Goal: Task Accomplishment & Management: Manage account settings

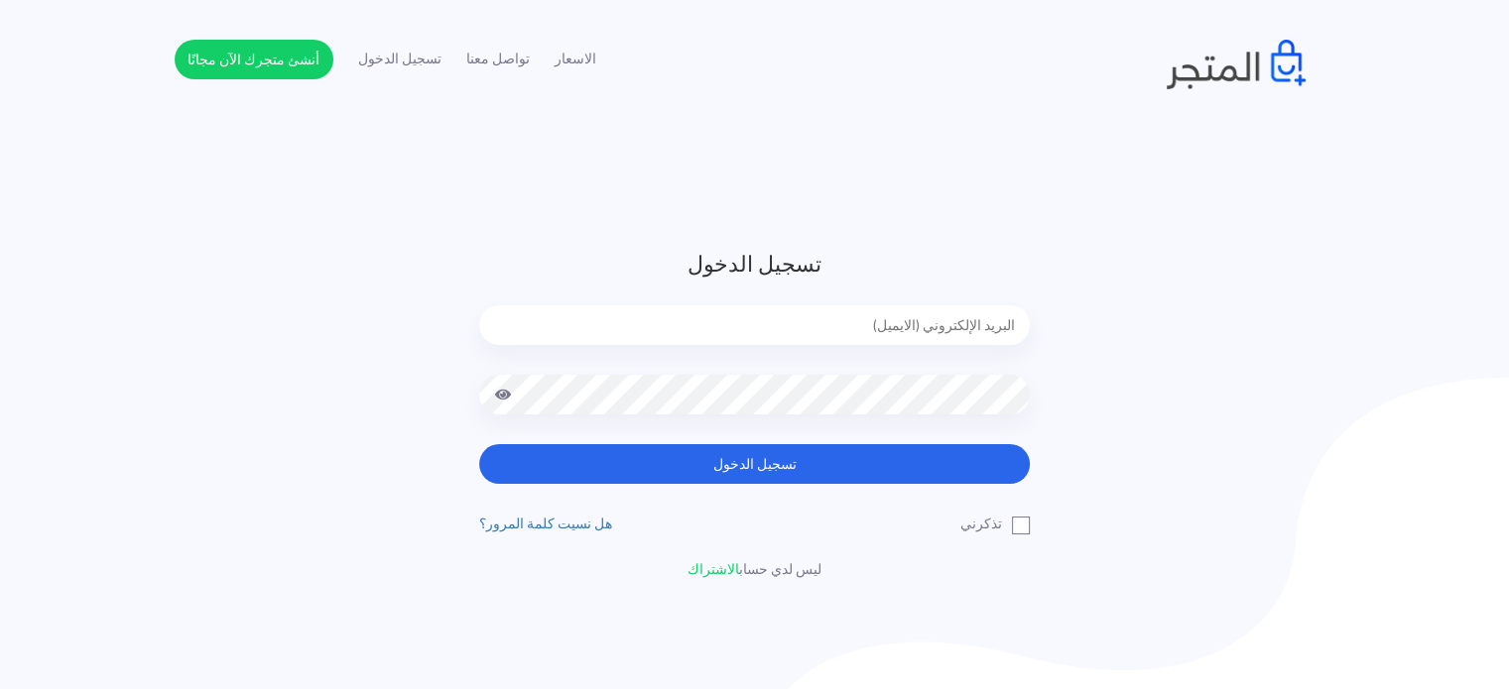
click at [962, 322] on input "email" at bounding box center [754, 325] width 550 height 40
type input "diaraest2024@gmail.com"
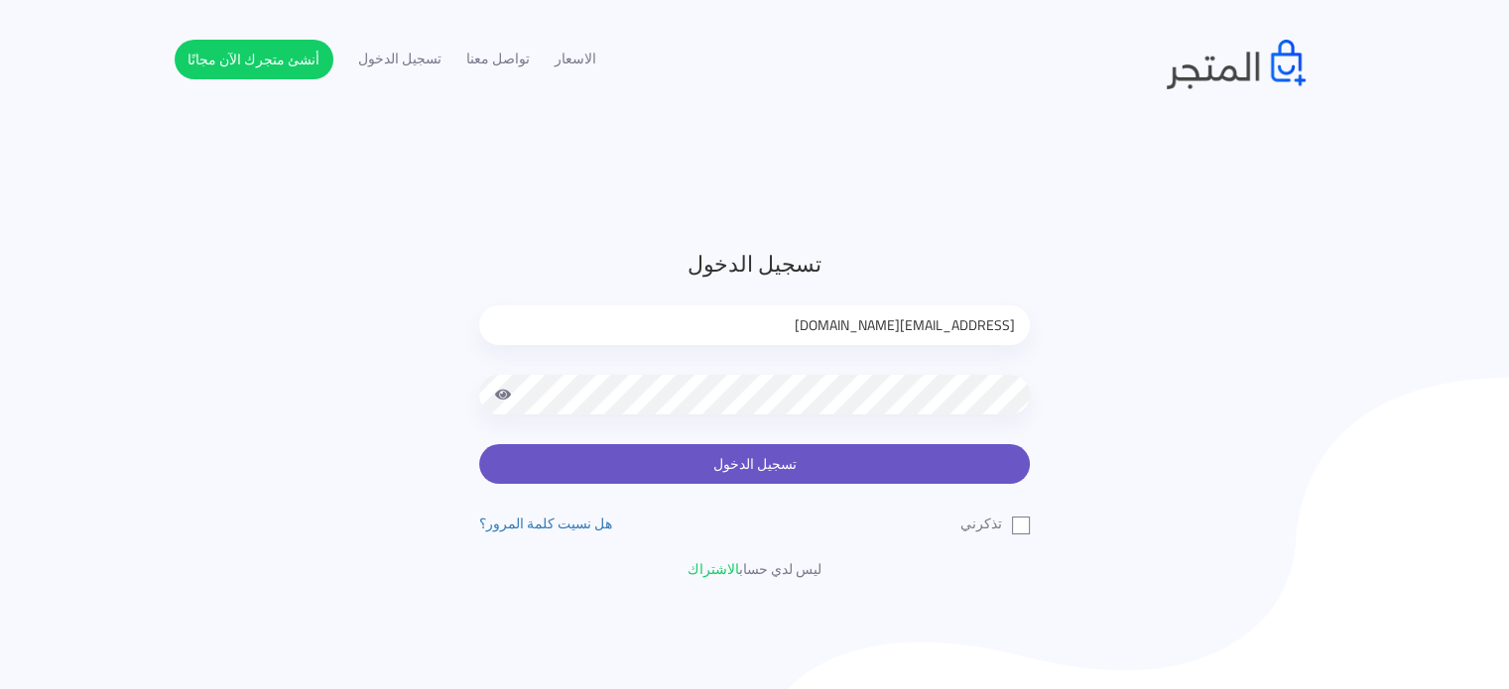
click at [758, 471] on button "تسجيل الدخول" at bounding box center [754, 464] width 550 height 40
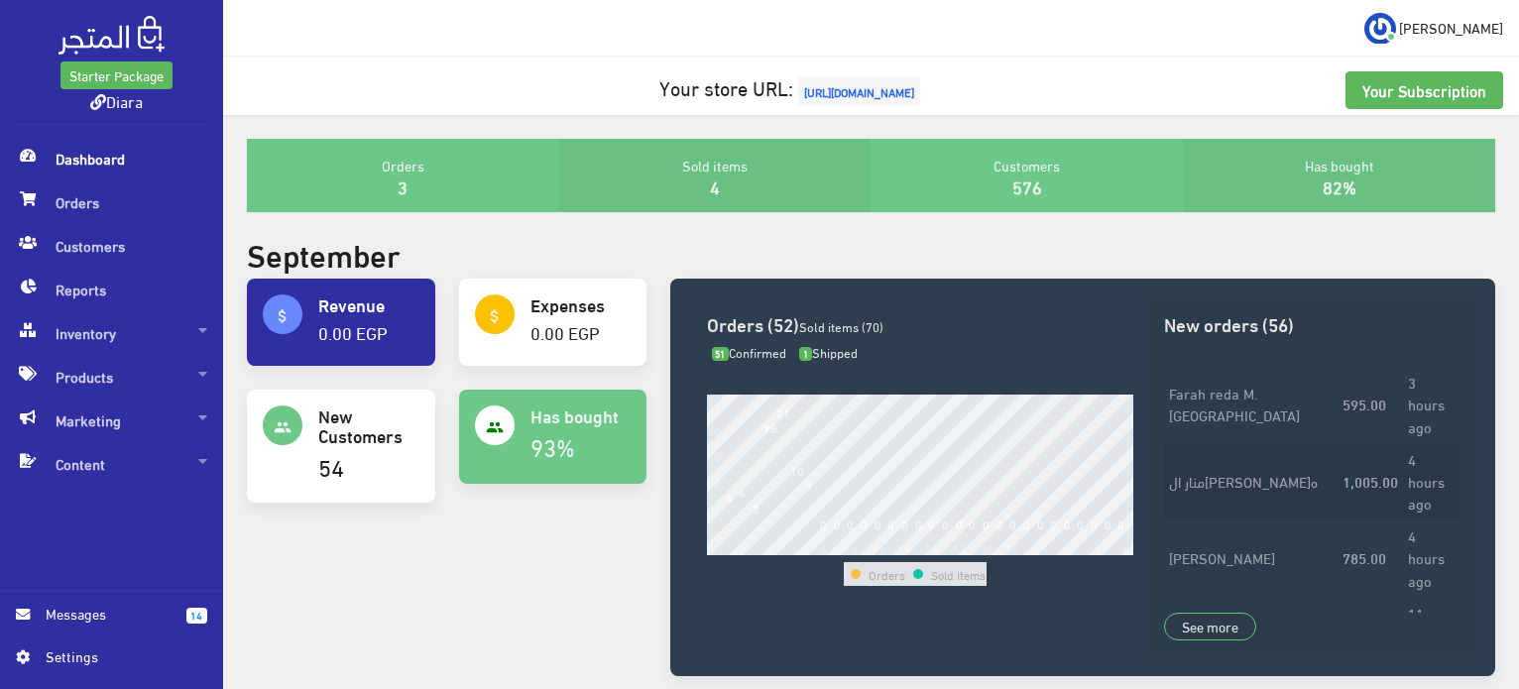
click at [1420, 442] on td "4 hours ago" at bounding box center [1431, 480] width 57 height 77
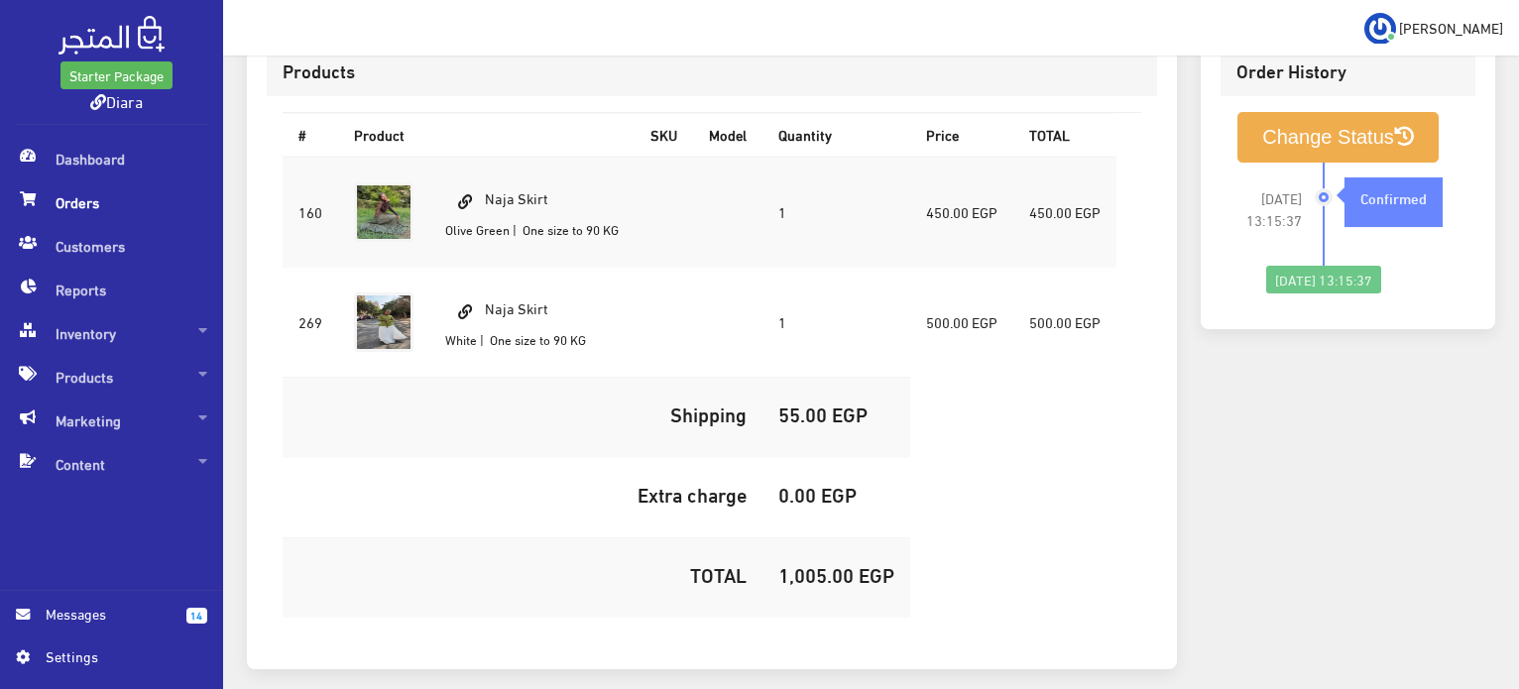
scroll to position [597, 0]
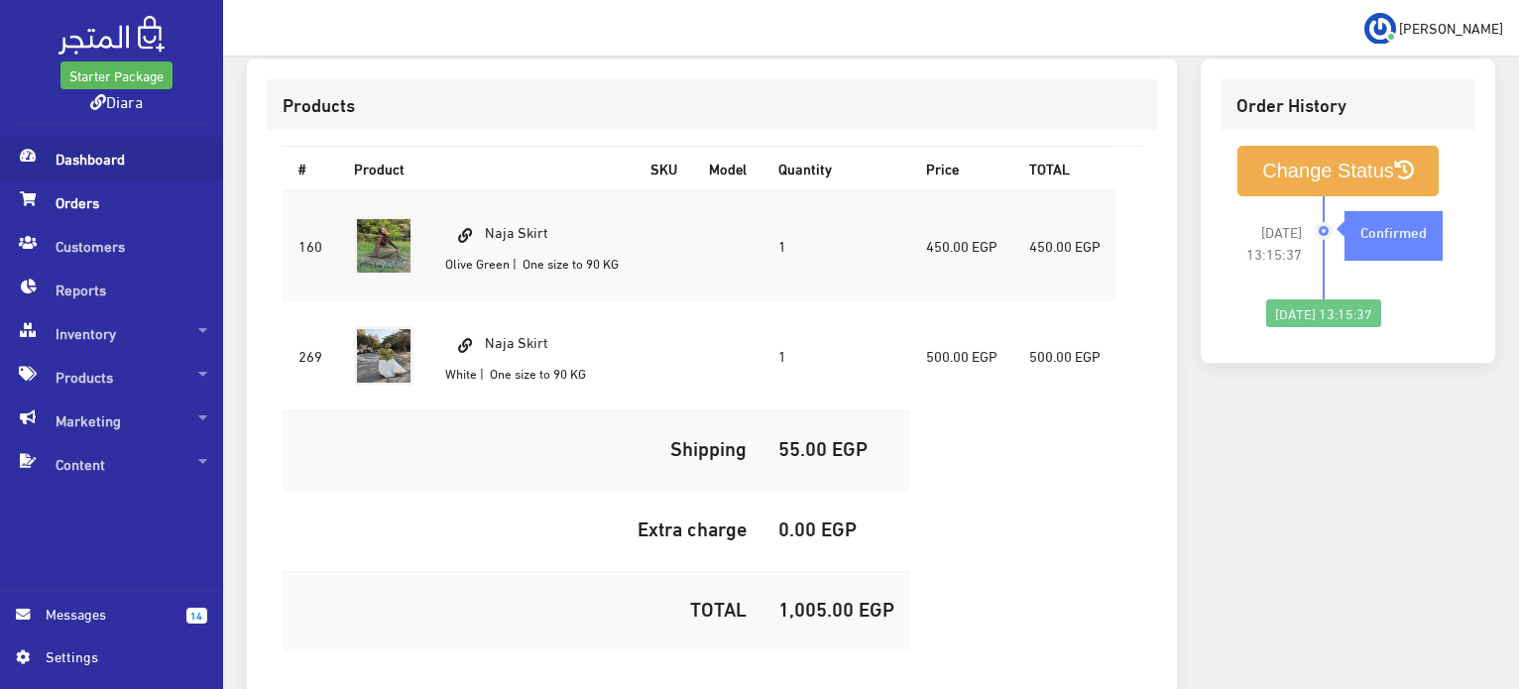
click at [107, 165] on span "Dashboard" at bounding box center [111, 159] width 191 height 44
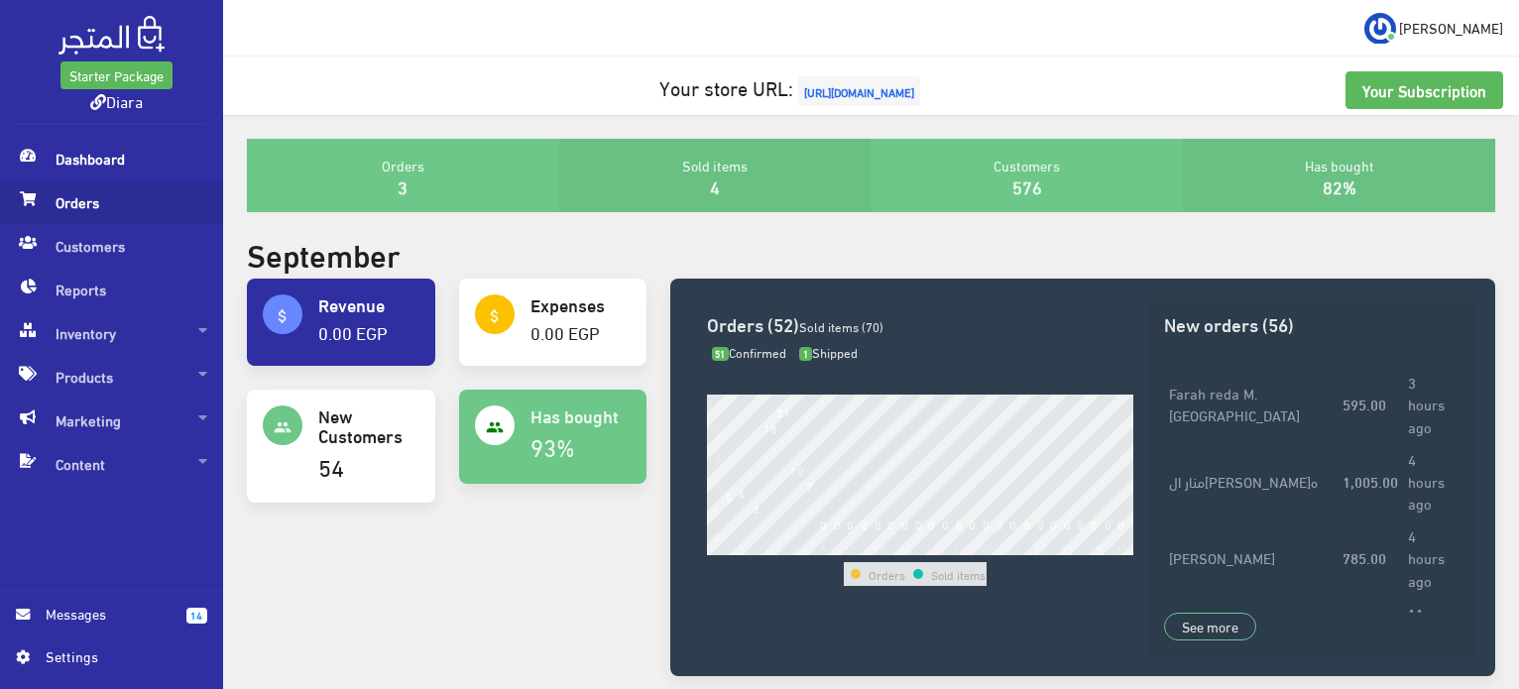
click at [143, 209] on span "Orders" at bounding box center [111, 203] width 191 height 44
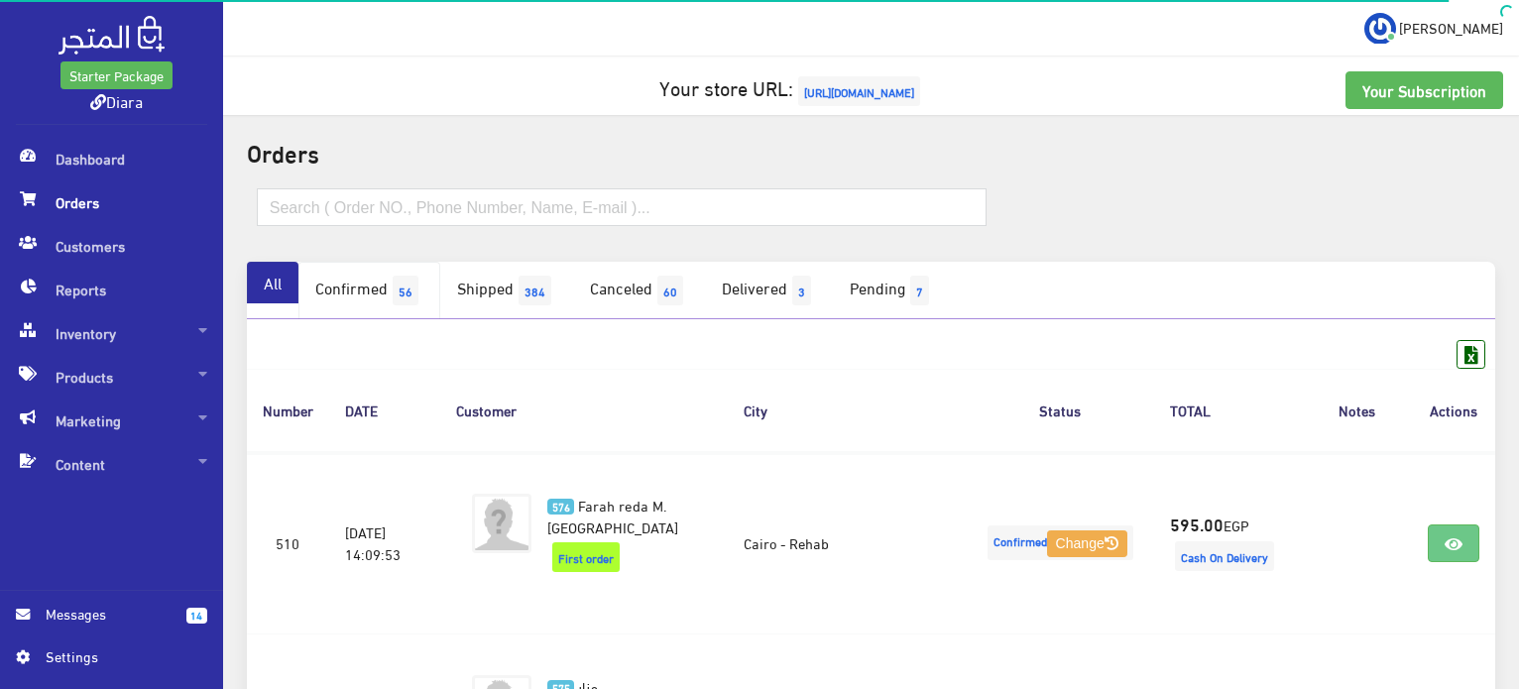
drag, startPoint x: 361, startPoint y: 247, endPoint x: 373, endPoint y: 297, distance: 51.0
click at [373, 297] on link "Confirmed 56" at bounding box center [370, 291] width 142 height 58
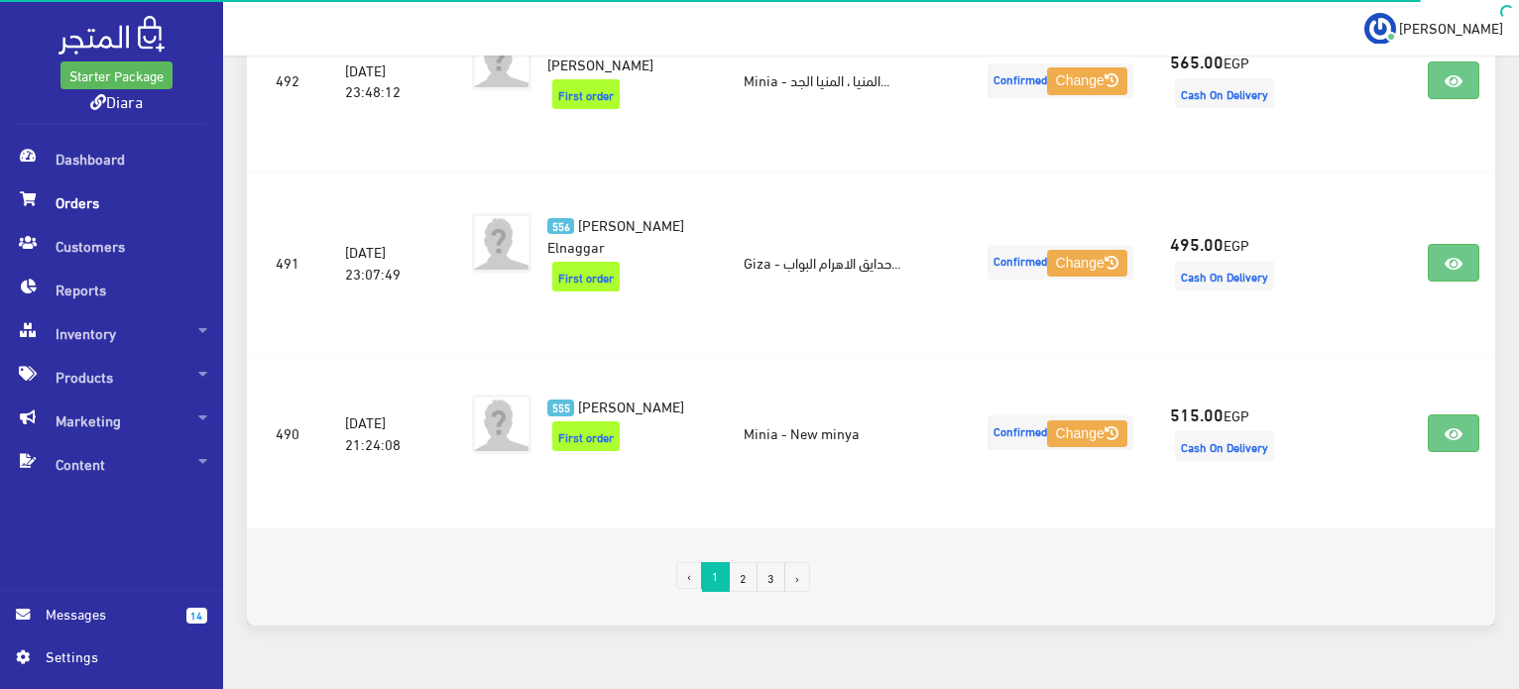
scroll to position [3369, 0]
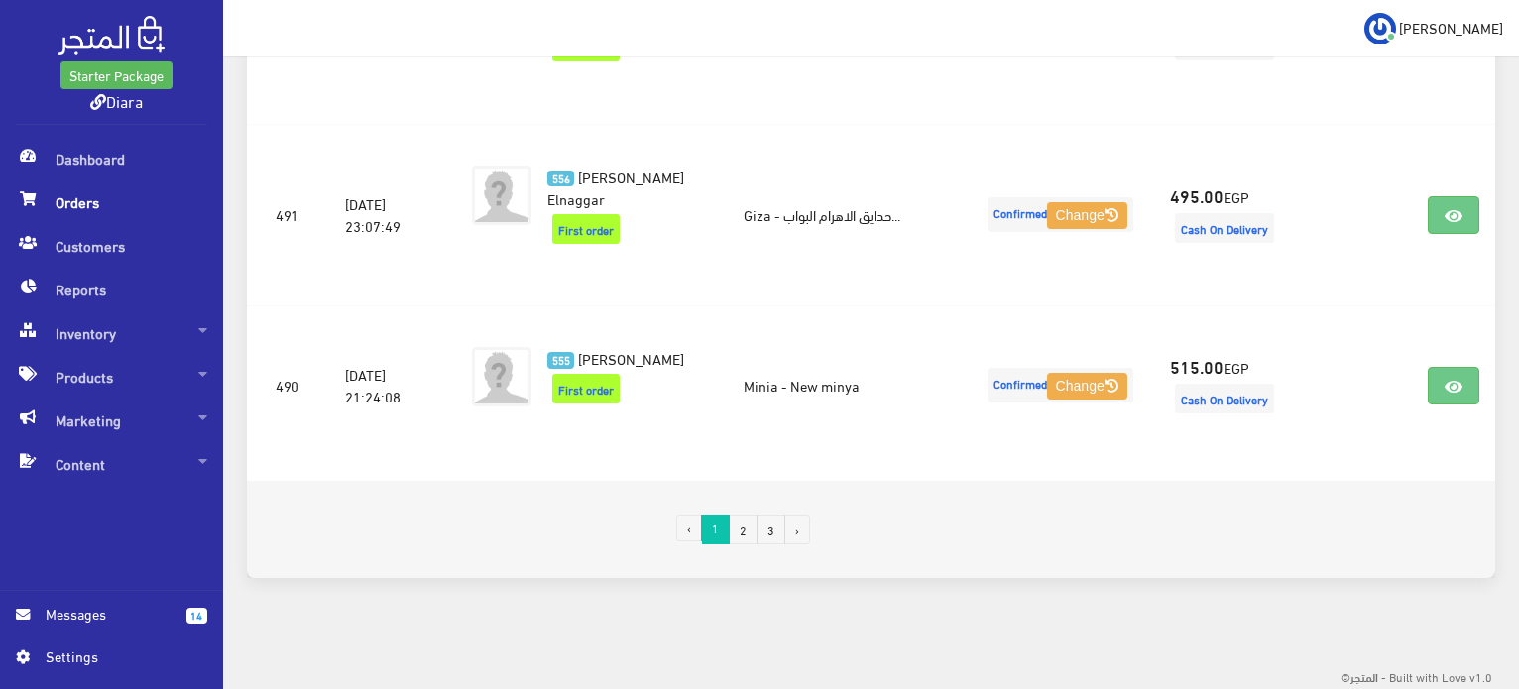
click at [743, 531] on link "2" at bounding box center [743, 530] width 29 height 30
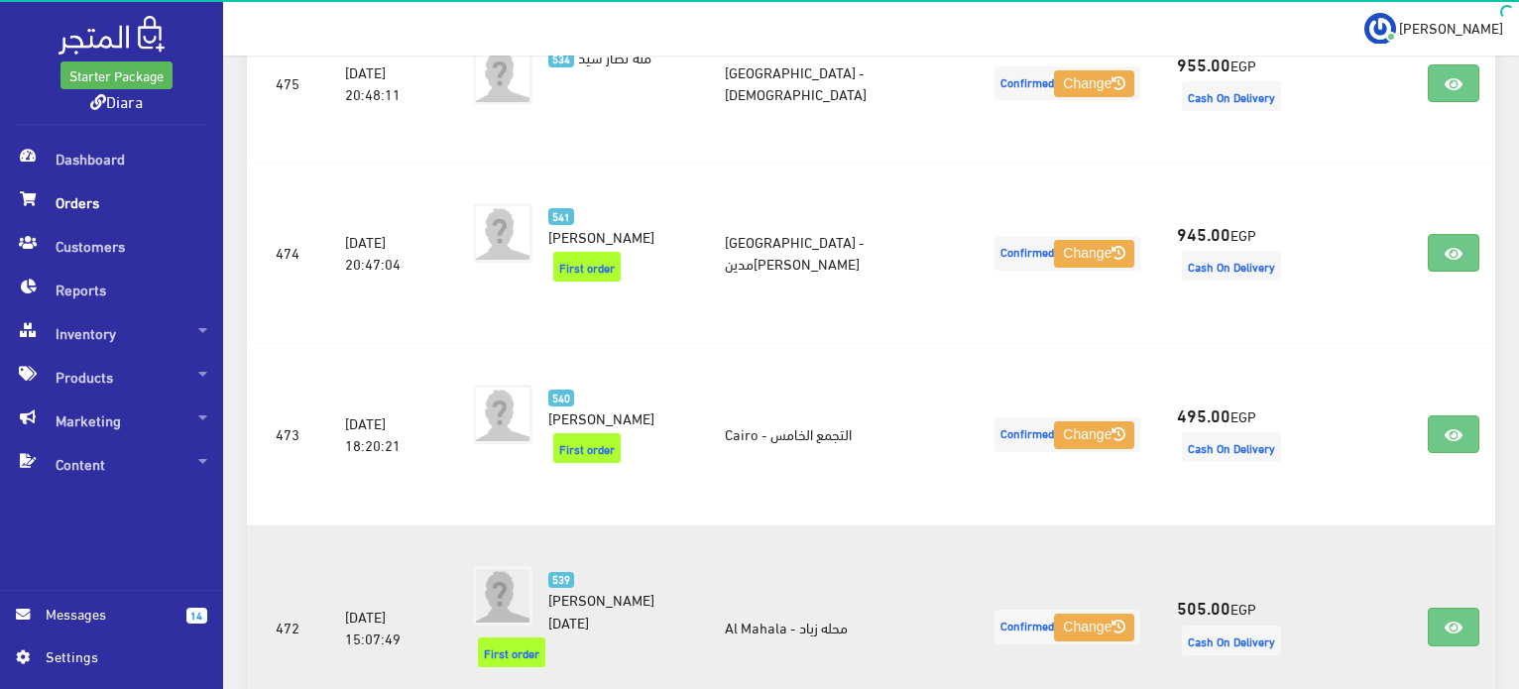
scroll to position [3262, 0]
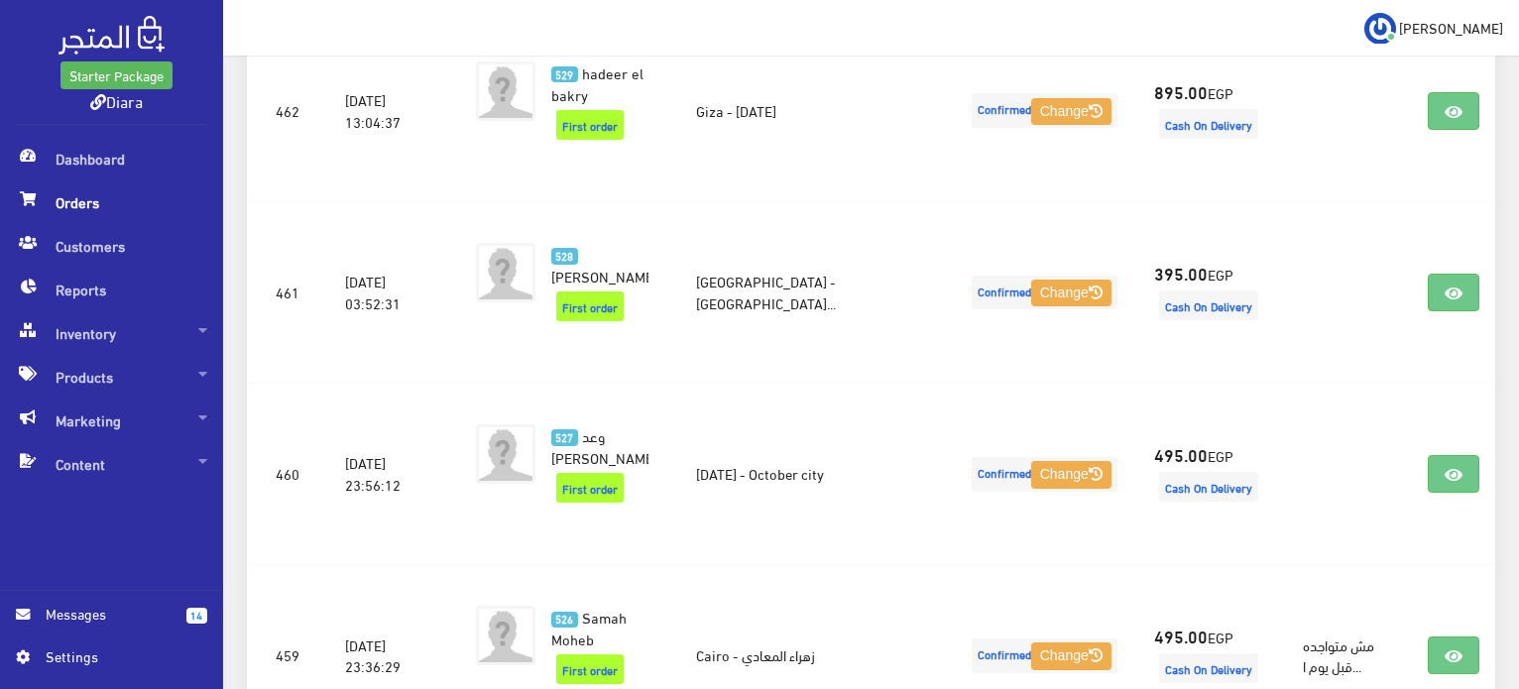
scroll to position [2643, 0]
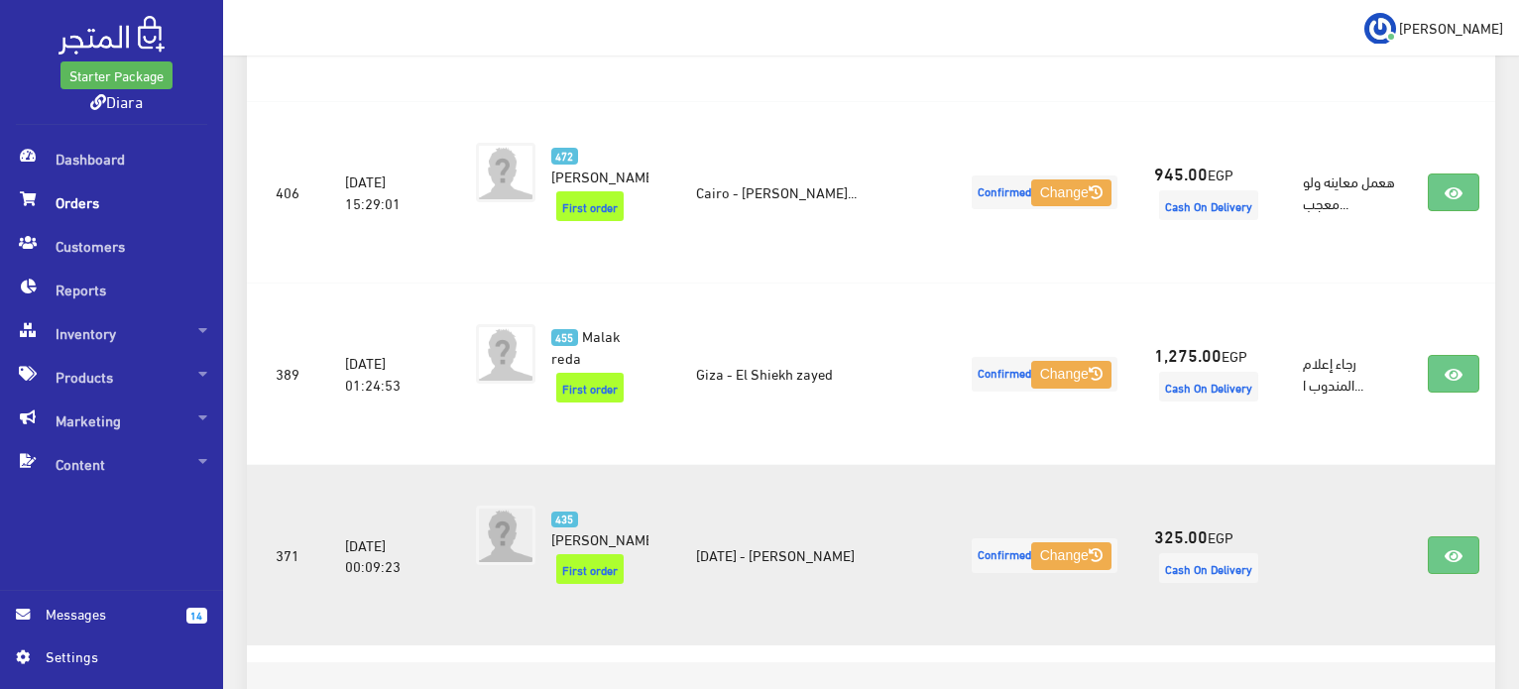
drag, startPoint x: 741, startPoint y: 531, endPoint x: 690, endPoint y: 442, distance: 101.7
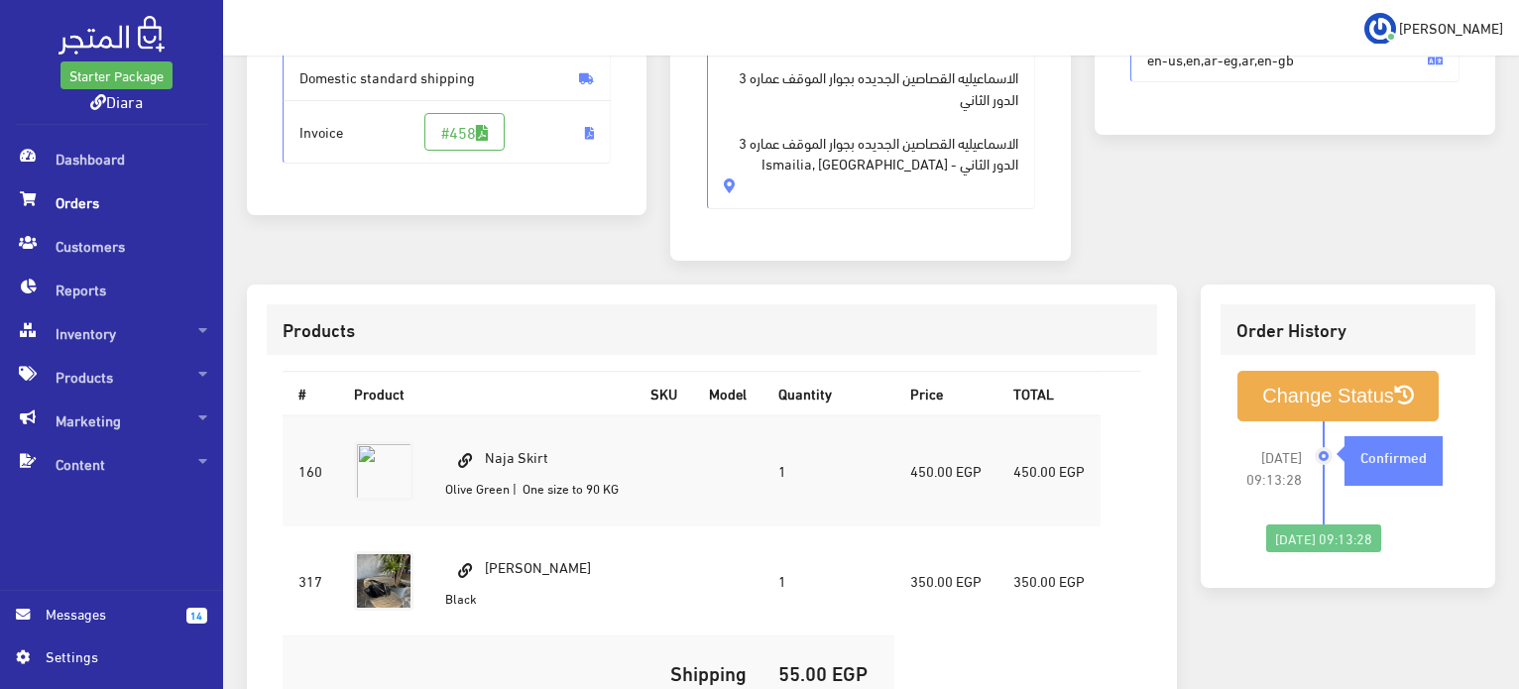
scroll to position [718, 0]
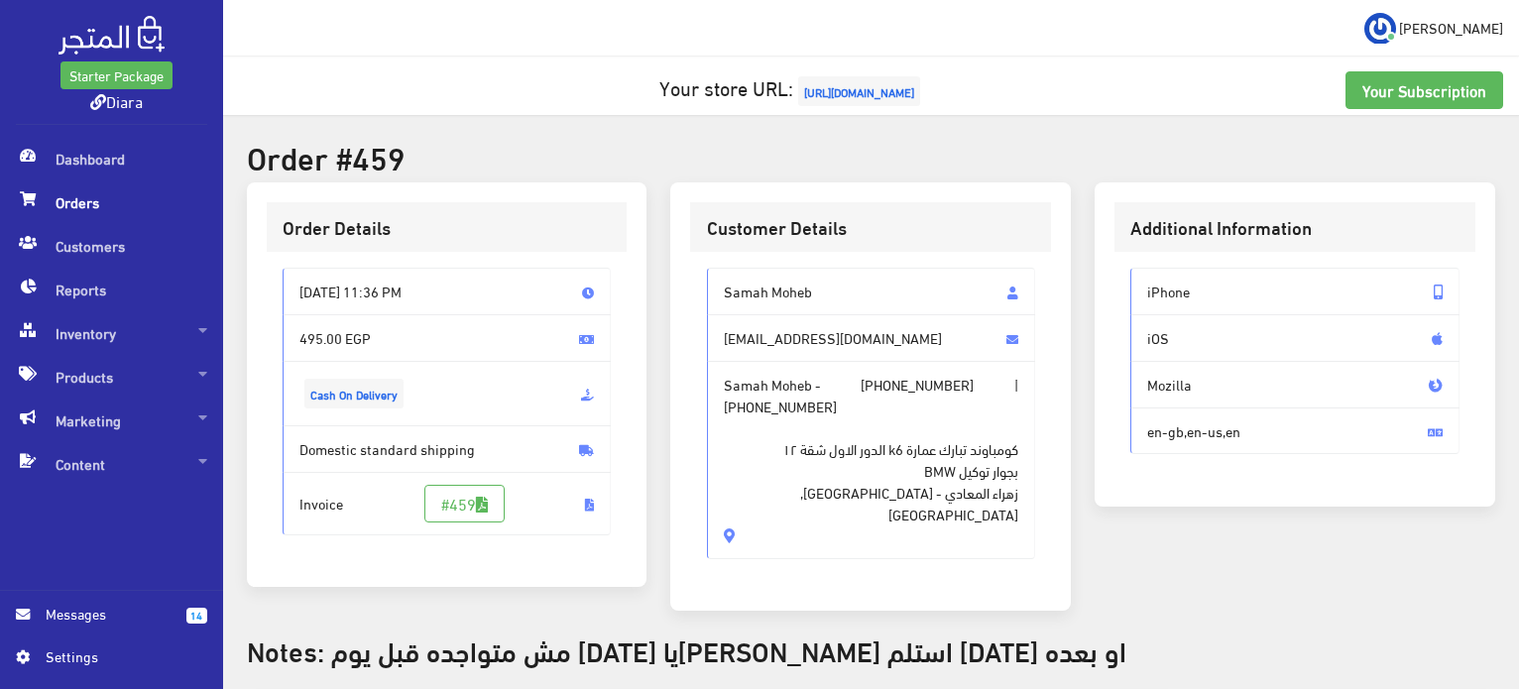
drag, startPoint x: 774, startPoint y: 483, endPoint x: 705, endPoint y: 265, distance: 228.7
click at [705, 265] on div "Samah Moheb samahmoheb177@gmail.com Samah Moheb - +201094944721 | +201094944721…" at bounding box center [870, 421] width 361 height 339
copy div "Samah Moheb samahmoheb177@gmail.com Samah Moheb - +201094944721 | +201094944721…"
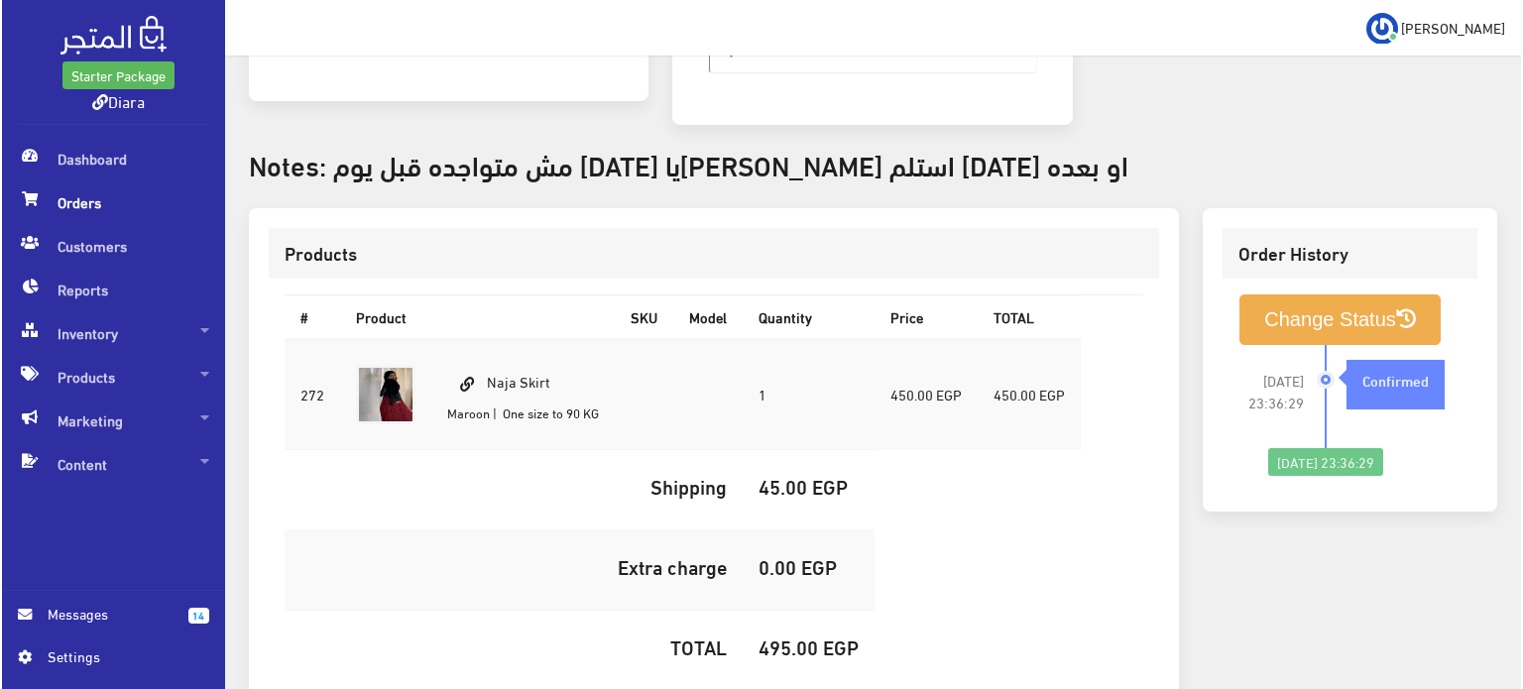
scroll to position [621, 0]
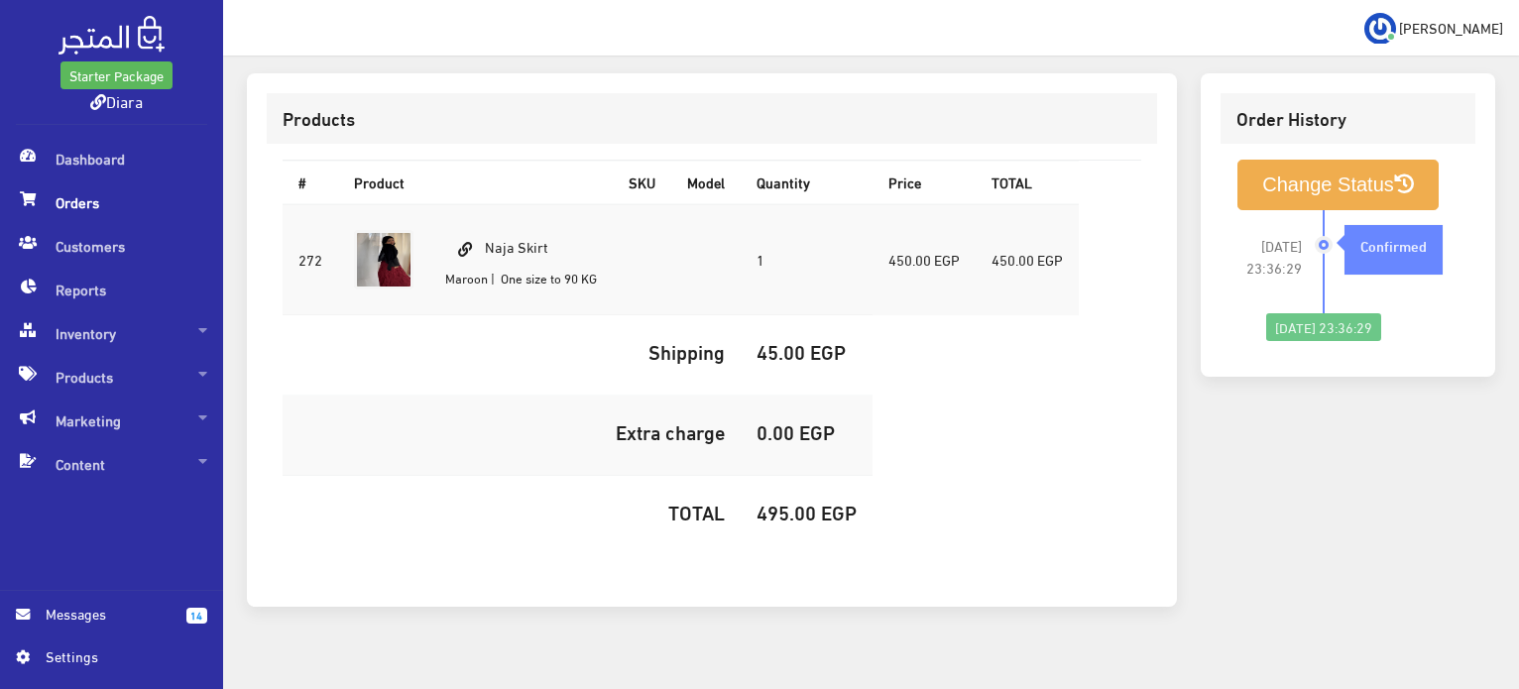
click at [774, 501] on h5 "495.00 EGP" at bounding box center [807, 512] width 100 height 22
click at [776, 501] on h5 "495.00 EGP" at bounding box center [807, 512] width 100 height 22
copy h5 "495.00"
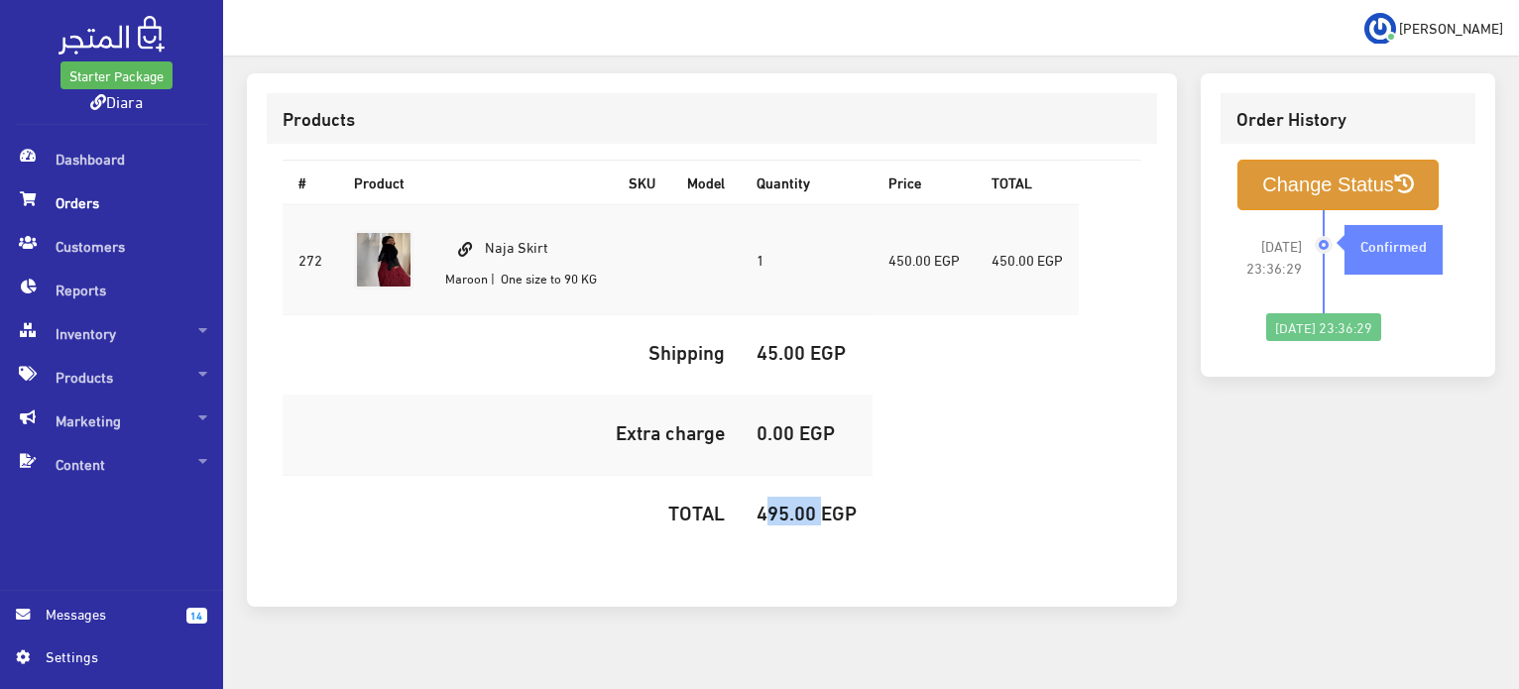
click at [1279, 160] on button "Change Status" at bounding box center [1338, 185] width 201 height 51
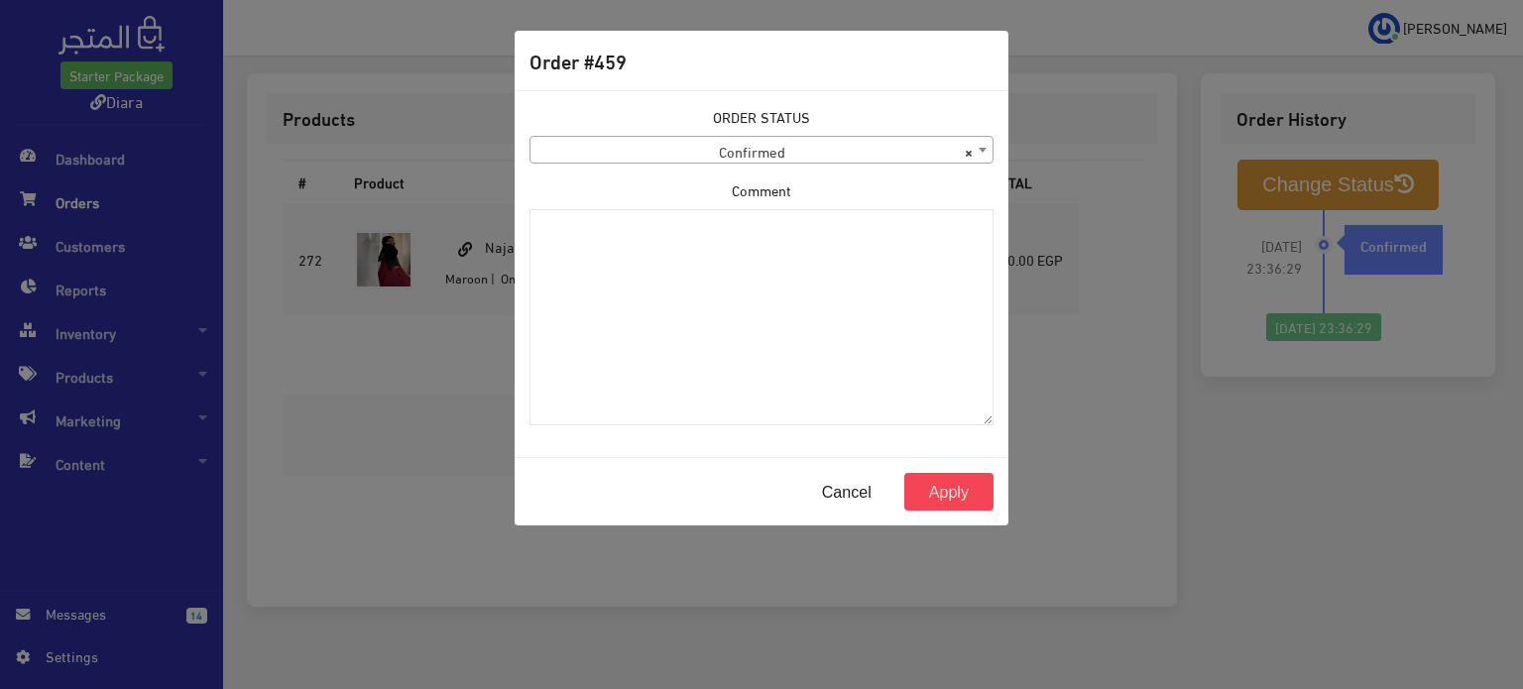
click at [644, 130] on div "ORDER STATUS Confirmed Shipped Canceled Delivered Denied Refused By Customer Pe…" at bounding box center [762, 135] width 464 height 58
click at [640, 151] on span "× Confirmed" at bounding box center [762, 151] width 462 height 28
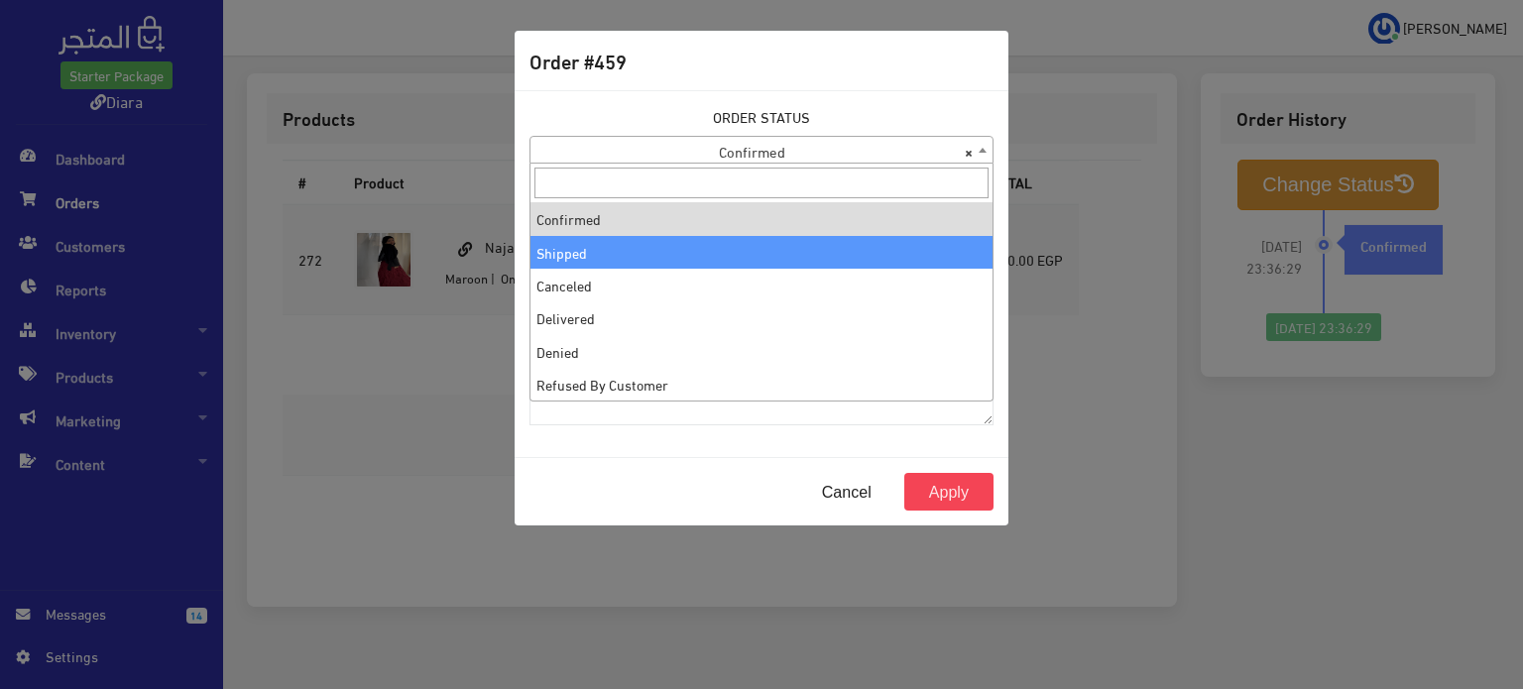
select select "2"
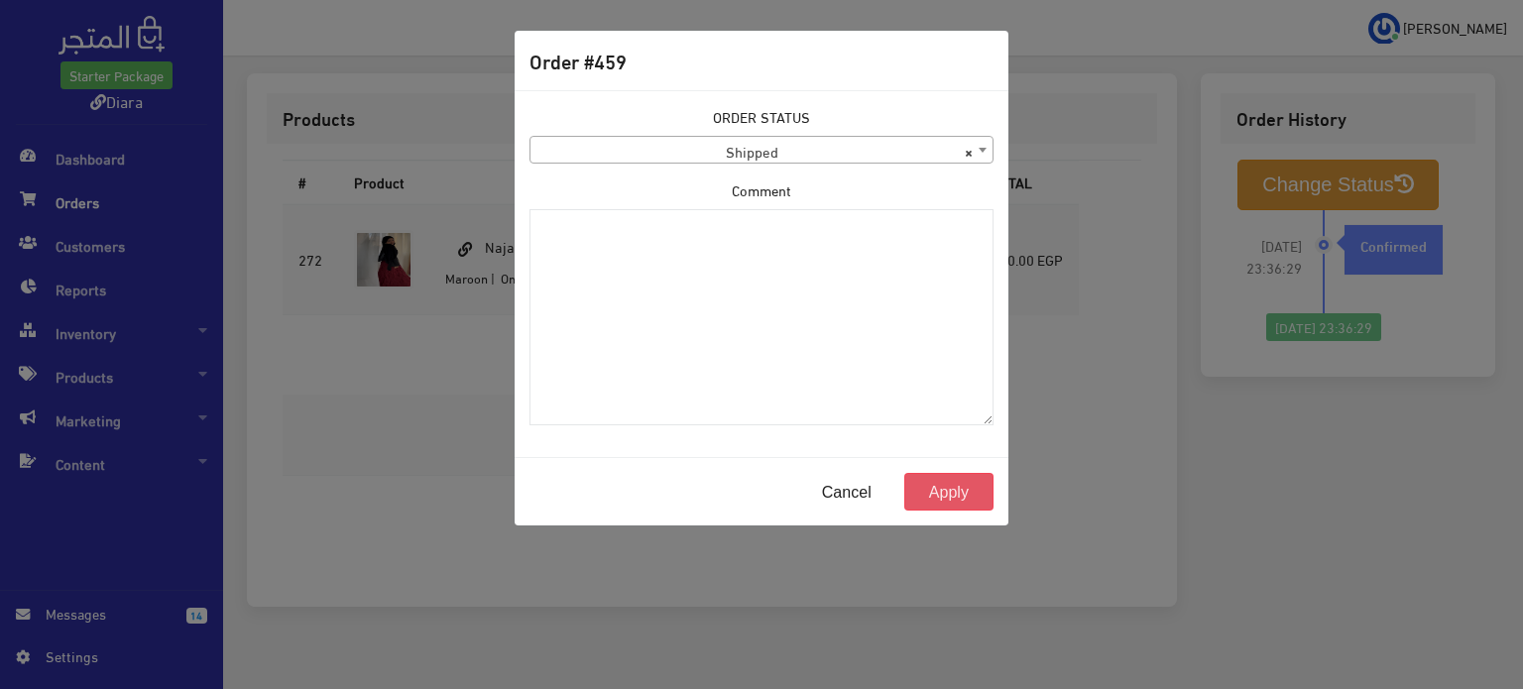
click at [968, 487] on button "Apply" at bounding box center [949, 492] width 89 height 38
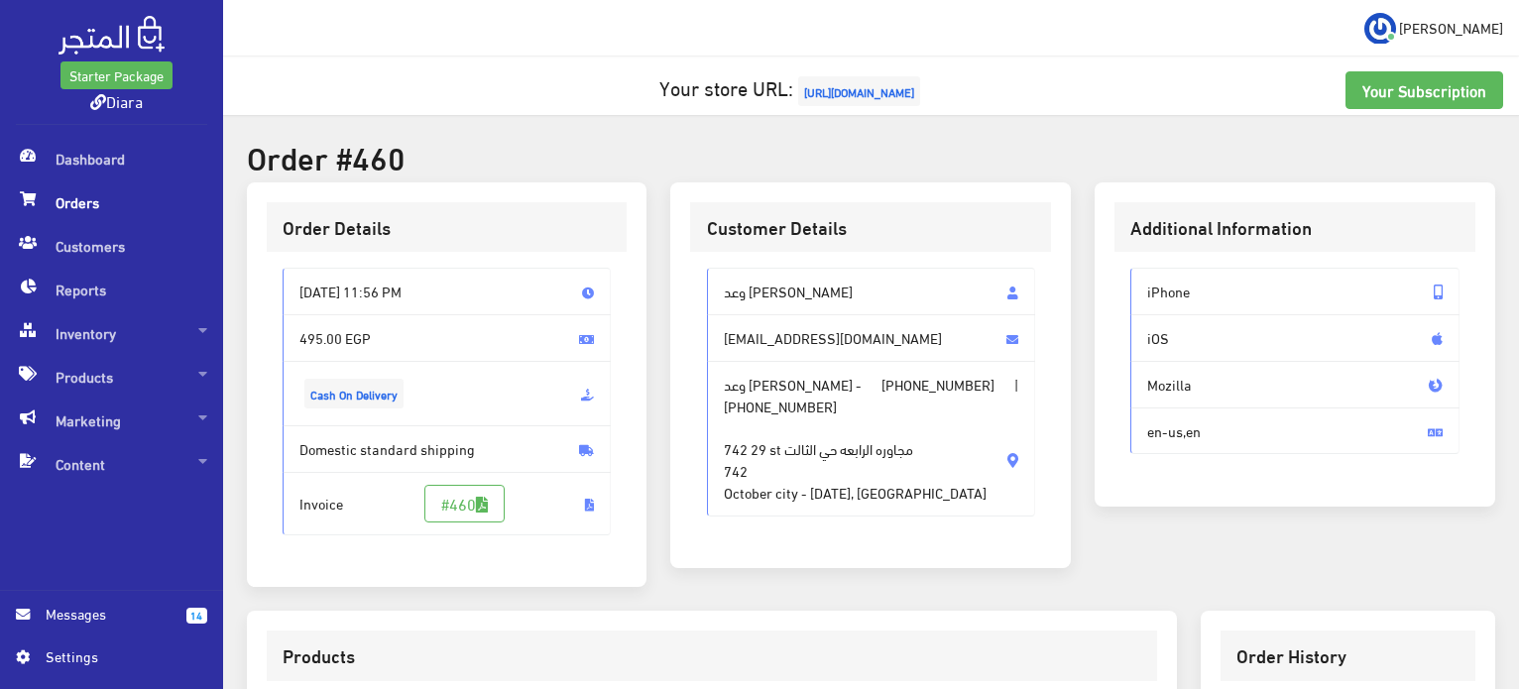
drag, startPoint x: 954, startPoint y: 503, endPoint x: 725, endPoint y: 294, distance: 310.3
click at [725, 294] on div "وعد [PERSON_NAME] [EMAIL_ADDRESS][DOMAIN_NAME] وعد [PERSON_NAME] - [PHONE_NUMBE…" at bounding box center [871, 392] width 329 height 248
copy div "وعد [PERSON_NAME] [PERSON_NAME][EMAIL_ADDRESS][DOMAIN_NAME] وعد [PERSON_NAME] -…"
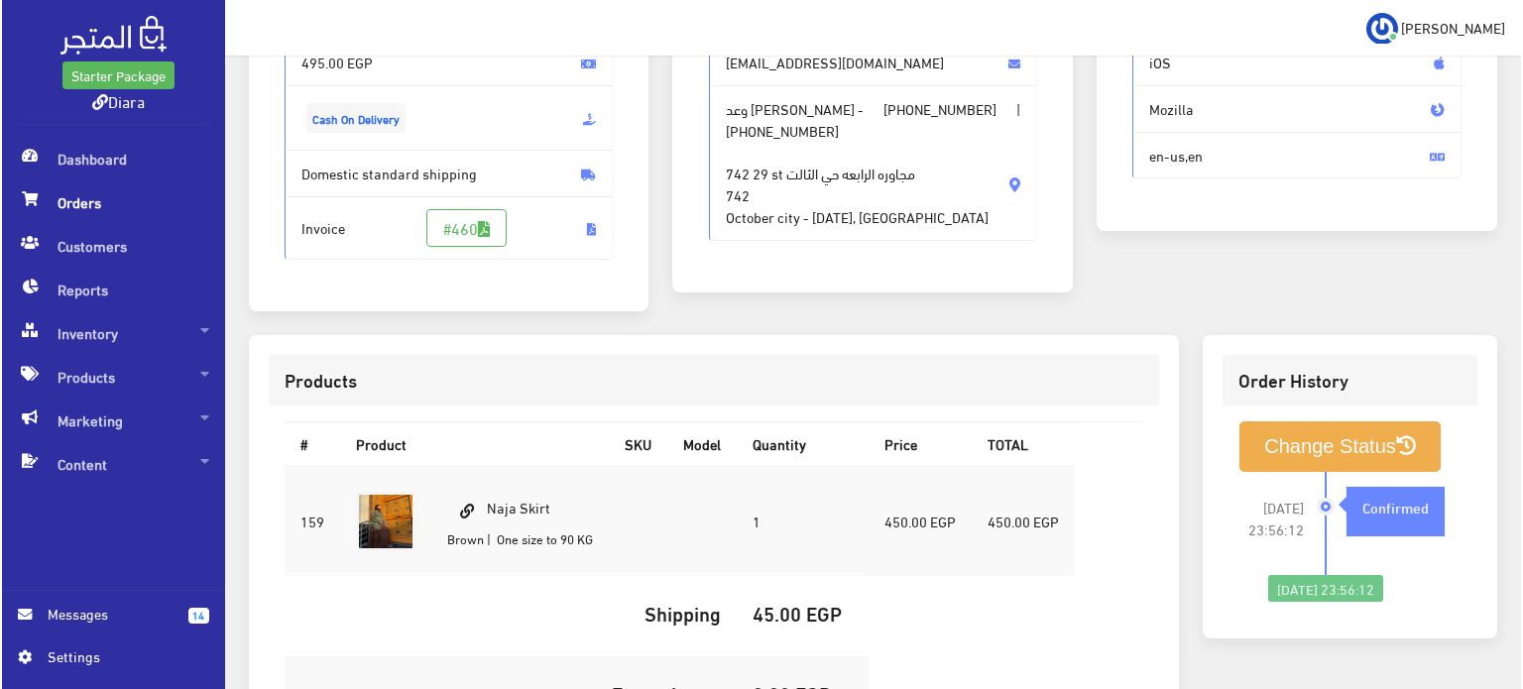
scroll to position [561, 0]
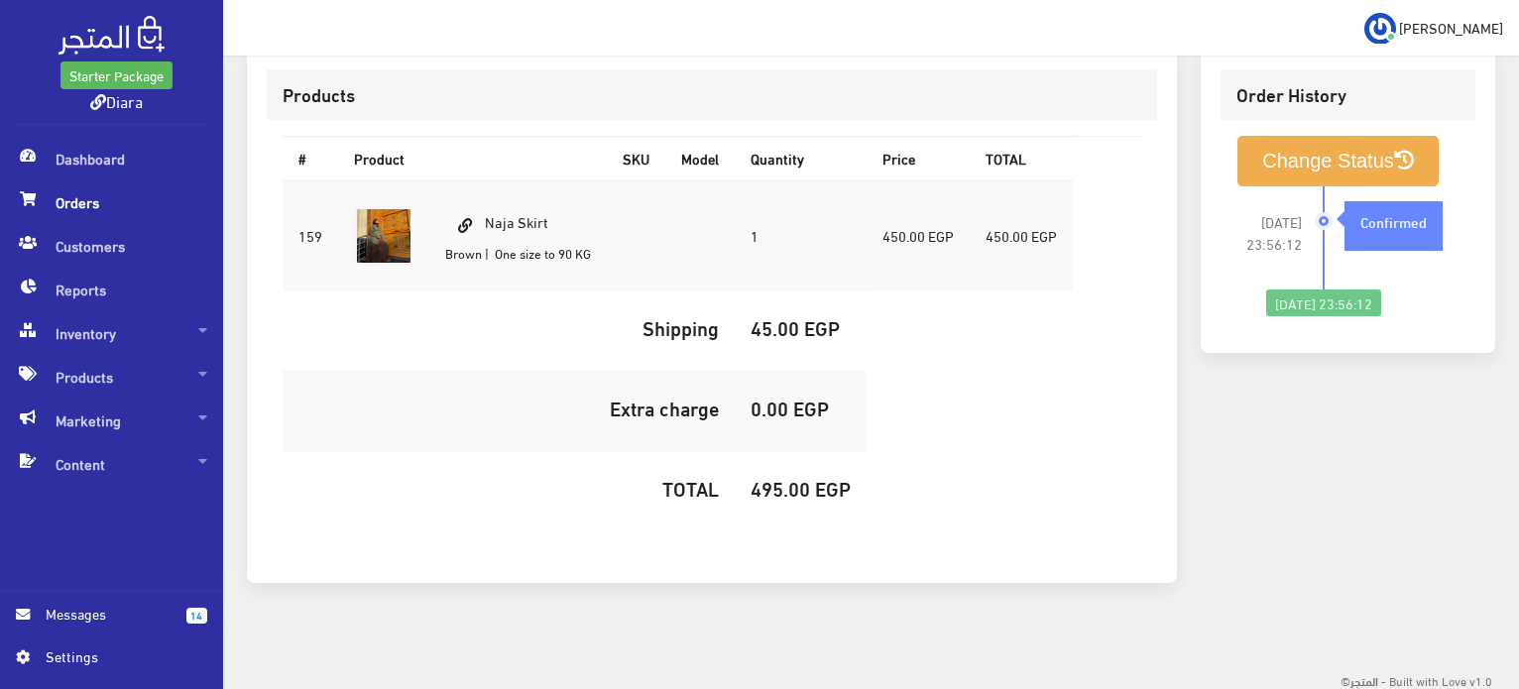
click at [541, 221] on td "Naja Skirt Brown | One size to 90 KG" at bounding box center [518, 236] width 178 height 111
click at [538, 225] on td "Naja Skirt Brown | One size to 90 KG" at bounding box center [518, 236] width 178 height 111
click at [539, 226] on td "Naja Skirt Brown | One size to 90 KG" at bounding box center [518, 236] width 178 height 111
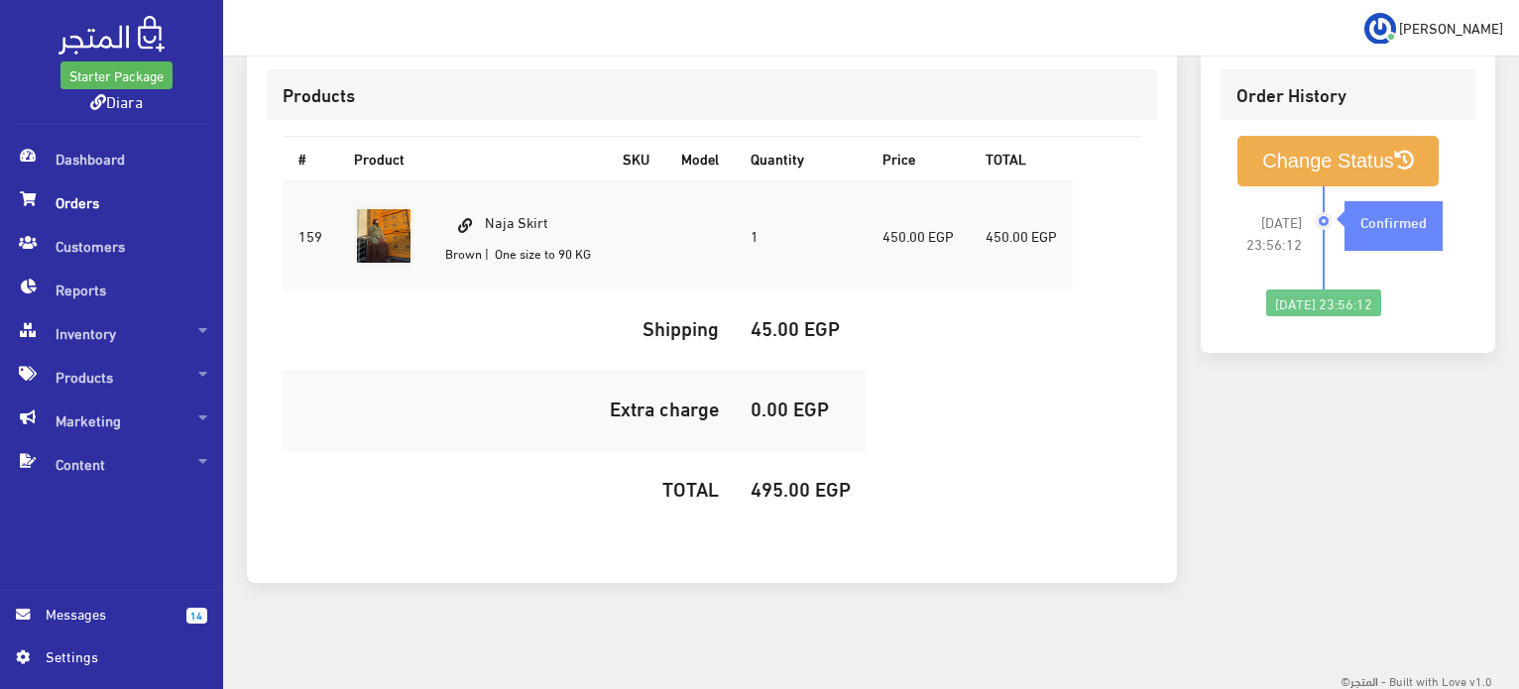
click at [539, 226] on td "Naja Skirt Brown | One size to 90 KG" at bounding box center [518, 236] width 178 height 111
click at [755, 484] on h5 "495.00 EGP" at bounding box center [801, 488] width 100 height 22
click at [757, 484] on h5 "495.00 EGP" at bounding box center [801, 488] width 100 height 22
copy h5 "495.00"
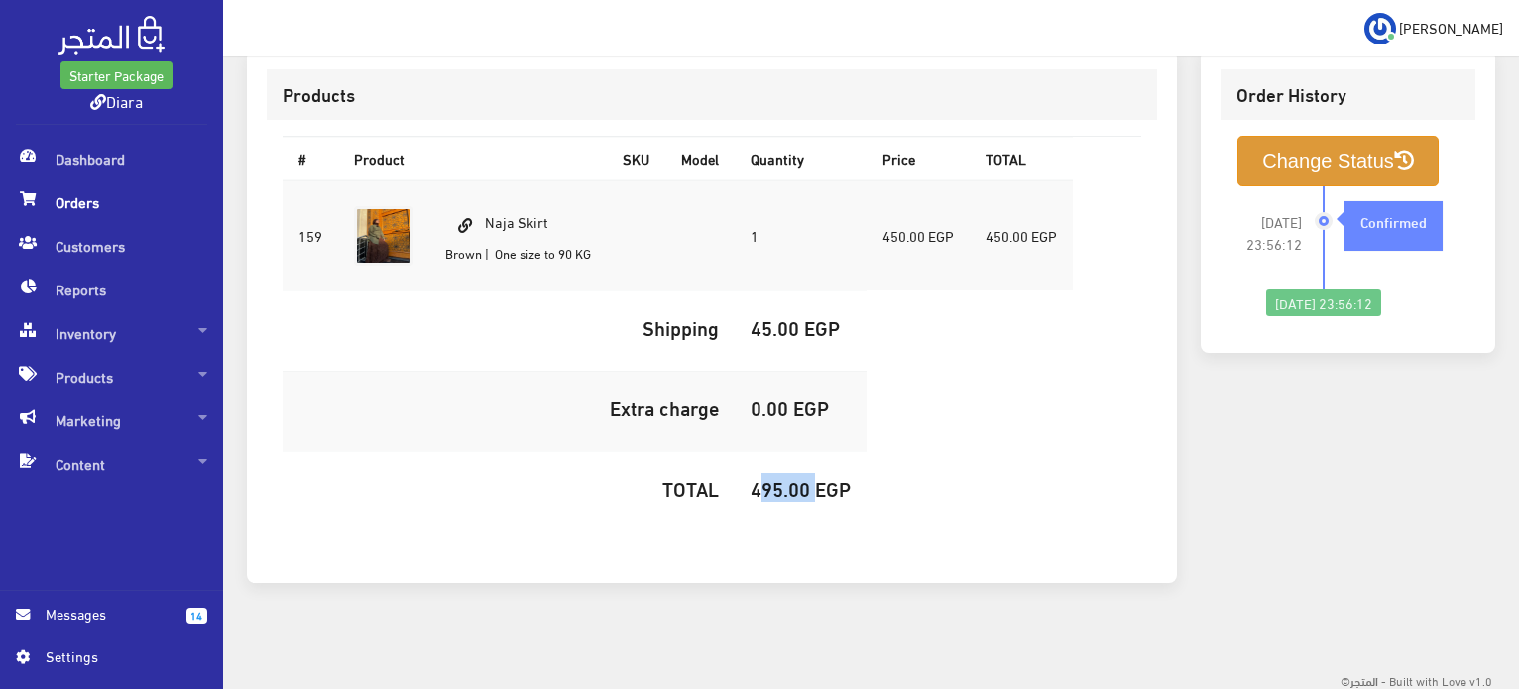
click at [1370, 161] on button "Change Status" at bounding box center [1338, 161] width 201 height 51
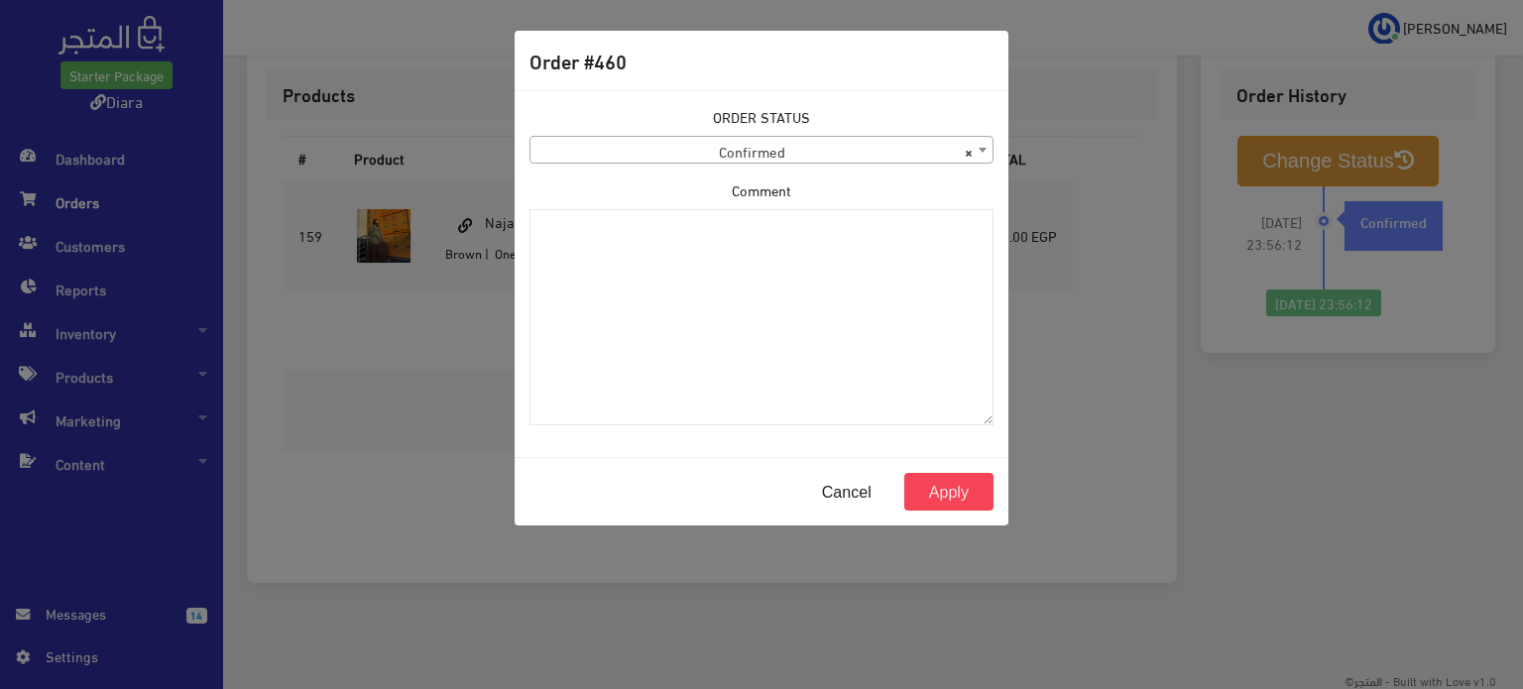
drag, startPoint x: 738, startPoint y: 133, endPoint x: 731, endPoint y: 156, distance: 23.8
click at [738, 134] on div "ORDER STATUS Confirmed Shipped Canceled Delivered Denied Refused By Customer Pe…" at bounding box center [762, 135] width 464 height 58
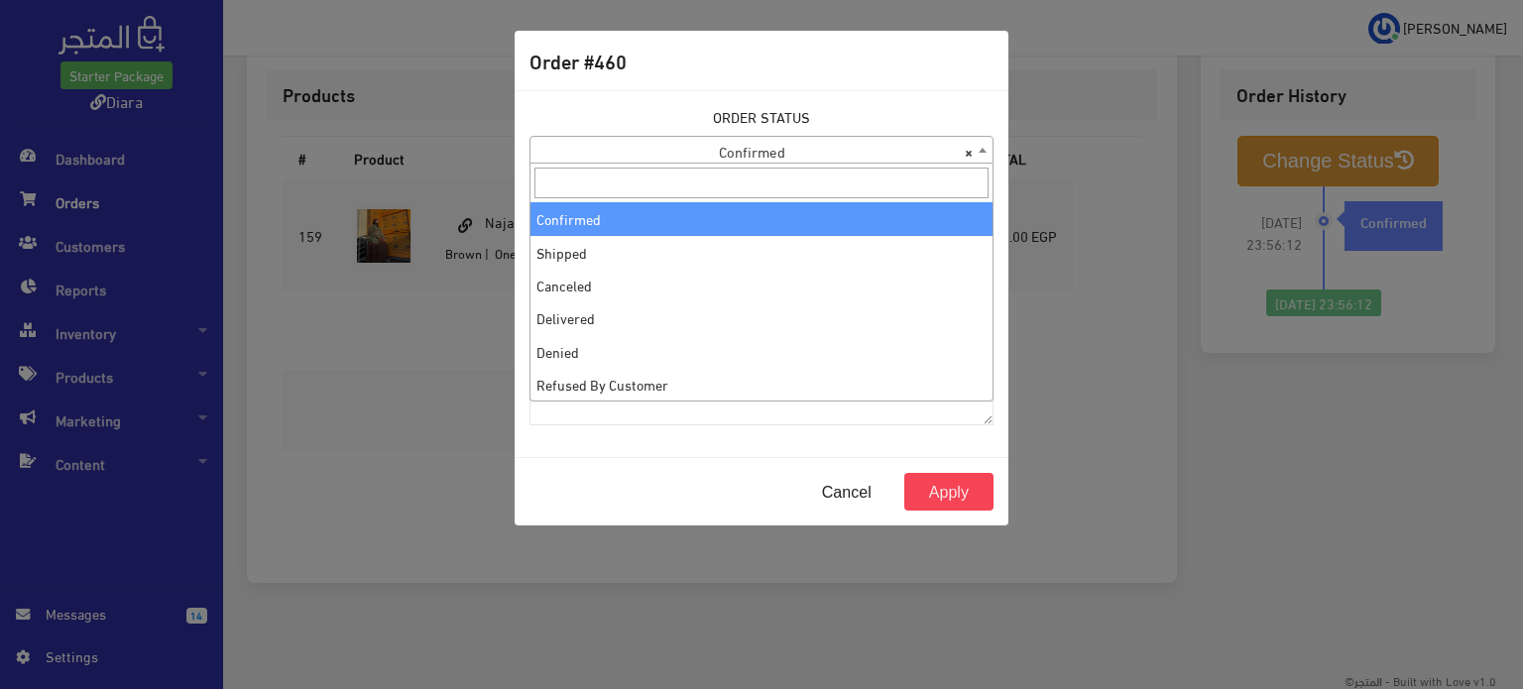
click at [731, 156] on span "× Confirmed" at bounding box center [762, 151] width 462 height 28
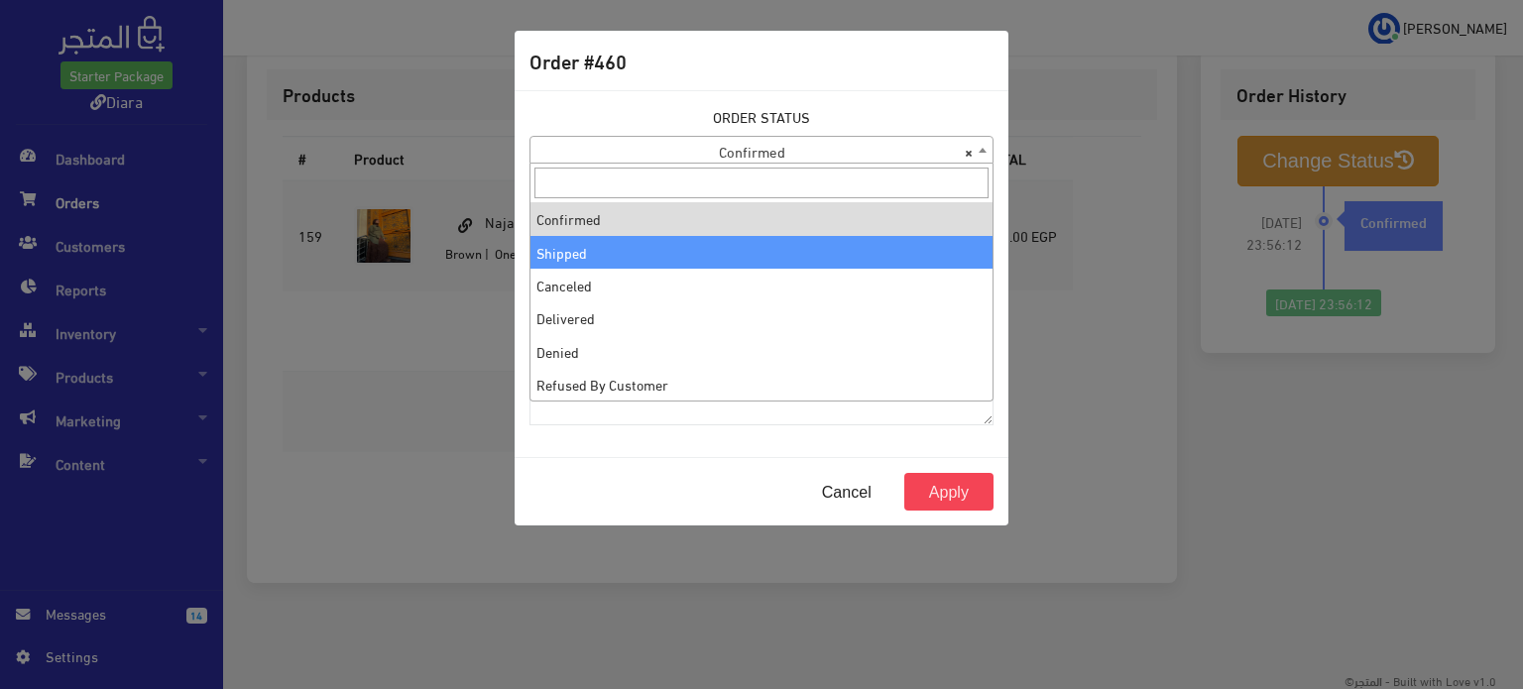
select select "2"
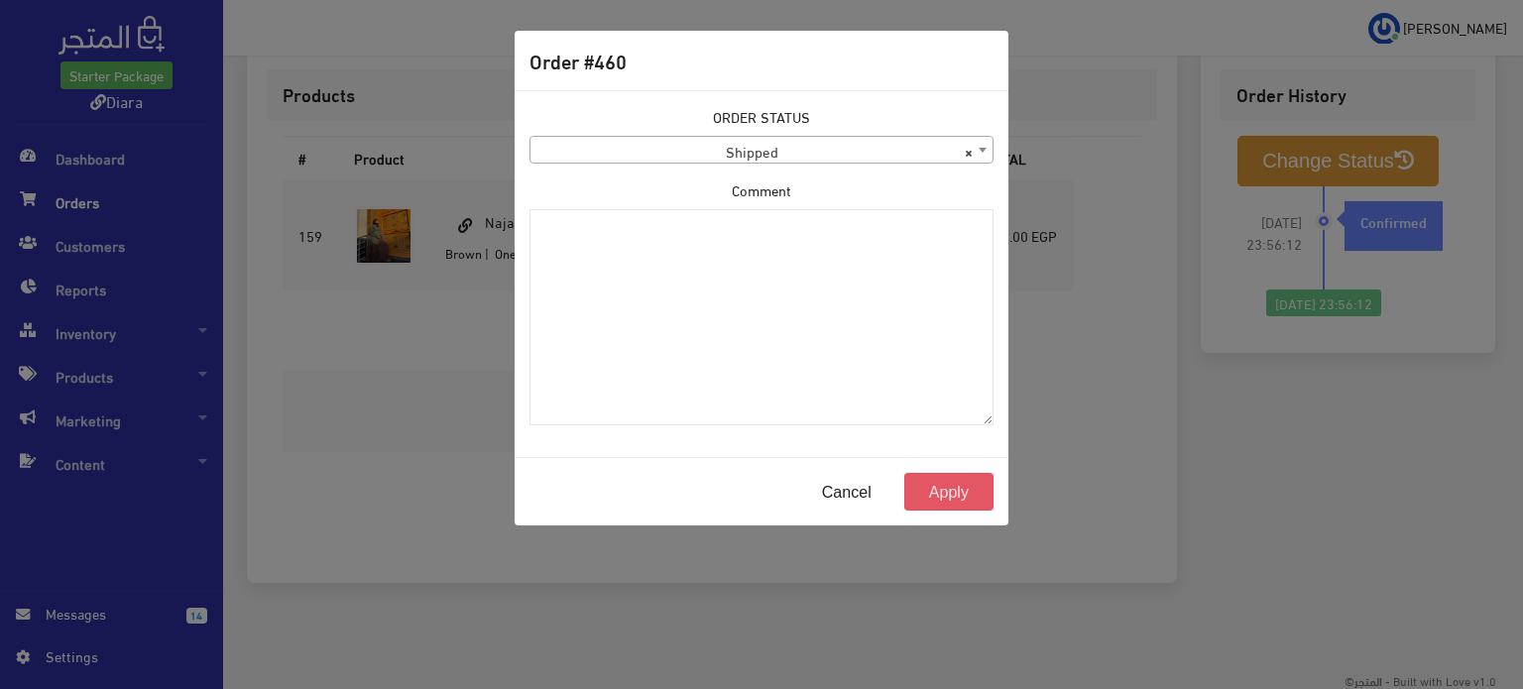
click at [963, 485] on button "Apply" at bounding box center [949, 492] width 89 height 38
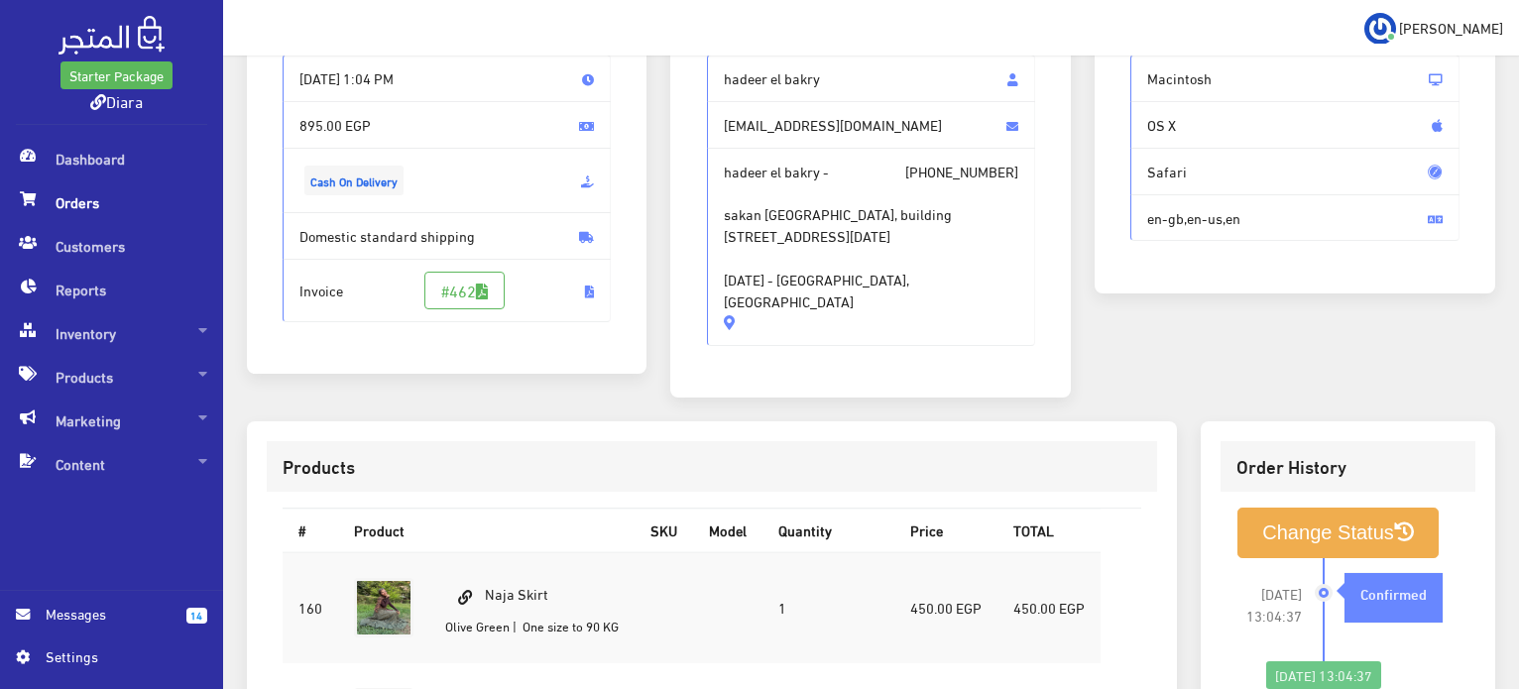
scroll to position [179, 0]
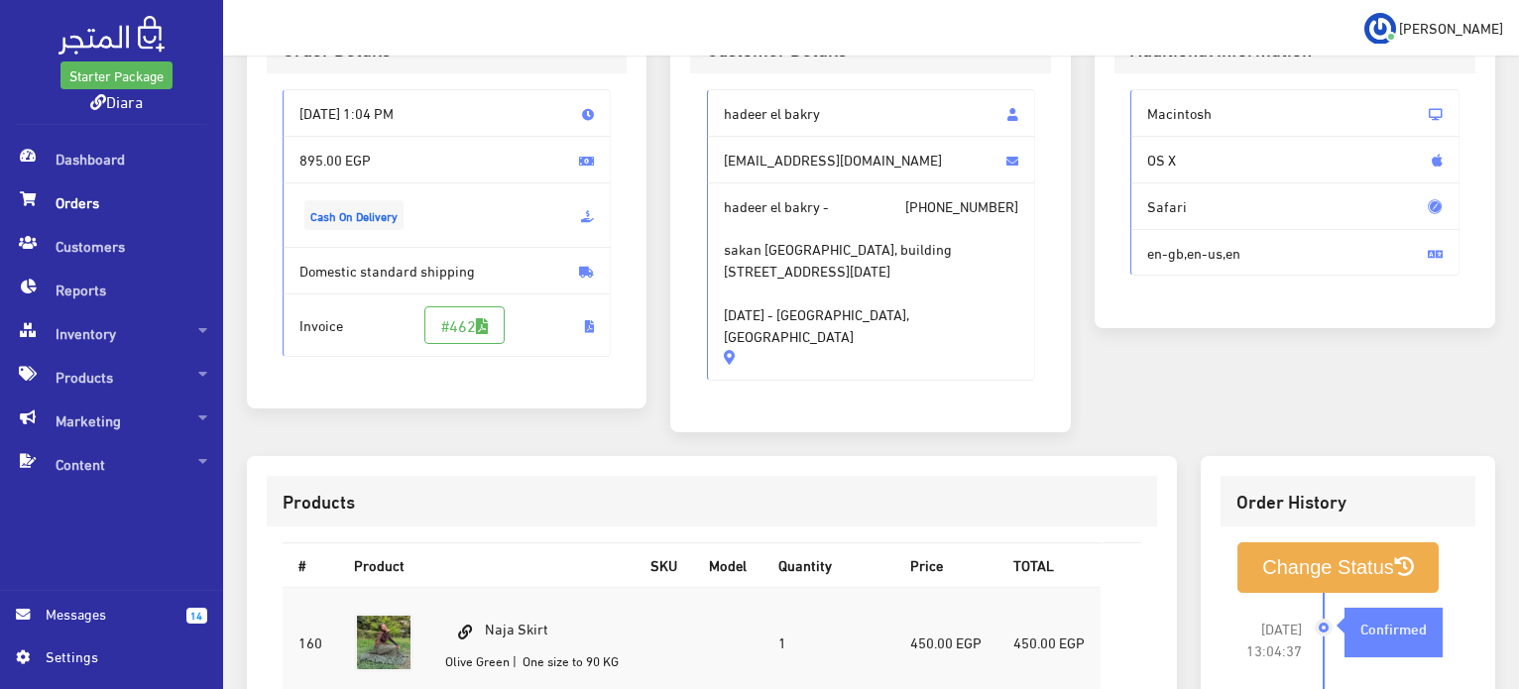
drag, startPoint x: 719, startPoint y: 158, endPoint x: 681, endPoint y: 82, distance: 84.3
click at [681, 82] on div "Customer Details hadeer el bakry [EMAIL_ADDRESS][DOMAIN_NAME] hadeer el bakry -…" at bounding box center [870, 218] width 401 height 429
copy div "hadeer el bakry [EMAIL_ADDRESS][DOMAIN_NAME] hadeer el bakry - [PHONE_NUMBER] s…"
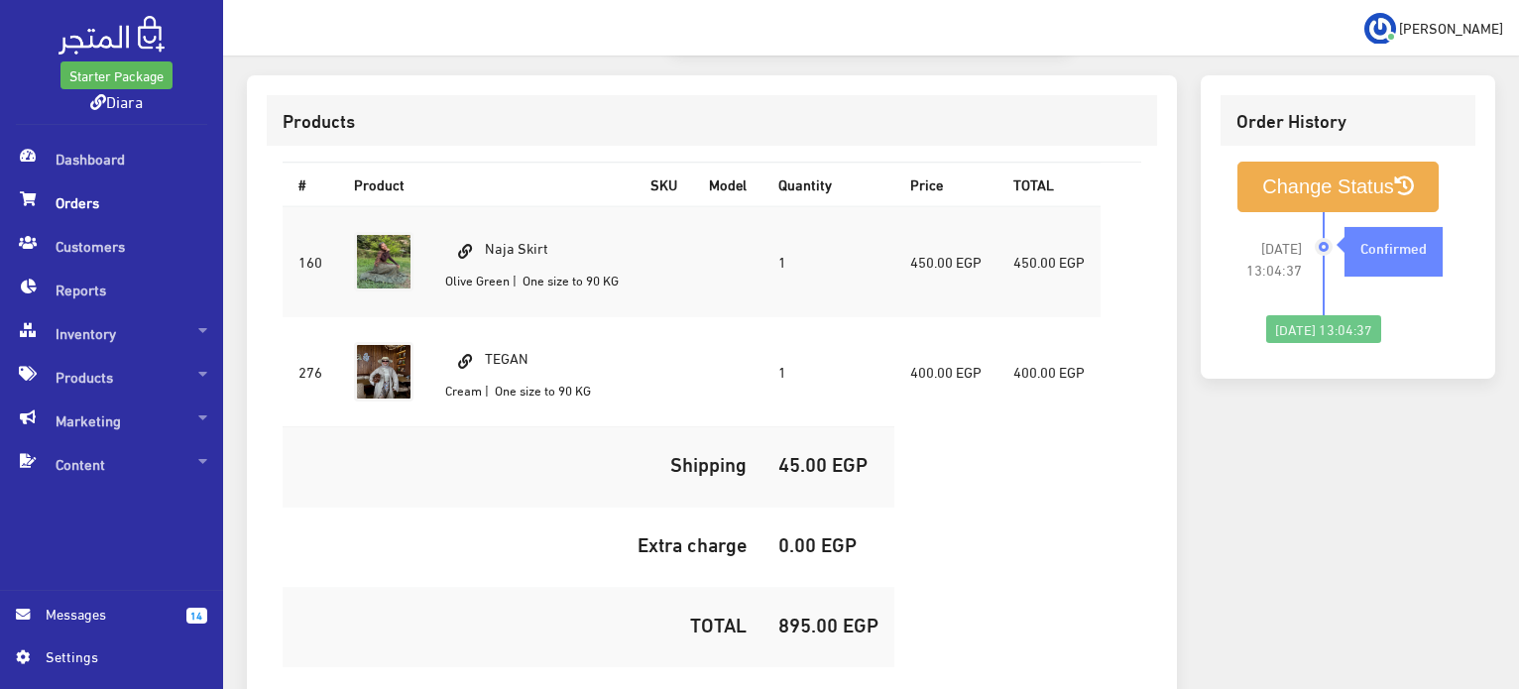
scroll to position [674, 0]
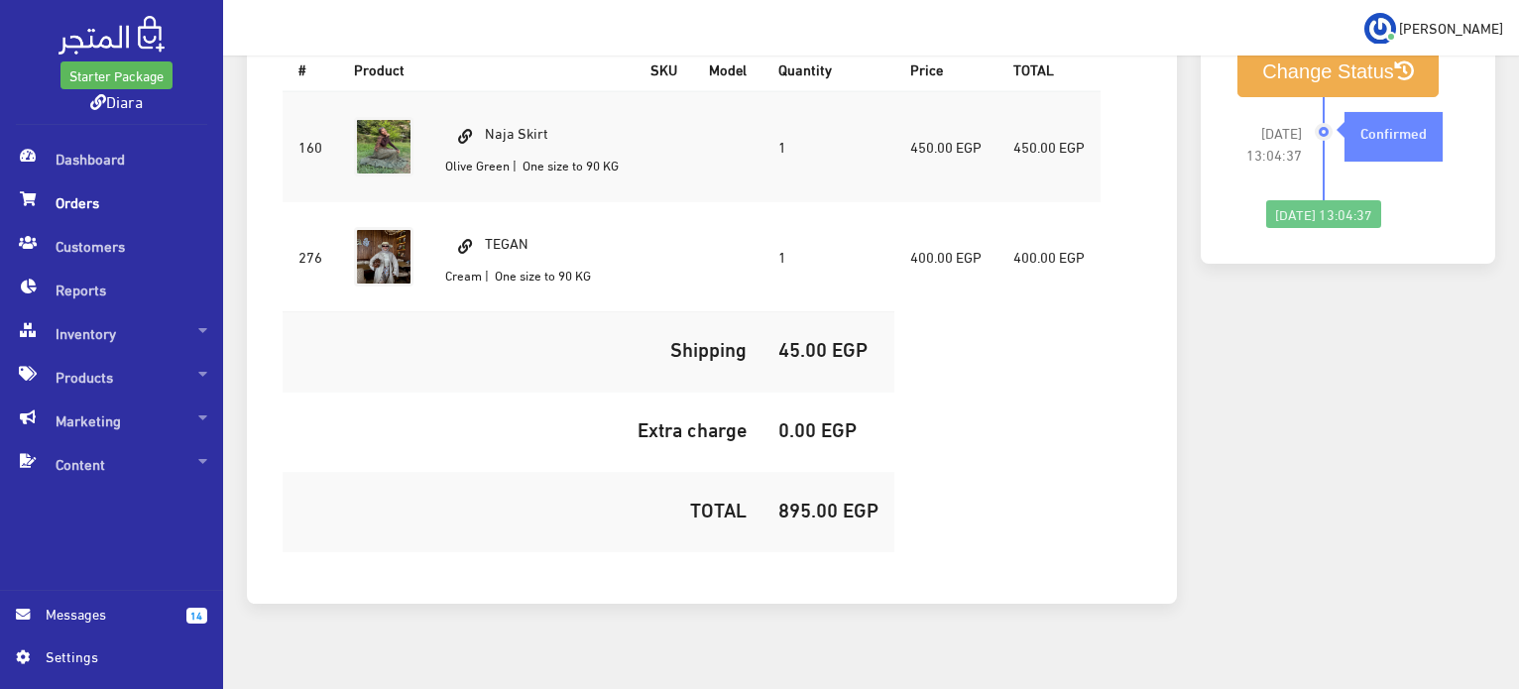
click at [541, 110] on td "Naja Skirt [PERSON_NAME] | One size to 90 KG" at bounding box center [531, 146] width 205 height 111
copy td "Naja Skirt"
click at [871, 498] on h5 "895.00 EGP" at bounding box center [829, 509] width 100 height 22
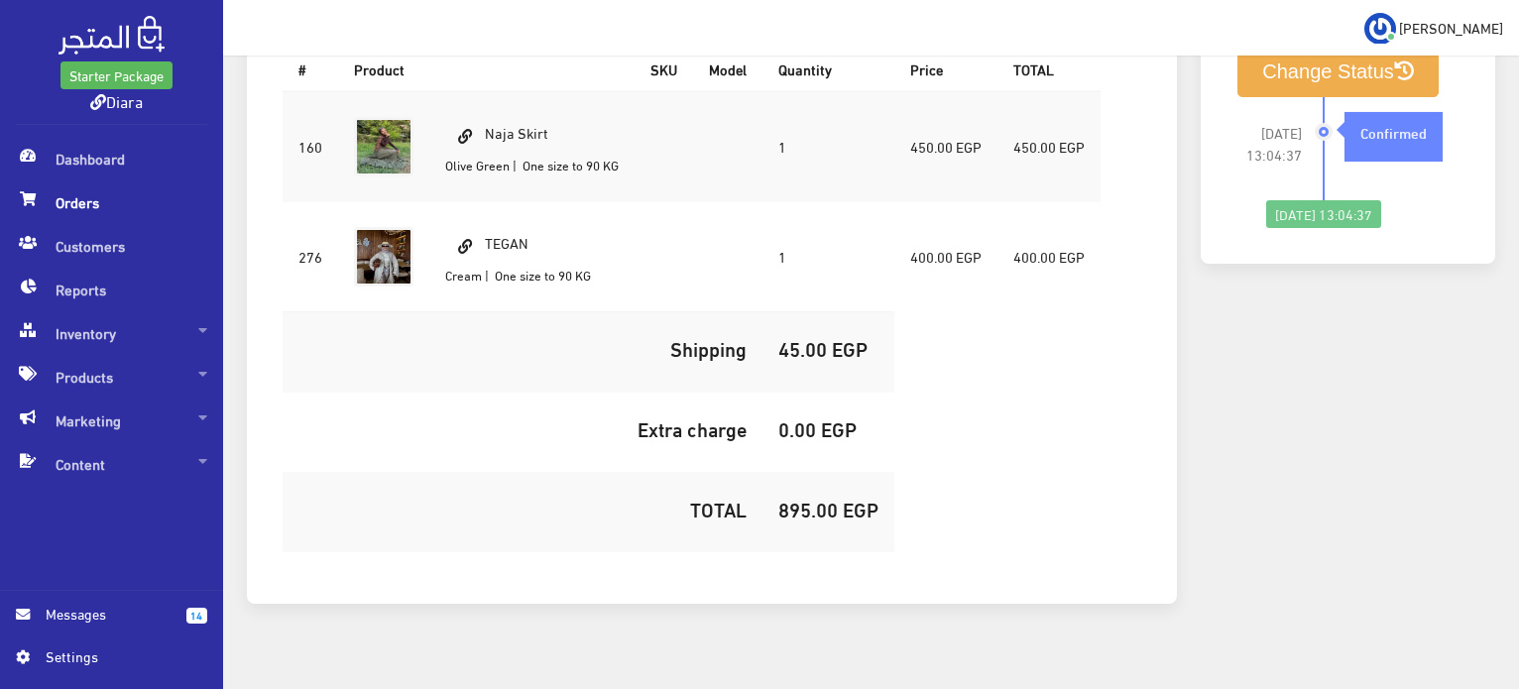
drag, startPoint x: 868, startPoint y: 486, endPoint x: 833, endPoint y: 485, distance: 34.7
click at [865, 498] on h5 "895.00 EGP" at bounding box center [829, 509] width 100 height 22
click at [833, 498] on h5 "895.00 EGP" at bounding box center [829, 509] width 100 height 22
copy h5 "895.00"
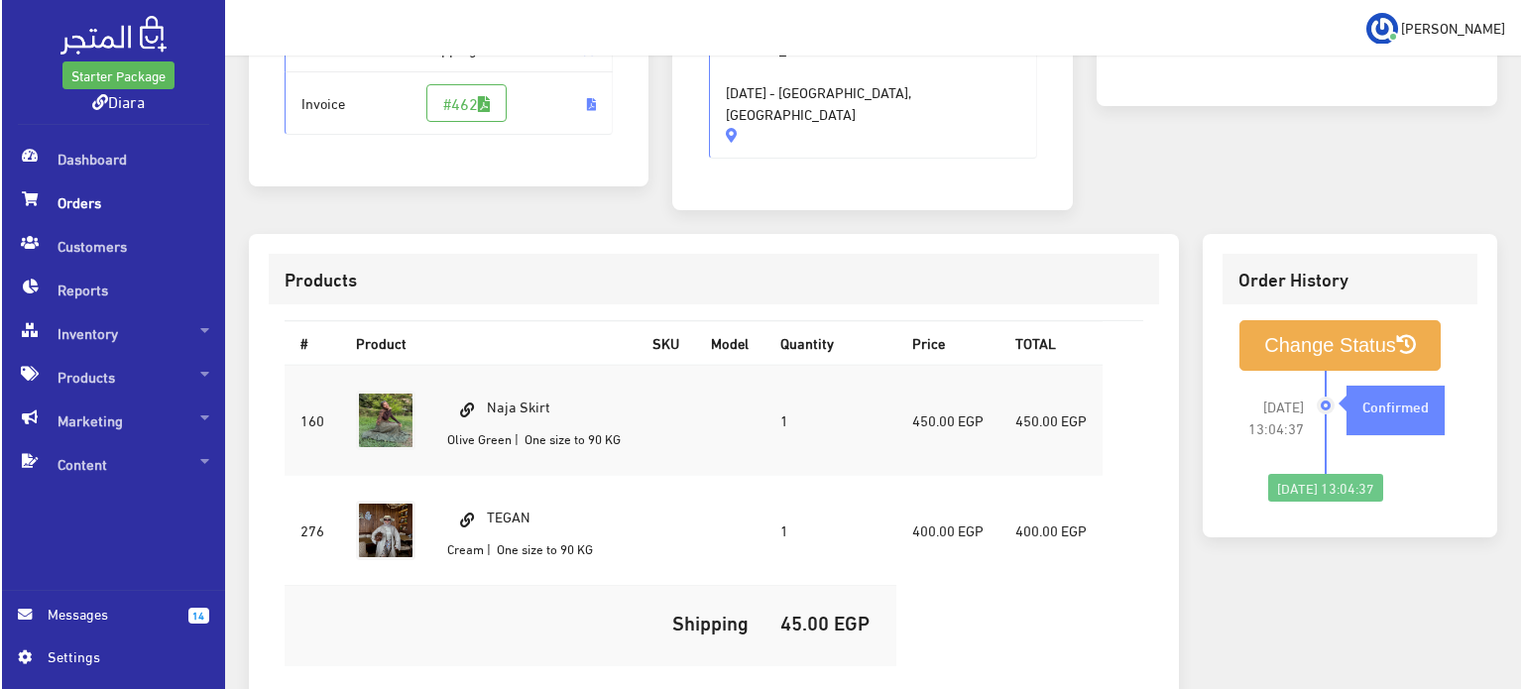
scroll to position [377, 0]
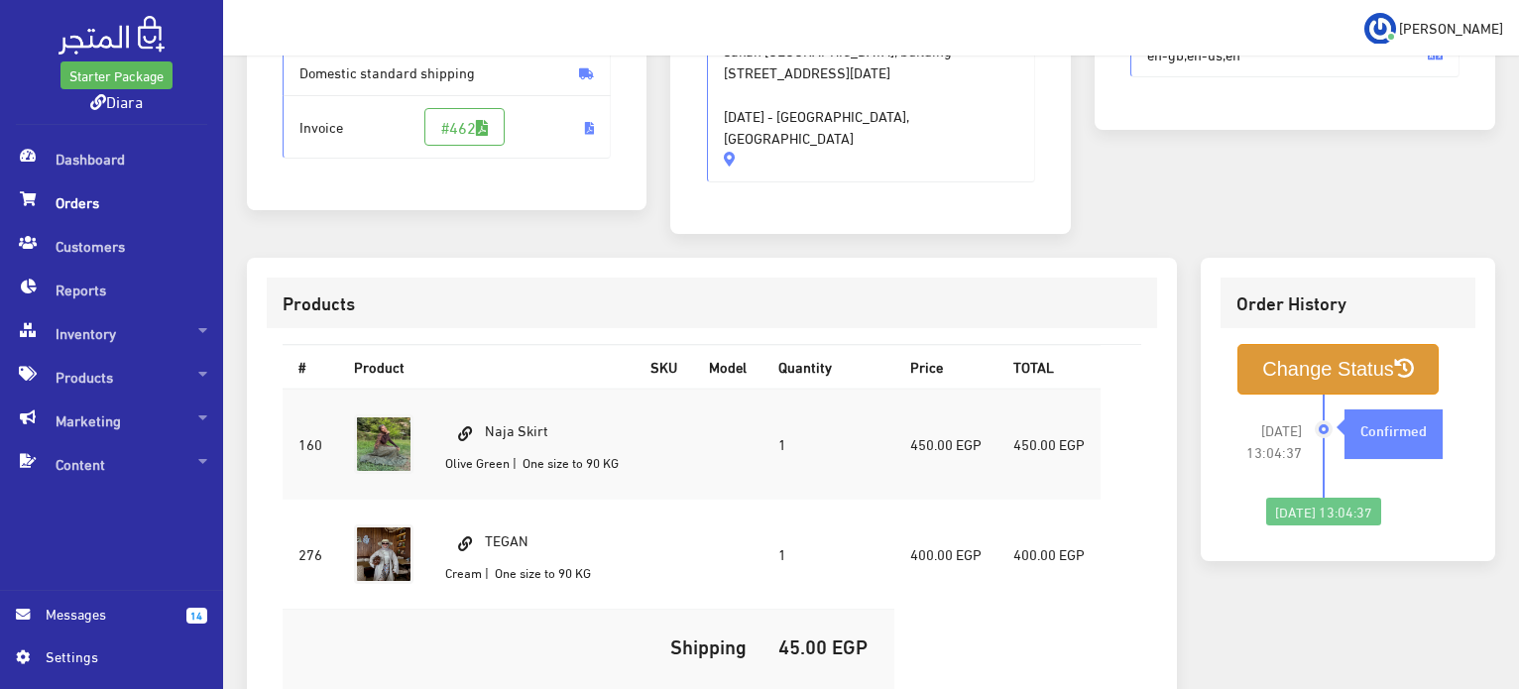
click at [1272, 370] on button "Change Status" at bounding box center [1338, 369] width 201 height 51
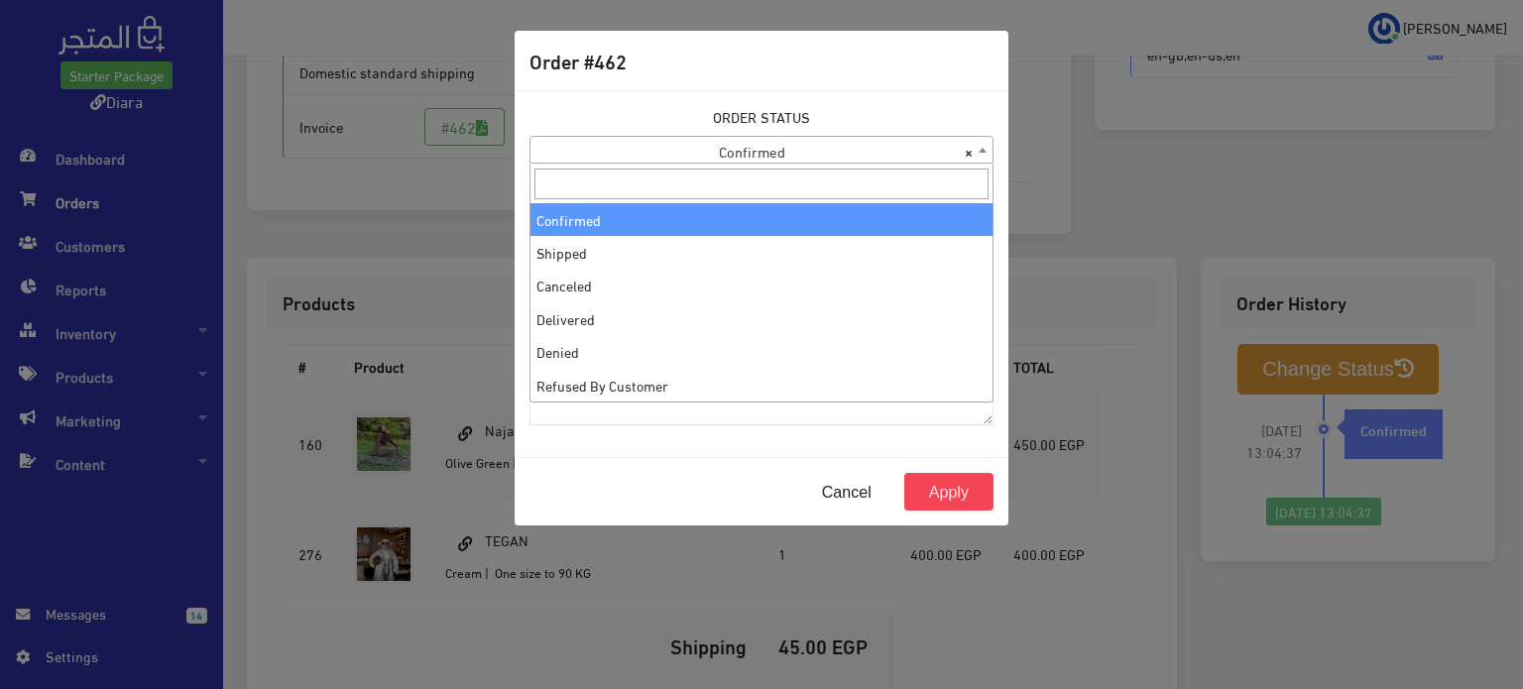
click at [559, 155] on span "× Confirmed" at bounding box center [762, 151] width 462 height 28
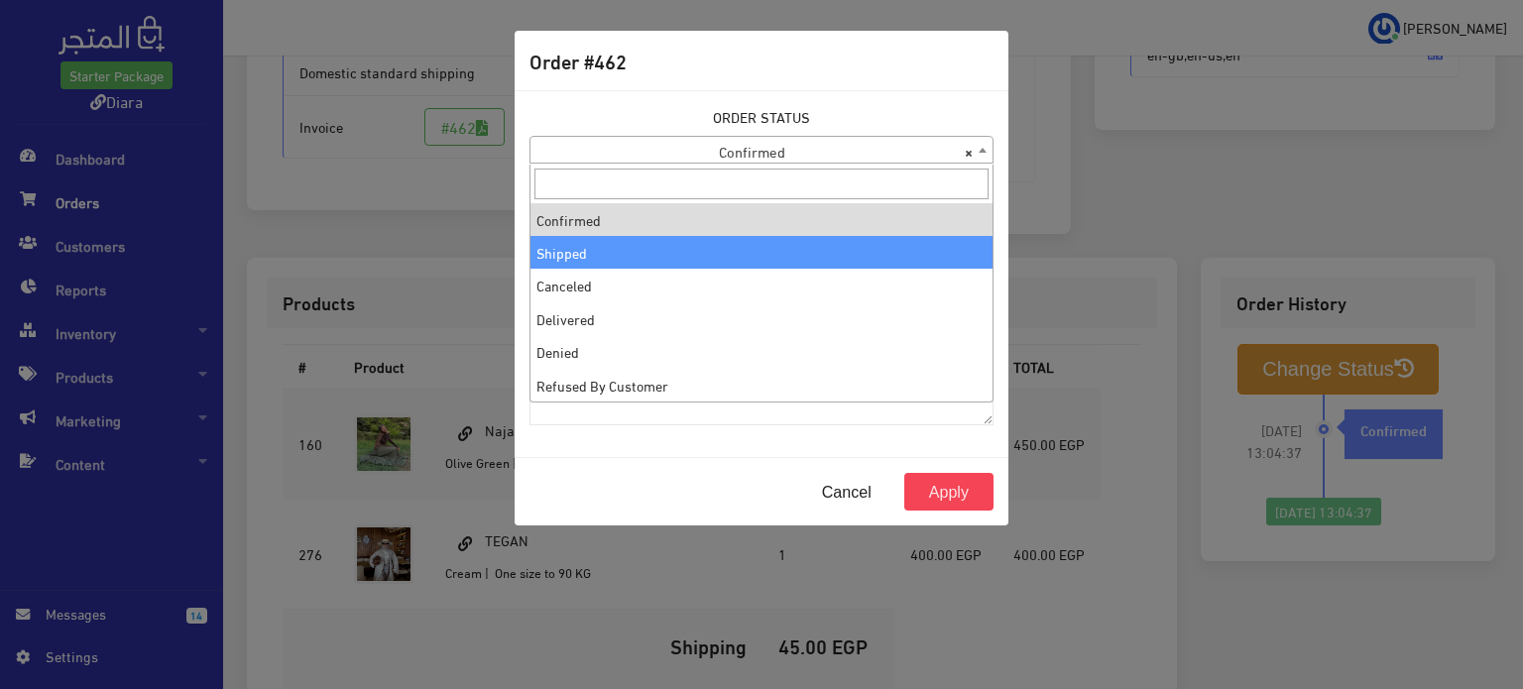
select select "2"
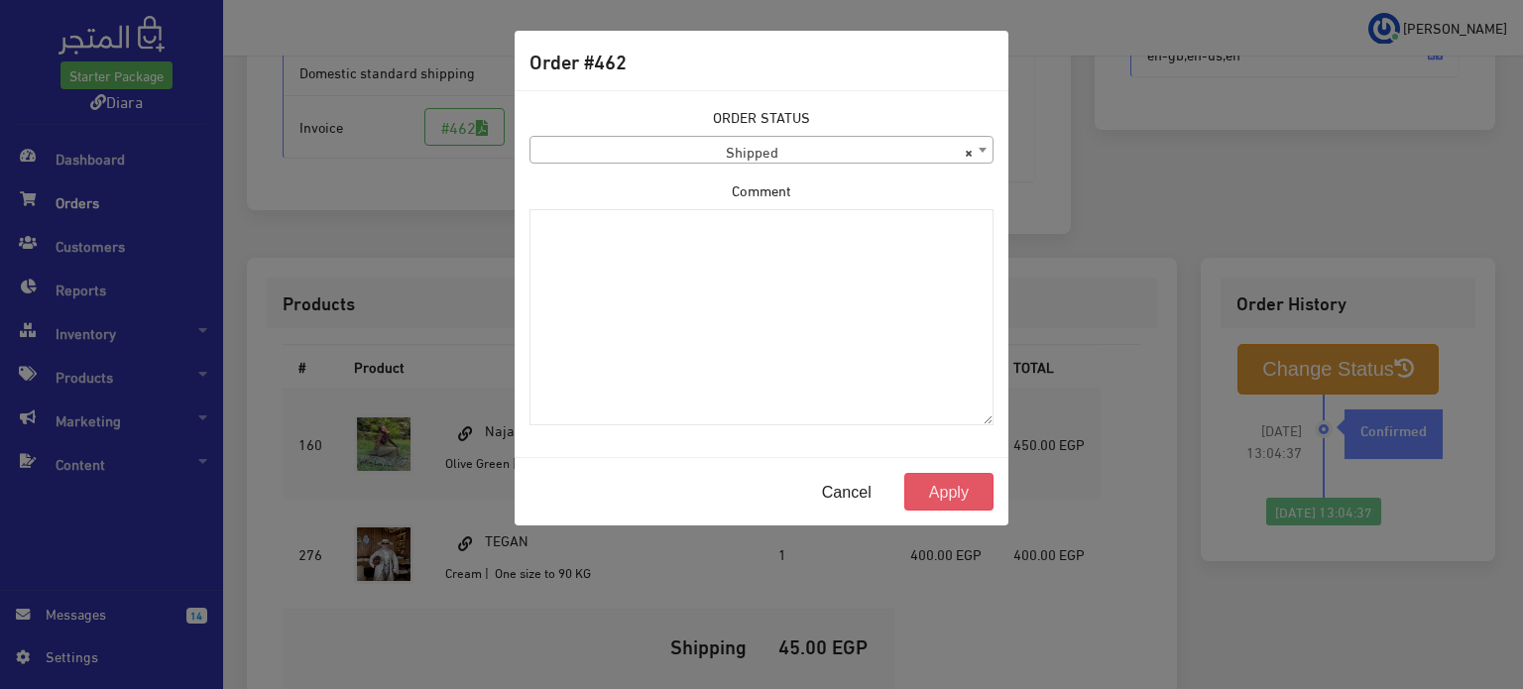
click at [932, 492] on button "Apply" at bounding box center [949, 492] width 89 height 38
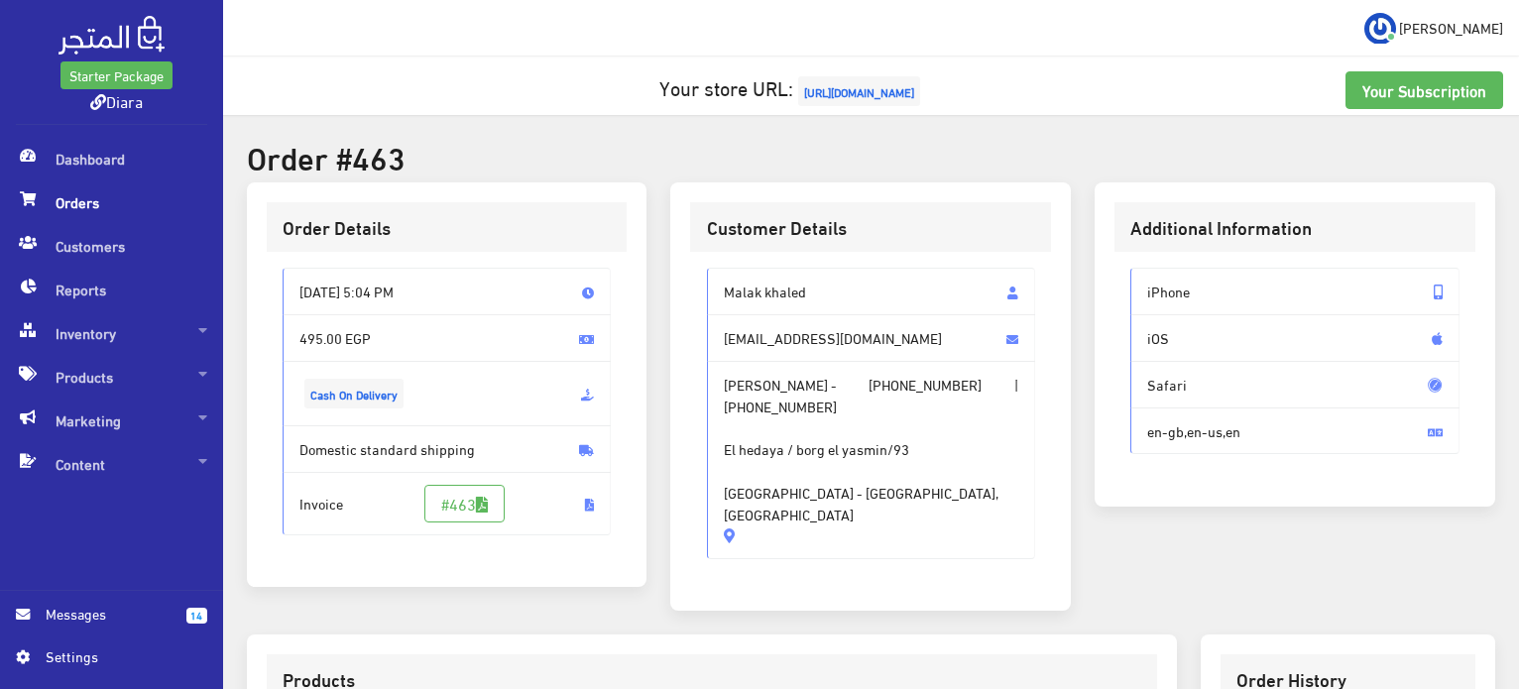
drag, startPoint x: 749, startPoint y: 373, endPoint x: 717, endPoint y: 284, distance: 94.7
click at [717, 284] on div "[PERSON_NAME] [EMAIL_ADDRESS][DOMAIN_NAME] [PERSON_NAME] - [PHONE_NUMBER] | [PH…" at bounding box center [871, 414] width 329 height 292
click at [814, 418] on span "[PHONE_NUMBER]" at bounding box center [780, 407] width 113 height 22
drag, startPoint x: 985, startPoint y: 473, endPoint x: 701, endPoint y: 277, distance: 345.0
click at [701, 277] on div "[PERSON_NAME] [EMAIL_ADDRESS][DOMAIN_NAME] [PERSON_NAME] - [PHONE_NUMBER] | [PH…" at bounding box center [870, 421] width 361 height 339
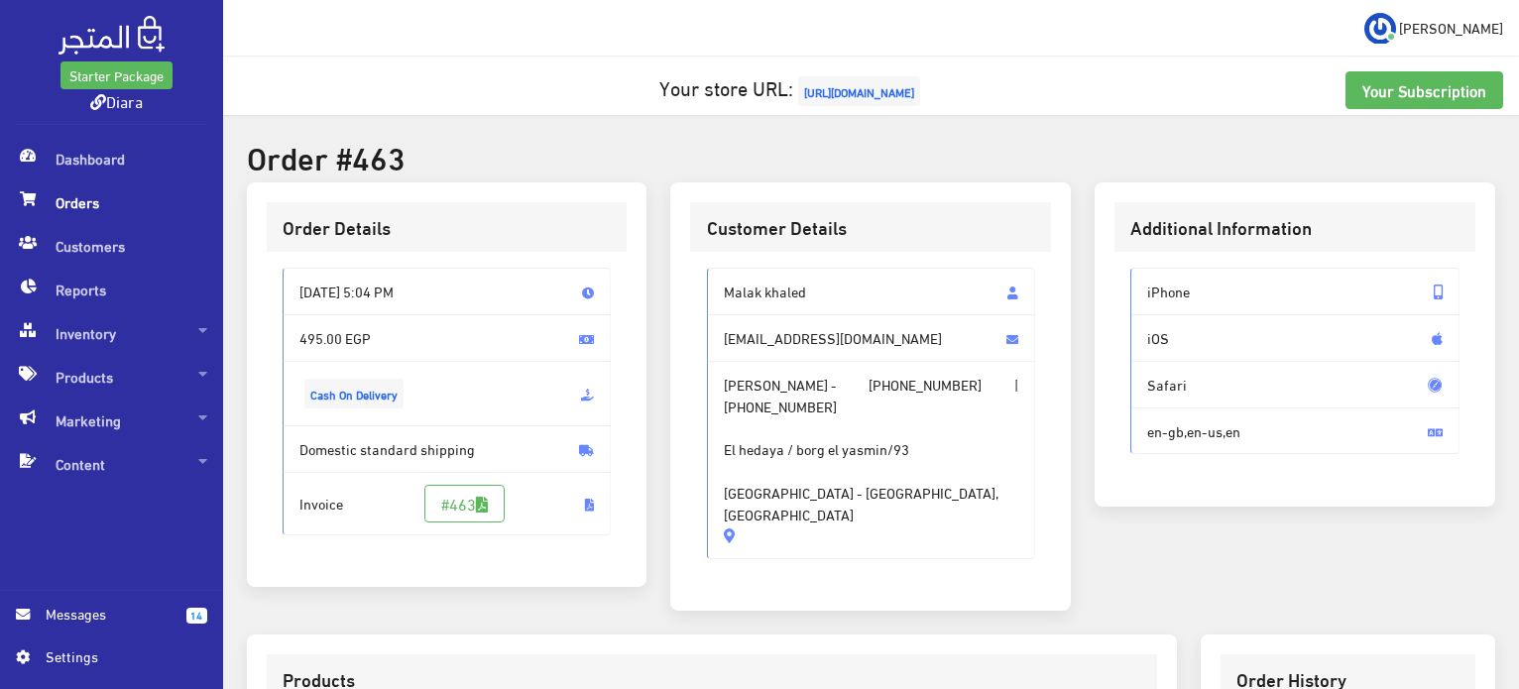
copy div "[PERSON_NAME] [EMAIL_ADDRESS][DOMAIN_NAME] [PERSON_NAME] - [PHONE_NUMBER] | [PH…"
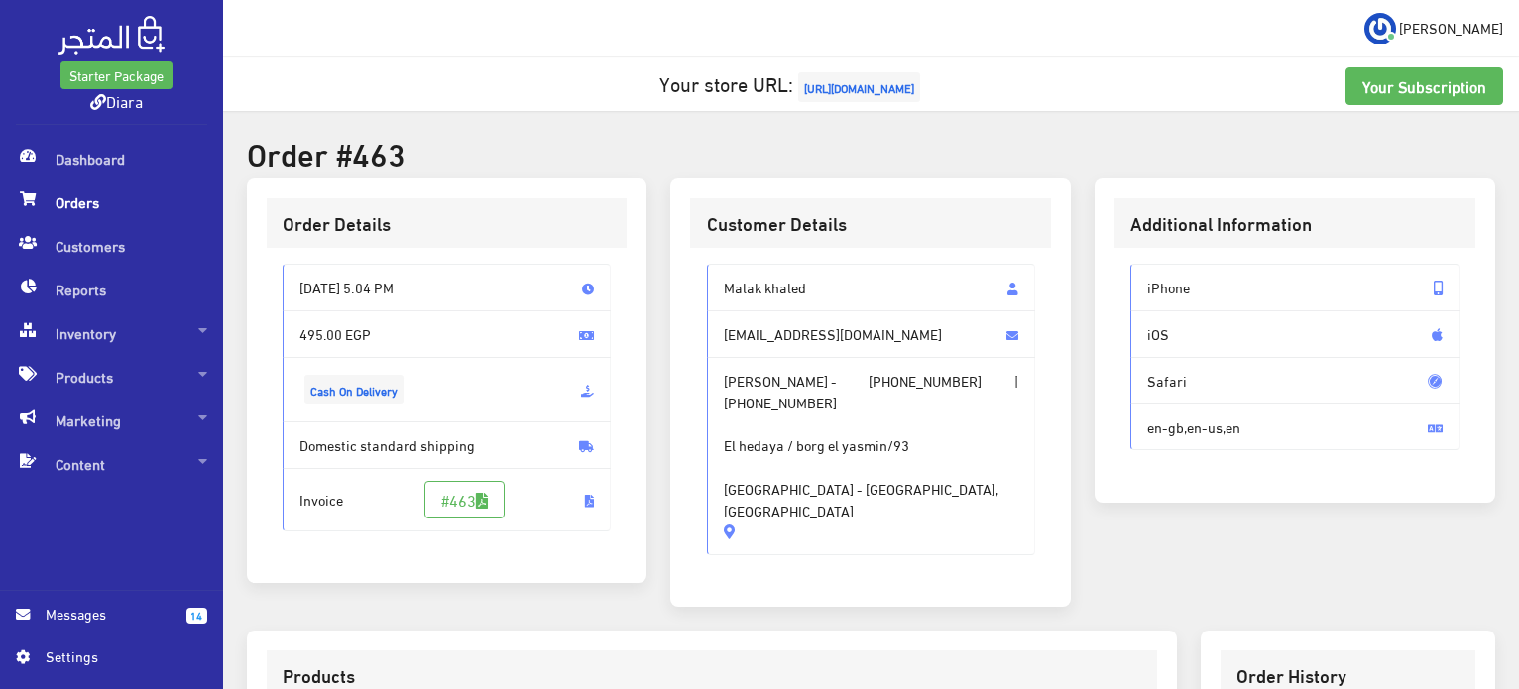
scroll to position [561, 0]
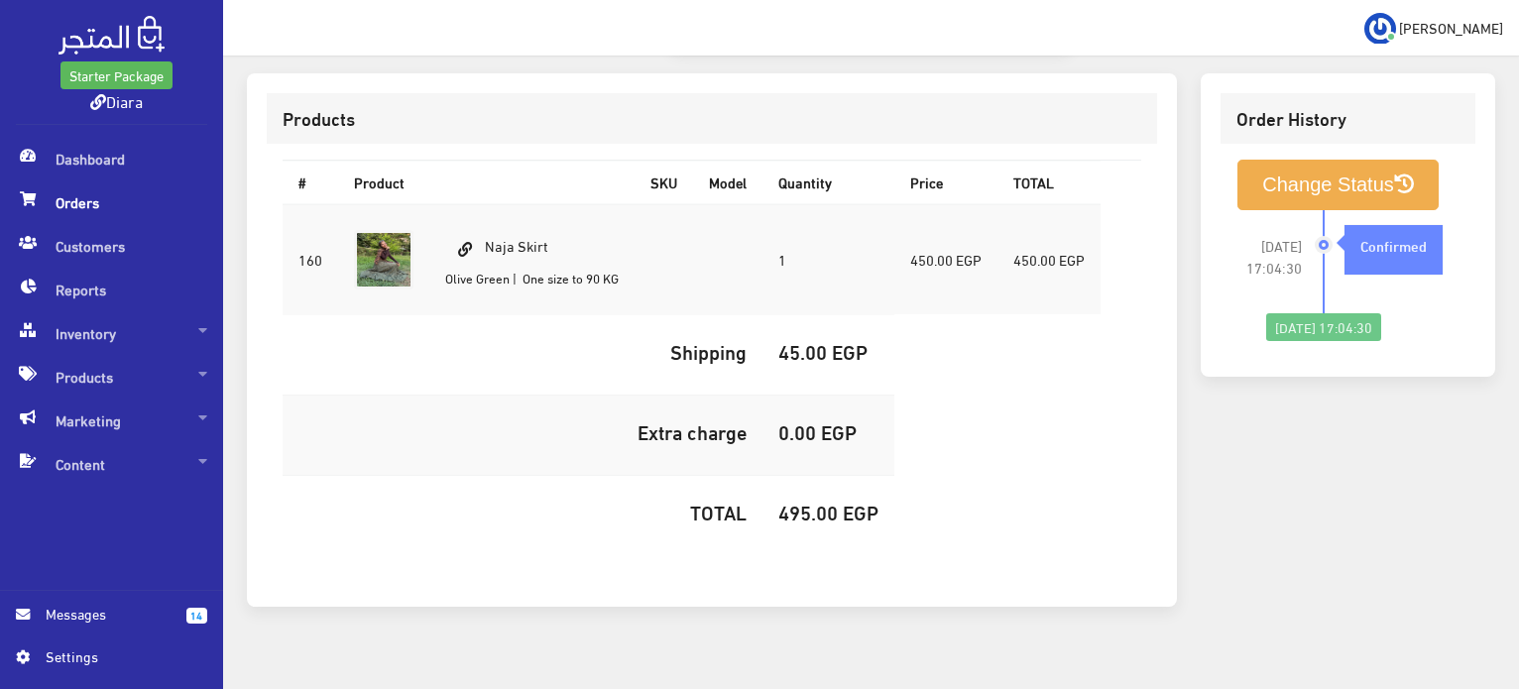
click at [521, 204] on td "Naja Skirt [PERSON_NAME] | One size to 90 KG" at bounding box center [531, 259] width 205 height 111
click at [521, 204] on td "Naja Skirt Olive Green | One size to 90 KG" at bounding box center [531, 259] width 205 height 111
copy td "Naja Skirt"
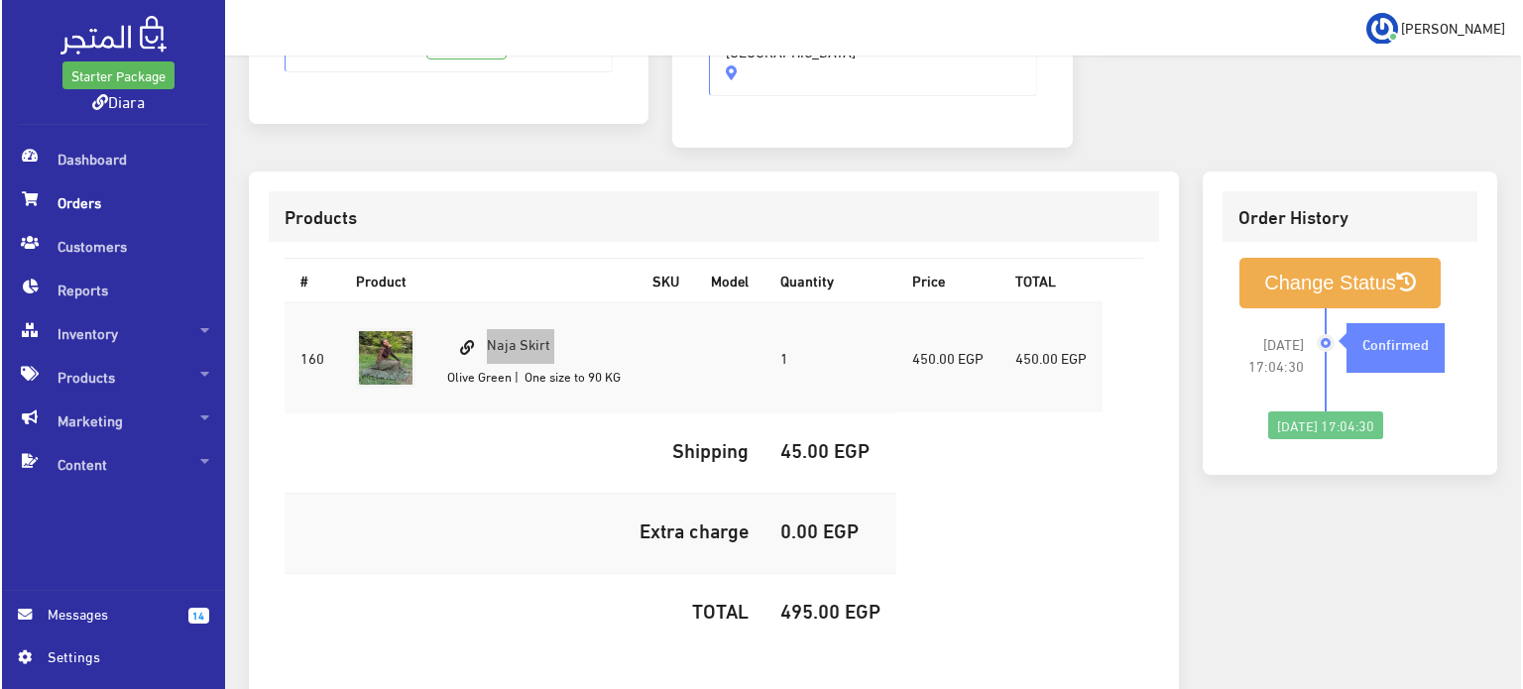
scroll to position [462, 0]
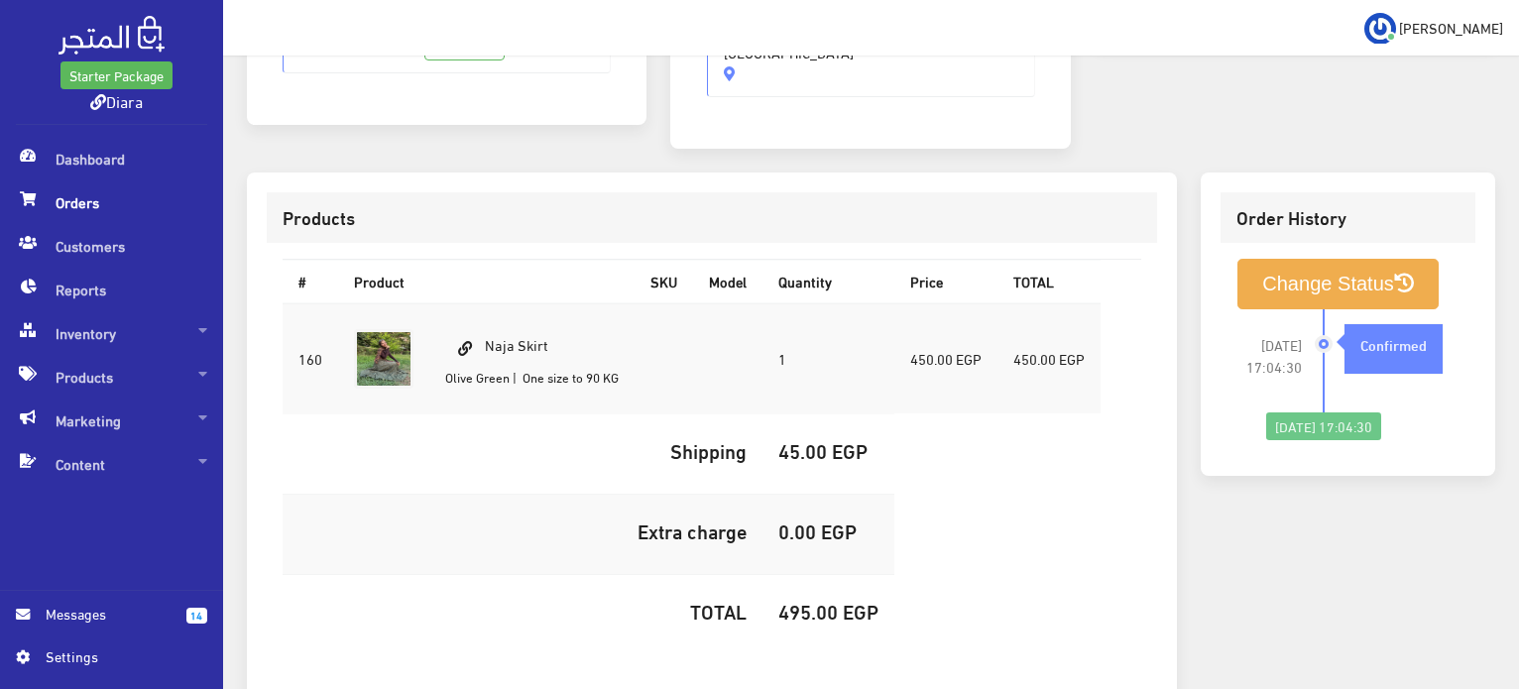
click at [818, 600] on h5 "495.00 EGP" at bounding box center [829, 611] width 100 height 22
click at [820, 600] on h5 "495.00 EGP" at bounding box center [829, 611] width 100 height 22
copy h5 "495.00"
click at [1287, 259] on button "Change Status" at bounding box center [1338, 284] width 201 height 51
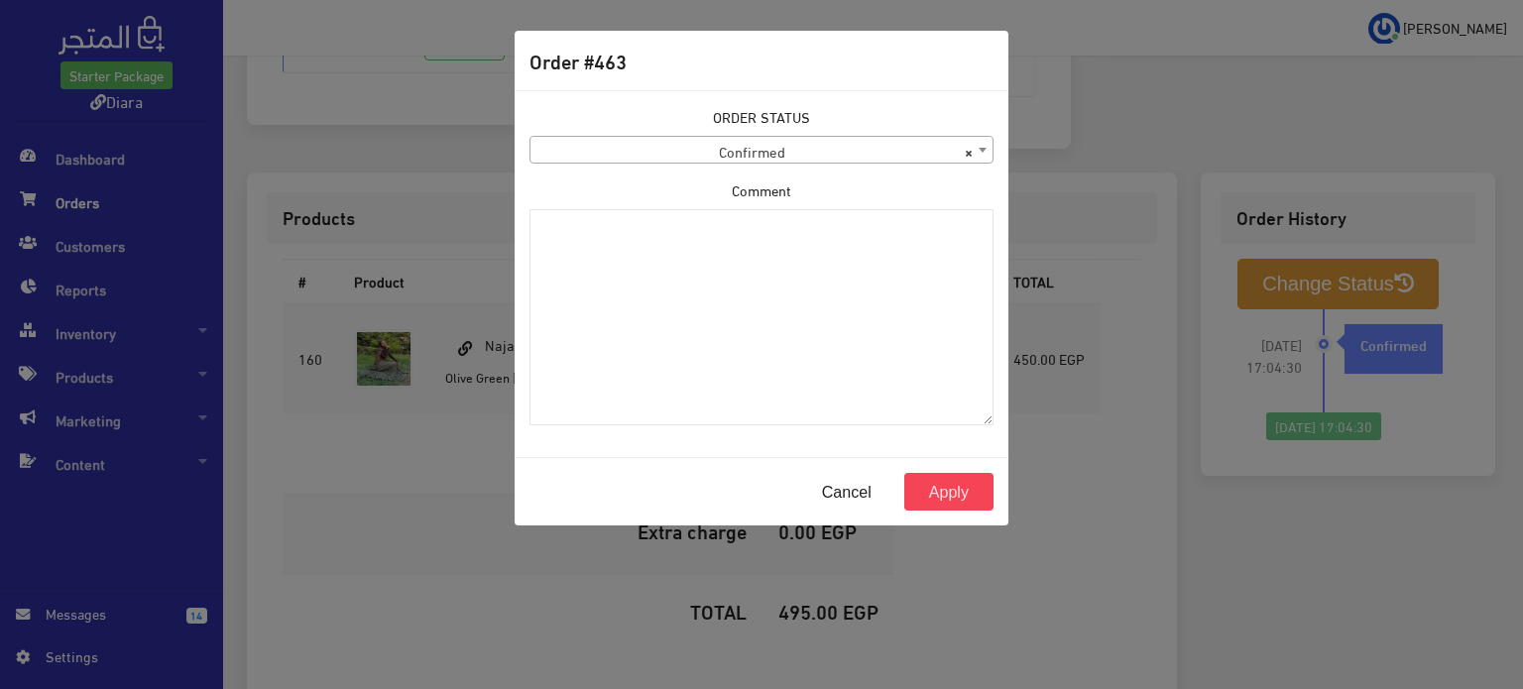
click at [707, 145] on span "× Confirmed" at bounding box center [762, 151] width 462 height 28
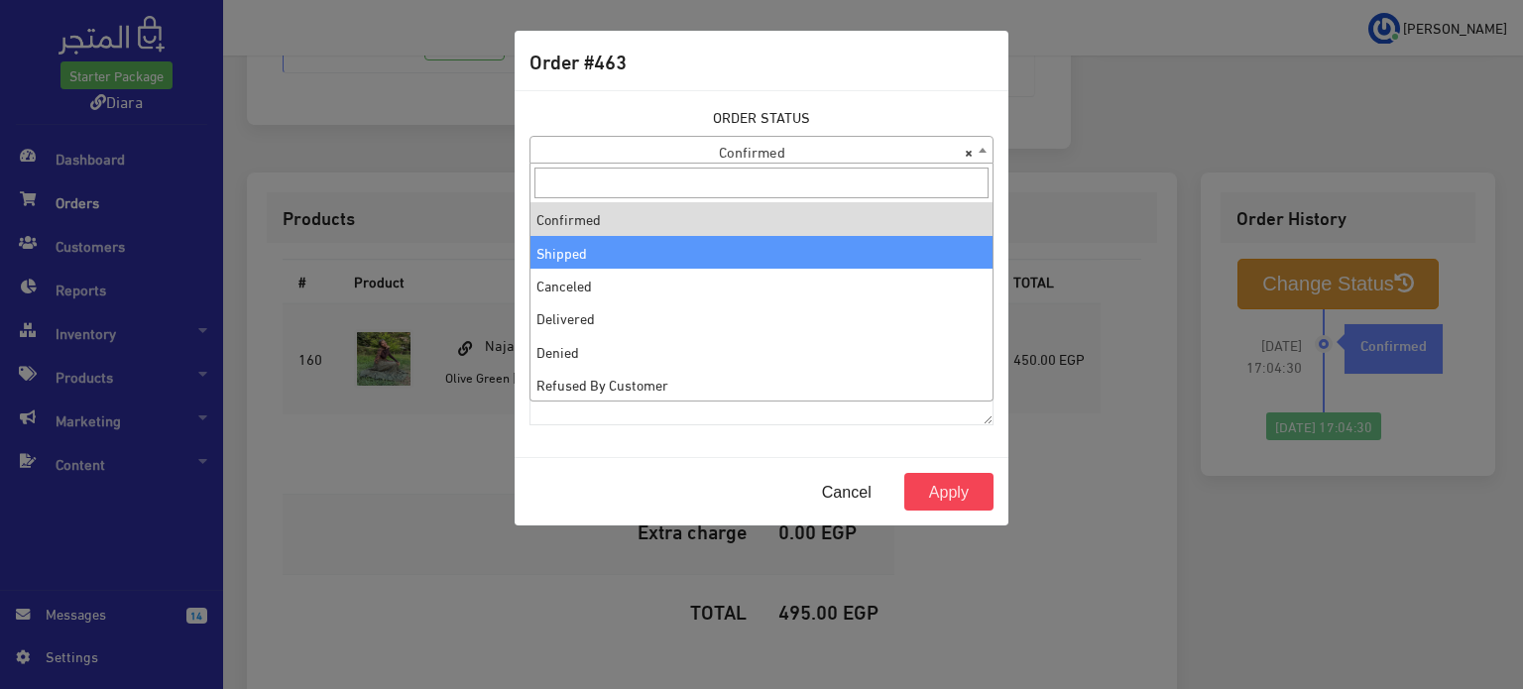
select select "2"
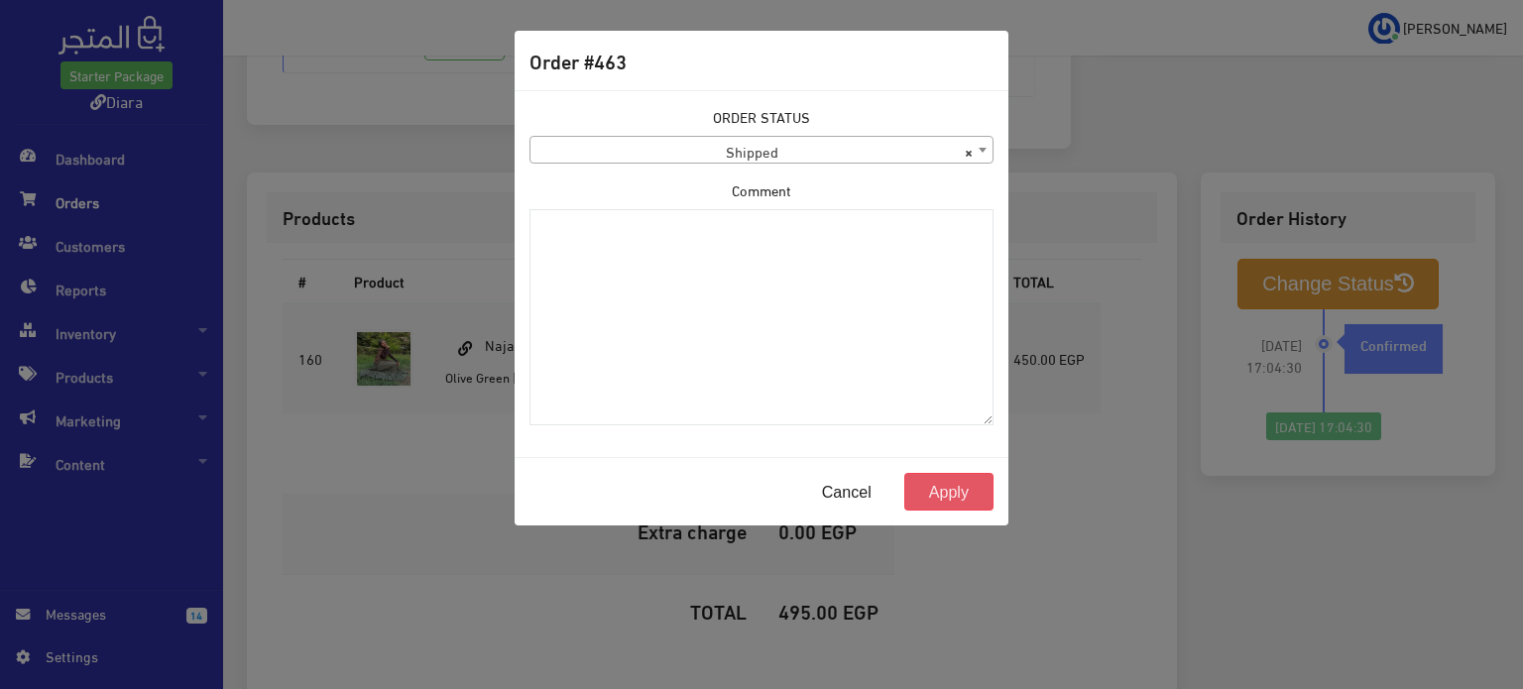
click at [974, 498] on button "Apply" at bounding box center [949, 492] width 89 height 38
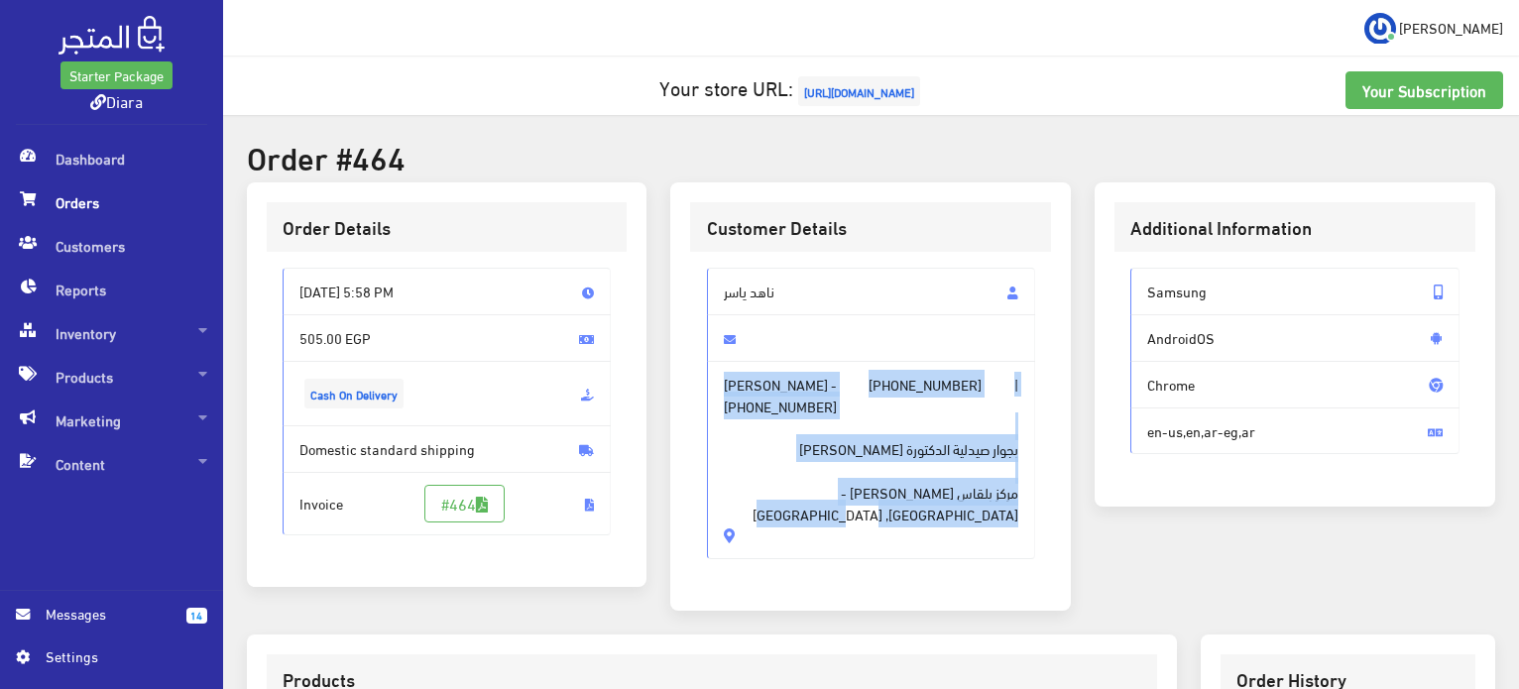
drag, startPoint x: 908, startPoint y: 480, endPoint x: 735, endPoint y: 317, distance: 237.2
click at [735, 317] on div "ناهد ياسر ناهد ياسر - +201069749335 | +201069749335 بجوار صيدلية الدكتورة سميرة…" at bounding box center [871, 414] width 329 height 292
click at [931, 479] on span "بجوار صيدلية الدكتورة سميرة مركز بلقاس عزبة ابراهيم الشربيني - Al Mansourah, Eg…" at bounding box center [872, 471] width 296 height 108
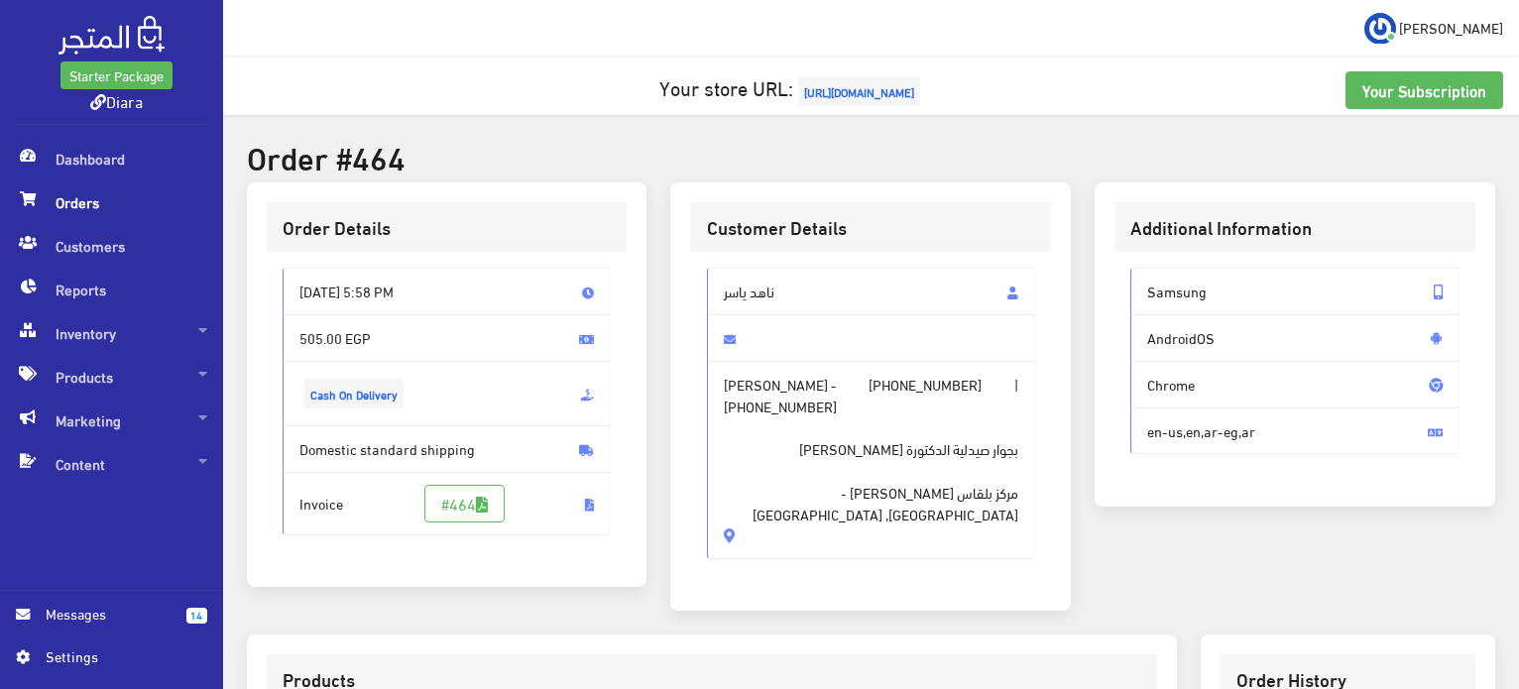
drag, startPoint x: 958, startPoint y: 511, endPoint x: 774, endPoint y: 295, distance: 284.2
click at [775, 304] on div "ناهد ياسر ناهد ياسر - +201069749335 | +201069749335 بجوار صيدلية الدكتورة سميرة…" at bounding box center [871, 414] width 329 height 292
click at [774, 293] on span "ناهد ياسر" at bounding box center [871, 292] width 329 height 48
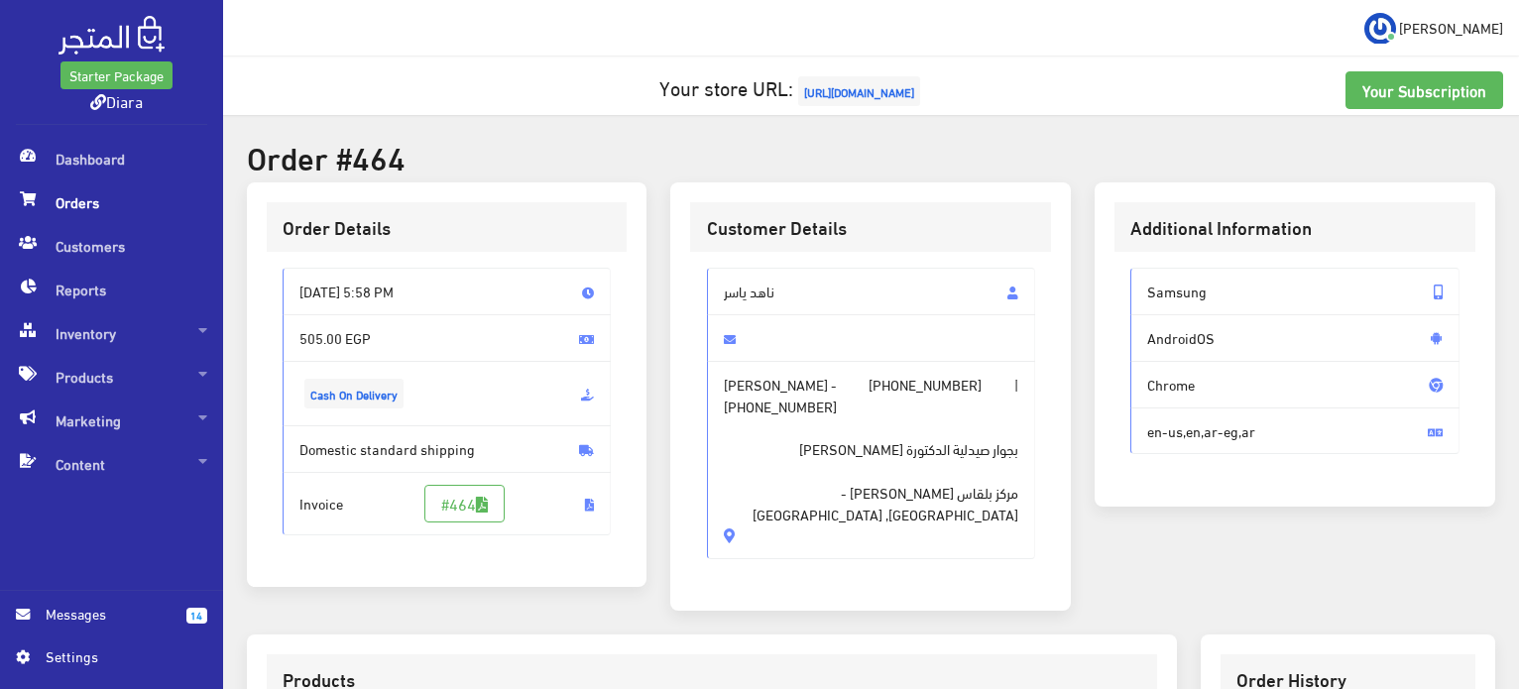
drag, startPoint x: 774, startPoint y: 293, endPoint x: 847, endPoint y: 526, distance: 244.4
click at [847, 526] on div "ناهد ياسر ناهد ياسر - +201069749335 | +201069749335 بجوار صيدلية الدكتورة سميرة…" at bounding box center [871, 414] width 329 height 292
copy div "ناهد ياسر ناهد ياسر - +201069749335 | +201069749335 بجوار صيدلية الدكتورة سميرة…"
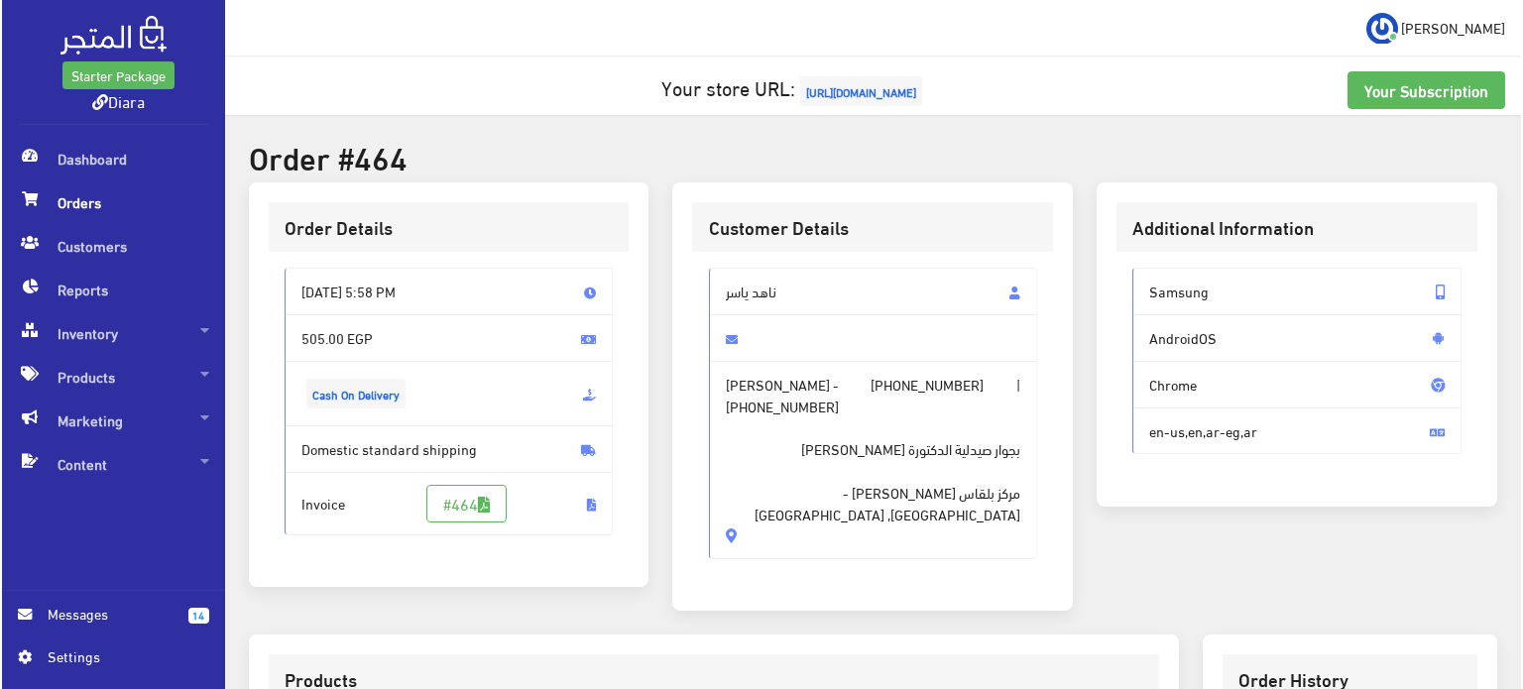
scroll to position [565, 0]
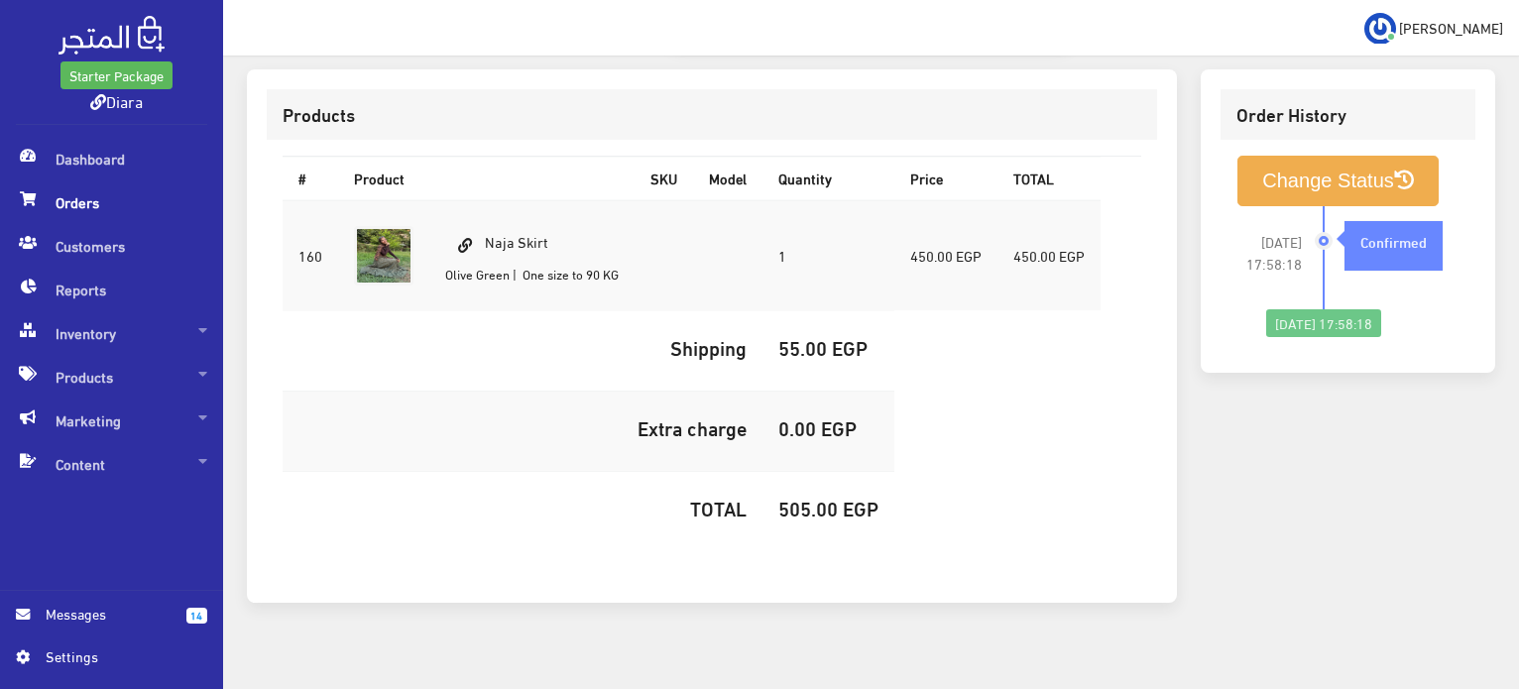
click at [532, 229] on td "Naja Skirt Olive Green | One size to 90 KG" at bounding box center [531, 255] width 205 height 111
copy td "Naja Skirt"
click at [809, 497] on h5 "505.00 EGP" at bounding box center [829, 508] width 100 height 22
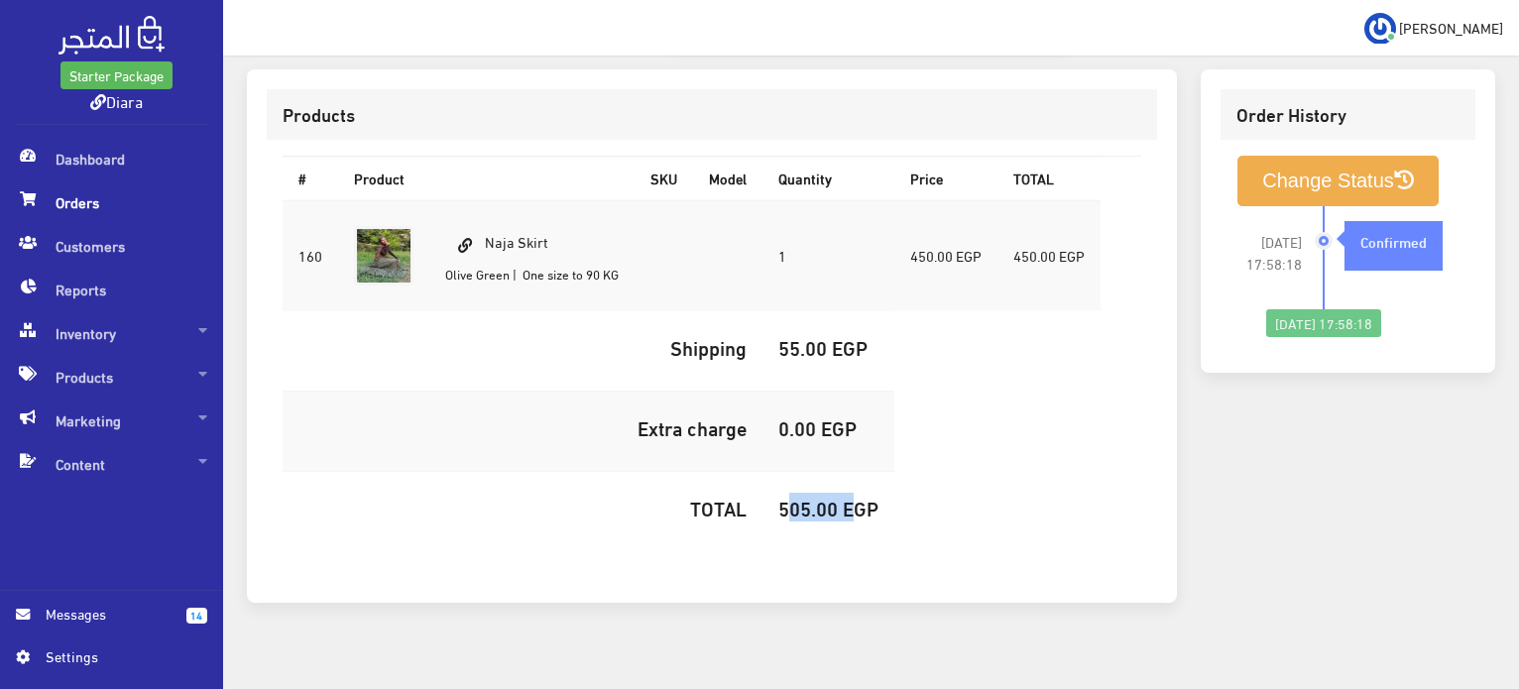
click at [809, 497] on h5 "505.00 EGP" at bounding box center [829, 508] width 100 height 22
copy h5 "505.00"
click at [1356, 171] on button "Change Status" at bounding box center [1338, 181] width 201 height 51
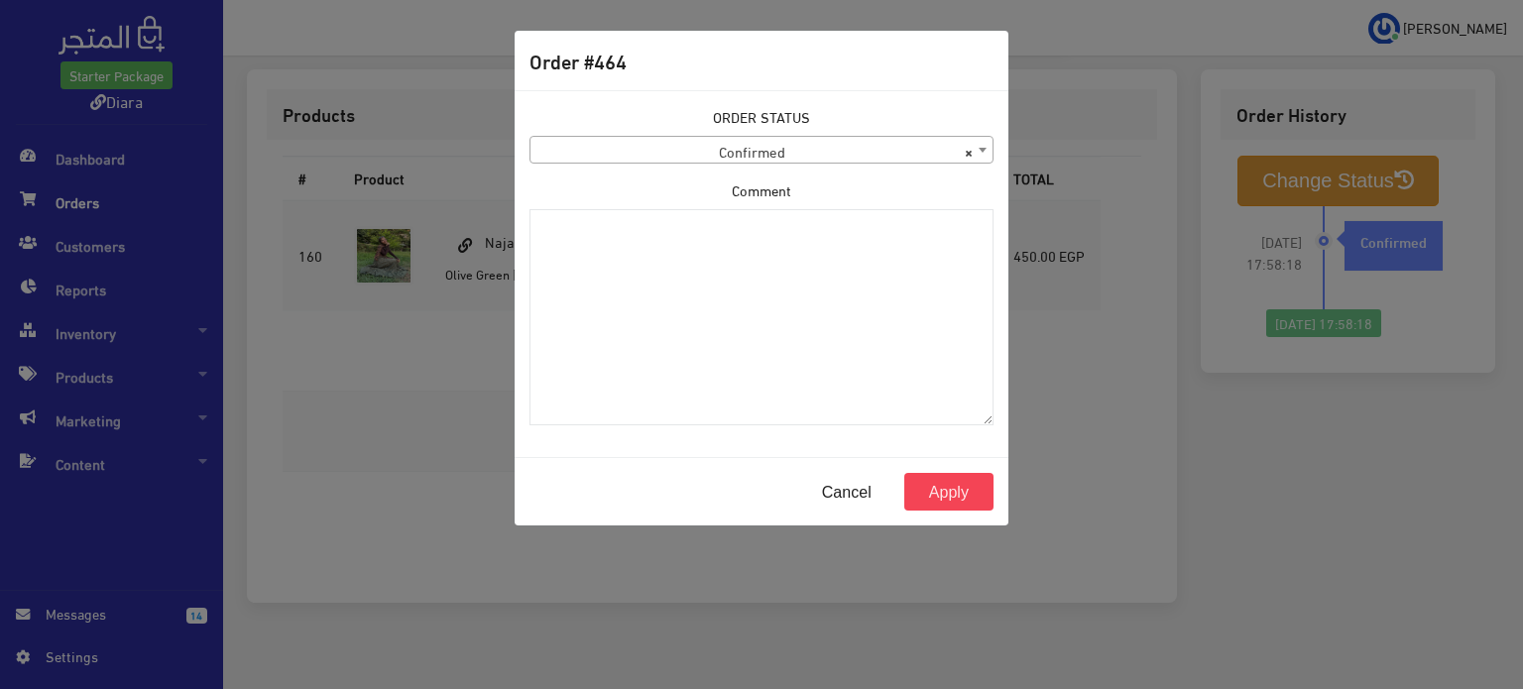
click at [725, 156] on span "× Confirmed" at bounding box center [762, 151] width 462 height 28
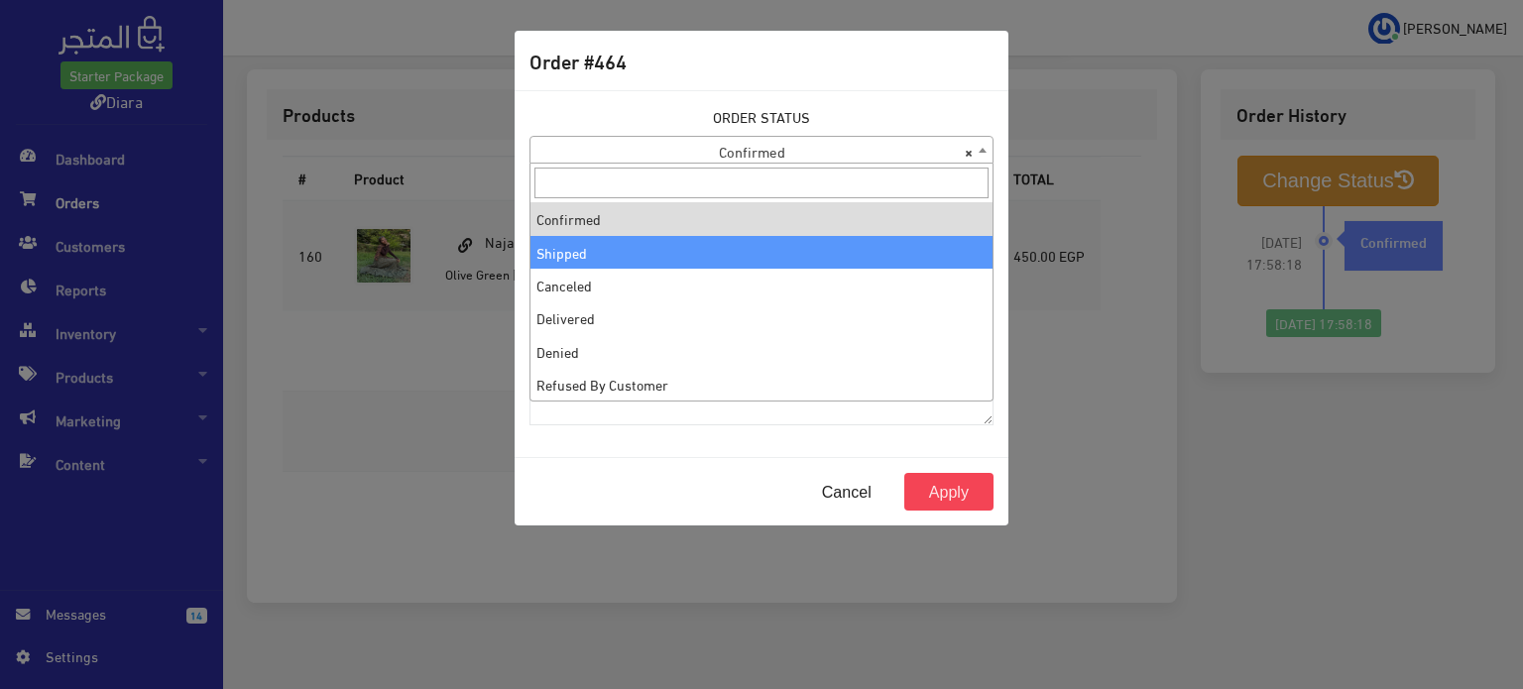
select select "2"
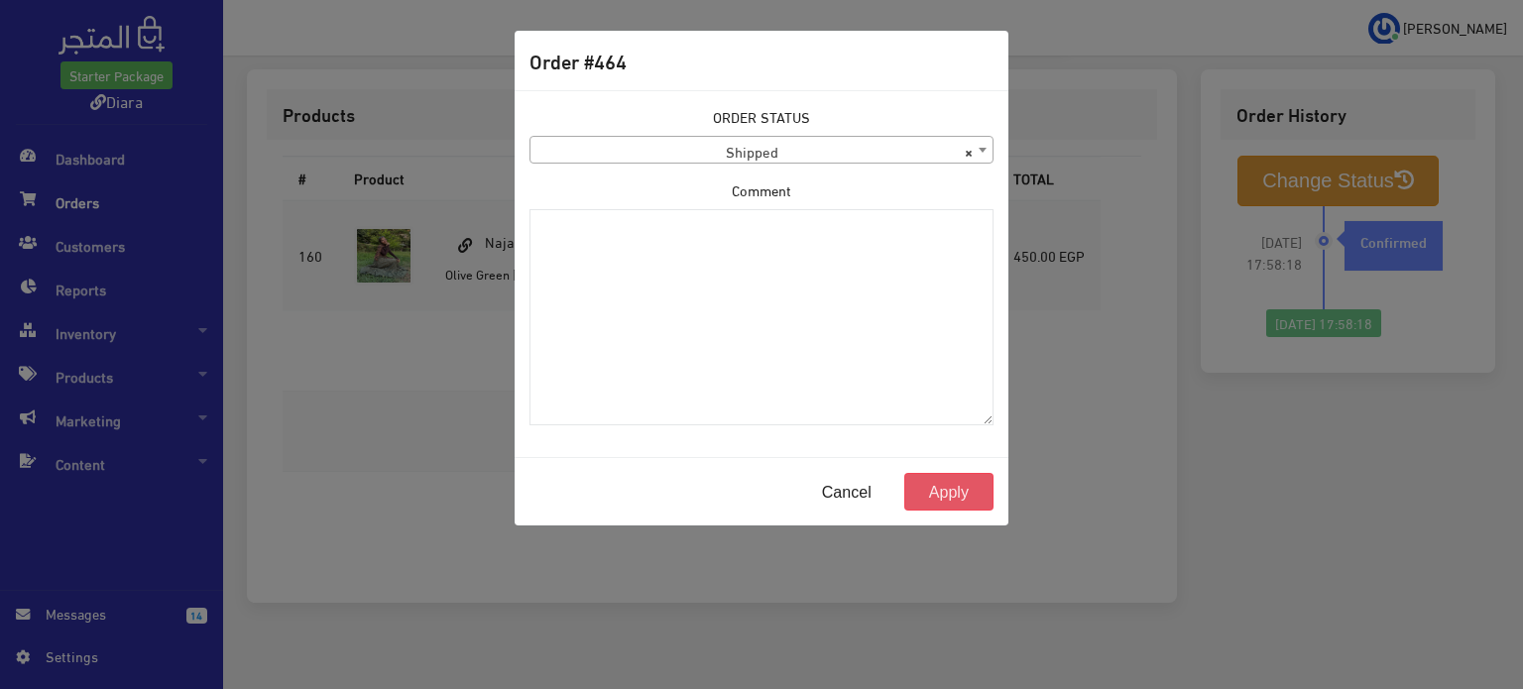
click at [914, 474] on button "Apply" at bounding box center [949, 492] width 89 height 38
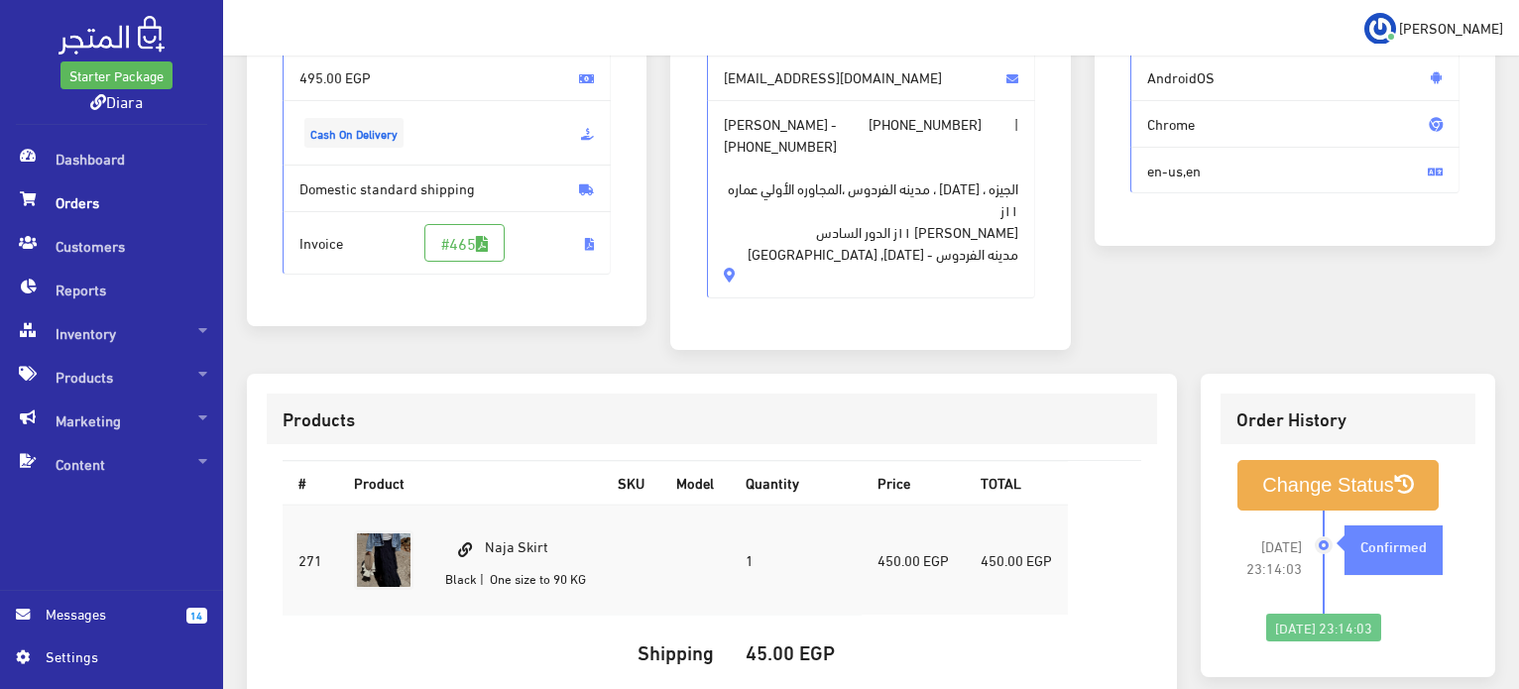
scroll to position [190, 0]
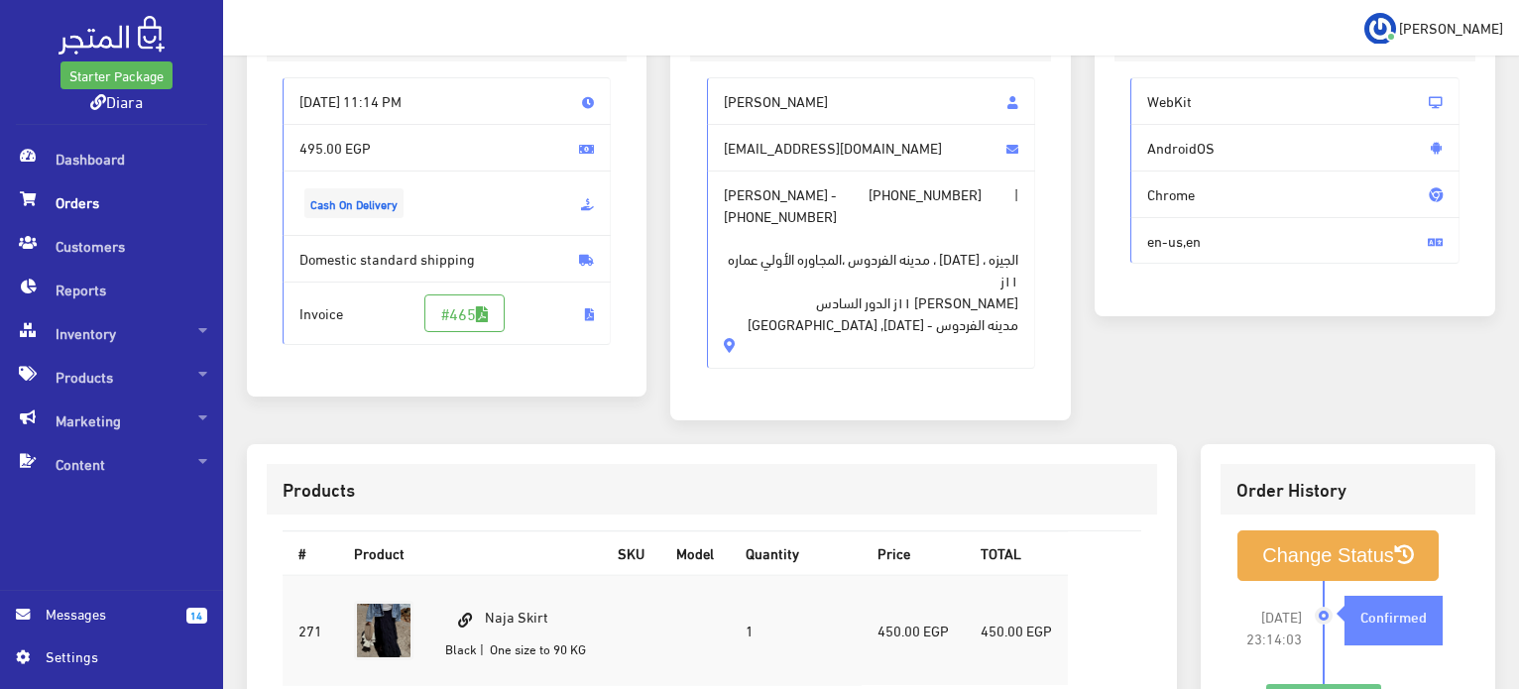
drag, startPoint x: 842, startPoint y: 96, endPoint x: 754, endPoint y: 311, distance: 232.6
click at [742, 332] on div "alaa mohamed alaafarag2005@gmail.com alaa mohamed - +201148706635 | +2011554416…" at bounding box center [871, 223] width 329 height 292
click at [821, 348] on span "alaa mohamed - +201148706635 | +201155441637 الجيزه ، ٦اكتوبر ، مدينه الفردوس ،…" at bounding box center [871, 270] width 329 height 198
drag, startPoint x: 821, startPoint y: 348, endPoint x: 744, endPoint y: 81, distance: 277.8
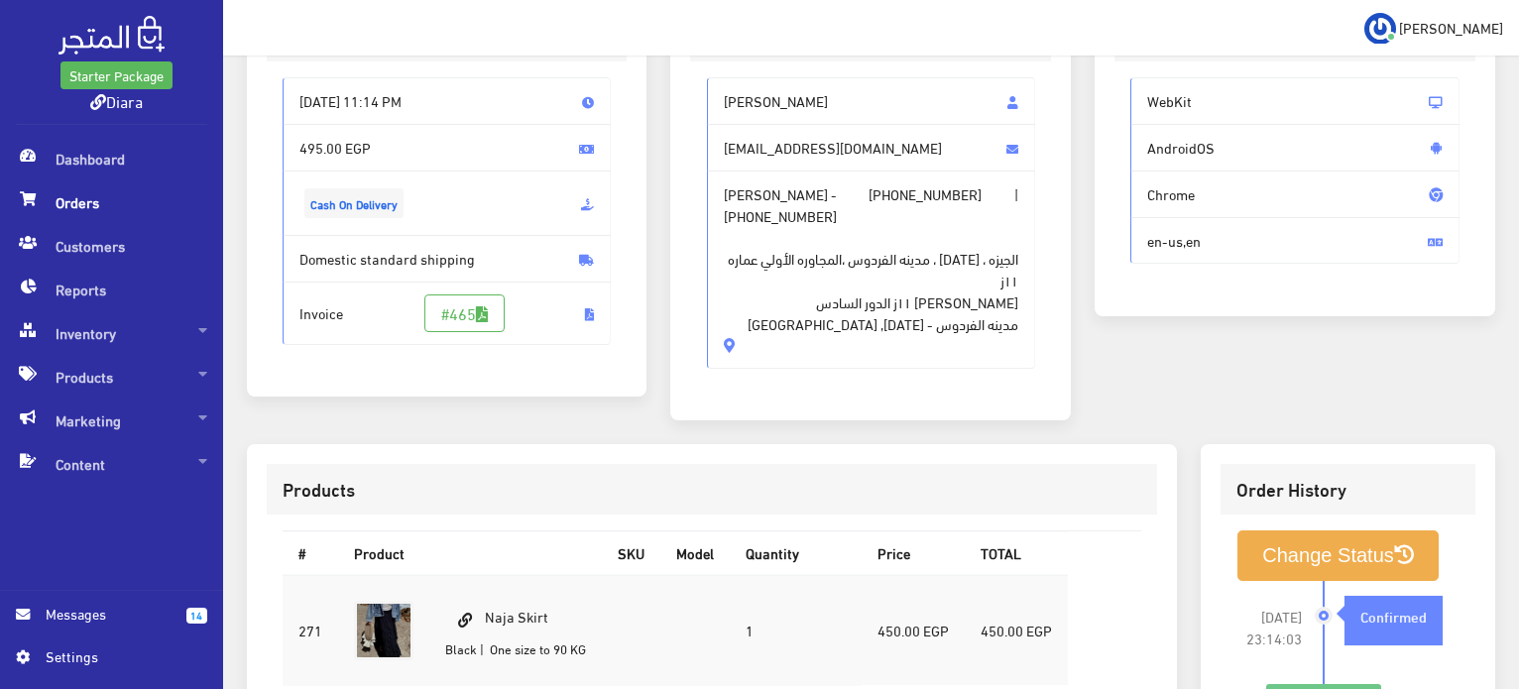
click at [744, 81] on div "alaa mohamed alaafarag2005@gmail.com alaa mohamed - +201148706635 | +2011554416…" at bounding box center [871, 223] width 329 height 292
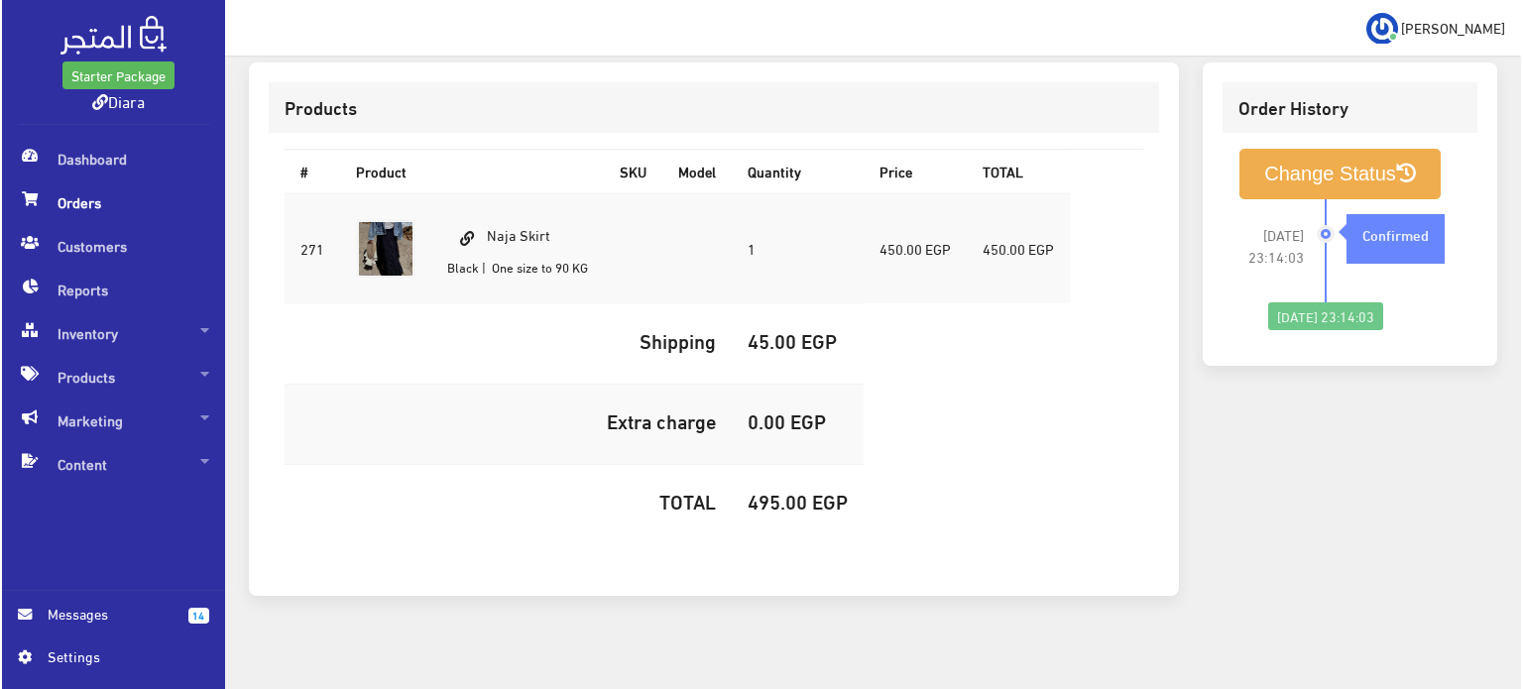
scroll to position [587, 0]
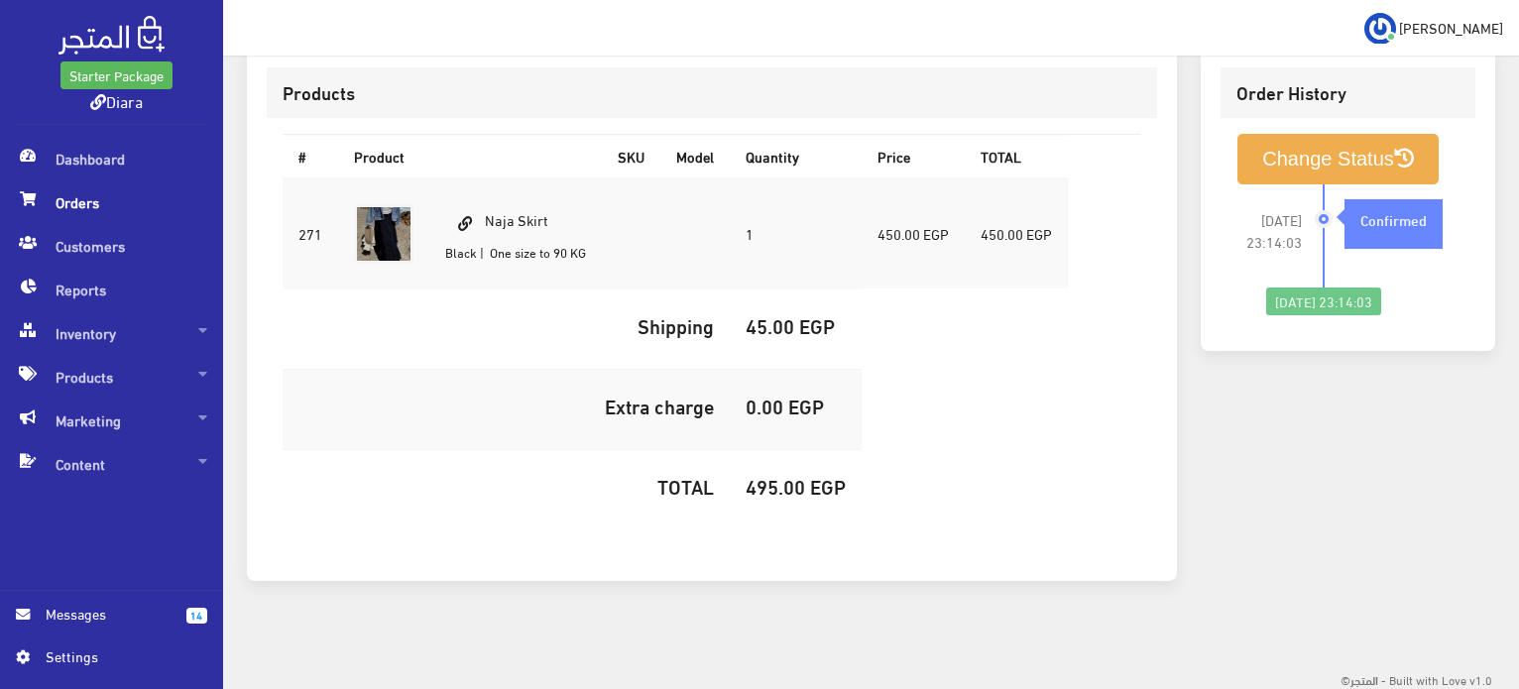
click at [766, 497] on h5 "495.00 EGP" at bounding box center [796, 486] width 100 height 22
copy h5 "495.00"
click at [1284, 167] on button "Change Status" at bounding box center [1338, 159] width 201 height 51
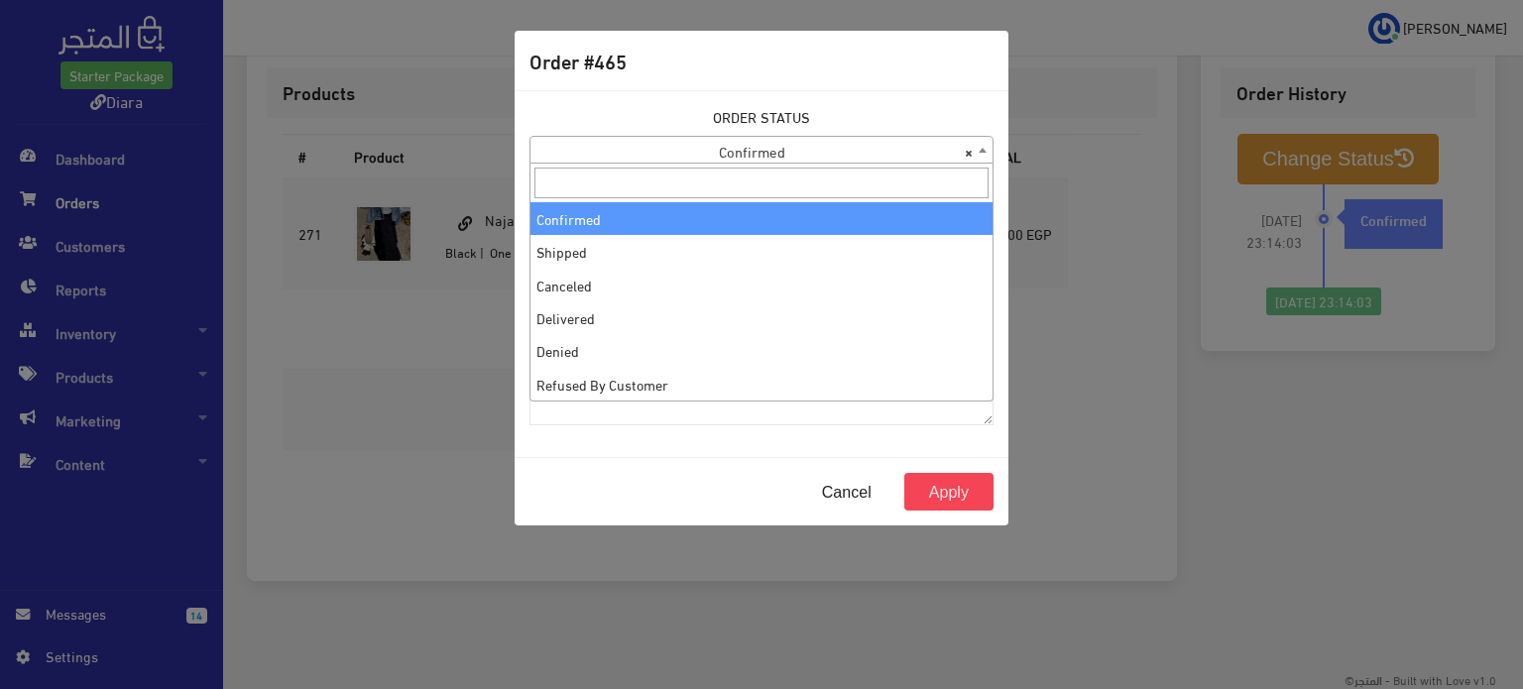
click at [849, 148] on span "× Confirmed" at bounding box center [762, 151] width 462 height 28
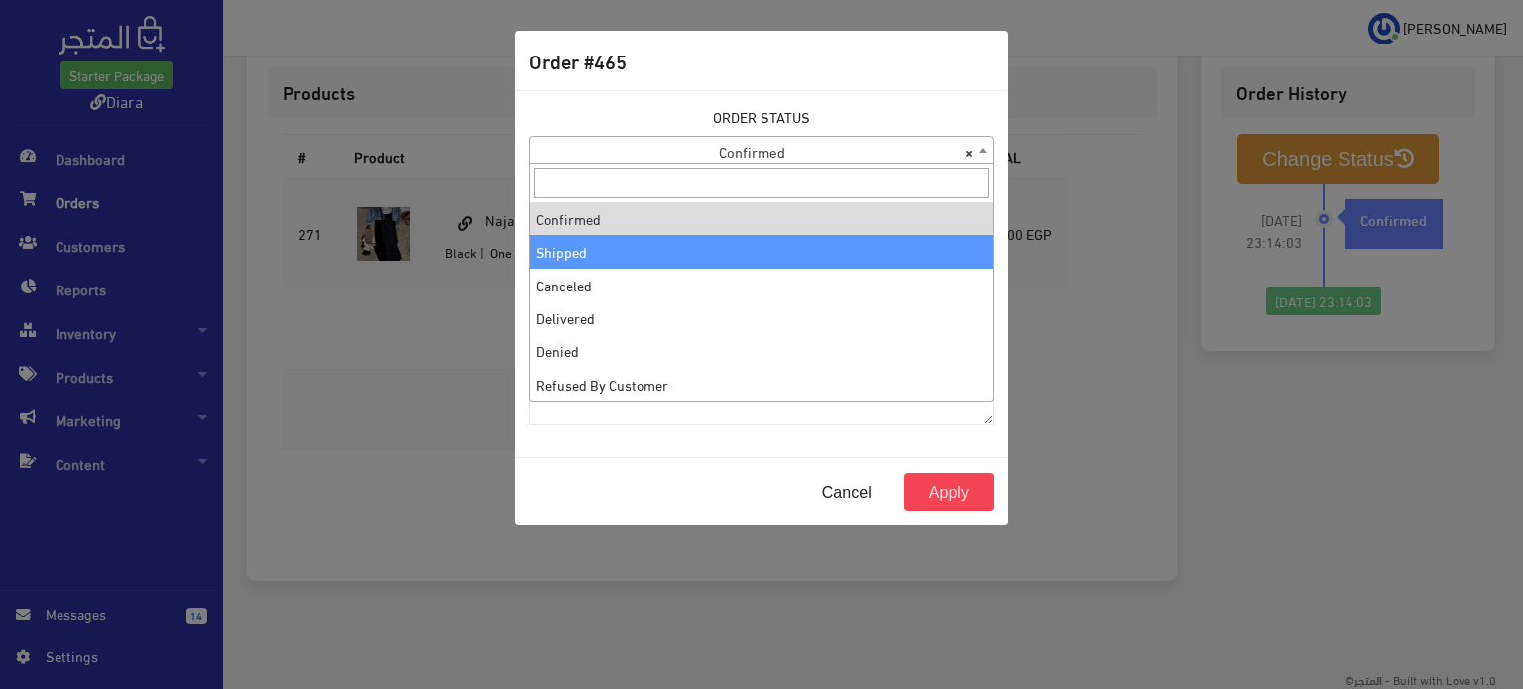
select select "2"
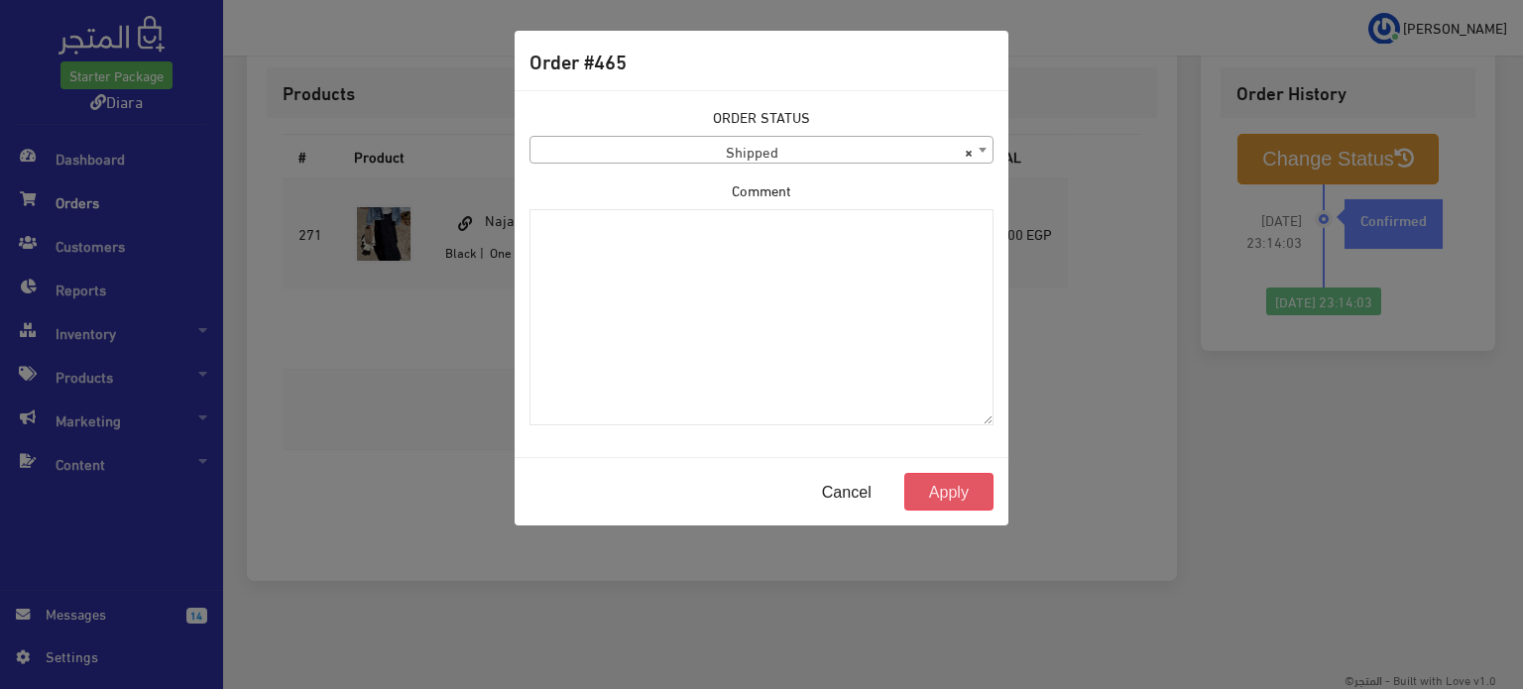
click at [932, 493] on button "Apply" at bounding box center [949, 492] width 89 height 38
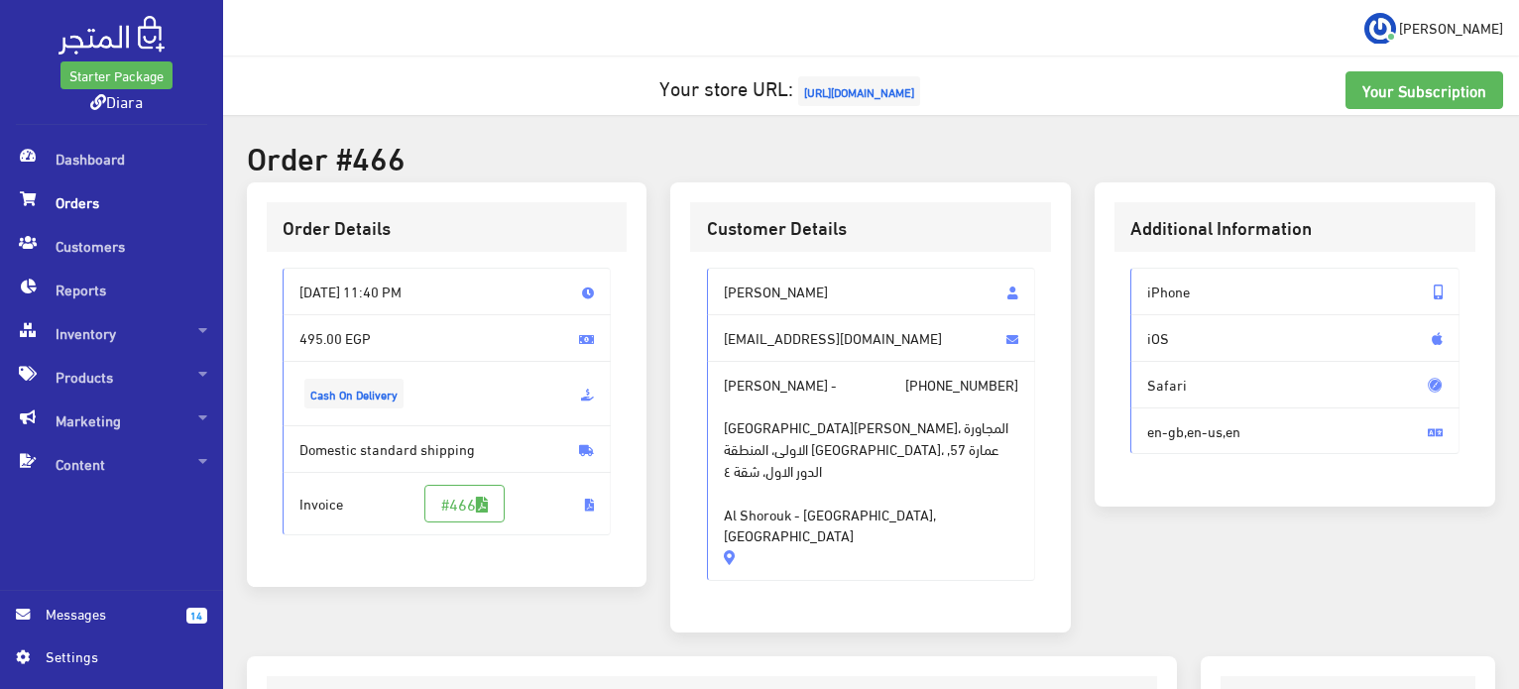
drag, startPoint x: 844, startPoint y: 501, endPoint x: 718, endPoint y: 270, distance: 263.2
click at [718, 270] on div "[PERSON_NAME] [EMAIL_ADDRESS][DOMAIN_NAME] [PERSON_NAME] - [PHONE_NUMBER] [GEOG…" at bounding box center [871, 424] width 329 height 312
copy div "[PERSON_NAME] [EMAIL_ADDRESS][DOMAIN_NAME] [PERSON_NAME] - [PHONE_NUMBER] [GEOG…"
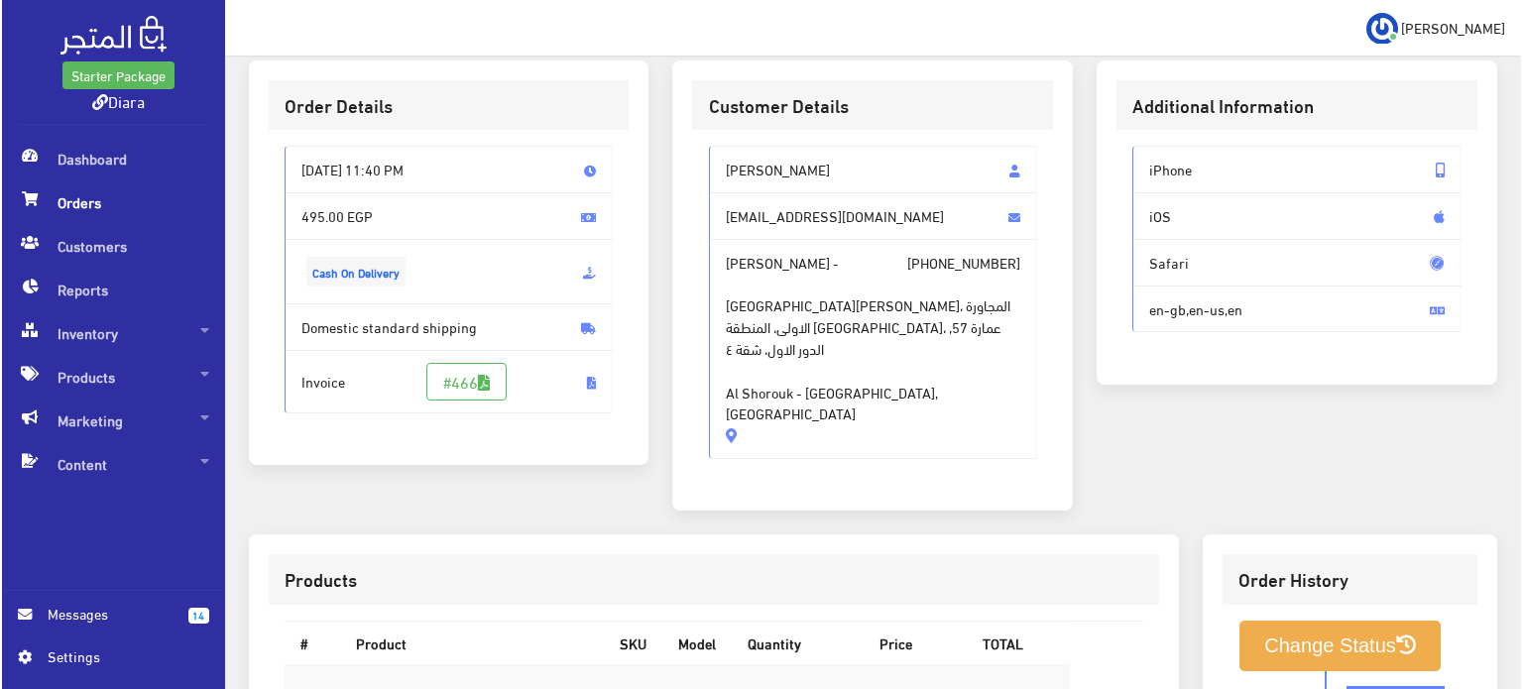
scroll to position [565, 0]
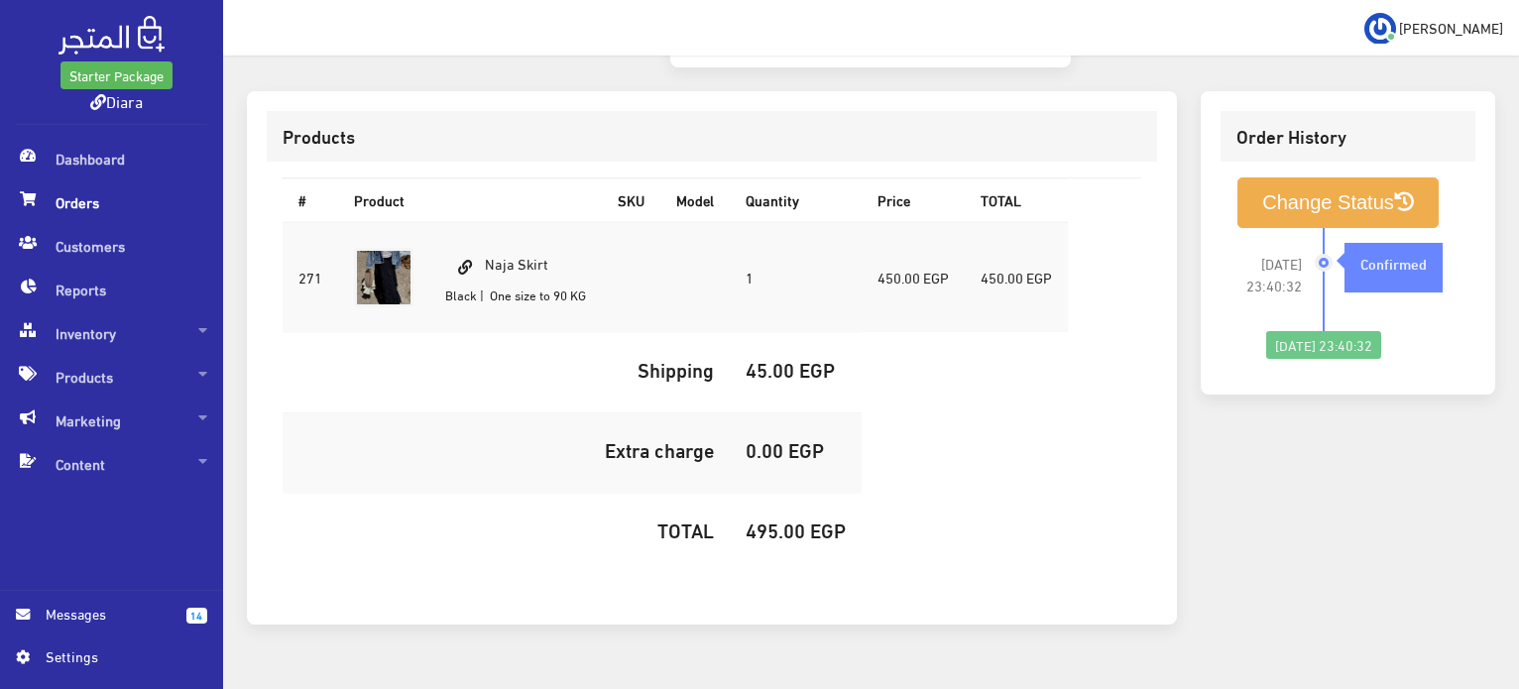
click at [769, 519] on h5 "495.00 EGP" at bounding box center [796, 530] width 100 height 22
copy h5 "495.00"
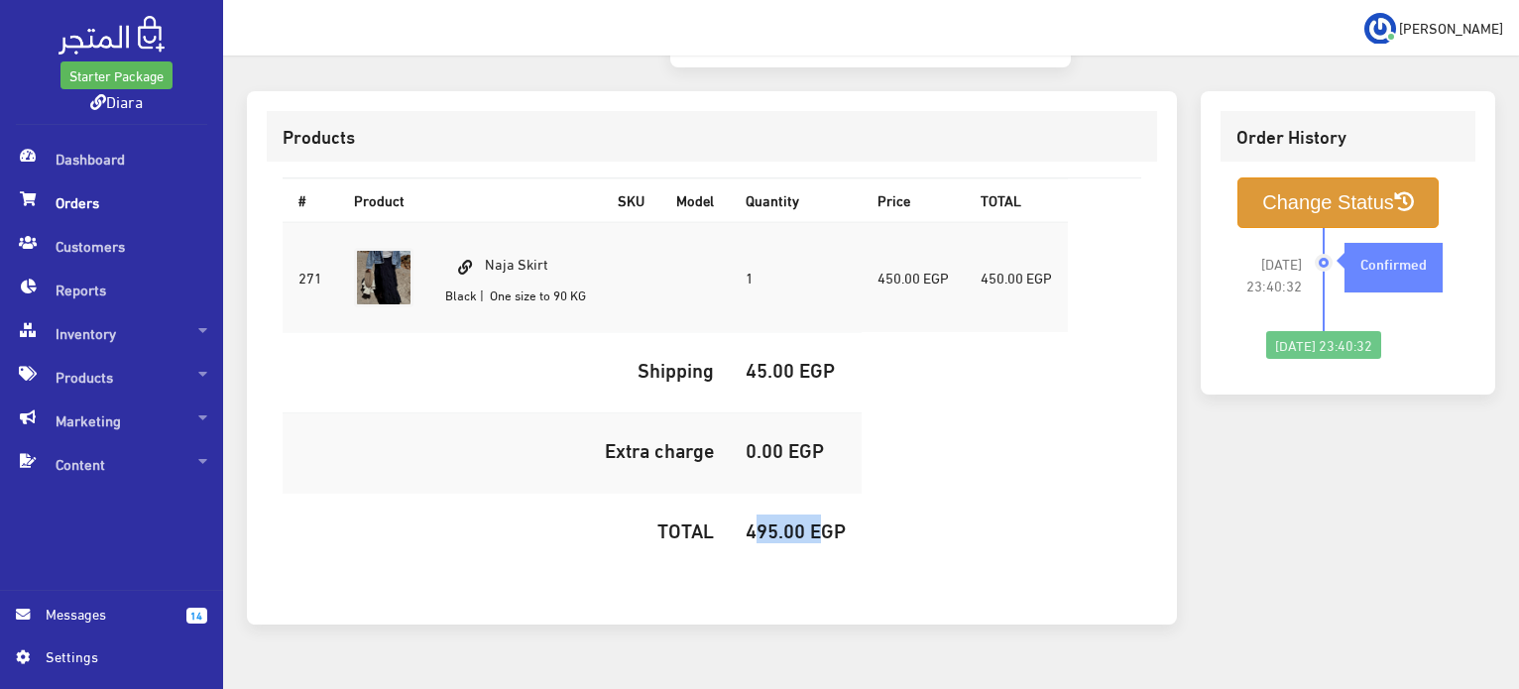
click at [1399, 178] on button "Change Status" at bounding box center [1338, 203] width 201 height 51
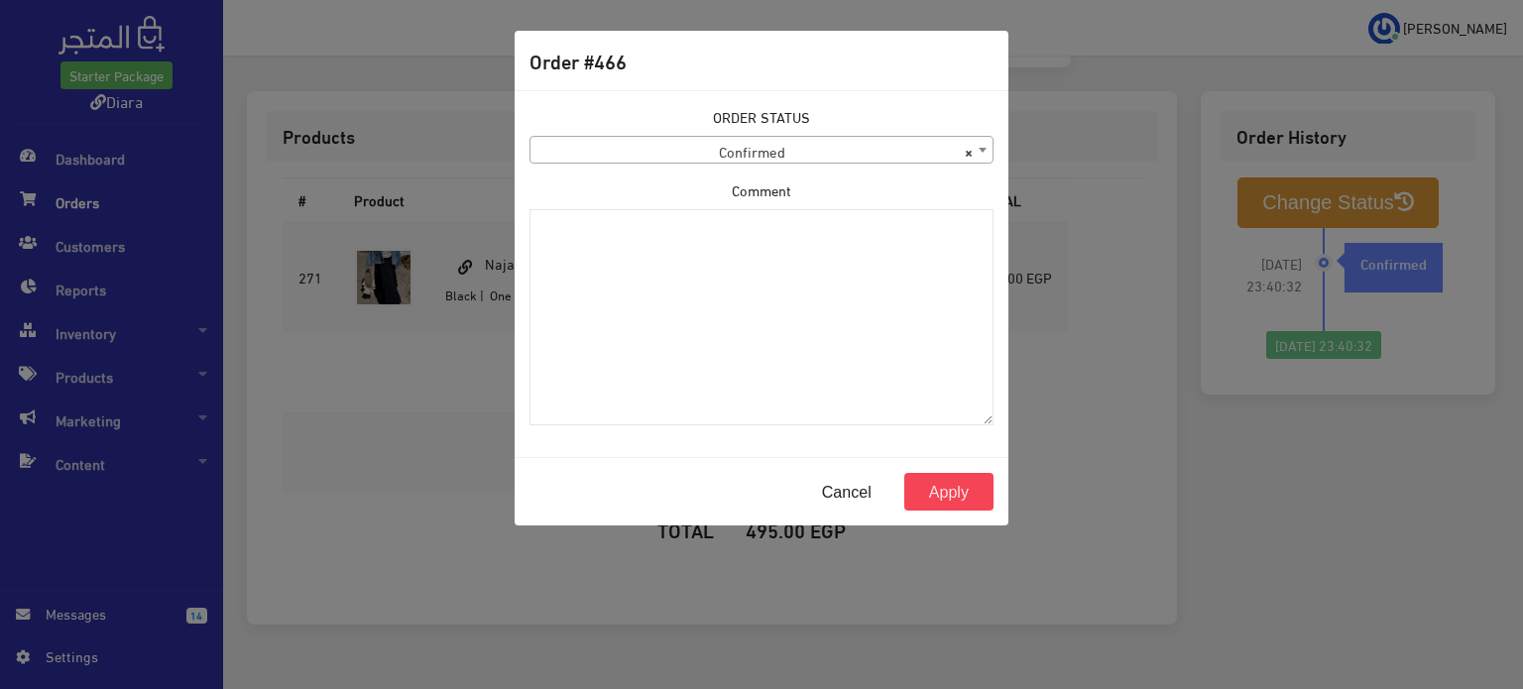
click at [717, 139] on span "× Confirmed" at bounding box center [762, 151] width 462 height 28
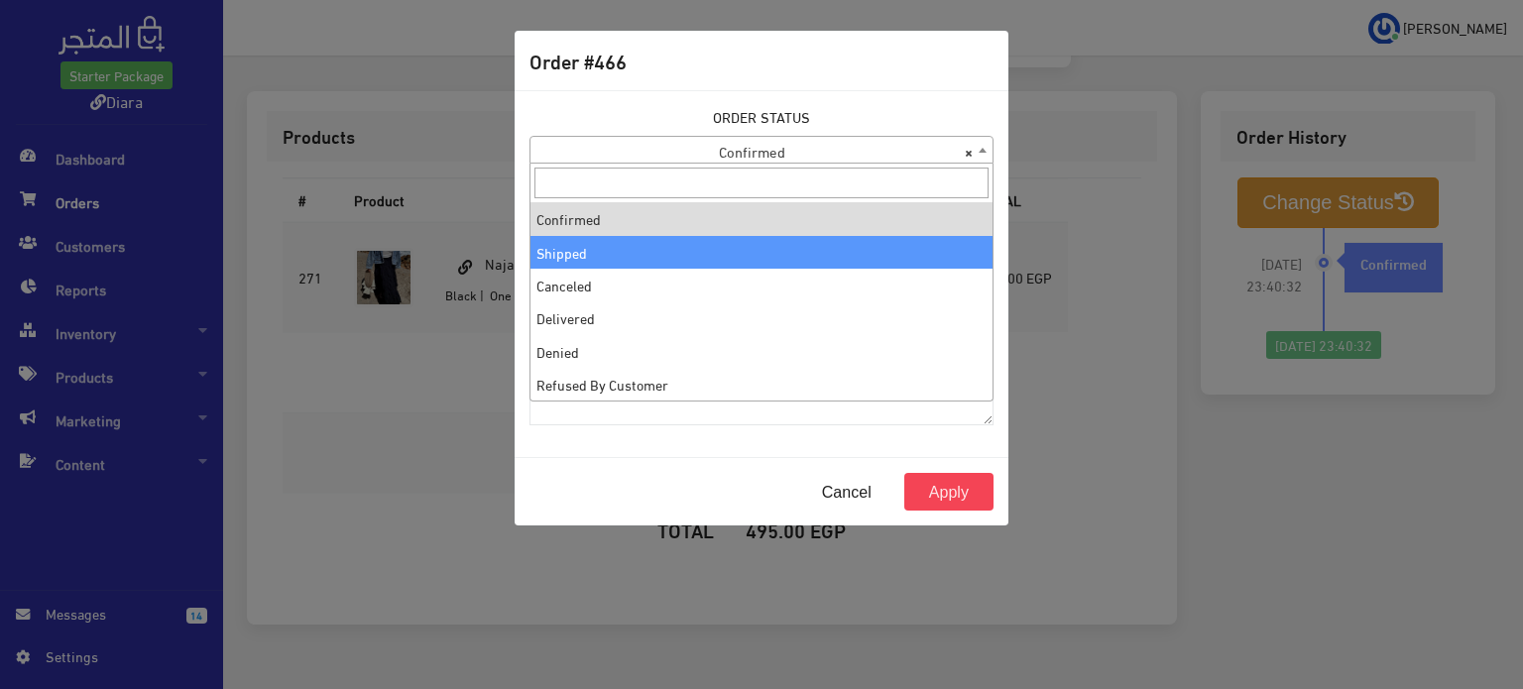
select select "2"
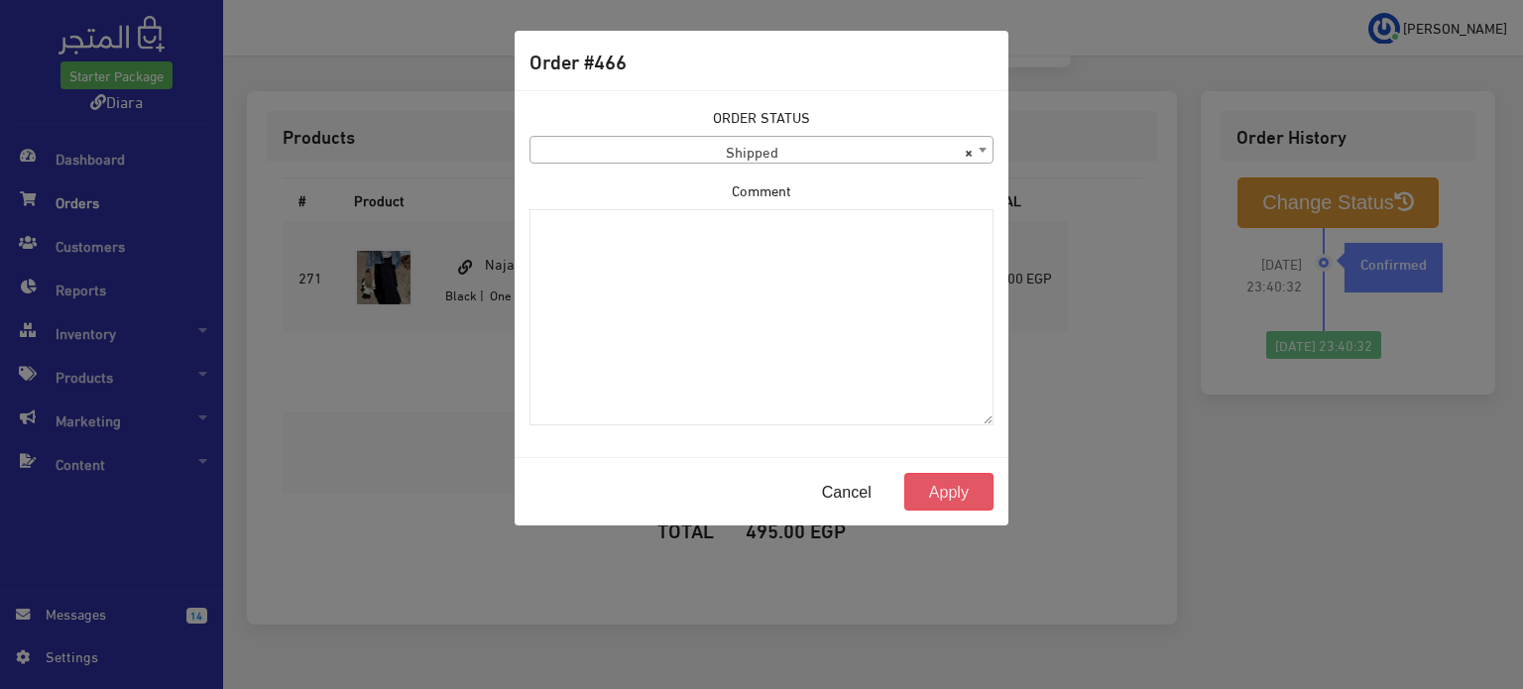
click at [926, 479] on button "Apply" at bounding box center [949, 492] width 89 height 38
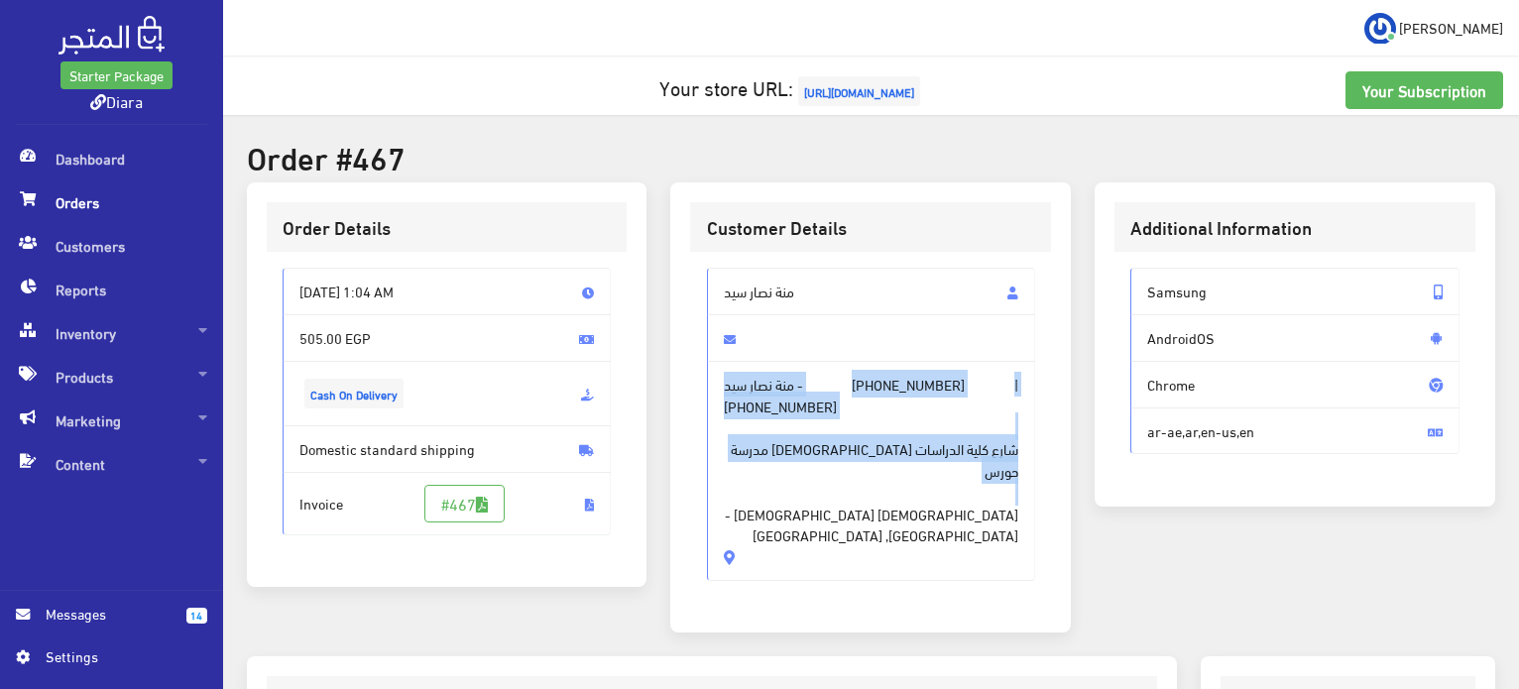
drag, startPoint x: 975, startPoint y: 480, endPoint x: 774, endPoint y: 320, distance: 257.0
click at [774, 320] on div "منة نصار سيد منة نصار سيد - [PHONE_NUMBER] | [PHONE_NUMBER] شارع كلية الدراسات …" at bounding box center [871, 424] width 329 height 312
click at [770, 314] on span at bounding box center [871, 338] width 329 height 48
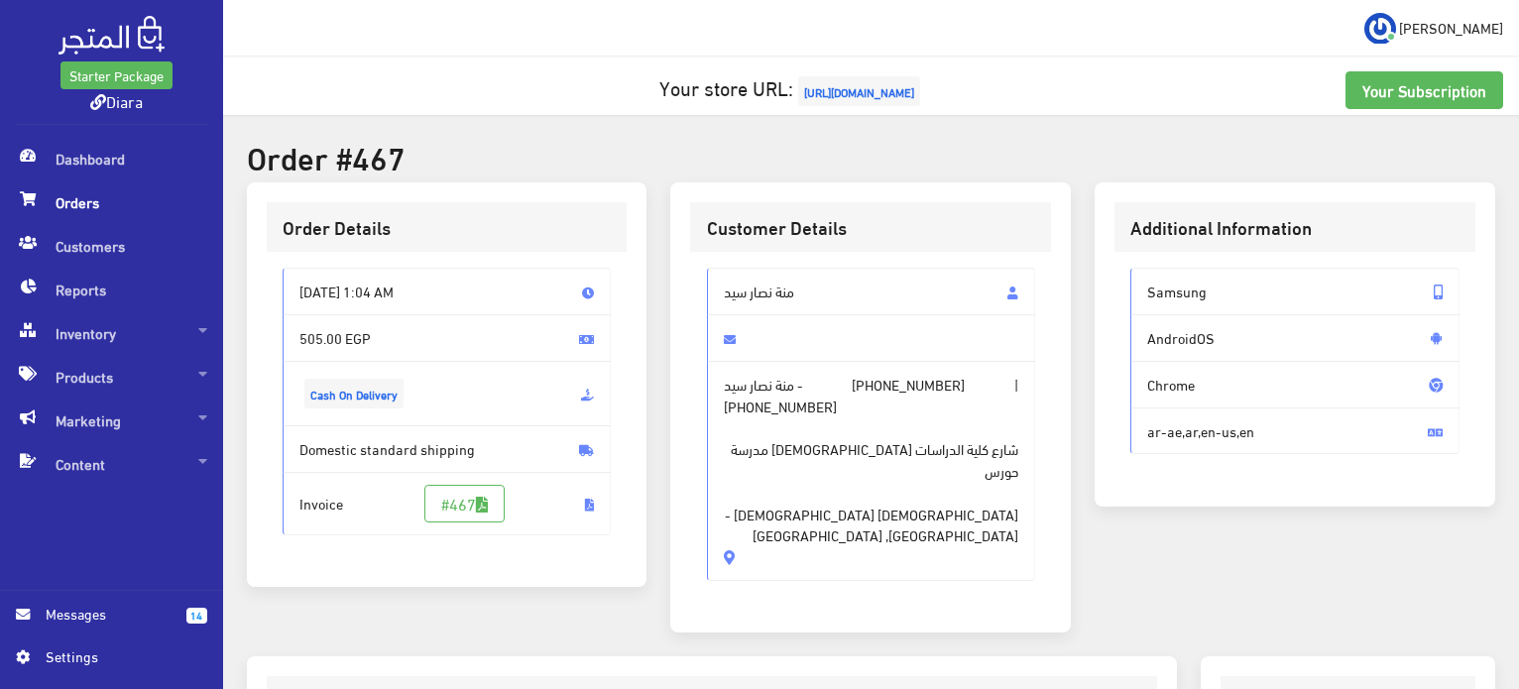
click at [770, 305] on span "منة نصار سيد" at bounding box center [871, 292] width 329 height 48
click at [775, 290] on span "منة نصار سيد" at bounding box center [871, 292] width 329 height 48
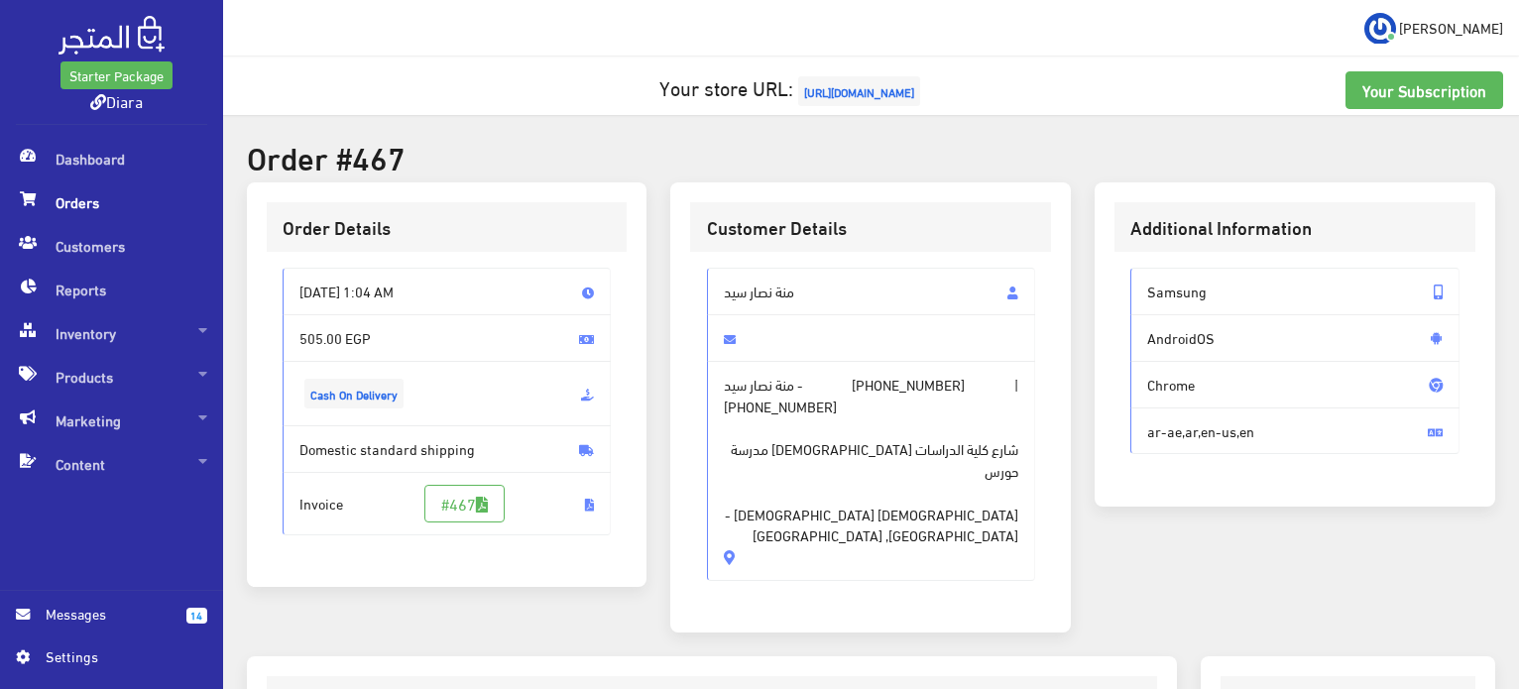
click at [775, 290] on span "منة نصار سيد" at bounding box center [871, 292] width 329 height 48
drag, startPoint x: 775, startPoint y: 290, endPoint x: 736, endPoint y: 507, distance: 220.6
click at [736, 507] on div "منة نصار سيد منة نصار سيد - +201507761106 | +201507761106 شارع كلية الدراسات ال…" at bounding box center [870, 432] width 361 height 361
copy div "منة نصار سيد منة نصار سيد - +201507761106 | +201507761106 شارع كلية الدراسات ال…"
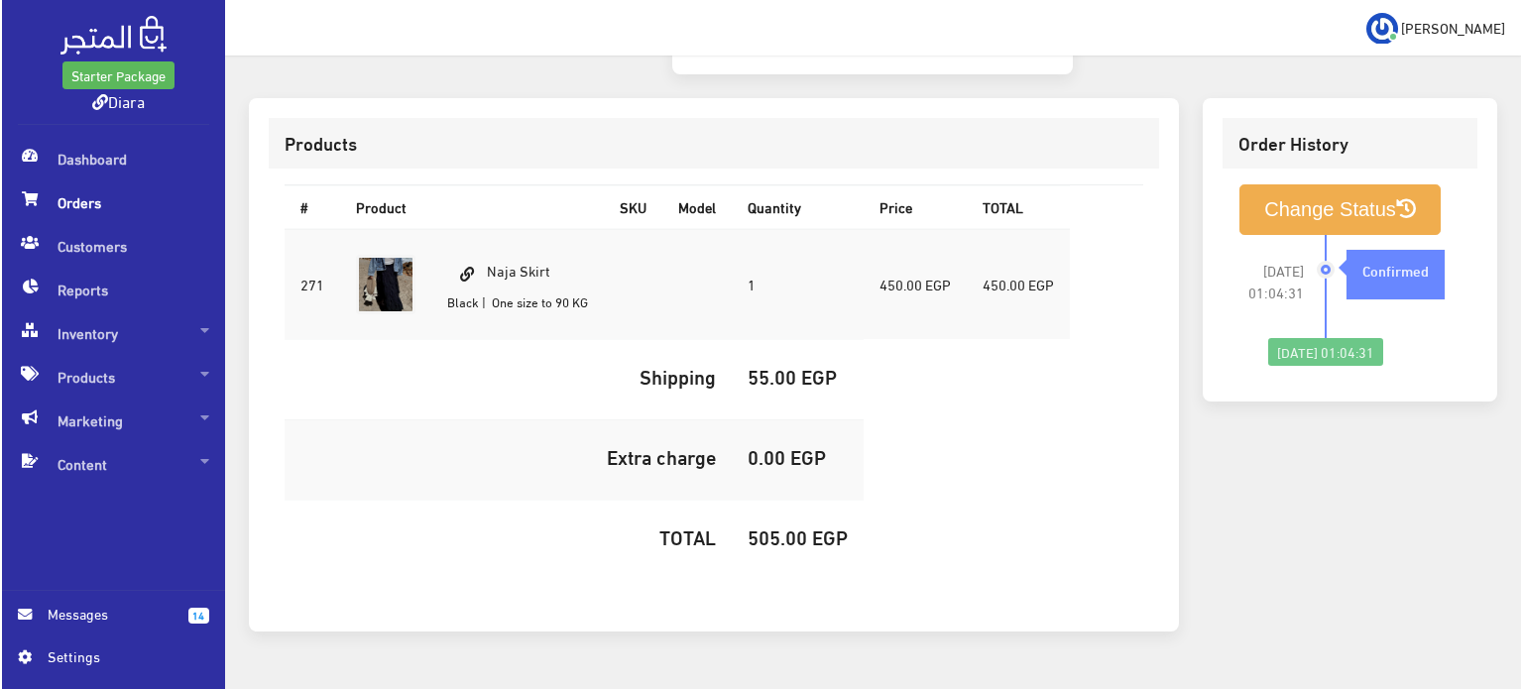
scroll to position [561, 0]
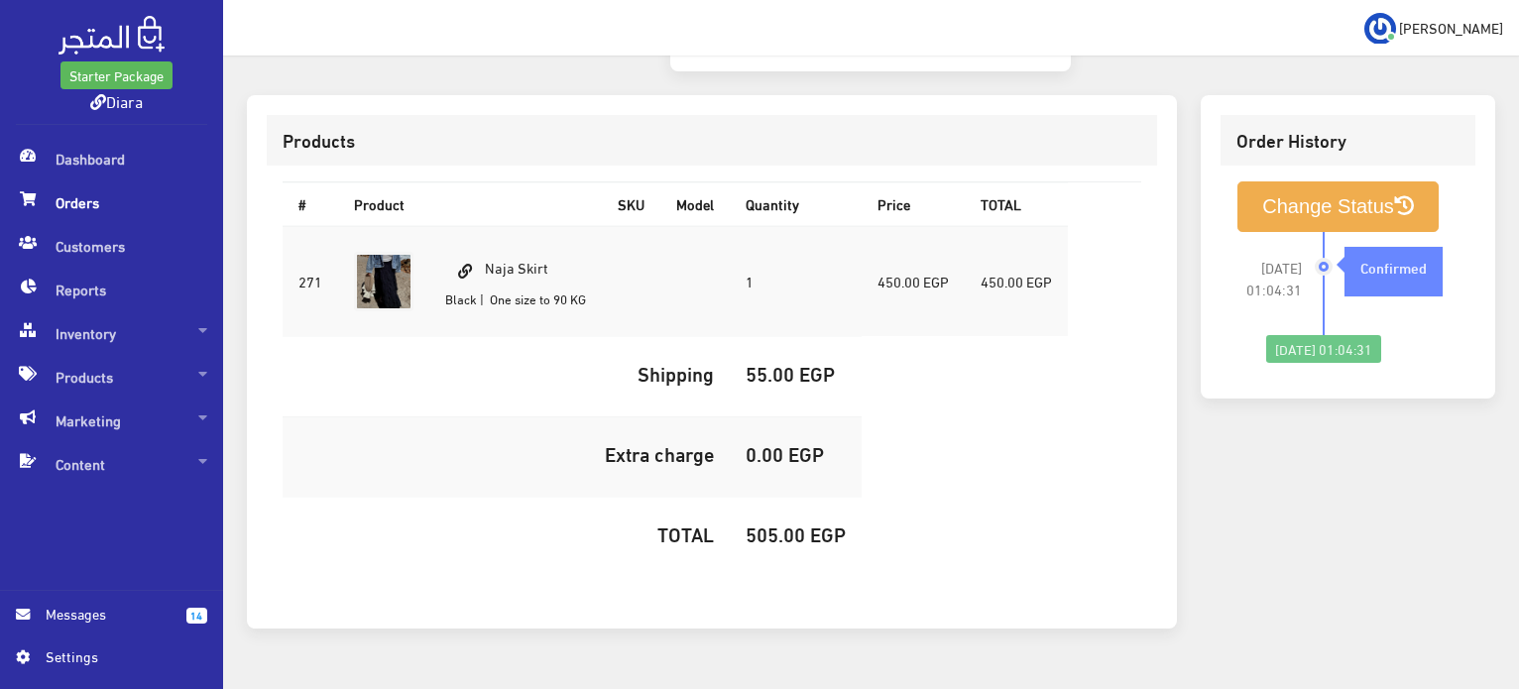
click at [759, 523] on h5 "505.00 EGP" at bounding box center [796, 534] width 100 height 22
copy h5 "505.00"
click at [1271, 232] on li "2025-09-04 01:04:31 Confirmed" at bounding box center [1348, 283] width 223 height 103
click at [1279, 182] on button "Change Status" at bounding box center [1338, 207] width 201 height 51
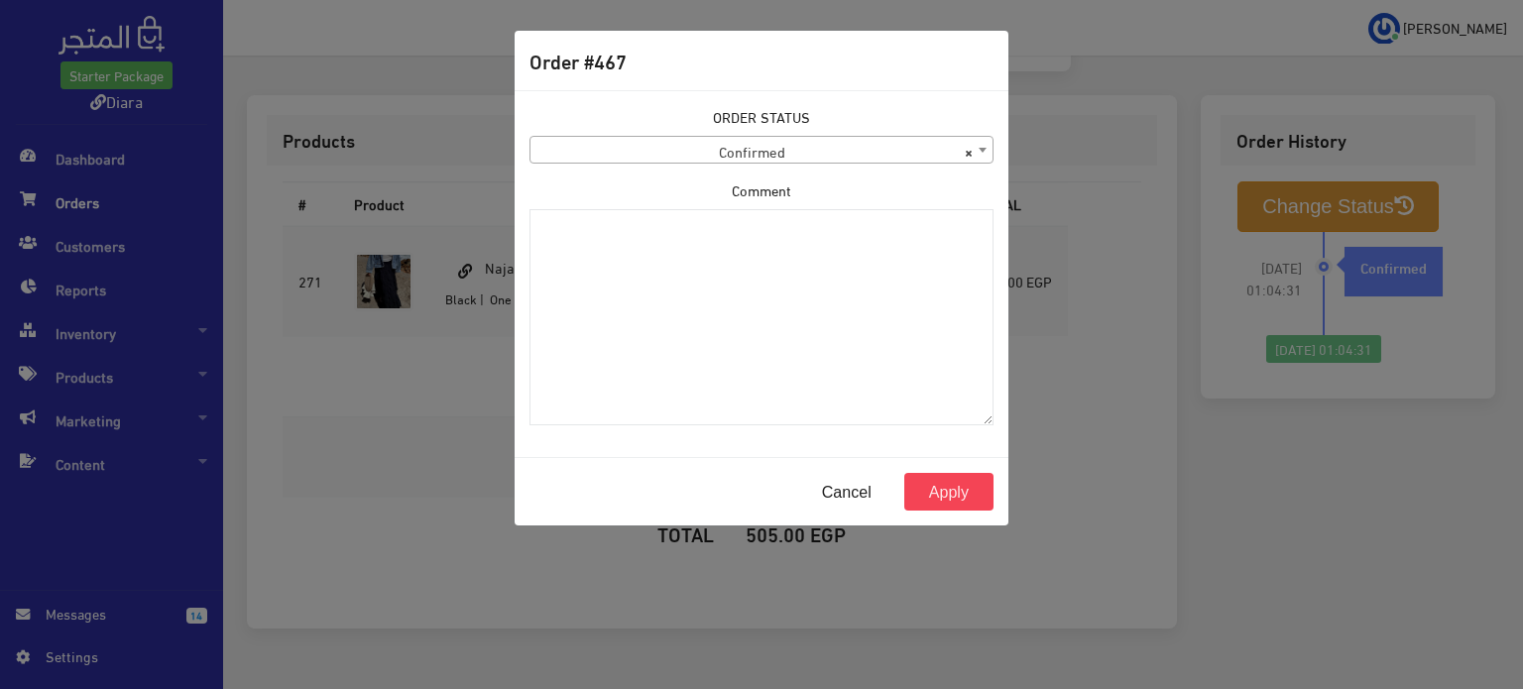
click at [734, 185] on label "Comment" at bounding box center [762, 191] width 60 height 22
click at [734, 209] on textarea "Comment" at bounding box center [762, 317] width 464 height 217
click at [749, 127] on div "ORDER STATUS Confirmed Shipped Canceled Delivered Denied Refused By Customer Pe…" at bounding box center [762, 135] width 464 height 58
click at [746, 149] on span "× Confirmed" at bounding box center [762, 151] width 462 height 28
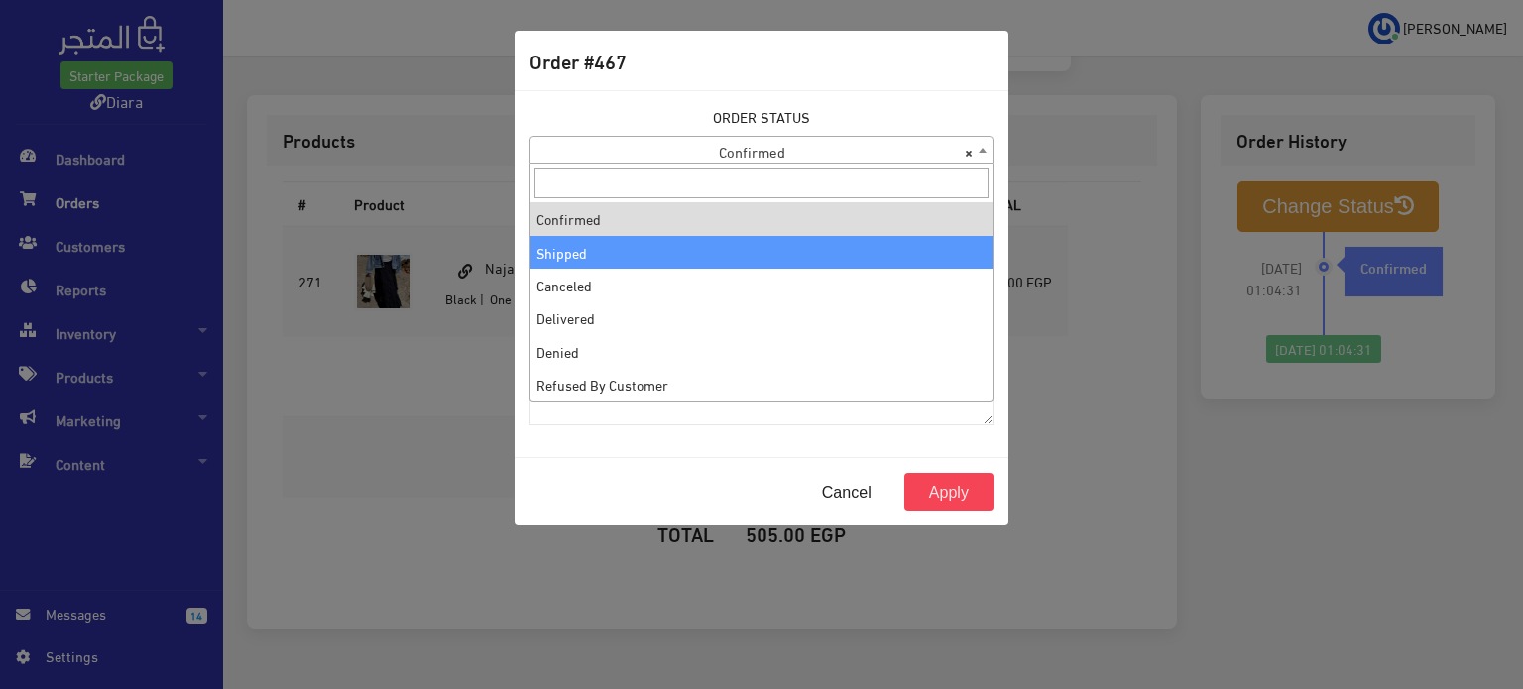
select select "2"
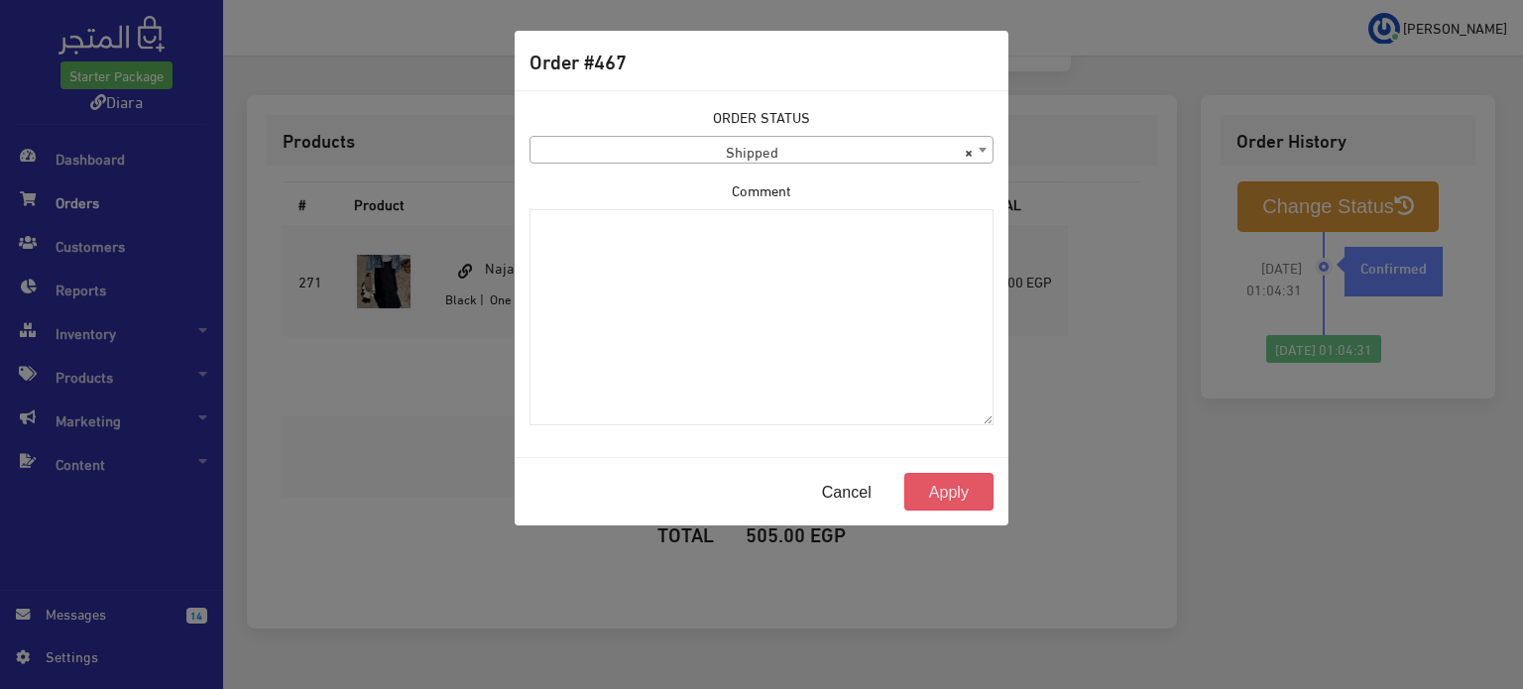
click at [973, 503] on button "Apply" at bounding box center [949, 492] width 89 height 38
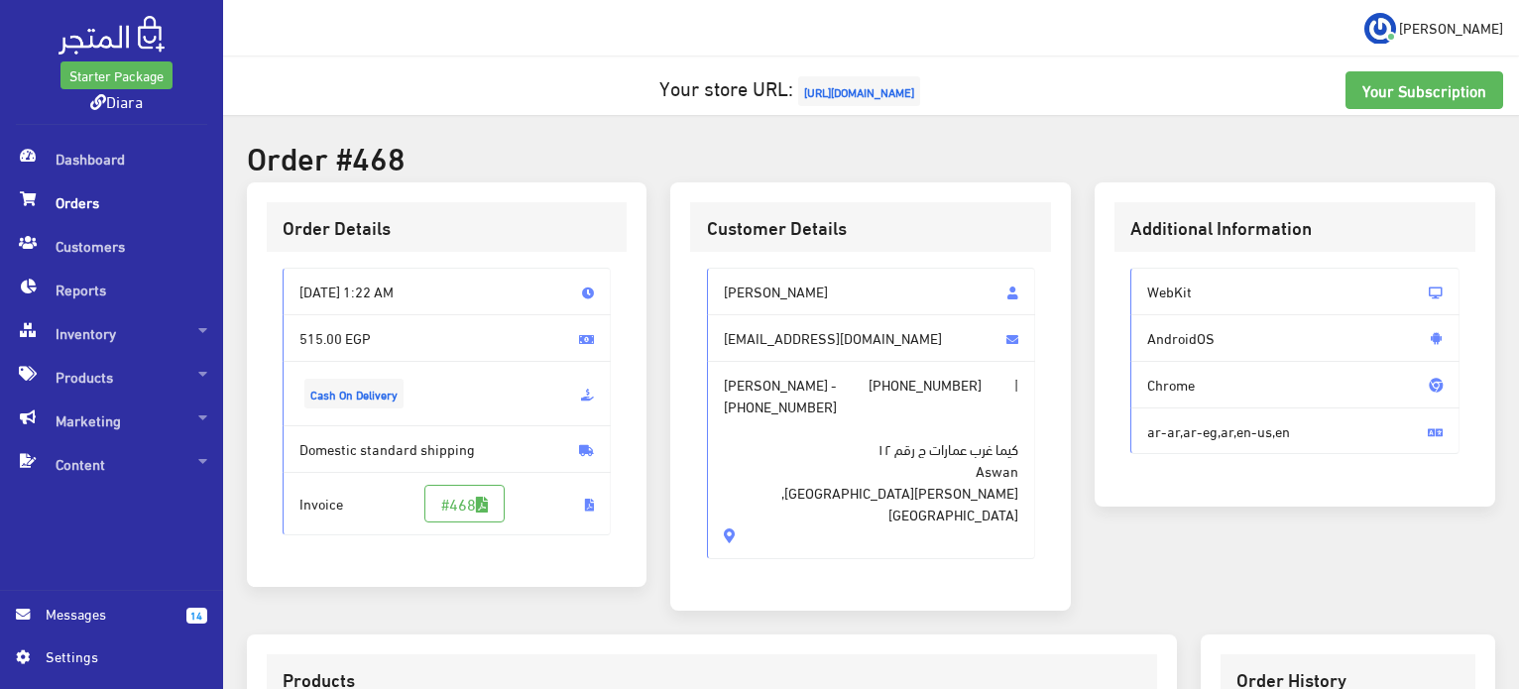
drag, startPoint x: 813, startPoint y: 495, endPoint x: 708, endPoint y: 280, distance: 239.5
click at [708, 280] on div "Haneen Makii haneenmakii99@gmail.com Haneen Makii - +201141272948 | +2011412729…" at bounding box center [870, 421] width 361 height 339
copy div "Haneen Makii haneenmakii99@gmail.com Haneen Makii - +201141272948 | +2011412729…"
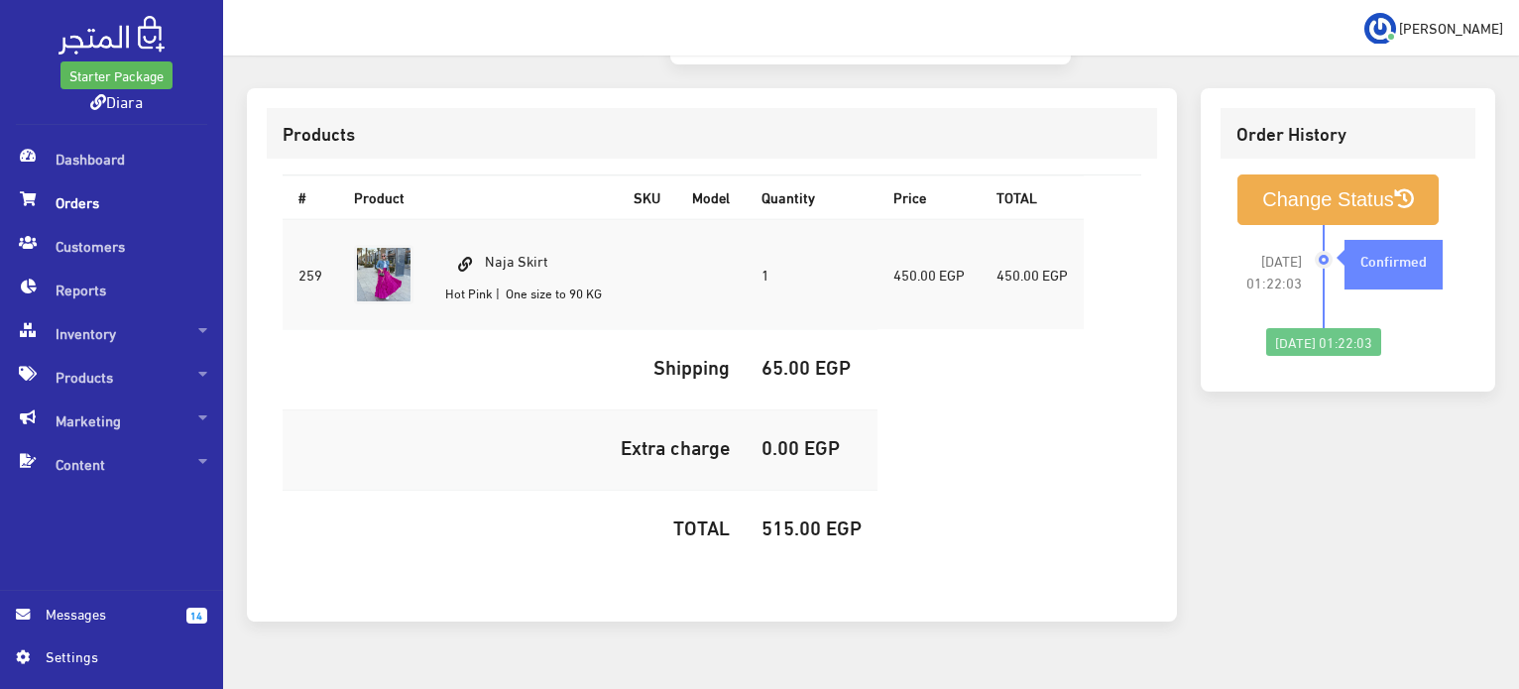
scroll to position [561, 0]
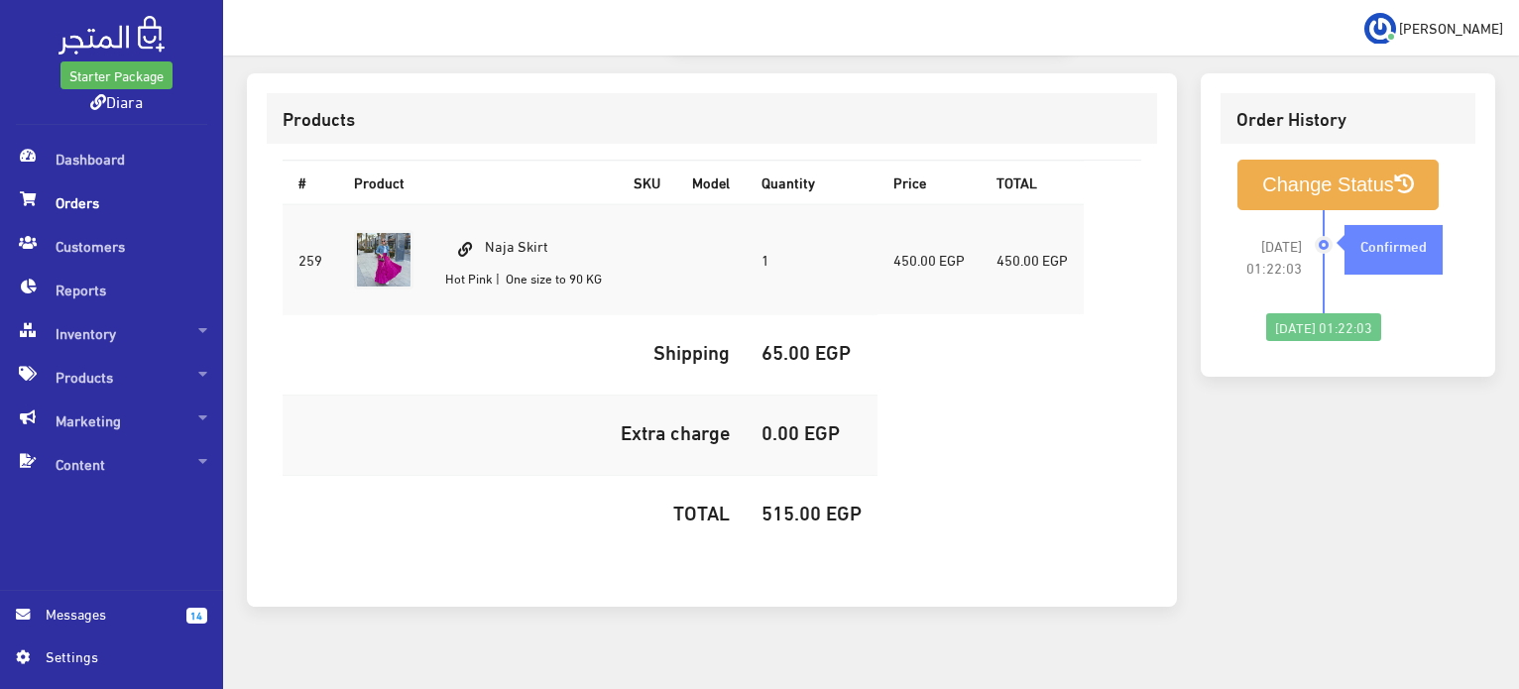
click at [813, 476] on td "515.00 EGP" at bounding box center [812, 516] width 132 height 80
click at [815, 501] on h5 "515.00 EGP" at bounding box center [812, 512] width 100 height 22
copy h5 "515.00"
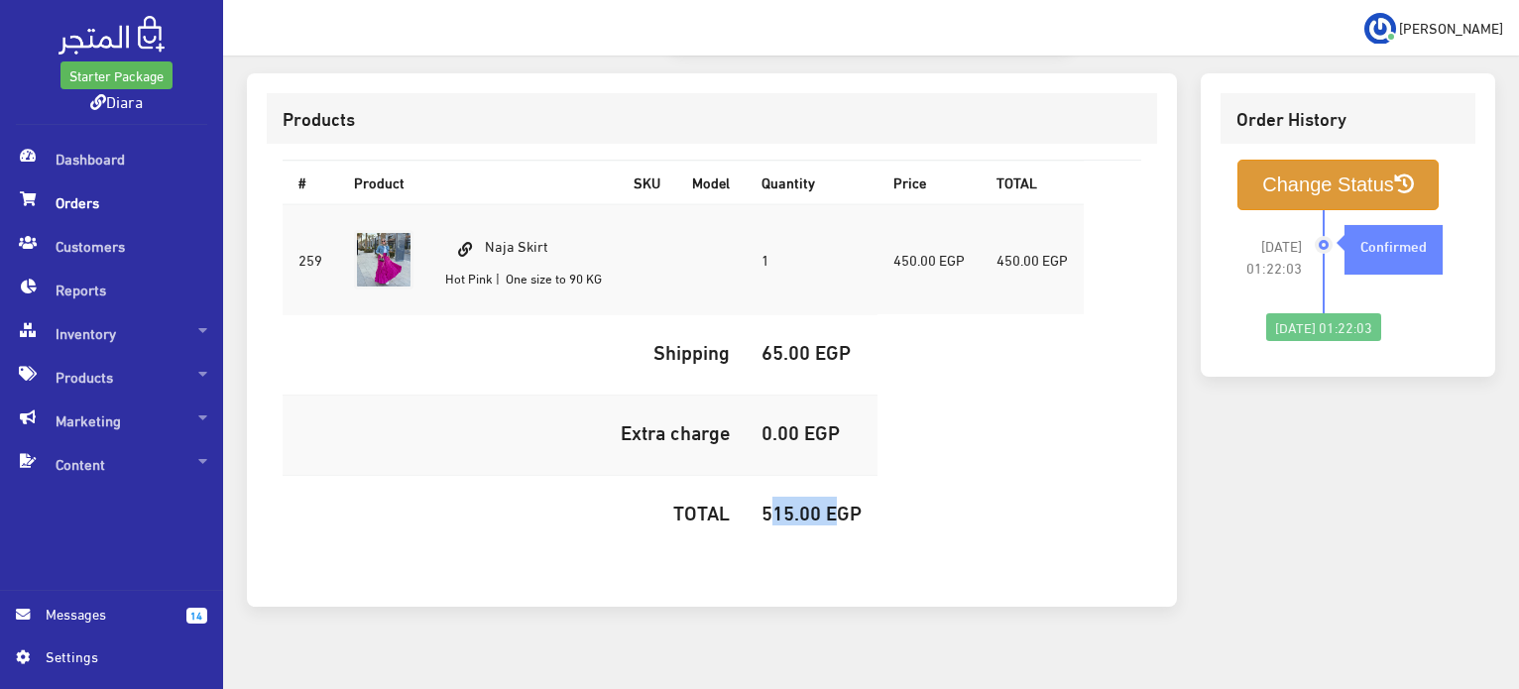
click at [1258, 160] on button "Change Status" at bounding box center [1338, 185] width 201 height 51
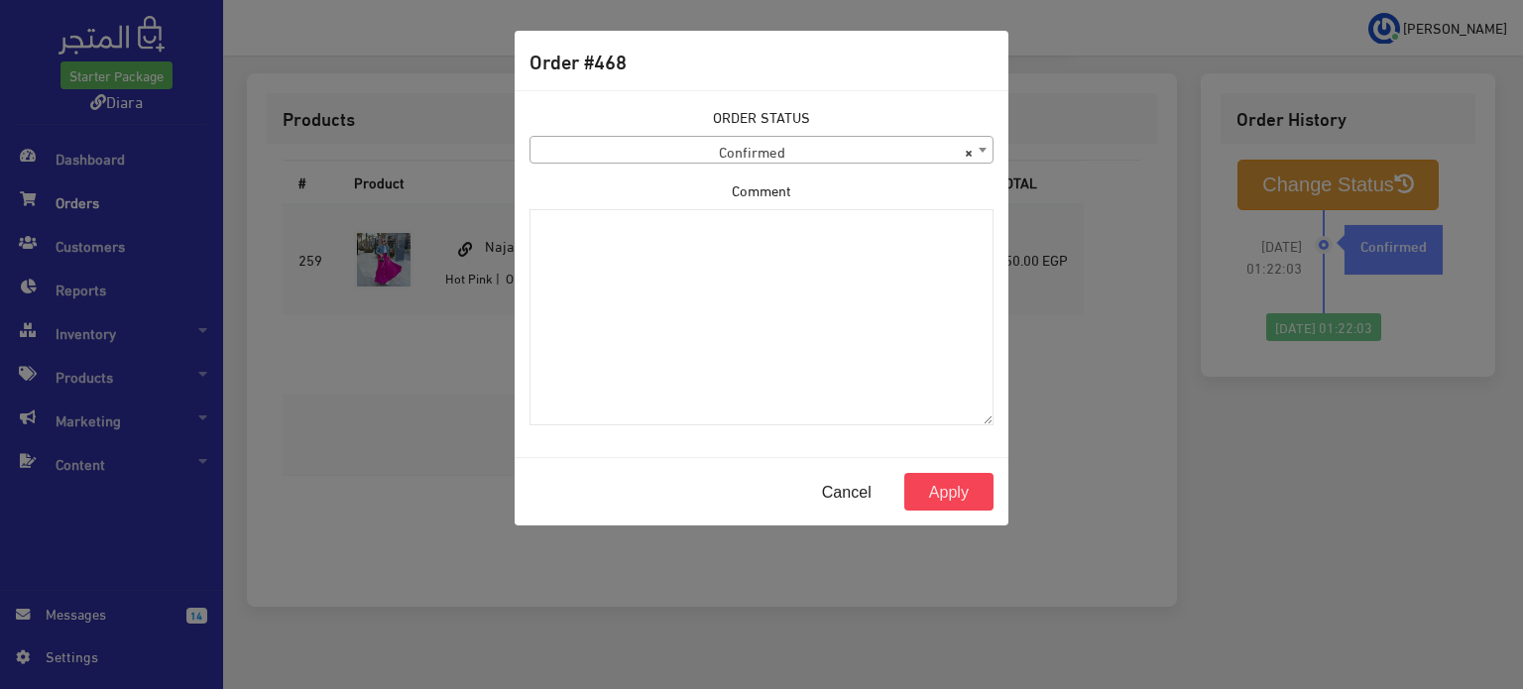
click at [719, 146] on span "× Confirmed" at bounding box center [762, 151] width 462 height 28
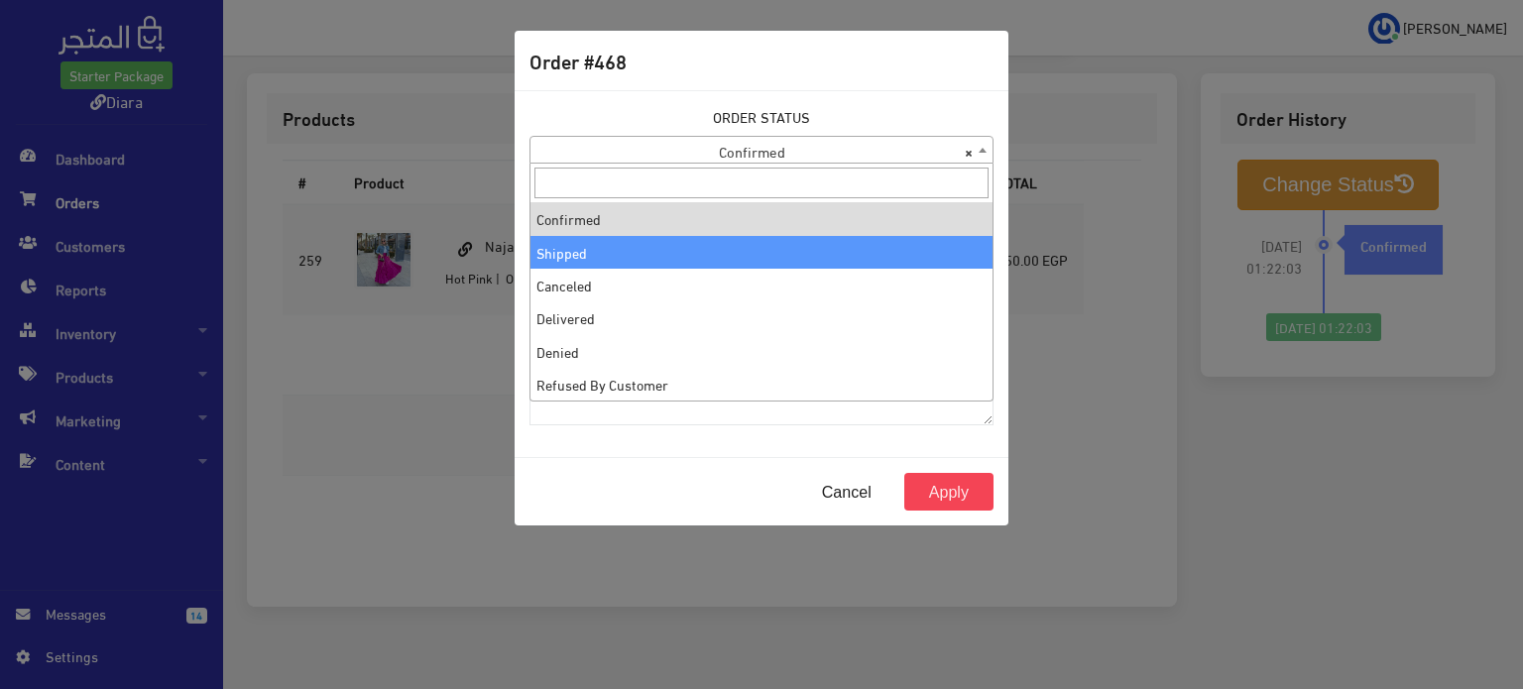
select select "2"
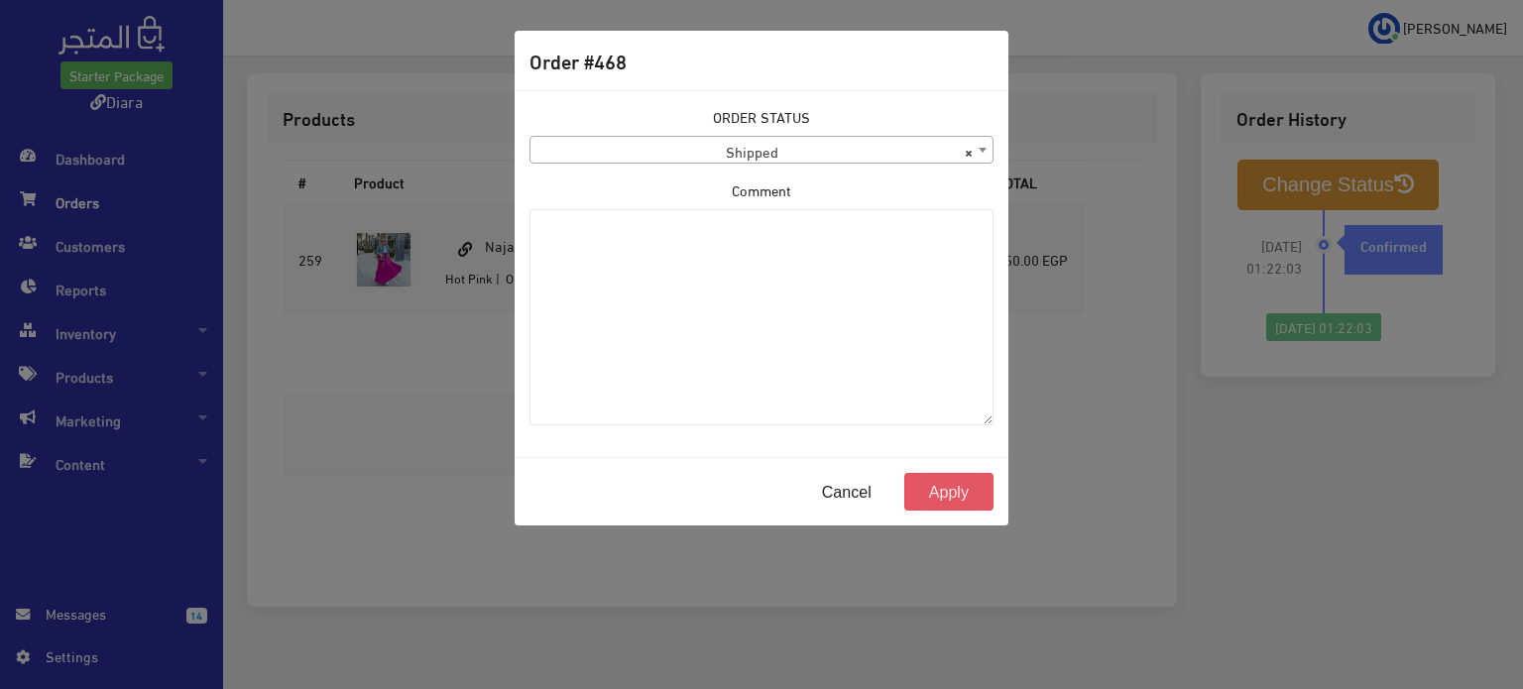
click at [976, 497] on button "Apply" at bounding box center [949, 492] width 89 height 38
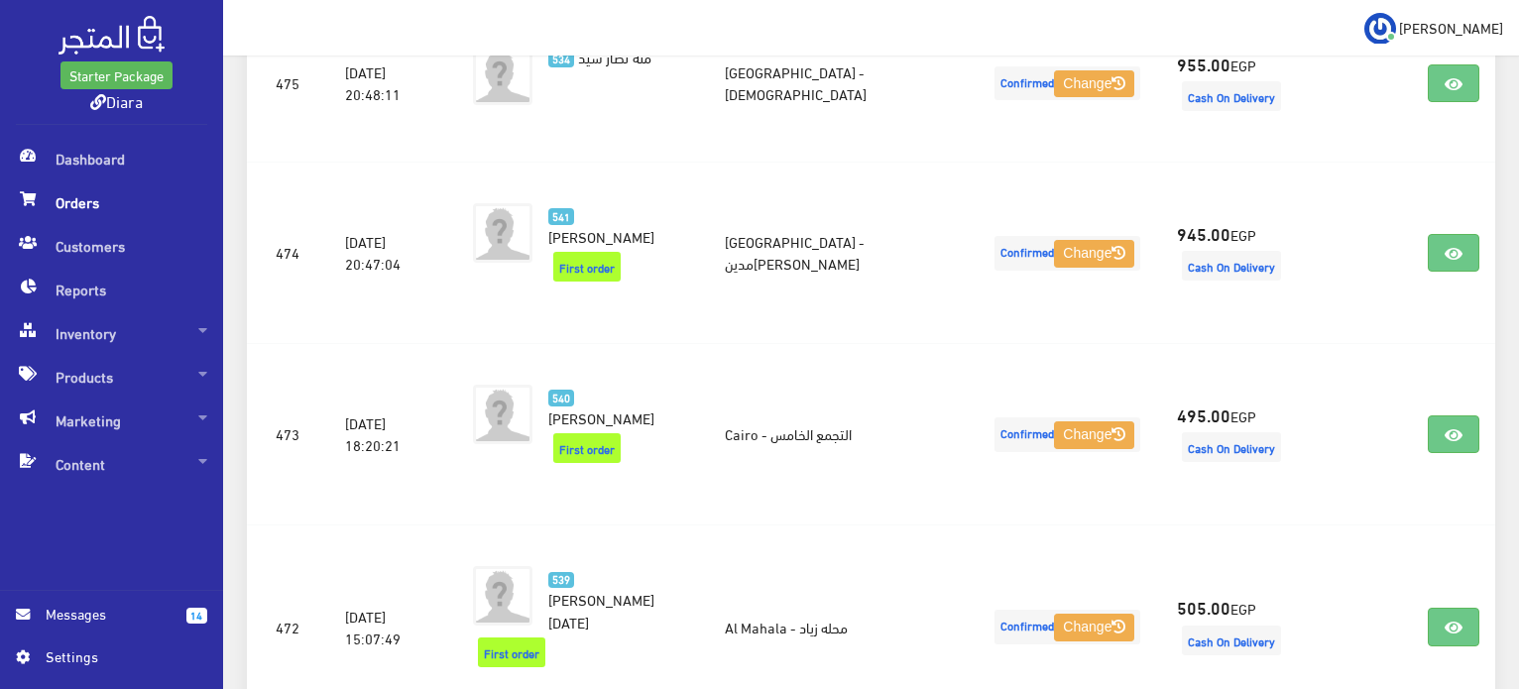
scroll to position [2761, 0]
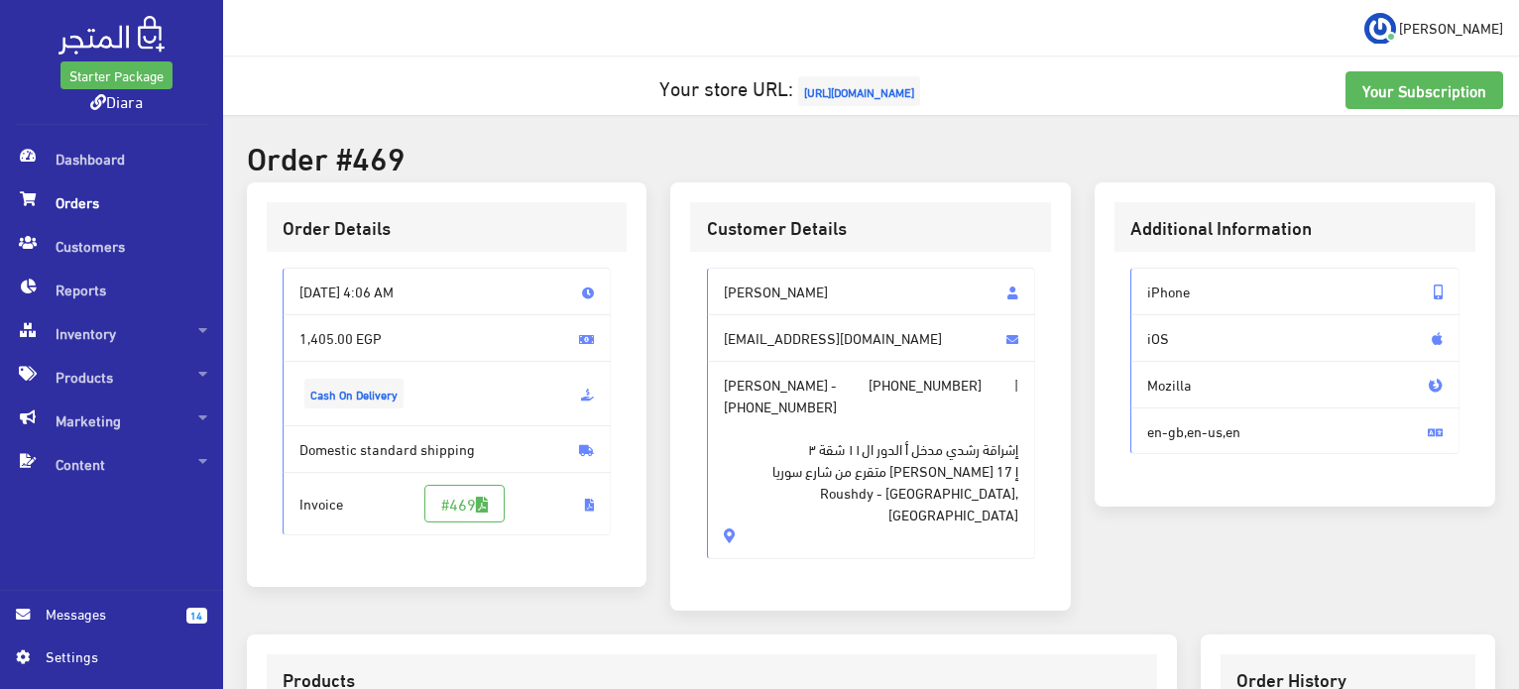
drag, startPoint x: 757, startPoint y: 494, endPoint x: 691, endPoint y: 282, distance: 222.1
click at [691, 282] on div "Mariam Ismail maryamkamel16@gmail.com Mariam Ismail - +201016261480 | +20101626…" at bounding box center [870, 421] width 361 height 339
copy div "Mariam Ismail maryamkamel16@gmail.com Mariam Ismail - +201016261480 | +20101626…"
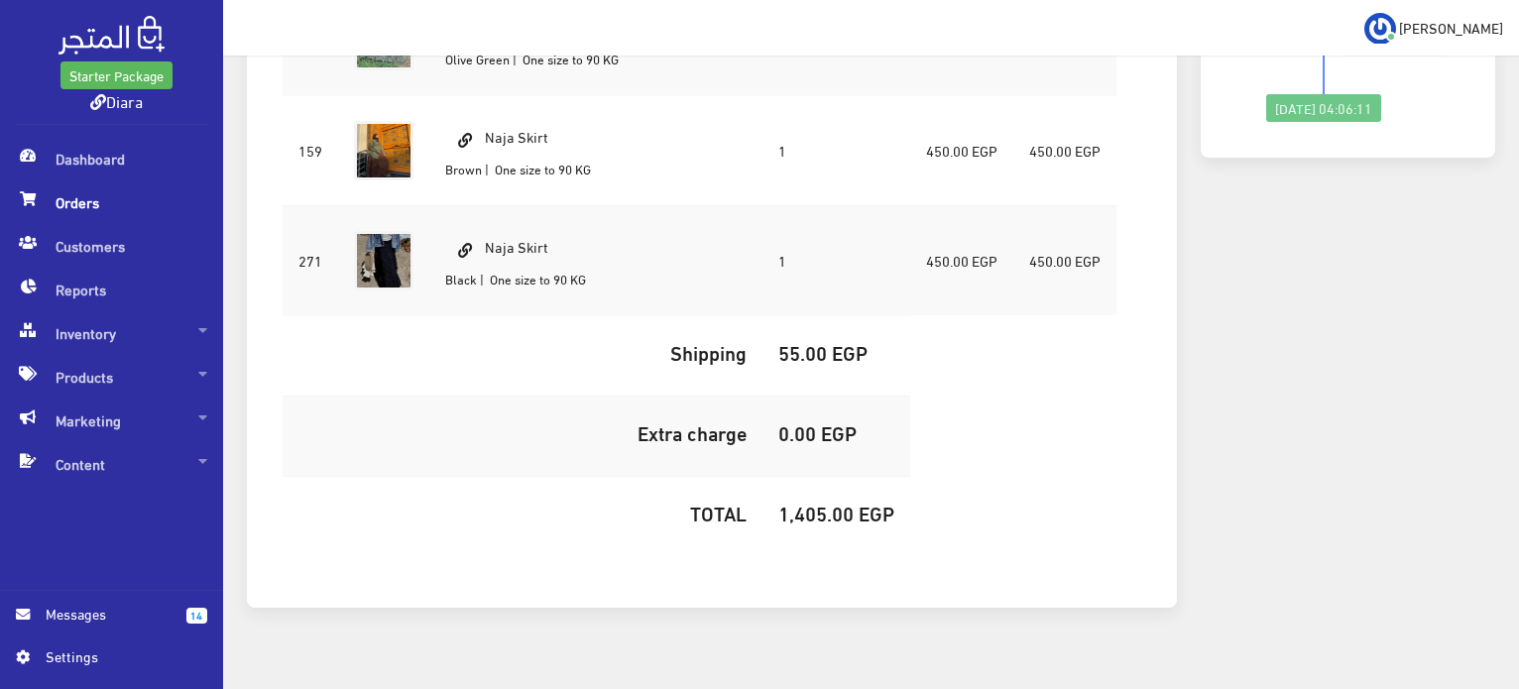
scroll to position [782, 0]
click at [848, 498] on td "1,405.00 EGP" at bounding box center [837, 516] width 148 height 80
click at [844, 501] on h5 "1,405.00 EGP" at bounding box center [837, 512] width 116 height 22
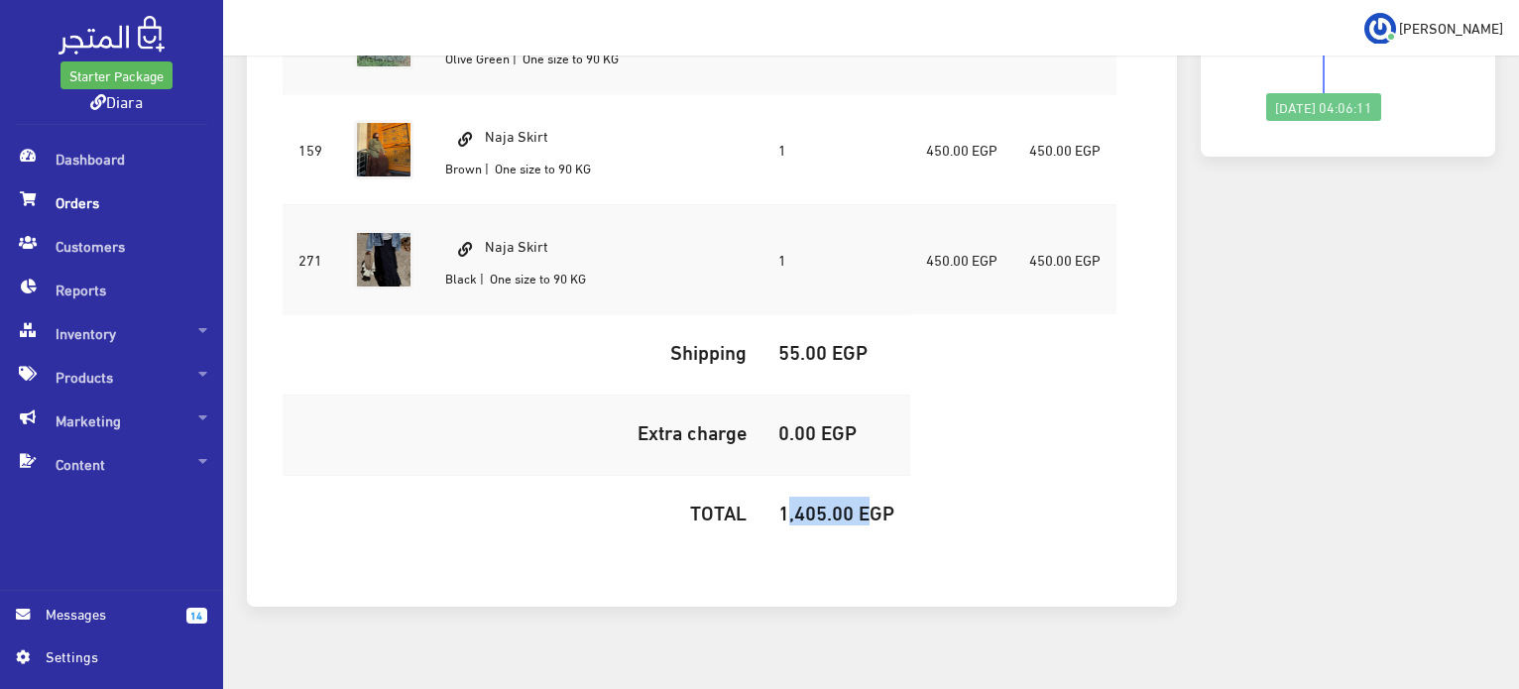
copy h5 "1,405.00"
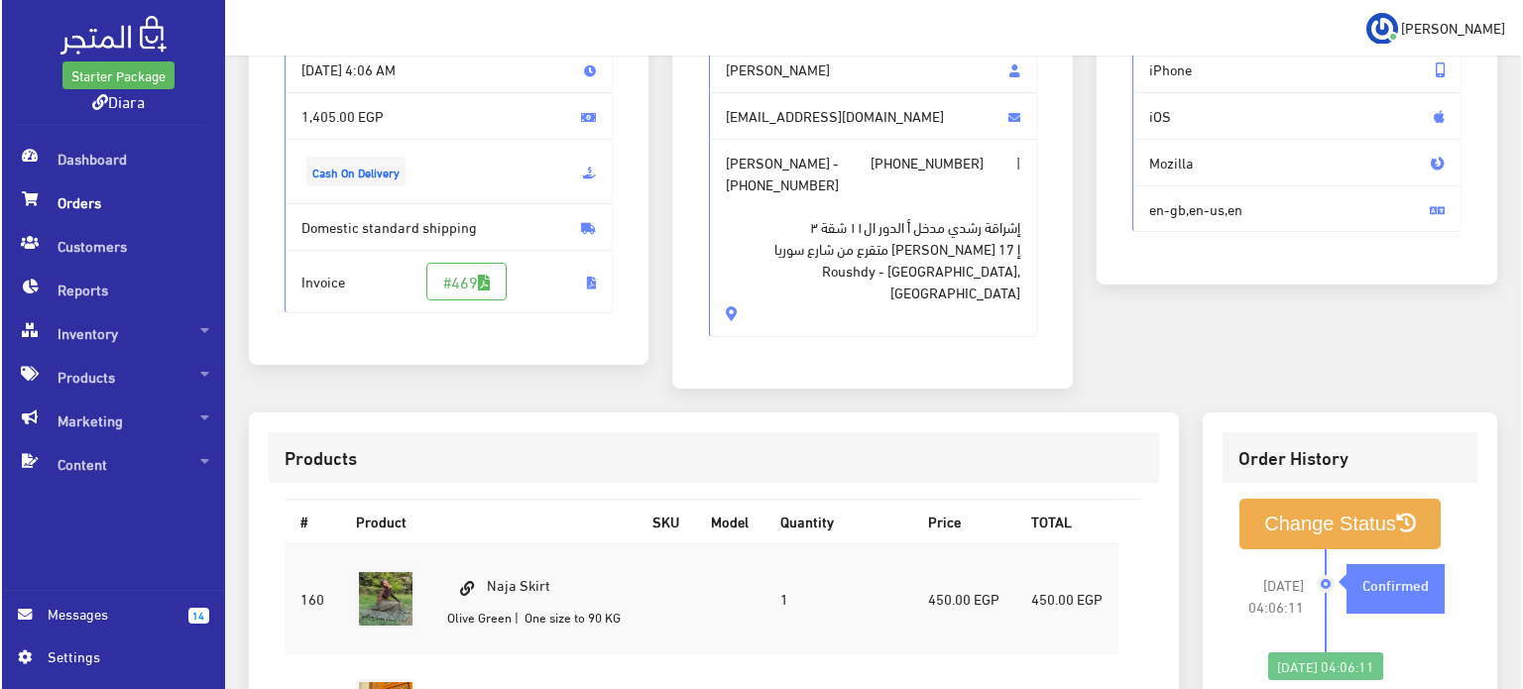
scroll to position [298, 0]
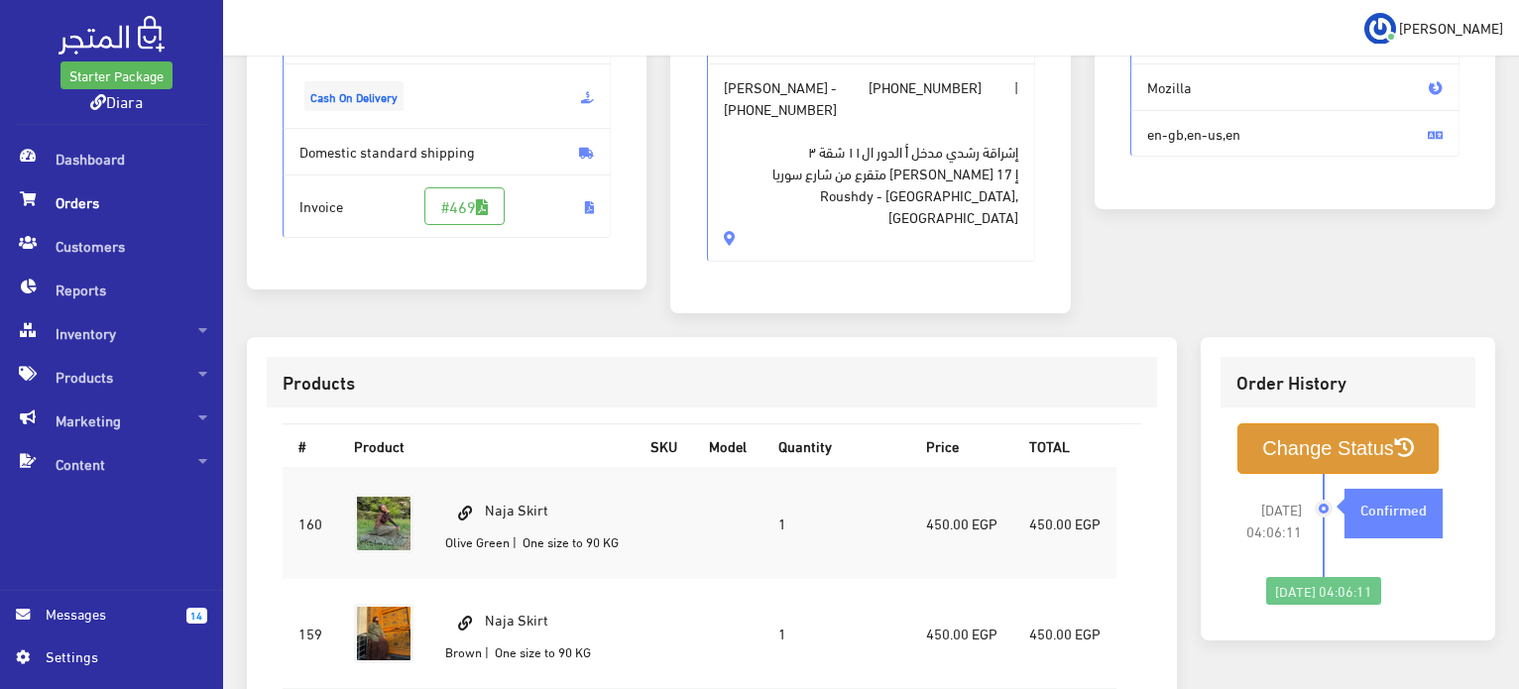
click at [1317, 424] on button "Change Status" at bounding box center [1338, 449] width 201 height 51
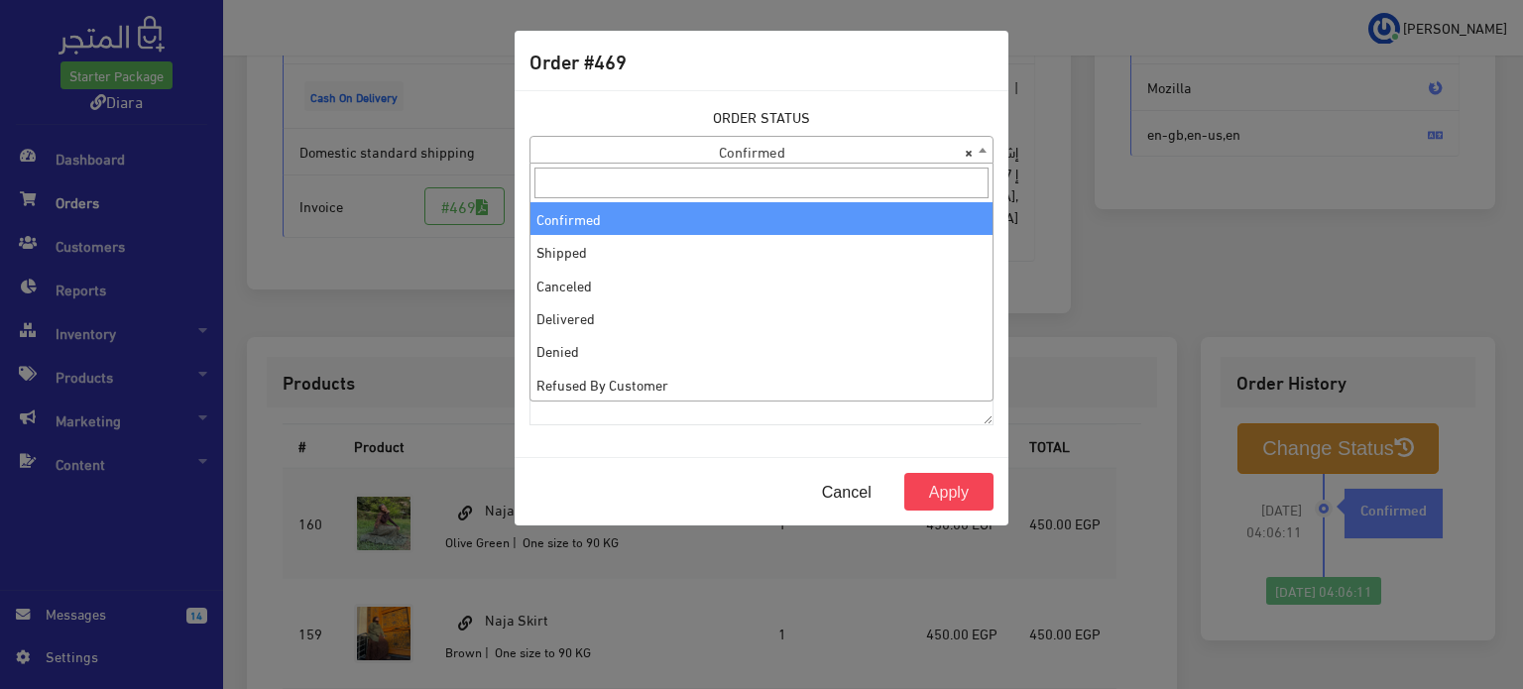
click at [705, 145] on span "× Confirmed" at bounding box center [762, 151] width 462 height 28
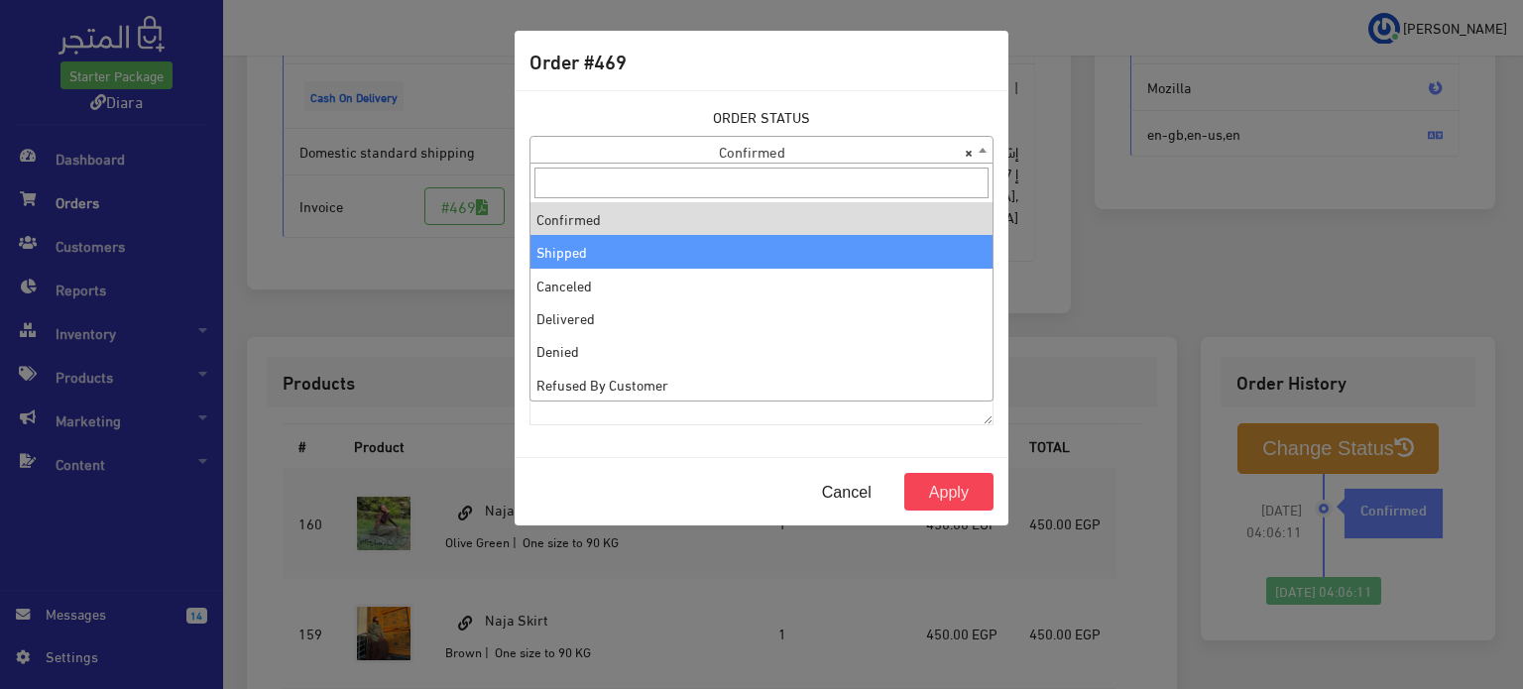
select select "2"
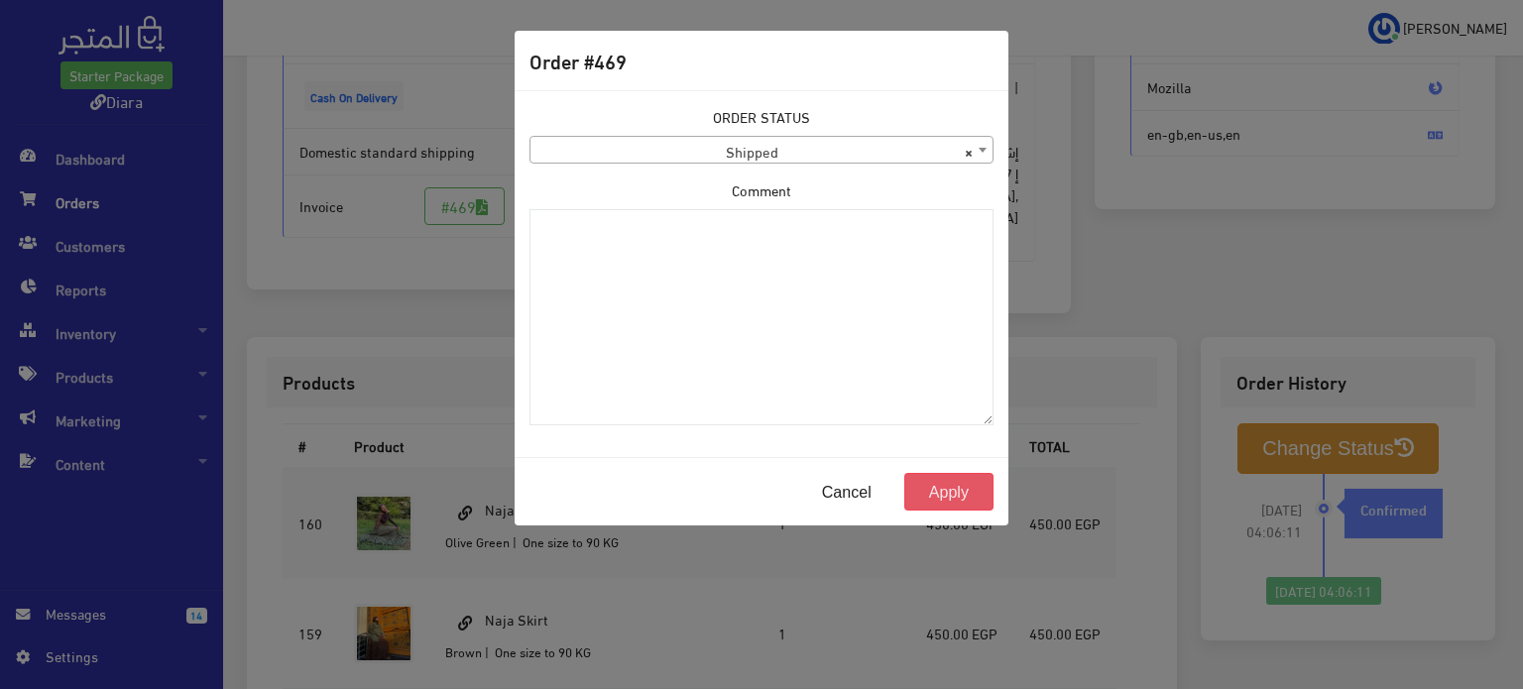
click at [946, 491] on button "Apply" at bounding box center [949, 492] width 89 height 38
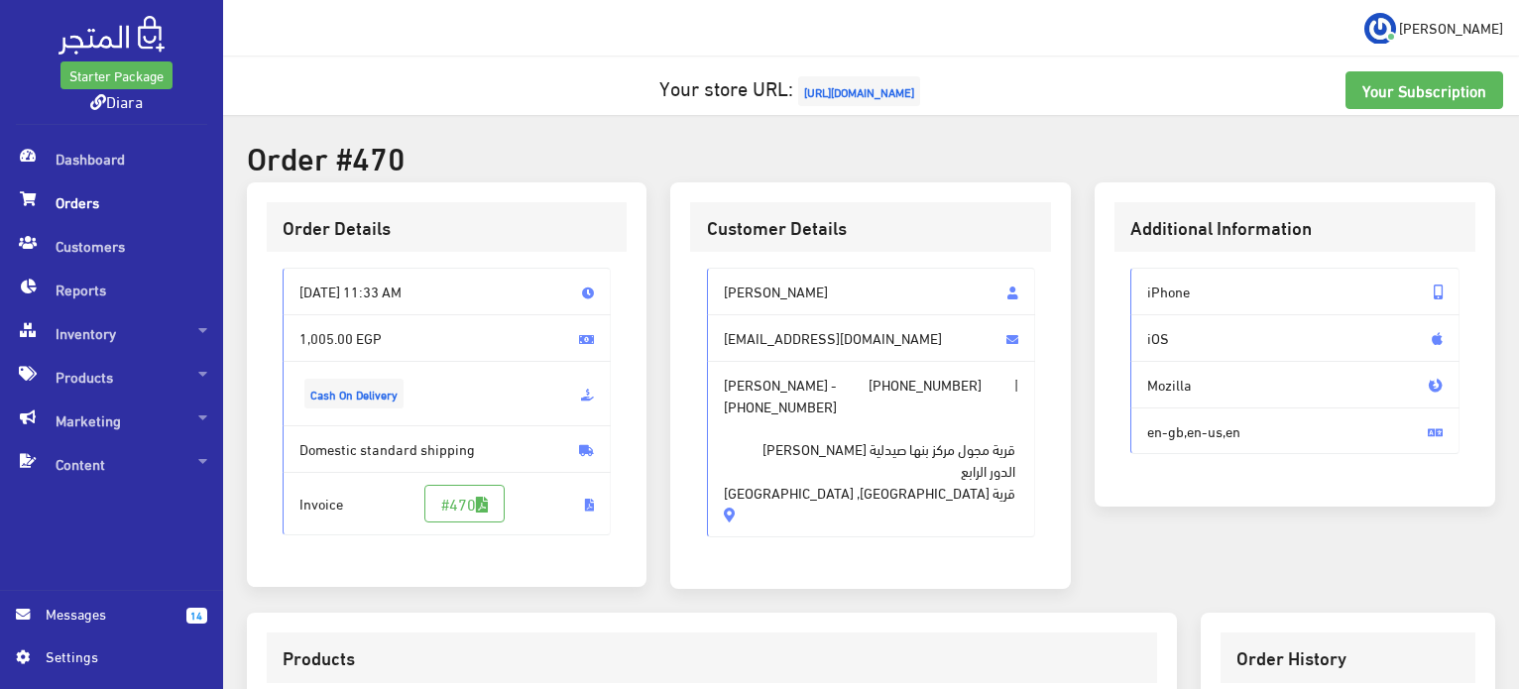
drag, startPoint x: 1154, startPoint y: 147, endPoint x: 1110, endPoint y: 115, distance: 54.8
click at [1154, 147] on h2 "Order #470" at bounding box center [871, 156] width 1249 height 35
drag, startPoint x: 800, startPoint y: 443, endPoint x: 700, endPoint y: 279, distance: 192.7
click at [700, 279] on div "[PERSON_NAME] [EMAIL_ADDRESS][DOMAIN_NAME] [PERSON_NAME] - [PHONE_NUMBER] | [PH…" at bounding box center [870, 410] width 361 height 317
copy div "داليا حمادة [EMAIL_ADDRESS][DOMAIN_NAME] [PERSON_NAME] - [PHONE_NUMBER] | [PHON…"
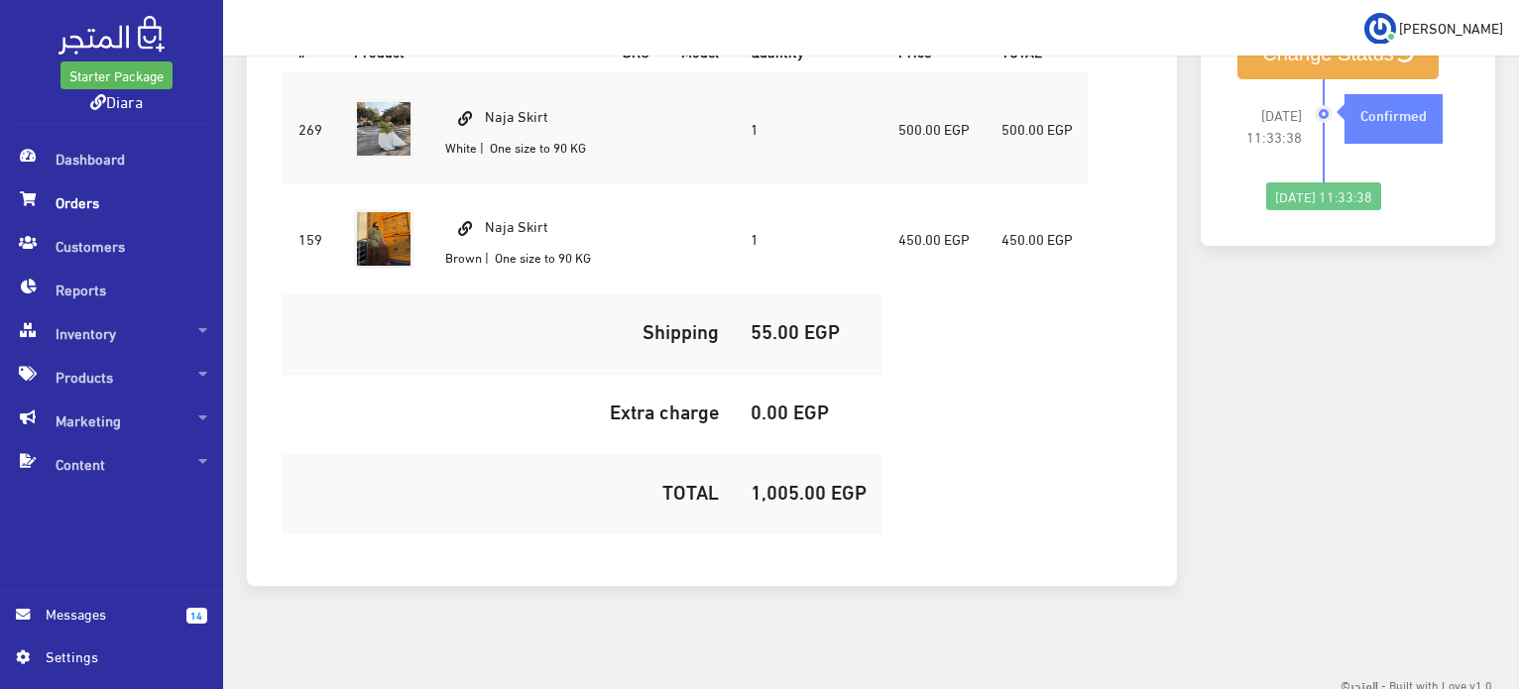
scroll to position [671, 0]
click at [498, 109] on td "Naja Skirt White | One size to 90 KG" at bounding box center [518, 127] width 178 height 111
copy td "Naja Skirt"
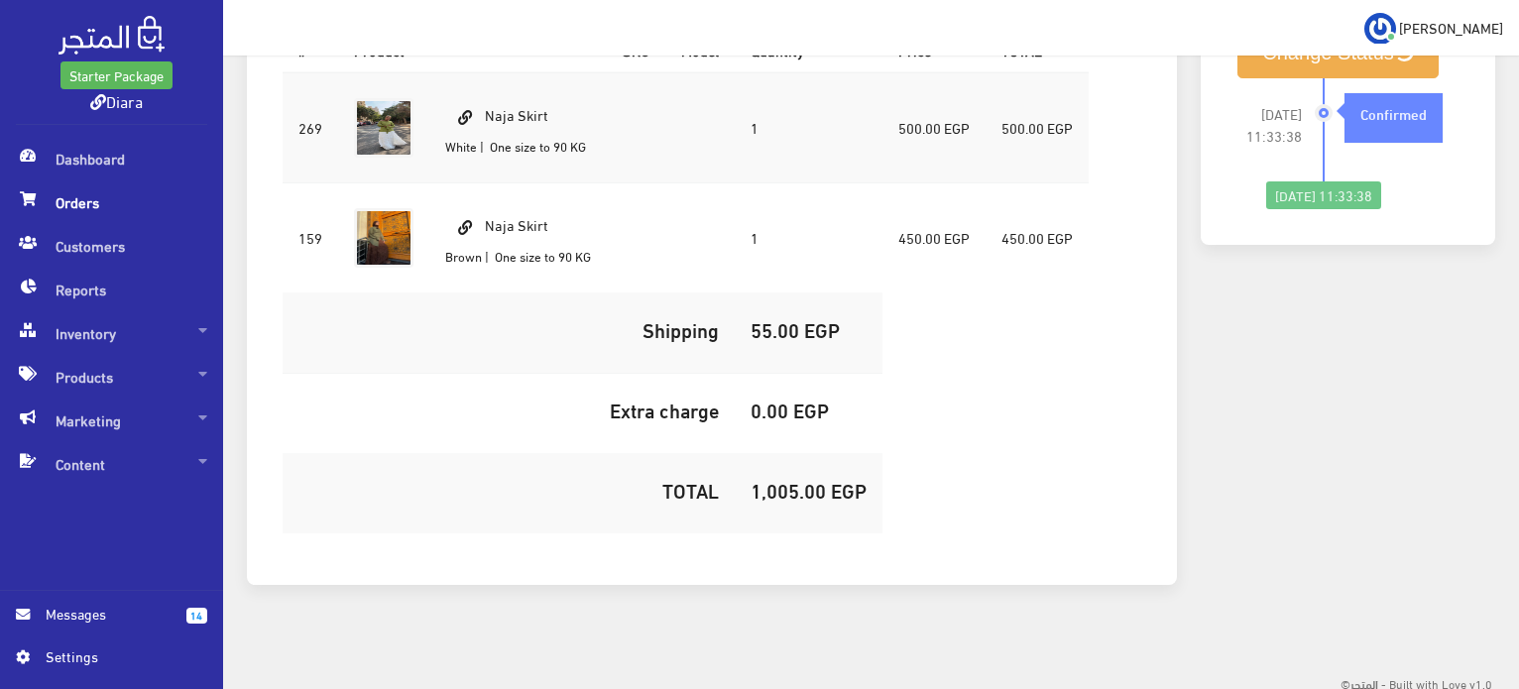
click at [798, 487] on h5 "1,005.00 EGP" at bounding box center [809, 490] width 116 height 22
click at [799, 483] on h5 "1,005.00 EGP" at bounding box center [809, 490] width 116 height 22
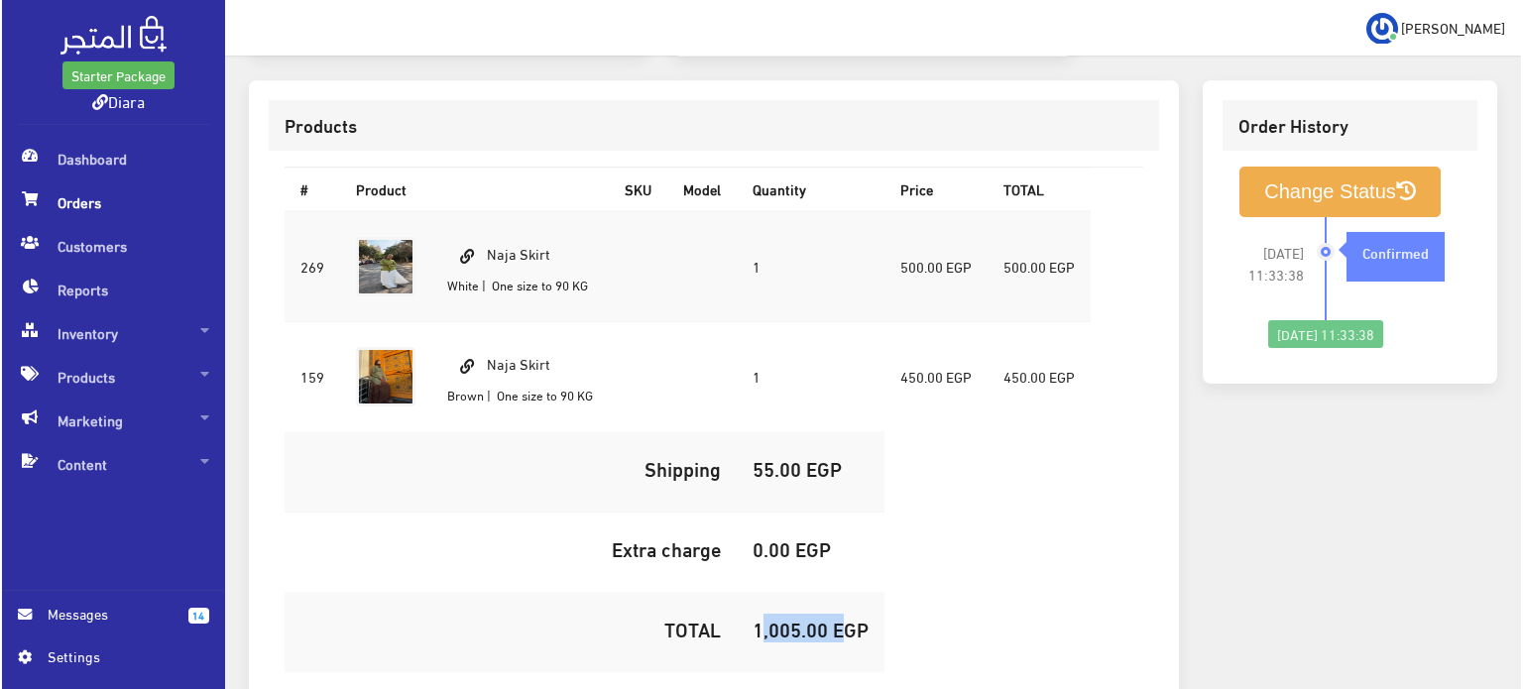
scroll to position [473, 0]
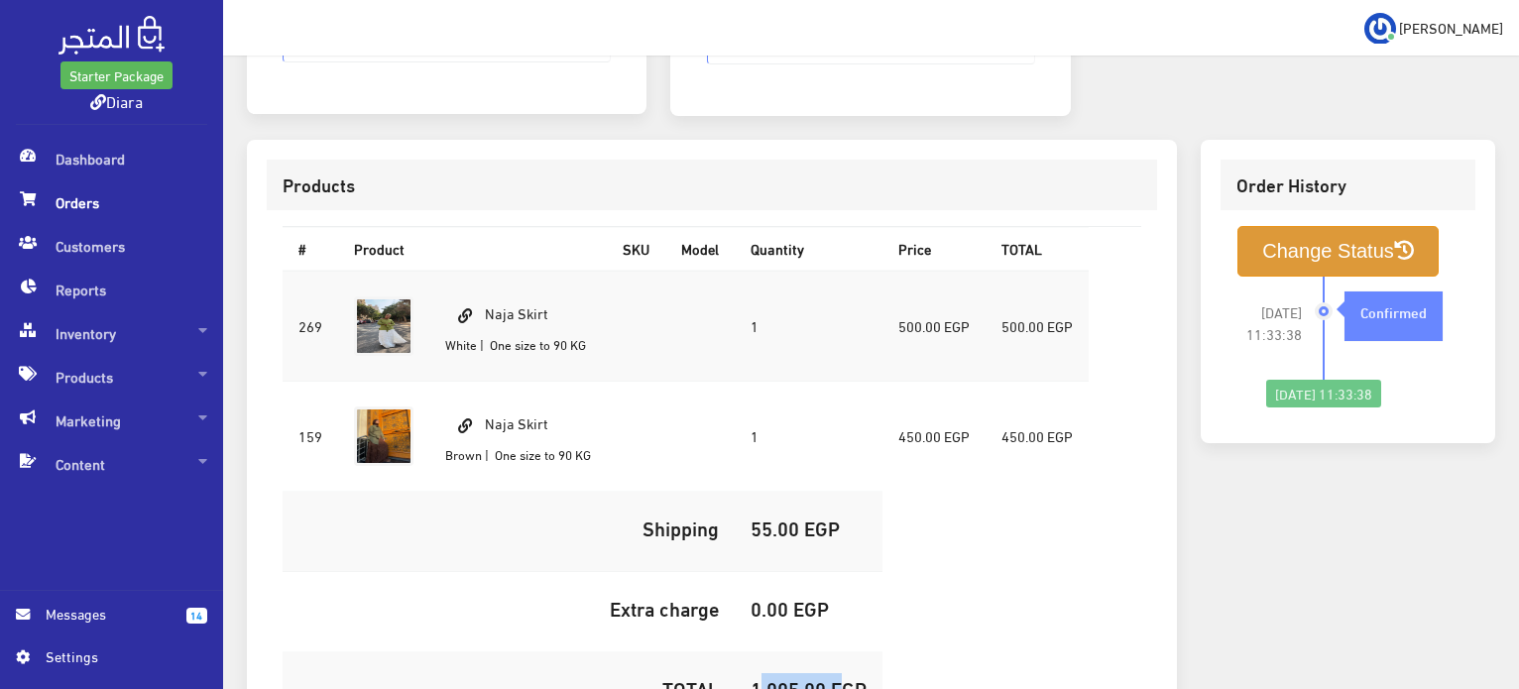
click at [1289, 242] on button "Change Status" at bounding box center [1338, 251] width 201 height 51
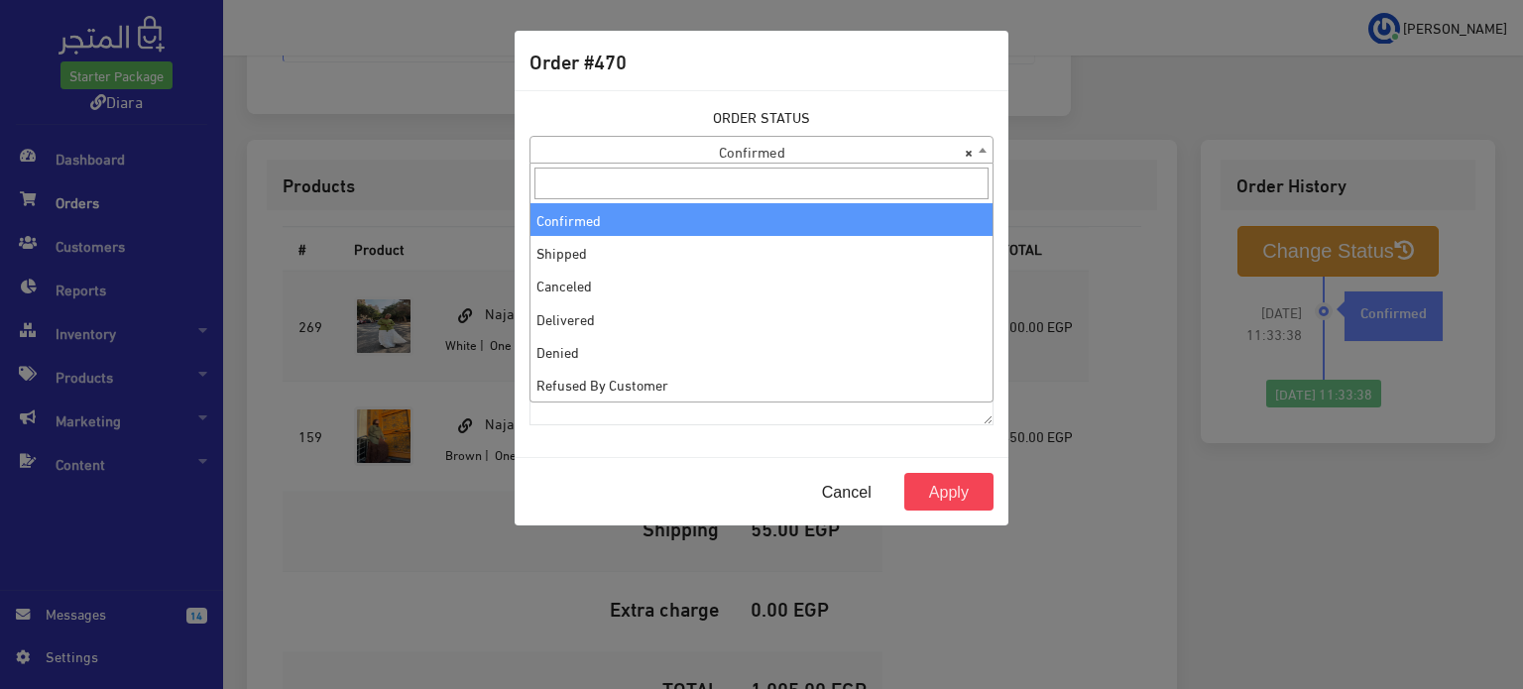
click at [829, 153] on span "× Confirmed" at bounding box center [762, 151] width 462 height 28
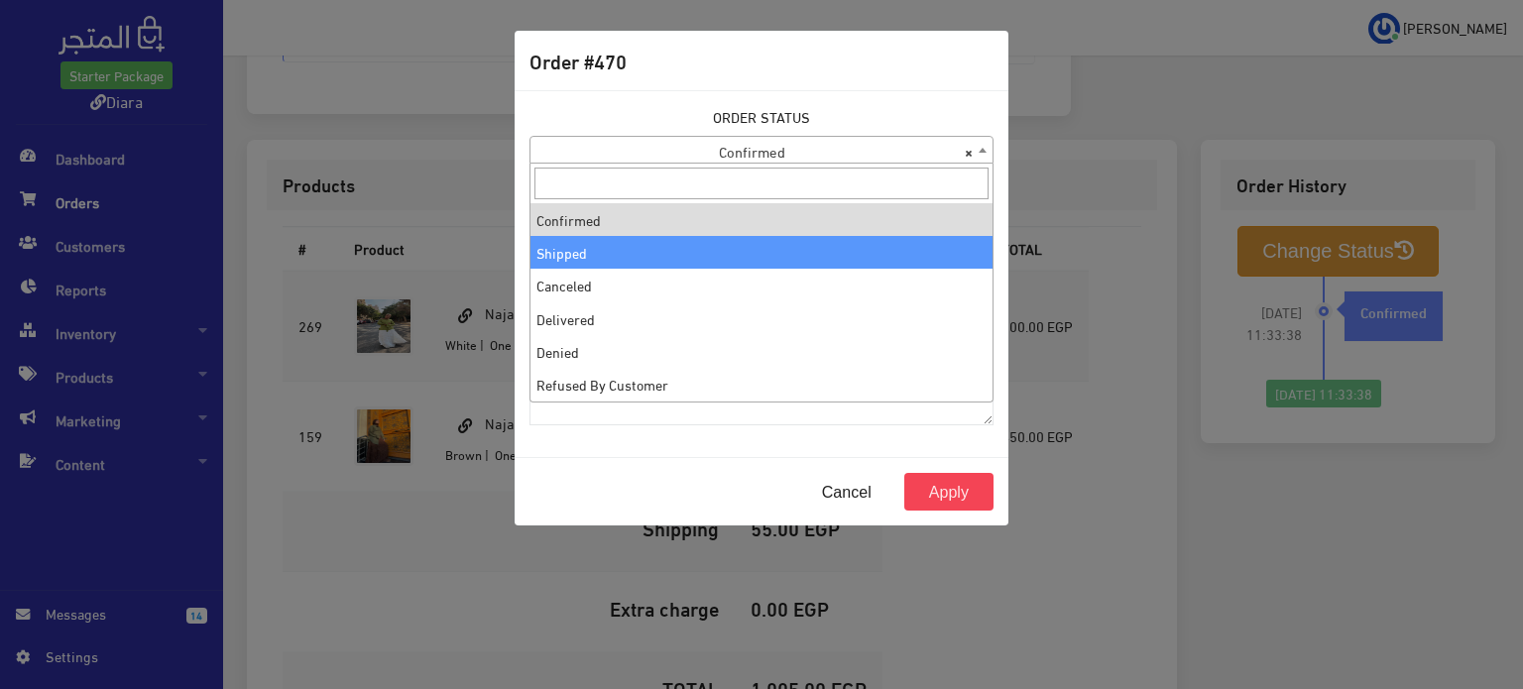
select select "2"
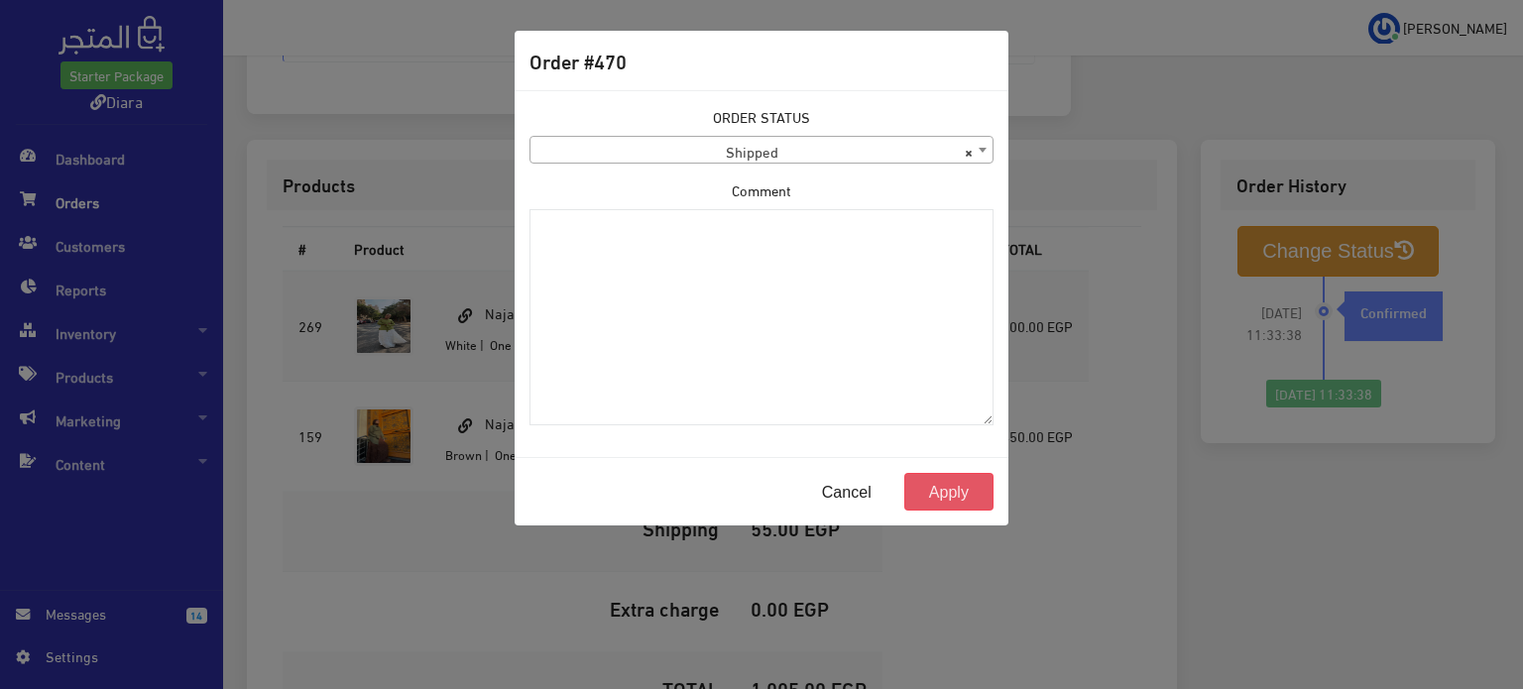
click at [933, 474] on button "Apply" at bounding box center [949, 492] width 89 height 38
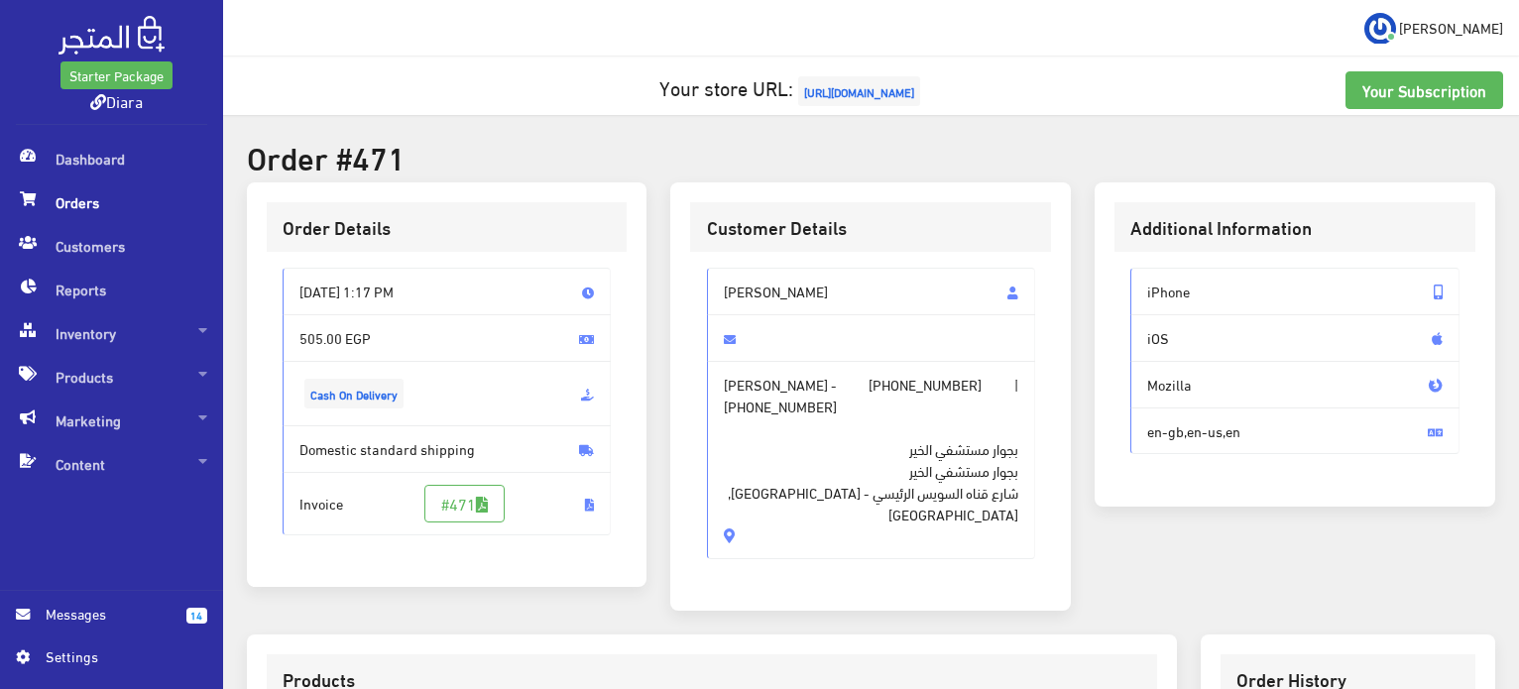
click at [797, 483] on span "بجوار مستشفي الخير بجوار مستشفي الخير شارع قناه السويس الرئيسي - Al Mansourah, …" at bounding box center [872, 471] width 296 height 108
drag, startPoint x: 797, startPoint y: 483, endPoint x: 794, endPoint y: 269, distance: 214.3
click at [794, 269] on div "ريم محمود الشرقاوي ريم محمود الشرقاوي - +201014135483 | +201065570007 بجوار مست…" at bounding box center [871, 414] width 329 height 292
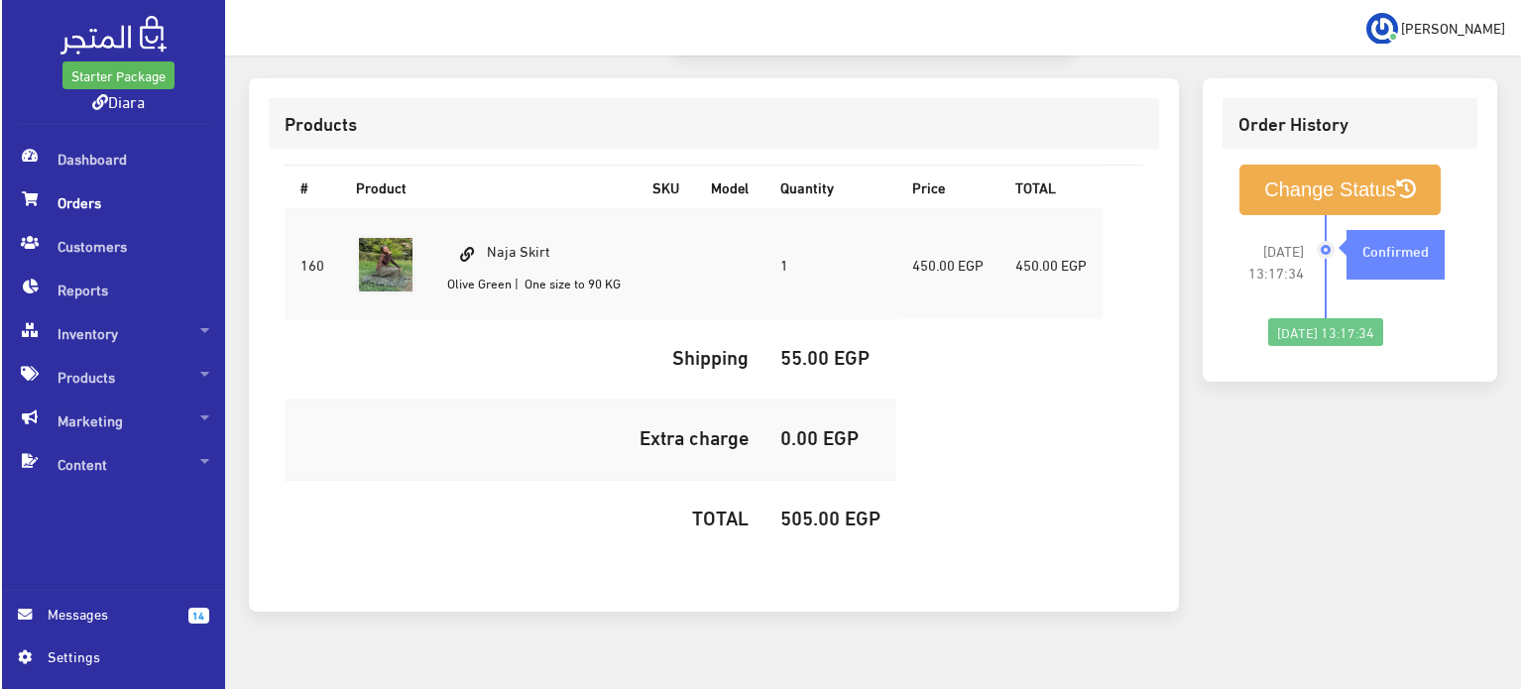
scroll to position [565, 0]
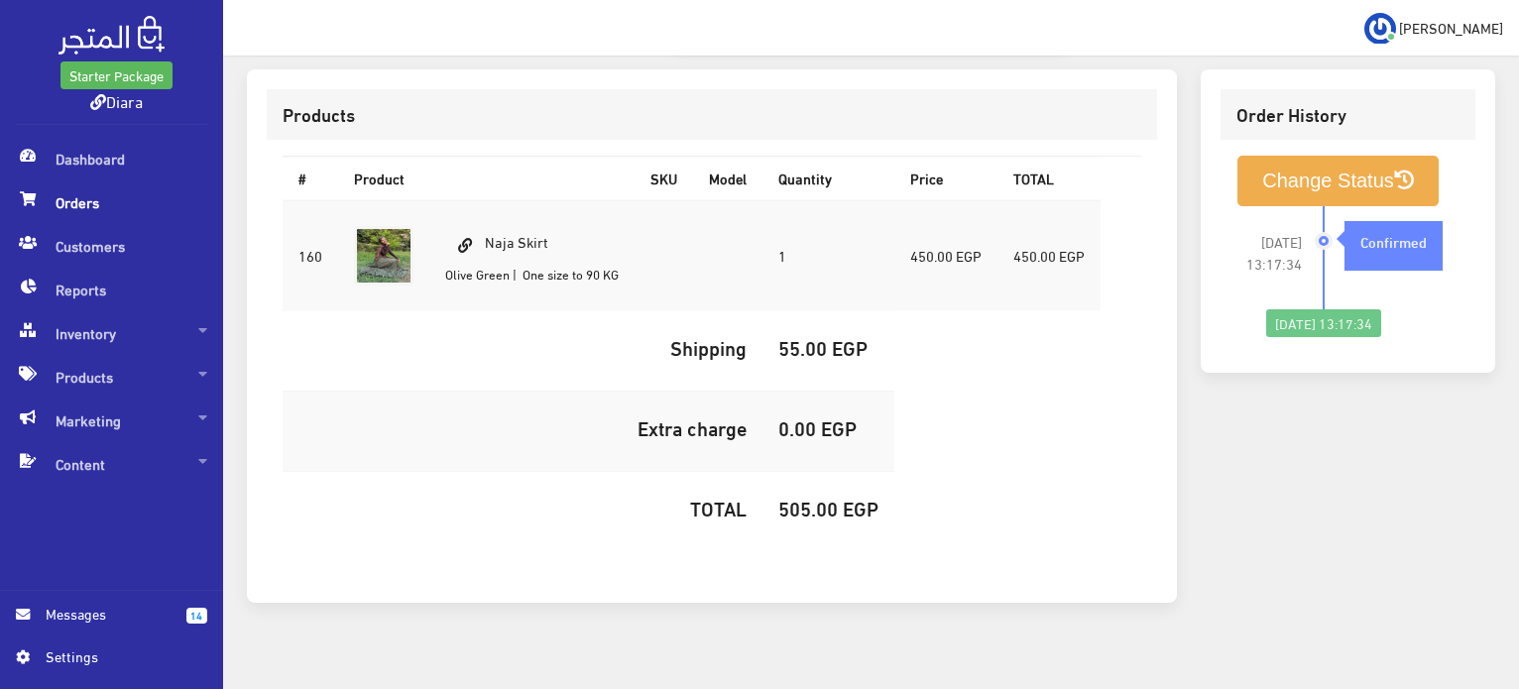
click at [498, 213] on td "Naja Skirt Olive Green | One size to 90 KG" at bounding box center [531, 255] width 205 height 111
copy td "Naja Skirt"
click at [816, 497] on h5 "505.00 EGP" at bounding box center [829, 508] width 100 height 22
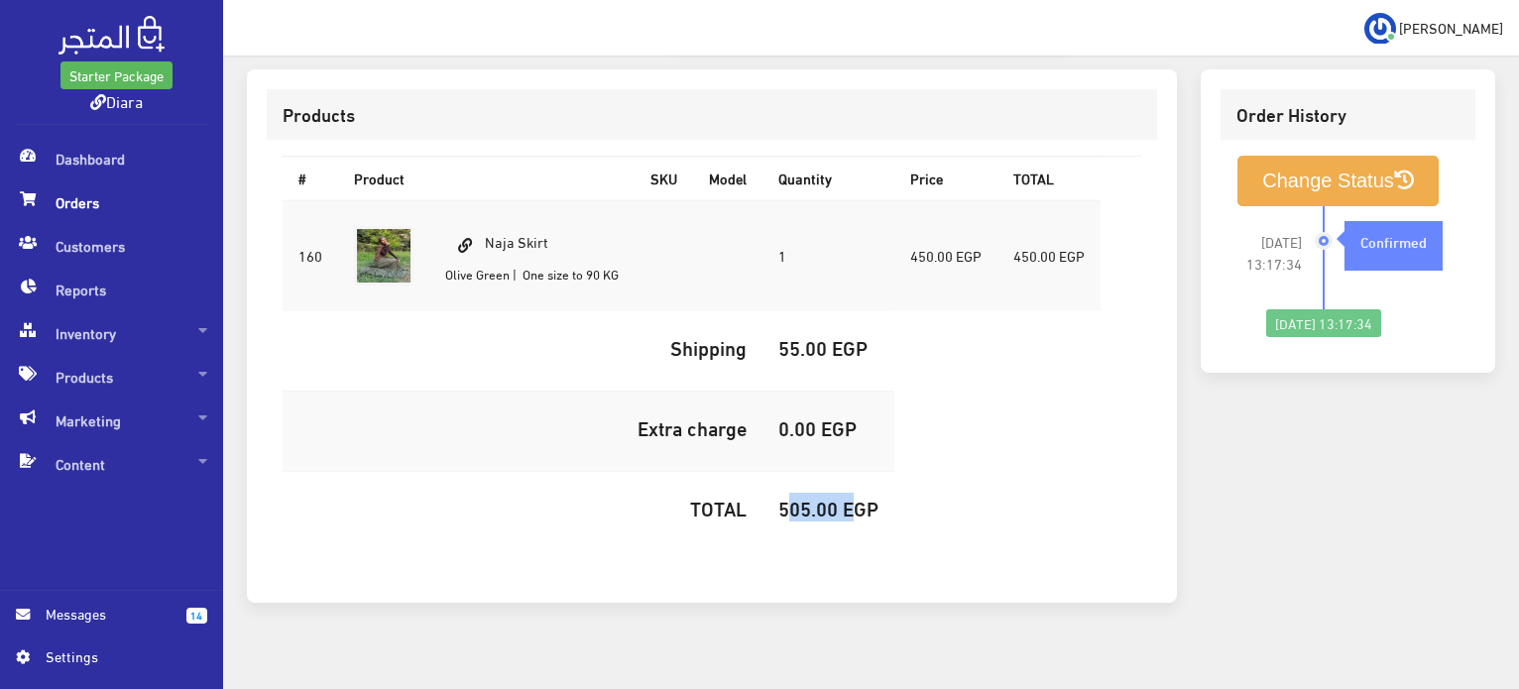
click at [816, 497] on h5 "505.00 EGP" at bounding box center [829, 508] width 100 height 22
copy h5 "505.00"
click at [1279, 165] on button "Change Status" at bounding box center [1338, 181] width 201 height 51
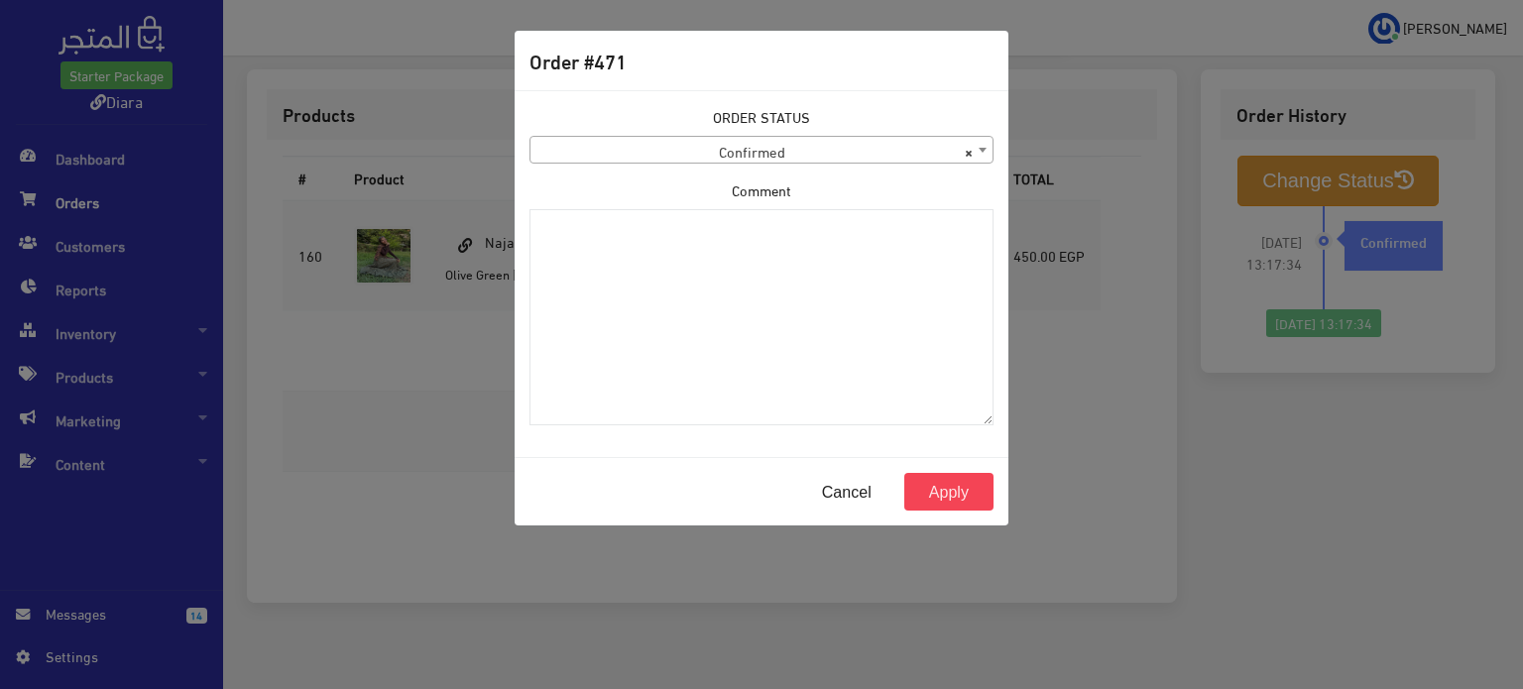
click at [750, 146] on span "× Confirmed" at bounding box center [762, 151] width 462 height 28
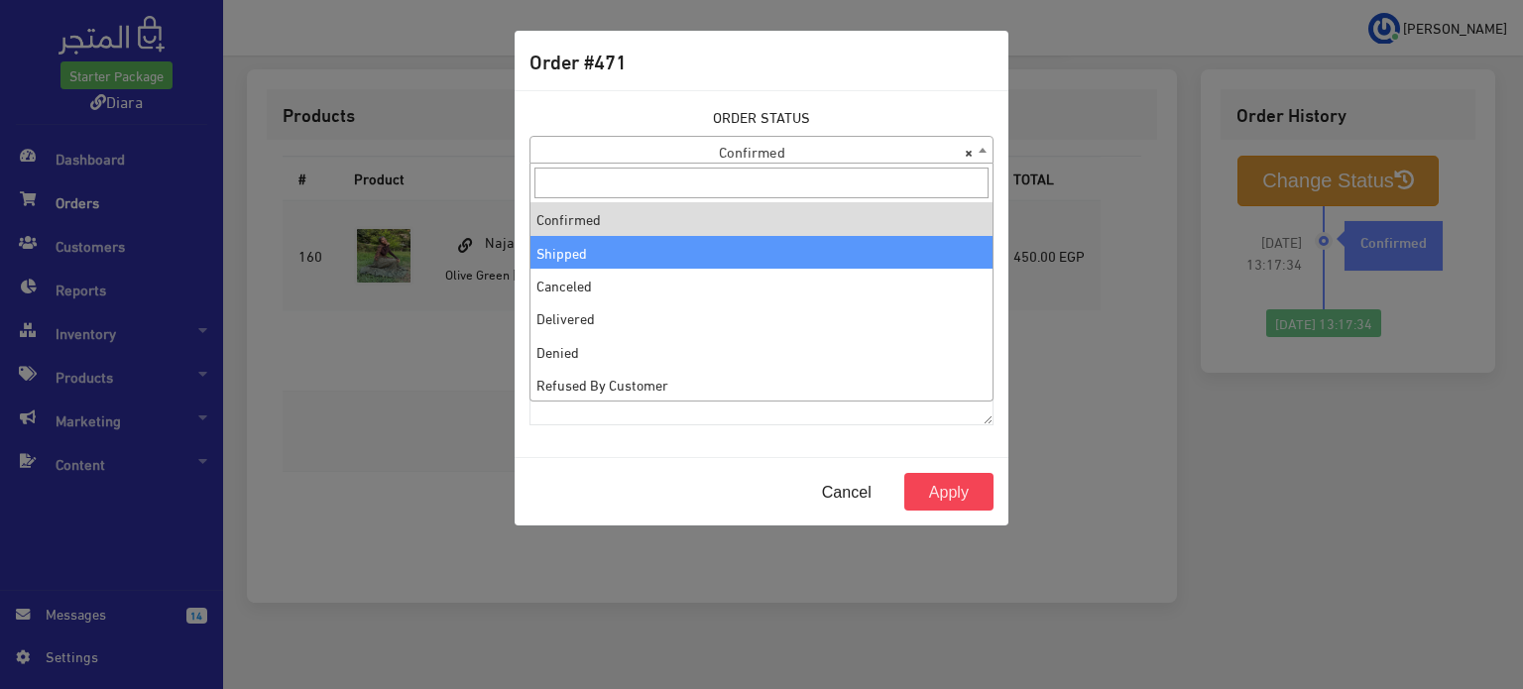
select select "2"
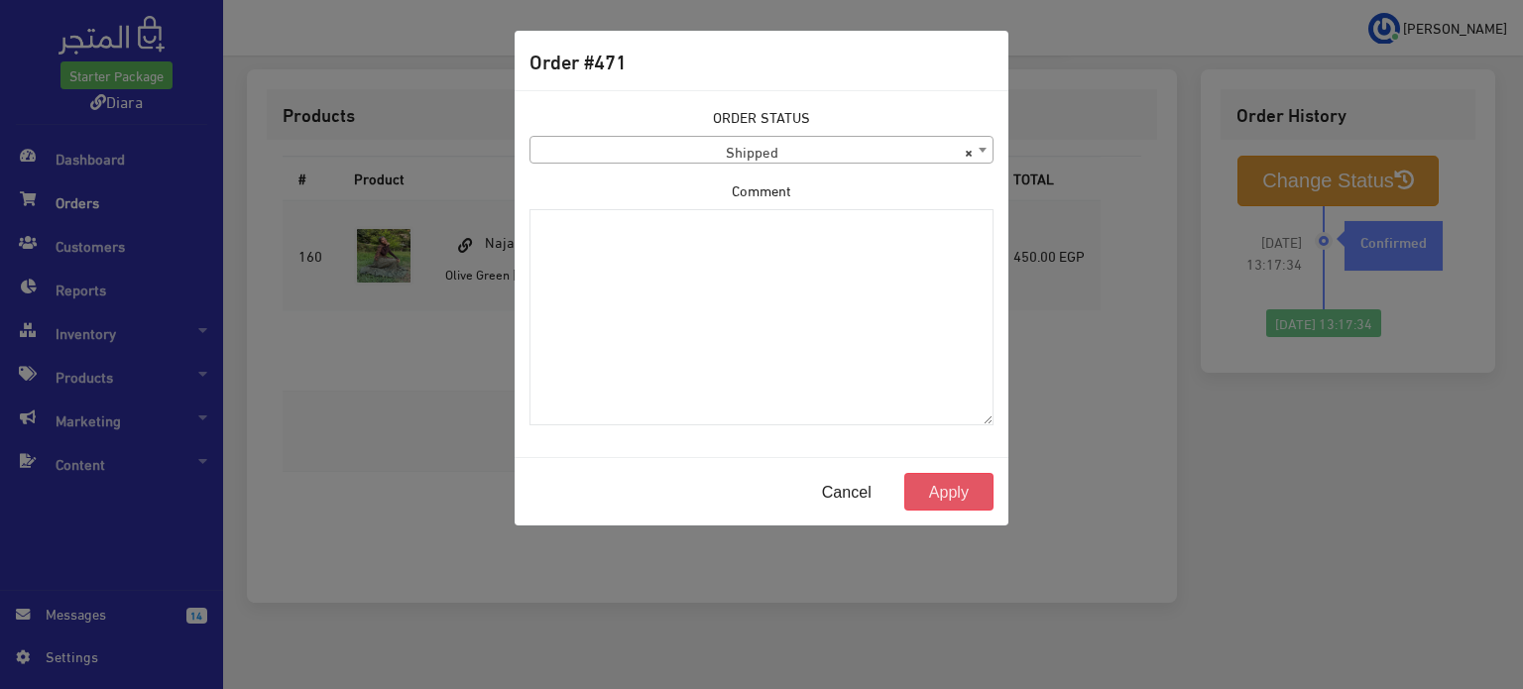
click at [956, 491] on button "Apply" at bounding box center [949, 492] width 89 height 38
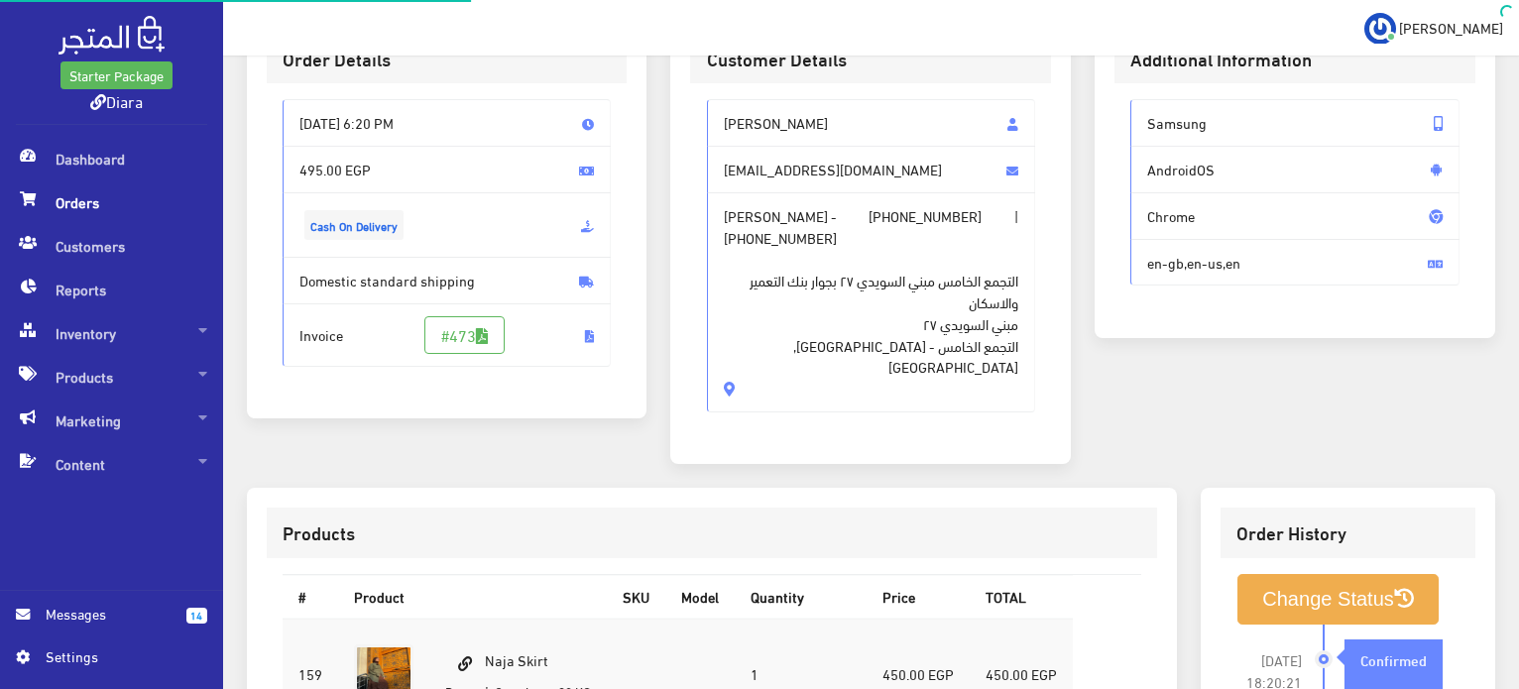
scroll to position [99, 0]
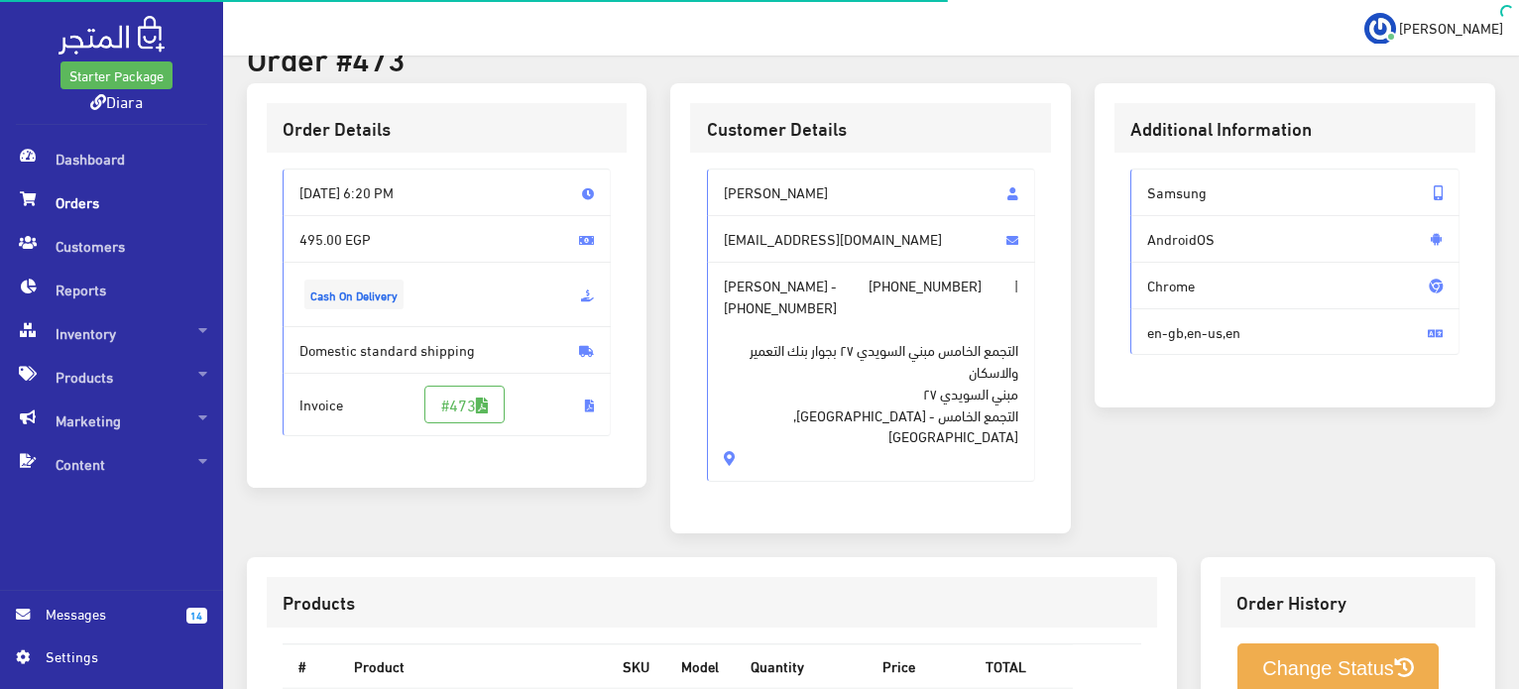
drag, startPoint x: 781, startPoint y: 324, endPoint x: 710, endPoint y: 167, distance: 172.7
click at [710, 167] on div "Nada Hassan nadaabobakr61@gmail.com Nada Hassan - +201154679357 | +201154679357…" at bounding box center [870, 333] width 361 height 361
copy div "Nada Hassan nadaabobakr61@gmail.com Nada Hassan - +201154679357 | +201154679357…"
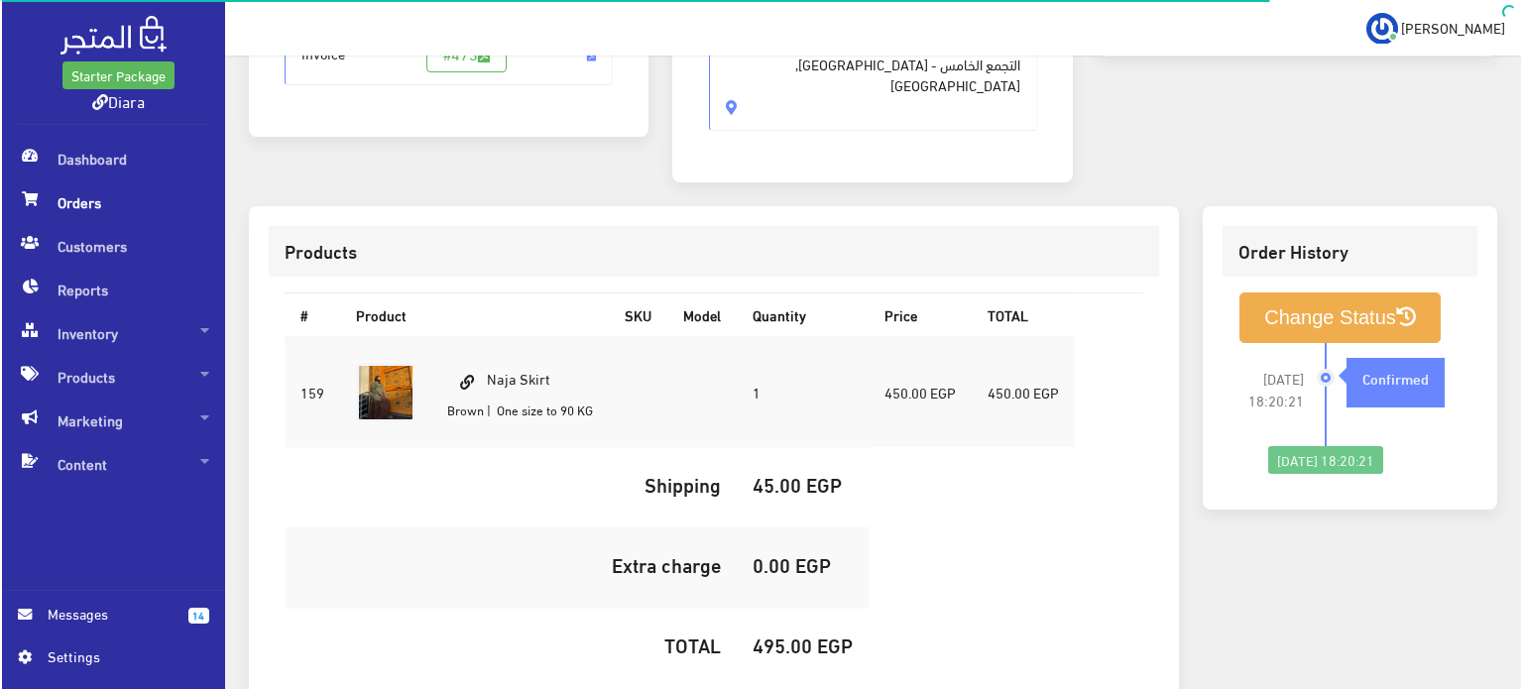
scroll to position [587, 0]
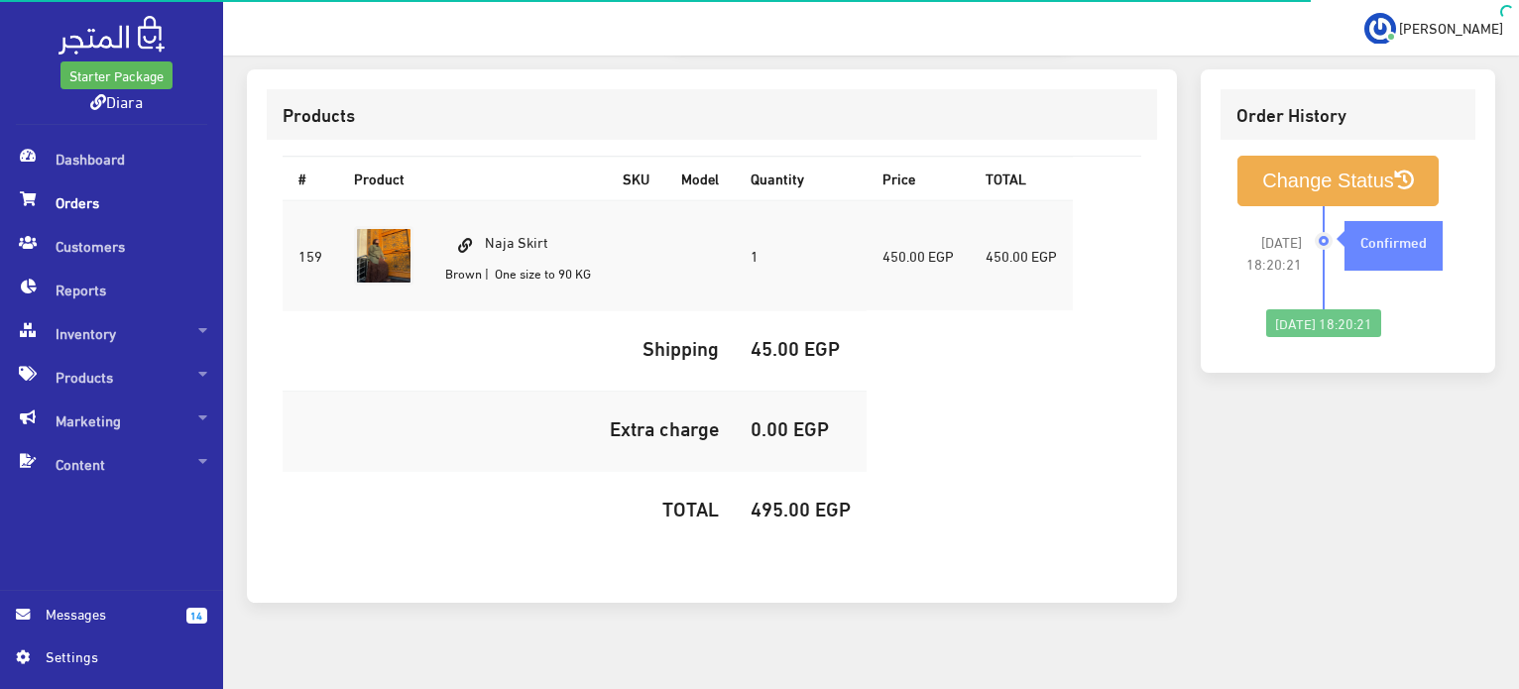
click at [532, 210] on td "Naja Skirt Brown | One size to 90 KG" at bounding box center [518, 255] width 178 height 111
copy td "Naja Skirt"
click at [802, 497] on h5 "495.00 EGP" at bounding box center [801, 508] width 100 height 22
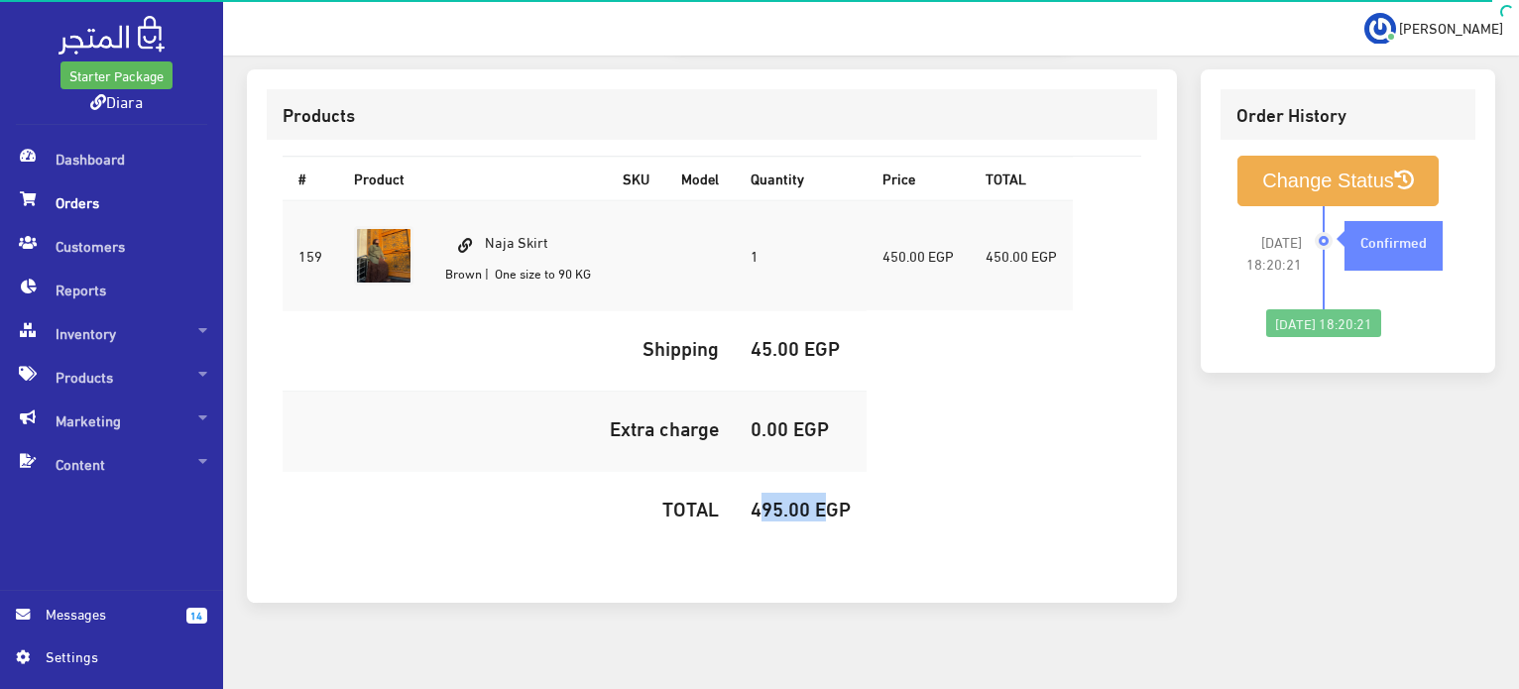
click at [802, 497] on h5 "495.00 EGP" at bounding box center [801, 508] width 100 height 22
copy h5 "495.00"
click at [1316, 179] on button "Change Status" at bounding box center [1338, 181] width 201 height 51
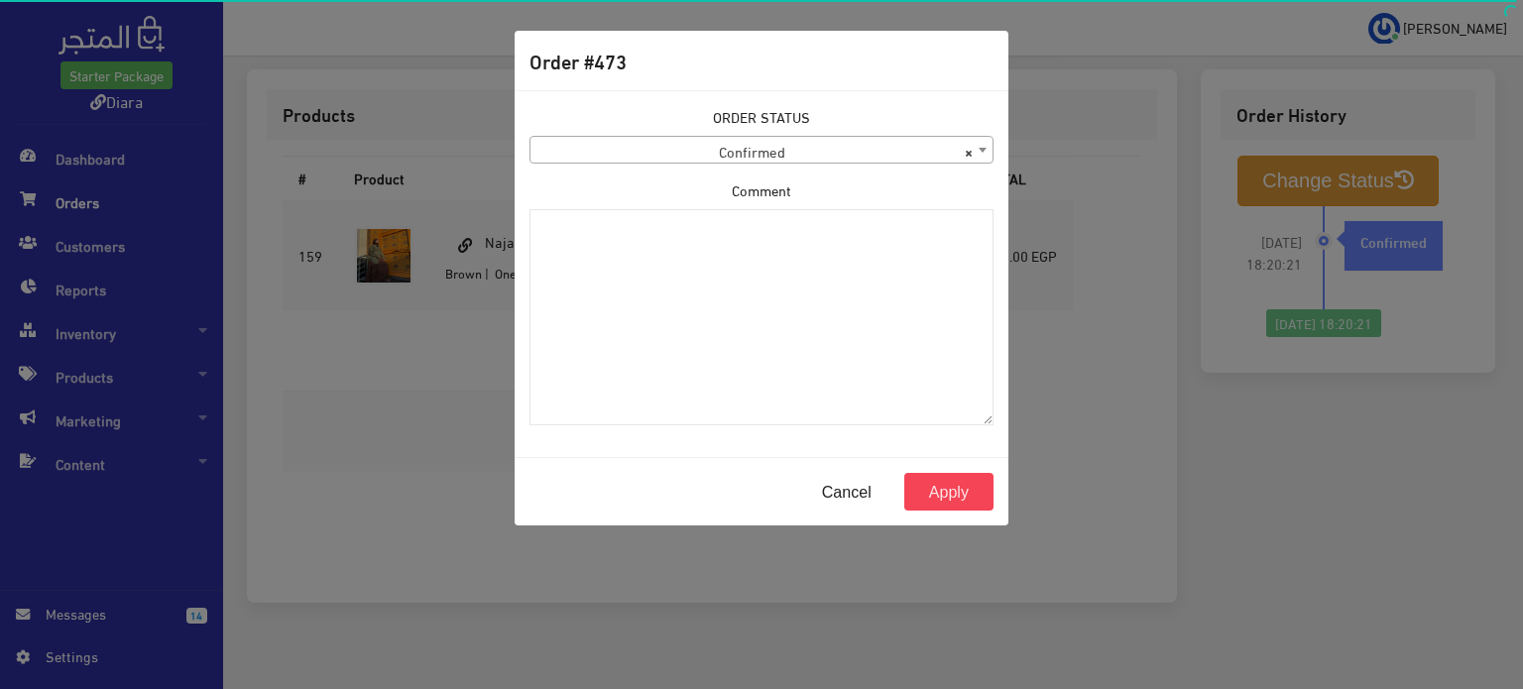
click at [688, 148] on span "× Confirmed" at bounding box center [762, 151] width 462 height 28
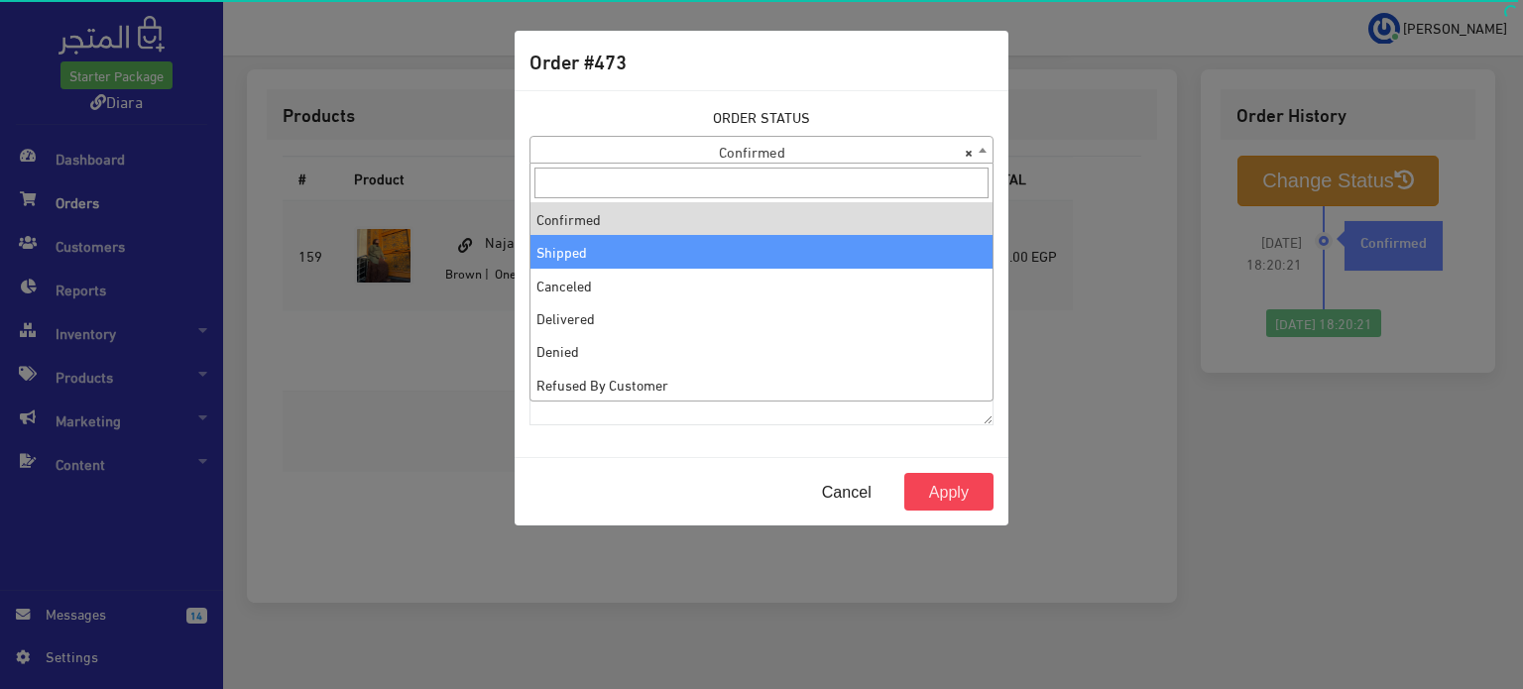
select select "2"
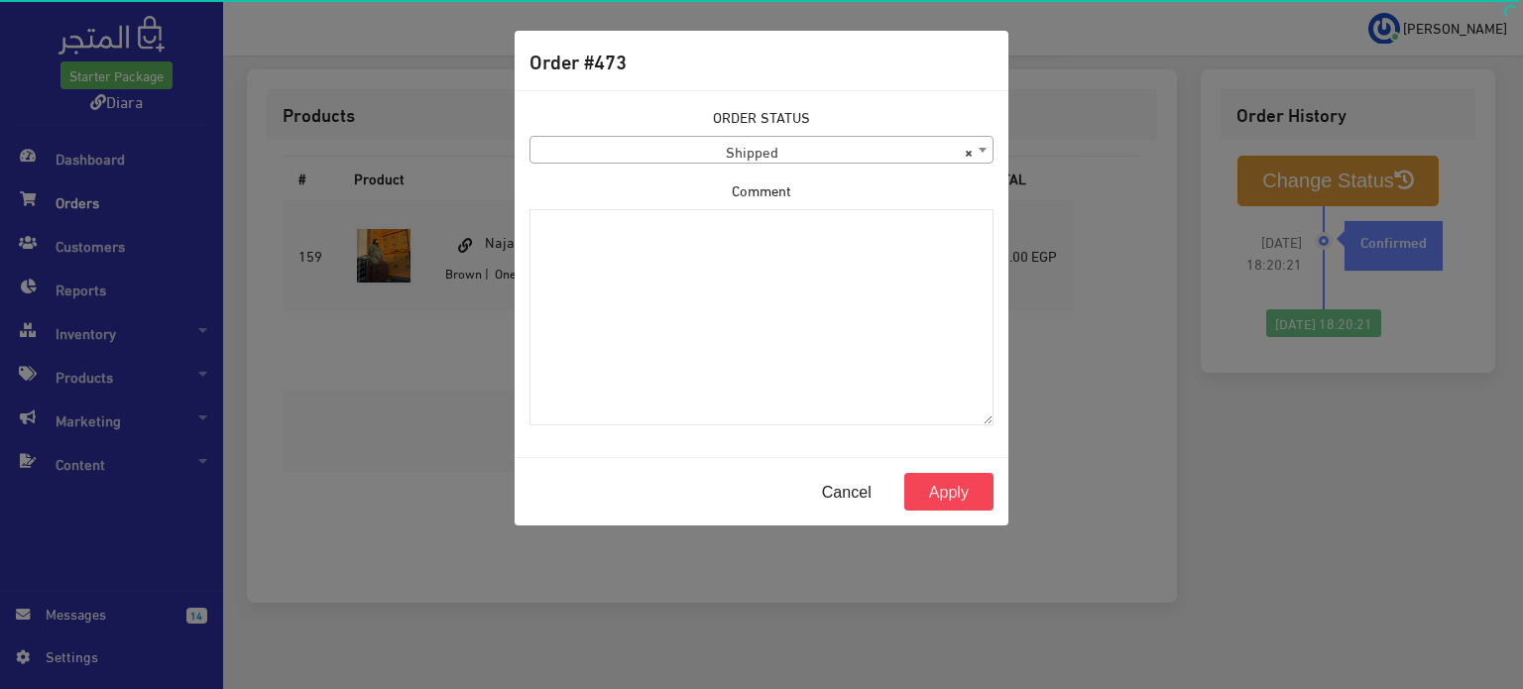
click at [941, 461] on div "Cancel Apply" at bounding box center [762, 491] width 494 height 68
click at [948, 478] on button "Apply" at bounding box center [949, 492] width 89 height 38
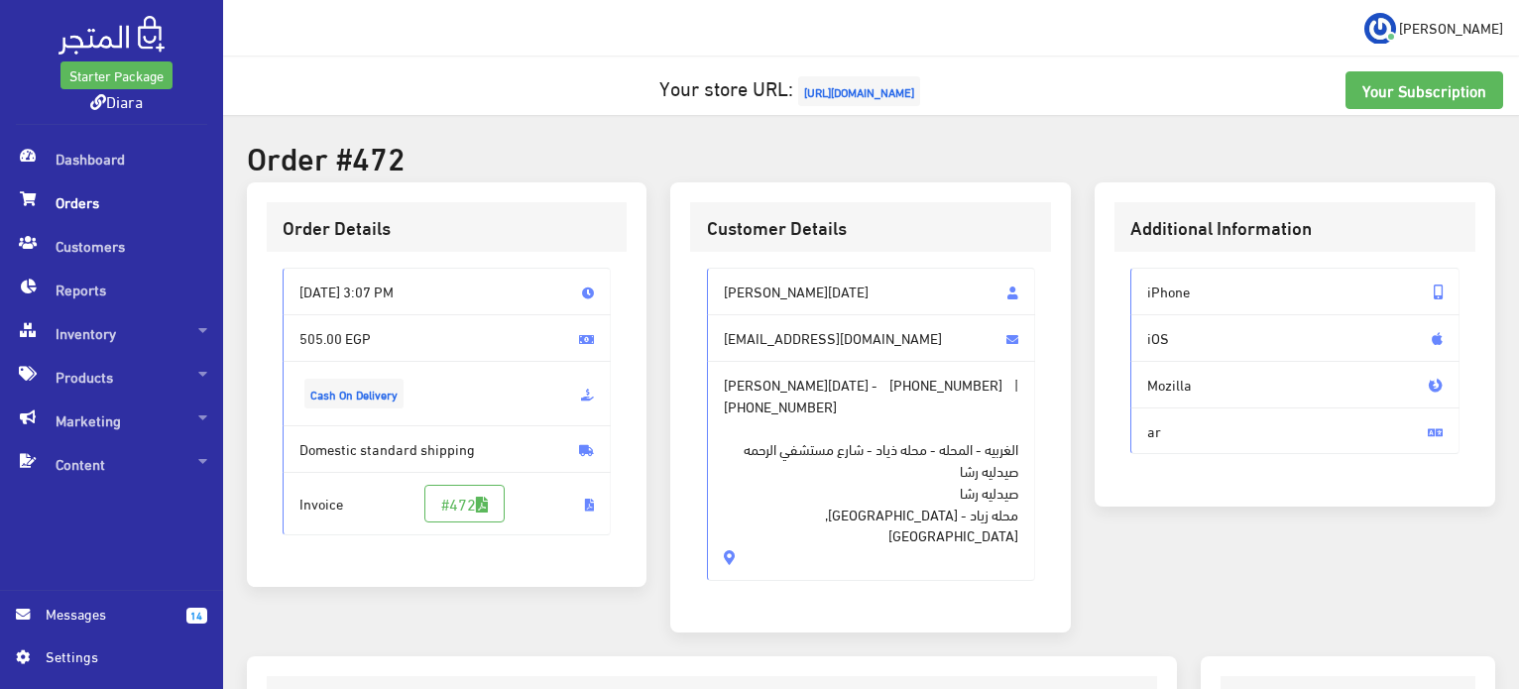
click at [824, 509] on span "الغربيه - المحله - محله ذياد - شارع مستشفي الرحمه صيدليه رشا صيدليه رشا محله زي…" at bounding box center [872, 482] width 296 height 130
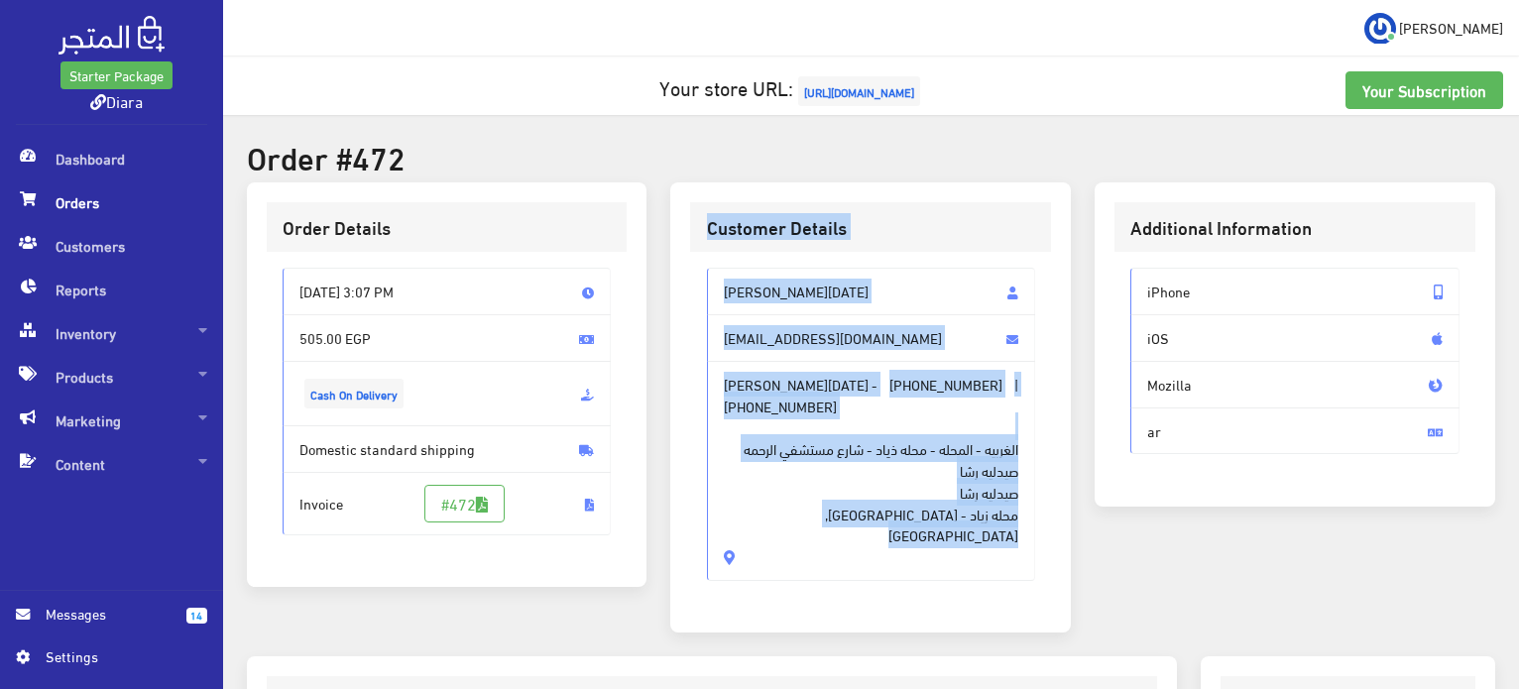
drag, startPoint x: 824, startPoint y: 509, endPoint x: 762, endPoint y: 251, distance: 265.3
click at [762, 251] on div "Customer Details Noura Ramadan shorouk.mahmoud654@icloud.com Noura Ramadan - +2…" at bounding box center [870, 407] width 401 height 450
click at [790, 298] on span "Noura Ramadan" at bounding box center [871, 292] width 329 height 48
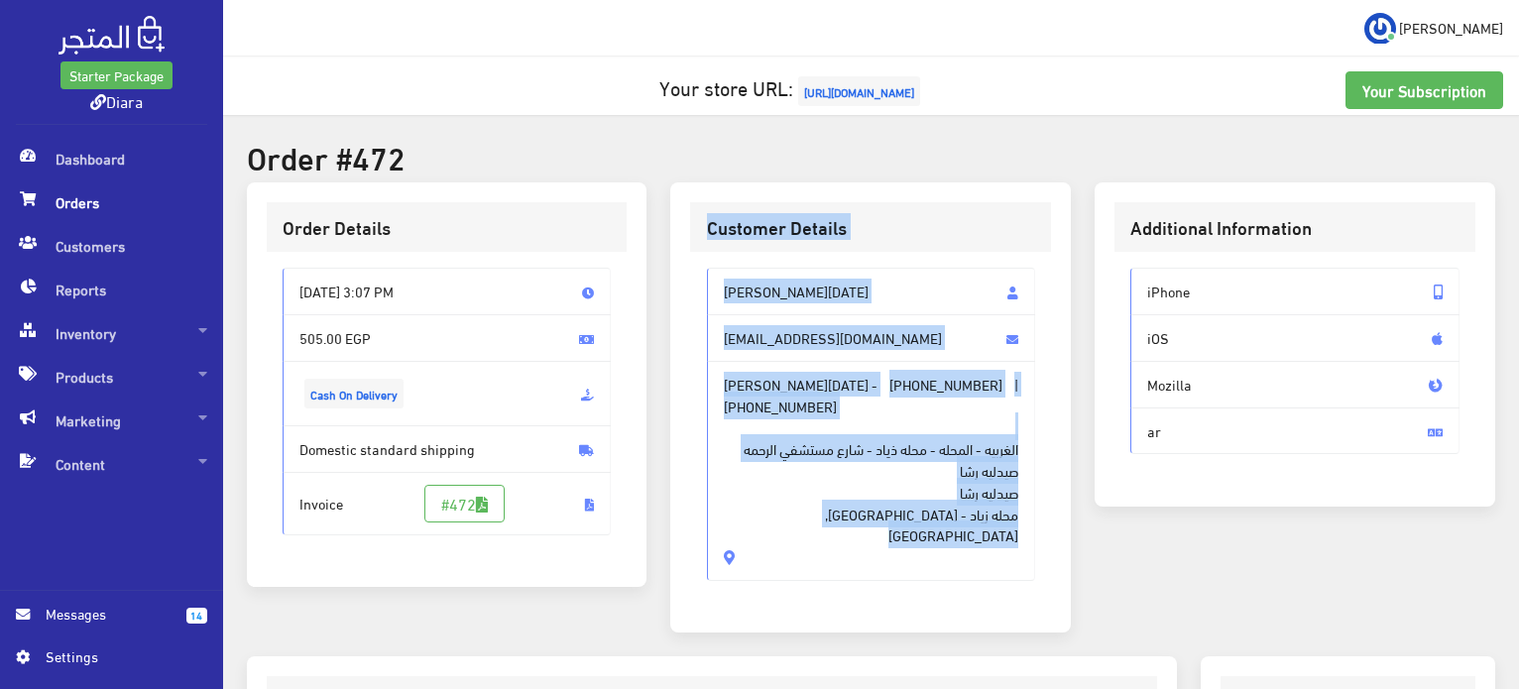
drag, startPoint x: 790, startPoint y: 298, endPoint x: 830, endPoint y: 540, distance: 245.4
click at [830, 540] on div "Noura Ramadan shorouk.mahmoud654@icloud.com Noura Ramadan - +201118992617 | +20…" at bounding box center [871, 424] width 329 height 312
copy div "Noura Ramadan shorouk.mahmoud654@icloud.com Noura Ramadan - +201118992617 | +20…"
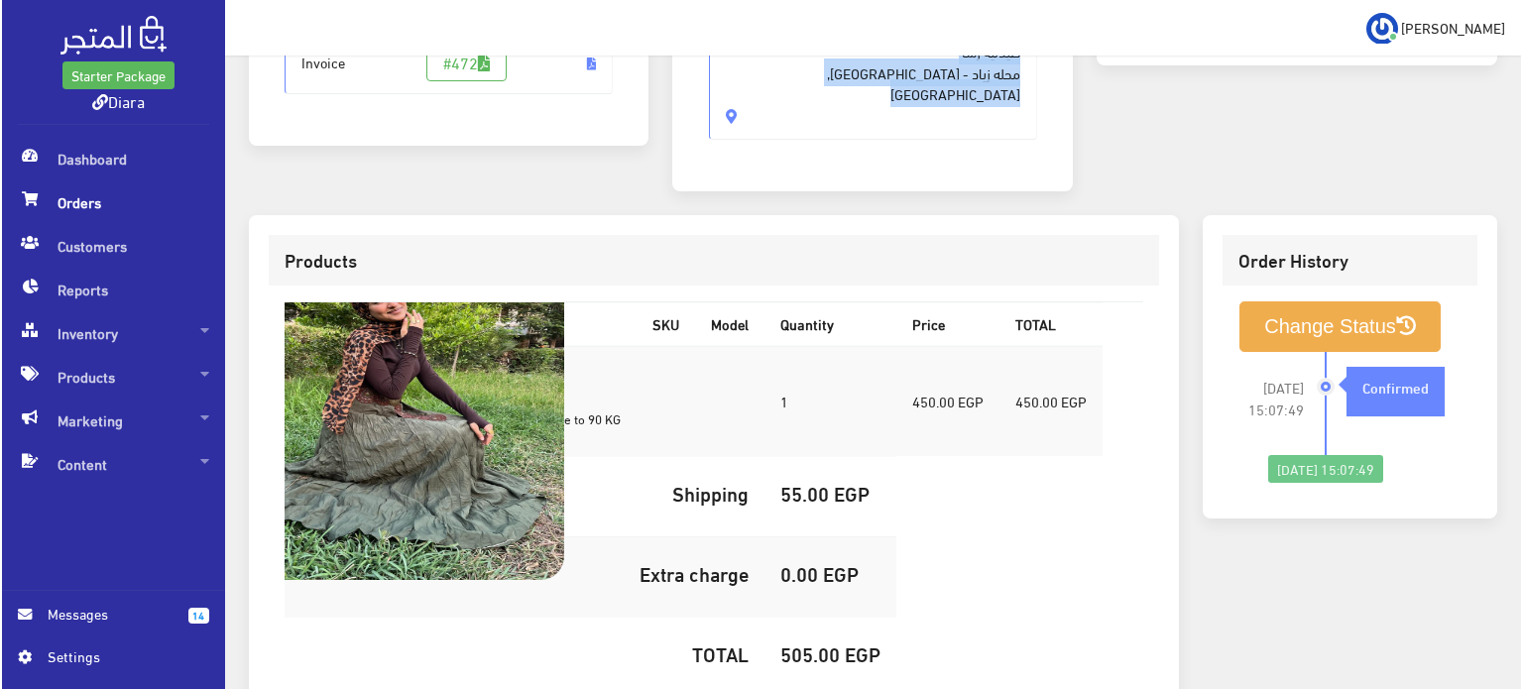
scroll to position [587, 0]
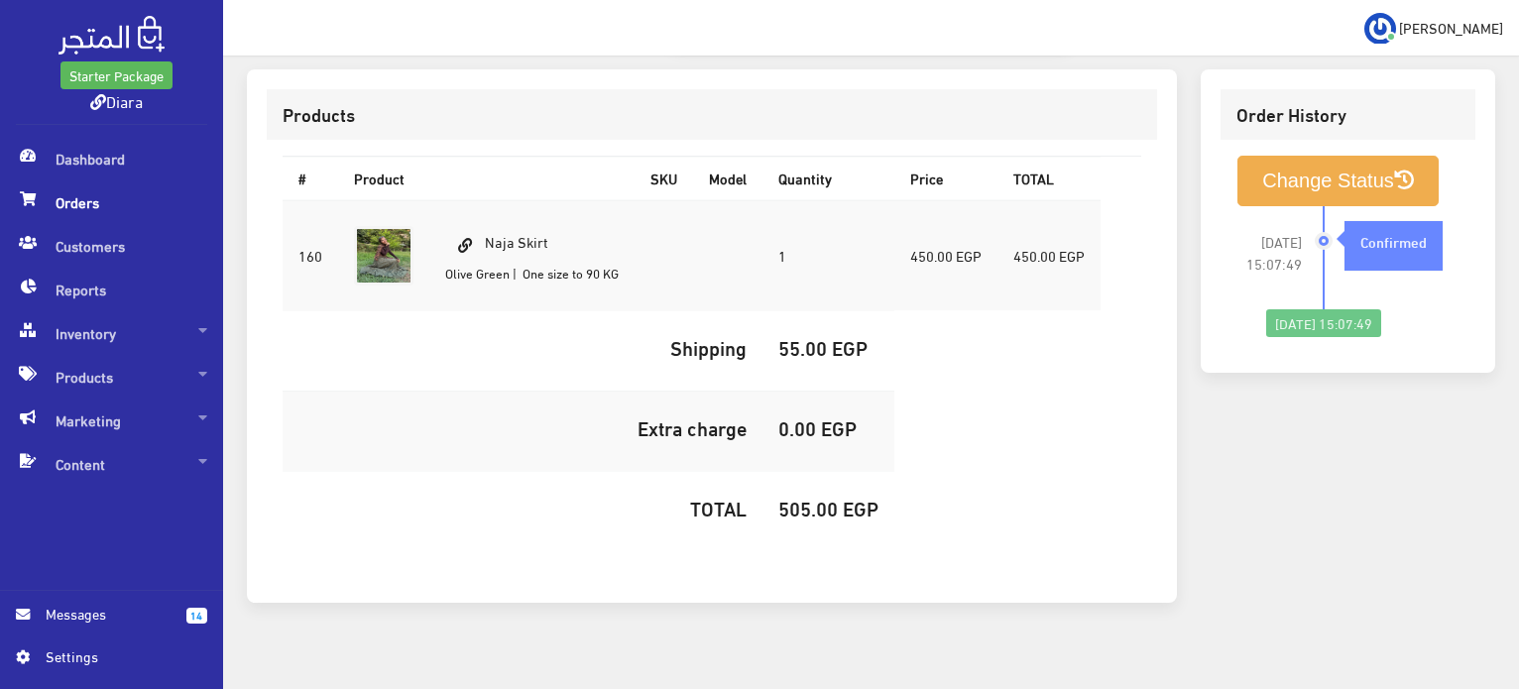
click at [550, 211] on td "Naja Skirt Olive Green | One size to 90 KG" at bounding box center [531, 255] width 205 height 111
copy td "Naja Skirt"
click at [805, 497] on h5 "505.00 EGP" at bounding box center [829, 508] width 100 height 22
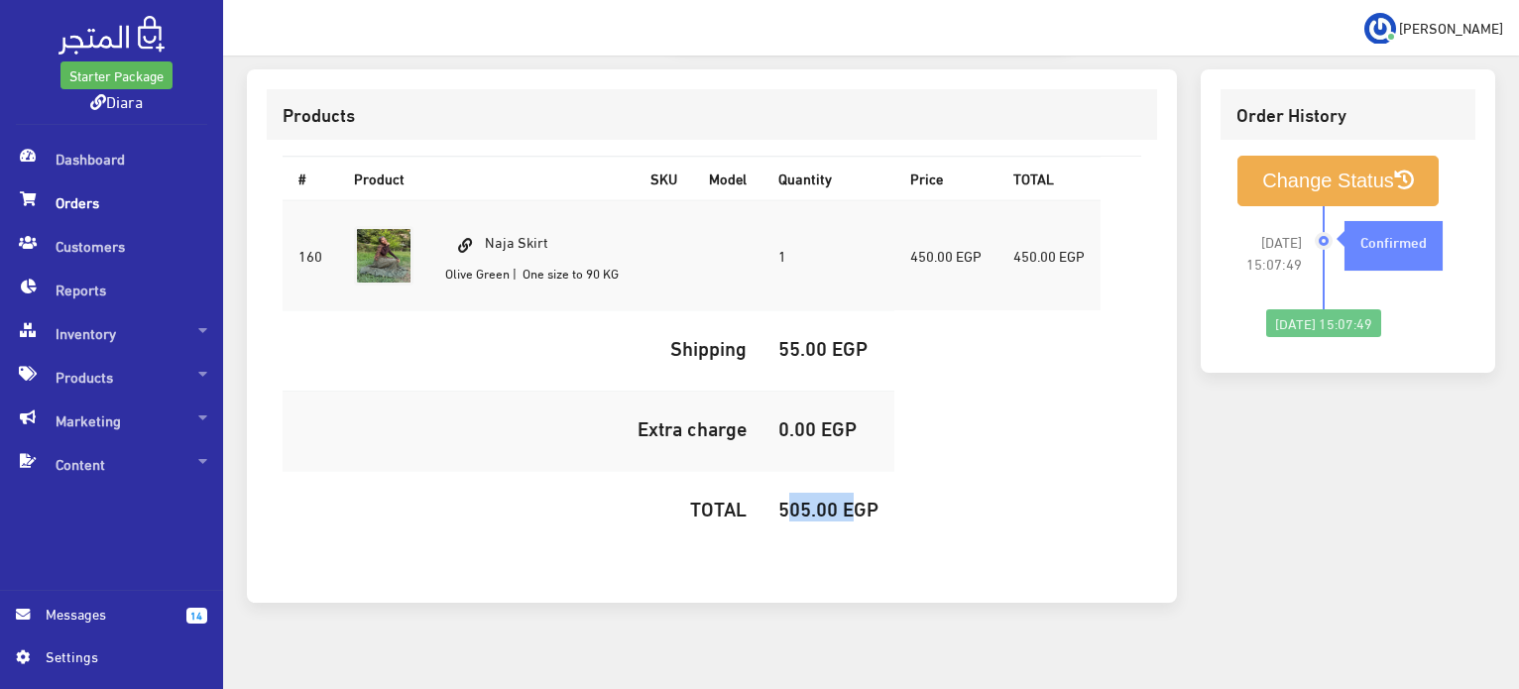
click at [805, 497] on h5 "505.00 EGP" at bounding box center [829, 508] width 100 height 22
copy h5 "505.00"
click at [1381, 170] on button "Change Status" at bounding box center [1338, 181] width 201 height 51
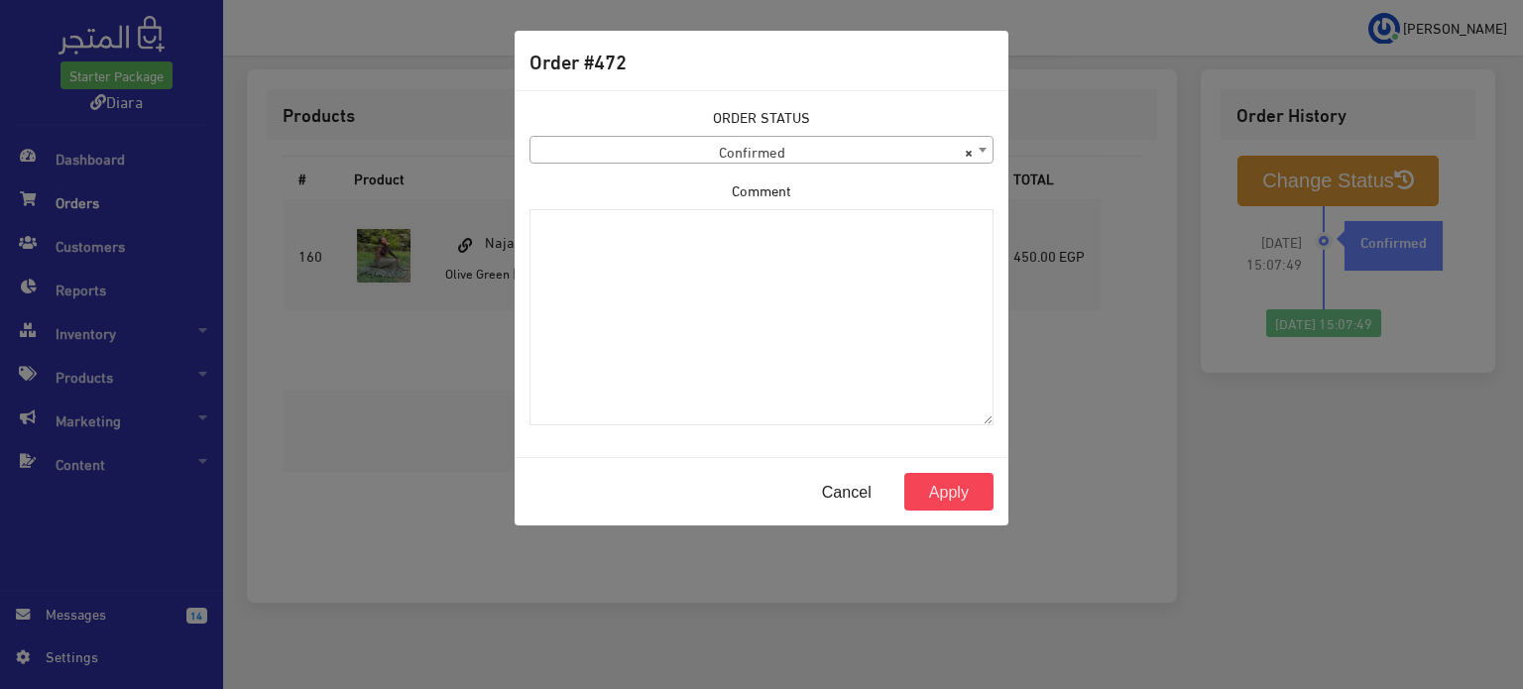
click at [730, 132] on div "ORDER STATUS Confirmed Shipped Canceled Delivered Denied Refused By Customer Pe…" at bounding box center [762, 135] width 464 height 58
click at [729, 142] on span "× Confirmed" at bounding box center [762, 151] width 462 height 28
drag, startPoint x: 518, startPoint y: 252, endPoint x: 627, endPoint y: 185, distance: 127.7
click at [575, 257] on div "ORDER STATUS Confirmed Shipped Canceled Delivered Denied Refused By Customer Pe…" at bounding box center [762, 273] width 488 height 335
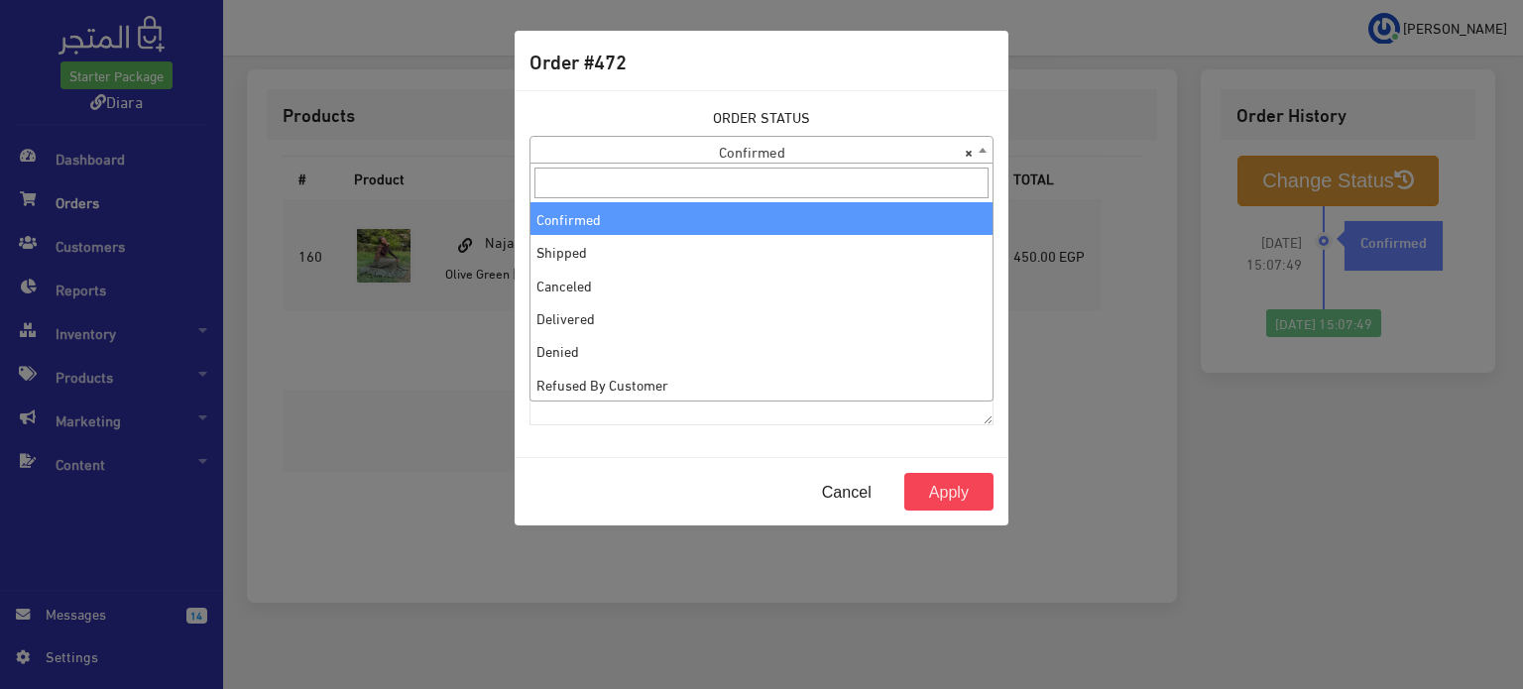
click at [638, 158] on span "× Confirmed" at bounding box center [762, 151] width 462 height 28
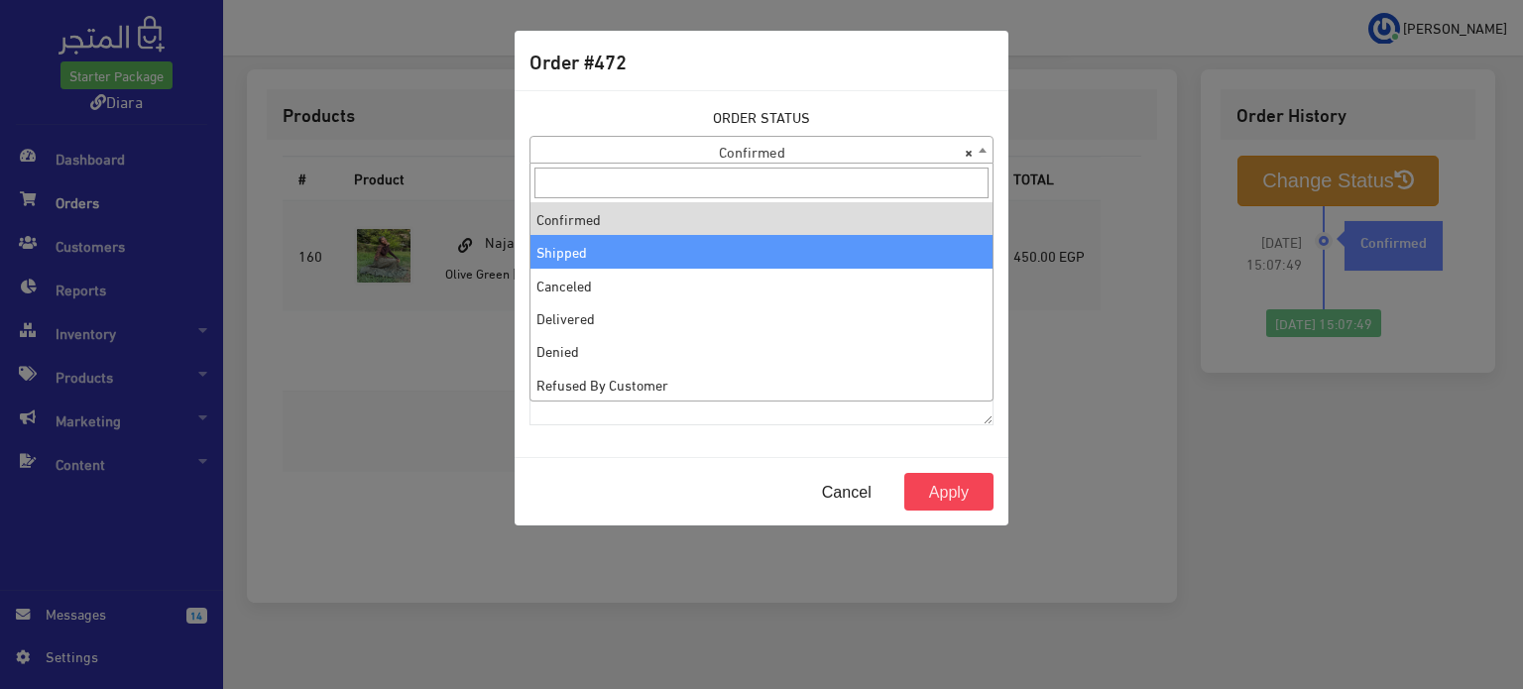
select select "2"
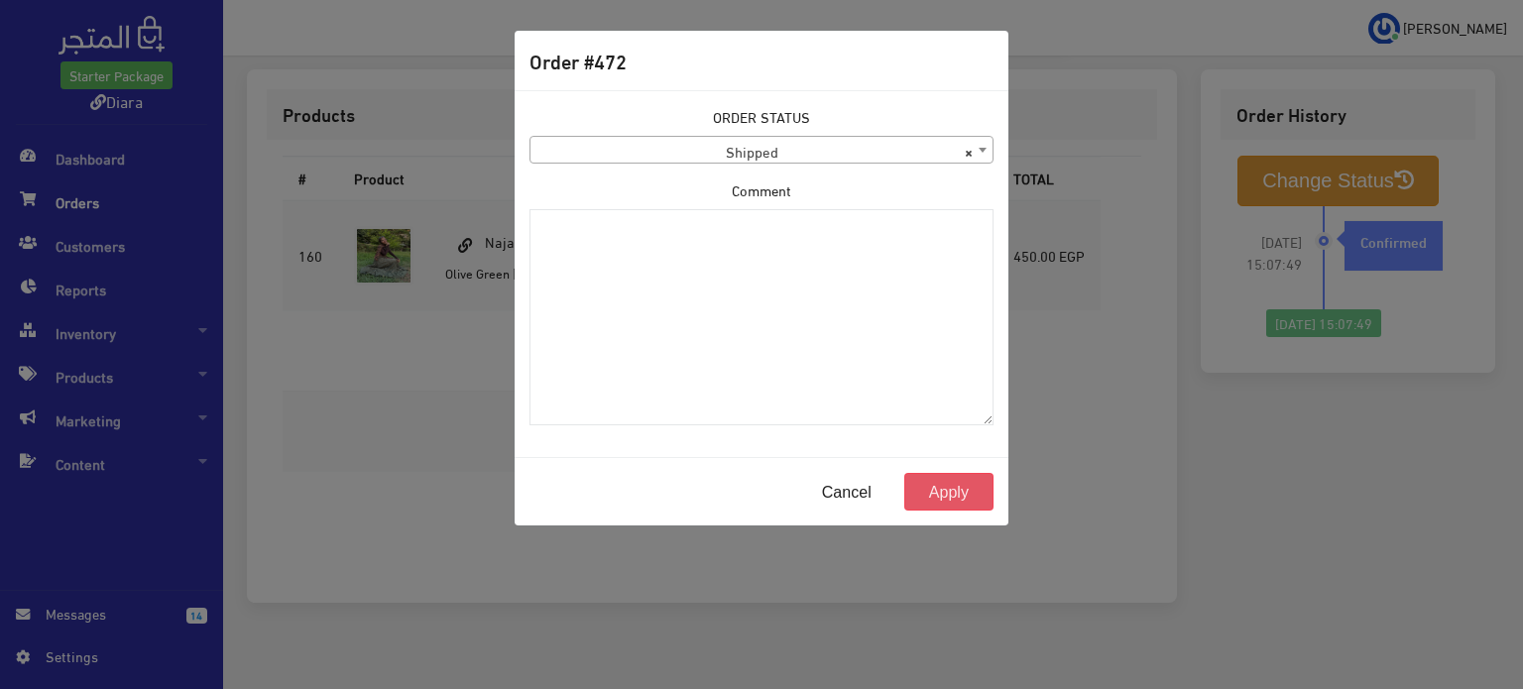
click at [915, 487] on button "Apply" at bounding box center [949, 492] width 89 height 38
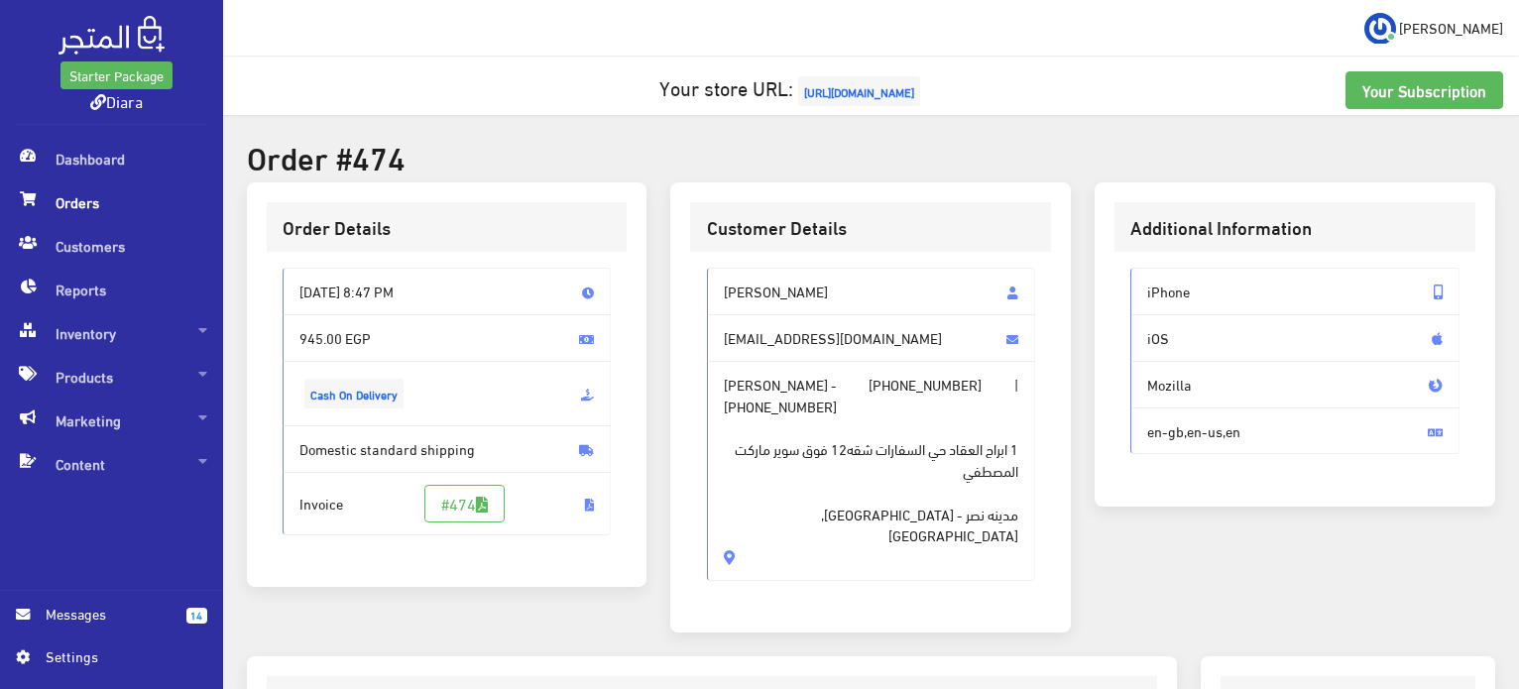
drag, startPoint x: 801, startPoint y: 501, endPoint x: 893, endPoint y: 431, distance: 114.7
click at [688, 301] on div "Customer Details Sohila Osama [EMAIL_ADDRESS][DOMAIN_NAME] [PERSON_NAME] - [PHO…" at bounding box center [870, 407] width 401 height 450
click at [861, 504] on span "1 ابراج العقاد حي السفارات شقه12 فوق سوير ماركت المصطفي مدينه نصر - [GEOGRAPHIC…" at bounding box center [872, 482] width 296 height 130
click at [861, 504] on span "1 ابراج العقاد حي السفارات شقه12 فوق سوير ماركت المصطفي مدينه نصر - Cairo, Egypt" at bounding box center [872, 482] width 296 height 130
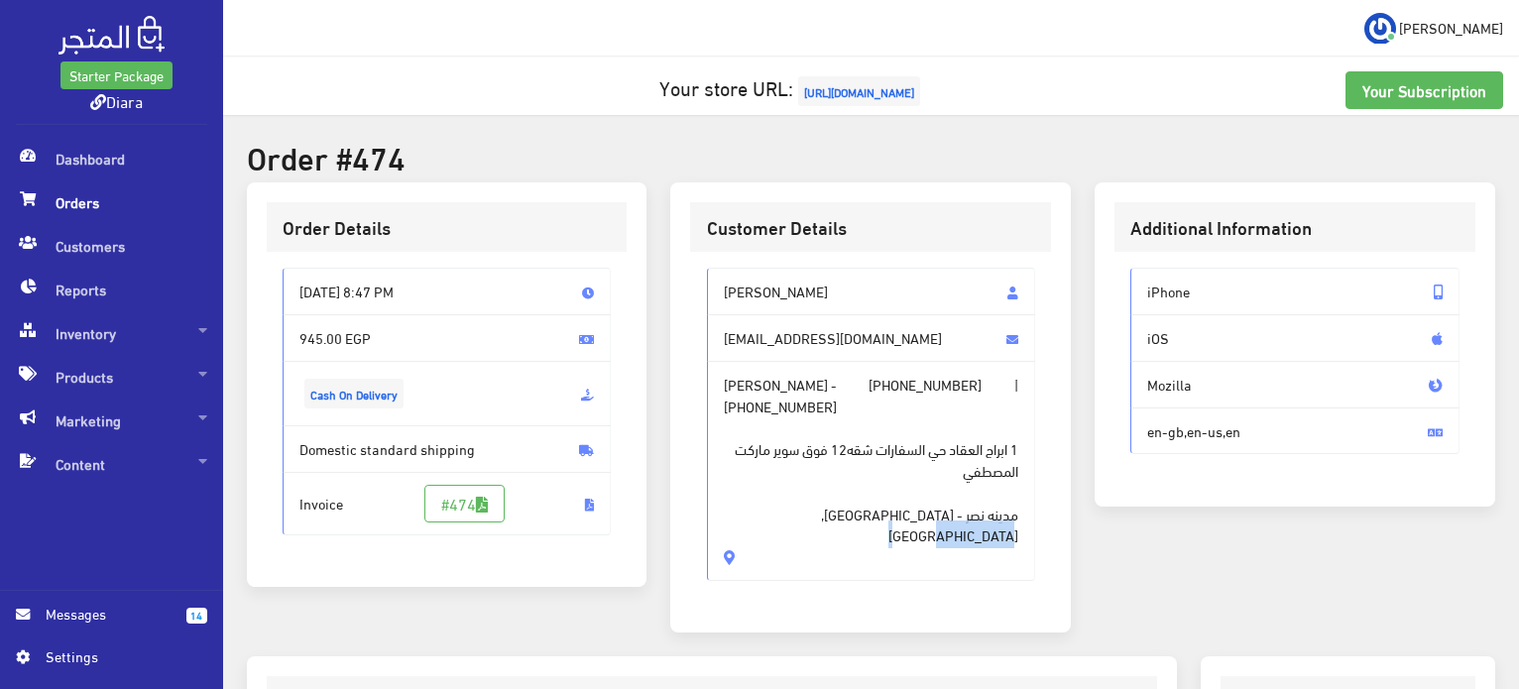
click at [861, 504] on span "1 ابراج العقاد حي السفارات شقه12 فوق سوير ماركت المصطفي مدينه نصر - Cairo, Egypt" at bounding box center [872, 482] width 296 height 130
drag, startPoint x: 861, startPoint y: 504, endPoint x: 722, endPoint y: 271, distance: 271.3
click at [722, 271] on div "Sohila Osama sosaos142002@gmail.com Sohila Osama - +201100001062 | +20114611114…" at bounding box center [871, 424] width 329 height 312
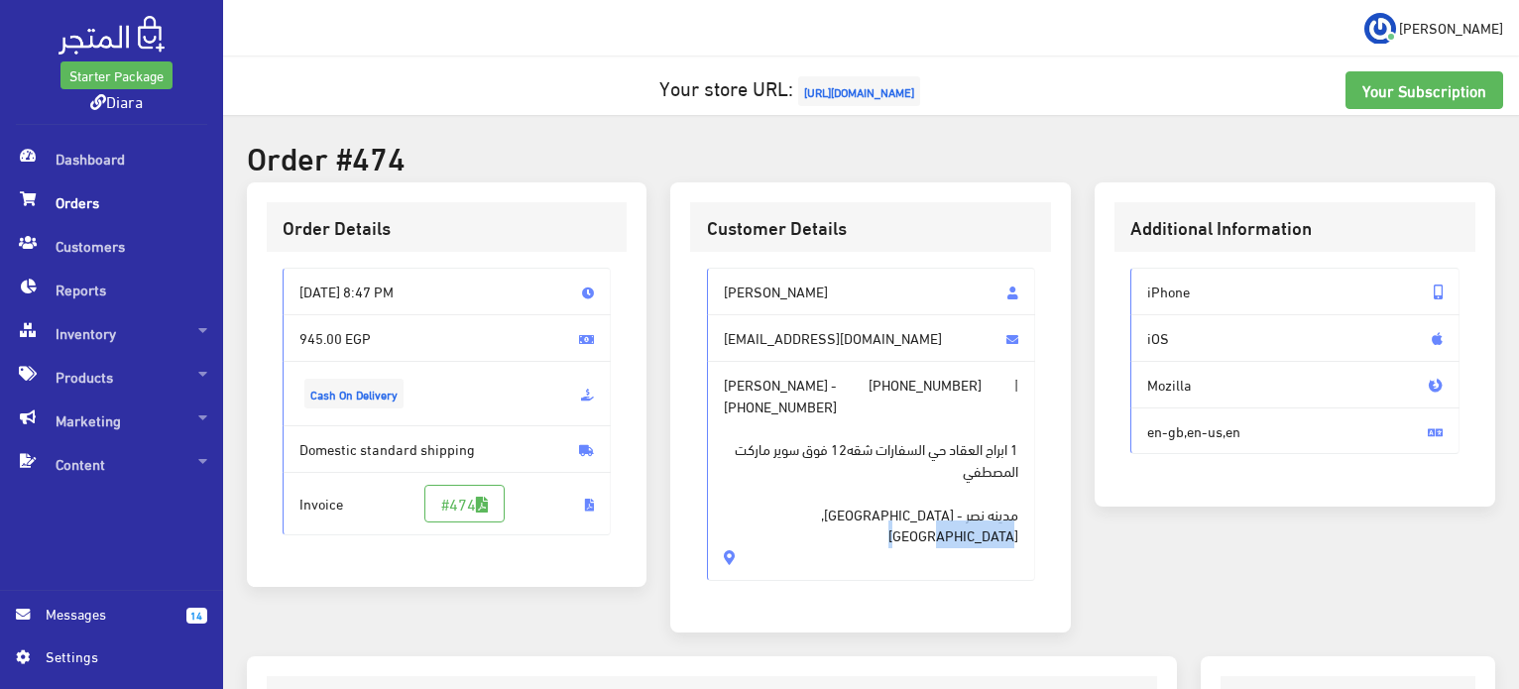
click at [889, 404] on span "Sohila Osama - +201100001062 | +201146111145 1 ابراج العقاد حي السفارات شقه12 ف…" at bounding box center [871, 471] width 329 height 220
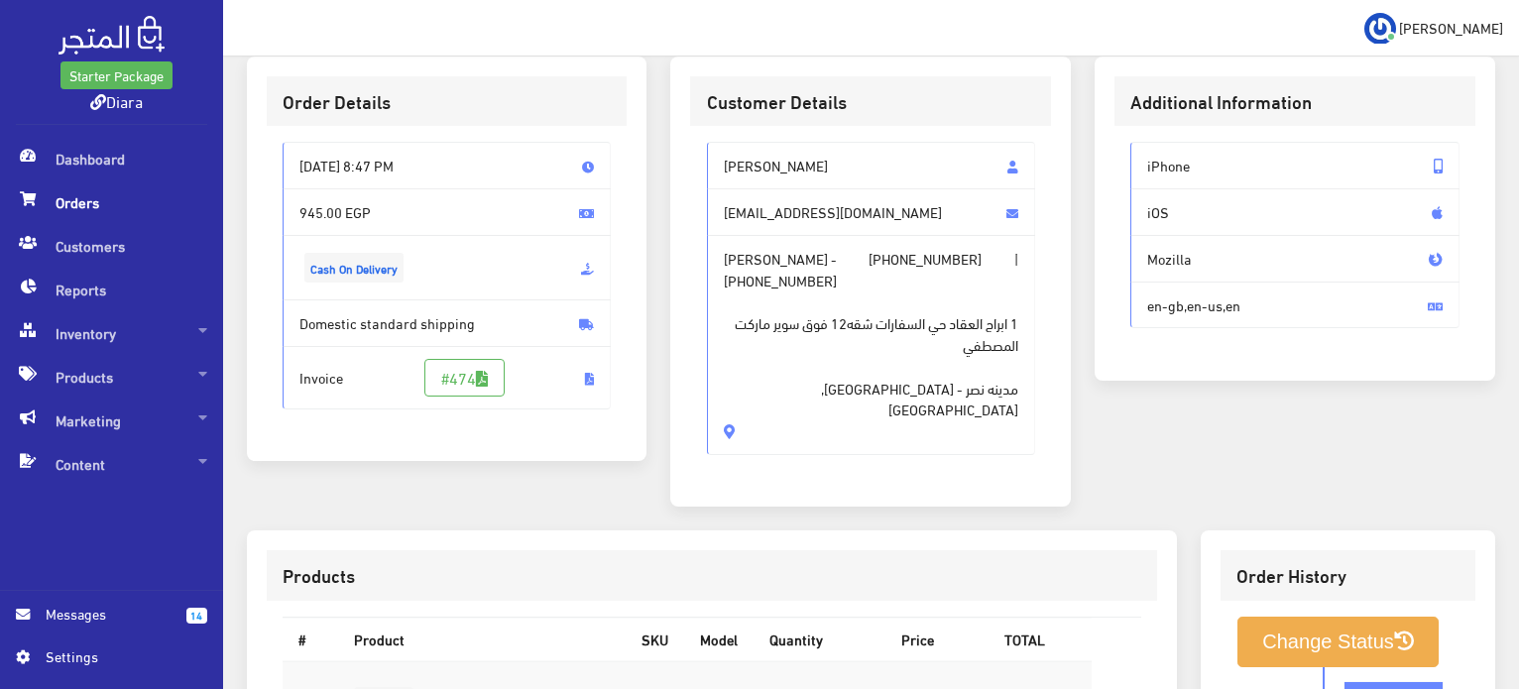
scroll to position [101, 0]
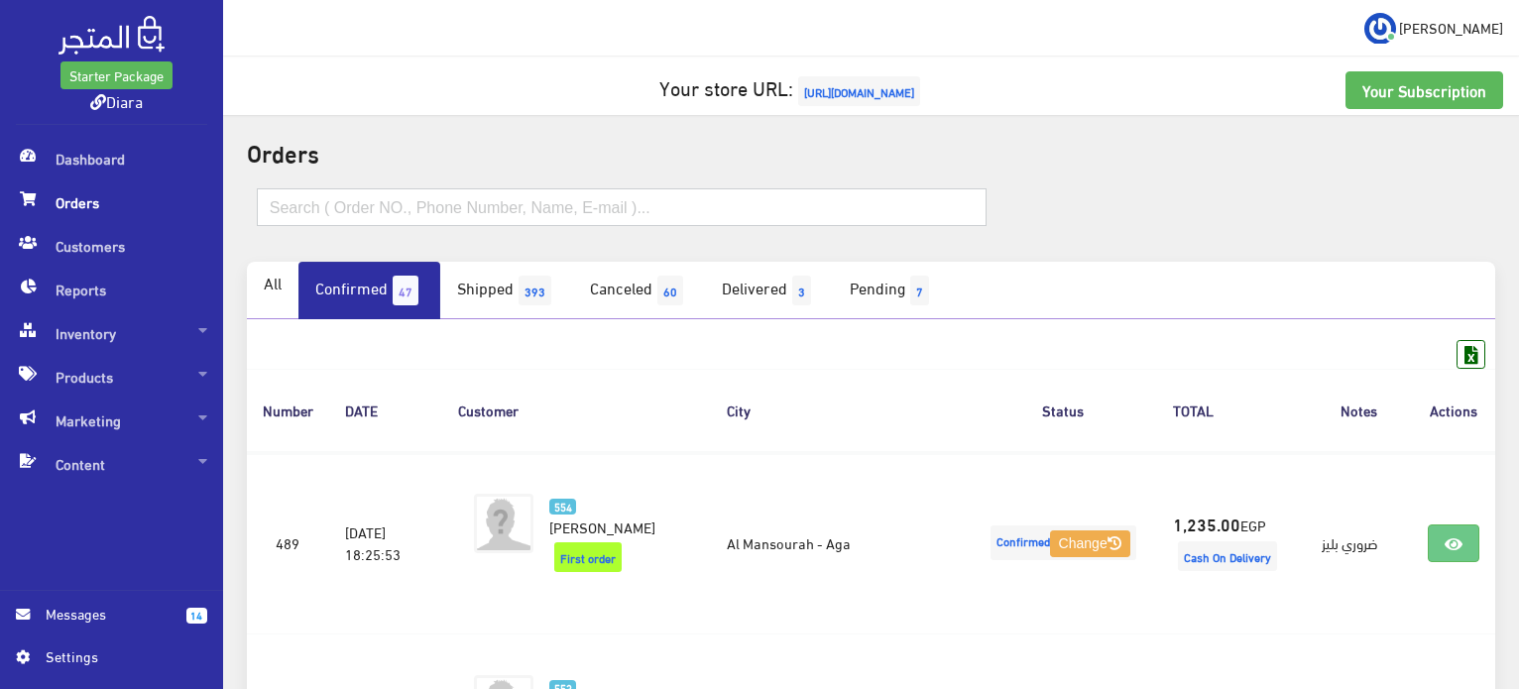
click at [408, 214] on input "text" at bounding box center [622, 207] width 730 height 38
paste input "[PERSON_NAME][DATE]"
type input "[PERSON_NAME][DATE]"
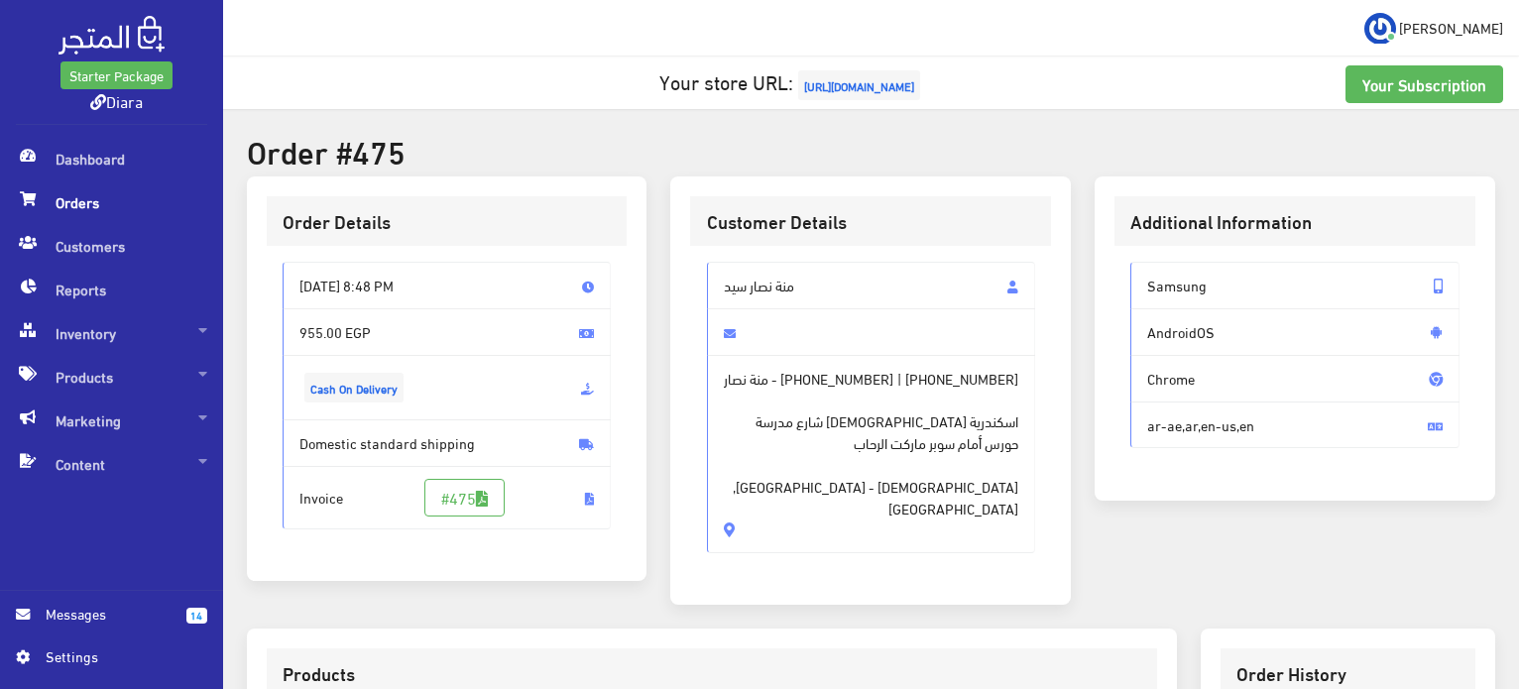
scroll to position [198, 0]
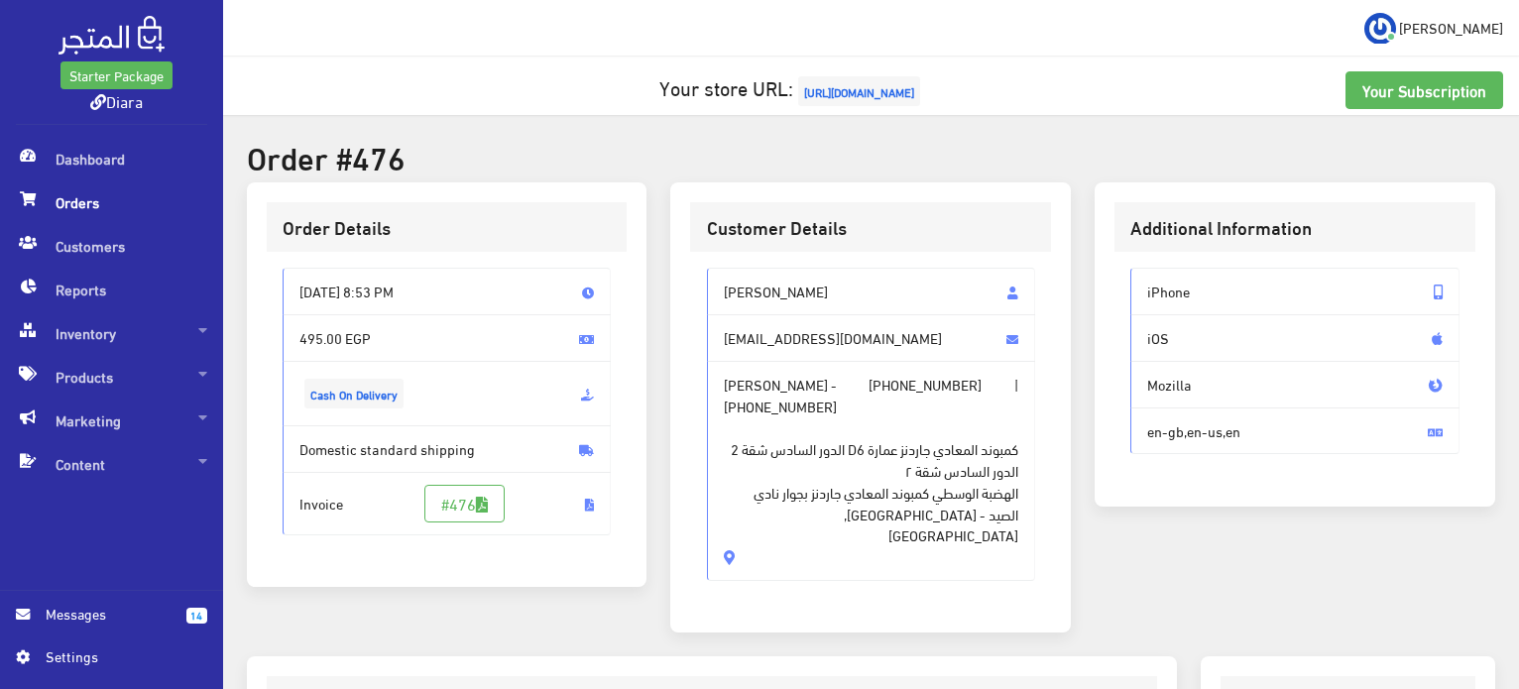
click at [777, 492] on span "كمبوند المعادي جاردنز عمارة D6 الدور السادس شقة 2 الدور السادس شقة ٢ الهضبة الو…" at bounding box center [872, 482] width 296 height 130
click at [777, 491] on span "كمبوند المعادي جاردنز عمارة D6 الدور السادس شقة 2 الدور السادس شقة ٢ الهضبة الو…" at bounding box center [872, 482] width 296 height 130
drag, startPoint x: 777, startPoint y: 491, endPoint x: 719, endPoint y: 274, distance: 224.7
click at [719, 274] on div "Nada Amir nadaamir220@gmail.com Nada Amir - +201100919653 | +201100919653 كمبون…" at bounding box center [871, 424] width 329 height 312
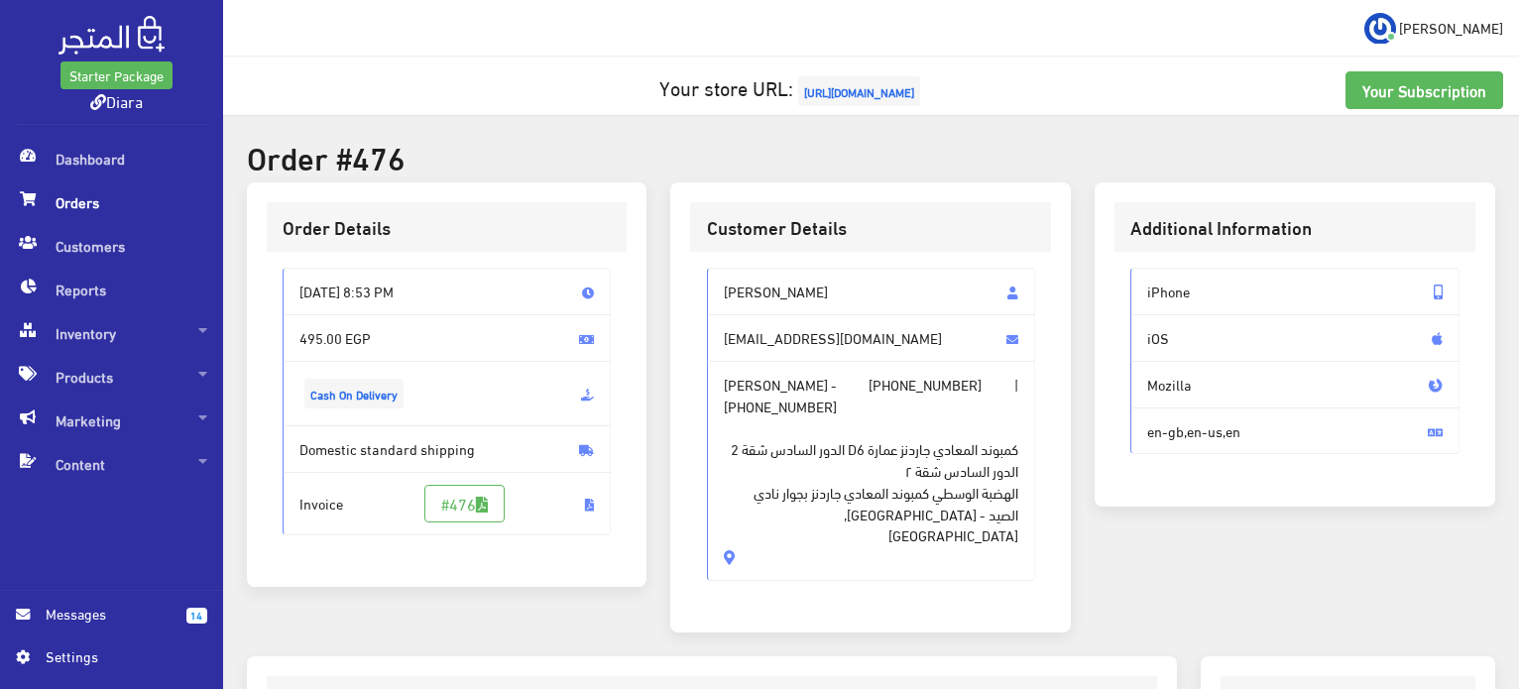
copy div "Nada Amir nadaamir220@gmail.com Nada Amir - +201100919653 | +201100919653 كمبون…"
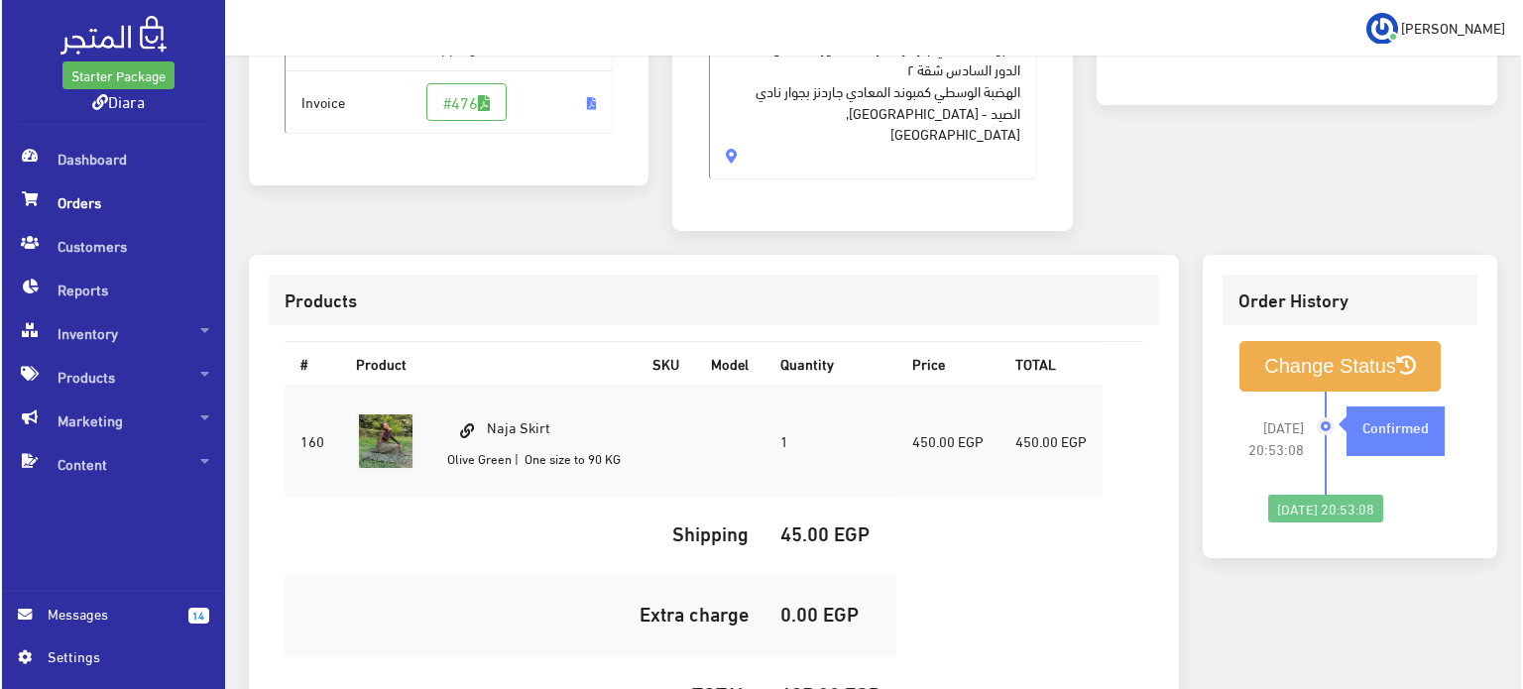
scroll to position [565, 0]
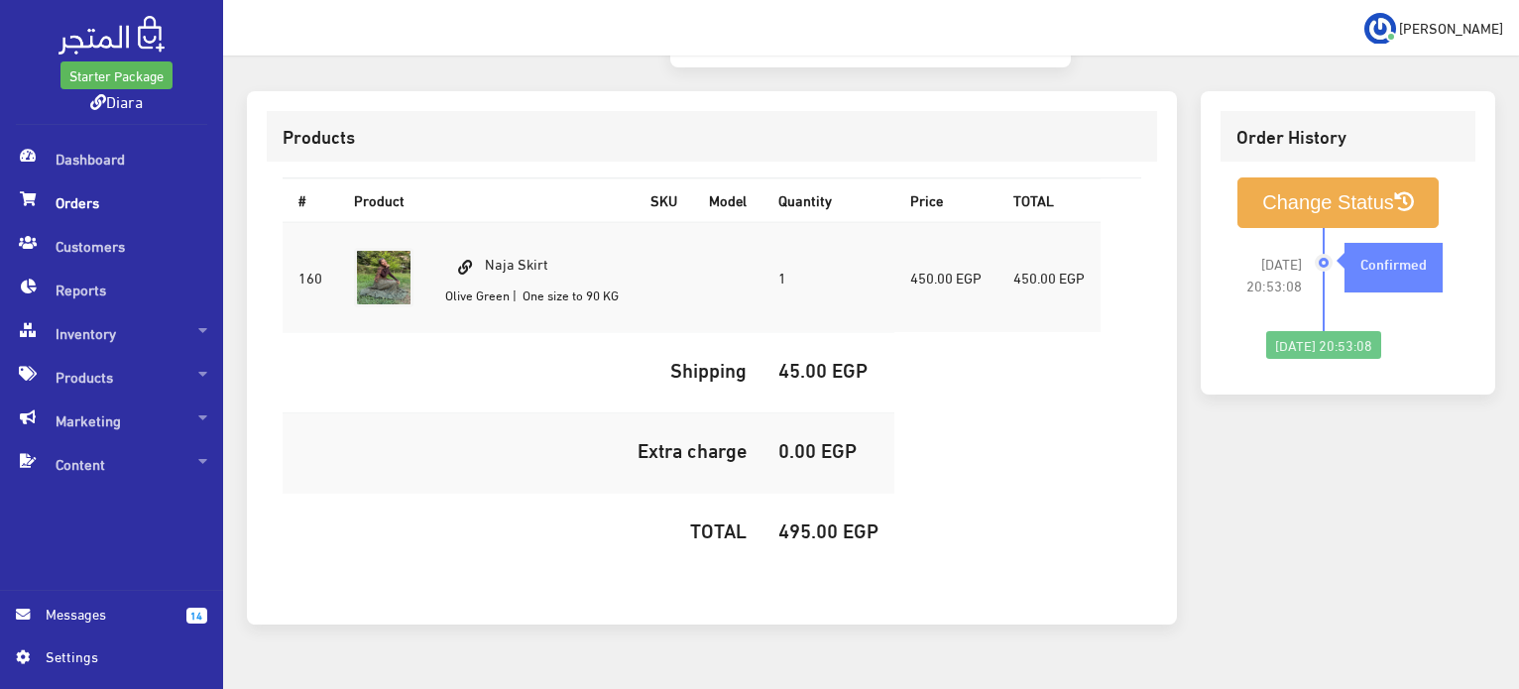
click at [550, 222] on td "Naja Skirt Olive Green | One size to 90 KG" at bounding box center [531, 277] width 205 height 111
copy td "Naja Skirt"
click at [812, 519] on h5 "495.00 EGP" at bounding box center [829, 530] width 100 height 22
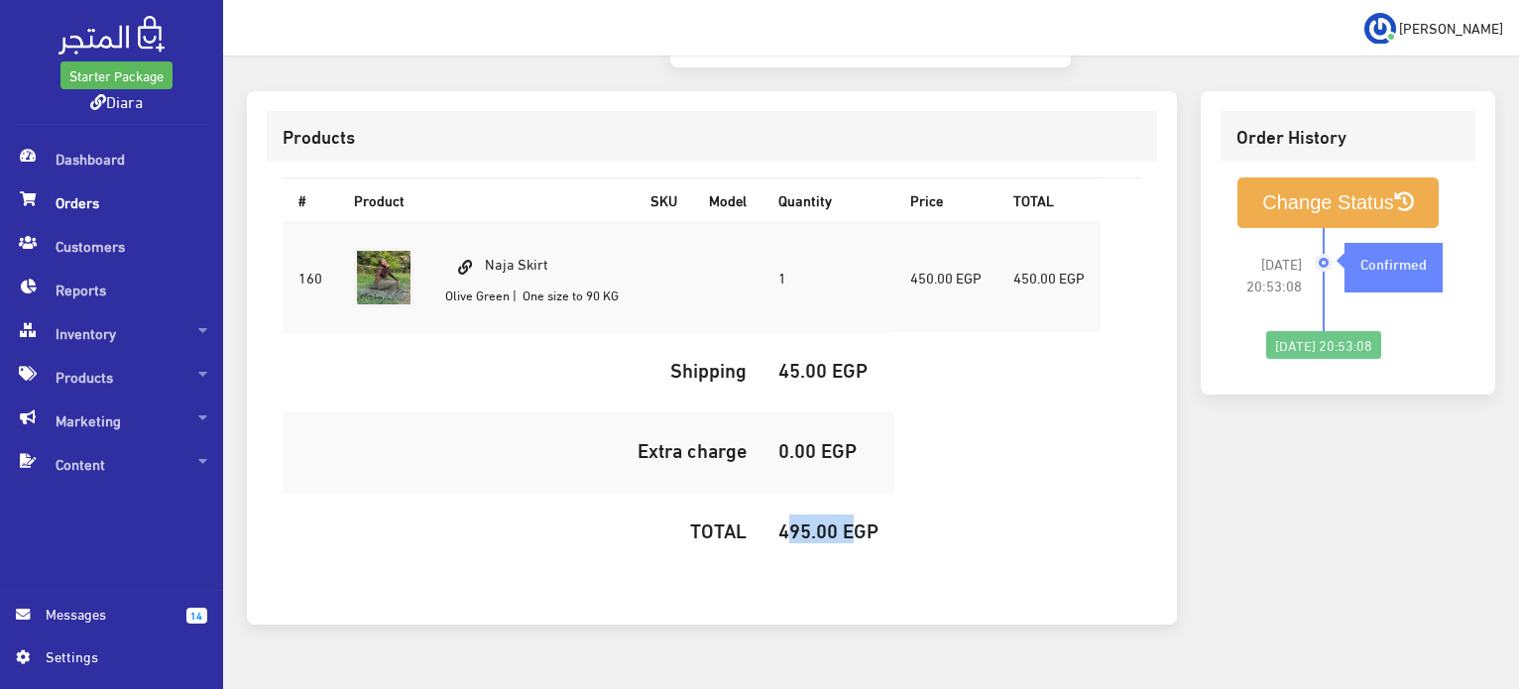
click at [812, 519] on h5 "495.00 EGP" at bounding box center [829, 530] width 100 height 22
copy h5 "495.00"
click at [1355, 178] on button "Change Status" at bounding box center [1338, 203] width 201 height 51
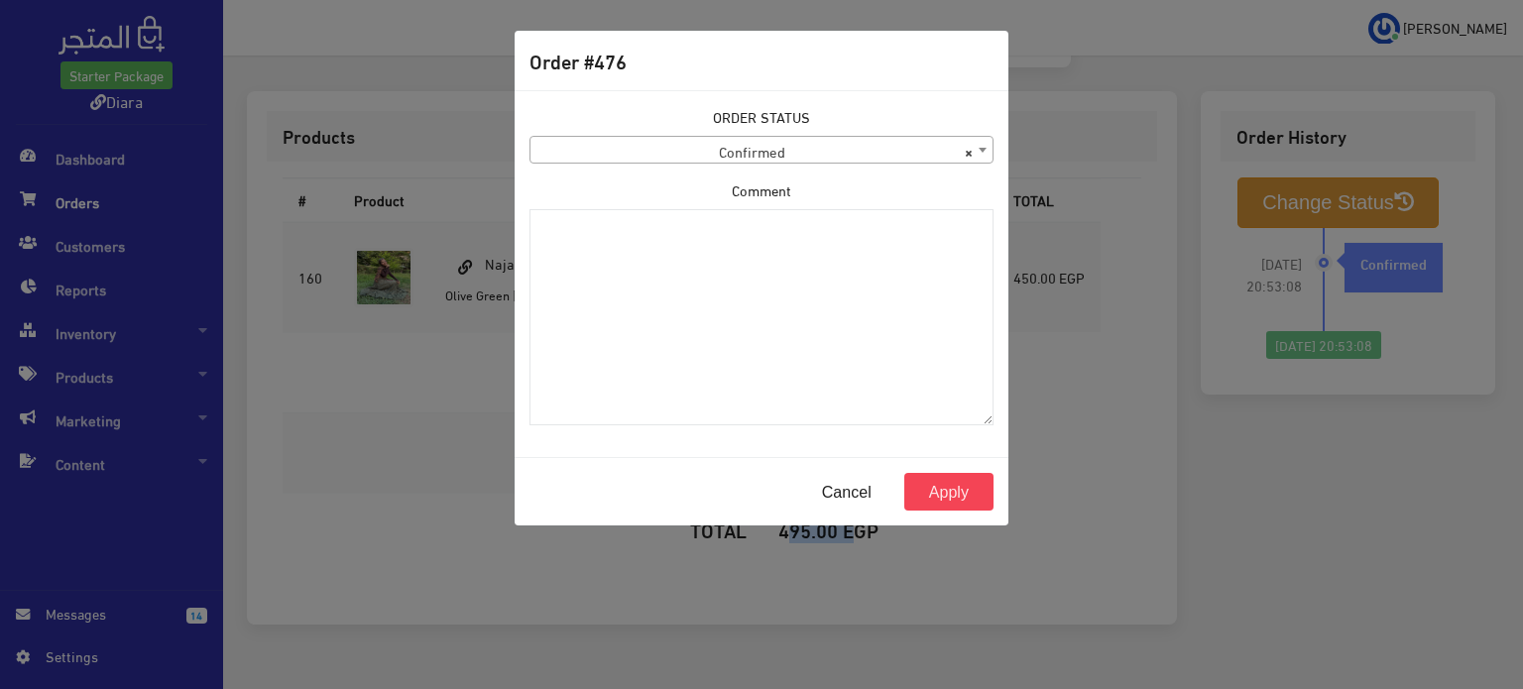
click at [673, 162] on span "× Confirmed" at bounding box center [762, 151] width 462 height 28
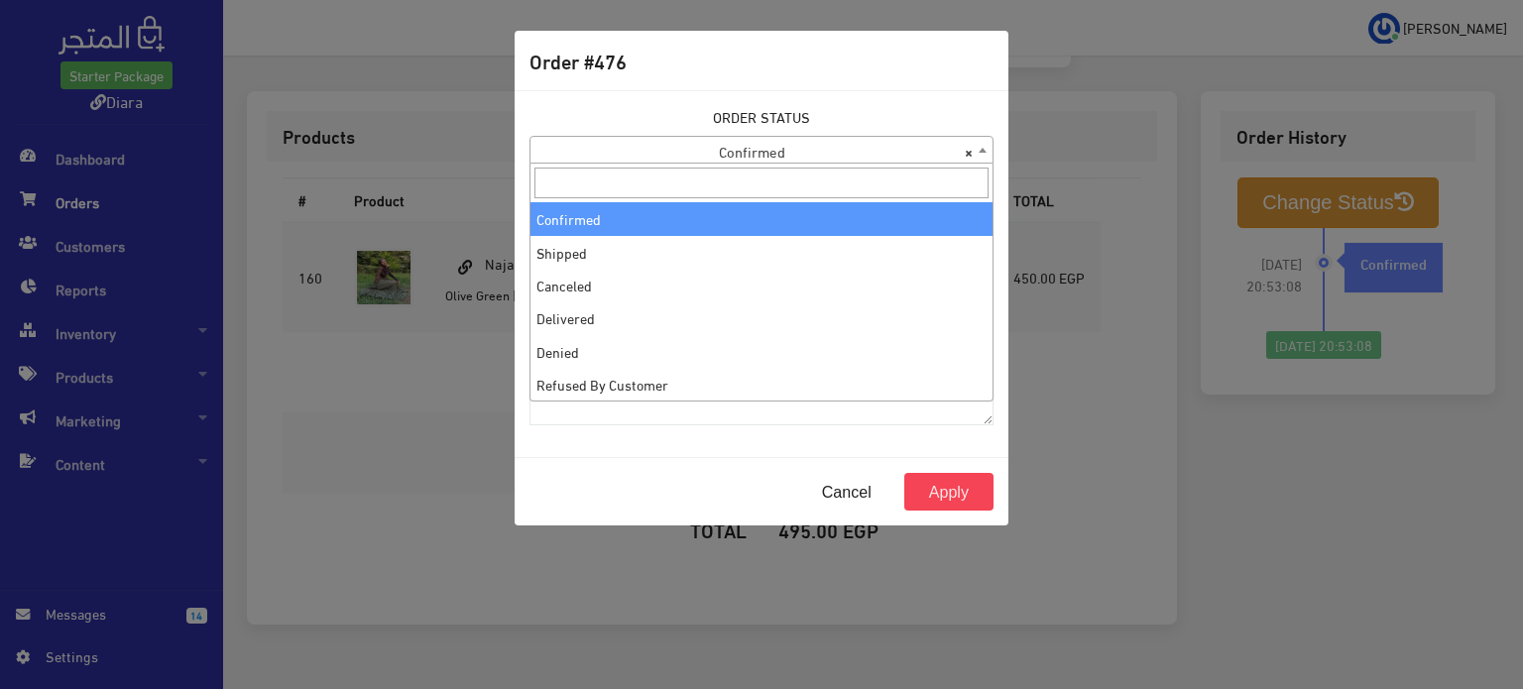
select select "2"
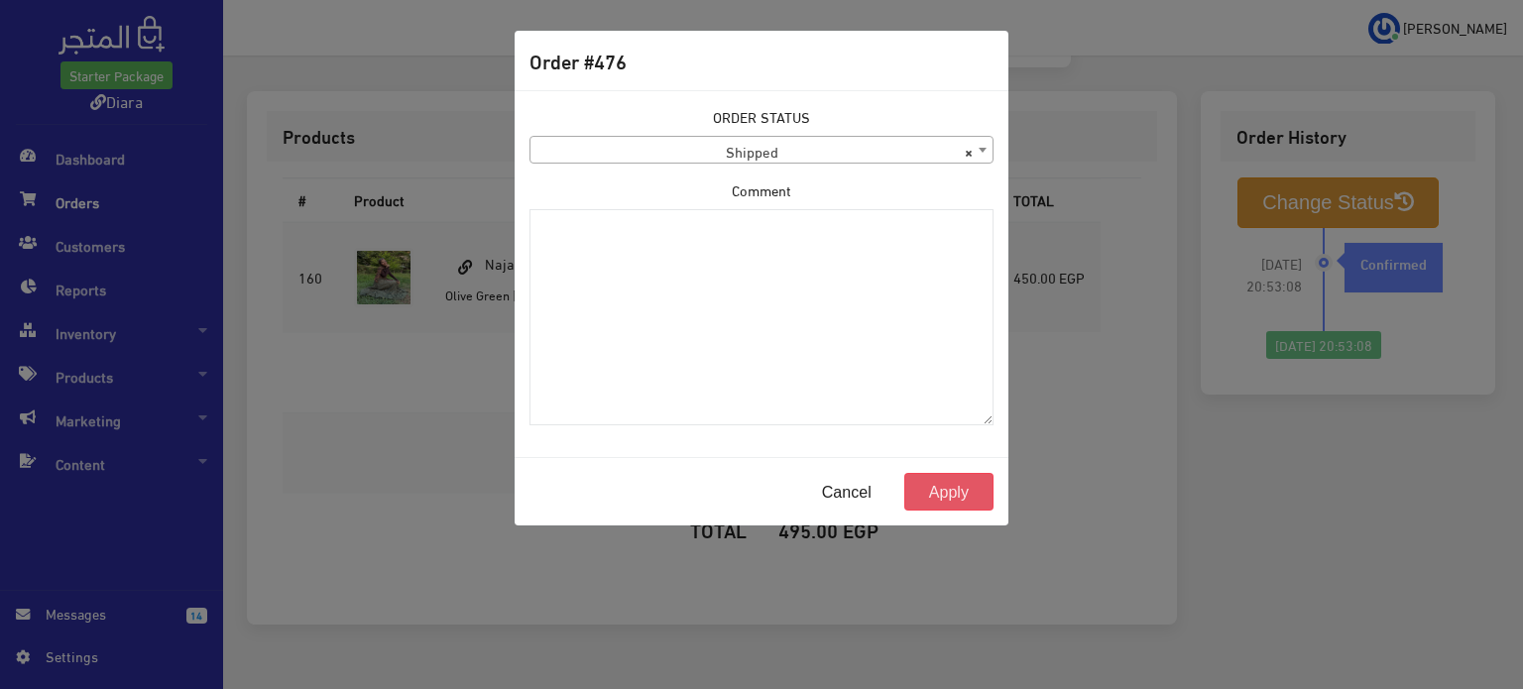
click at [963, 494] on button "Apply" at bounding box center [949, 492] width 89 height 38
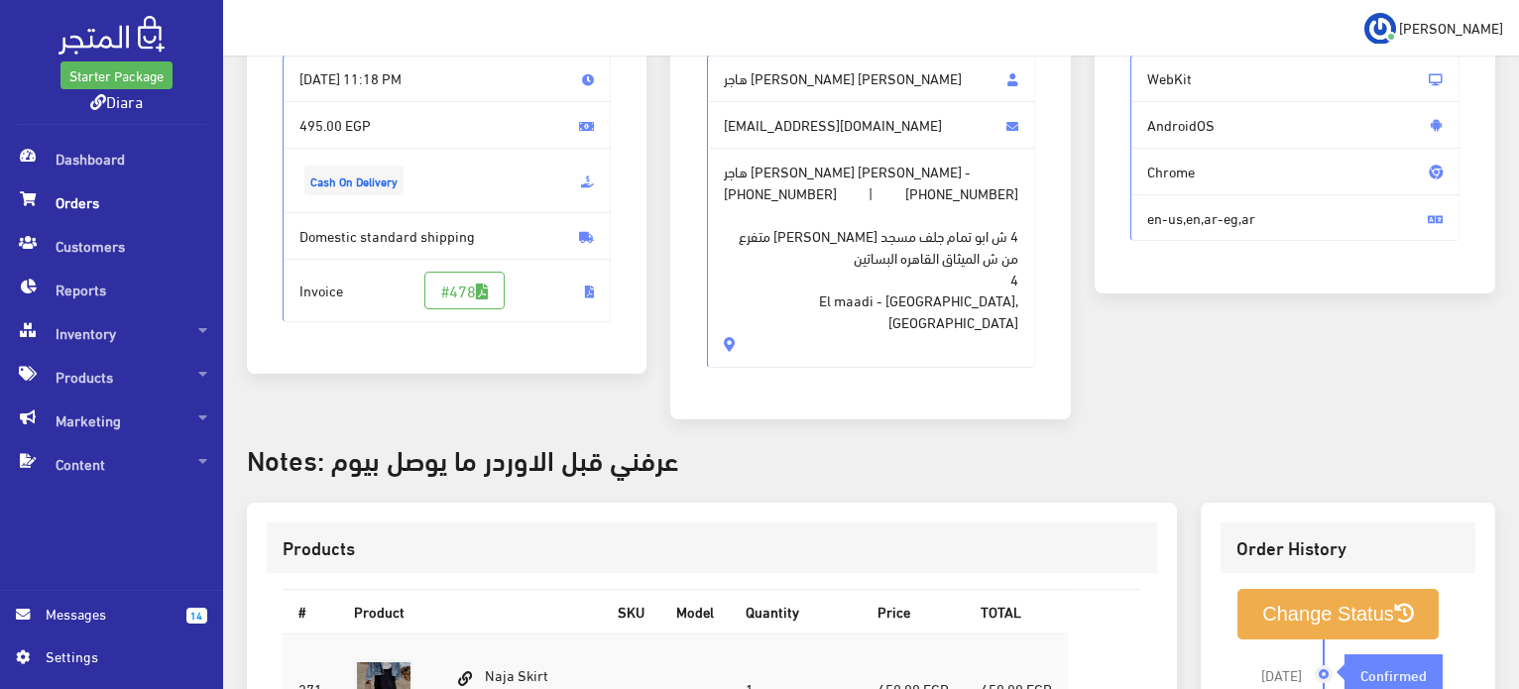
scroll to position [52, 0]
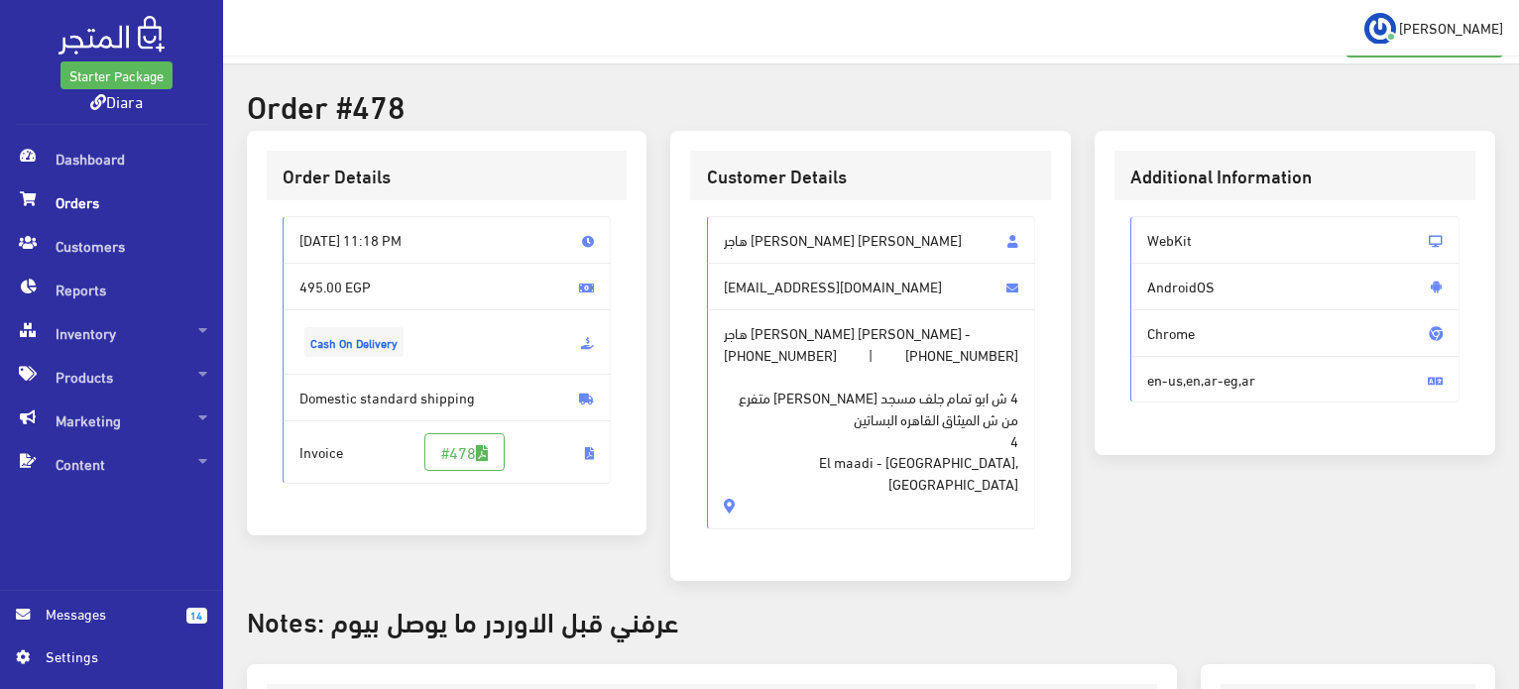
click at [832, 475] on span "هاجر [PERSON_NAME] [PERSON_NAME] - [PHONE_NUMBER] | [PHONE_NUMBER] 4 ش ابو تمام…" at bounding box center [871, 419] width 329 height 220
click at [833, 475] on span "هاجر [PERSON_NAME] [PERSON_NAME] - [PHONE_NUMBER] | [PHONE_NUMBER] 4 ش ابو تمام…" at bounding box center [871, 419] width 329 height 220
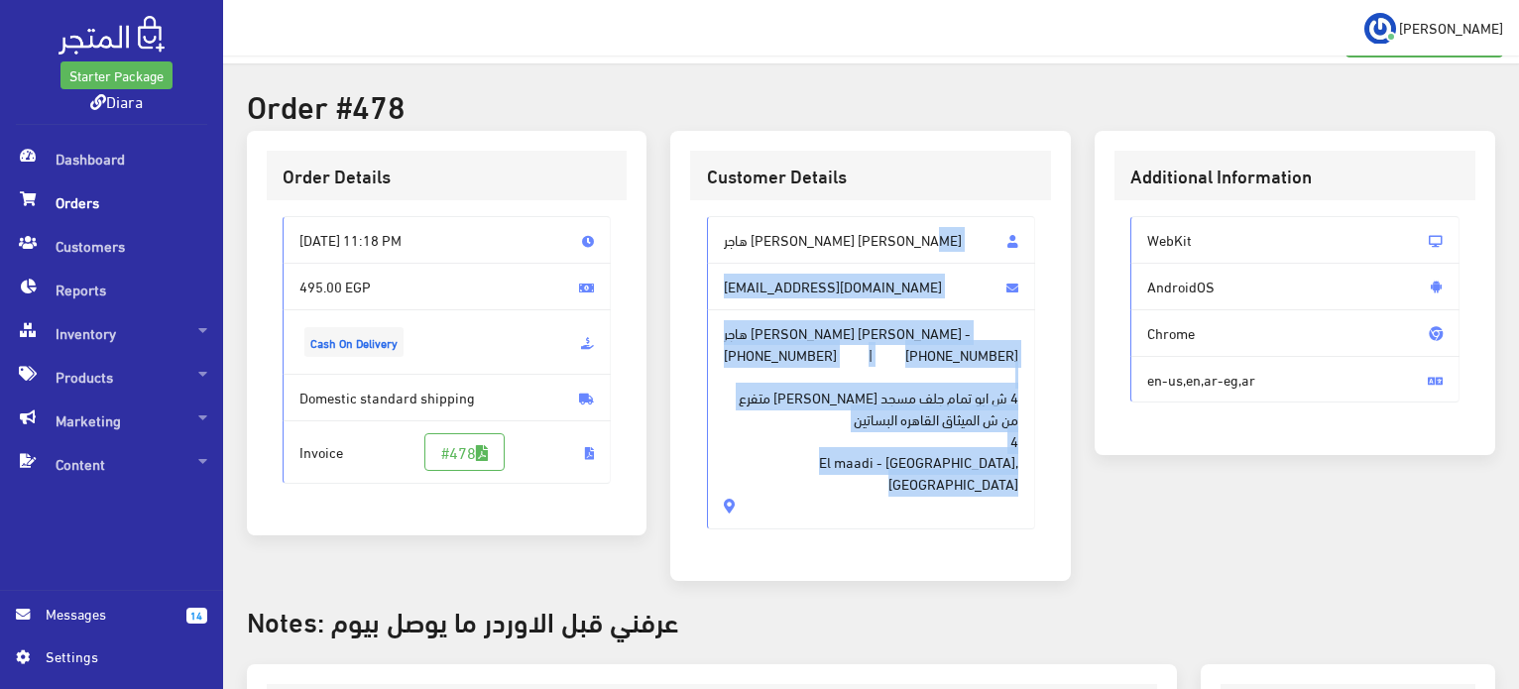
drag, startPoint x: 833, startPoint y: 474, endPoint x: 789, endPoint y: 239, distance: 239.3
click at [789, 239] on div "هاجر [PERSON_NAME] [PERSON_NAME] [EMAIL_ADDRESS][DOMAIN_NAME] هاجر [PERSON_NAME…" at bounding box center [871, 372] width 329 height 312
copy div "هاجر [PERSON_NAME] [PERSON_NAME] [EMAIL_ADDRESS][DOMAIN_NAME] هاجر [PERSON_NAME…"
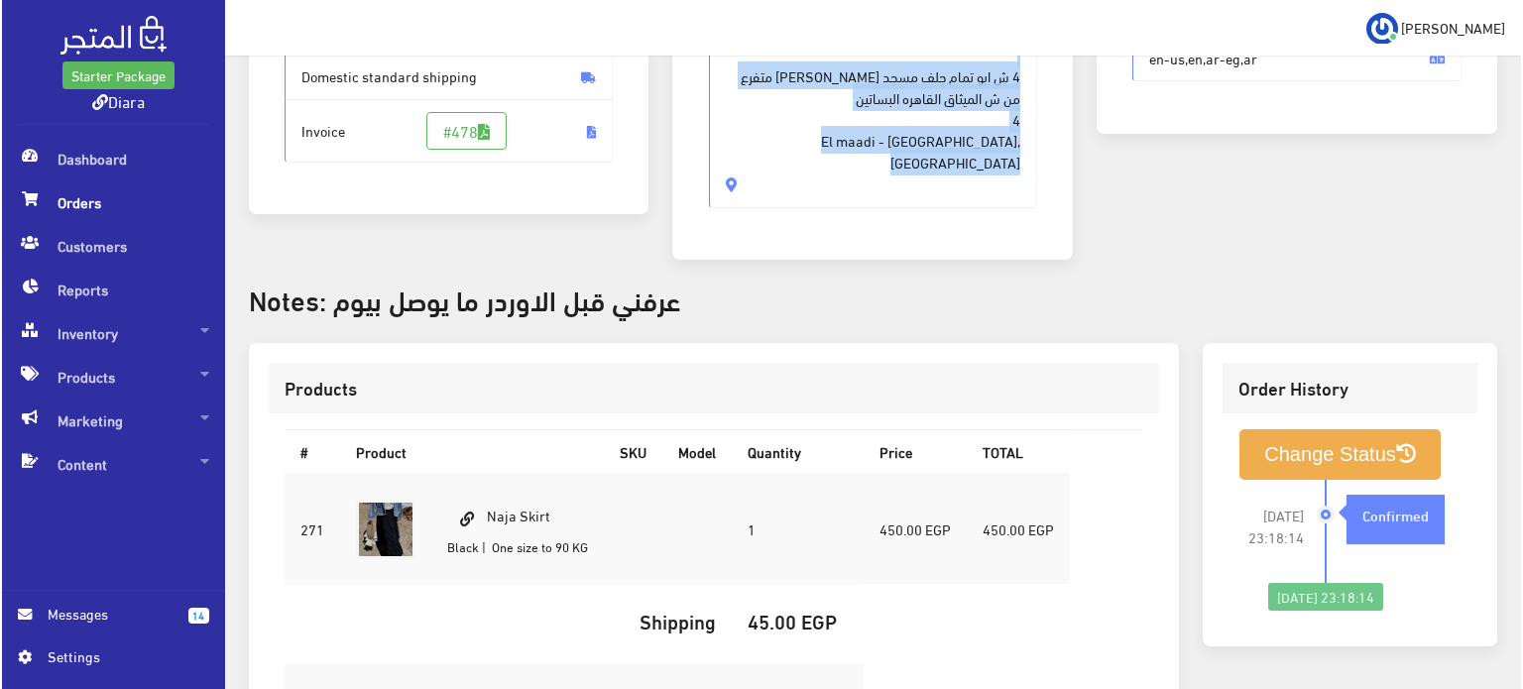
scroll to position [547, 0]
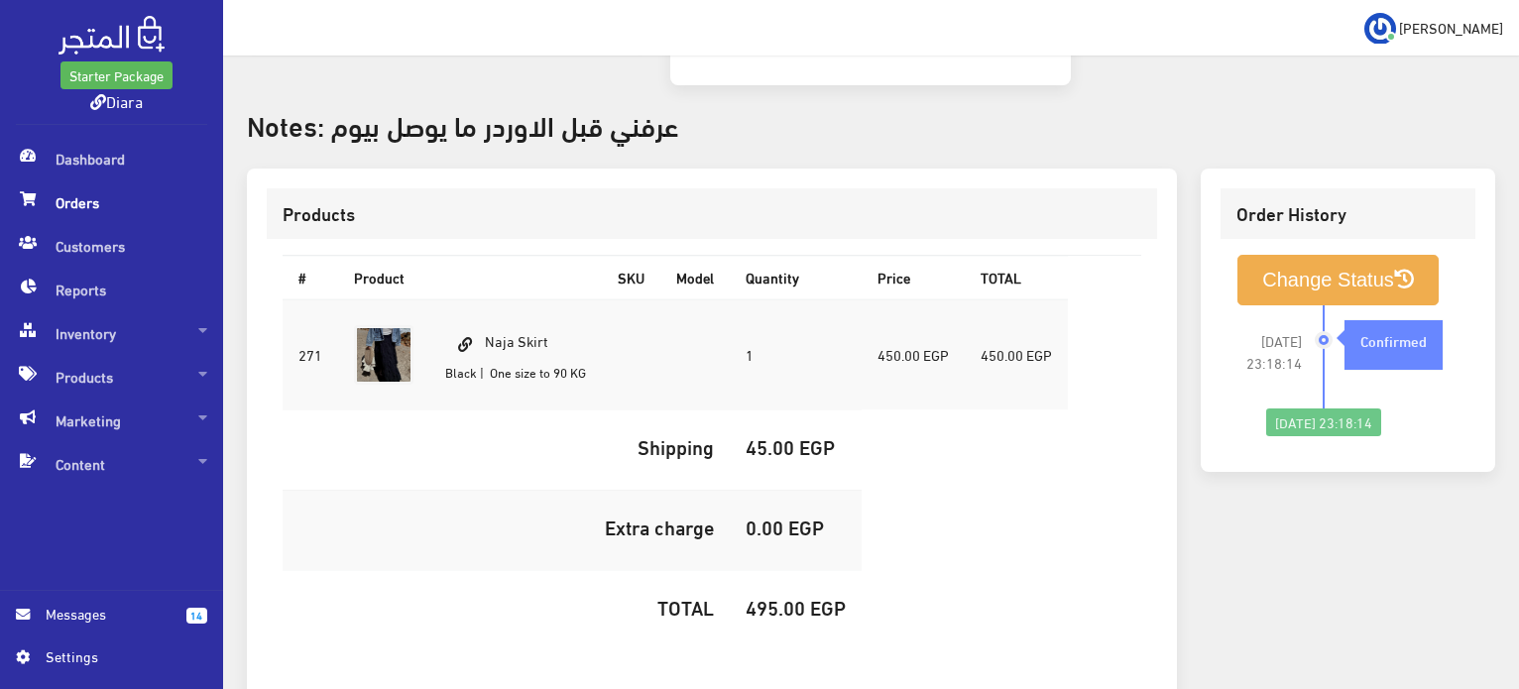
click at [547, 324] on td "Naja Skirt Black | One size to 90 KG" at bounding box center [515, 355] width 173 height 111
copy td "Naja Skirt"
click at [778, 596] on h5 "495.00 EGP" at bounding box center [796, 607] width 100 height 22
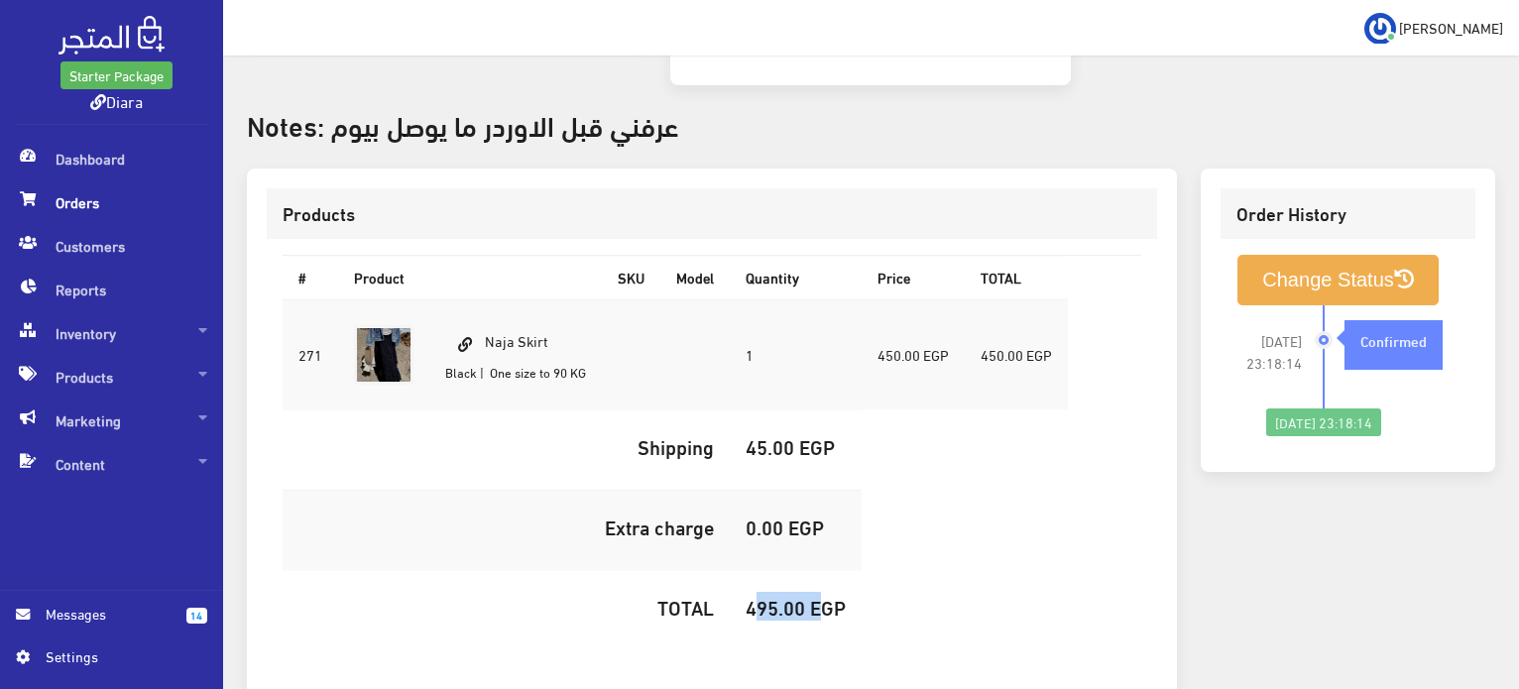
click at [778, 596] on h5 "495.00 EGP" at bounding box center [796, 607] width 100 height 22
copy h5 "495.00"
click at [1257, 258] on button "Change Status" at bounding box center [1338, 280] width 201 height 51
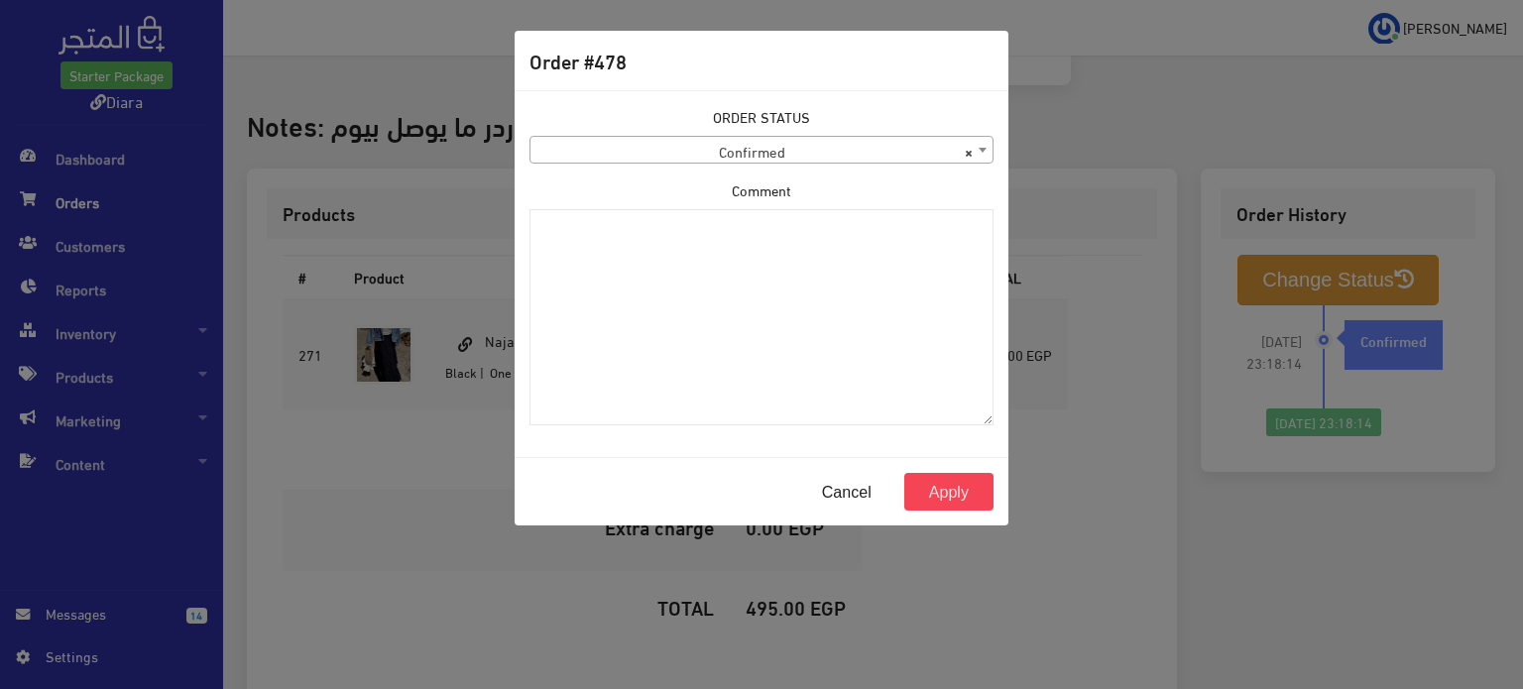
click at [731, 150] on span "× Confirmed" at bounding box center [762, 151] width 462 height 28
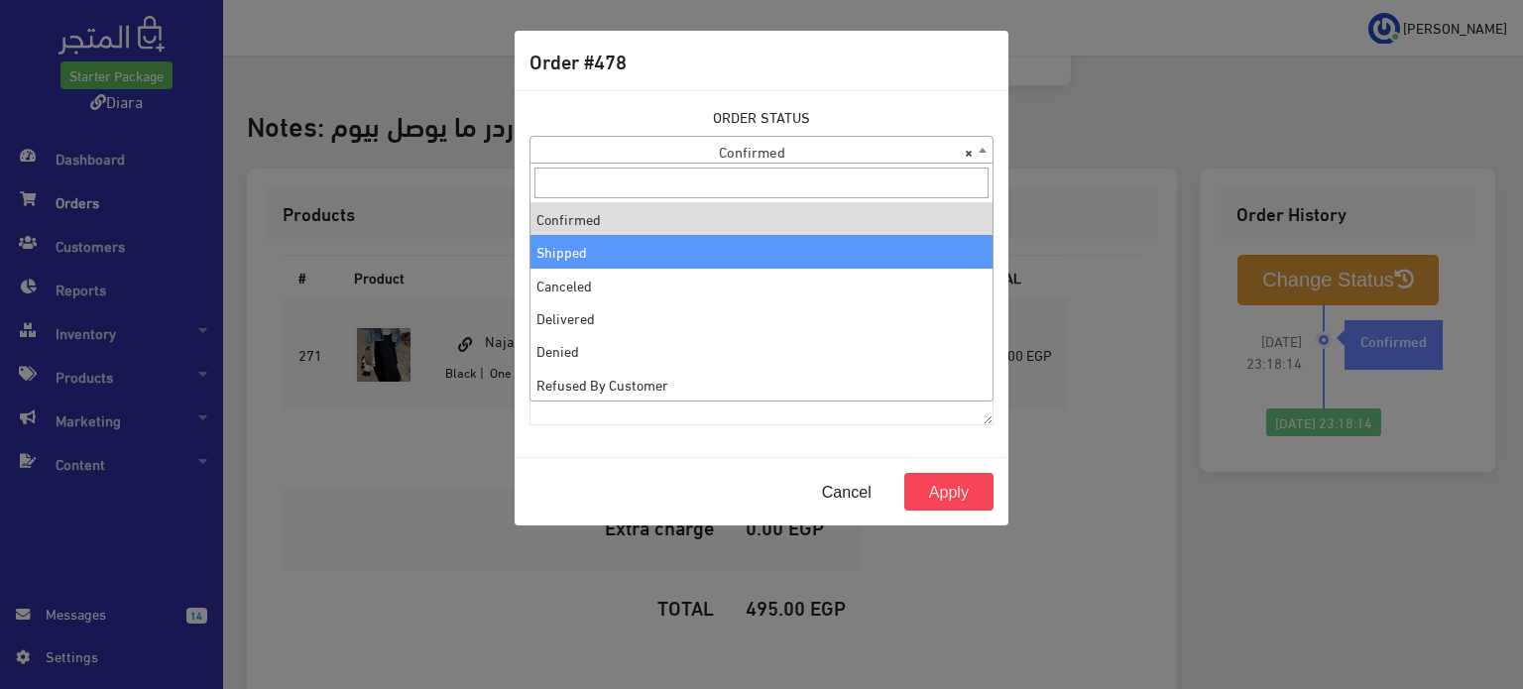
select select "2"
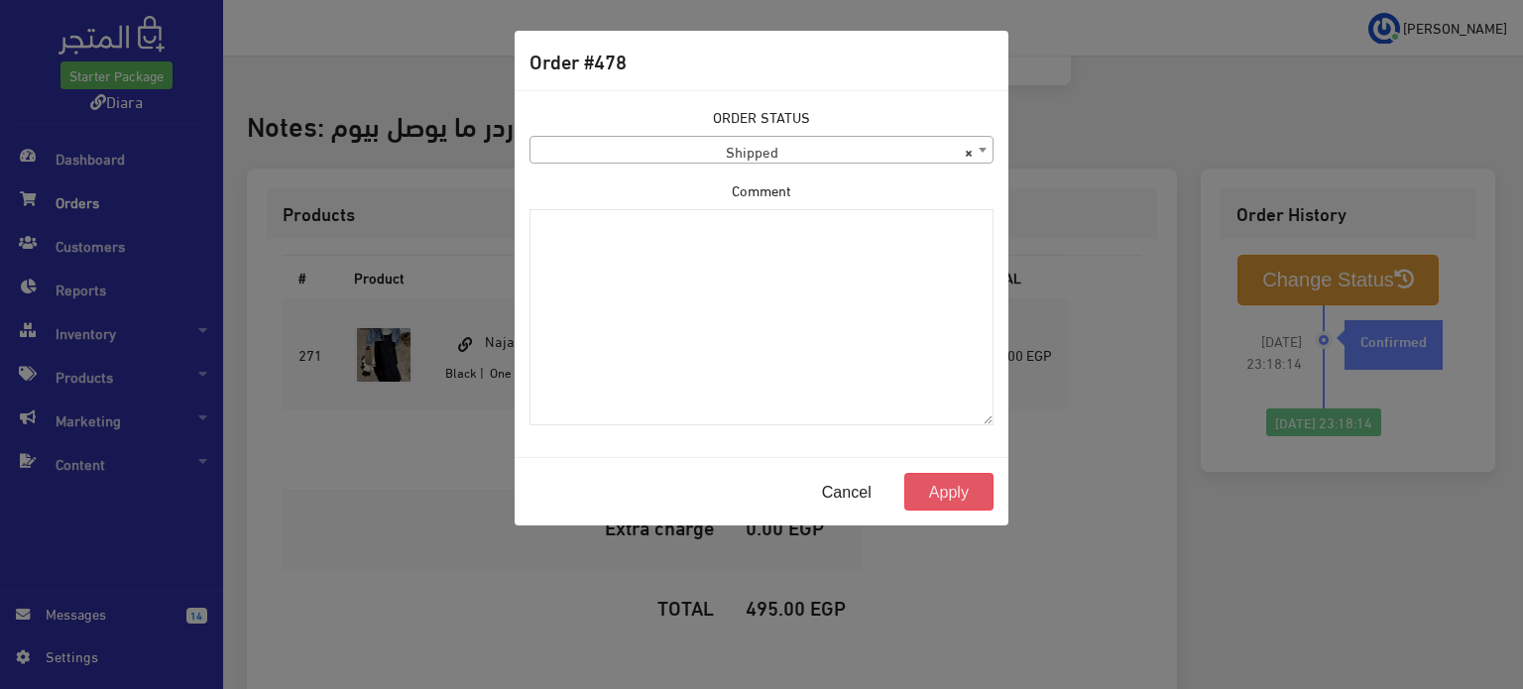
click at [930, 479] on button "Apply" at bounding box center [949, 492] width 89 height 38
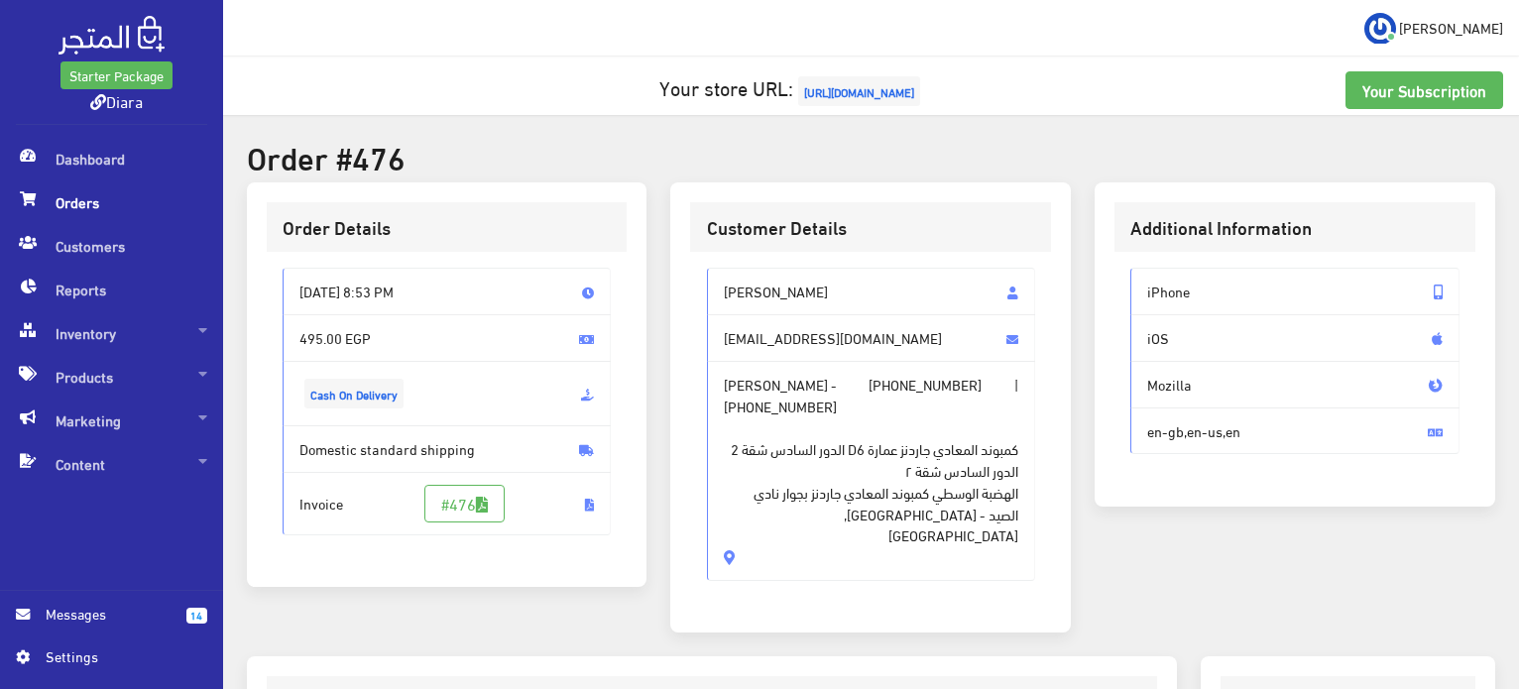
click at [765, 293] on span "[PERSON_NAME]" at bounding box center [871, 292] width 329 height 48
click at [765, 295] on span "[PERSON_NAME]" at bounding box center [871, 292] width 329 height 48
click at [877, 496] on span "كمبوند المعادي جاردنز عمارة D6 الدور السادس شقة 2 الدور السادس شقة ٢ الهضبة الو…" at bounding box center [872, 482] width 296 height 130
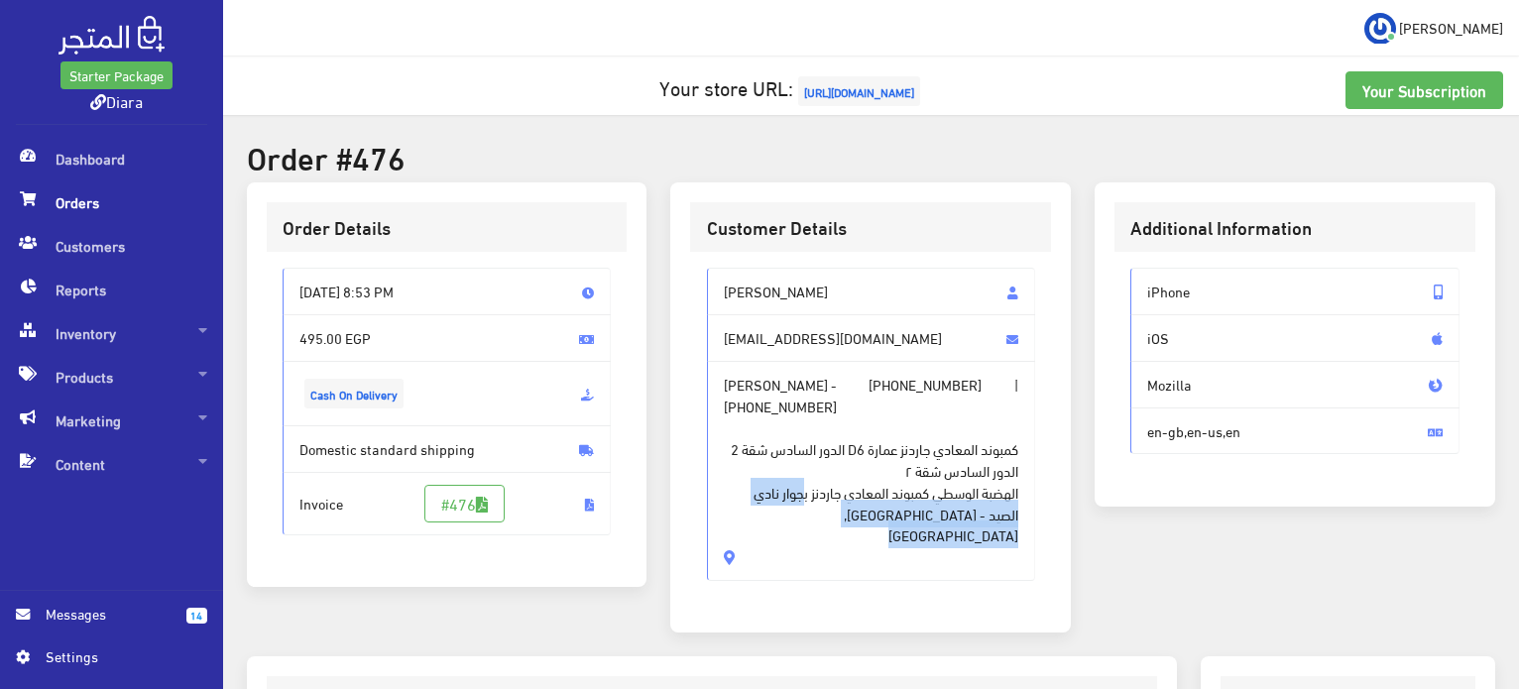
click at [879, 497] on span "كمبوند المعادي جاردنز عمارة D6 الدور السادس شقة 2 الدور السادس شقة ٢ الهضبة الو…" at bounding box center [872, 482] width 296 height 130
drag, startPoint x: 879, startPoint y: 497, endPoint x: 758, endPoint y: 271, distance: 256.5
click at [758, 271] on div "Nada Amir nadaamir220@gmail.com Nada Amir - +201100919653 | +201100919653 كمبون…" at bounding box center [871, 424] width 329 height 312
copy div "Nada Amir nadaamir220@gmail.com Nada Amir - +201100919653 | +201100919653 كمبون…"
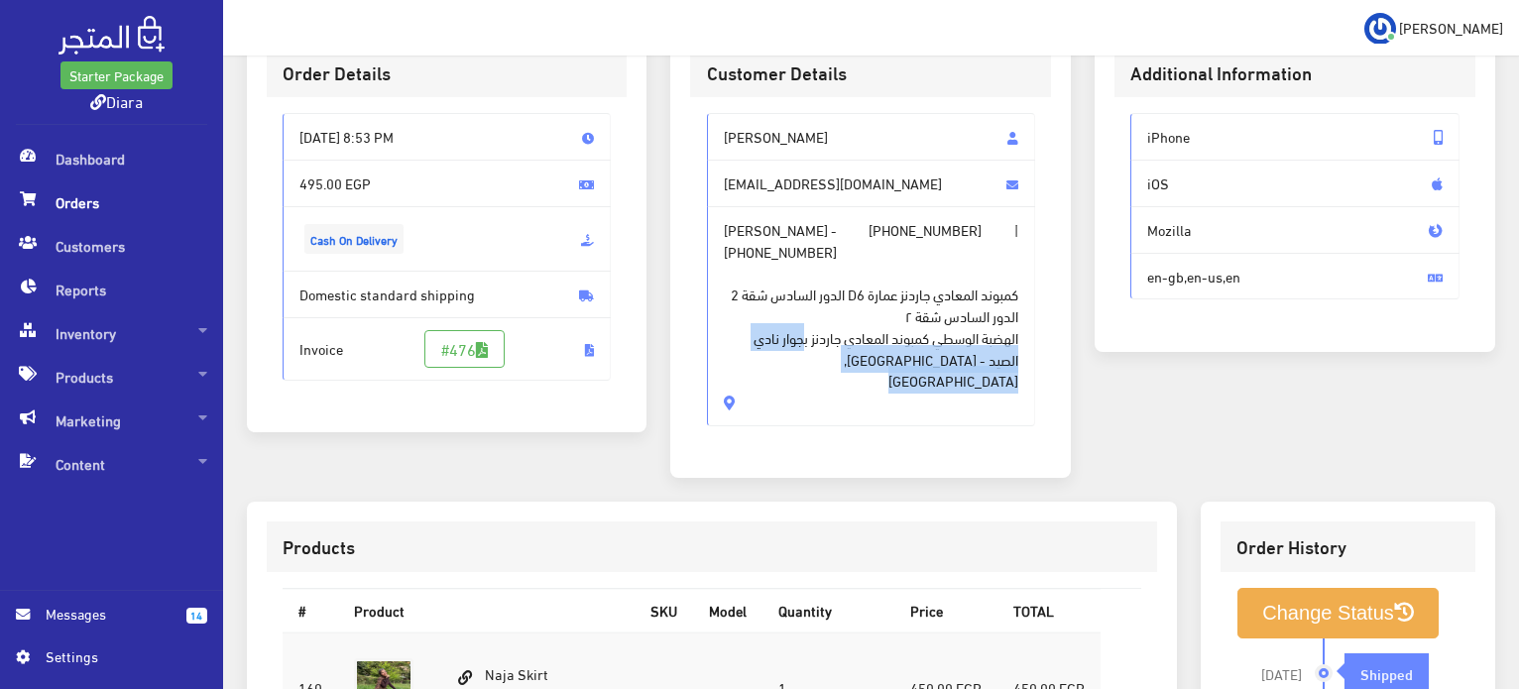
scroll to position [99, 0]
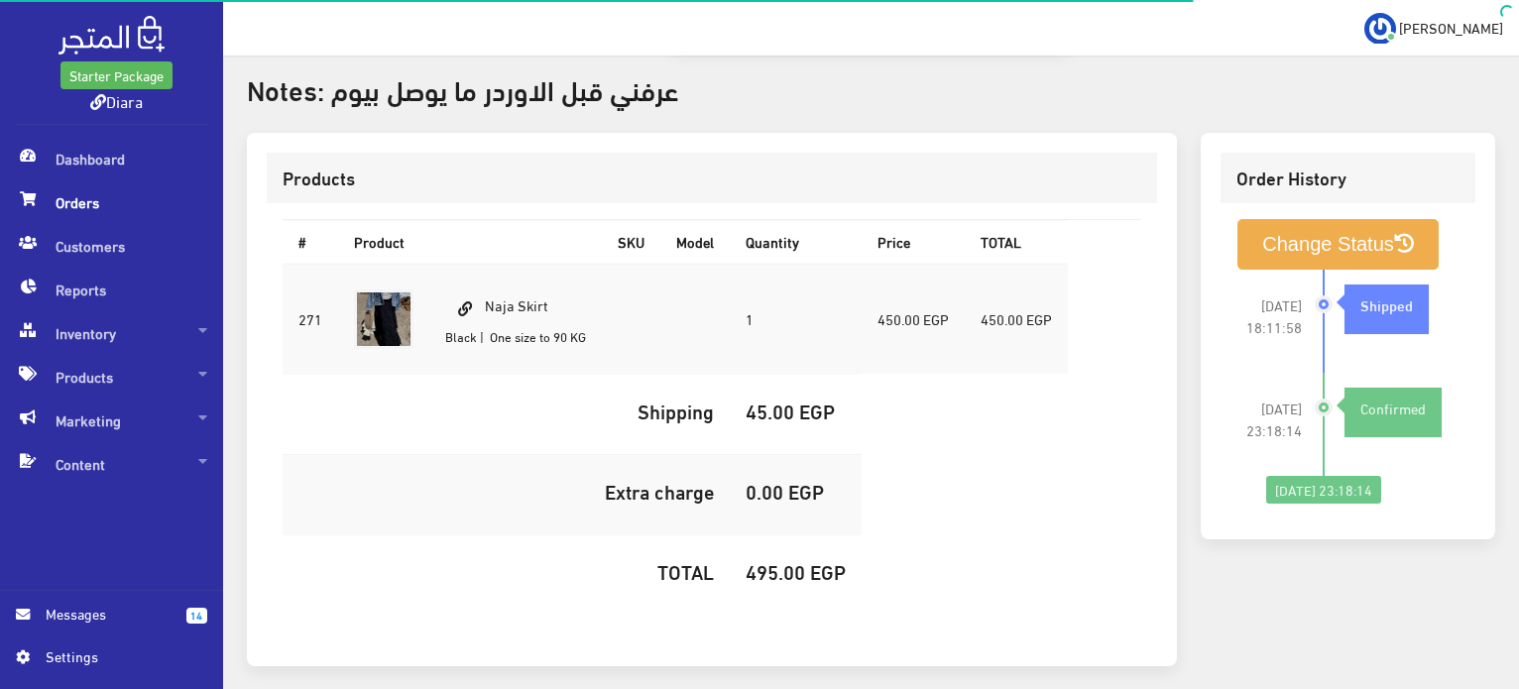
scroll to position [647, 0]
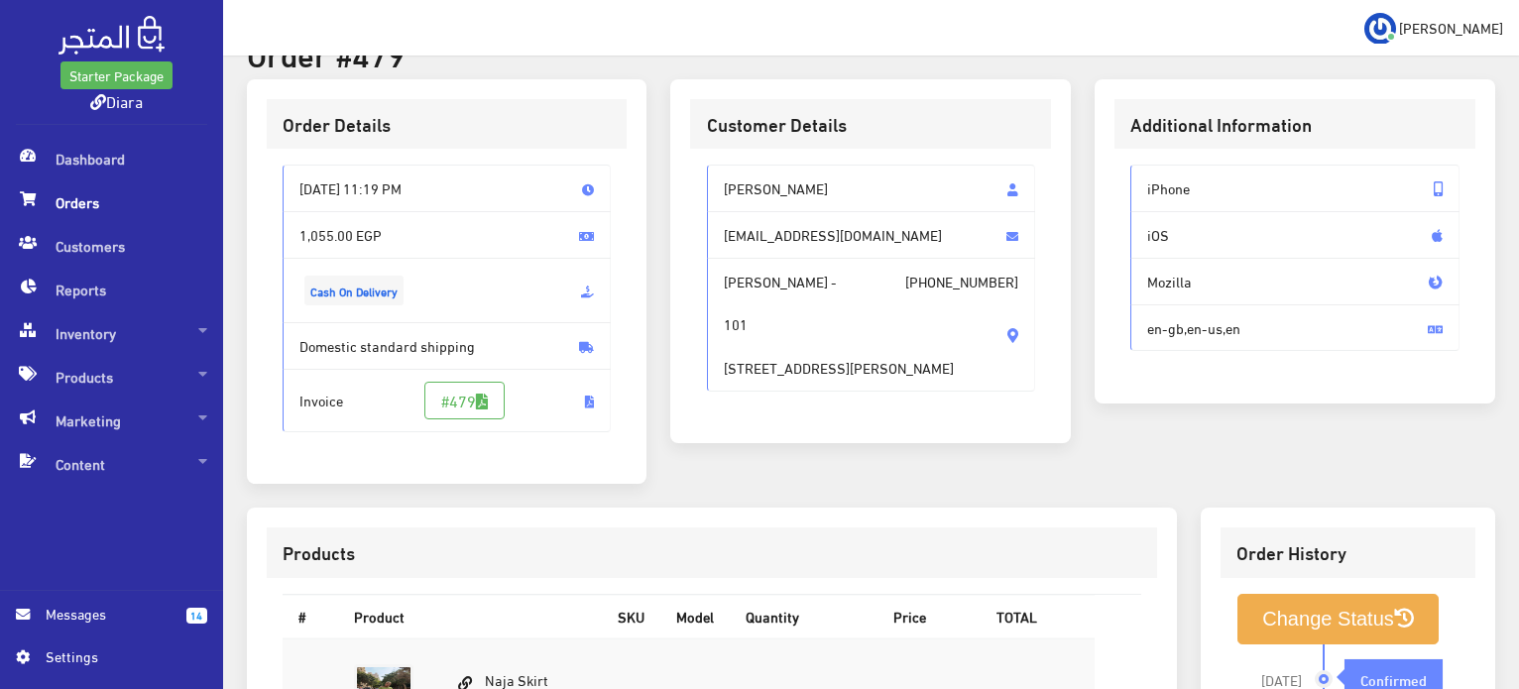
scroll to position [99, 0]
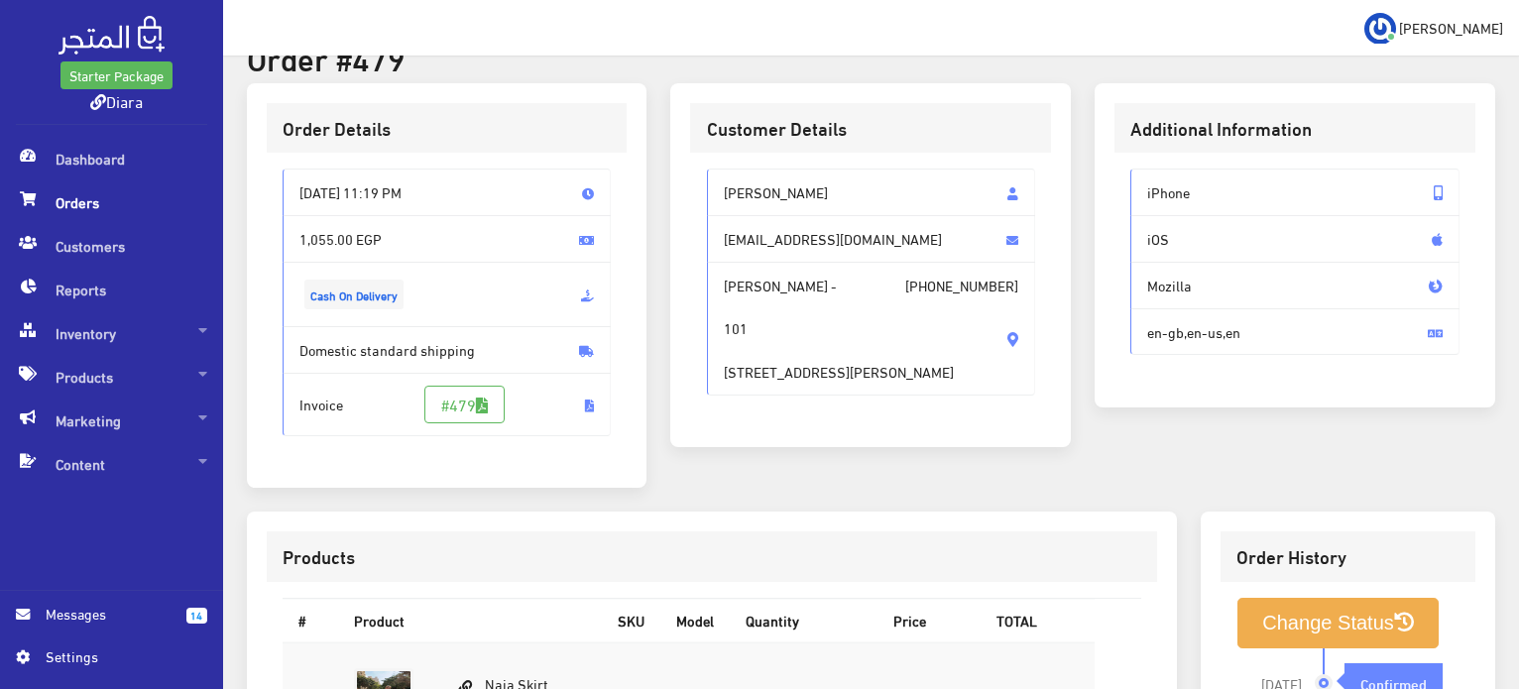
click at [813, 386] on span "AML Gamal - [PHONE_NUMBER] 101 [STREET_ADDRESS][PERSON_NAME]" at bounding box center [871, 329] width 329 height 134
click at [813, 386] on span "AML Gamal - +201012805428 101 101 شارع أبو الخير دوران رضا - Ismailia, Egypt" at bounding box center [871, 329] width 329 height 134
drag, startPoint x: 813, startPoint y: 386, endPoint x: 763, endPoint y: 168, distance: 224.0
click at [763, 167] on div "AML Gamal amlj17768@gmail.com AML Gamal - +201012805428 101 101 شارع أبو الخير …" at bounding box center [870, 290] width 361 height 275
copy div "AML Gamal amlj17768@gmail.com AML Gamal - +201012805428 101 101 شارع أبو الخير …"
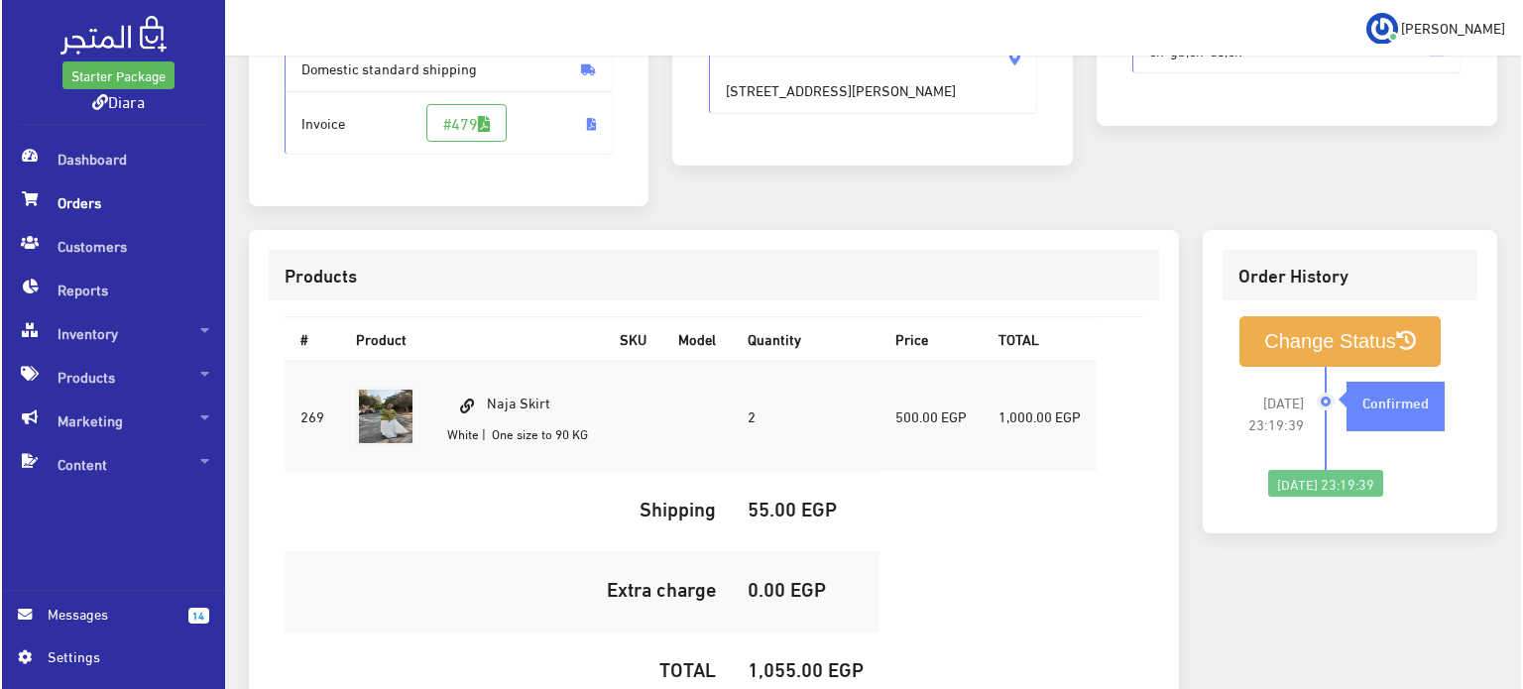
scroll to position [496, 0]
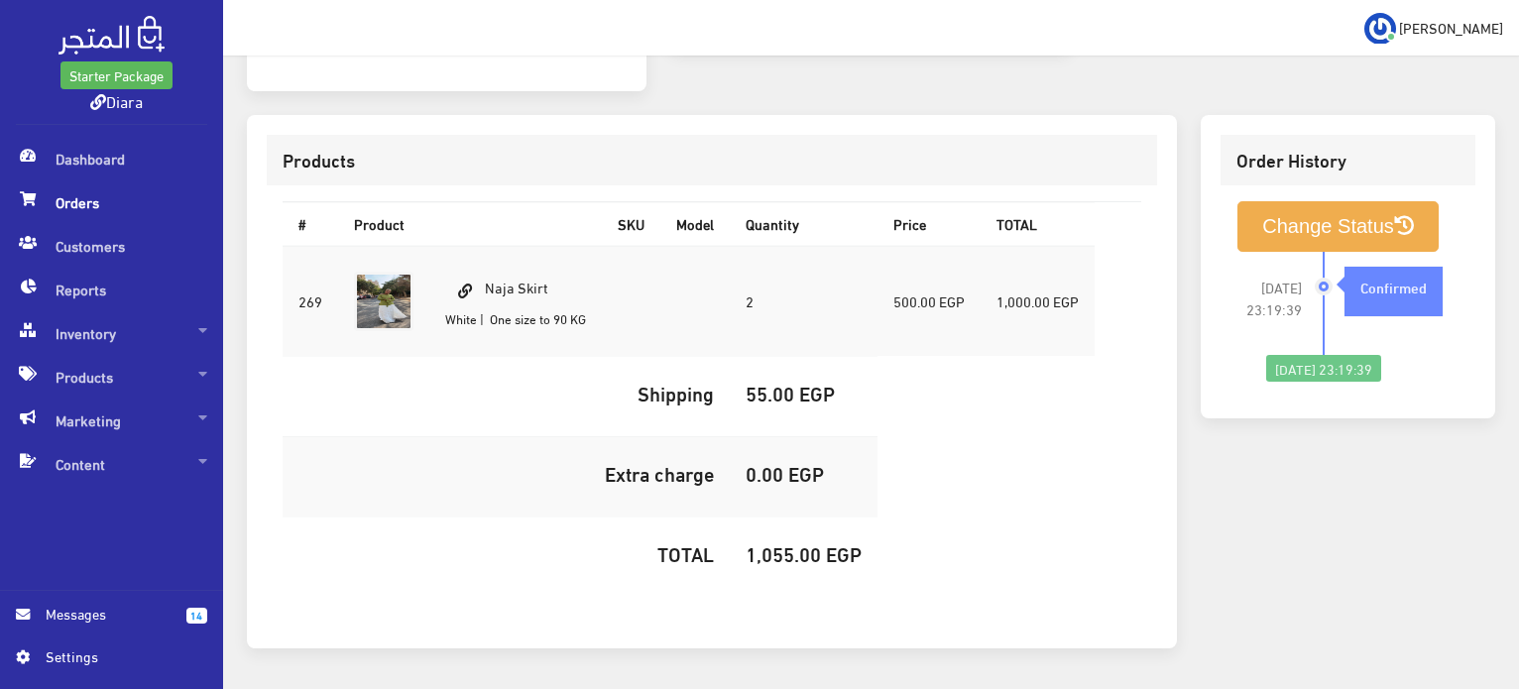
click at [547, 273] on td "Naja Skirt White | One size to 90 KG" at bounding box center [515, 301] width 173 height 111
copy td "Naja Skirt"
click at [770, 575] on td "1,055.00 EGP" at bounding box center [804, 557] width 148 height 80
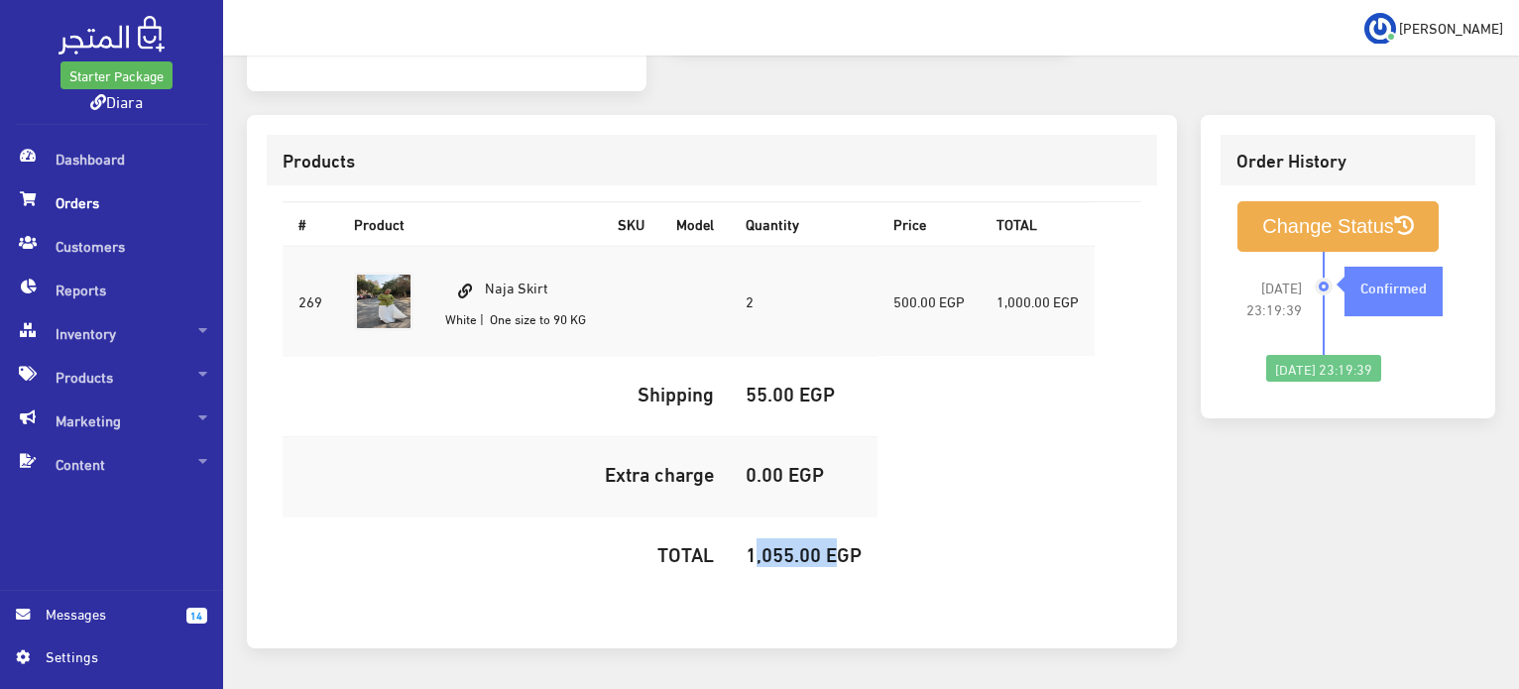
click at [770, 575] on td "1,055.00 EGP" at bounding box center [804, 557] width 148 height 80
copy h5 "1,055.00"
click at [1399, 229] on button "Change Status" at bounding box center [1338, 226] width 201 height 51
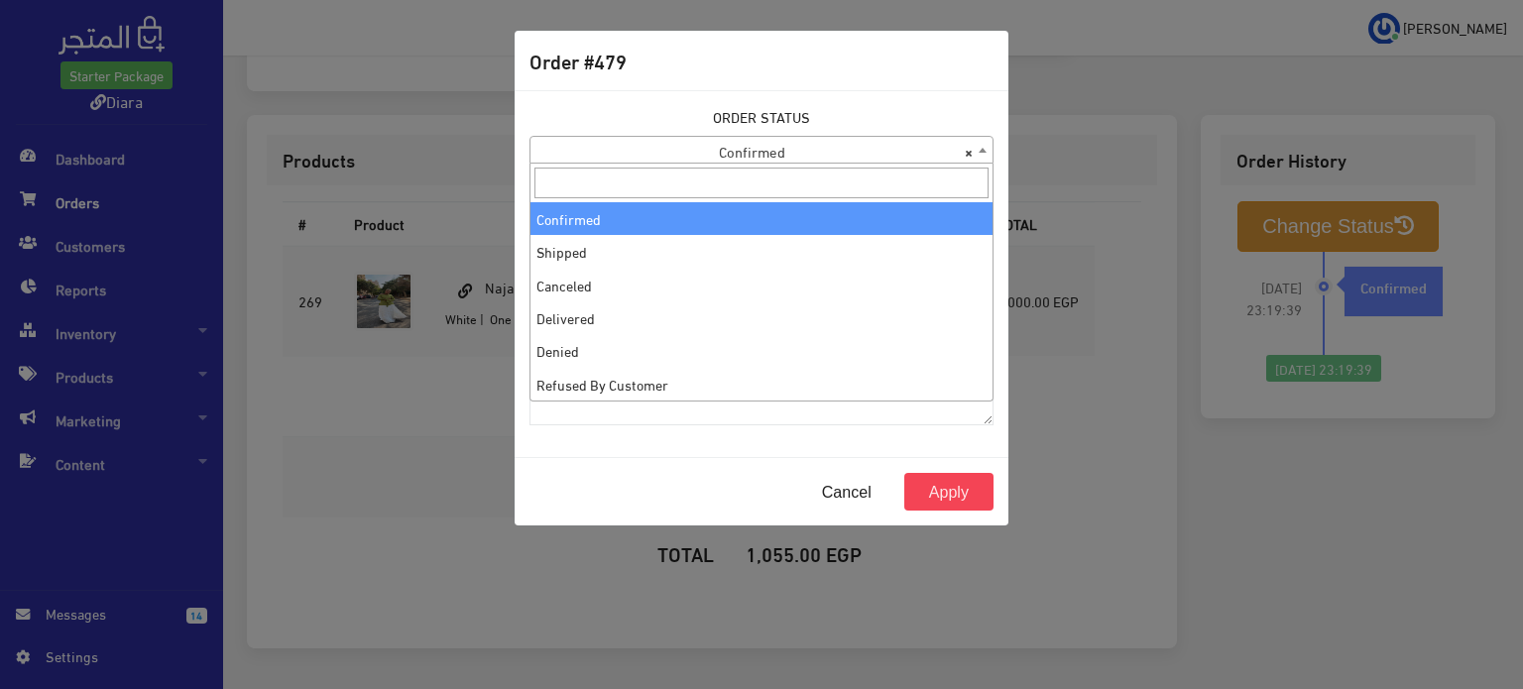
click at [762, 153] on span "× Confirmed" at bounding box center [762, 151] width 462 height 28
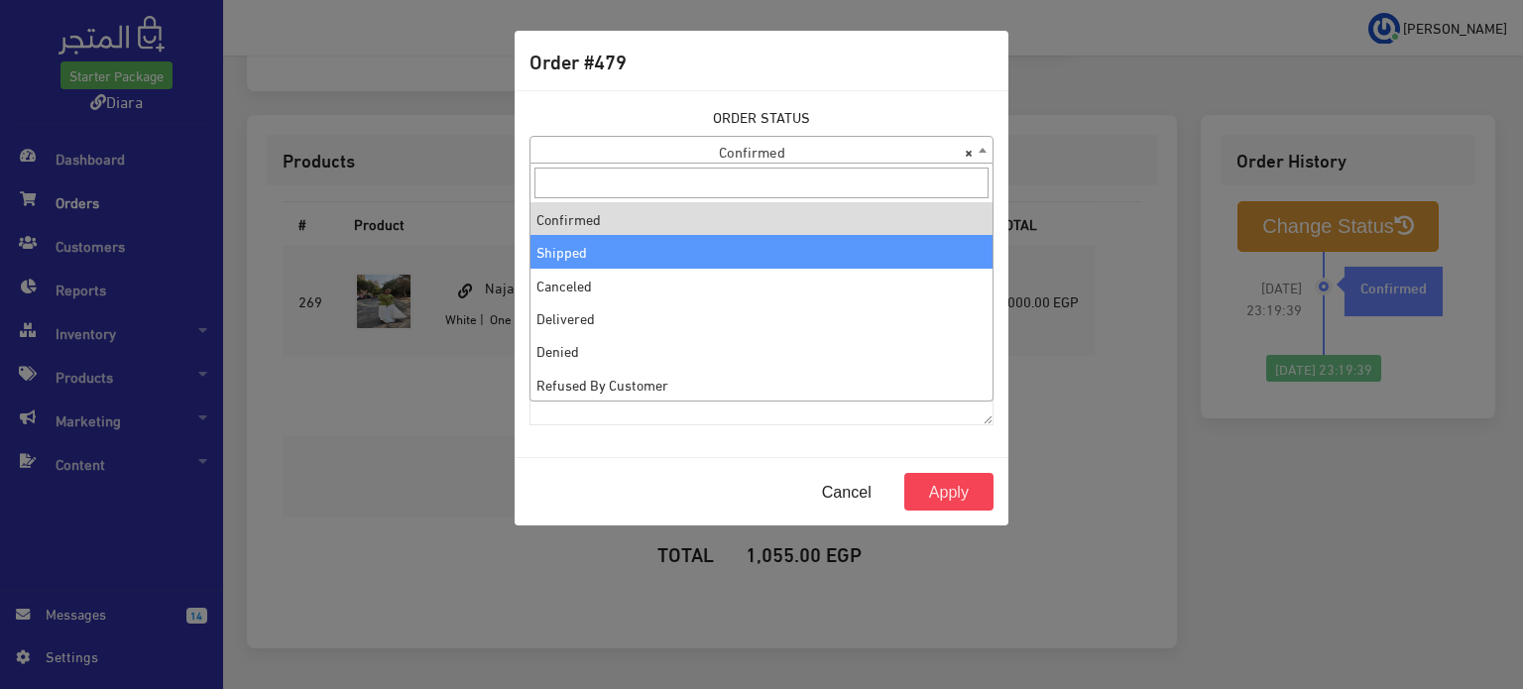
select select "2"
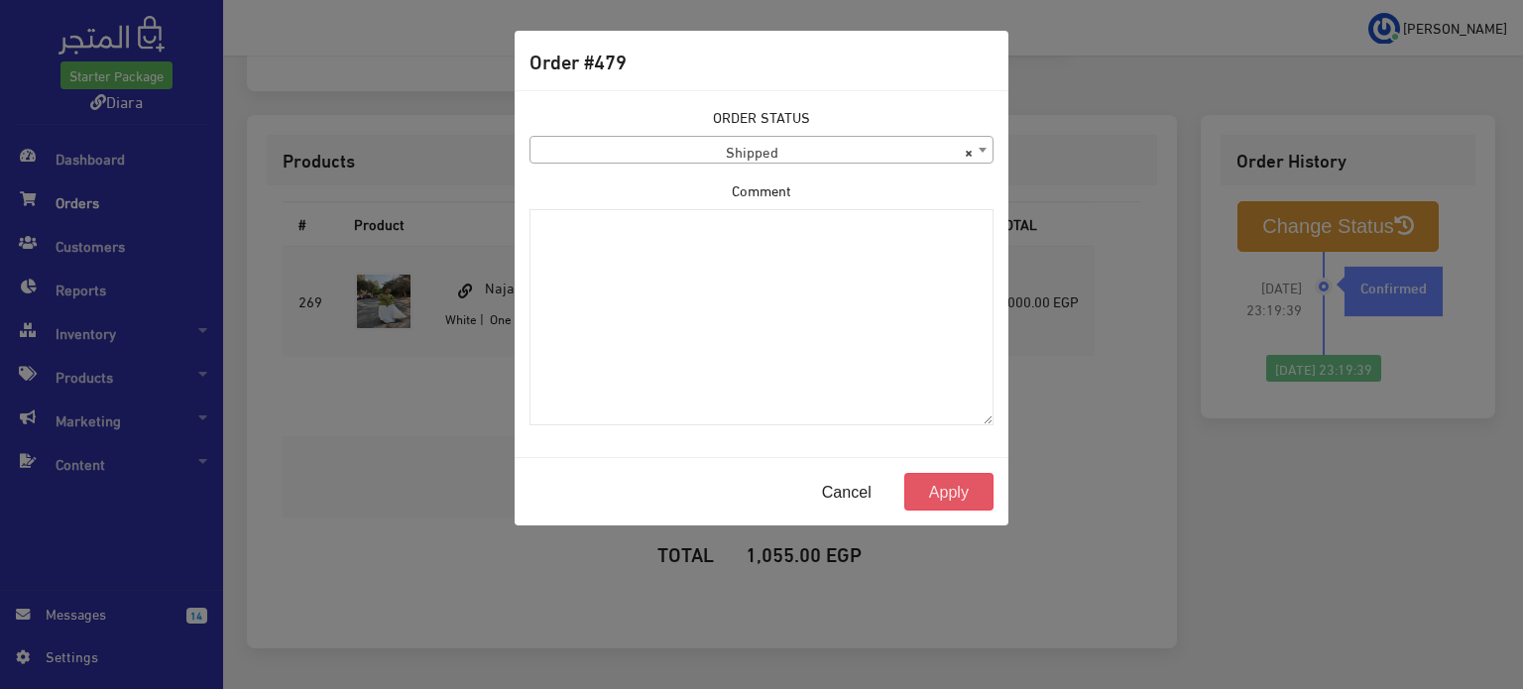
click at [944, 481] on button "Apply" at bounding box center [949, 492] width 89 height 38
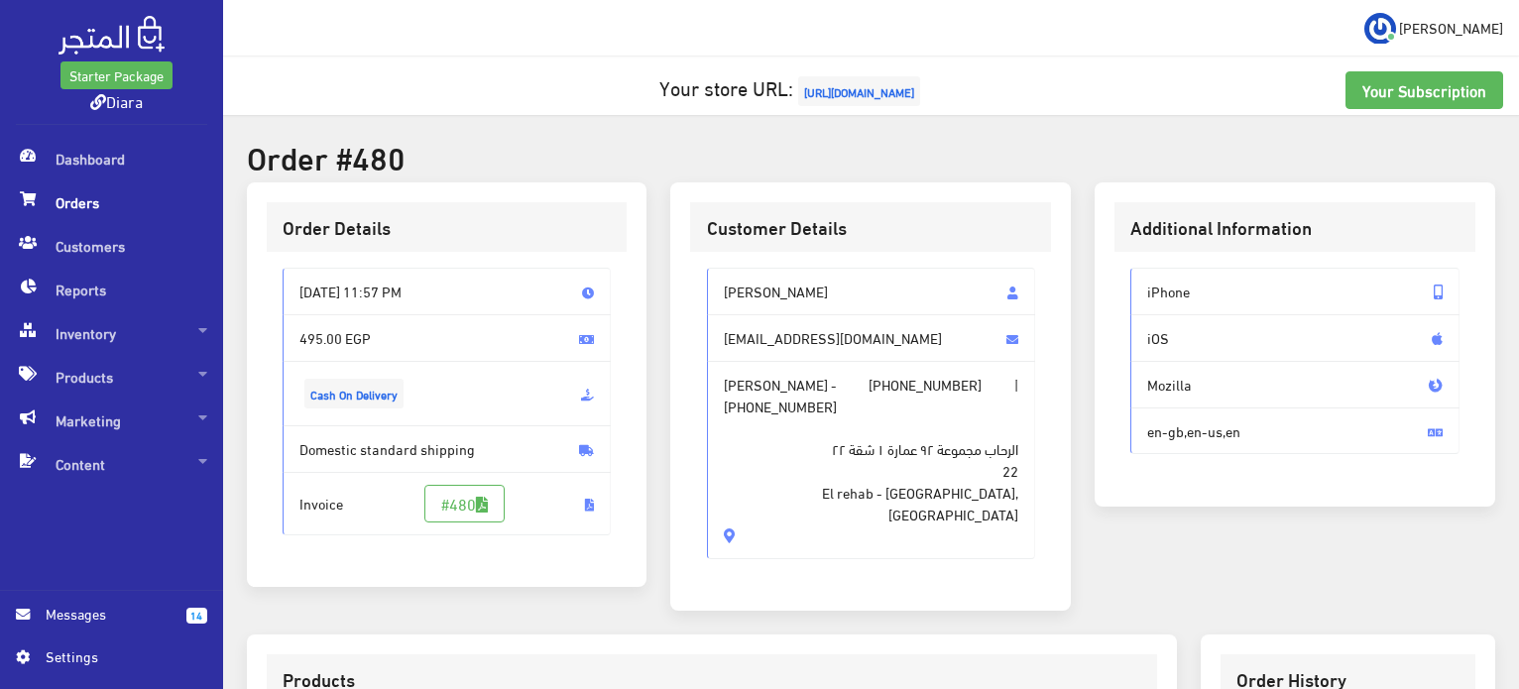
click at [779, 282] on span "[PERSON_NAME]" at bounding box center [871, 292] width 329 height 48
drag, startPoint x: 779, startPoint y: 282, endPoint x: 1058, endPoint y: 503, distance: 356.6
click at [1058, 503] on div "Customer Details Nouran Abed [EMAIL_ADDRESS][DOMAIN_NAME] [PERSON_NAME] - [PHON…" at bounding box center [870, 396] width 401 height 429
copy div "[PERSON_NAME] [EMAIL_ADDRESS][DOMAIN_NAME] [PERSON_NAME] - [PHONE_NUMBER] | [PH…"
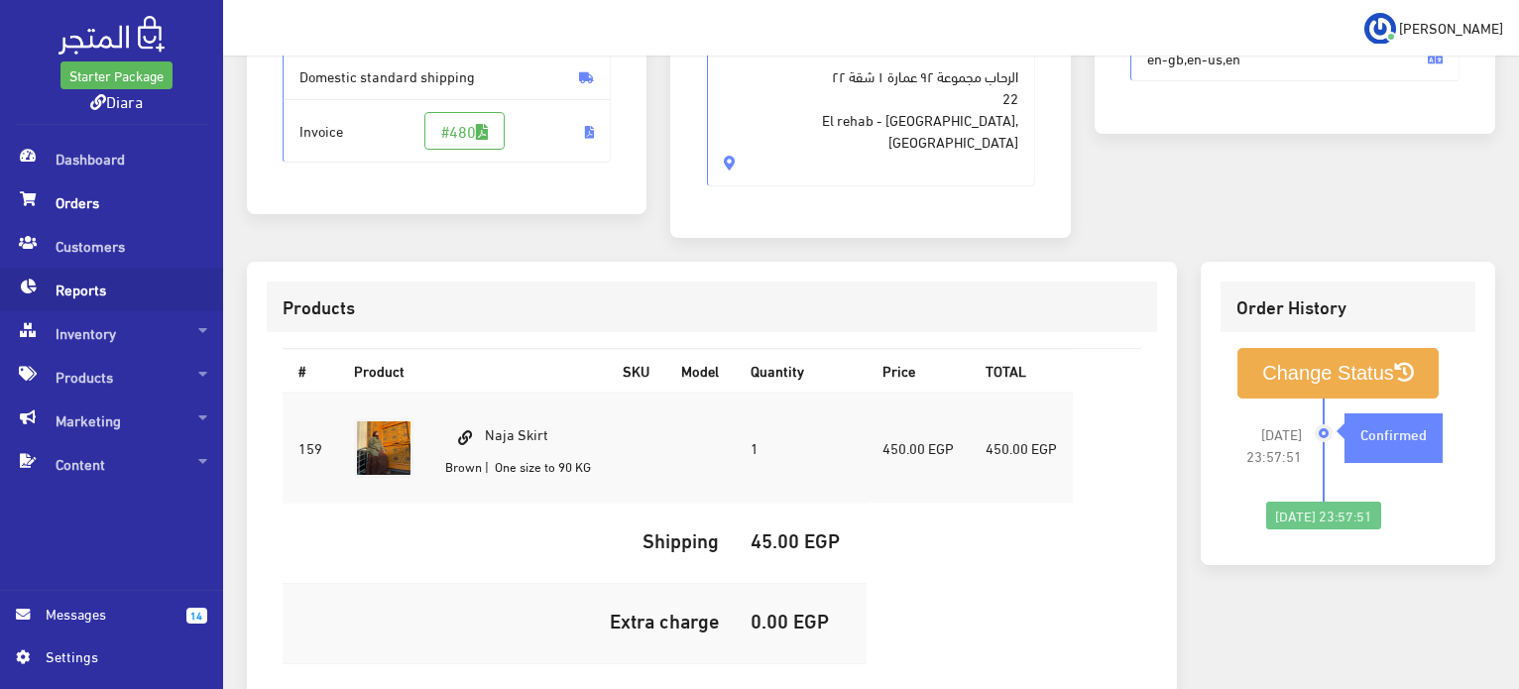
scroll to position [397, 0]
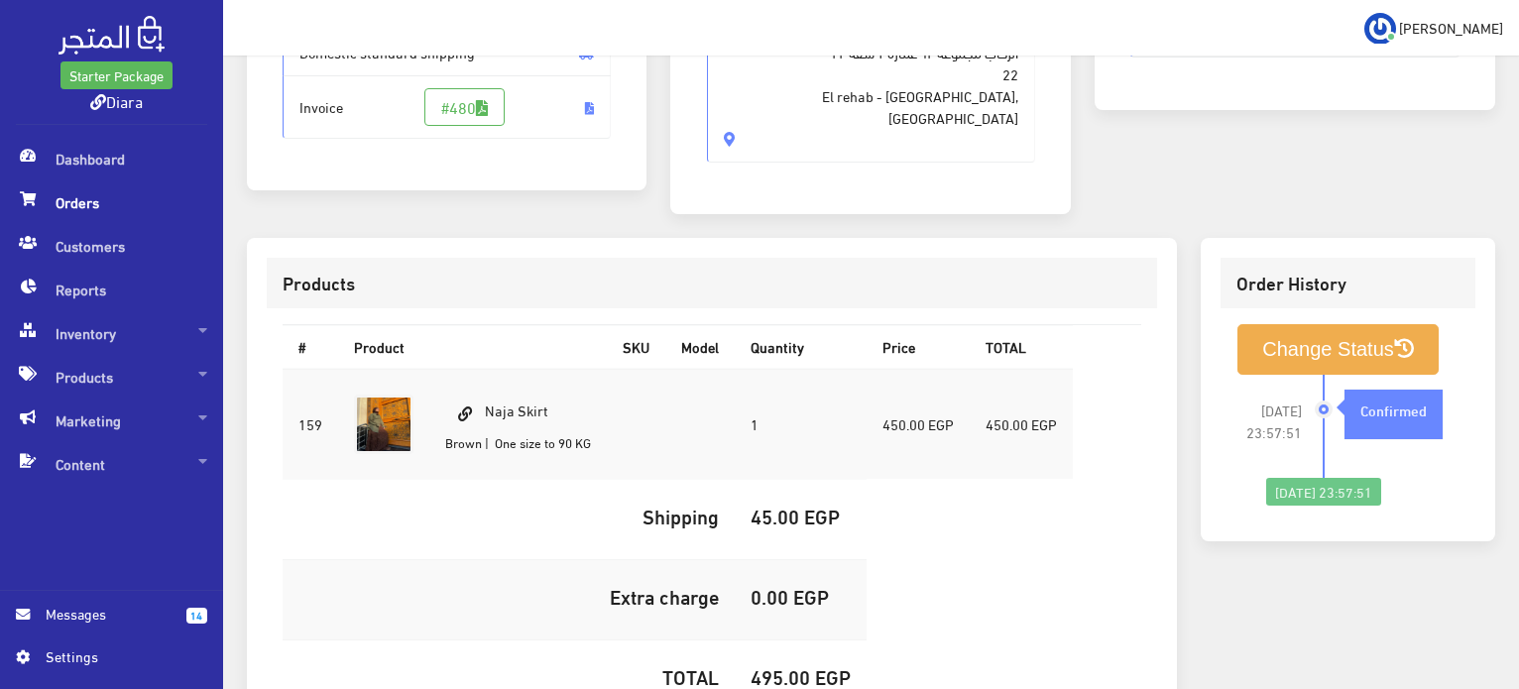
click at [614, 375] on td at bounding box center [636, 424] width 59 height 111
click at [567, 373] on td "Naja Skirt Brown | One size to 90 KG" at bounding box center [518, 424] width 178 height 111
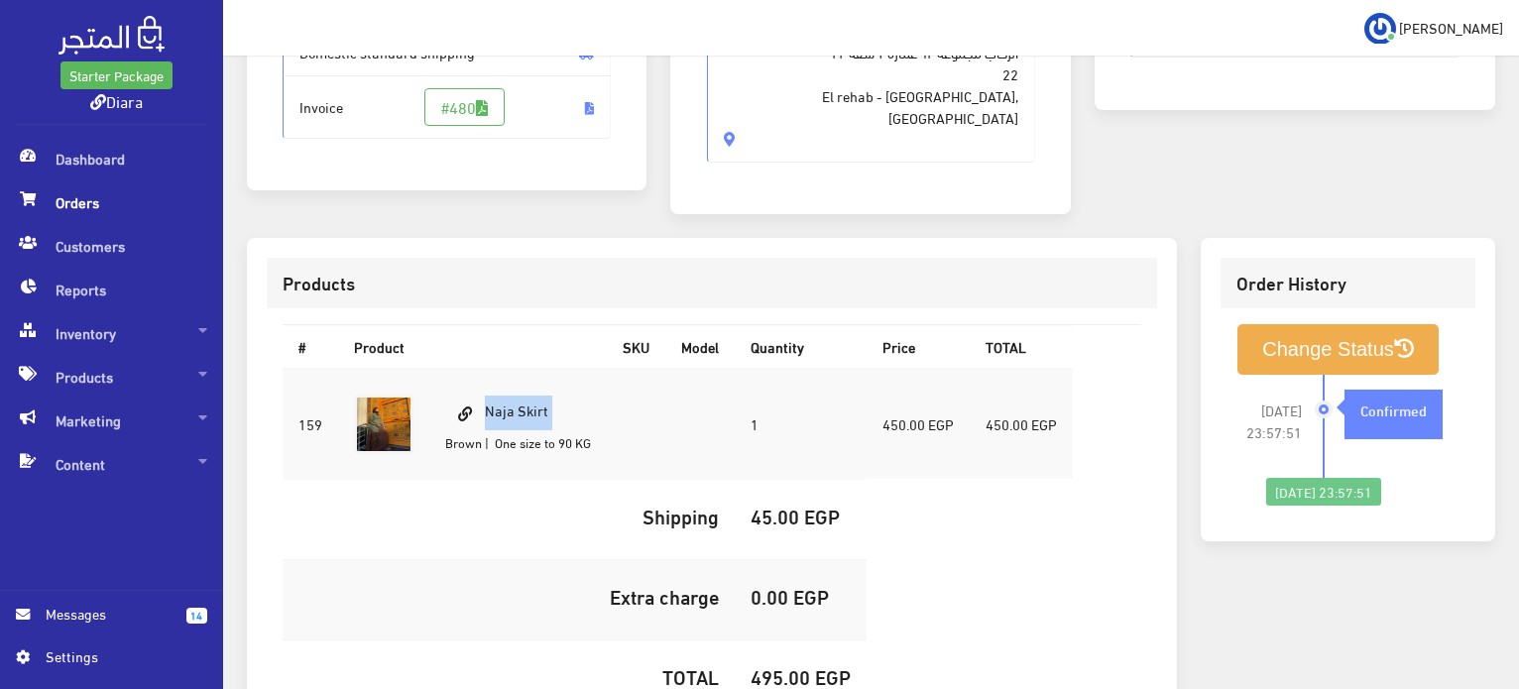
click at [567, 373] on td "Naja Skirt Brown | One size to 90 KG" at bounding box center [518, 424] width 178 height 111
copy td "Naja Skirt"
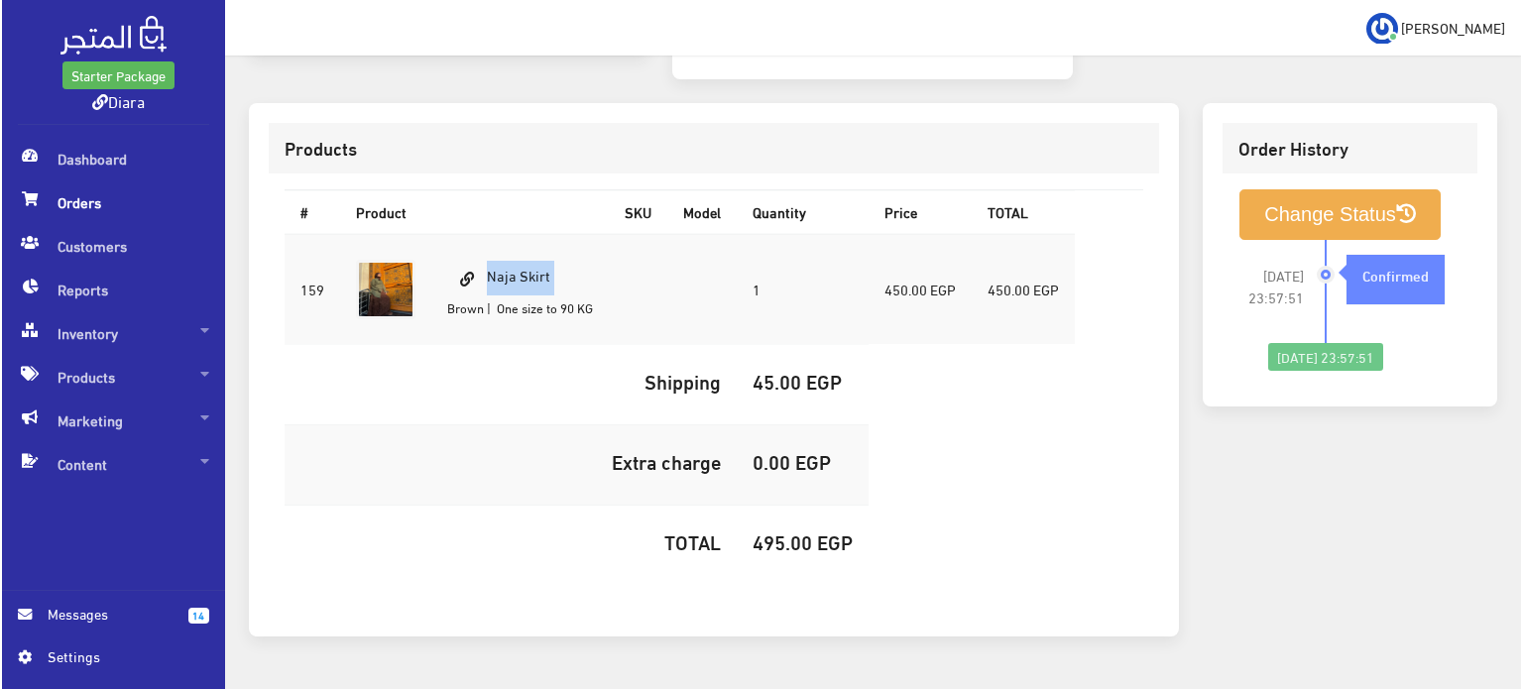
scroll to position [561, 0]
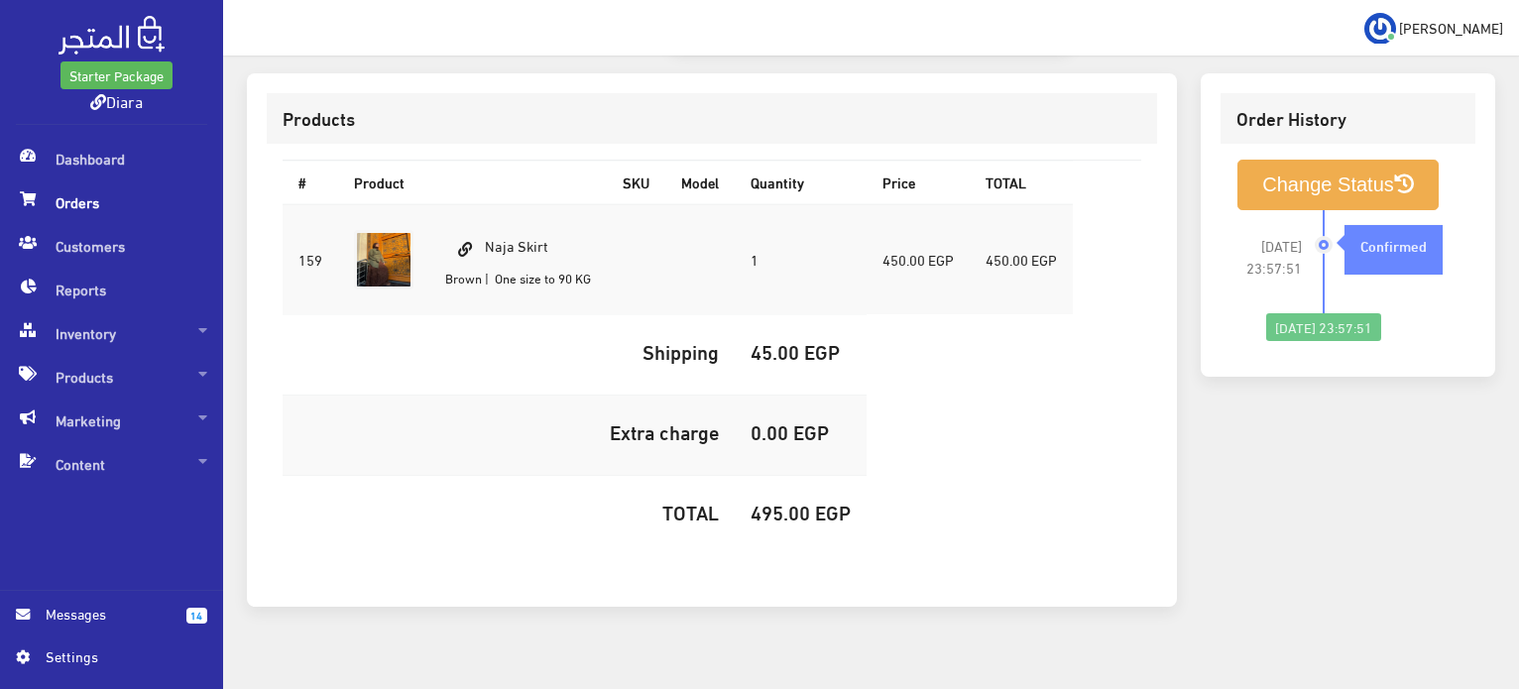
click at [772, 501] on h5 "495.00 EGP" at bounding box center [801, 512] width 100 height 22
copy h5 "495.00"
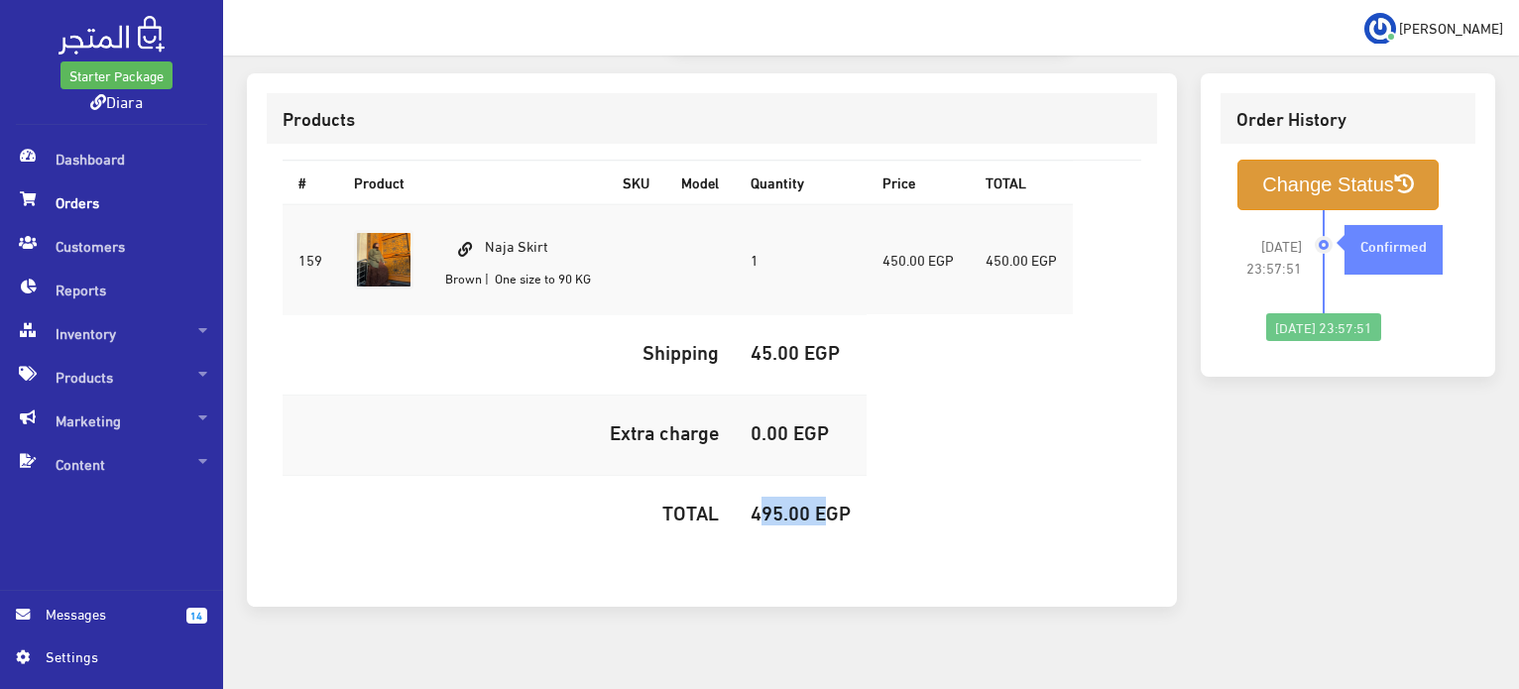
click at [1392, 160] on button "Change Status" at bounding box center [1338, 185] width 201 height 51
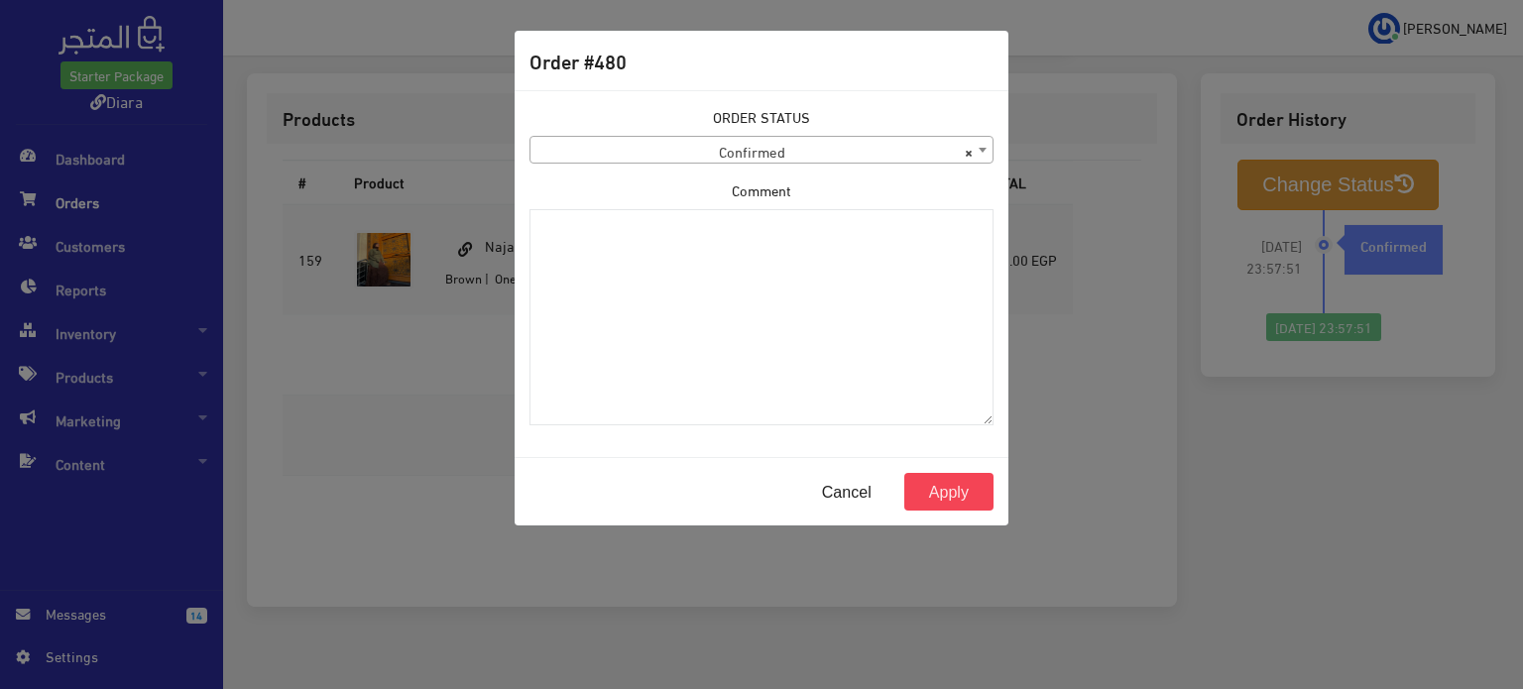
click at [742, 146] on span "× Confirmed" at bounding box center [762, 151] width 462 height 28
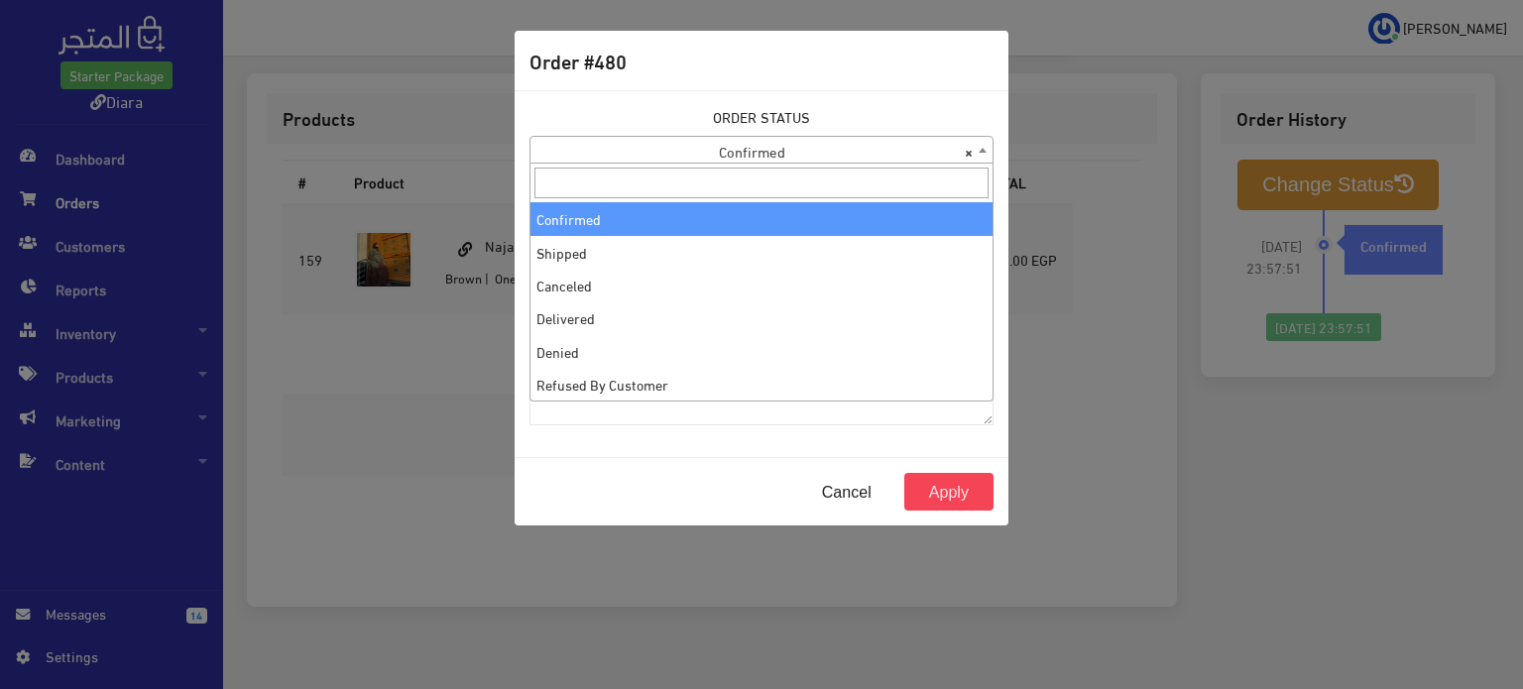
select select "2"
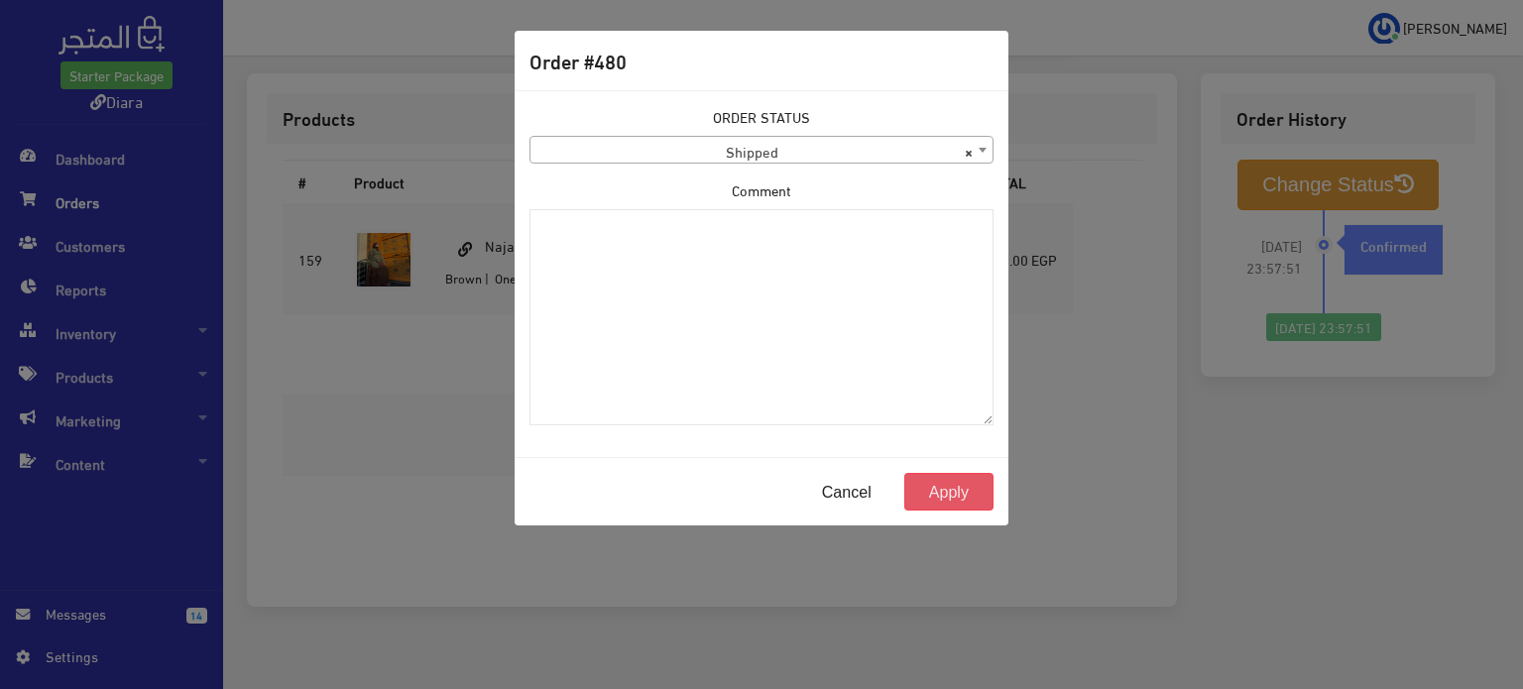
click at [972, 492] on button "Apply" at bounding box center [949, 492] width 89 height 38
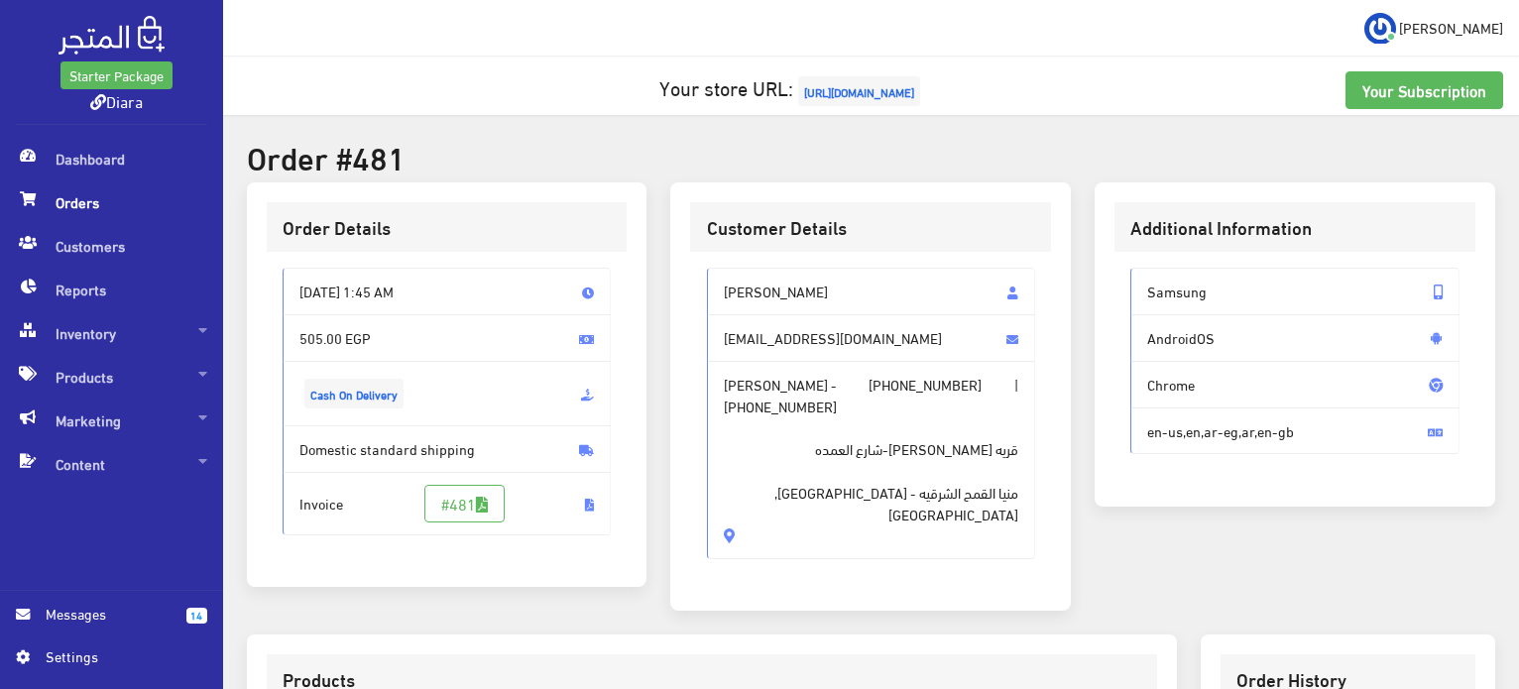
click at [769, 281] on span "[PERSON_NAME]" at bounding box center [871, 292] width 329 height 48
click at [769, 279] on span "فاطمه ايهاب" at bounding box center [871, 292] width 329 height 48
drag, startPoint x: 769, startPoint y: 279, endPoint x: 766, endPoint y: 459, distance: 180.5
click at [770, 467] on div "فاطمه ايهاب fatmaehab919@gmail.com فاطمه ايهاب - +201270527010 | +201201168355 …" at bounding box center [871, 414] width 329 height 292
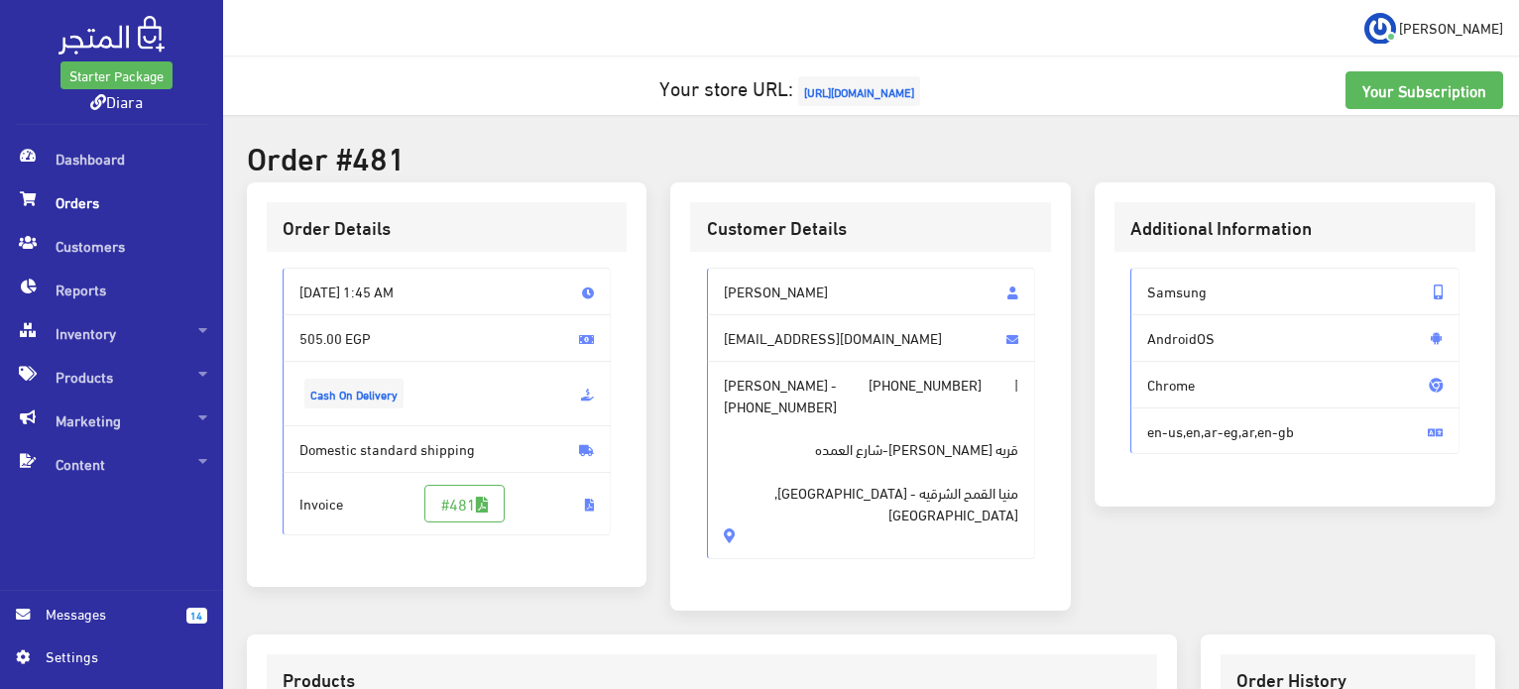
copy div "فاطمه ايهاب fatmaehab919@gmail.com فاطمه ايهاب - +201270527010 | +201201168355 …"
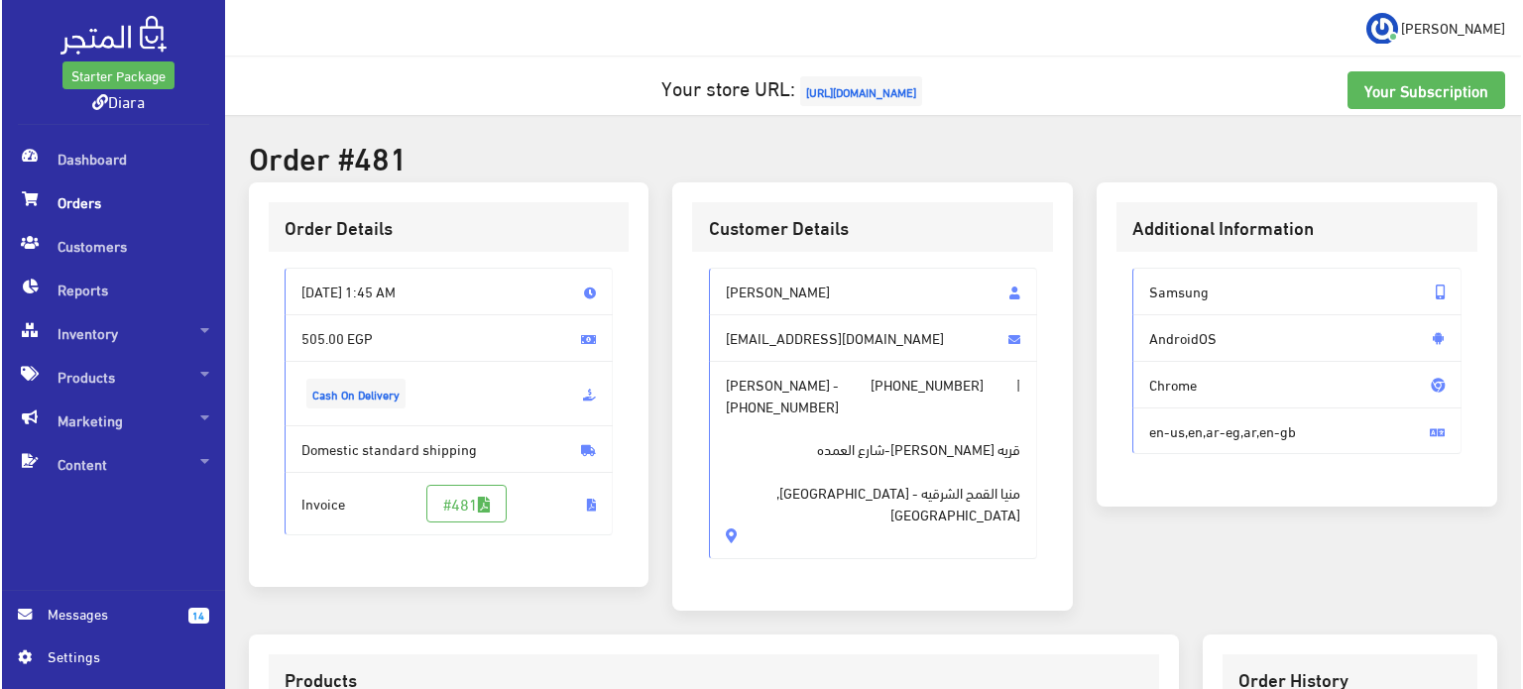
scroll to position [561, 0]
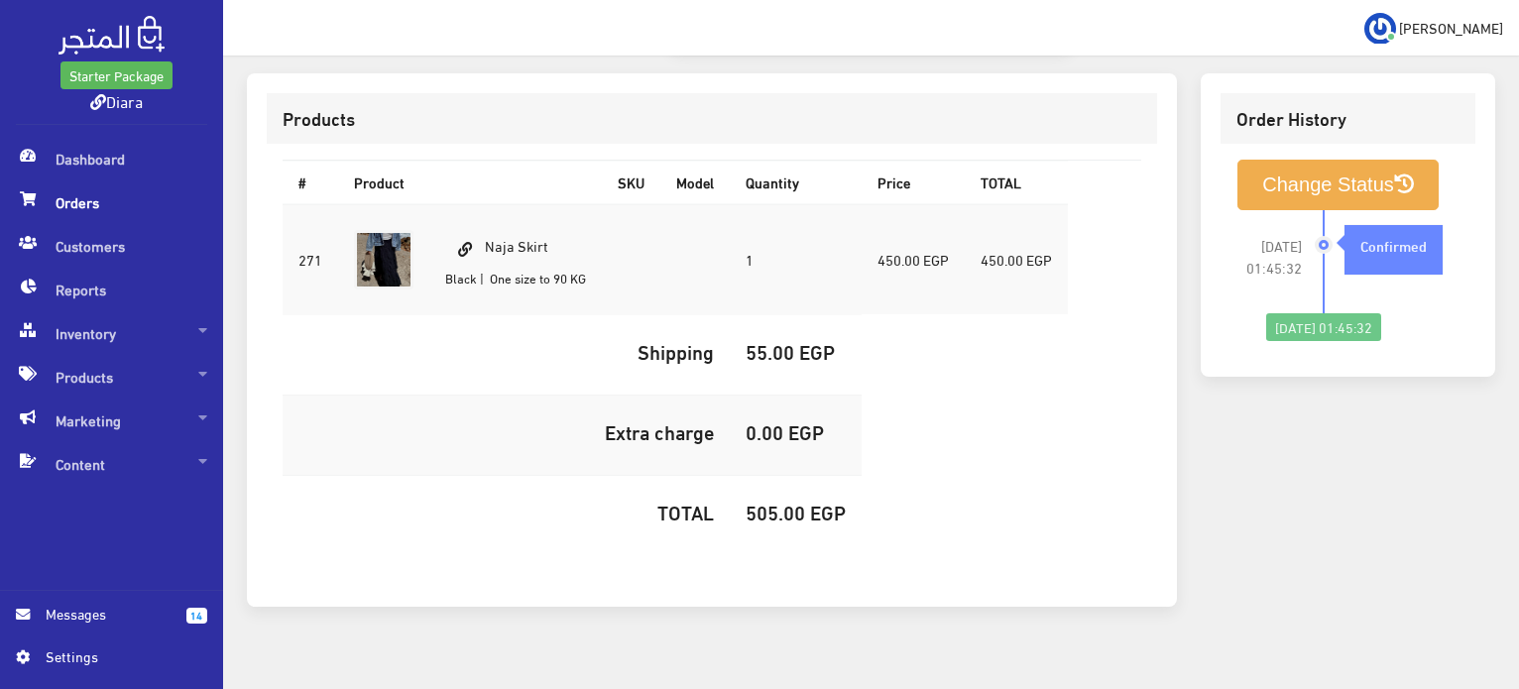
click at [513, 207] on td "Naja Skirt Black | One size to 90 KG" at bounding box center [515, 259] width 173 height 111
copy td "Naja Skirt"
click at [751, 501] on h5 "505.00 EGP" at bounding box center [796, 512] width 100 height 22
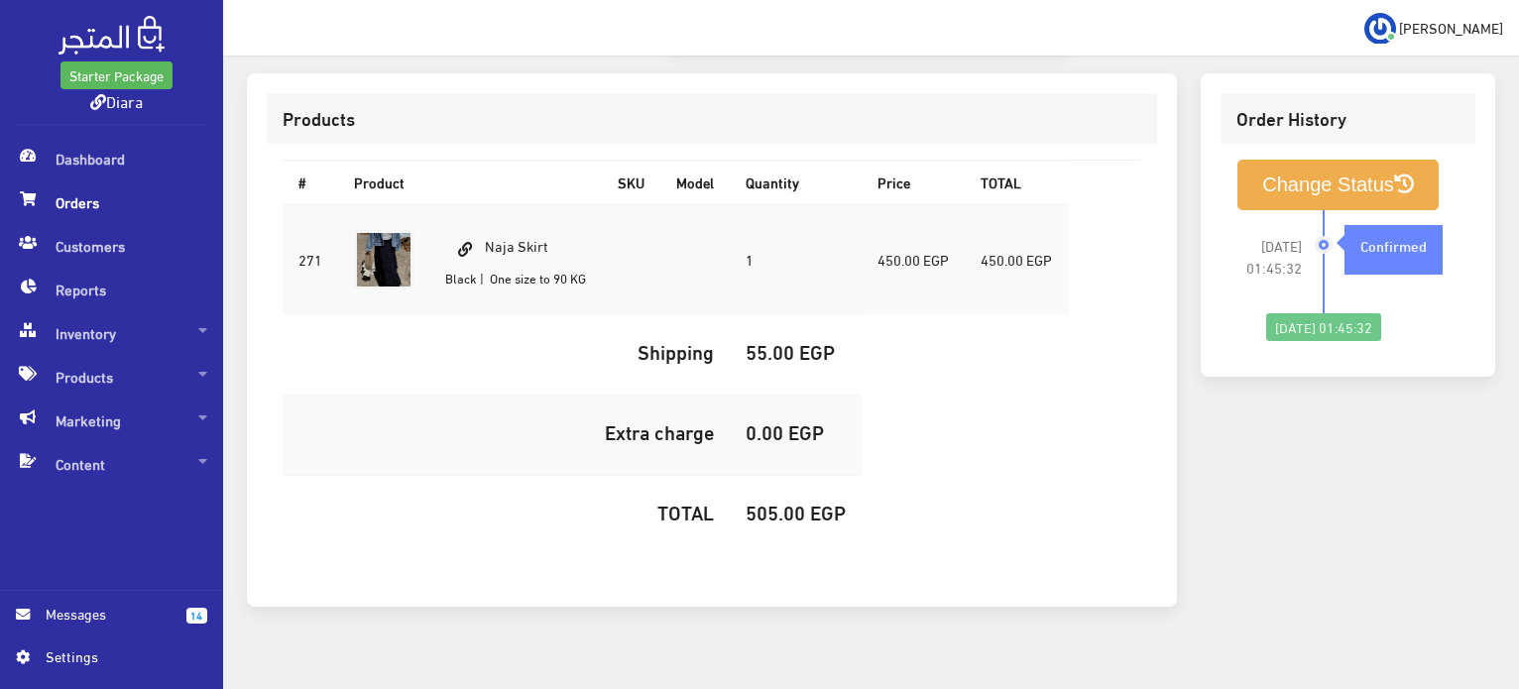
click at [751, 501] on h5 "505.00 EGP" at bounding box center [796, 512] width 100 height 22
click at [753, 501] on h5 "505.00 EGP" at bounding box center [796, 512] width 100 height 22
copy h5 "505.00"
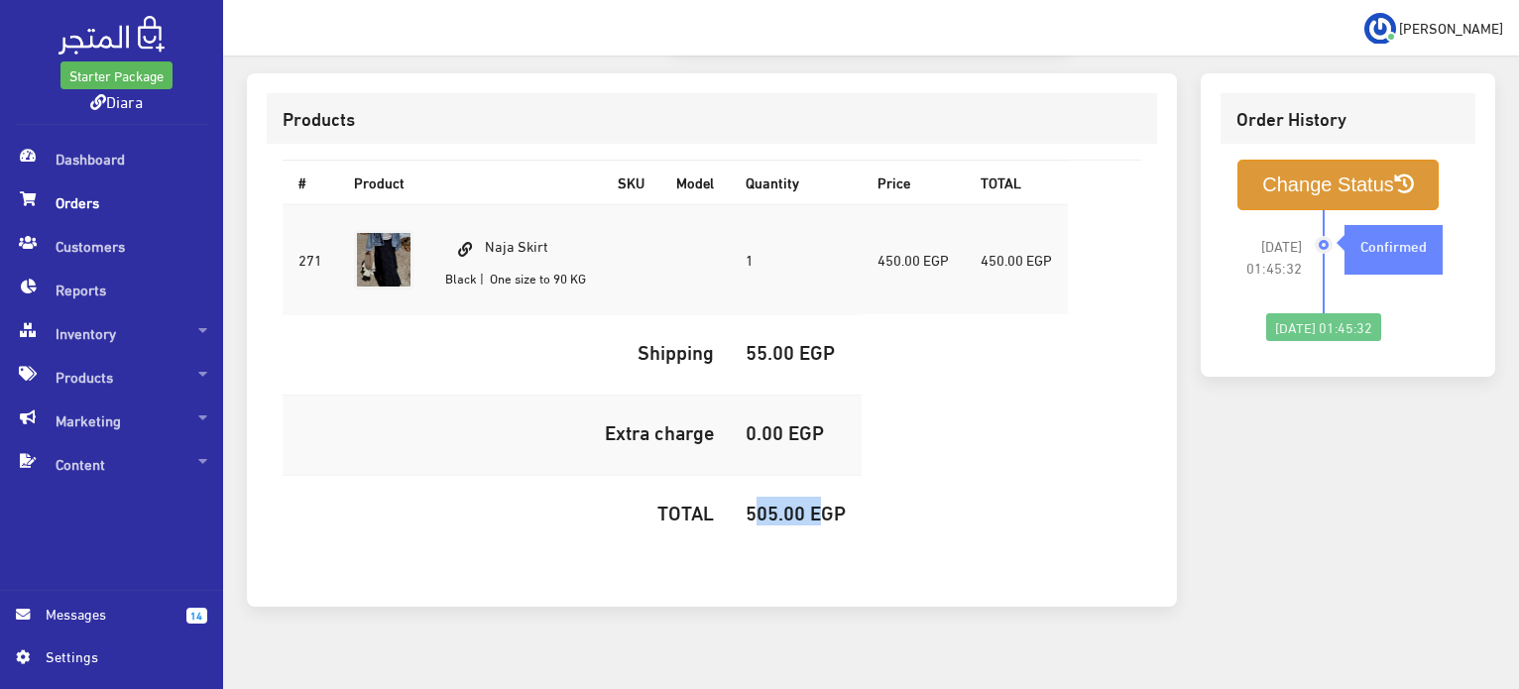
click at [1384, 160] on button "Change Status" at bounding box center [1338, 185] width 201 height 51
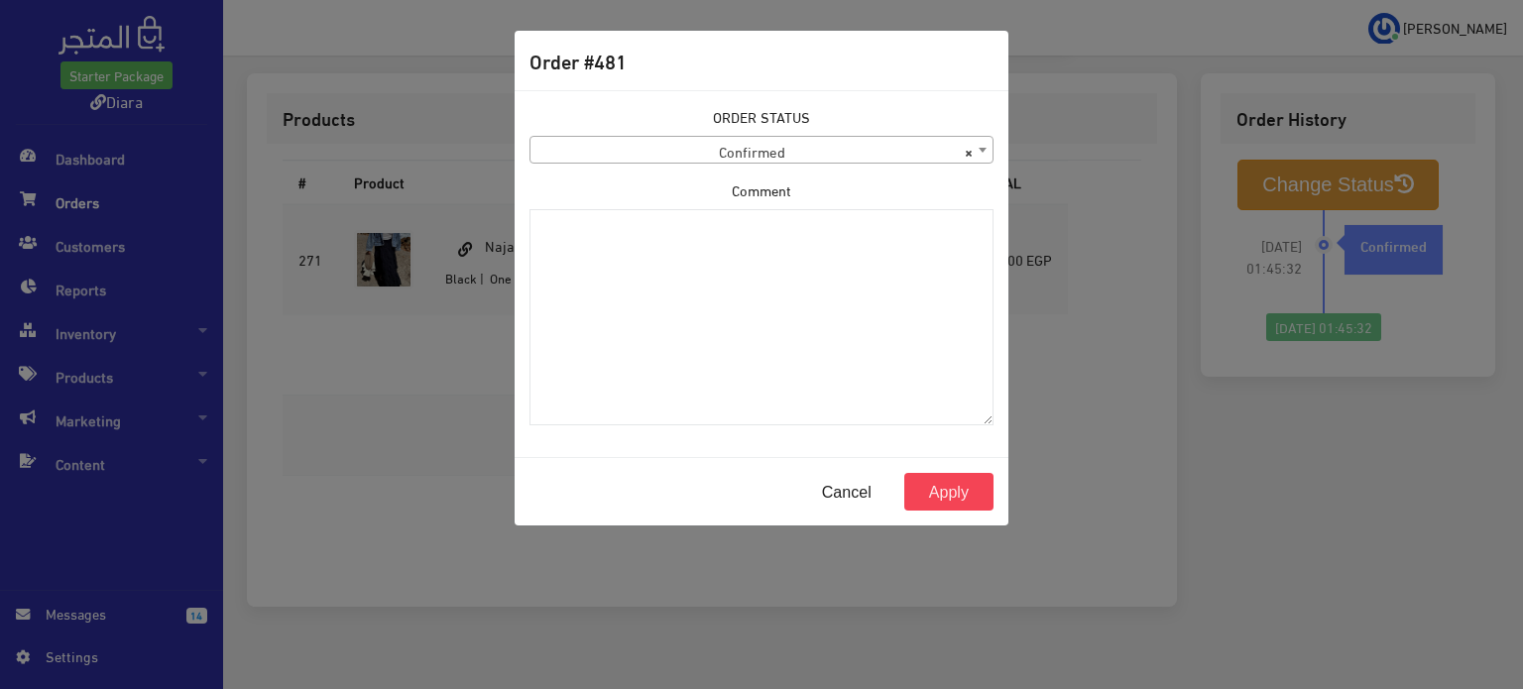
click at [655, 158] on span "× Confirmed" at bounding box center [762, 151] width 462 height 28
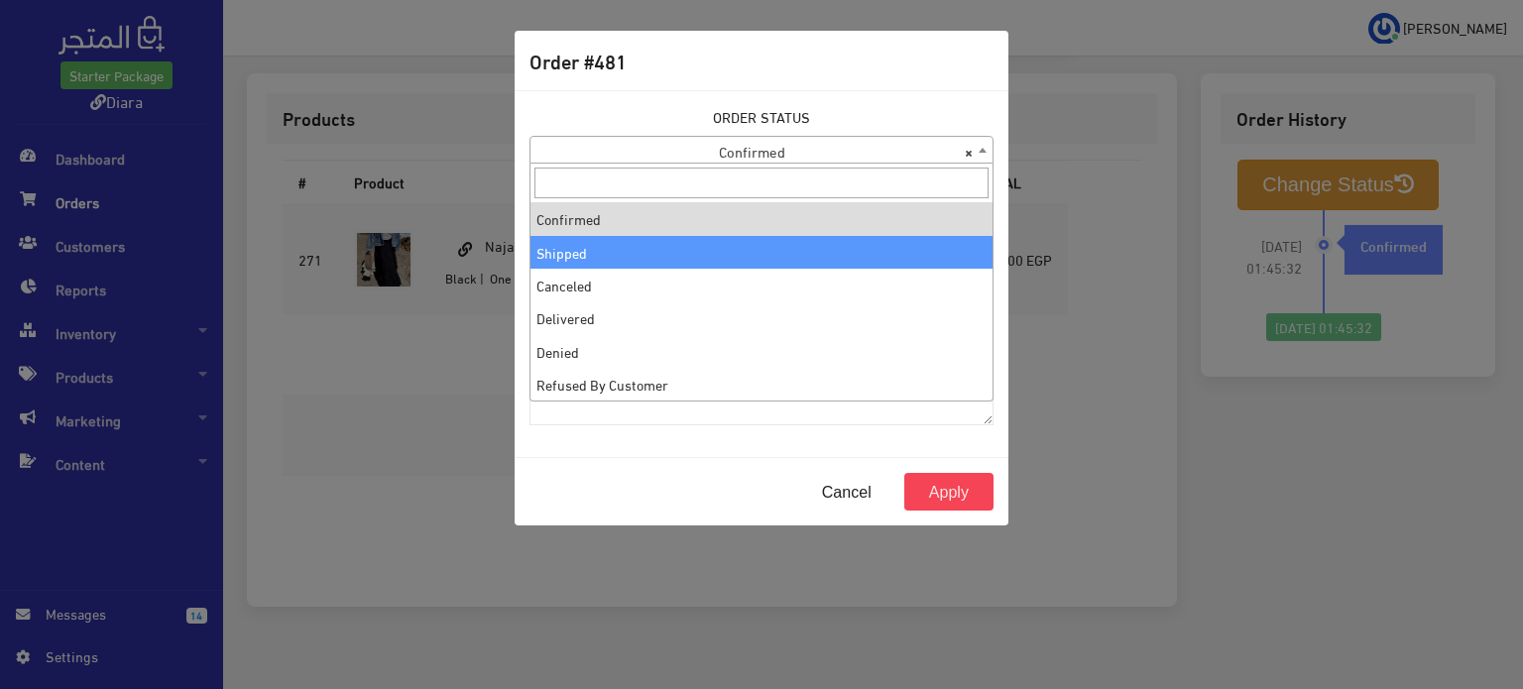
select select "2"
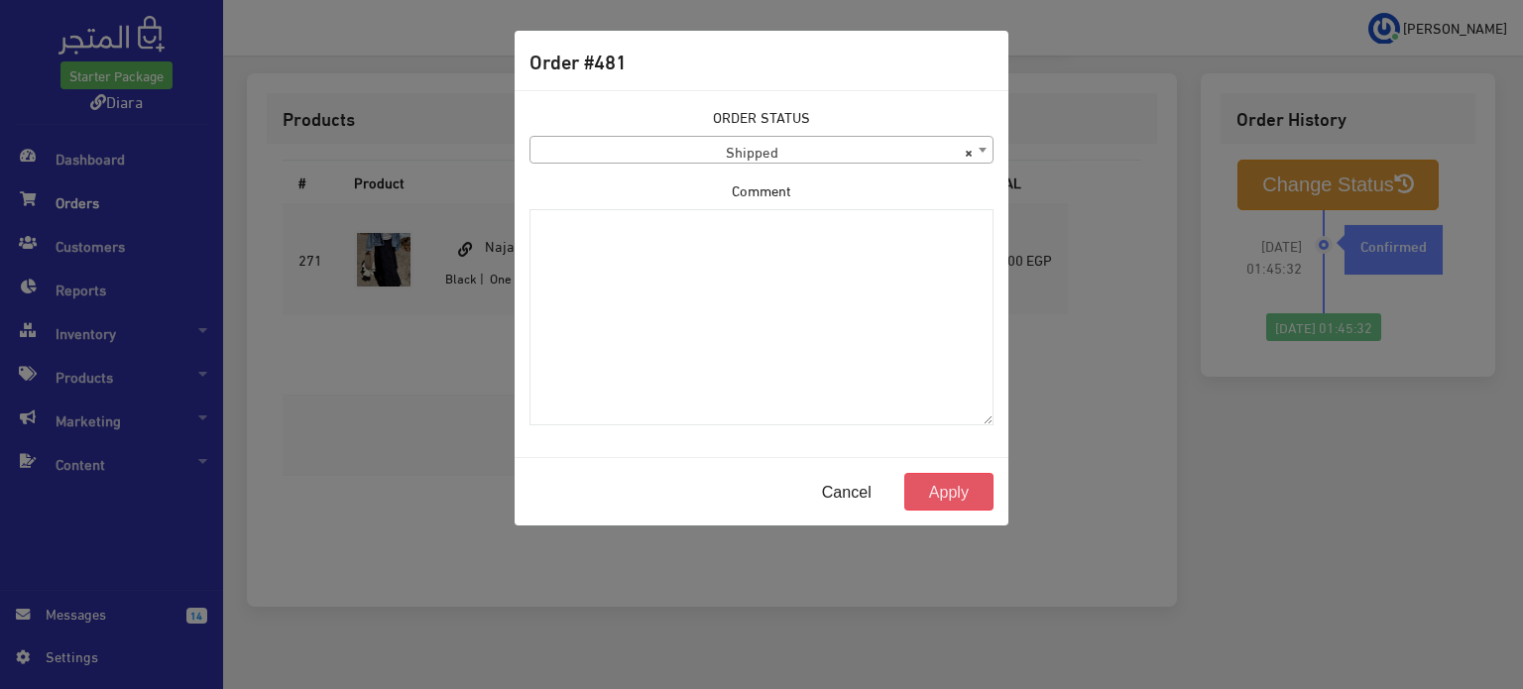
click at [946, 479] on button "Apply" at bounding box center [949, 492] width 89 height 38
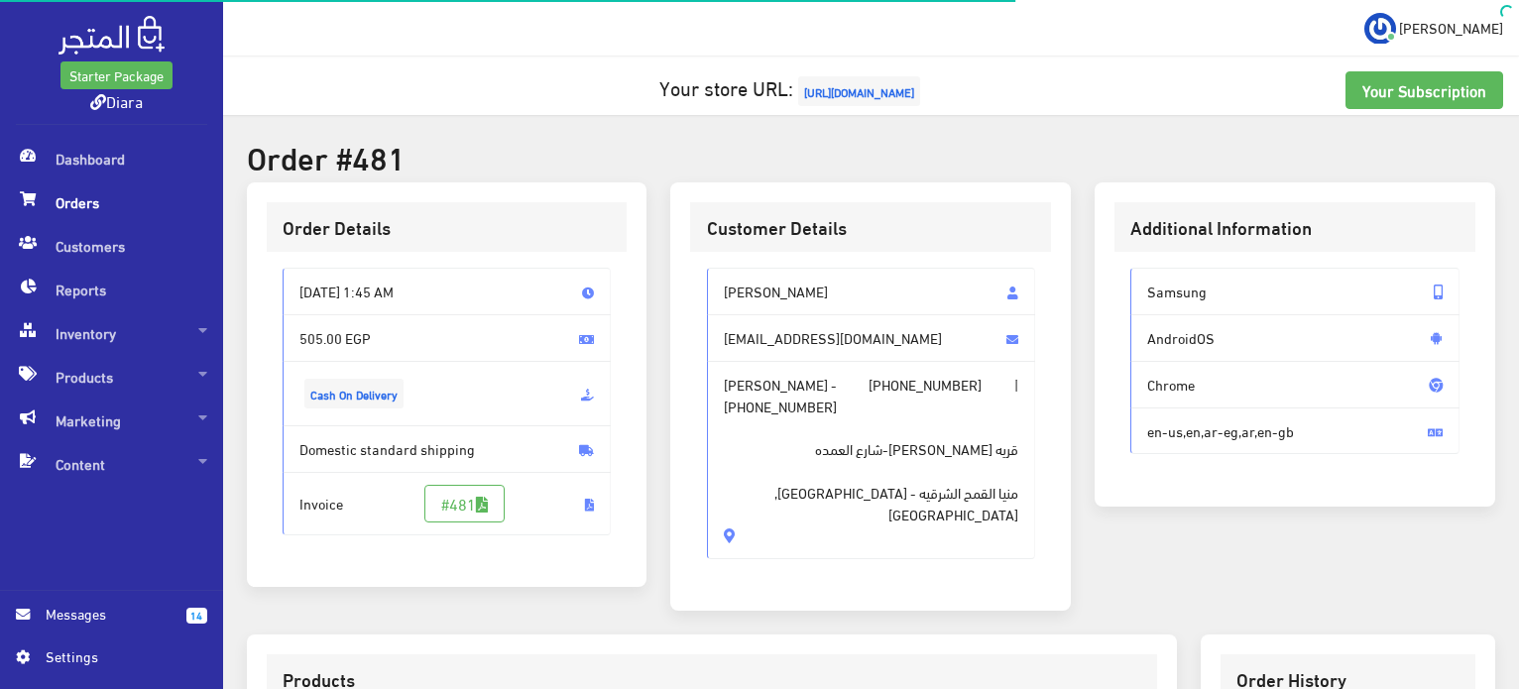
scroll to position [561, 0]
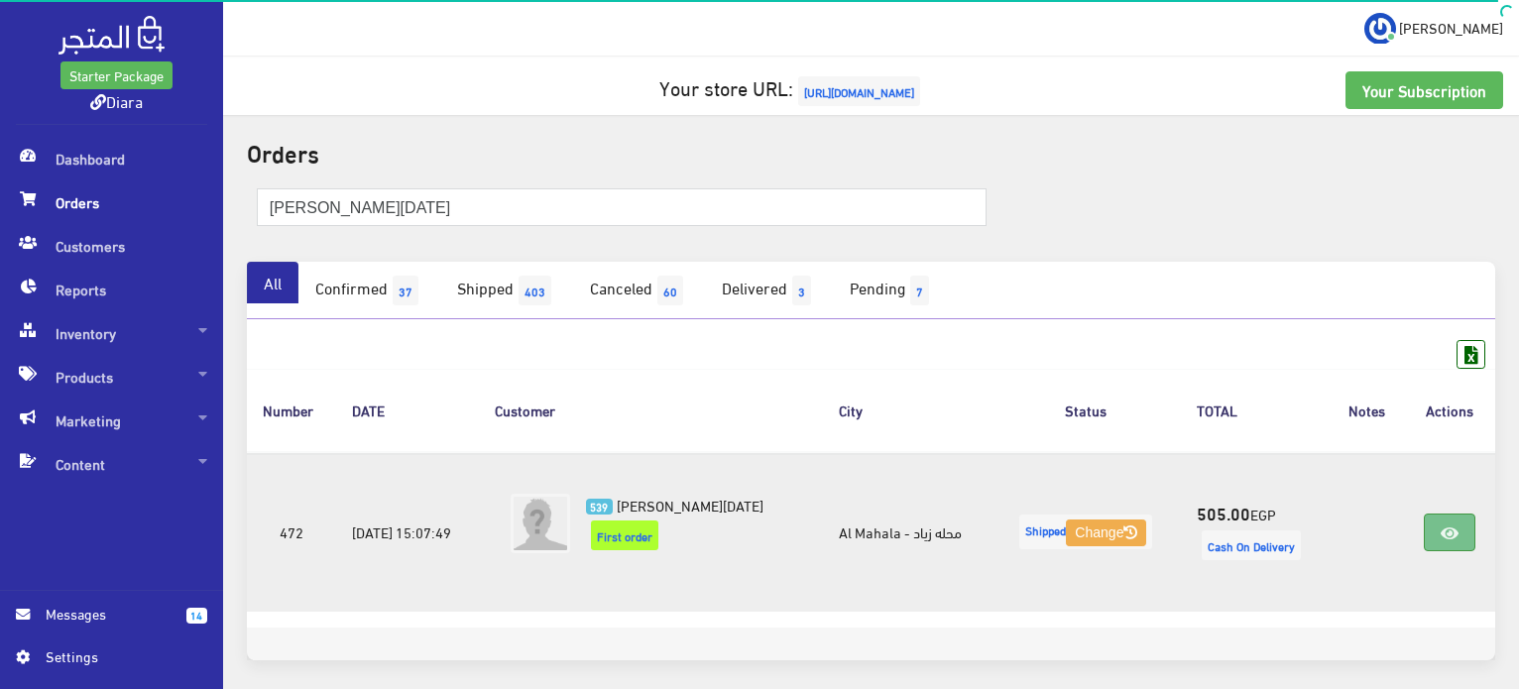
click at [1447, 518] on link at bounding box center [1450, 533] width 52 height 38
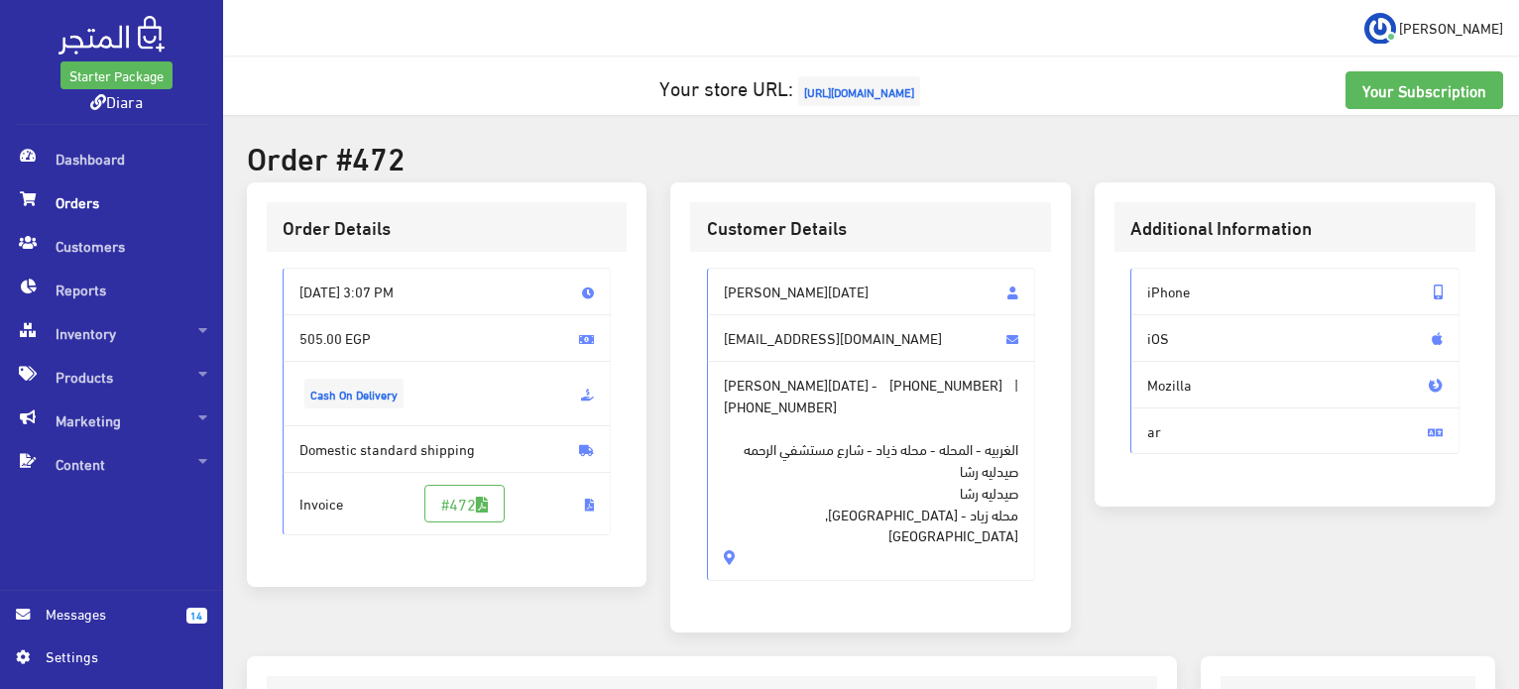
click at [71, 199] on span "Orders" at bounding box center [111, 203] width 191 height 44
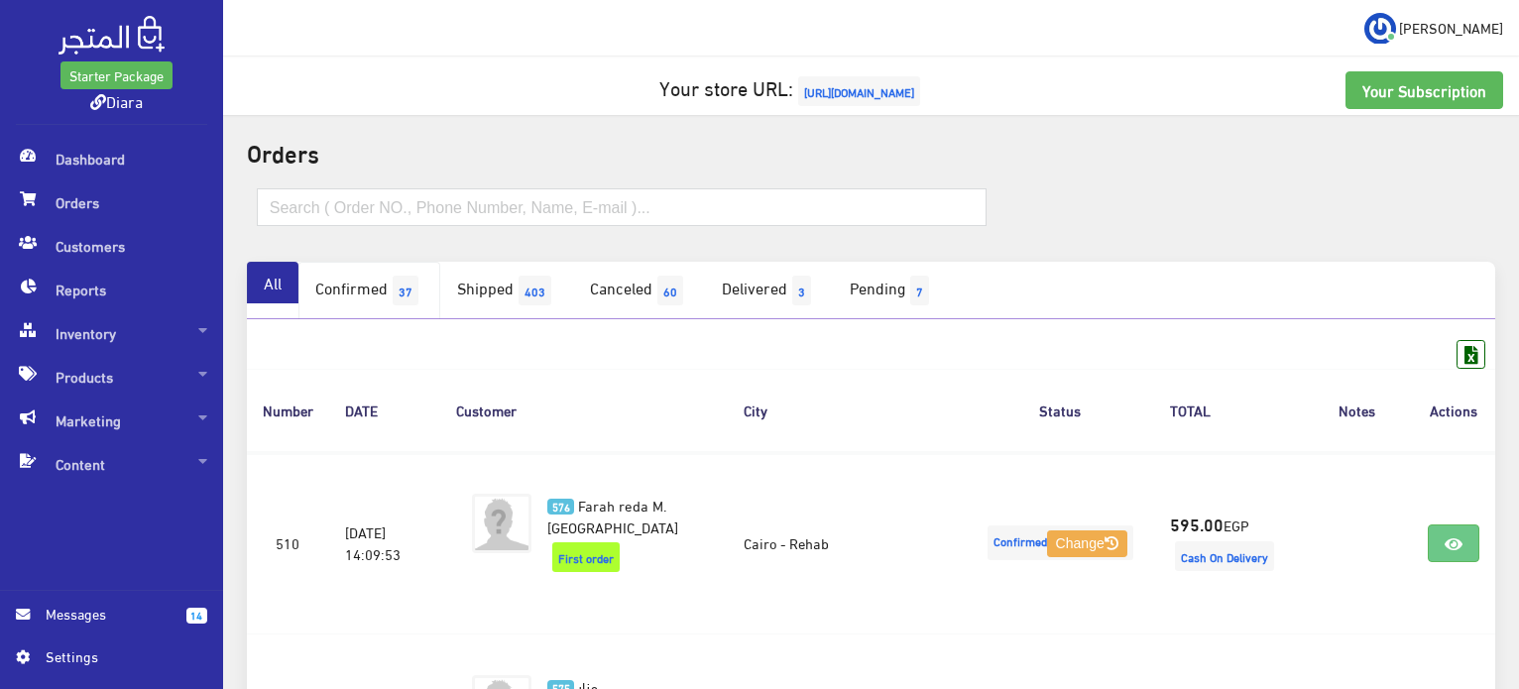
click at [376, 304] on link "Confirmed 37" at bounding box center [370, 291] width 142 height 58
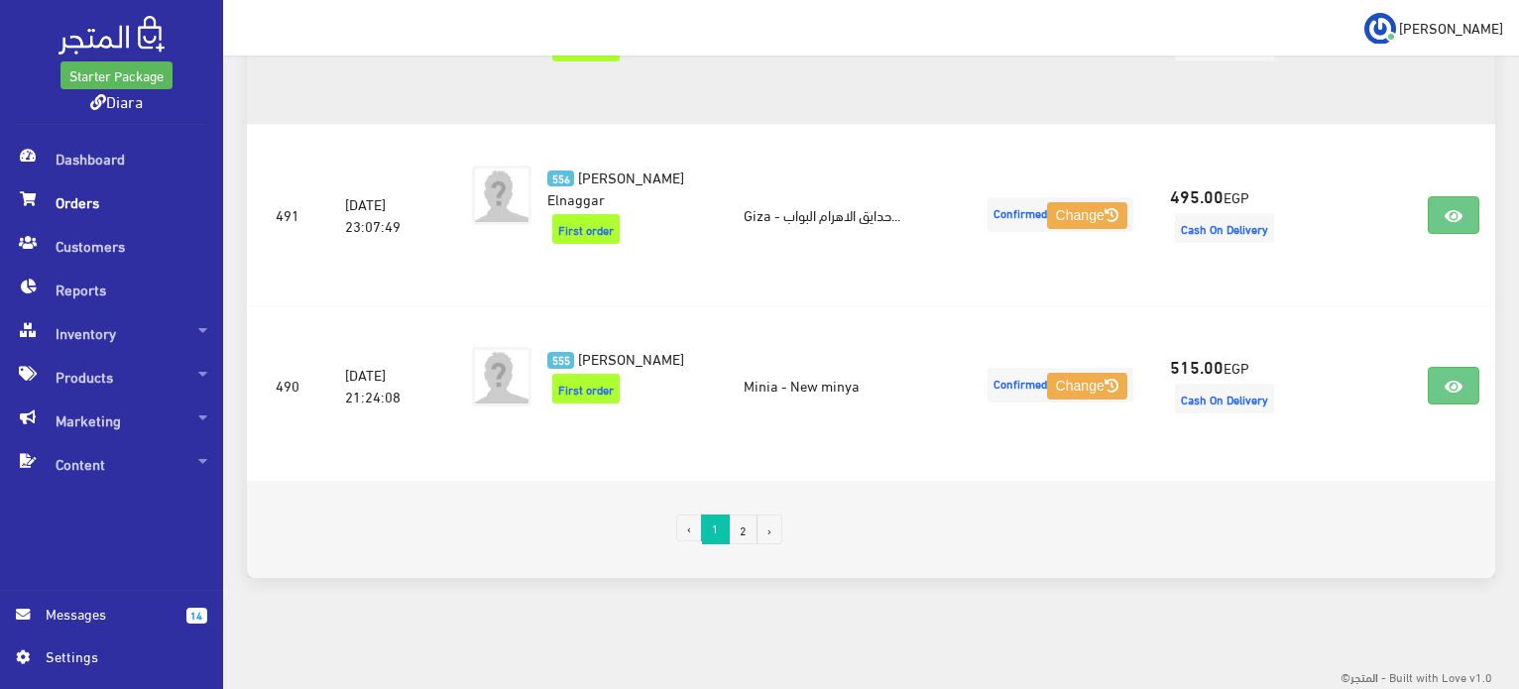
scroll to position [3369, 0]
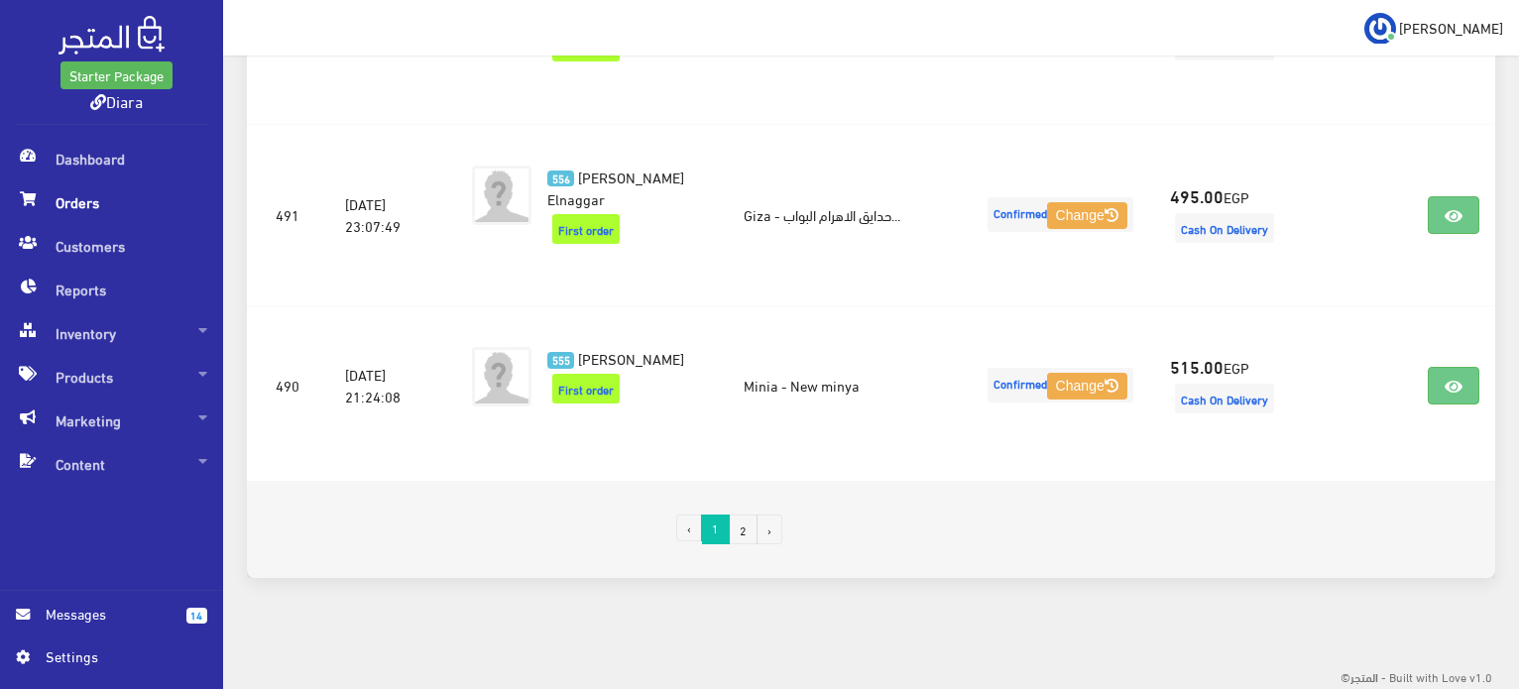
click at [745, 525] on link "2" at bounding box center [743, 530] width 29 height 30
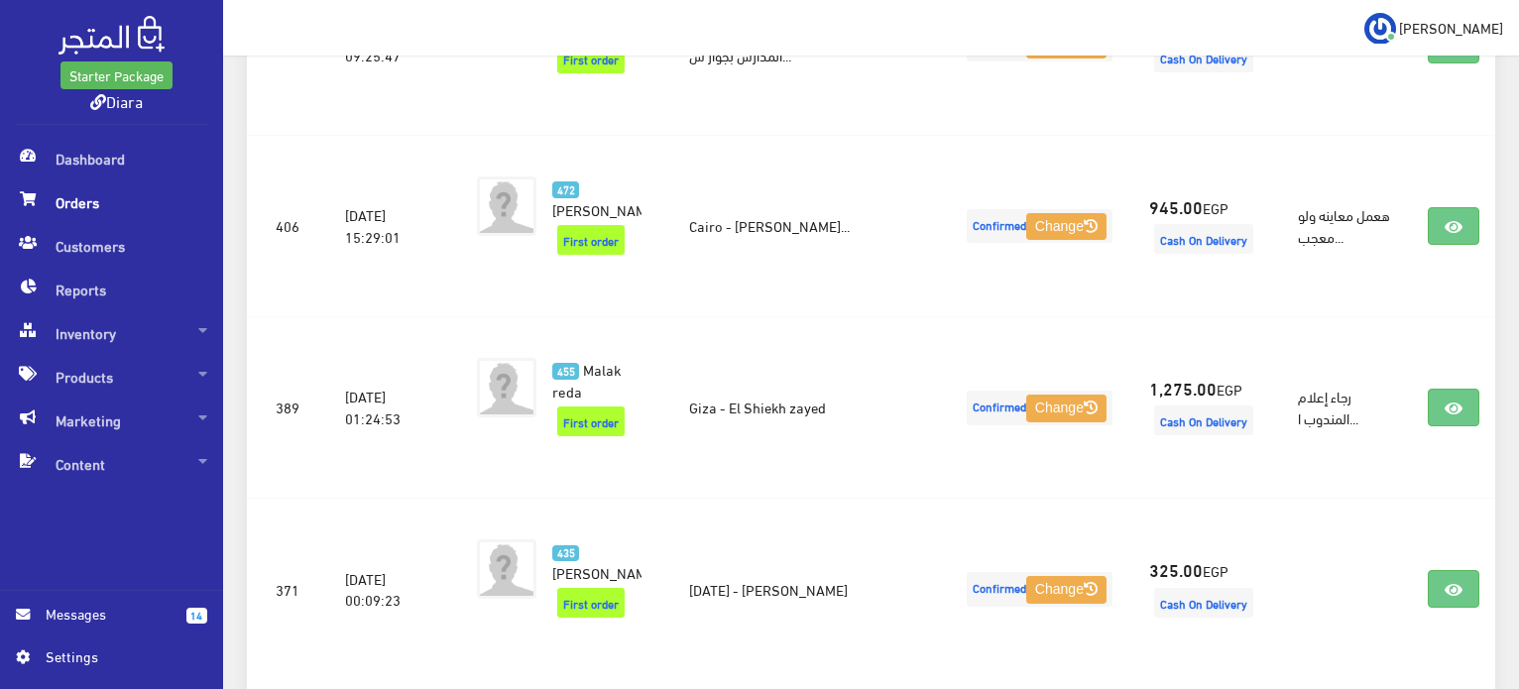
scroll to position [2868, 0]
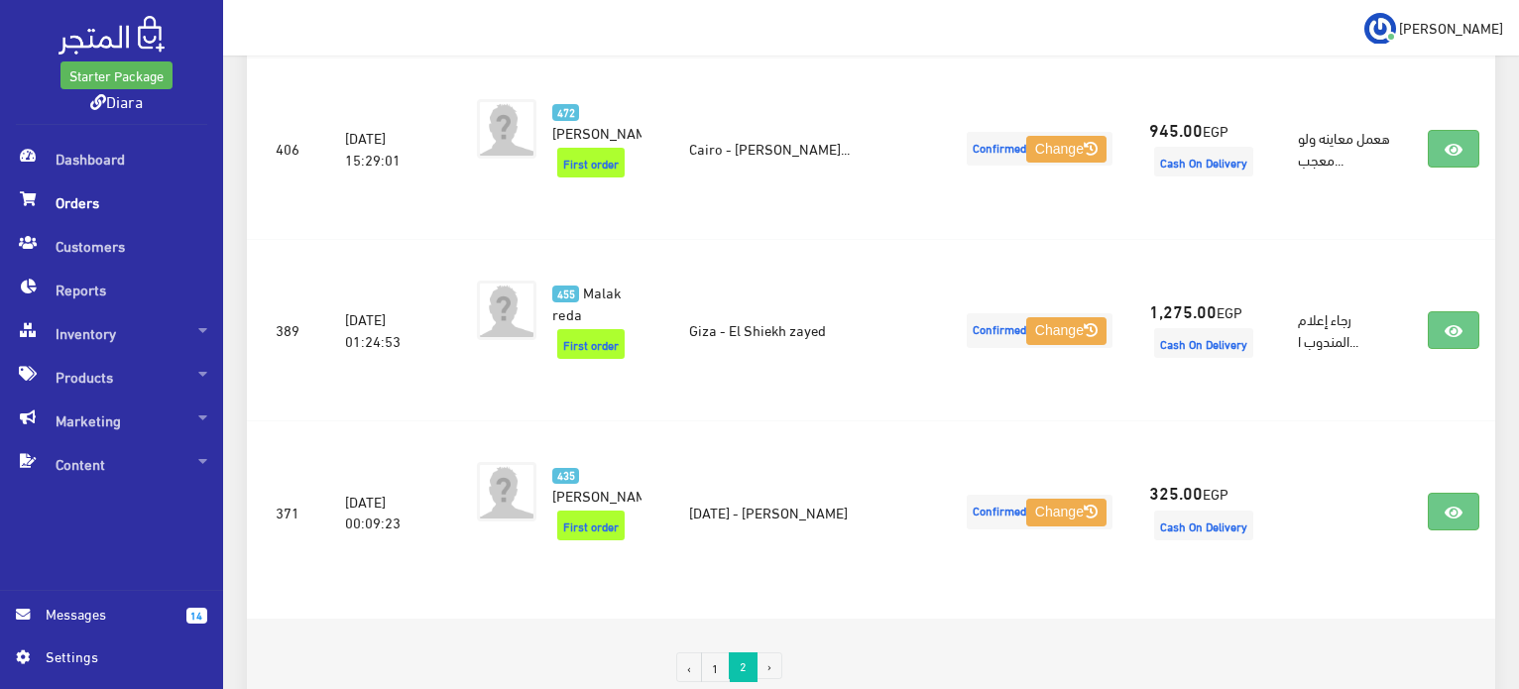
click at [716, 653] on link "1" at bounding box center [715, 668] width 29 height 30
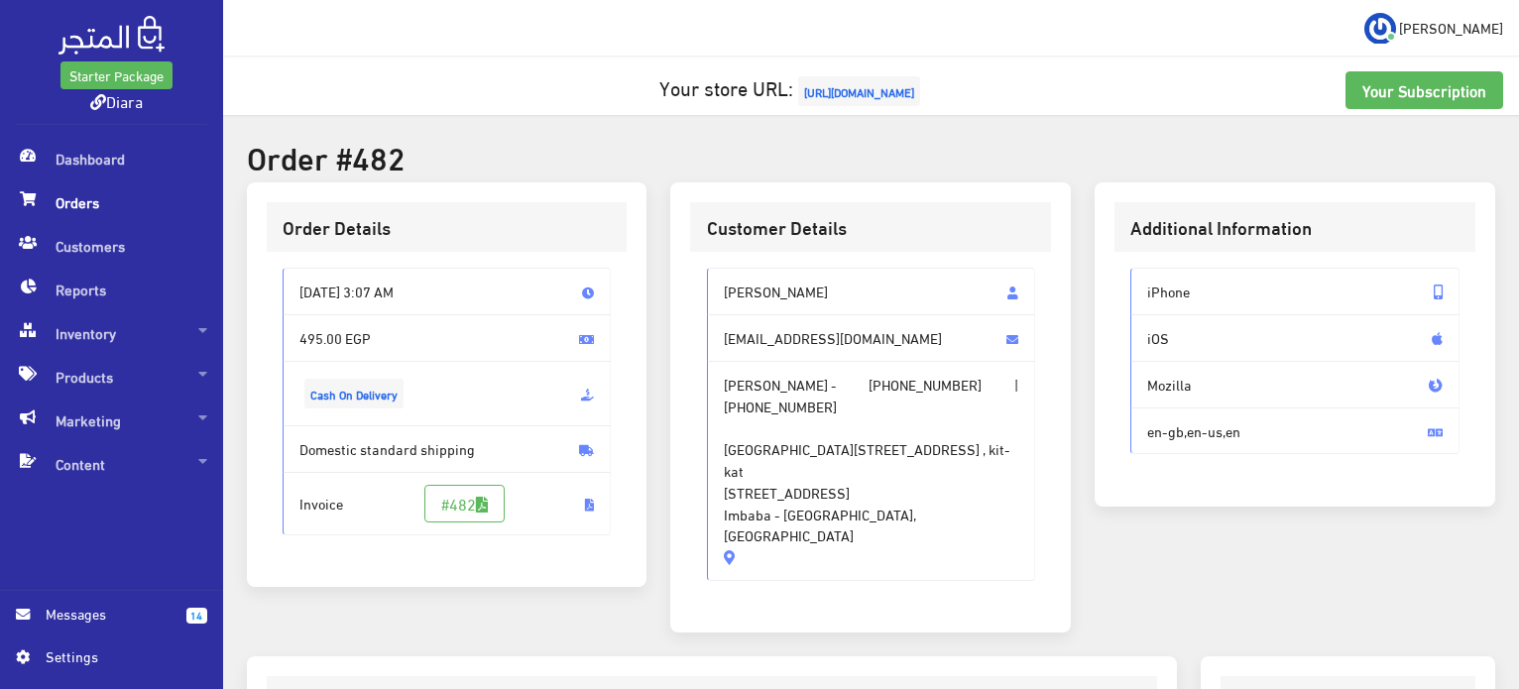
click at [786, 266] on div "[PERSON_NAME] [EMAIL_ADDRESS][DOMAIN_NAME] [PERSON_NAME] - [PHONE_NUMBER] | [PH…" at bounding box center [870, 432] width 361 height 361
drag, startPoint x: 786, startPoint y: 266, endPoint x: 807, endPoint y: 528, distance: 262.8
click at [807, 528] on div "Marwa Maher Maher marwamaheer78@gmail.com Marwa Maher Maher - +201150345843 | +…" at bounding box center [870, 432] width 361 height 361
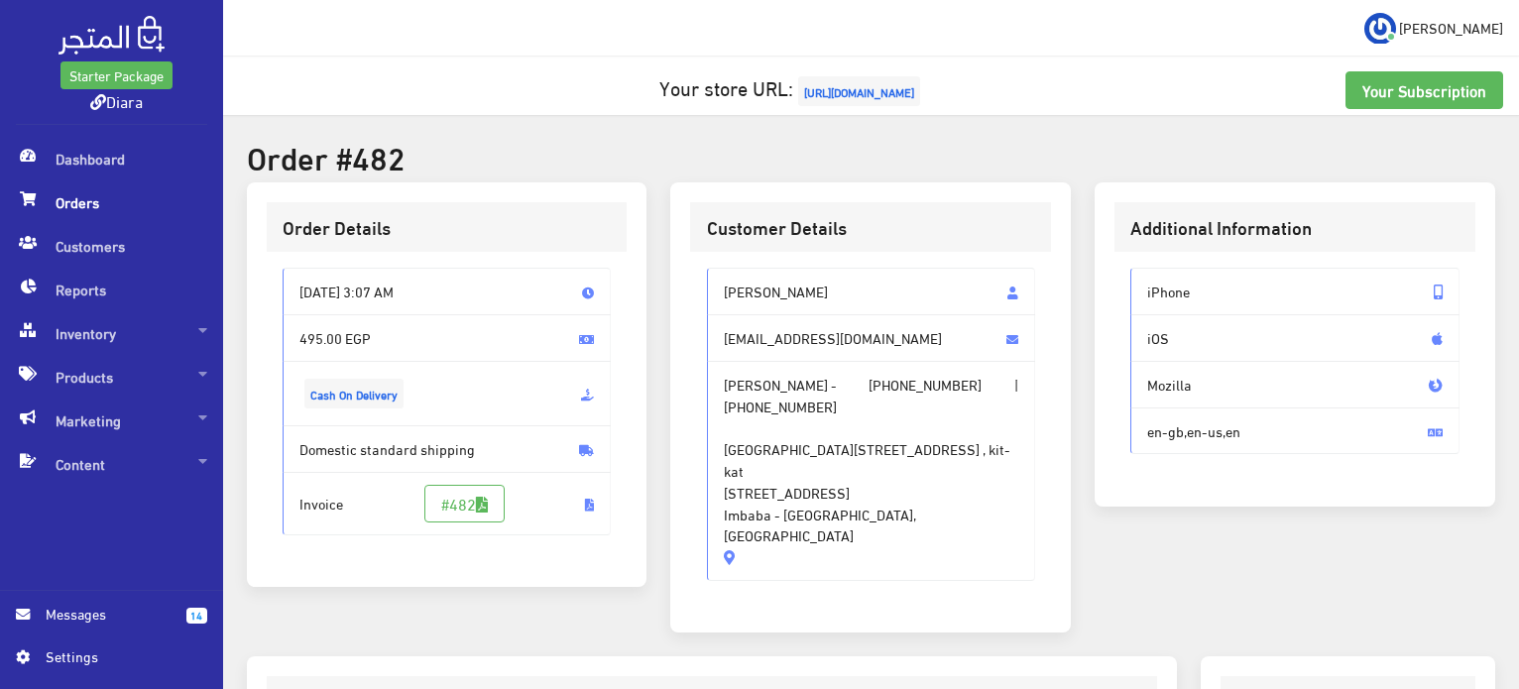
copy div "Marwa Maher Maher marwamaheer78@gmail.com Marwa Maher Maher - +201150345843 | +…"
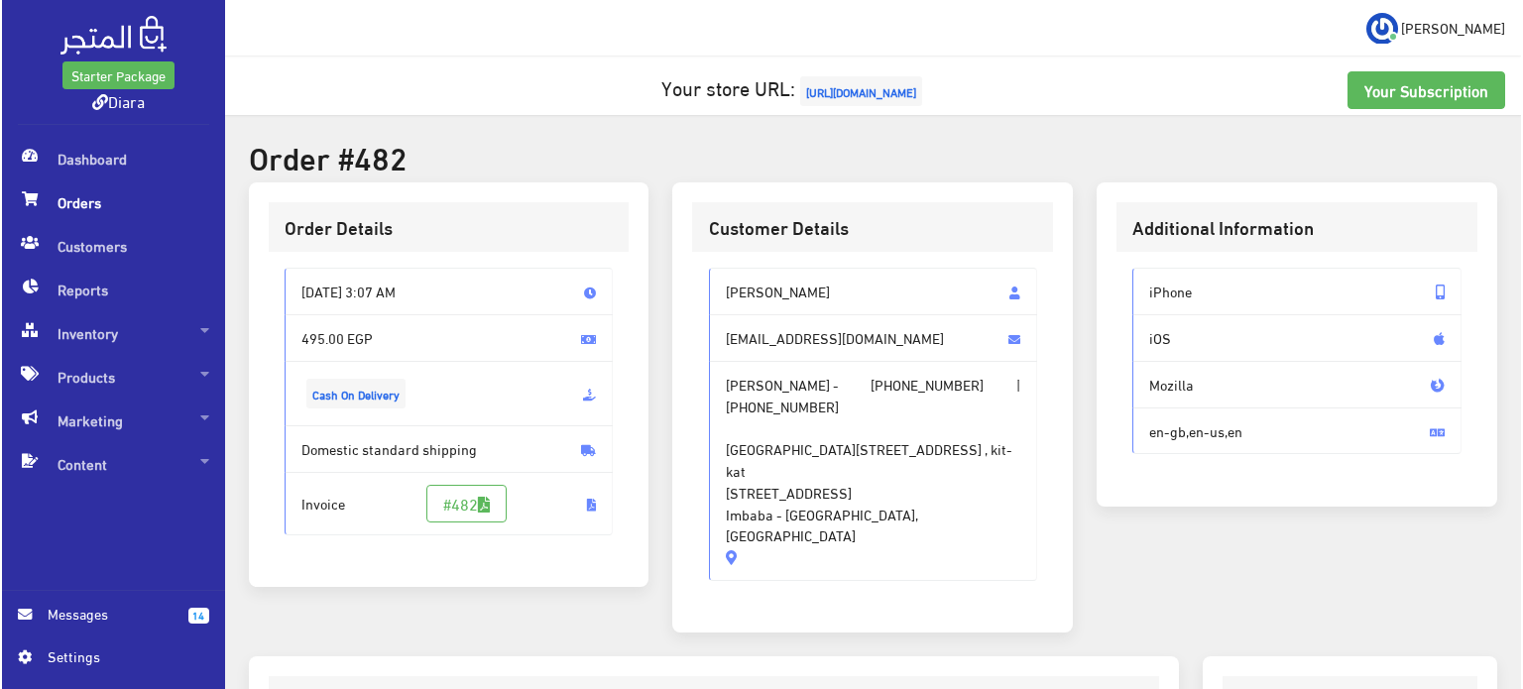
scroll to position [561, 0]
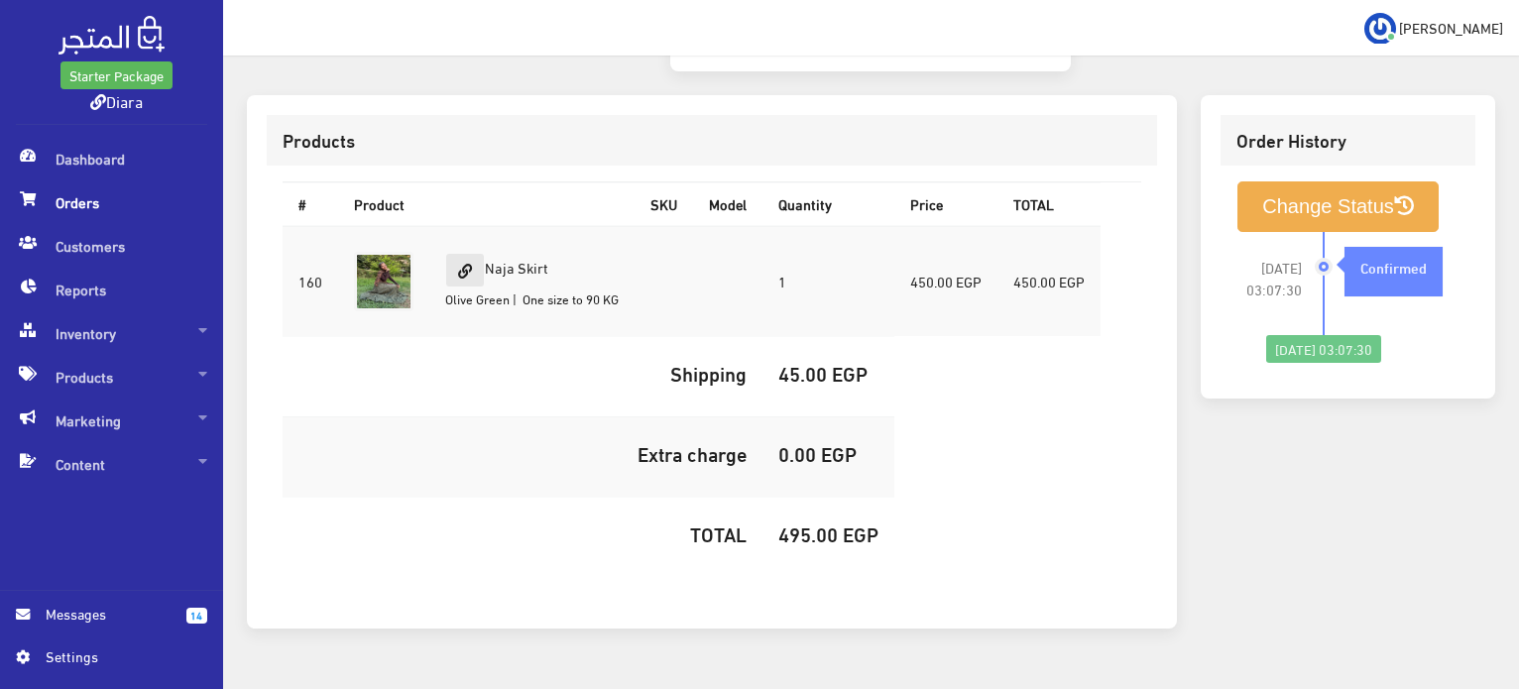
click at [473, 253] on link at bounding box center [465, 270] width 40 height 35
click at [533, 226] on td "Naja Skirt Olive Green | One size to 90 KG" at bounding box center [531, 281] width 205 height 111
copy td "Naja Skirt"
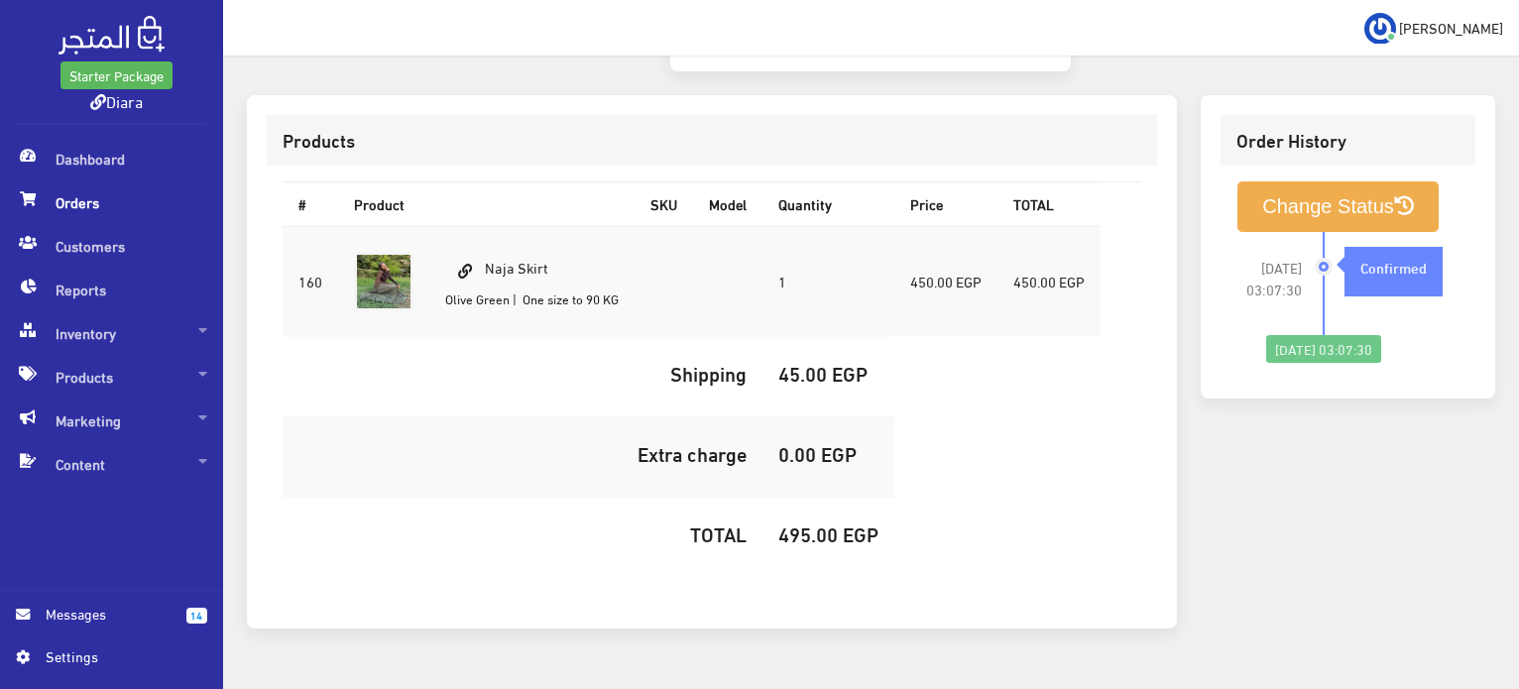
click at [819, 523] on h5 "495.00 EGP" at bounding box center [829, 534] width 100 height 22
copy h5 "495.00"
click at [1359, 182] on button "Change Status" at bounding box center [1338, 207] width 201 height 51
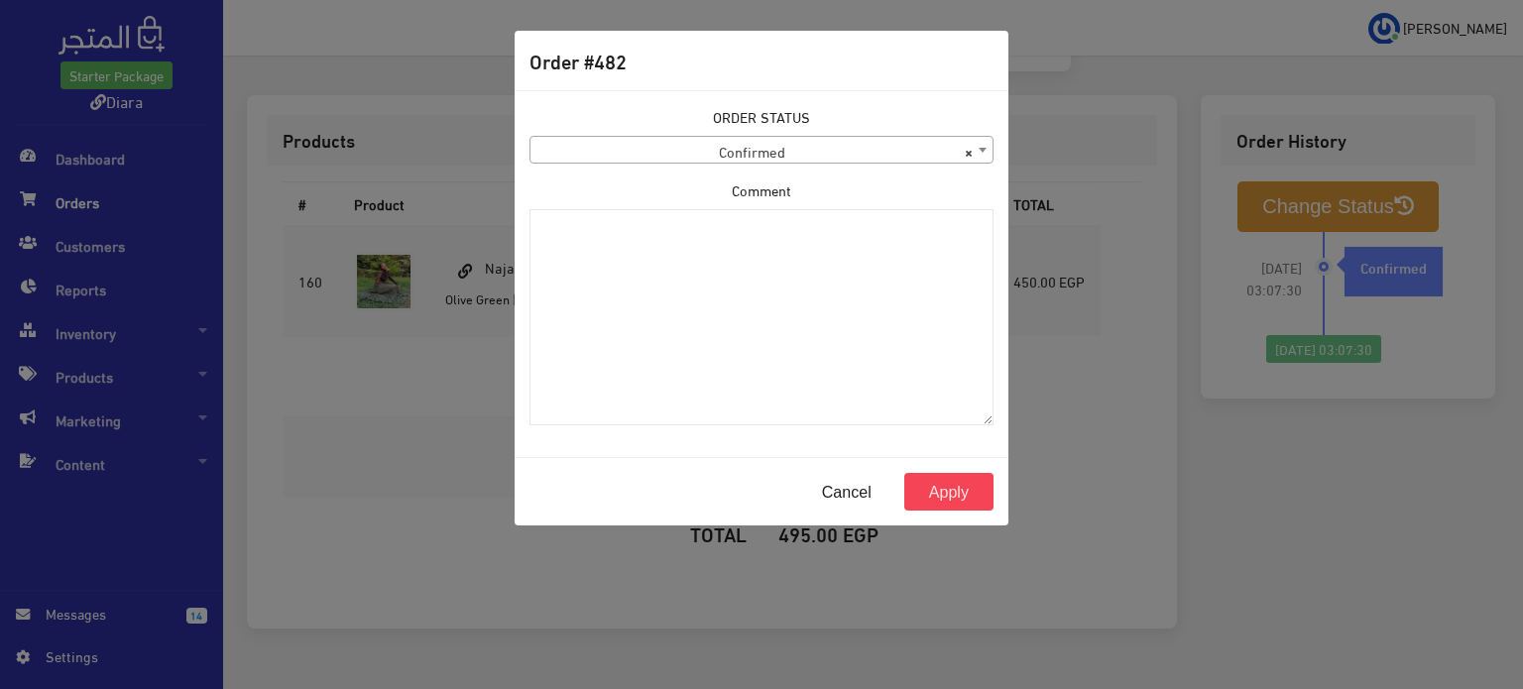
click at [743, 137] on span "× Confirmed" at bounding box center [762, 151] width 462 height 28
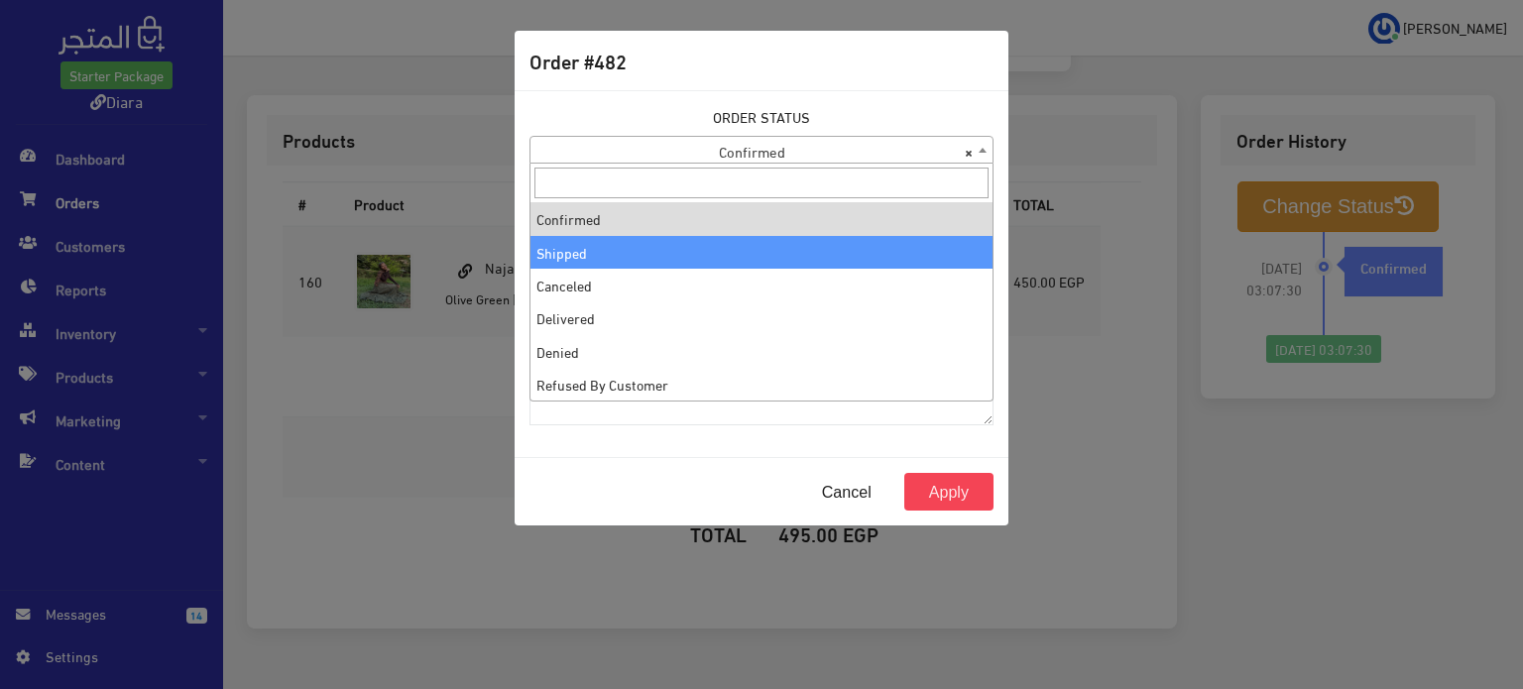
drag, startPoint x: 587, startPoint y: 259, endPoint x: 610, endPoint y: 283, distance: 33.0
select select "2"
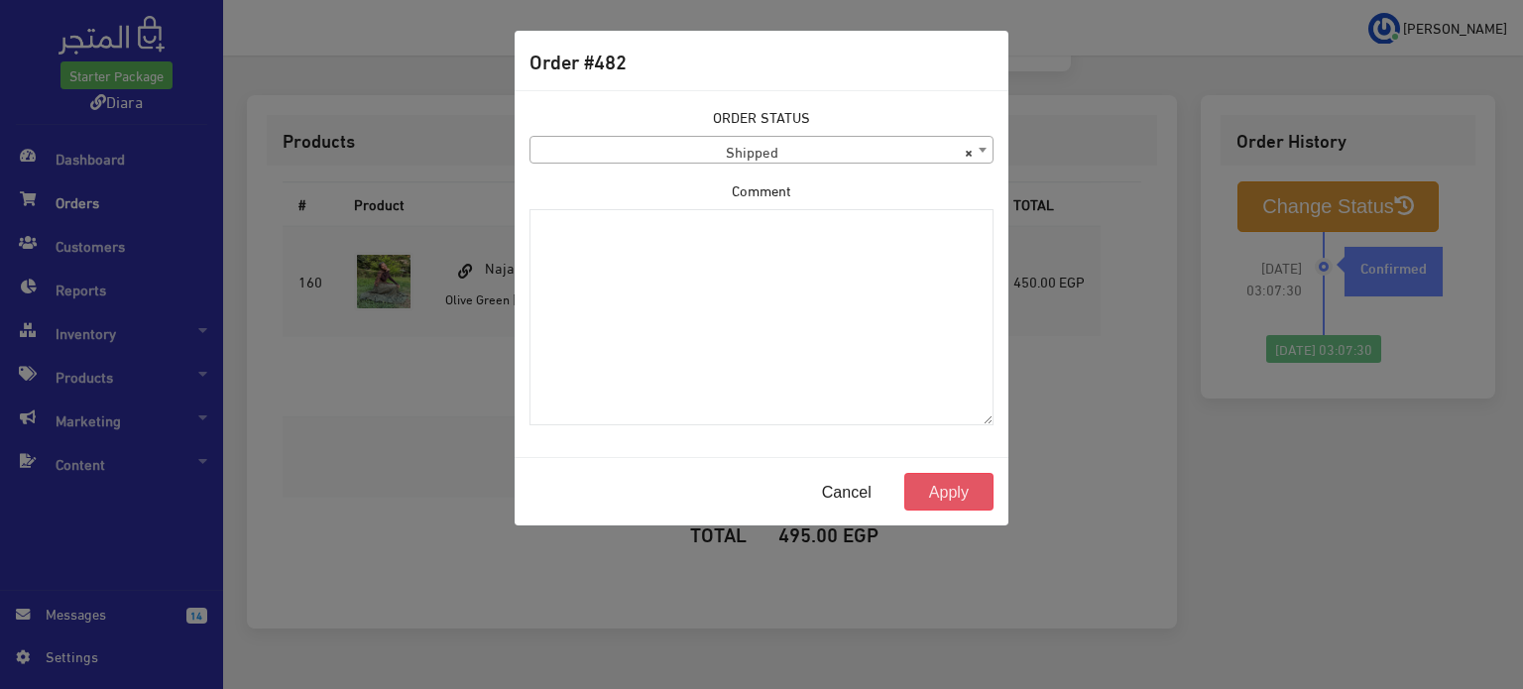
click at [936, 491] on button "Apply" at bounding box center [949, 492] width 89 height 38
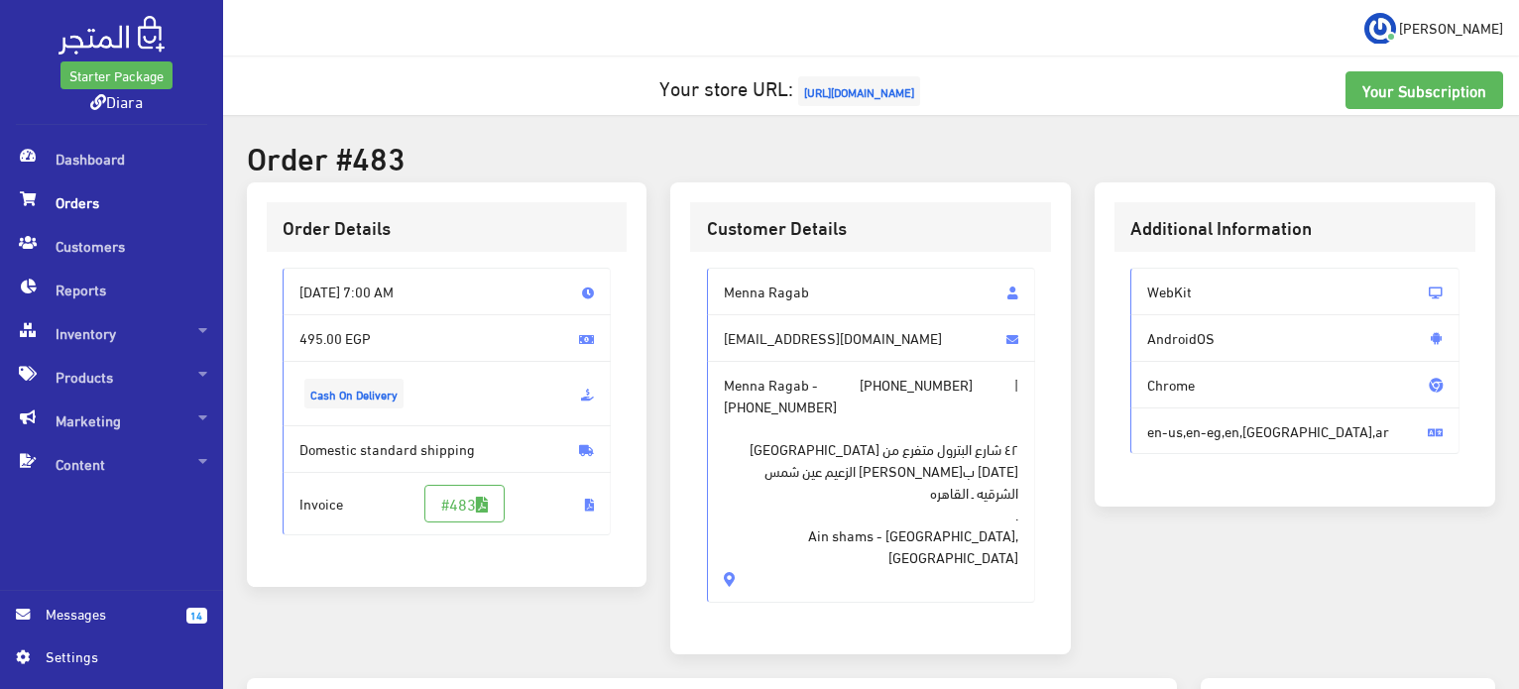
click at [797, 291] on span "Menna Ragab" at bounding box center [871, 292] width 329 height 48
drag, startPoint x: 797, startPoint y: 291, endPoint x: 846, endPoint y: 519, distance: 233.2
click at [846, 519] on div "Menna Ragab [EMAIL_ADDRESS][DOMAIN_NAME] Menna Ragab - [PHONE_NUMBER] | [PHONE_…" at bounding box center [871, 435] width 329 height 334
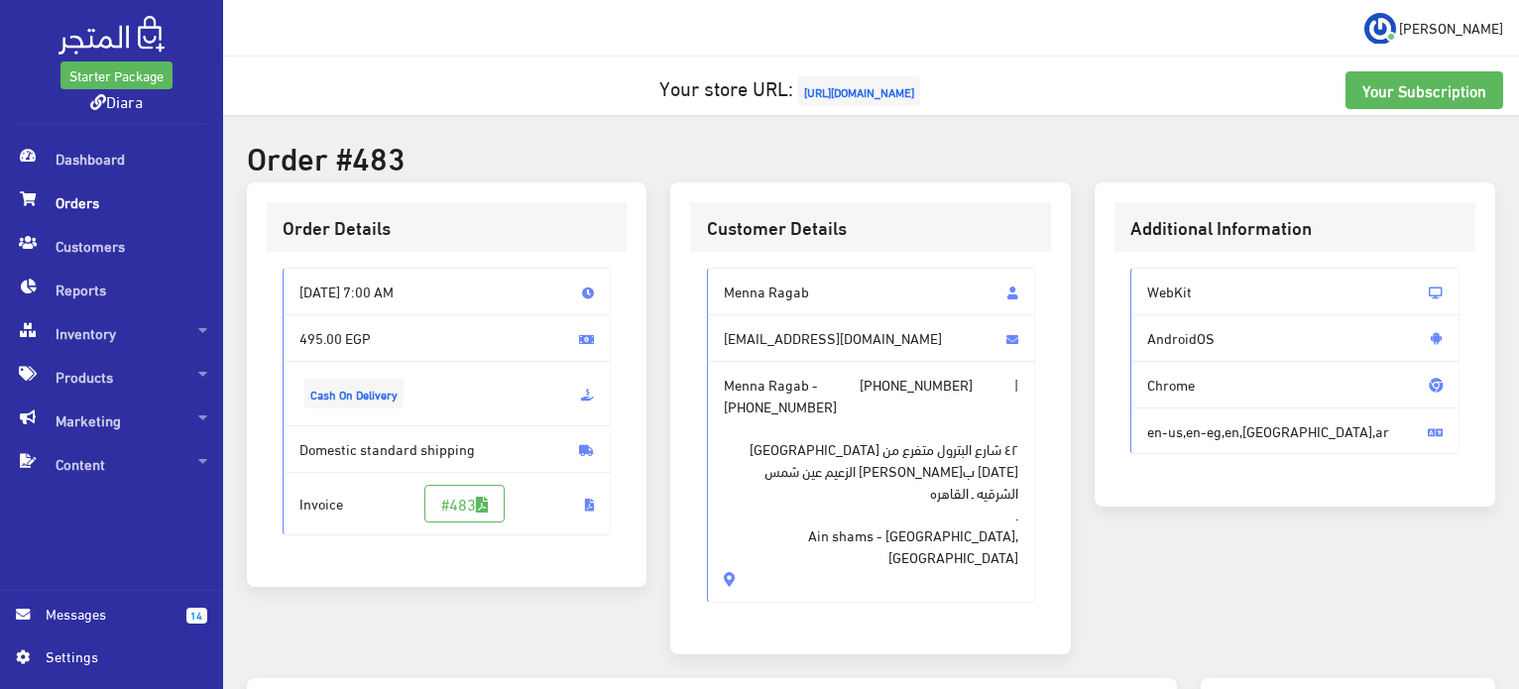
copy div "Menna Ragab [EMAIL_ADDRESS][DOMAIN_NAME] Menna Ragab - [PHONE_NUMBER] | [PHONE_…"
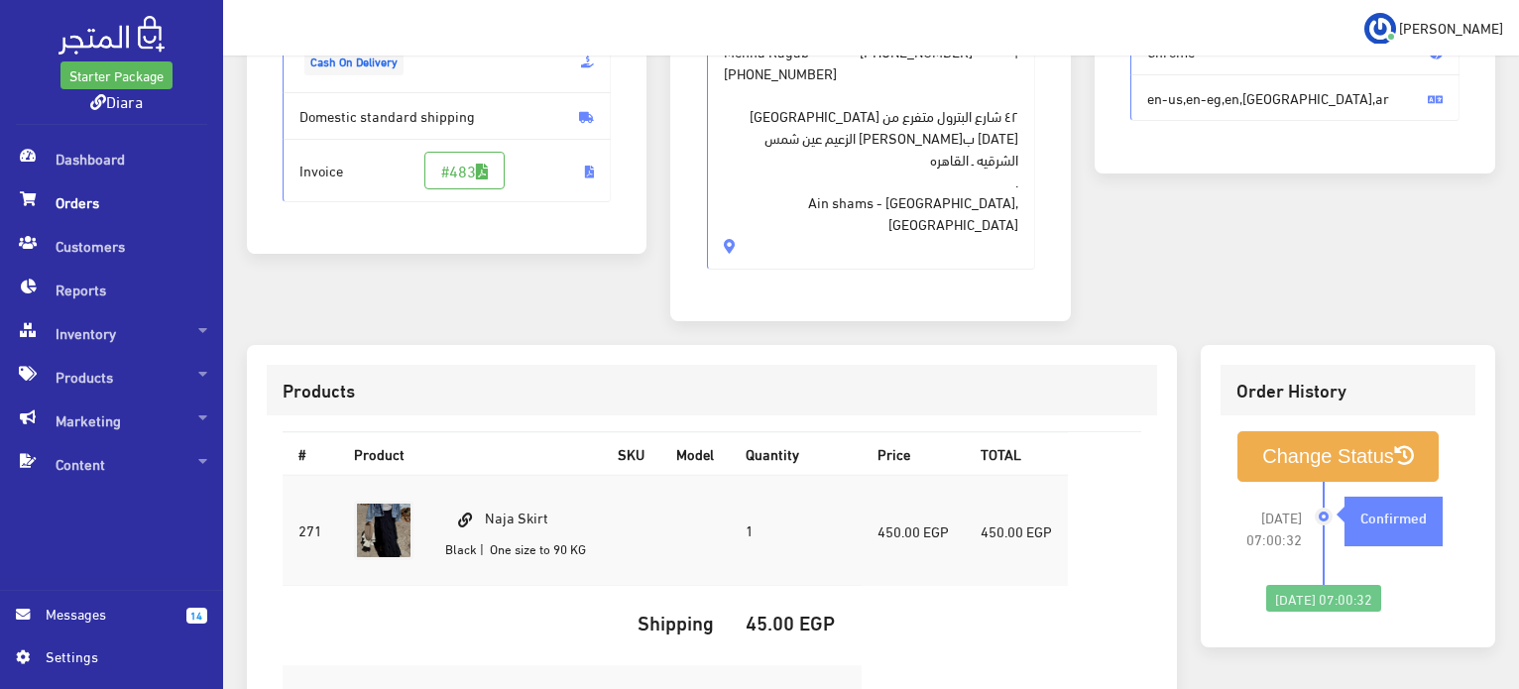
scroll to position [397, 0]
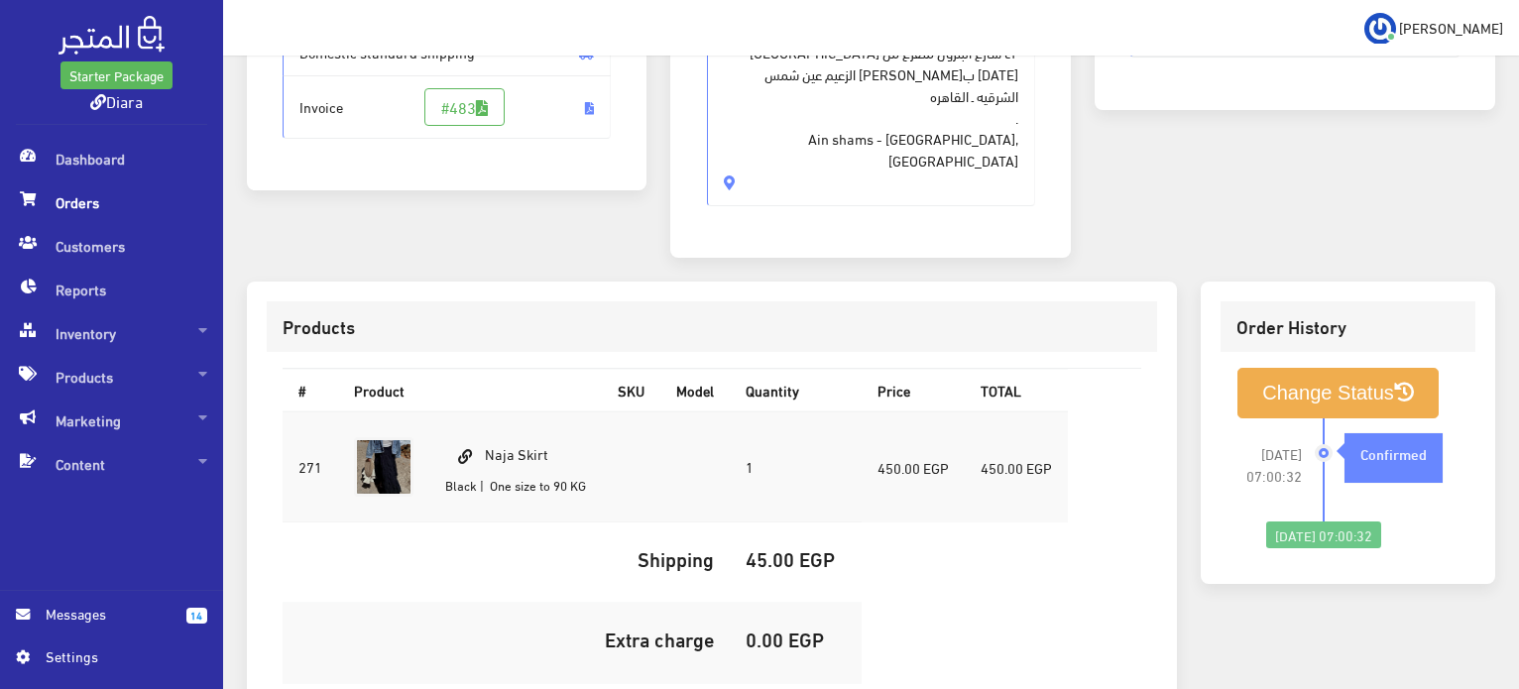
click at [526, 412] on td "Naja Skirt Black | One size to 90 KG" at bounding box center [515, 467] width 173 height 111
copy td "Naja Skirt"
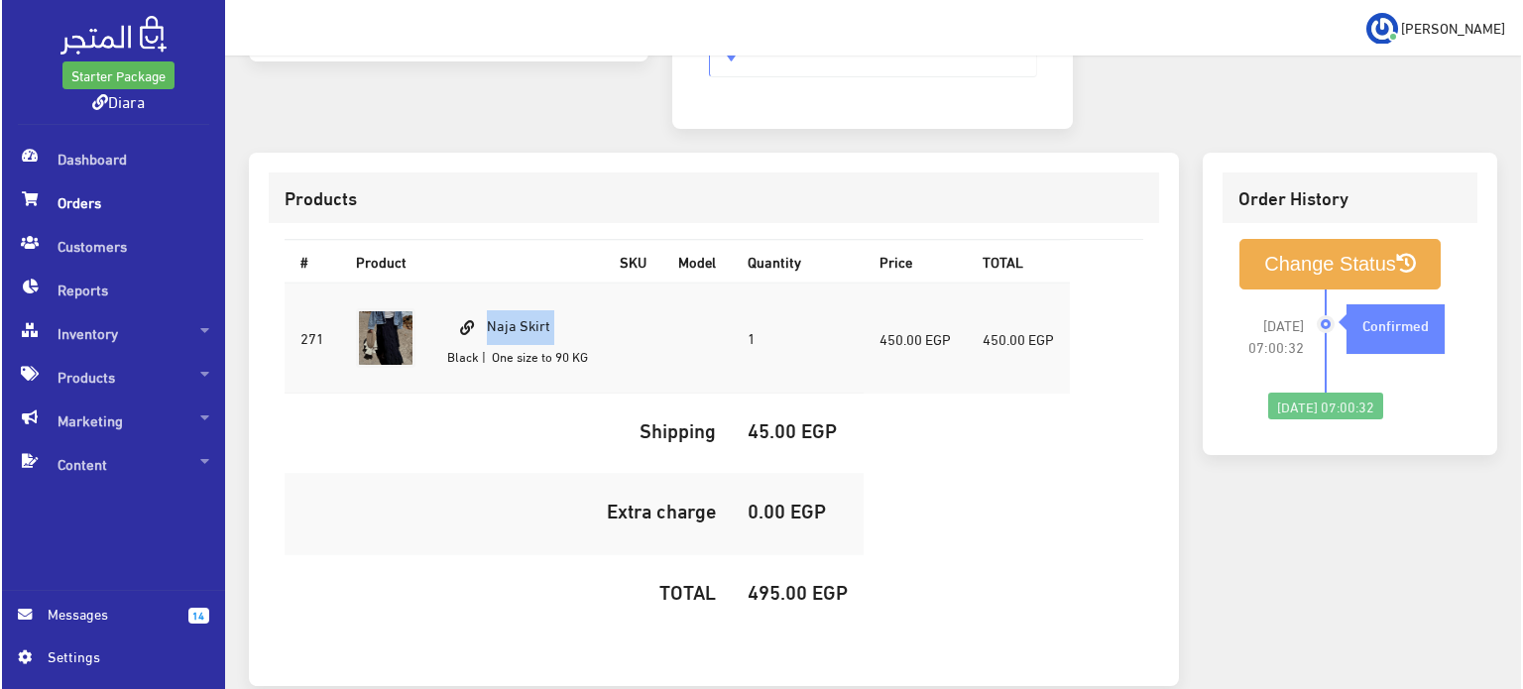
scroll to position [587, 0]
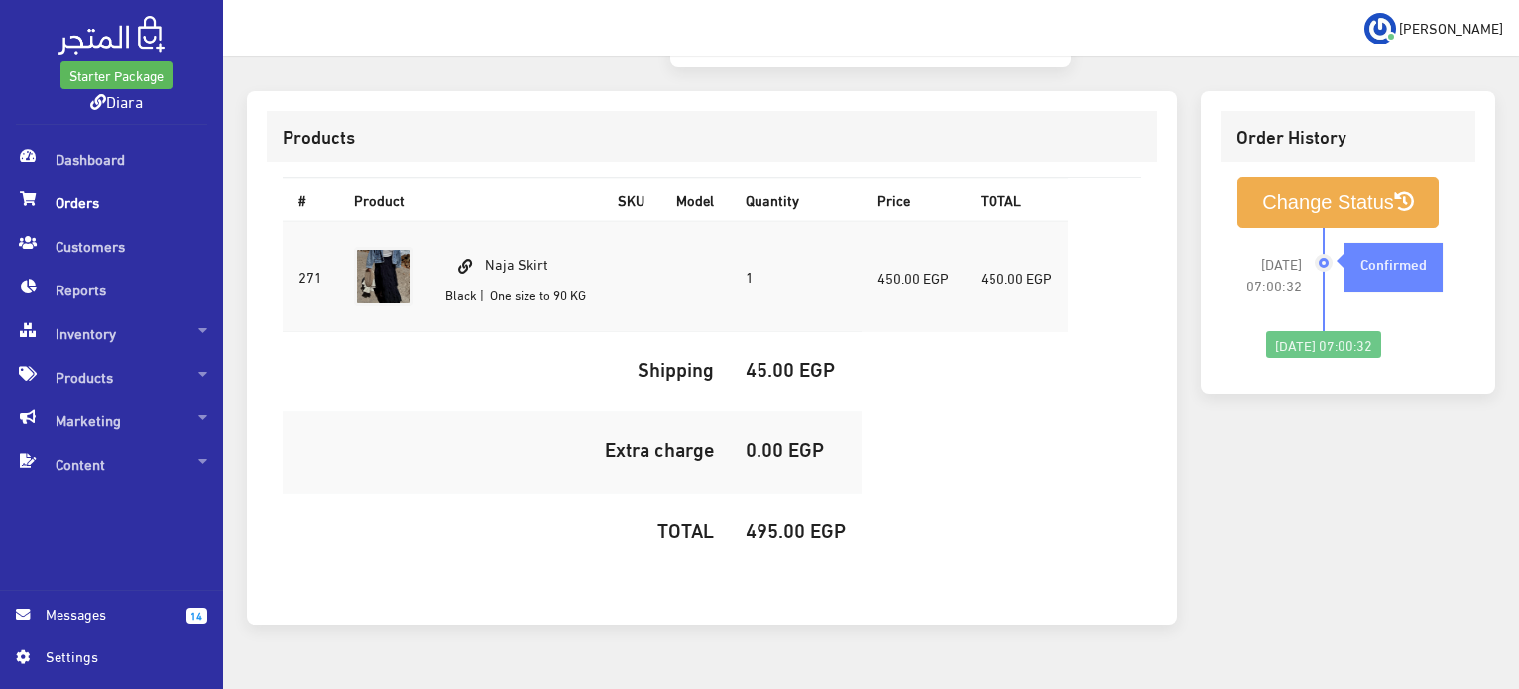
click at [762, 519] on h5 "495.00 EGP" at bounding box center [796, 530] width 100 height 22
click at [764, 519] on h5 "495.00 EGP" at bounding box center [796, 530] width 100 height 22
copy h5 "495.00"
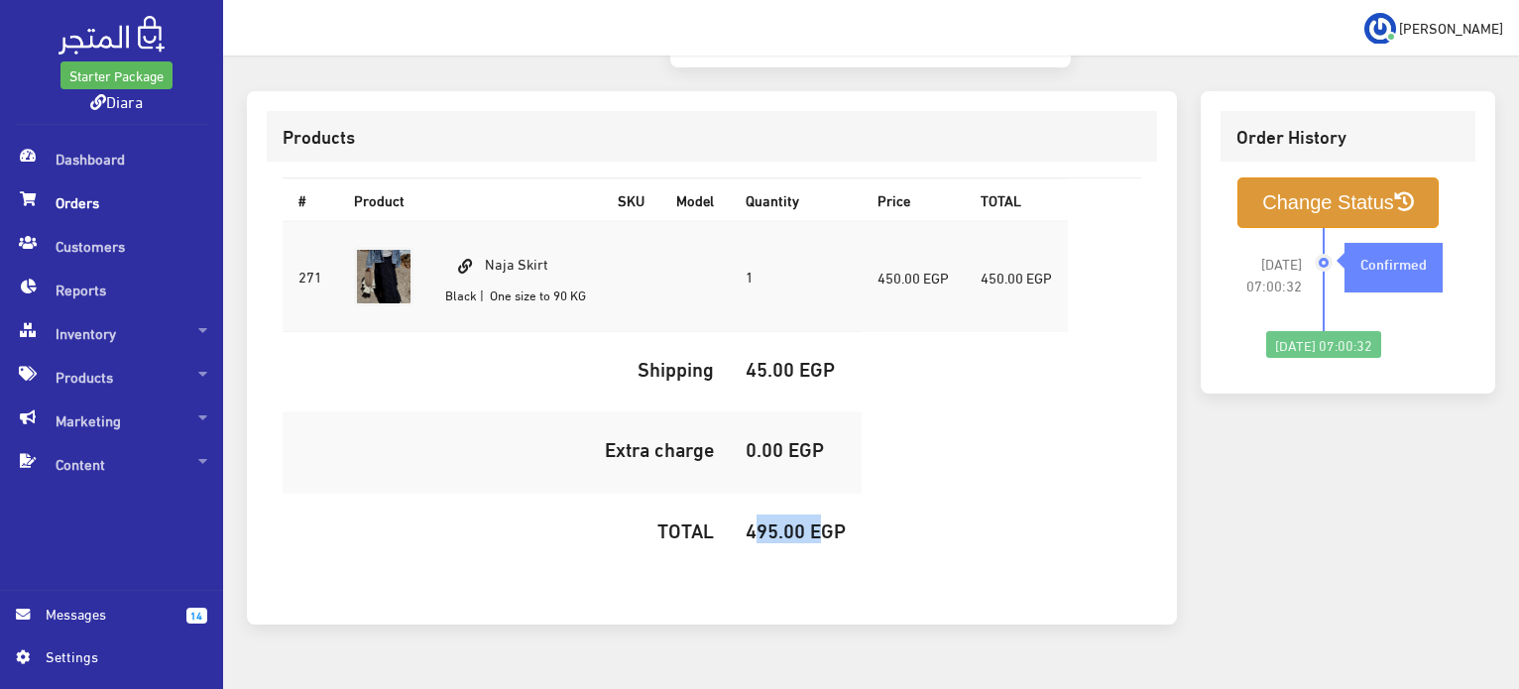
click at [1333, 178] on button "Change Status" at bounding box center [1338, 203] width 201 height 51
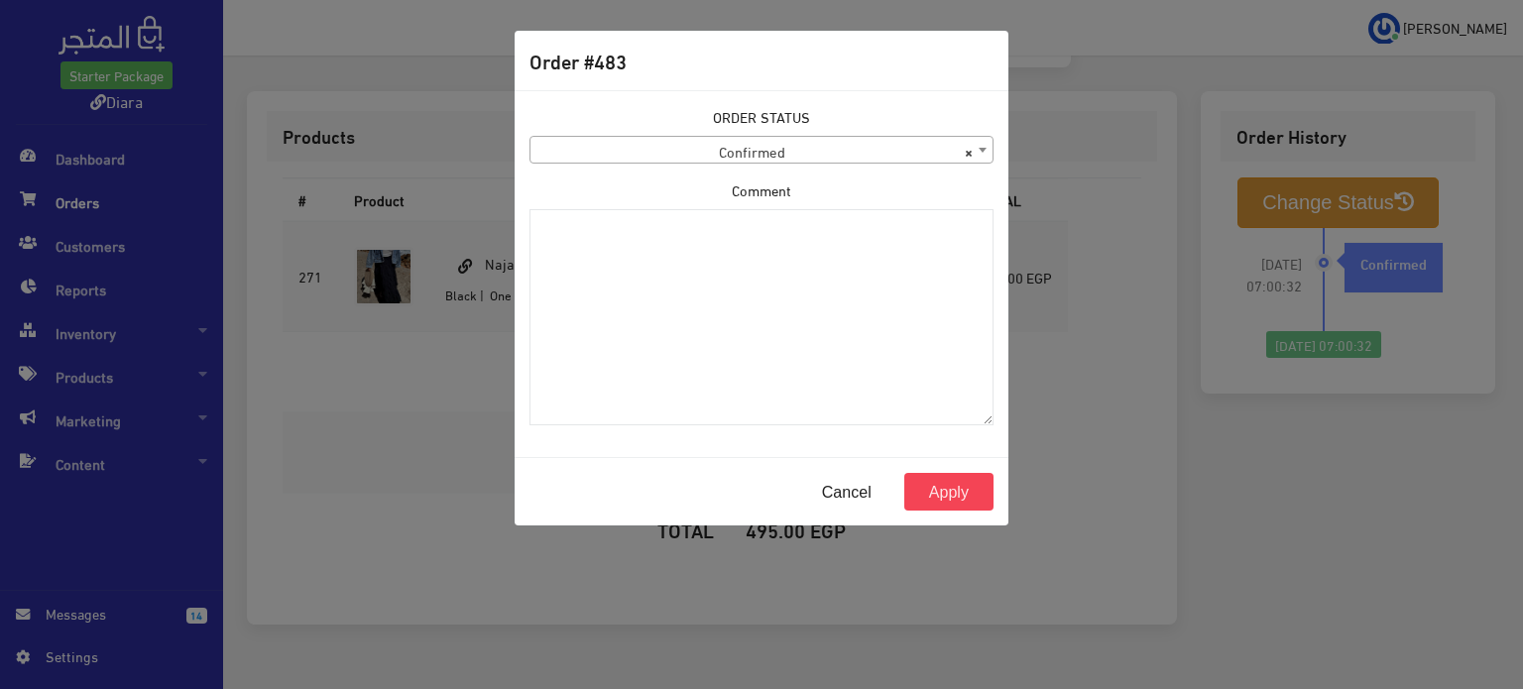
click at [660, 138] on span "× Confirmed" at bounding box center [762, 151] width 462 height 28
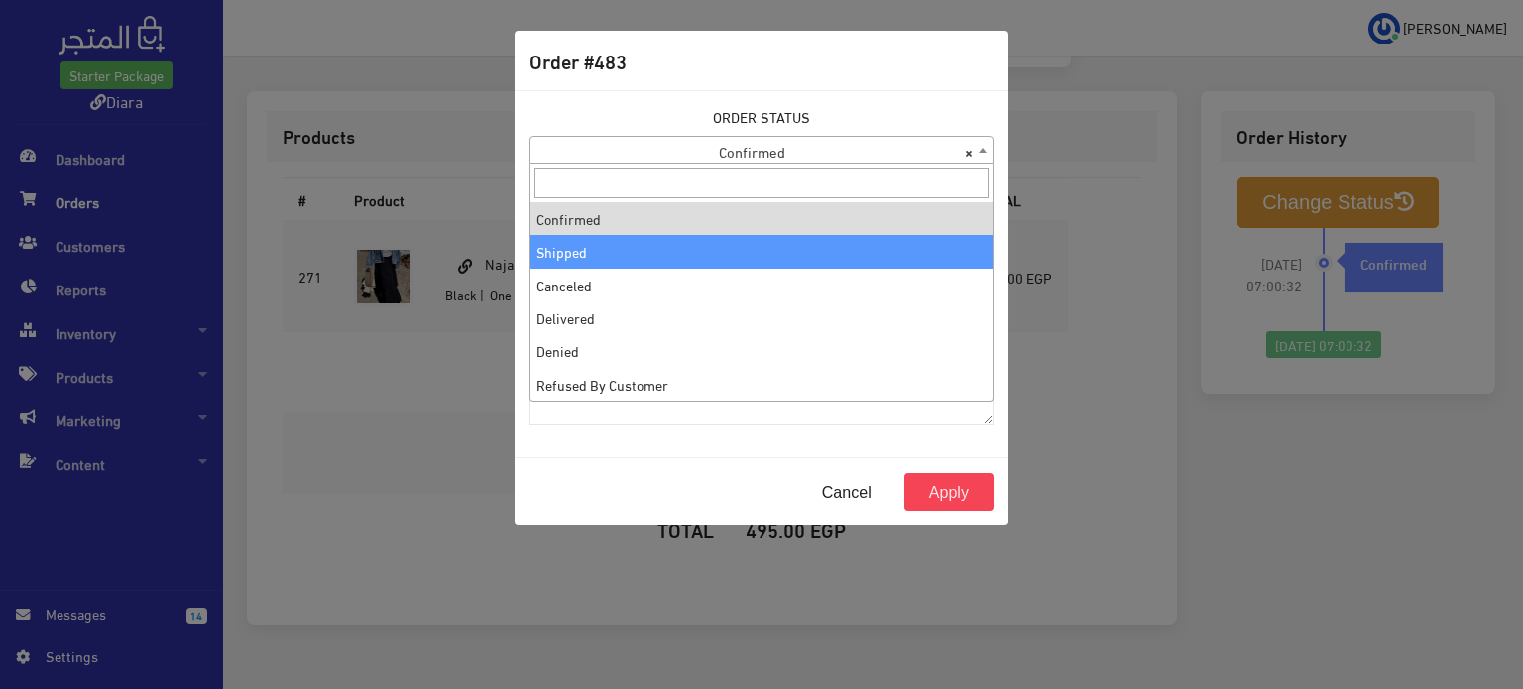
select select "2"
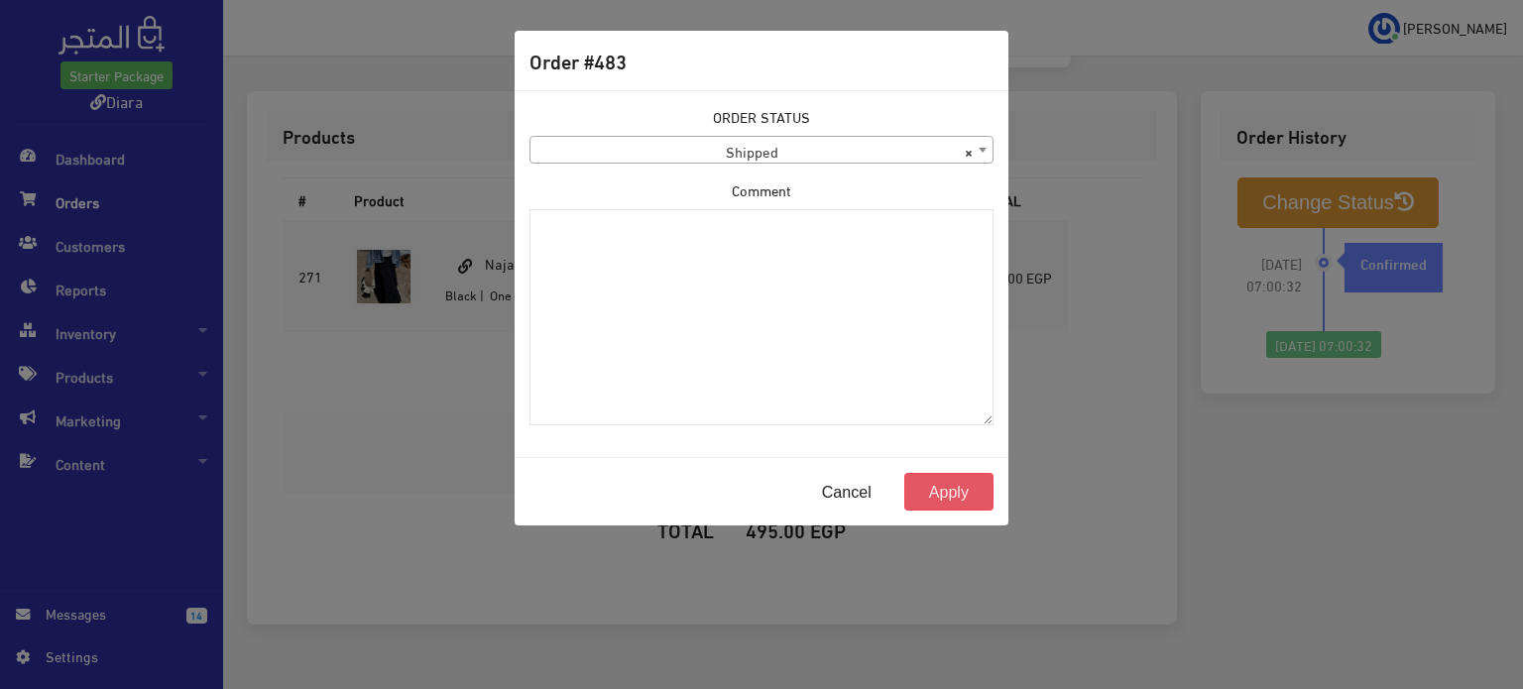
click at [966, 491] on button "Apply" at bounding box center [949, 492] width 89 height 38
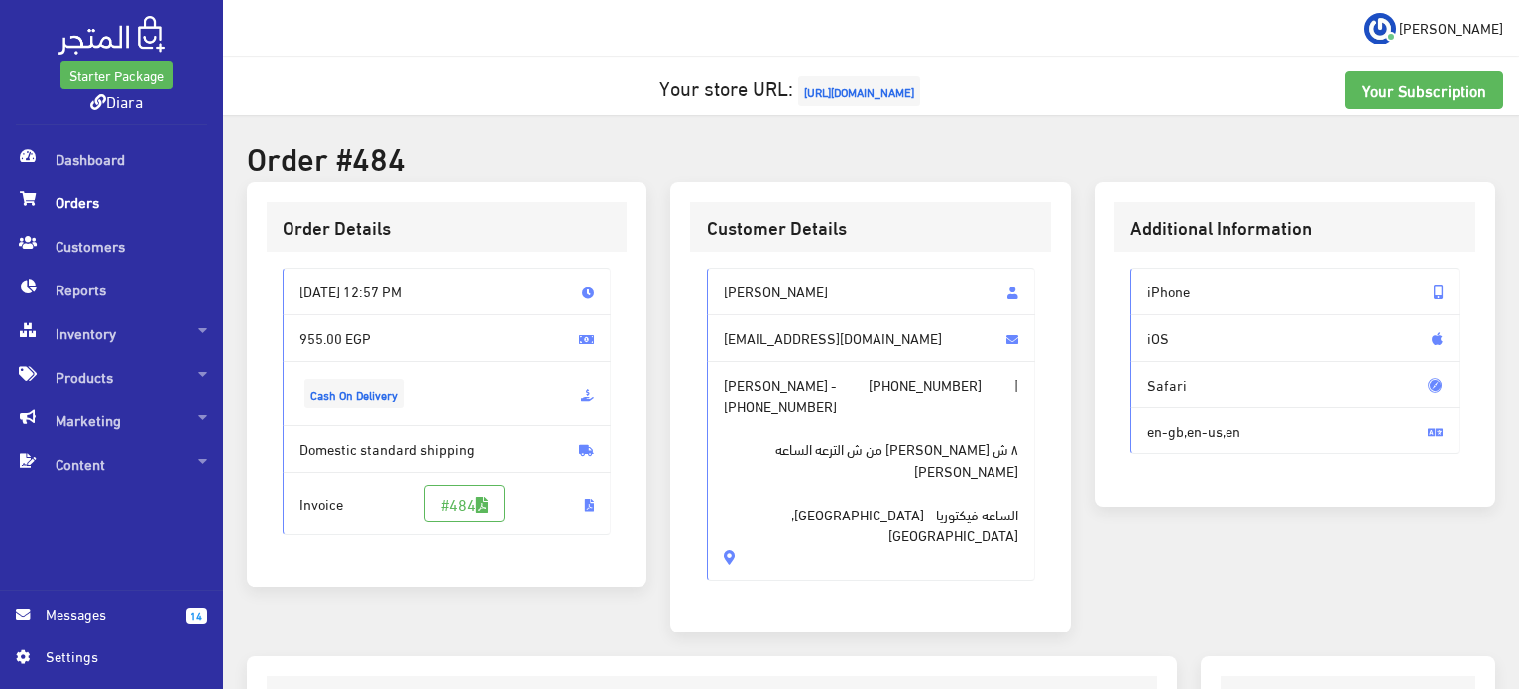
click at [790, 258] on div "[PERSON_NAME] [EMAIL_ADDRESS][DOMAIN_NAME] [PERSON_NAME] - [PHONE_NUMBER] | [PH…" at bounding box center [870, 432] width 361 height 361
drag, startPoint x: 790, startPoint y: 258, endPoint x: 796, endPoint y: 510, distance: 252.0
click at [796, 510] on div "[PERSON_NAME] [EMAIL_ADDRESS][DOMAIN_NAME] [PERSON_NAME] - [PHONE_NUMBER] | [PH…" at bounding box center [870, 432] width 361 height 361
copy div "[PERSON_NAME] [EMAIL_ADDRESS][DOMAIN_NAME] [PERSON_NAME] - [PHONE_NUMBER] | [PH…"
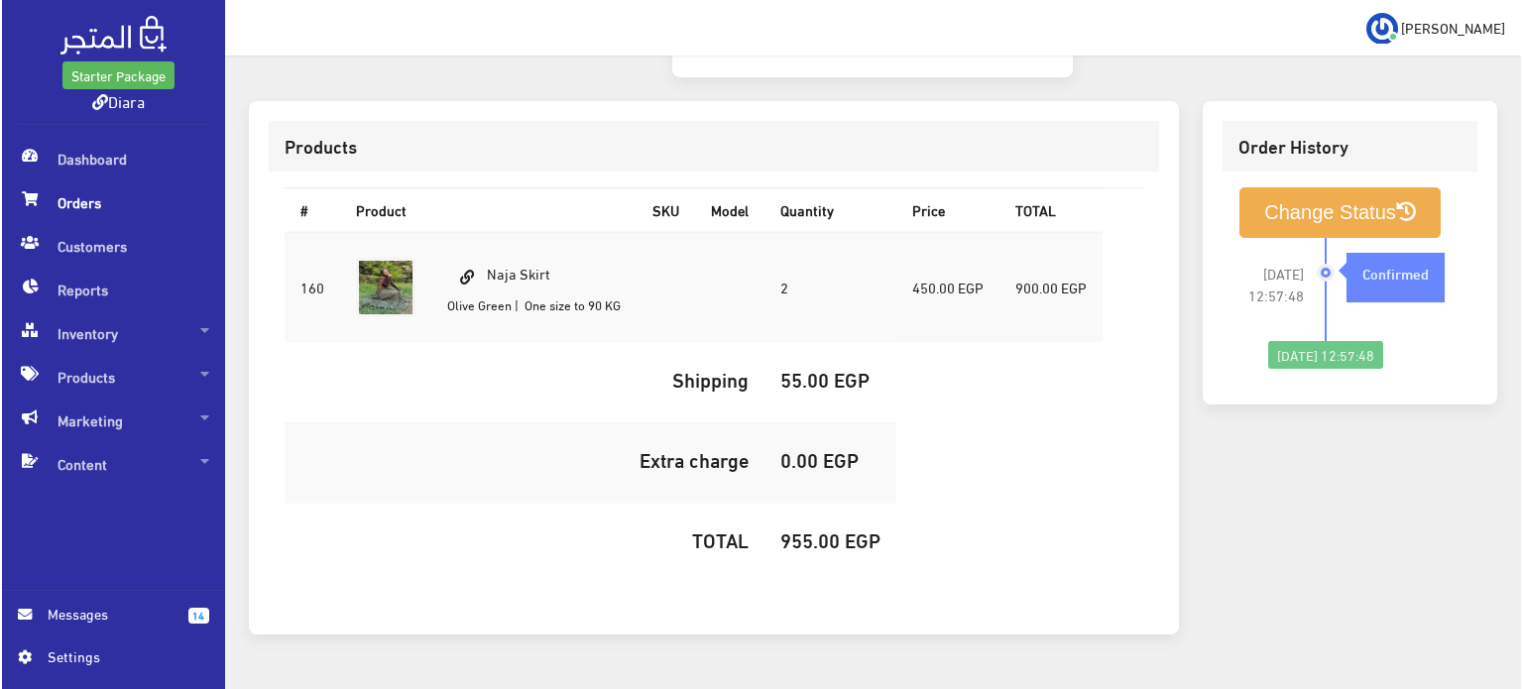
scroll to position [565, 0]
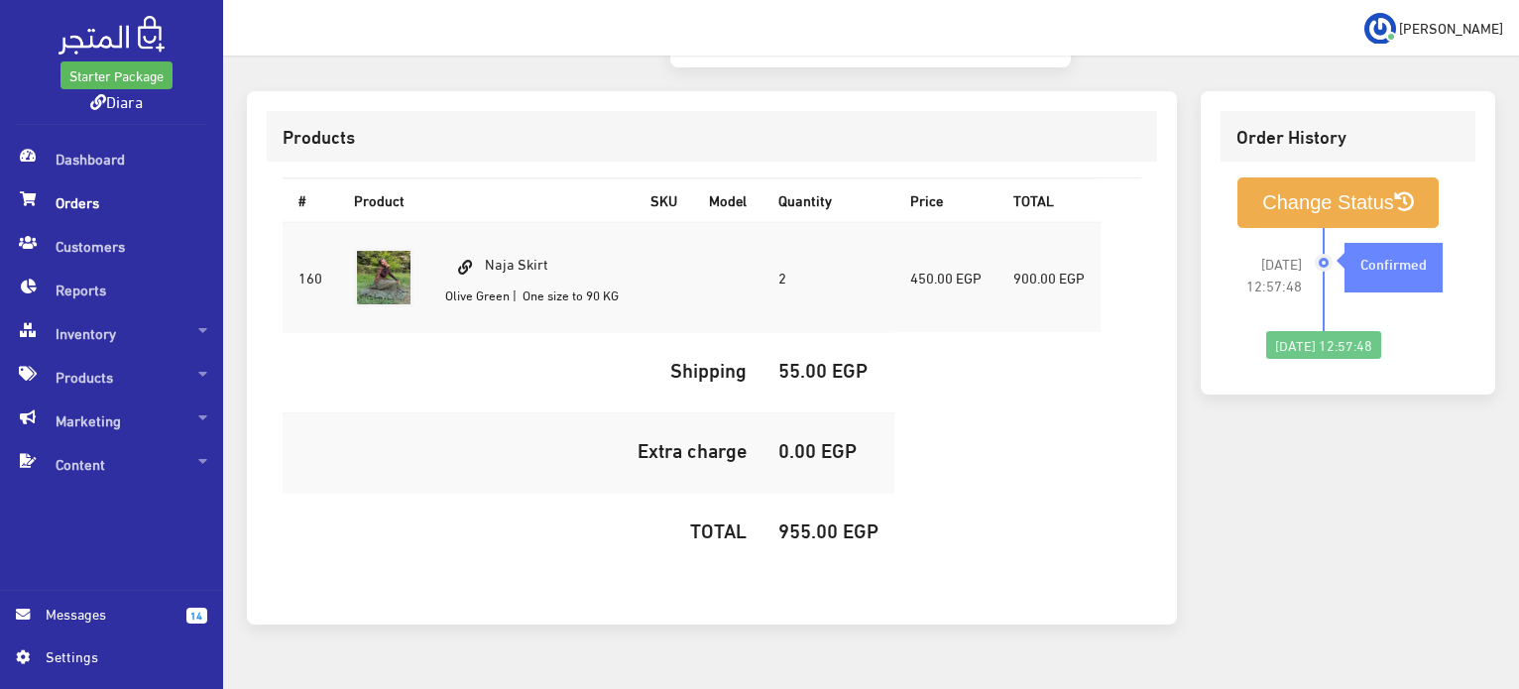
click at [411, 222] on td at bounding box center [383, 277] width 91 height 111
click at [554, 225] on td "Naja Skirt Olive Green | One size to 90 KG" at bounding box center [531, 277] width 205 height 111
copy td "Naja Skirt"
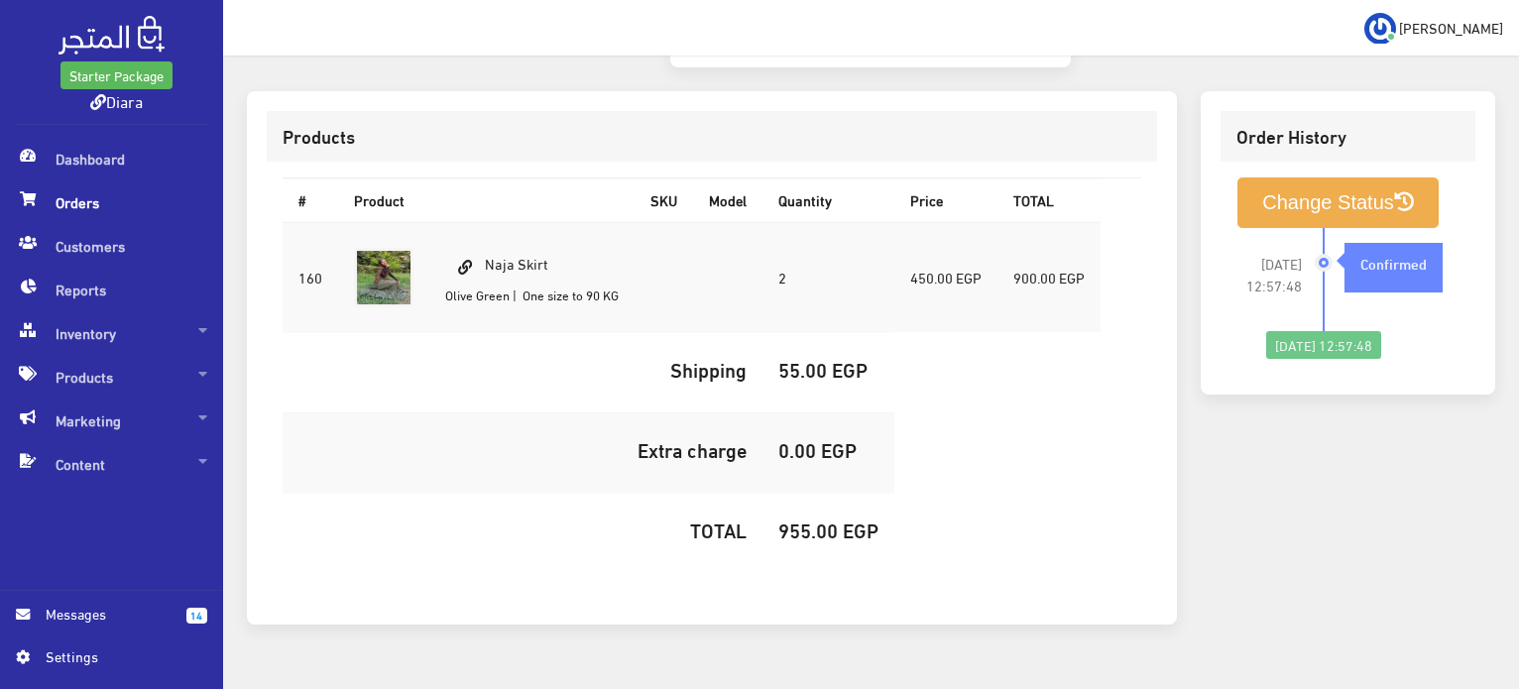
click at [833, 519] on h5 "955.00 EGP" at bounding box center [829, 530] width 100 height 22
copy h5 "955.00"
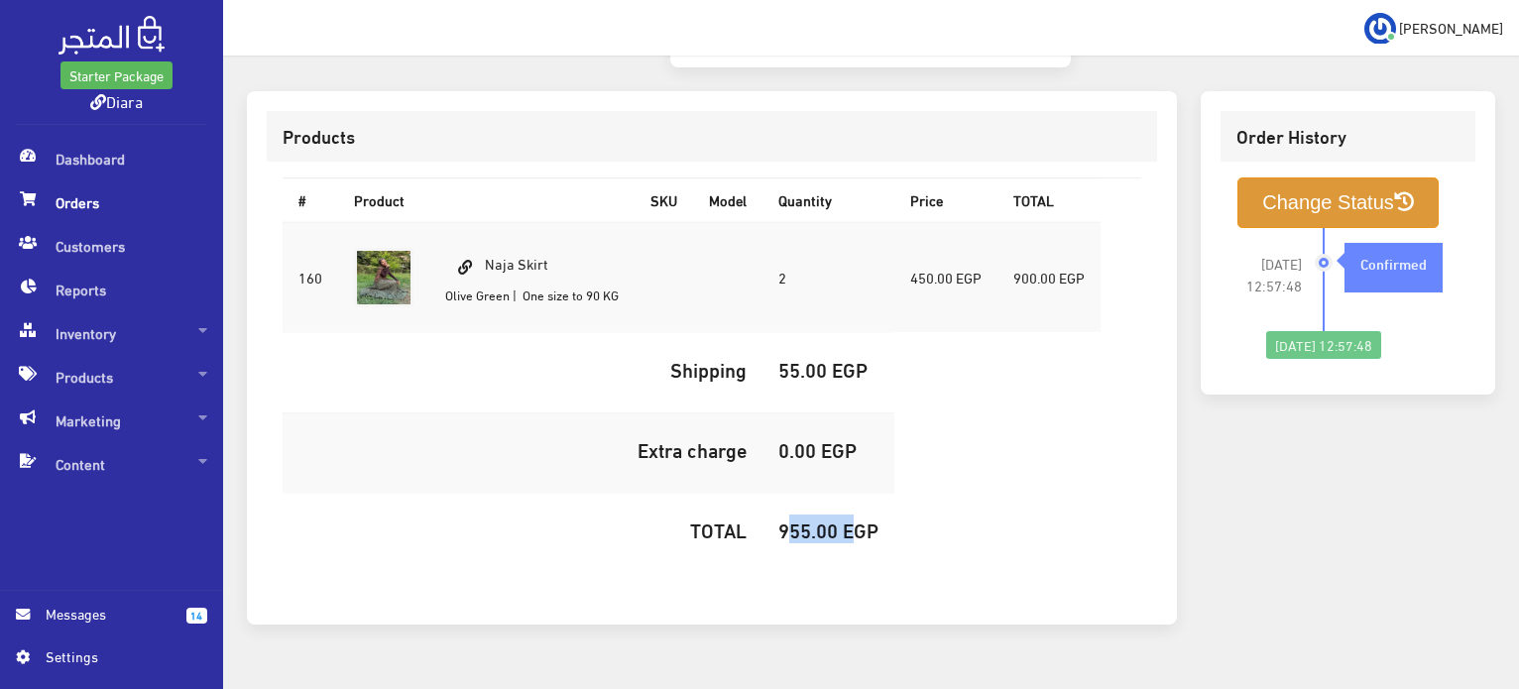
click at [1336, 178] on button "Change Status" at bounding box center [1338, 203] width 201 height 51
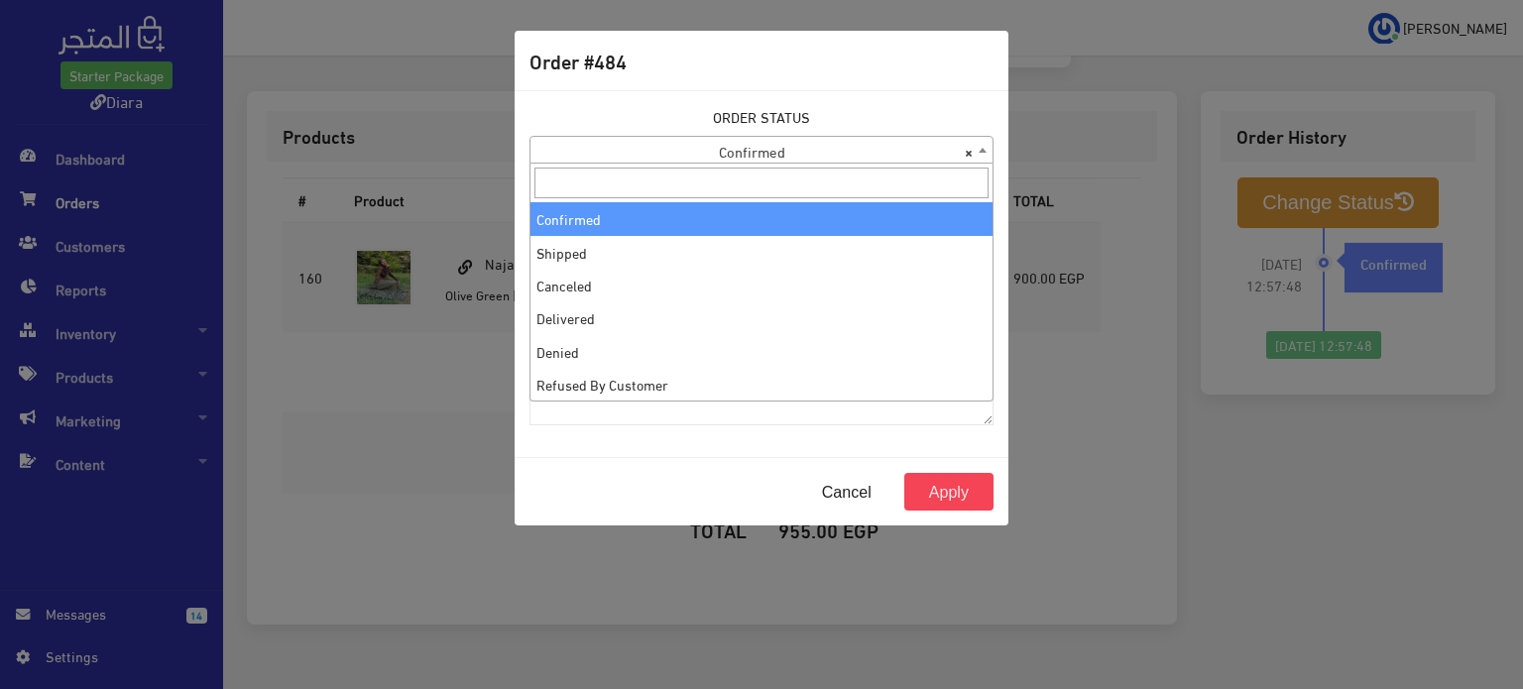
click at [817, 164] on body "Starter Package Diara Dashboard Orders 14" at bounding box center [761, 85] width 1523 height 1301
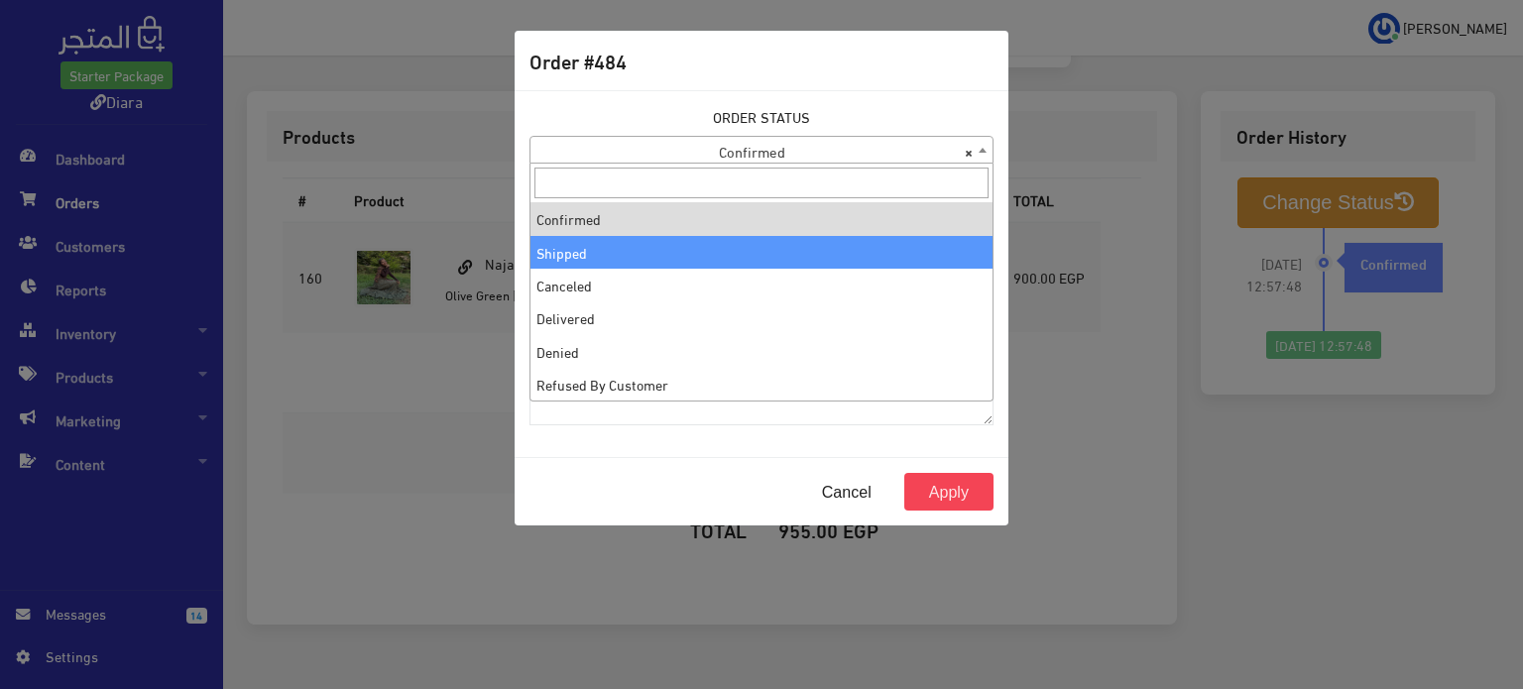
drag, startPoint x: 686, startPoint y: 250, endPoint x: 850, endPoint y: 346, distance: 189.8
select select "2"
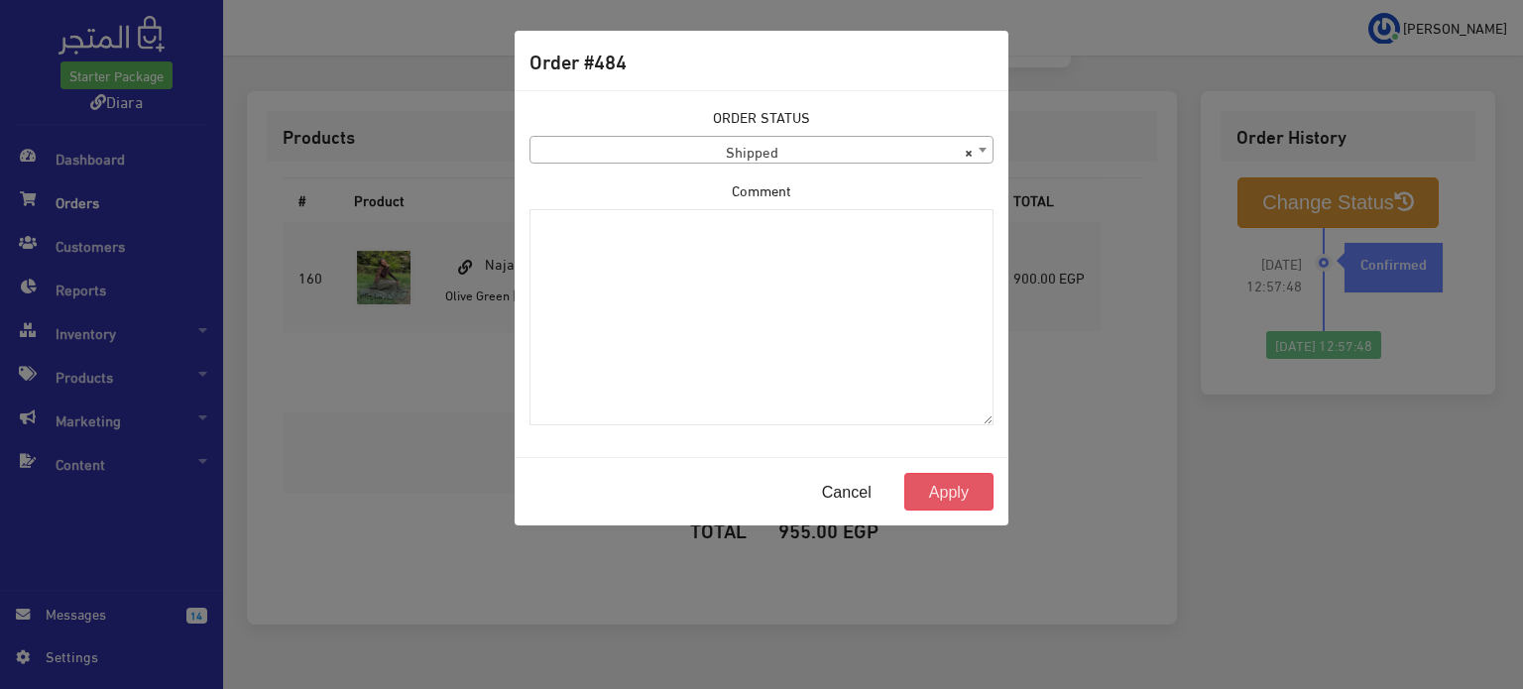
click at [973, 489] on button "Apply" at bounding box center [949, 492] width 89 height 38
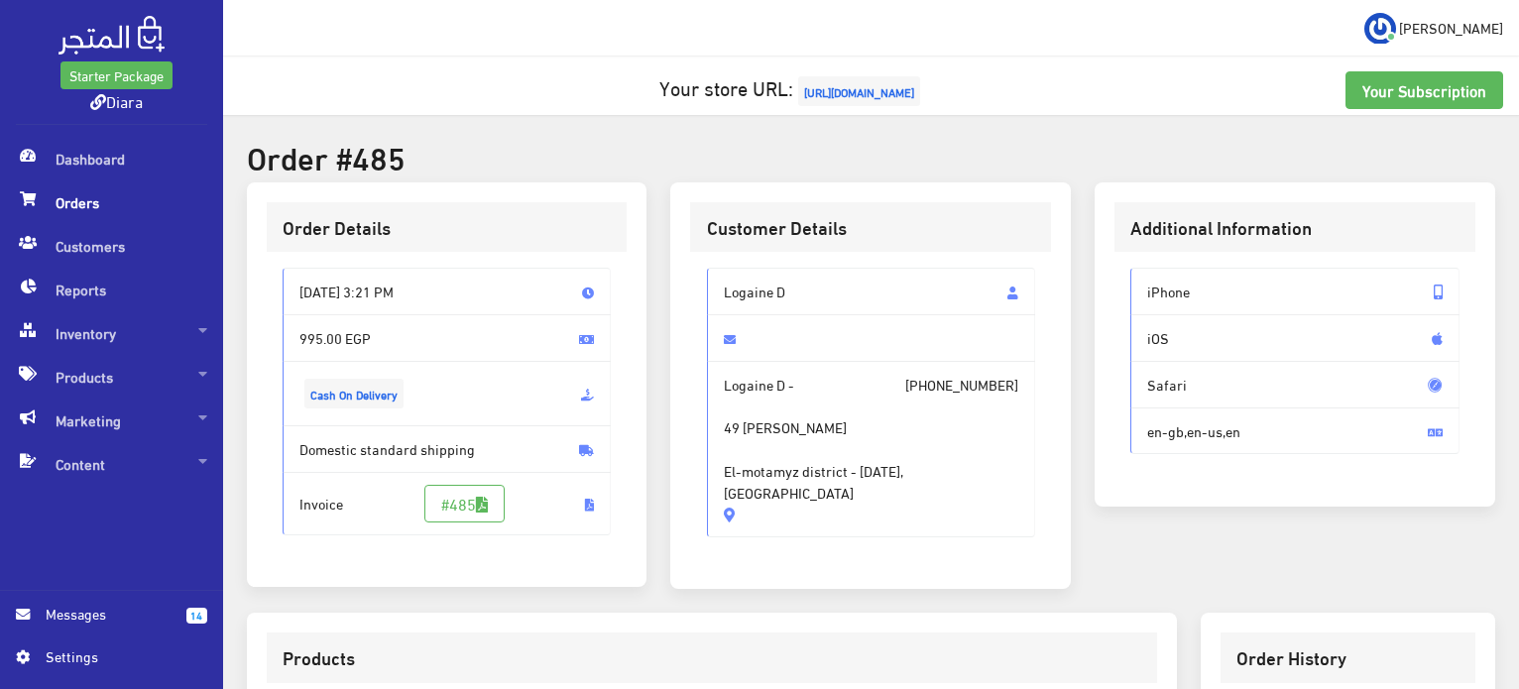
click at [793, 267] on div "Logaine D Logaine D - [PHONE_NUMBER] 49 [PERSON_NAME] [GEOGRAPHIC_DATA] - [DATE…" at bounding box center [870, 410] width 361 height 317
drag, startPoint x: 793, startPoint y: 267, endPoint x: 829, endPoint y: 491, distance: 227.0
click at [829, 491] on div "Logaine D Logaine D - [PHONE_NUMBER] 49 [PERSON_NAME] [GEOGRAPHIC_DATA] - [DATE…" at bounding box center [870, 410] width 361 height 317
copy div "Logaine D Logaine D - [PHONE_NUMBER] 49 [PERSON_NAME] El-motamyz district - [DA…"
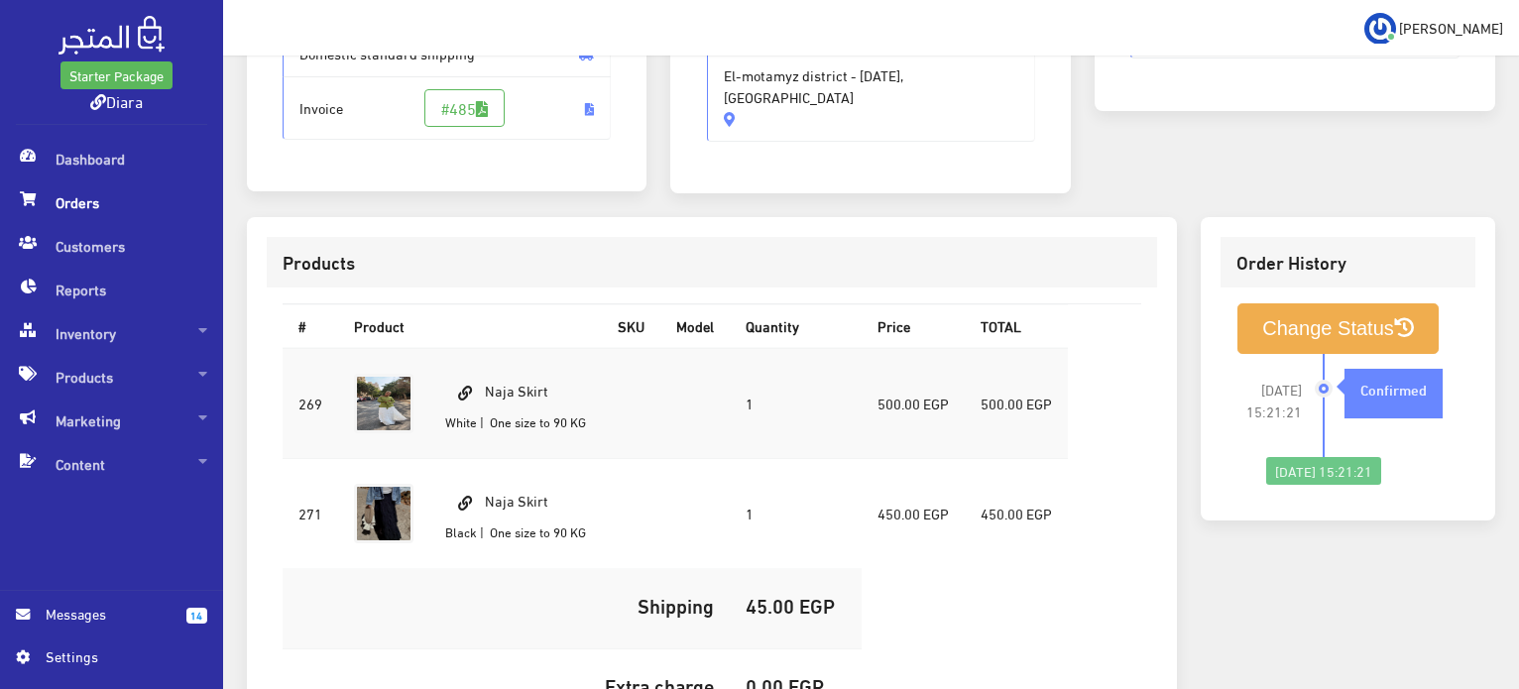
scroll to position [397, 0]
click at [559, 404] on td "Naja Skirt White | One size to 90 KG" at bounding box center [515, 402] width 173 height 111
click at [535, 368] on td "Naja Skirt White | One size to 90 KG" at bounding box center [515, 402] width 173 height 111
click at [535, 367] on td "Naja Skirt White | One size to 90 KG" at bounding box center [515, 402] width 173 height 111
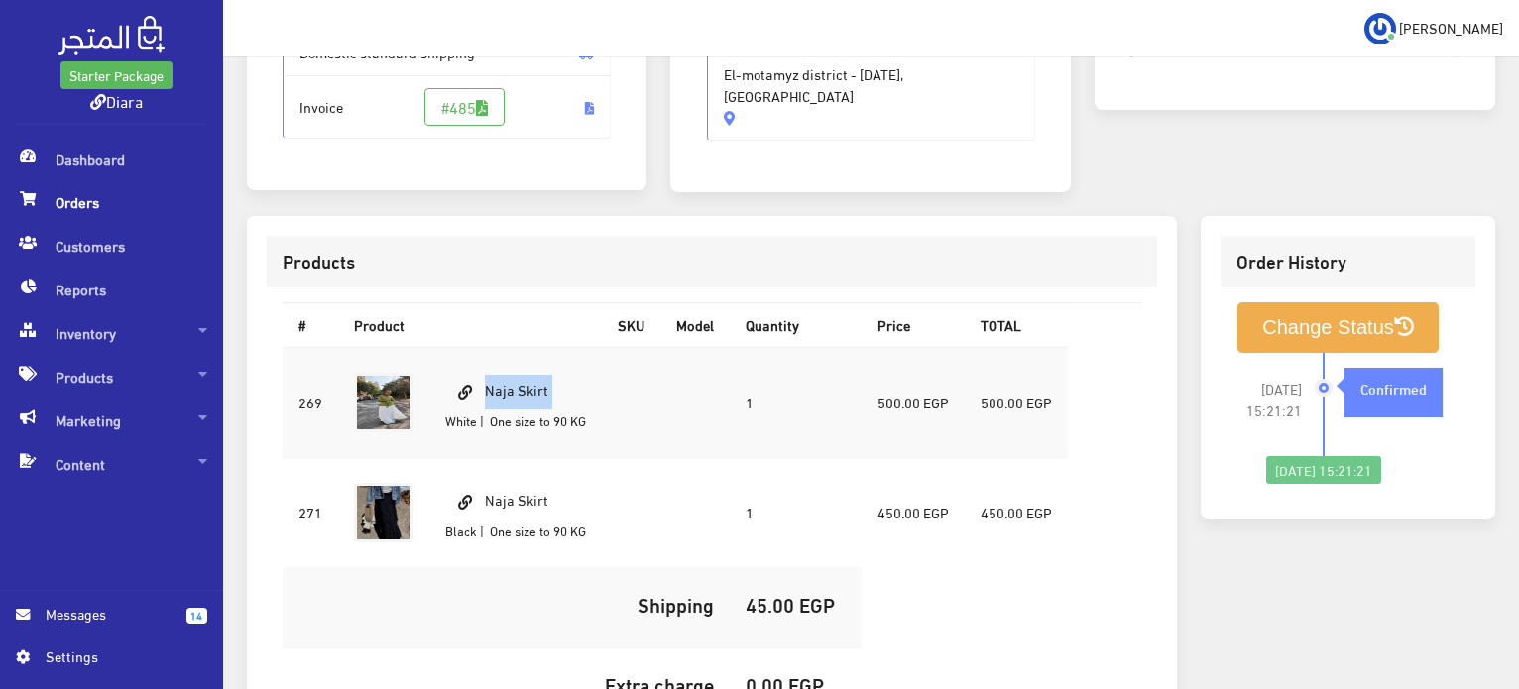
click at [534, 367] on td "Naja Skirt White | One size to 90 KG" at bounding box center [515, 402] width 173 height 111
copy td "Naja Skirt"
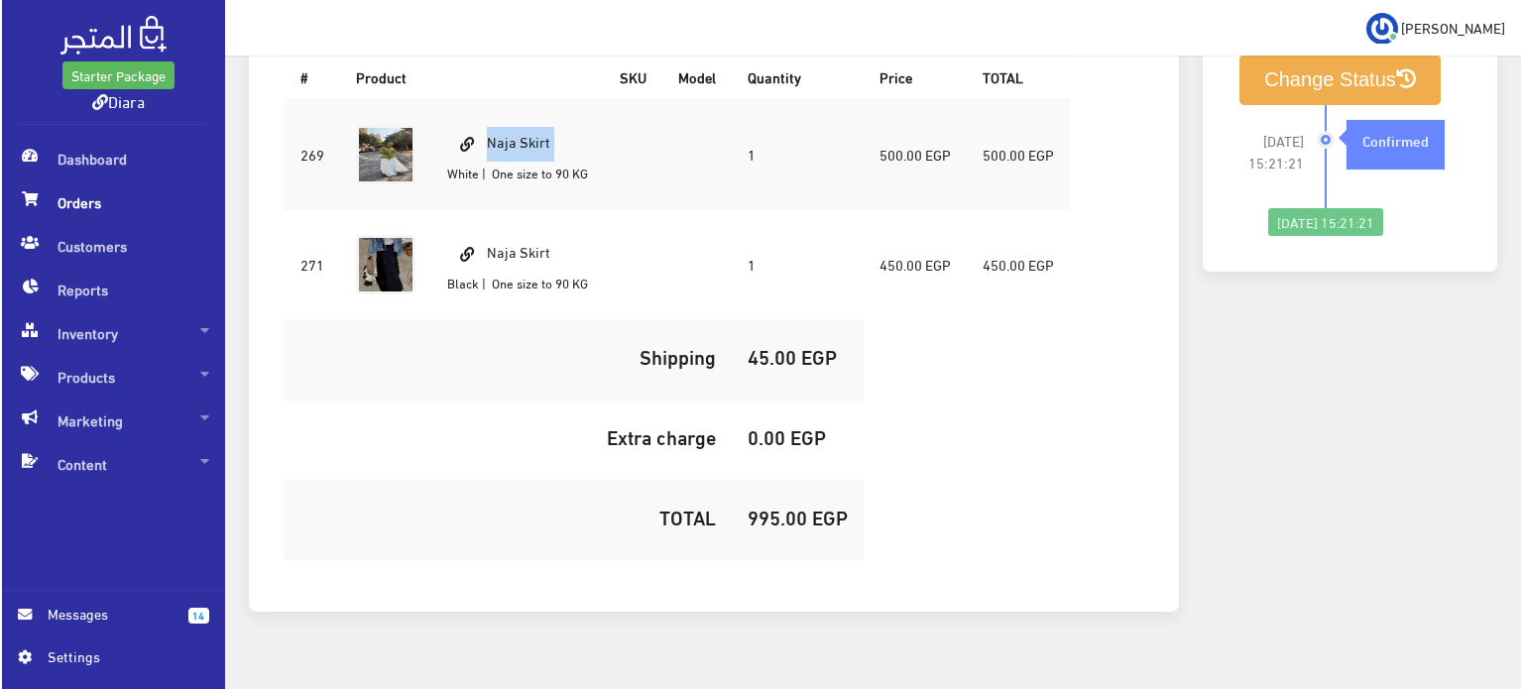
scroll to position [671, 0]
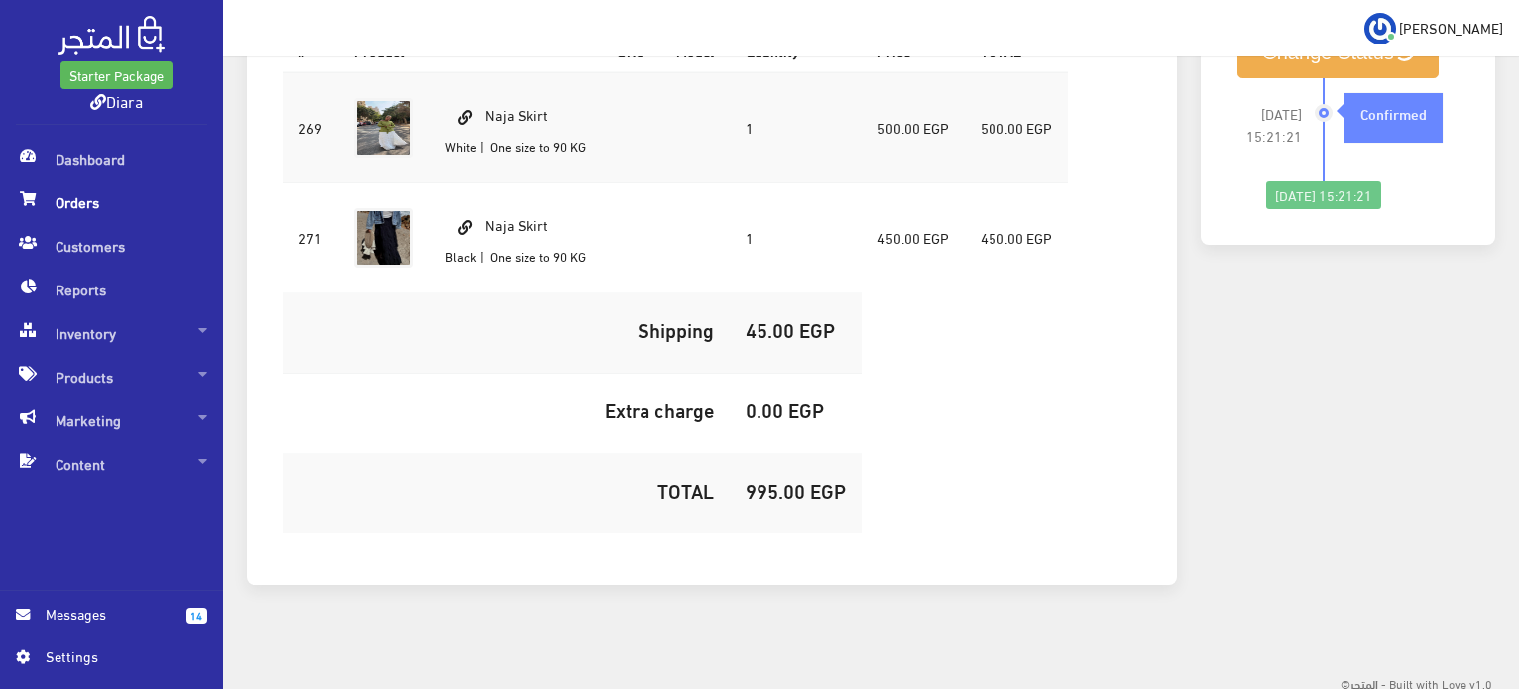
click at [772, 498] on td "995.00 EGP" at bounding box center [796, 494] width 132 height 80
copy h5 "995.00"
click at [1234, 68] on div "Change Status [DATE] 15:21:21 Confirmed" at bounding box center [1348, 118] width 255 height 213
click at [1265, 66] on button "Change Status" at bounding box center [1338, 53] width 201 height 51
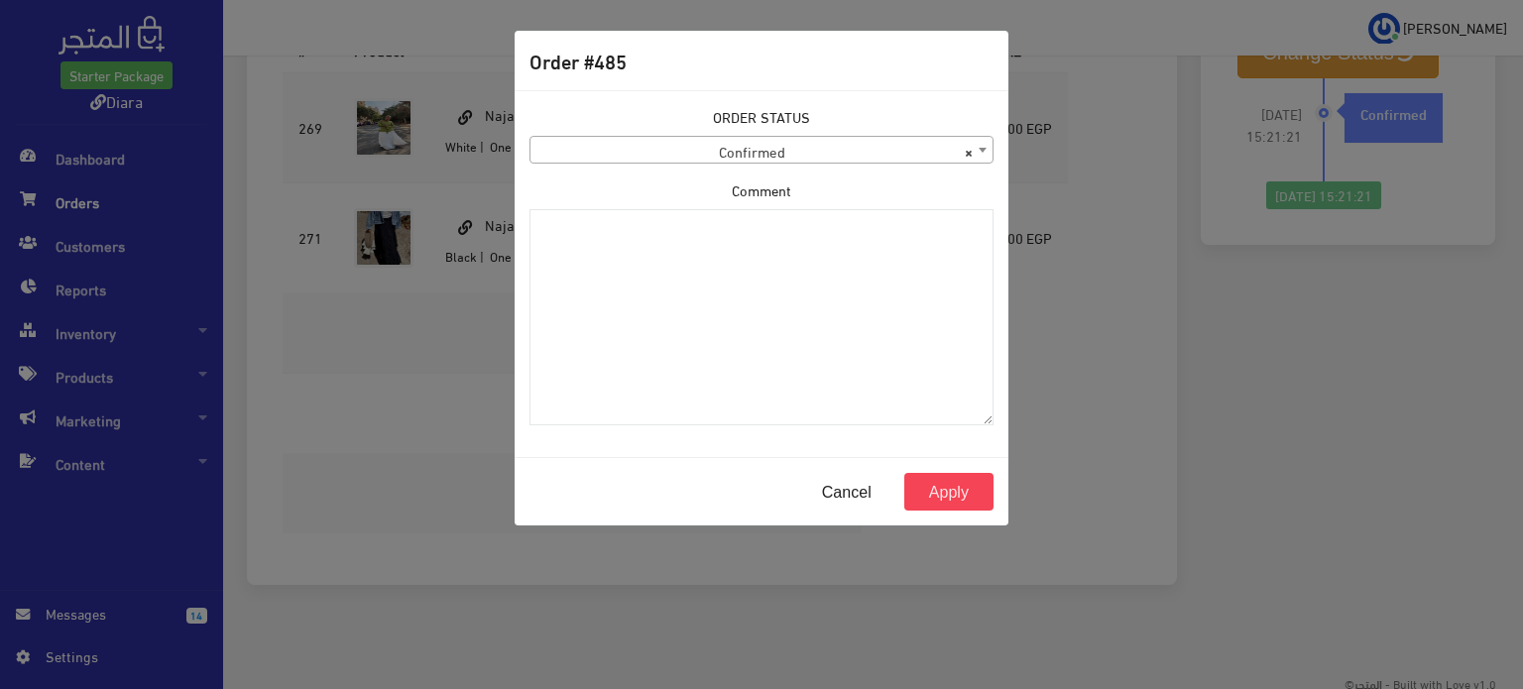
click at [702, 153] on span "× Confirmed" at bounding box center [762, 151] width 462 height 28
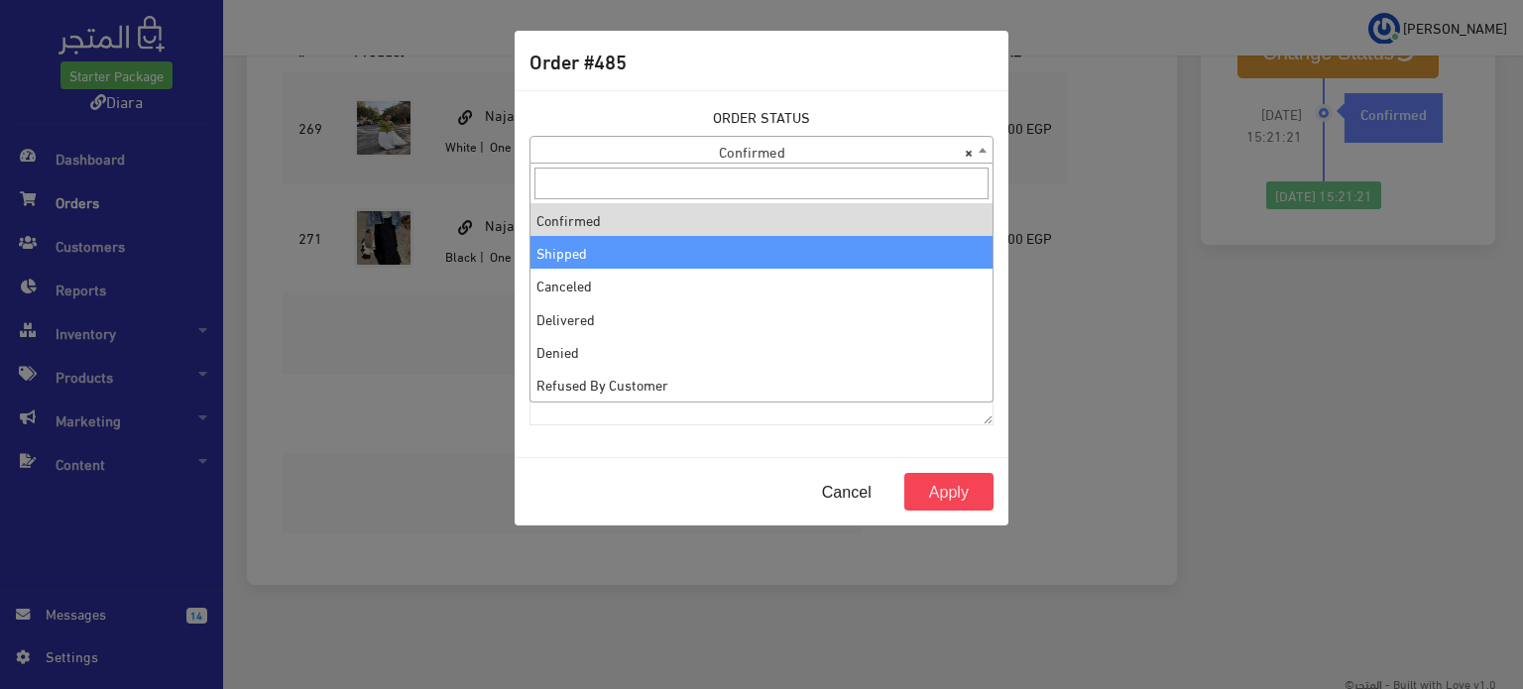
select select "2"
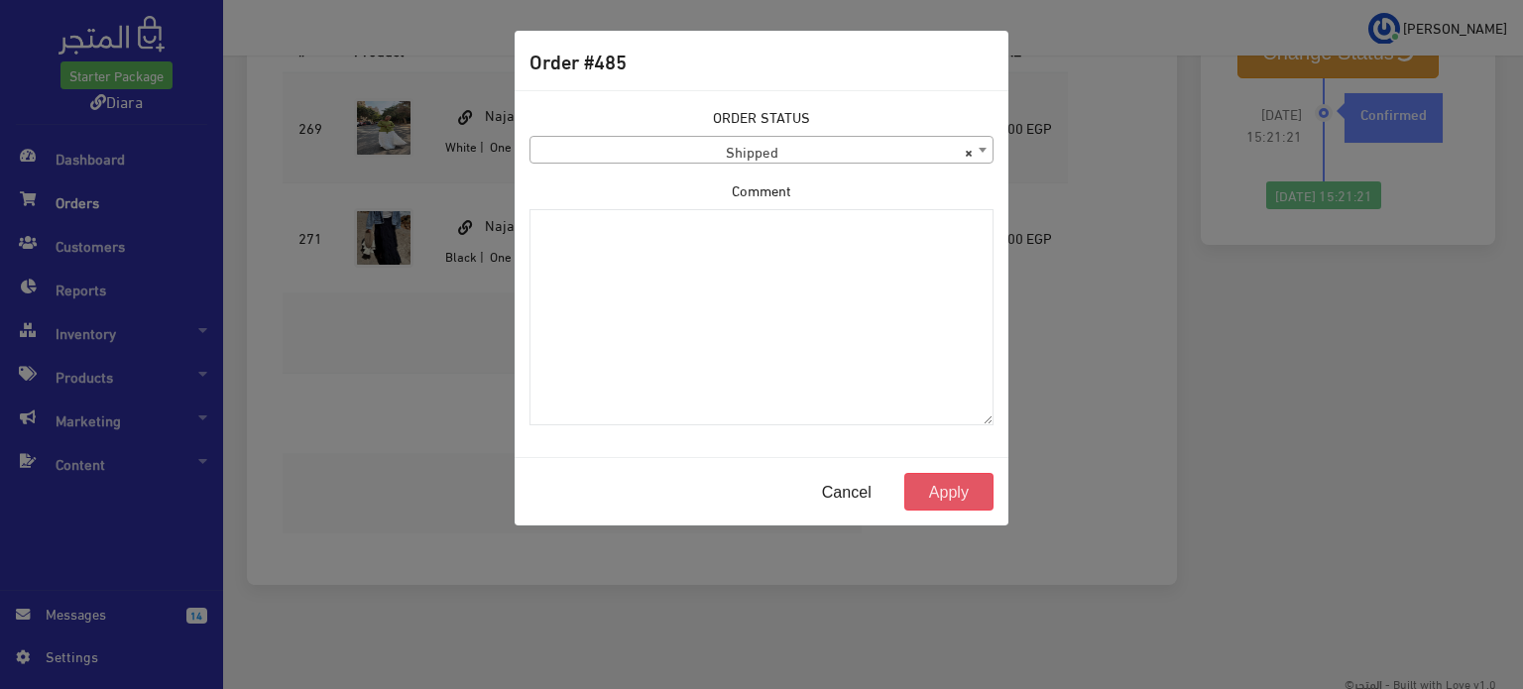
click at [963, 483] on button "Apply" at bounding box center [949, 492] width 89 height 38
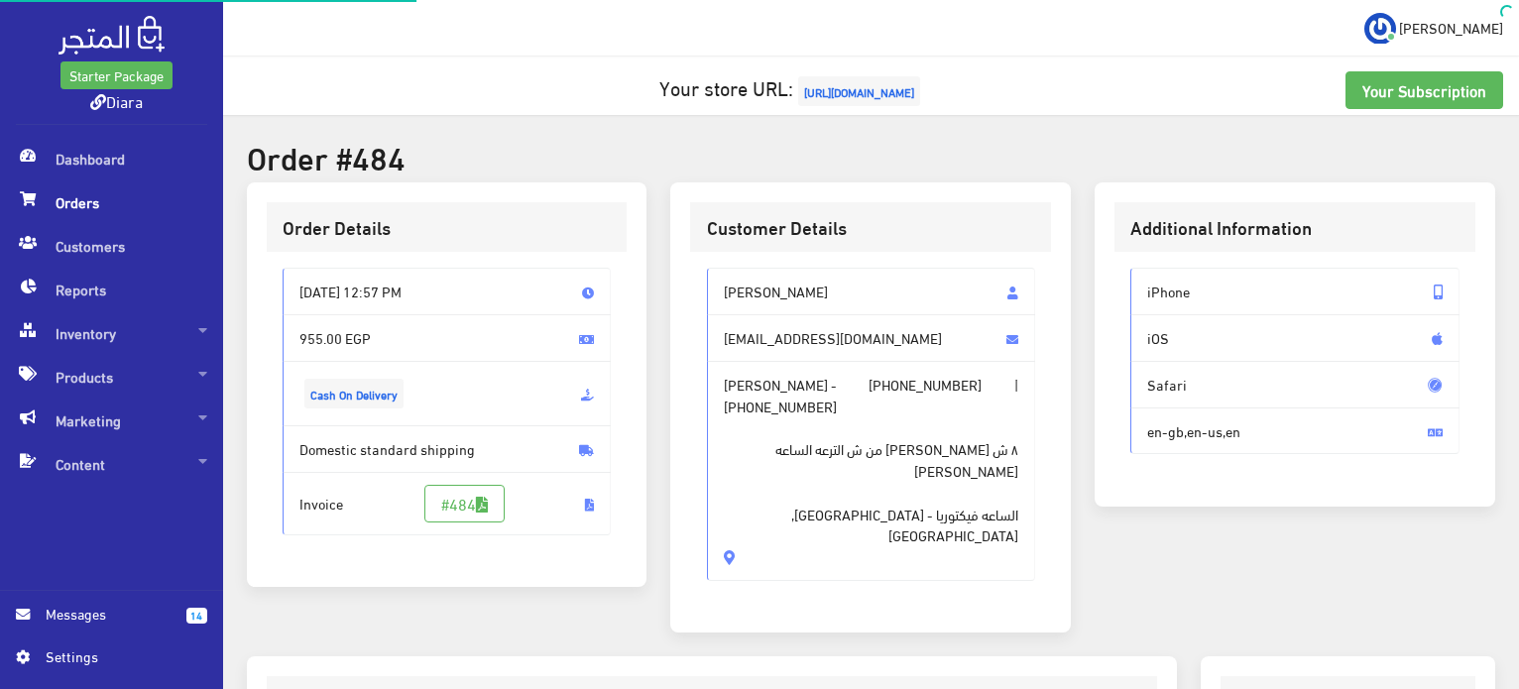
scroll to position [565, 0]
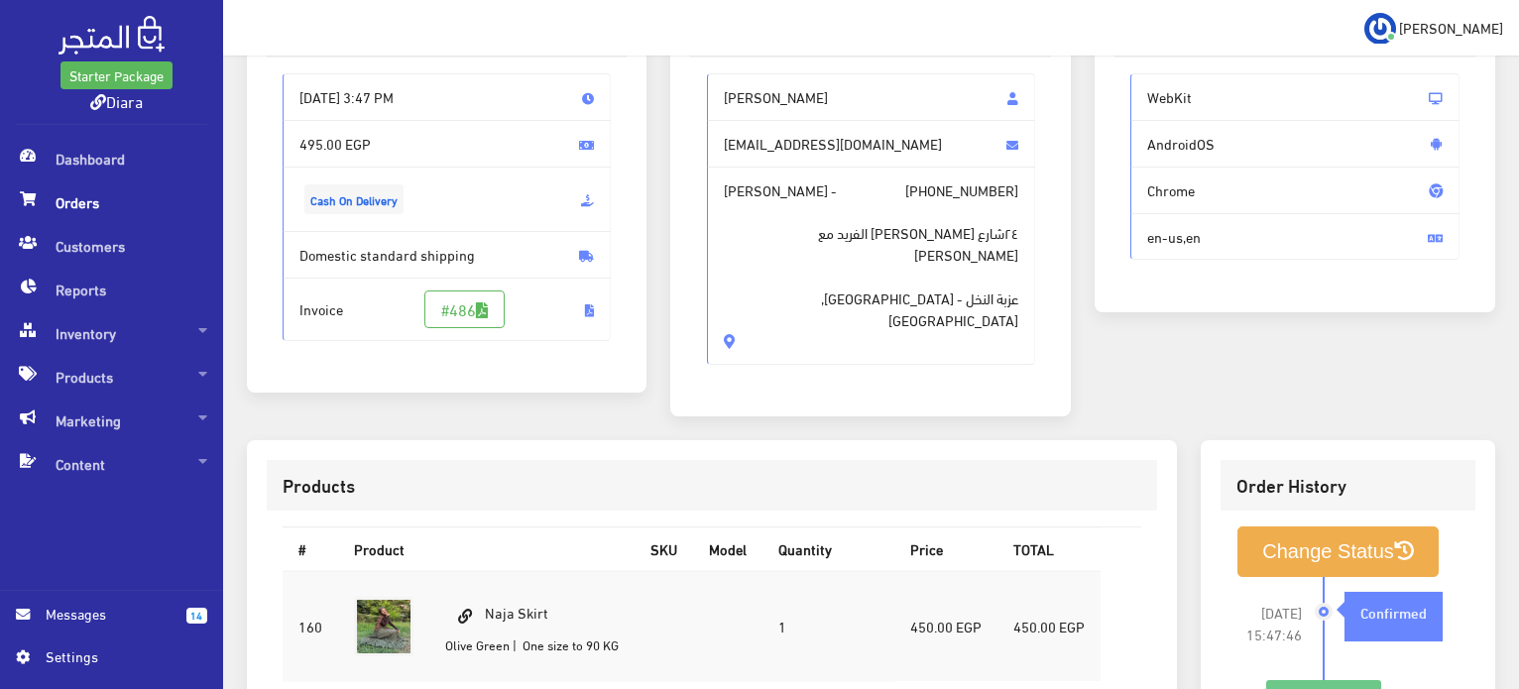
scroll to position [99, 0]
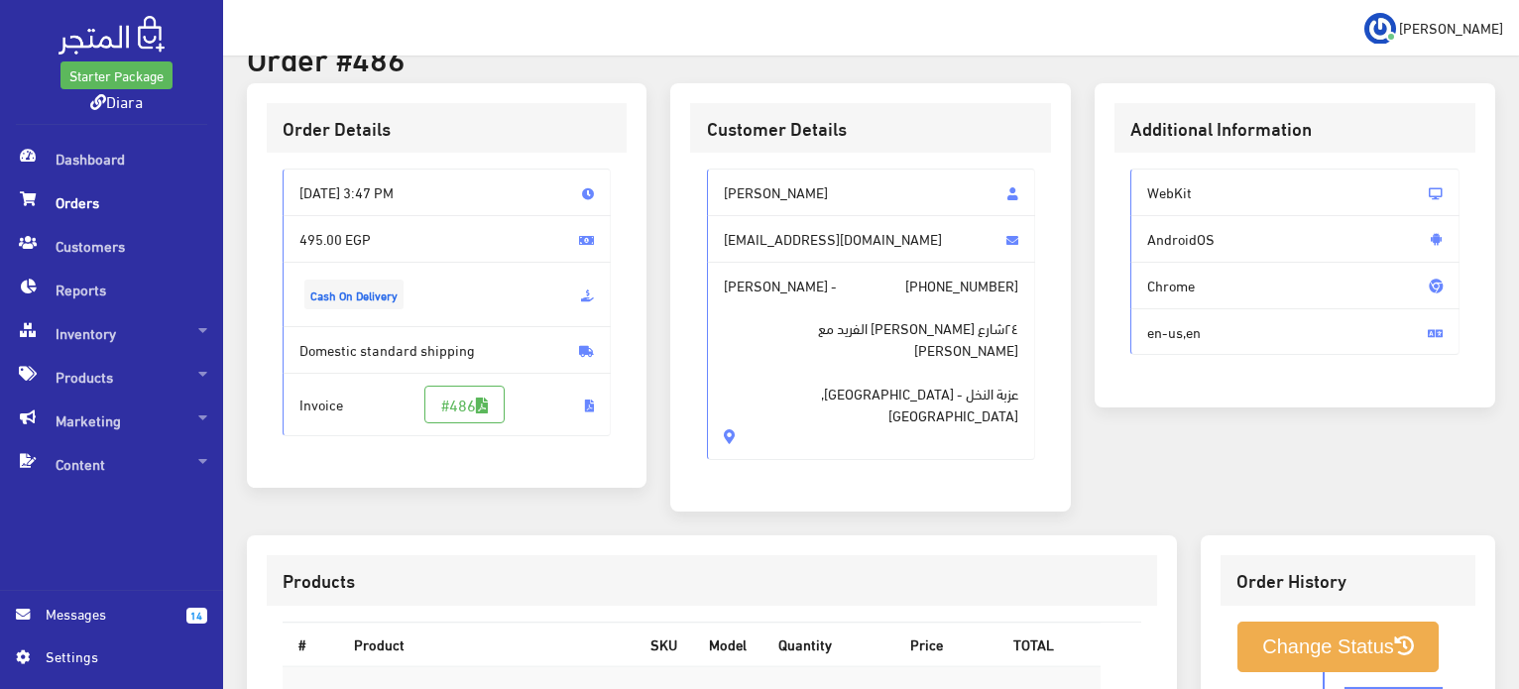
click at [814, 380] on span "٢٤شارع حسن هارون تقاطع الفريد مع جمال عبد الناصر عزبة النخل - Cairo, Egypt" at bounding box center [872, 362] width 296 height 130
click at [813, 378] on span "٢٤شارع حسن هارون تقاطع الفريد مع جمال عبد الناصر عزبة النخل - Cairo, Egypt" at bounding box center [872, 362] width 296 height 130
click at [757, 184] on span "Elham Mohamed bassam" at bounding box center [871, 193] width 329 height 48
click at [758, 183] on span "Elham Mohamed bassam" at bounding box center [871, 193] width 329 height 48
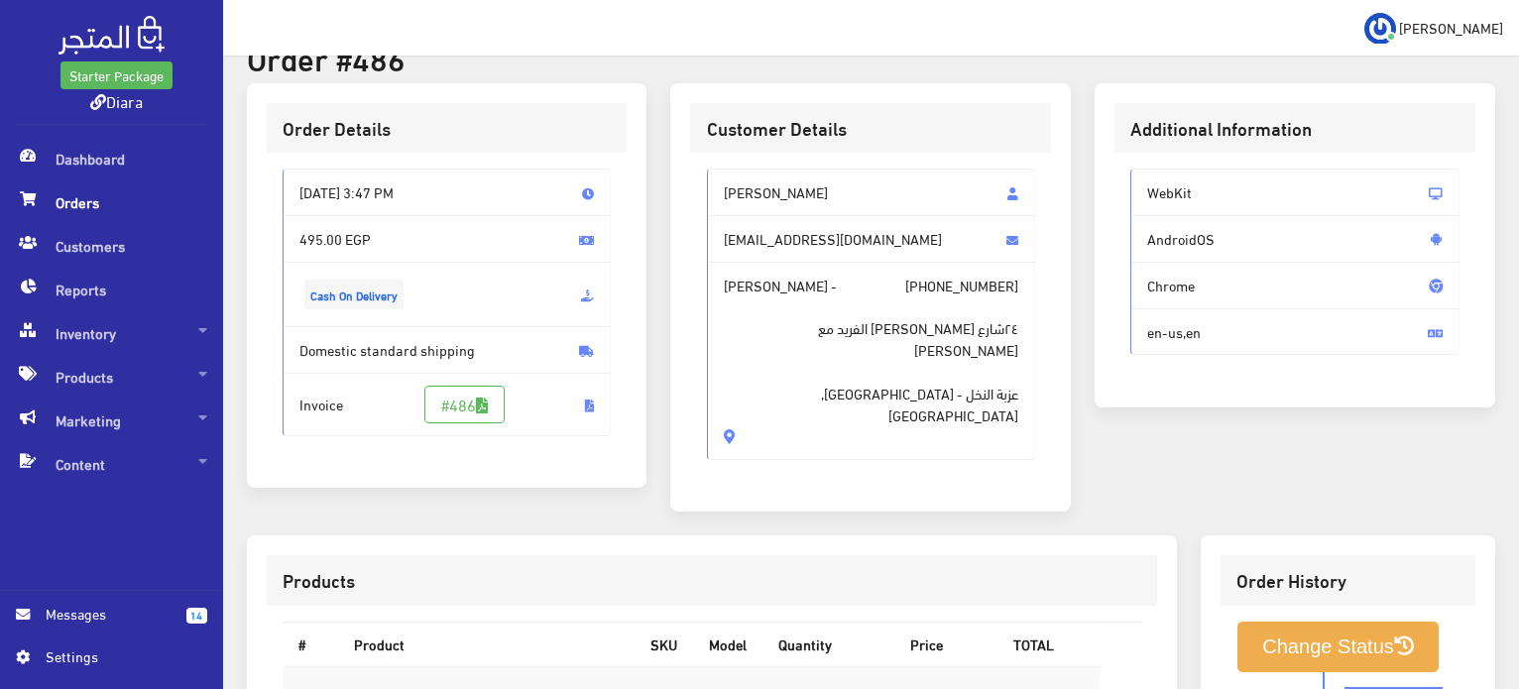
drag, startPoint x: 758, startPoint y: 183, endPoint x: 798, endPoint y: 381, distance: 201.5
click at [798, 381] on div "Elham Mohamed bassam elhambassam21@gmail.com Elham Mohamed bassam - +2010693182…" at bounding box center [871, 315] width 329 height 292
copy div "Elham Mohamed bassam elhambassam21@gmail.com Elham Mohamed bassam - +2010693182…"
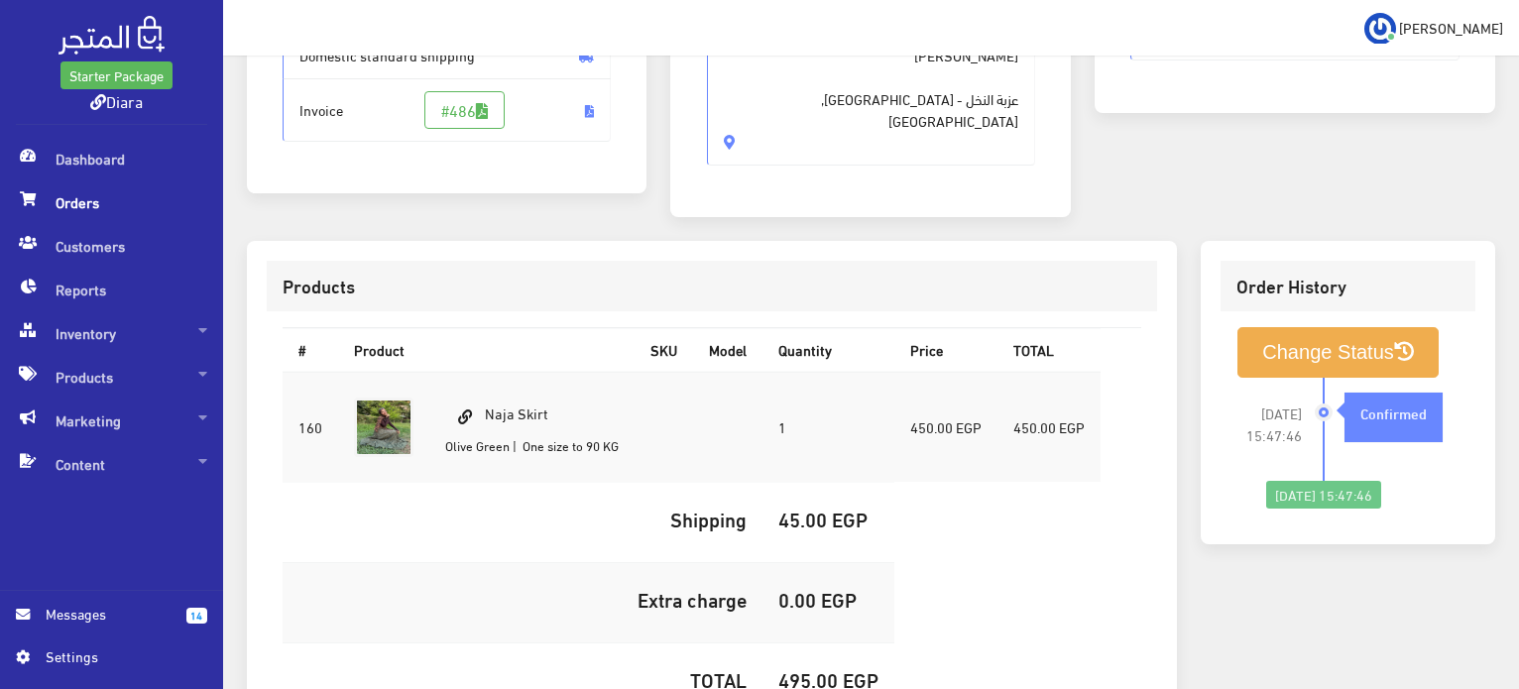
scroll to position [397, 0]
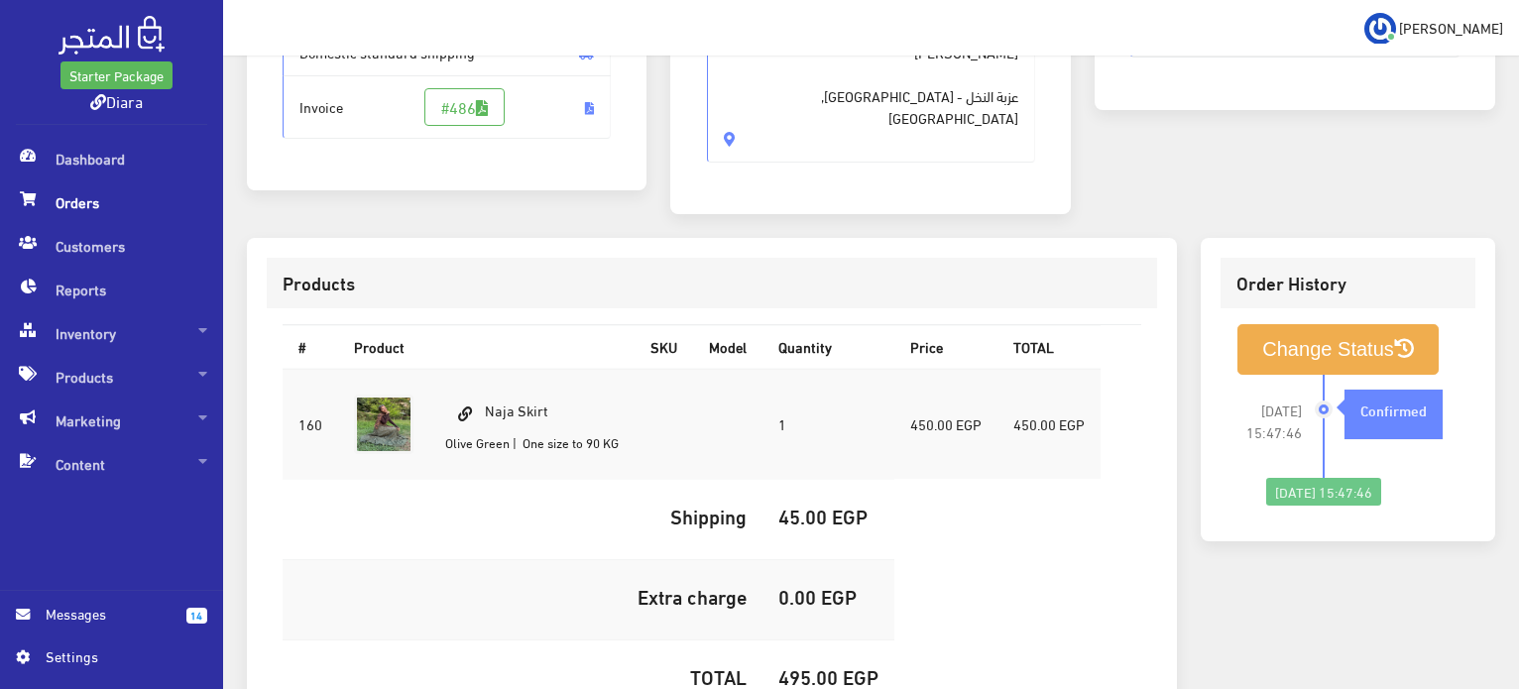
click at [520, 380] on td "Naja Skirt Olive Green | One size to 90 KG" at bounding box center [531, 424] width 205 height 111
copy td "Naja Skirt"
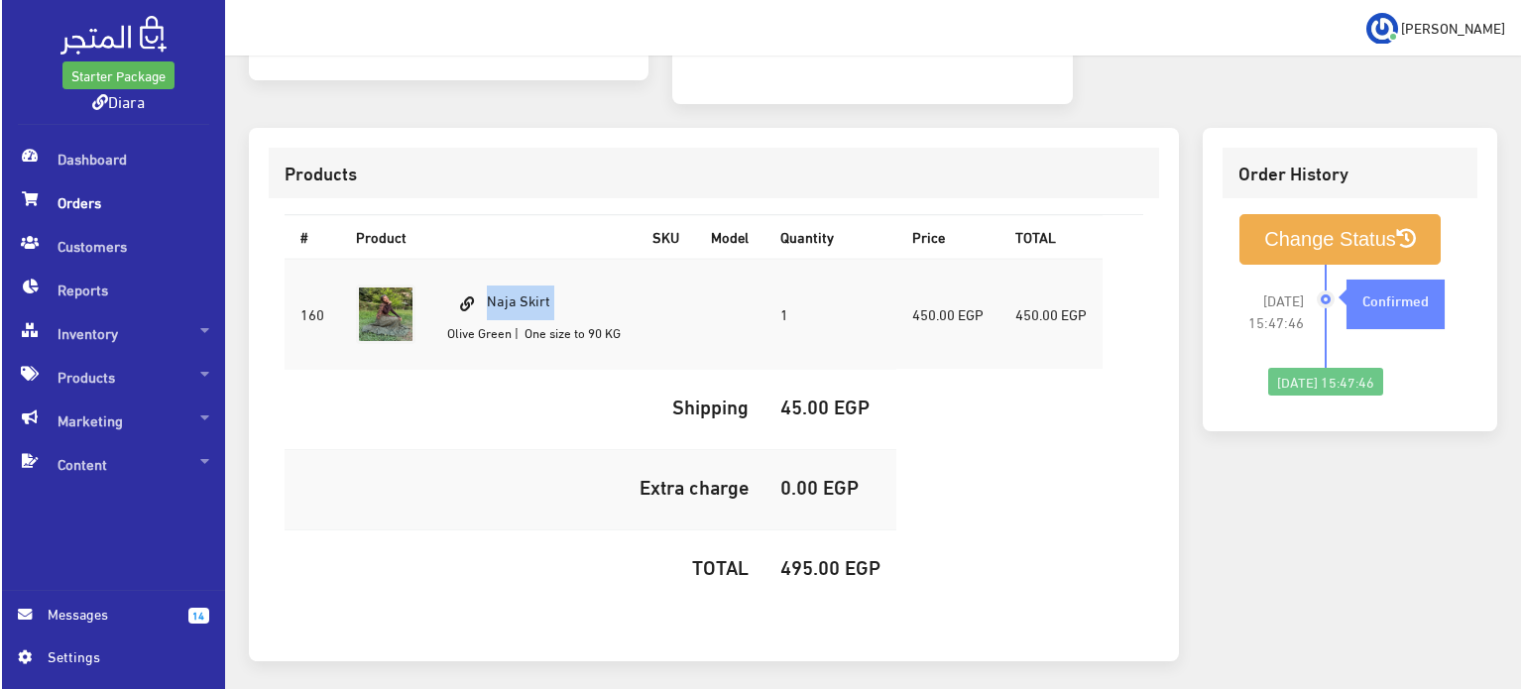
scroll to position [561, 0]
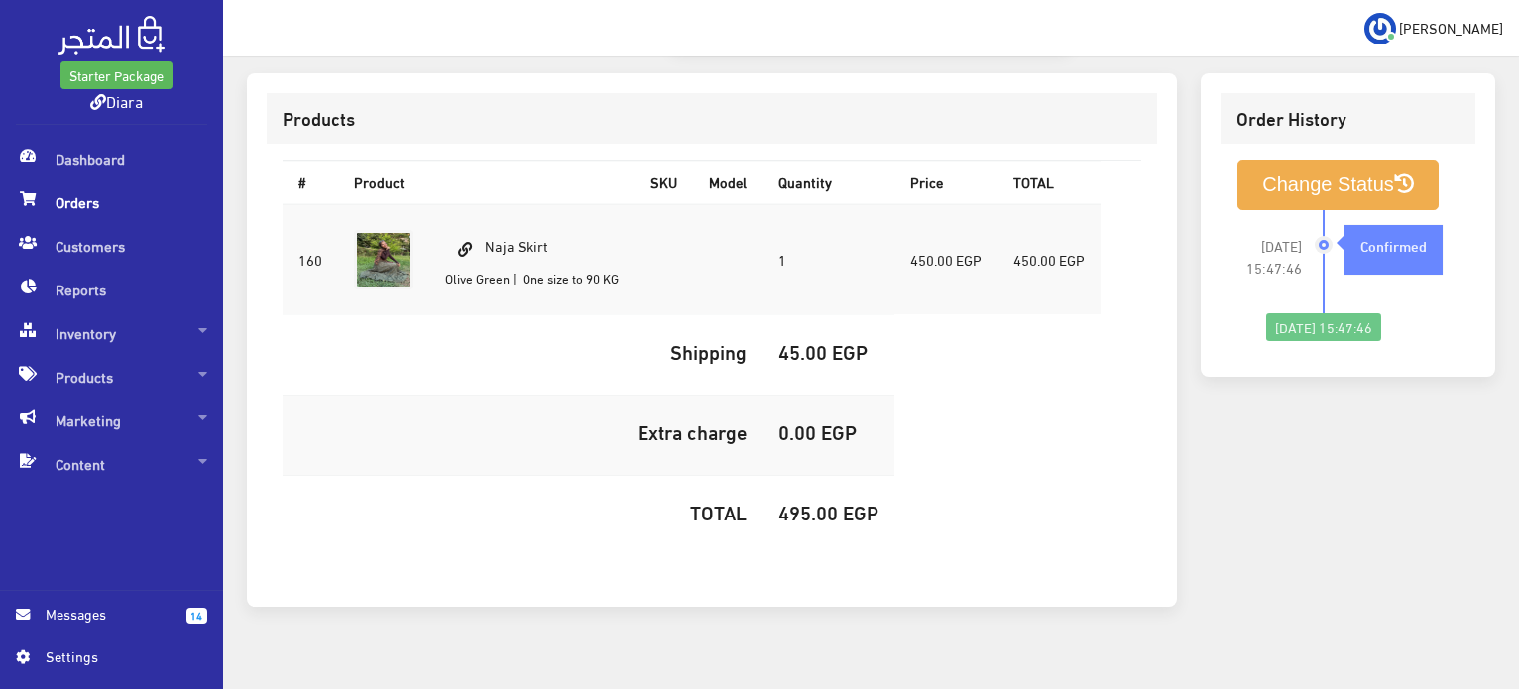
click at [784, 501] on h5 "495.00 EGP" at bounding box center [829, 512] width 100 height 22
click at [781, 482] on td "495.00 EGP" at bounding box center [829, 516] width 132 height 80
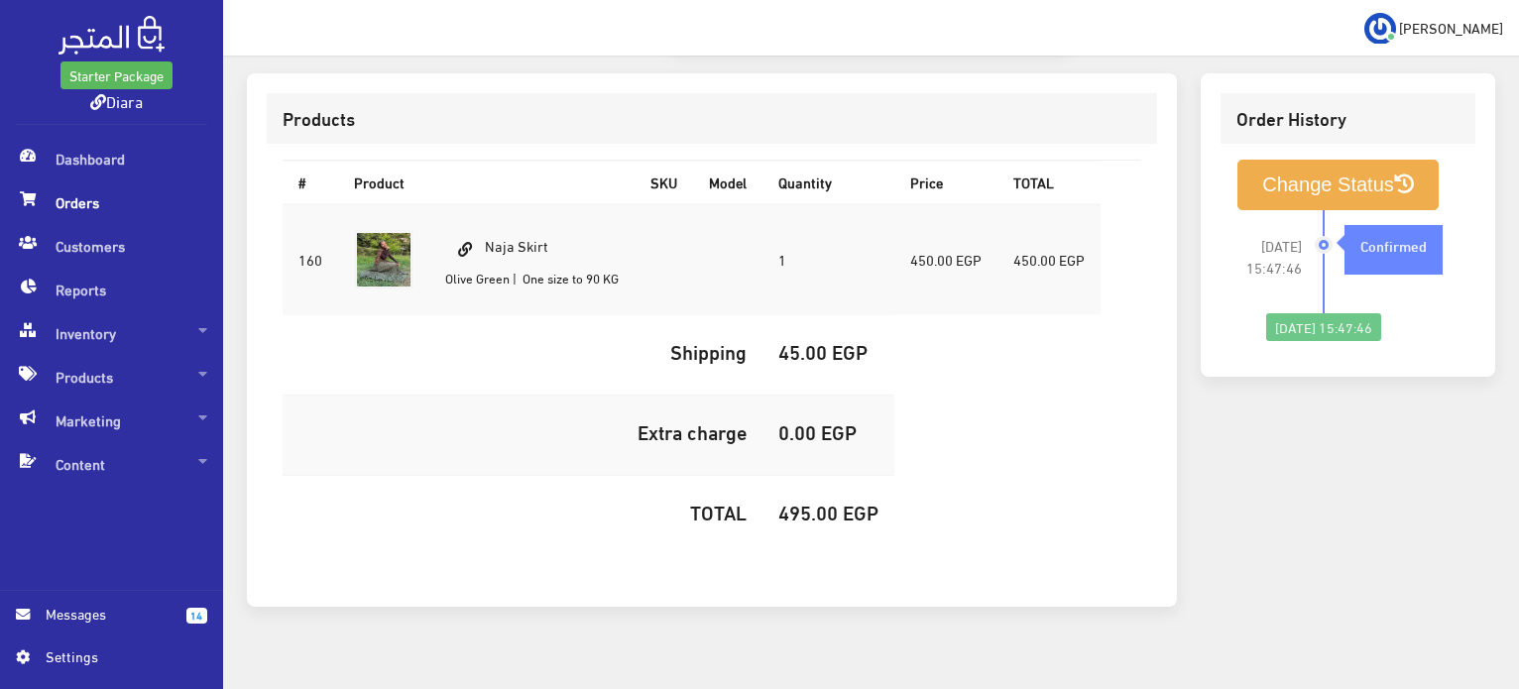
click at [791, 501] on h5 "495.00 EGP" at bounding box center [829, 512] width 100 height 22
copy h5 "495.00"
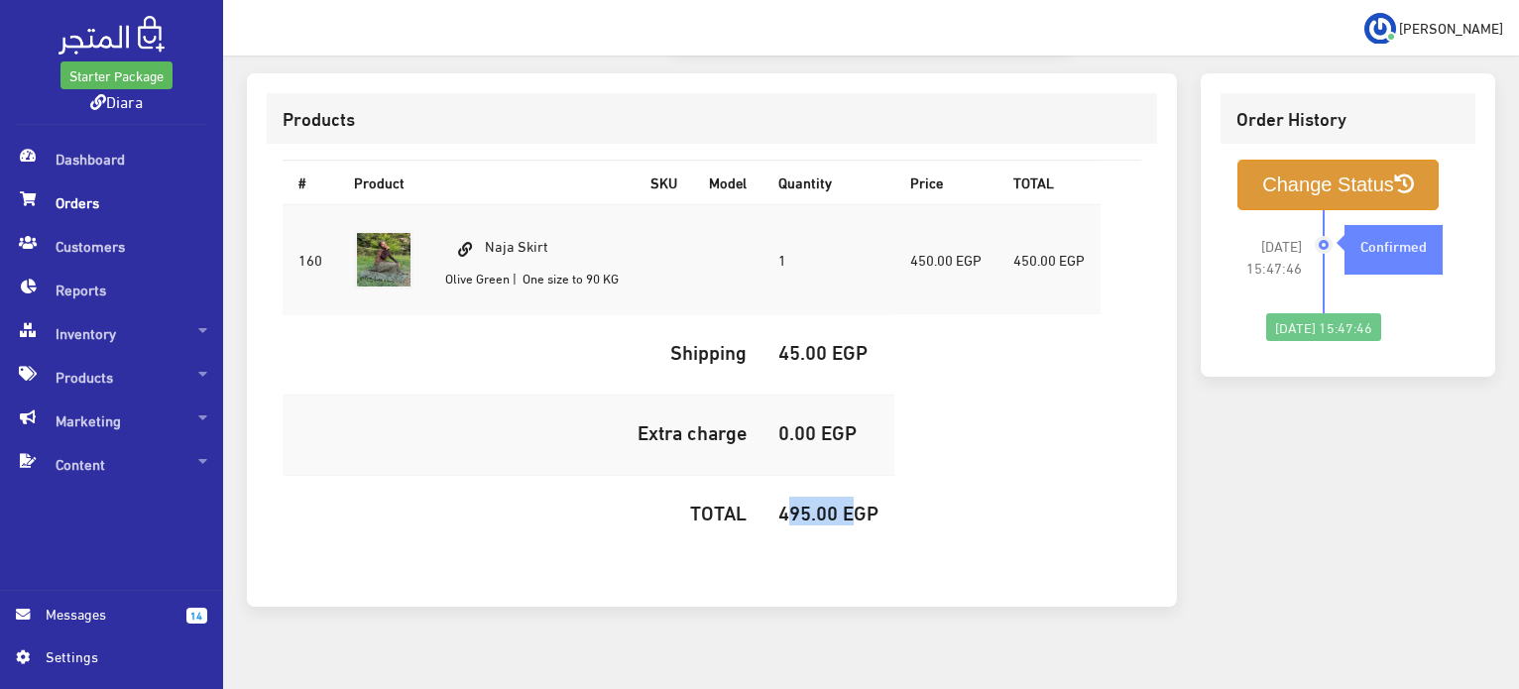
click at [1316, 160] on button "Change Status" at bounding box center [1338, 185] width 201 height 51
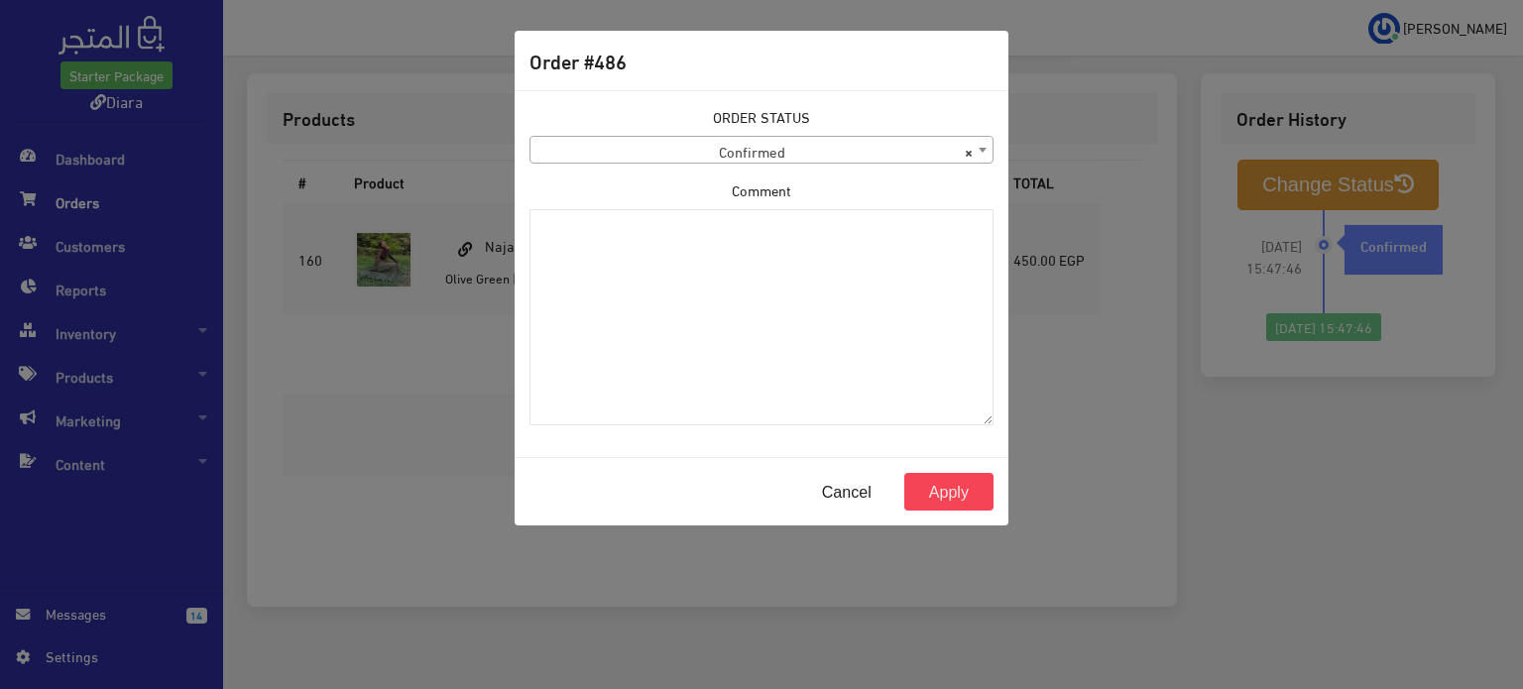
click at [799, 155] on span "× Confirmed" at bounding box center [762, 151] width 462 height 28
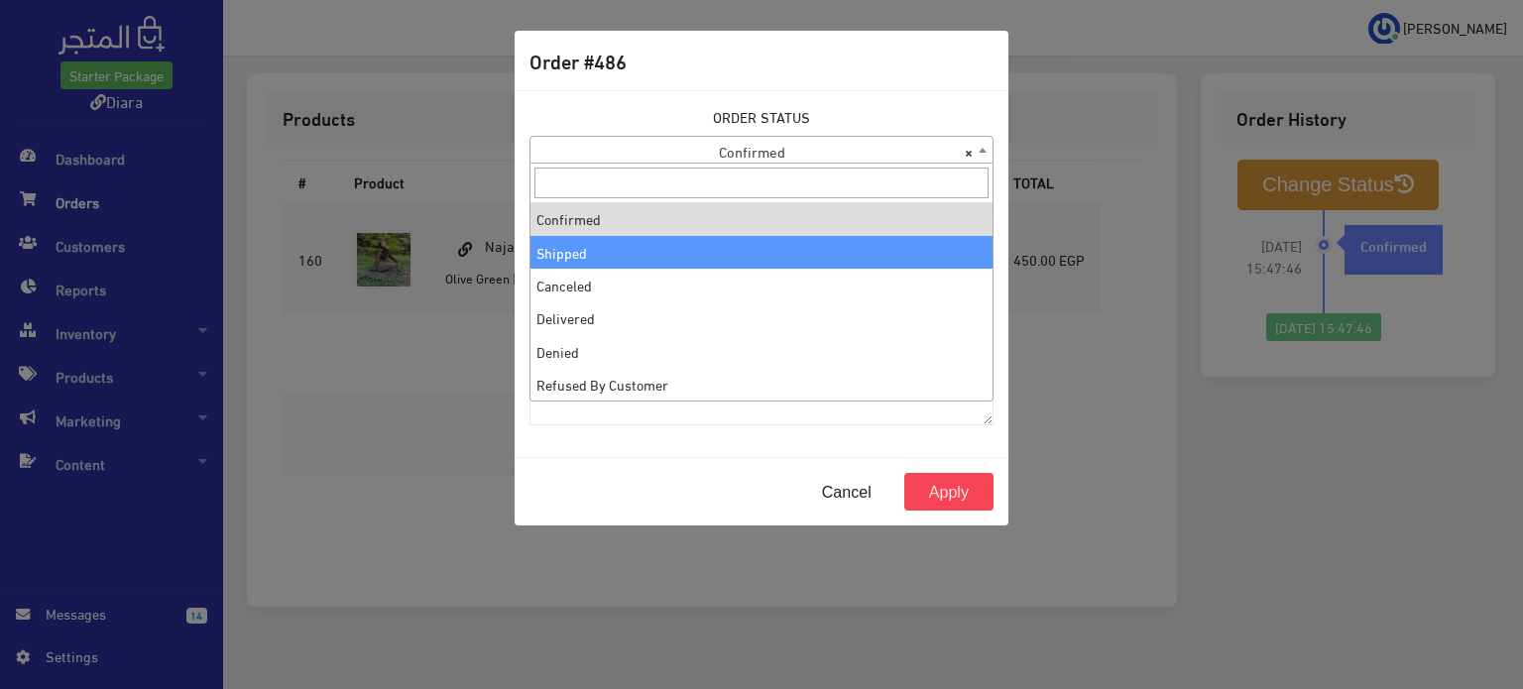
select select "2"
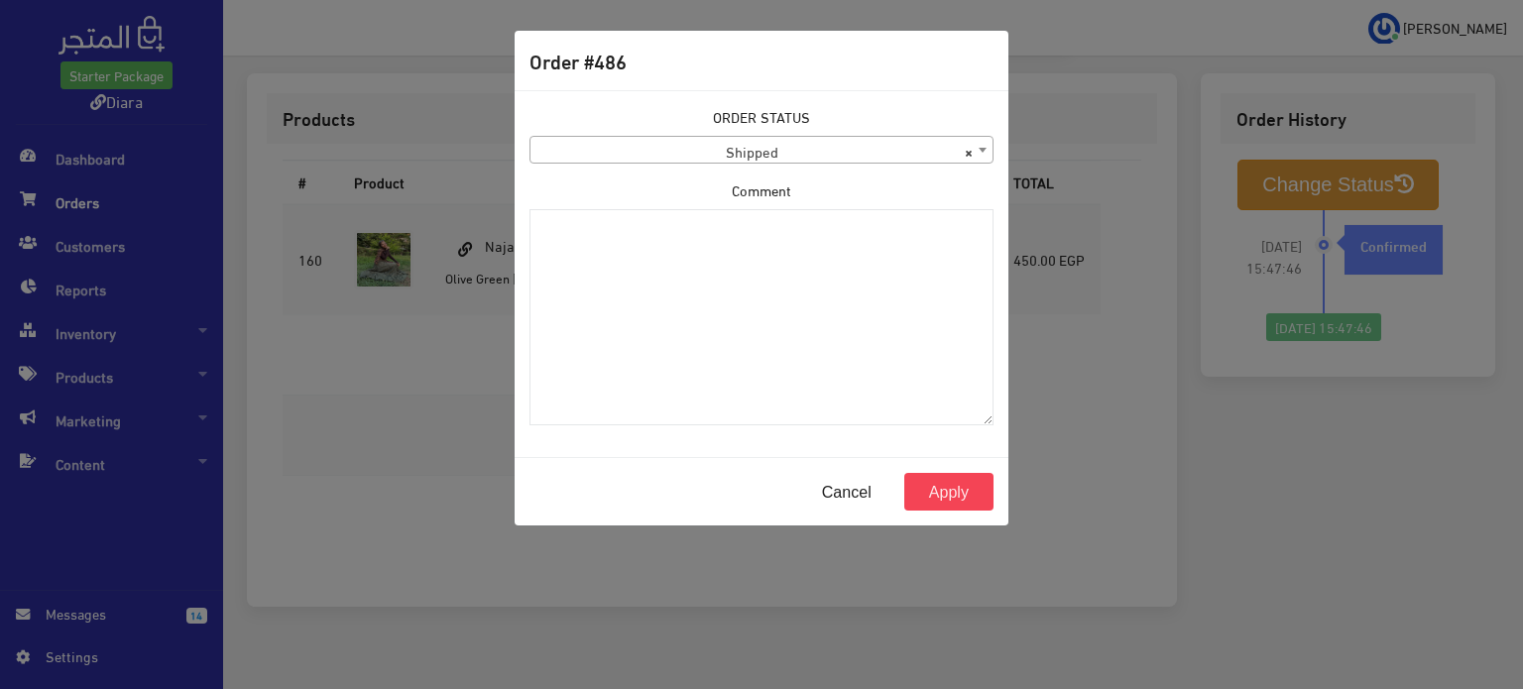
click at [950, 511] on div "Cancel Apply" at bounding box center [762, 491] width 494 height 68
click at [952, 495] on button "Apply" at bounding box center [949, 492] width 89 height 38
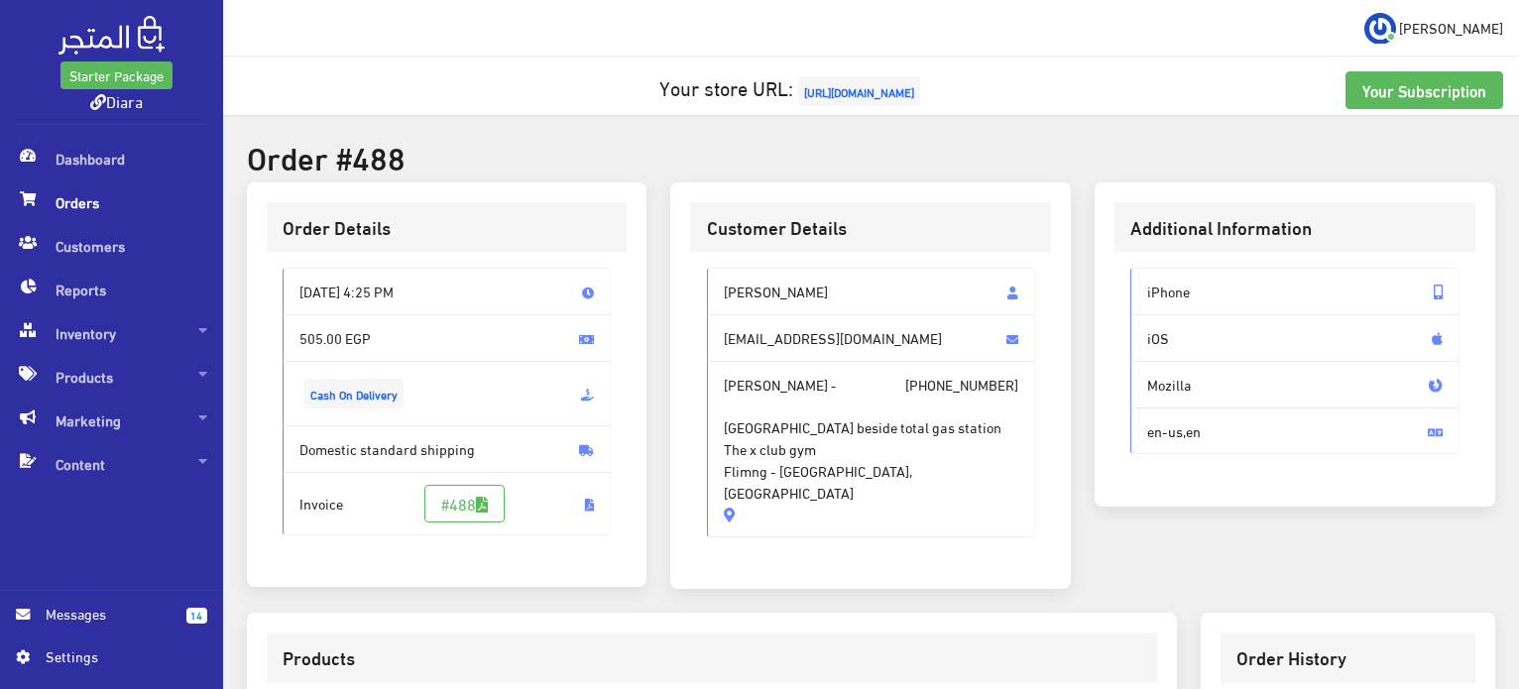
click at [784, 293] on span "Verina emil" at bounding box center [871, 292] width 329 height 48
drag, startPoint x: 784, startPoint y: 293, endPoint x: 807, endPoint y: 463, distance: 172.2
click at [807, 463] on div "Verina emil Verinaemil111@gmail.com Verina emil - +201272626870 Abo qeer street…" at bounding box center [871, 403] width 329 height 270
copy div "Verina emil Verinaemil111@gmail.com Verina emil - +201272626870 Abo qeer street…"
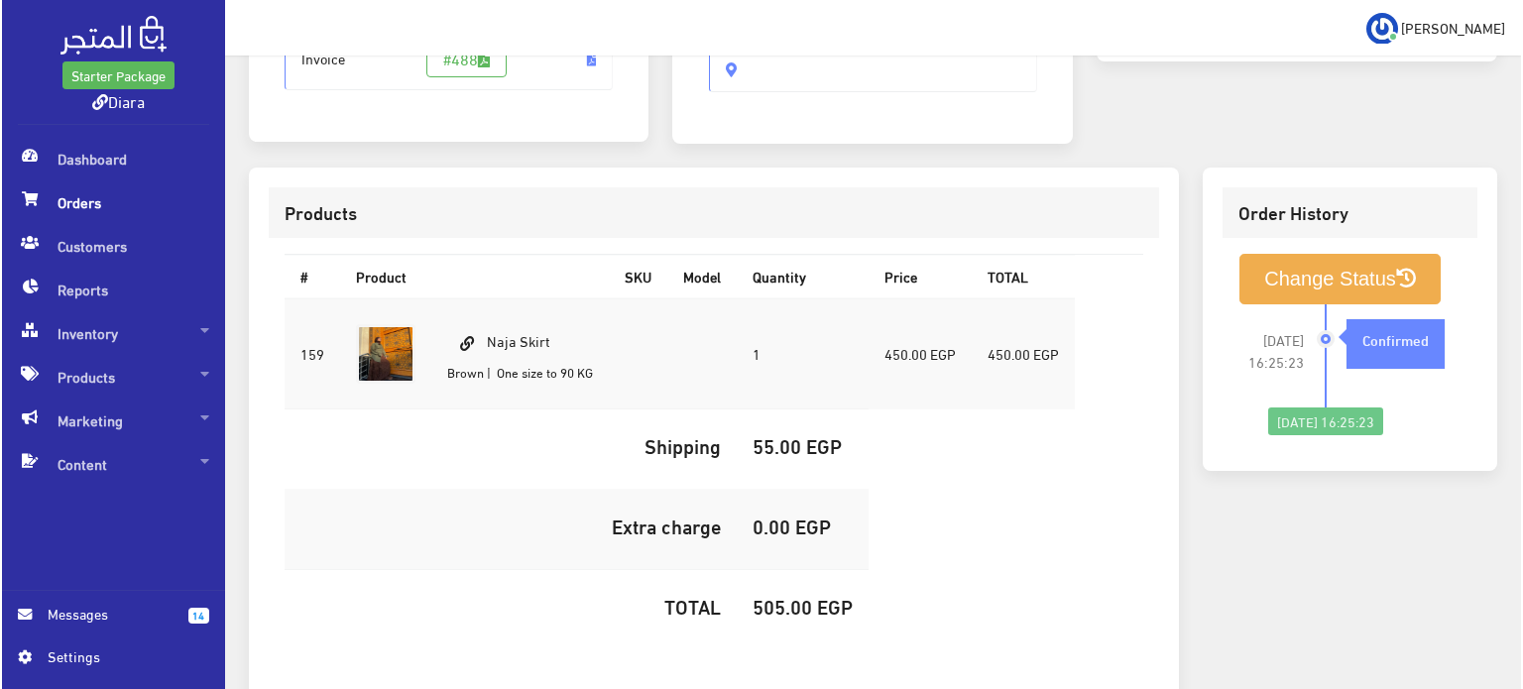
scroll to position [496, 0]
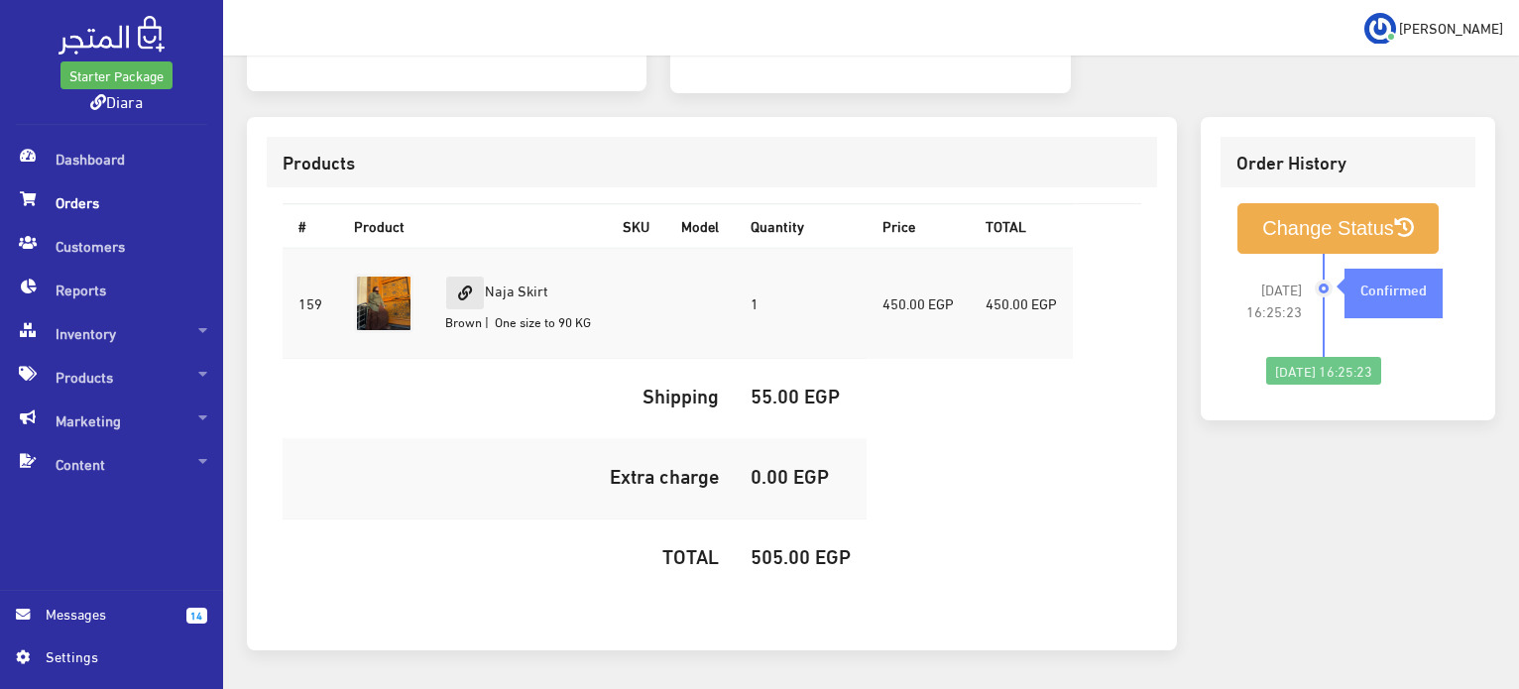
click at [468, 279] on link at bounding box center [465, 293] width 40 height 35
click at [512, 261] on td "Naja Skirt Brown | One size to 90 KG" at bounding box center [518, 303] width 178 height 111
click at [508, 292] on td "Naja Skirt Brown | One size to 90 KG" at bounding box center [518, 303] width 178 height 111
click at [509, 292] on td "Naja Skirt Brown | One size to 90 KG" at bounding box center [518, 303] width 178 height 111
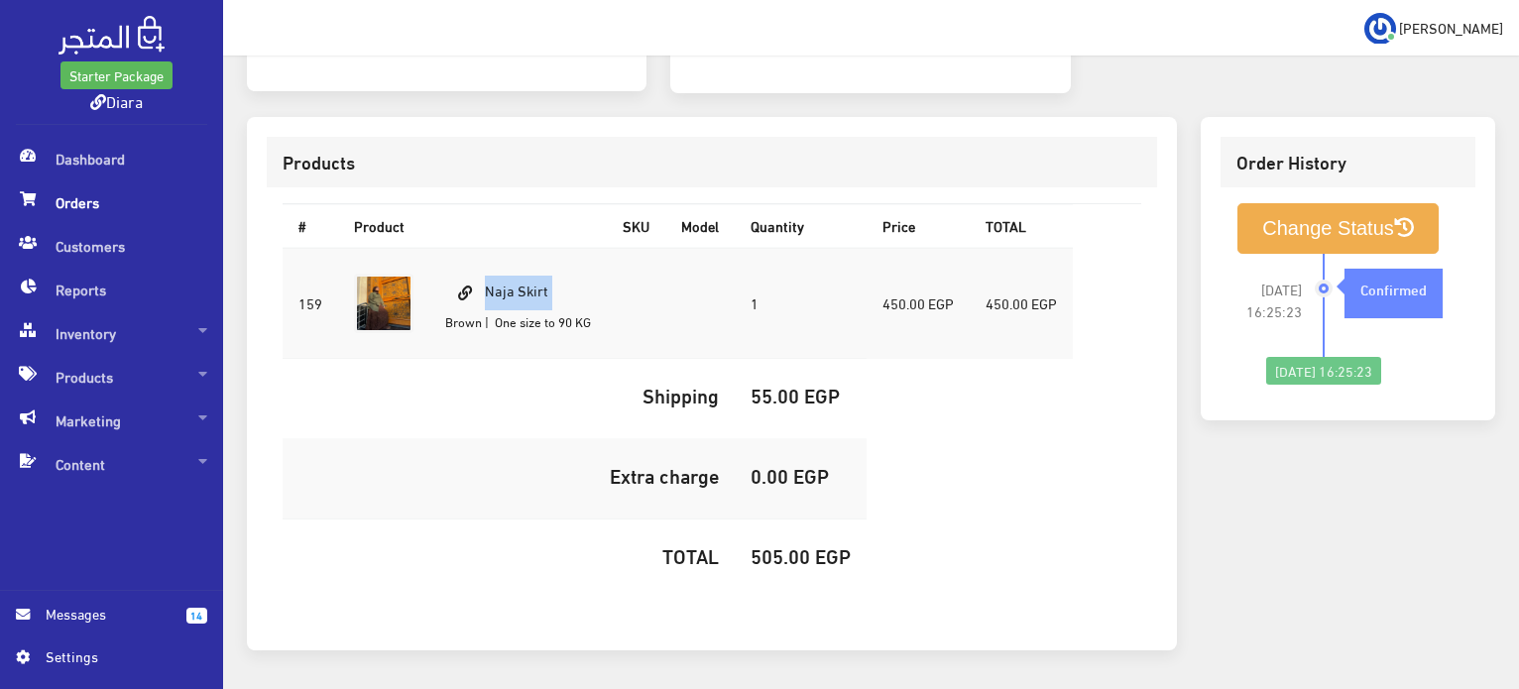
copy td "Naja Skirt"
click at [809, 558] on h5 "505.00 EGP" at bounding box center [801, 556] width 100 height 22
copy h5 "0"
click at [809, 558] on h5 "505.00 EGP" at bounding box center [801, 556] width 100 height 22
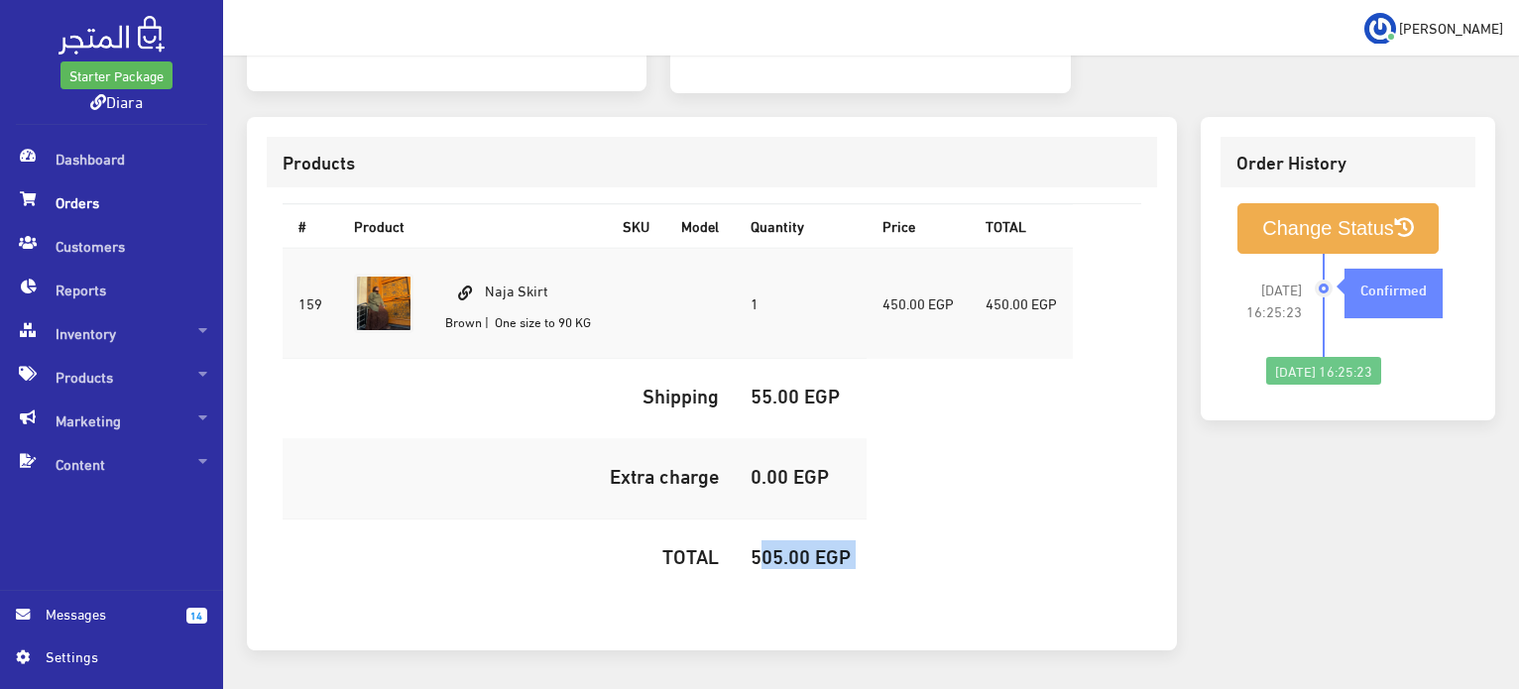
click at [809, 558] on h5 "505.00 EGP" at bounding box center [801, 556] width 100 height 22
click at [804, 555] on h5 "505.00 EGP" at bounding box center [801, 556] width 100 height 22
click at [798, 547] on h5 "505.00 EGP" at bounding box center [801, 556] width 100 height 22
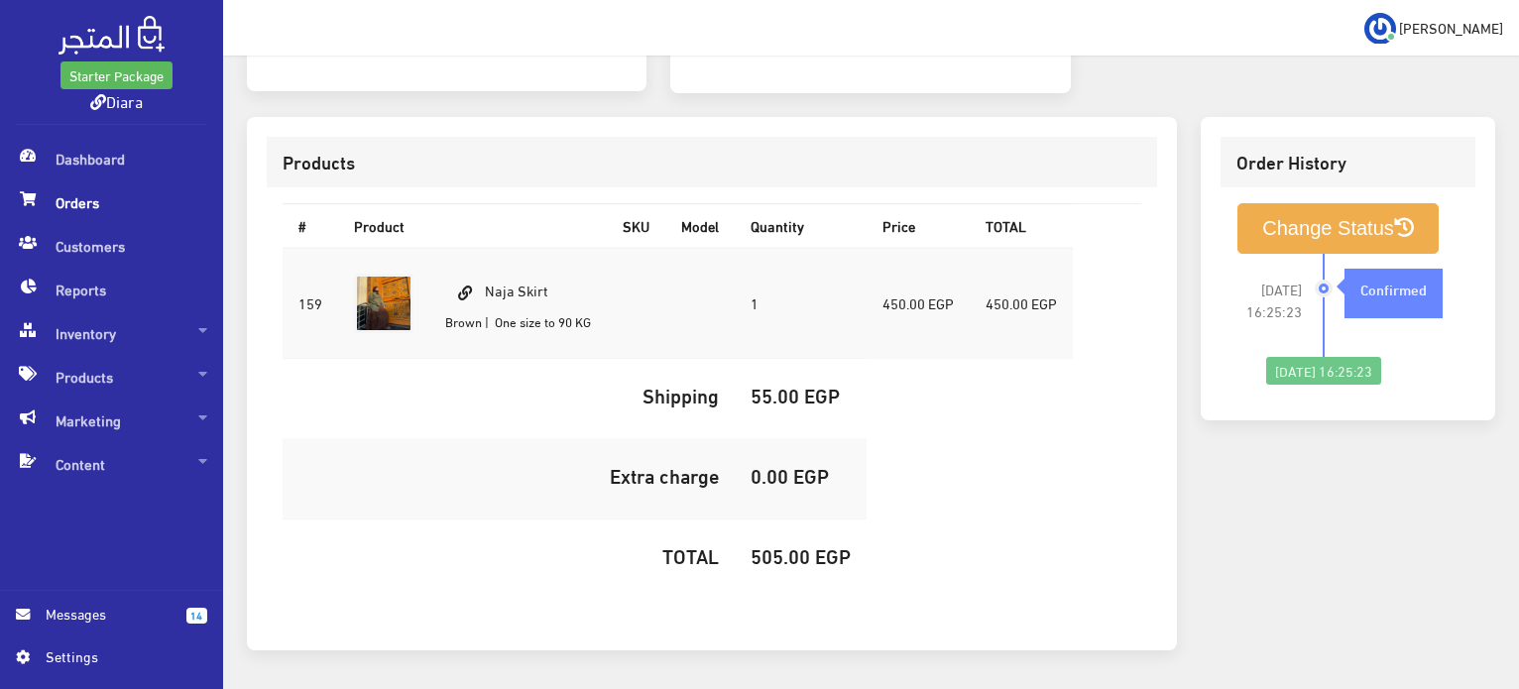
click at [1338, 194] on div "Change Status 2025-09-05 16:25:23 Confirmed" at bounding box center [1348, 293] width 255 height 213
click at [1333, 211] on button "Change Status" at bounding box center [1338, 228] width 201 height 51
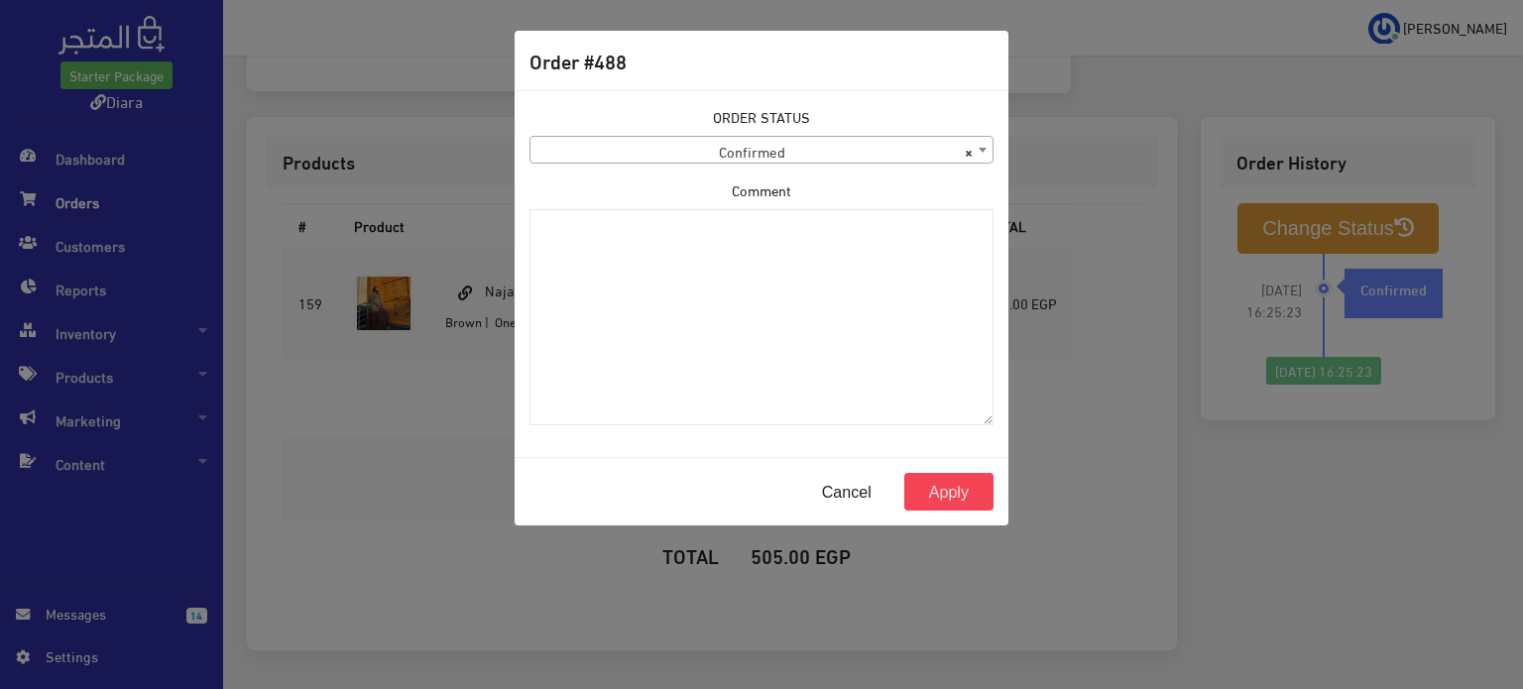
click at [770, 118] on label "ORDER STATUS" at bounding box center [761, 117] width 97 height 22
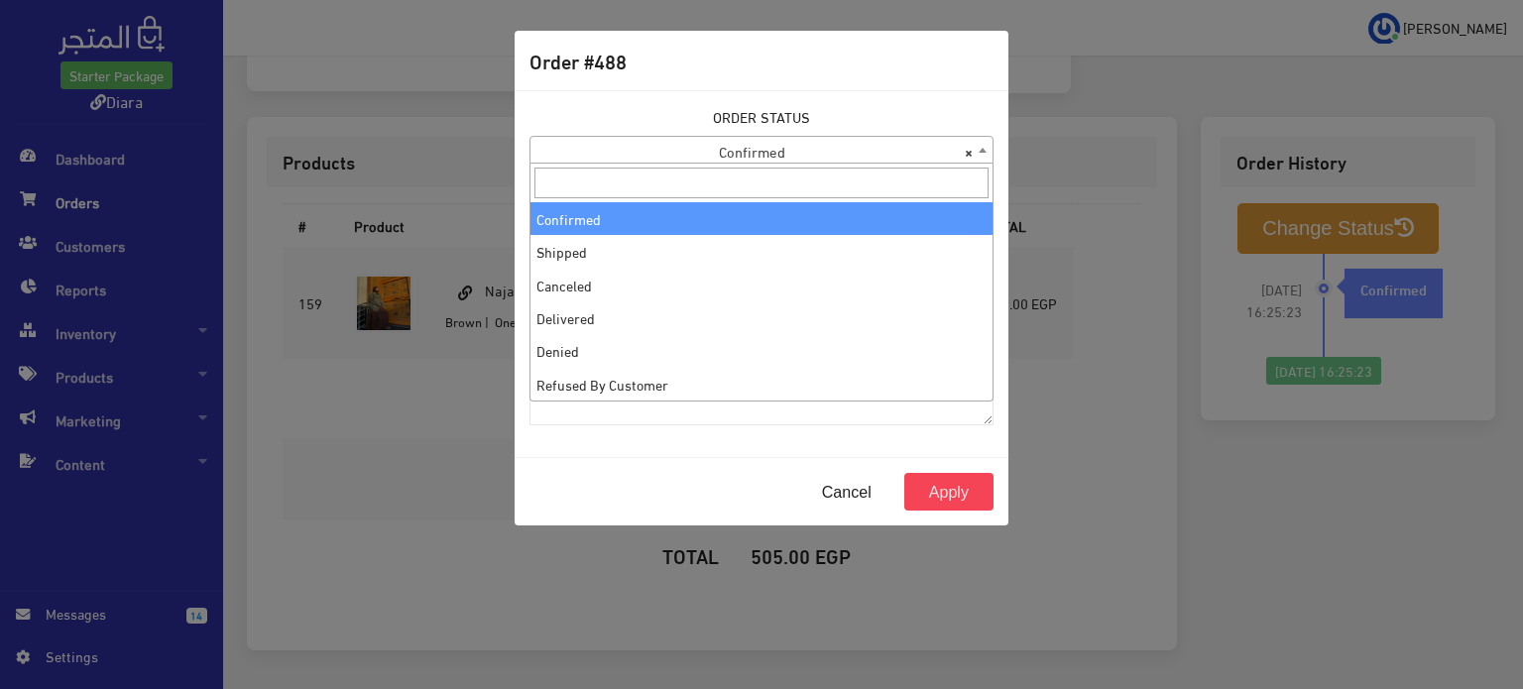
click at [768, 162] on span "× Confirmed" at bounding box center [762, 151] width 462 height 28
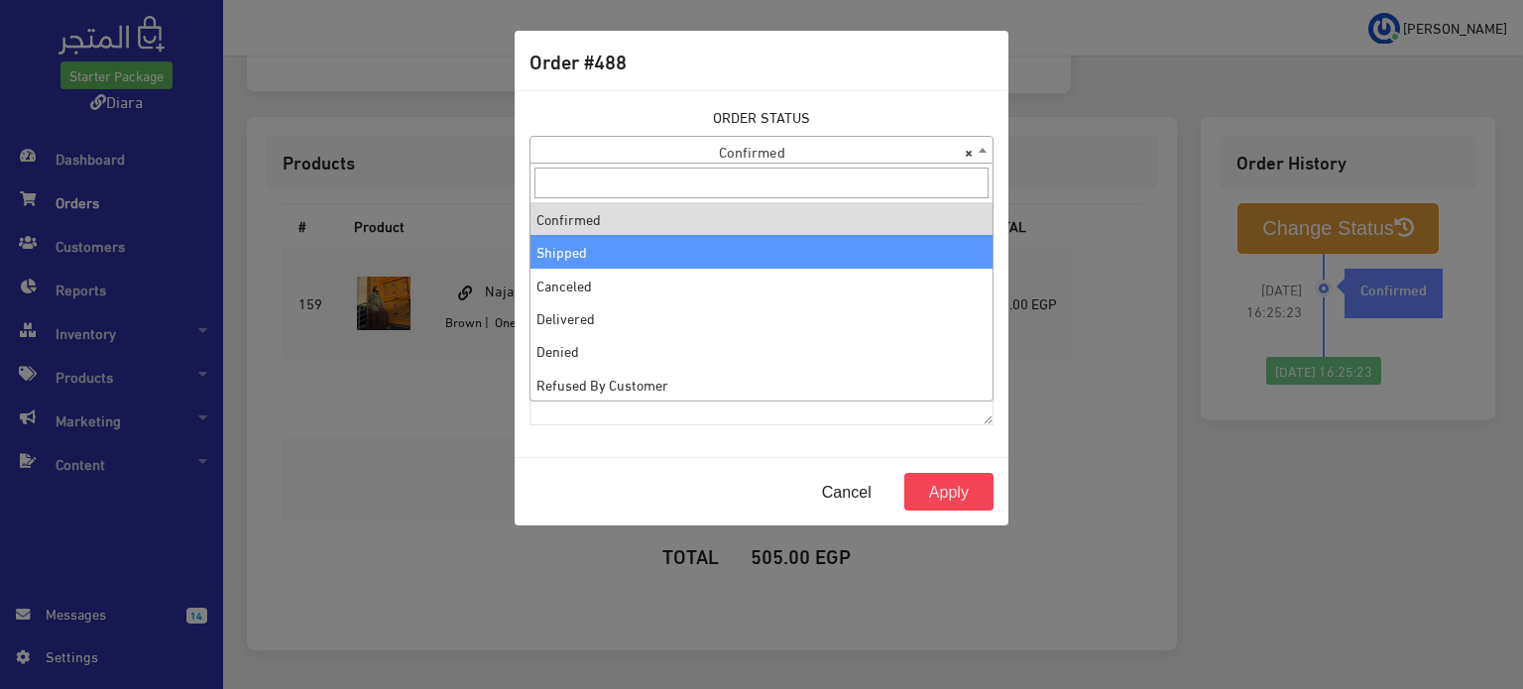
select select "2"
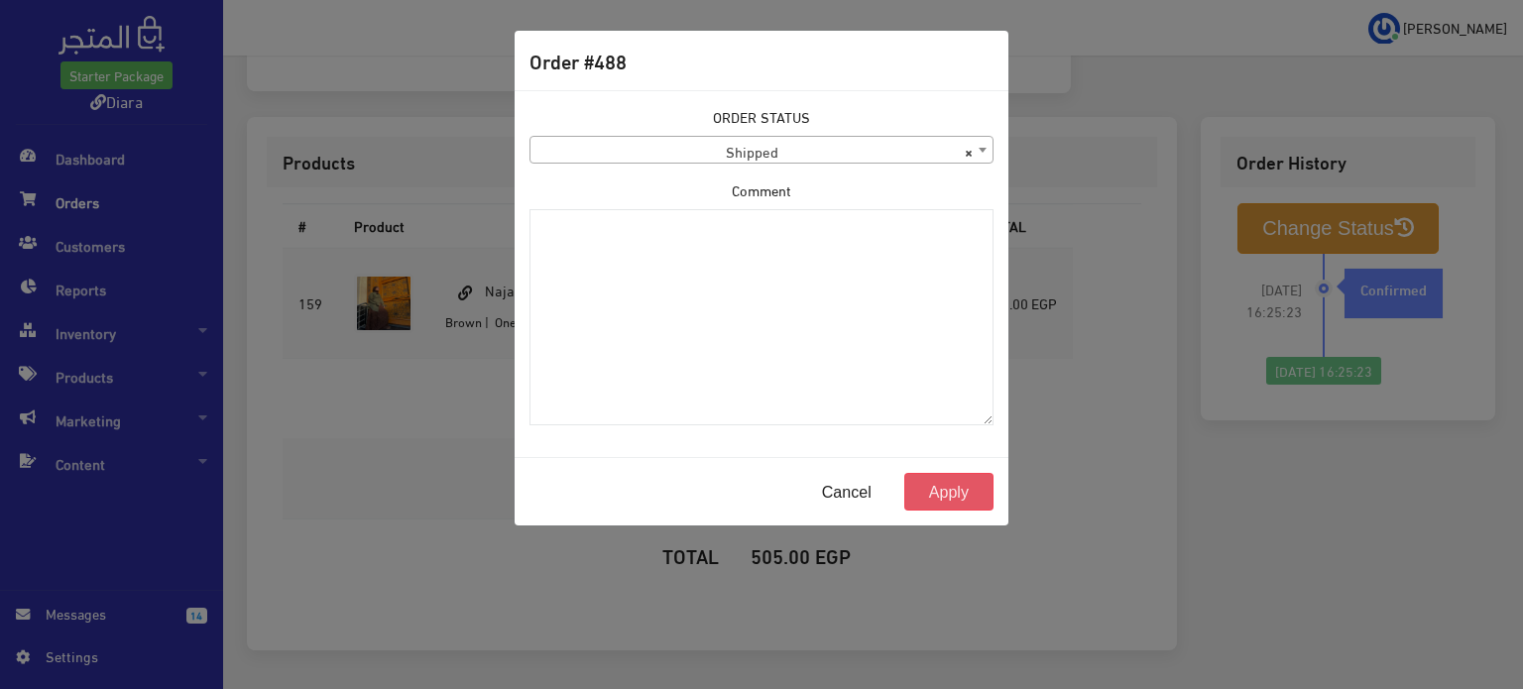
click at [978, 495] on button "Apply" at bounding box center [949, 492] width 89 height 38
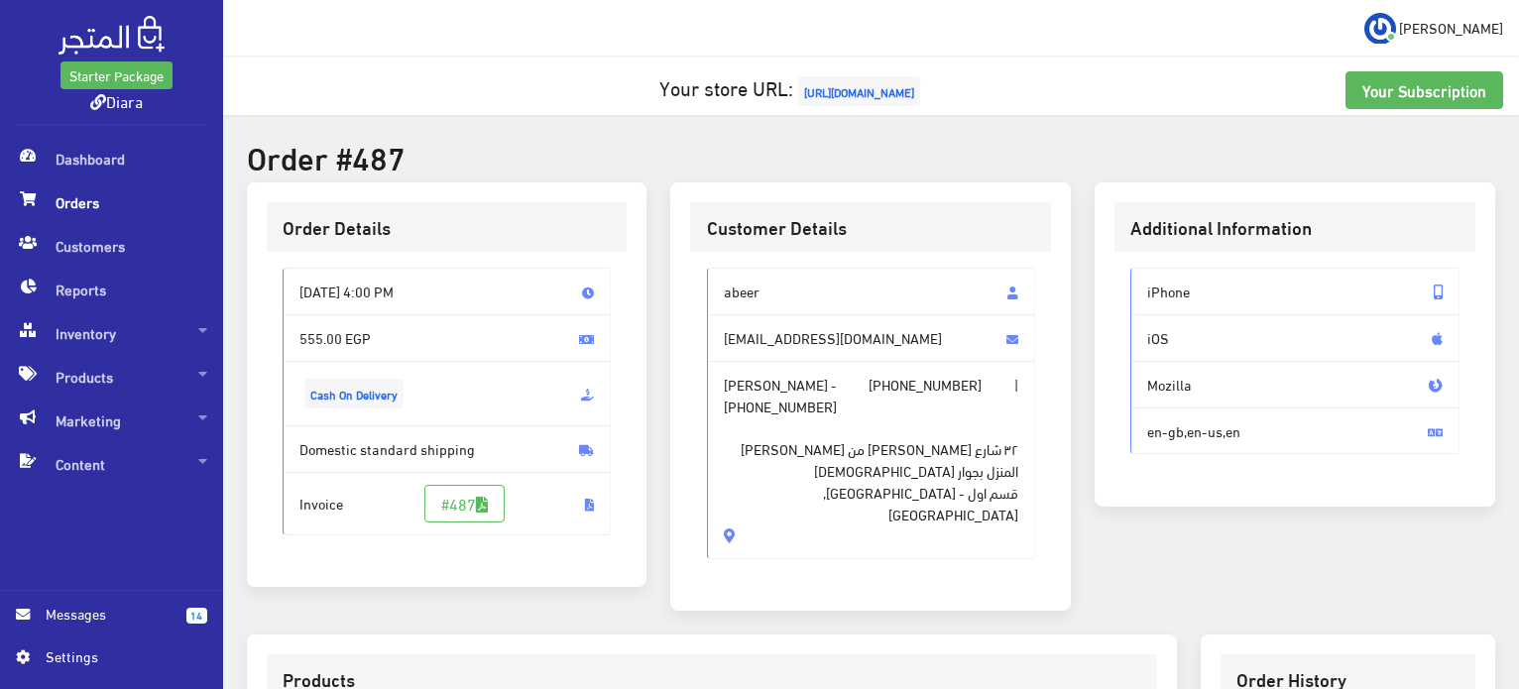
click at [734, 304] on span "abeer" at bounding box center [871, 292] width 329 height 48
click at [741, 277] on span "abeer" at bounding box center [871, 292] width 329 height 48
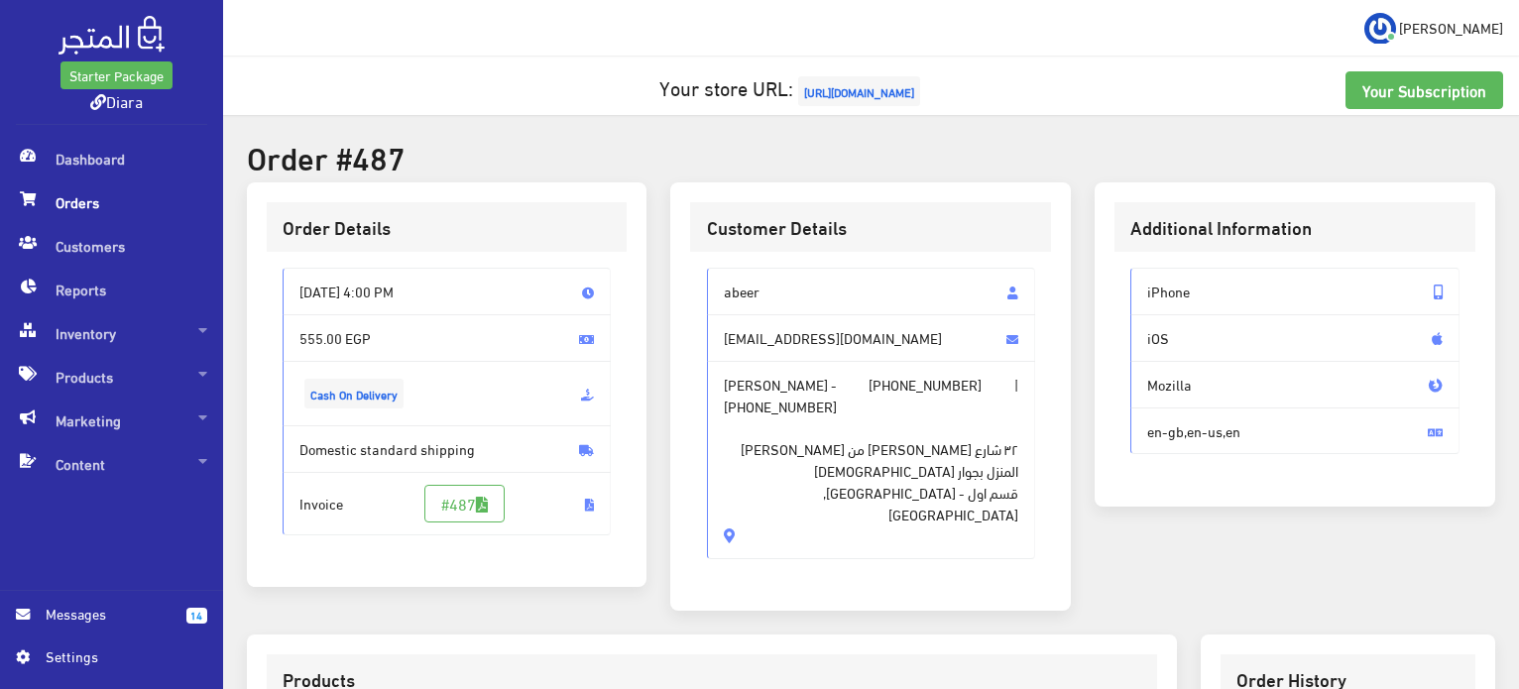
drag, startPoint x: 741, startPoint y: 277, endPoint x: 743, endPoint y: 482, distance: 205.3
click at [743, 482] on div "abeer abeerashraff@icould.com abeer ashraf - +201017519341 | +201551531508 ٣٢ ش…" at bounding box center [871, 414] width 329 height 292
copy div "abeer abeerashraff@icould.com abeer ashraf - +201017519341 | +201551531508 ٣٢ ش…"
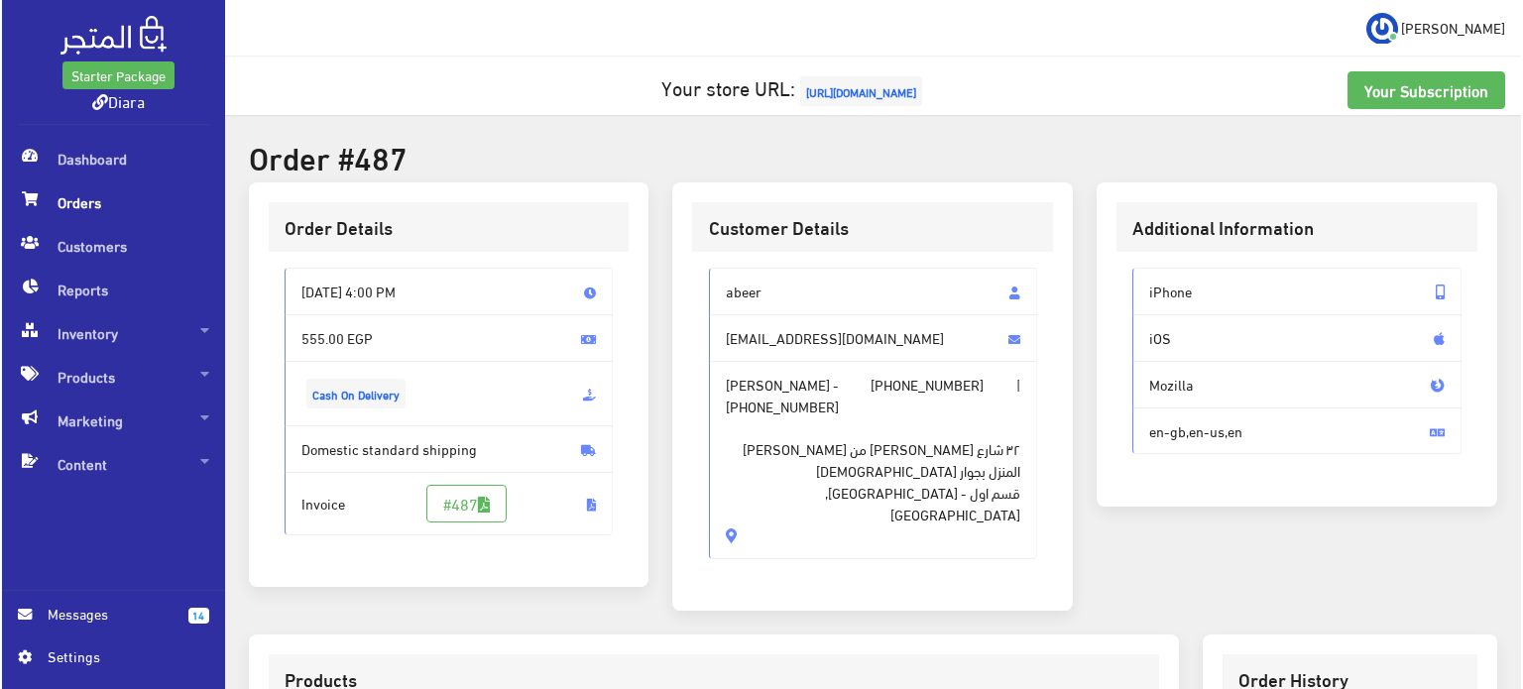
scroll to position [561, 0]
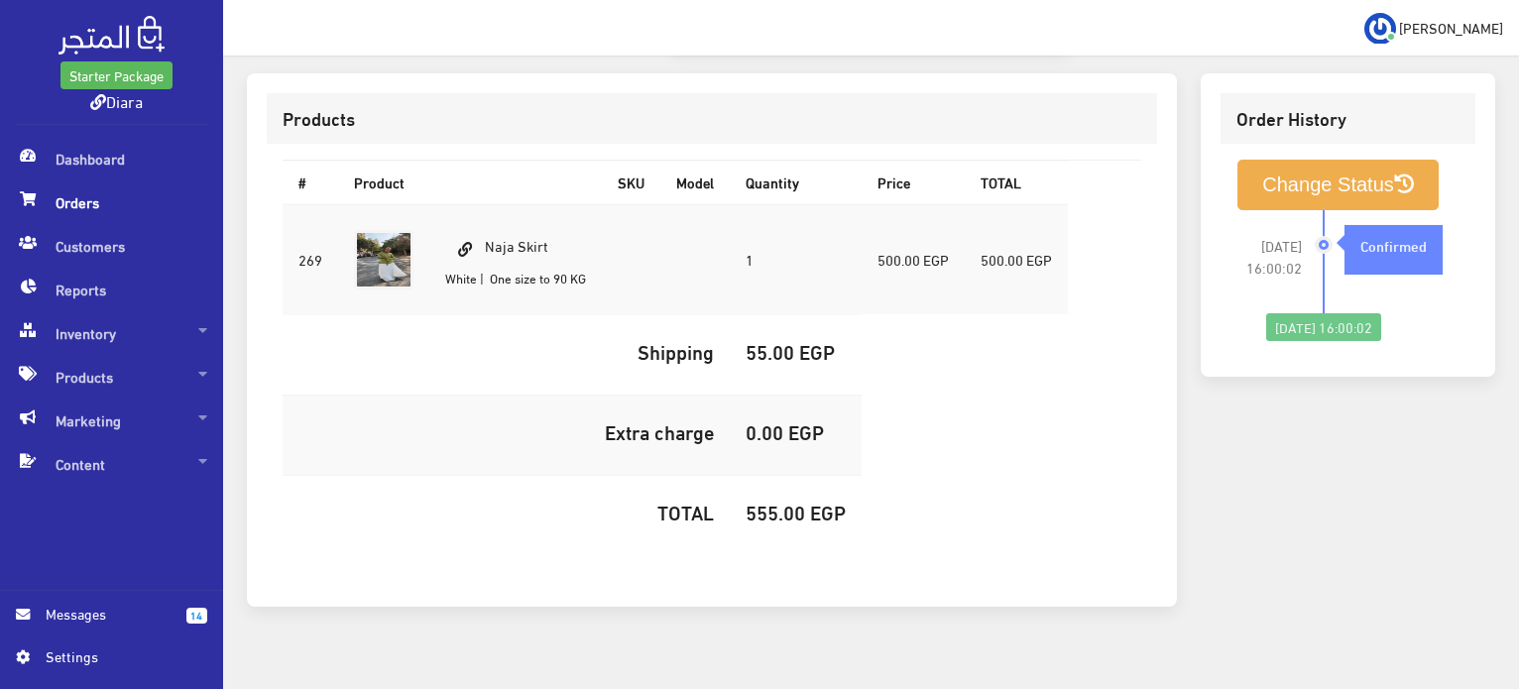
click at [555, 220] on td "Naja Skirt White | One size to 90 KG" at bounding box center [515, 259] width 173 height 111
click at [555, 218] on td "Naja Skirt White | One size to 90 KG" at bounding box center [515, 259] width 173 height 111
copy td "Naja Skirt"
click at [791, 501] on h5 "555.00 EGP" at bounding box center [796, 512] width 100 height 22
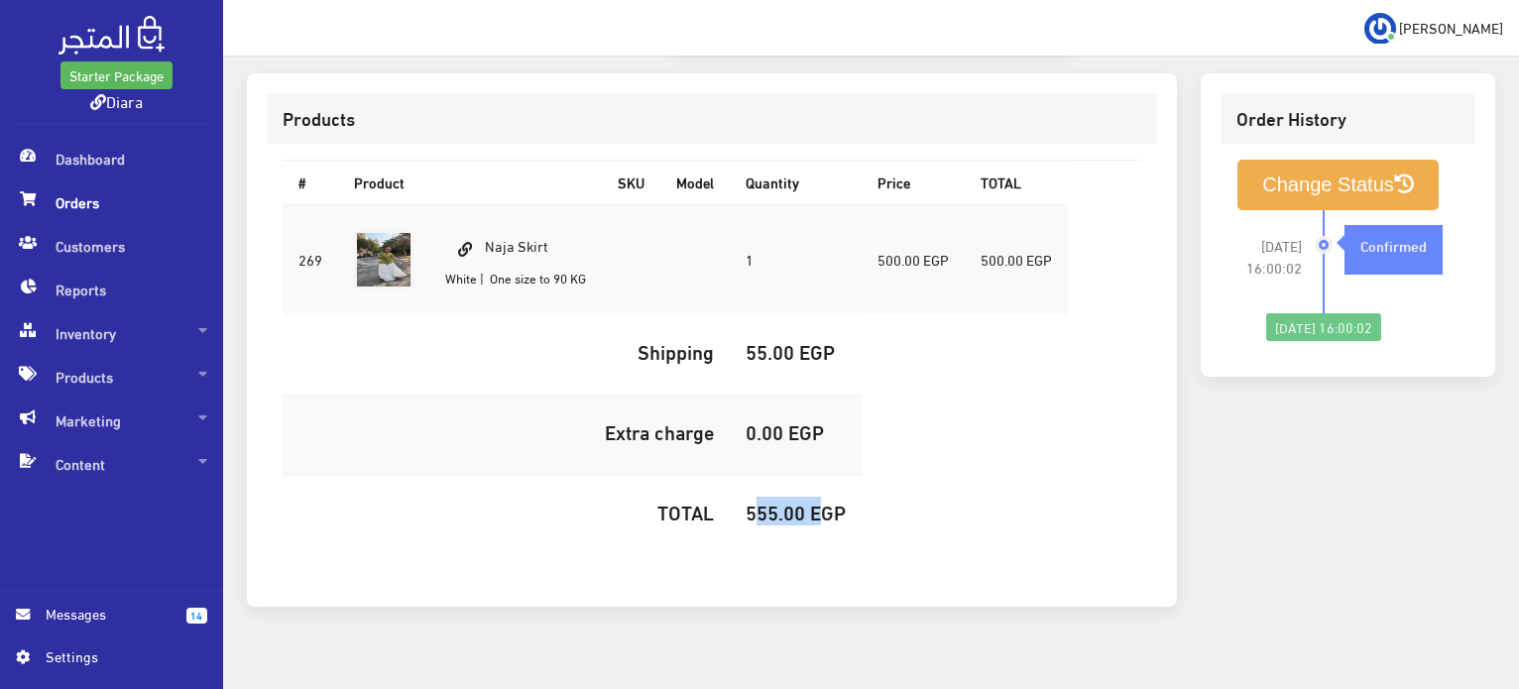
click at [791, 501] on h5 "555.00 EGP" at bounding box center [796, 512] width 100 height 22
copy h5 "555.00"
click at [1313, 168] on button "Change Status" at bounding box center [1338, 185] width 201 height 51
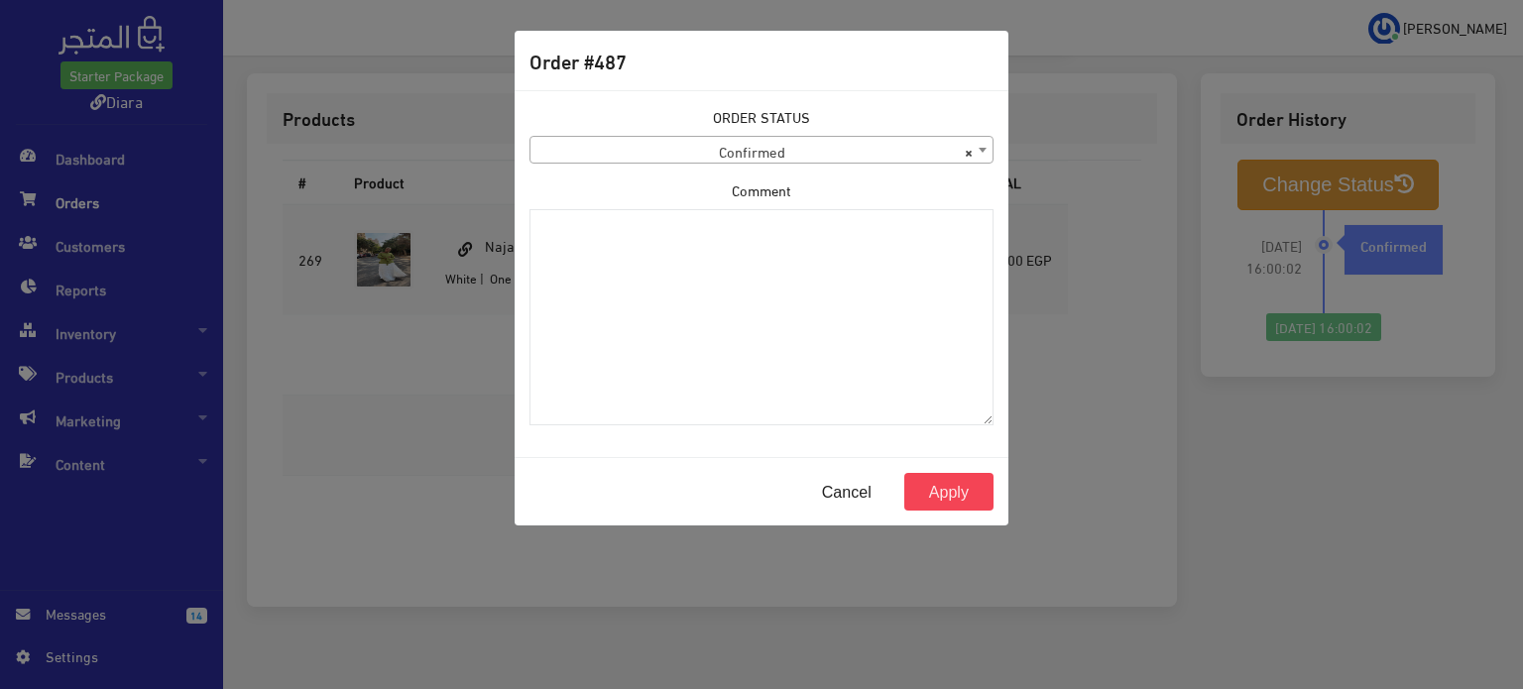
click at [798, 142] on span "× Confirmed" at bounding box center [762, 151] width 462 height 28
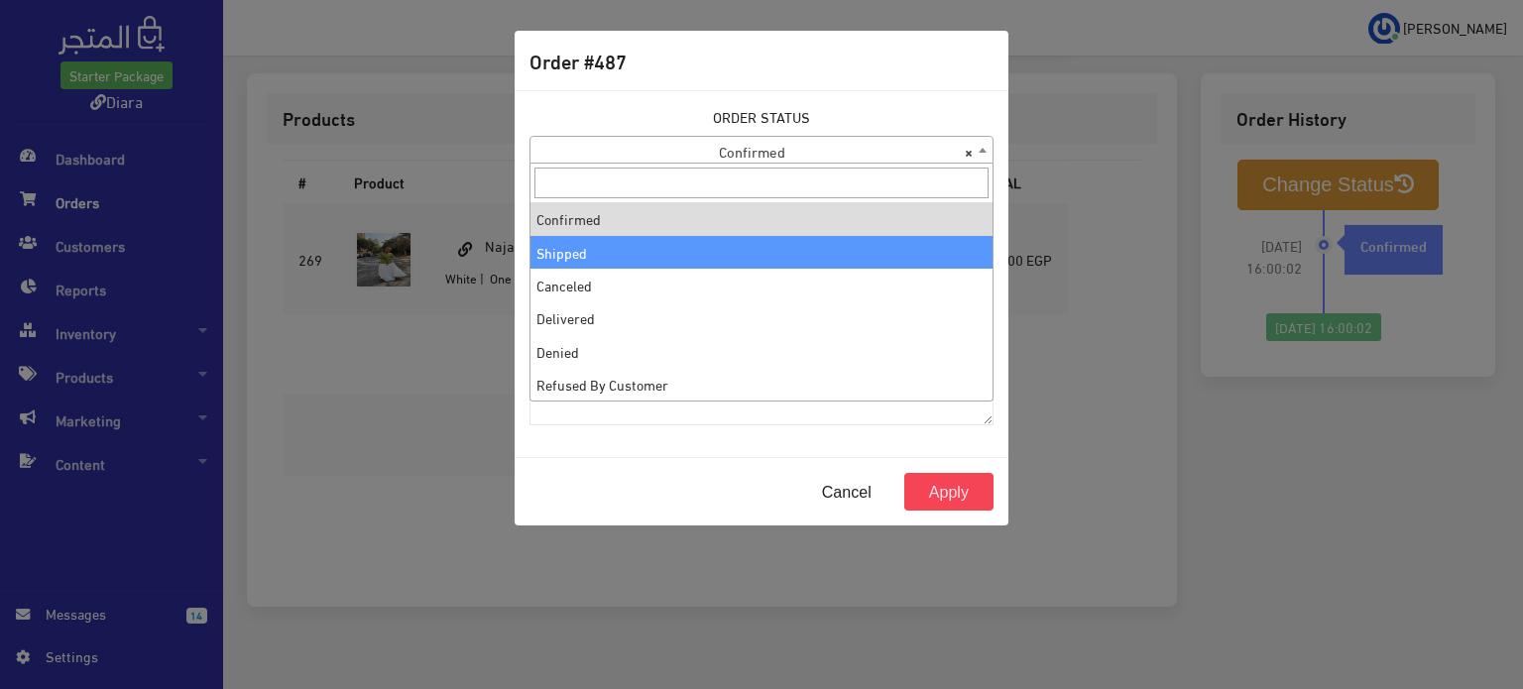
select select "2"
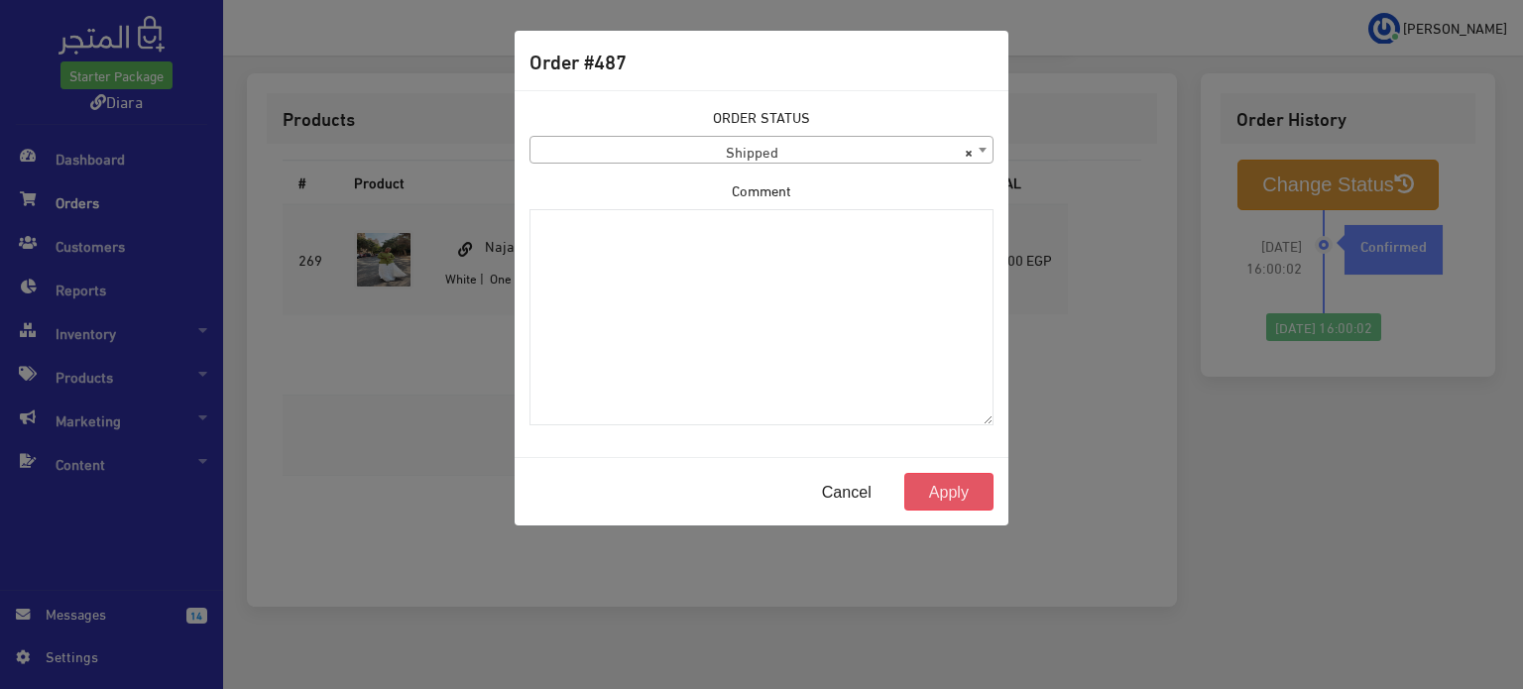
click at [940, 496] on button "Apply" at bounding box center [949, 492] width 89 height 38
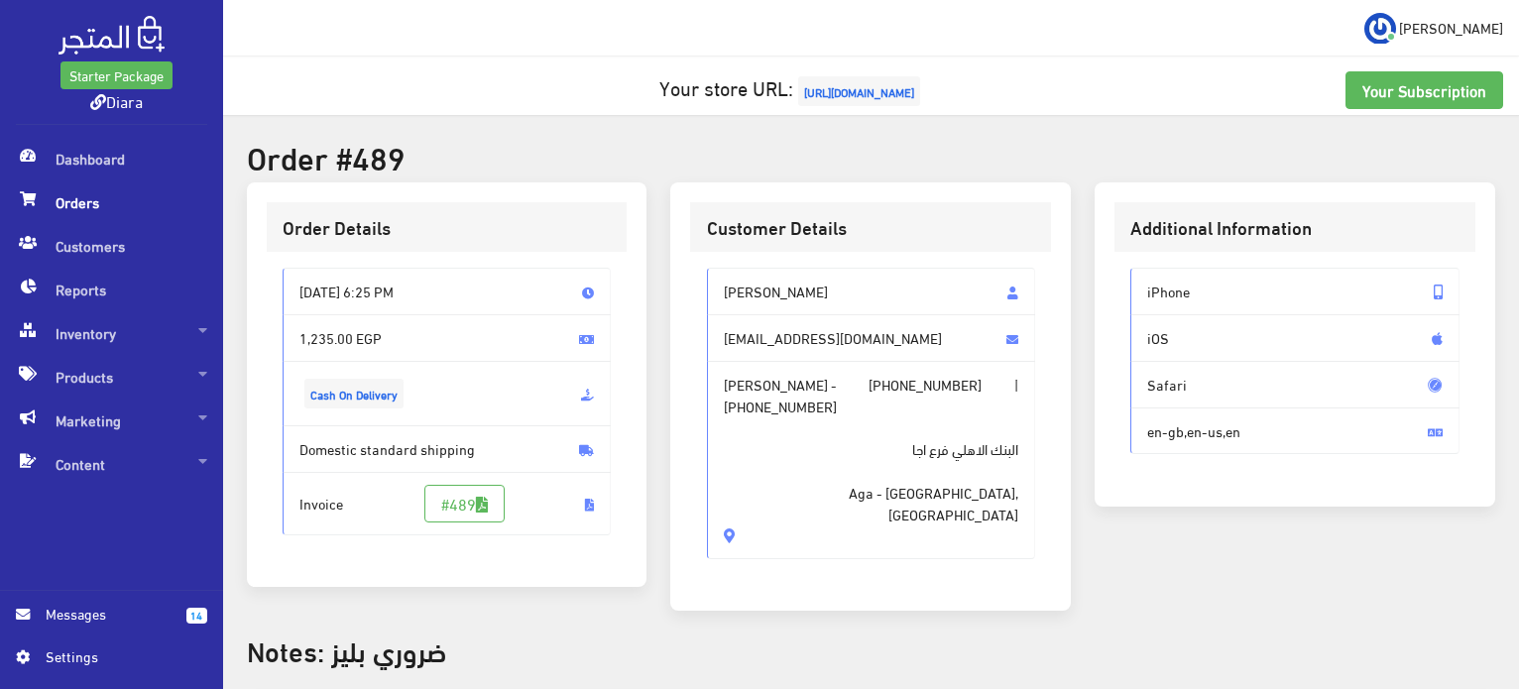
click at [799, 301] on span "تهاني رضا ابراهيم لطف" at bounding box center [871, 292] width 329 height 48
click at [800, 301] on span "تهاني رضا ابراهيم لطف" at bounding box center [871, 292] width 329 height 48
drag, startPoint x: 800, startPoint y: 301, endPoint x: 805, endPoint y: 483, distance: 182.6
click at [805, 483] on div "تهاني رضا ابراهيم لطف tahany.lotf.96@gmail.com تهاني رضا ابراهيم لطف - +2010273…" at bounding box center [871, 414] width 329 height 292
copy div "تهاني رضا ابراهيم لطف tahany.lotf.96@gmail.com تهاني رضا ابراهيم لطف - +2010273…"
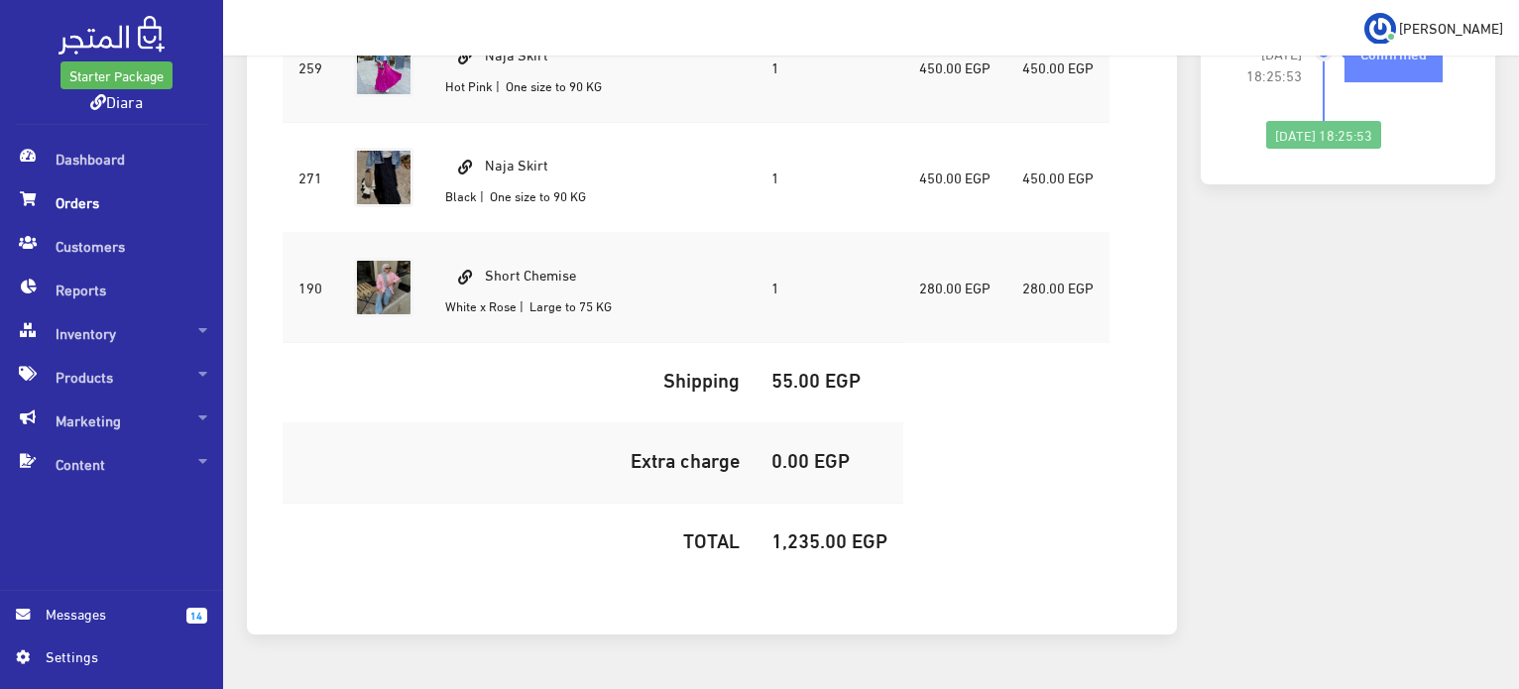
scroll to position [841, 0]
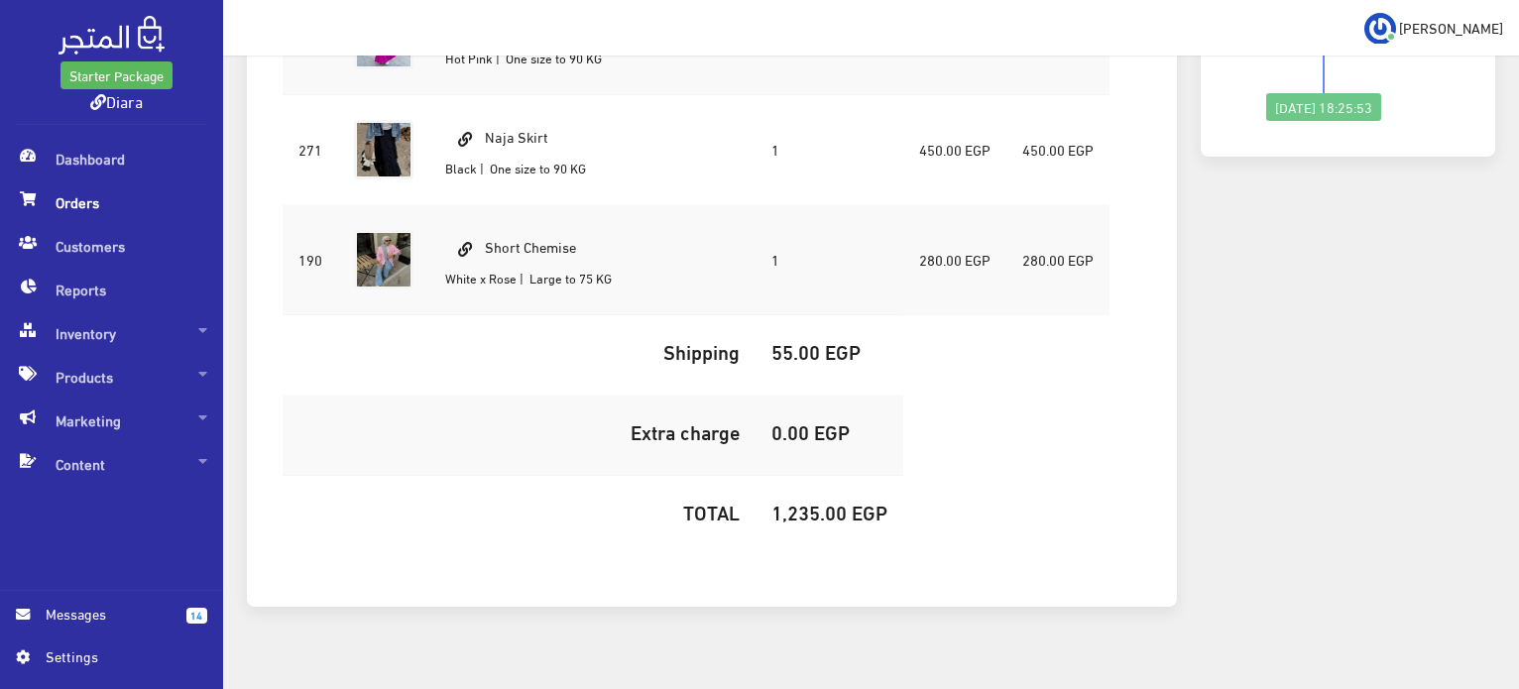
click at [527, 117] on td "Naja Skirt Black | One size to 90 KG" at bounding box center [528, 150] width 198 height 110
click at [528, 117] on td "Naja Skirt Black | One size to 90 KG" at bounding box center [528, 150] width 198 height 110
copy td "Naja Skirt"
click at [804, 476] on td "1,235.00 EGP" at bounding box center [830, 516] width 148 height 80
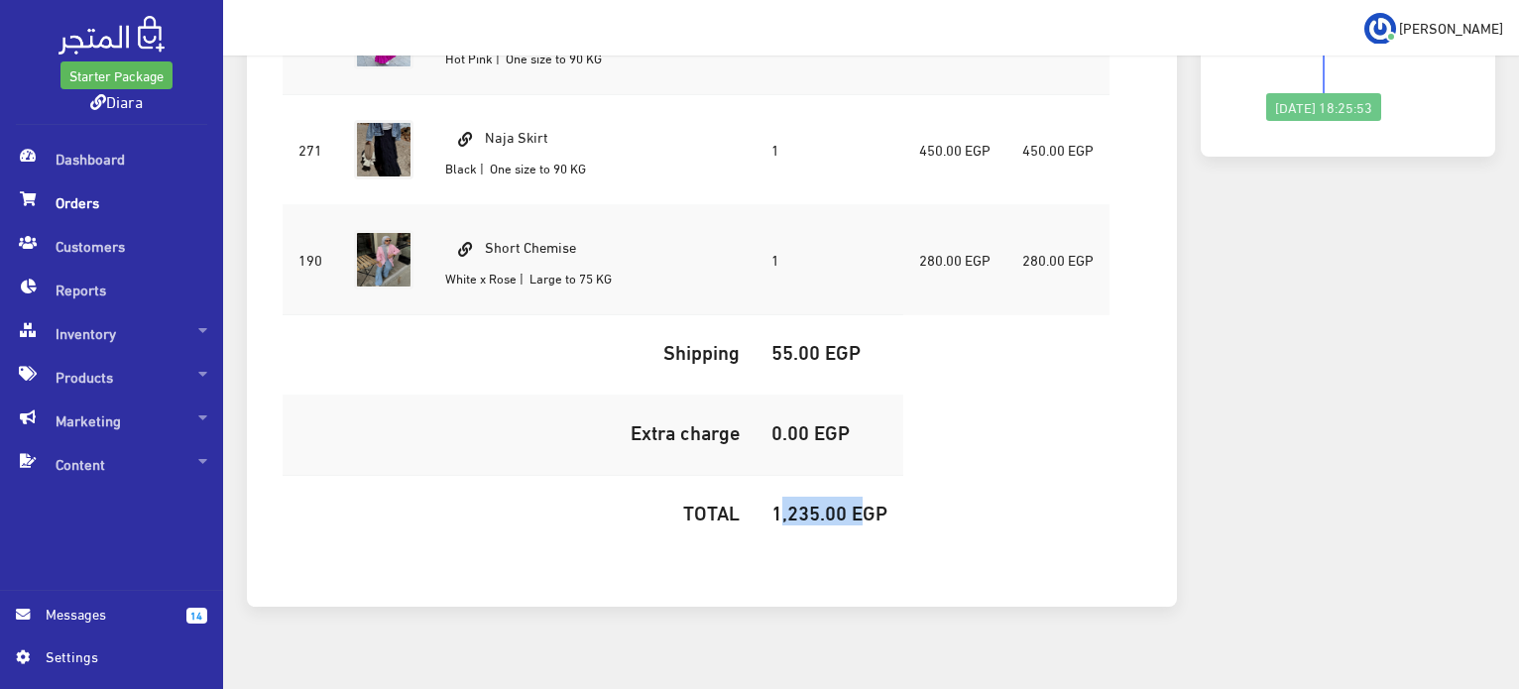
click at [804, 476] on td "1,235.00 EGP" at bounding box center [830, 516] width 148 height 80
copy h5 "1,235.00"
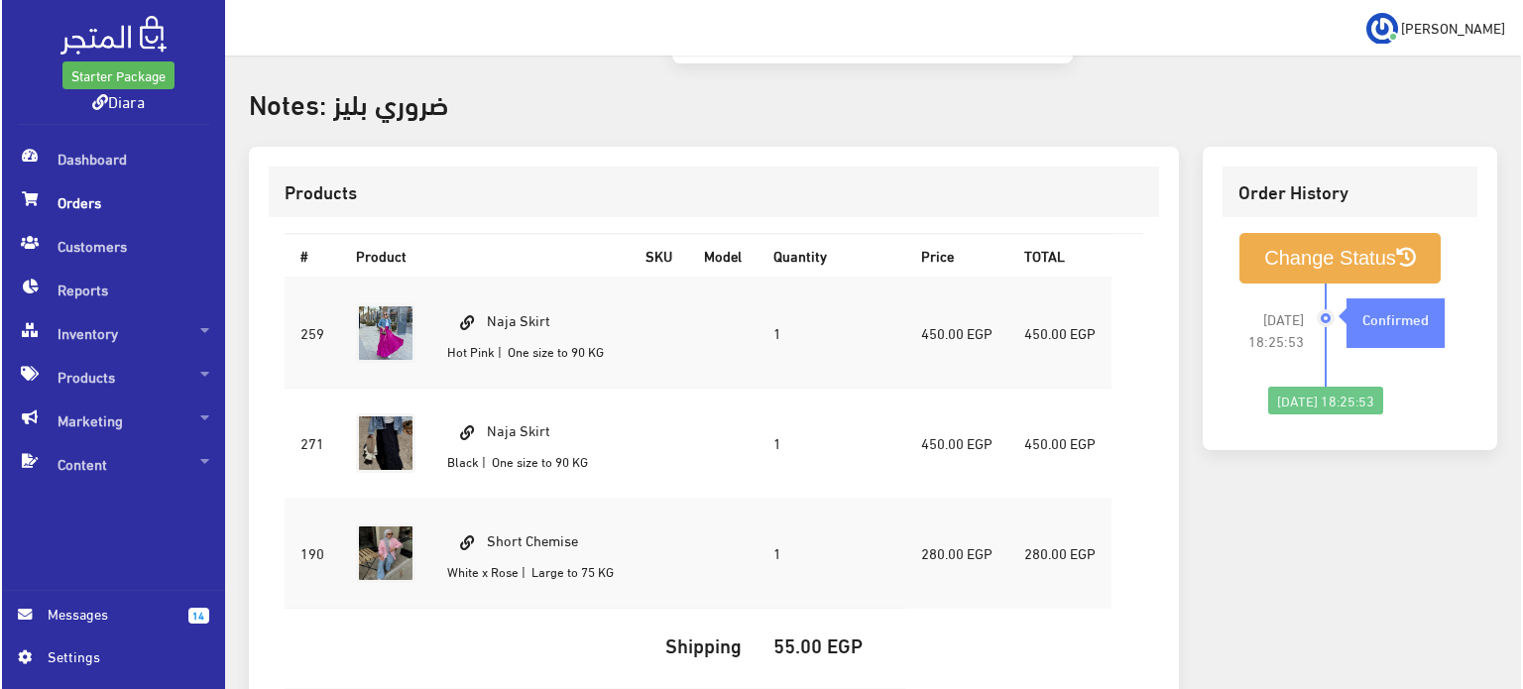
scroll to position [544, 0]
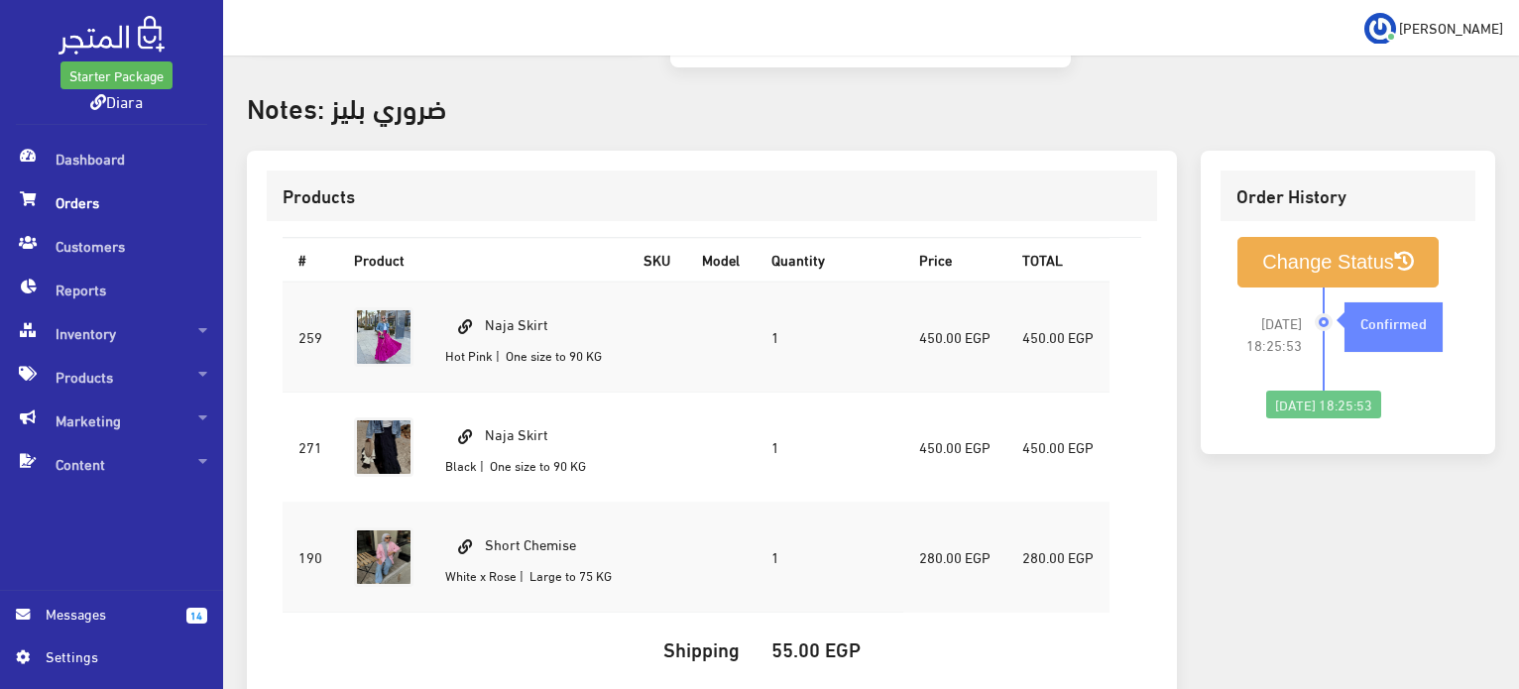
click at [1237, 237] on ul "Change Status 2025-09-05 18:25:53 Confirmed 2025-09-05 18:25:53" at bounding box center [1348, 328] width 223 height 182
click at [1246, 240] on button "Change Status" at bounding box center [1338, 262] width 201 height 51
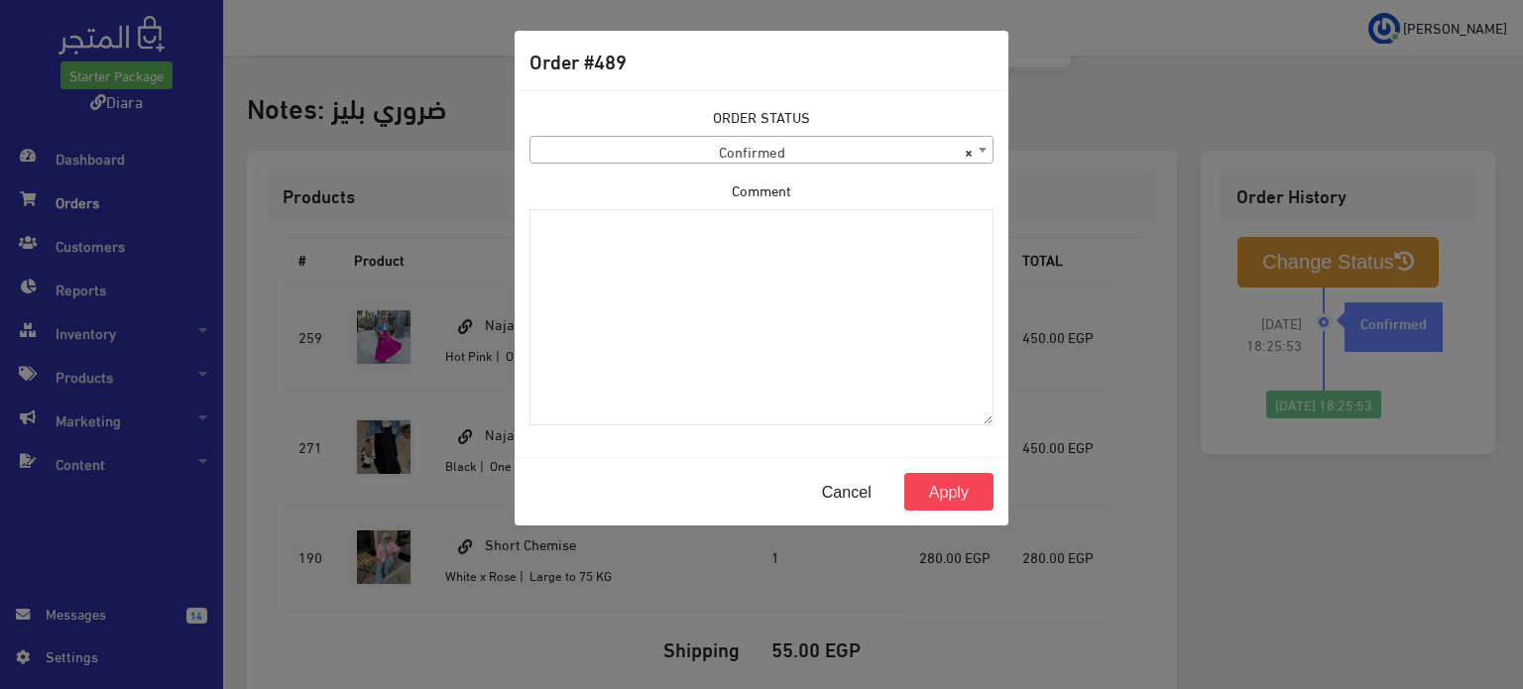
click at [781, 141] on span "× Confirmed" at bounding box center [762, 151] width 462 height 28
click at [684, 155] on span "× Confirmed" at bounding box center [762, 151] width 462 height 28
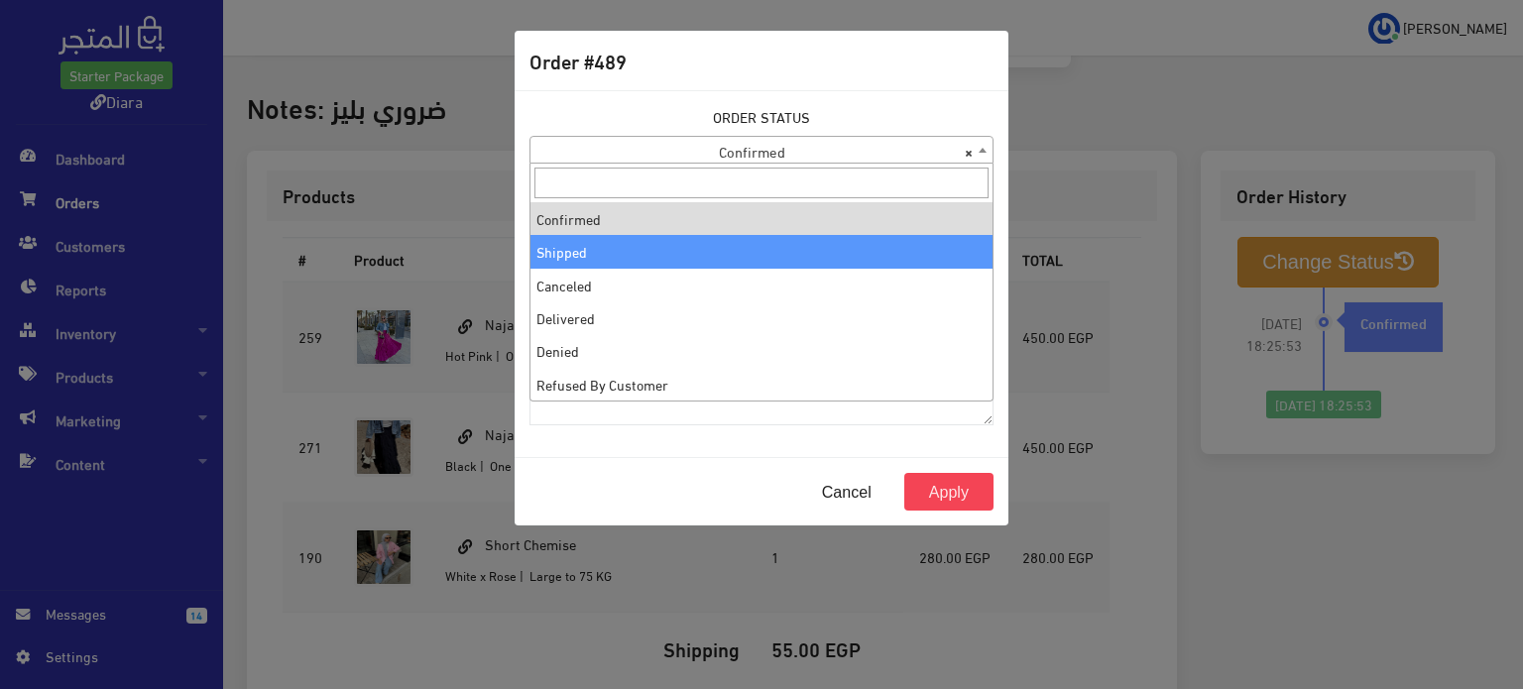
select select "2"
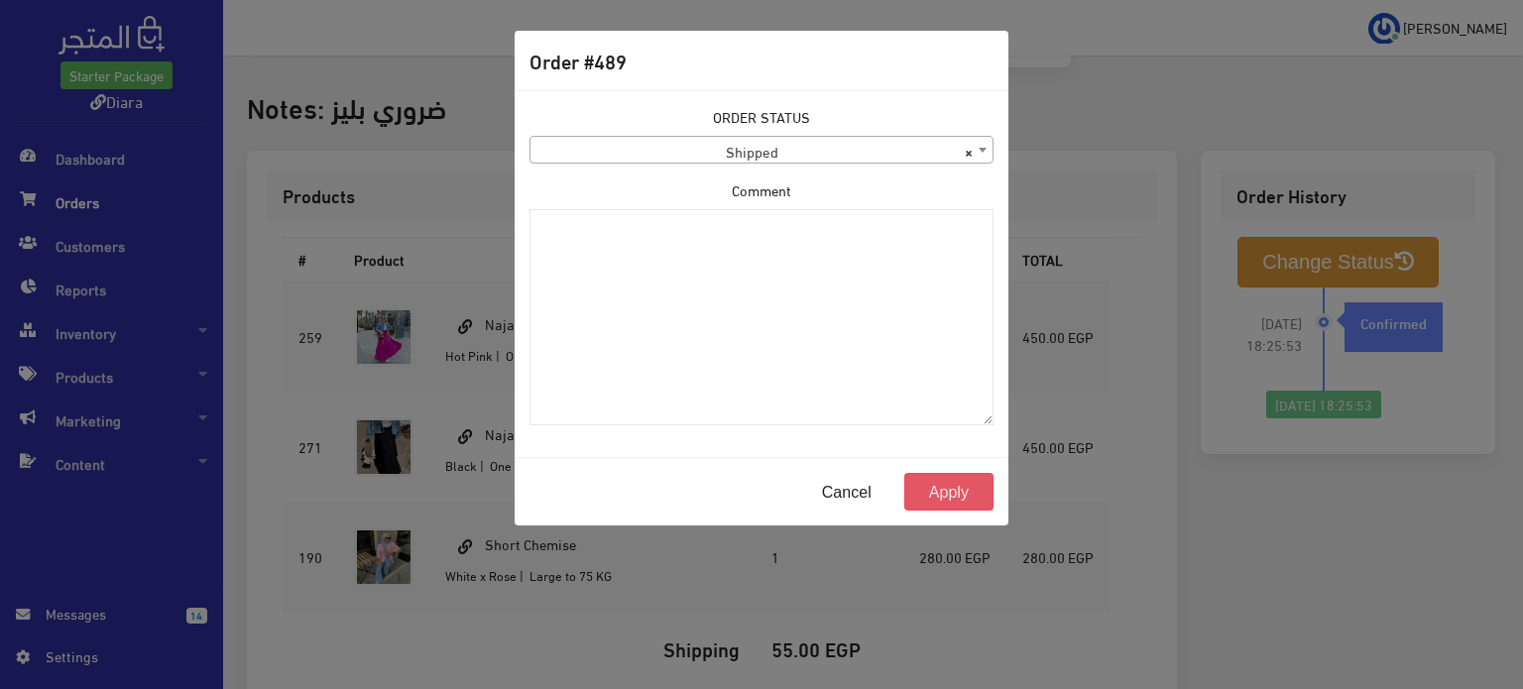
click at [941, 498] on button "Apply" at bounding box center [949, 492] width 89 height 38
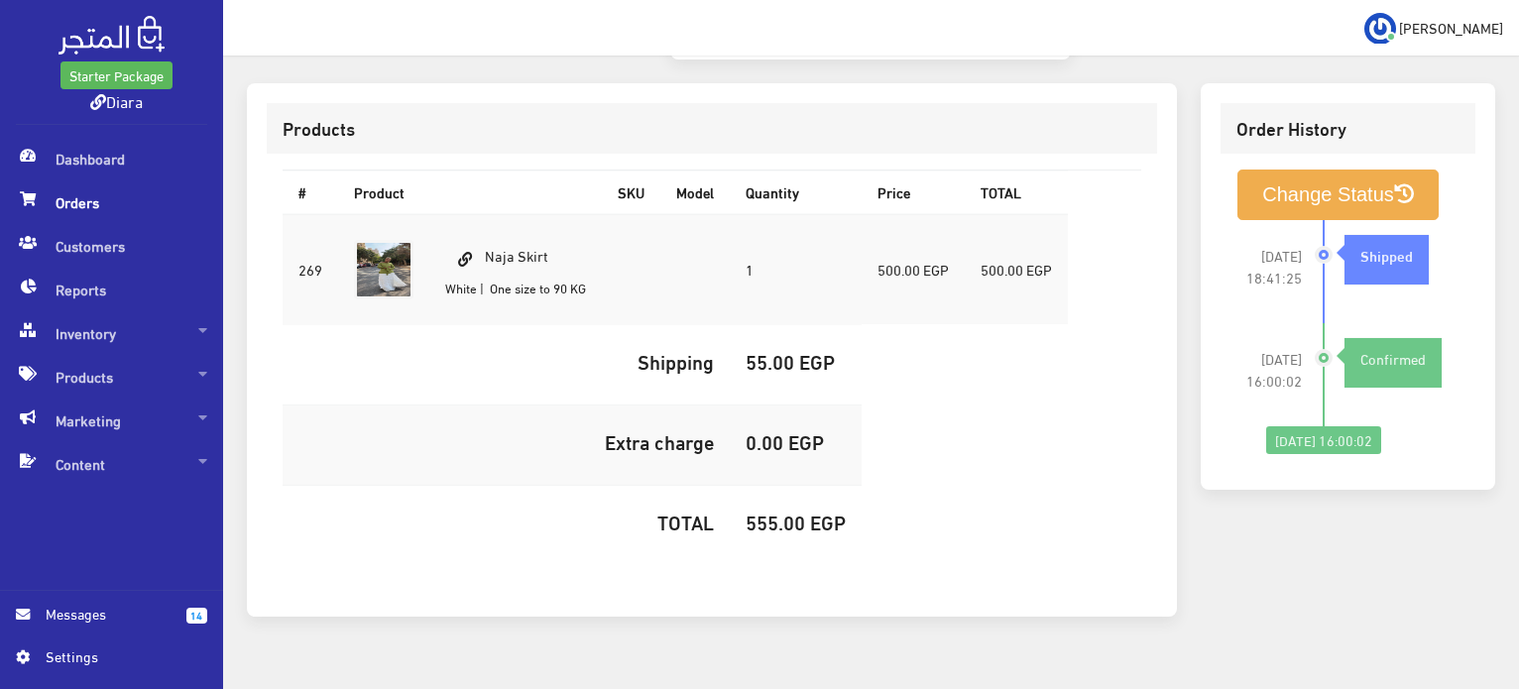
scroll to position [561, 0]
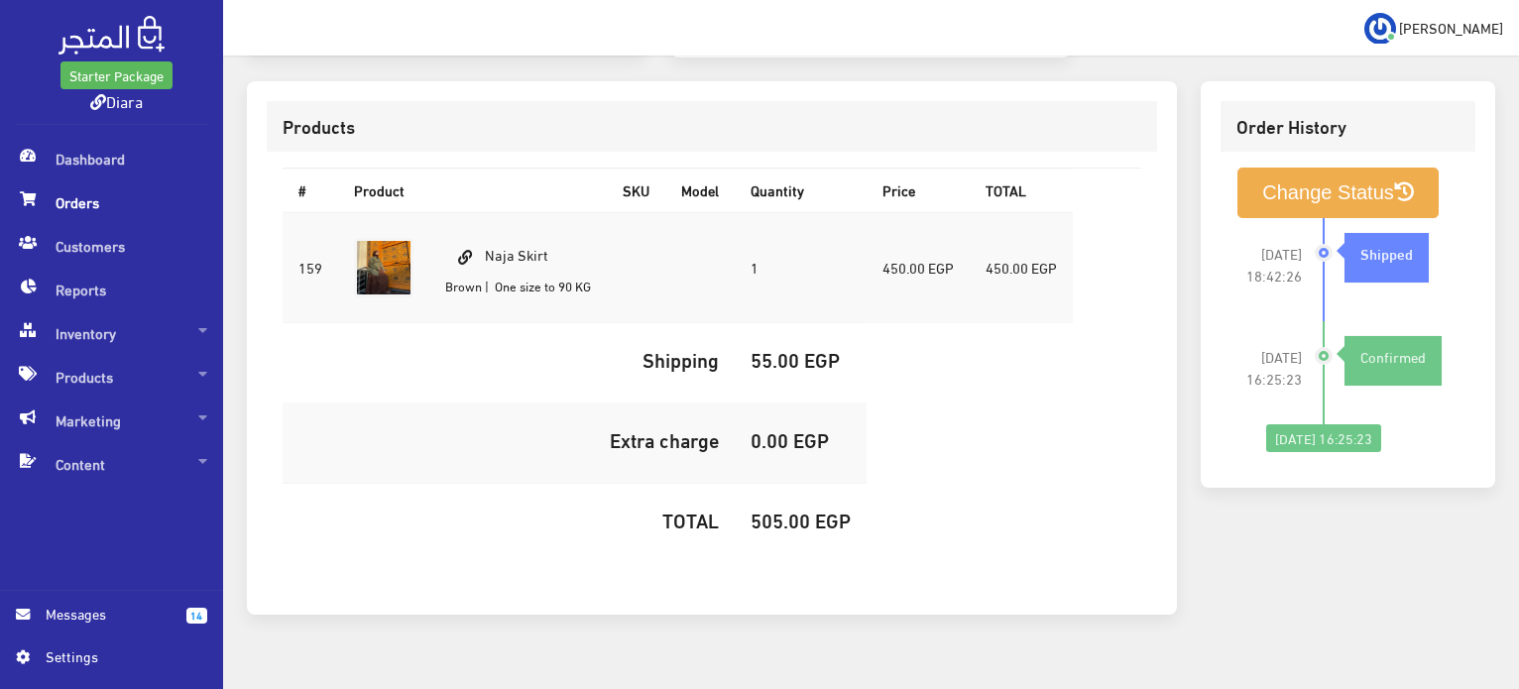
scroll to position [561, 0]
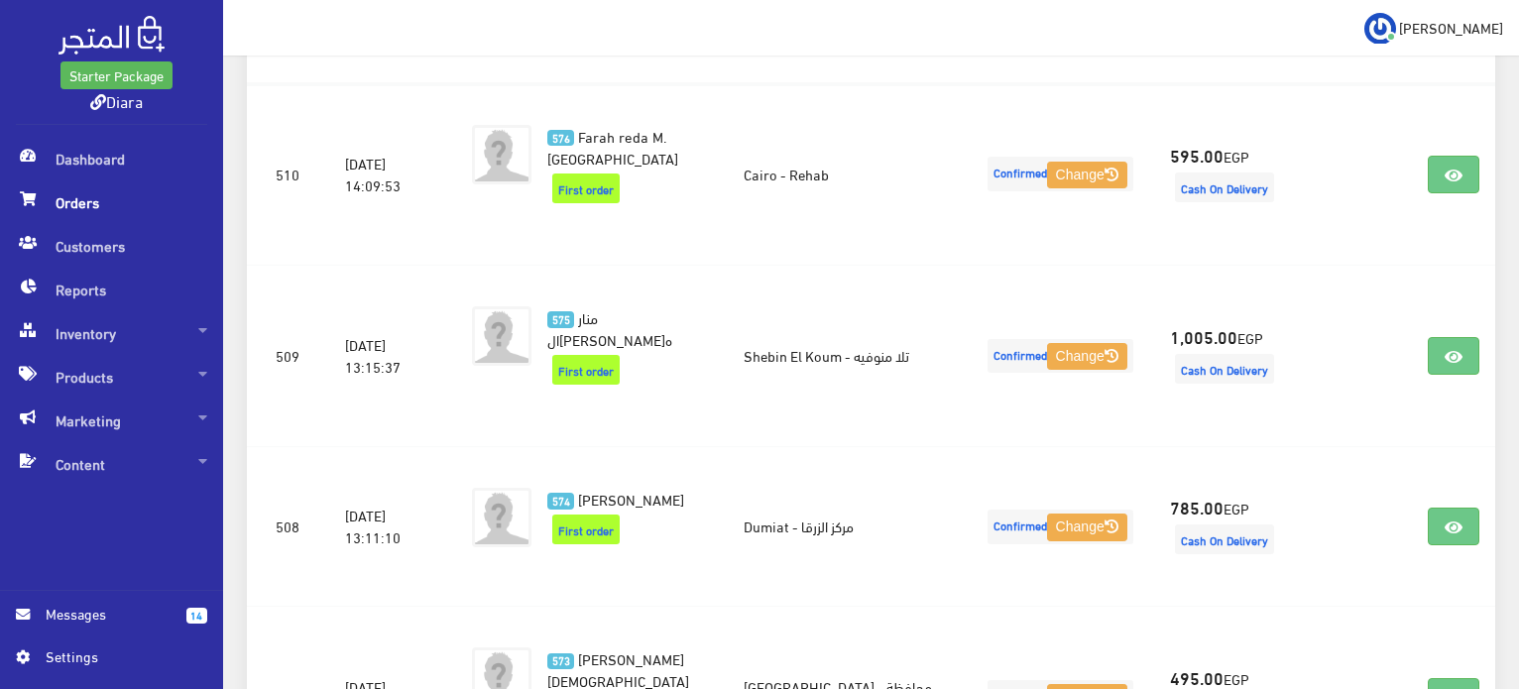
scroll to position [388, 0]
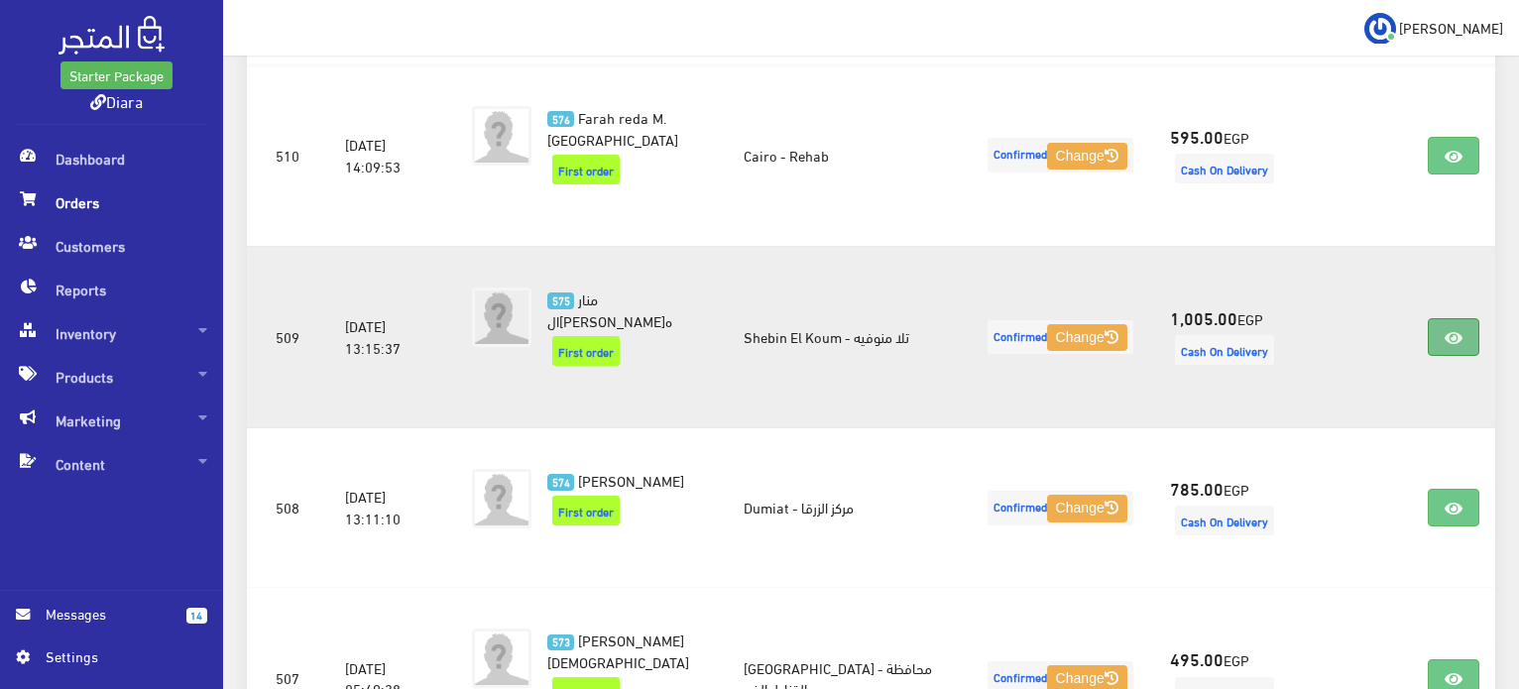
click at [1459, 331] on icon at bounding box center [1454, 338] width 18 height 16
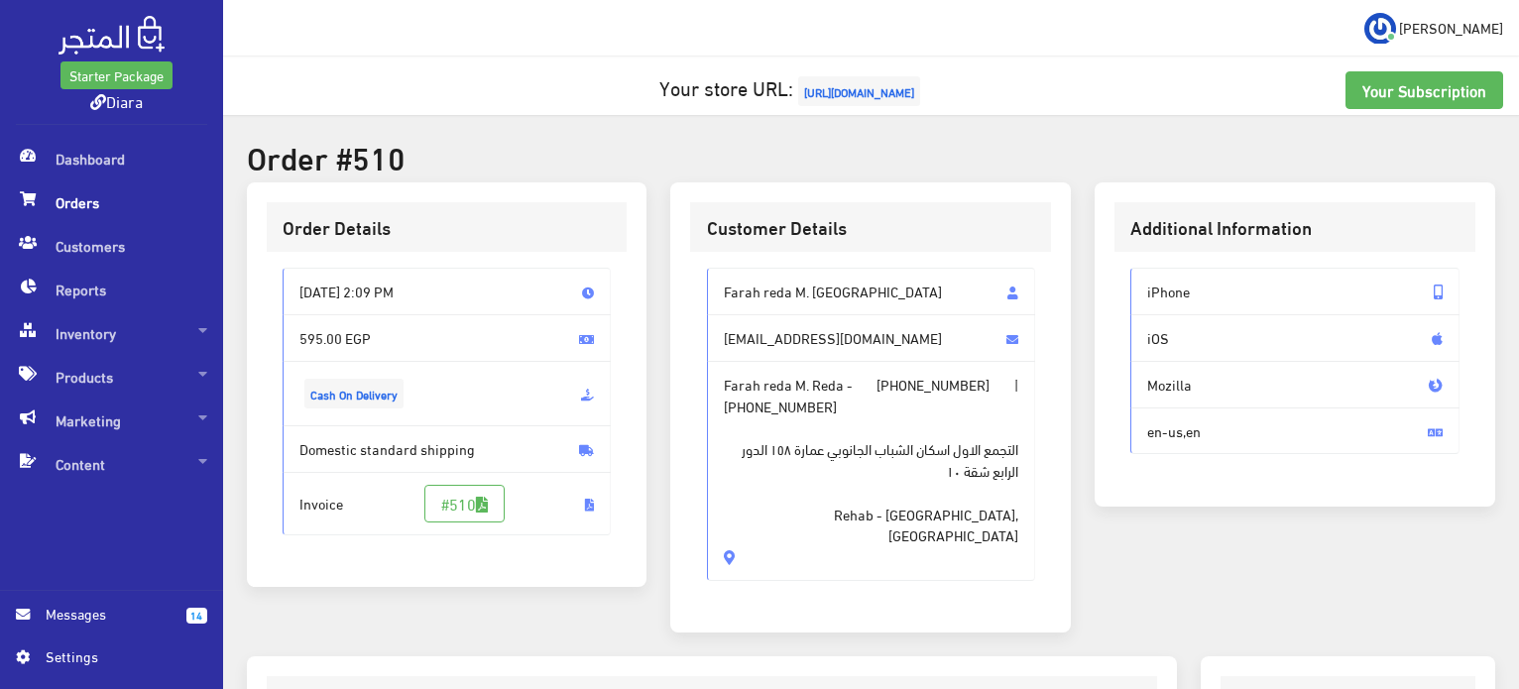
click at [755, 286] on span "Farah reda M. [GEOGRAPHIC_DATA]" at bounding box center [871, 292] width 329 height 48
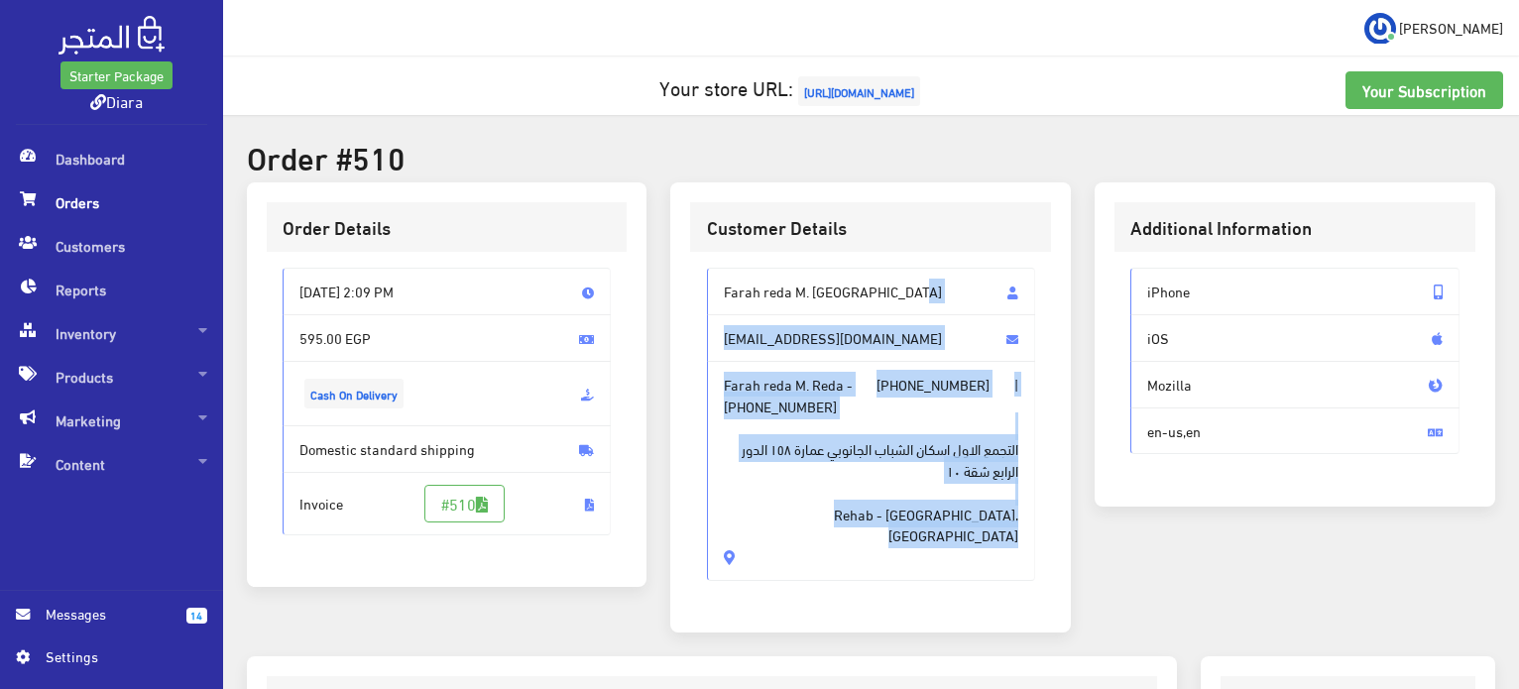
drag, startPoint x: 755, startPoint y: 286, endPoint x: 824, endPoint y: 541, distance: 264.2
click at [824, 541] on div "Farah reda M. [GEOGRAPHIC_DATA] [EMAIL_ADDRESS][DOMAIN_NAME] Farah reda M. Reda…" at bounding box center [871, 424] width 329 height 312
copy div "Farah reda M. Reda [EMAIL_ADDRESS][DOMAIN_NAME] Farah reda M. Reda - [PHONE_NUM…"
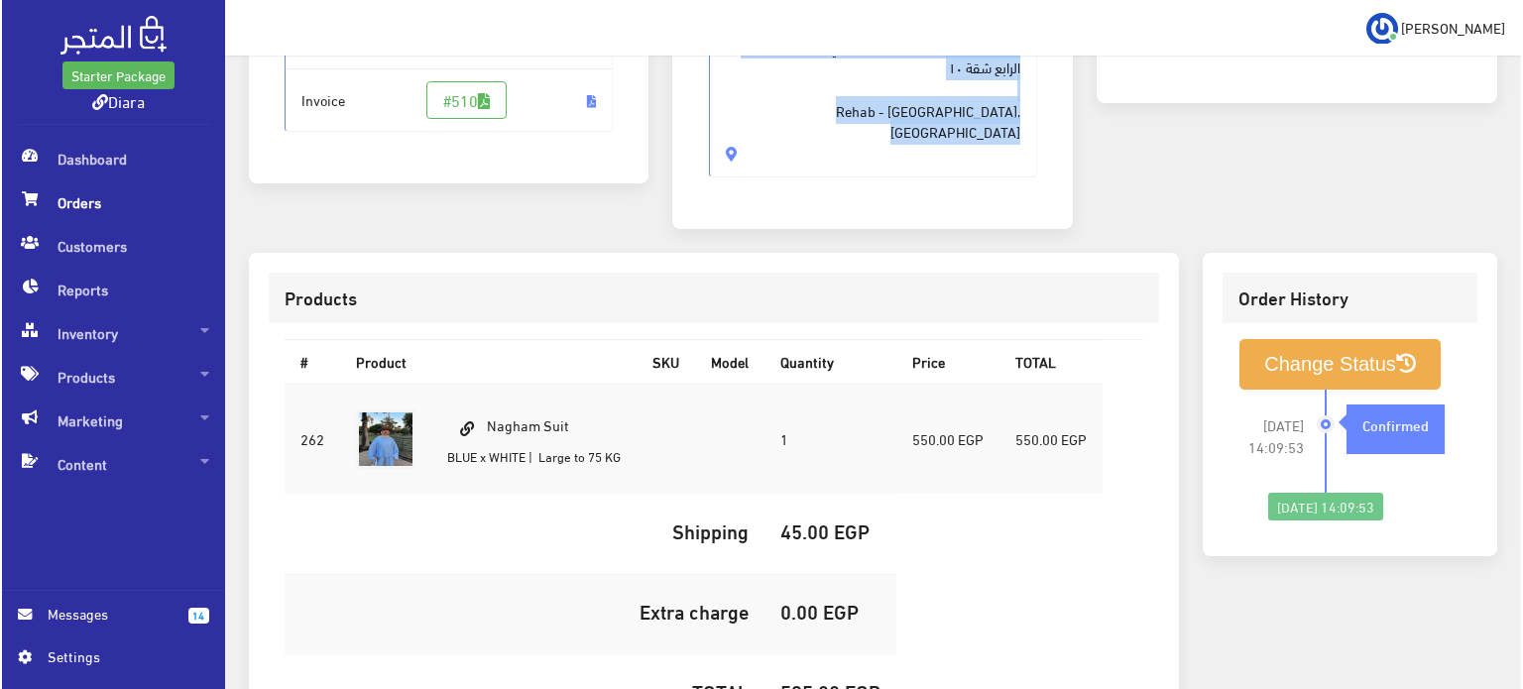
scroll to position [587, 0]
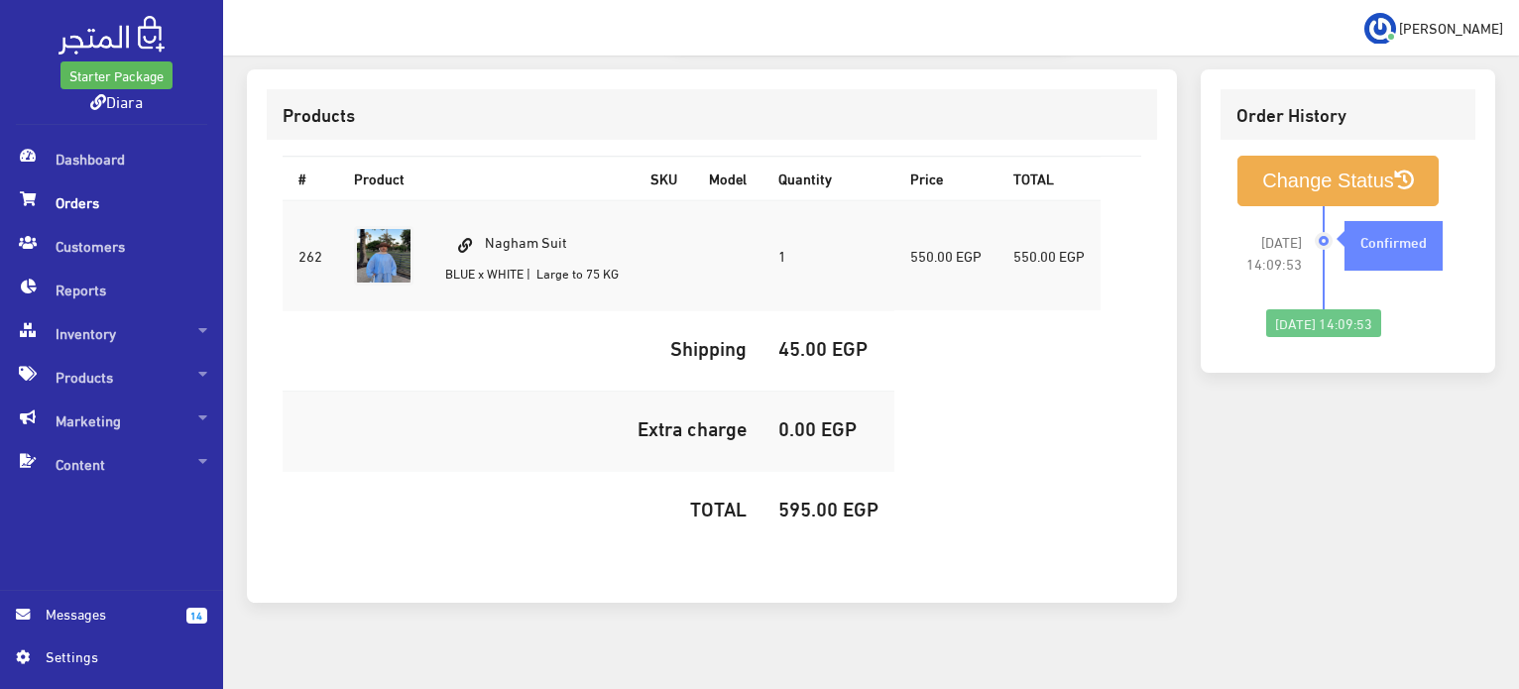
click at [538, 201] on td "Nagham Suit BLUE x WHITE | Large to 75 KG" at bounding box center [531, 255] width 205 height 111
copy td "Nagham Suit"
click at [811, 497] on h5 "595.00 EGP" at bounding box center [829, 508] width 100 height 22
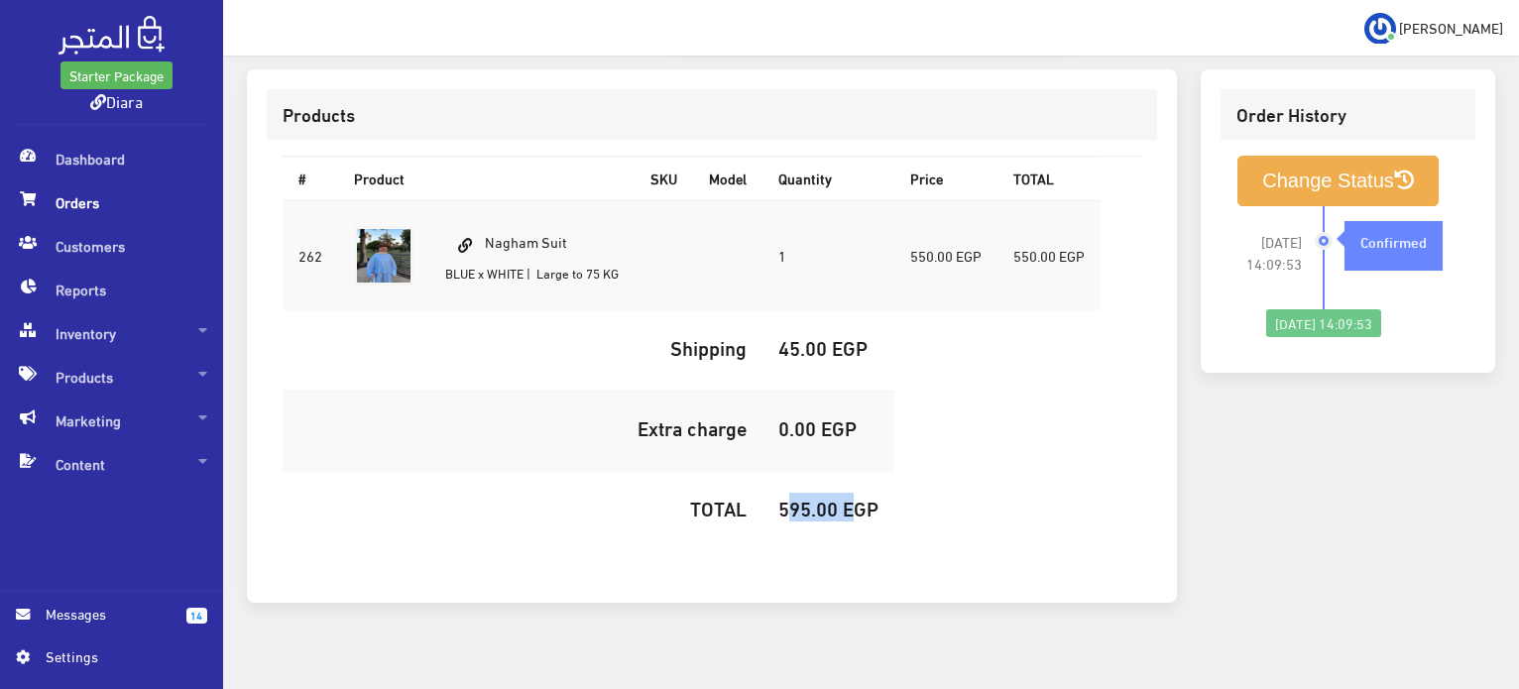
click at [811, 497] on h5 "595.00 EGP" at bounding box center [829, 508] width 100 height 22
copy h5 "595.00"
click at [1321, 166] on button "Change Status" at bounding box center [1338, 181] width 201 height 51
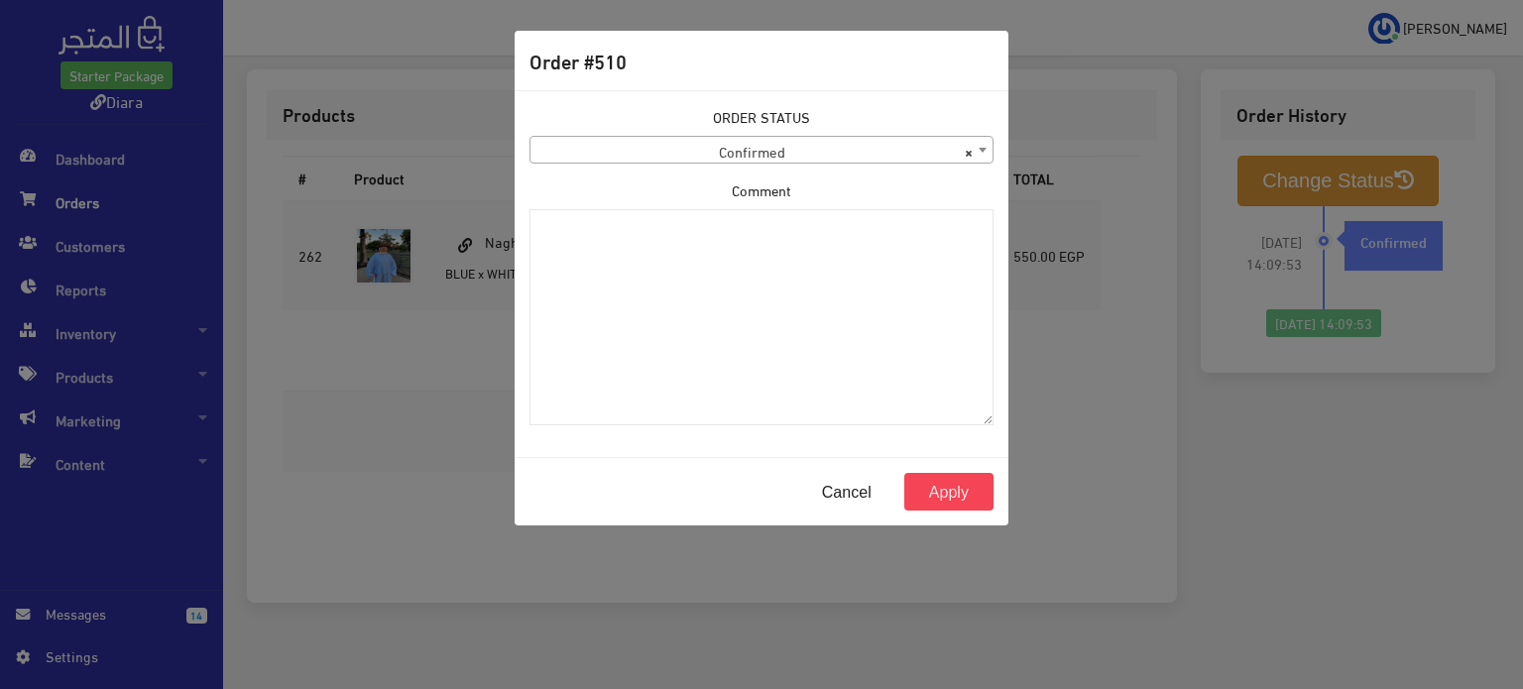
click at [654, 154] on span "× Confirmed" at bounding box center [762, 151] width 462 height 28
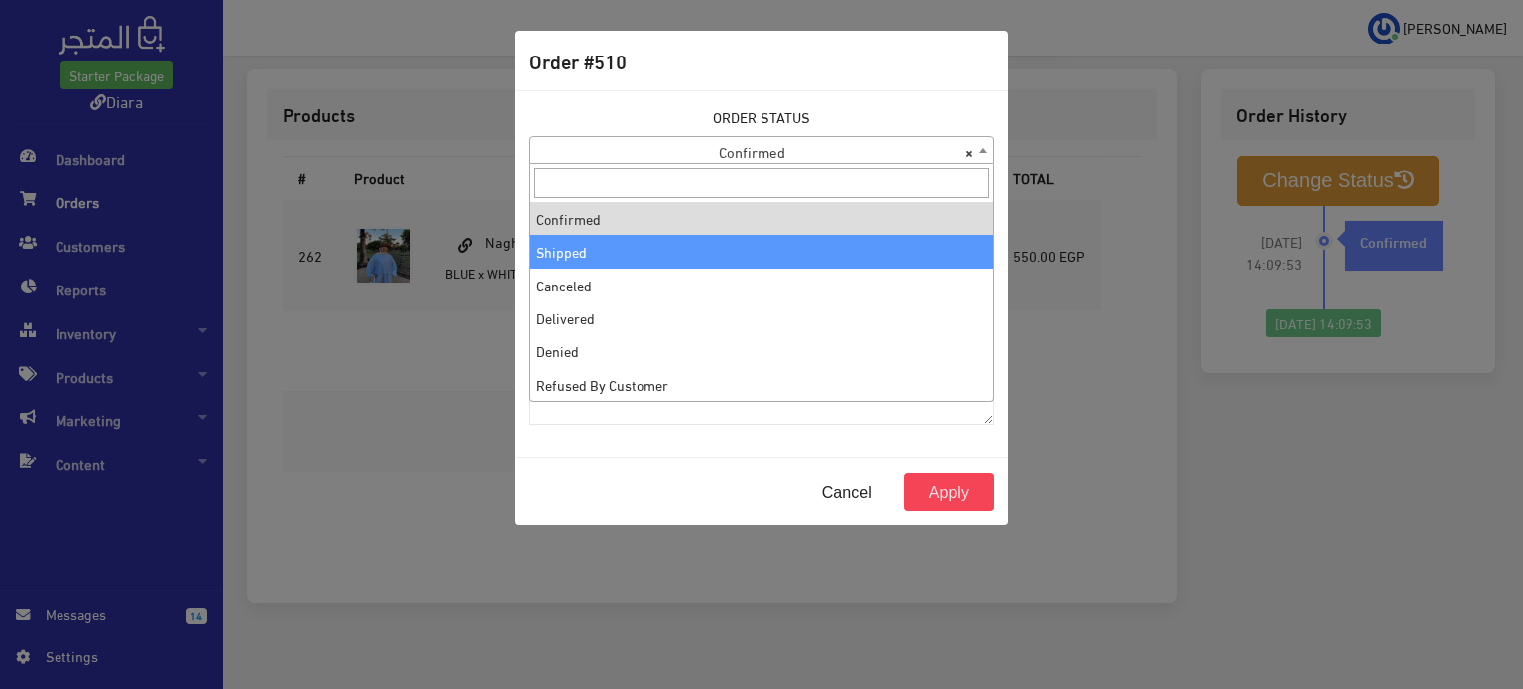
select select "2"
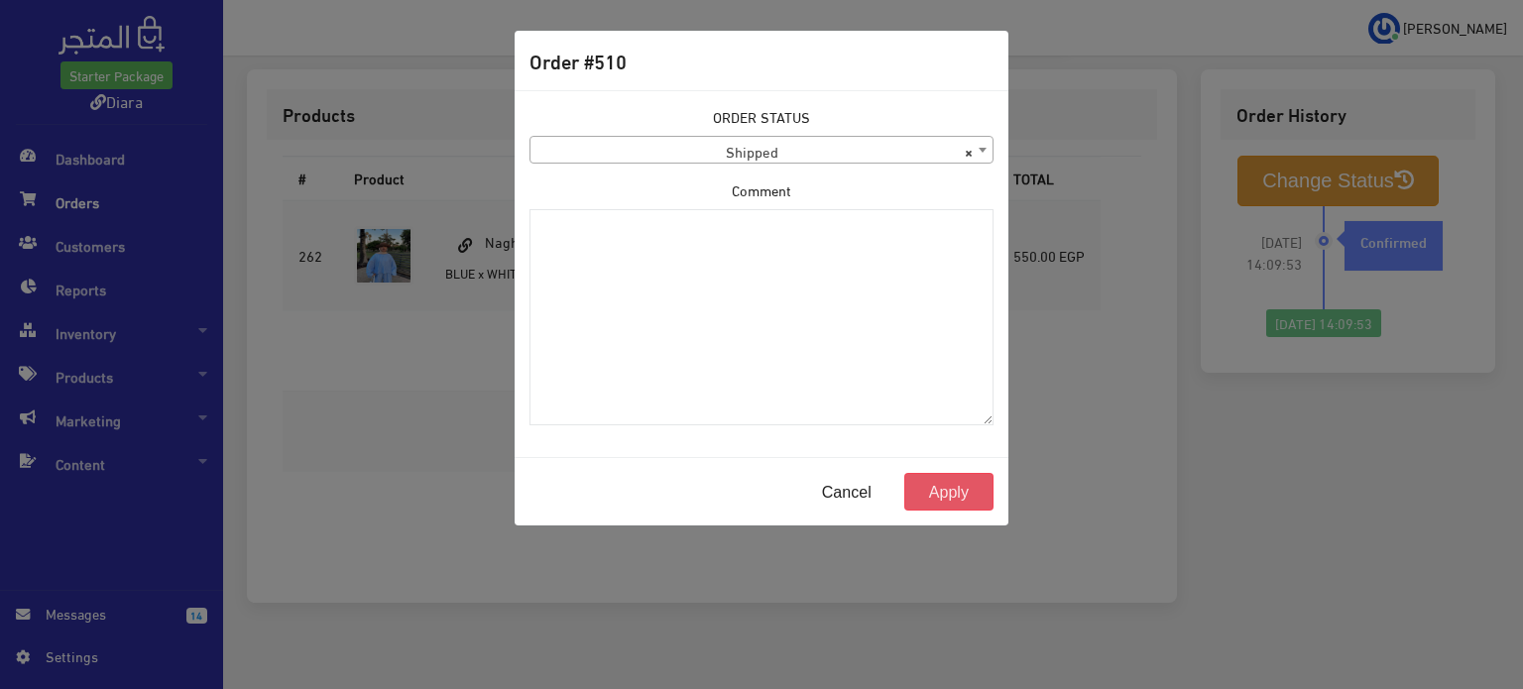
click at [961, 492] on button "Apply" at bounding box center [949, 492] width 89 height 38
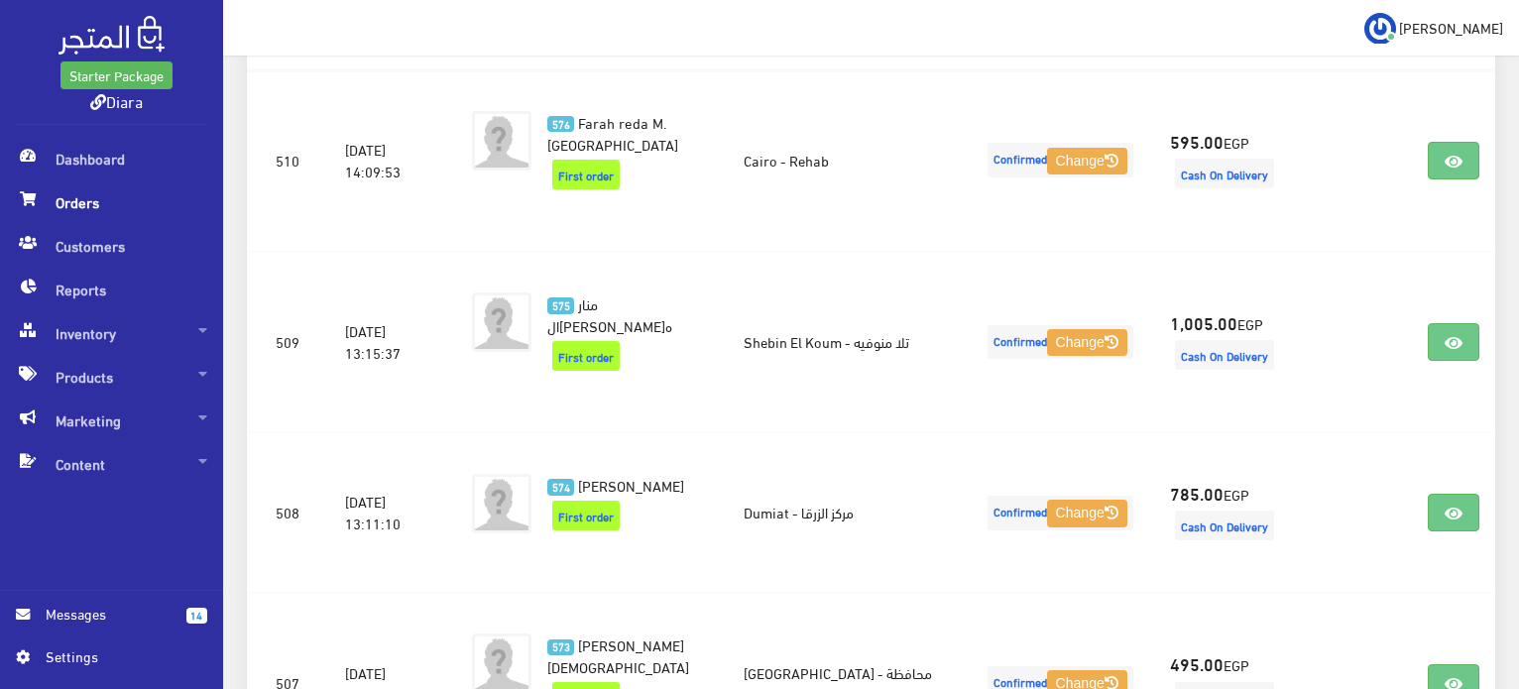
scroll to position [411, 0]
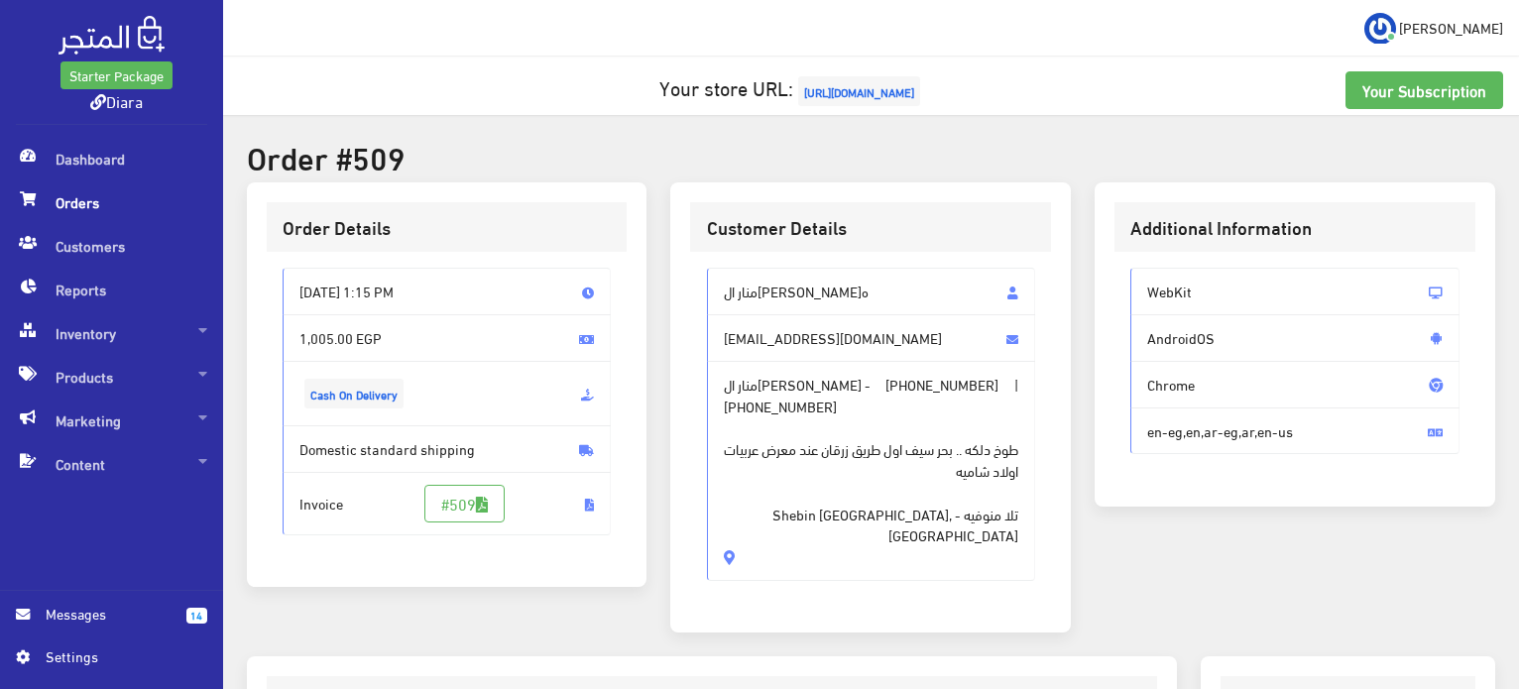
click at [776, 267] on div "منار ال[PERSON_NAME]ه [EMAIL_ADDRESS][DOMAIN_NAME] منار ال[PERSON_NAME] - [PHON…" at bounding box center [870, 432] width 361 height 361
click at [776, 266] on div "منار ال[PERSON_NAME]ه [EMAIL_ADDRESS][DOMAIN_NAME] منار ال[PERSON_NAME] - [PHON…" at bounding box center [870, 432] width 361 height 361
drag, startPoint x: 776, startPoint y: 266, endPoint x: 803, endPoint y: 510, distance: 245.6
click at [803, 510] on div "منار ال[PERSON_NAME]ه [EMAIL_ADDRESS][DOMAIN_NAME] منار ال[PERSON_NAME] - [PHON…" at bounding box center [870, 432] width 361 height 361
copy div "منار ال[PERSON_NAME]ه [EMAIL_ADDRESS][DOMAIN_NAME] منار ال[PERSON_NAME] - [PHON…"
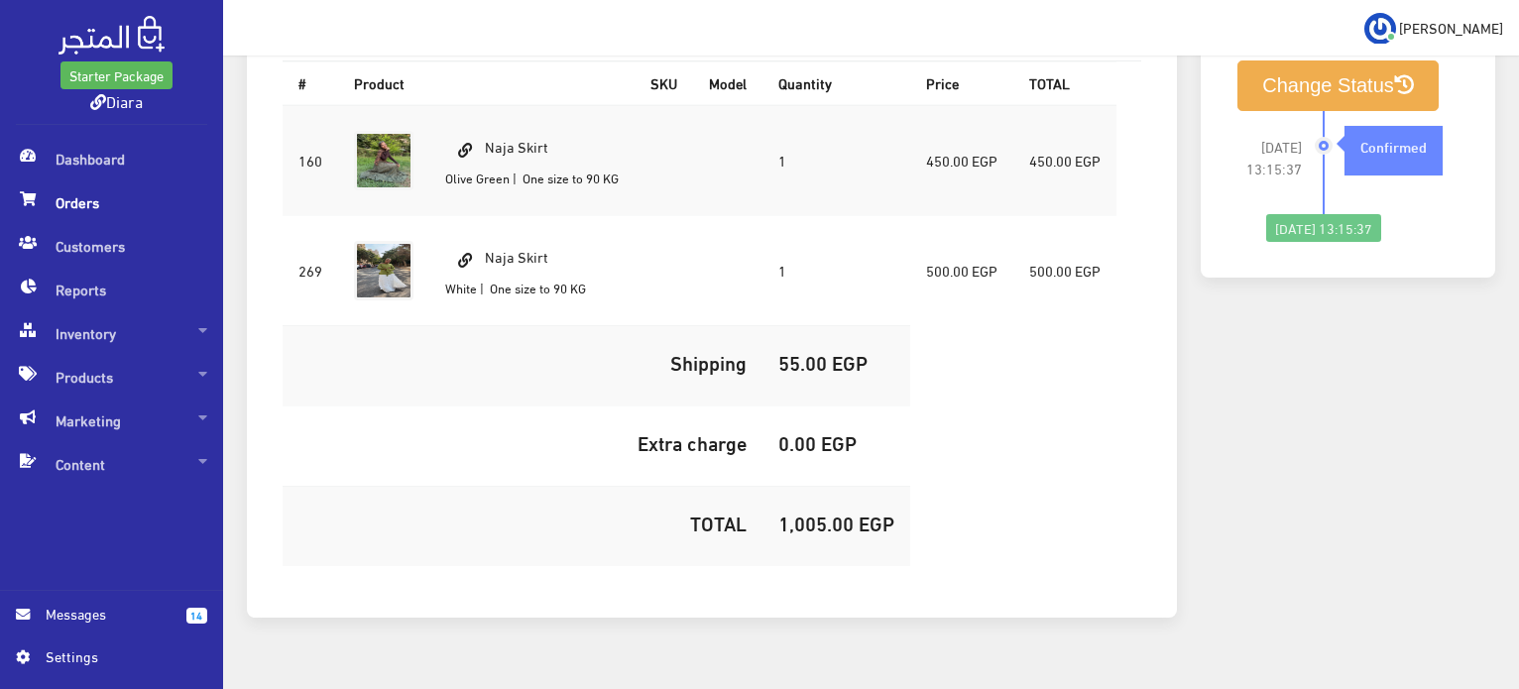
scroll to position [696, 0]
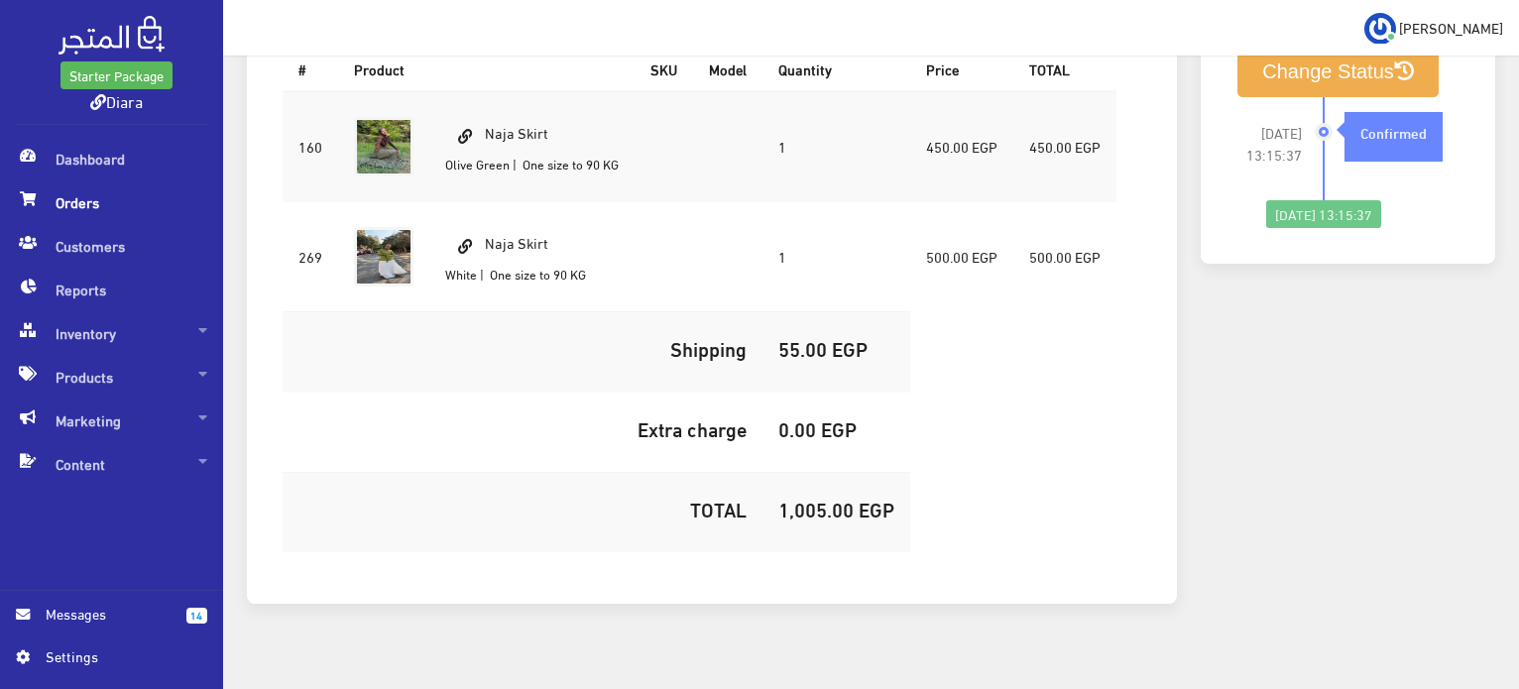
click at [535, 113] on td "Naja Skirt [GEOGRAPHIC_DATA] | One size to 90 KG" at bounding box center [531, 146] width 205 height 111
copy td "Naja Skirt"
click at [833, 498] on h5 "1,005.00 EGP" at bounding box center [837, 509] width 116 height 22
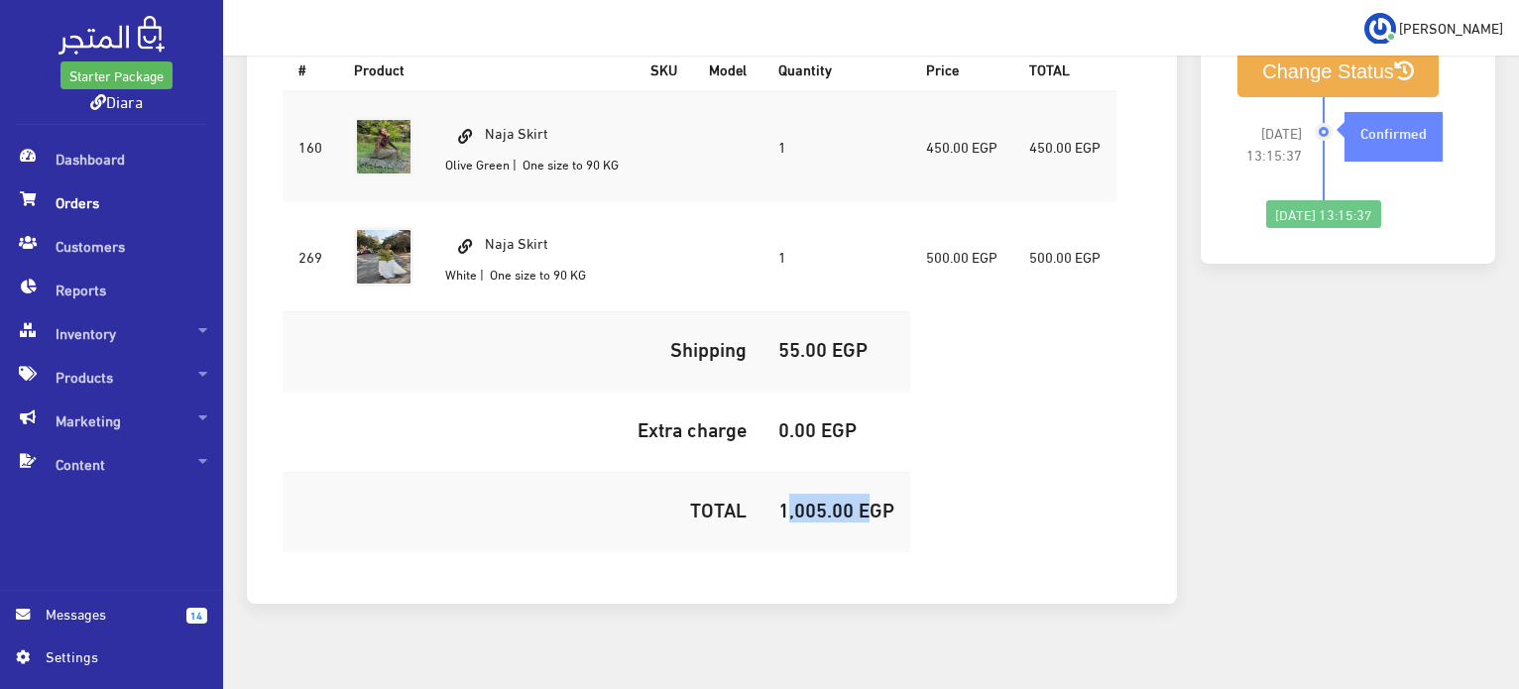
click at [833, 498] on h5 "1,005.00 EGP" at bounding box center [837, 509] width 116 height 22
copy h5 "1,005.00"
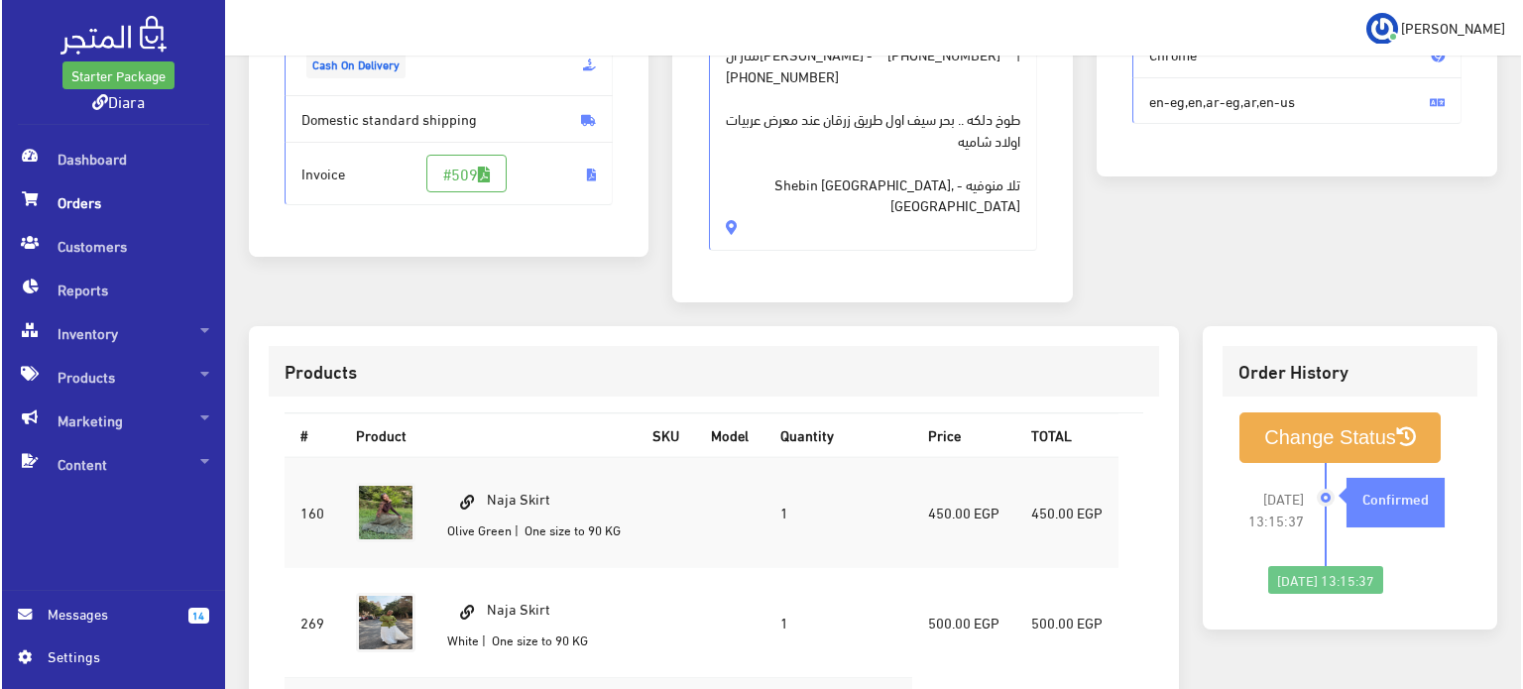
scroll to position [496, 0]
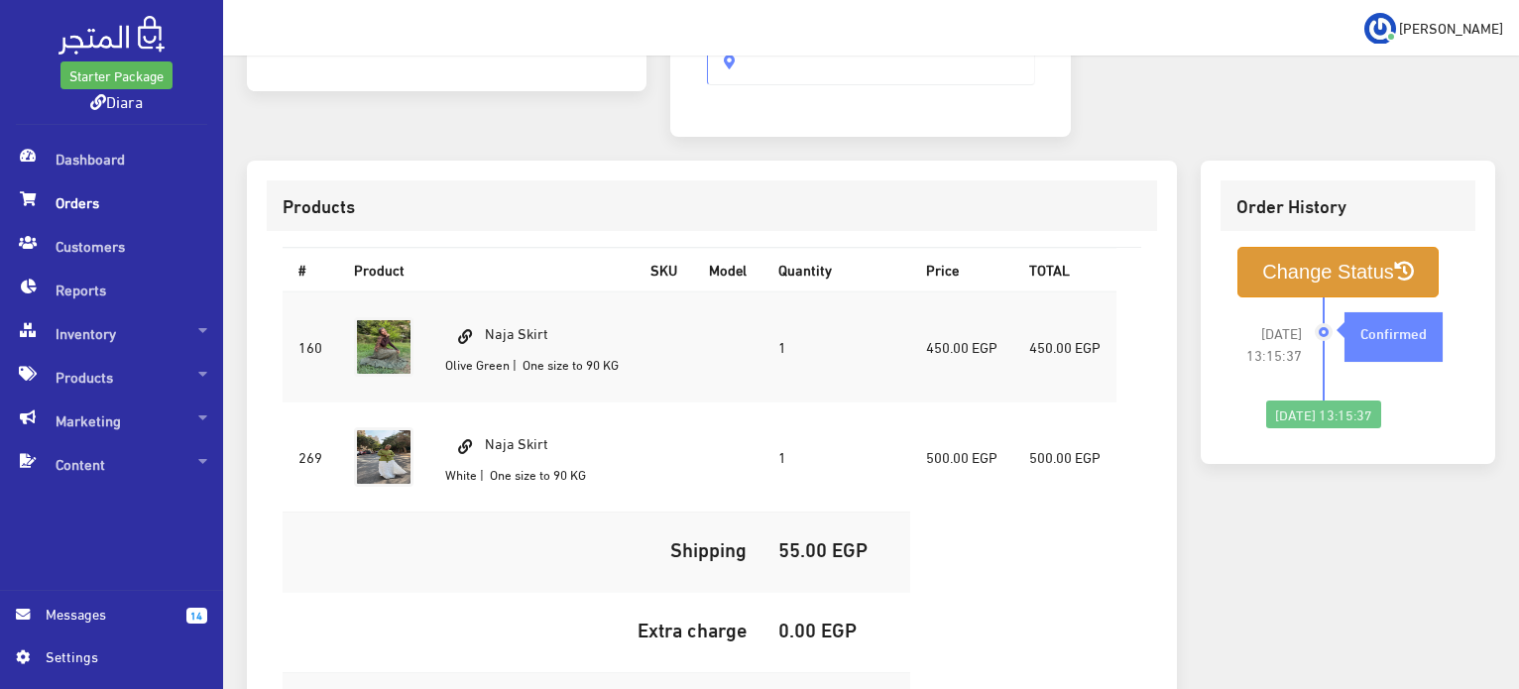
click at [1268, 263] on button "Change Status" at bounding box center [1338, 272] width 201 height 51
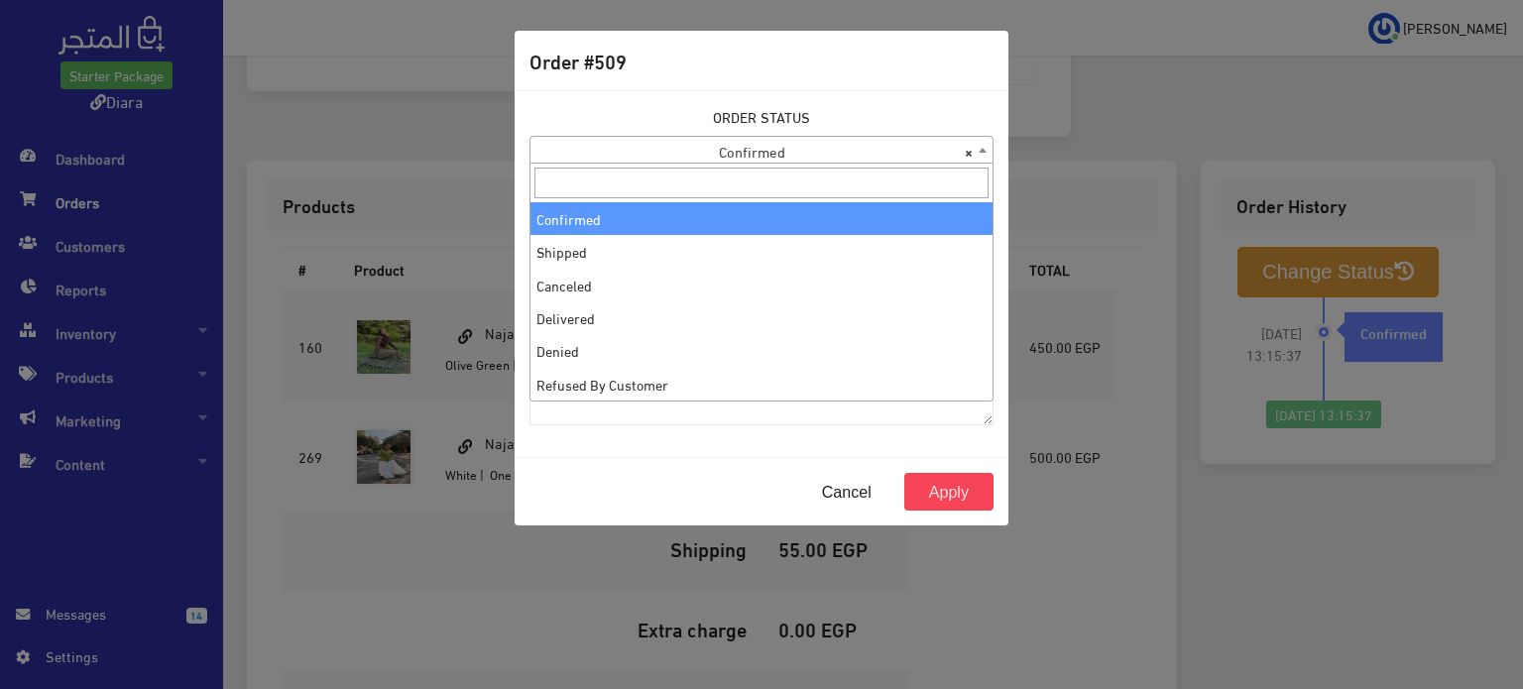
click at [774, 162] on span "× Confirmed" at bounding box center [762, 151] width 462 height 28
select select "2"
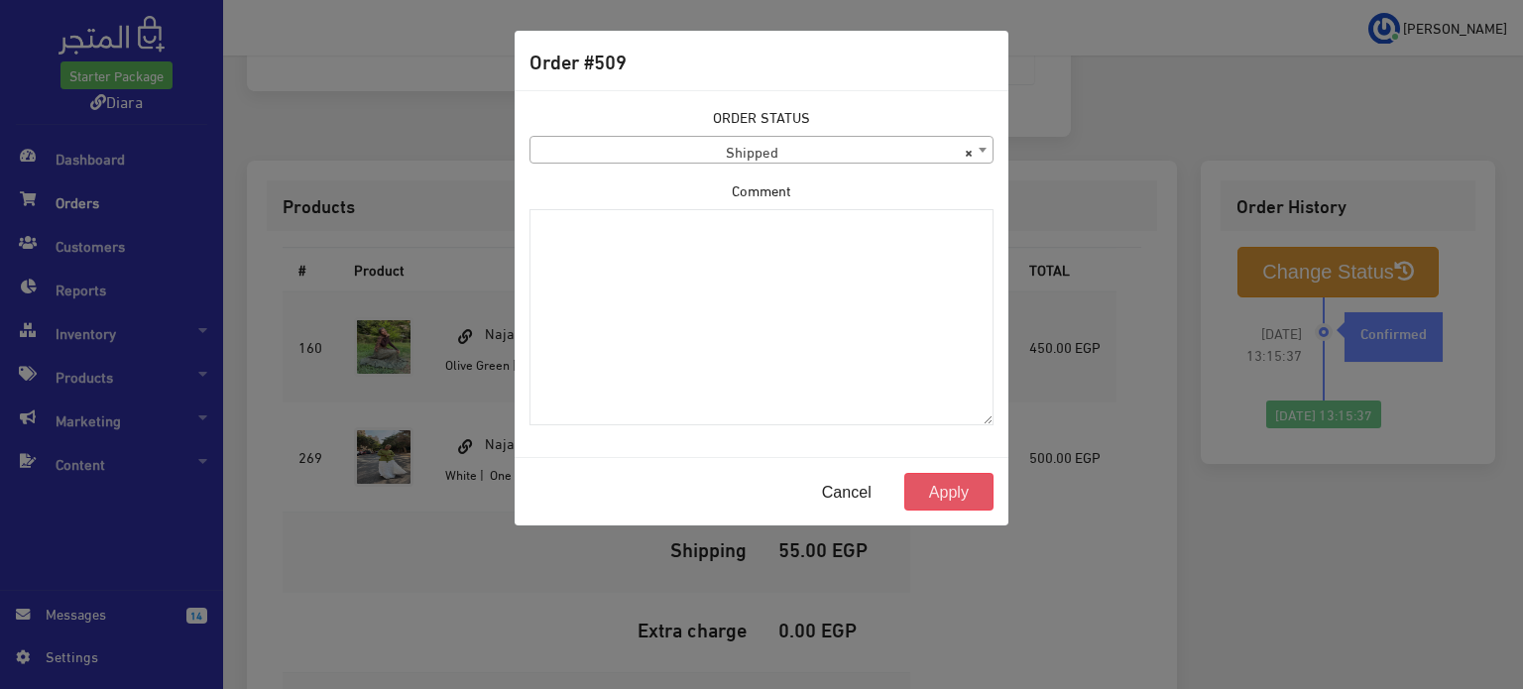
drag, startPoint x: 940, startPoint y: 493, endPoint x: 970, endPoint y: 489, distance: 30.0
click at [941, 490] on button "Apply" at bounding box center [949, 492] width 89 height 38
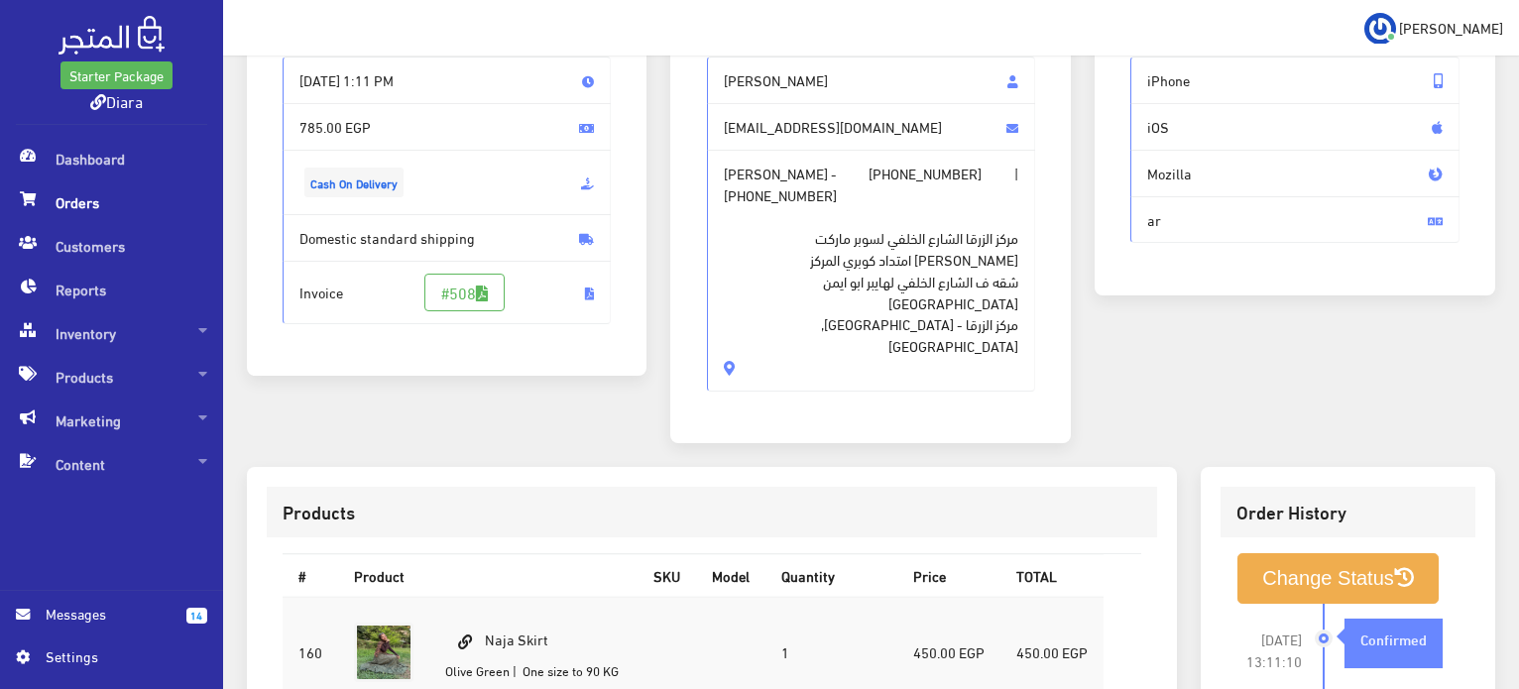
scroll to position [2, 0]
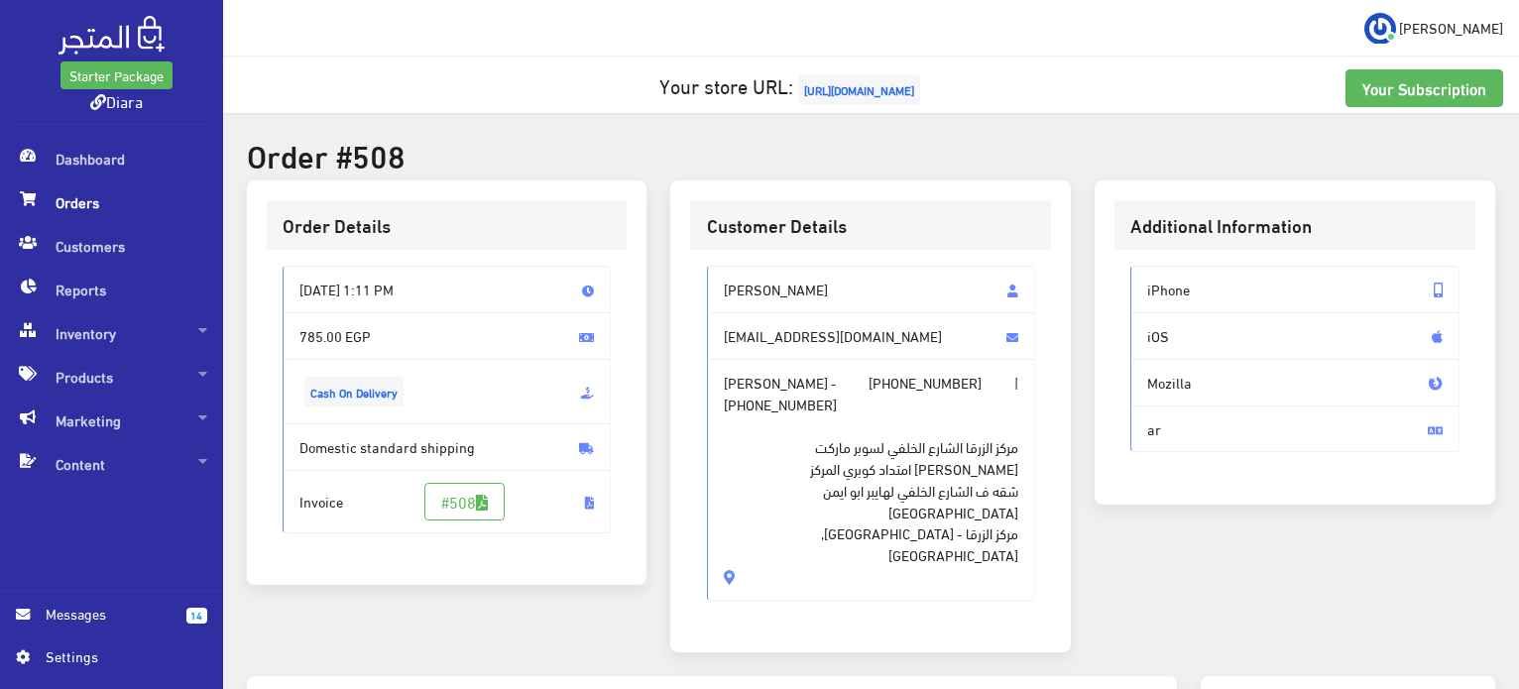
click at [766, 315] on span "[EMAIL_ADDRESS][DOMAIN_NAME]" at bounding box center [871, 336] width 329 height 48
click at [778, 286] on span "[PERSON_NAME]" at bounding box center [871, 290] width 329 height 48
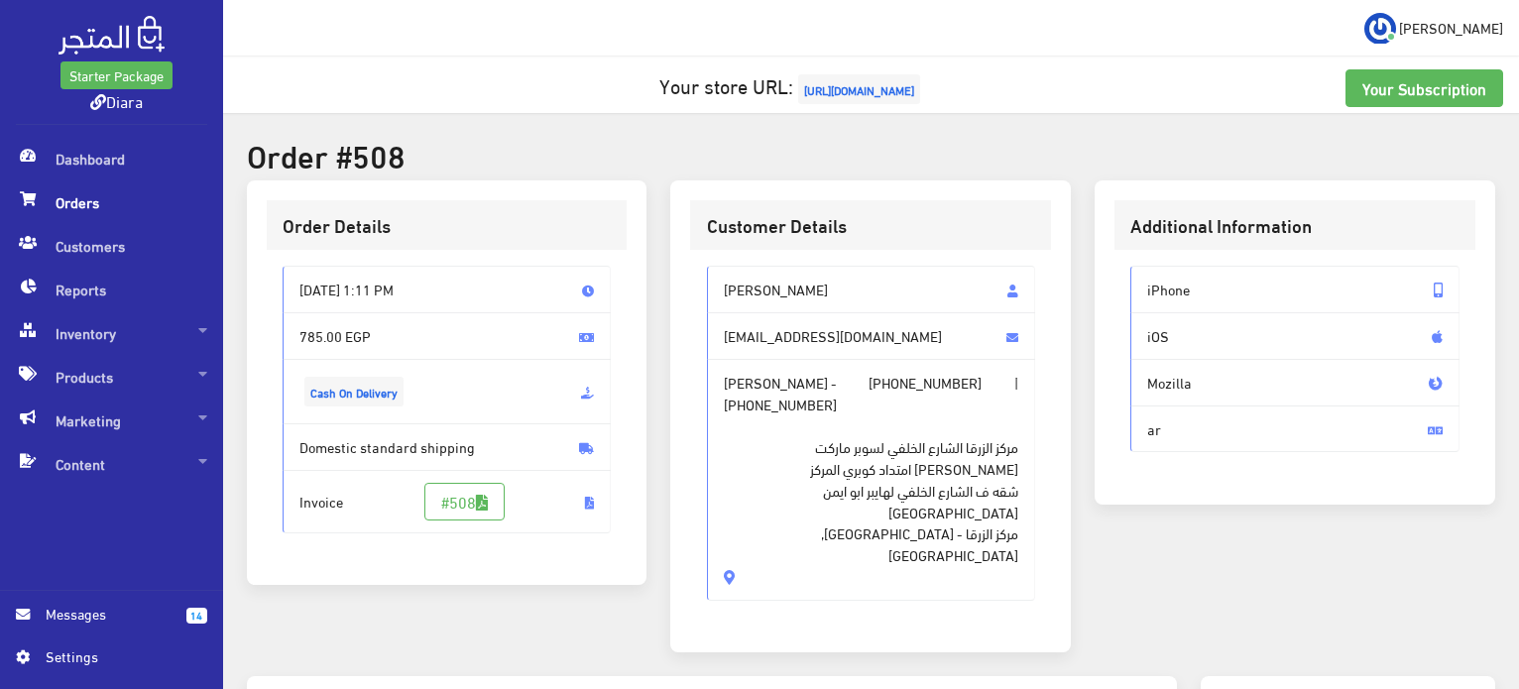
click at [778, 286] on span "[PERSON_NAME]" at bounding box center [871, 290] width 329 height 48
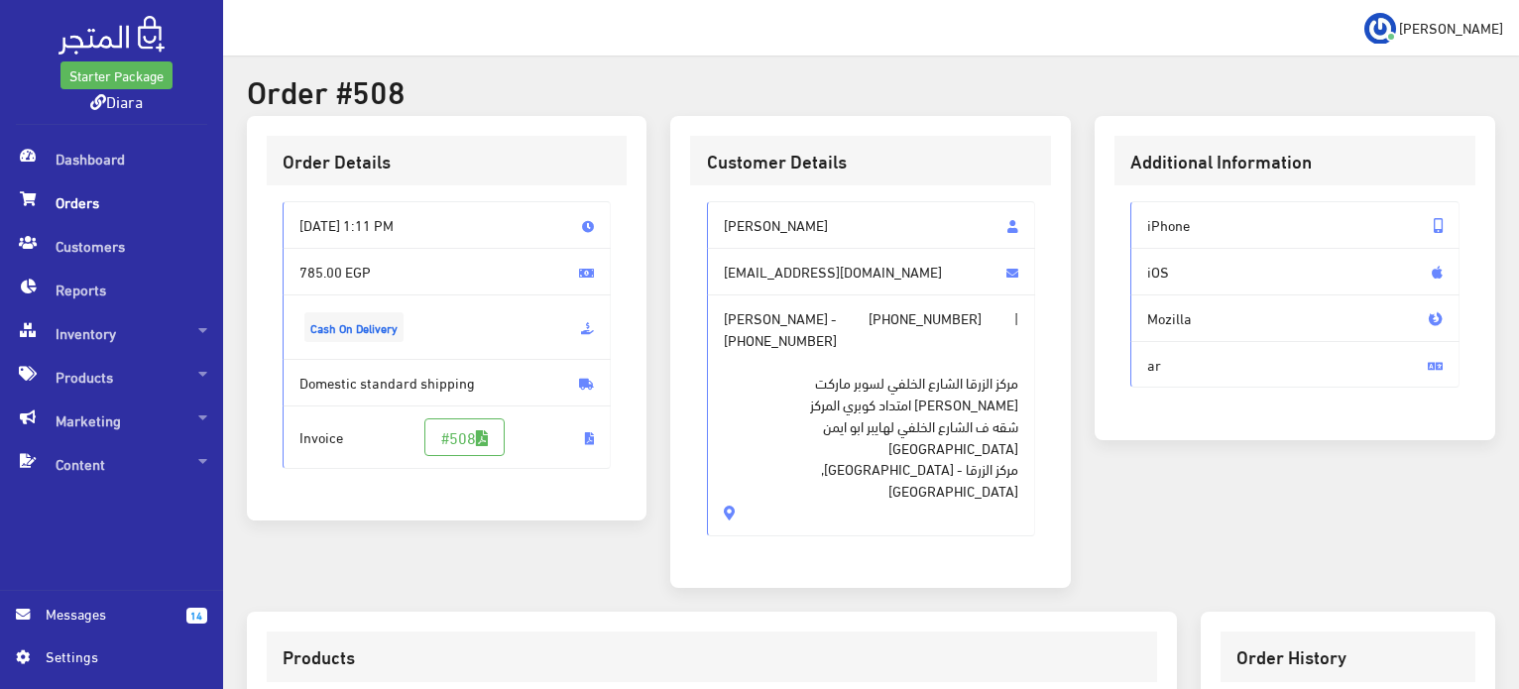
scroll to position [0, 0]
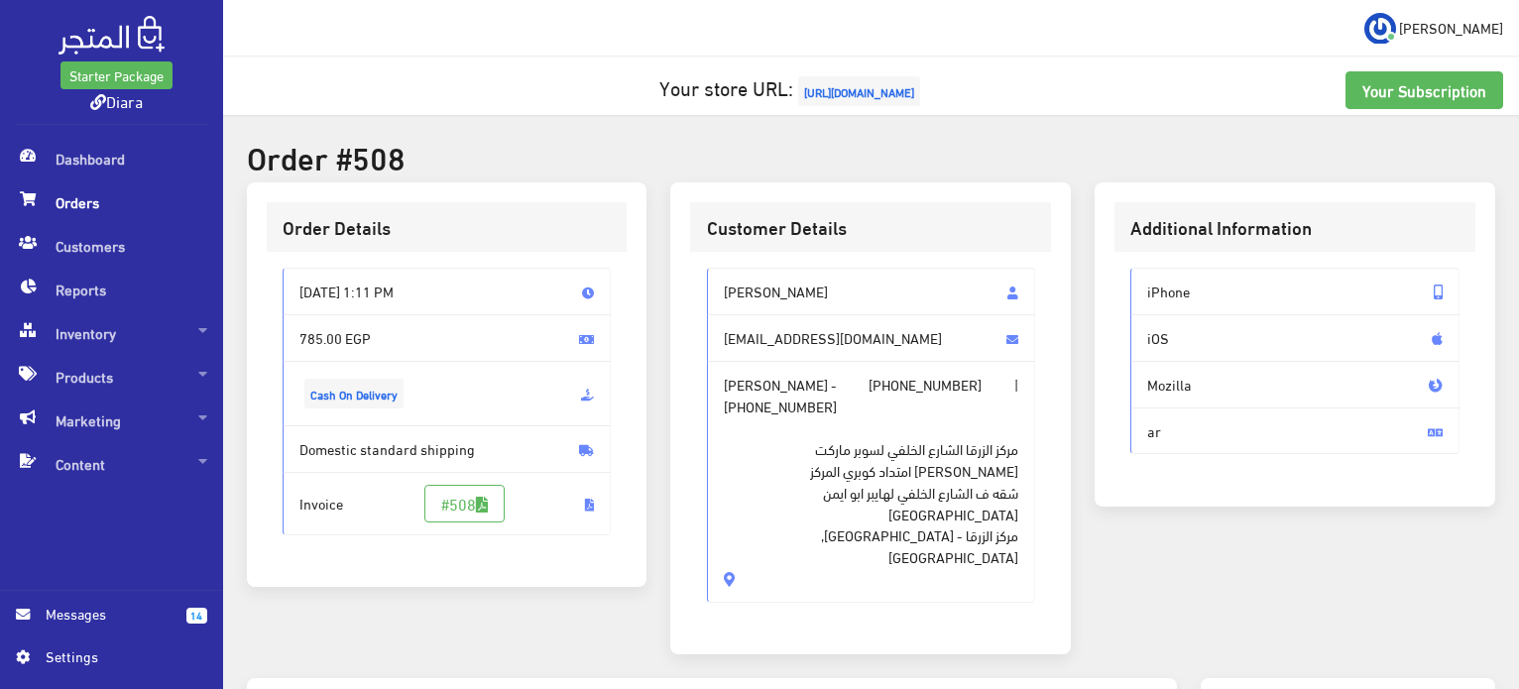
click at [760, 279] on span "[PERSON_NAME]" at bounding box center [871, 292] width 329 height 48
drag, startPoint x: 760, startPoint y: 279, endPoint x: 755, endPoint y: 535, distance: 255.9
click at [755, 535] on div "هاجر احمد احمد ابو العطا hagerahmed23999@gmail.com هاجر احمد احمد ابو العطا - +…" at bounding box center [871, 435] width 329 height 334
copy div "هاجر احمد احمد ابو العطا hagerahmed23999@gmail.com هاجر احمد احمد ابو العطا - +…"
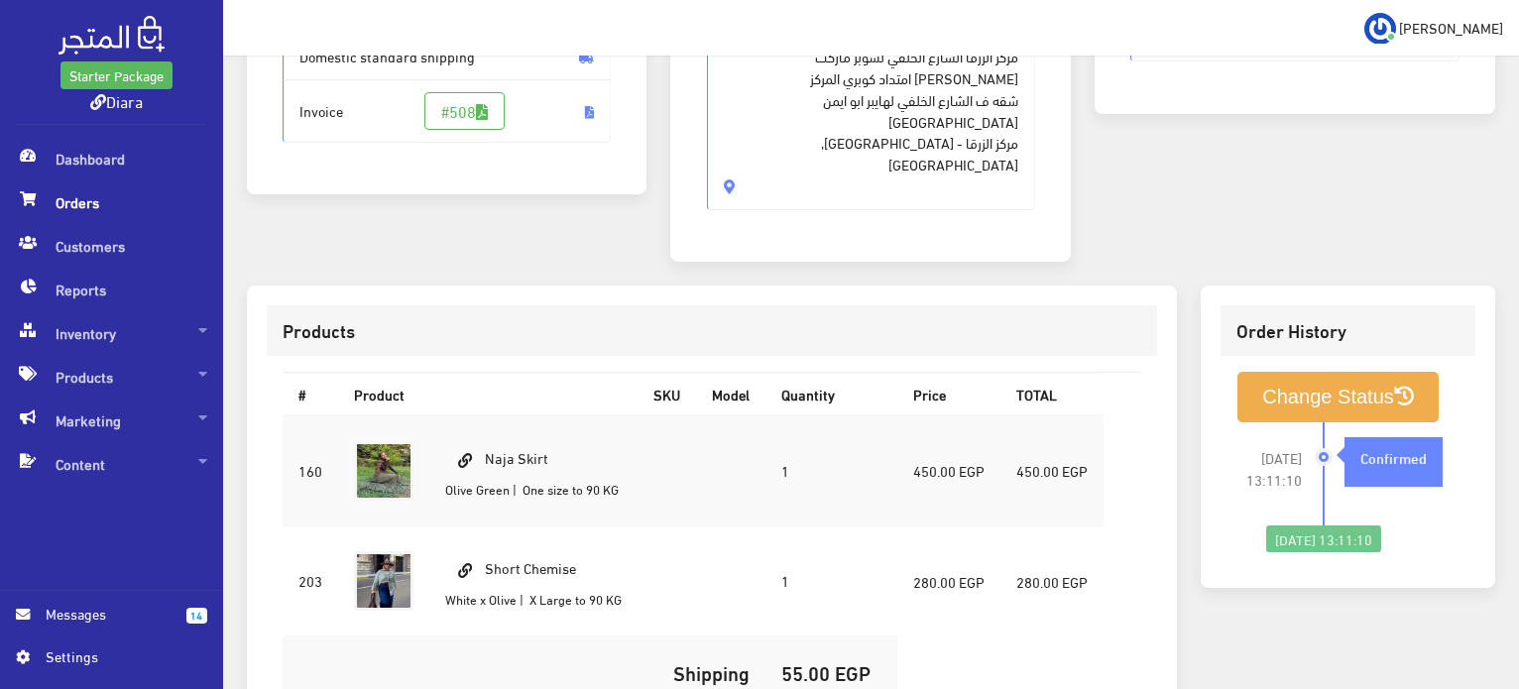
scroll to position [595, 0]
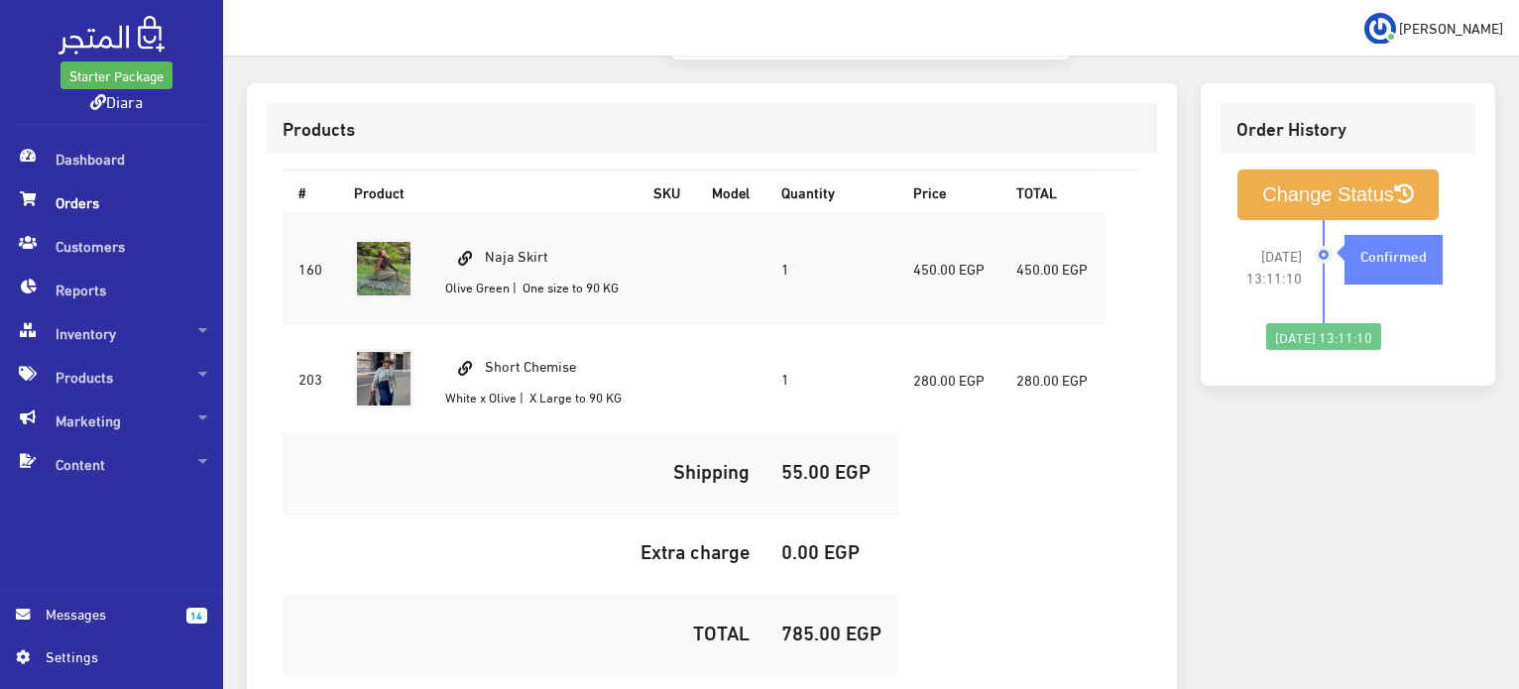
click at [520, 213] on td "Naja Skirt Olive Green | One size to 90 KG" at bounding box center [533, 268] width 208 height 111
copy td "Naja Skirt"
click at [501, 324] on td "Short Chemise White x Olive | X Large to 90 KG" at bounding box center [533, 379] width 208 height 110
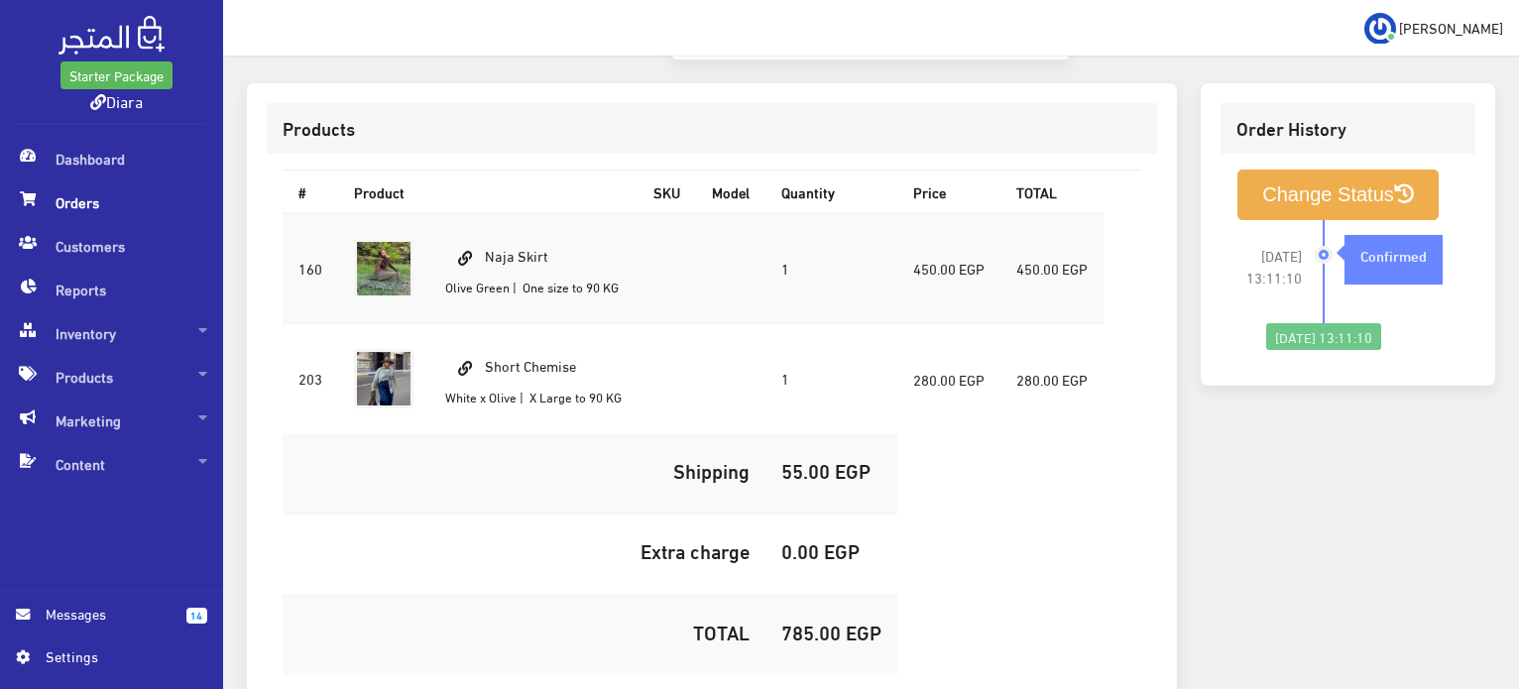
click at [503, 324] on td "Short Chemise White x Olive | X Large to 90 KG" at bounding box center [533, 379] width 208 height 110
copy td "Short Chemise"
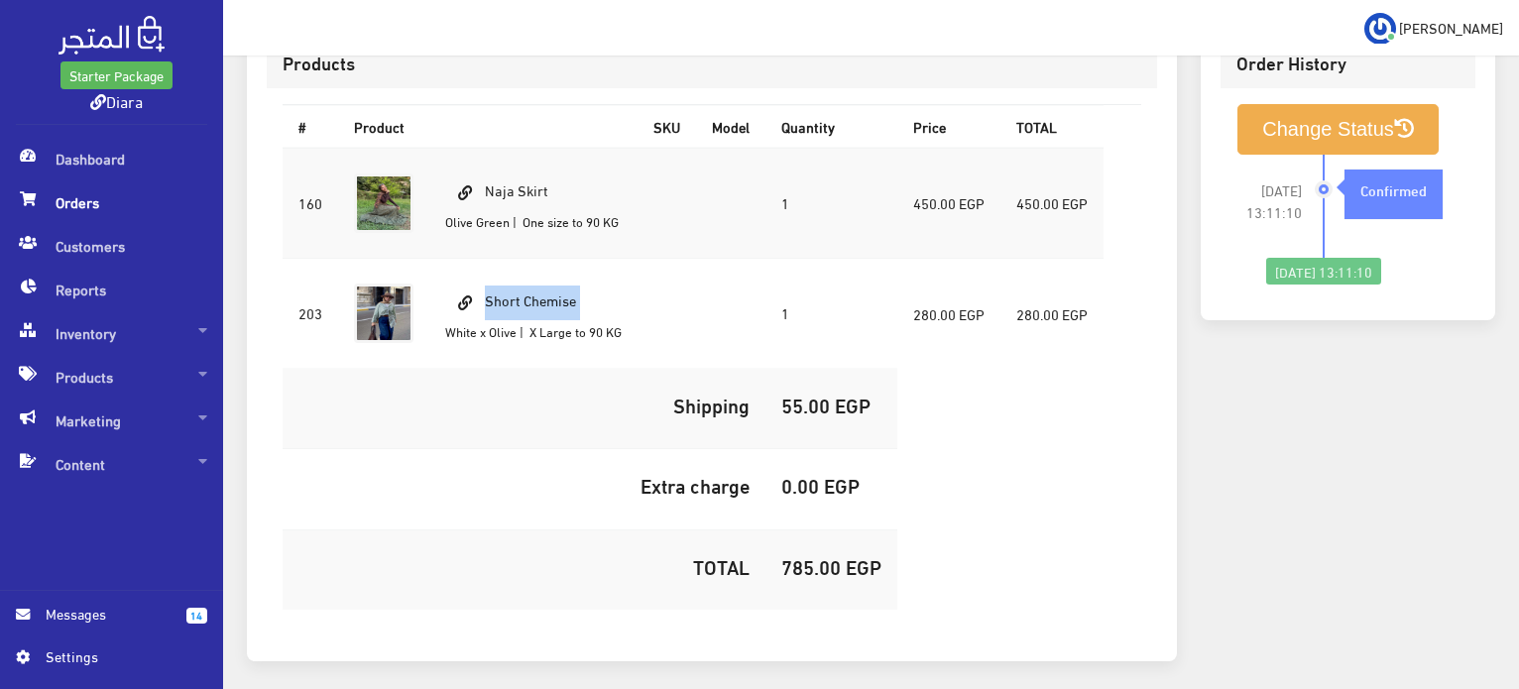
scroll to position [696, 0]
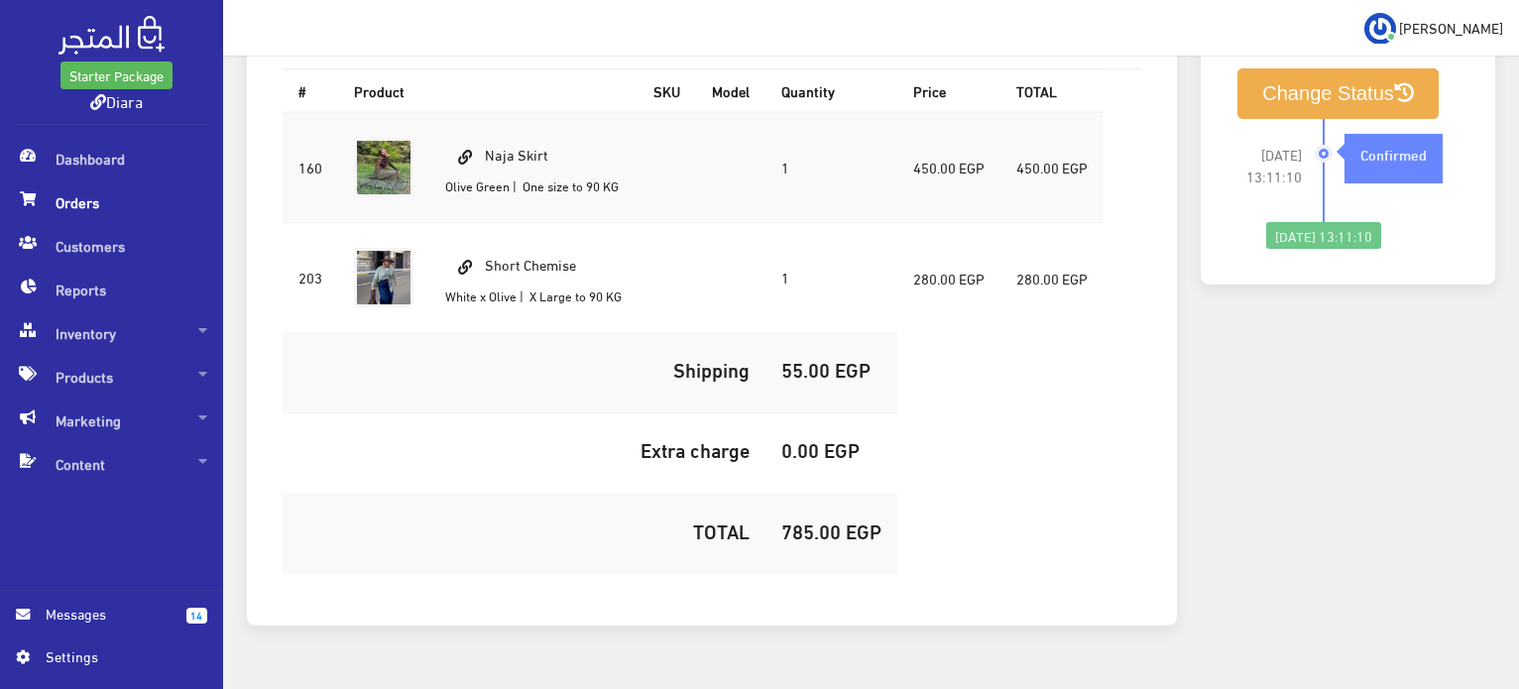
click at [811, 520] on h5 "785.00 EGP" at bounding box center [832, 531] width 100 height 22
copy h5 "785.00"
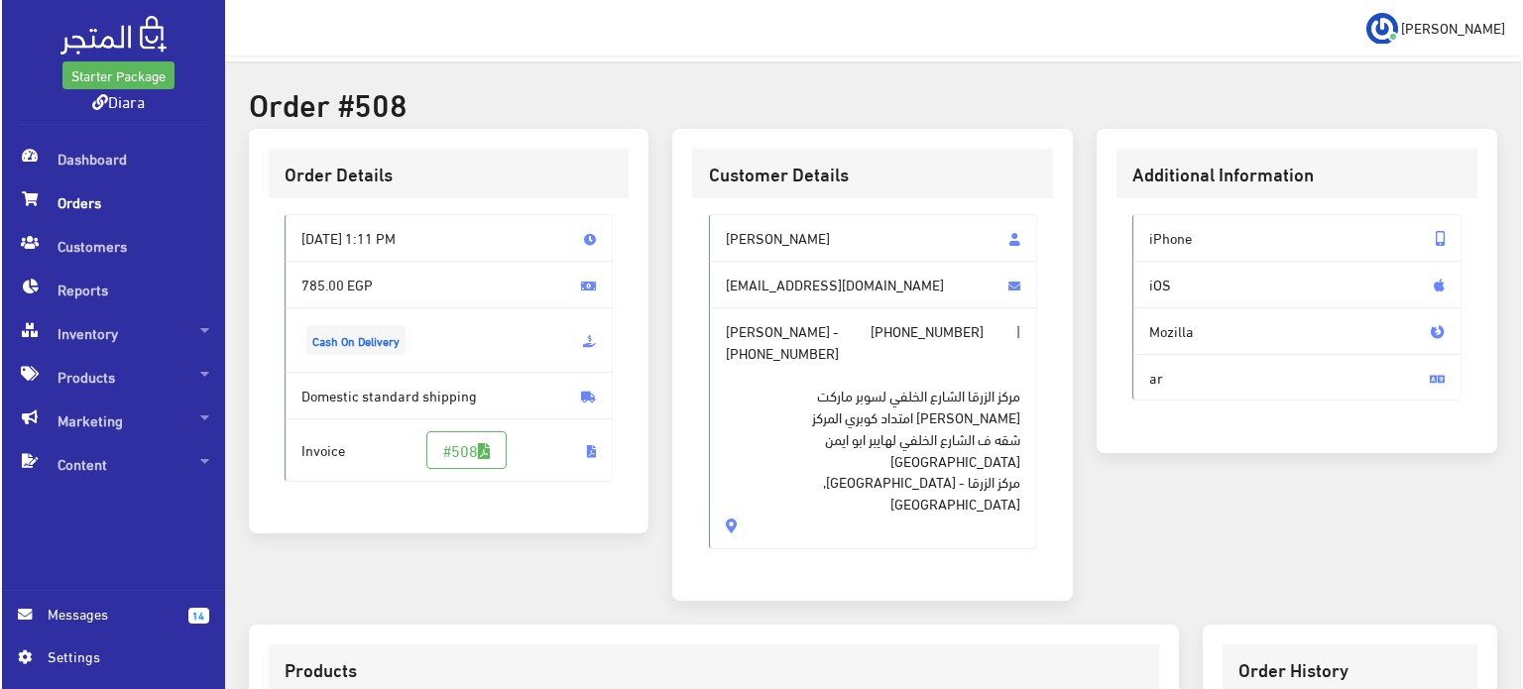
scroll to position [99, 0]
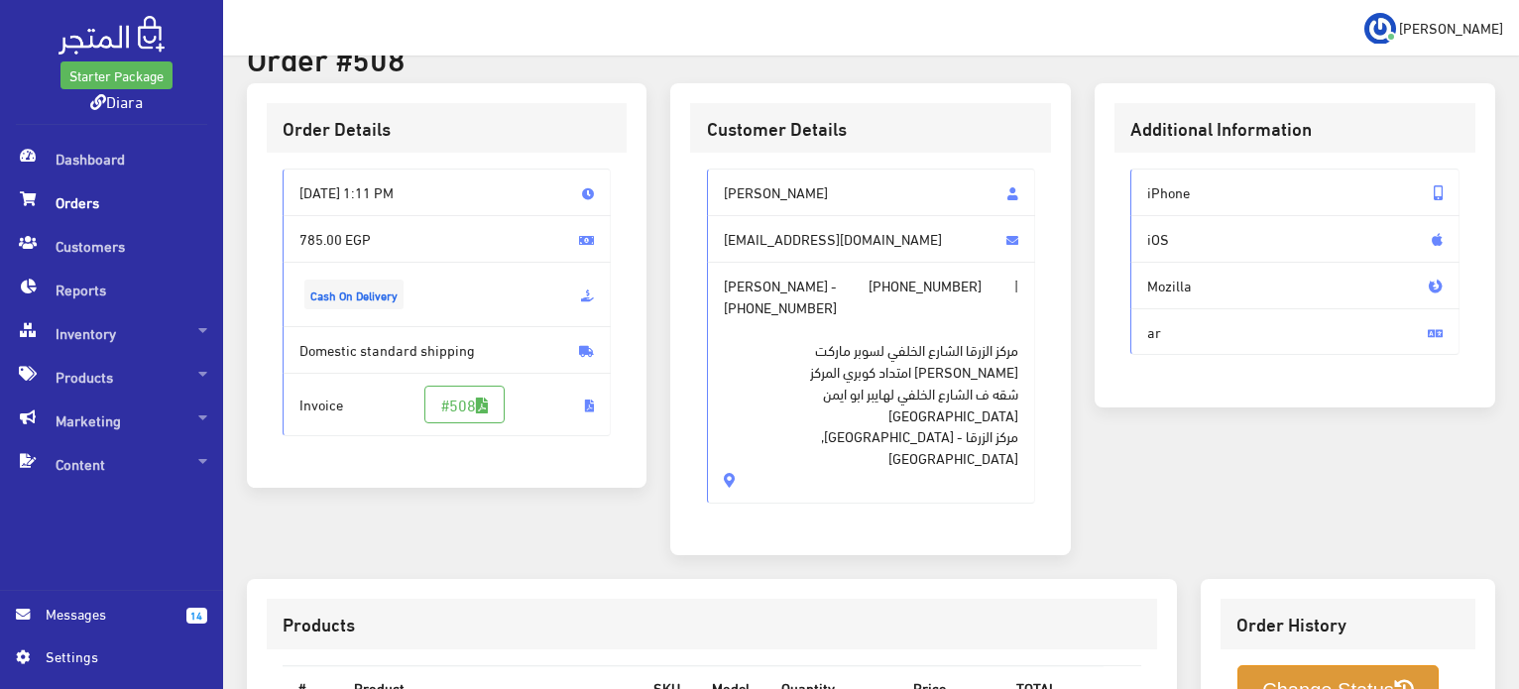
click at [1290, 666] on button "Change Status" at bounding box center [1338, 691] width 201 height 51
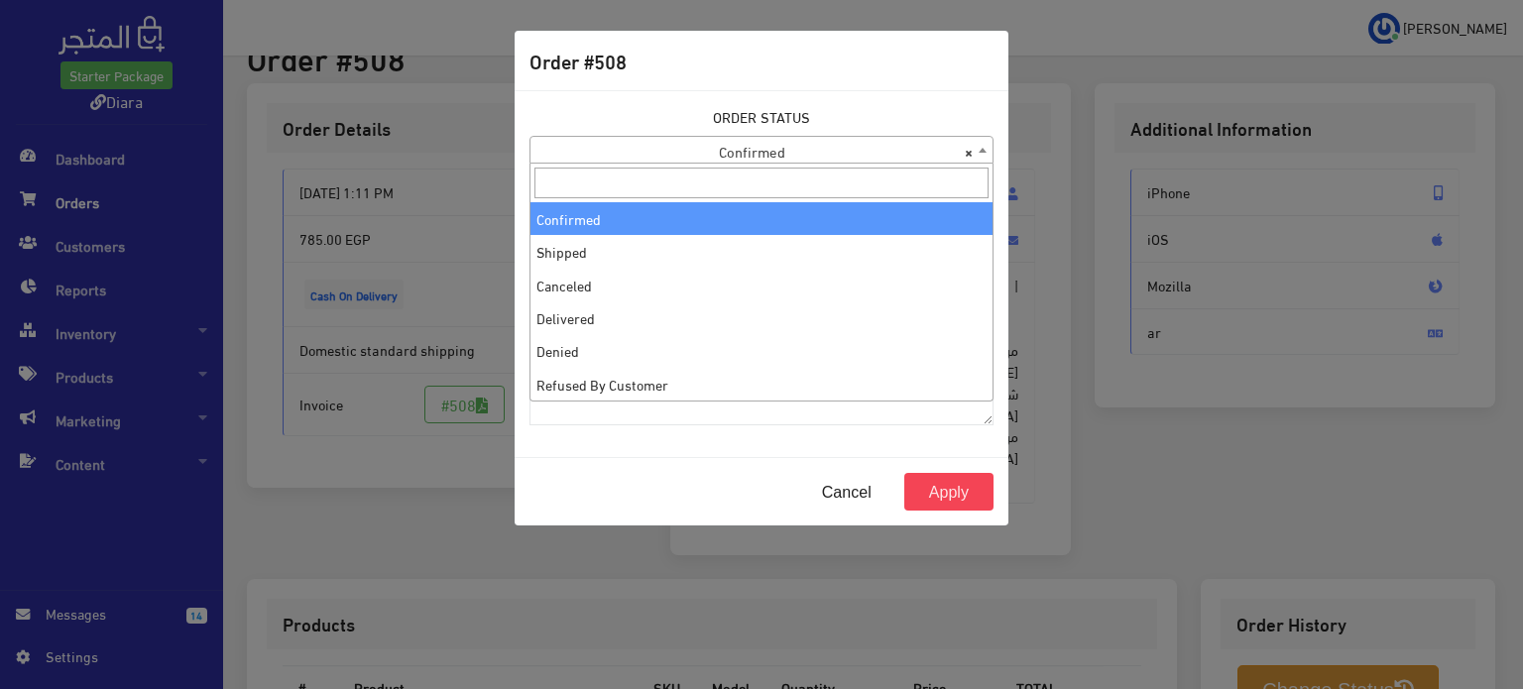
click at [800, 150] on span "× Confirmed" at bounding box center [762, 151] width 462 height 28
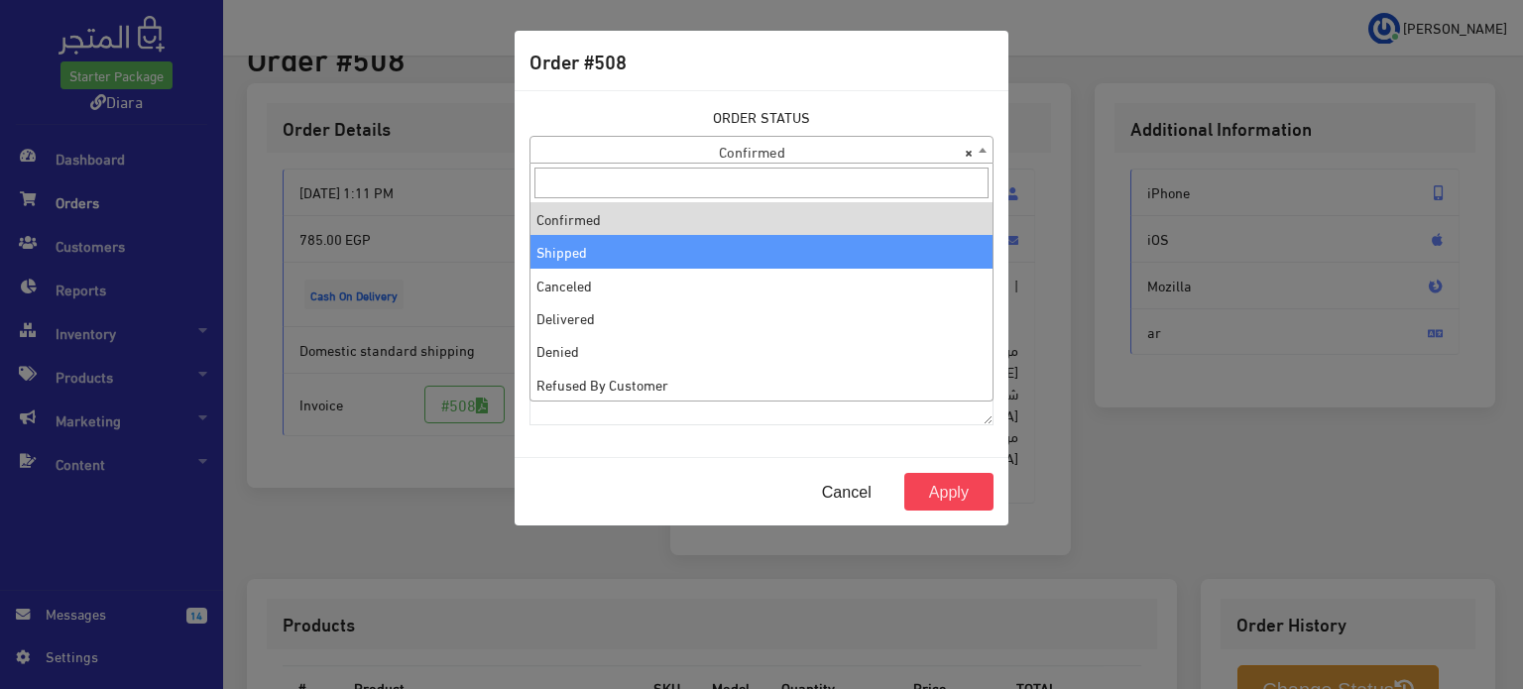
select select "2"
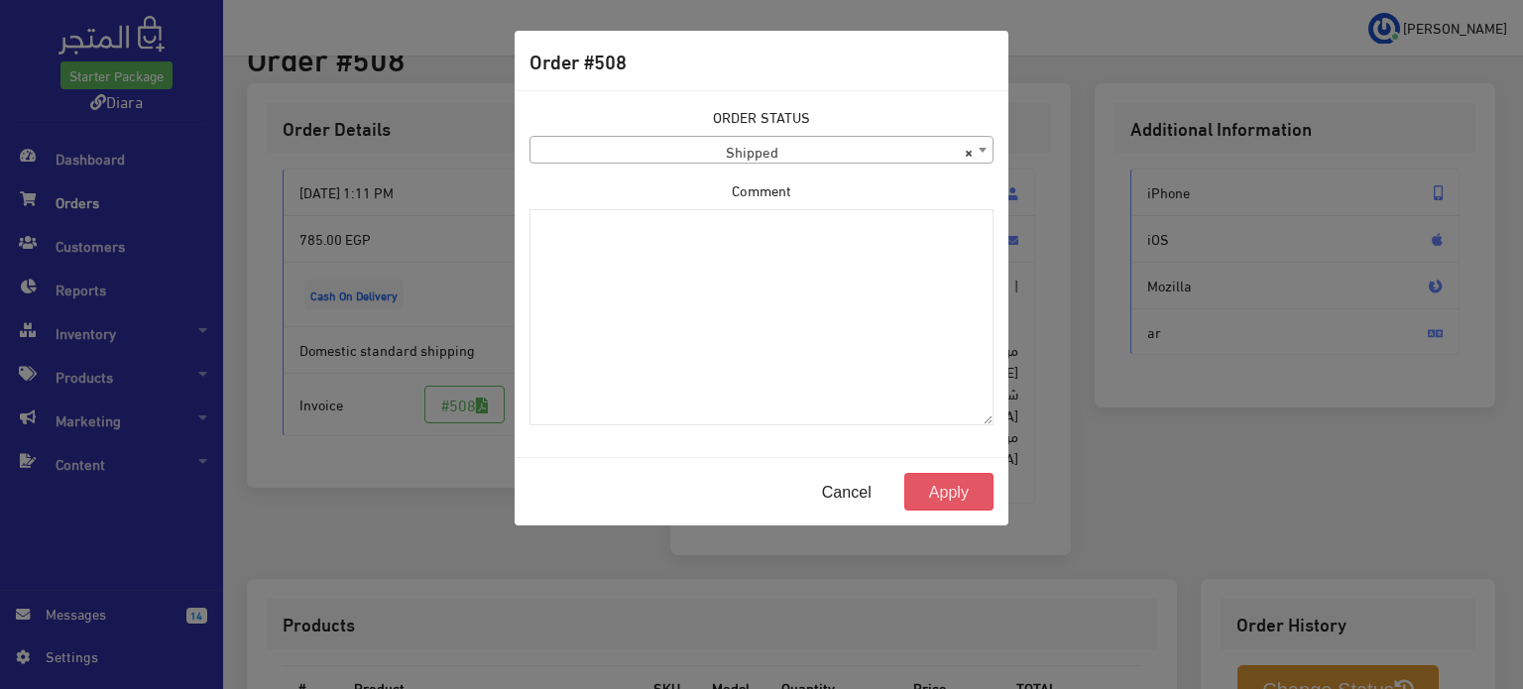
click at [948, 481] on button "Apply" at bounding box center [949, 492] width 89 height 38
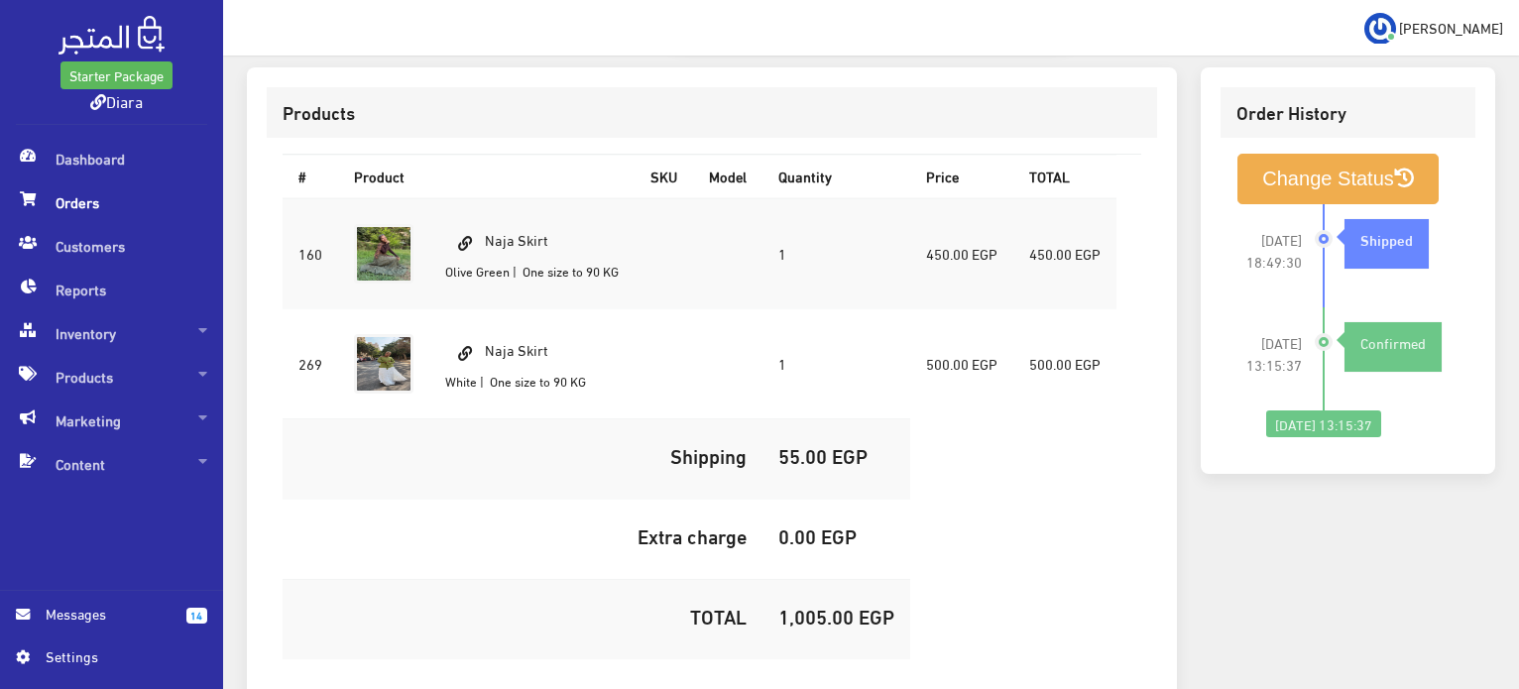
scroll to position [595, 0]
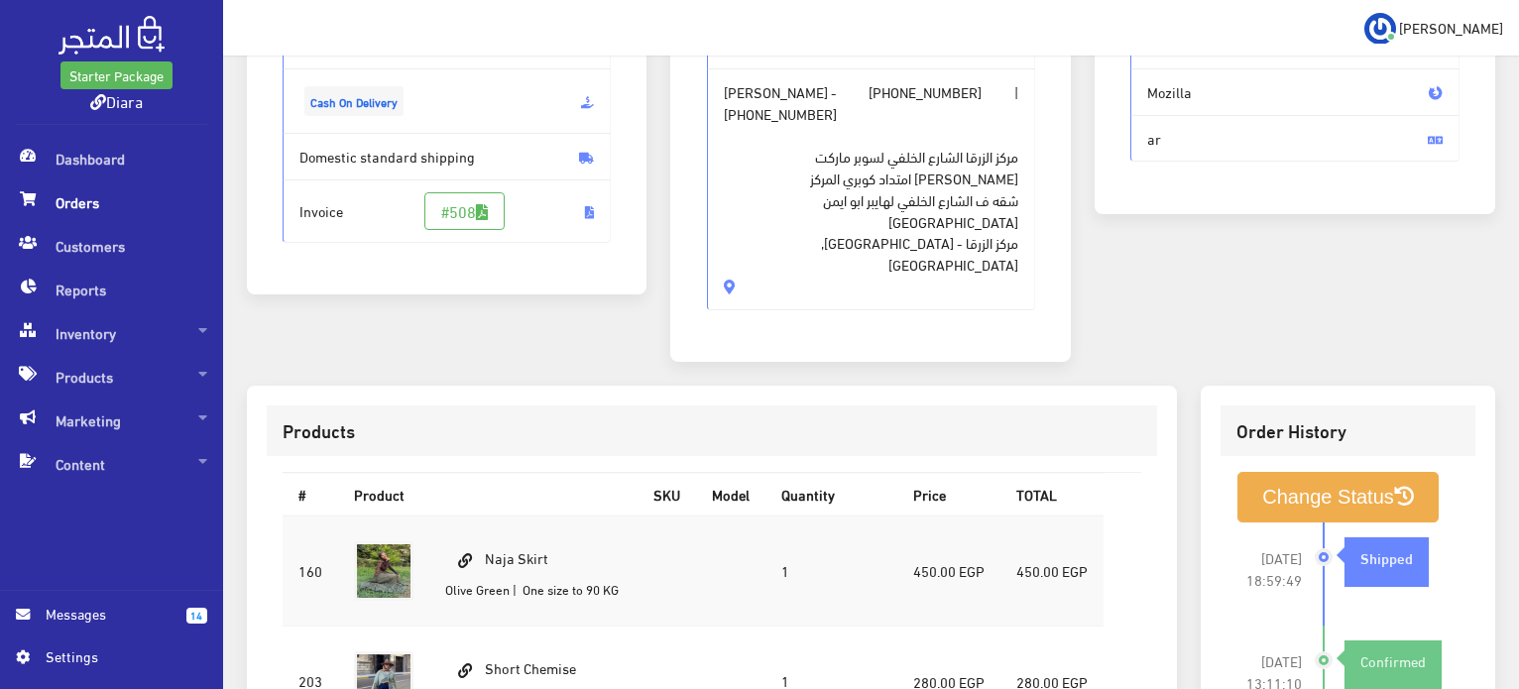
scroll to position [298, 0]
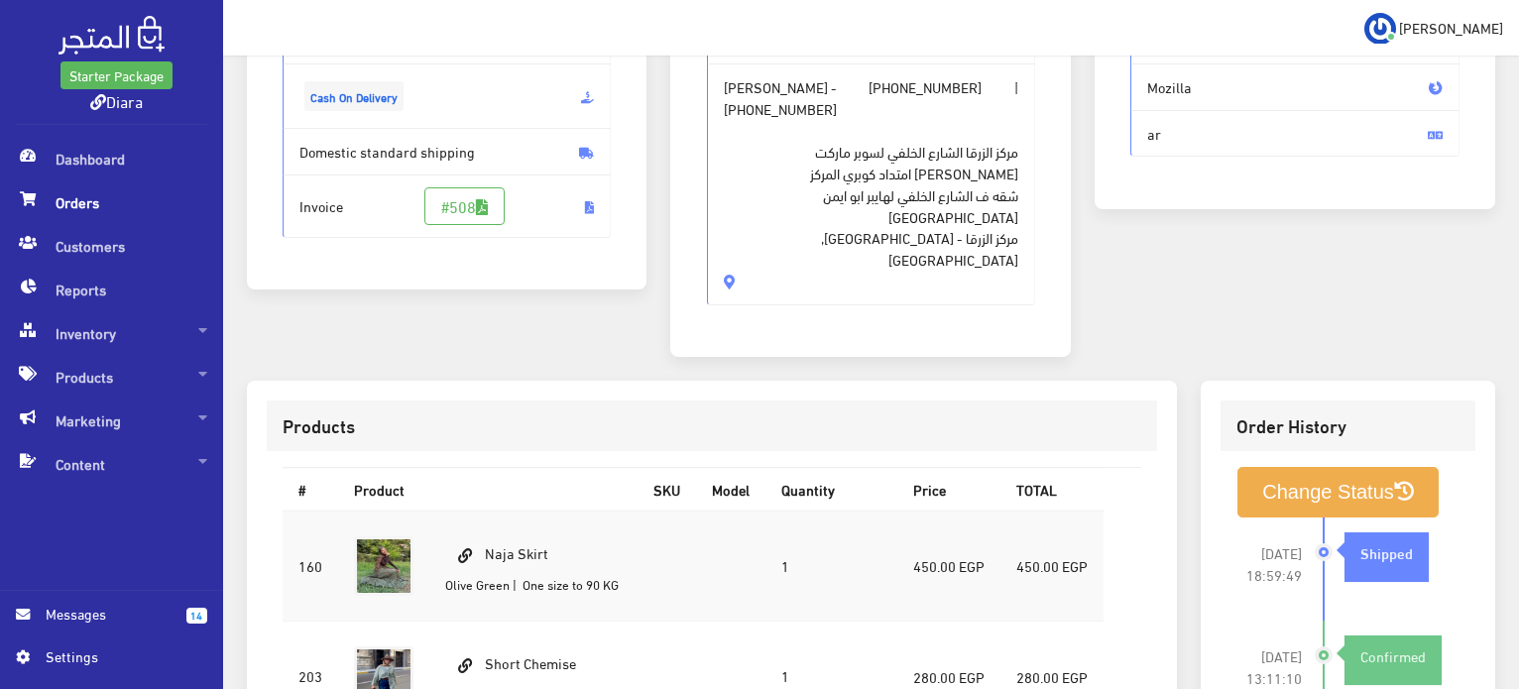
drag, startPoint x: 1299, startPoint y: 458, endPoint x: 1400, endPoint y: 311, distance: 178.3
click at [1409, 289] on div "Additional Information iPhone iOS Mozilla ar" at bounding box center [1295, 133] width 425 height 496
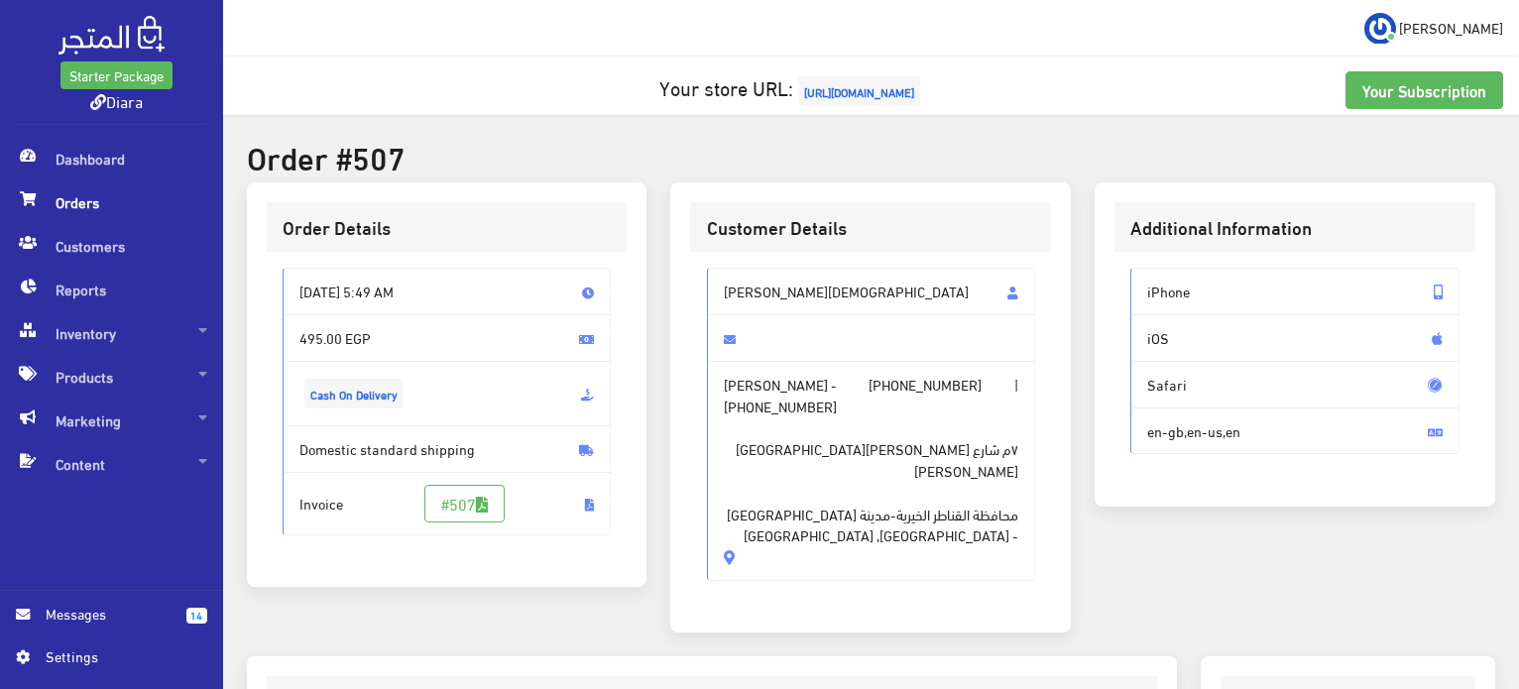
click at [790, 301] on span "Farah Ebada Mohamed" at bounding box center [871, 292] width 329 height 48
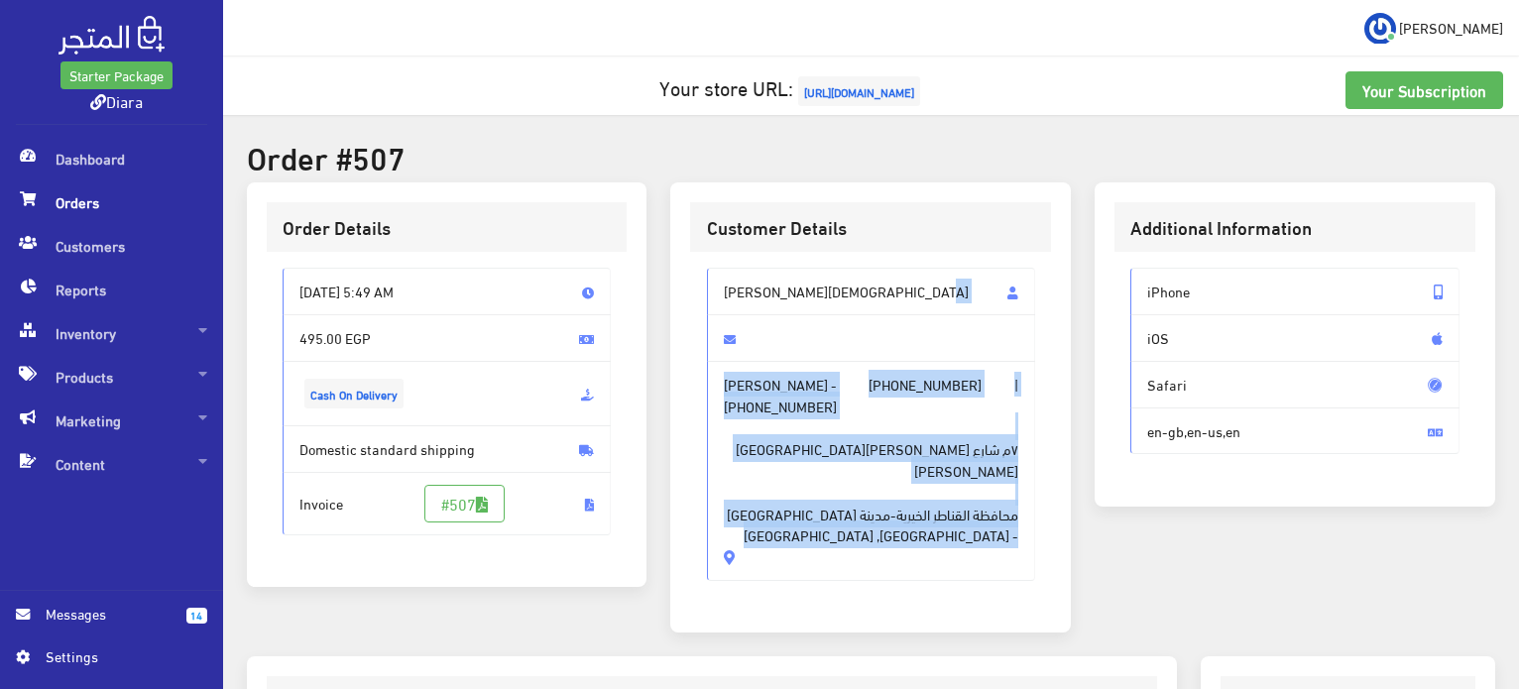
drag, startPoint x: 790, startPoint y: 301, endPoint x: 830, endPoint y: 540, distance: 242.5
click at [830, 540] on div "Farah Ebada Mohamed Farah Ebada Mohamed - +201096717526 | +201094260643 ٧م شارع…" at bounding box center [871, 424] width 329 height 312
copy div "Farah Ebada Mohamed Farah Ebada Mohamed - +201096717526 | +201094260643 ٧م شارع…"
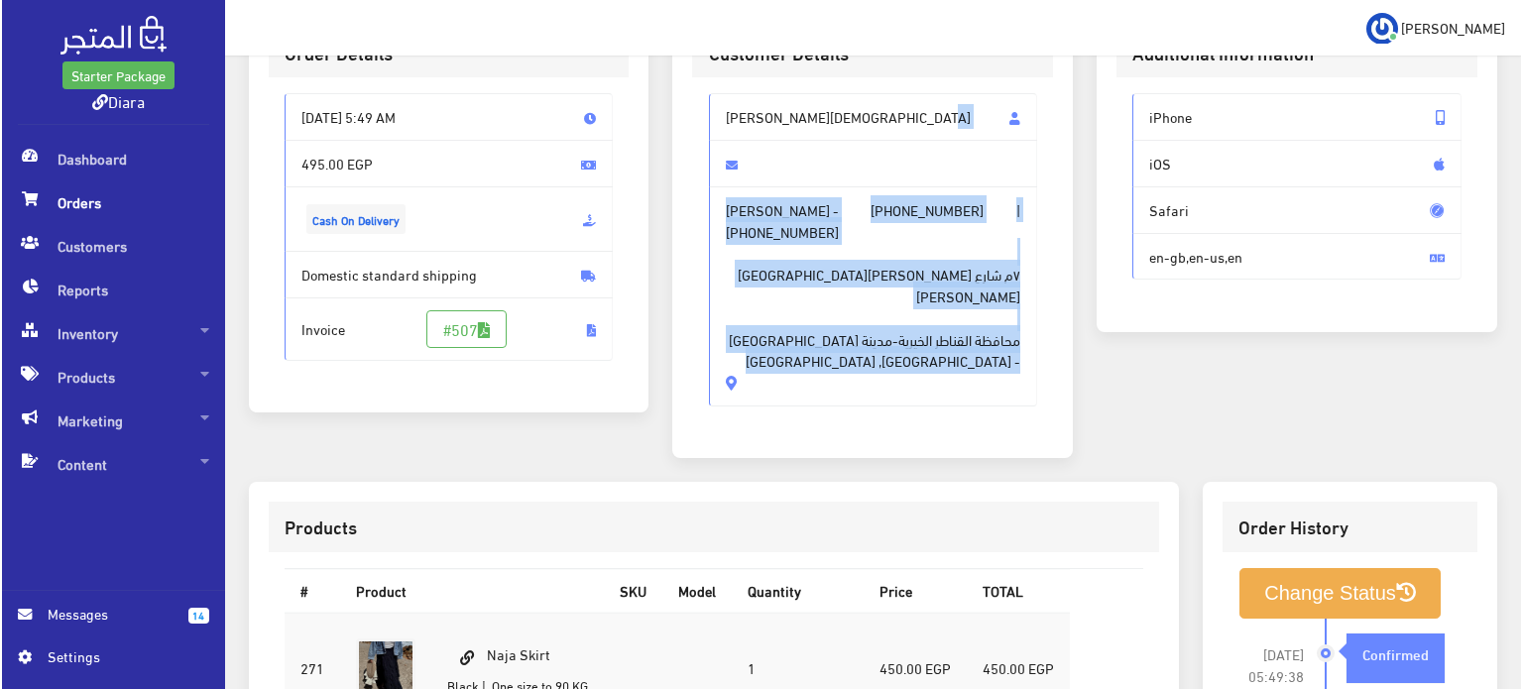
scroll to position [587, 0]
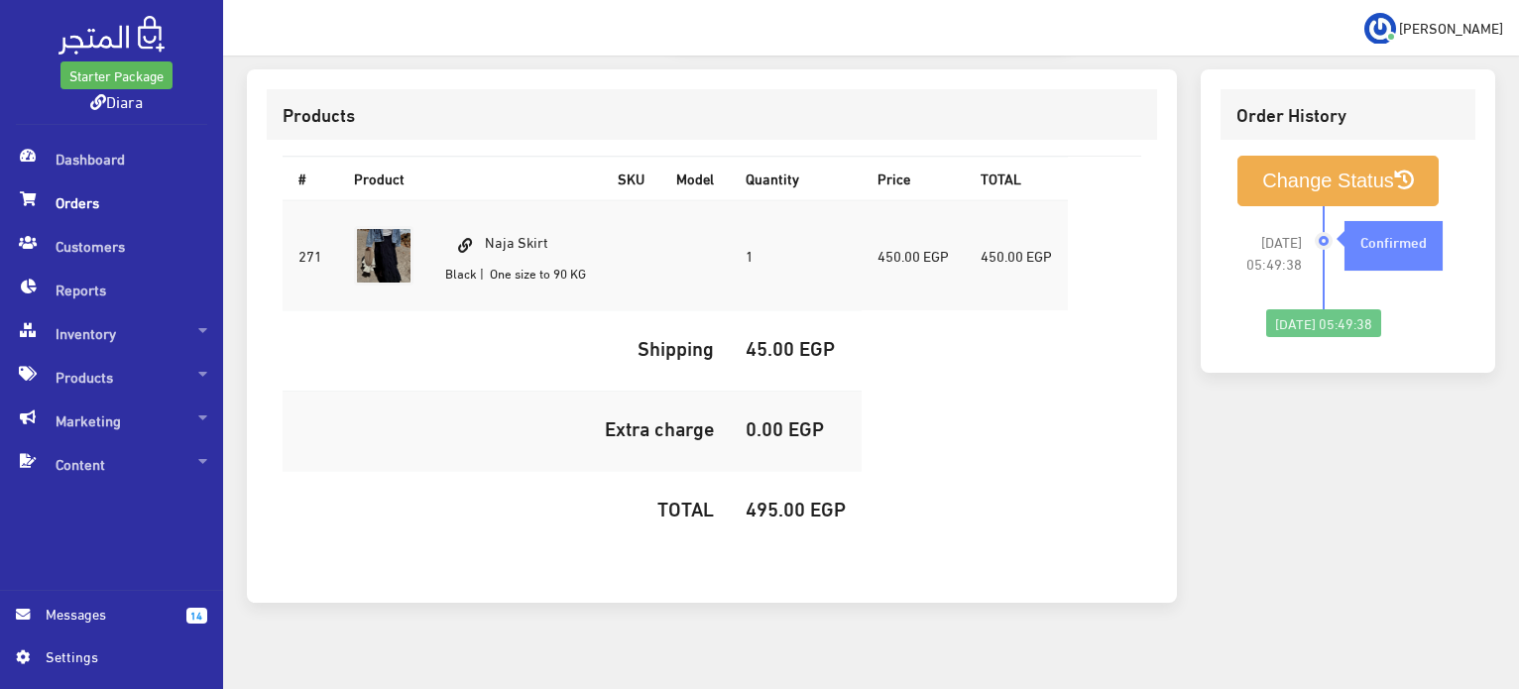
click at [506, 200] on td "Naja Skirt Black | One size to 90 KG" at bounding box center [515, 255] width 173 height 111
copy td "Naja Skirt"
click at [772, 497] on h5 "495.00 EGP" at bounding box center [796, 508] width 100 height 22
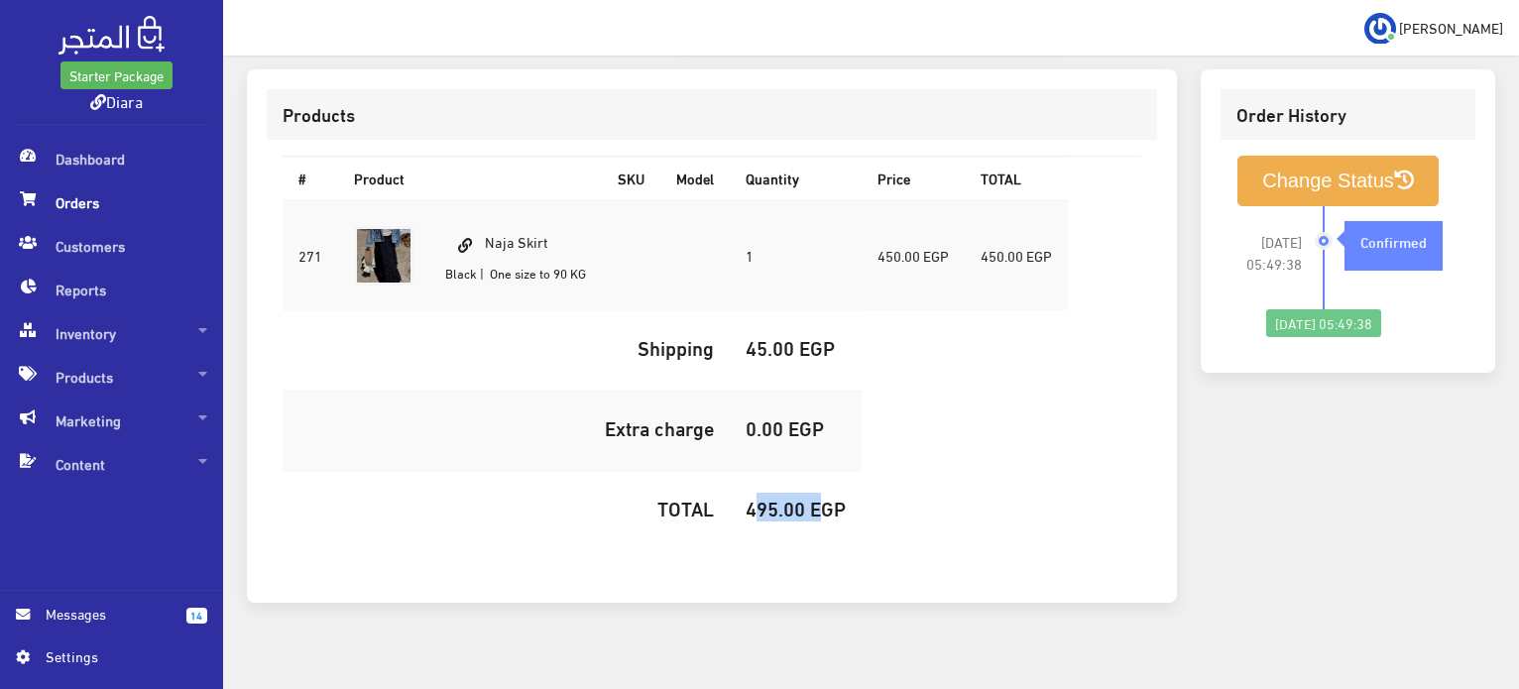
click at [772, 497] on h5 "495.00 EGP" at bounding box center [796, 508] width 100 height 22
copy h5 "495.00"
click at [1414, 171] on icon at bounding box center [1405, 181] width 20 height 20
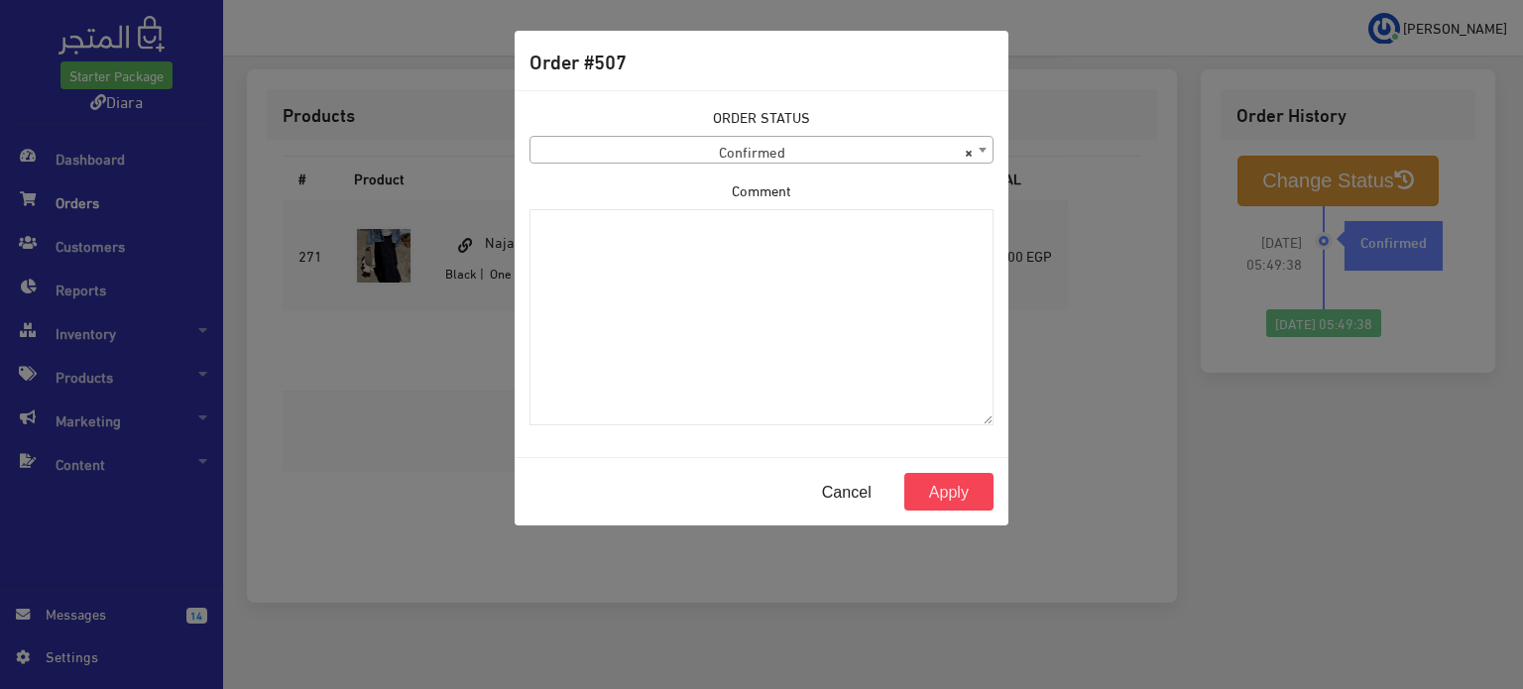
click at [749, 166] on div "ORDER STATUS Confirmed Shipped Canceled Delivered Denied Refused By Customer Pe…" at bounding box center [762, 273] width 488 height 335
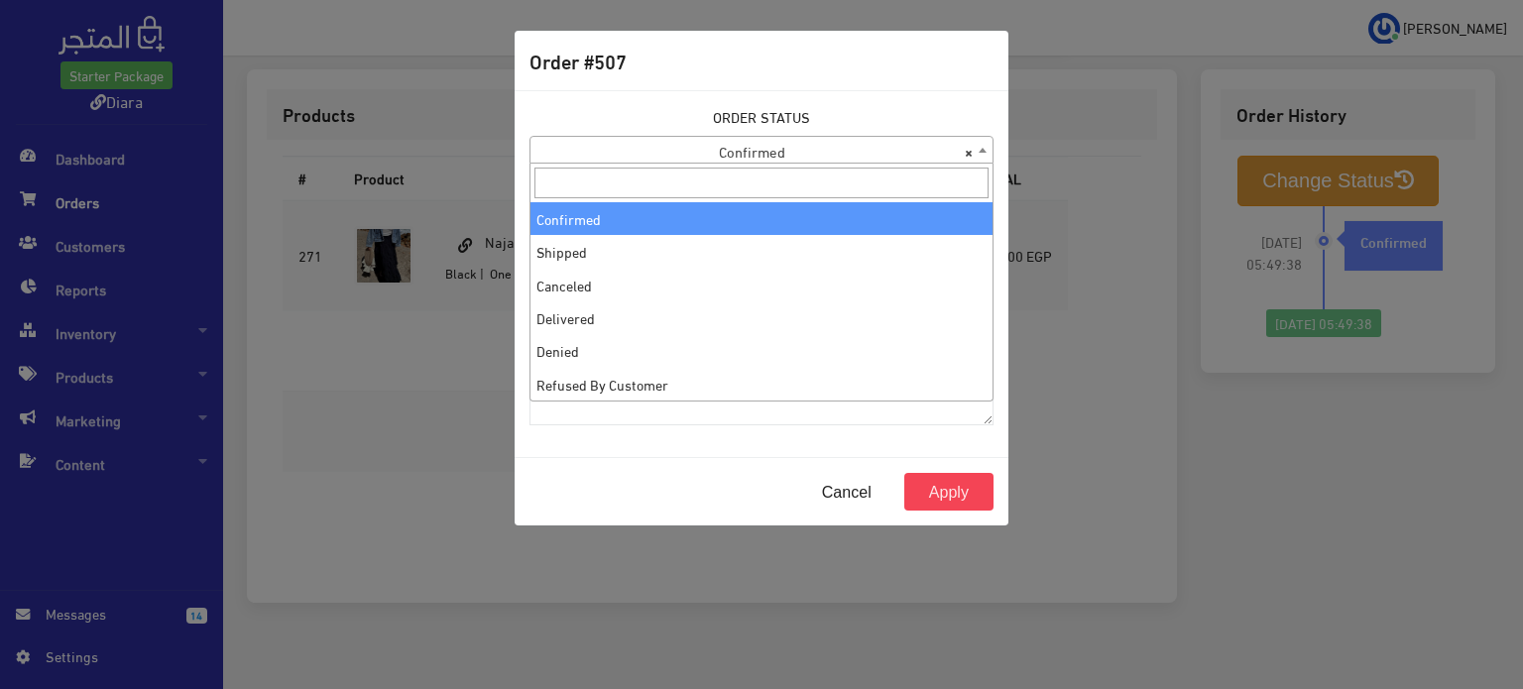
click at [755, 158] on span "× Confirmed" at bounding box center [762, 151] width 462 height 28
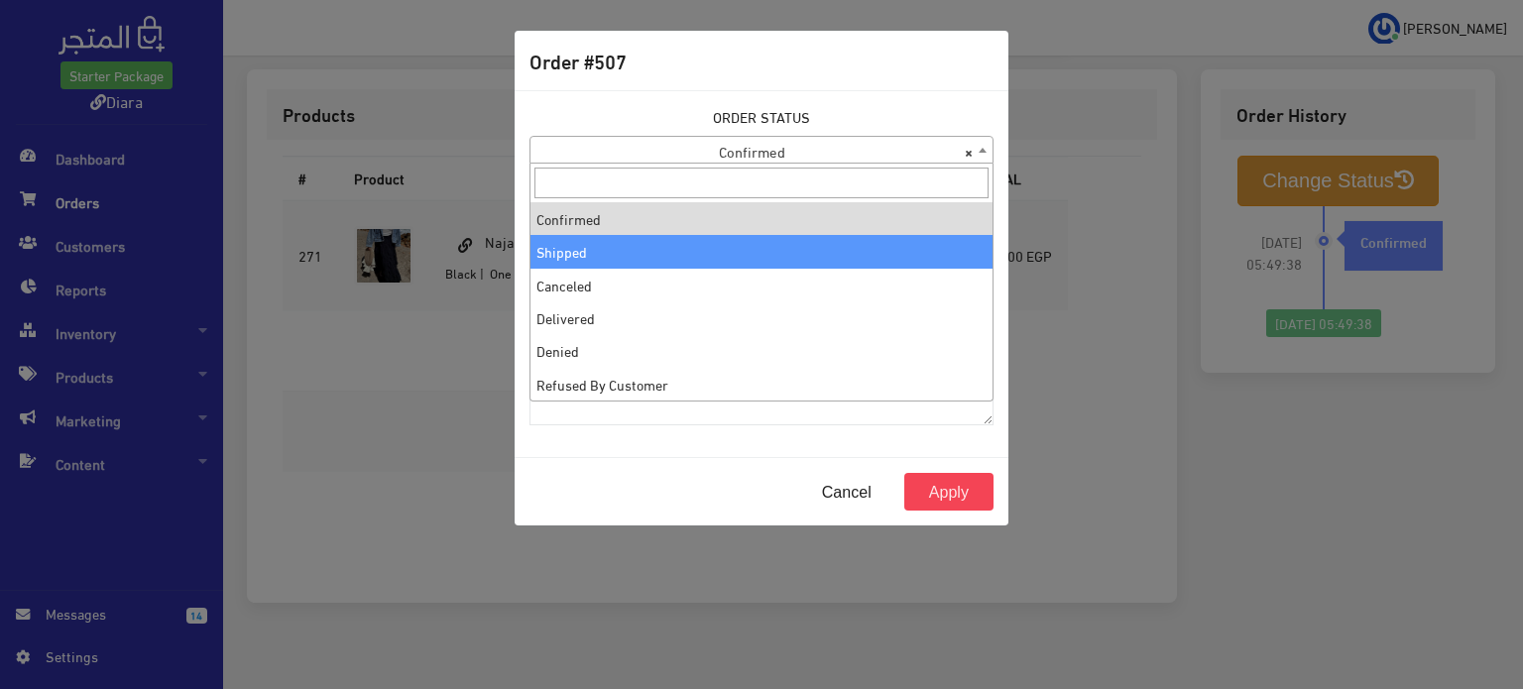
drag, startPoint x: 663, startPoint y: 255, endPoint x: 681, endPoint y: 273, distance: 26.0
select select "2"
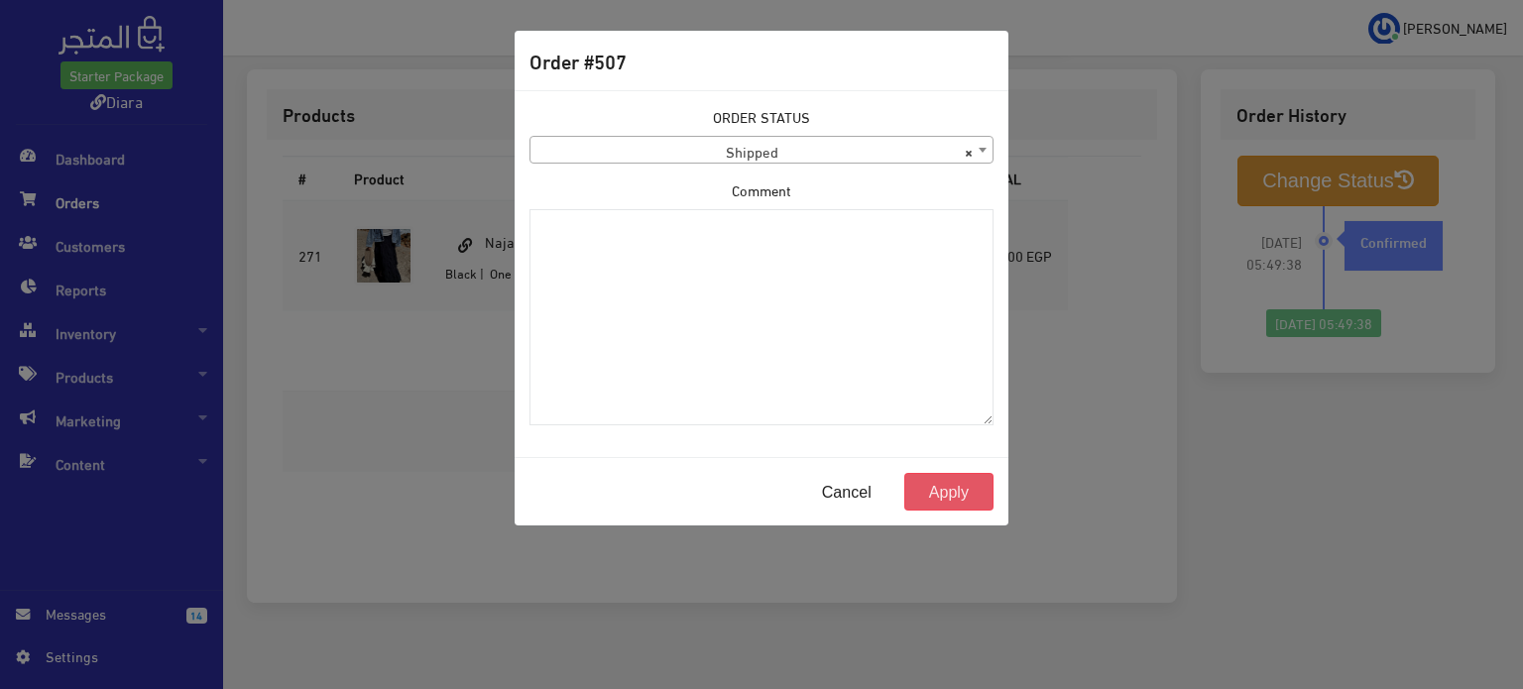
click at [964, 488] on button "Apply" at bounding box center [949, 492] width 89 height 38
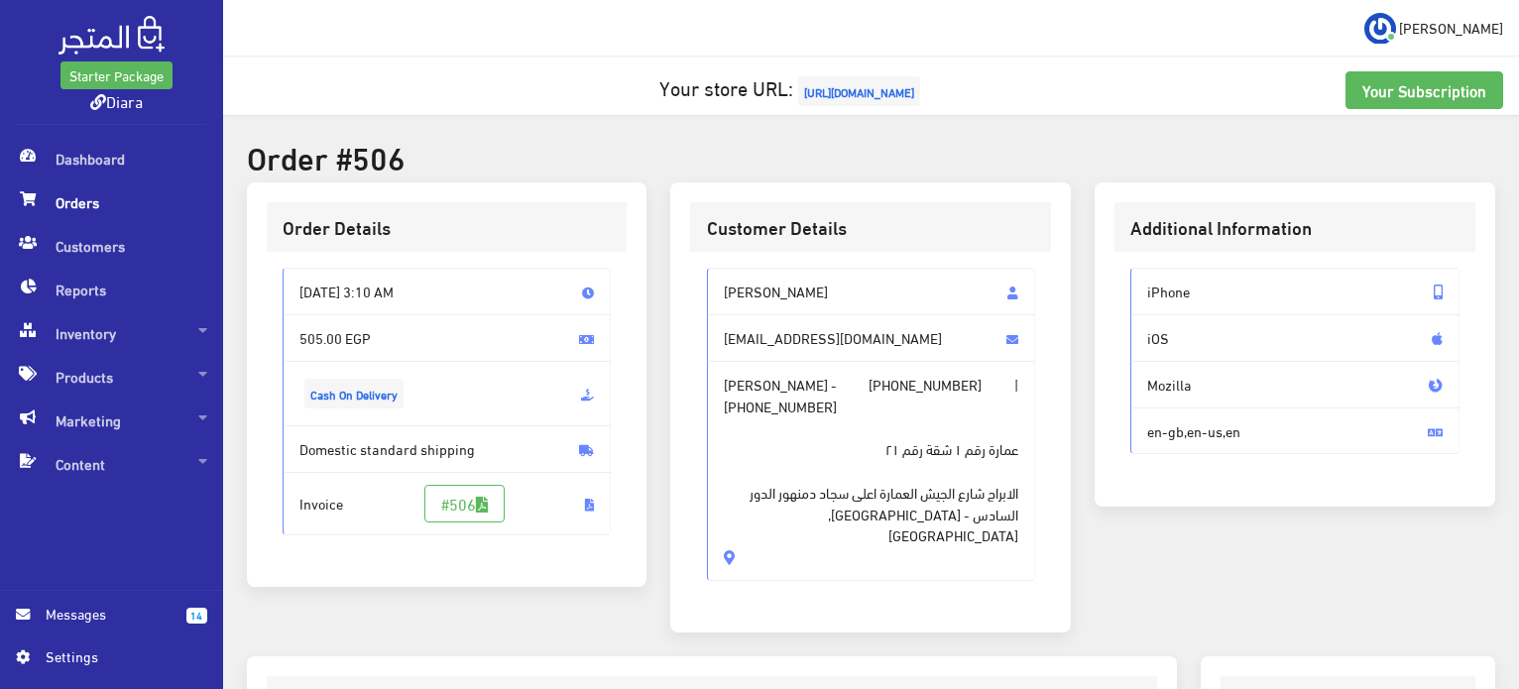
click at [809, 271] on span "[PERSON_NAME]" at bounding box center [871, 292] width 329 height 48
click at [808, 271] on span "انچي حمدي" at bounding box center [871, 292] width 329 height 48
click at [779, 281] on span "انچي حمدي" at bounding box center [871, 292] width 329 height 48
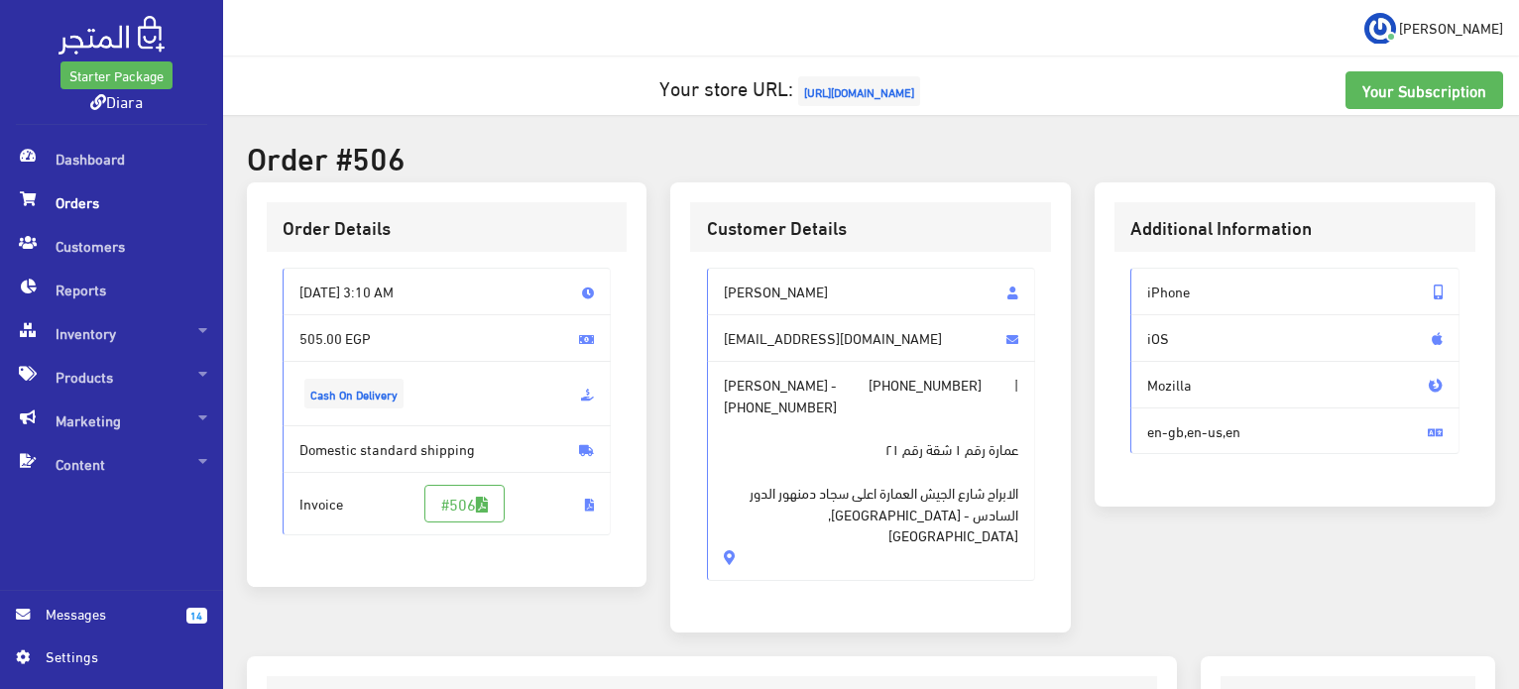
drag, startPoint x: 778, startPoint y: 281, endPoint x: 770, endPoint y: 576, distance: 295.7
click at [770, 576] on div "Customer Details انچي حمدي engyelsharnoby38@gmail.com انچي حمدي - +201009626996…" at bounding box center [870, 407] width 401 height 450
copy div "انچي حمدي engyelsharnoby38@gmail.com انچي حمدي - +201009626996 | +201007558874 …"
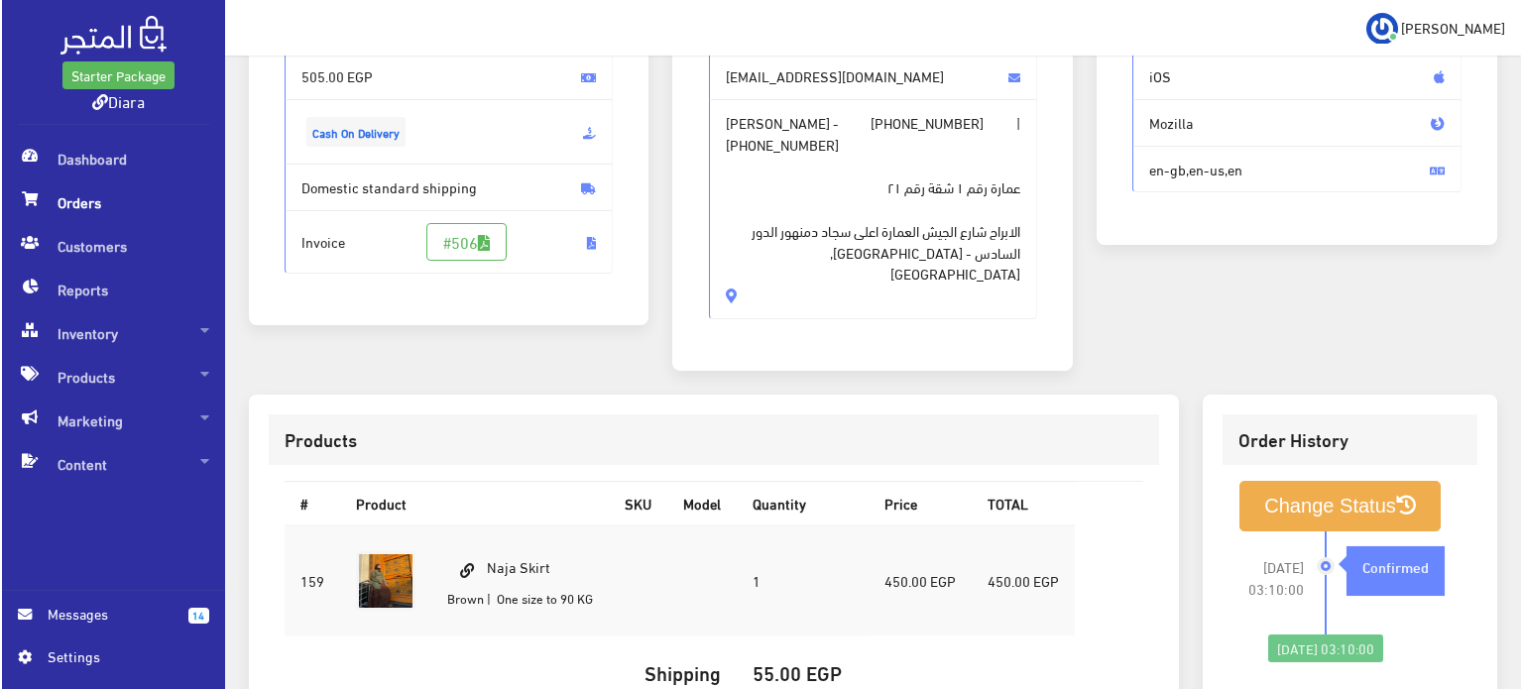
scroll to position [565, 0]
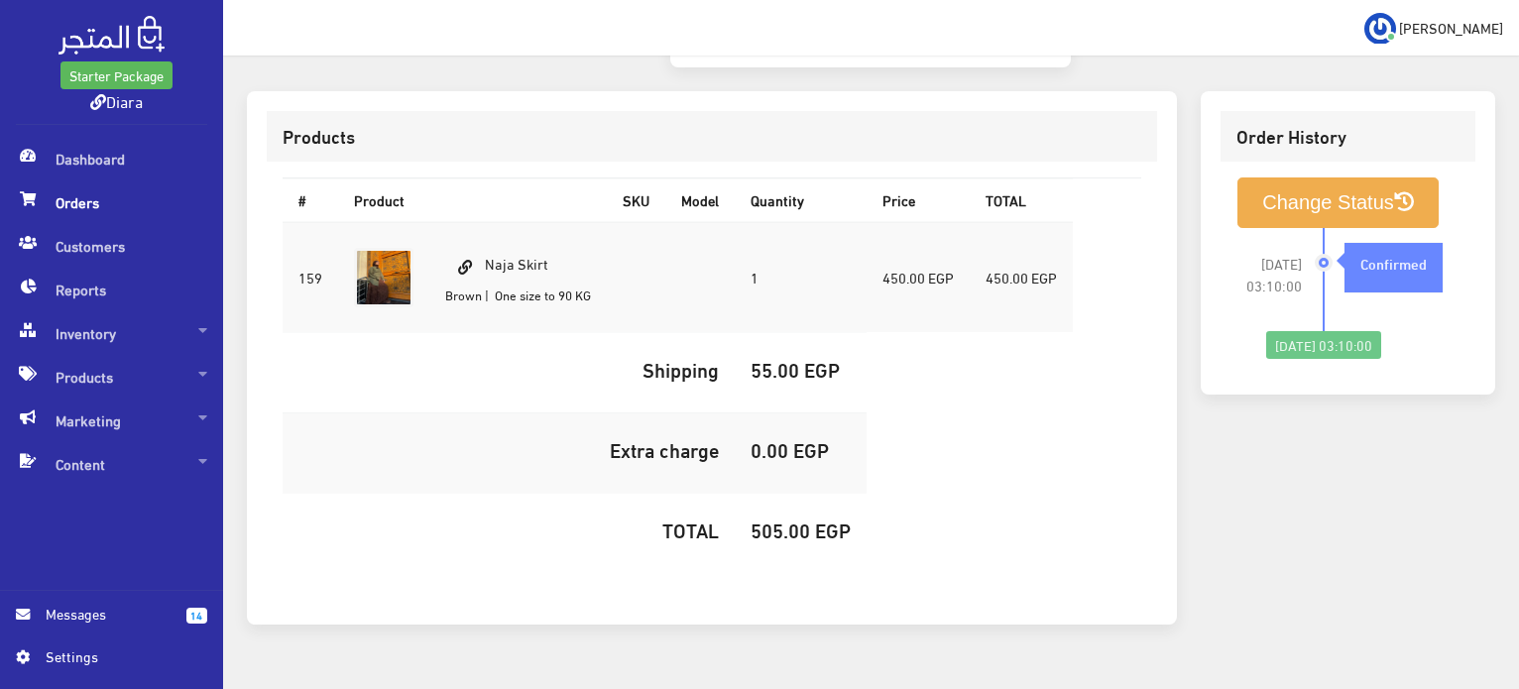
click at [536, 225] on td "Naja Skirt Brown | One size to 90 KG" at bounding box center [518, 277] width 178 height 111
copy td "Naja Skirt"
click at [773, 519] on h5 "505.00 EGP" at bounding box center [801, 530] width 100 height 22
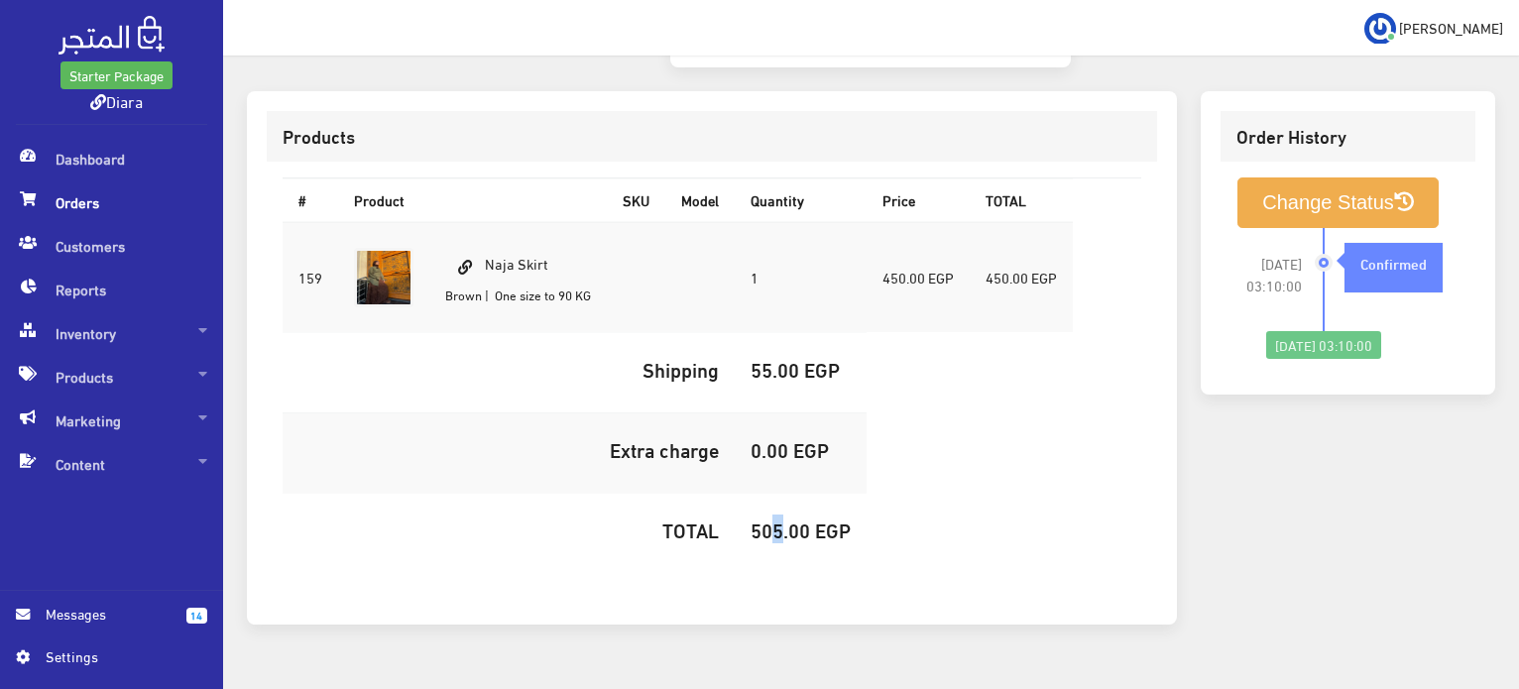
click at [774, 519] on h5 "505.00 EGP" at bounding box center [801, 530] width 100 height 22
click at [775, 519] on h5 "505.00 EGP" at bounding box center [801, 530] width 100 height 22
click at [1437, 178] on button "Change Status" at bounding box center [1338, 203] width 201 height 51
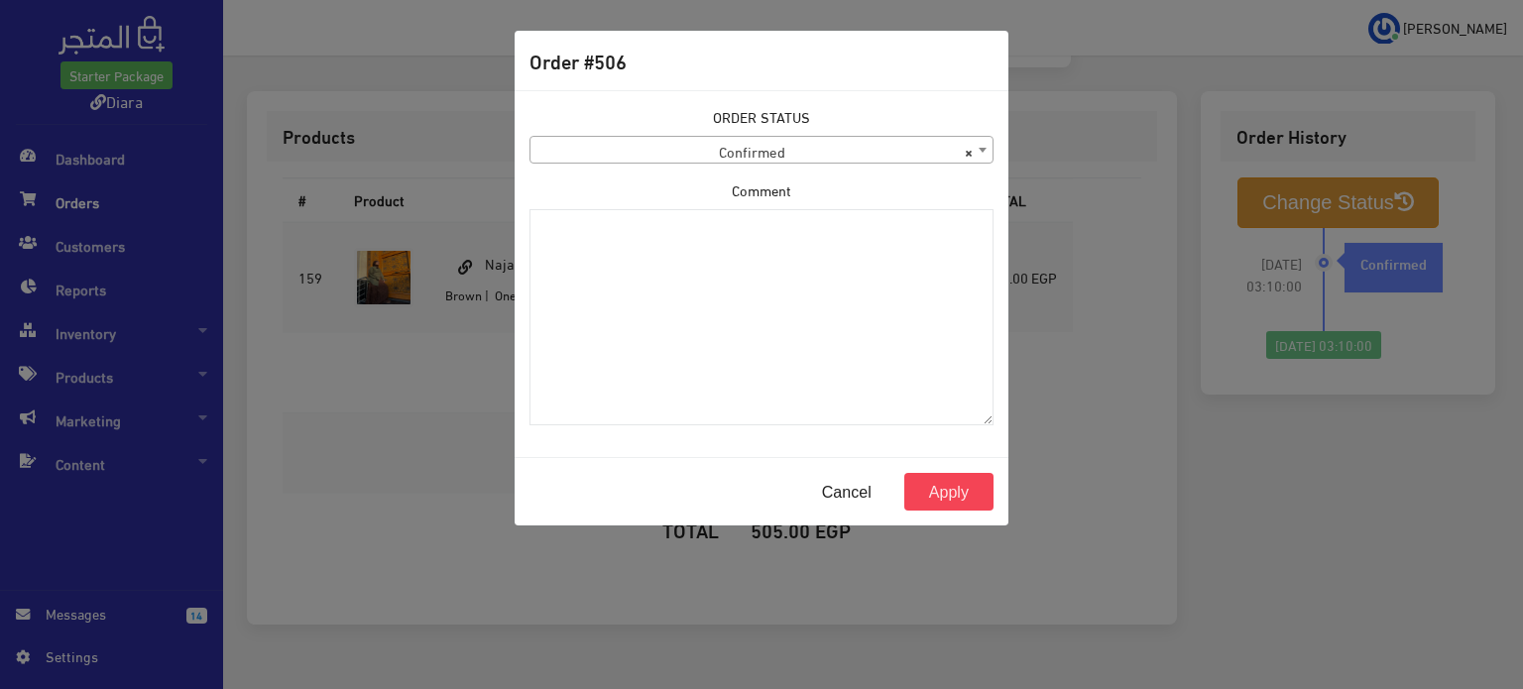
click at [605, 158] on span "× Confirmed" at bounding box center [762, 151] width 462 height 28
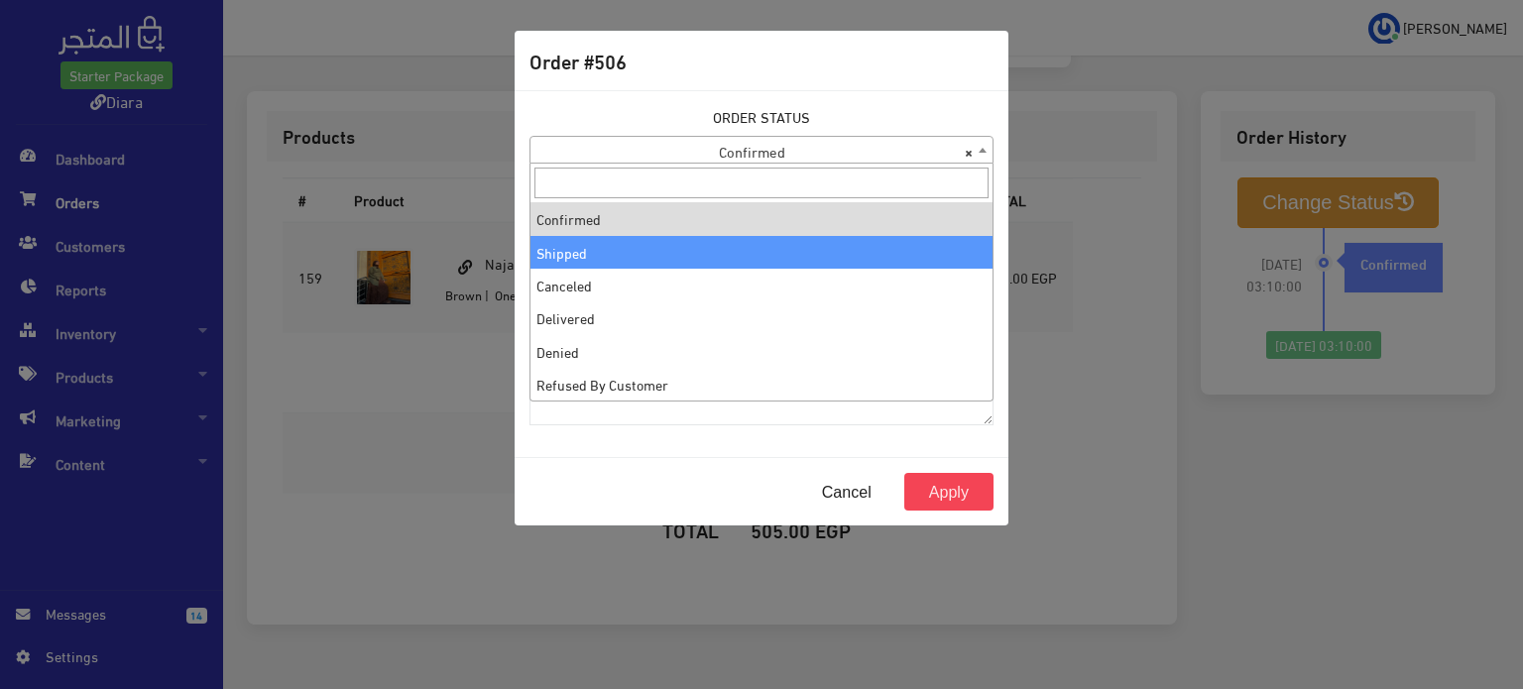
select select "2"
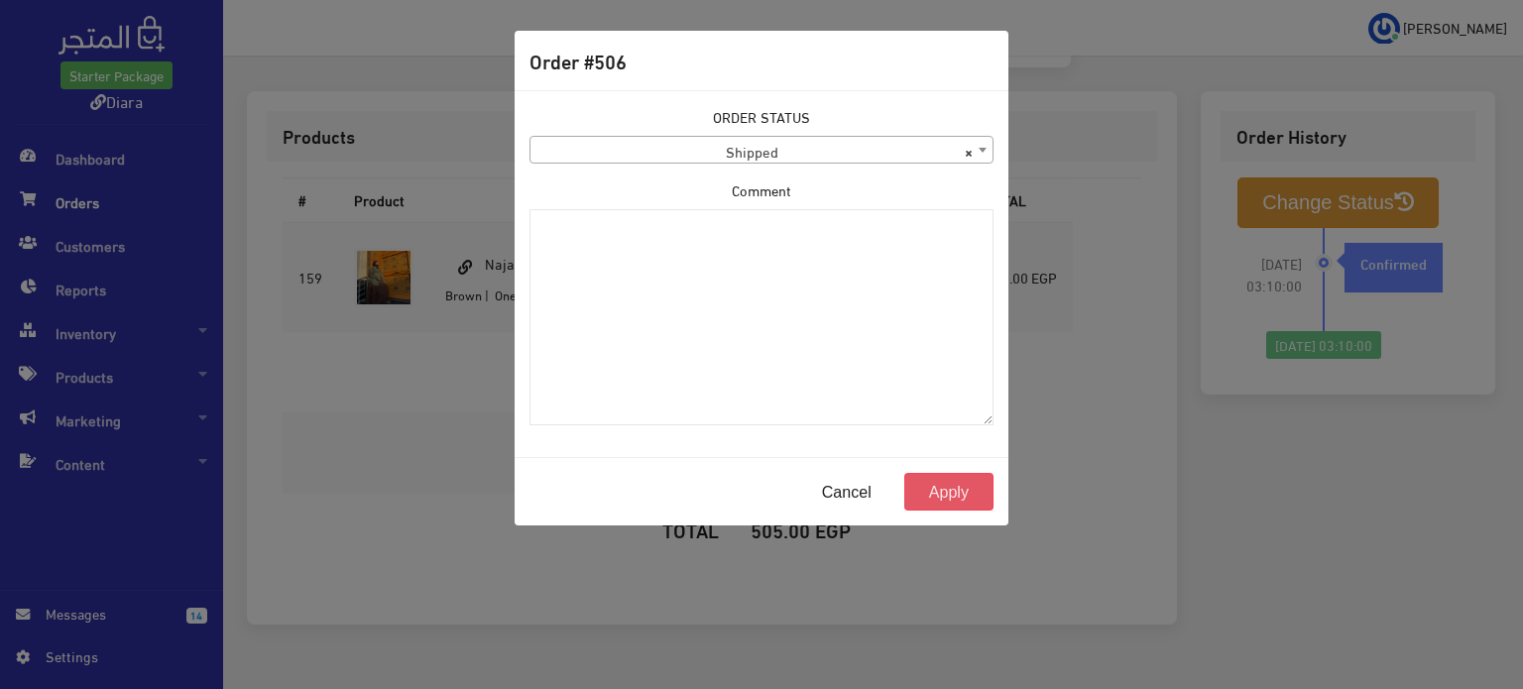
click at [941, 492] on button "Apply" at bounding box center [949, 492] width 89 height 38
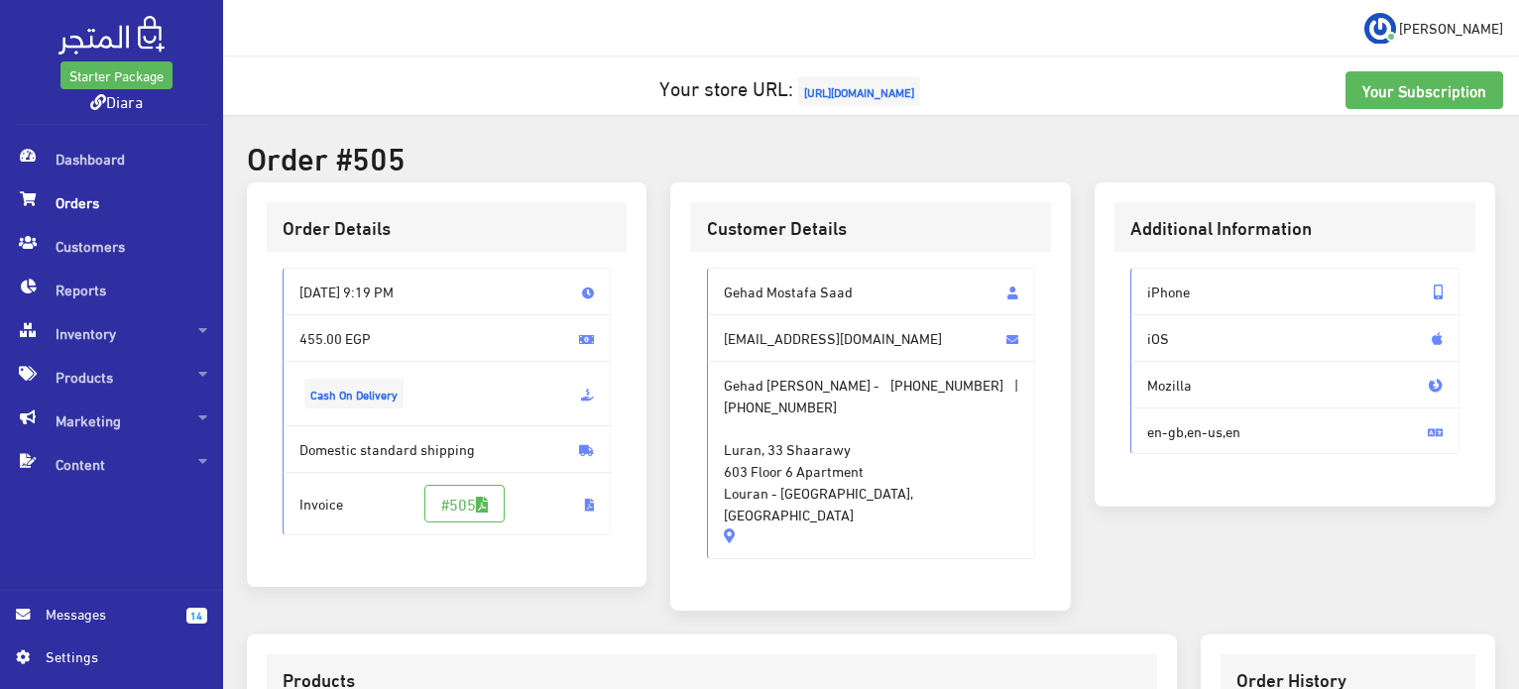
click at [745, 291] on span "Gehad Mostafa Saad" at bounding box center [871, 292] width 329 height 48
drag, startPoint x: 745, startPoint y: 291, endPoint x: 783, endPoint y: 498, distance: 210.7
click at [783, 498] on div "Gehad [PERSON_NAME] [EMAIL_ADDRESS][DOMAIN_NAME] [PERSON_NAME] - [PHONE_NUMBER]…" at bounding box center [871, 414] width 329 height 292
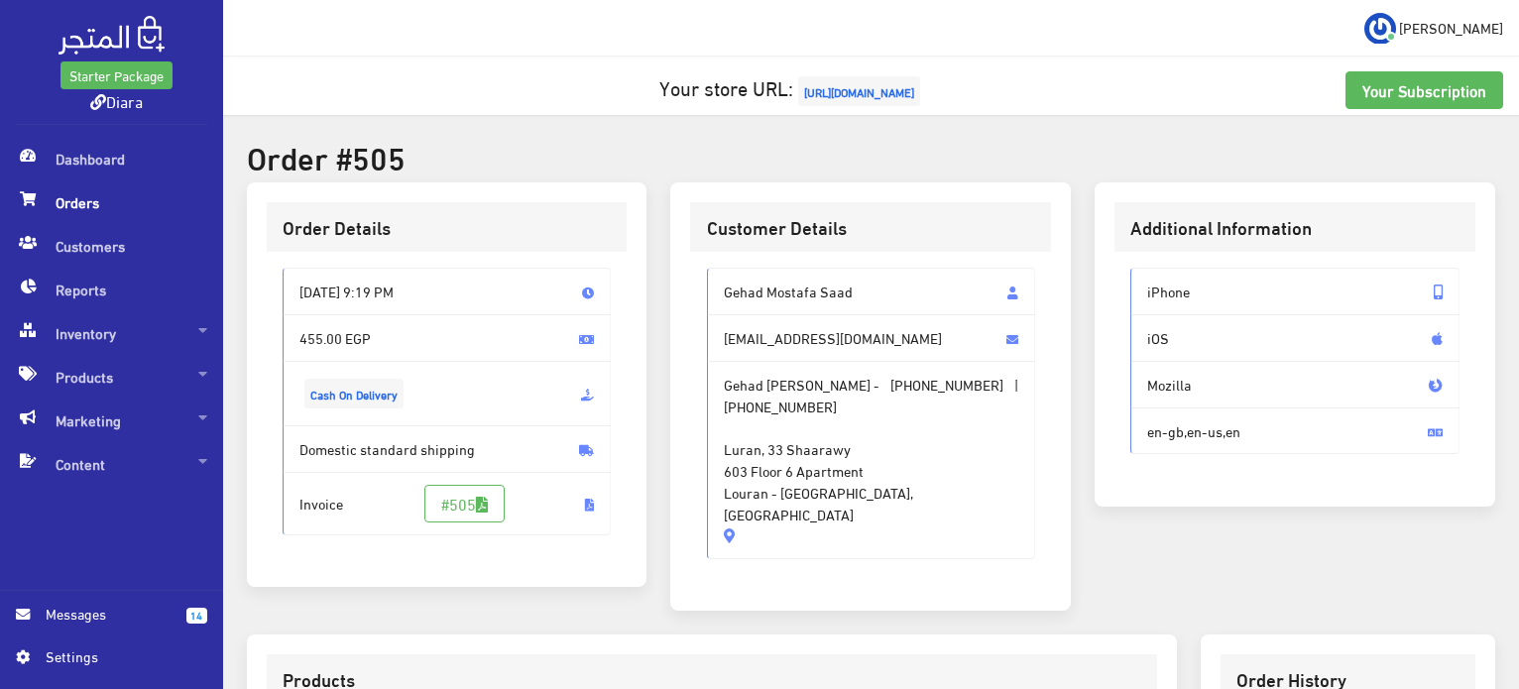
copy div "Gehad [PERSON_NAME] [EMAIL_ADDRESS][DOMAIN_NAME] Gehad [PERSON_NAME] - [PHONE_N…"
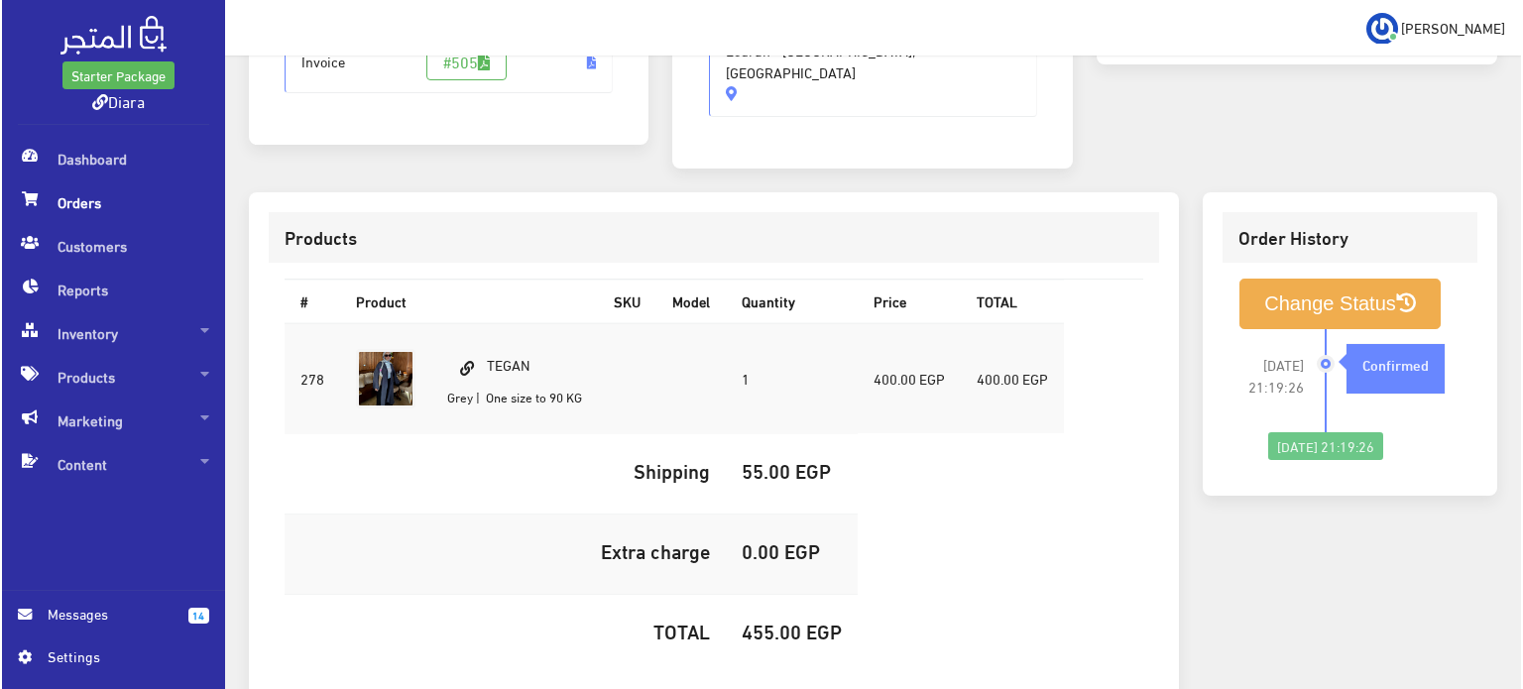
scroll to position [561, 0]
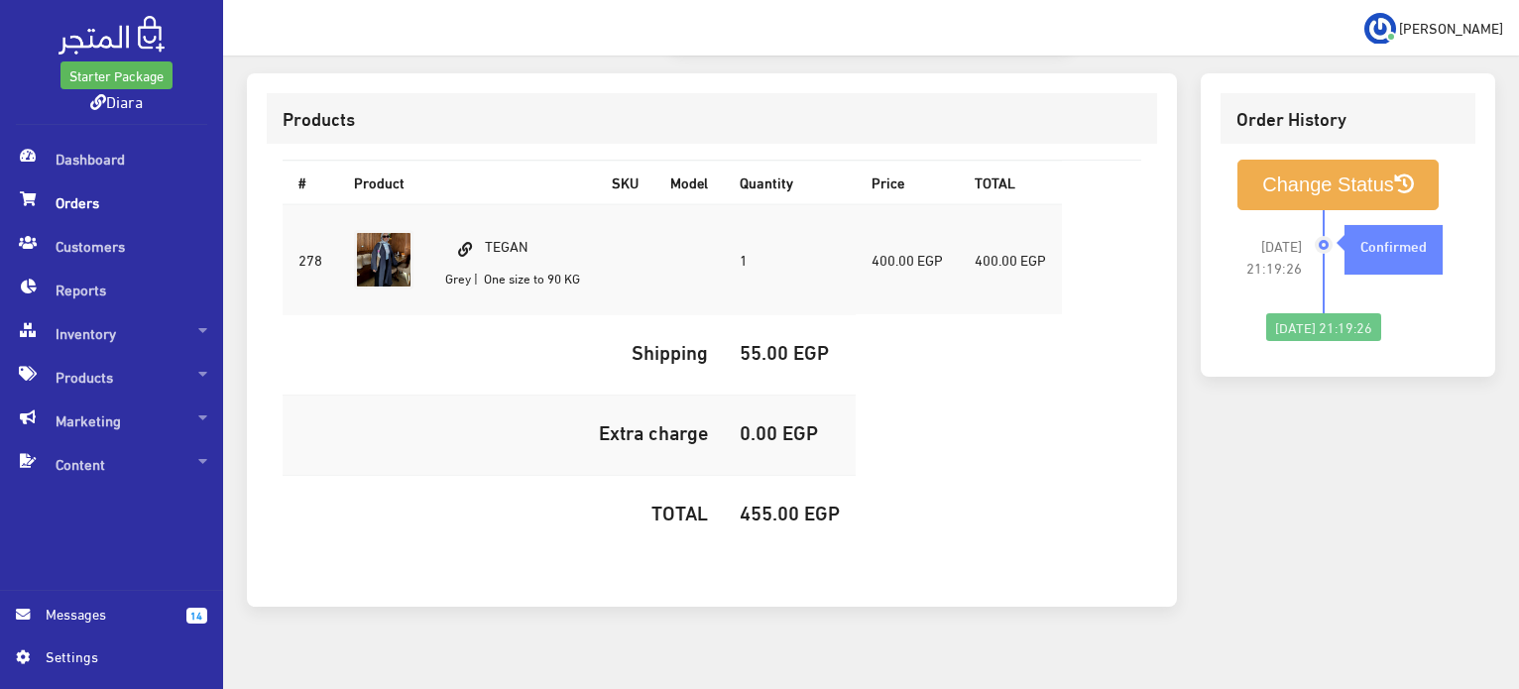
click at [507, 204] on td "TEGAN Grey | One size to 90 KG" at bounding box center [512, 259] width 167 height 111
copy td "TEGAN"
click at [784, 501] on h5 "455.00 EGP" at bounding box center [790, 512] width 100 height 22
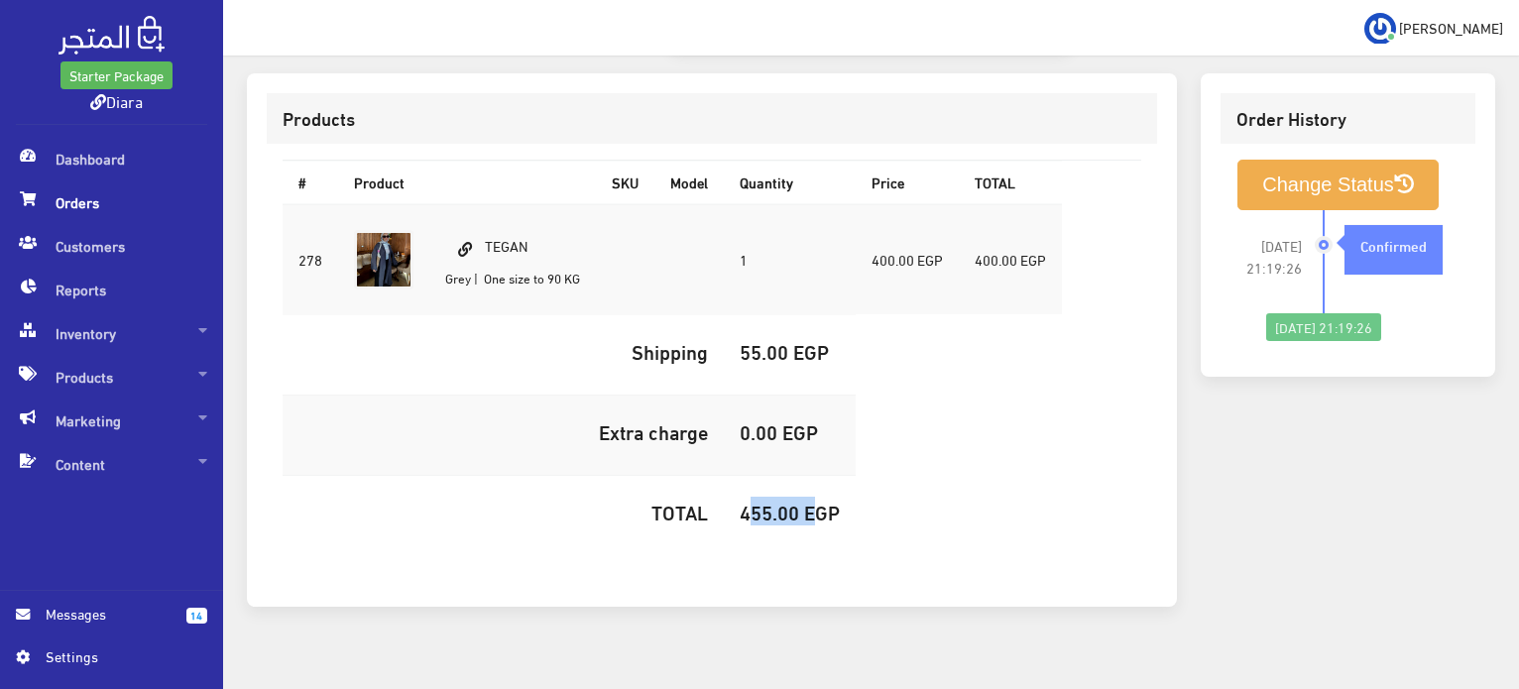
click at [784, 501] on h5 "455.00 EGP" at bounding box center [790, 512] width 100 height 22
copy h5 "455.00"
click at [1353, 162] on button "Change Status" at bounding box center [1338, 185] width 201 height 51
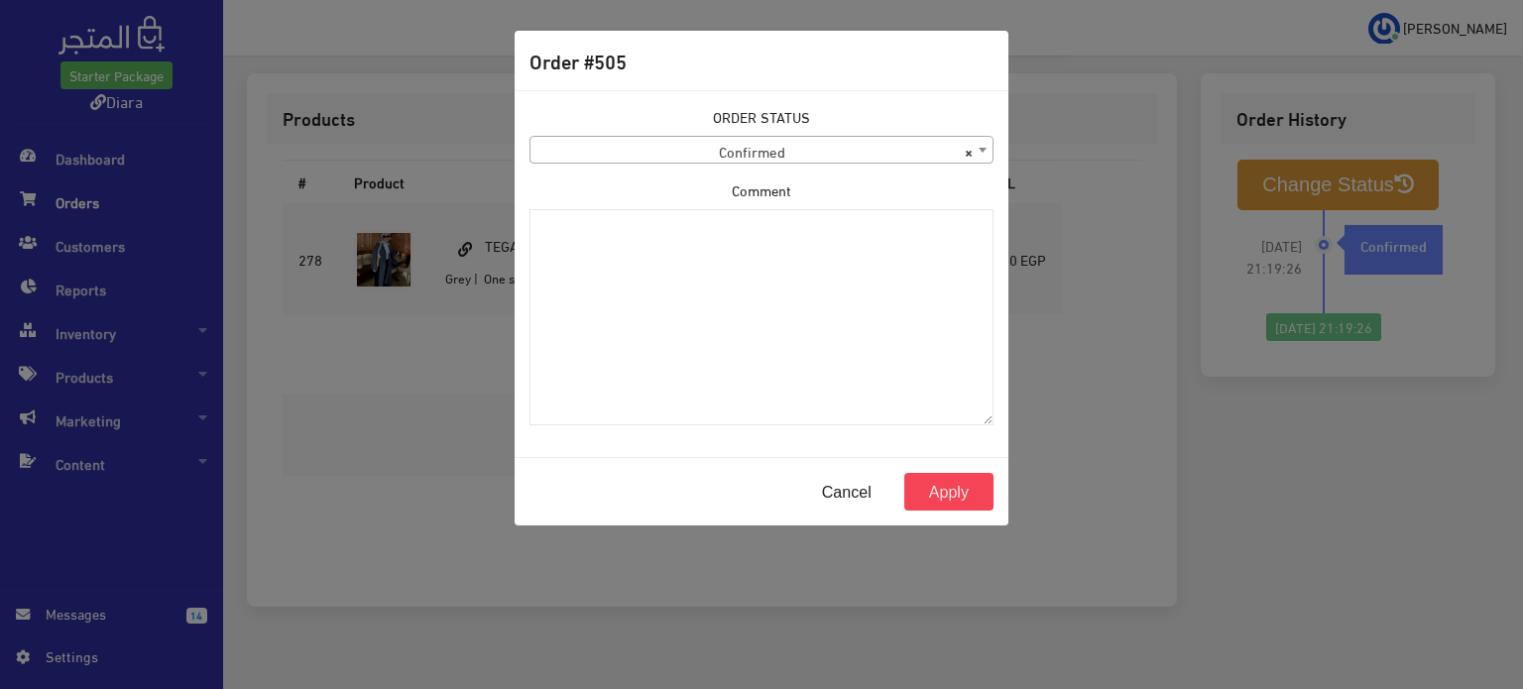
click at [571, 143] on span "× Confirmed" at bounding box center [762, 151] width 462 height 28
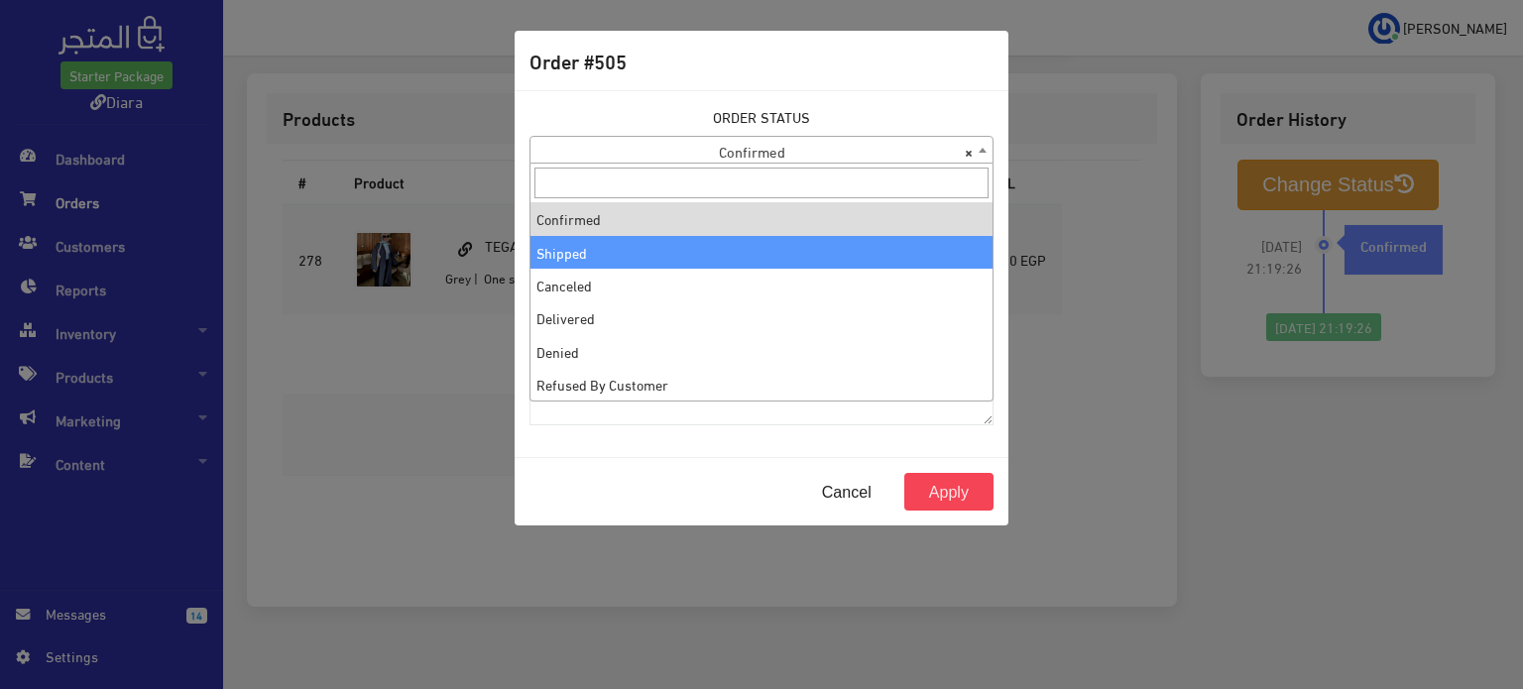
select select "2"
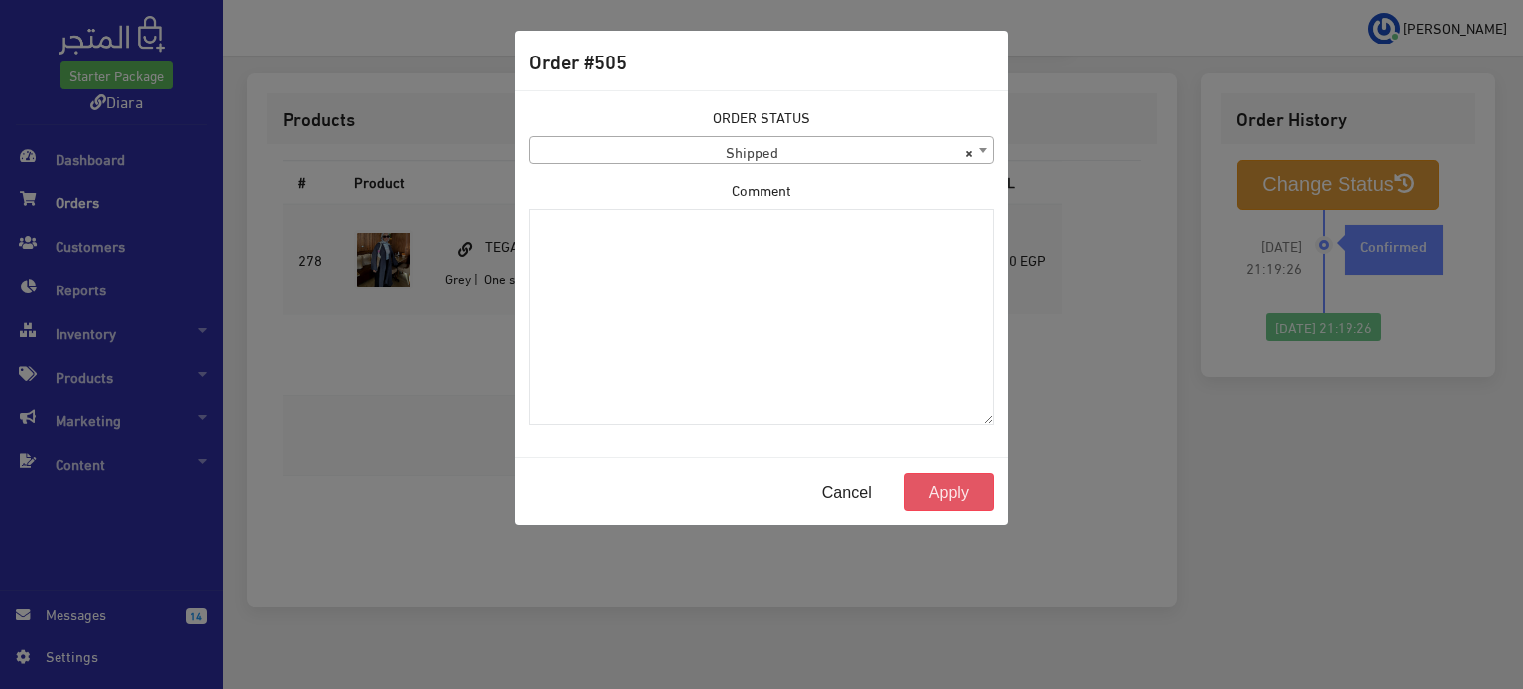
click at [946, 473] on button "Apply" at bounding box center [949, 492] width 89 height 38
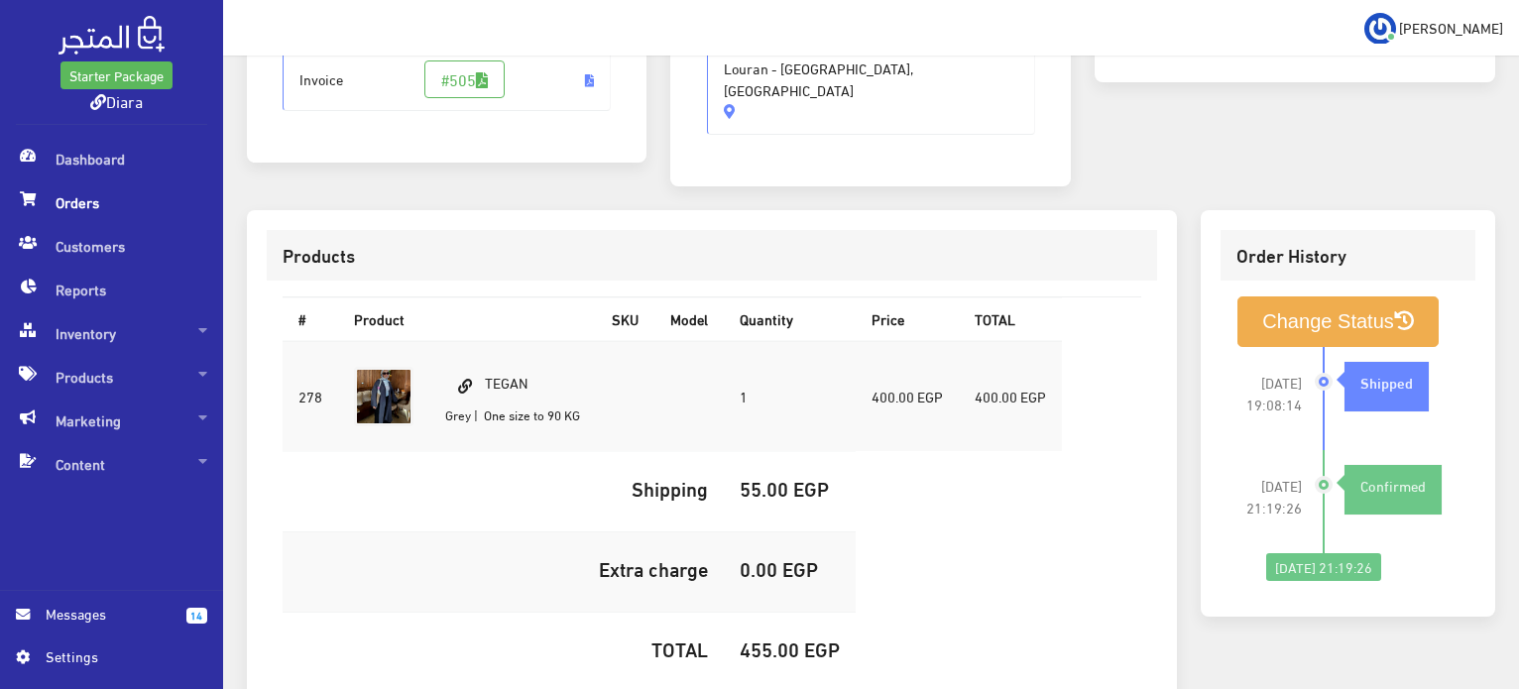
scroll to position [561, 0]
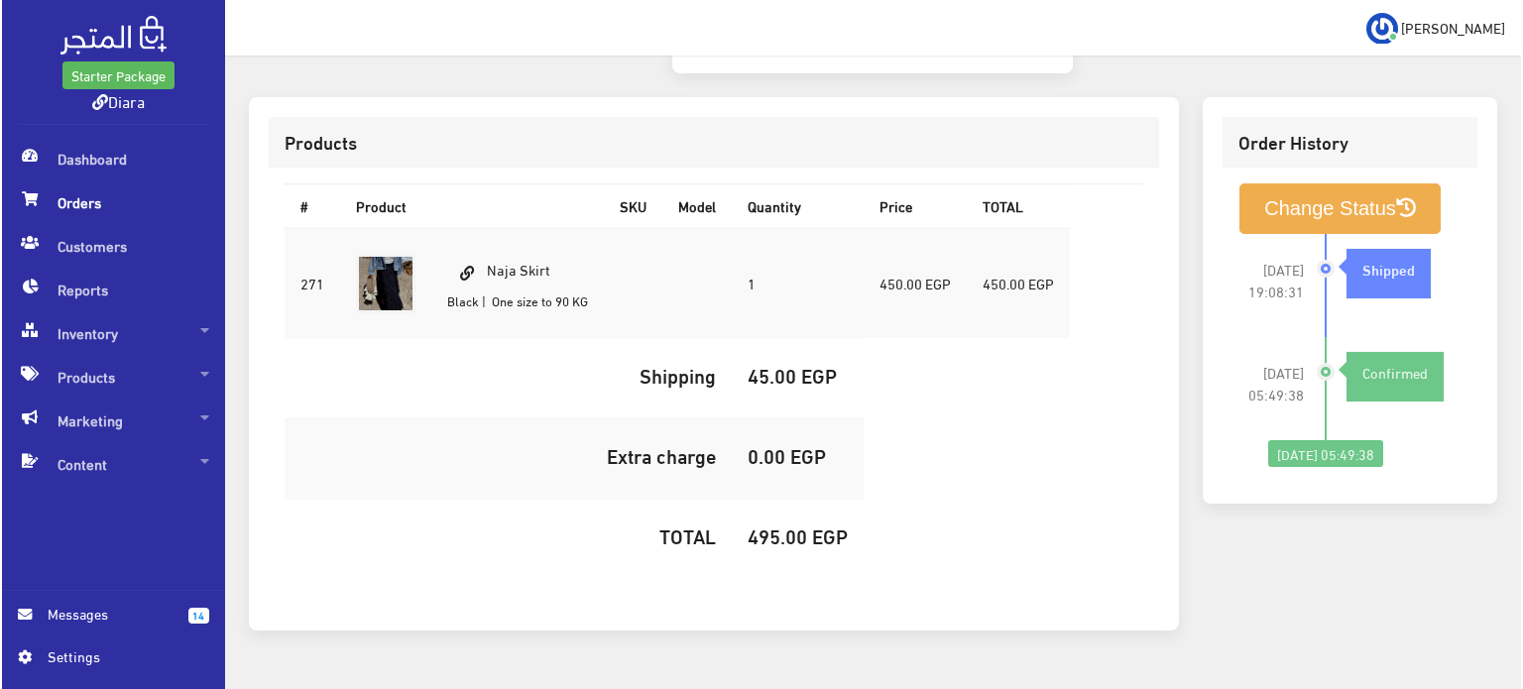
scroll to position [587, 0]
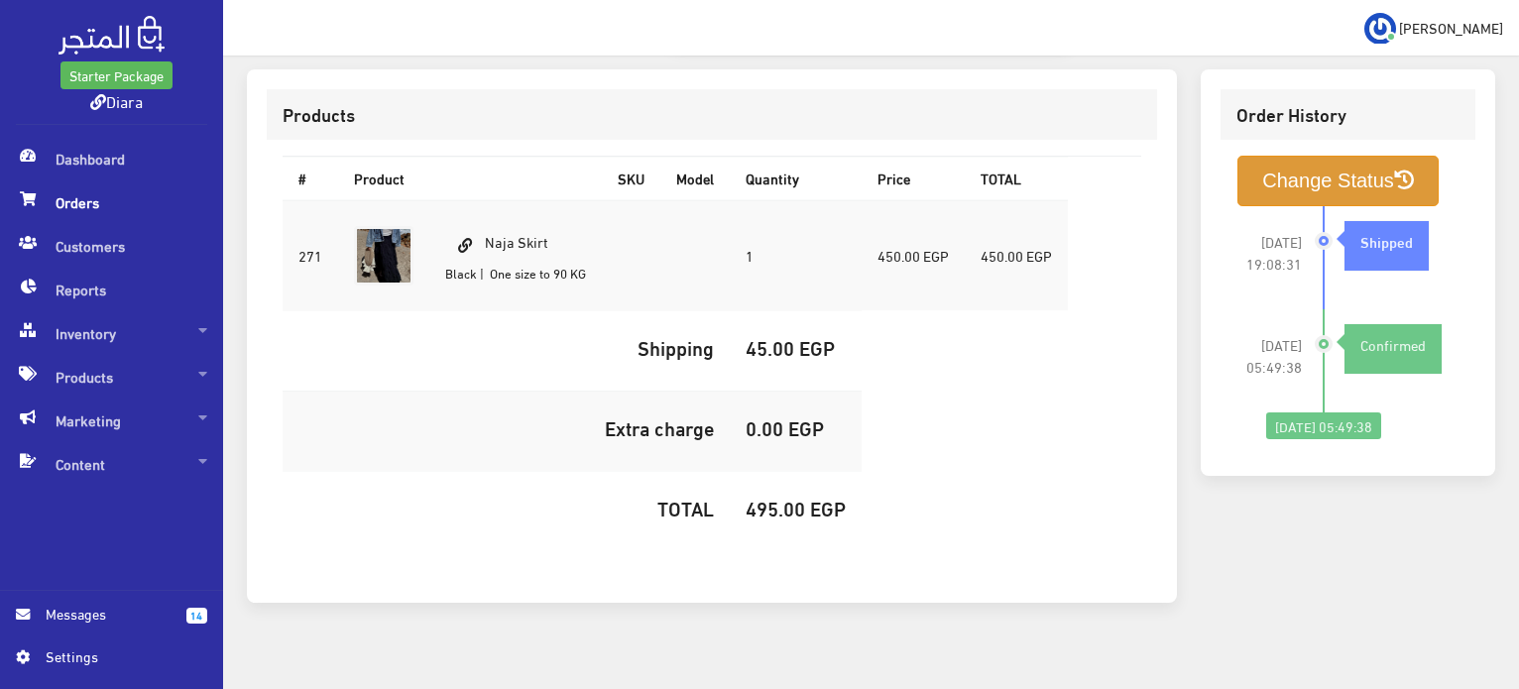
click at [1276, 156] on button "Change Status" at bounding box center [1338, 181] width 201 height 51
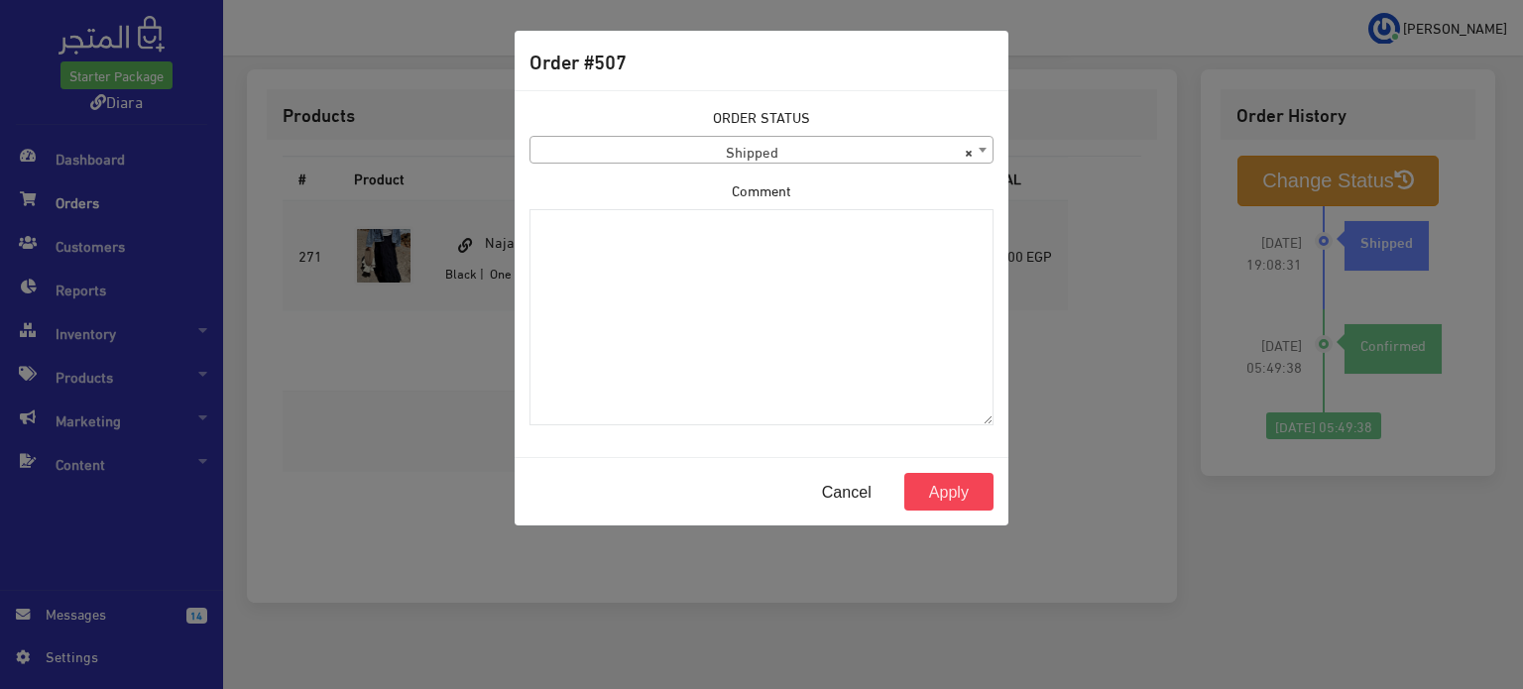
click at [908, 131] on div "ORDER STATUS Confirmed Shipped Canceled Delivered Denied Refused By Customer Pe…" at bounding box center [762, 135] width 464 height 58
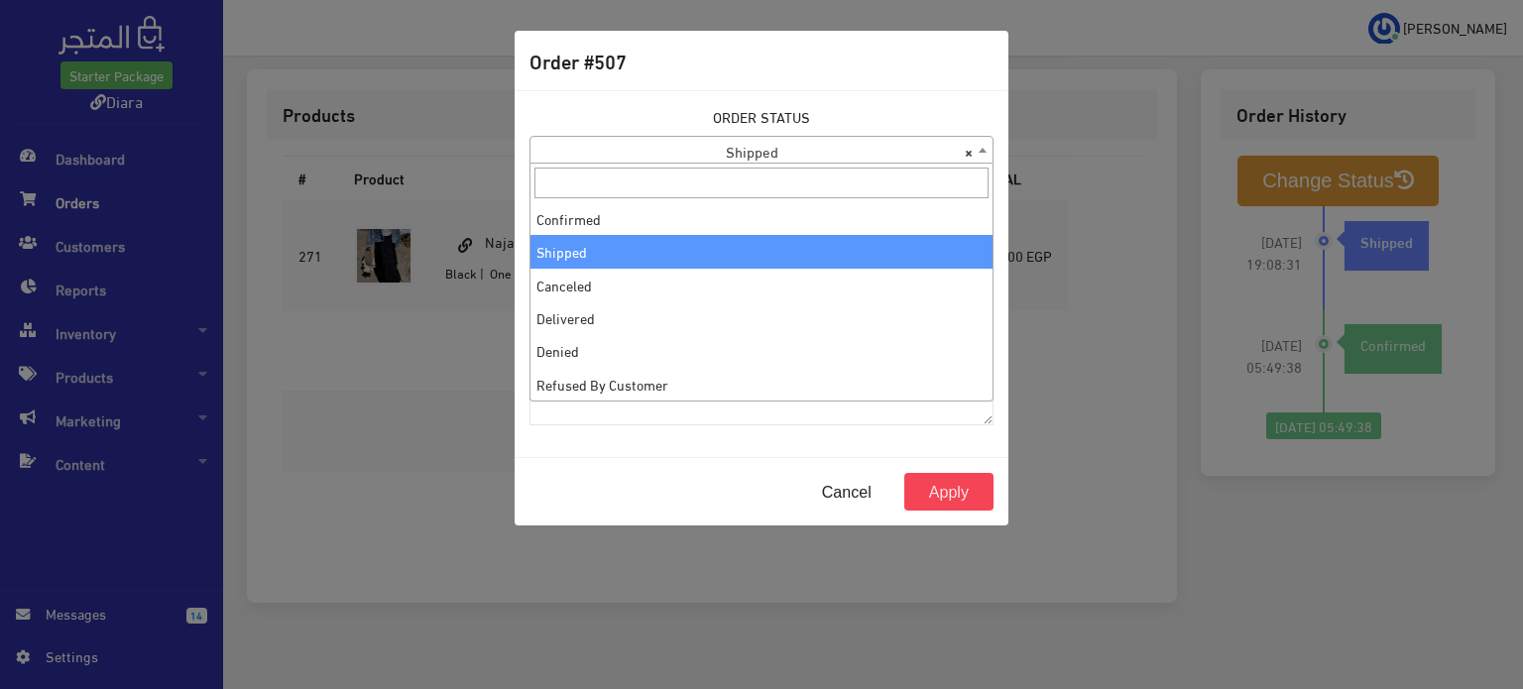
click at [909, 143] on span "× Shipped" at bounding box center [762, 151] width 462 height 28
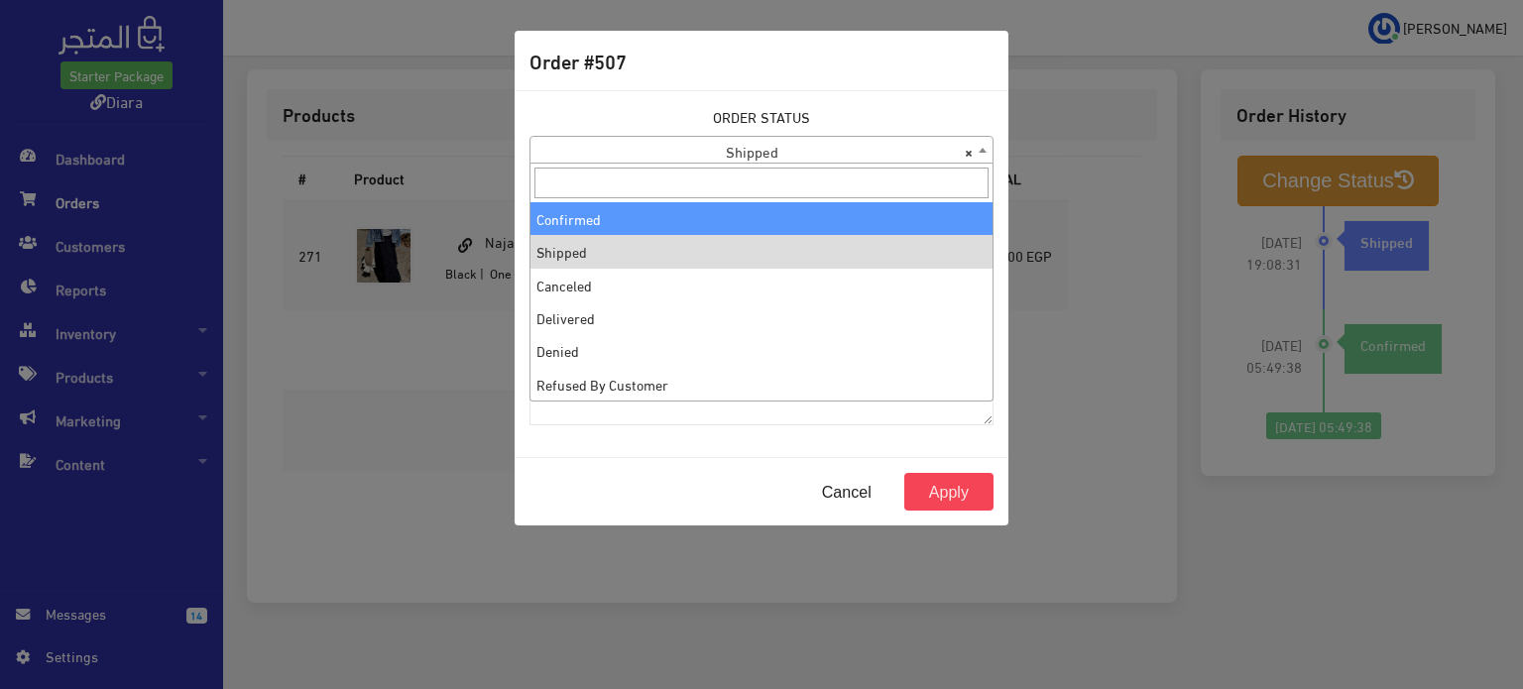
select select "1"
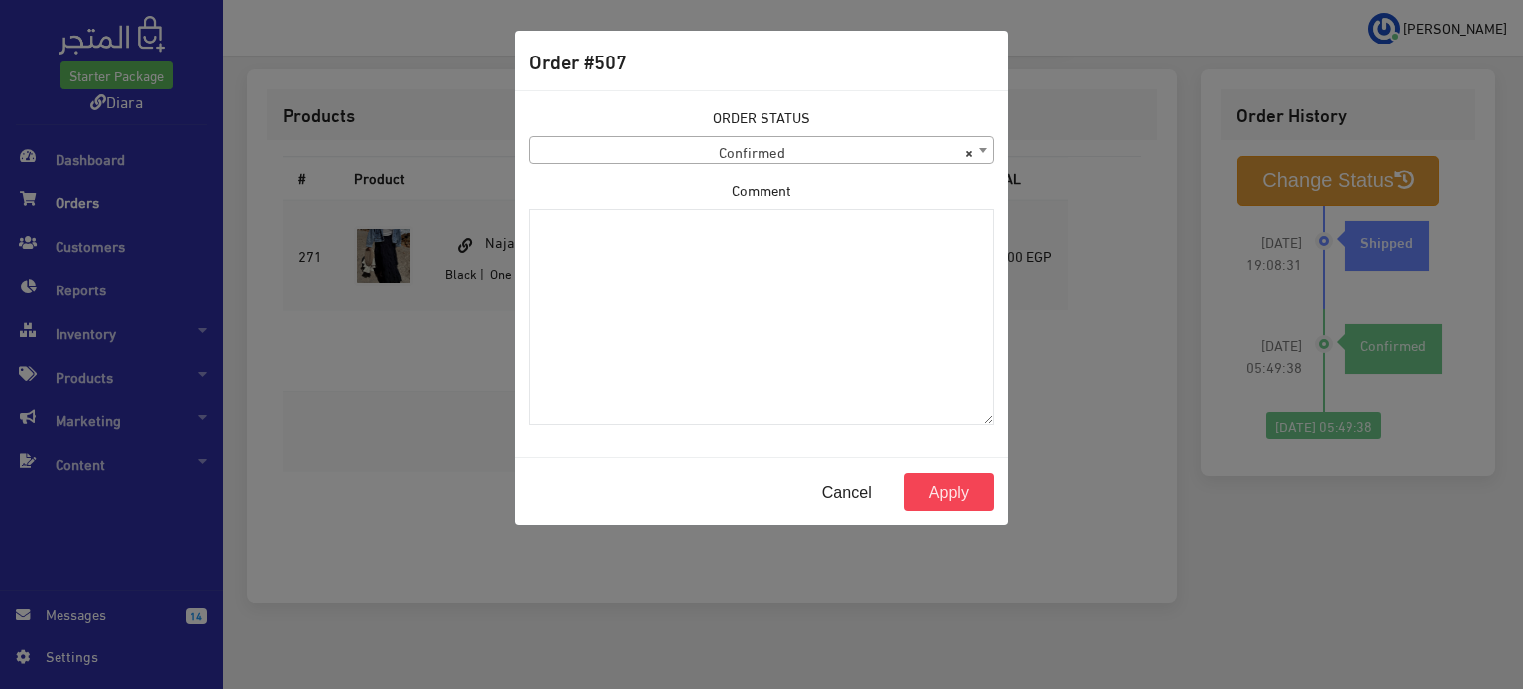
click at [946, 461] on div "Cancel Apply" at bounding box center [762, 491] width 494 height 68
click at [962, 480] on button "Apply" at bounding box center [949, 492] width 89 height 38
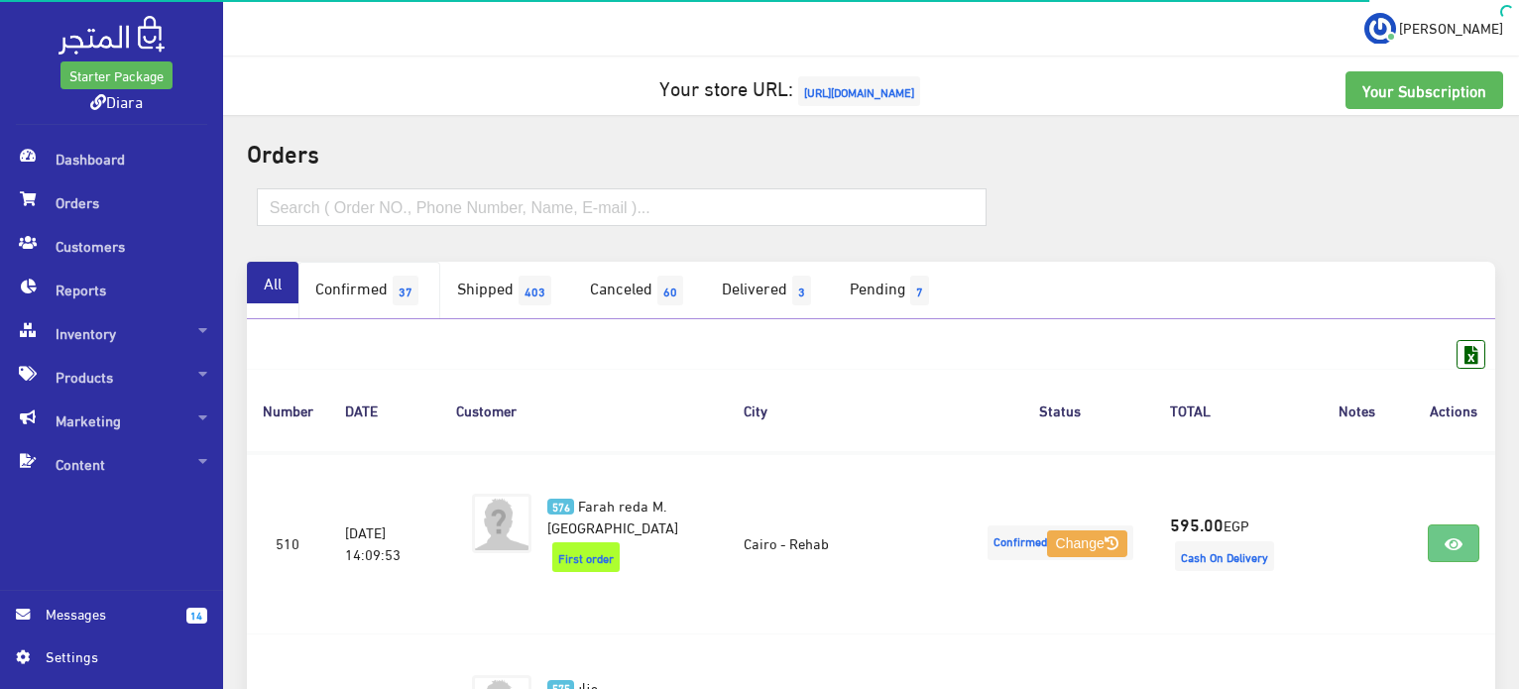
click at [405, 296] on span "37" at bounding box center [406, 291] width 26 height 30
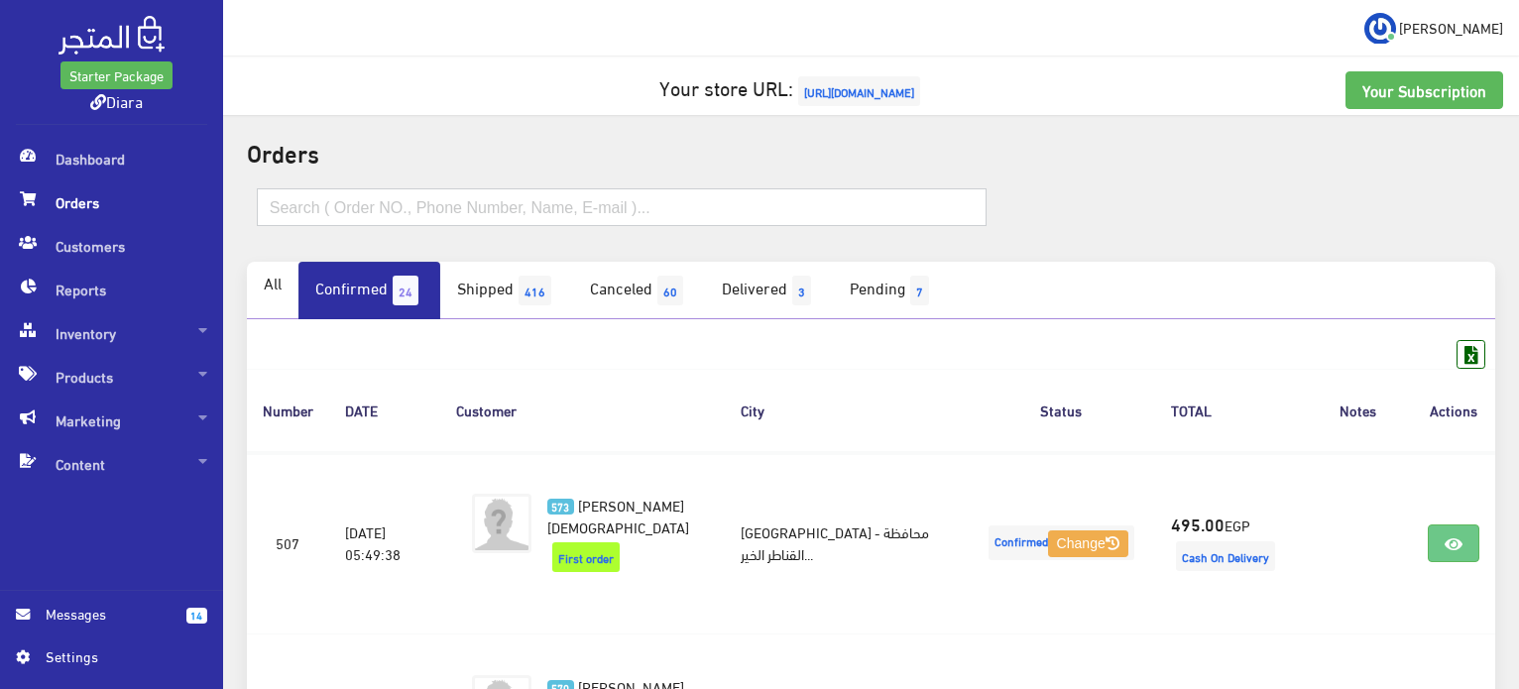
click at [452, 209] on input "text" at bounding box center [622, 207] width 730 height 38
paste input "شهد عاطف"
type input "شهد عاطف"
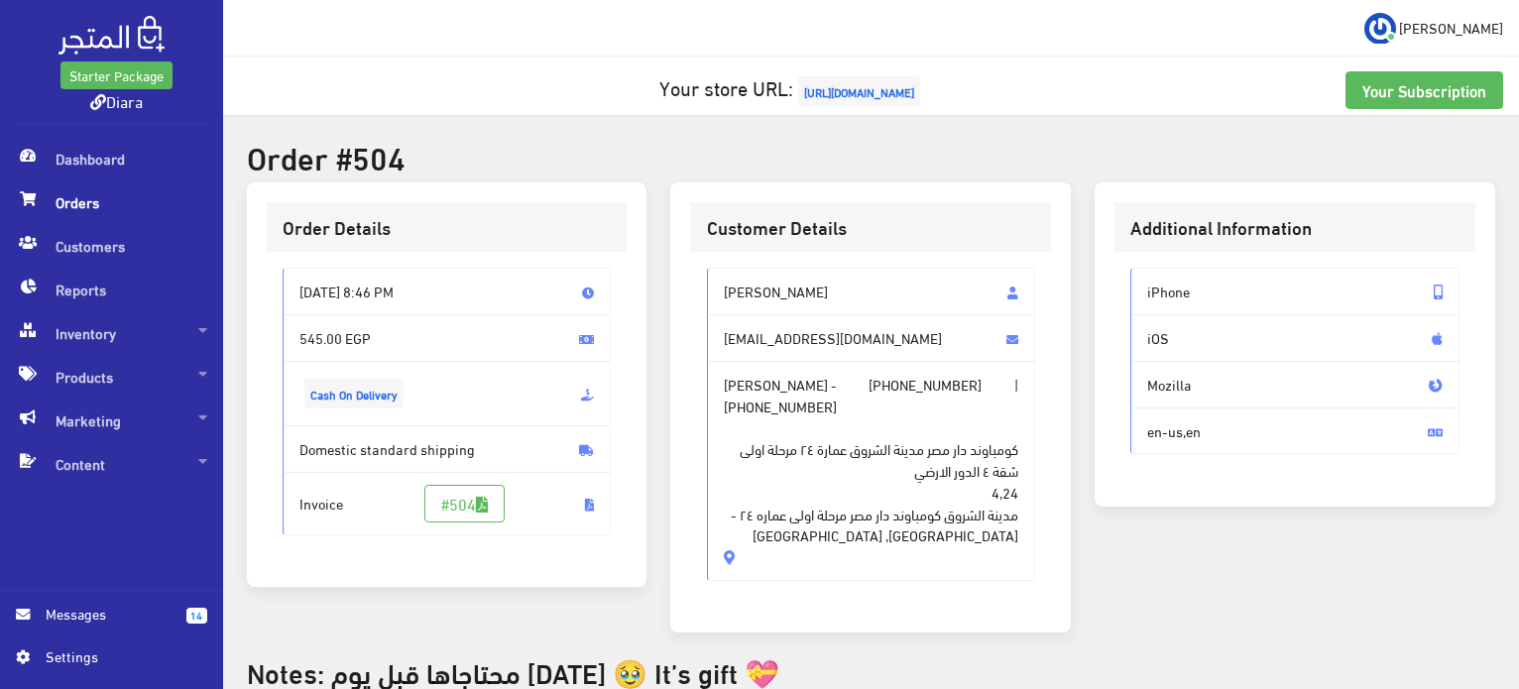
click at [758, 309] on span "[PERSON_NAME]" at bounding box center [871, 292] width 329 height 48
click at [759, 309] on span "[PERSON_NAME]" at bounding box center [871, 292] width 329 height 48
drag, startPoint x: 759, startPoint y: 309, endPoint x: 757, endPoint y: 274, distance: 35.8
click at [759, 311] on span "[PERSON_NAME]" at bounding box center [871, 292] width 329 height 48
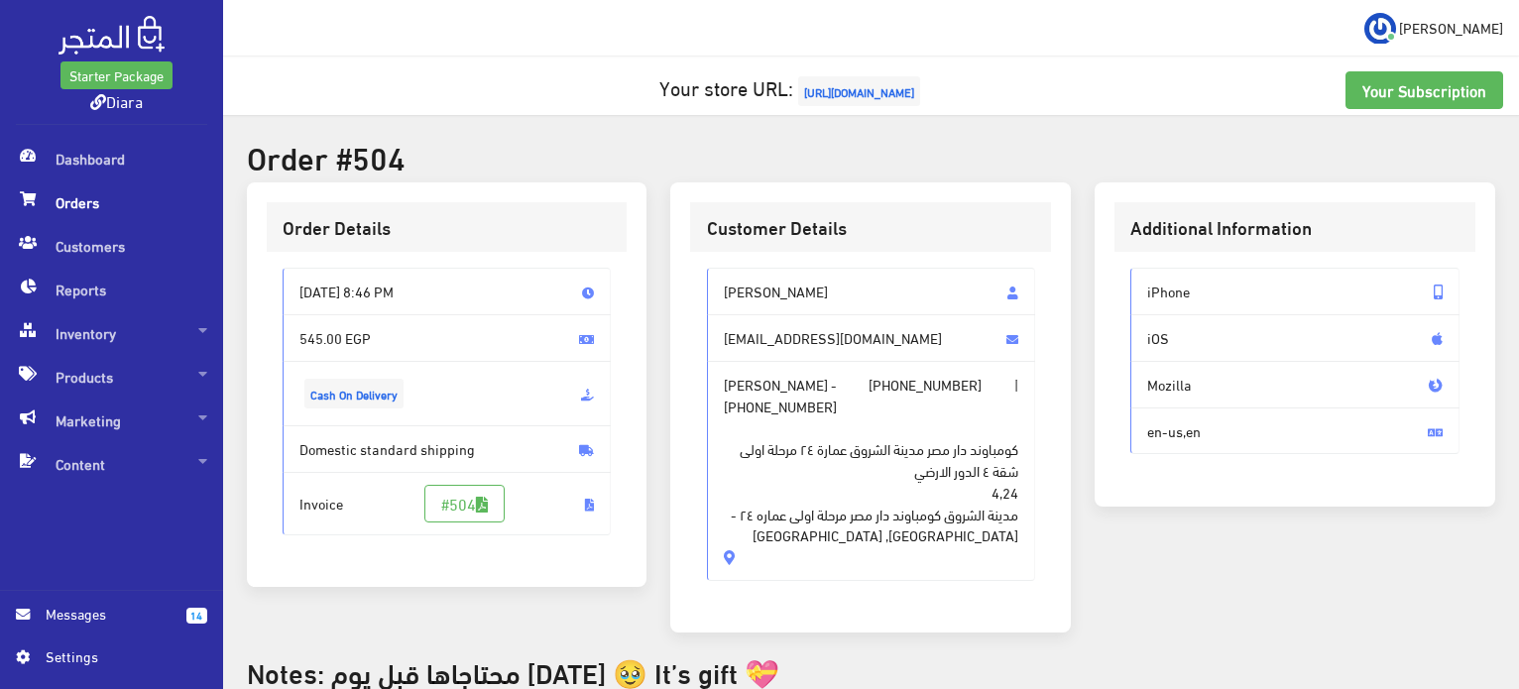
click at [759, 274] on span "[PERSON_NAME]" at bounding box center [871, 292] width 329 height 48
drag, startPoint x: 759, startPoint y: 274, endPoint x: 763, endPoint y: 557, distance: 283.7
click at [763, 557] on div "[PERSON_NAME] [EMAIL_ADDRESS][DOMAIN_NAME] [PERSON_NAME] - [PHONE_NUMBER] | [PH…" at bounding box center [871, 424] width 329 height 312
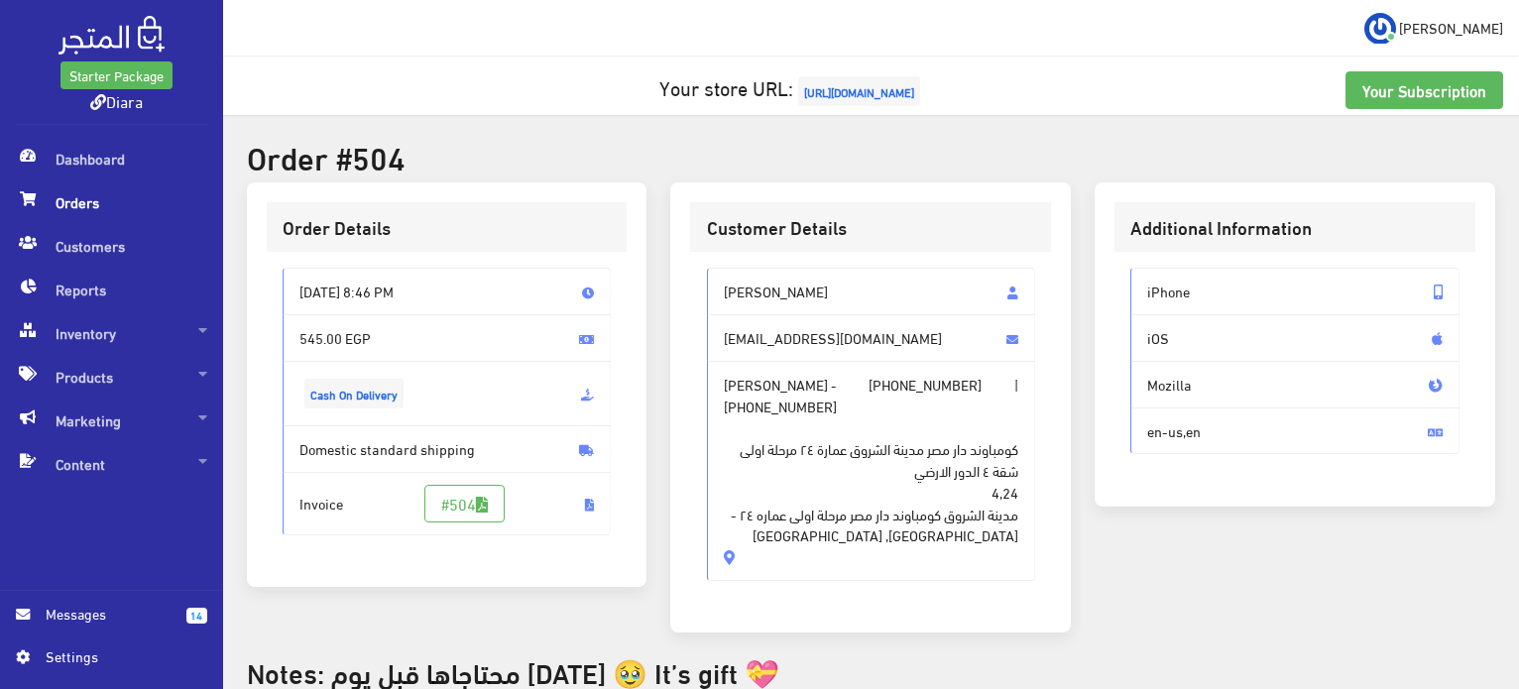
copy div "[PERSON_NAME] [EMAIL_ADDRESS][DOMAIN_NAME] [PERSON_NAME] - [PHONE_NUMBER] | [PH…"
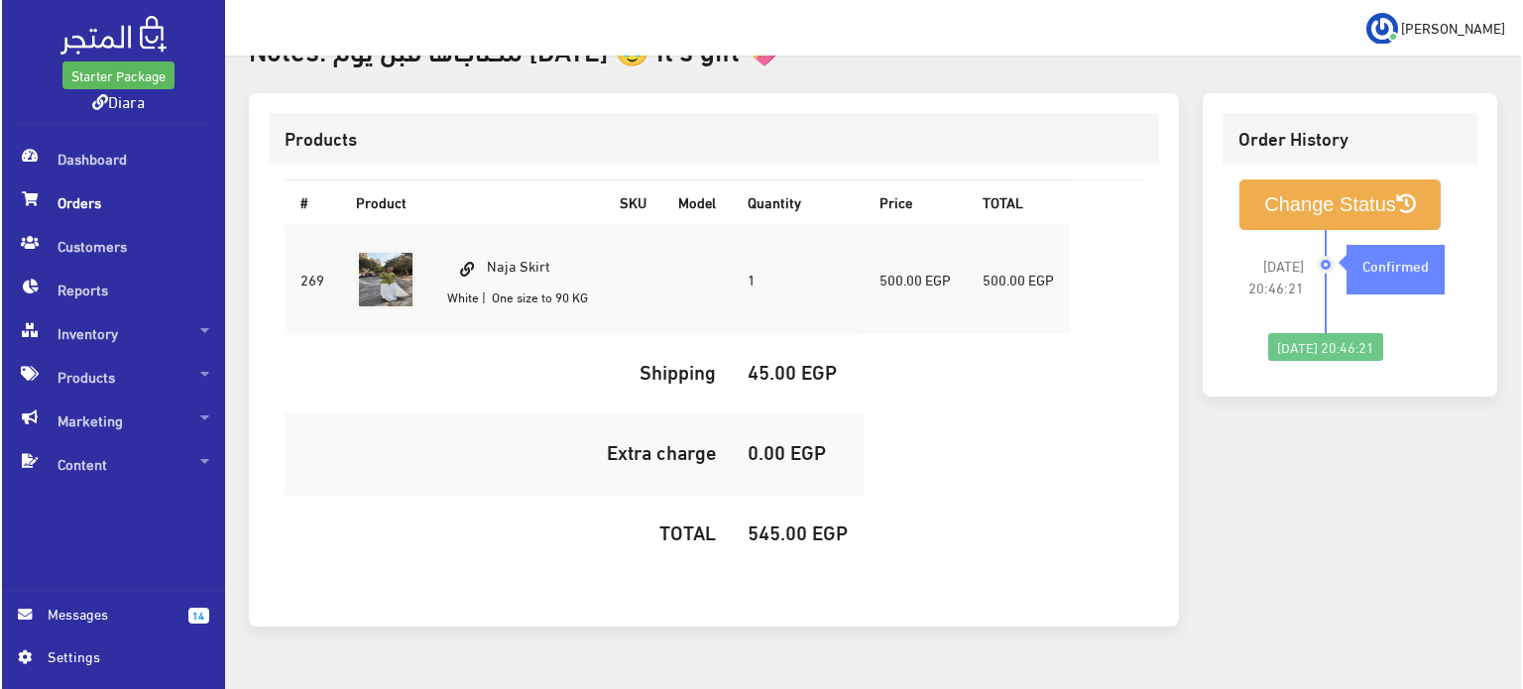
scroll to position [668, 0]
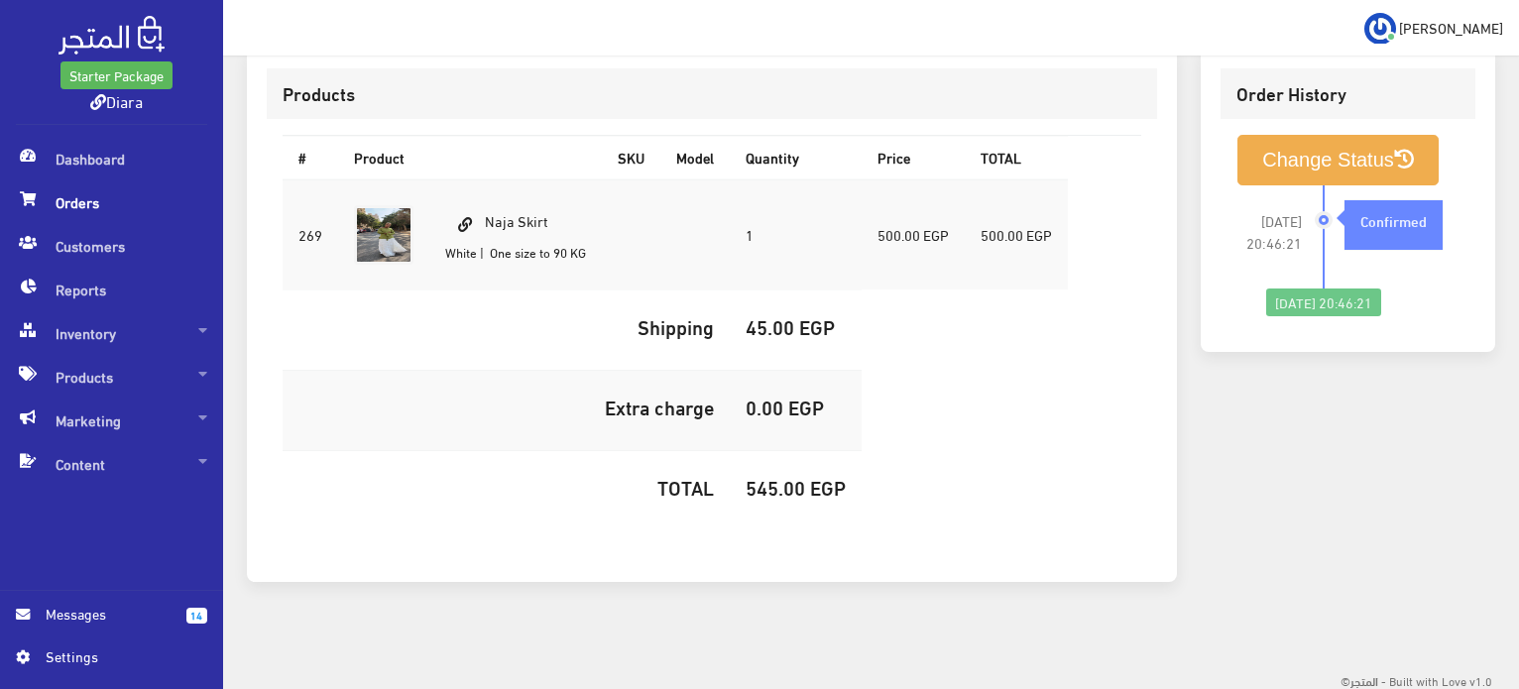
click at [818, 493] on h5 "545.00 EGP" at bounding box center [796, 487] width 100 height 22
click at [791, 486] on h5 "545.00 EGP" at bounding box center [796, 487] width 100 height 22
copy h5 "545.00"
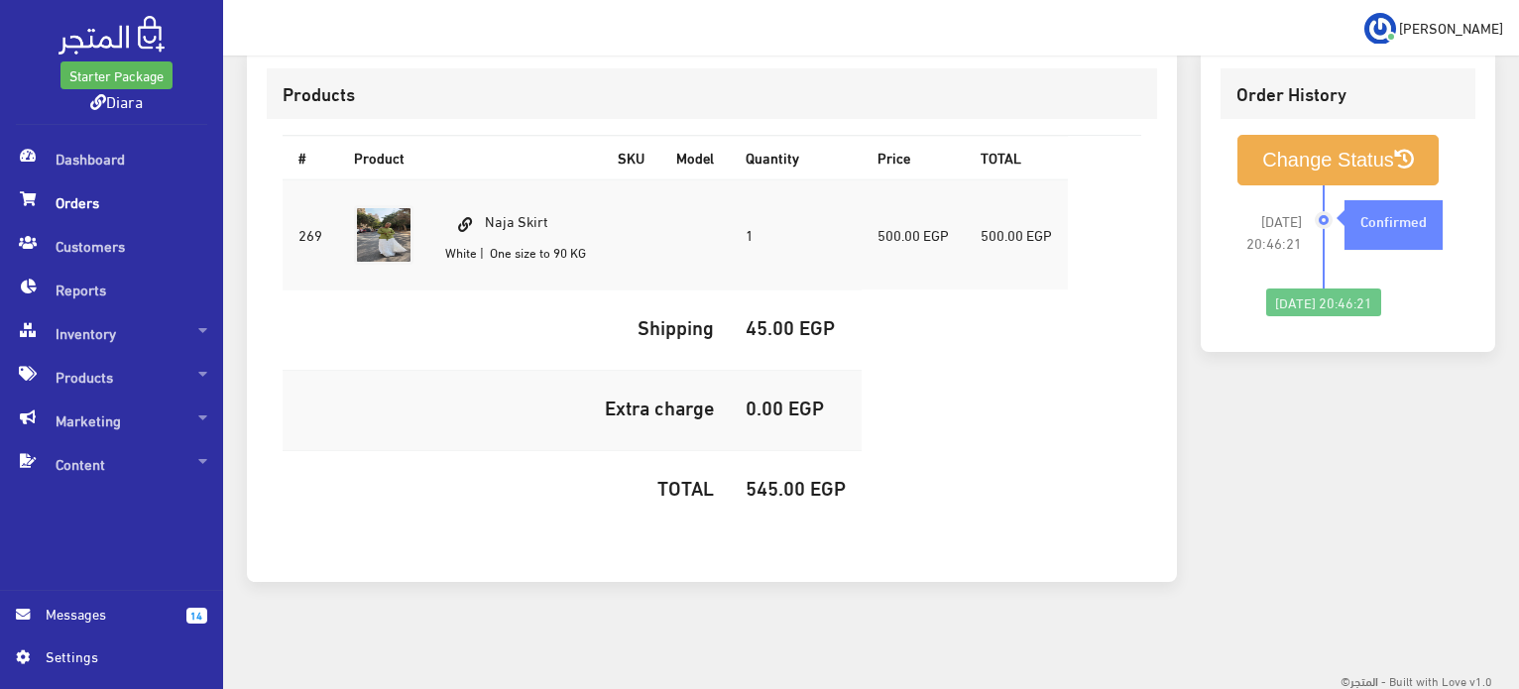
click at [1326, 119] on div "Change Status 2025-09-06 20:46:21 Confirmed" at bounding box center [1348, 225] width 255 height 213
click at [1288, 186] on li "2025-09-06 20:46:21 Confirmed" at bounding box center [1348, 236] width 223 height 103
click at [1293, 163] on button "Change Status" at bounding box center [1338, 160] width 201 height 51
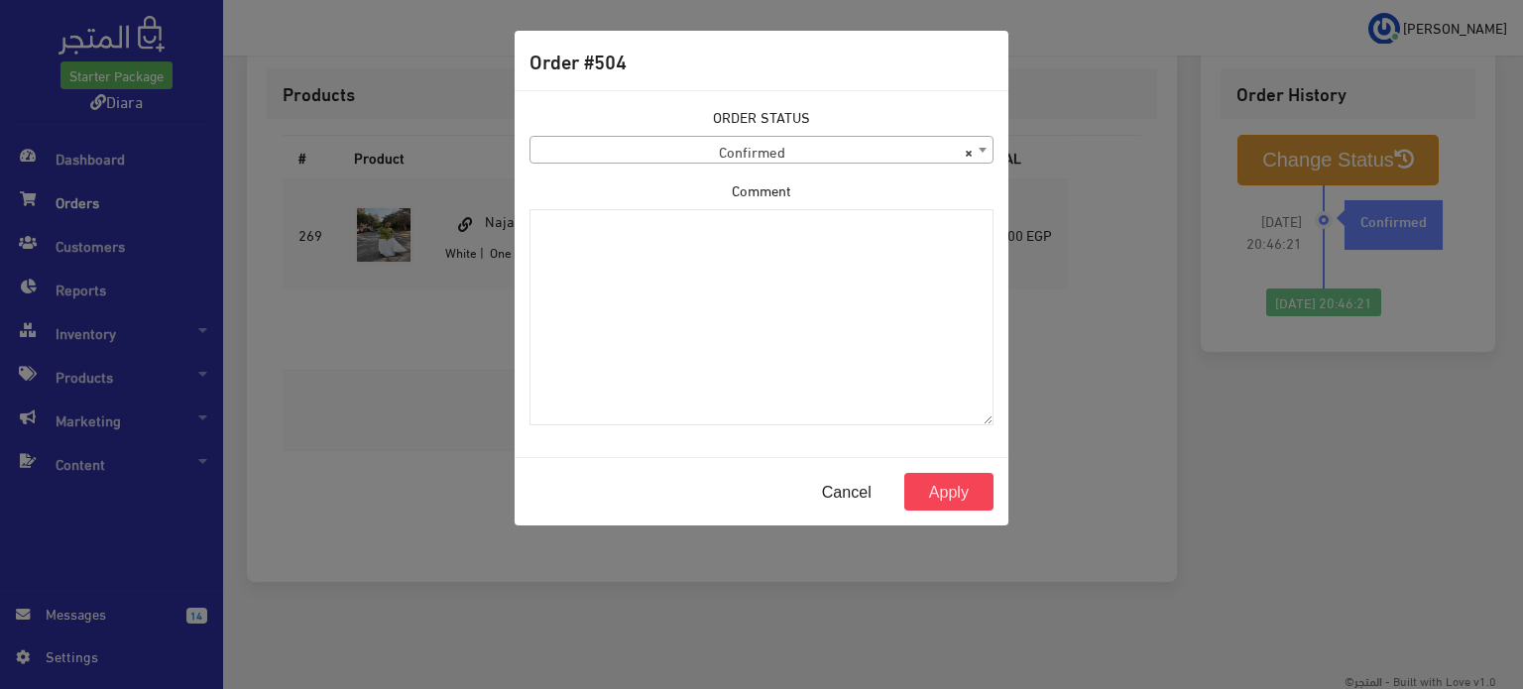
click at [690, 131] on div "ORDER STATUS Confirmed Shipped Canceled Delivered Denied Refused By Customer Pe…" at bounding box center [762, 135] width 464 height 58
click at [706, 142] on span "× Confirmed" at bounding box center [762, 151] width 462 height 28
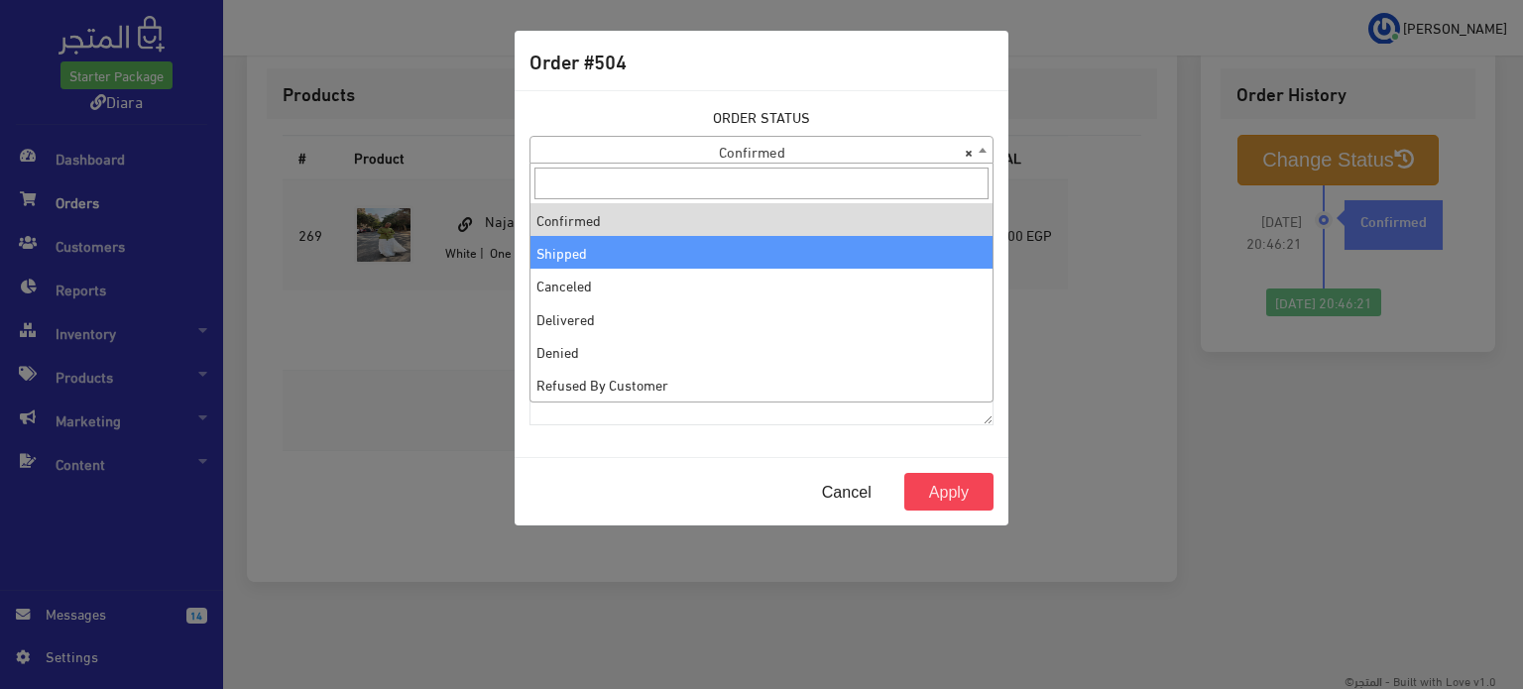
select select "2"
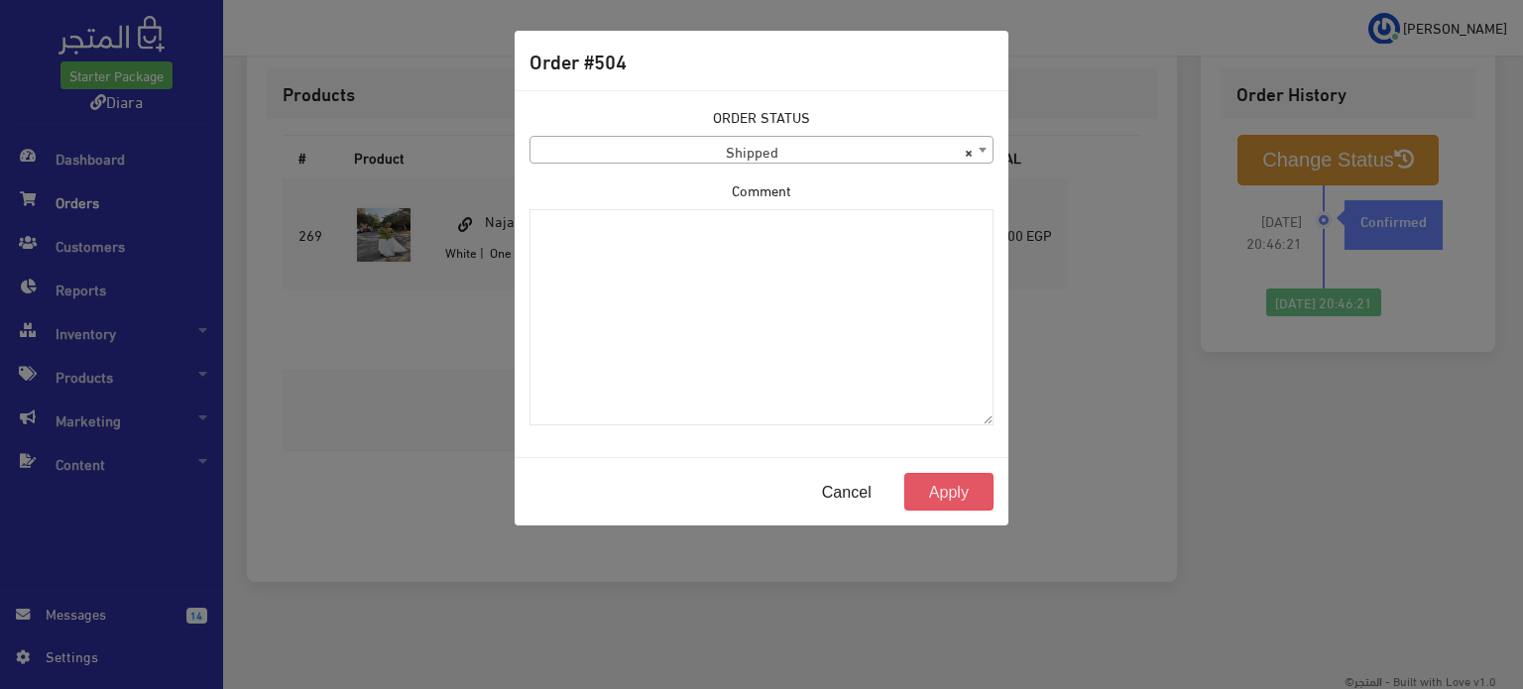
click at [957, 473] on button "Apply" at bounding box center [949, 492] width 89 height 38
click at [958, 484] on button "Apply" at bounding box center [949, 492] width 89 height 38
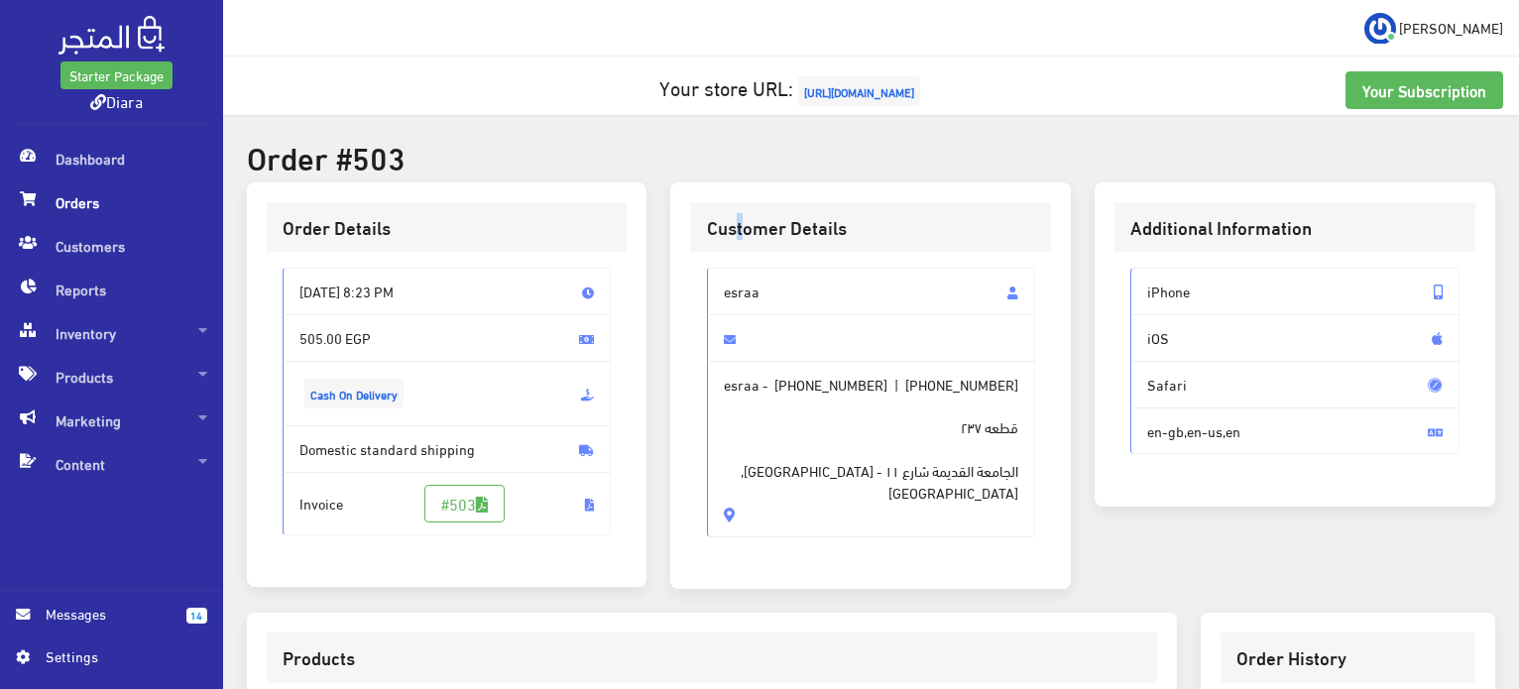
click at [740, 237] on h3 "Customer Details" at bounding box center [871, 227] width 329 height 19
click at [745, 269] on span "esraa" at bounding box center [871, 292] width 329 height 48
drag, startPoint x: 745, startPoint y: 269, endPoint x: 767, endPoint y: 471, distance: 203.5
click at [767, 471] on div "esraa esraa - +201119628093 | +201119628093 قطعه ٢٣٧ الجامعة القديمة شارع ١١ - …" at bounding box center [871, 403] width 329 height 270
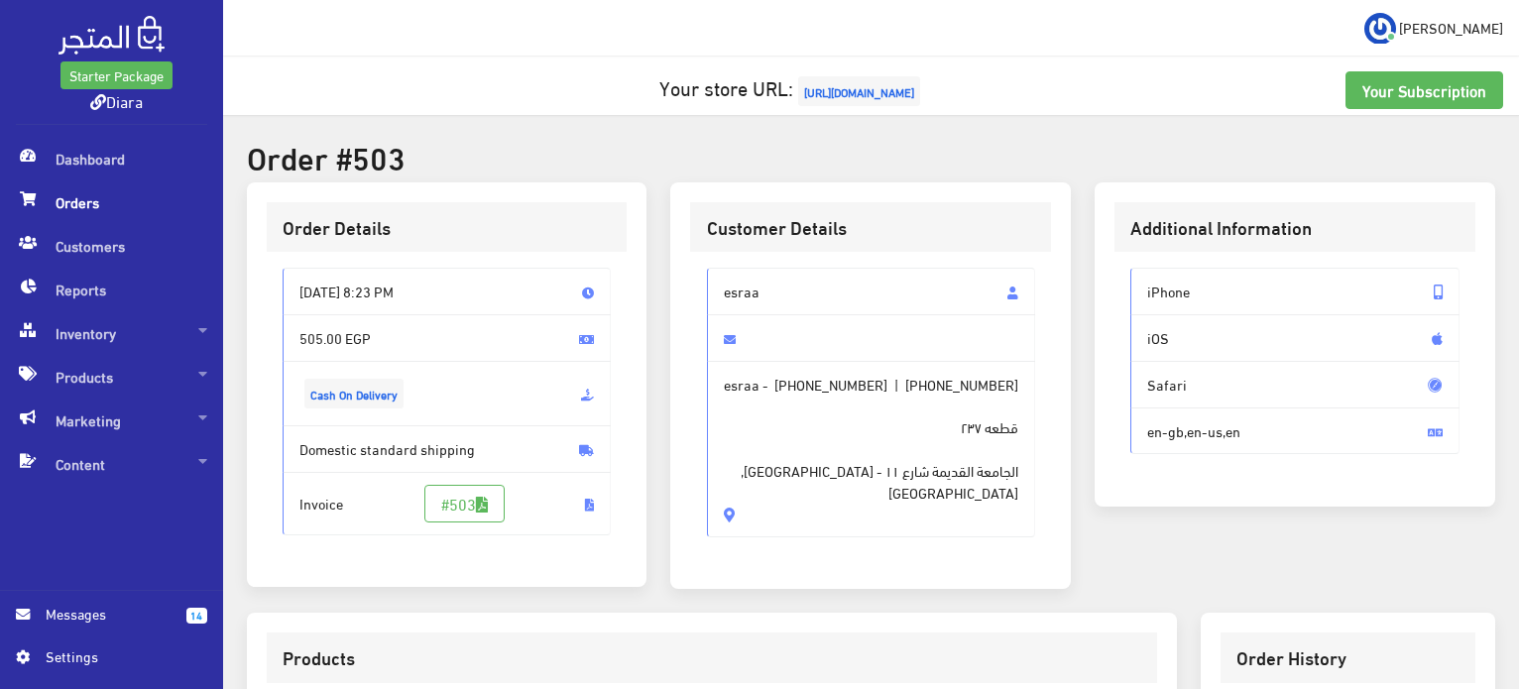
copy div "esraa esraa - +201119628093 | +201119628093 قطعه ٢٣٧ الجامعة القديمة شارع ١١ - …"
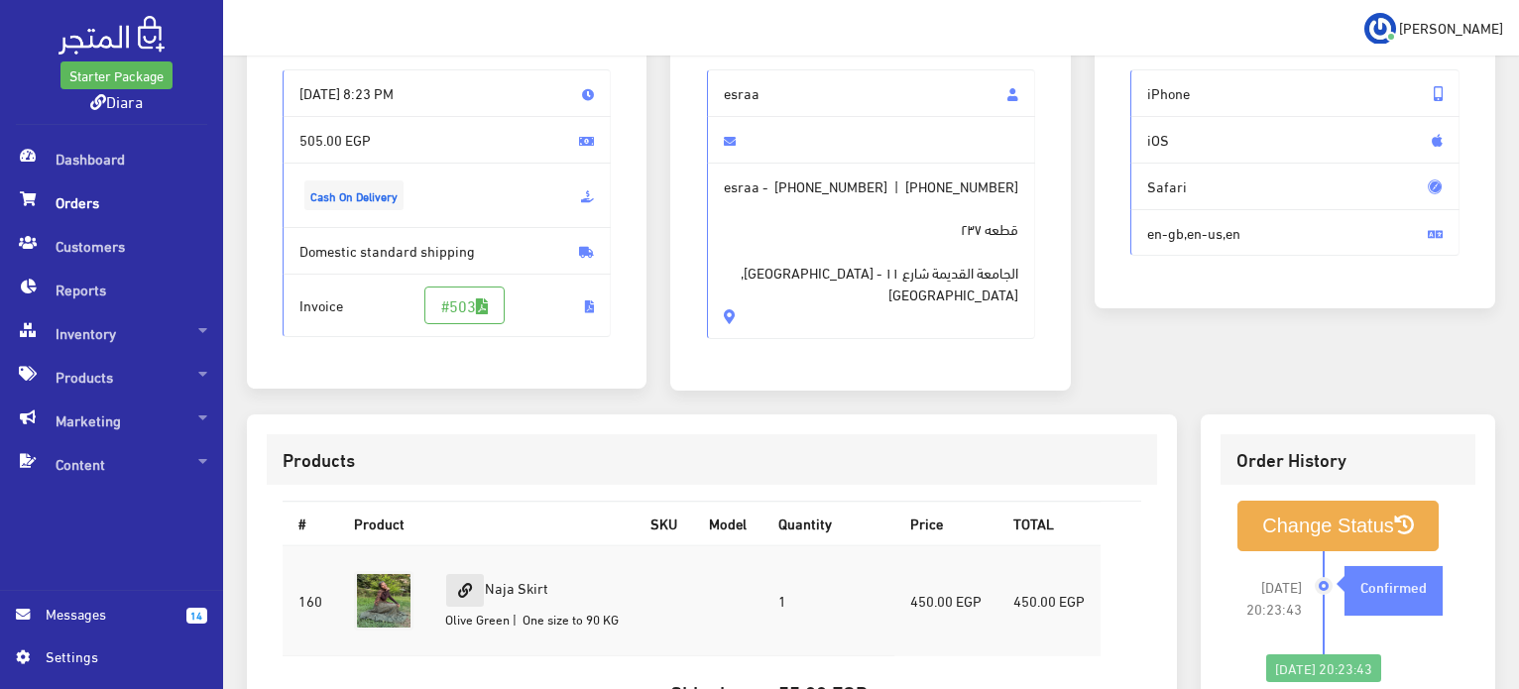
click at [480, 586] on link at bounding box center [465, 590] width 40 height 35
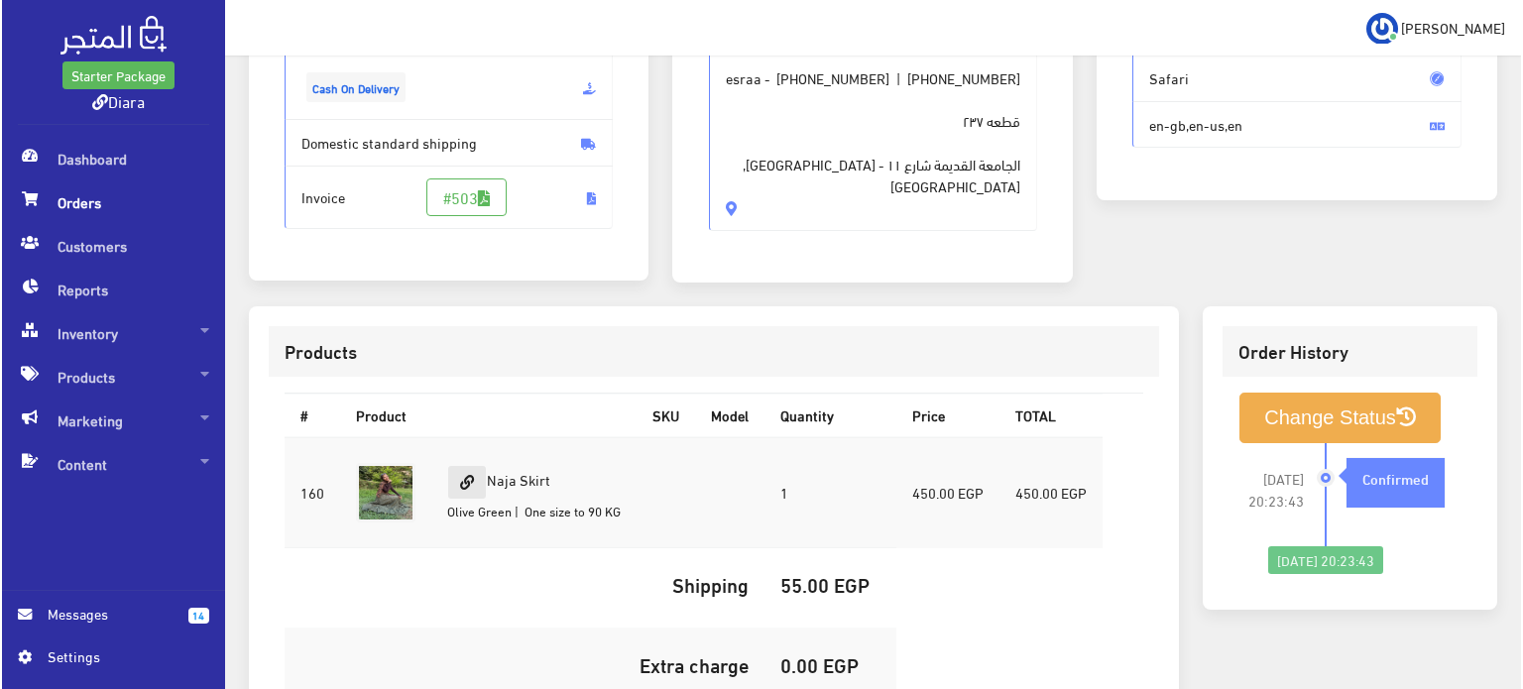
scroll to position [561, 0]
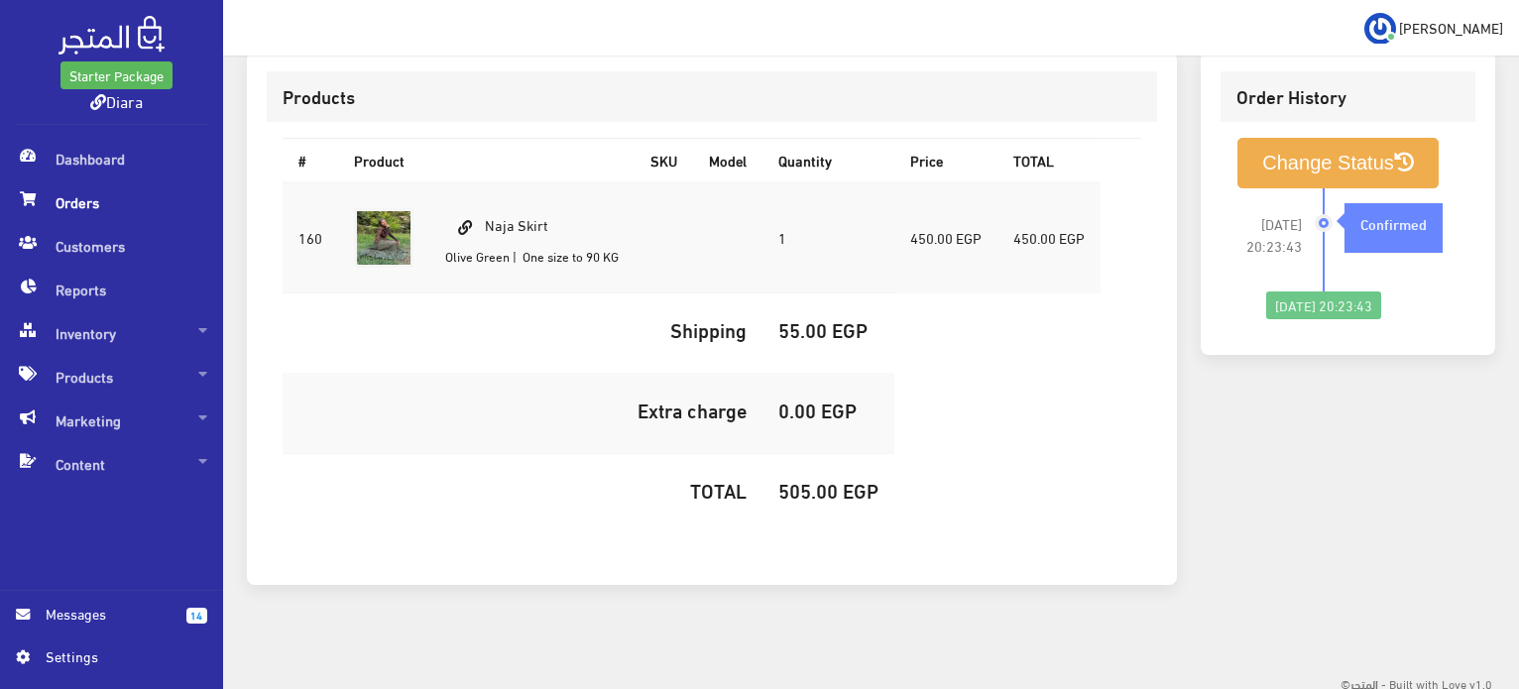
click at [528, 196] on td "Naja Skirt Olive Green | One size to 90 KG" at bounding box center [531, 237] width 205 height 111
copy td "Naja Skirt"
click at [803, 495] on h5 "505.00 EGP" at bounding box center [829, 490] width 100 height 22
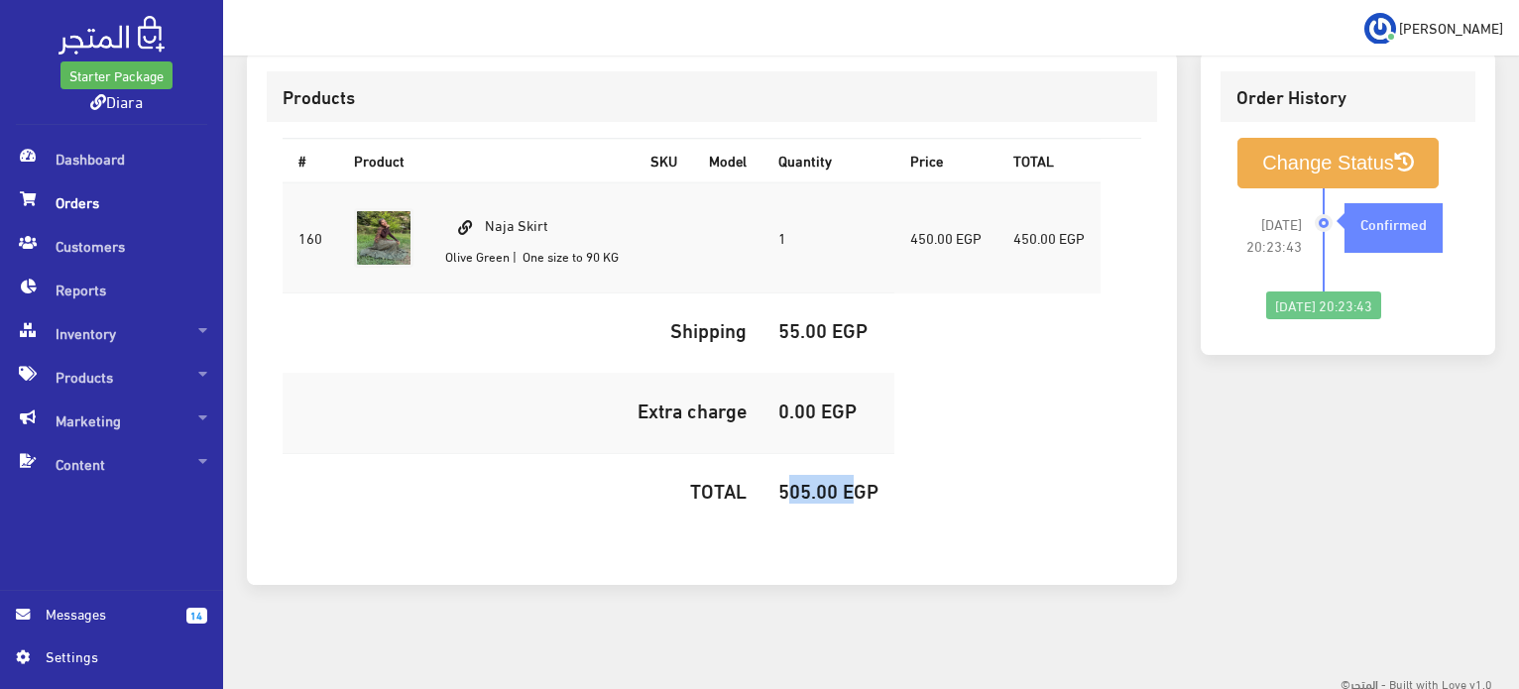
click at [803, 495] on h5 "505.00 EGP" at bounding box center [829, 490] width 100 height 22
copy h5 "505.00"
click at [1382, 163] on button "Change Status" at bounding box center [1338, 163] width 201 height 51
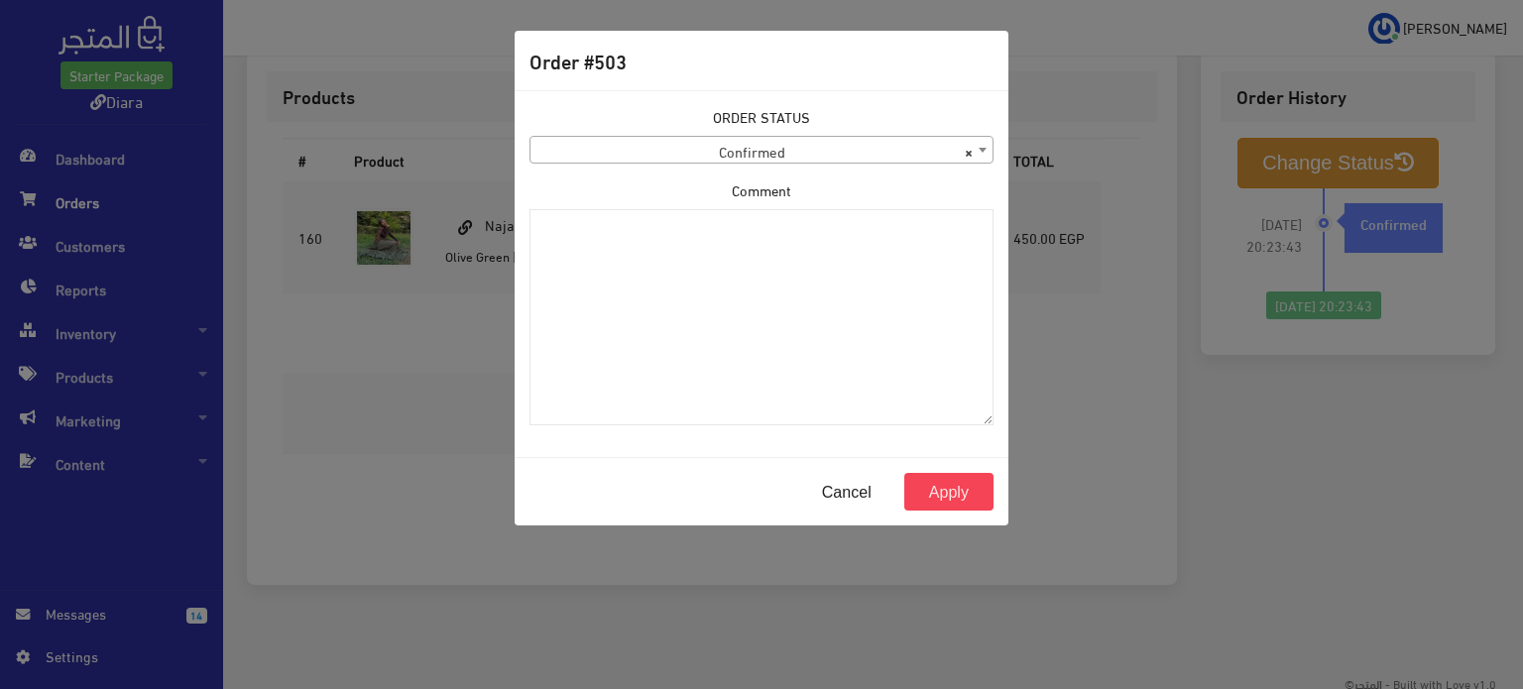
click at [707, 169] on div "ORDER STATUS Confirmed Shipped Canceled Delivered Denied Refused By Customer Pe…" at bounding box center [762, 273] width 488 height 335
click at [709, 166] on div "ORDER STATUS Confirmed Shipped Canceled Delivered Denied Refused By Customer Pe…" at bounding box center [762, 273] width 488 height 335
click at [709, 164] on body "Starter Package Diara Dashboard Orders 14" at bounding box center [761, 68] width 1523 height 1258
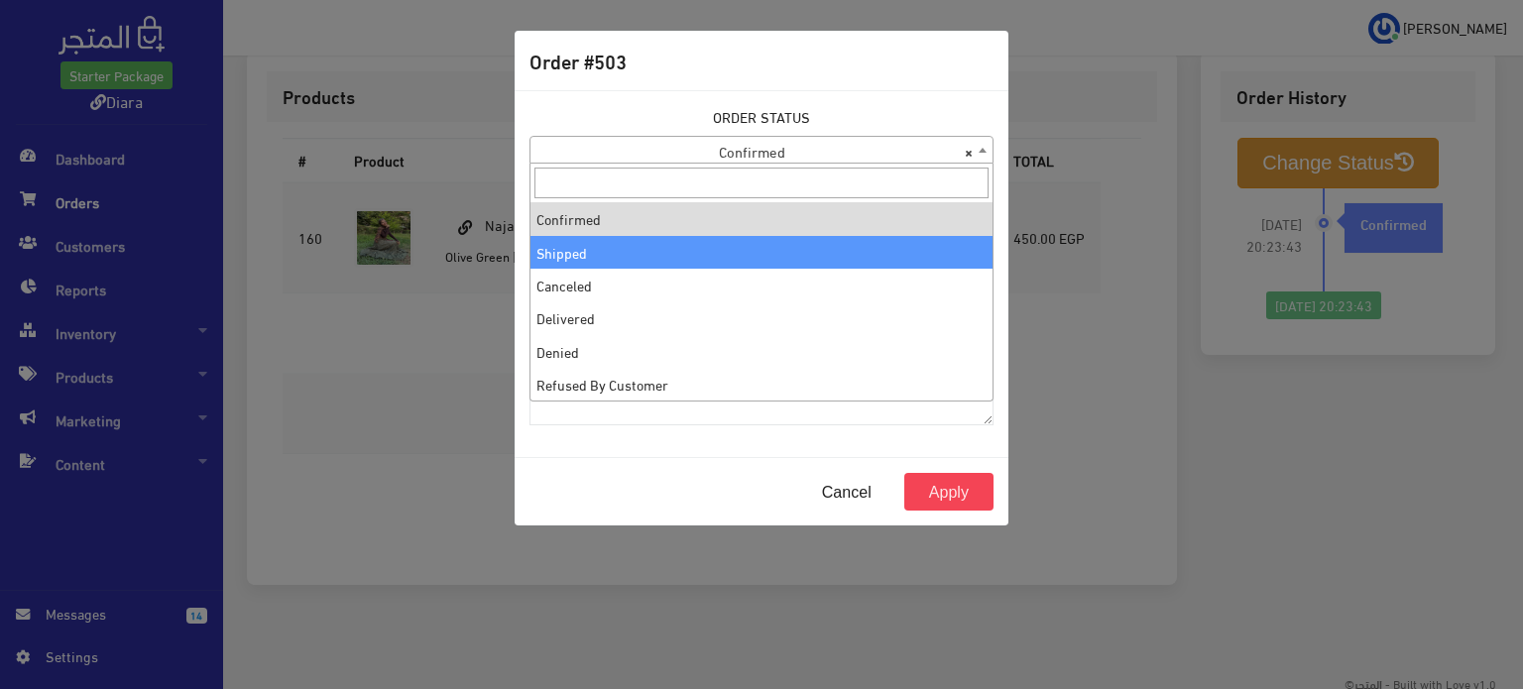
select select "2"
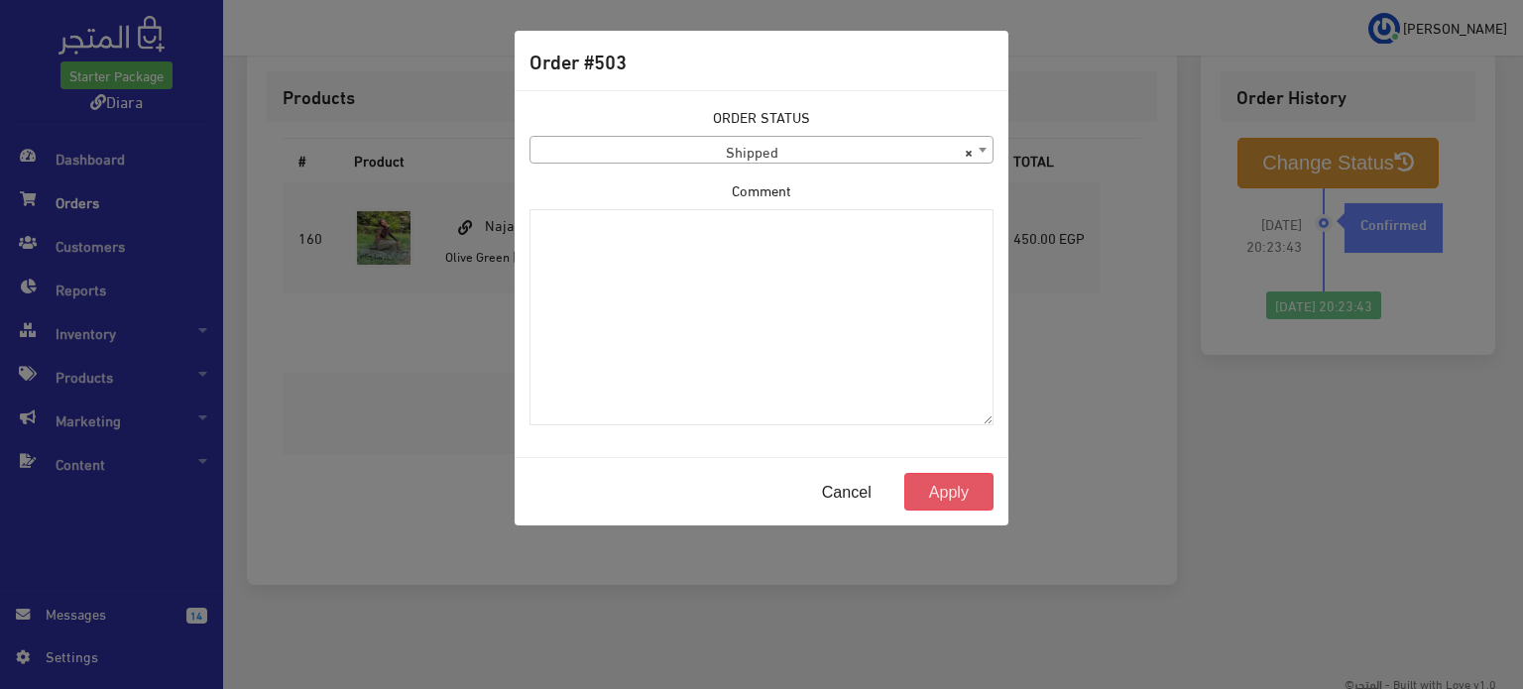
click at [935, 499] on button "Apply" at bounding box center [949, 492] width 89 height 38
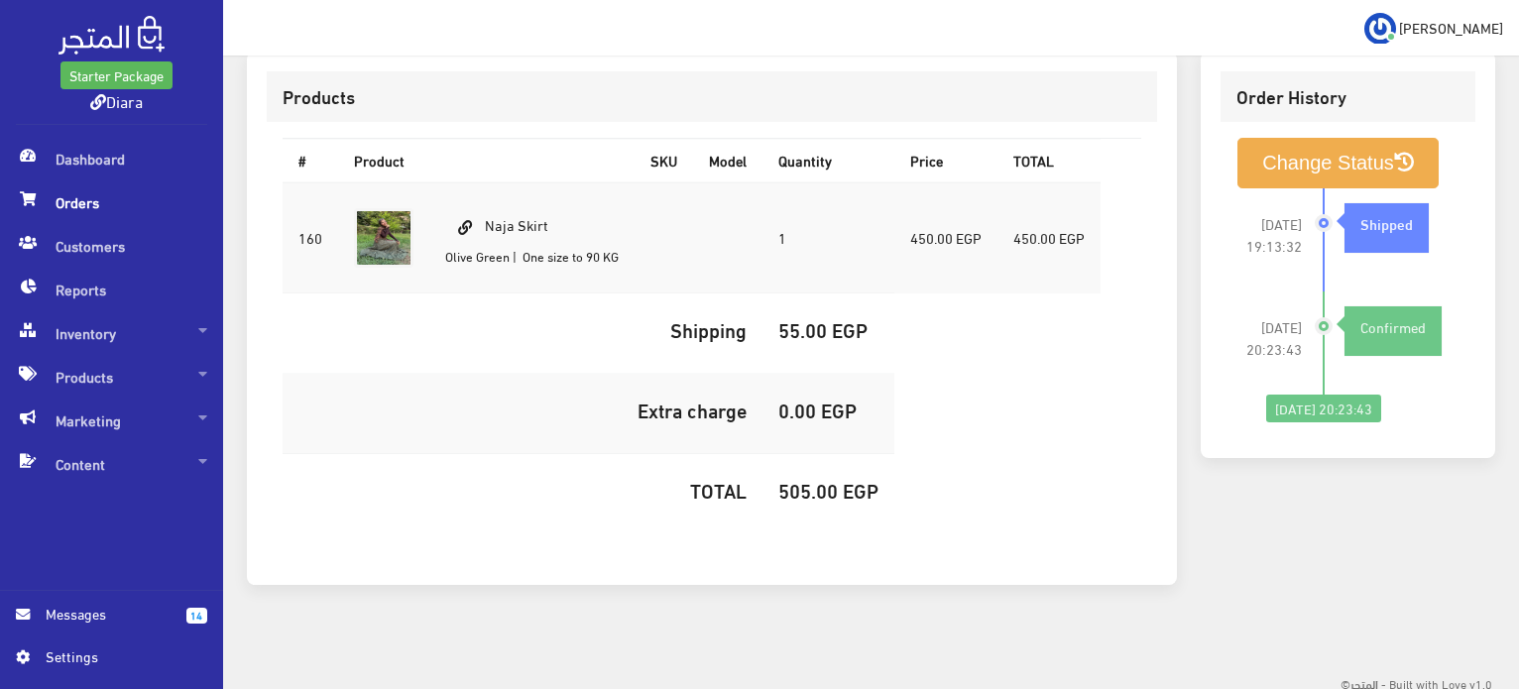
scroll to position [65, 0]
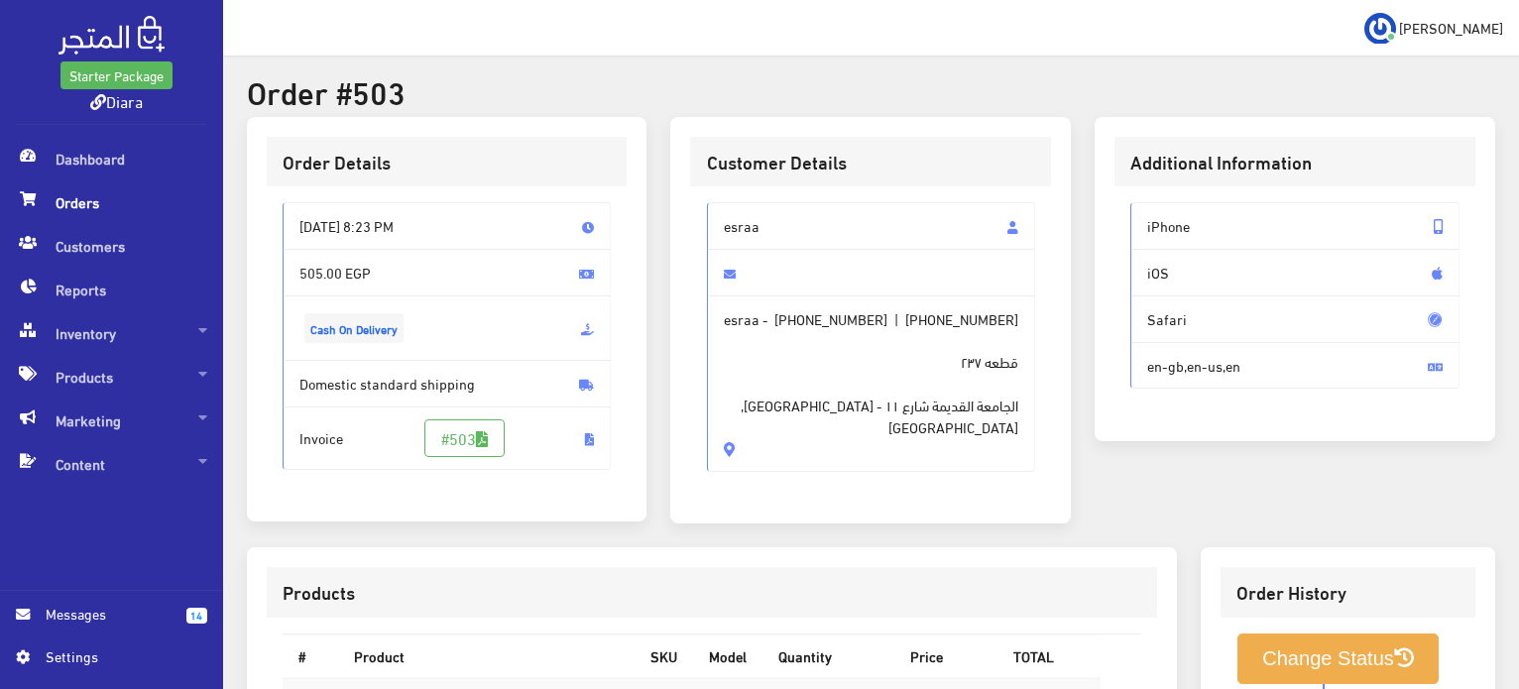
click at [735, 201] on div "esraa esraa - [PHONE_NUMBER] | [PHONE_NUMBER] قطعه ٢٣٧ الجامعة القديمة [GEOGRAP…" at bounding box center [870, 344] width 361 height 317
click at [737, 201] on div "esraa esraa - [PHONE_NUMBER] | [PHONE_NUMBER] قطعه ٢٣٧ الجامعة القديمة [GEOGRAP…" at bounding box center [870, 344] width 361 height 317
click at [756, 216] on span "esraa" at bounding box center [871, 226] width 329 height 48
drag, startPoint x: 756, startPoint y: 216, endPoint x: 755, endPoint y: 408, distance: 191.4
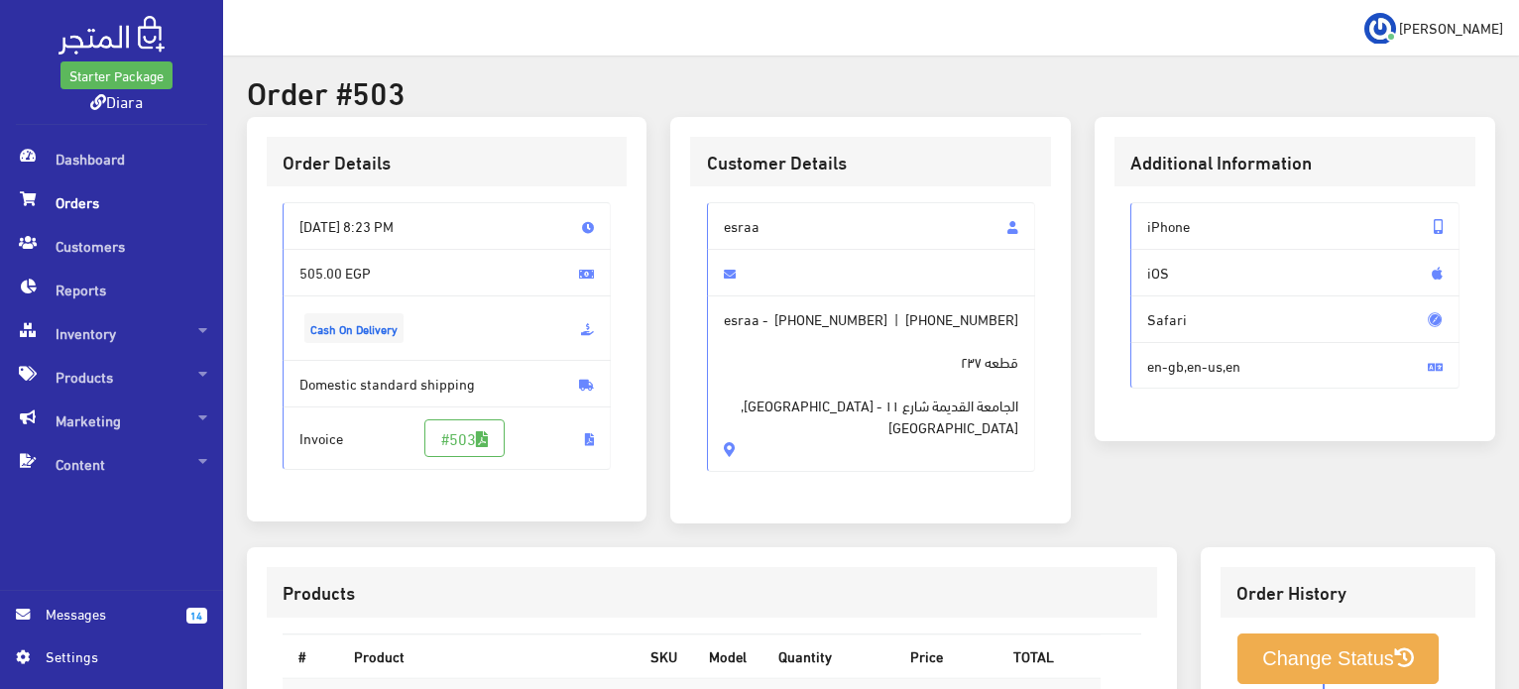
click at [755, 408] on div "esraa esraa - [PHONE_NUMBER] | [PHONE_NUMBER] قطعه ٢٣٧ الجامعة القديمة [GEOGRAP…" at bounding box center [871, 337] width 329 height 270
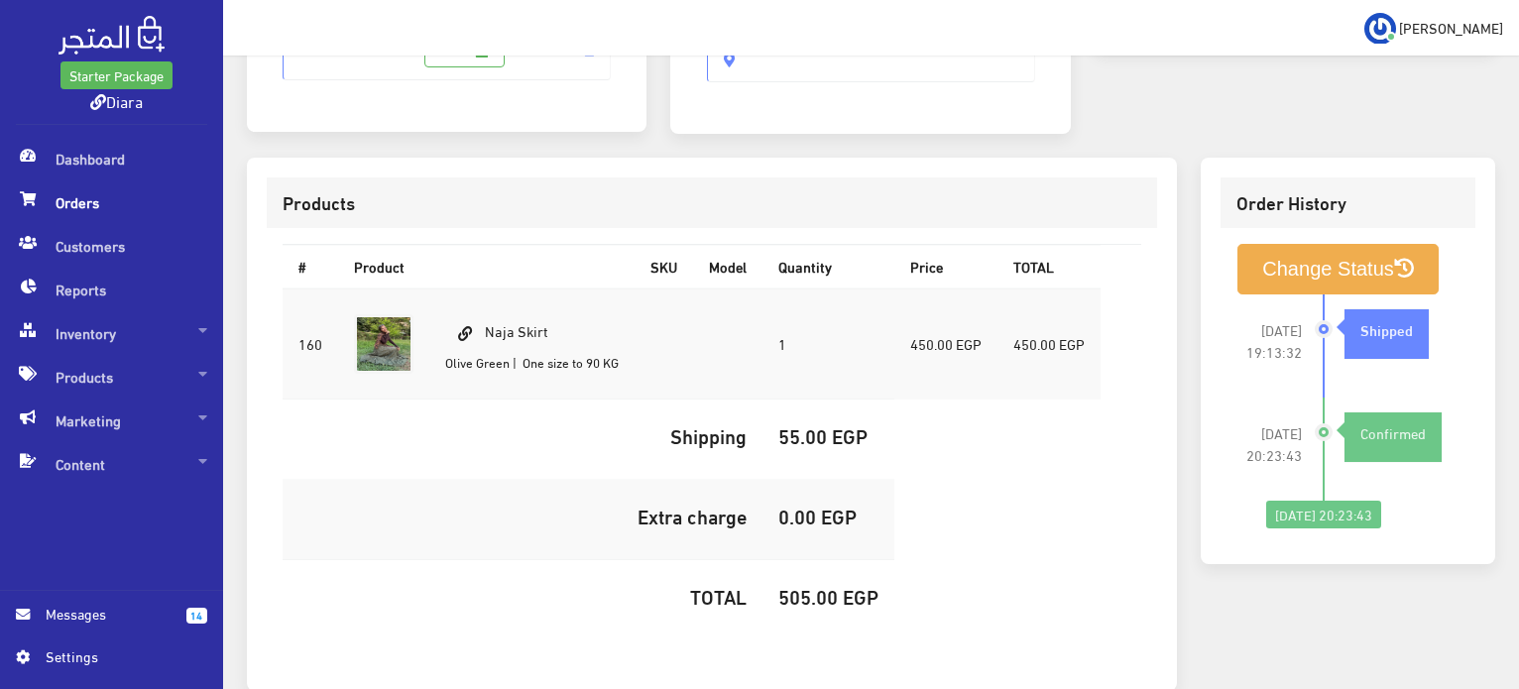
scroll to position [462, 0]
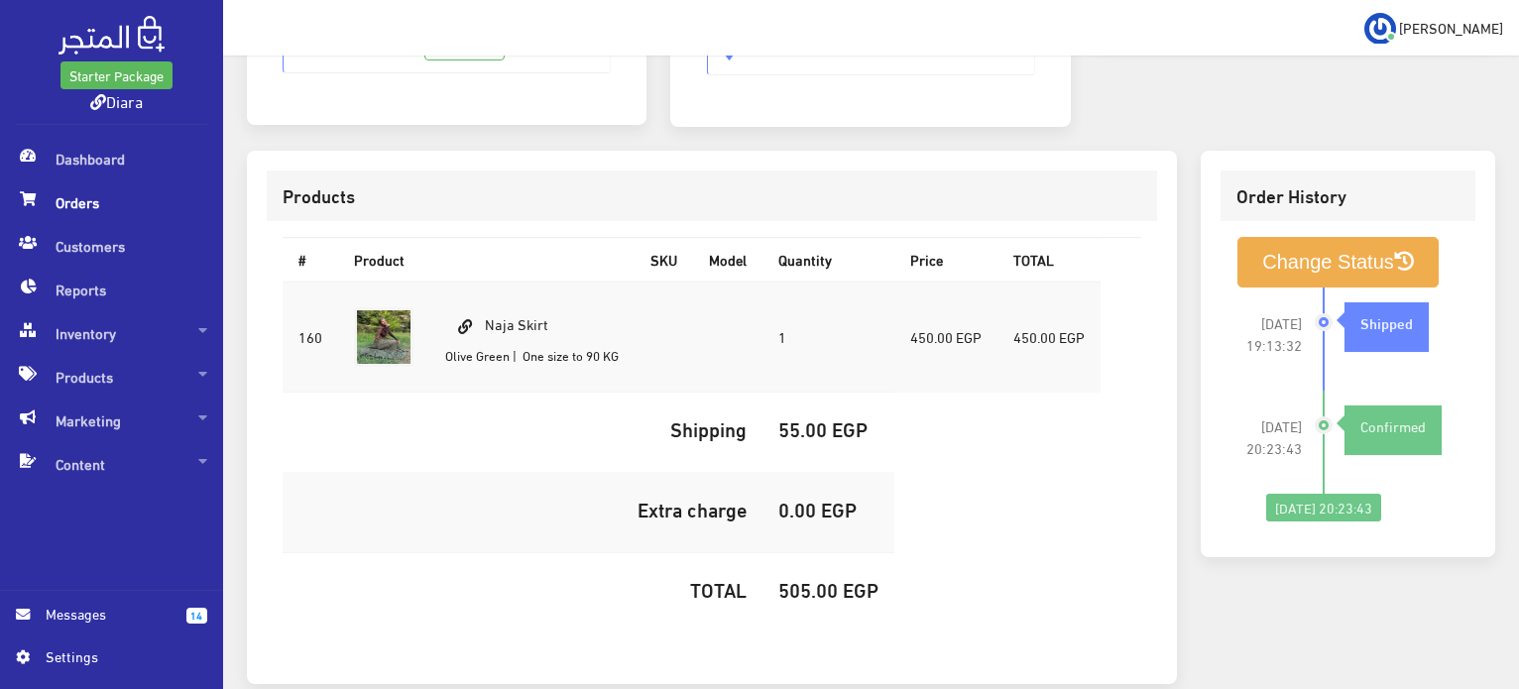
click at [504, 313] on td "Naja Skirt [GEOGRAPHIC_DATA] | One size to 90 KG" at bounding box center [531, 337] width 205 height 111
copy td "Naja Skirt"
click at [817, 578] on h5 "505.00 EGP" at bounding box center [829, 589] width 100 height 22
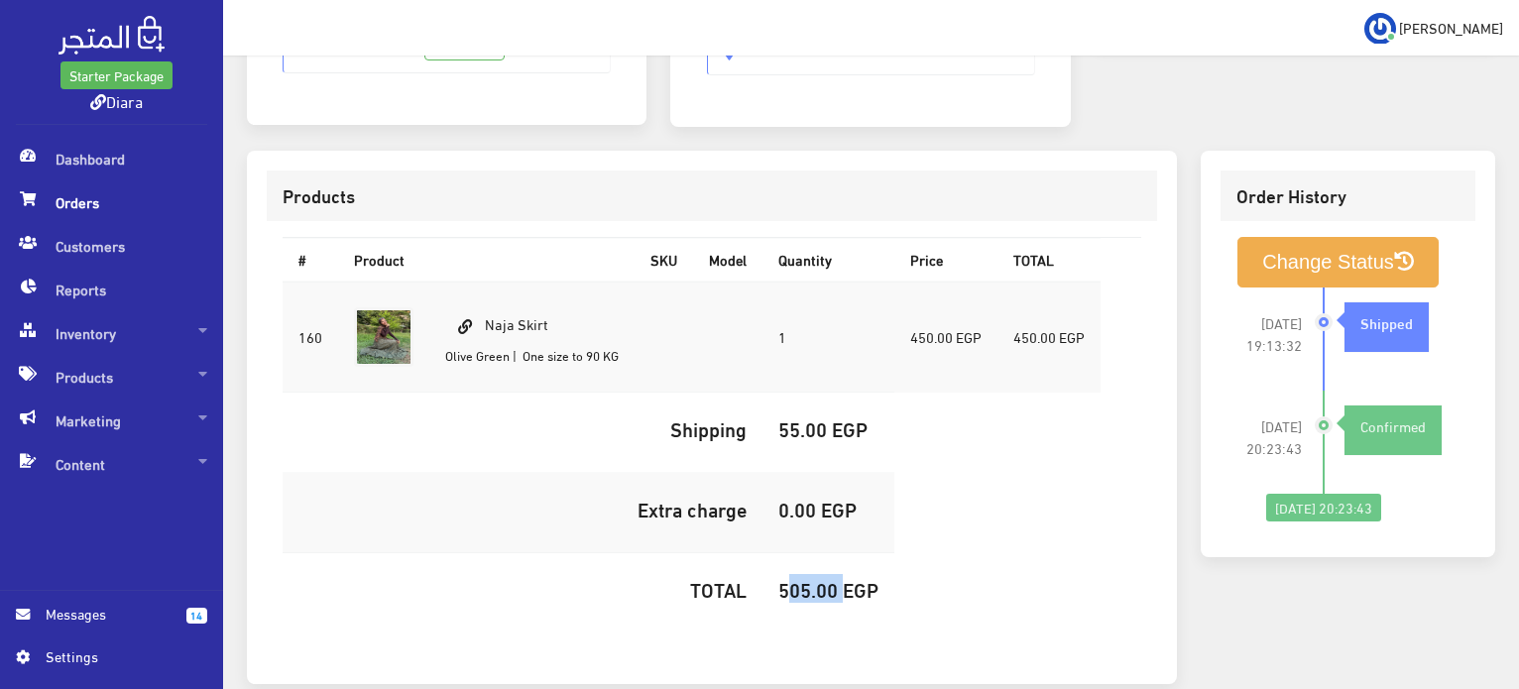
click at [818, 578] on h5 "505.00 EGP" at bounding box center [829, 589] width 100 height 22
copy h5 "505.00"
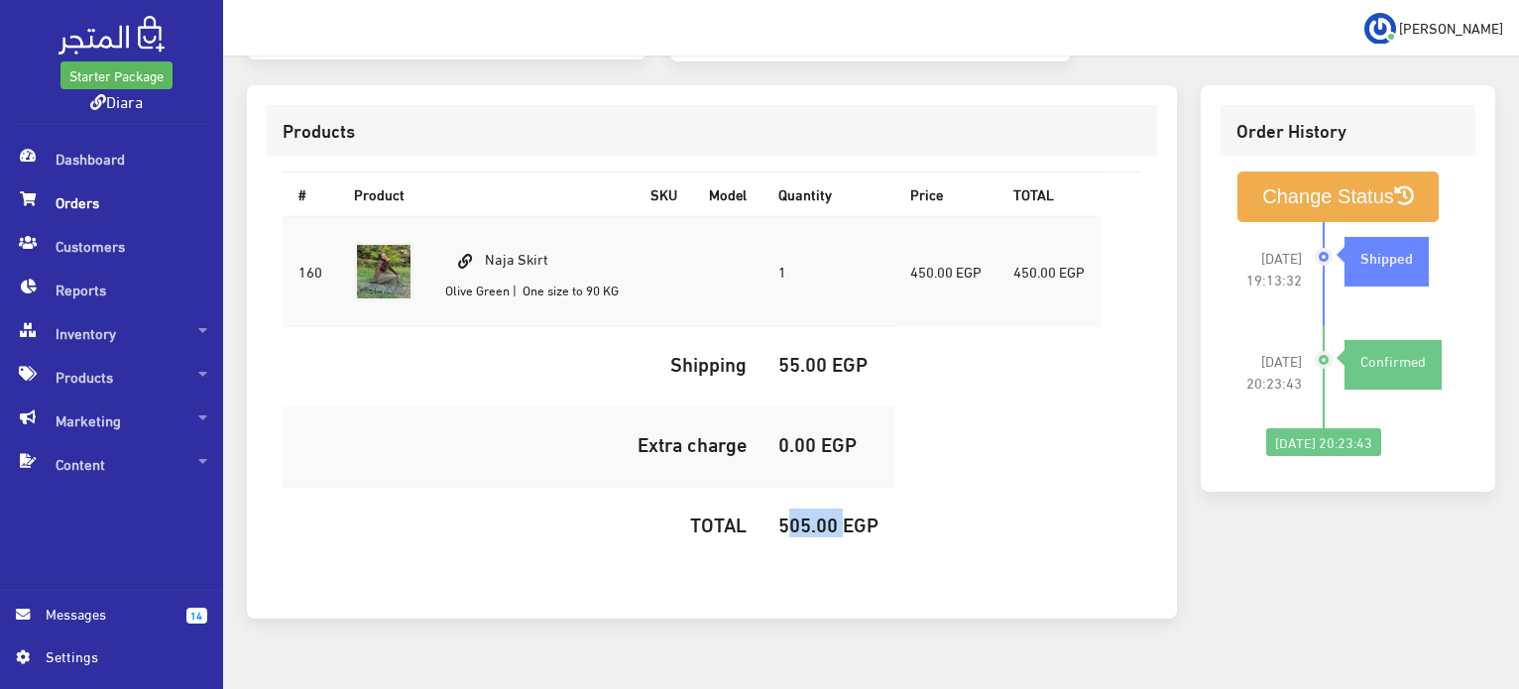
scroll to position [561, 0]
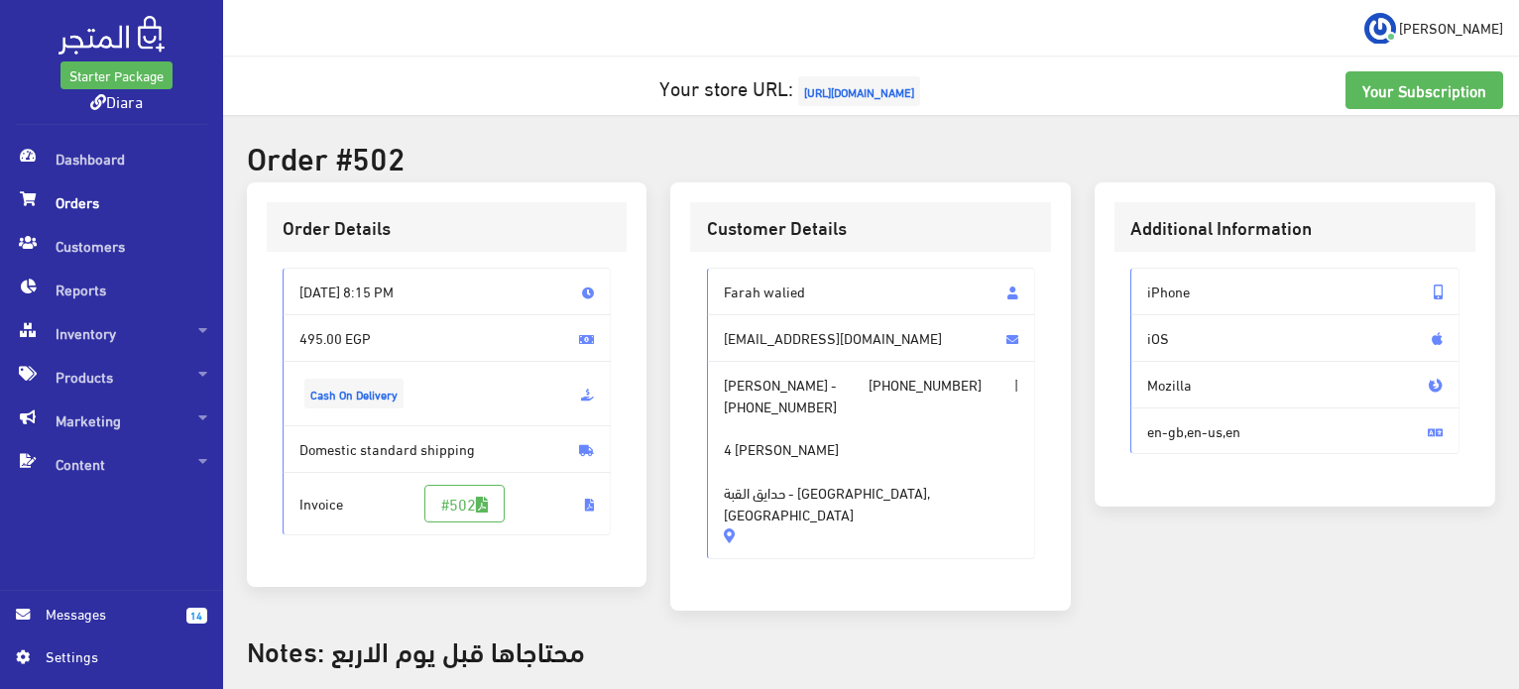
click at [781, 292] on span "Farah walied" at bounding box center [871, 292] width 329 height 48
drag, startPoint x: 781, startPoint y: 292, endPoint x: 798, endPoint y: 471, distance: 180.4
click at [798, 471] on div "[PERSON_NAME] [EMAIL_ADDRESS][DOMAIN_NAME] [PERSON_NAME] - [PHONE_NUMBER] | [PH…" at bounding box center [871, 414] width 329 height 292
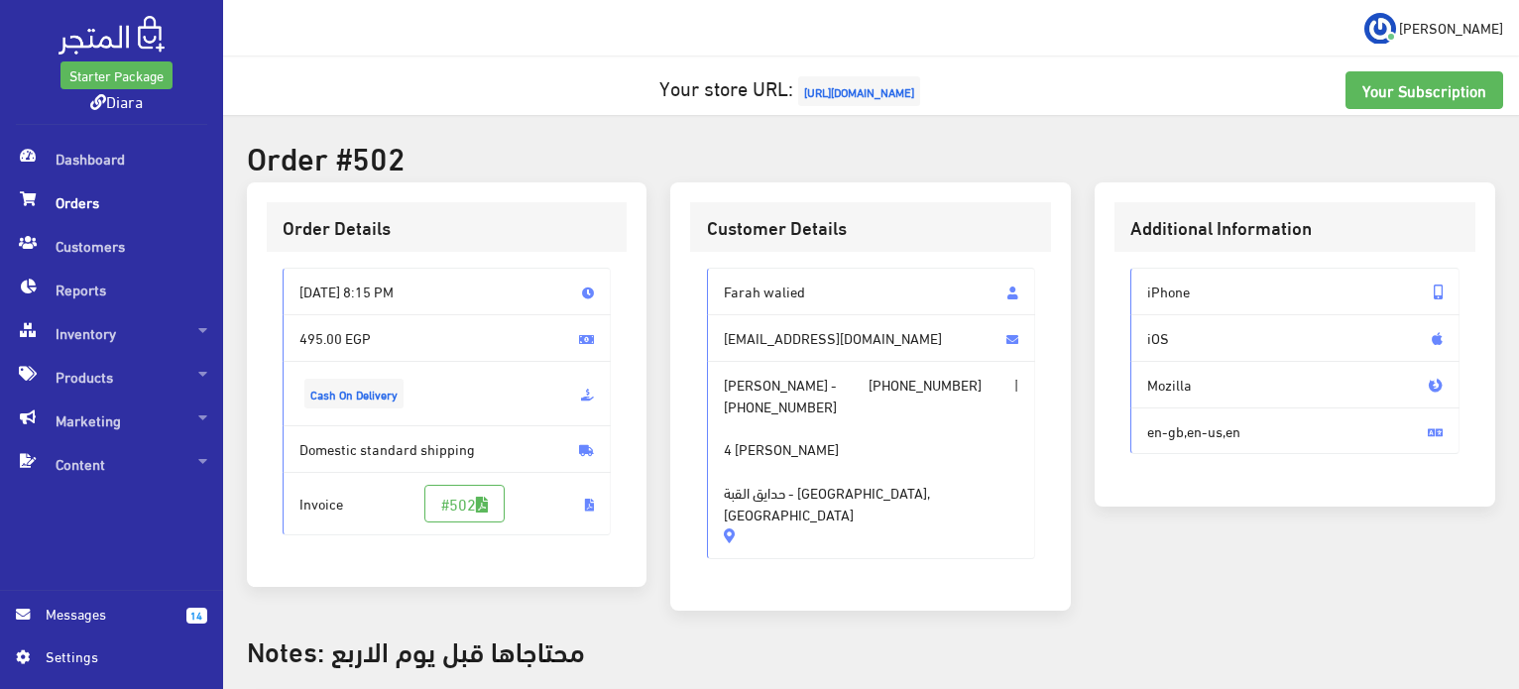
copy div "[PERSON_NAME] [EMAIL_ADDRESS][DOMAIN_NAME] [PERSON_NAME] - [PHONE_NUMBER] | [PH…"
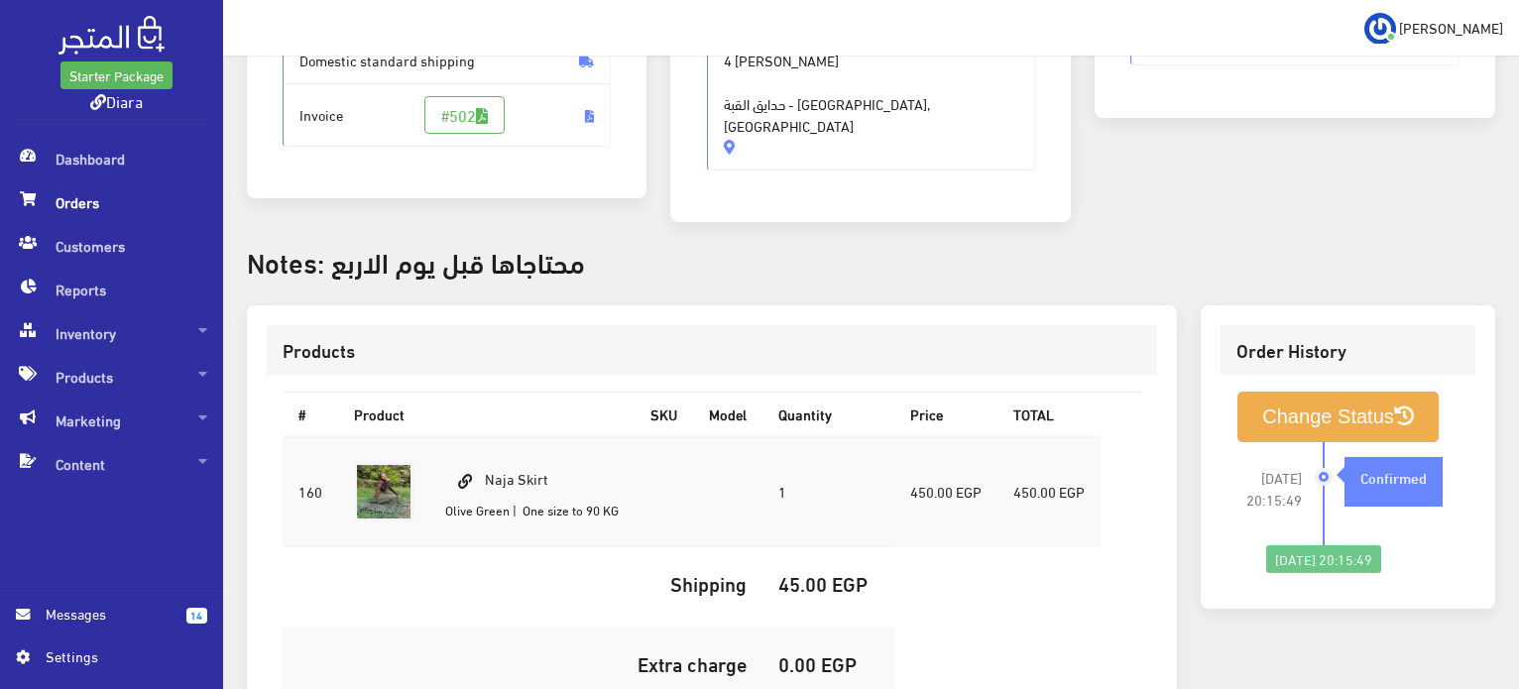
scroll to position [397, 0]
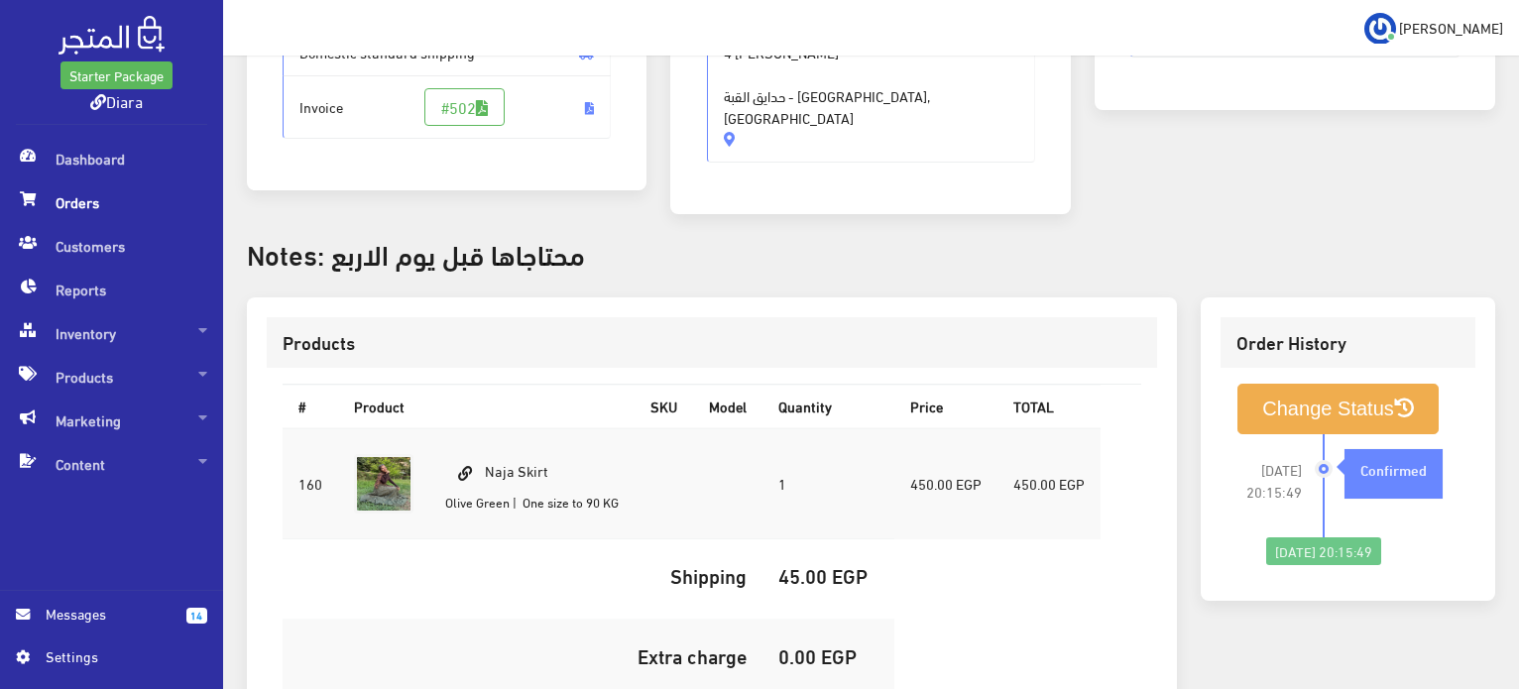
click at [542, 430] on td "Naja Skirt [PERSON_NAME] | One size to 90 KG" at bounding box center [531, 483] width 205 height 111
copy td "Naja Skirt"
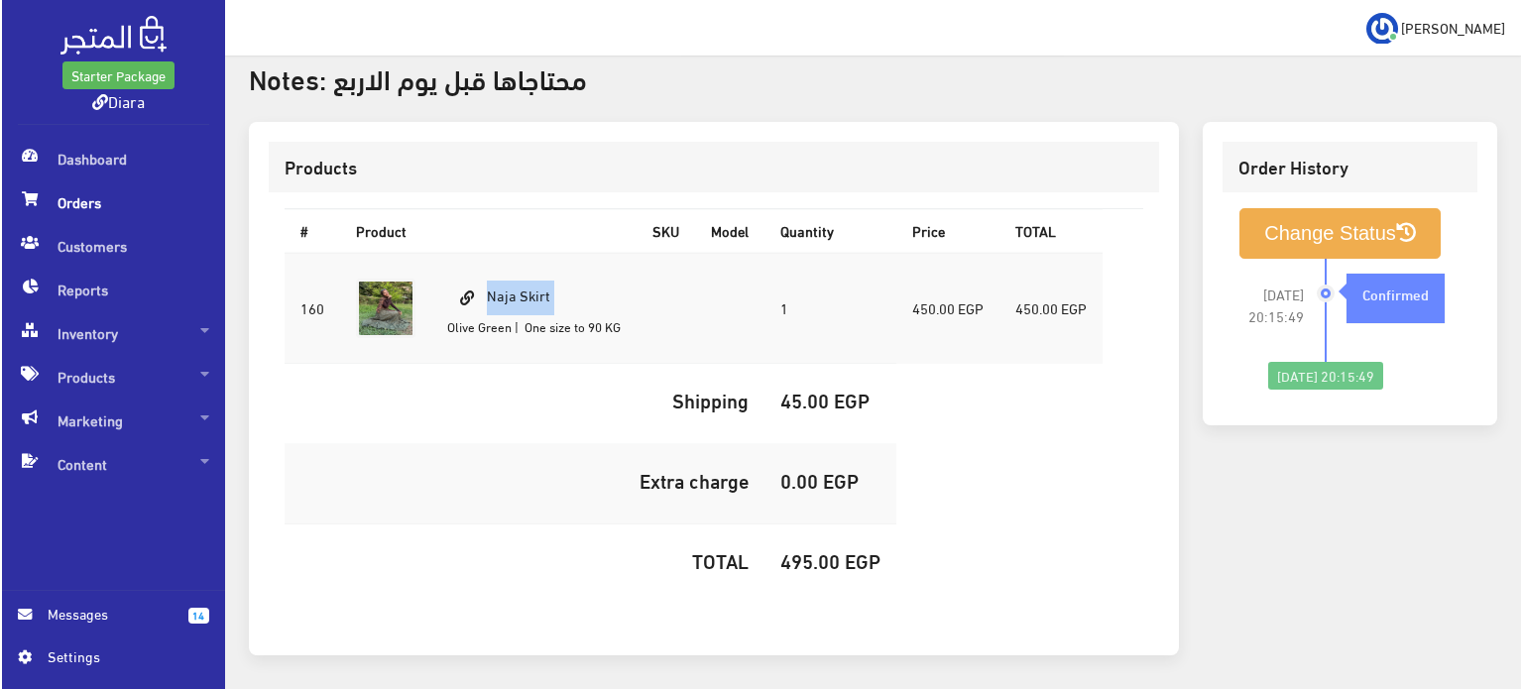
scroll to position [621, 0]
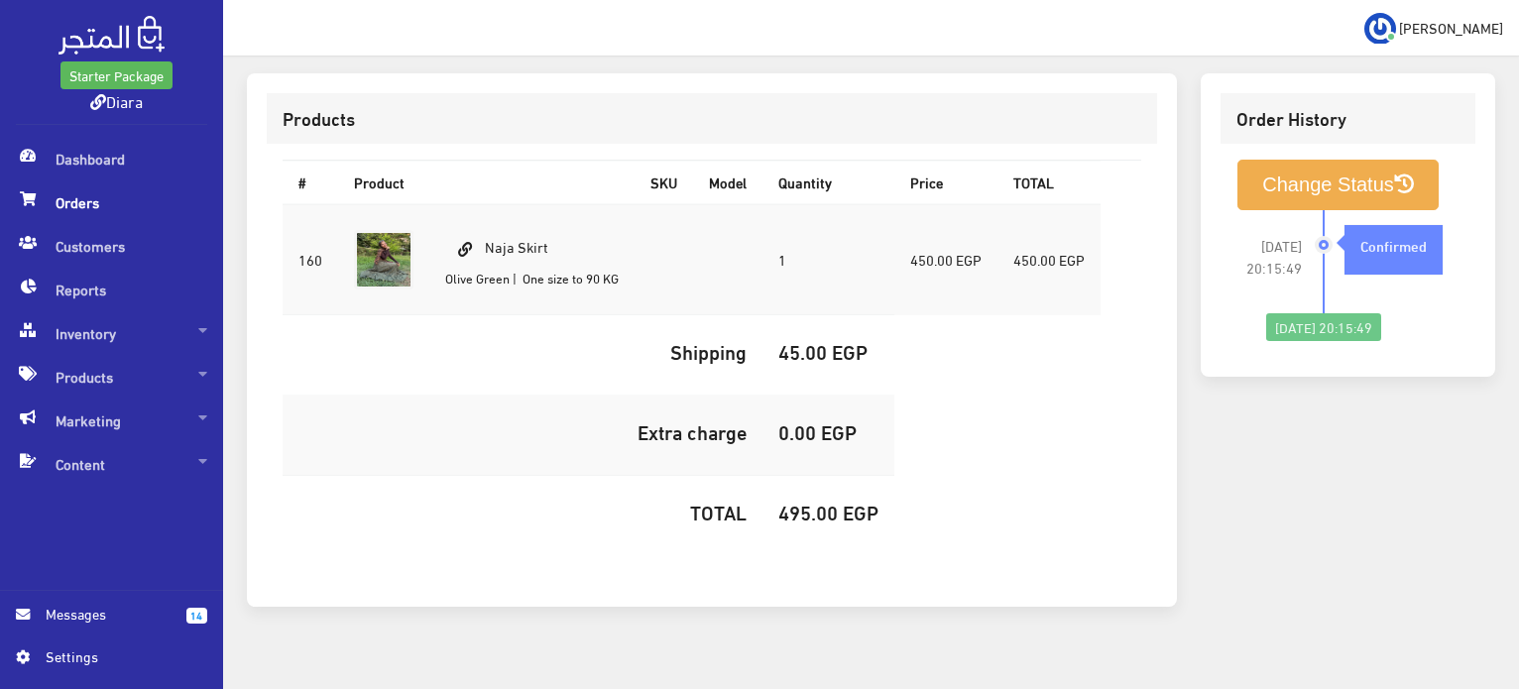
click at [807, 439] on td "0.00 EGP" at bounding box center [829, 436] width 132 height 80
click at [799, 501] on h5 "495.00 EGP" at bounding box center [829, 512] width 100 height 22
copy h5 "495.00"
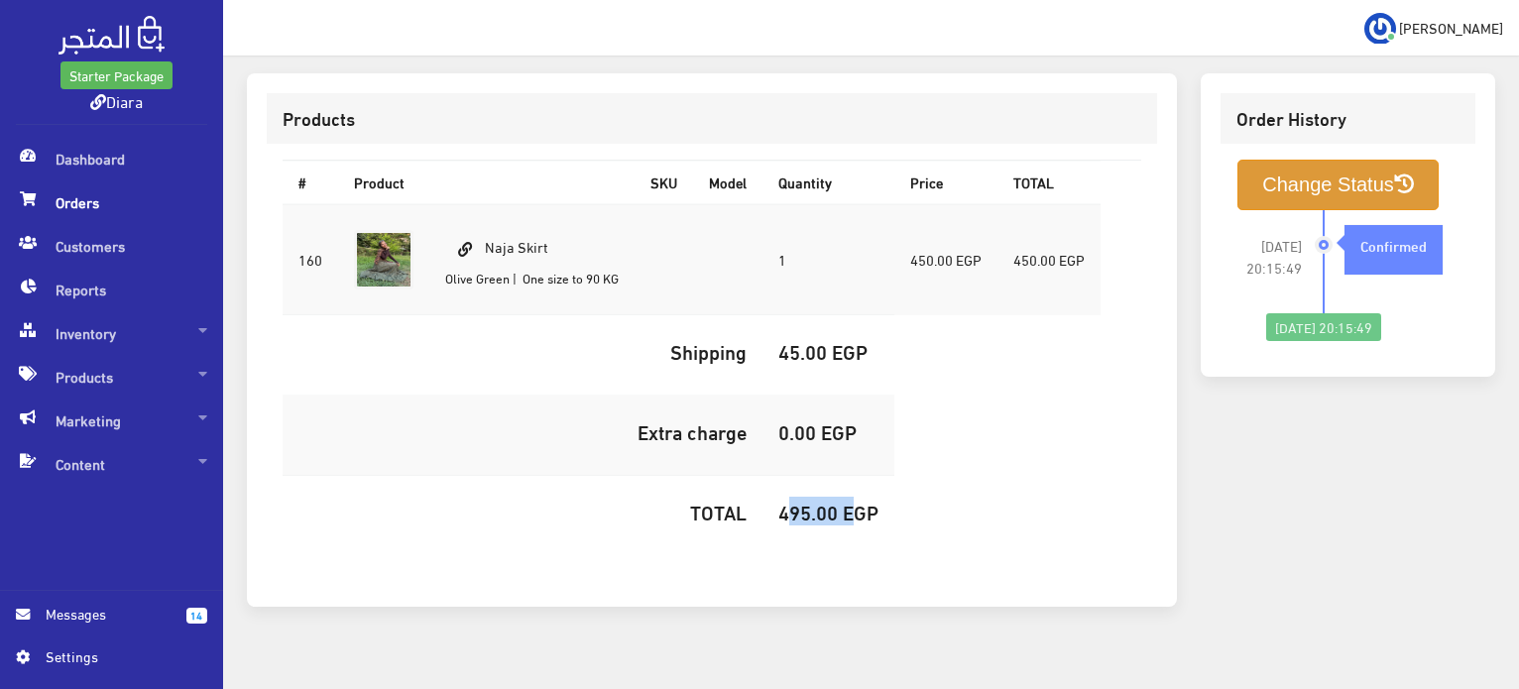
click at [1289, 161] on button "Change Status" at bounding box center [1338, 185] width 201 height 51
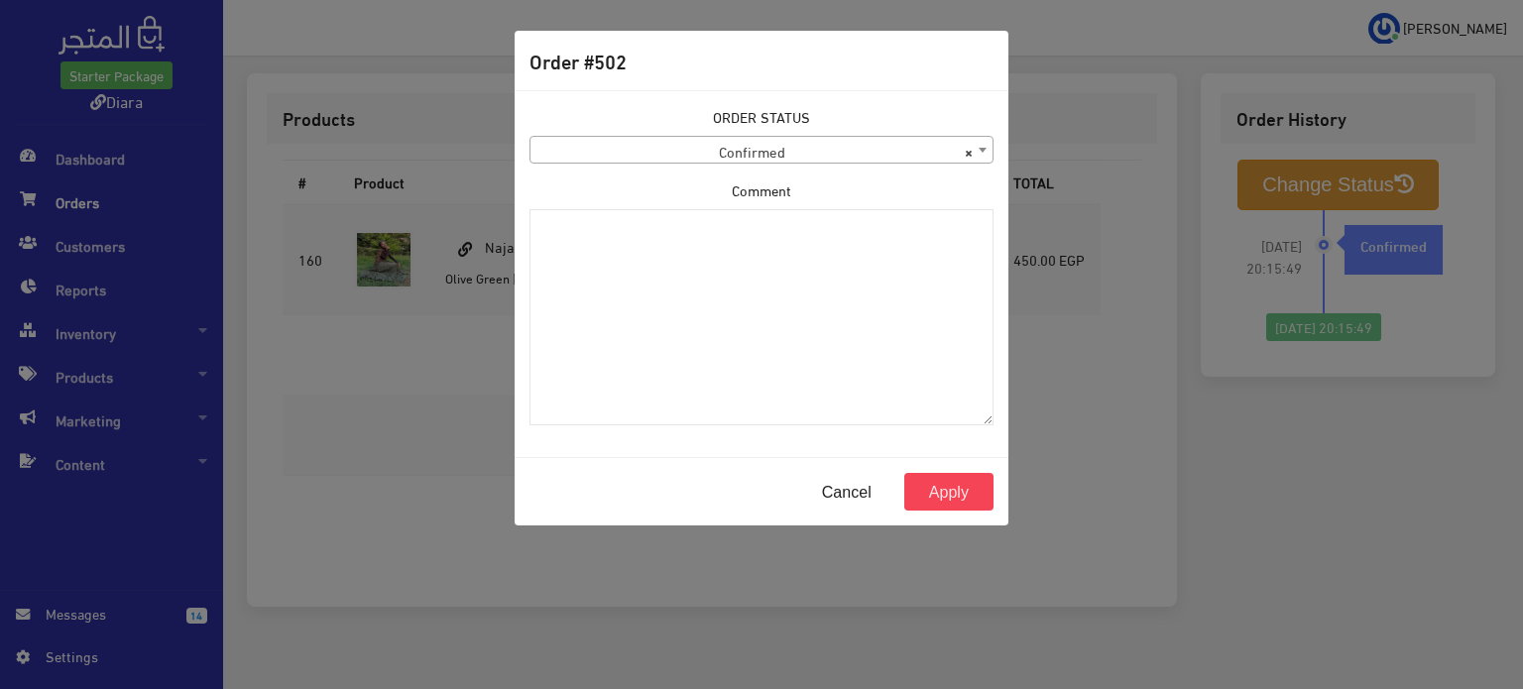
click at [666, 145] on span "× Confirmed" at bounding box center [762, 151] width 462 height 28
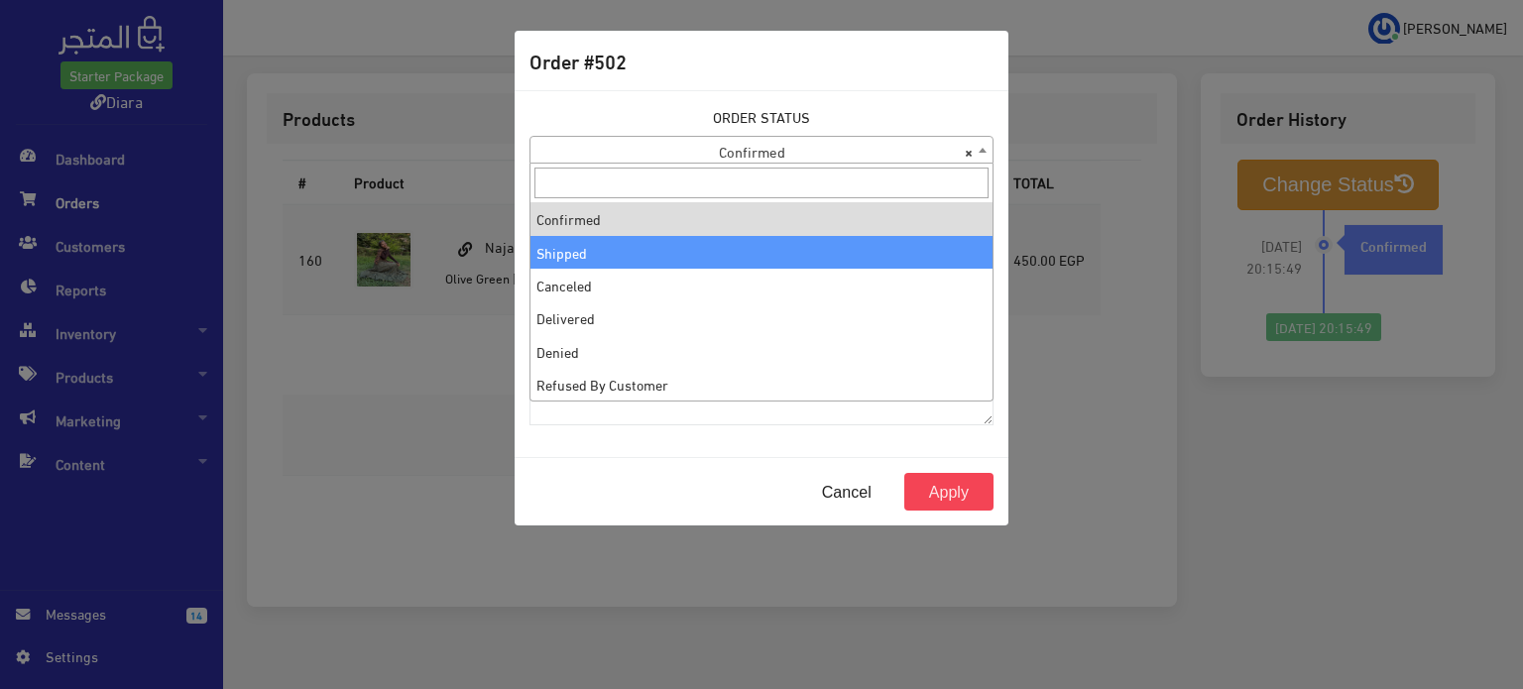
select select "2"
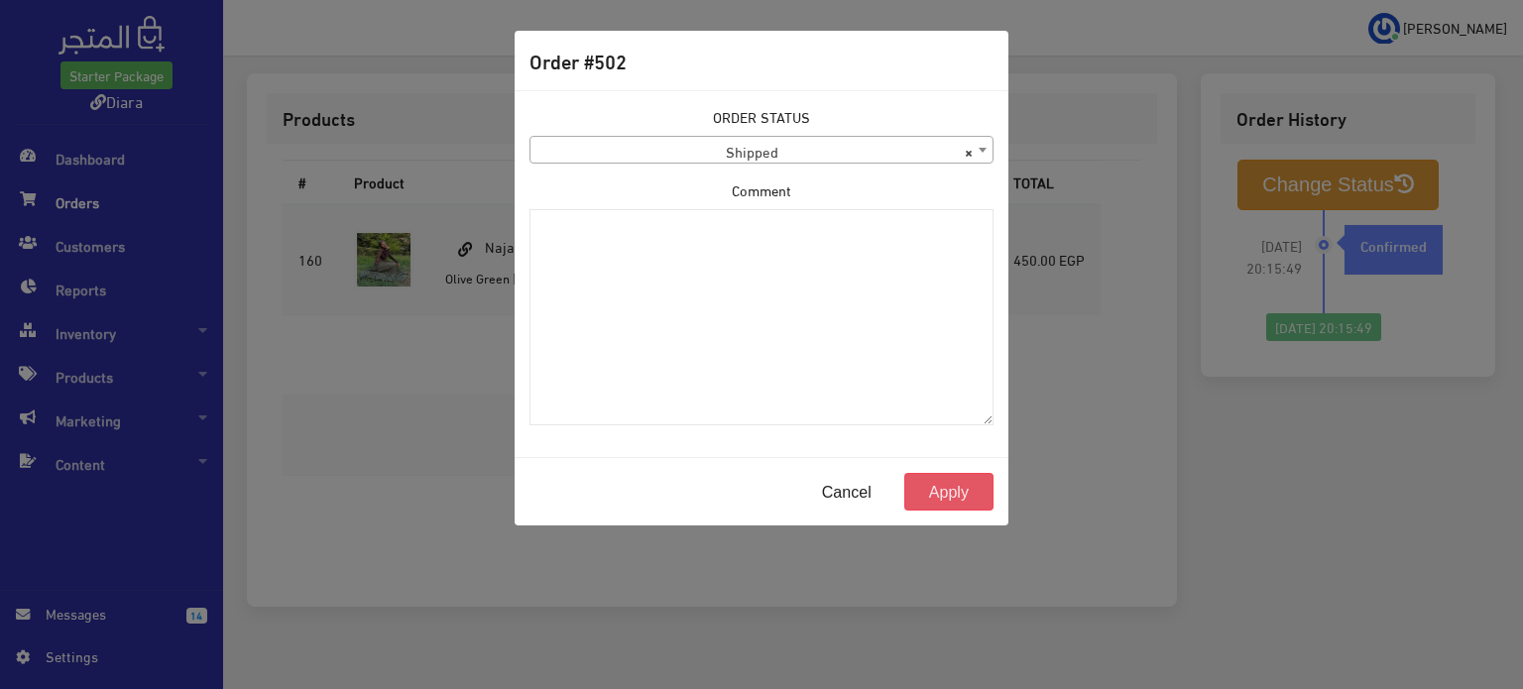
click at [940, 494] on button "Apply" at bounding box center [949, 492] width 89 height 38
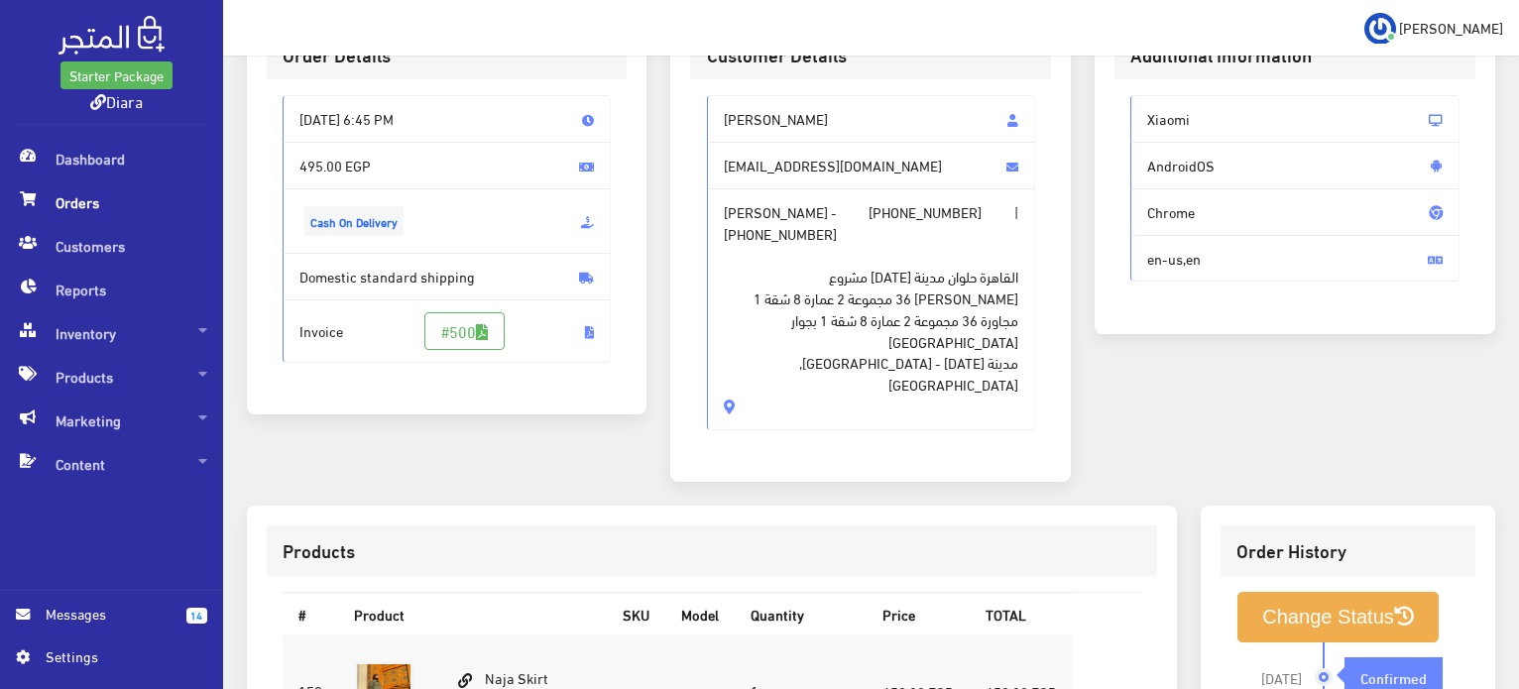
scroll to position [99, 0]
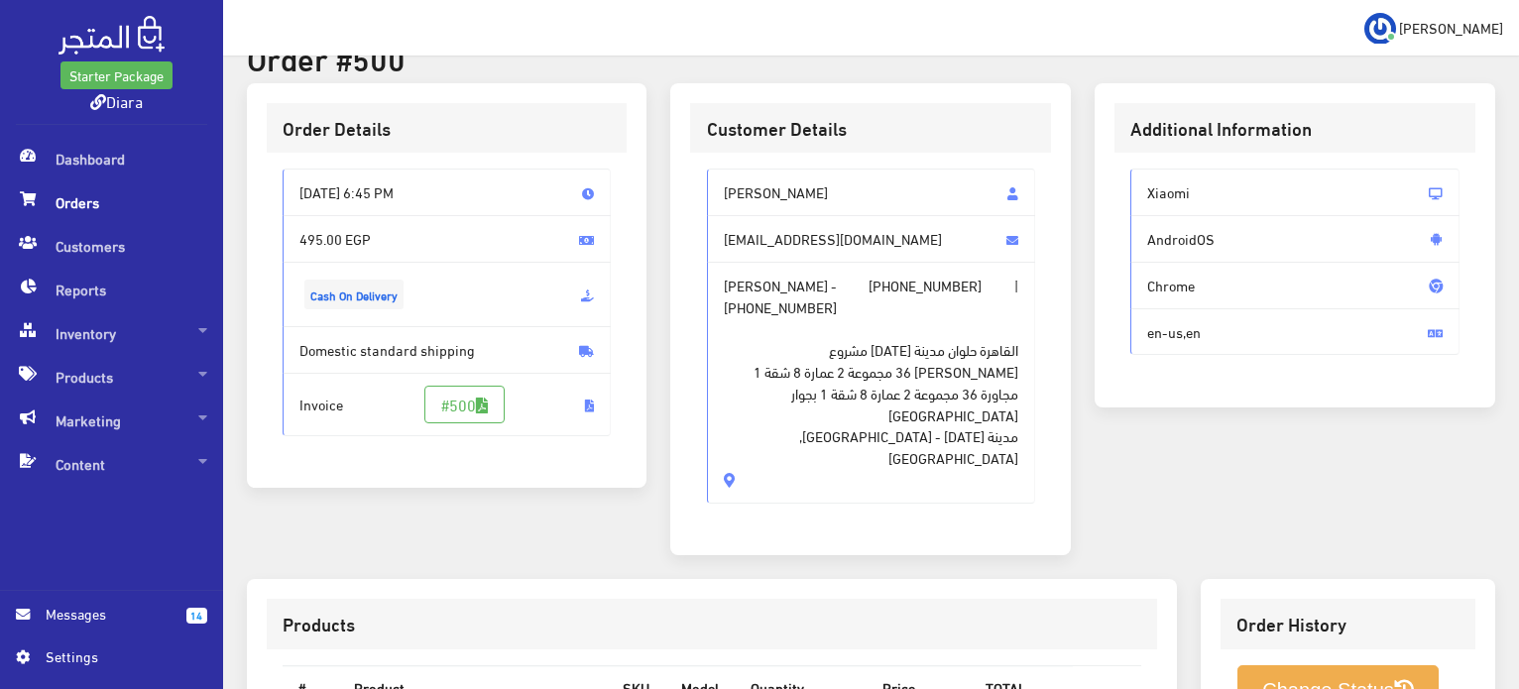
click at [804, 158] on div "Sohila Mohamed ssohilamohamed178@gmail.com Sohila Mohamed - +201020094423 | +20…" at bounding box center [870, 344] width 361 height 382
drag, startPoint x: 804, startPoint y: 158, endPoint x: 823, endPoint y: 500, distance: 342.7
click at [823, 506] on div "Sohila Mohamed ssohilamohamed178@gmail.com Sohila Mohamed - +201020094423 | +20…" at bounding box center [870, 344] width 361 height 382
copy div "Sohila Mohamed ssohilamohamed178@gmail.com Sohila Mohamed - +201020094423 | +20…"
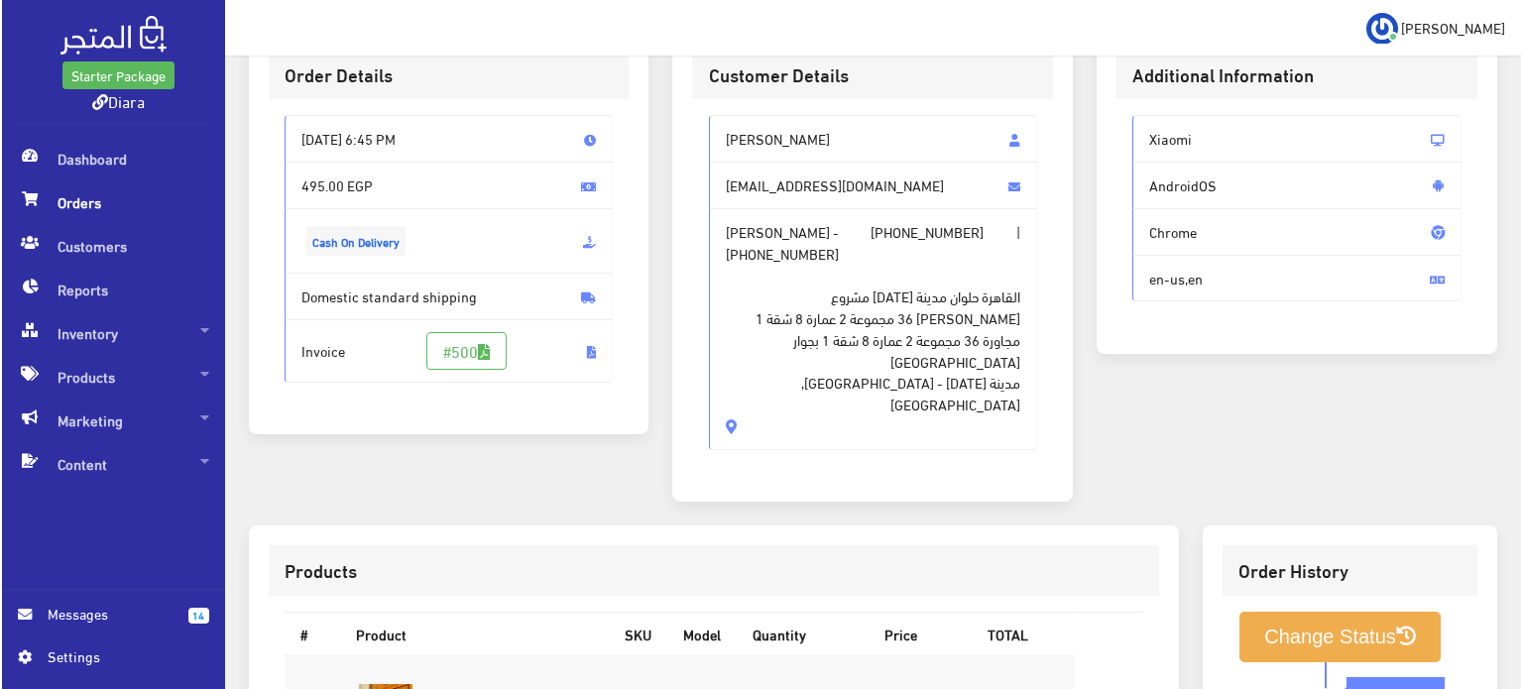
scroll to position [608, 0]
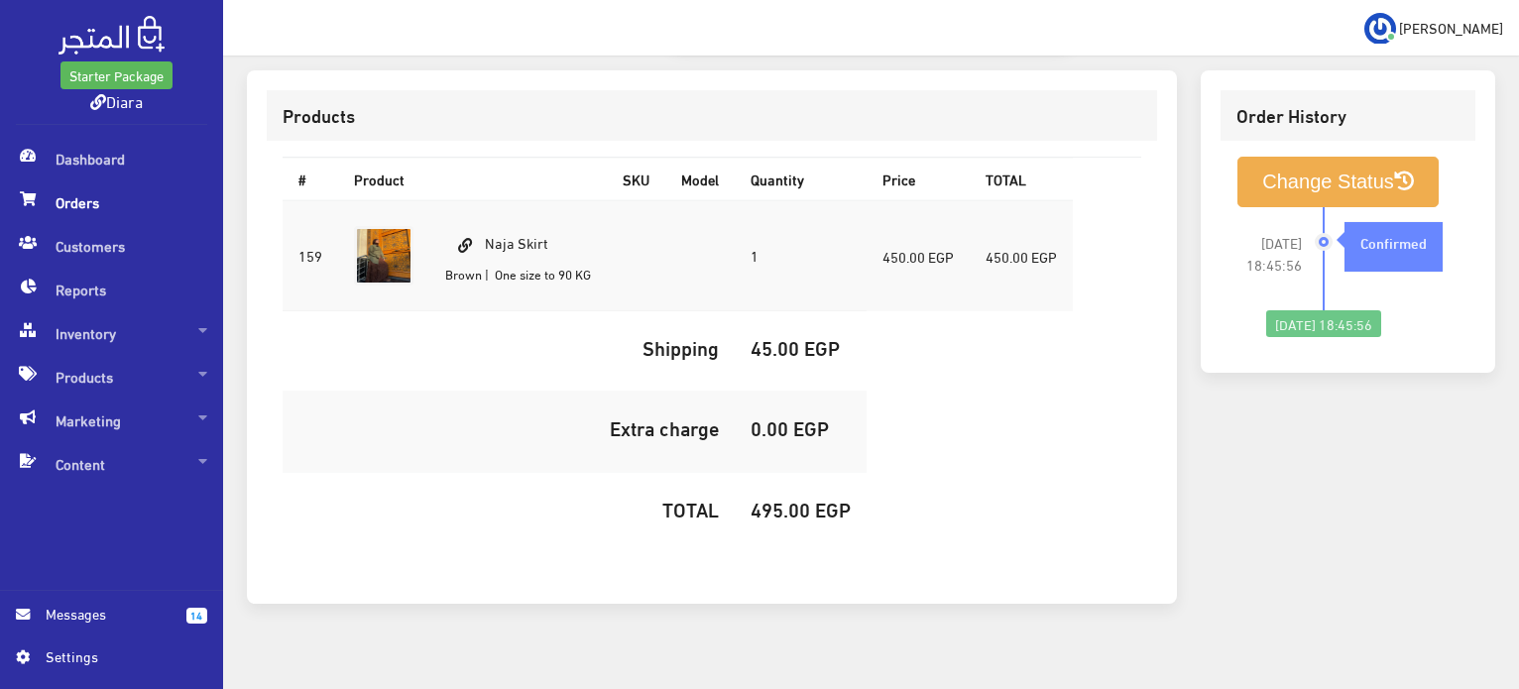
click at [551, 219] on td "Naja Skirt Brown | One size to 90 KG" at bounding box center [518, 255] width 178 height 111
copy td "Naja Skirt"
click at [772, 498] on h5 "495.00 EGP" at bounding box center [801, 509] width 100 height 22
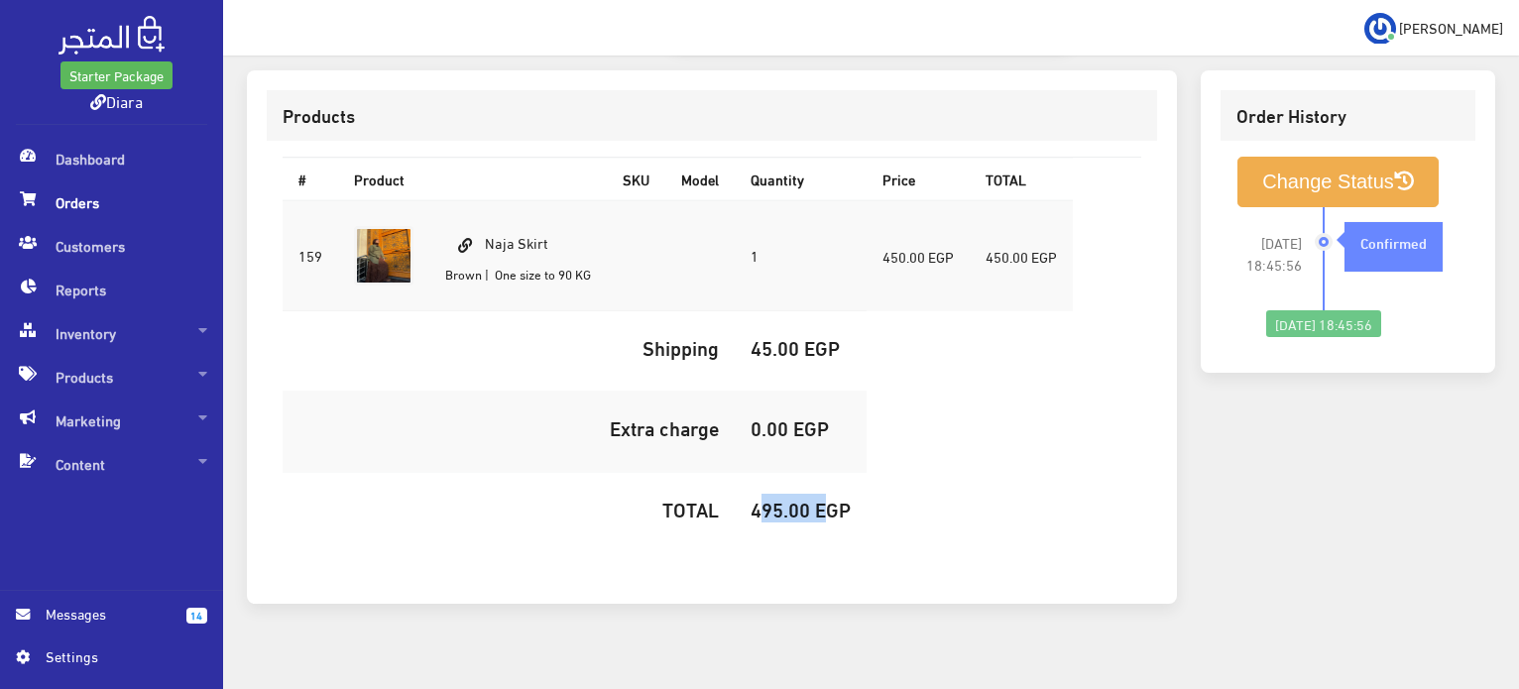
click at [774, 498] on h5 "495.00 EGP" at bounding box center [801, 509] width 100 height 22
copy h5 "495.00"
click at [1349, 157] on button "Change Status" at bounding box center [1338, 182] width 201 height 51
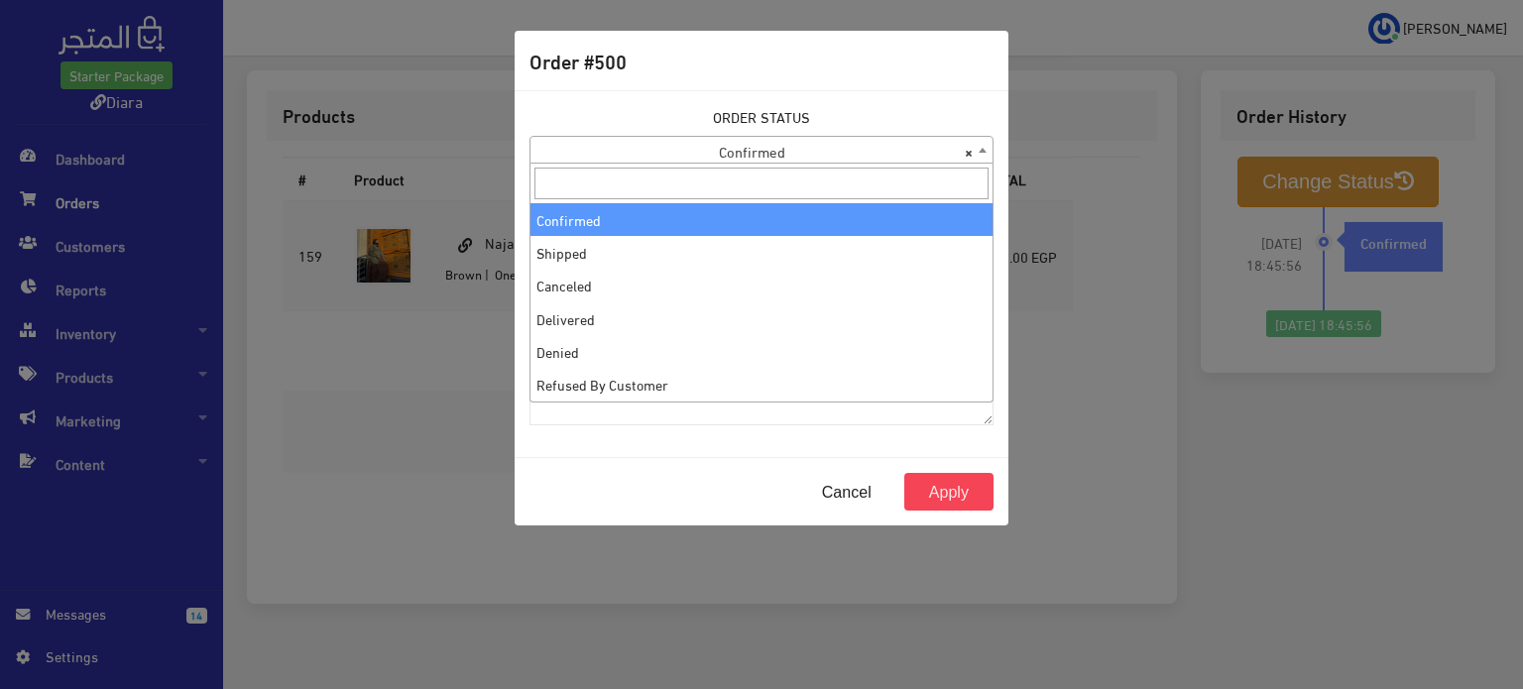
click at [737, 154] on span "× Confirmed" at bounding box center [762, 151] width 462 height 28
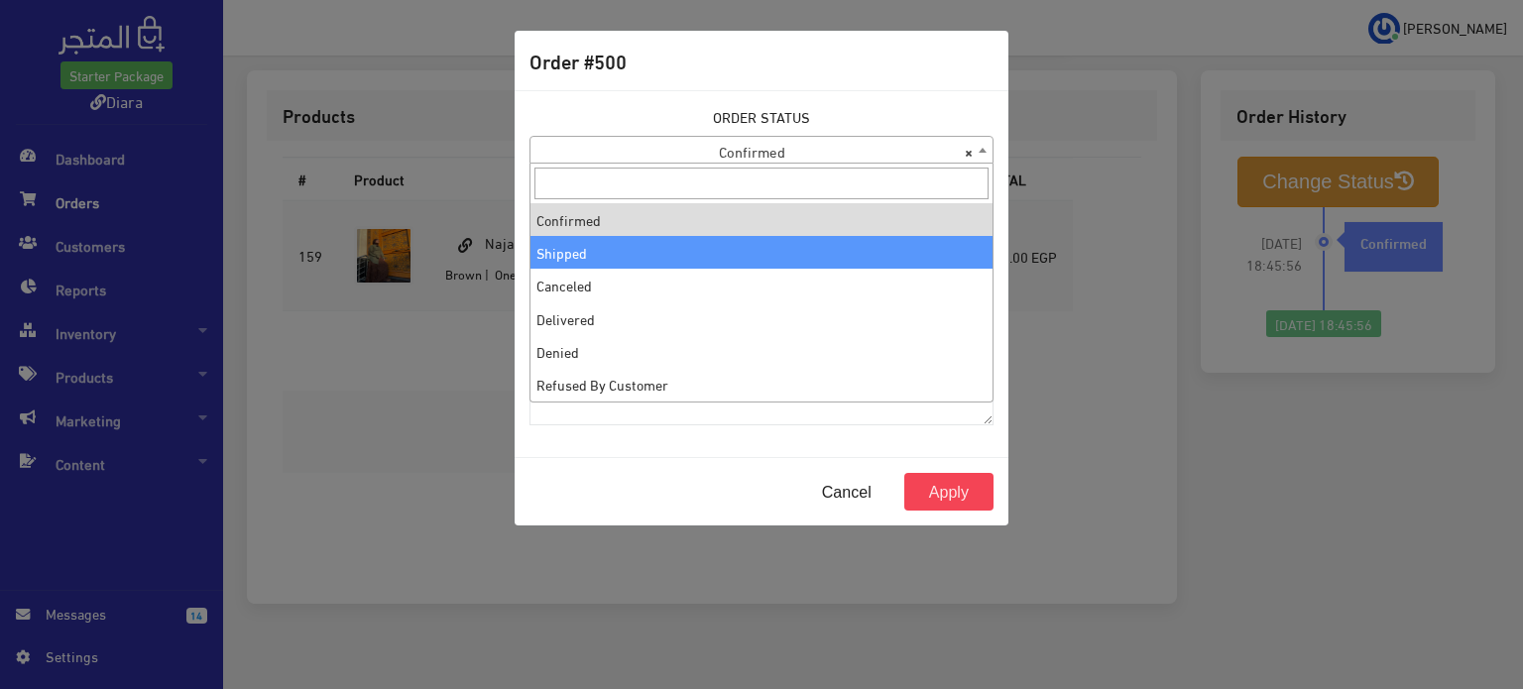
select select "2"
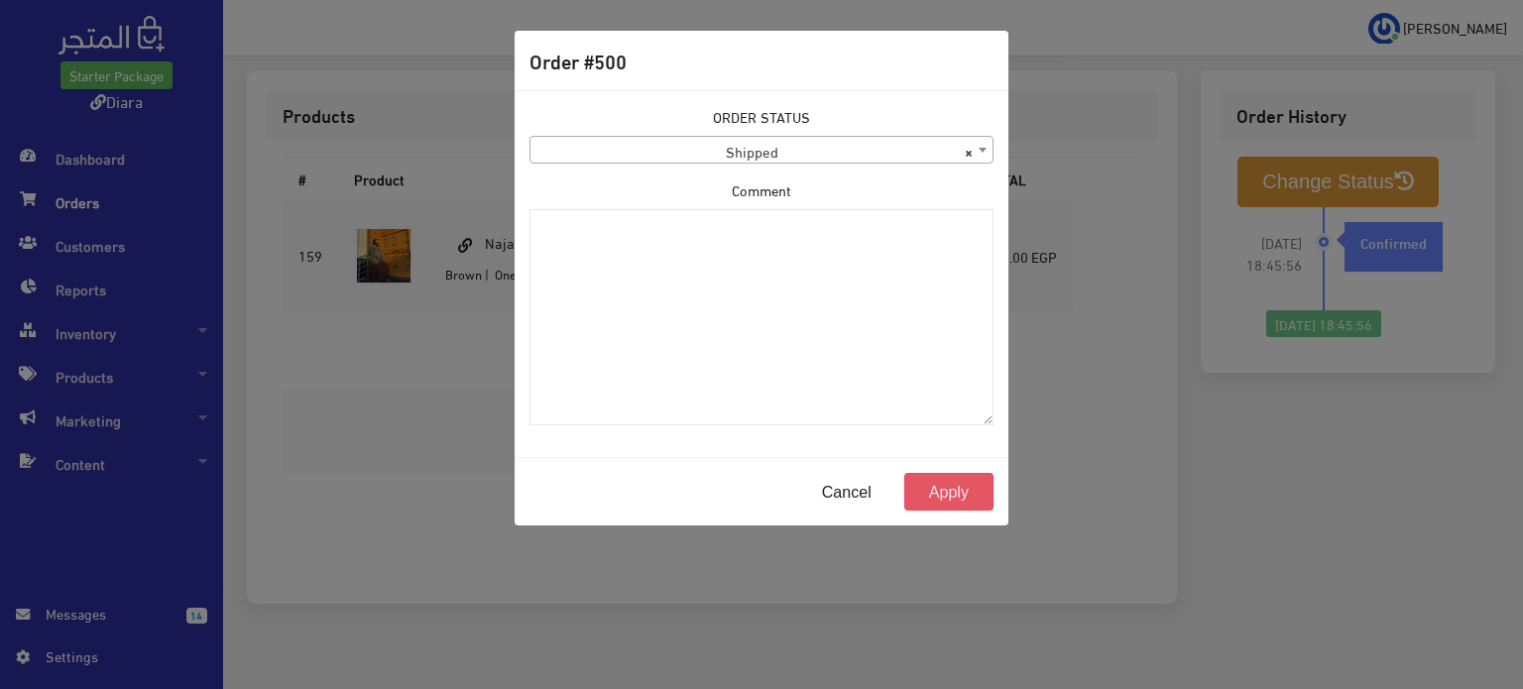
click at [954, 495] on button "Apply" at bounding box center [949, 492] width 89 height 38
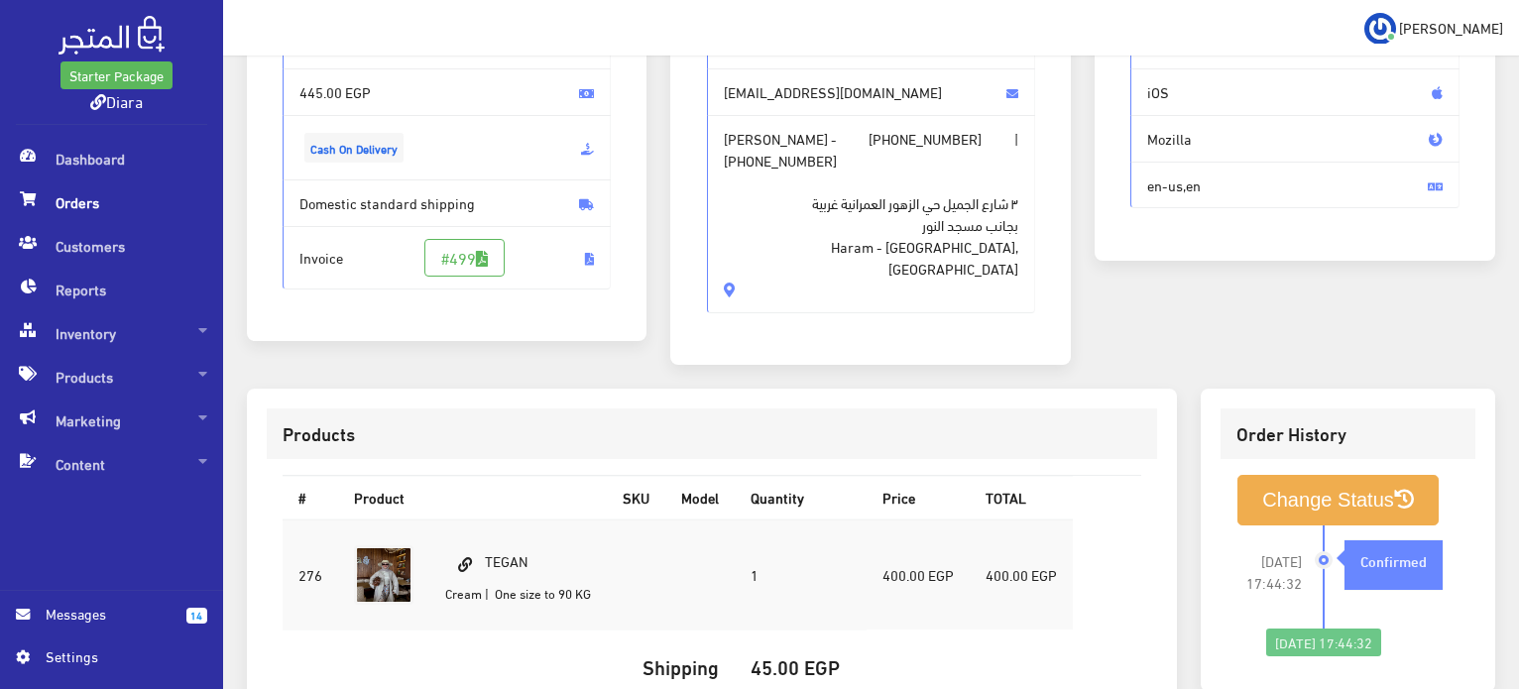
scroll to position [165, 0]
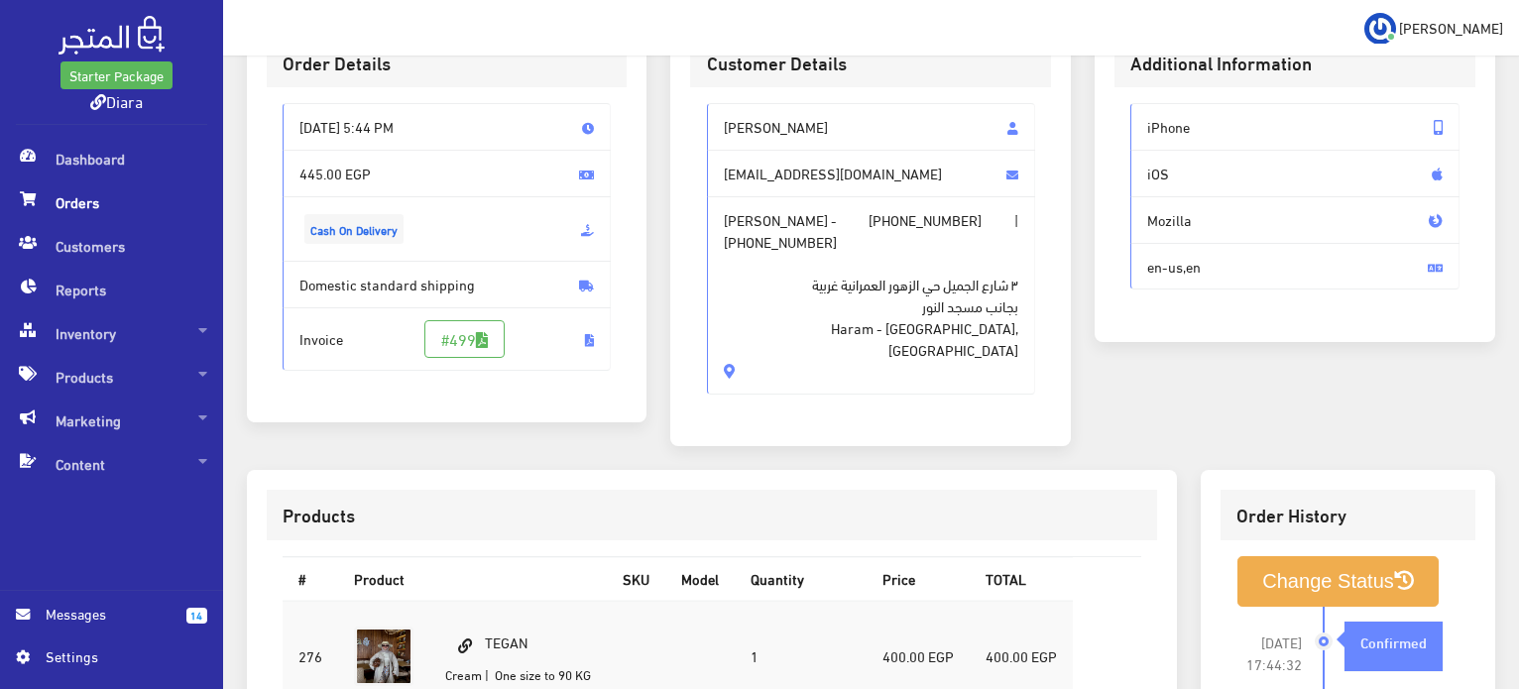
click at [750, 130] on span "[PERSON_NAME]" at bounding box center [871, 127] width 329 height 48
drag, startPoint x: 750, startPoint y: 130, endPoint x: 786, endPoint y: 304, distance: 177.2
click at [786, 304] on div "[PERSON_NAME] [EMAIL_ADDRESS][DOMAIN_NAME] Ayten tarek - [PHONE_NUMBER] | [PHON…" at bounding box center [871, 249] width 329 height 292
copy div "Ayten tarek [EMAIL_ADDRESS][DOMAIN_NAME] Ayten tarek - [PHONE_NUMBER] | [PHONE_…"
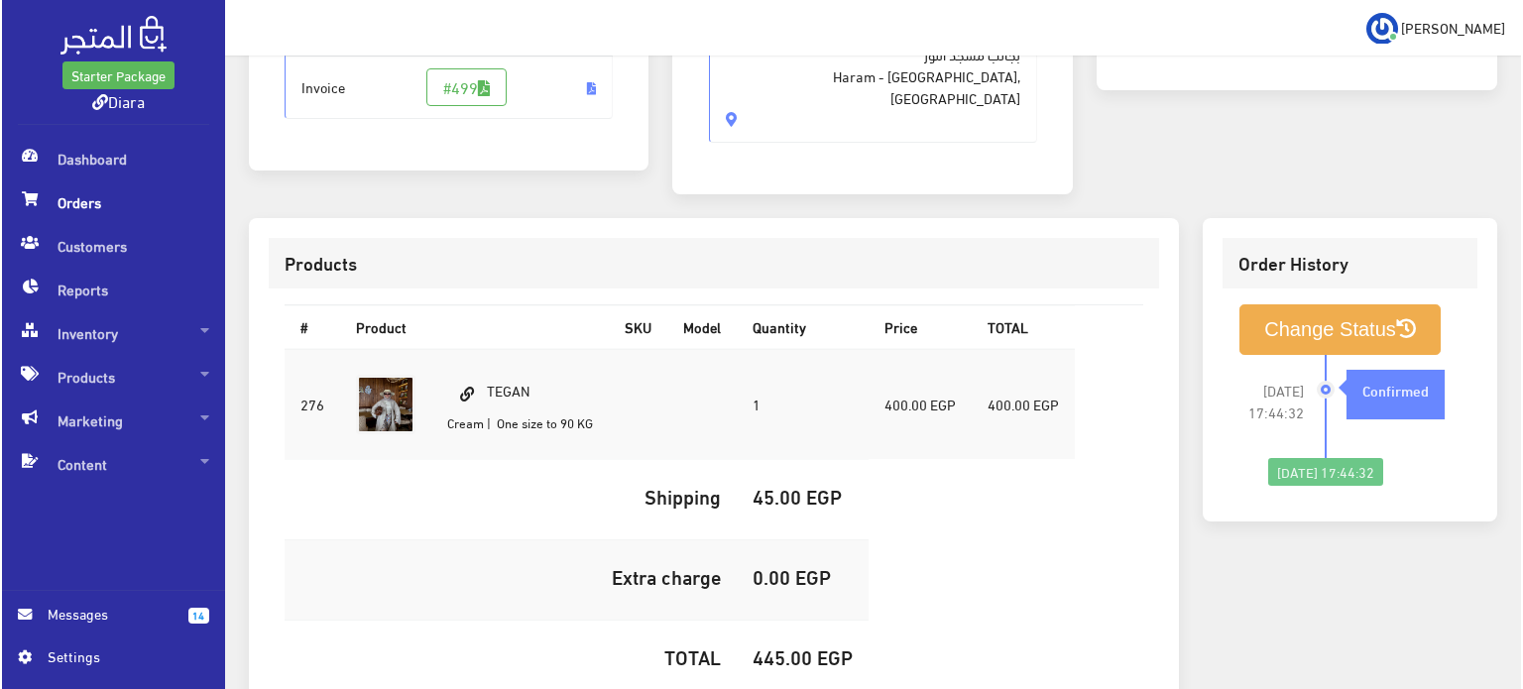
scroll to position [561, 0]
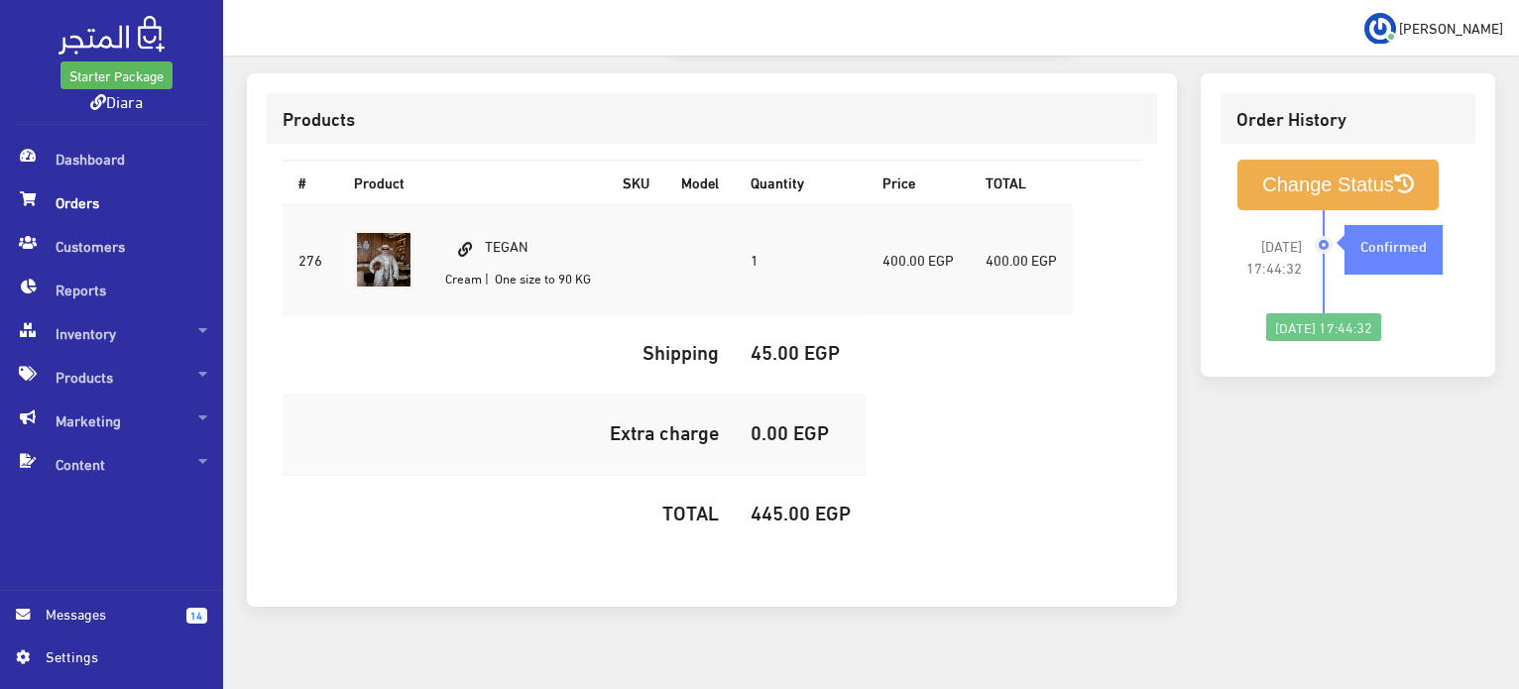
click at [468, 238] on td "TEGAN Cream | One size to 90 KG" at bounding box center [518, 259] width 178 height 111
click at [523, 209] on td "TEGAN Cream | One size to 90 KG" at bounding box center [518, 259] width 178 height 111
copy td "TEGAN"
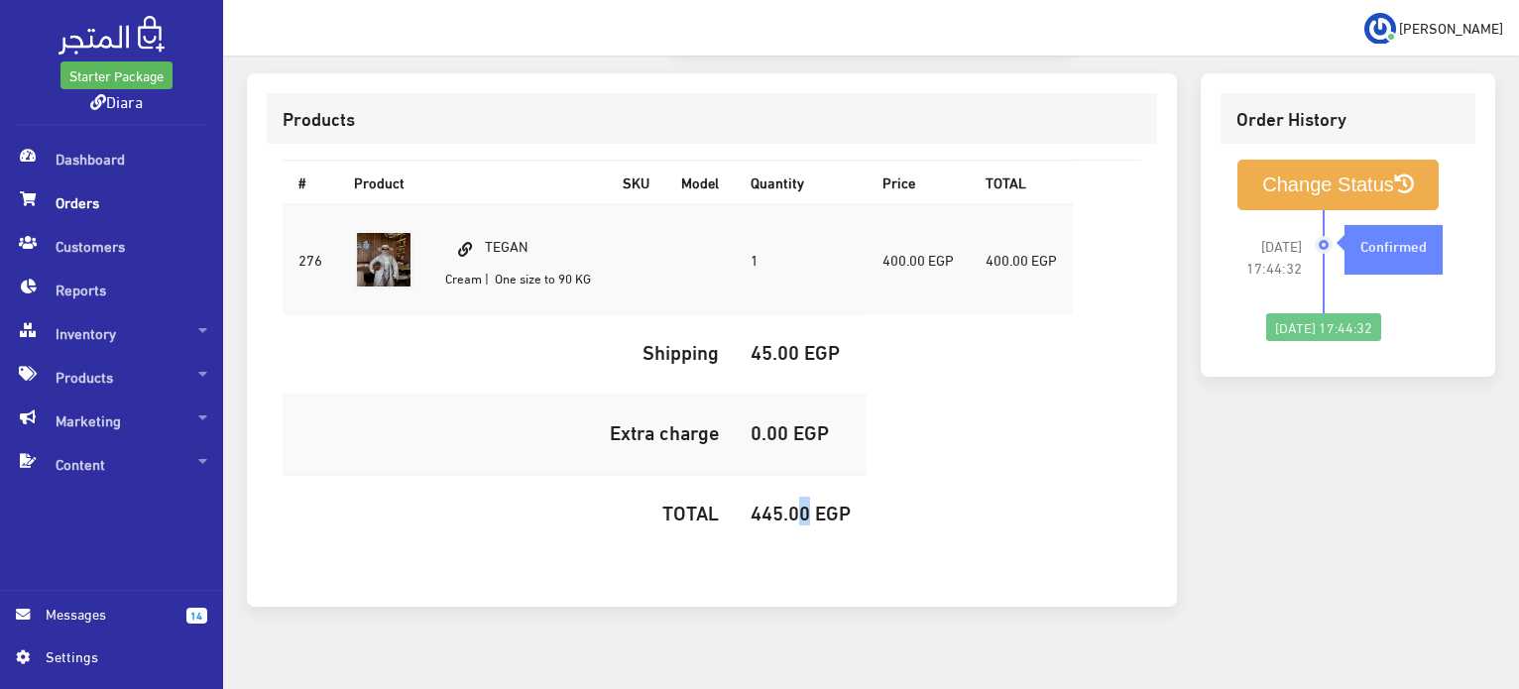
click at [799, 501] on h5 "445.00 EGP" at bounding box center [801, 512] width 100 height 22
click at [797, 501] on h5 "445.00 EGP" at bounding box center [801, 512] width 100 height 22
copy h5 "445.00"
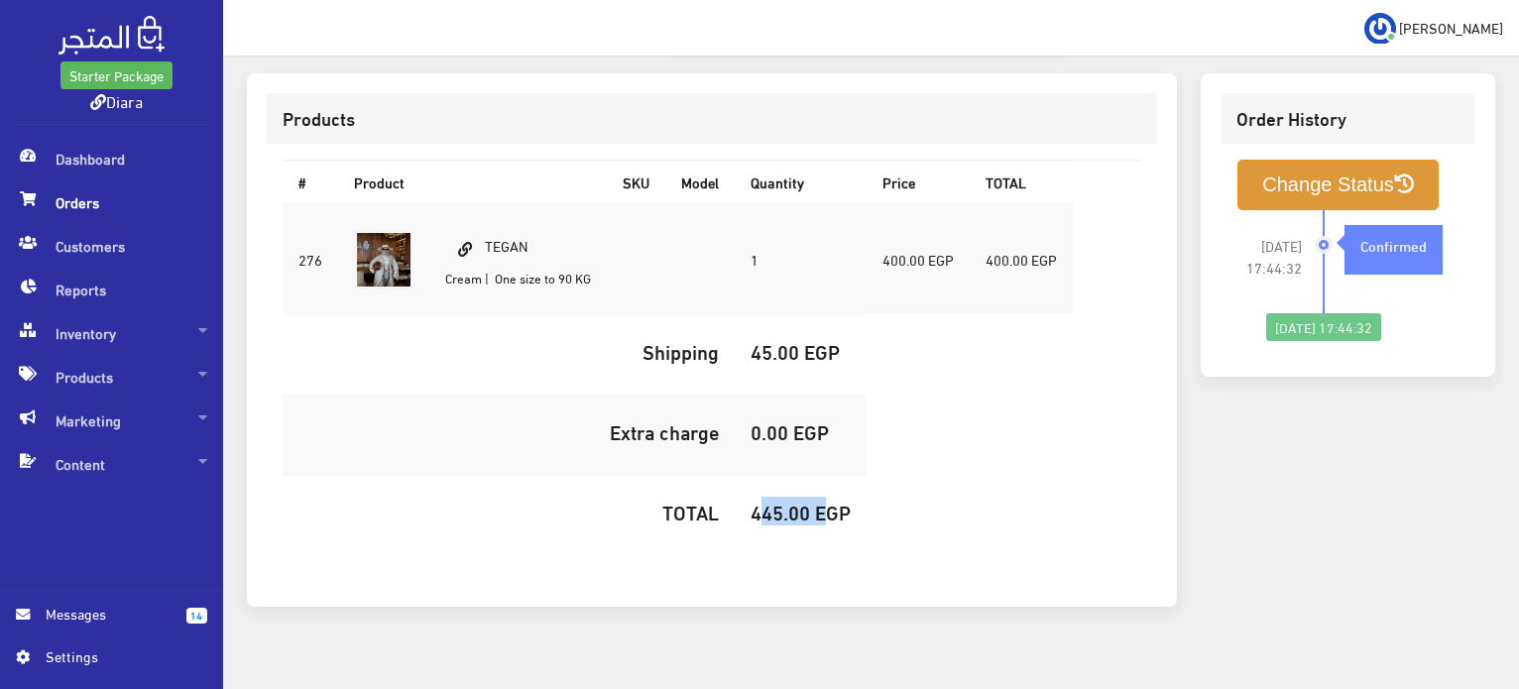
click at [1323, 160] on button "Change Status" at bounding box center [1338, 185] width 201 height 51
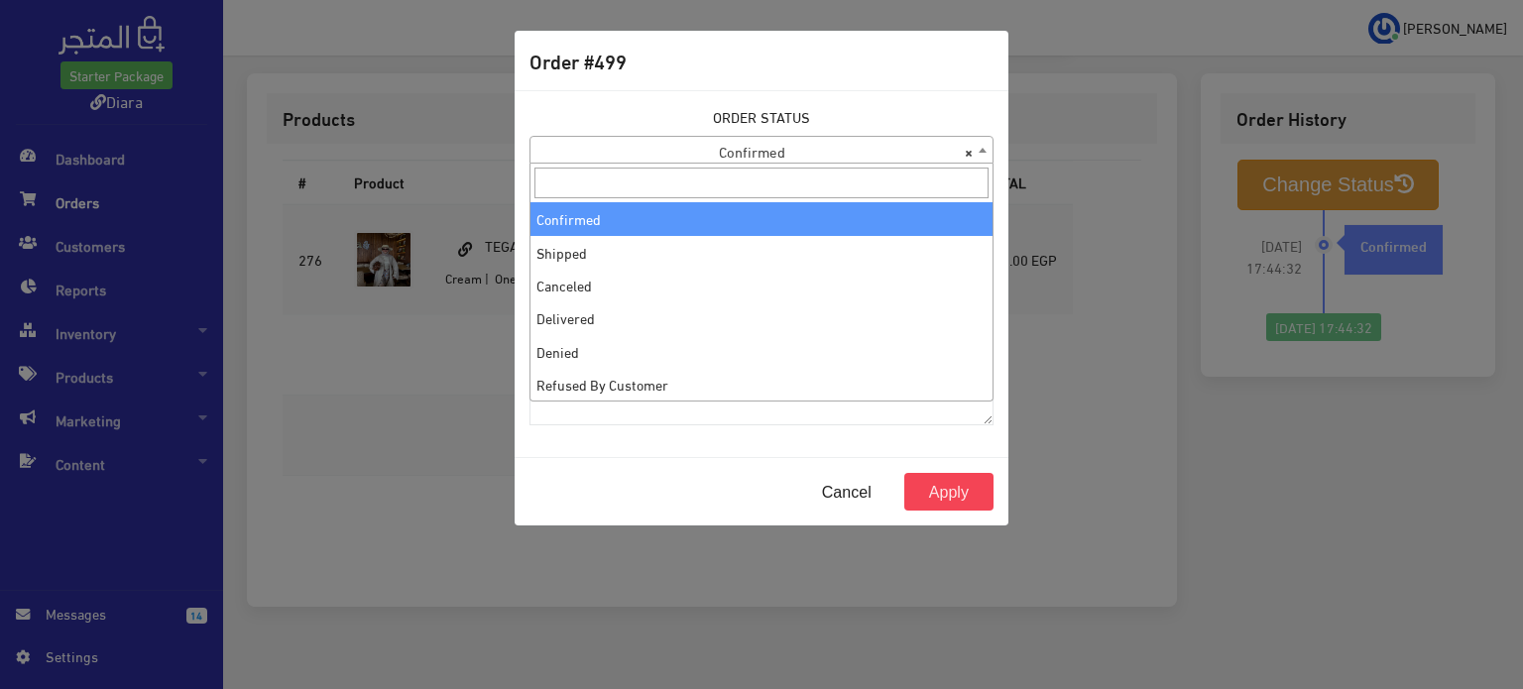
click at [657, 146] on span "× Confirmed" at bounding box center [762, 151] width 462 height 28
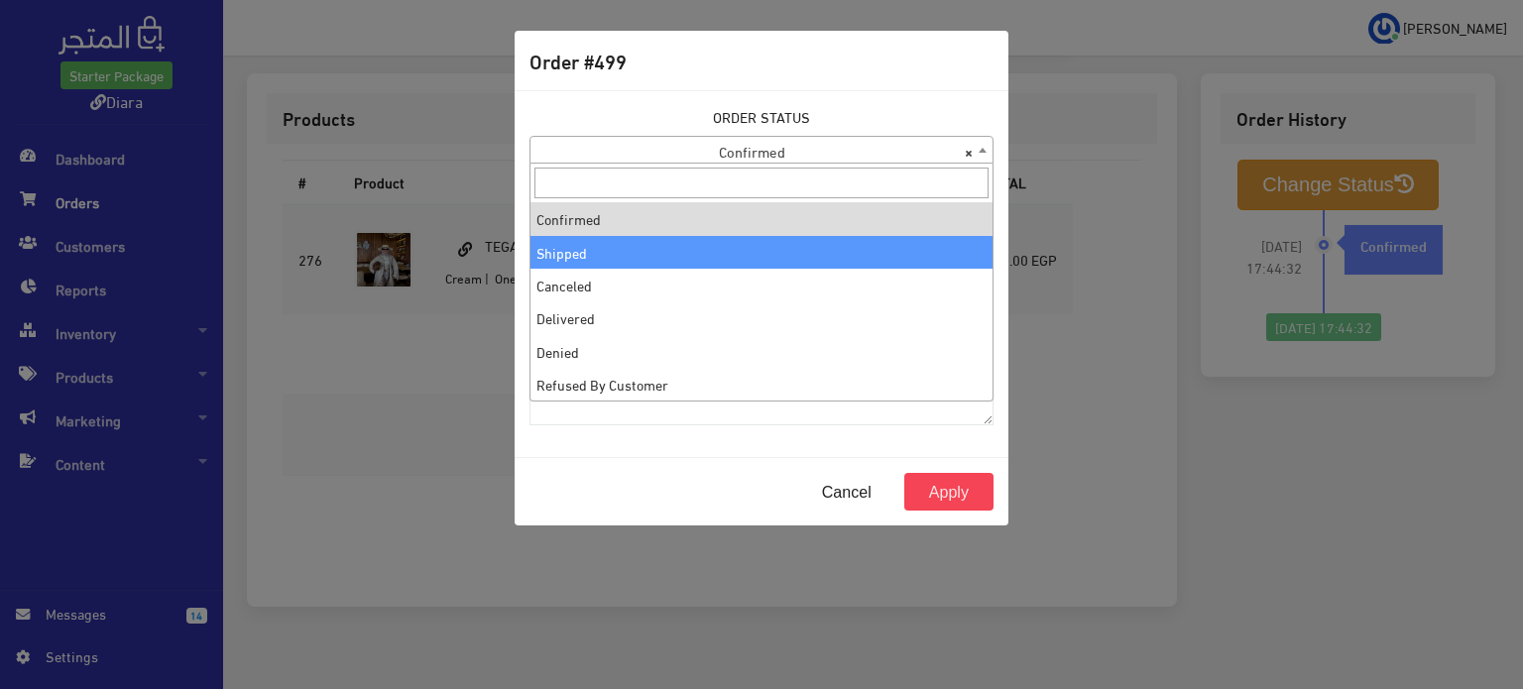
select select "2"
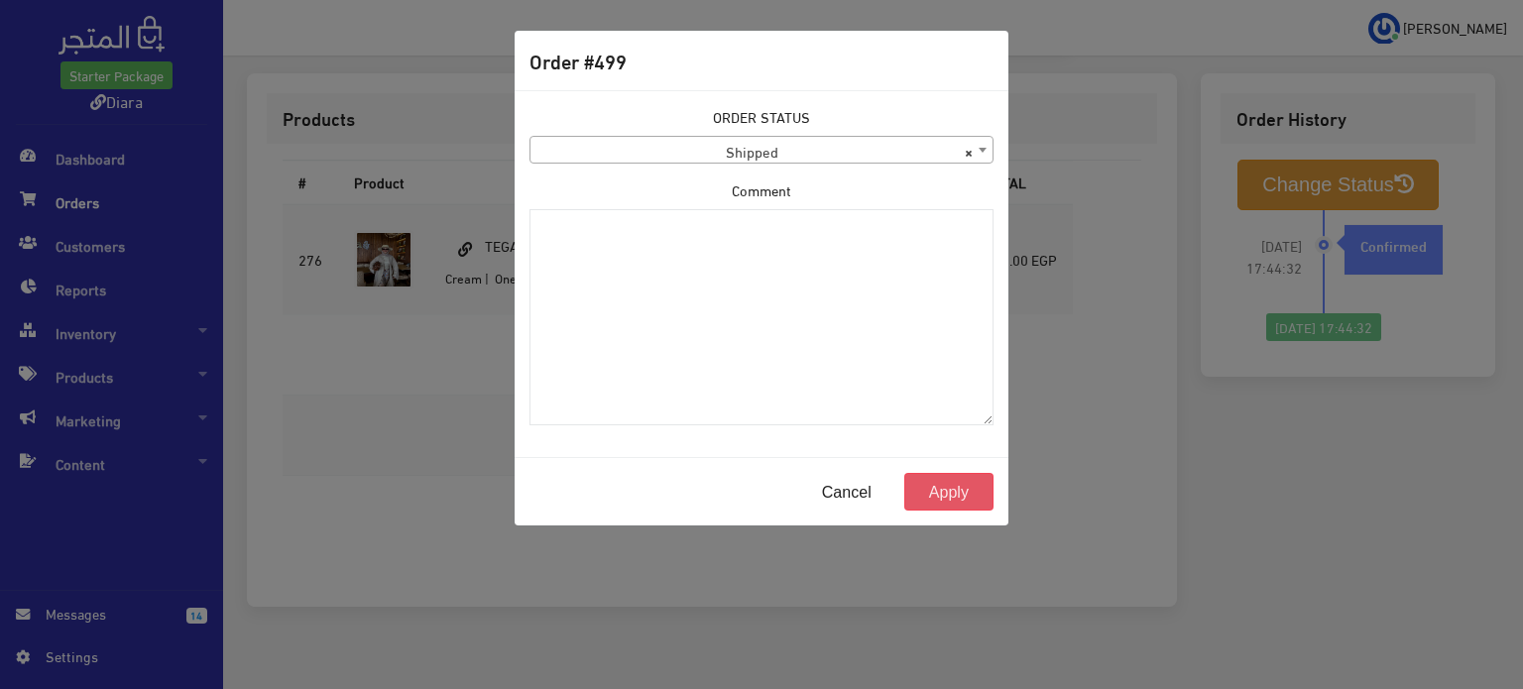
click at [959, 489] on button "Apply" at bounding box center [949, 492] width 89 height 38
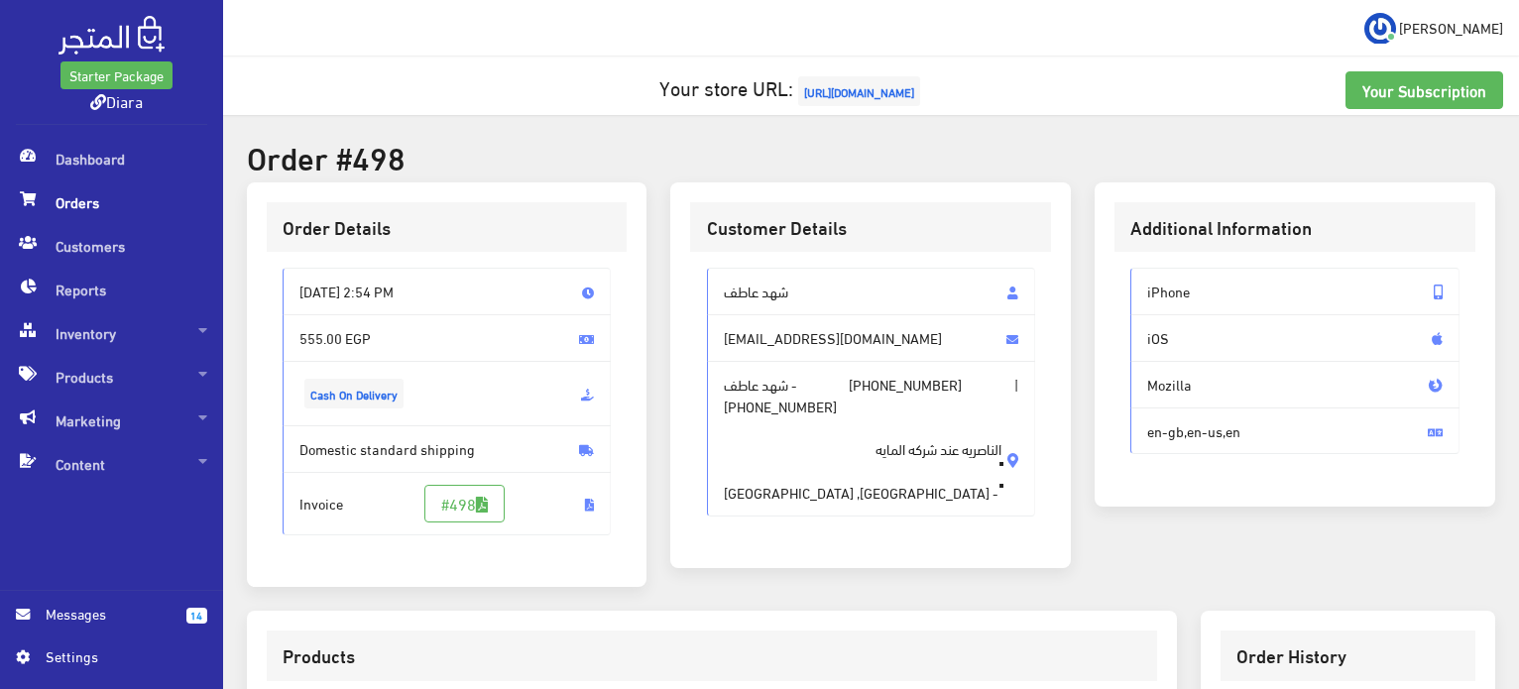
click at [701, 292] on div "شهد عاطف [EMAIL_ADDRESS][DOMAIN_NAME] شهد عاطف - [PHONE_NUMBER] | [PHONE_NUMBER…" at bounding box center [870, 400] width 361 height 296
click at [701, 289] on div "شهد عاطف [EMAIL_ADDRESS][DOMAIN_NAME] شهد عاطف - [PHONE_NUMBER] | [PHONE_NUMBER…" at bounding box center [870, 400] width 361 height 296
click at [701, 291] on div "شهد عاطف [EMAIL_ADDRESS][DOMAIN_NAME] شهد عاطف - [PHONE_NUMBER] | [PHONE_NUMBER…" at bounding box center [870, 400] width 361 height 296
click at [752, 282] on span "شهد عاطف" at bounding box center [871, 292] width 329 height 48
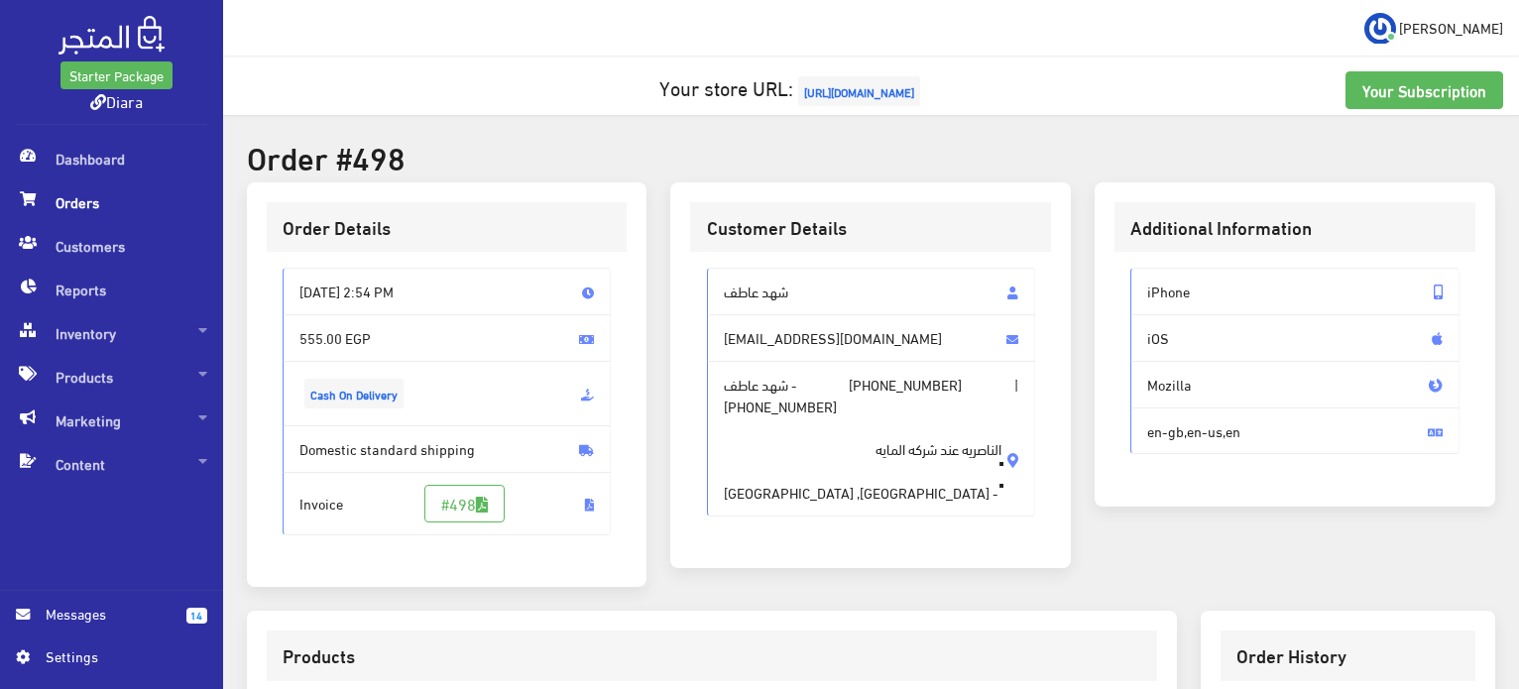
click at [752, 282] on span "شهد عاطف" at bounding box center [871, 292] width 329 height 48
drag, startPoint x: 752, startPoint y: 282, endPoint x: 774, endPoint y: 477, distance: 196.6
click at [774, 477] on div "شهد عاطف [EMAIL_ADDRESS][DOMAIN_NAME] شهد عاطف - [PHONE_NUMBER] | [PHONE_NUMBER…" at bounding box center [871, 392] width 329 height 248
copy div "شهد عاطف [EMAIL_ADDRESS][DOMAIN_NAME] شهد عاطف - [PHONE_NUMBER] | [PHONE_NUMBER…"
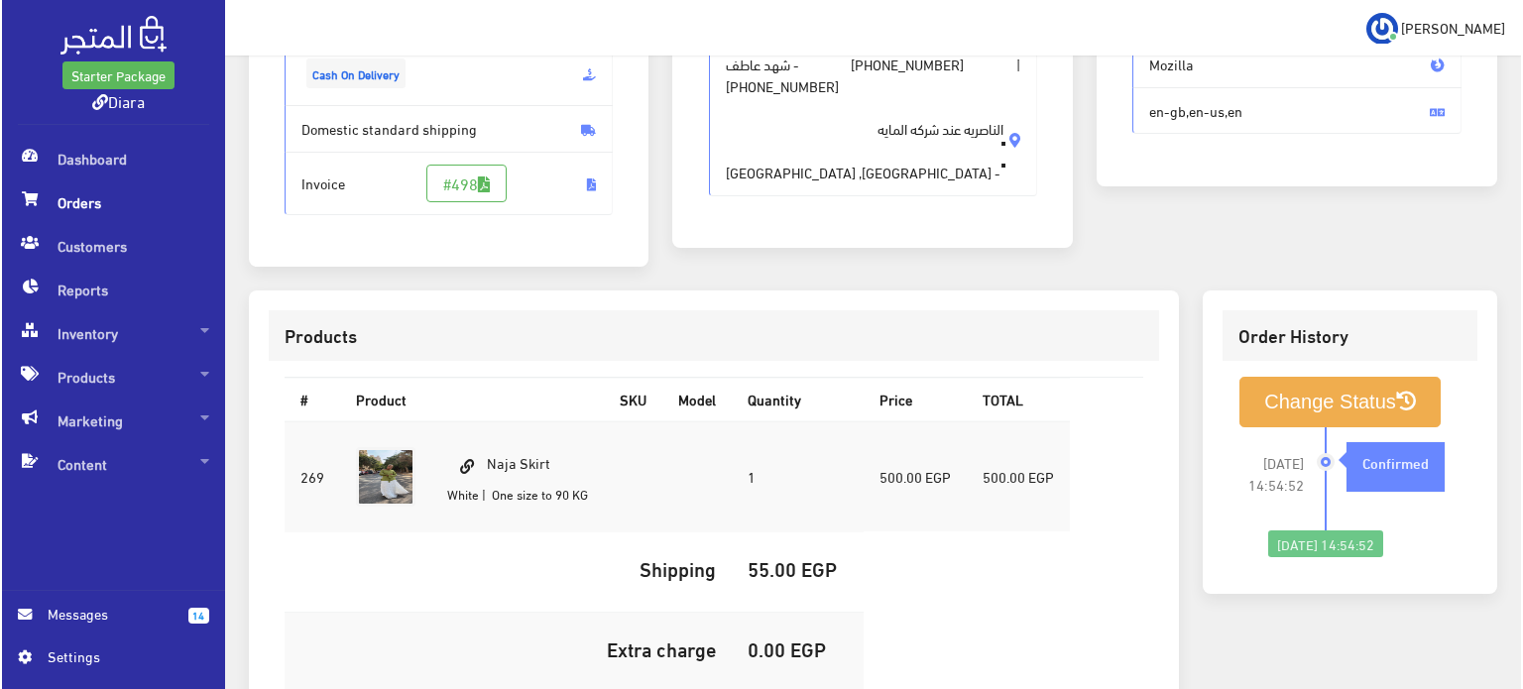
scroll to position [561, 0]
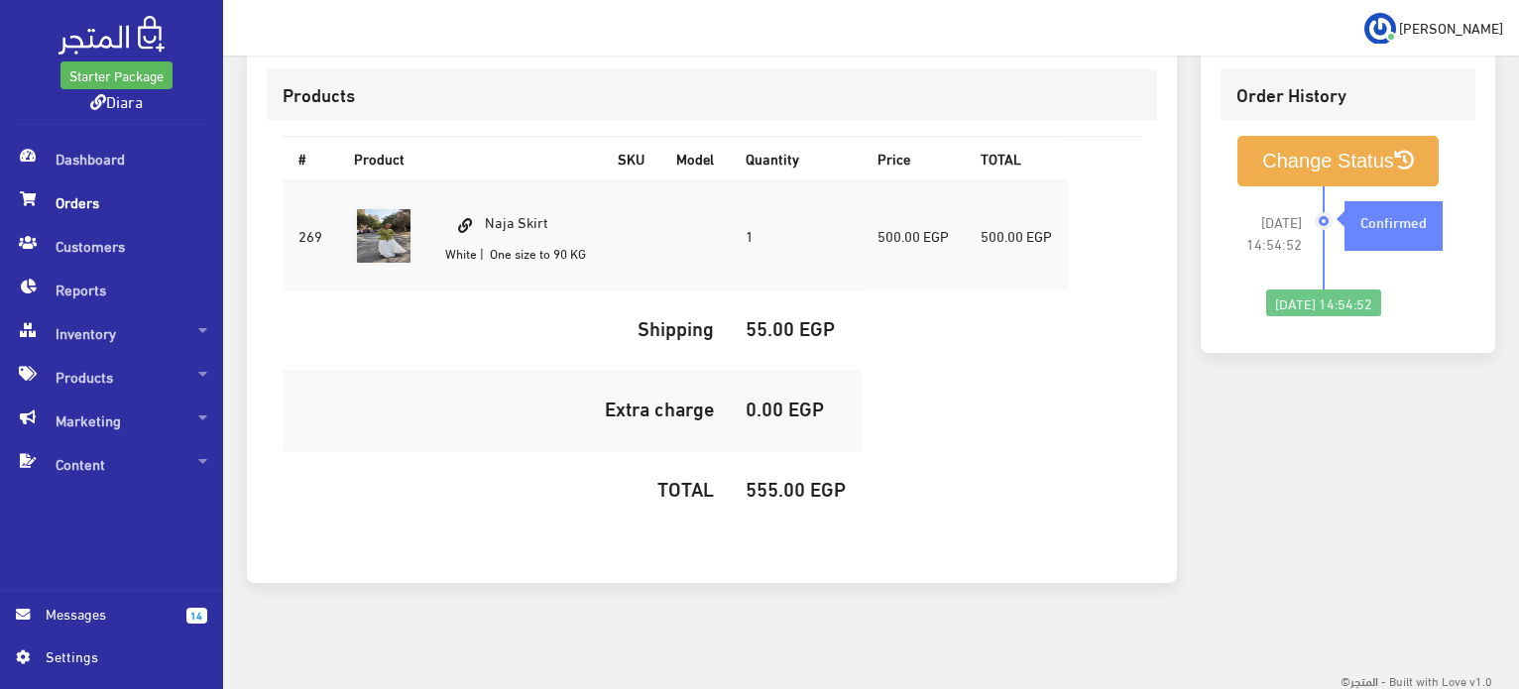
click at [507, 213] on td "Naja Skirt White | One size to 90 KG" at bounding box center [515, 236] width 173 height 111
copy td "Naja Skirt"
click at [777, 488] on h5 "555.00 EGP" at bounding box center [796, 488] width 100 height 22
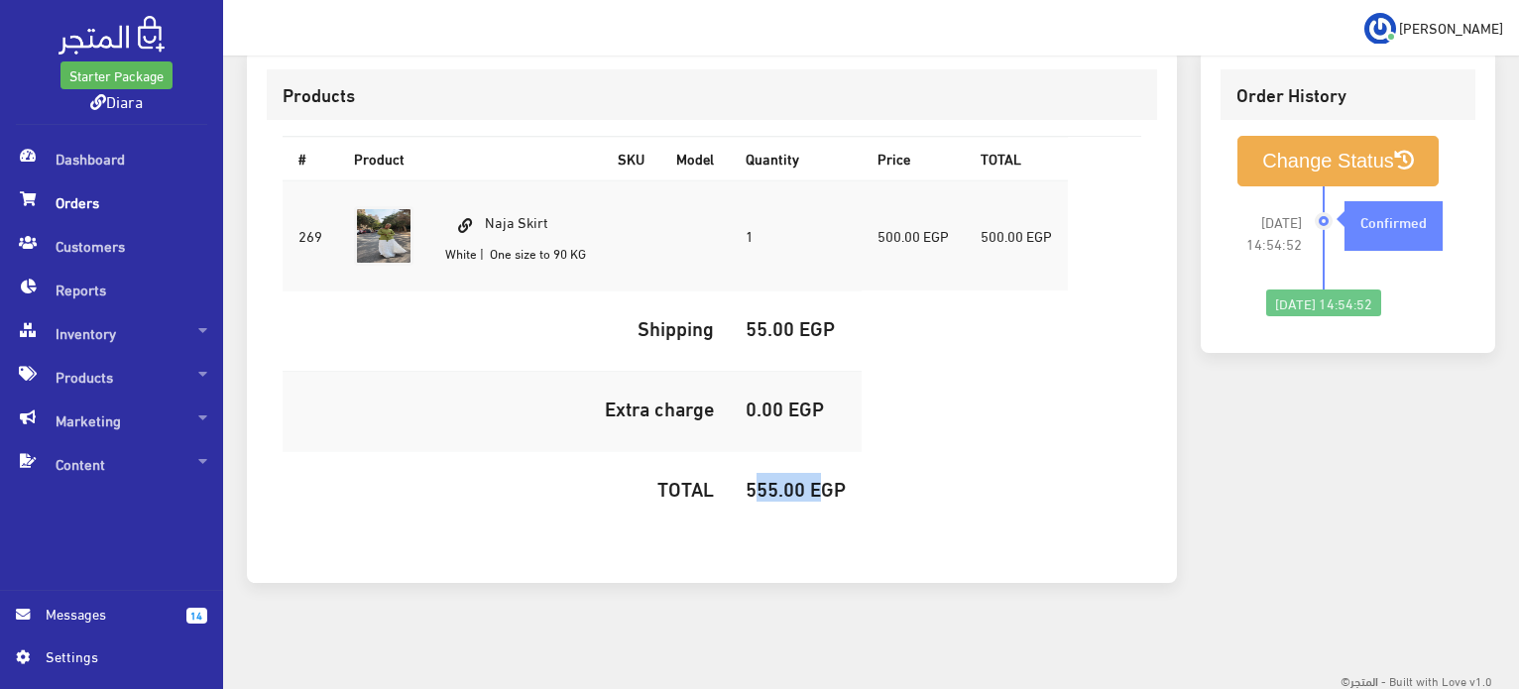
click at [777, 488] on h5 "555.00 EGP" at bounding box center [796, 488] width 100 height 22
copy h5 "555.00"
click at [1304, 174] on button "Change Status" at bounding box center [1338, 161] width 201 height 51
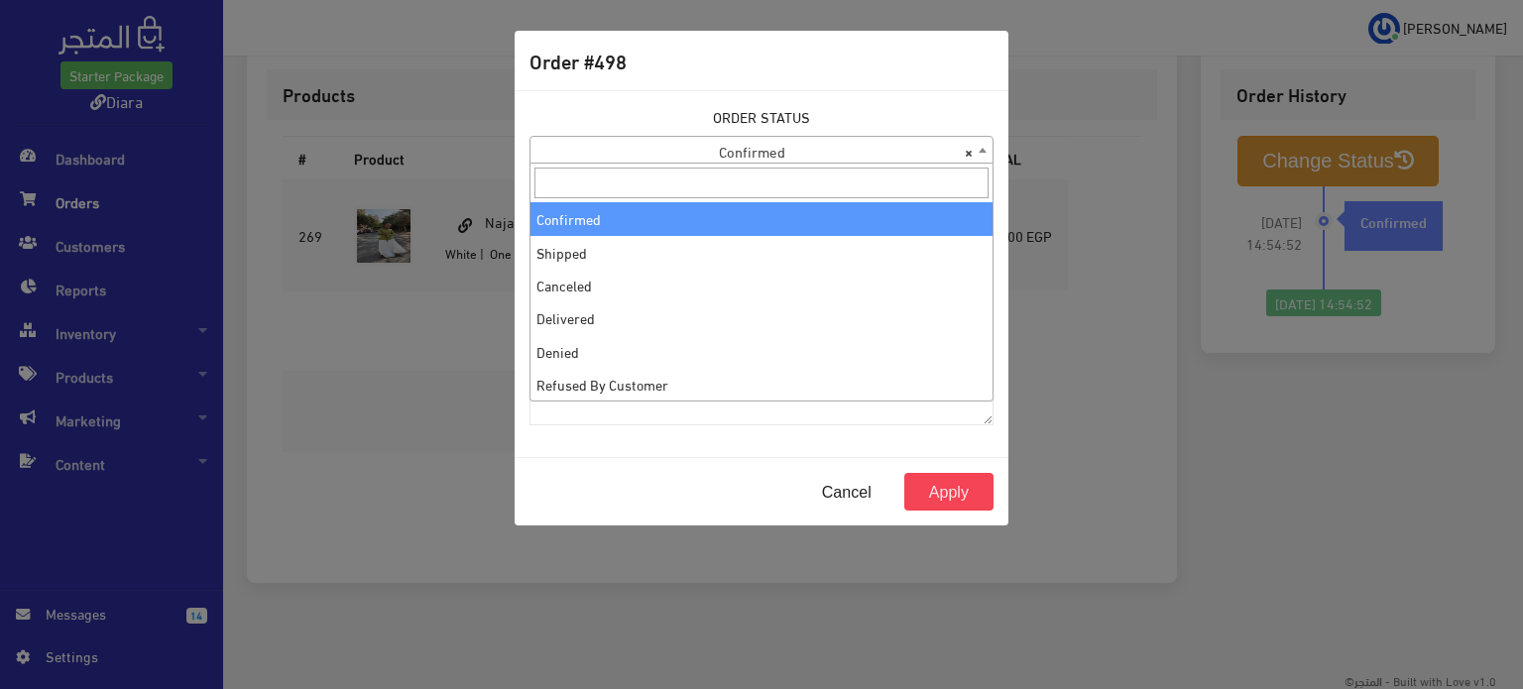
click at [600, 157] on span "× Confirmed" at bounding box center [762, 151] width 462 height 28
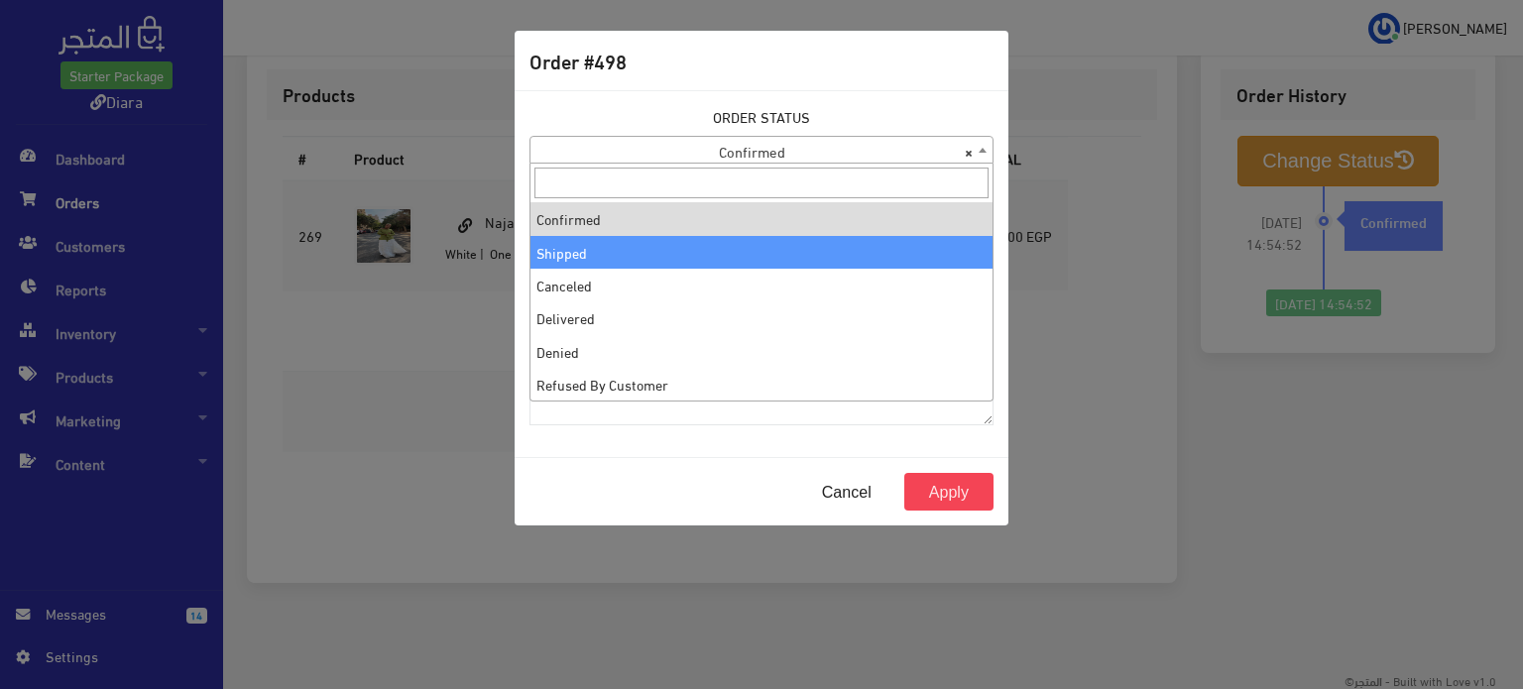
select select "2"
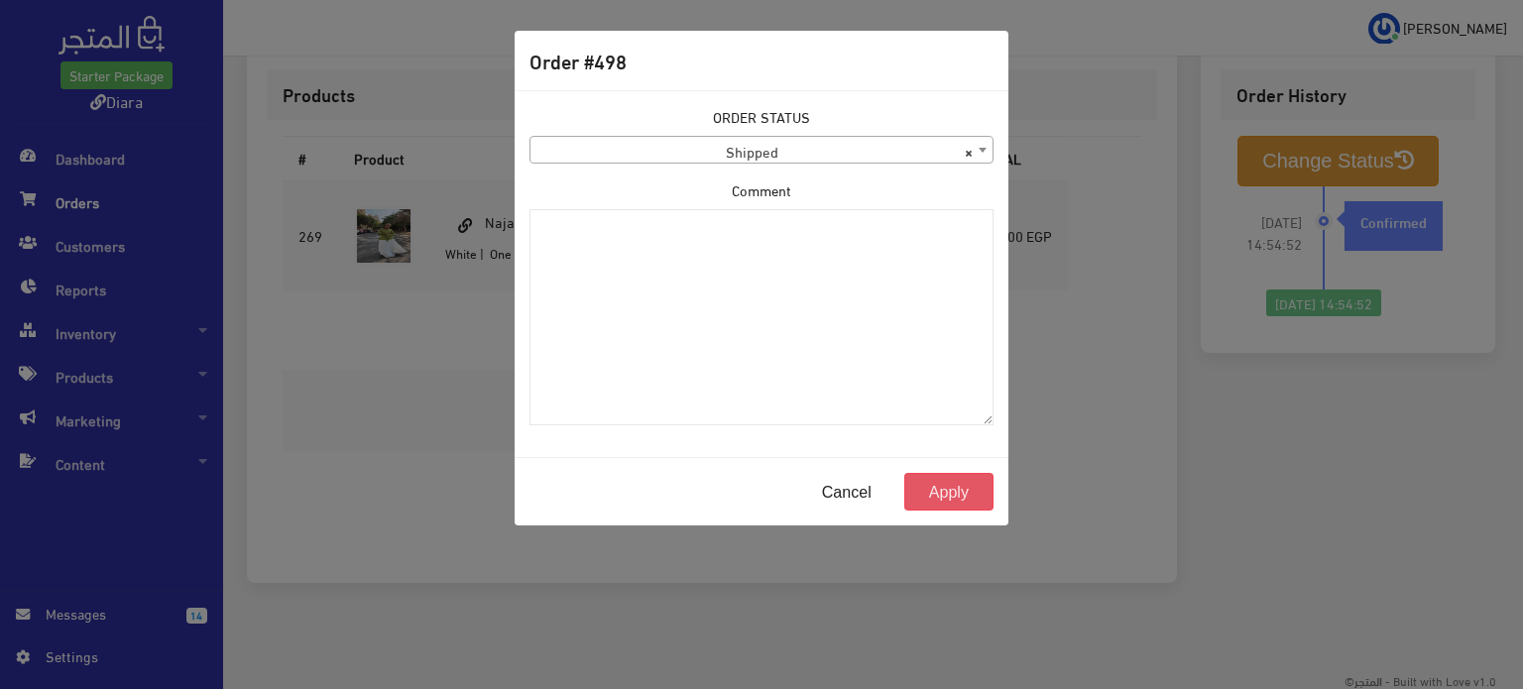
click at [977, 492] on button "Apply" at bounding box center [949, 492] width 89 height 38
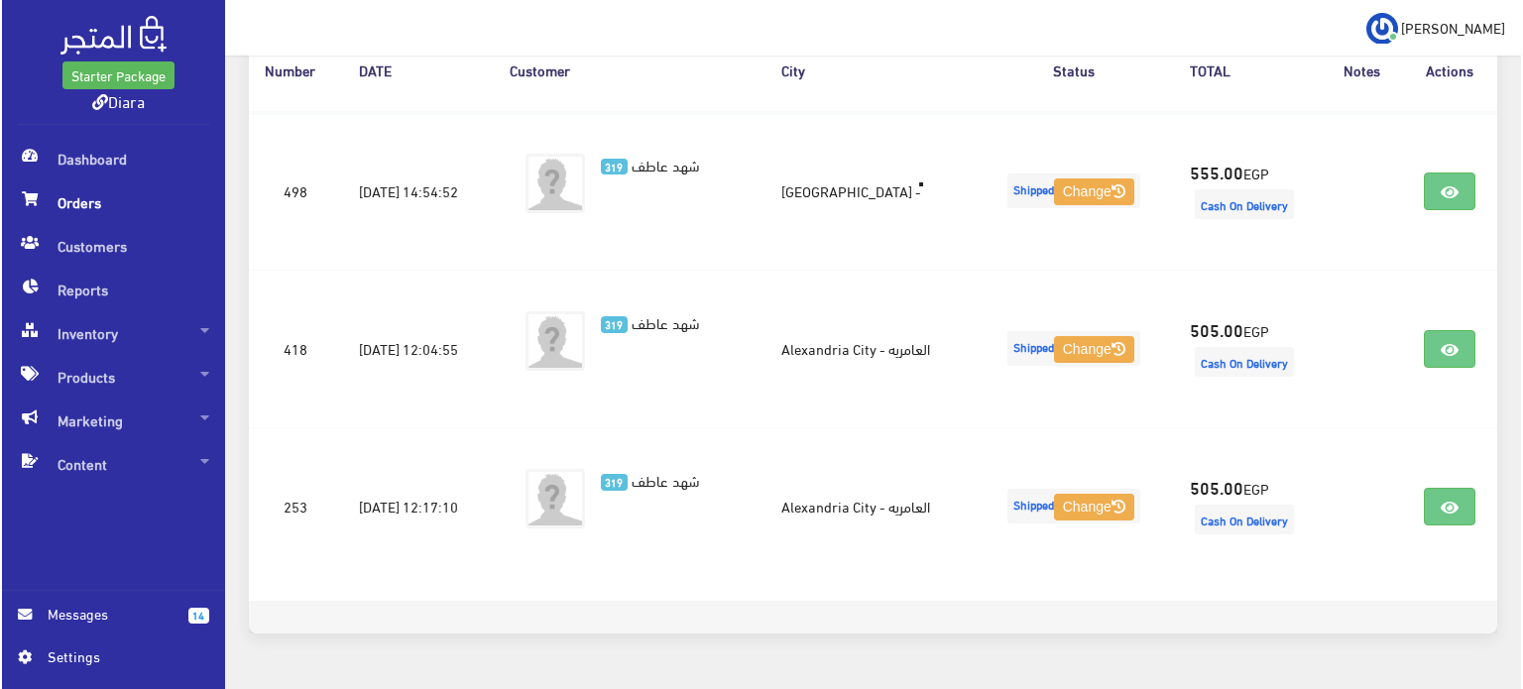
scroll to position [294, 0]
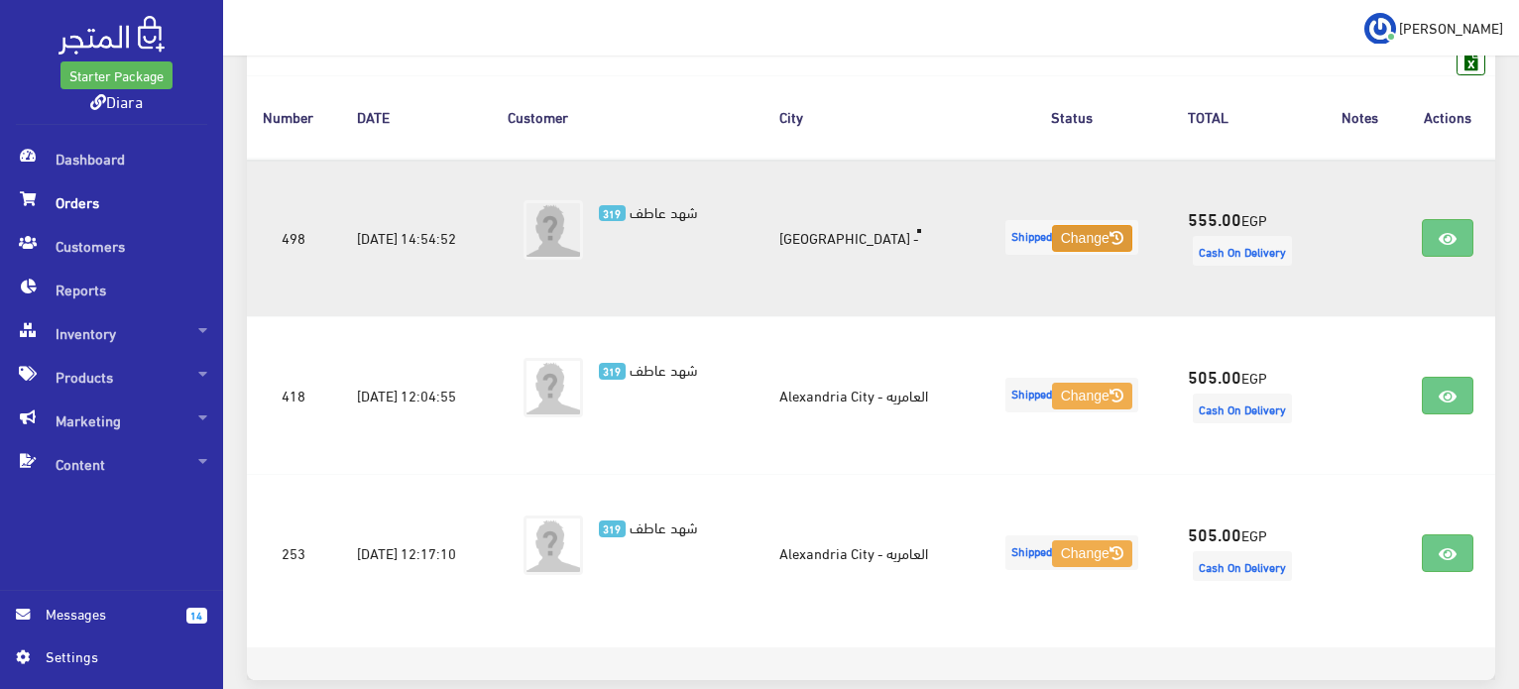
click at [1124, 240] on icon at bounding box center [1117, 238] width 14 height 14
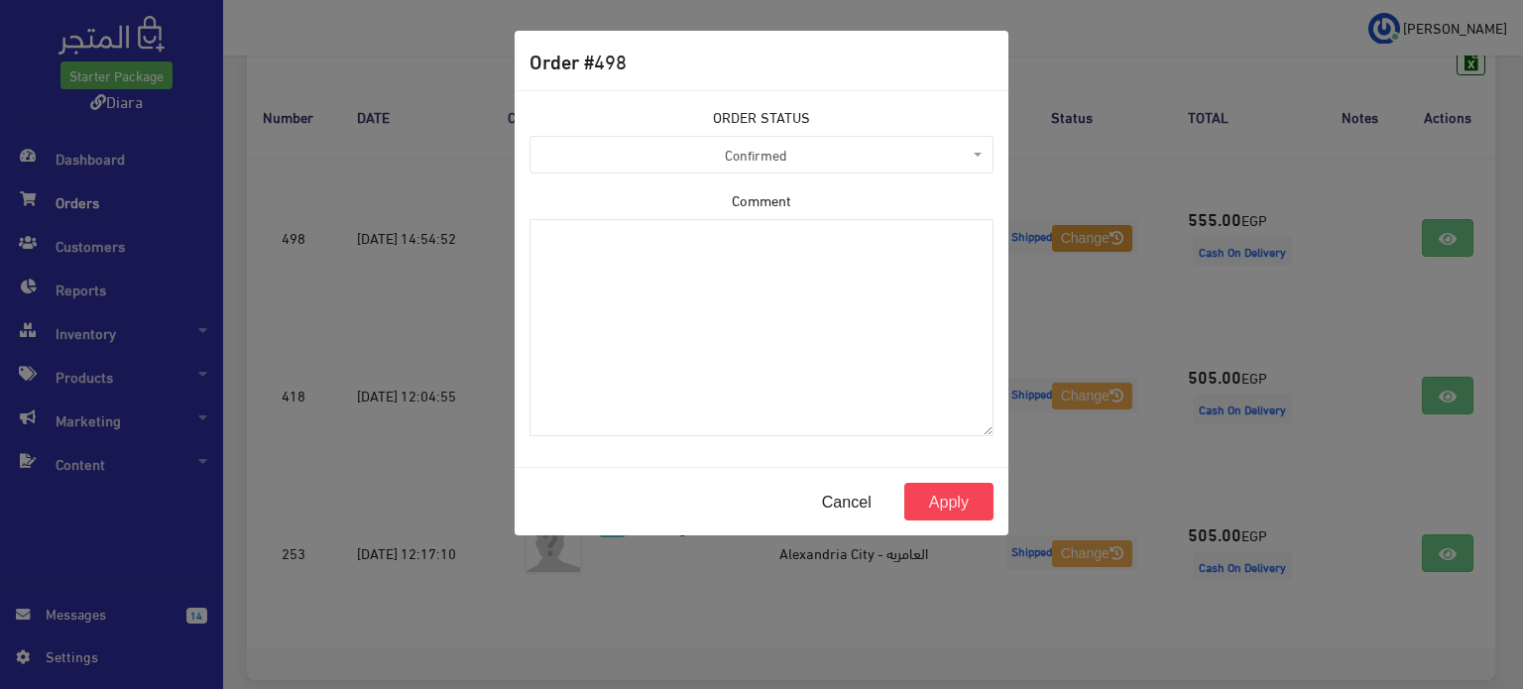
click at [802, 161] on span "Confirmed" at bounding box center [756, 155] width 426 height 20
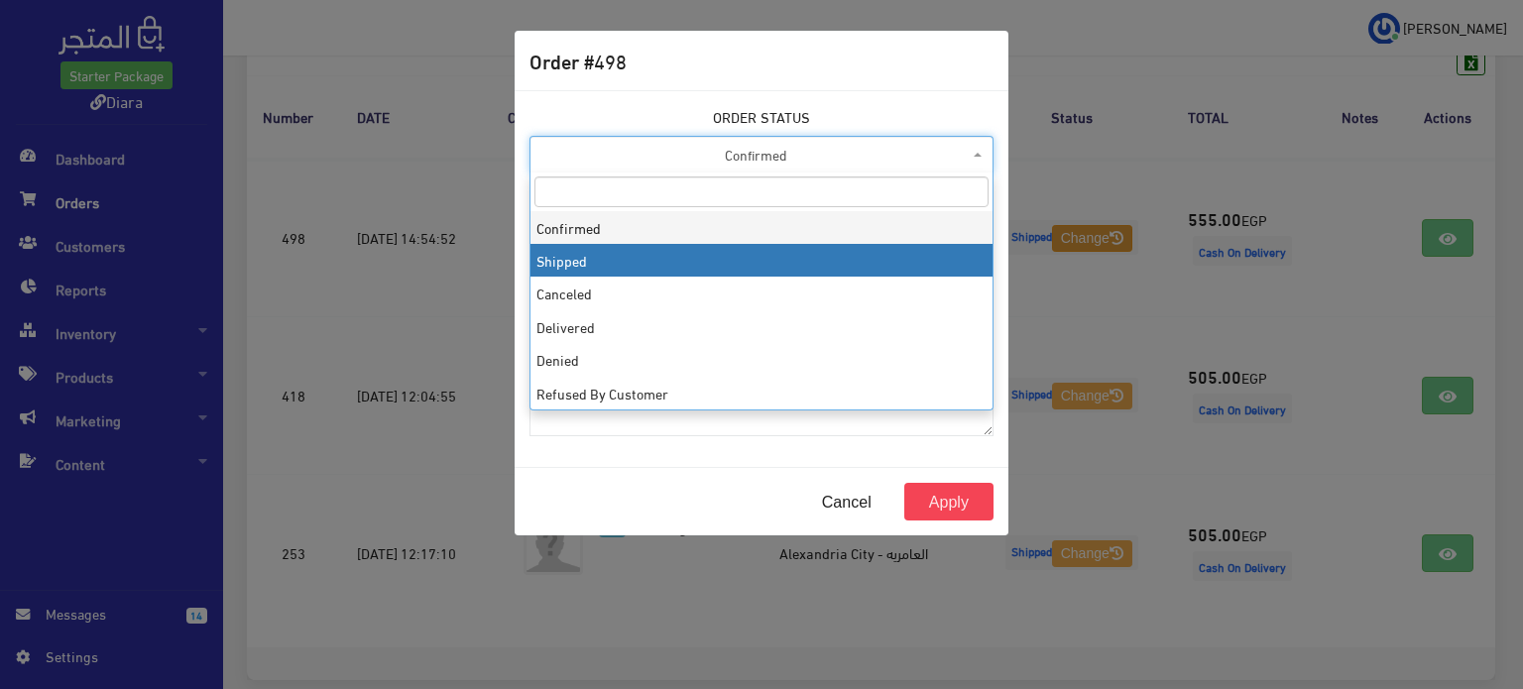
select select "2"
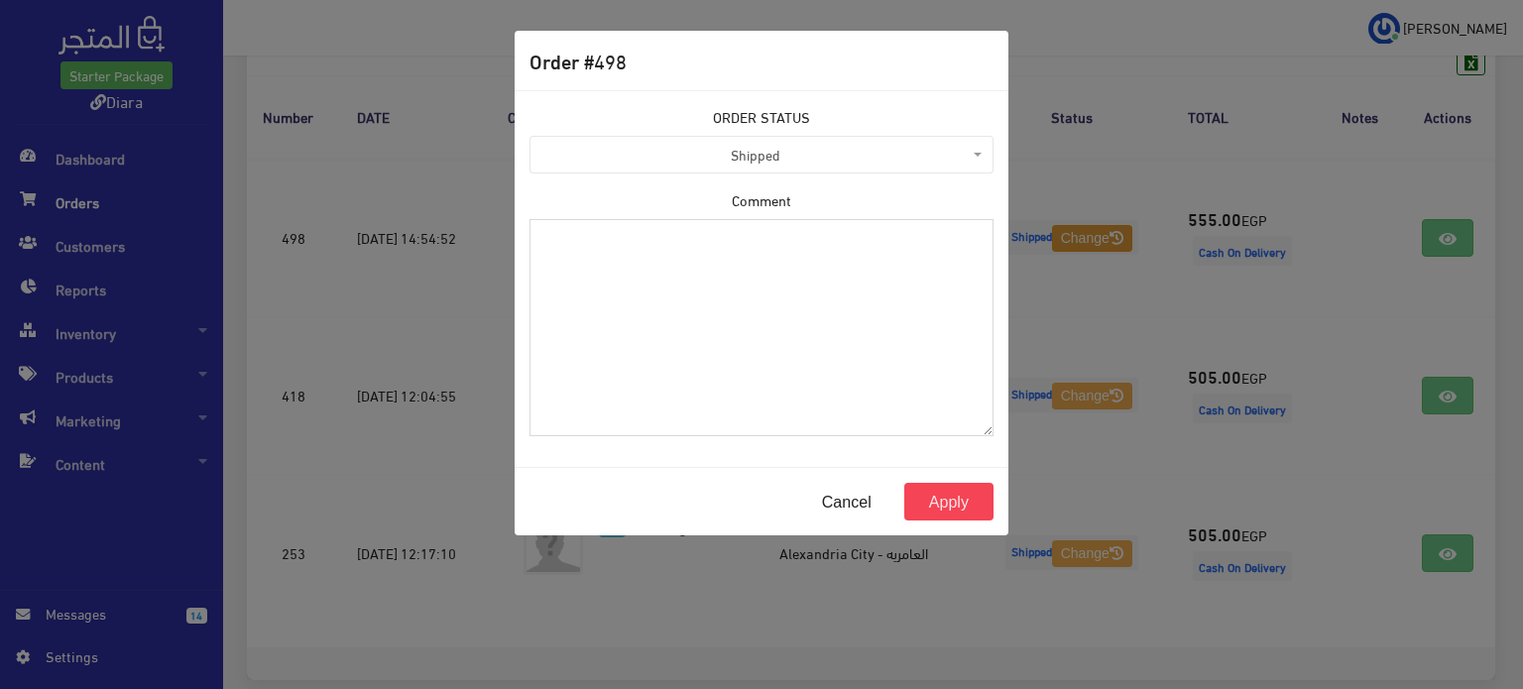
click at [862, 422] on textarea "Comment" at bounding box center [762, 327] width 464 height 217
click at [918, 500] on button "Apply" at bounding box center [949, 502] width 89 height 38
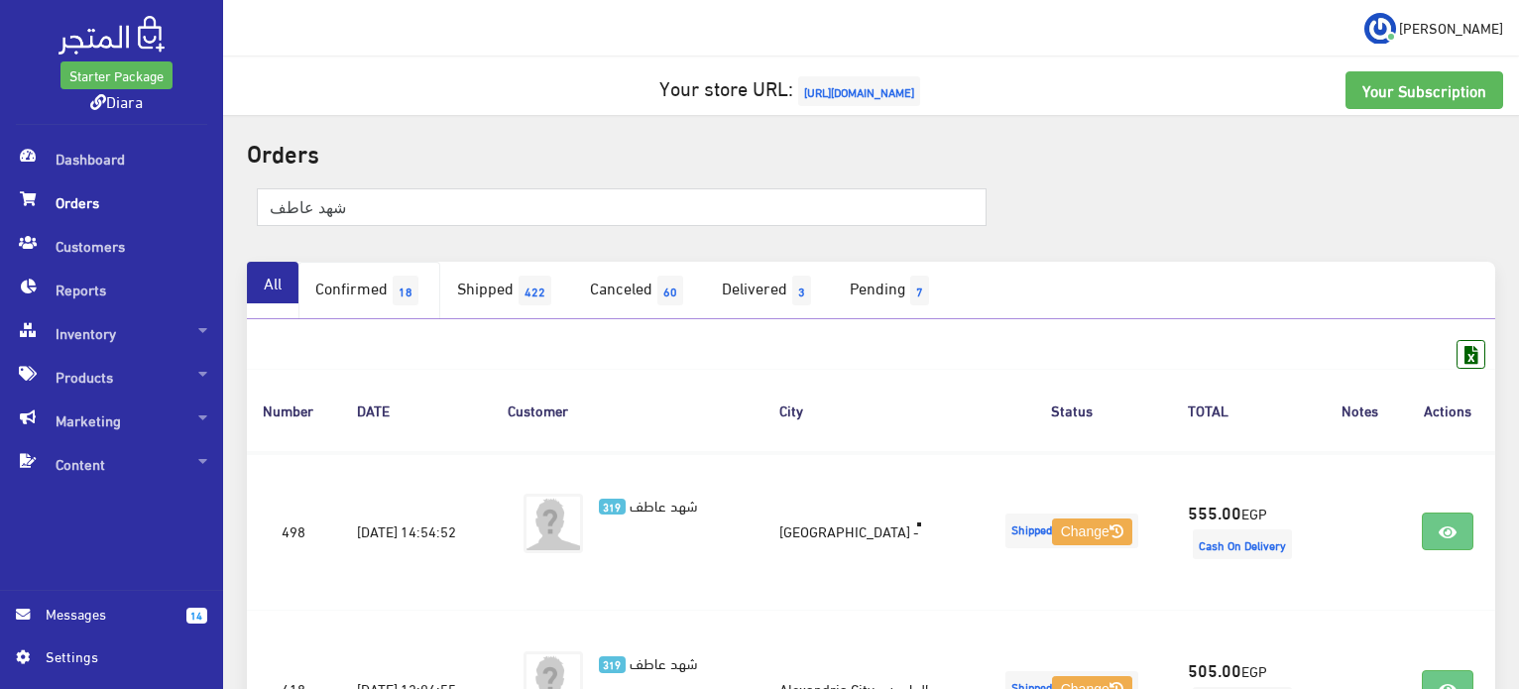
click at [404, 304] on span "18" at bounding box center [406, 291] width 26 height 30
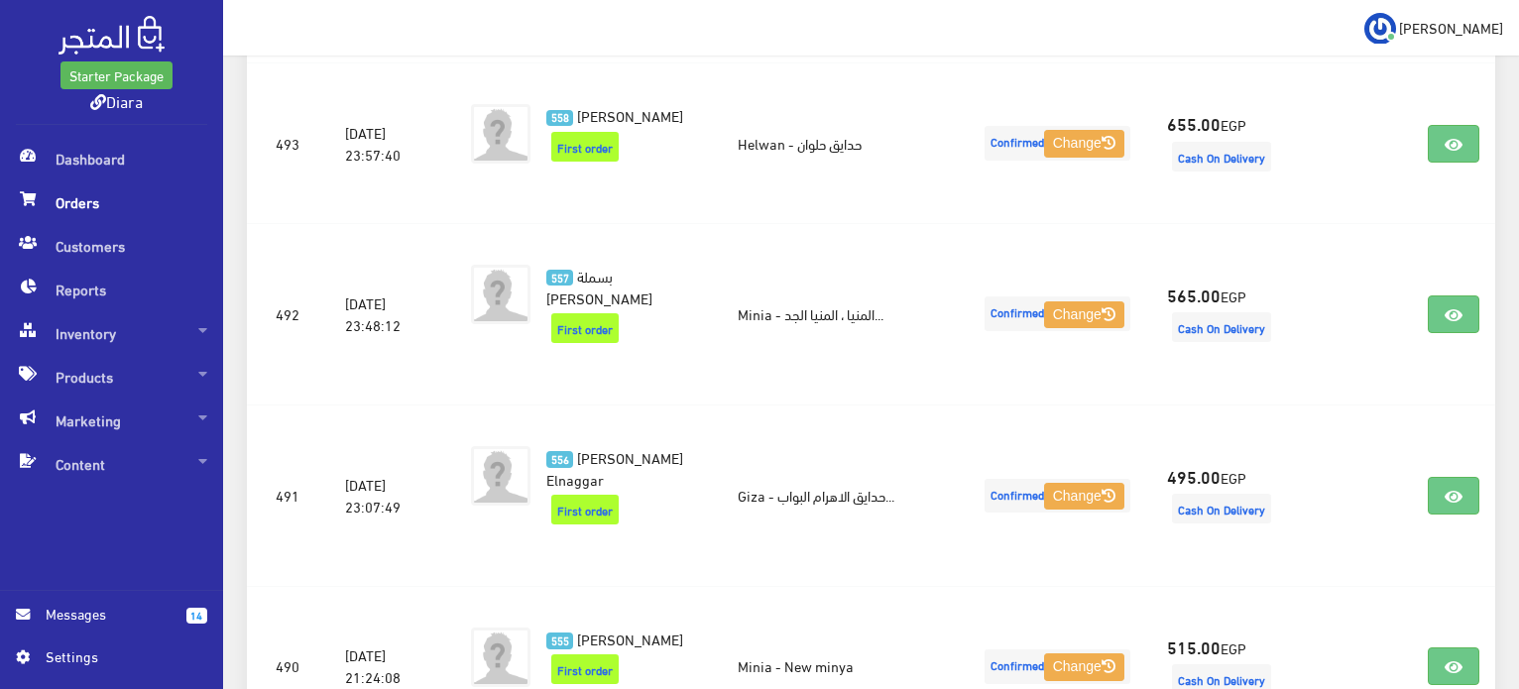
scroll to position [1211, 0]
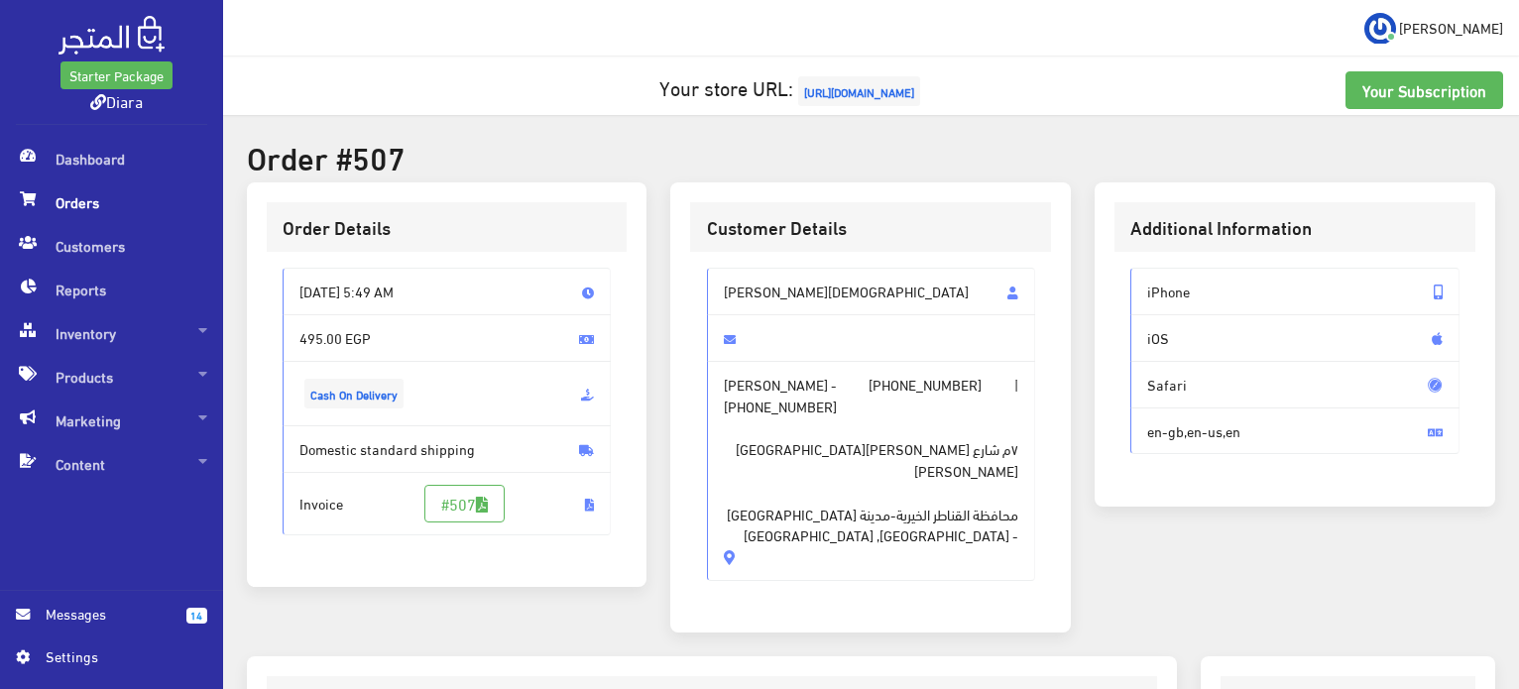
click at [848, 315] on span at bounding box center [871, 338] width 329 height 48
click at [849, 302] on span "[PERSON_NAME][DEMOGRAPHIC_DATA]" at bounding box center [871, 292] width 329 height 48
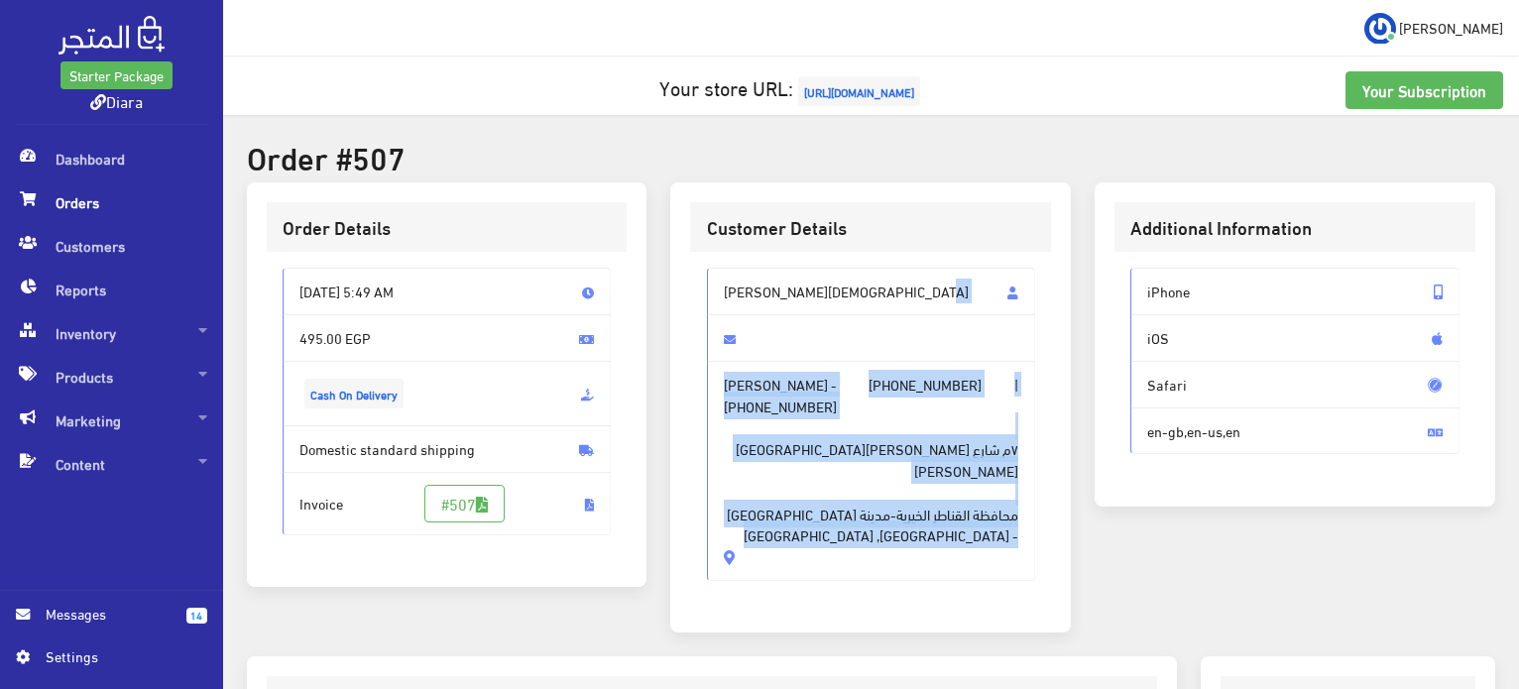
drag, startPoint x: 849, startPoint y: 302, endPoint x: 822, endPoint y: 524, distance: 223.8
click at [822, 524] on div "[PERSON_NAME][DEMOGRAPHIC_DATA] - [PHONE_NUMBER] | [PHONE_NUMBER] ٧م شارع [PERS…" at bounding box center [871, 424] width 329 height 312
copy div "[PERSON_NAME] [PERSON_NAME] - [PHONE_NUMBER] | [PHONE_NUMBER] ٧م شارع [PERSON_N…"
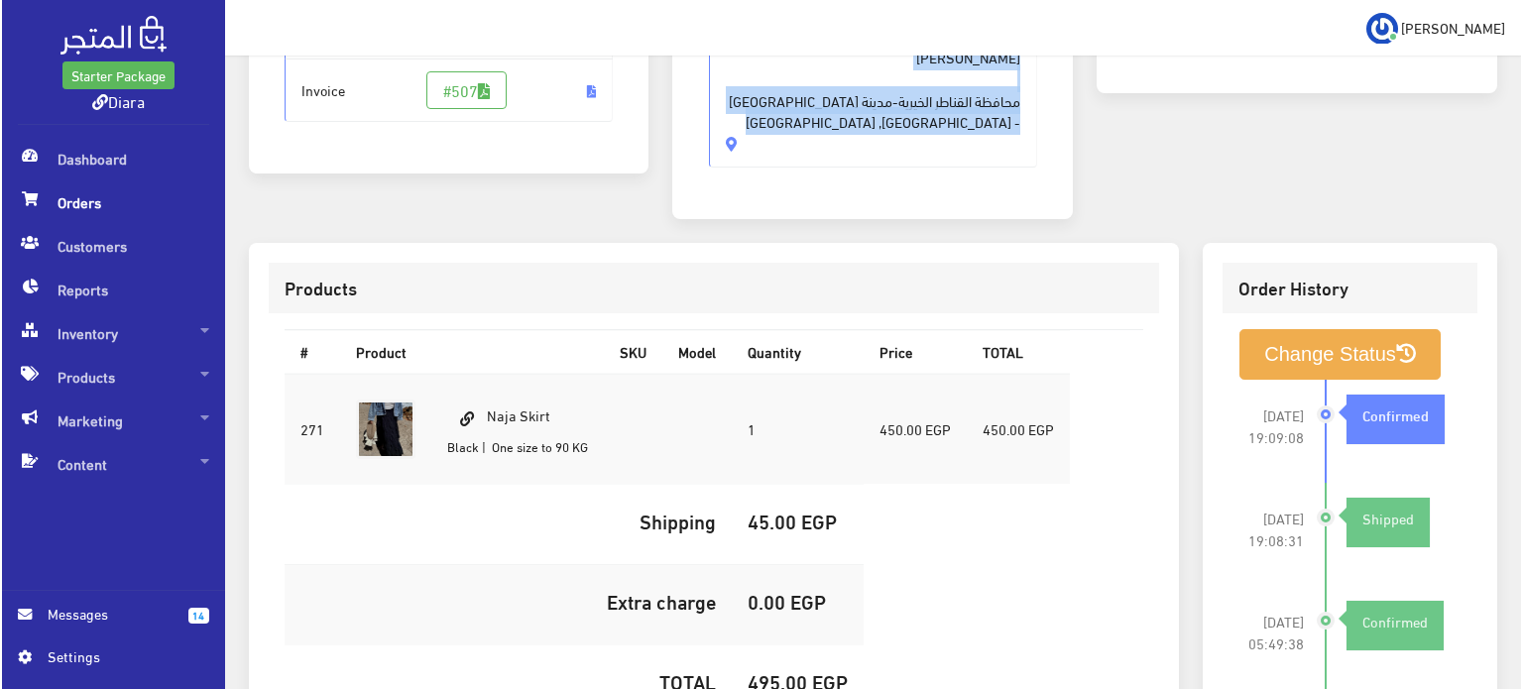
scroll to position [587, 0]
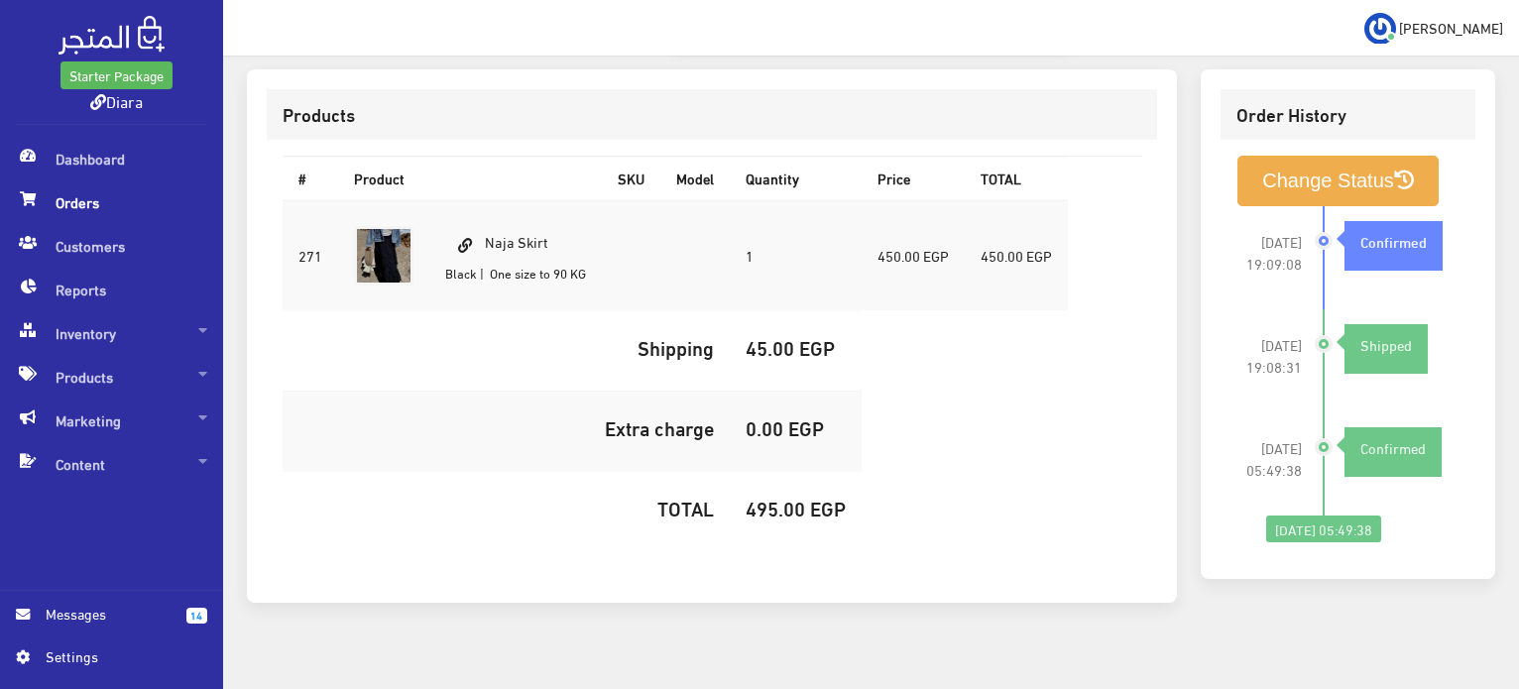
click at [505, 223] on td "Naja Skirt Black | One size to 90 KG" at bounding box center [515, 255] width 173 height 111
copy td "Naja Skirt"
click at [789, 497] on h5 "495.00 EGP" at bounding box center [796, 508] width 100 height 22
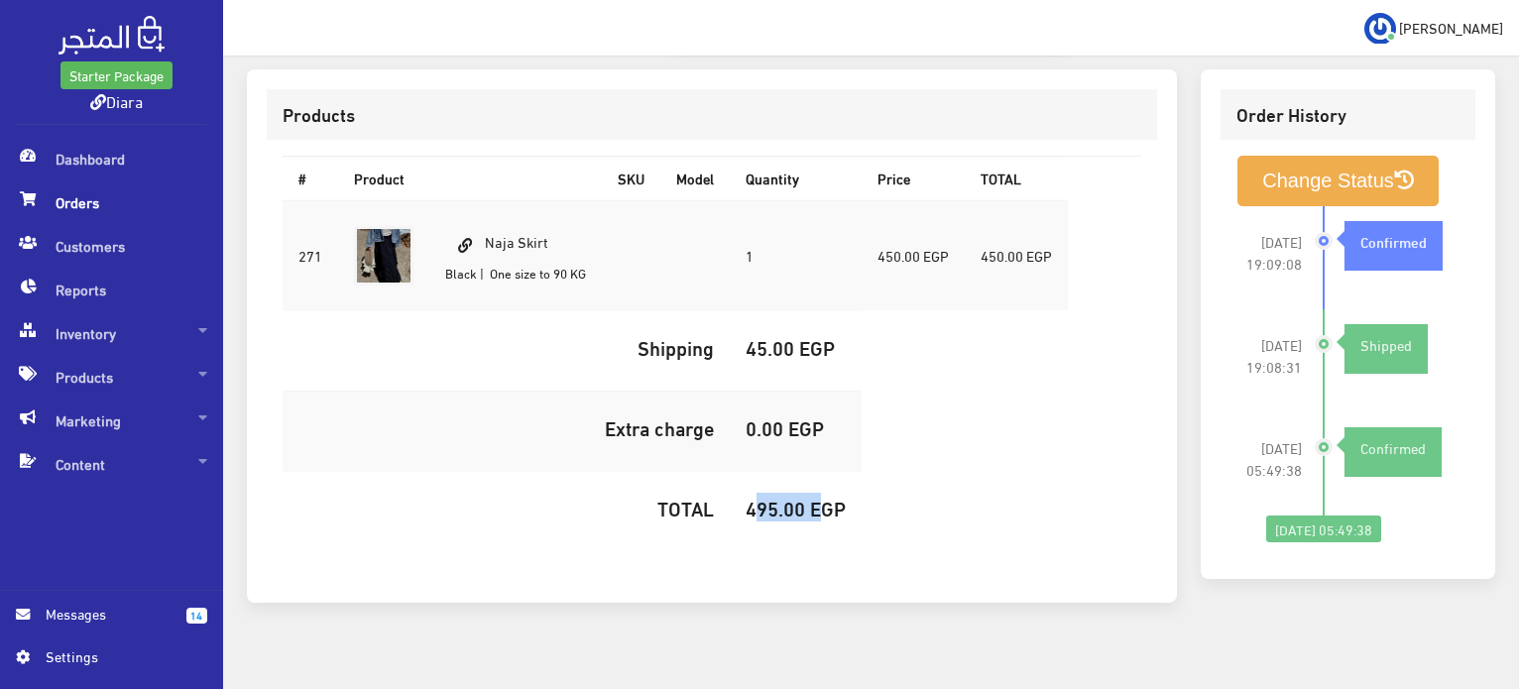
click at [789, 497] on h5 "495.00 EGP" at bounding box center [796, 508] width 100 height 22
copy h5 "495.00"
click at [1353, 167] on button "Change Status" at bounding box center [1338, 181] width 201 height 51
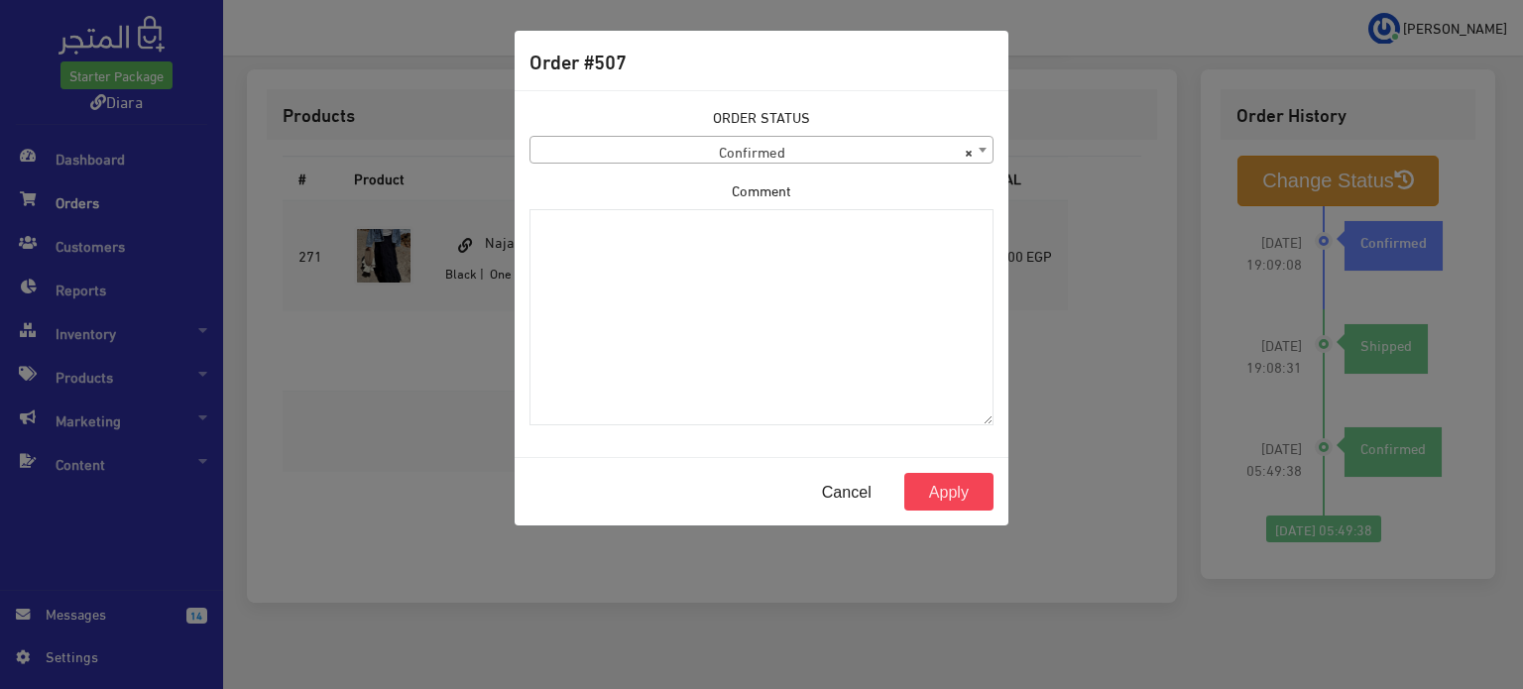
click at [699, 162] on span "× Confirmed" at bounding box center [762, 151] width 462 height 28
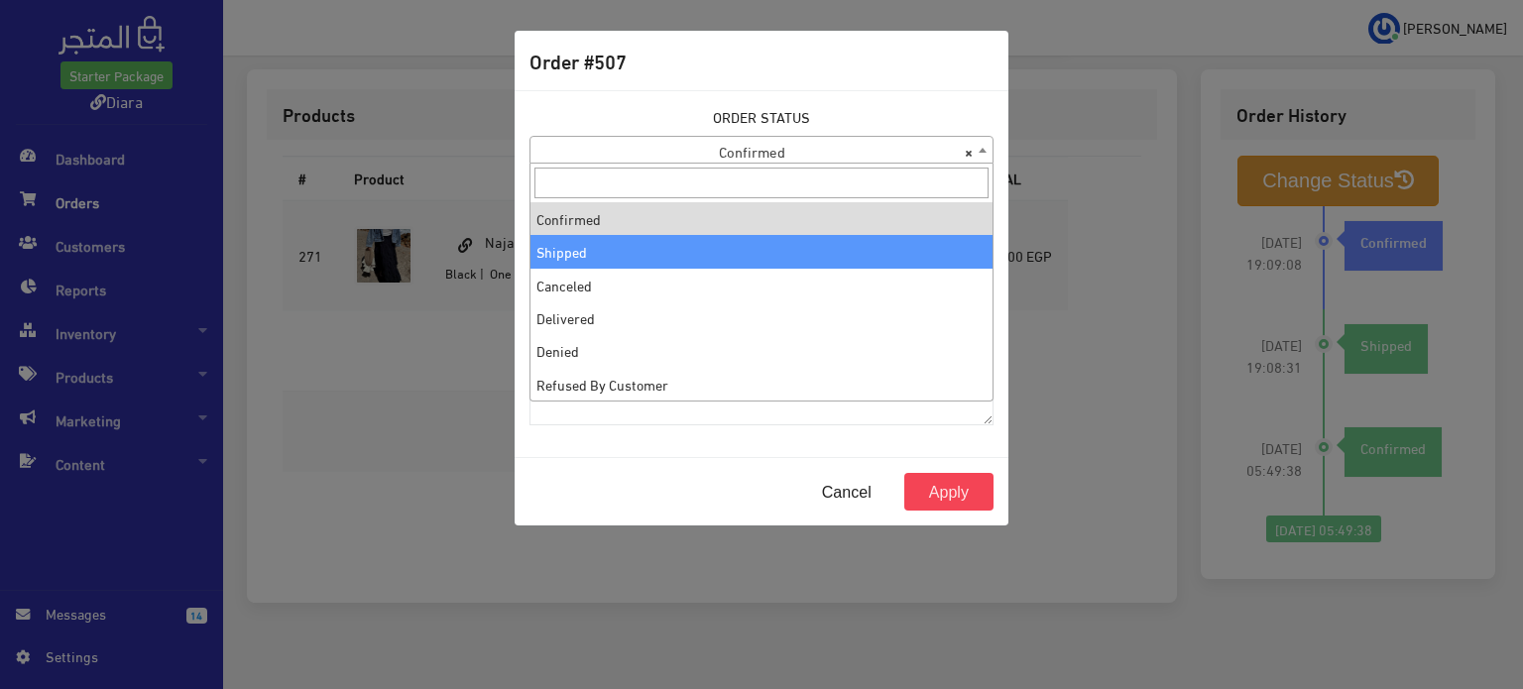
select select "2"
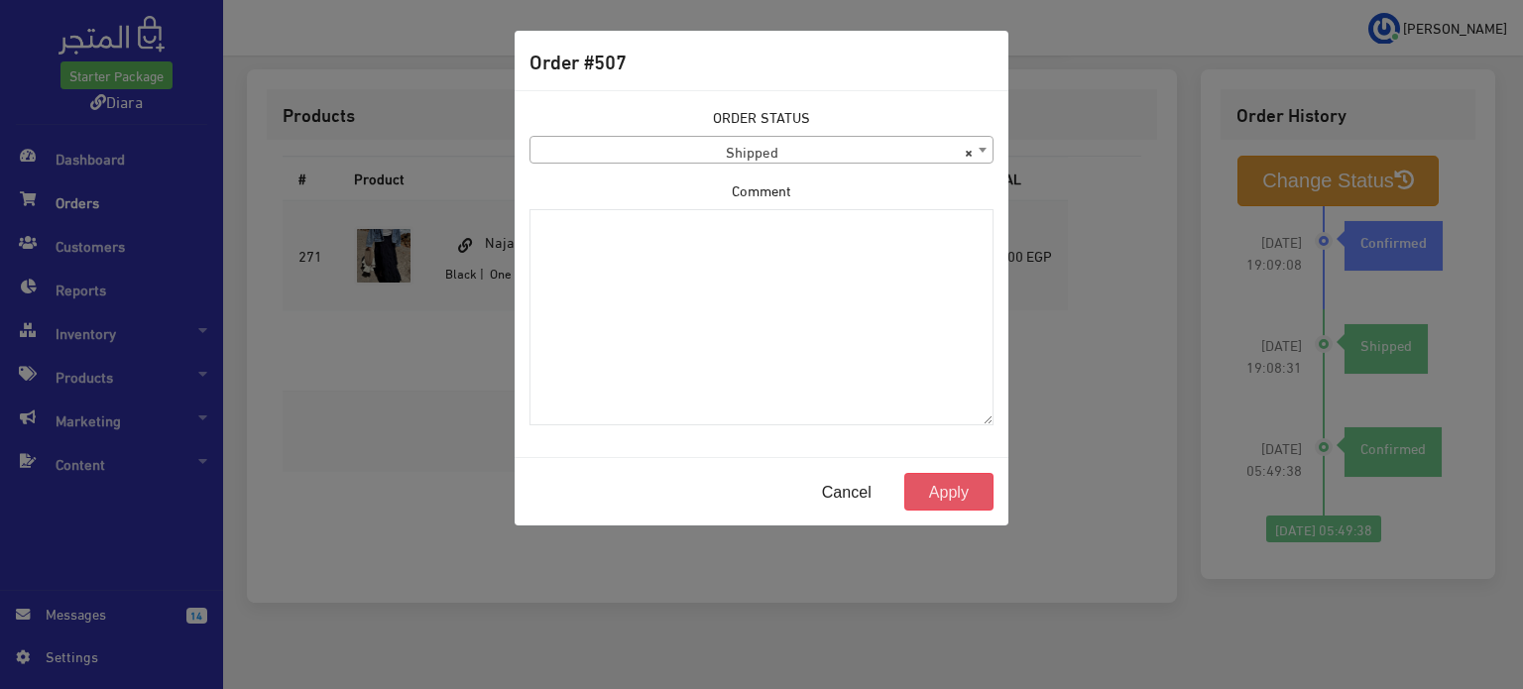
click at [974, 495] on button "Apply" at bounding box center [949, 492] width 89 height 38
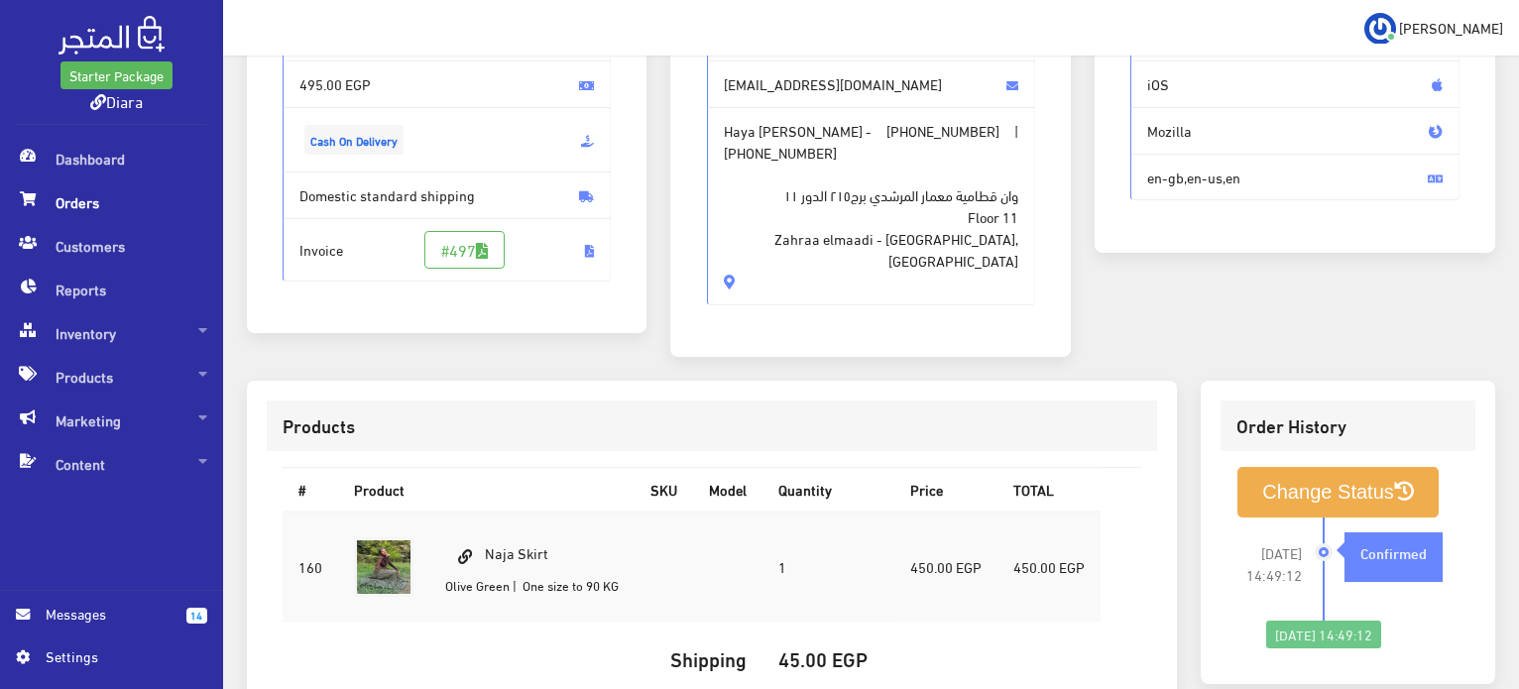
scroll to position [65, 0]
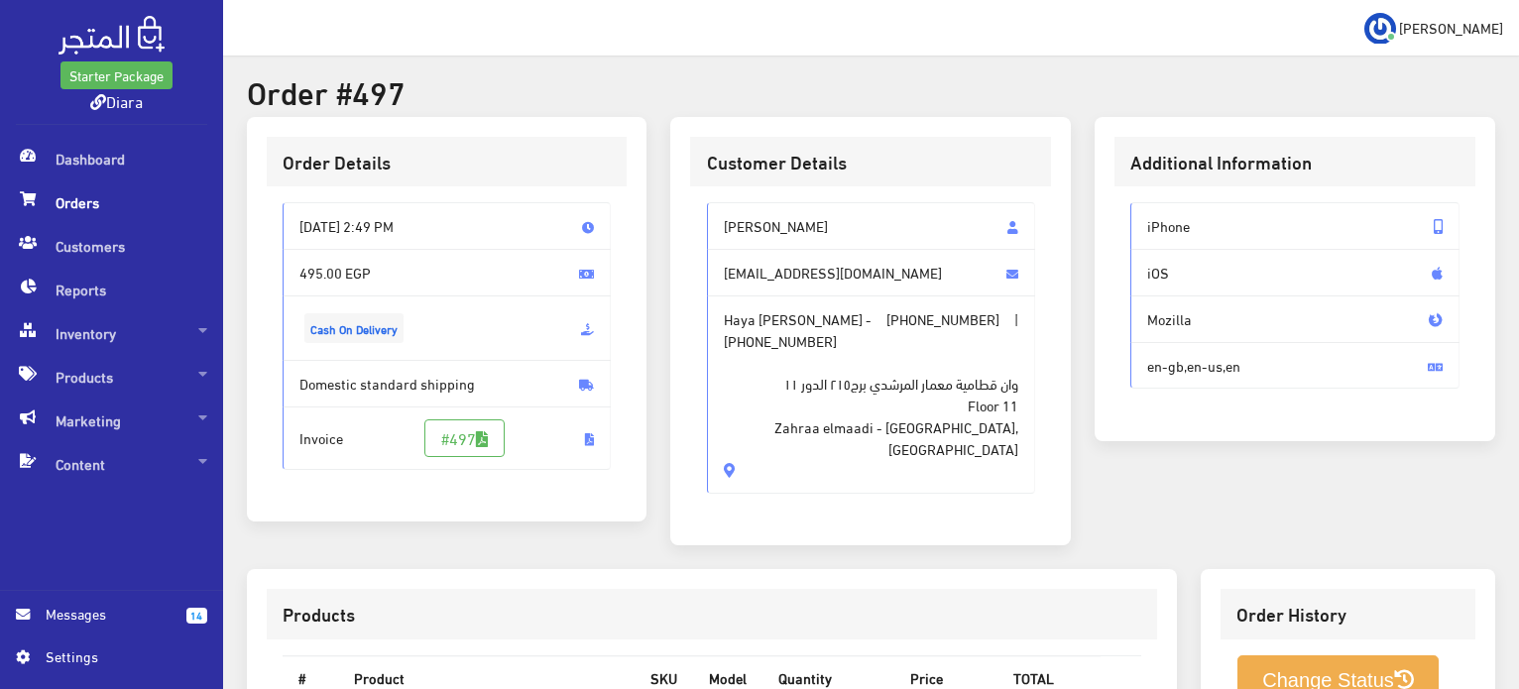
click at [754, 229] on span "[PERSON_NAME]" at bounding box center [871, 226] width 329 height 48
click at [755, 229] on span "[PERSON_NAME]" at bounding box center [871, 226] width 329 height 48
click at [753, 228] on span "[PERSON_NAME]" at bounding box center [871, 226] width 329 height 48
click at [790, 119] on div "Customer Details Haya hany Reyad haya.hany14@gmail.com Haya hany reyad hany Rey…" at bounding box center [870, 331] width 401 height 429
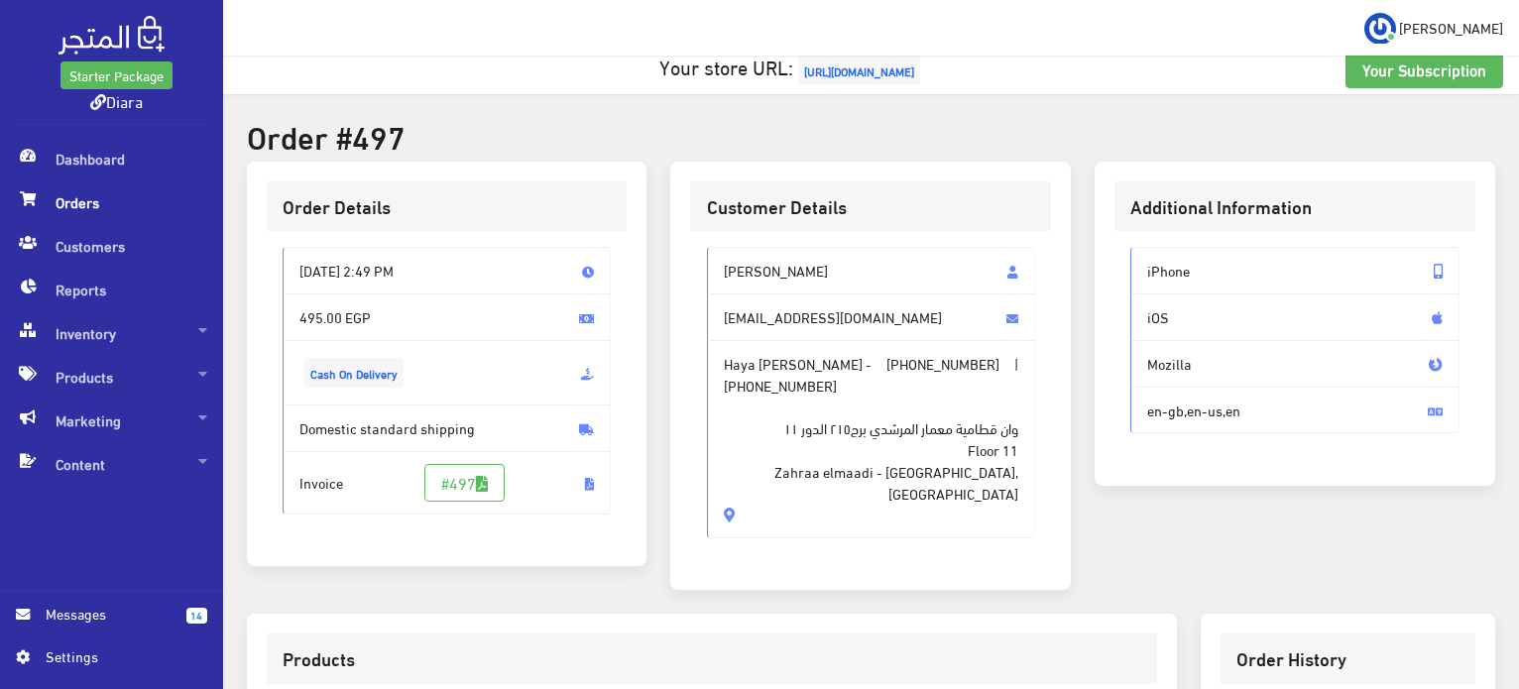
scroll to position [0, 0]
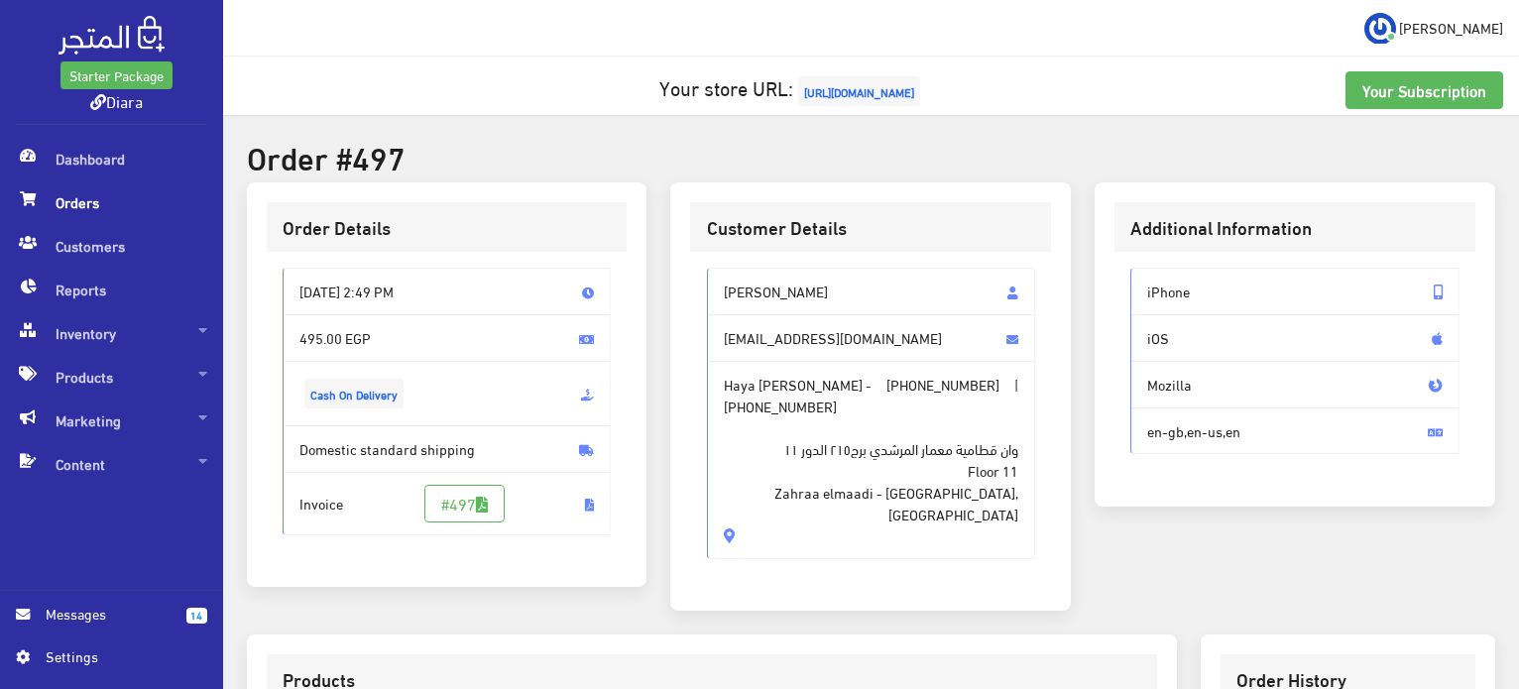
click at [797, 275] on span "Haya hany Reyad" at bounding box center [871, 292] width 329 height 48
drag, startPoint x: 797, startPoint y: 275, endPoint x: 769, endPoint y: 534, distance: 260.5
click at [769, 534] on div "Haya hany Reyad haya.hany14@gmail.com Haya hany reyad hany Reyad - +20114787029…" at bounding box center [870, 421] width 361 height 339
copy div "Haya hany Reyad haya.hany14@gmail.com Haya hany reyad hany Reyad - +20114787029…"
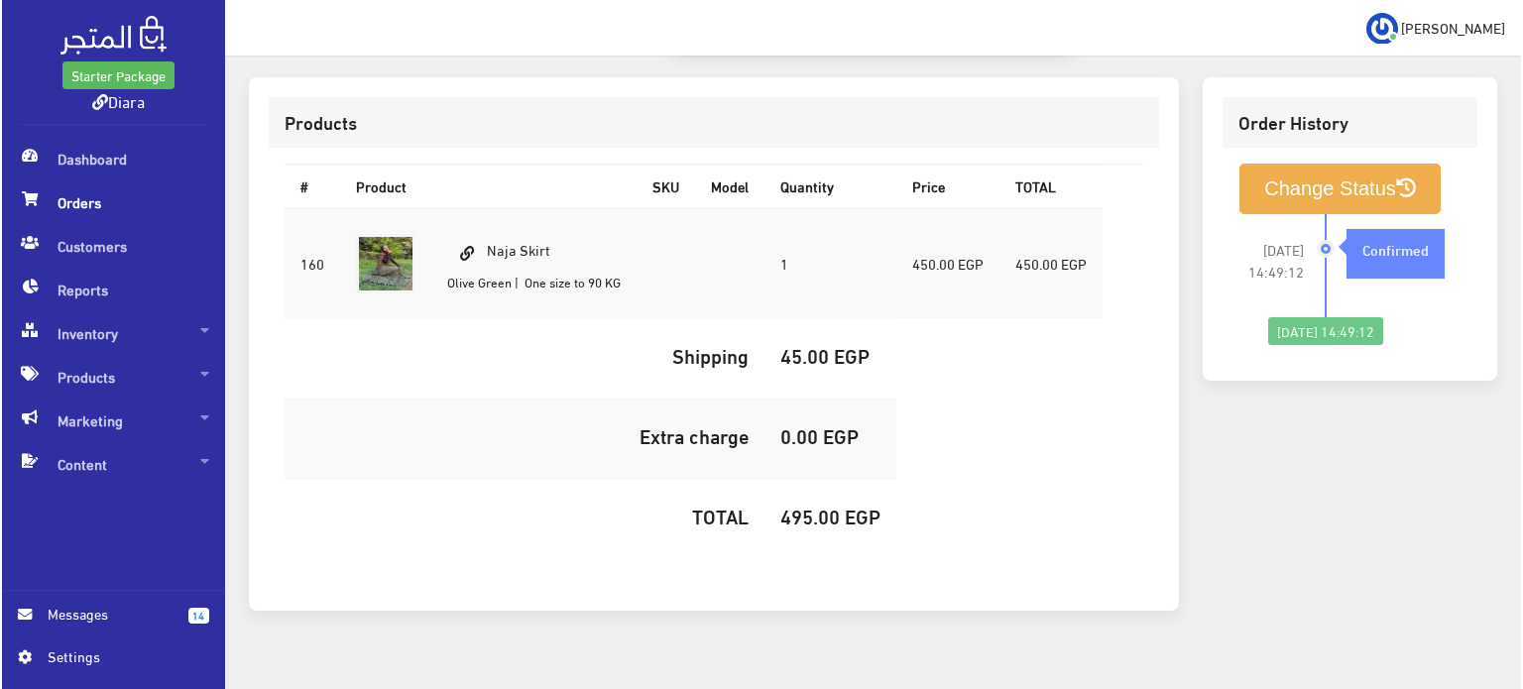
scroll to position [561, 0]
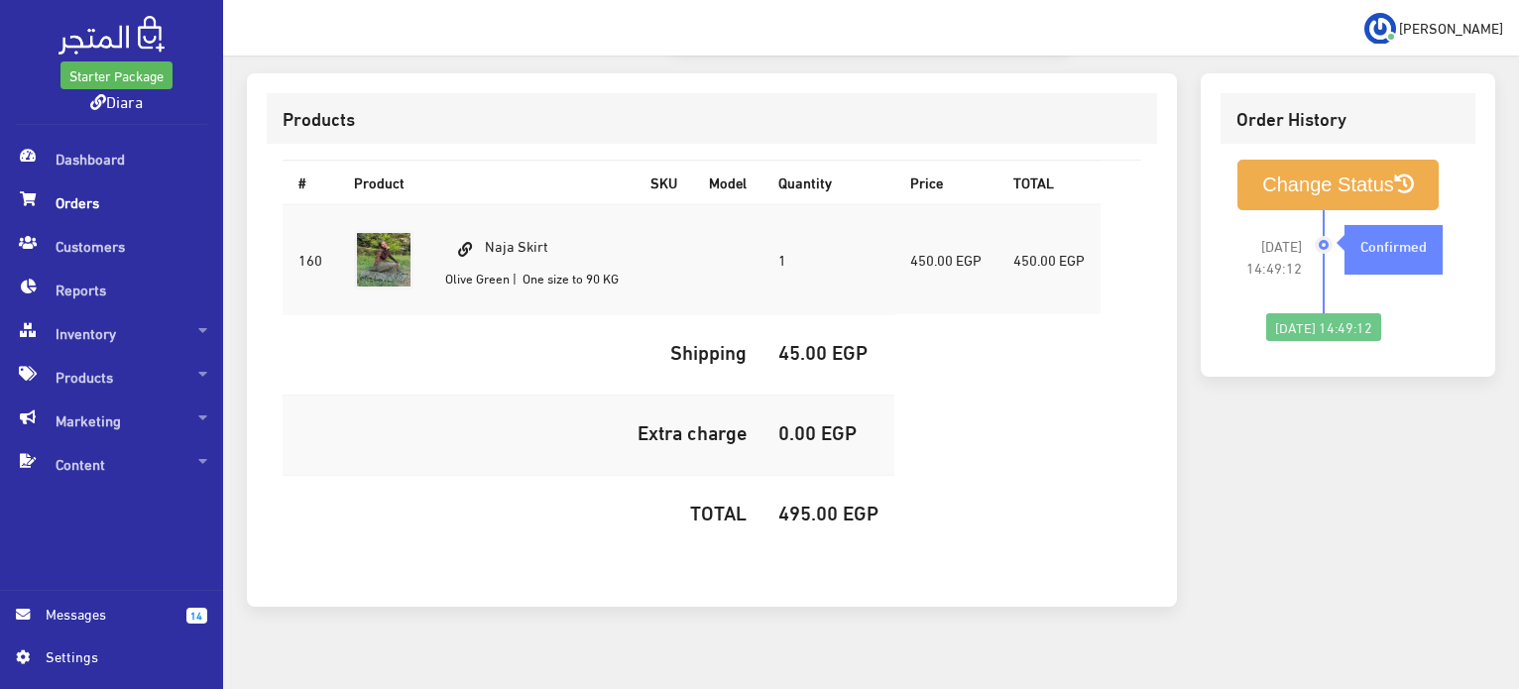
click at [537, 227] on td "Naja Skirt Olive Green | One size to 90 KG" at bounding box center [531, 259] width 205 height 111
click at [537, 226] on td "Naja Skirt Olive Green | One size to 90 KG" at bounding box center [531, 259] width 205 height 111
copy td "Naja Skirt"
click at [833, 501] on h5 "495.00 EGP" at bounding box center [829, 512] width 100 height 22
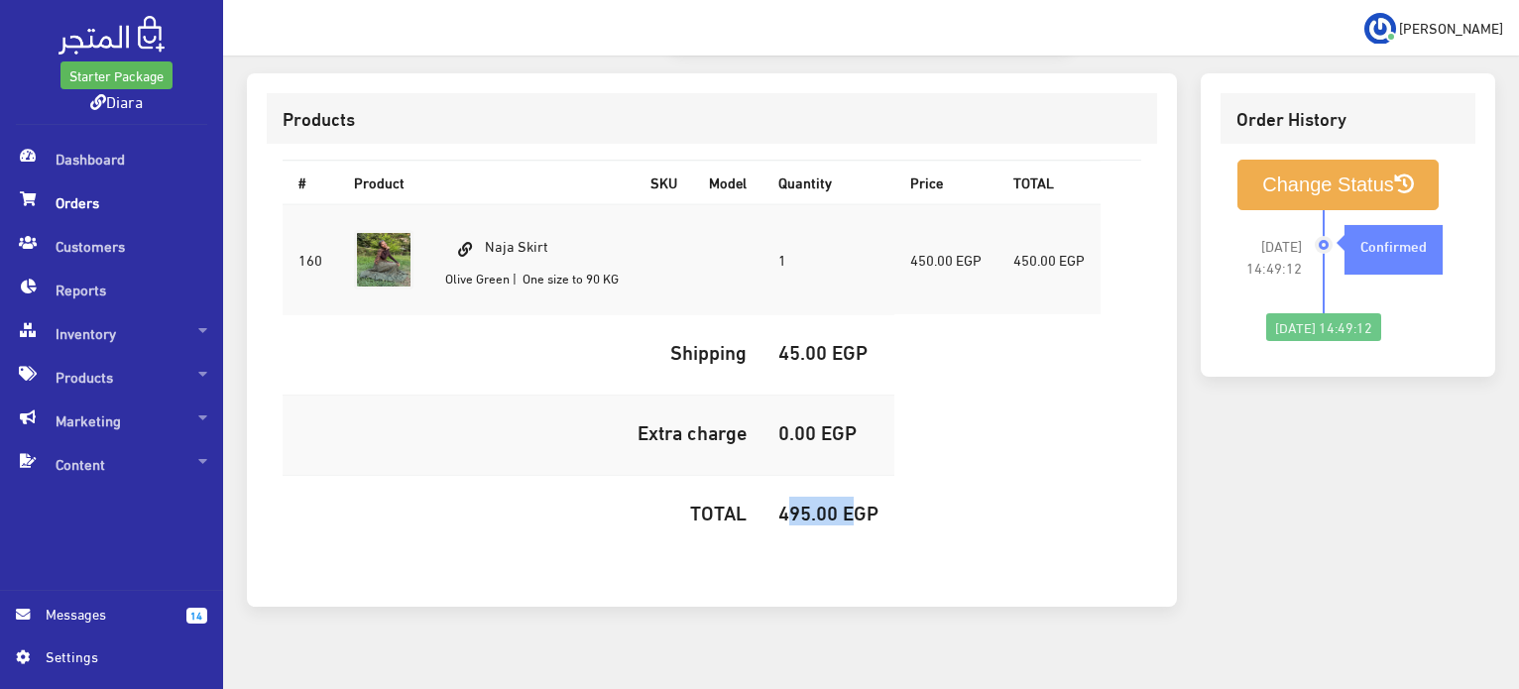
click at [833, 501] on h5 "495.00 EGP" at bounding box center [829, 512] width 100 height 22
copy h5 "495.00"
click at [1273, 175] on button "Change Status" at bounding box center [1338, 185] width 201 height 51
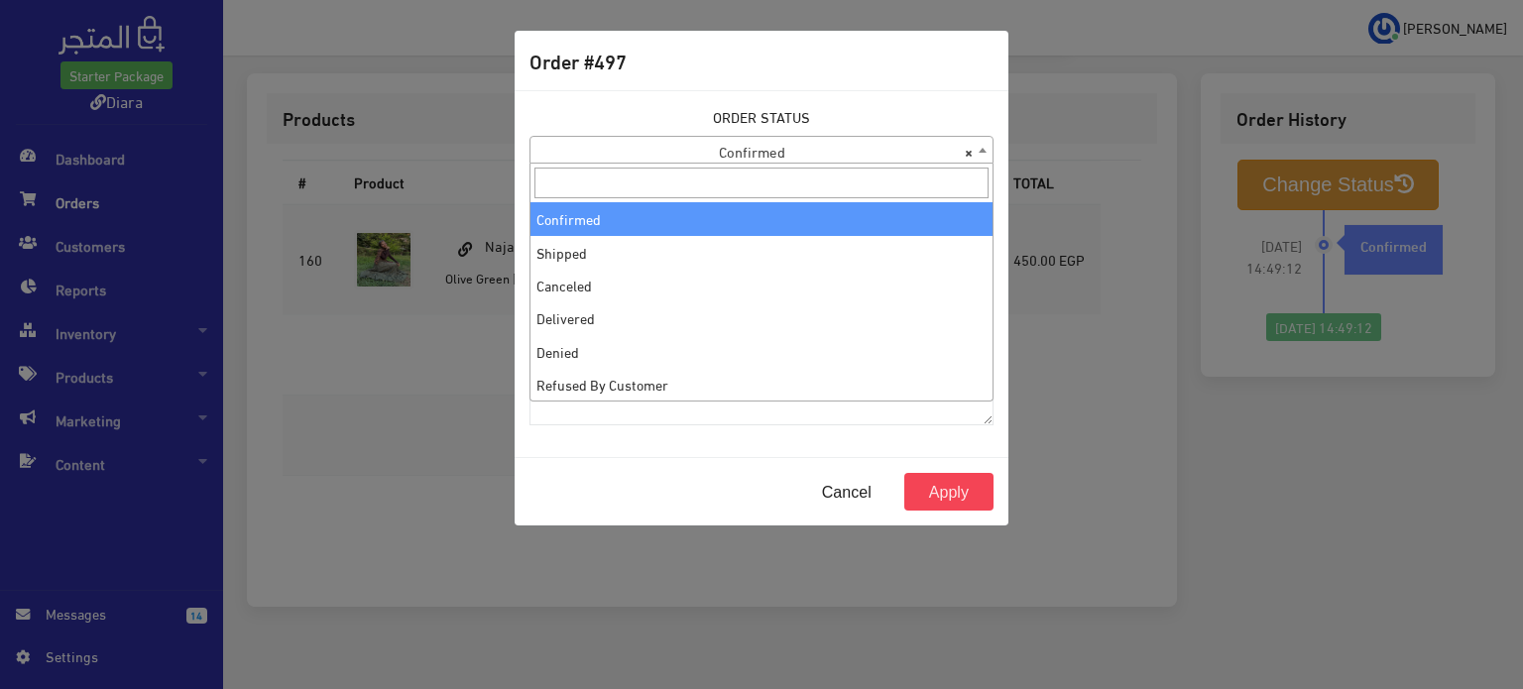
click at [760, 158] on span "× Confirmed" at bounding box center [762, 151] width 462 height 28
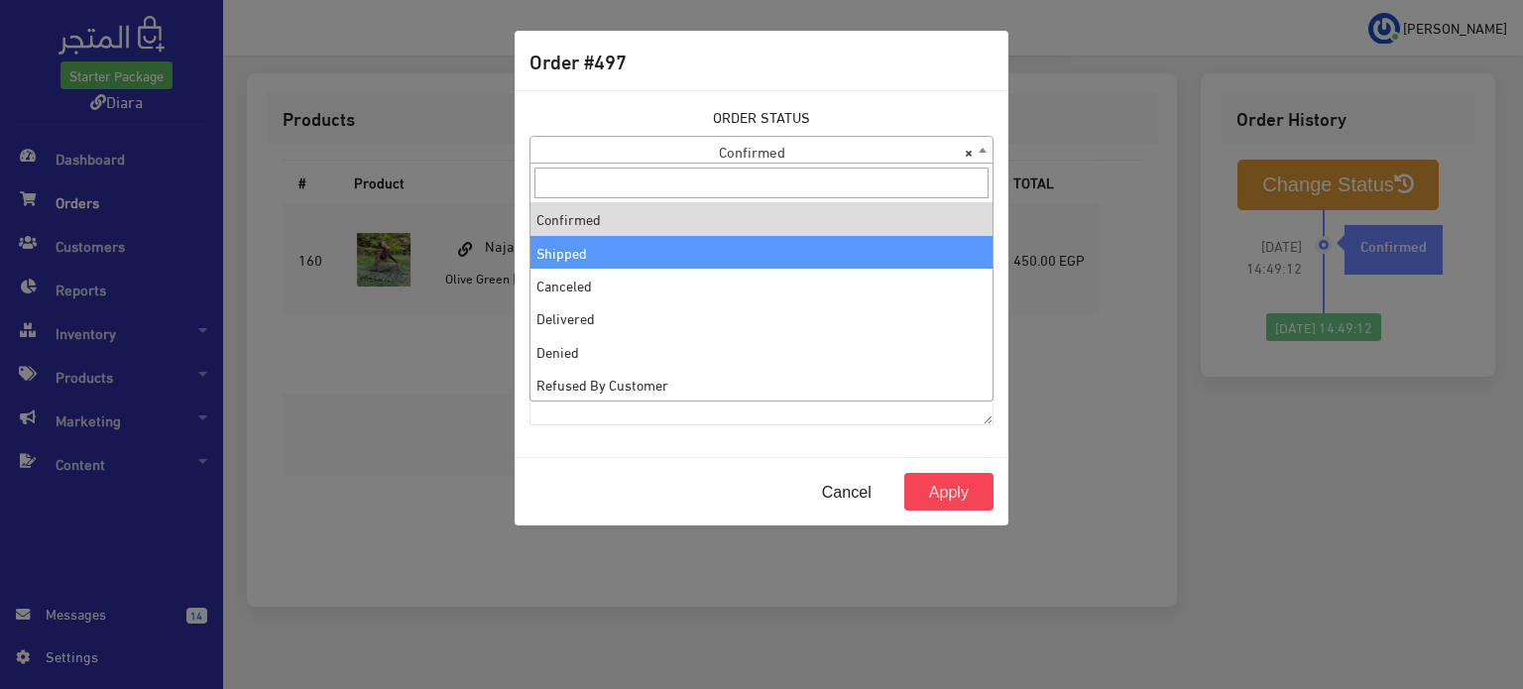
select select "2"
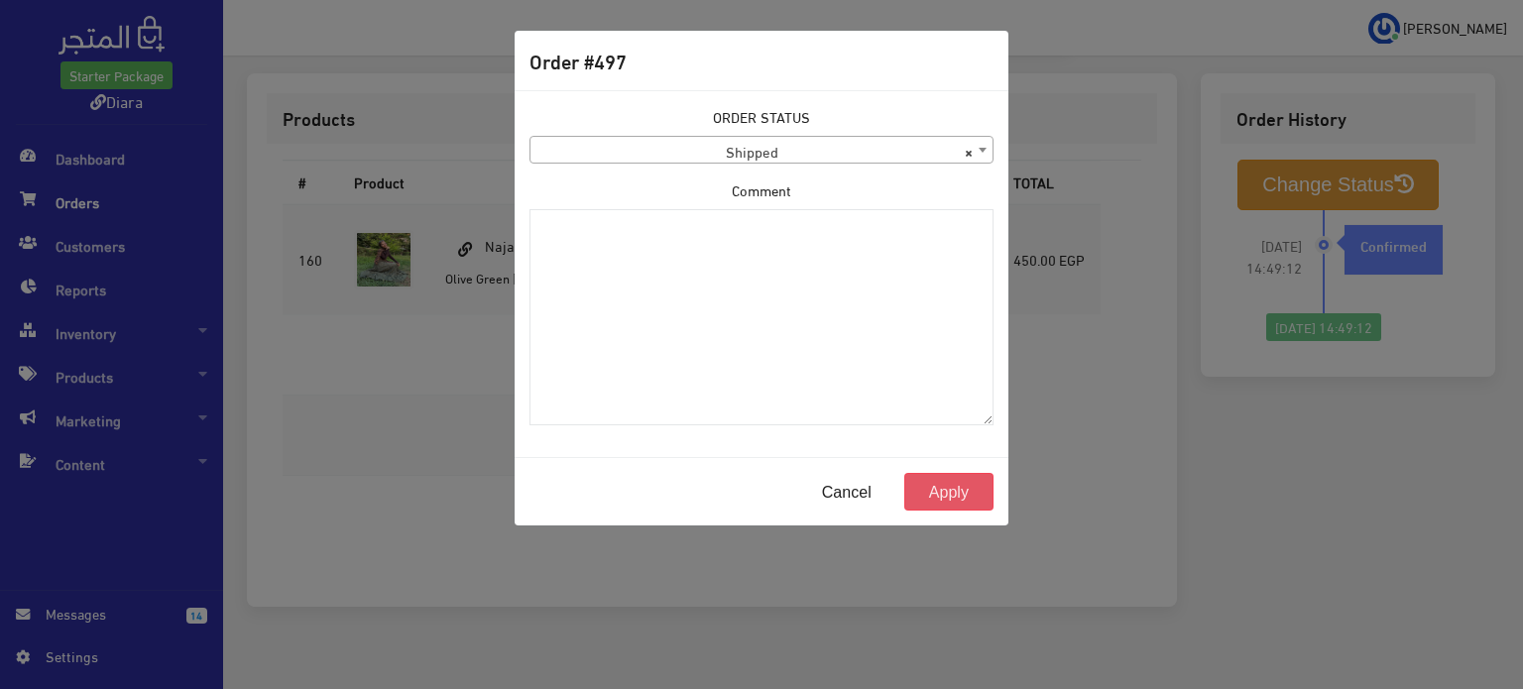
click at [972, 484] on button "Apply" at bounding box center [949, 492] width 89 height 38
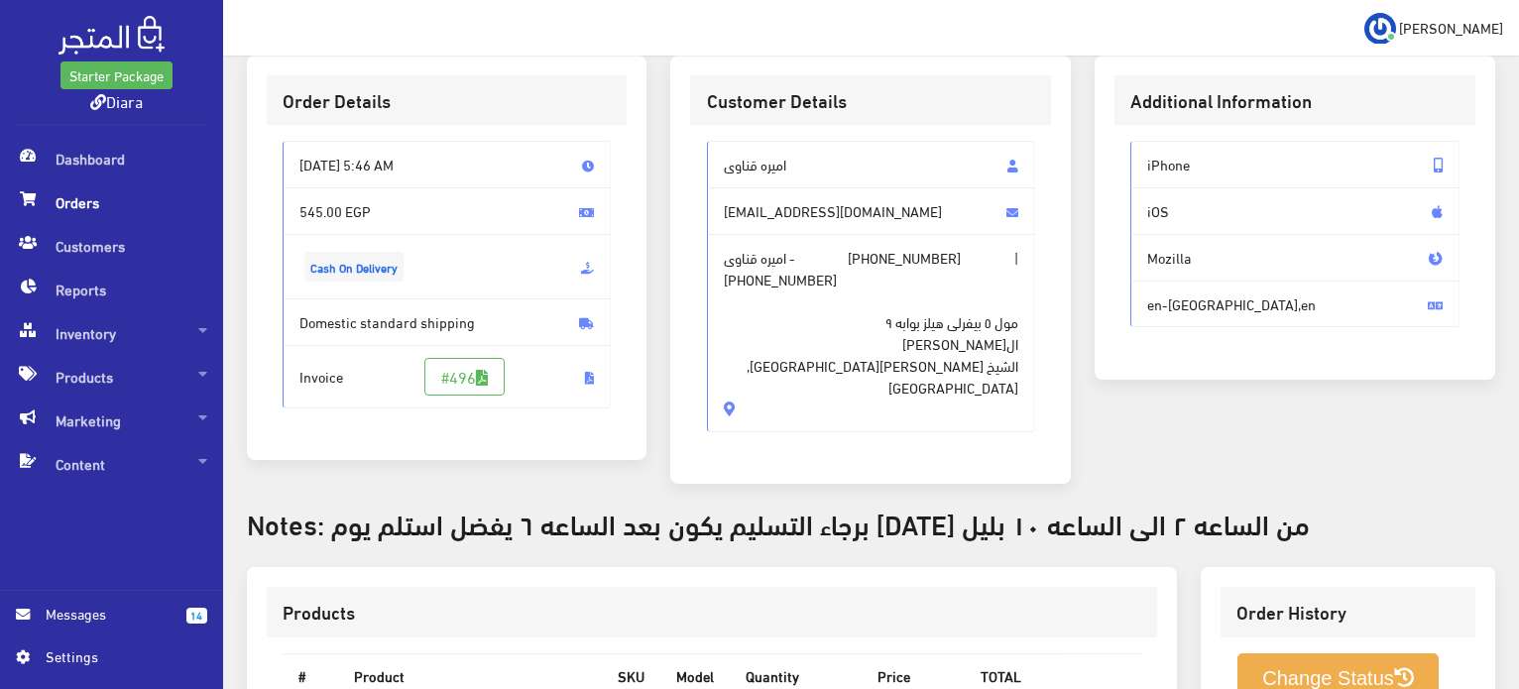
scroll to position [125, 0]
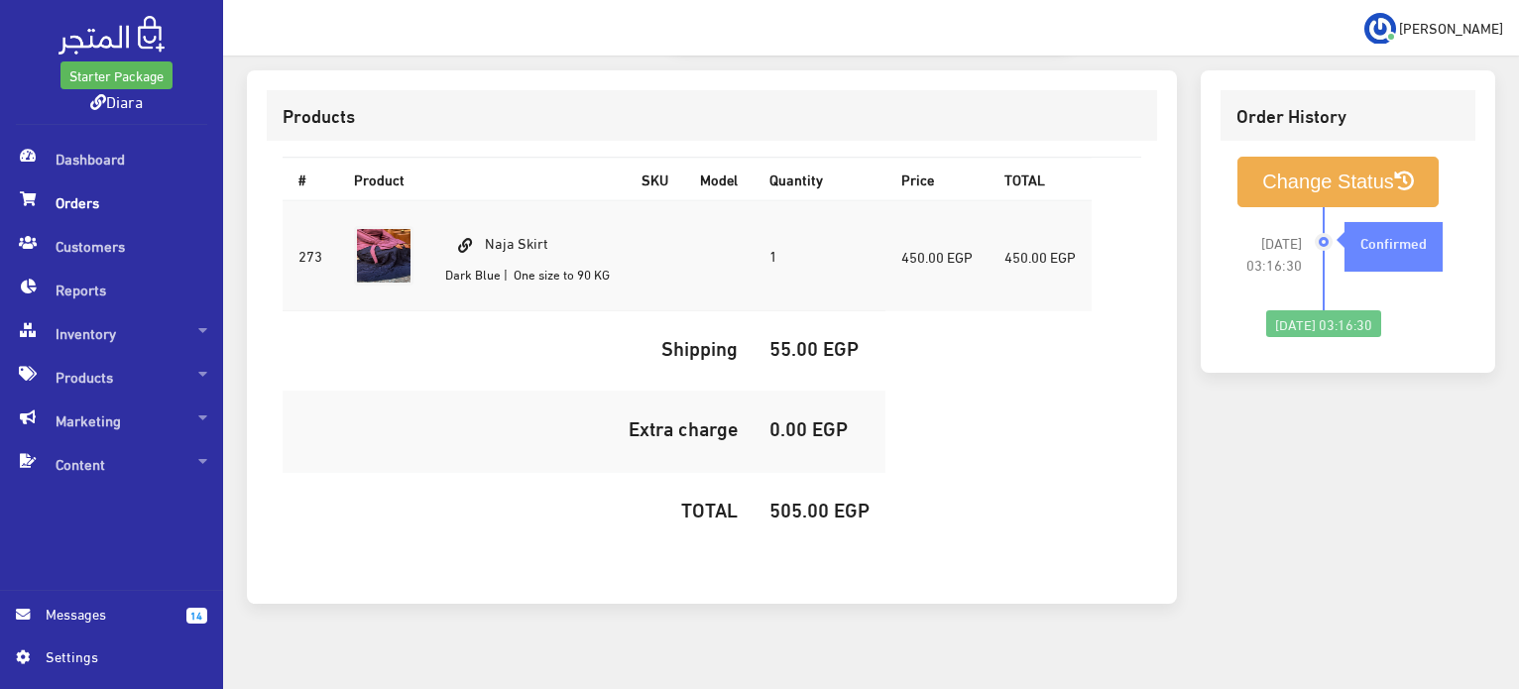
scroll to position [13, 0]
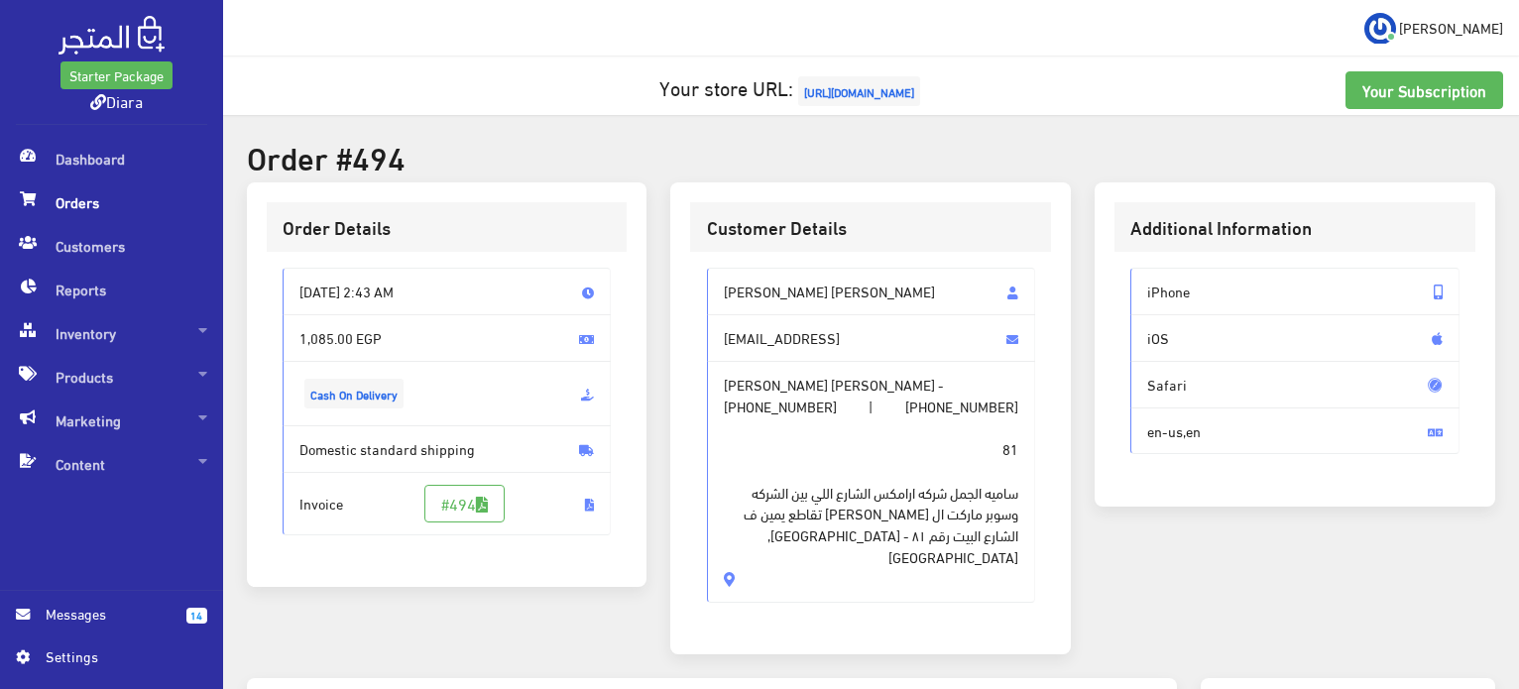
click at [779, 304] on span "[PERSON_NAME] [PERSON_NAME]" at bounding box center [871, 292] width 329 height 48
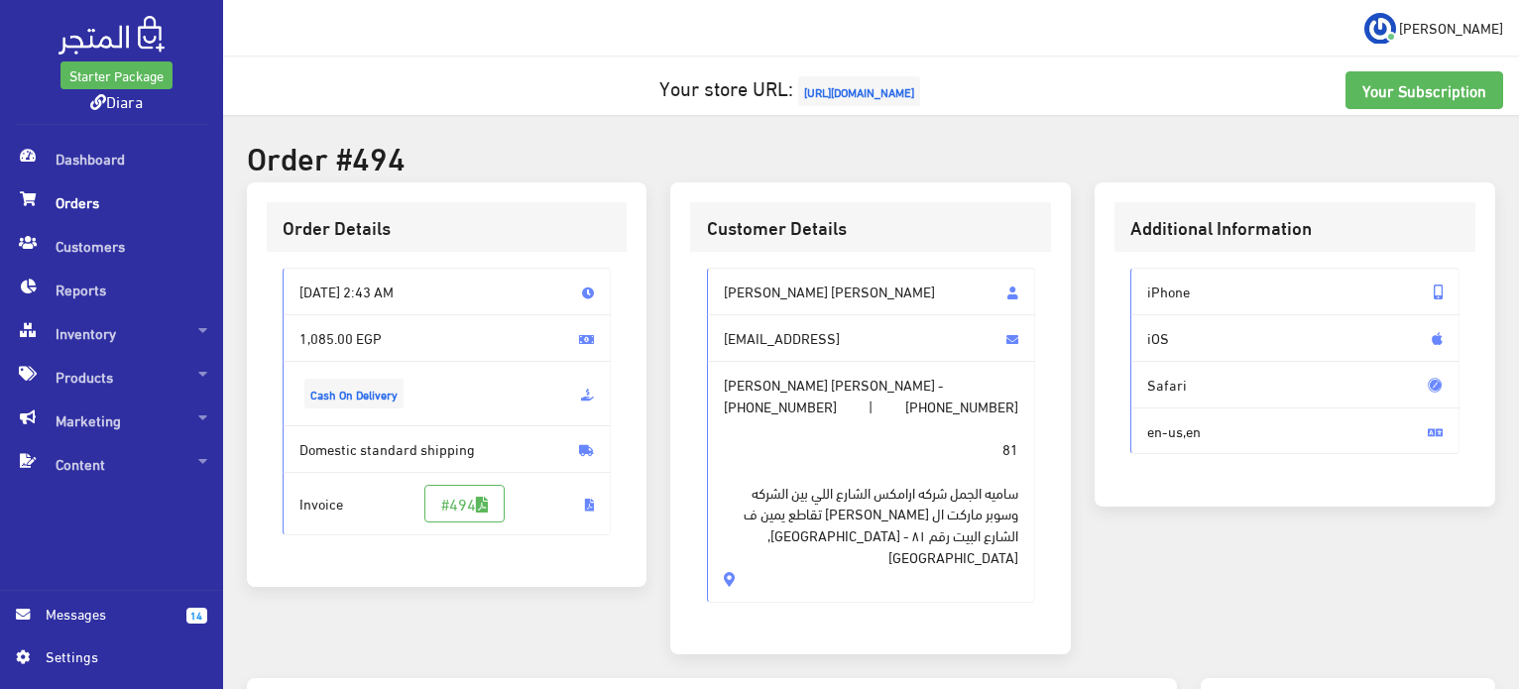
click at [781, 293] on span "[PERSON_NAME] [PERSON_NAME]" at bounding box center [871, 292] width 329 height 48
drag, startPoint x: 781, startPoint y: 293, endPoint x: 791, endPoint y: 527, distance: 234.3
click at [791, 527] on div "Maryam shaban mohamed mariem.shaban99@gmail.con Maryam shaban mohamed - +201060…" at bounding box center [871, 435] width 329 height 334
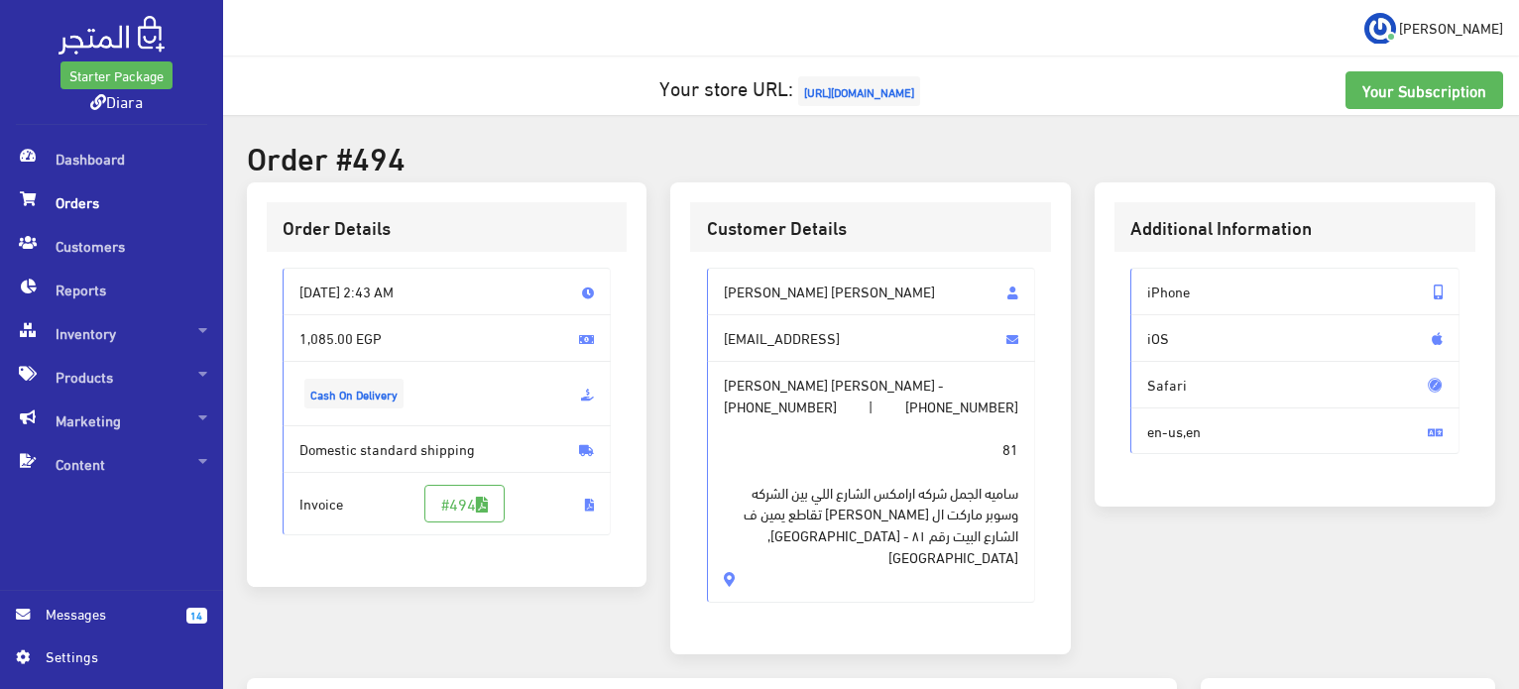
copy div "Maryam shaban mohamed mariem.shaban99@gmail.con Maryam shaban mohamed - +201060…"
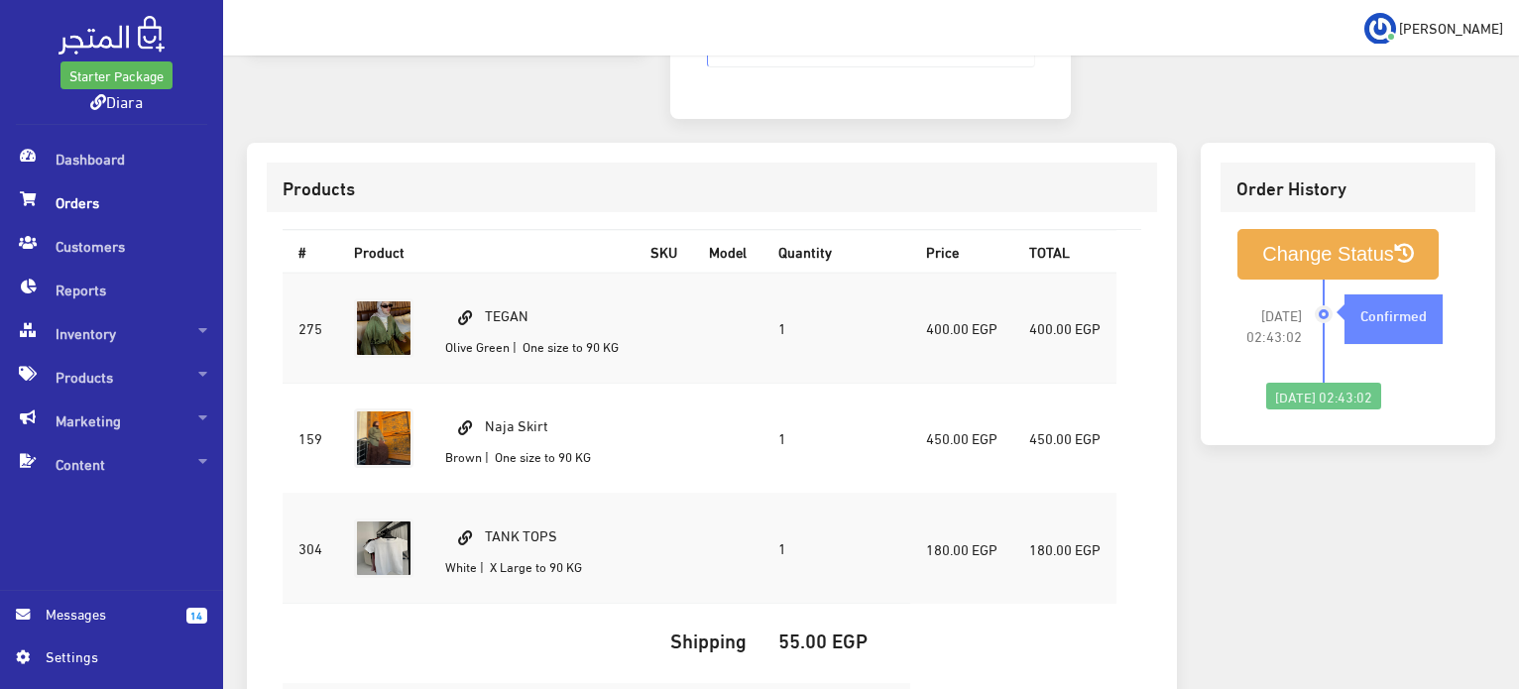
scroll to position [531, 0]
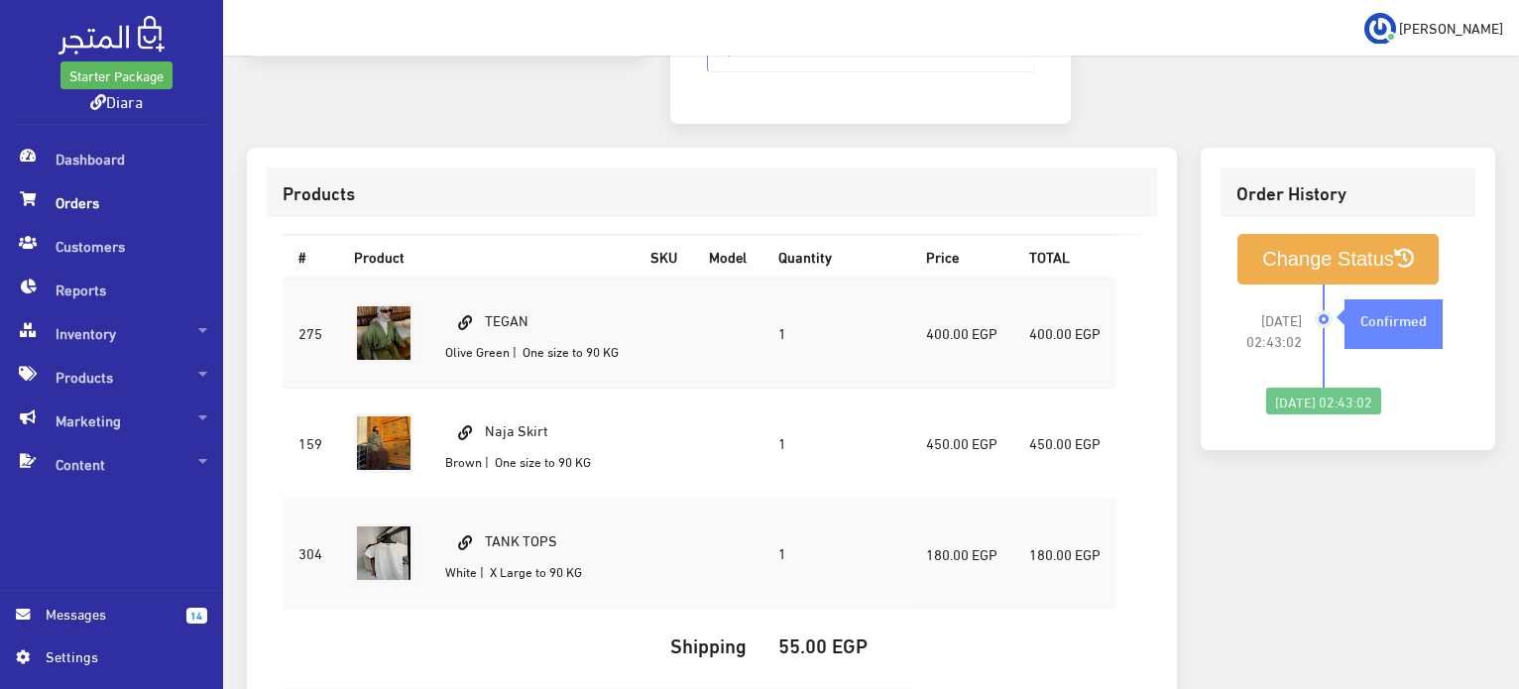
click at [513, 286] on td "TEGAN Olive Green | One size to 90 KG" at bounding box center [531, 333] width 205 height 111
copy td "TEGAN"
click at [497, 415] on td "Naja Skirt Brown | One size to 90 KG" at bounding box center [531, 444] width 205 height 110
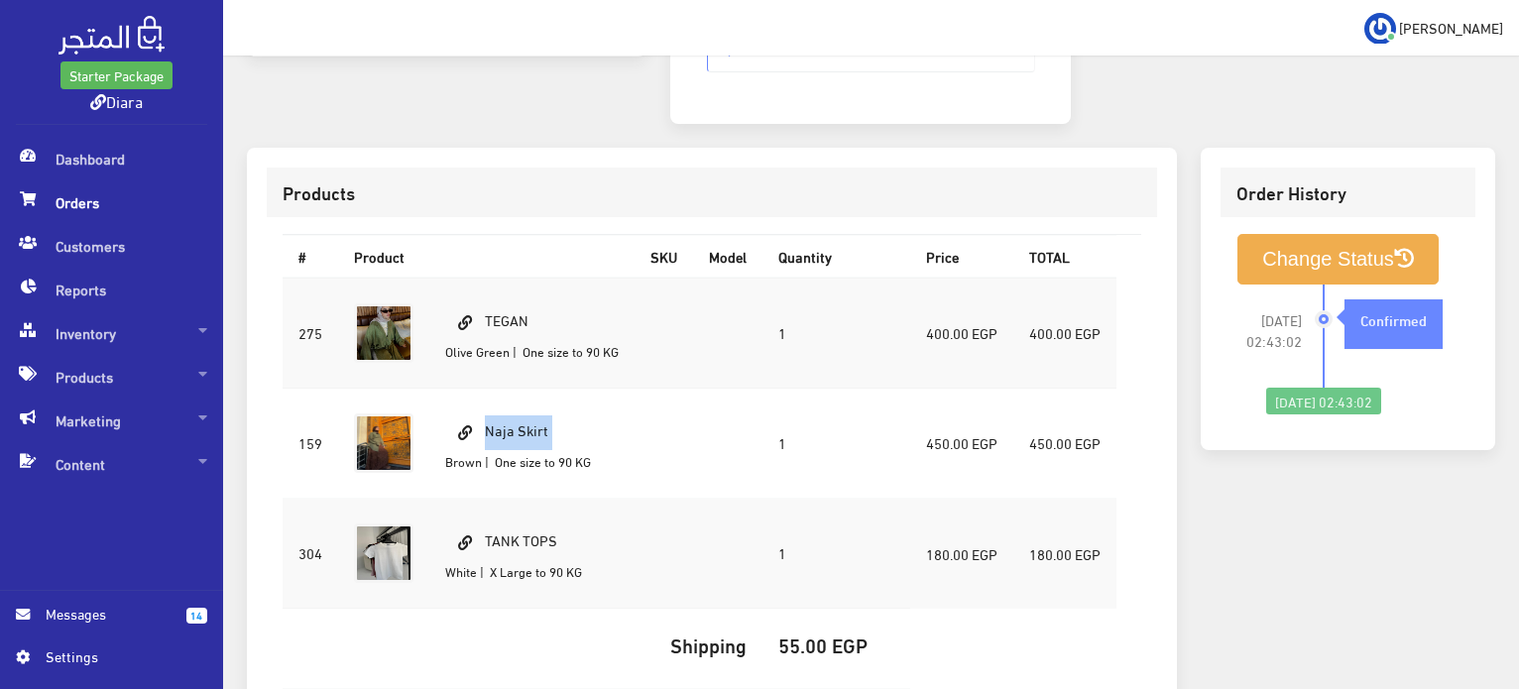
click at [497, 415] on td "Naja Skirt Brown | One size to 90 KG" at bounding box center [531, 444] width 205 height 110
copy td "Naja Skirt"
click at [544, 505] on td "TANK TOPS White | X Large to 90 KG" at bounding box center [531, 554] width 205 height 110
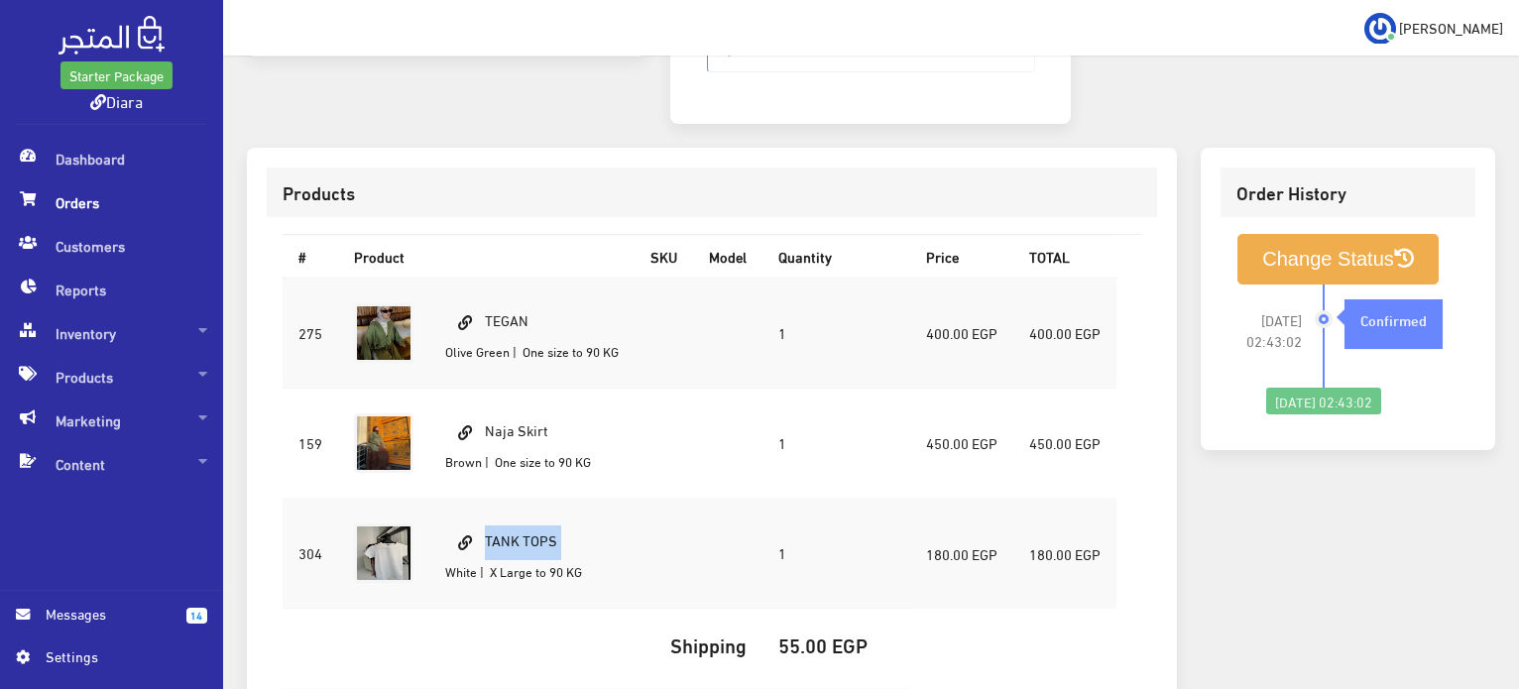
copy td "TANK TOPS"
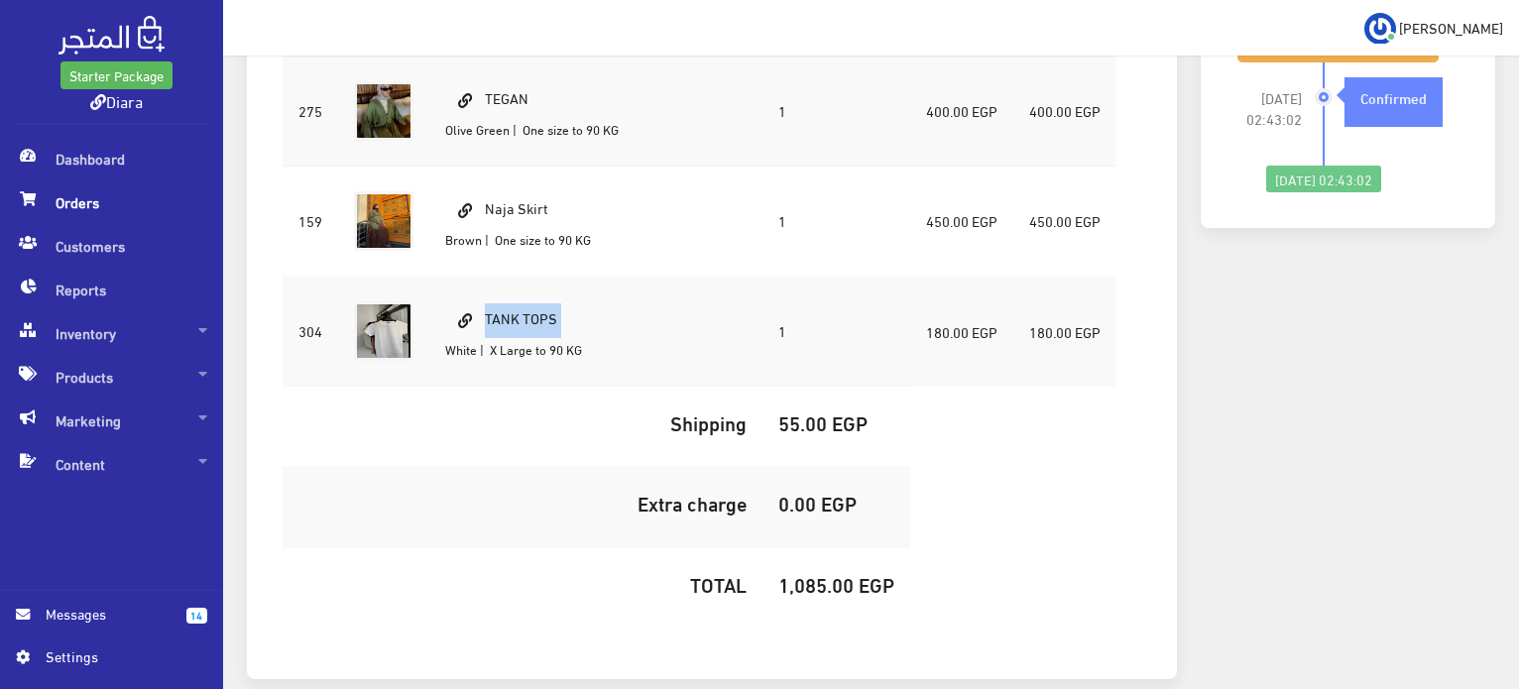
scroll to position [828, 0]
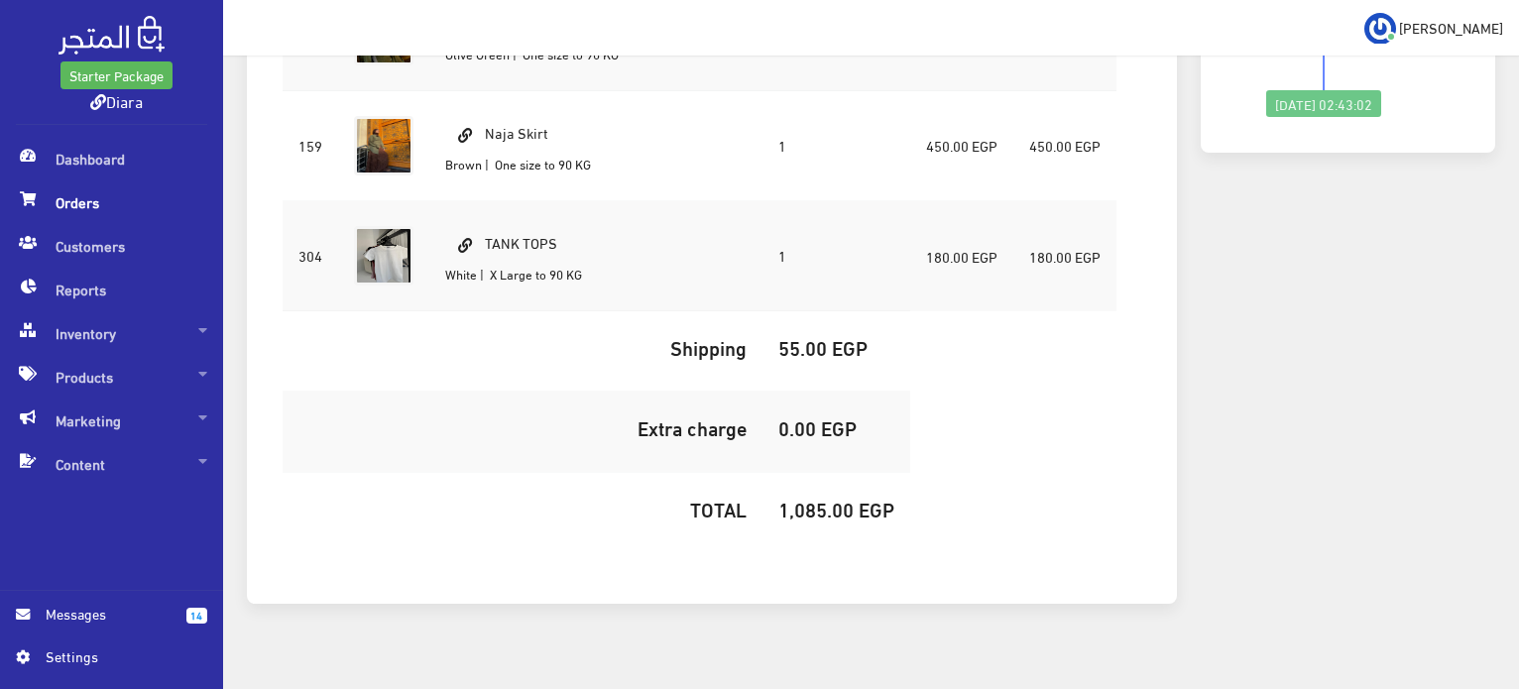
click at [806, 503] on td "1,085.00 EGP" at bounding box center [837, 512] width 148 height 80
click at [811, 498] on h5 "1,085.00 EGP" at bounding box center [837, 509] width 116 height 22
copy h5 "1,085.00"
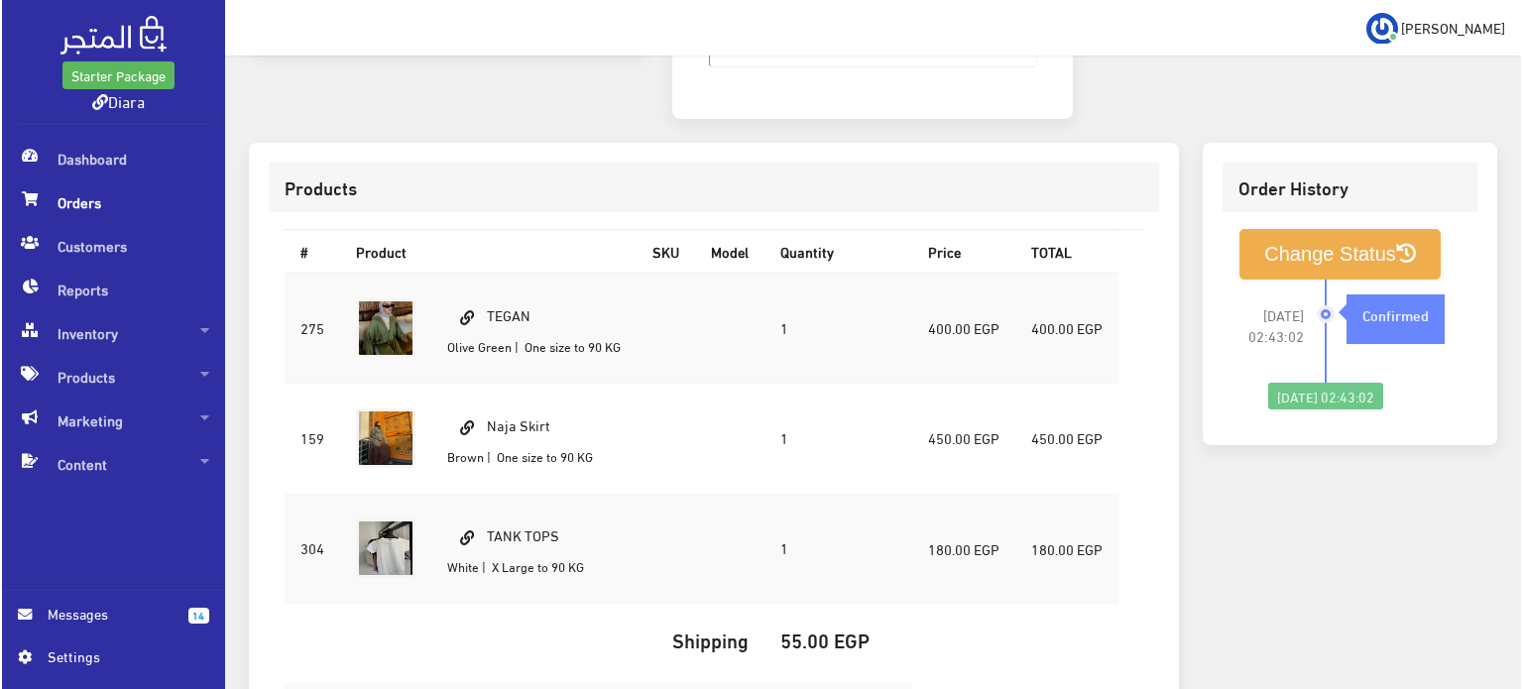
scroll to position [531, 0]
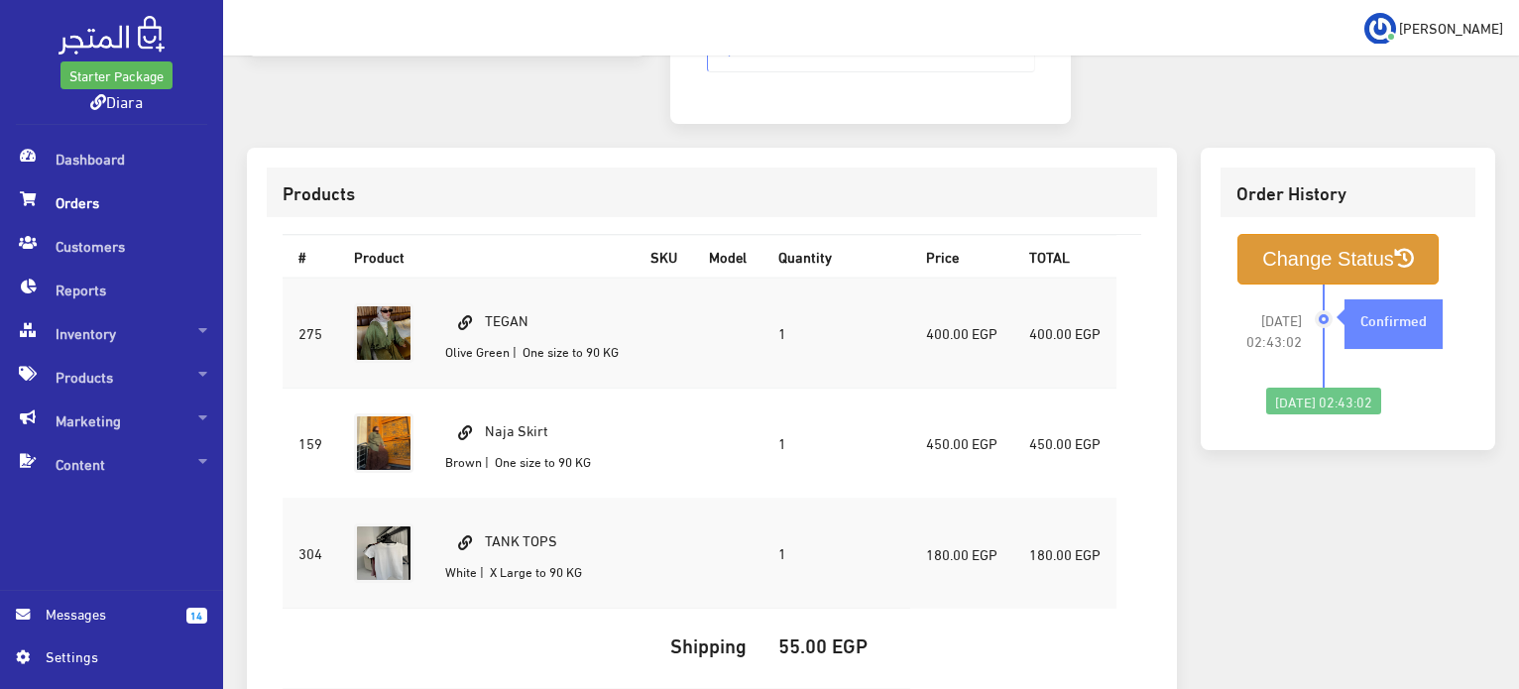
click at [1269, 234] on button "Change Status" at bounding box center [1338, 259] width 201 height 51
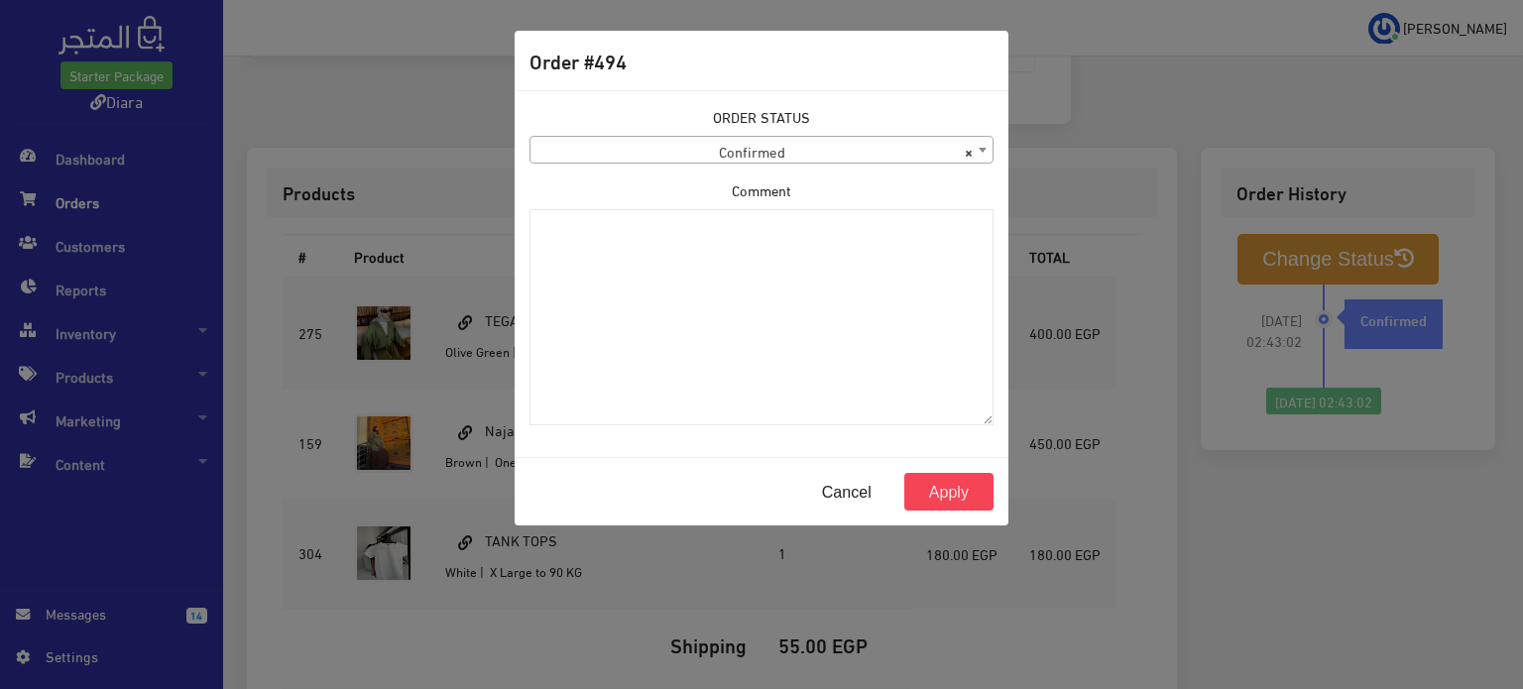
click at [731, 114] on label "ORDER STATUS" at bounding box center [761, 117] width 97 height 22
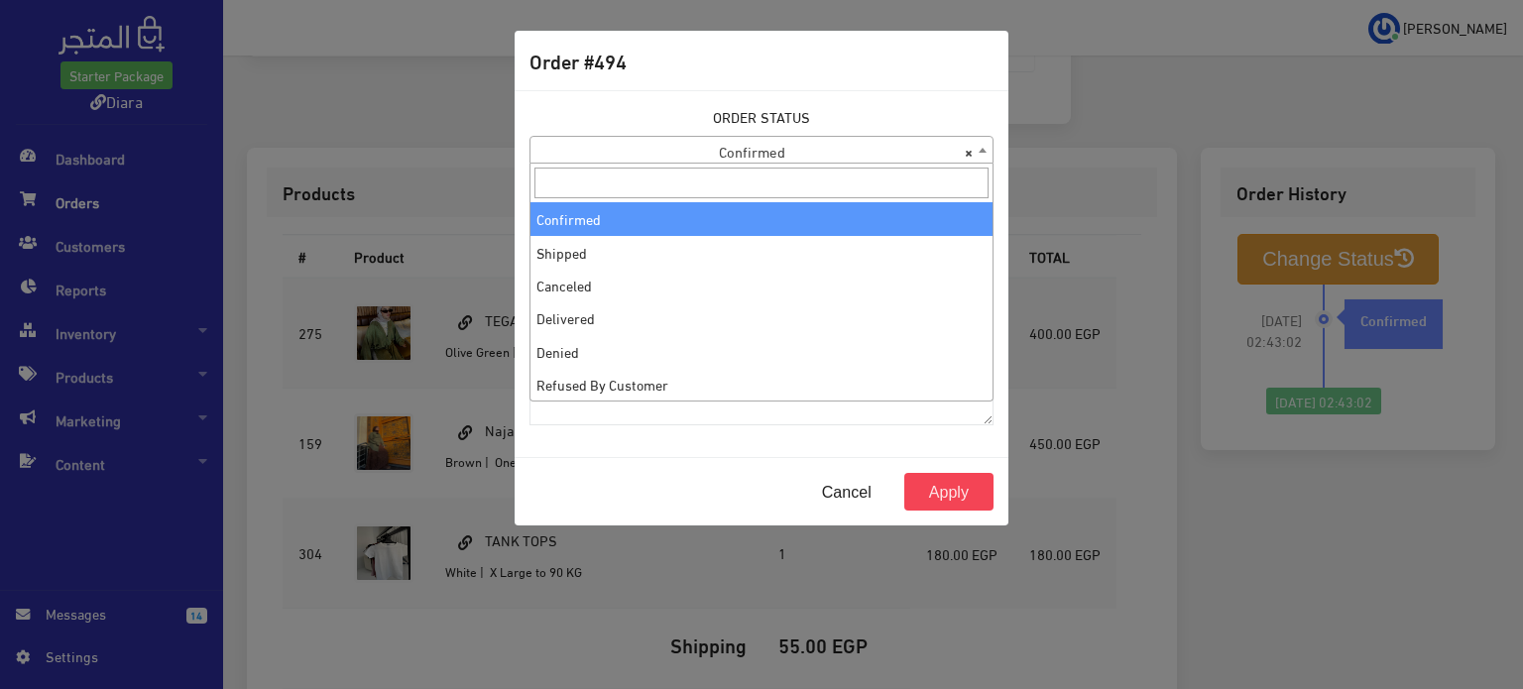
click at [726, 140] on span "× Confirmed" at bounding box center [762, 151] width 462 height 28
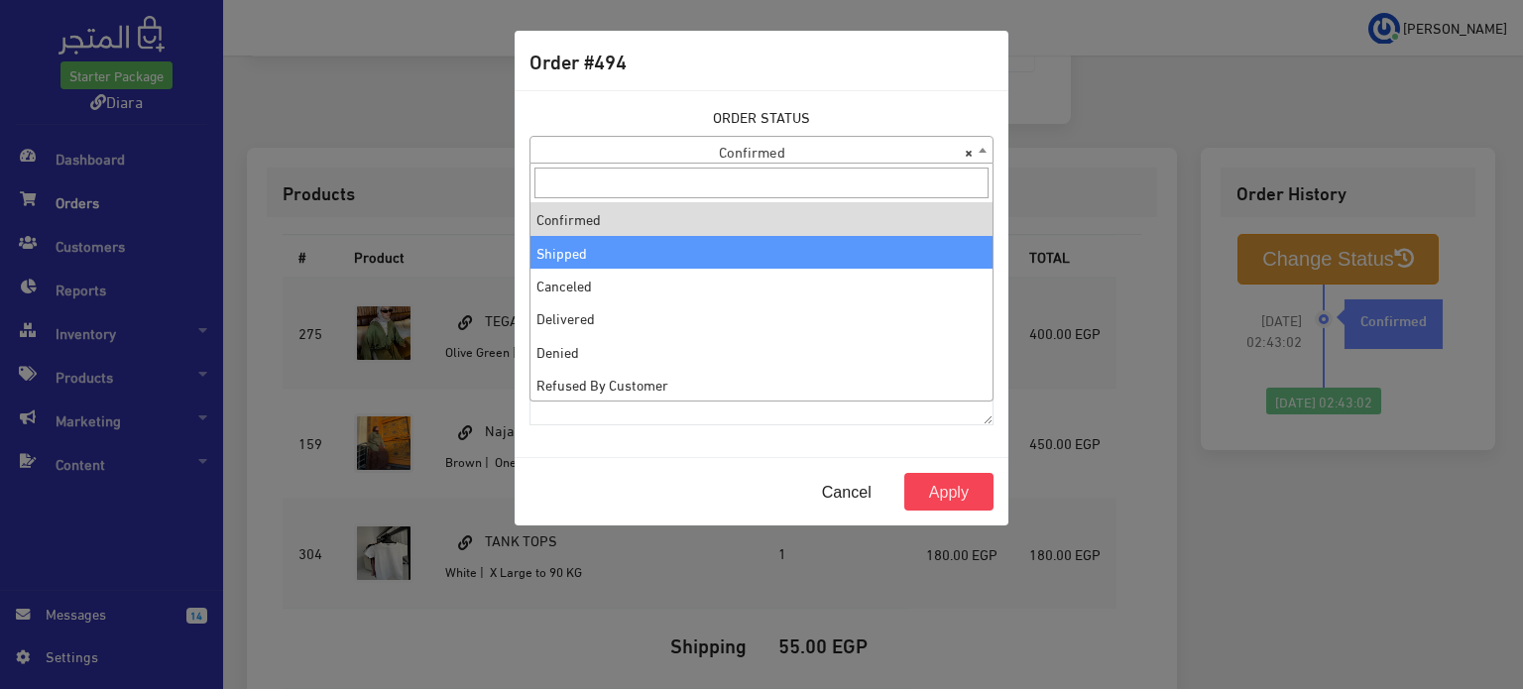
select select "2"
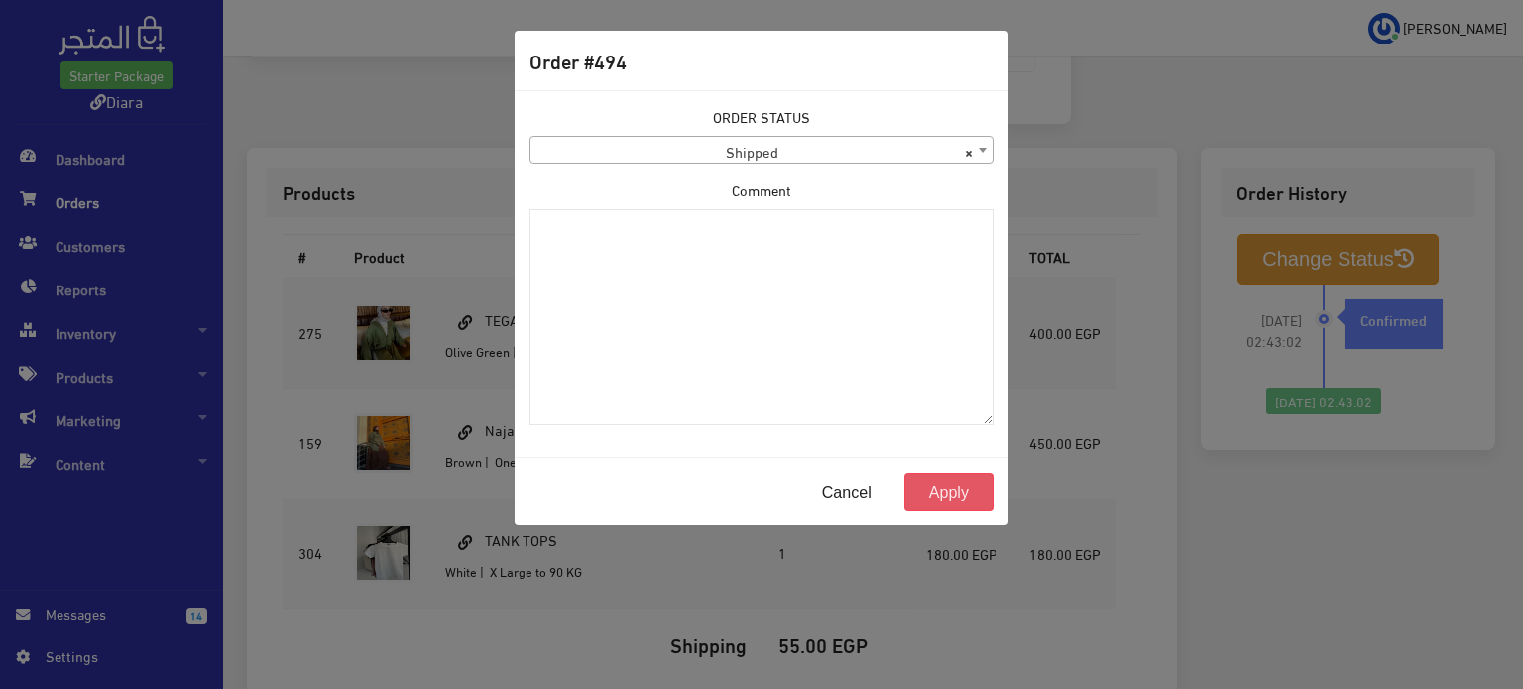
click at [954, 492] on button "Apply" at bounding box center [949, 492] width 89 height 38
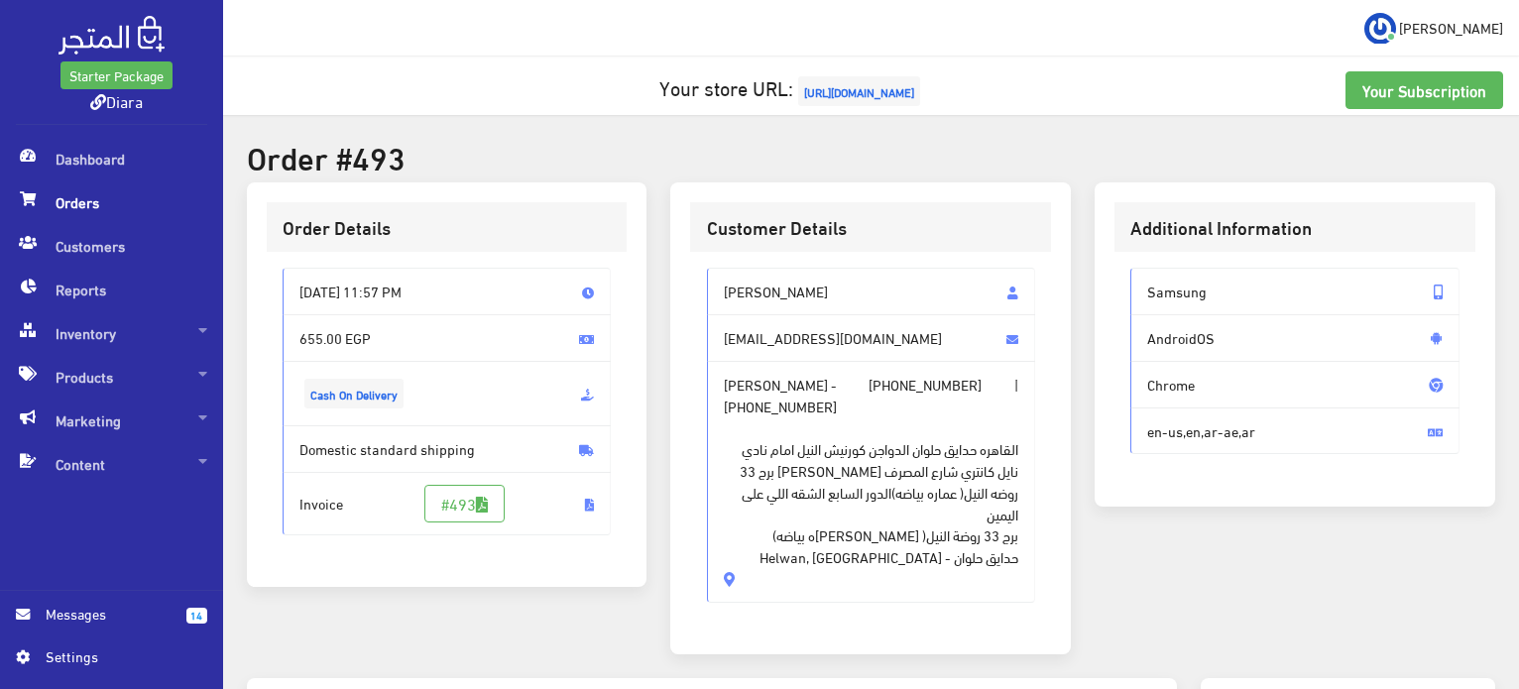
click at [769, 302] on span "[PERSON_NAME]" at bounding box center [871, 292] width 329 height 48
drag, startPoint x: 769, startPoint y: 302, endPoint x: 819, endPoint y: 550, distance: 254.0
click at [819, 550] on div "Hana Ahmed hanaelweseme@gmail.com Hana Ahmed - +201210813157 | +201003677062 ال…" at bounding box center [871, 435] width 329 height 334
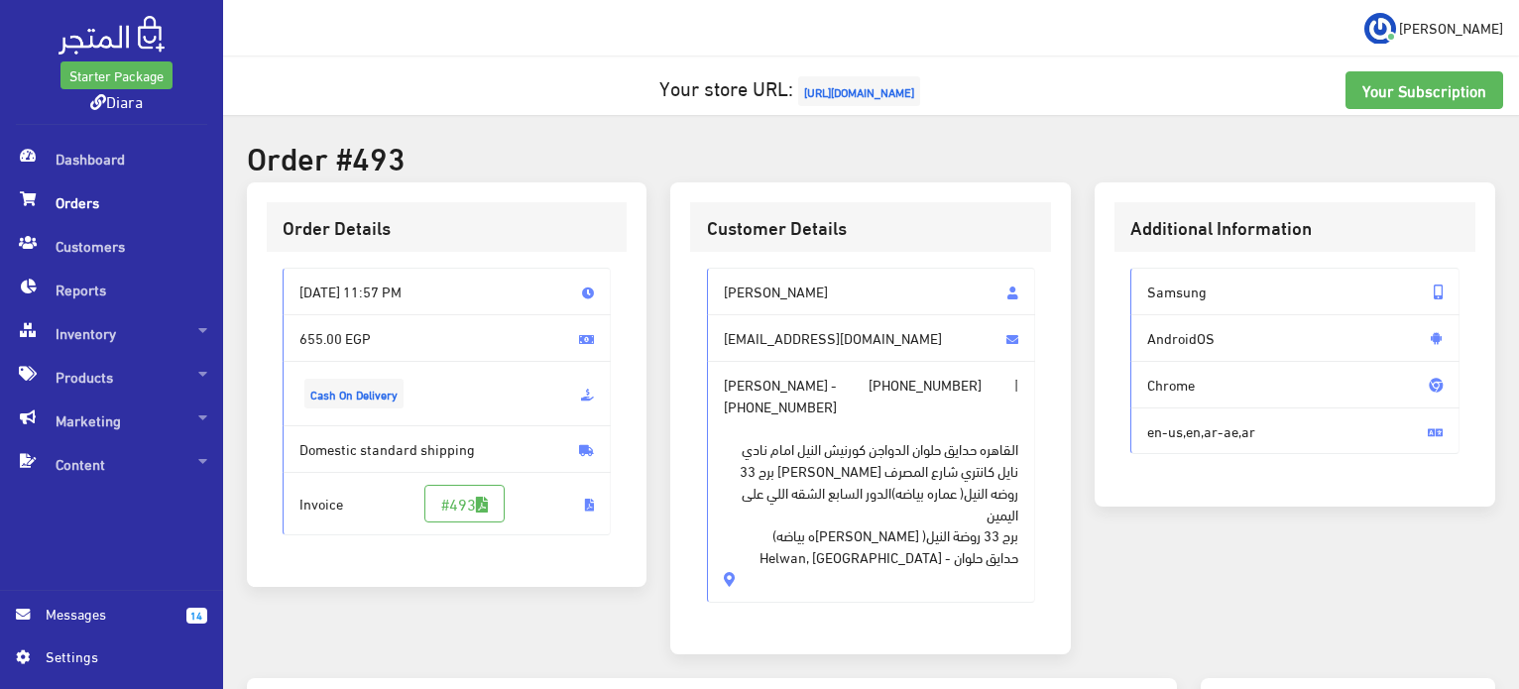
copy div "Hana Ahmed hanaelweseme@gmail.com Hana Ahmed - +201210813157 | +201003677062 ال…"
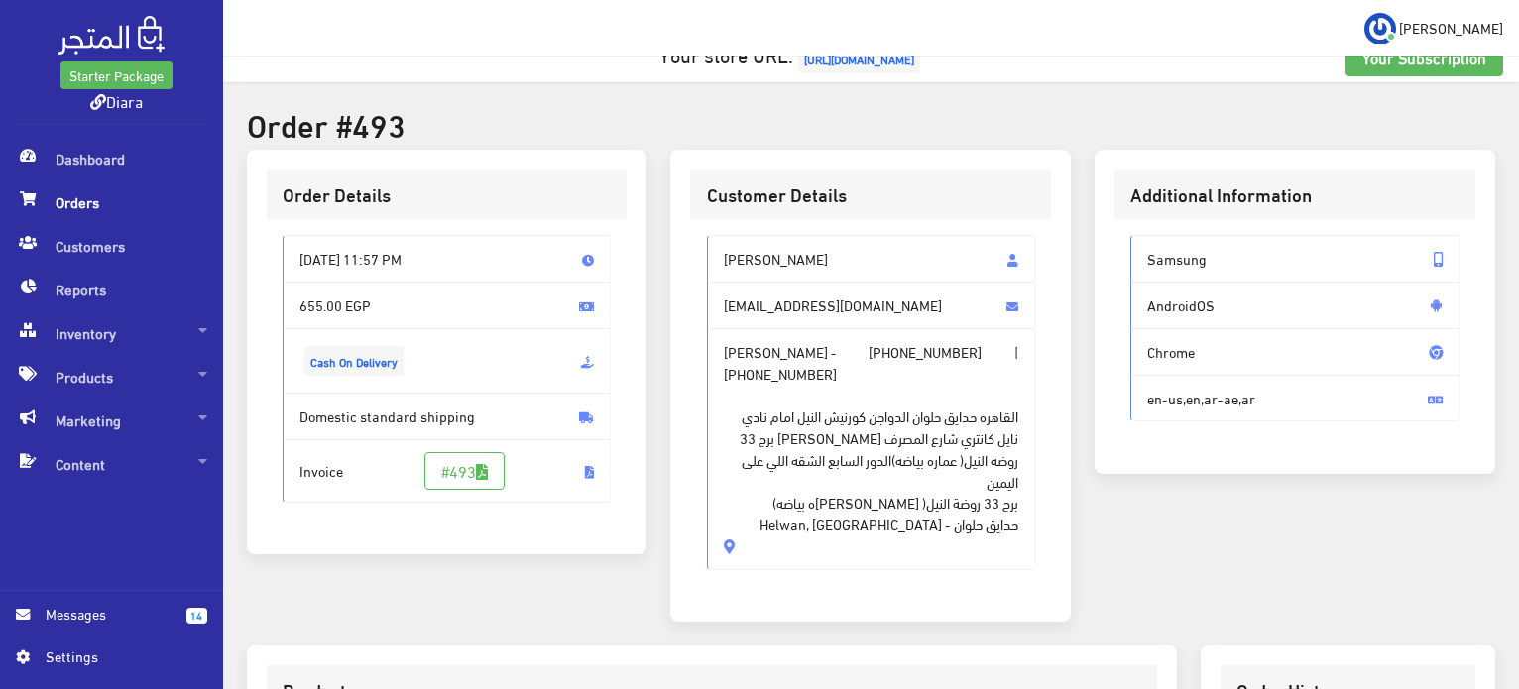
scroll to position [397, 0]
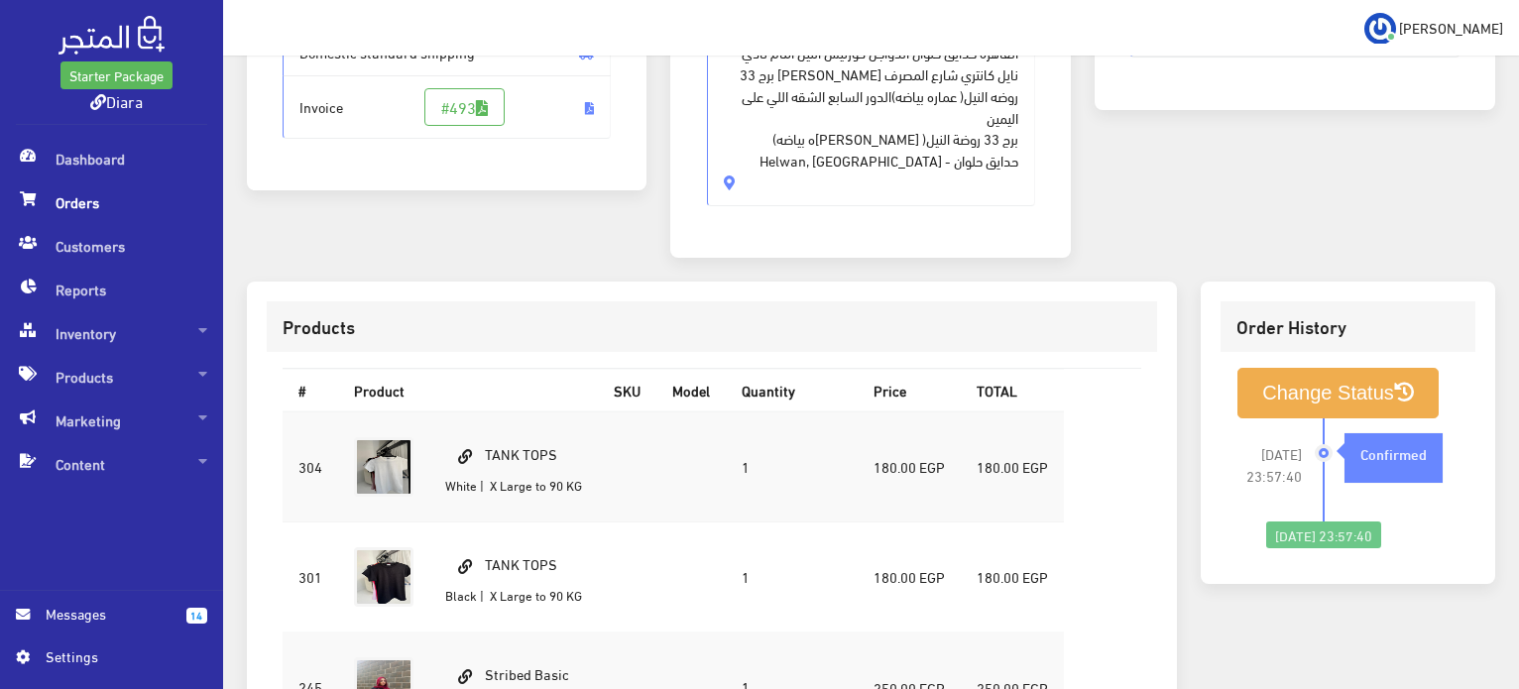
click at [546, 412] on td "TANK TOPS White | X Large to 90 KG" at bounding box center [513, 467] width 169 height 111
copy td "TANK TOPS"
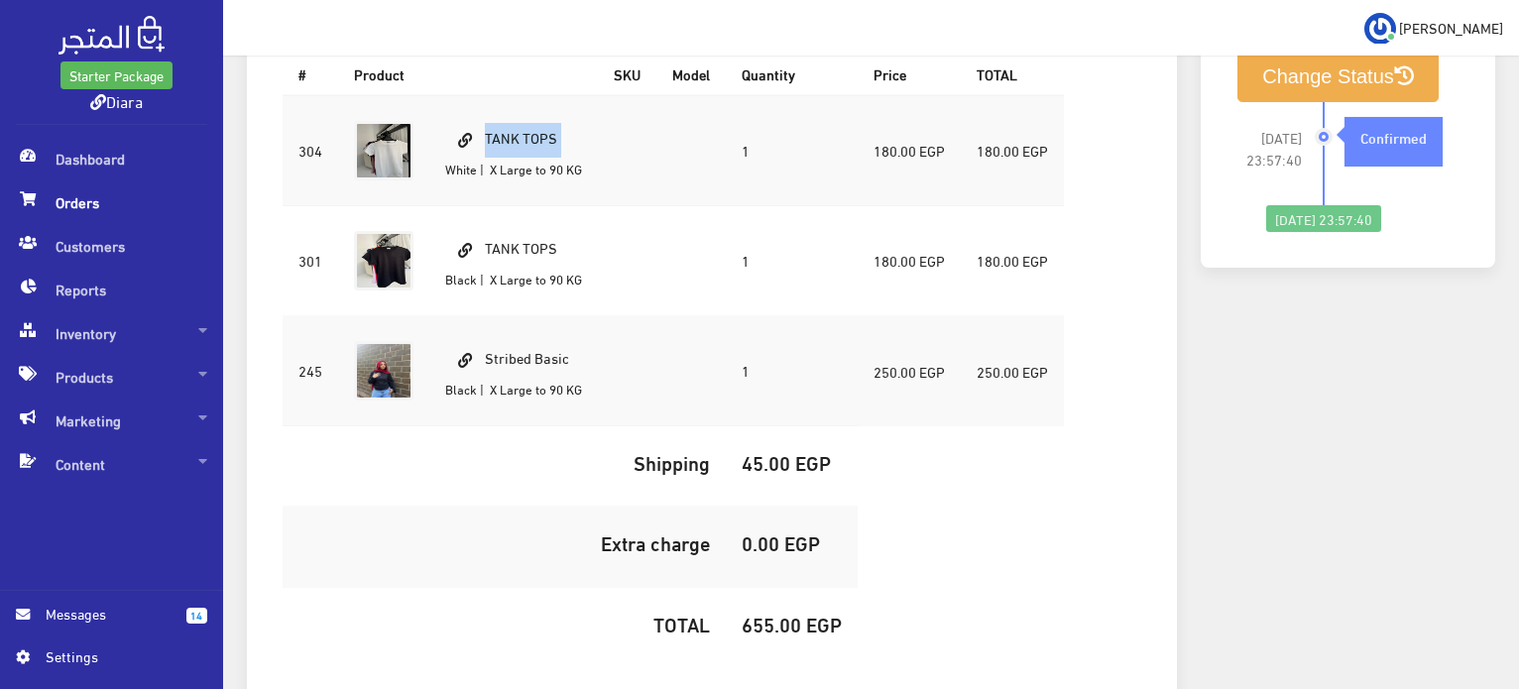
scroll to position [793, 0]
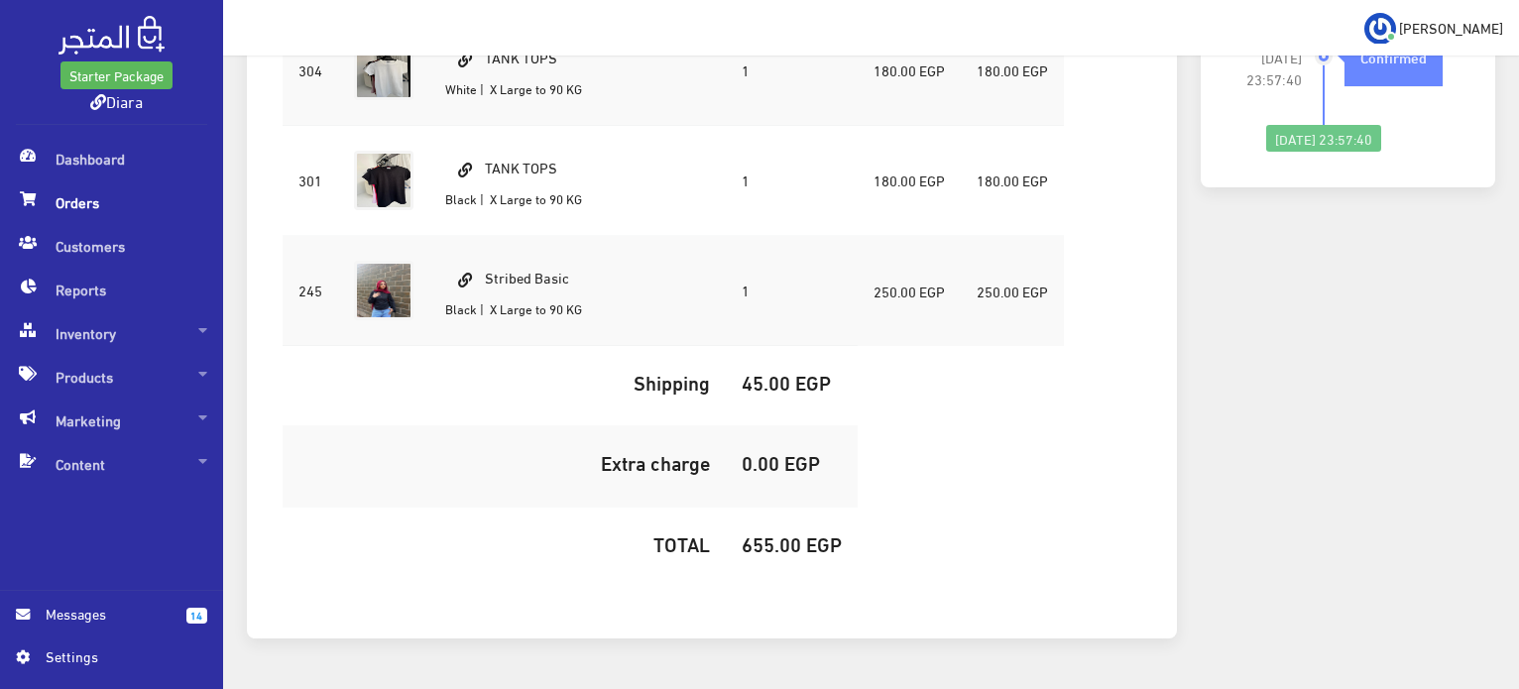
click at [753, 533] on h5 "655.00 EGP" at bounding box center [792, 544] width 100 height 22
copy h5 "655.00"
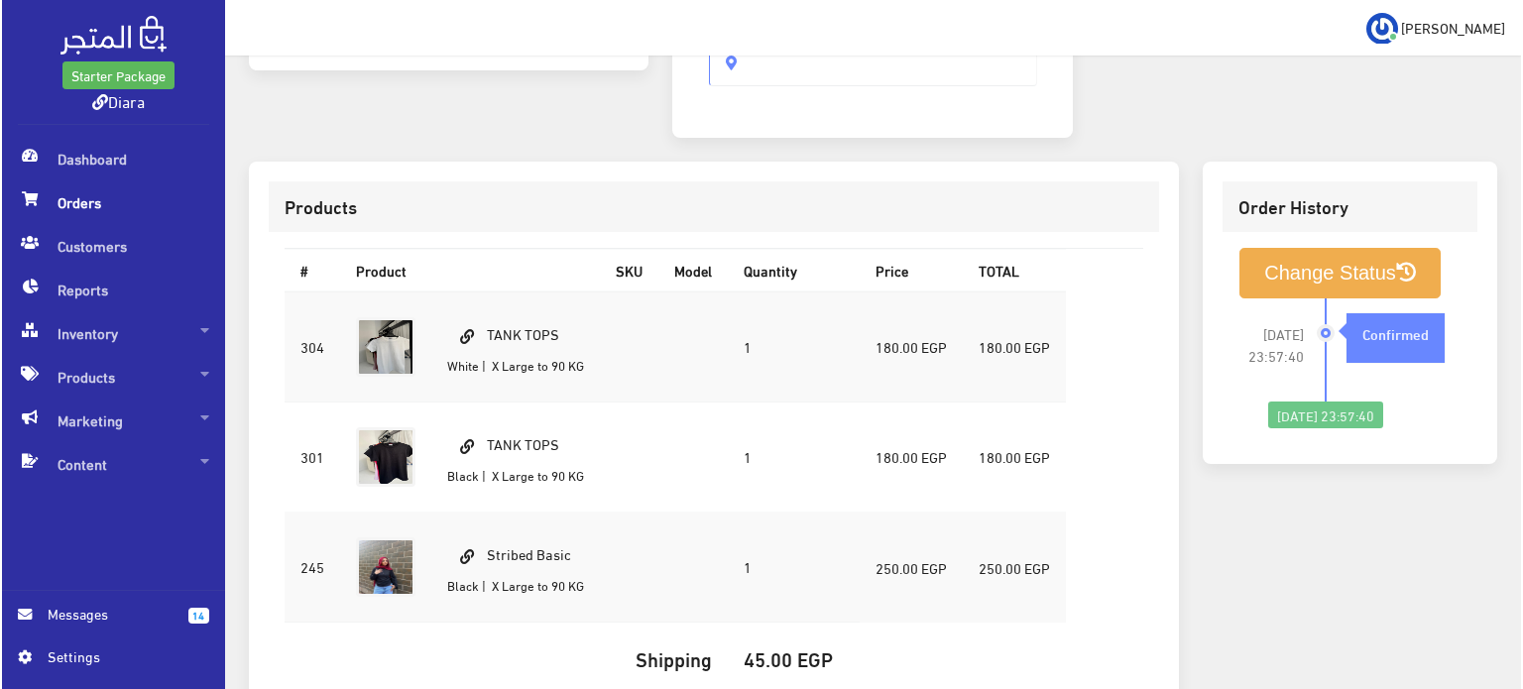
scroll to position [496, 0]
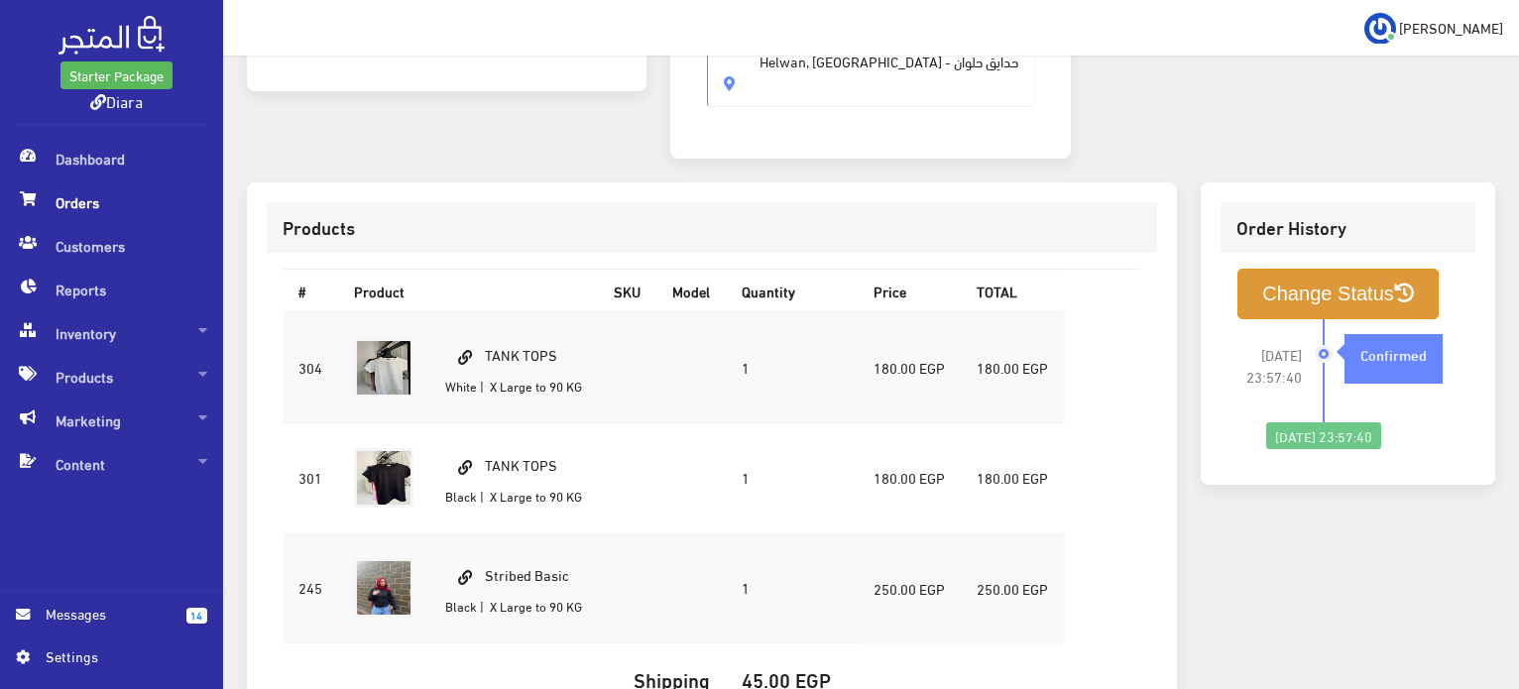
click at [1281, 269] on button "Change Status" at bounding box center [1338, 294] width 201 height 51
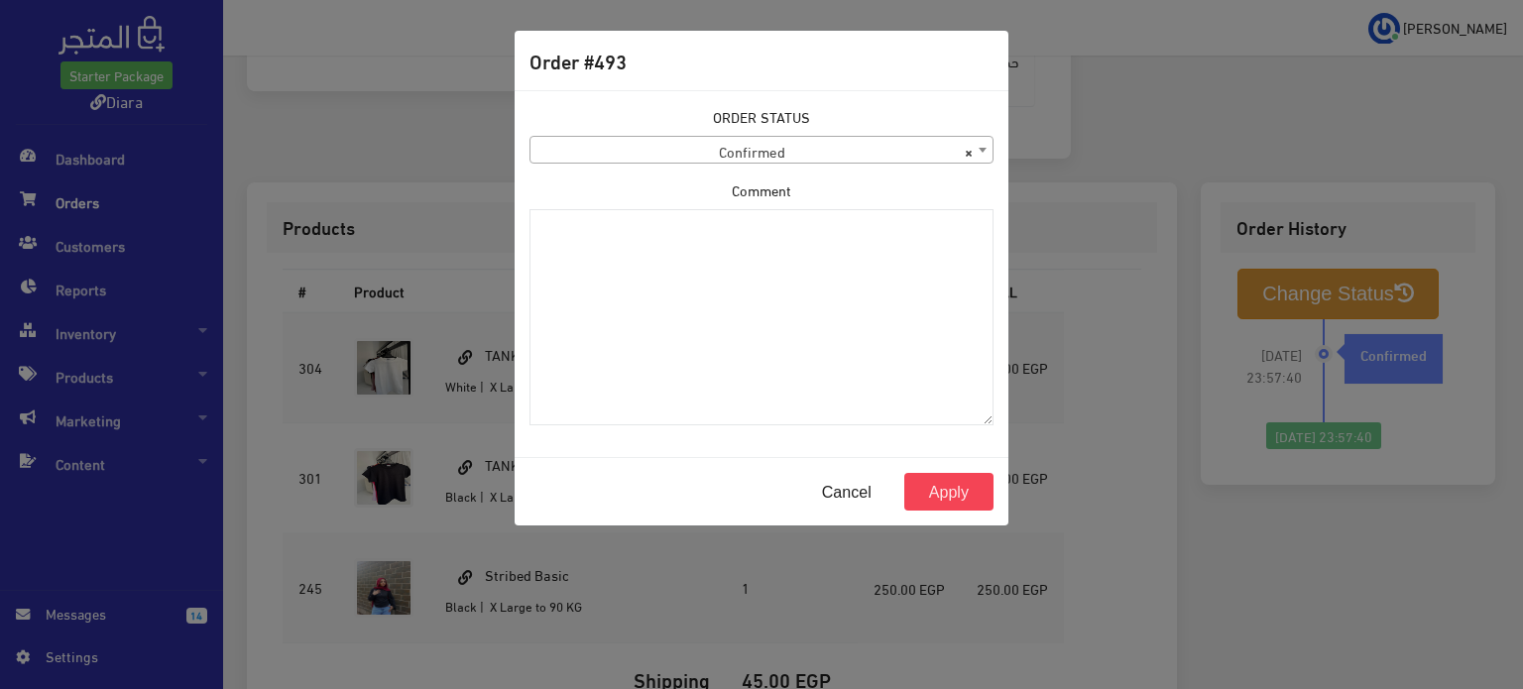
drag, startPoint x: 817, startPoint y: 175, endPoint x: 770, endPoint y: 154, distance: 52.0
click at [770, 143] on span "× Confirmed" at bounding box center [762, 151] width 462 height 28
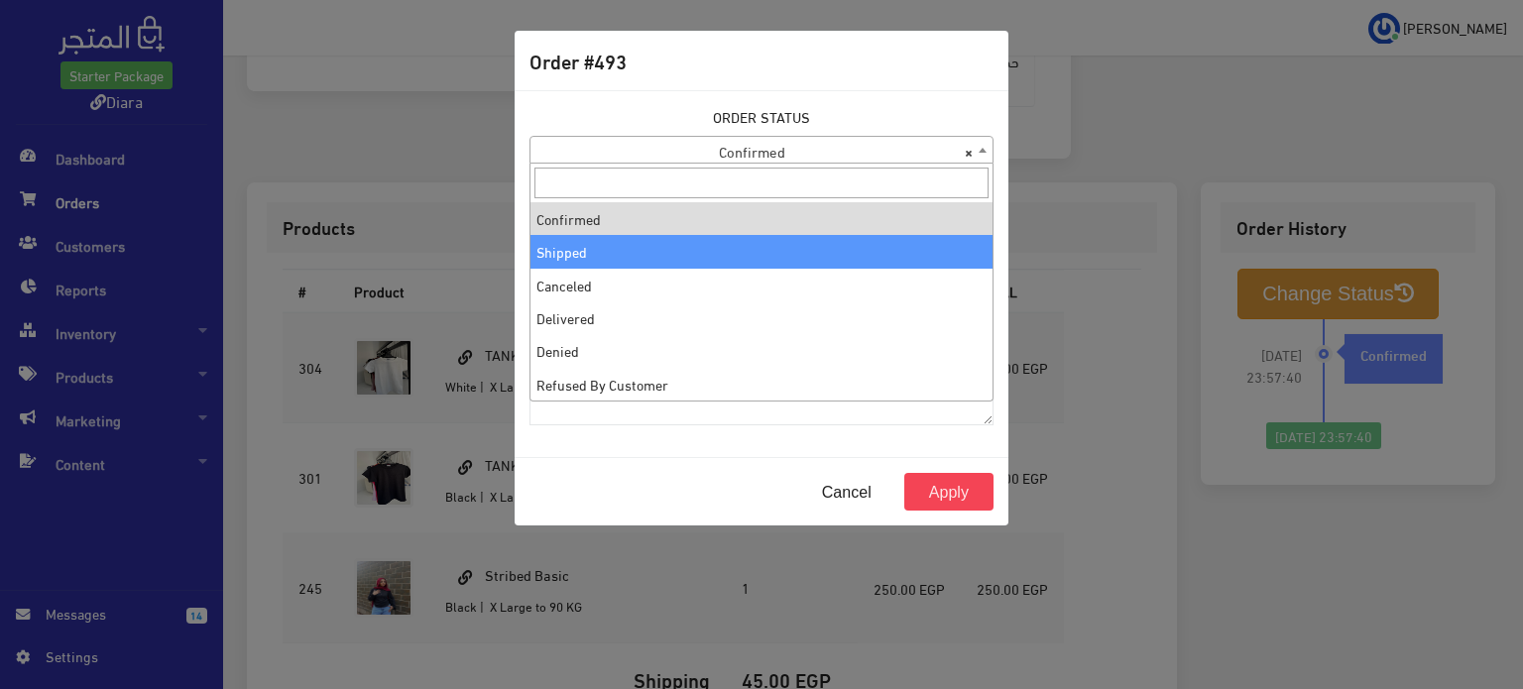
select select "2"
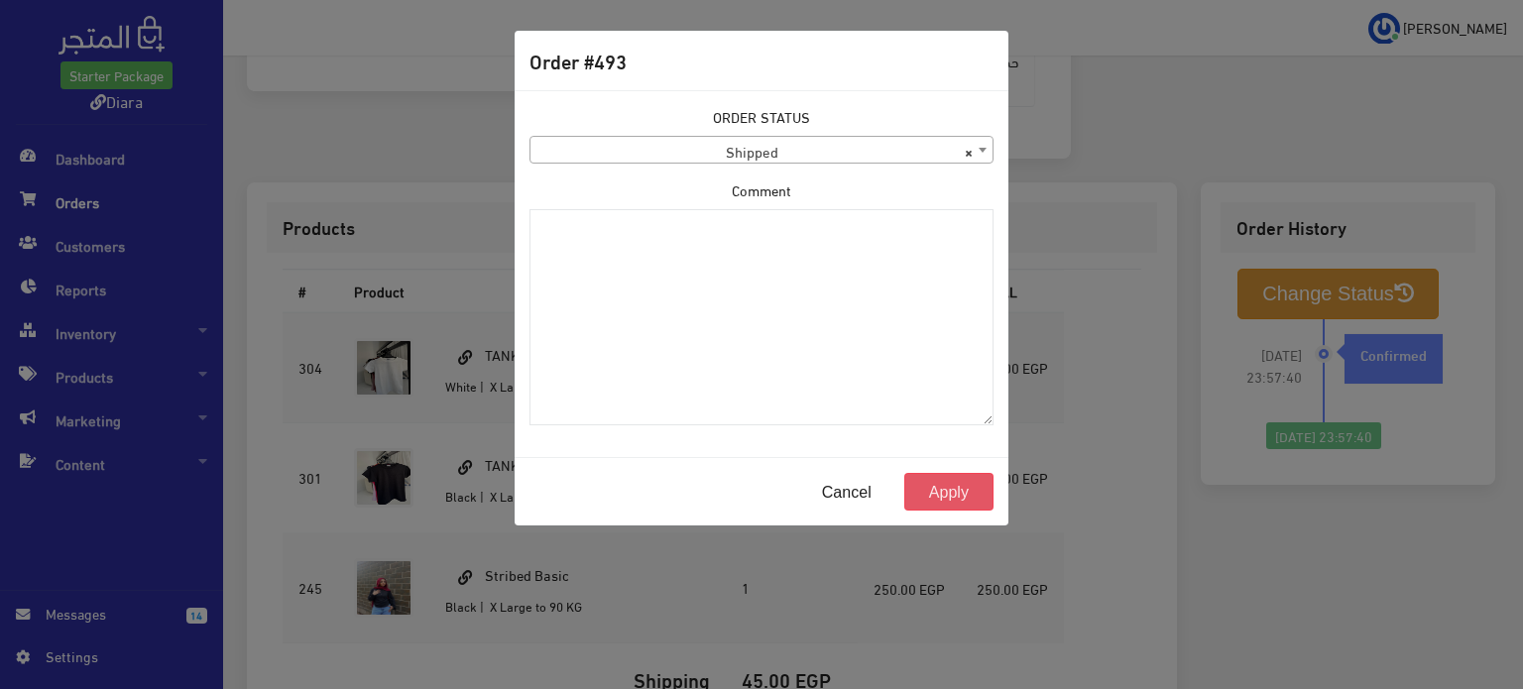
click at [942, 498] on button "Apply" at bounding box center [949, 492] width 89 height 38
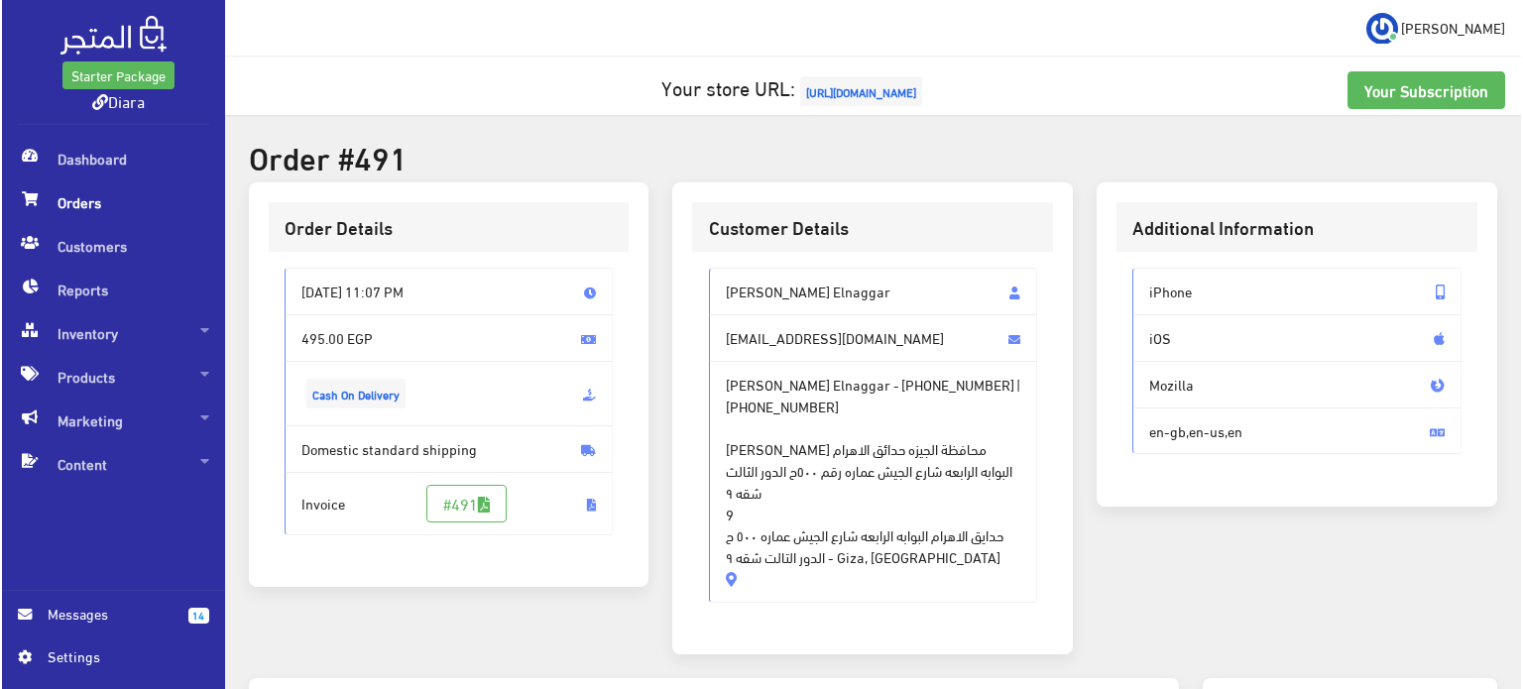
scroll to position [608, 0]
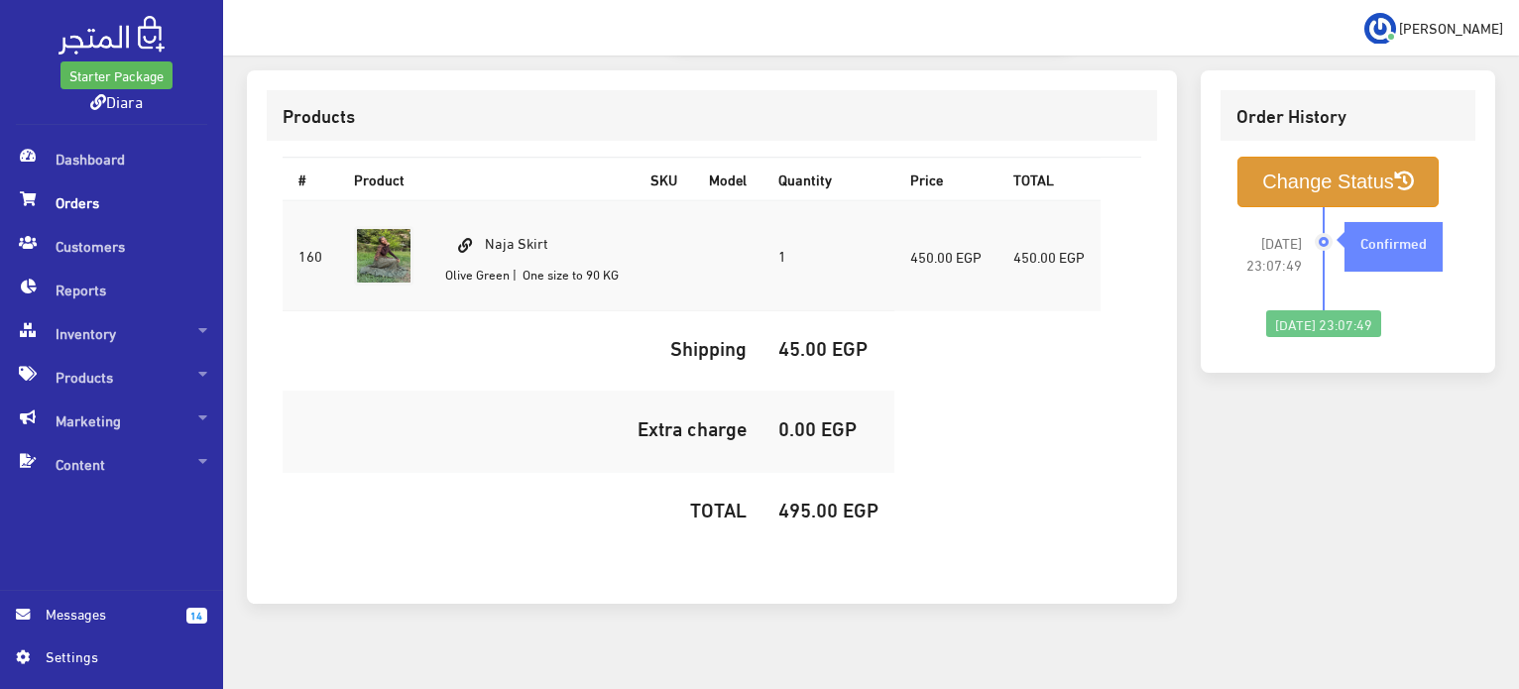
click at [1326, 163] on button "Change Status" at bounding box center [1338, 182] width 201 height 51
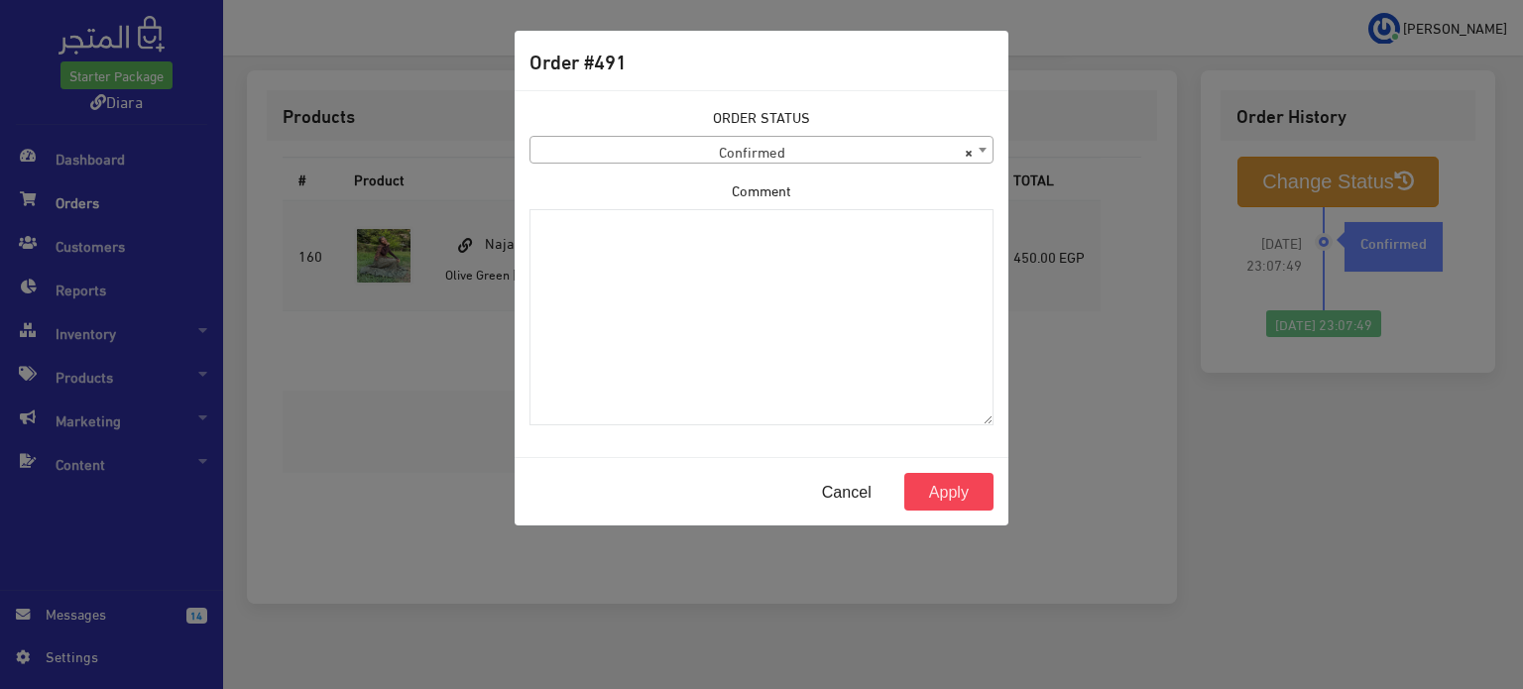
drag, startPoint x: 699, startPoint y: 143, endPoint x: 694, endPoint y: 162, distance: 19.5
click at [700, 143] on span "× Confirmed" at bounding box center [762, 151] width 462 height 28
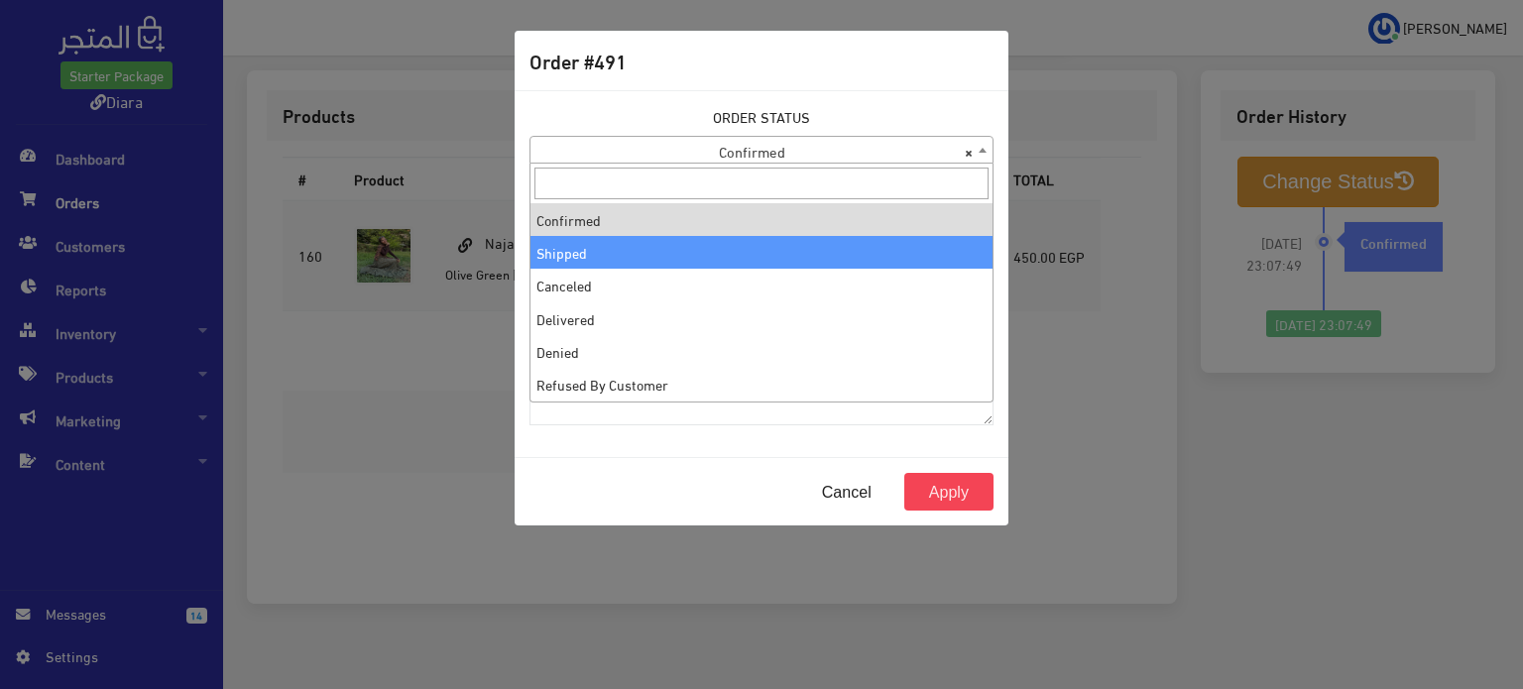
select select "2"
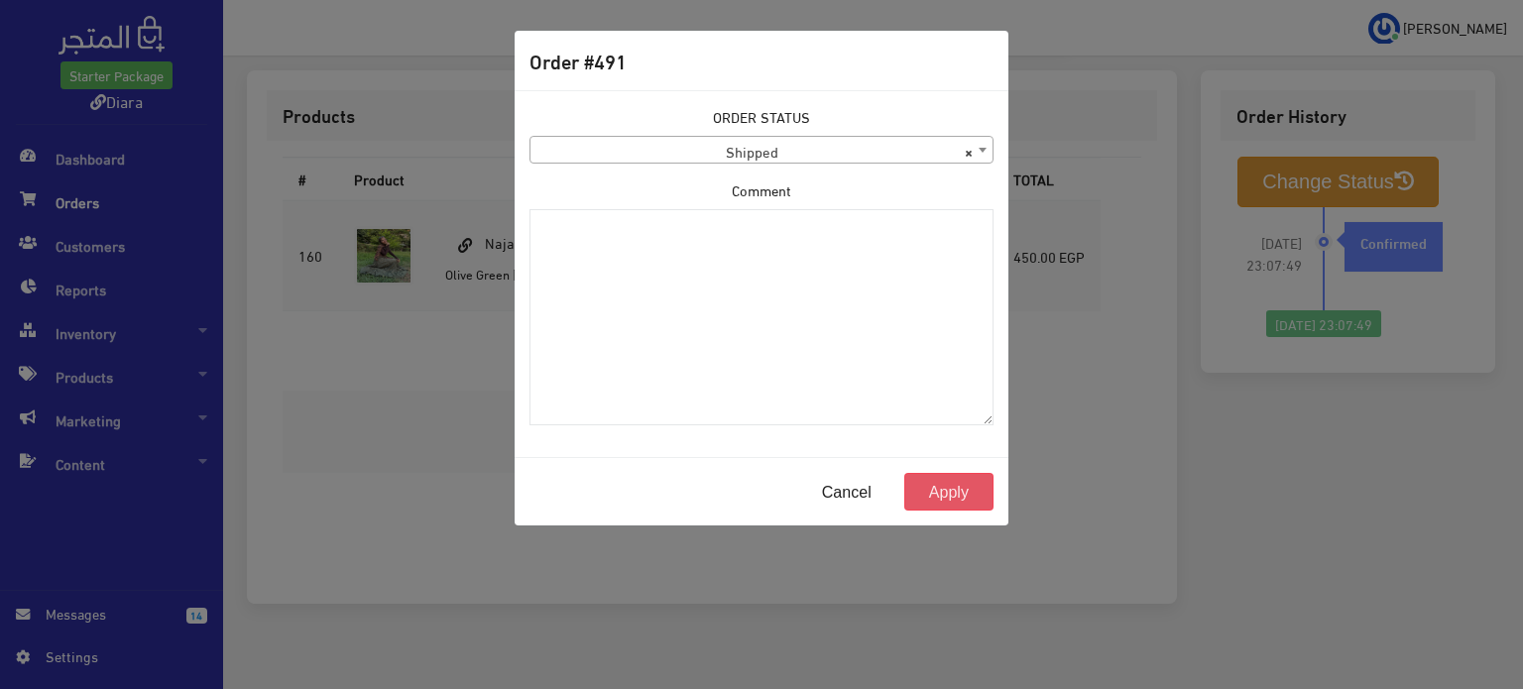
click at [971, 487] on button "Apply" at bounding box center [949, 492] width 89 height 38
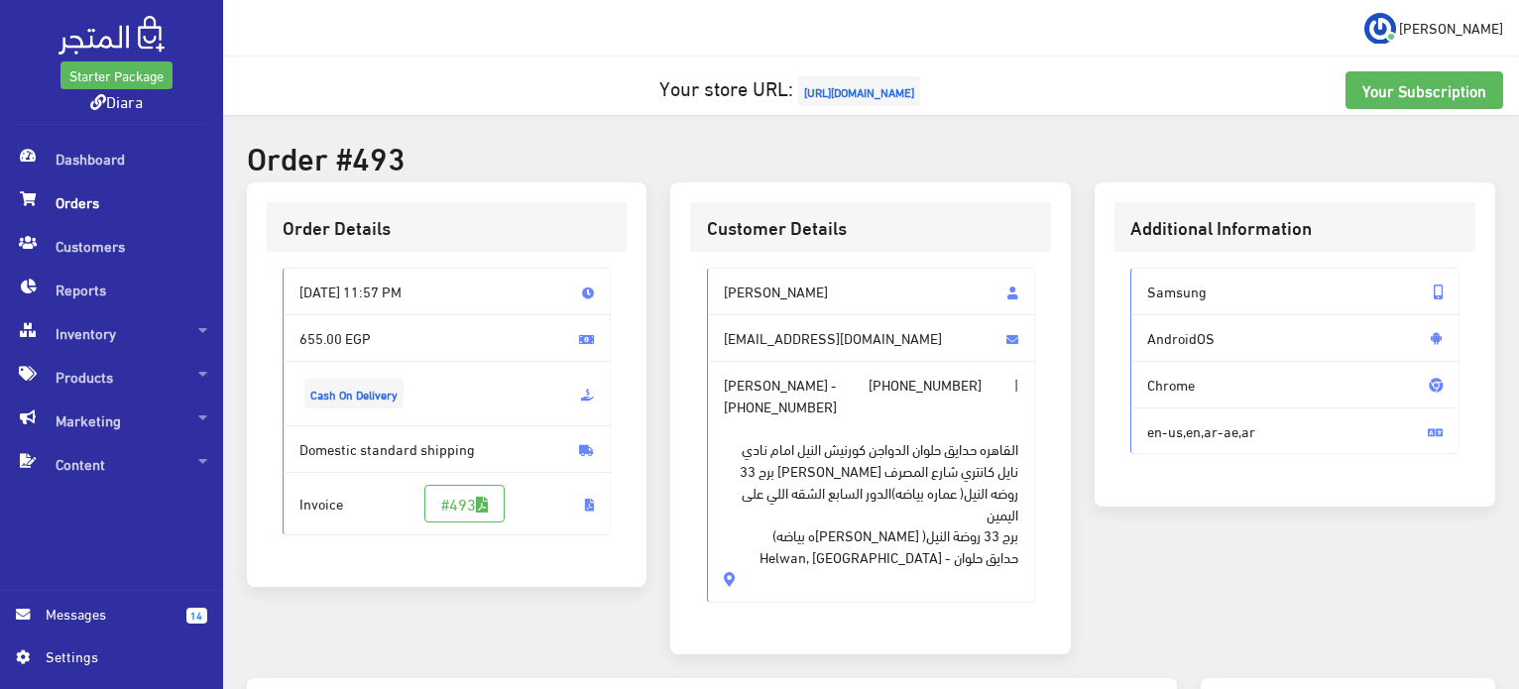
scroll to position [496, 0]
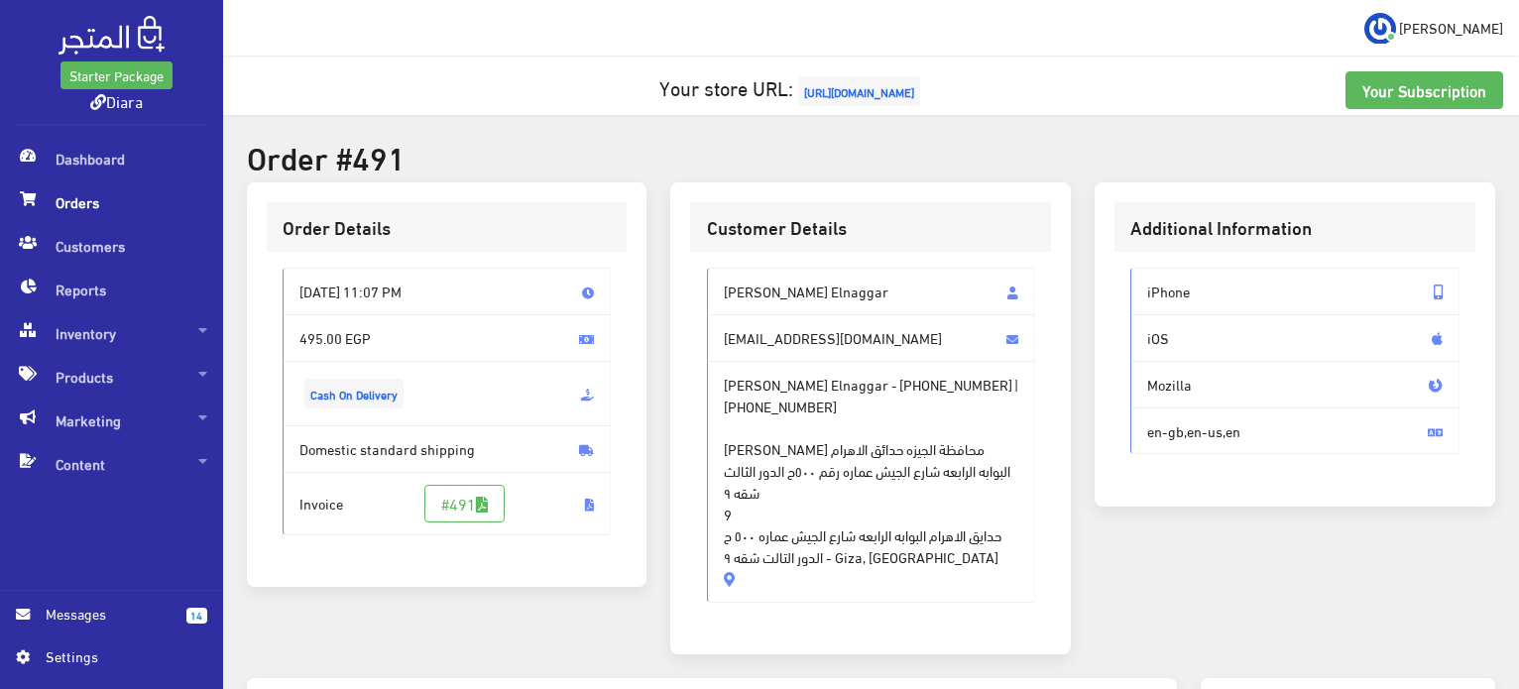
click at [763, 285] on span "Jana elnaggar Elnaggar" at bounding box center [871, 292] width 329 height 48
drag, startPoint x: 763, startPoint y: 285, endPoint x: 766, endPoint y: 550, distance: 265.8
click at [766, 550] on div "Jana elnaggar Elnaggar janaelnaggar7654@gmail.com Jana elnaggar Elnaggar - +201…" at bounding box center [871, 435] width 329 height 334
copy div "Jana elnaggar Elnaggar janaelnaggar7654@gmail.com Jana elnaggar Elnaggar - +201…"
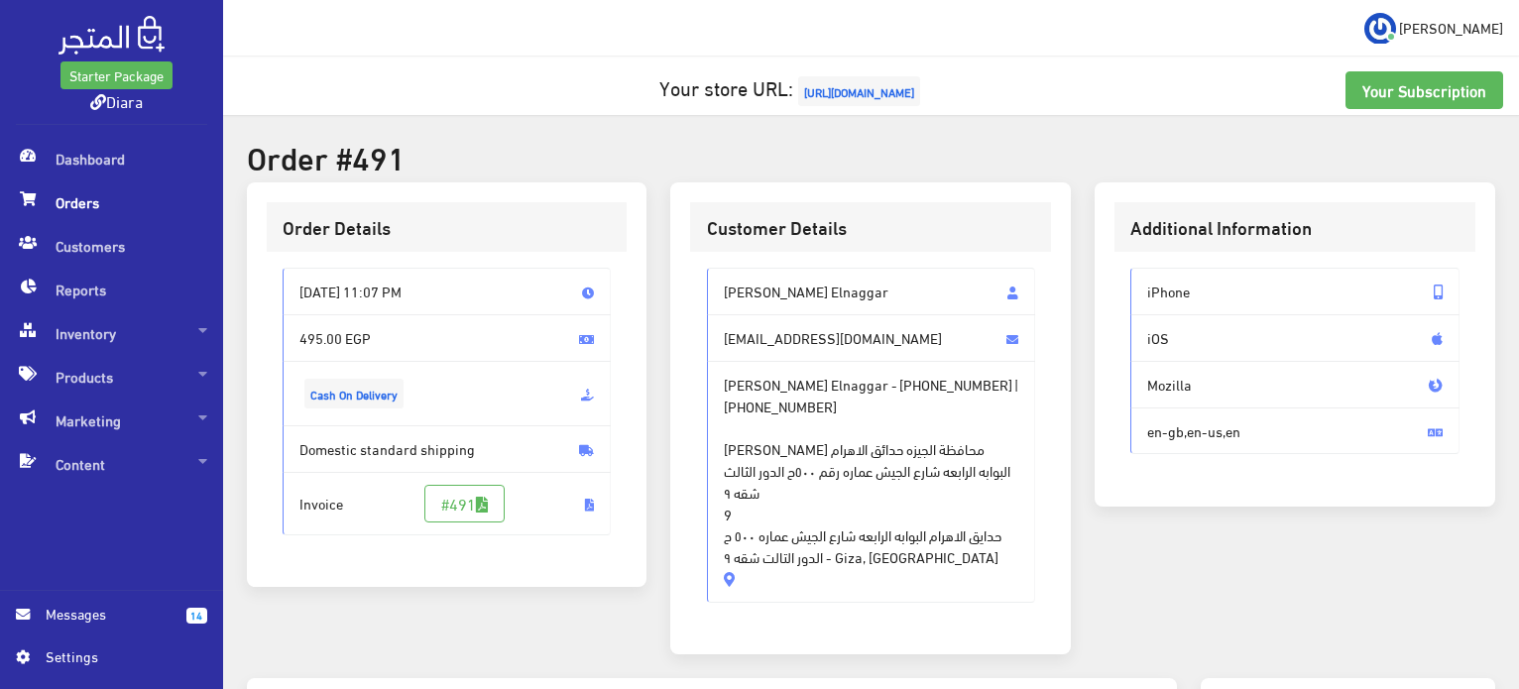
scroll to position [608, 0]
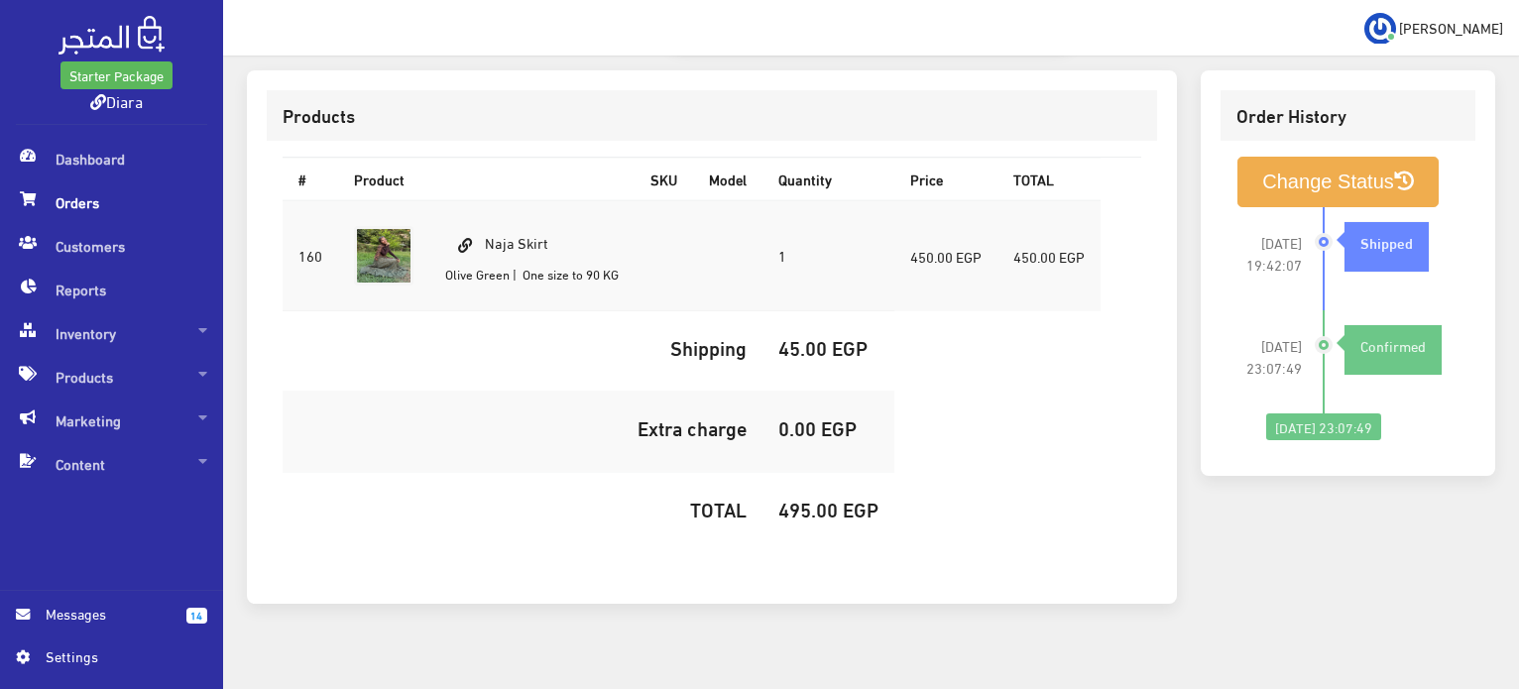
click at [508, 222] on td "Naja Skirt Olive Green | One size to 90 KG" at bounding box center [531, 255] width 205 height 111
copy td "Naja Skirt"
click at [818, 498] on h5 "495.00 EGP" at bounding box center [829, 509] width 100 height 22
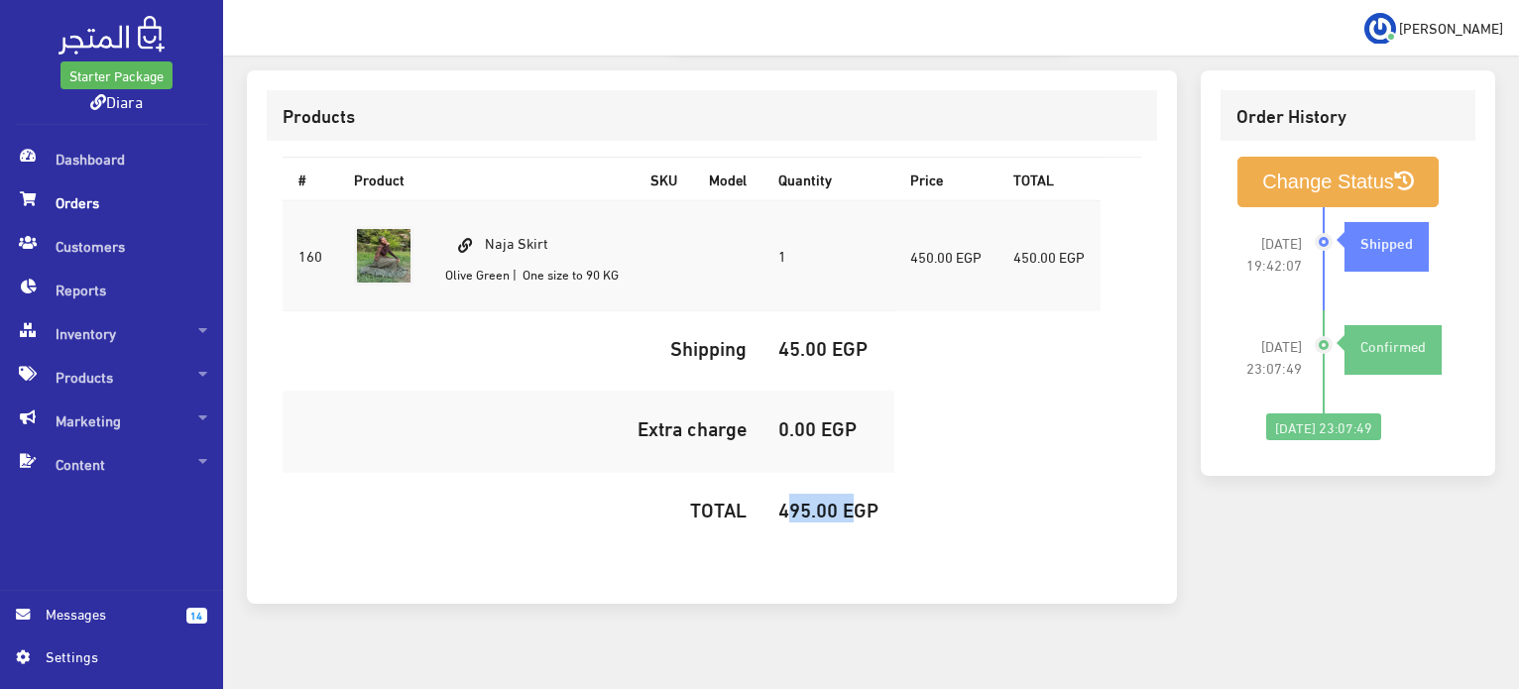
click at [818, 498] on h5 "495.00 EGP" at bounding box center [829, 509] width 100 height 22
copy h5 "495.00"
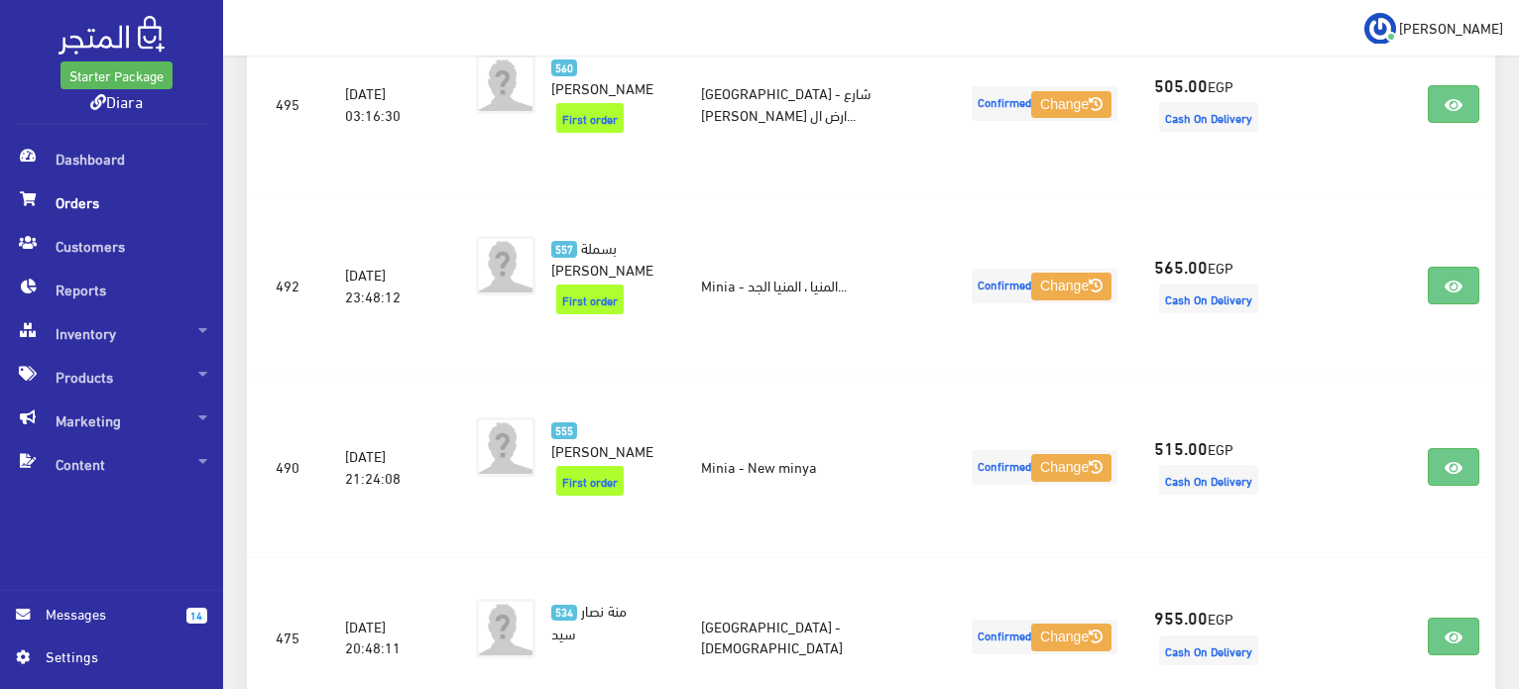
scroll to position [595, 0]
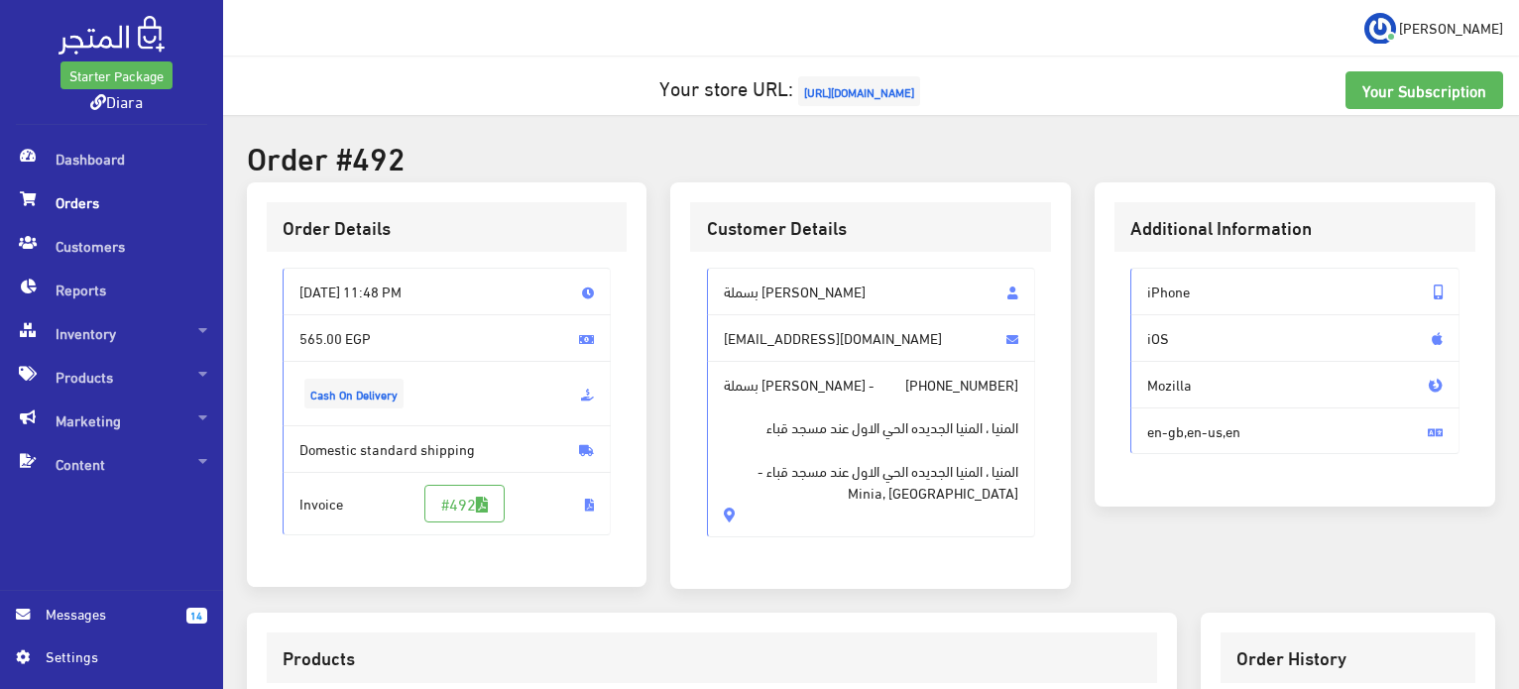
click at [758, 304] on span "بسملة [PERSON_NAME]" at bounding box center [871, 292] width 329 height 48
click at [762, 293] on span "بسملة [PERSON_NAME]" at bounding box center [871, 292] width 329 height 48
click at [762, 293] on span "بسملة عبد الله خليل" at bounding box center [871, 292] width 329 height 48
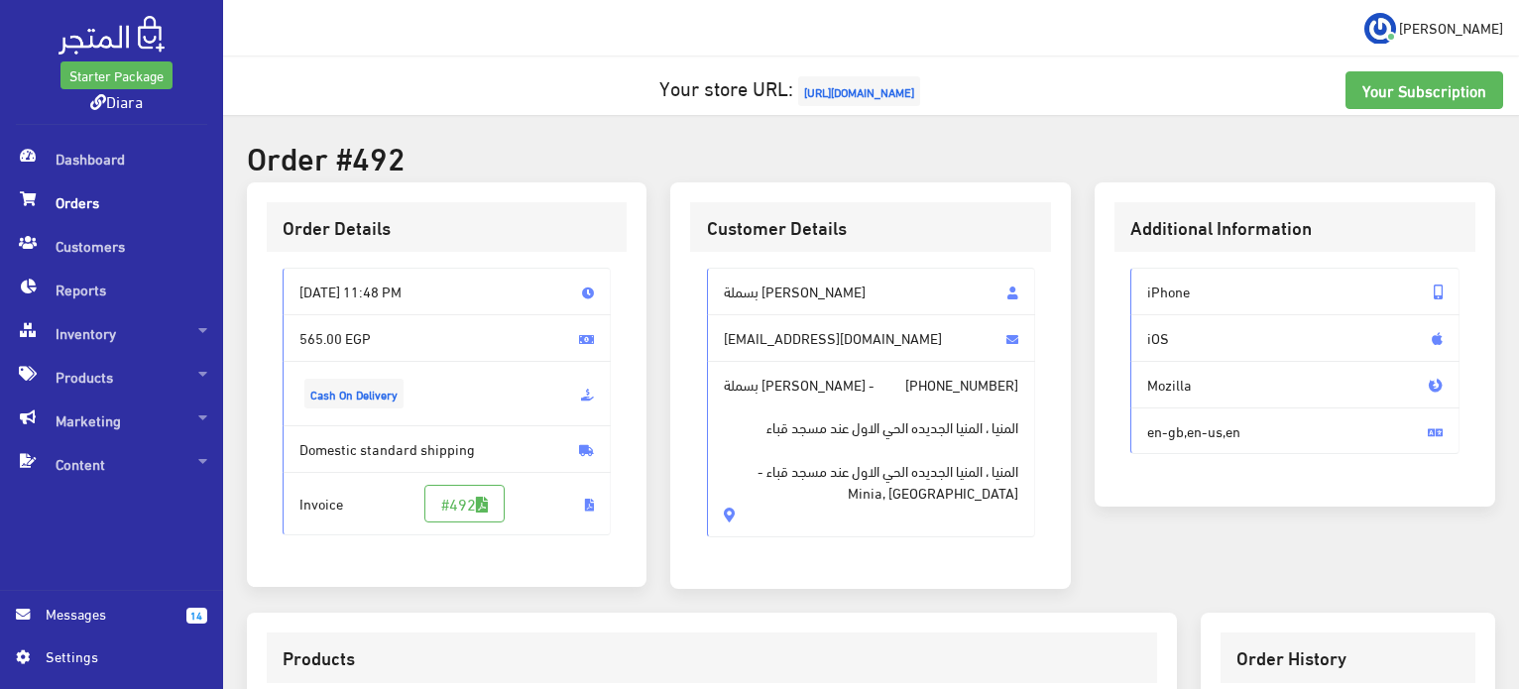
click at [762, 293] on span "بسملة عبد الله خليل" at bounding box center [871, 292] width 329 height 48
drag, startPoint x: 762, startPoint y: 293, endPoint x: 801, endPoint y: 512, distance: 222.8
click at [801, 512] on div "بسملة عبد الله خليل basmalla.abdallah@icloud.com بسملة عبد الله خليل - +2010307…" at bounding box center [871, 403] width 329 height 270
copy div "بسملة عبد الله خليل basmalla.abdallah@icloud.com بسملة عبد الله خليل - +2010307…"
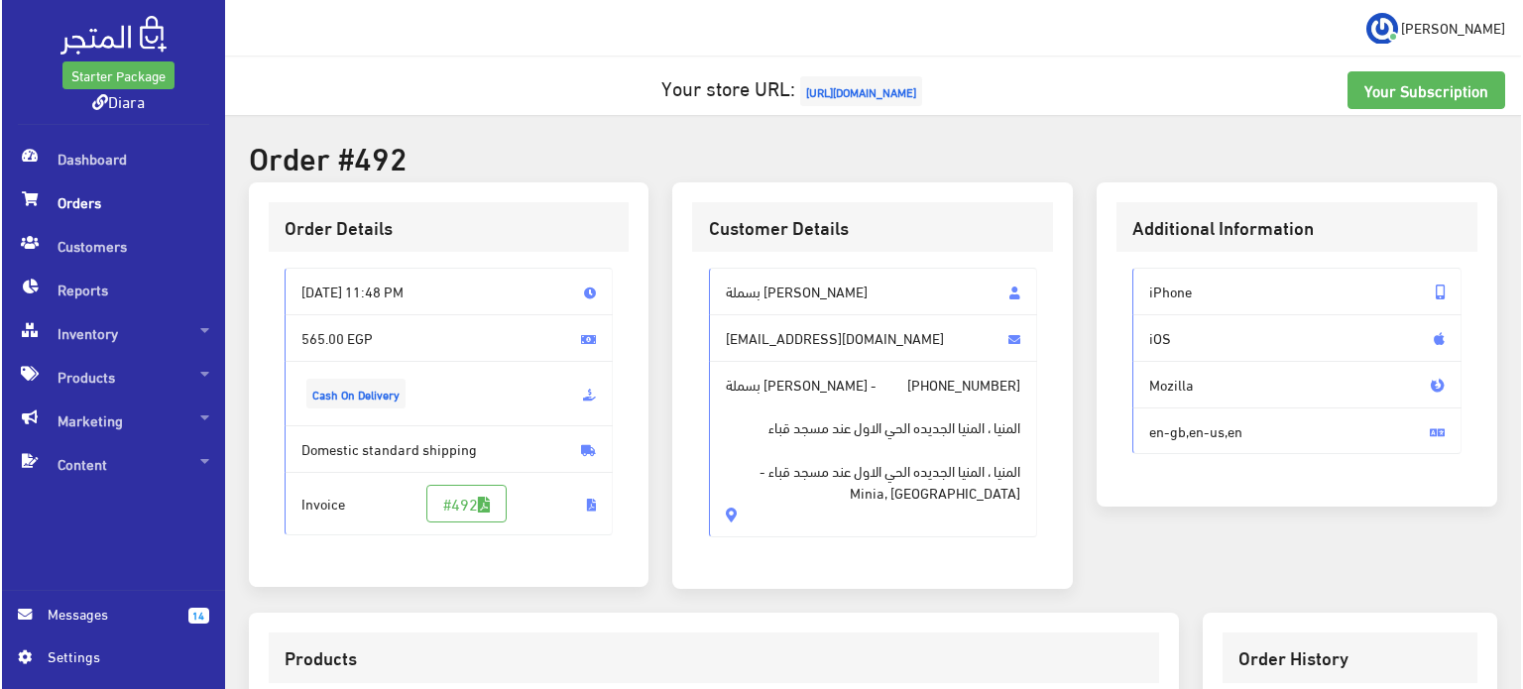
scroll to position [565, 0]
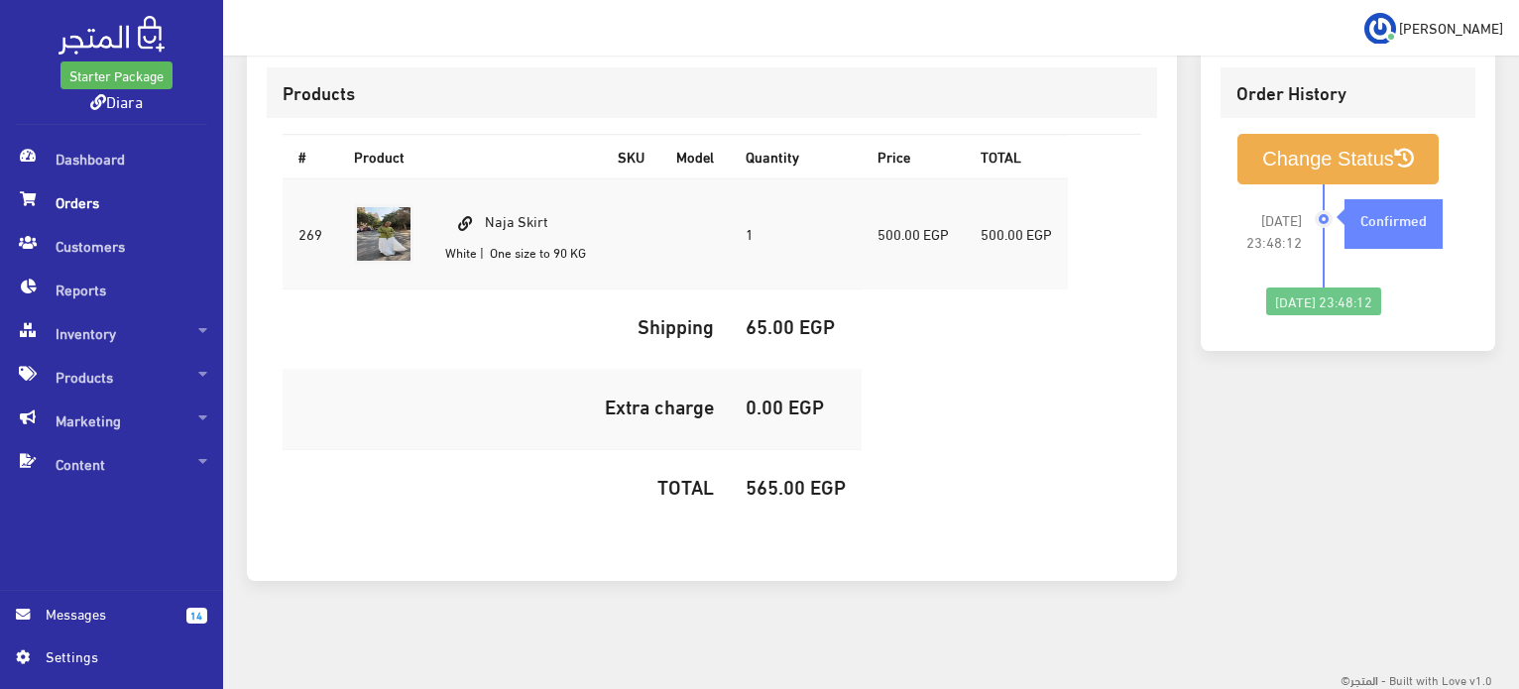
click at [521, 215] on td "Naja Skirt White | One size to 90 KG" at bounding box center [515, 234] width 173 height 111
copy td "Naja Skirt"
click at [776, 478] on h5 "565.00 EGP" at bounding box center [796, 486] width 100 height 22
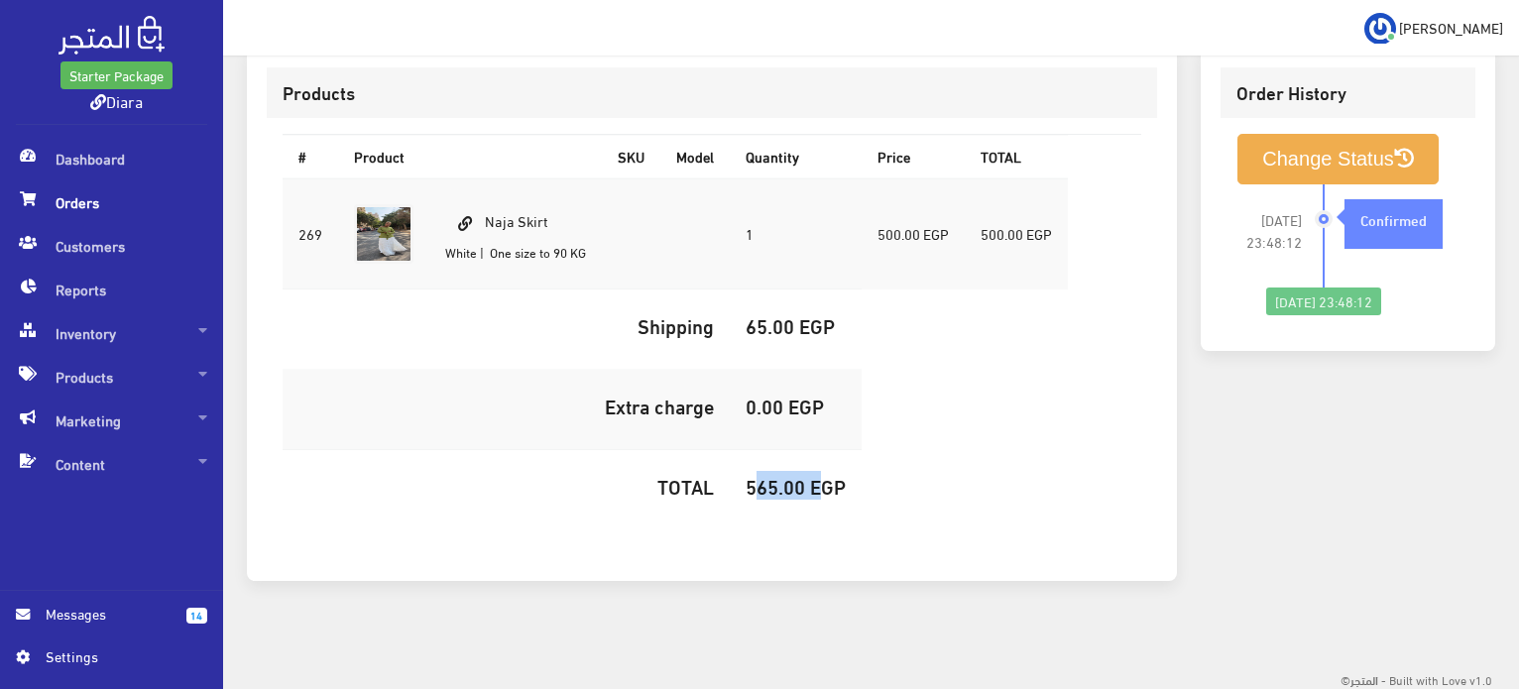
click at [776, 478] on h5 "565.00 EGP" at bounding box center [796, 486] width 100 height 22
copy h5 "565.00"
click at [1308, 149] on button "Change Status" at bounding box center [1338, 159] width 201 height 51
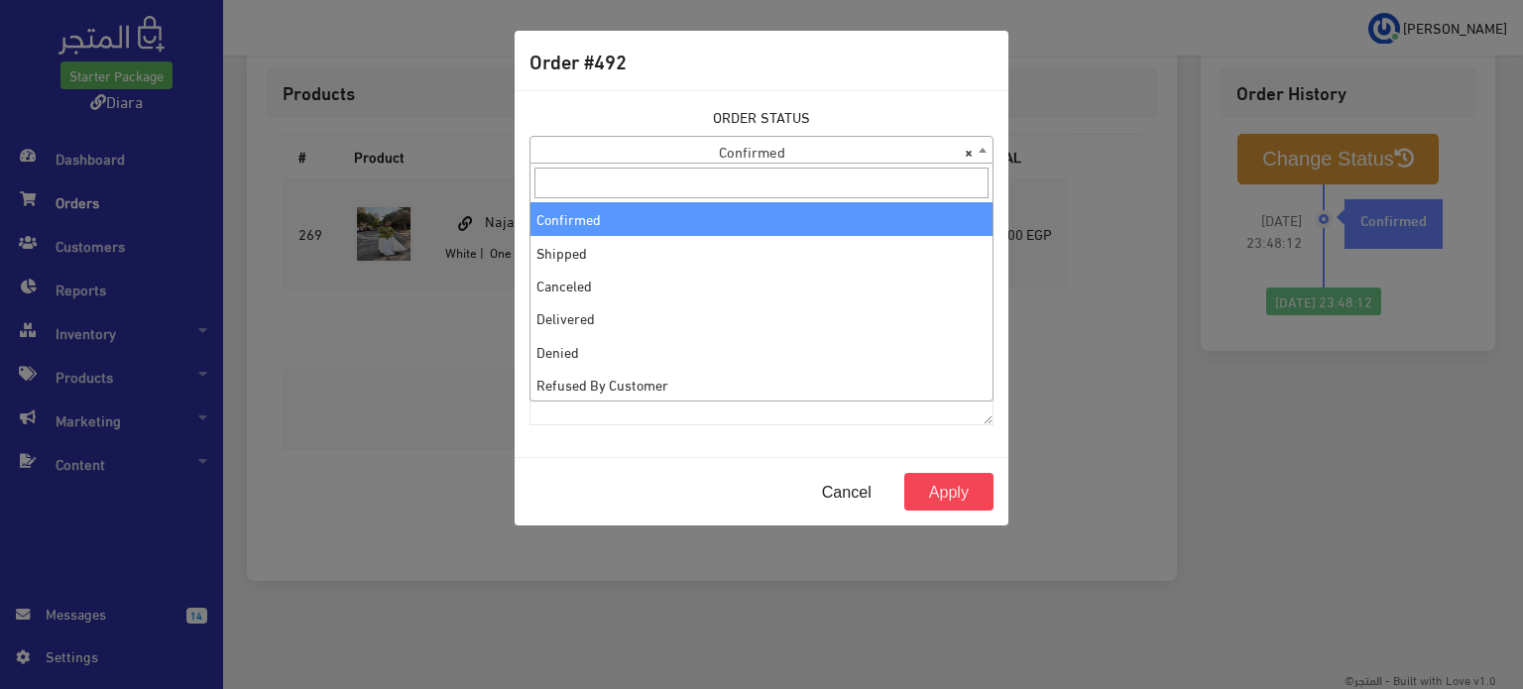
click at [751, 162] on span "× Confirmed" at bounding box center [762, 151] width 462 height 28
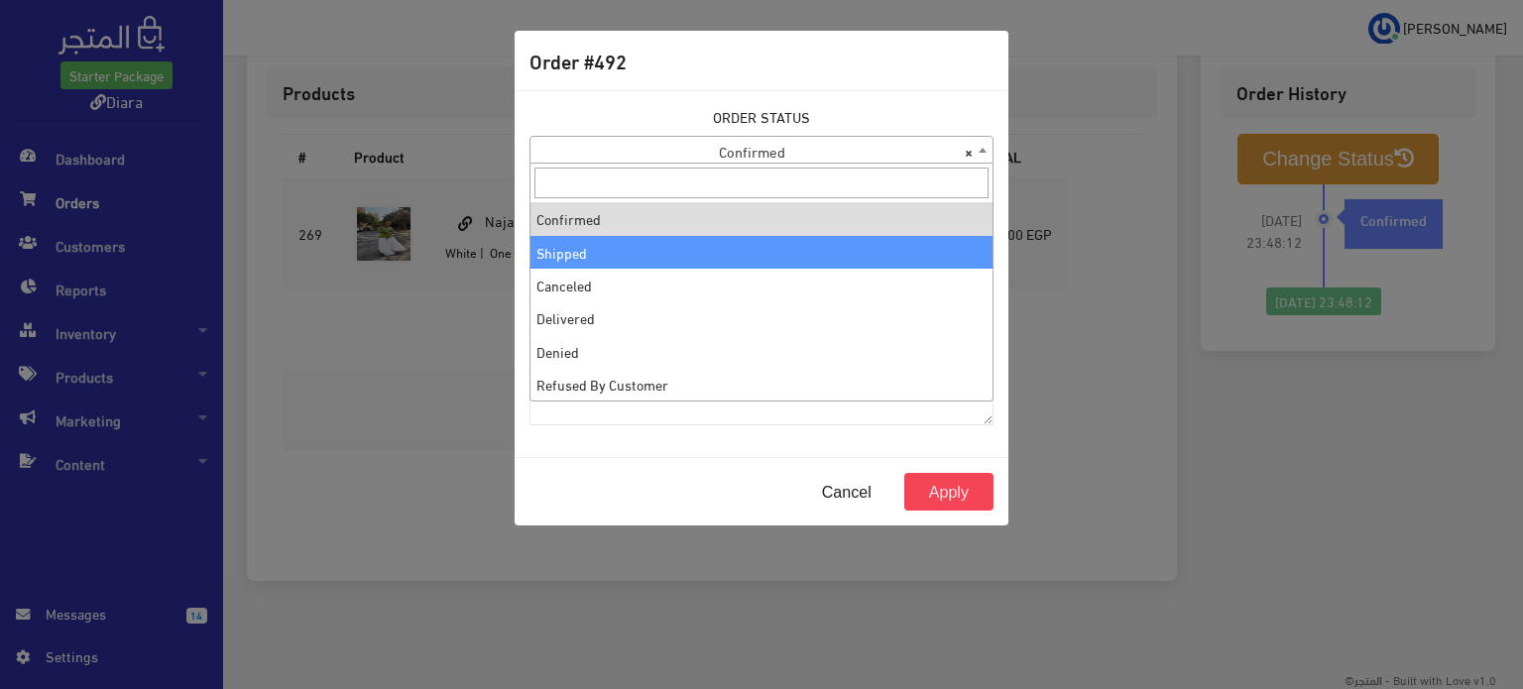
select select "2"
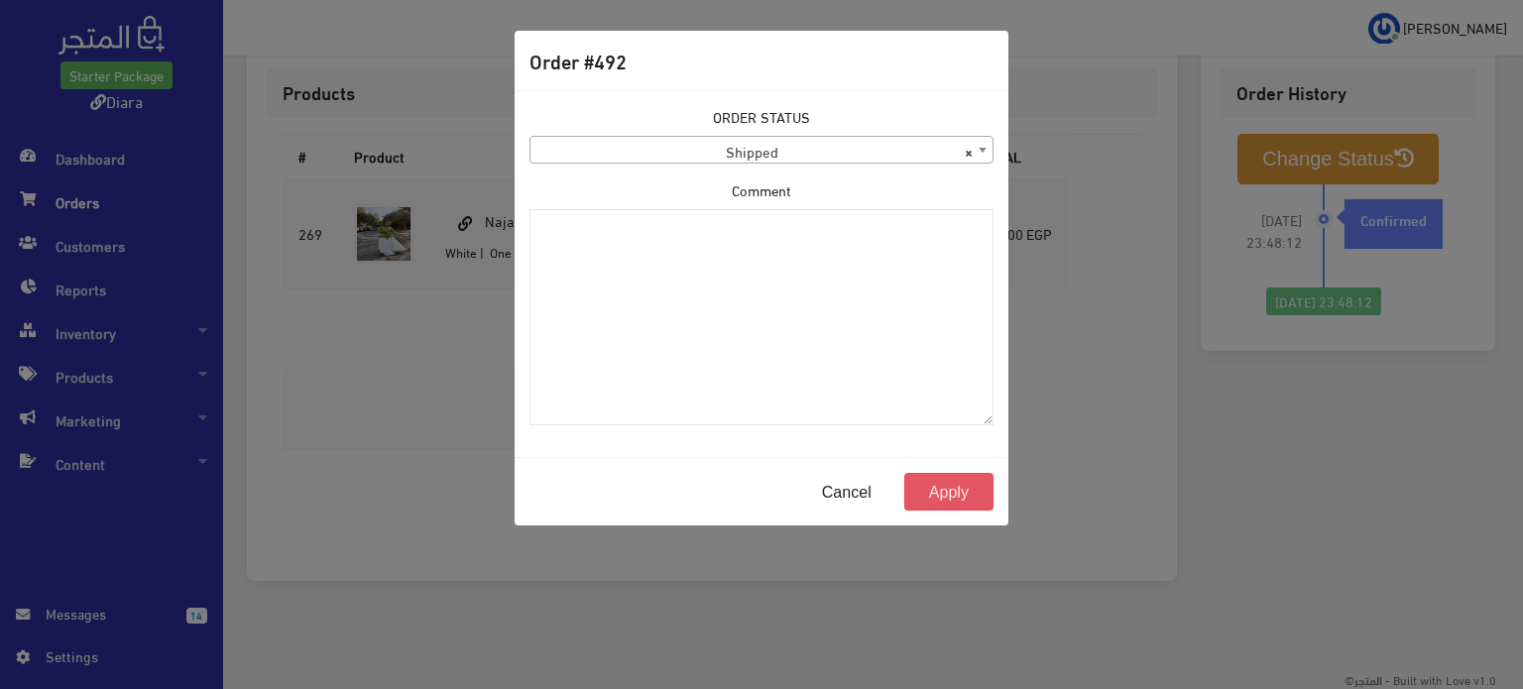
click at [949, 495] on button "Apply" at bounding box center [949, 492] width 89 height 38
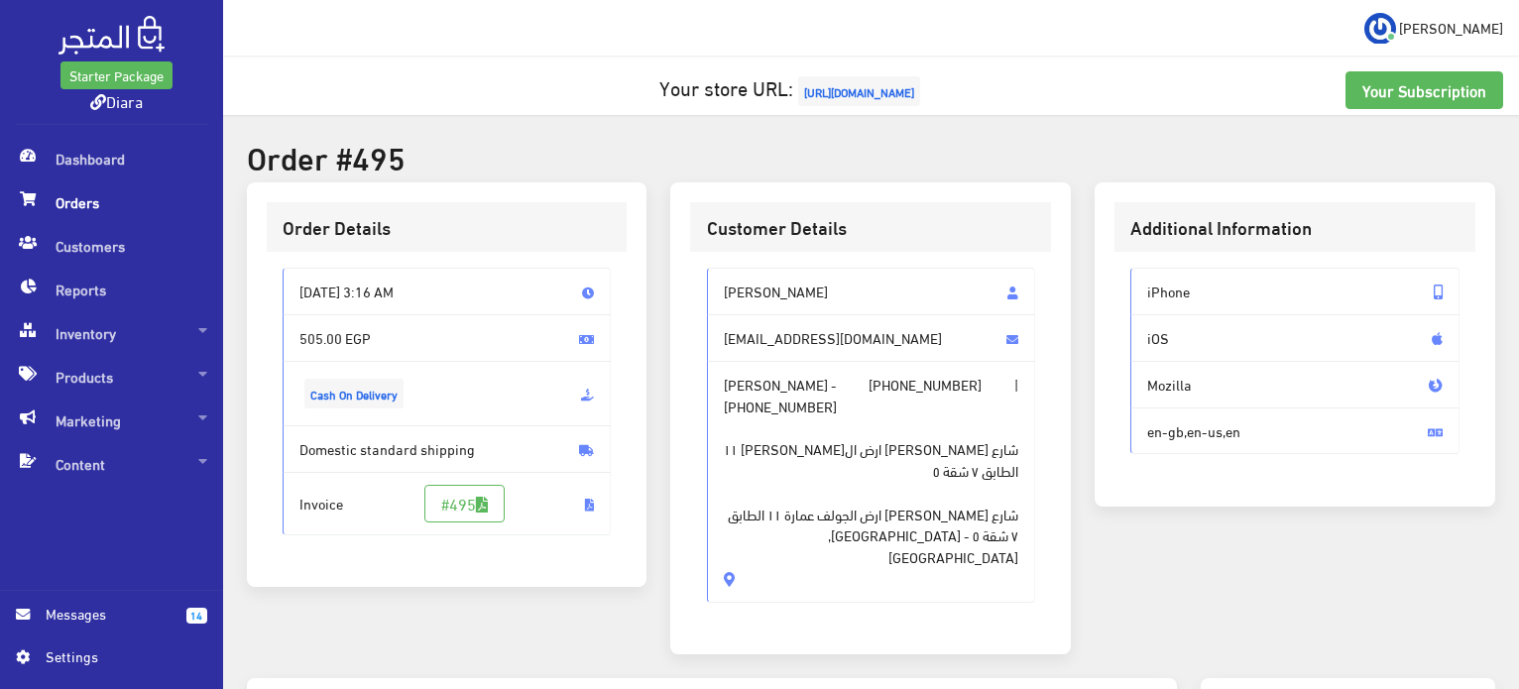
click at [804, 281] on span "[PERSON_NAME]" at bounding box center [871, 292] width 329 height 48
click at [805, 281] on span "[PERSON_NAME]" at bounding box center [871, 292] width 329 height 48
drag, startPoint x: 805, startPoint y: 281, endPoint x: 821, endPoint y: 521, distance: 240.5
click at [821, 521] on div "رولا محمد قاروق [EMAIL_ADDRESS][DOMAIN_NAME] [PERSON_NAME] - [PHONE_NUMBER] | […" at bounding box center [871, 435] width 329 height 334
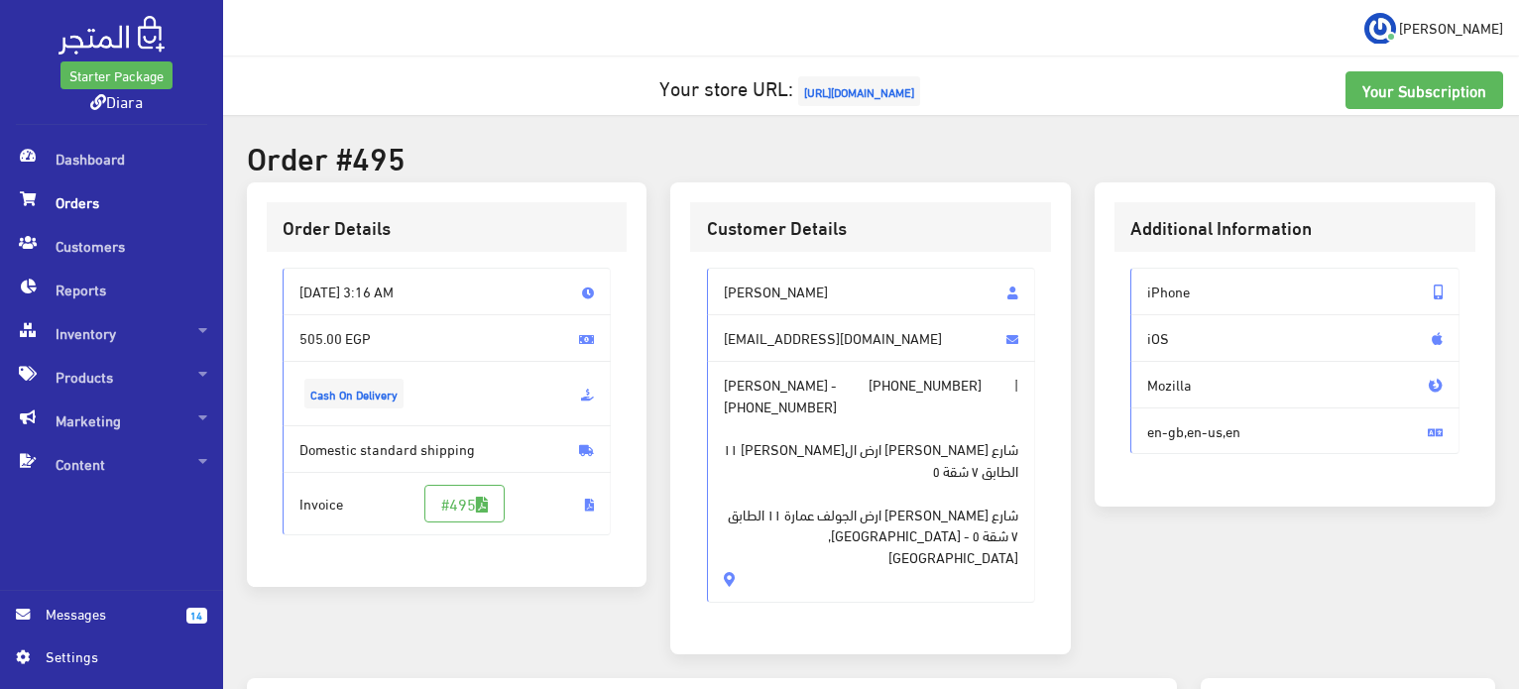
copy div "رولا محمد قاروق [EMAIL_ADDRESS][DOMAIN_NAME] [PERSON_NAME] - [PHONE_NUMBER] | […"
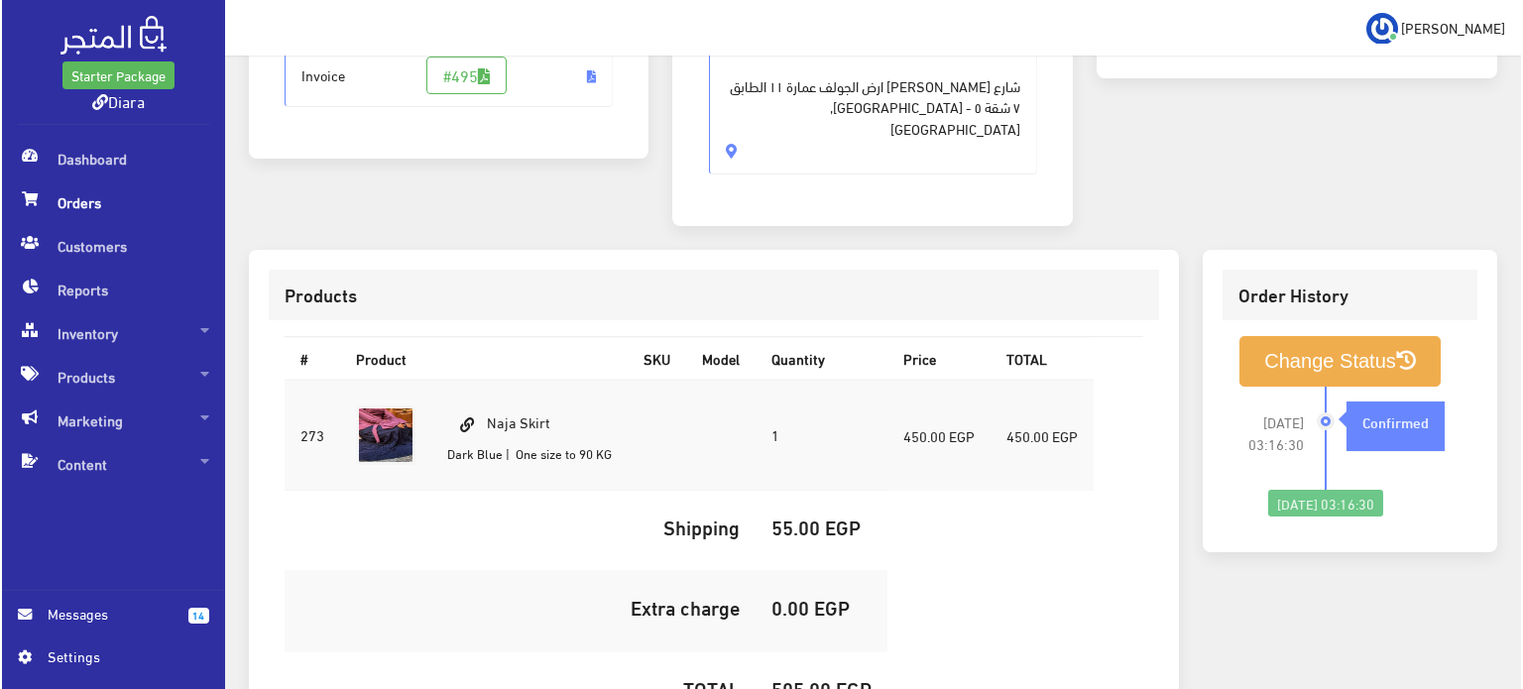
scroll to position [595, 0]
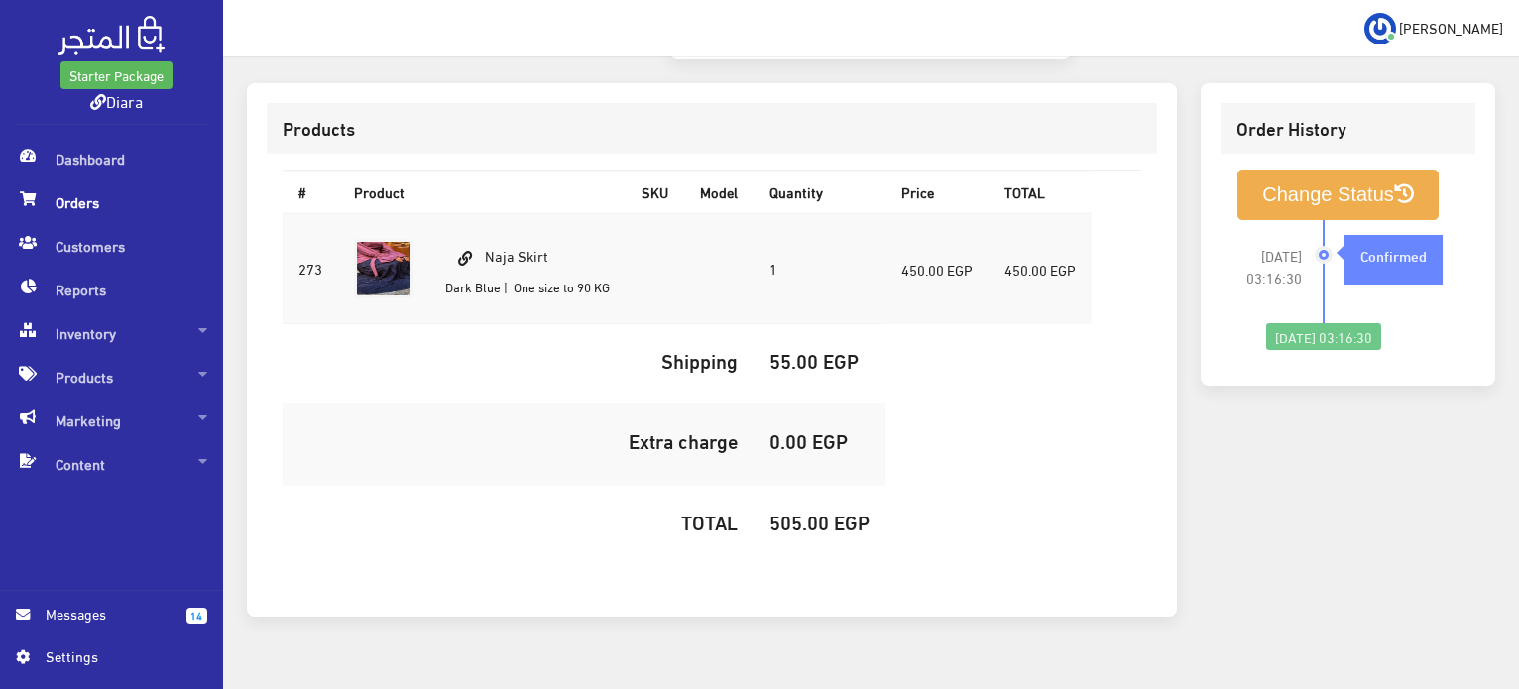
click at [516, 231] on td "Naja Skirt Dark Blue | One size to 90 KG" at bounding box center [527, 268] width 196 height 111
copy td "Naja Skirt"
click at [797, 511] on h5 "505.00 EGP" at bounding box center [820, 522] width 100 height 22
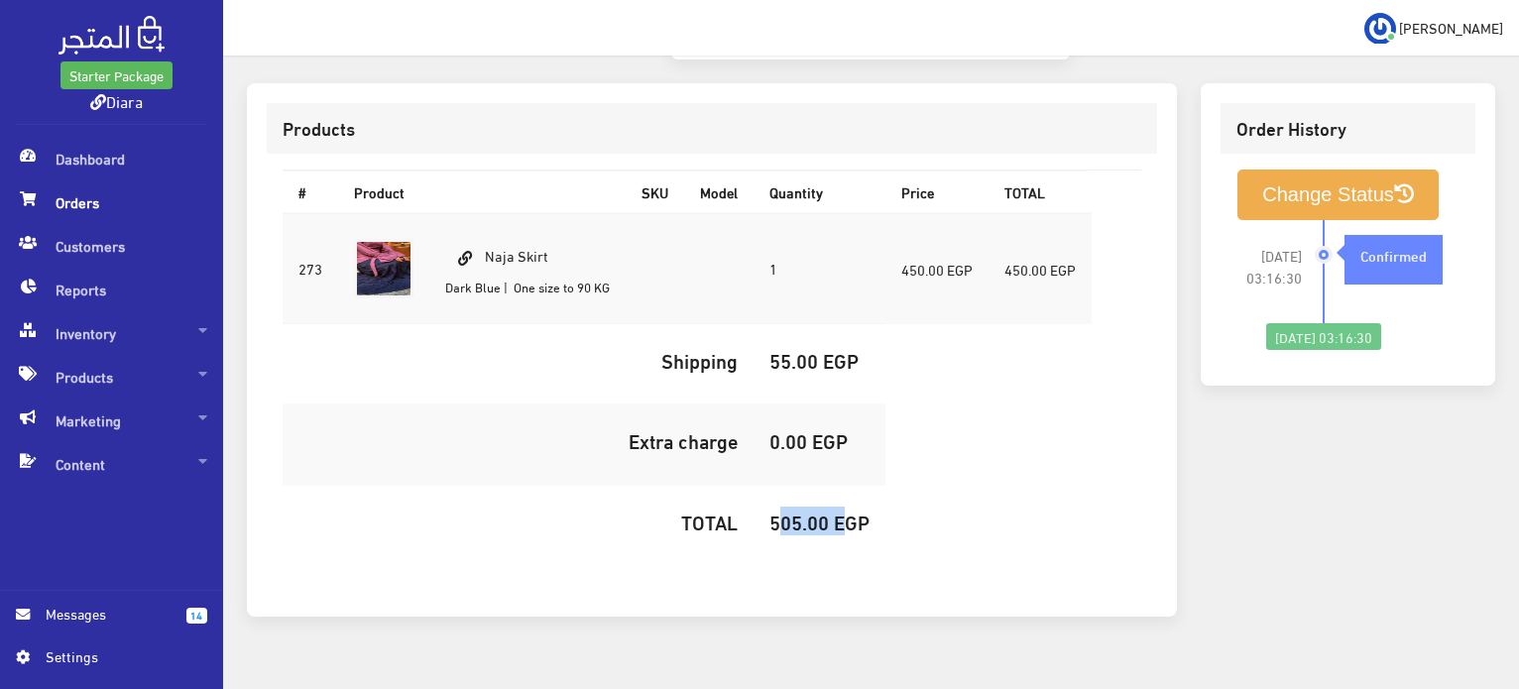
click at [797, 511] on h5 "505.00 EGP" at bounding box center [820, 522] width 100 height 22
copy h5 "505.00"
click at [1292, 170] on button "Change Status" at bounding box center [1338, 195] width 201 height 51
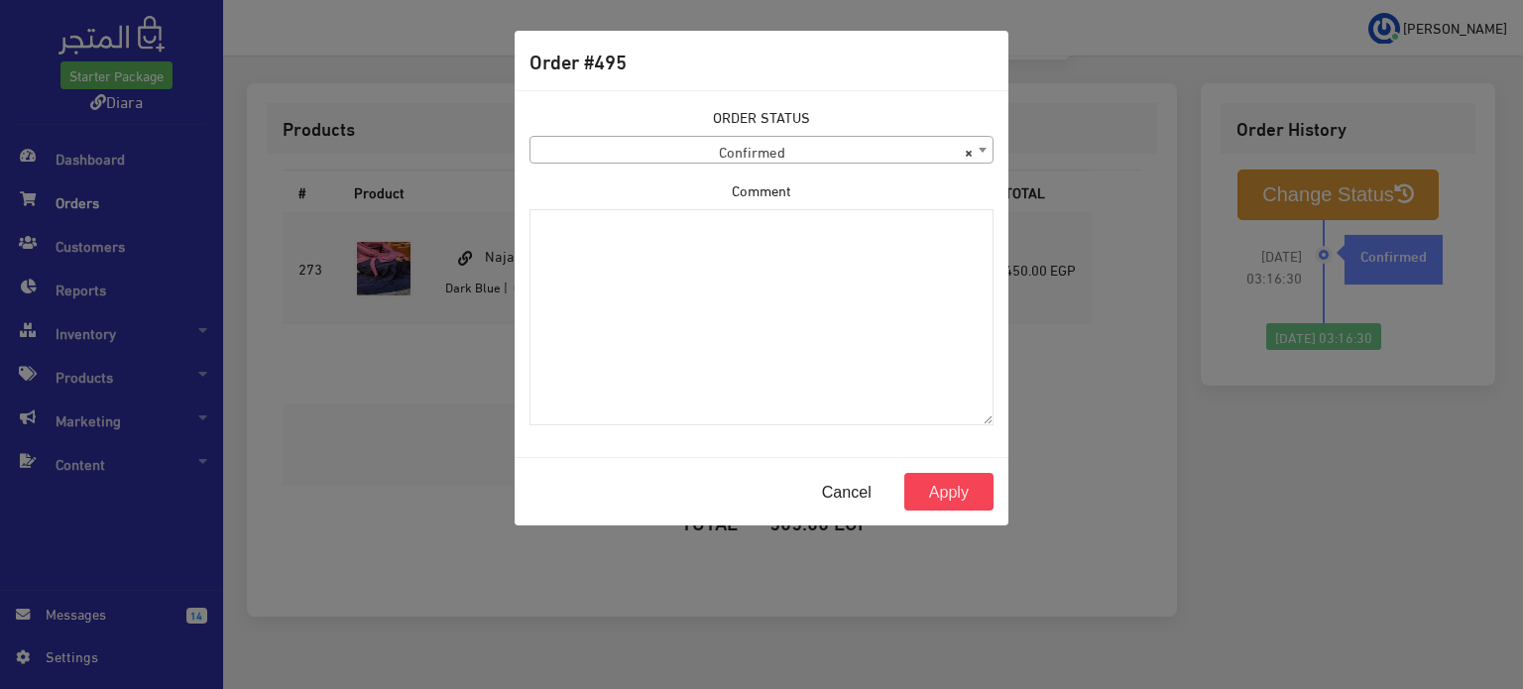
click at [899, 141] on span "× Confirmed" at bounding box center [762, 151] width 462 height 28
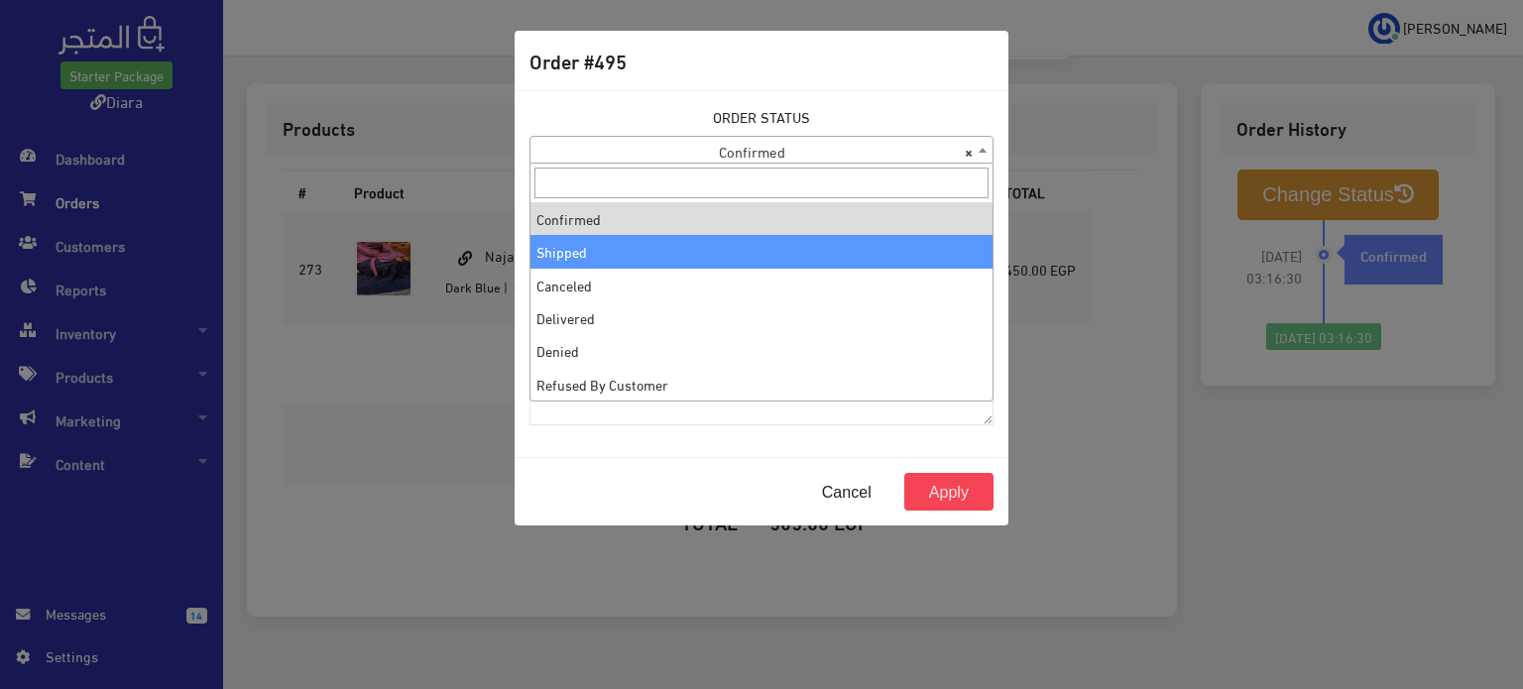
select select "2"
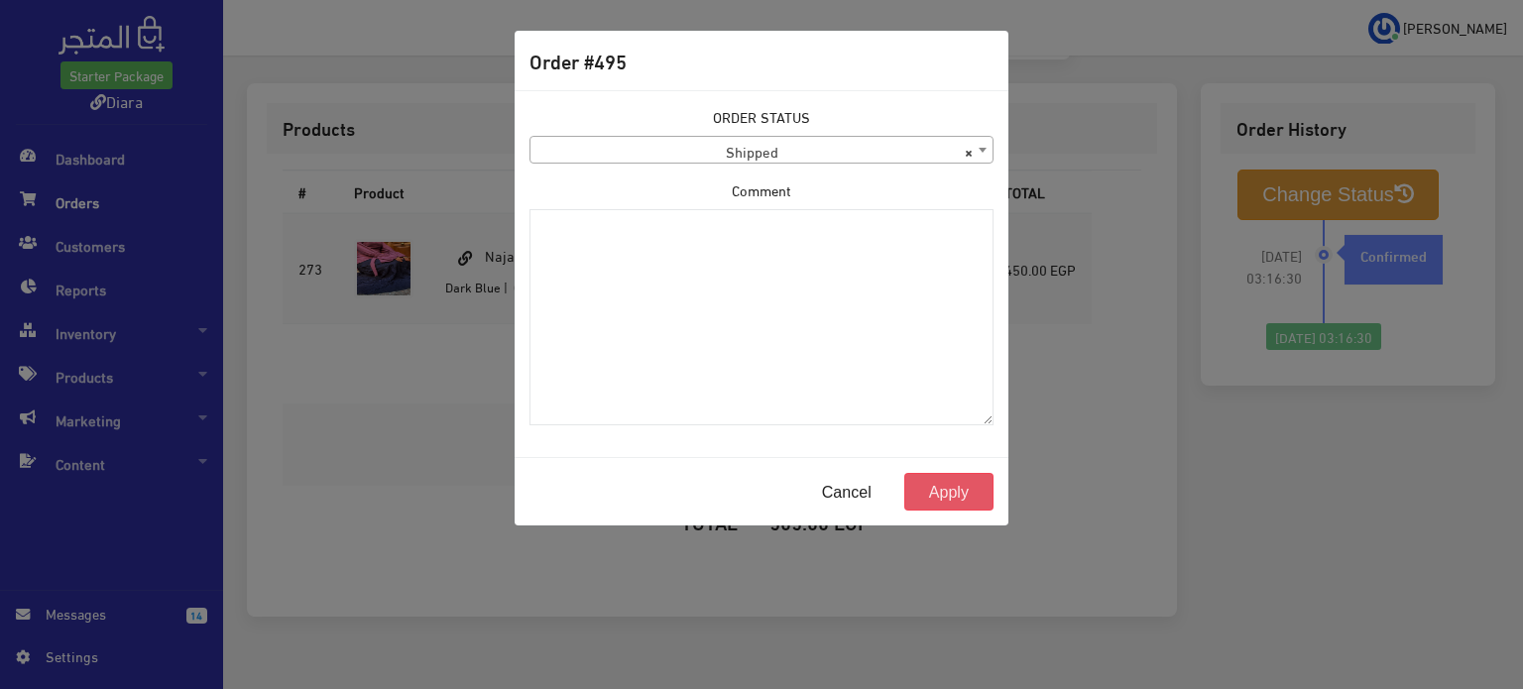
click at [972, 491] on button "Apply" at bounding box center [949, 492] width 89 height 38
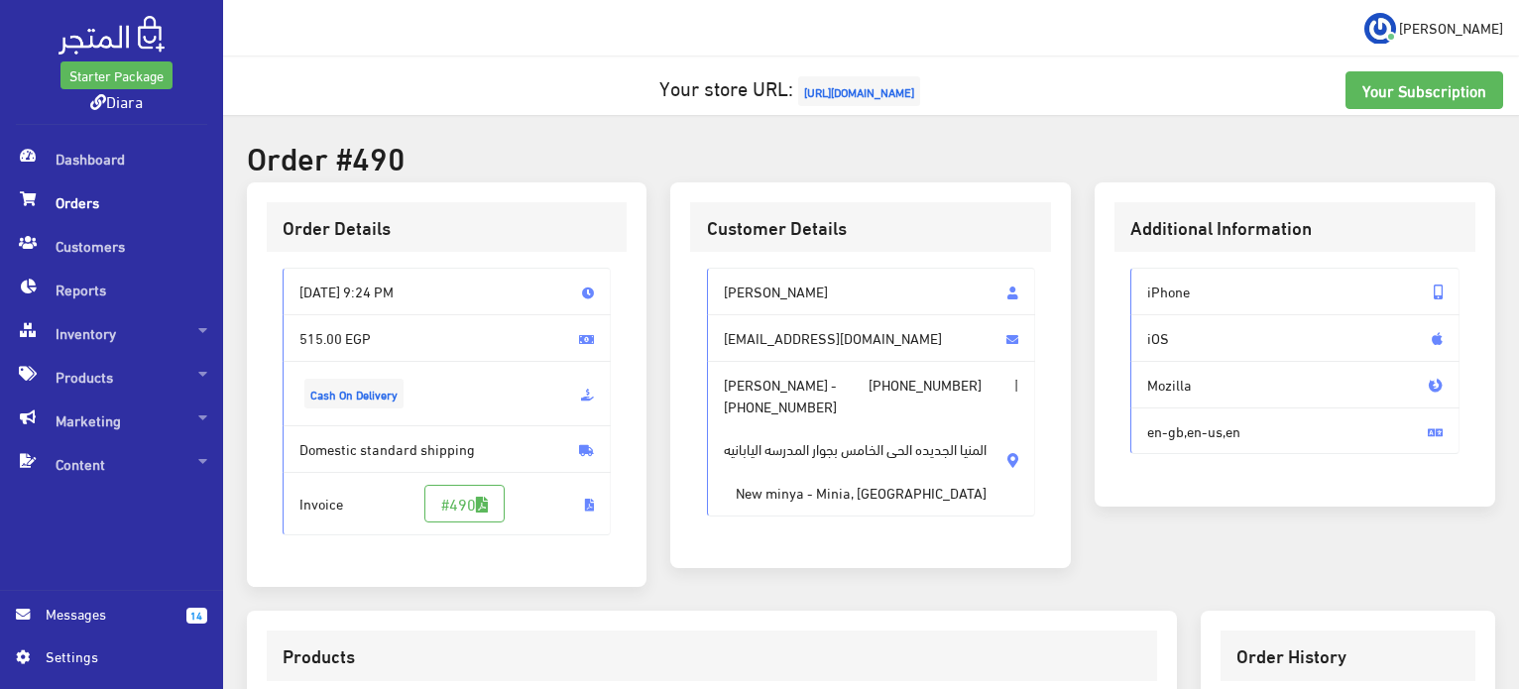
click at [759, 304] on span "[PERSON_NAME]" at bounding box center [871, 292] width 329 height 48
click at [759, 303] on span "[PERSON_NAME]" at bounding box center [871, 292] width 329 height 48
click at [758, 303] on span "[PERSON_NAME]" at bounding box center [871, 292] width 329 height 48
click at [758, 290] on span "[PERSON_NAME]" at bounding box center [871, 292] width 329 height 48
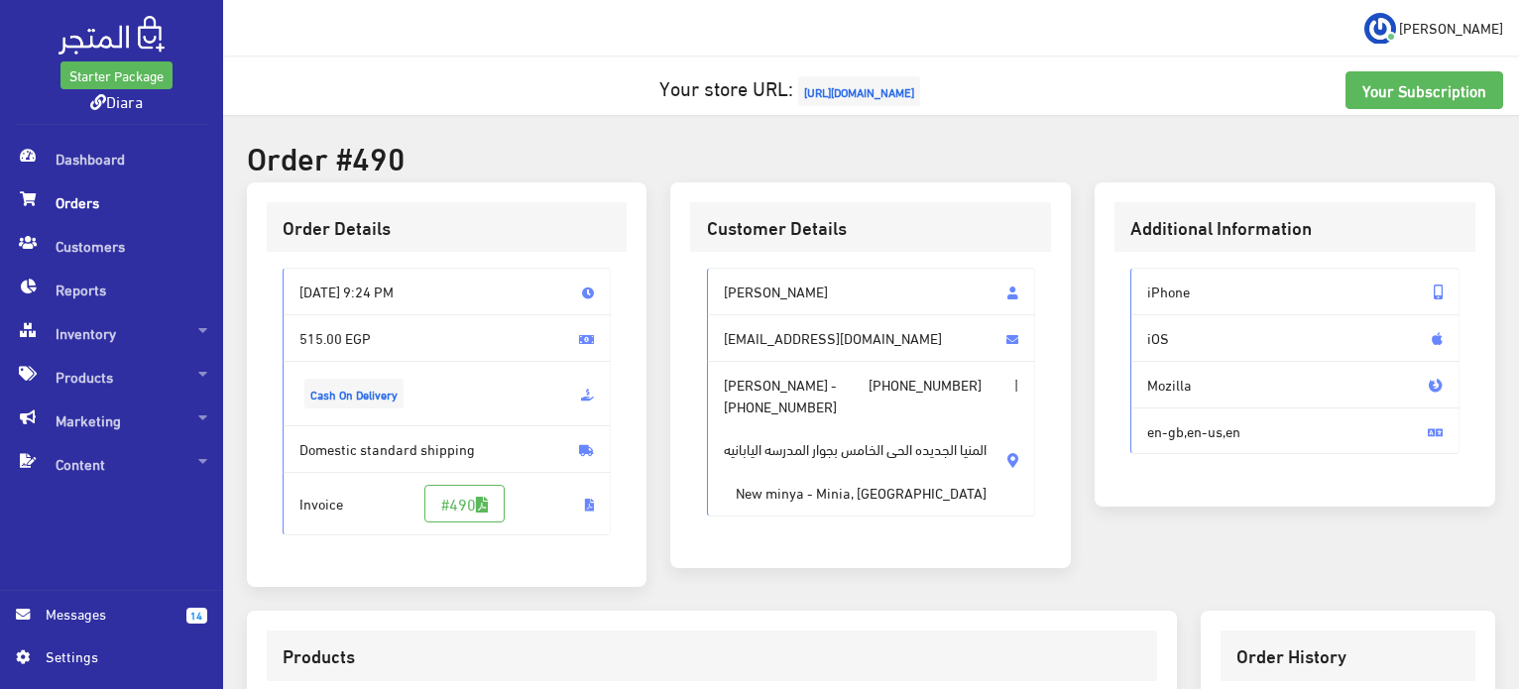
click at [756, 289] on span "[PERSON_NAME]" at bounding box center [871, 292] width 329 height 48
drag, startPoint x: 756, startPoint y: 289, endPoint x: 796, endPoint y: 477, distance: 192.8
click at [796, 477] on div "Yomna Eyad yomnaeyad21@gmail.com Yomna Eyad - +201149029727 | +201094611427 الم…" at bounding box center [871, 392] width 329 height 248
copy div "Yomna Eyad yomnaeyad21@gmail.com Yomna Eyad - +201149029727 | +201094611427 الم…"
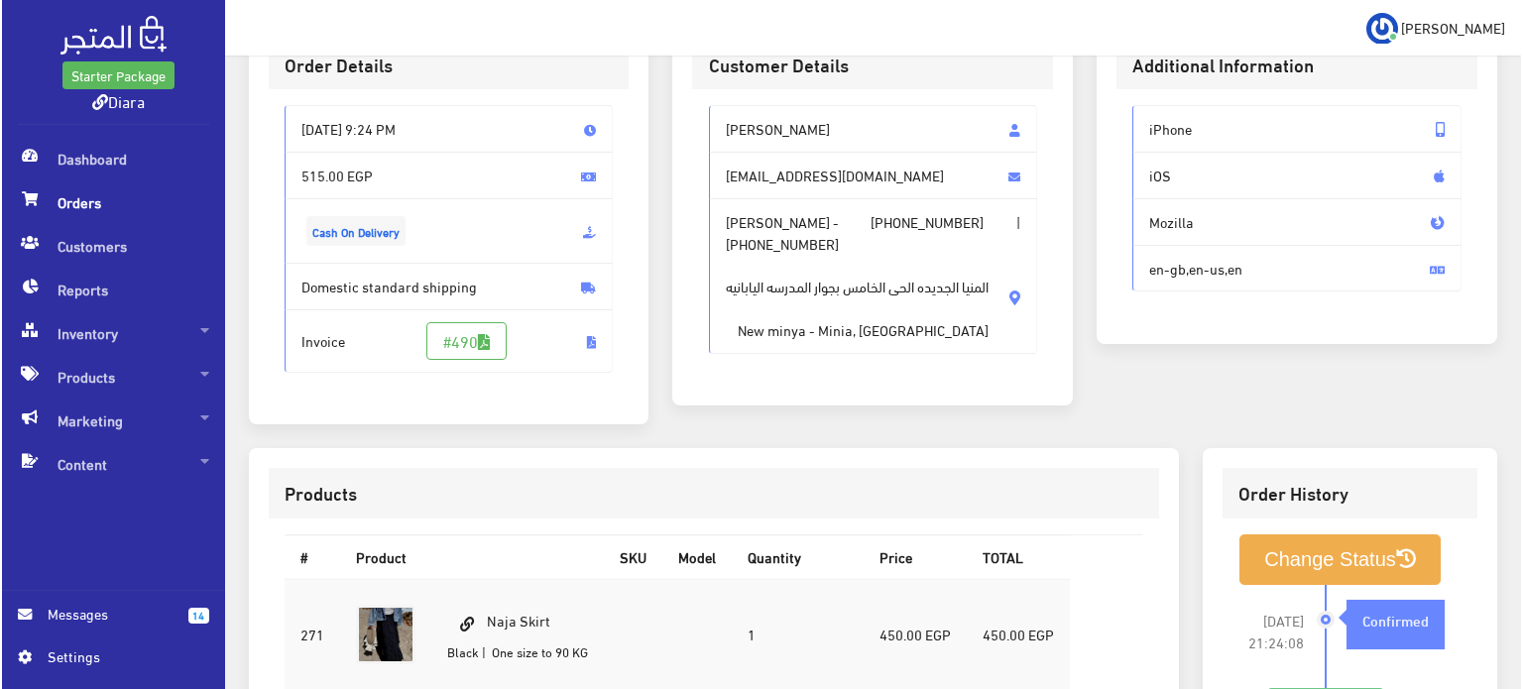
scroll to position [496, 0]
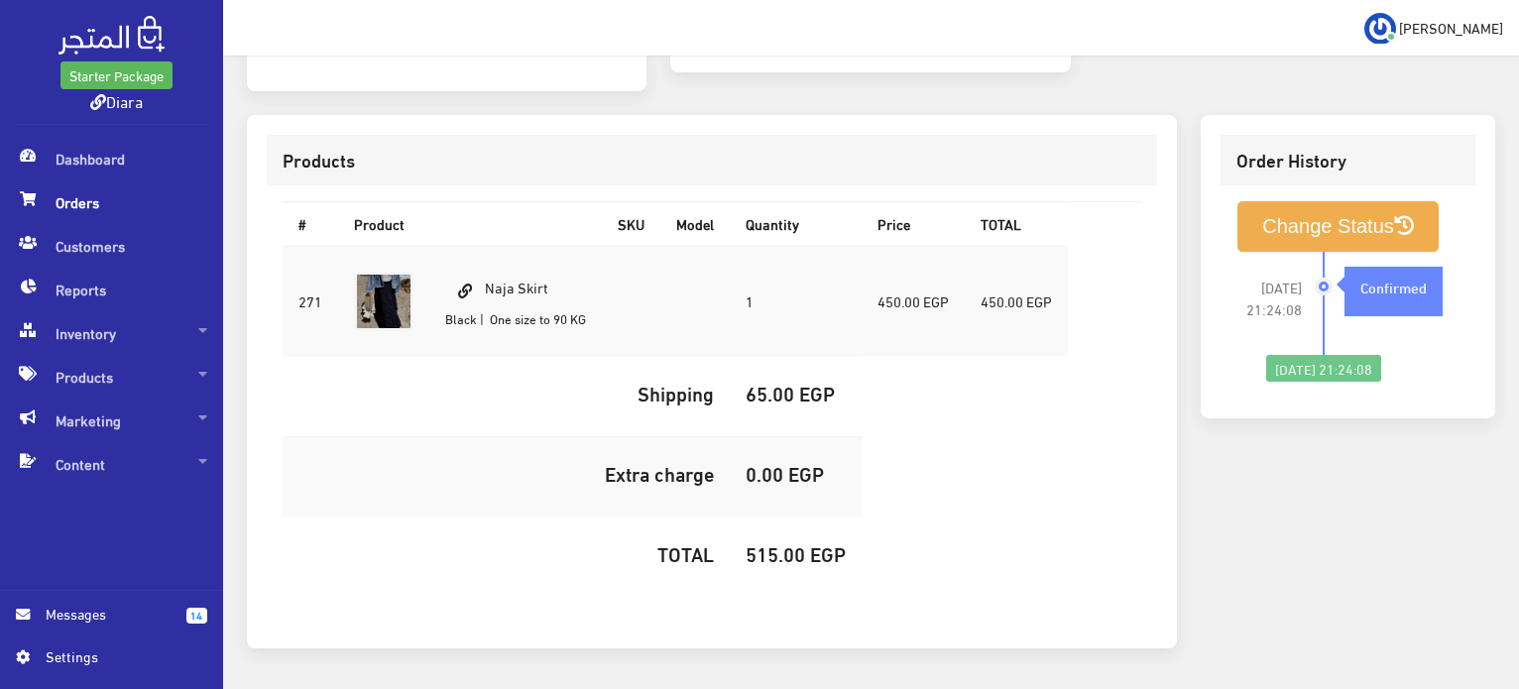
click at [517, 278] on td "Naja Skirt Black | One size to 90 KG" at bounding box center [515, 301] width 173 height 111
click at [517, 277] on td "Naja Skirt Black | One size to 90 KG" at bounding box center [515, 301] width 173 height 111
copy td "Naja Skirt"
click at [776, 547] on h5 "515.00 EGP" at bounding box center [796, 554] width 100 height 22
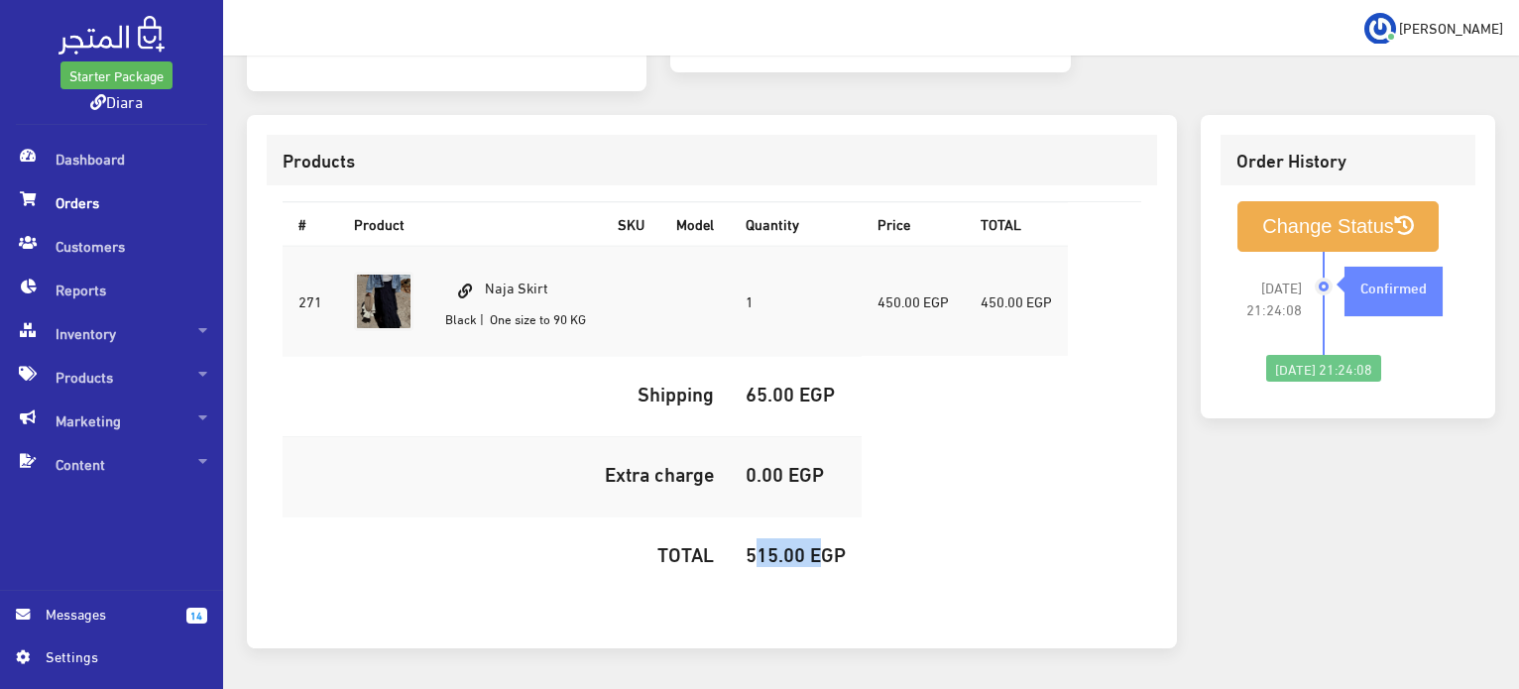
click at [776, 547] on h5 "515.00 EGP" at bounding box center [796, 554] width 100 height 22
copy h5 "515.00"
click at [1330, 203] on button "Change Status" at bounding box center [1338, 226] width 201 height 51
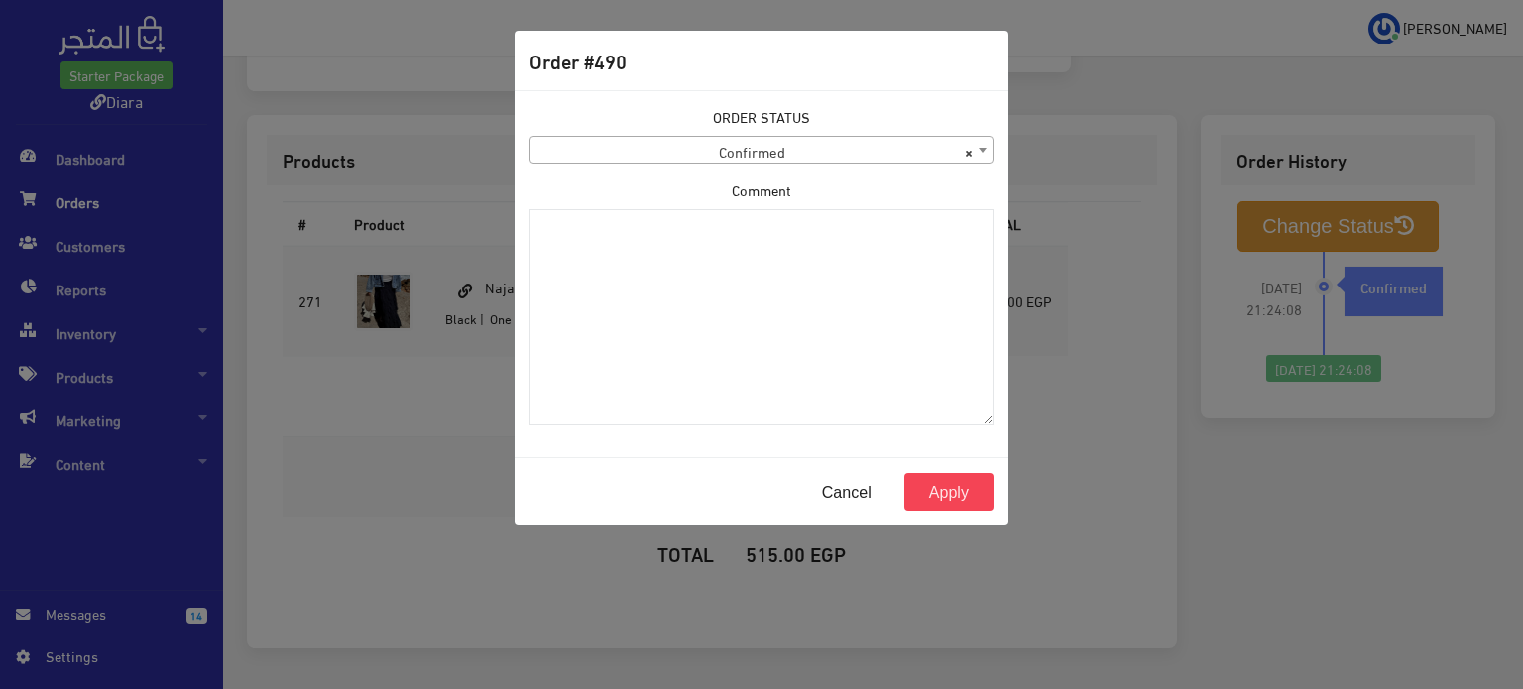
click at [821, 133] on div "ORDER STATUS Confirmed Shipped Canceled Delivered Denied Refused By Customer Pe…" at bounding box center [762, 135] width 464 height 58
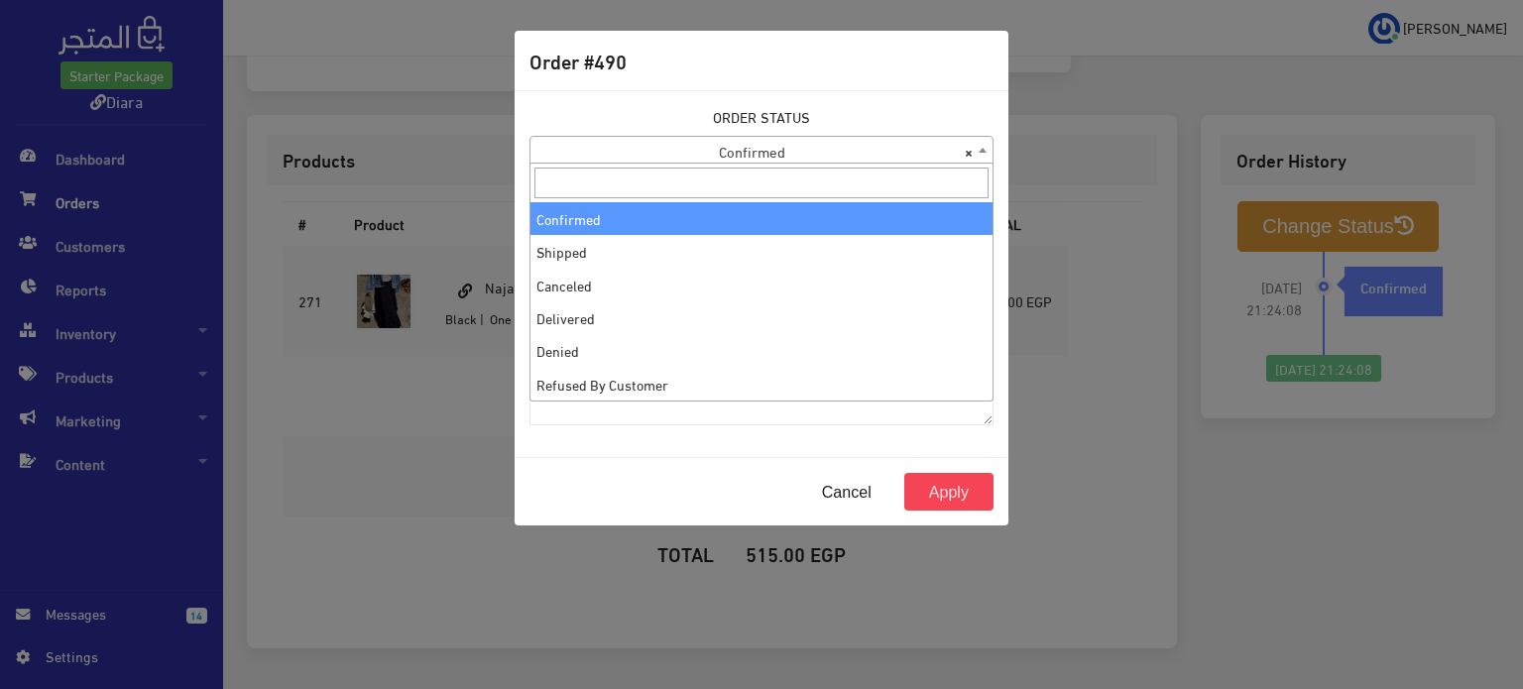
click at [803, 149] on span "× Confirmed" at bounding box center [762, 151] width 462 height 28
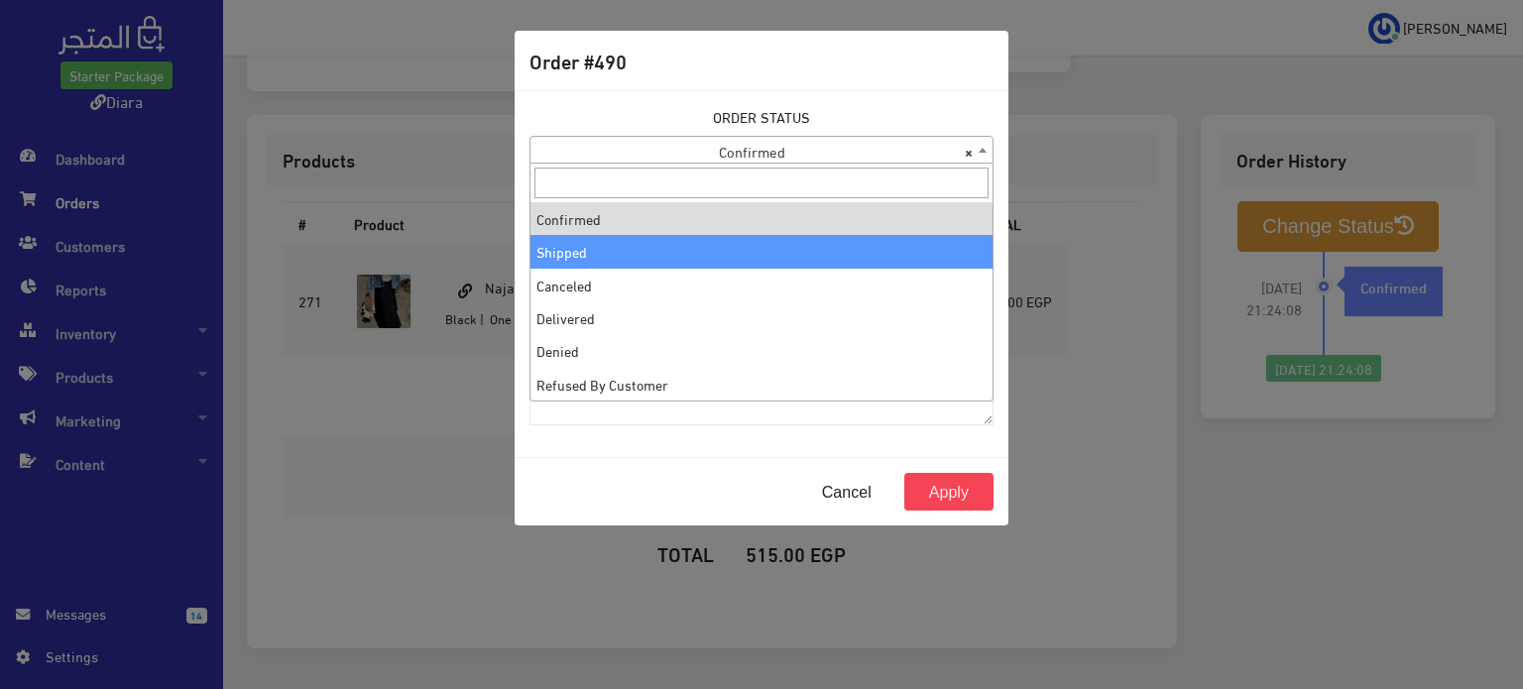
select select "2"
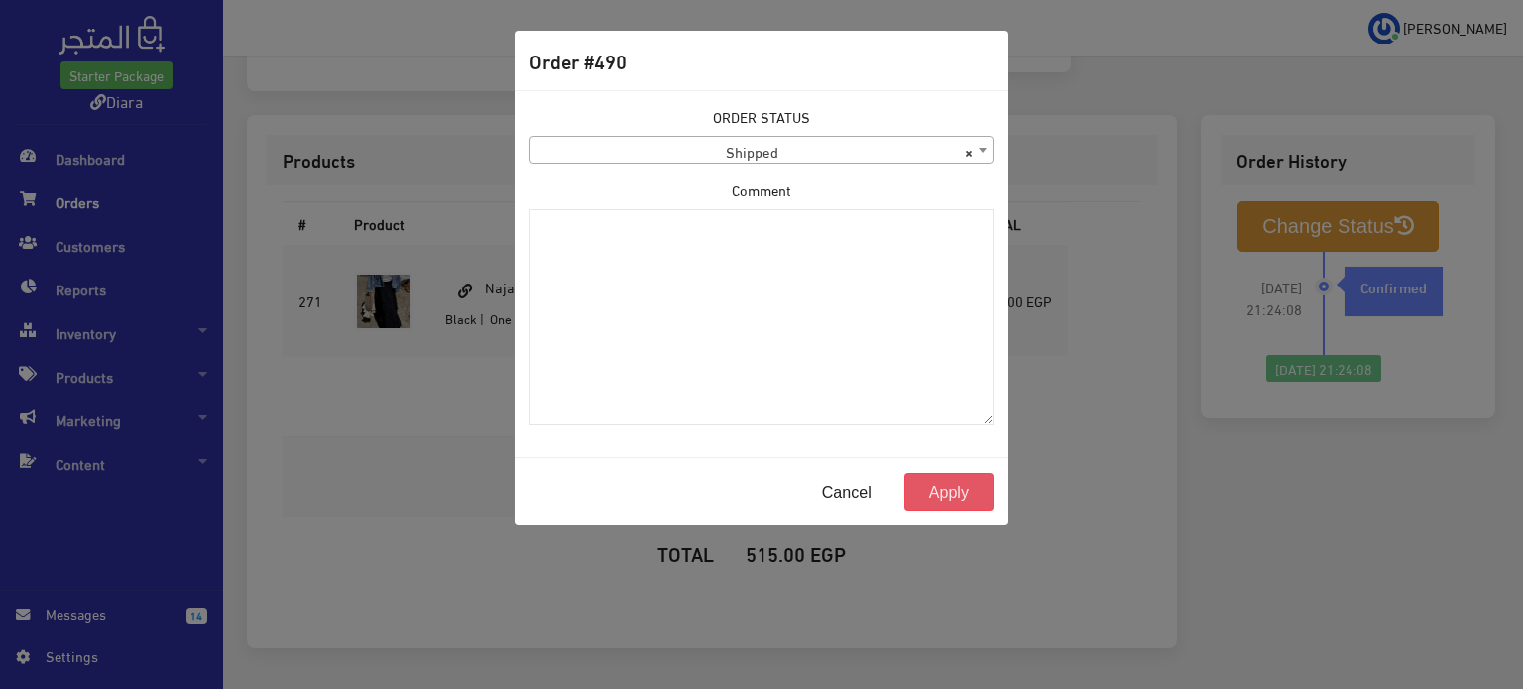
click at [970, 493] on button "Apply" at bounding box center [949, 492] width 89 height 38
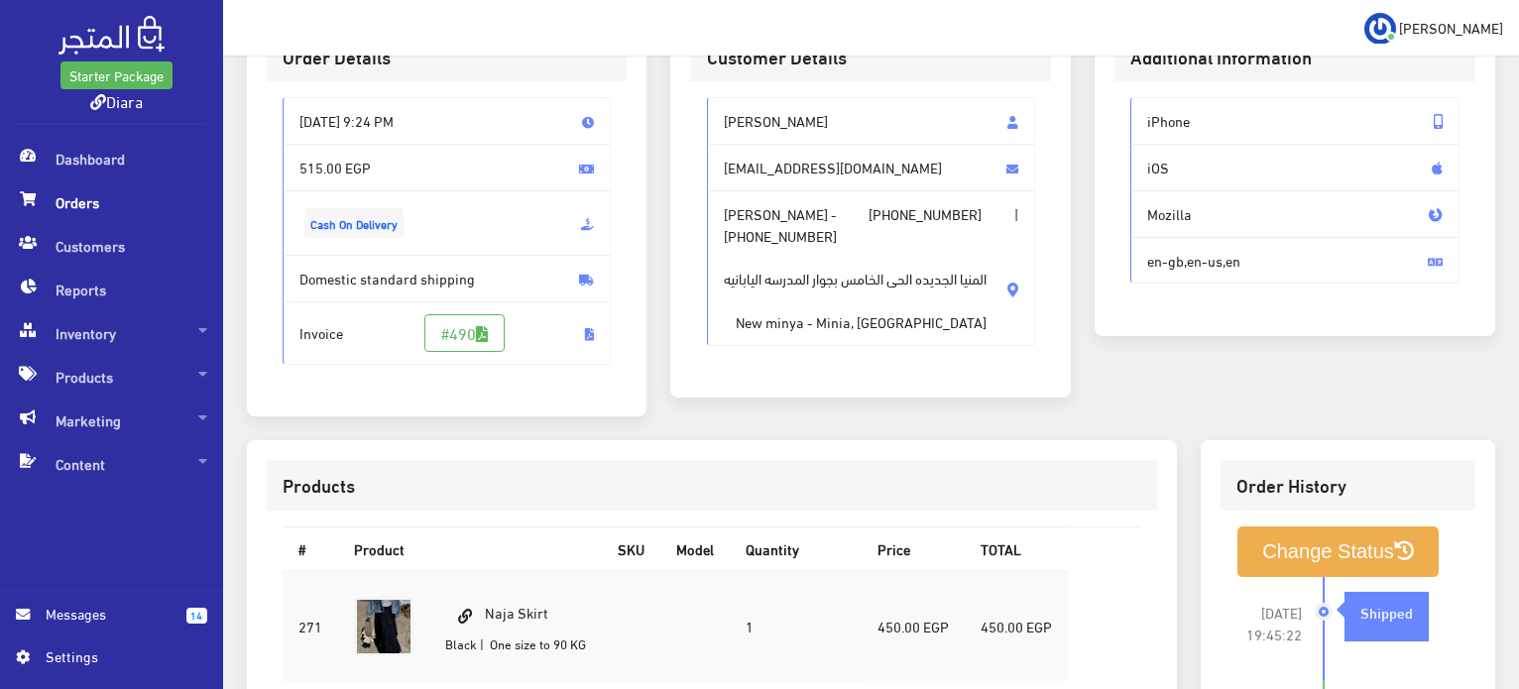
scroll to position [397, 0]
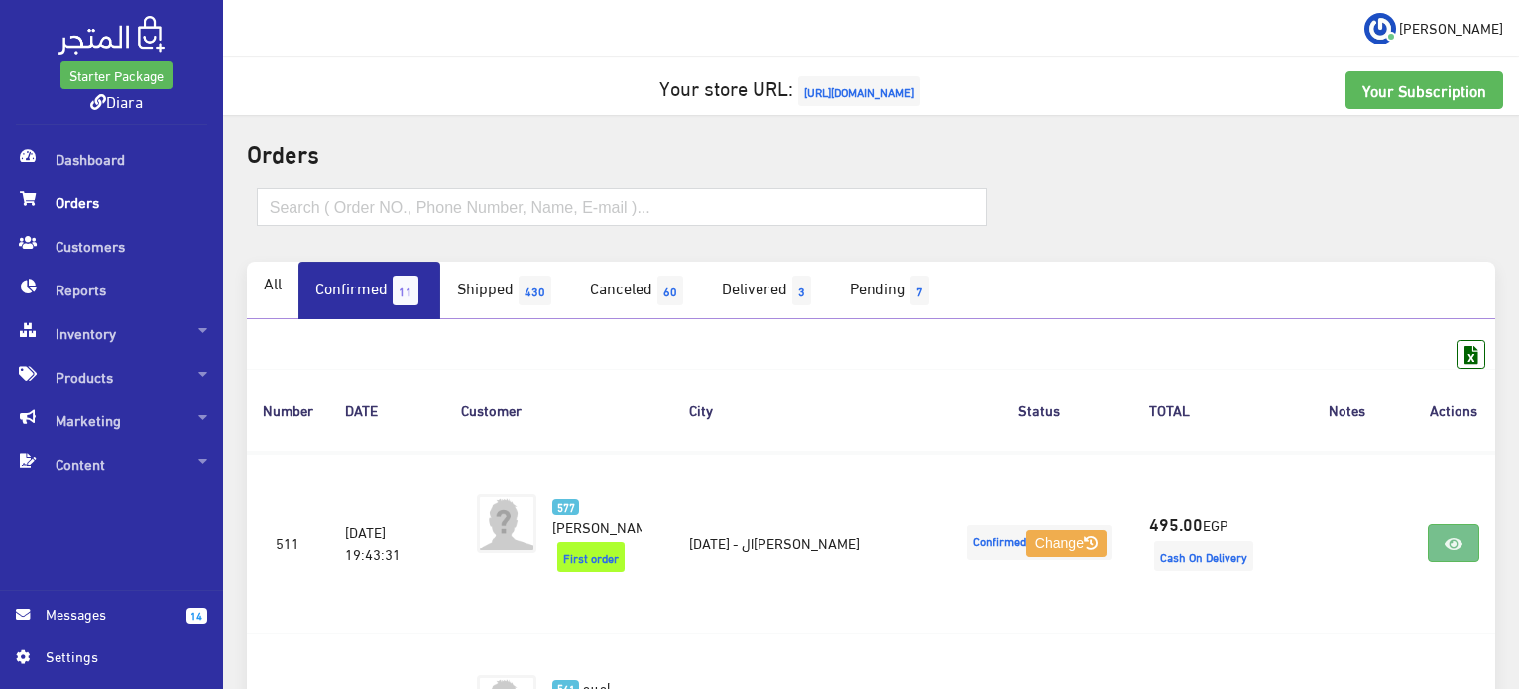
scroll to position [298, 0]
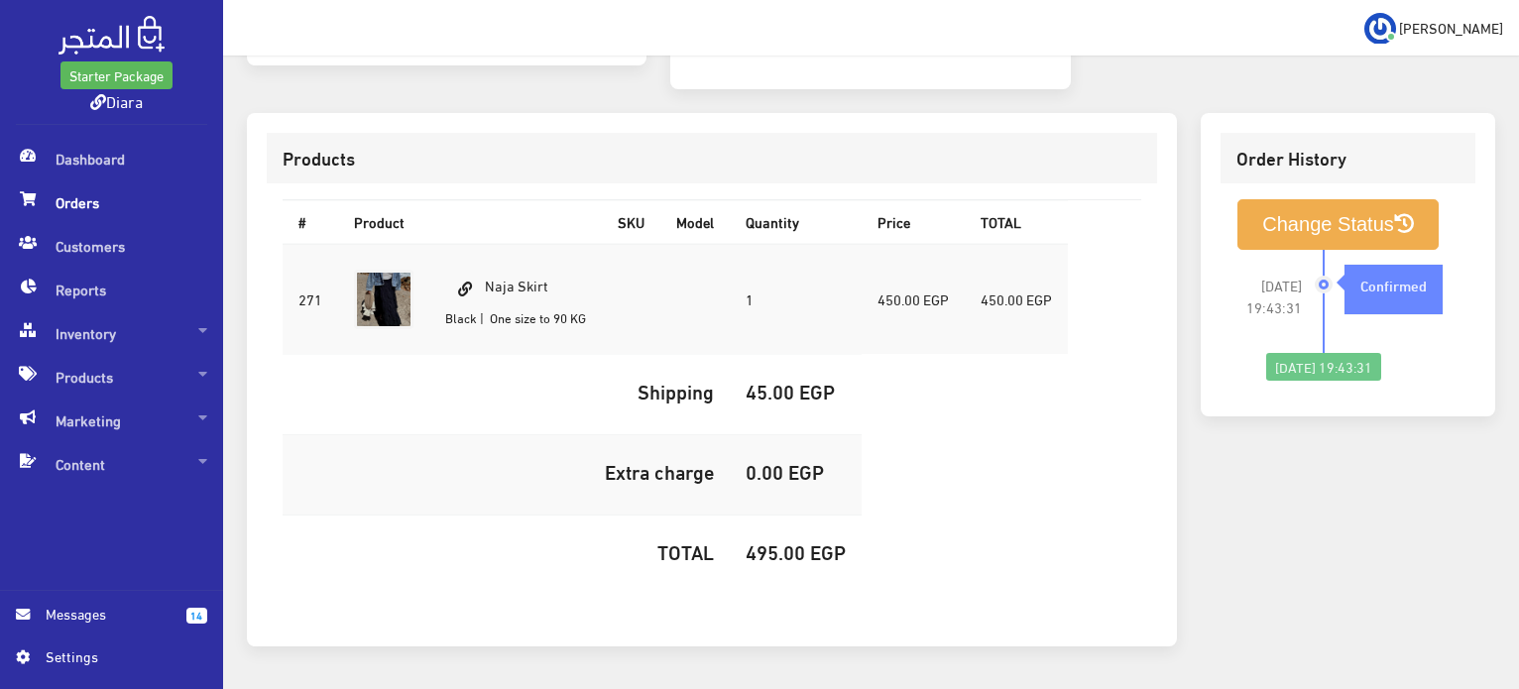
scroll to position [561, 0]
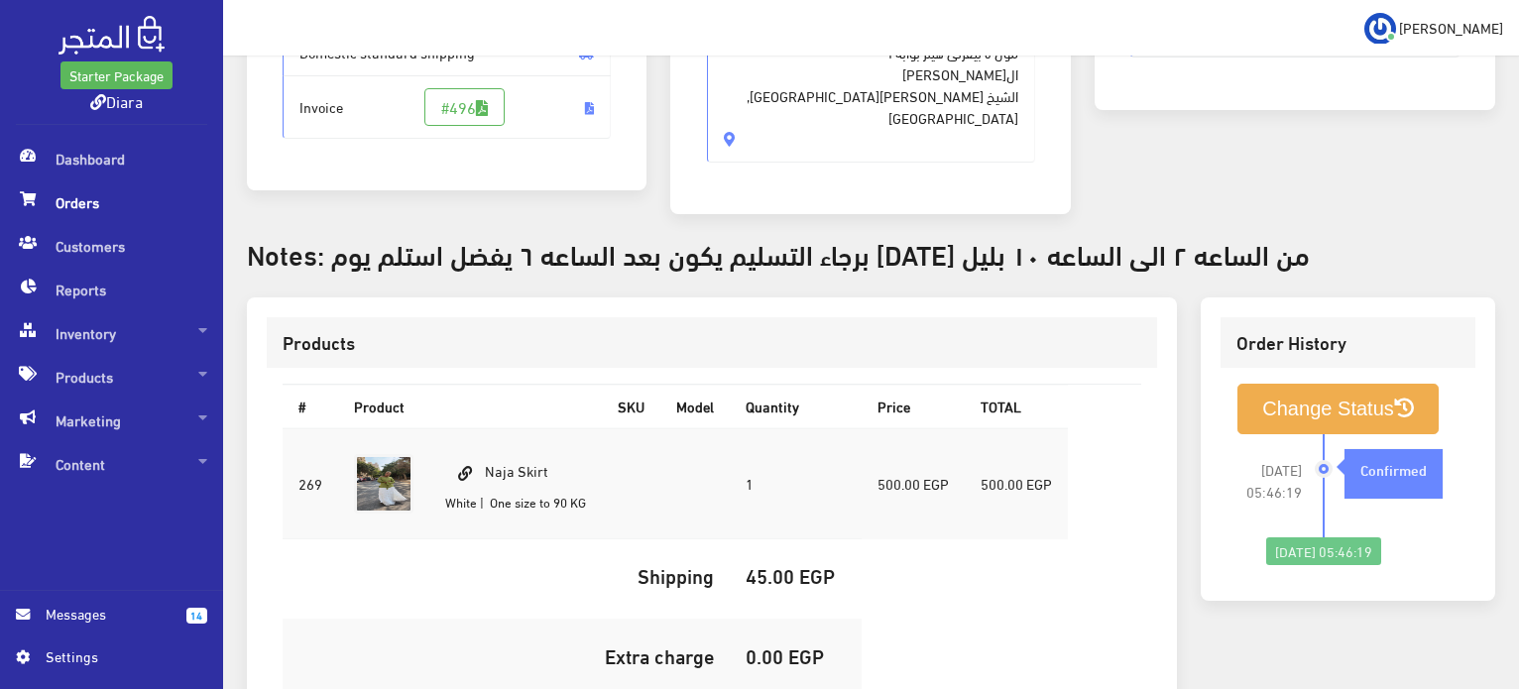
scroll to position [621, 0]
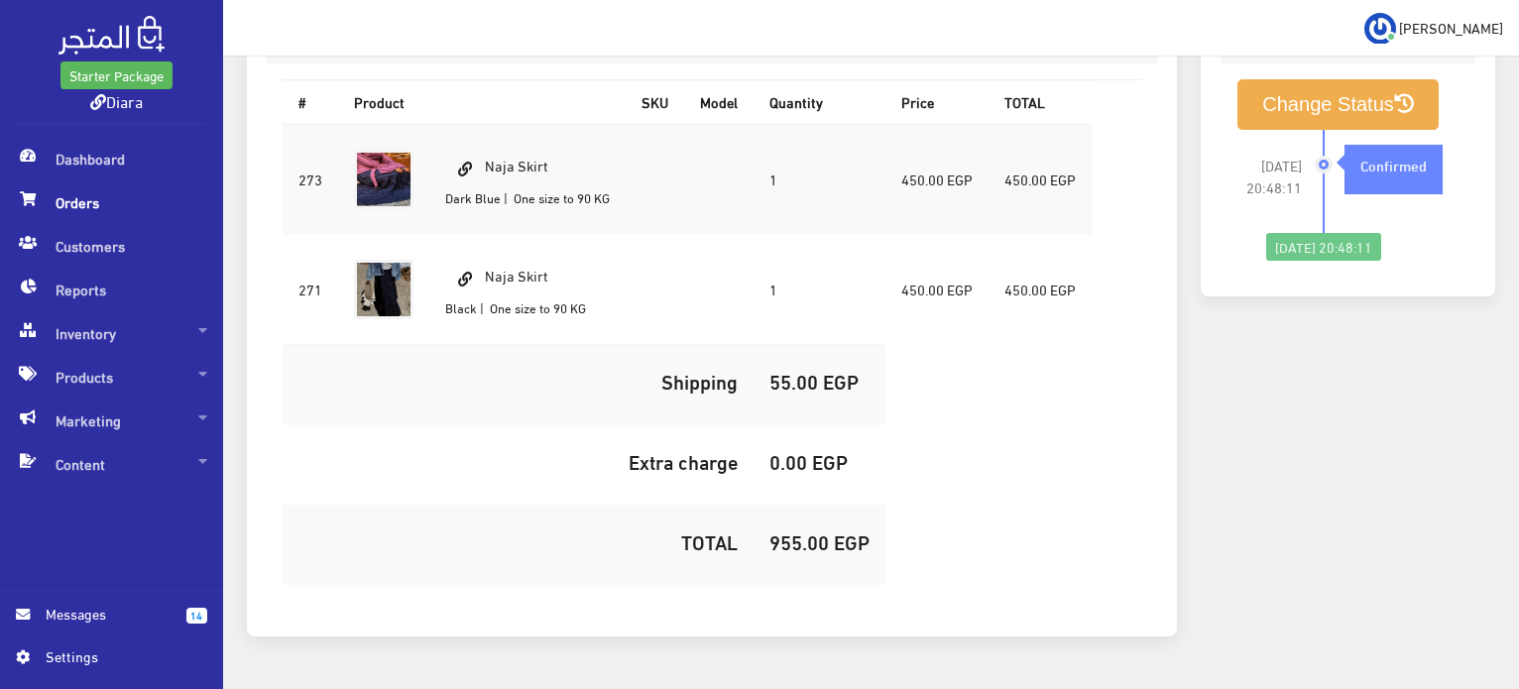
scroll to position [674, 0]
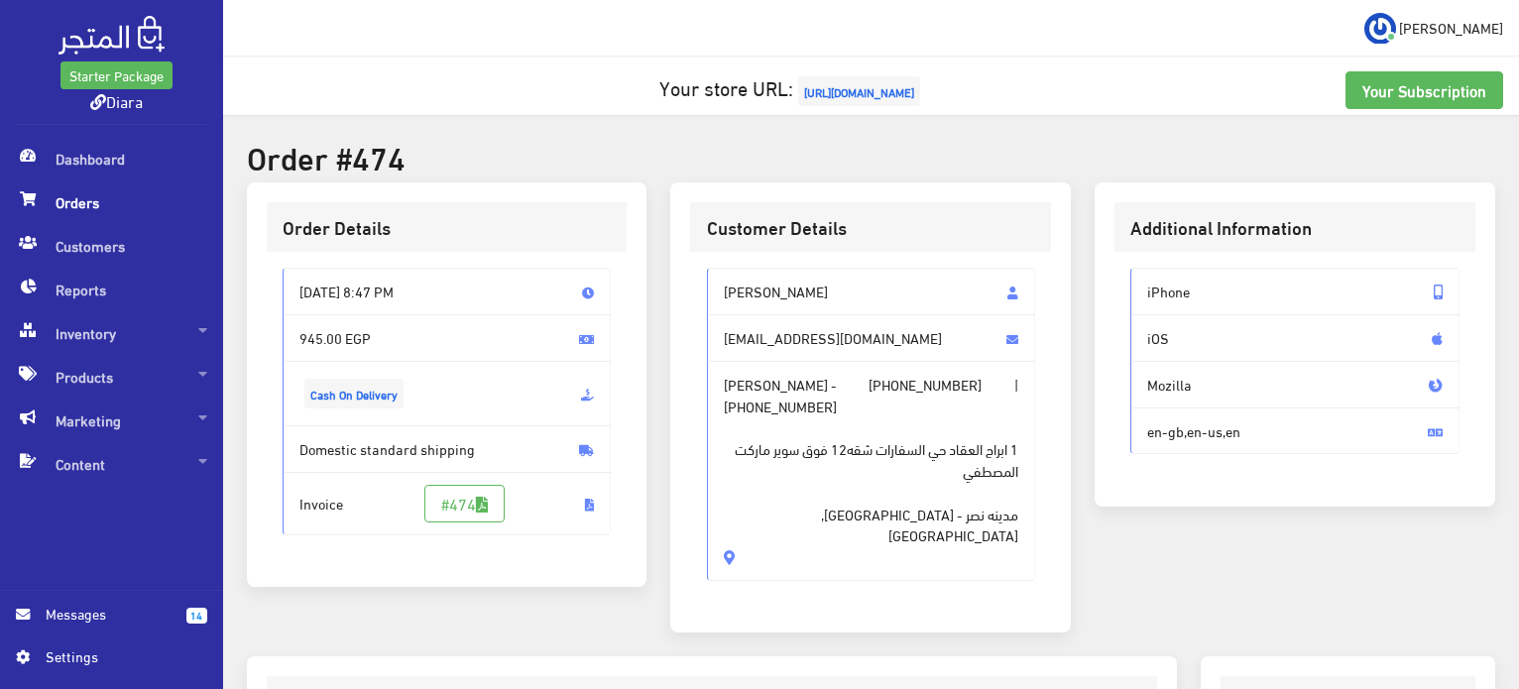
click at [787, 285] on span "[PERSON_NAME]" at bounding box center [871, 292] width 329 height 48
drag, startPoint x: 787, startPoint y: 285, endPoint x: 861, endPoint y: 594, distance: 318.3
click at [861, 594] on div "Customer Details Sohila Osama sosaos142002@gmail.com Sohila Osama - +2011000010…" at bounding box center [870, 407] width 401 height 450
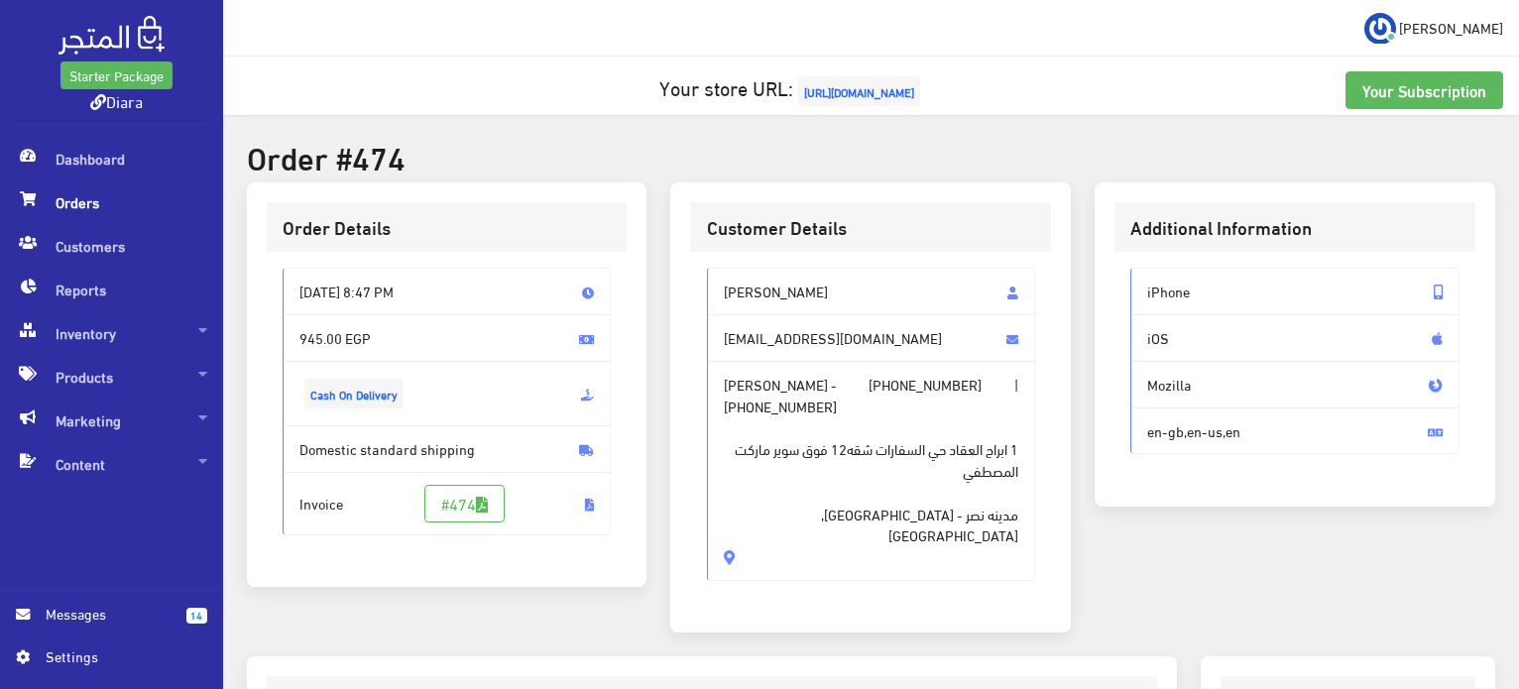
copy div "Sohila Osama sosaos142002@gmail.com Sohila Osama - +201100001062 | +20114611114…"
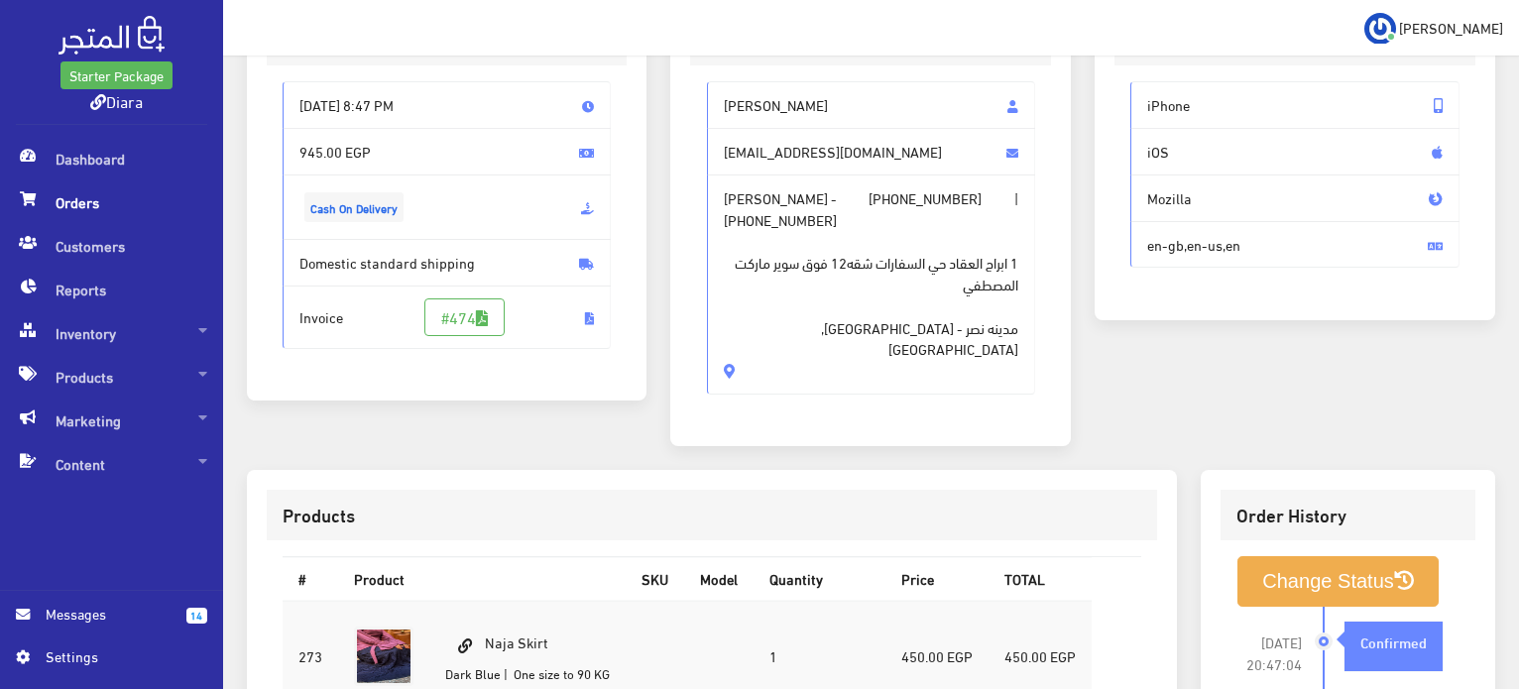
scroll to position [198, 0]
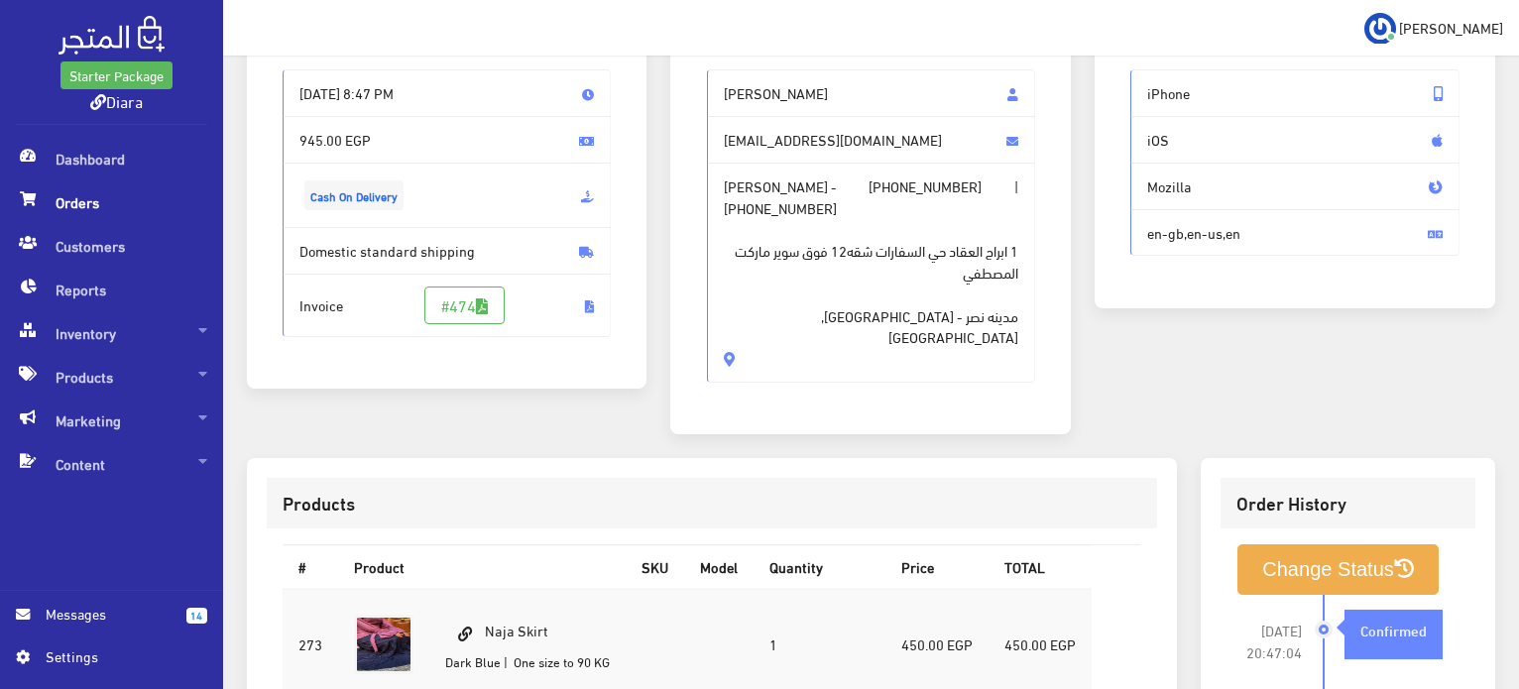
click at [514, 609] on td "Naja Skirt Dark Blue | One size to 90 KG" at bounding box center [527, 644] width 196 height 111
copy td "Naja Skirt"
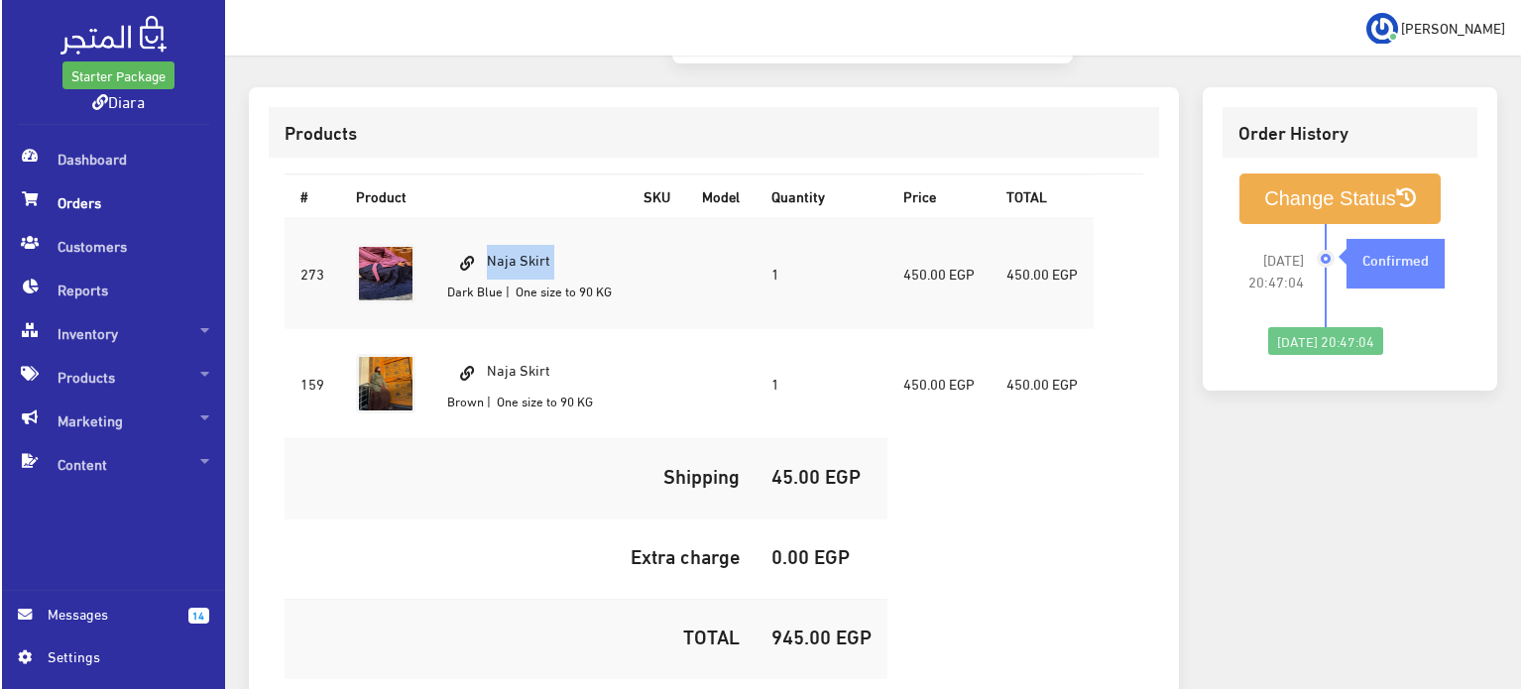
scroll to position [696, 0]
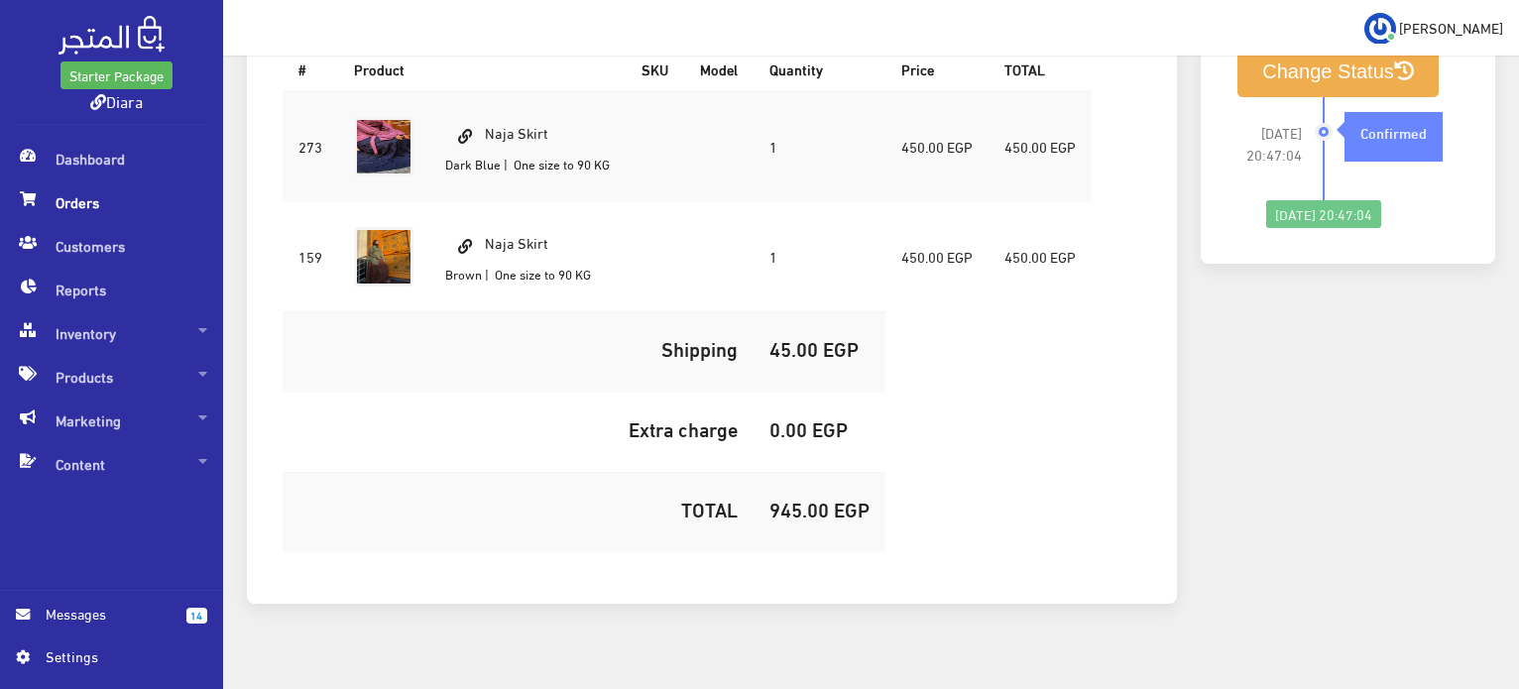
click at [778, 498] on h5 "945.00 EGP" at bounding box center [820, 509] width 100 height 22
click at [779, 498] on h5 "945.00 EGP" at bounding box center [820, 509] width 100 height 22
copy h5 "945.00"
click at [1335, 69] on button "Change Status" at bounding box center [1338, 72] width 201 height 51
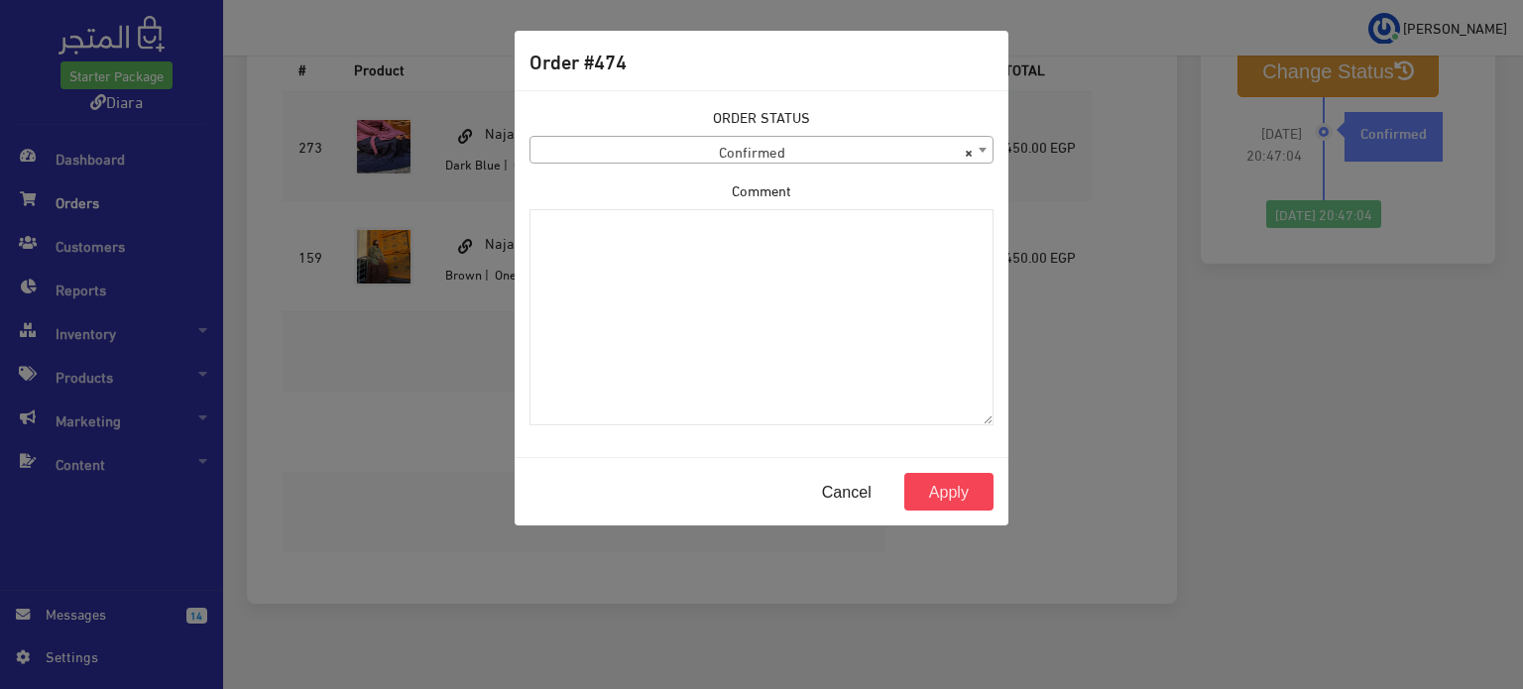
click at [829, 169] on div "ORDER STATUS Confirmed Shipped Canceled Delivered Denied Refused By Customer Pe…" at bounding box center [762, 273] width 488 height 335
click at [827, 156] on span "× Confirmed" at bounding box center [762, 151] width 462 height 28
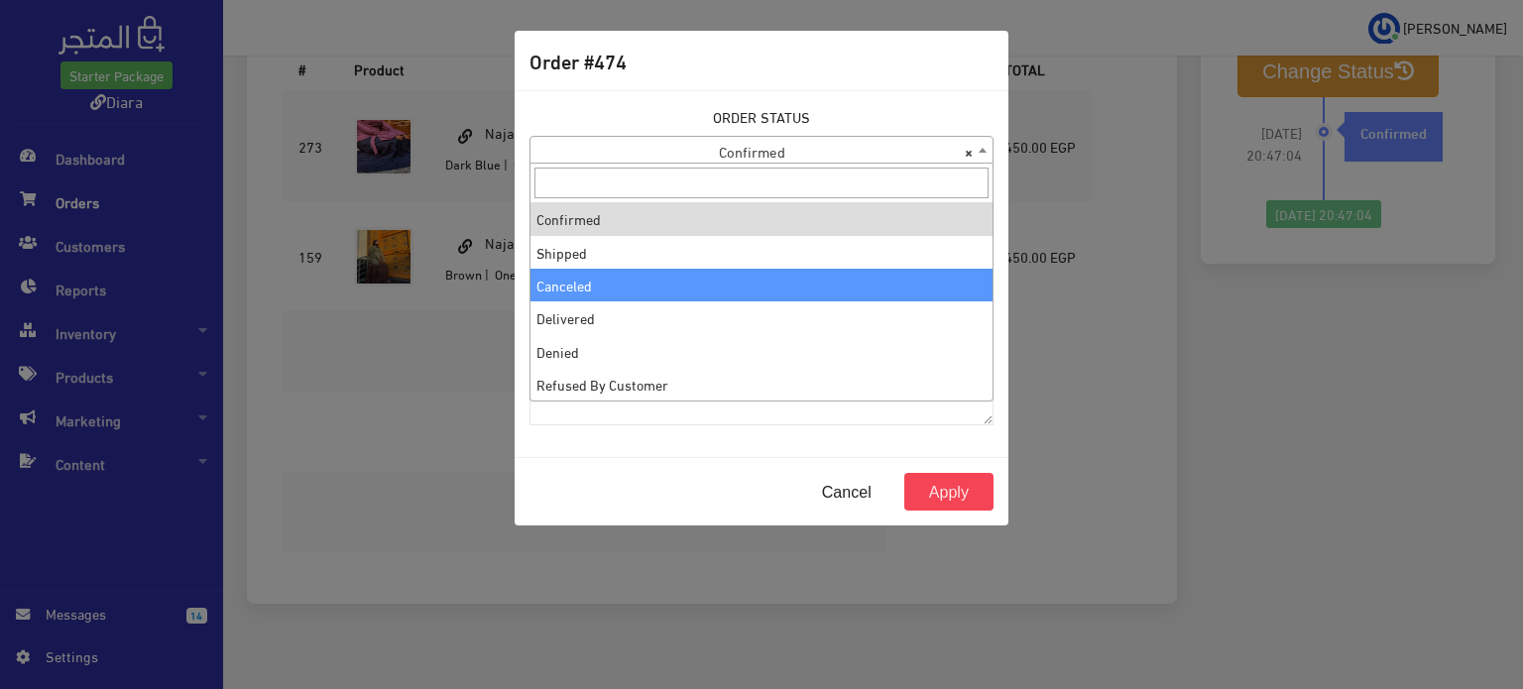
select select "2"
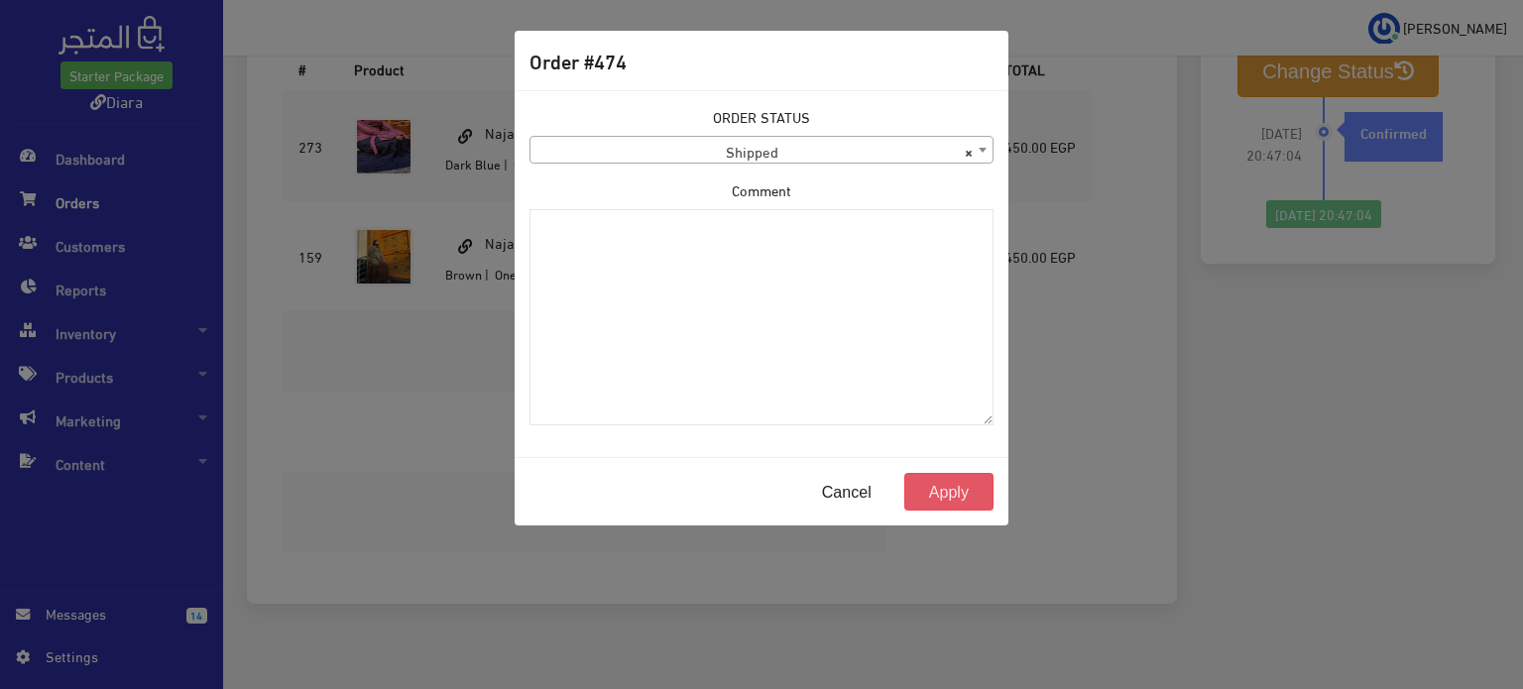
click at [973, 496] on button "Apply" at bounding box center [949, 492] width 89 height 38
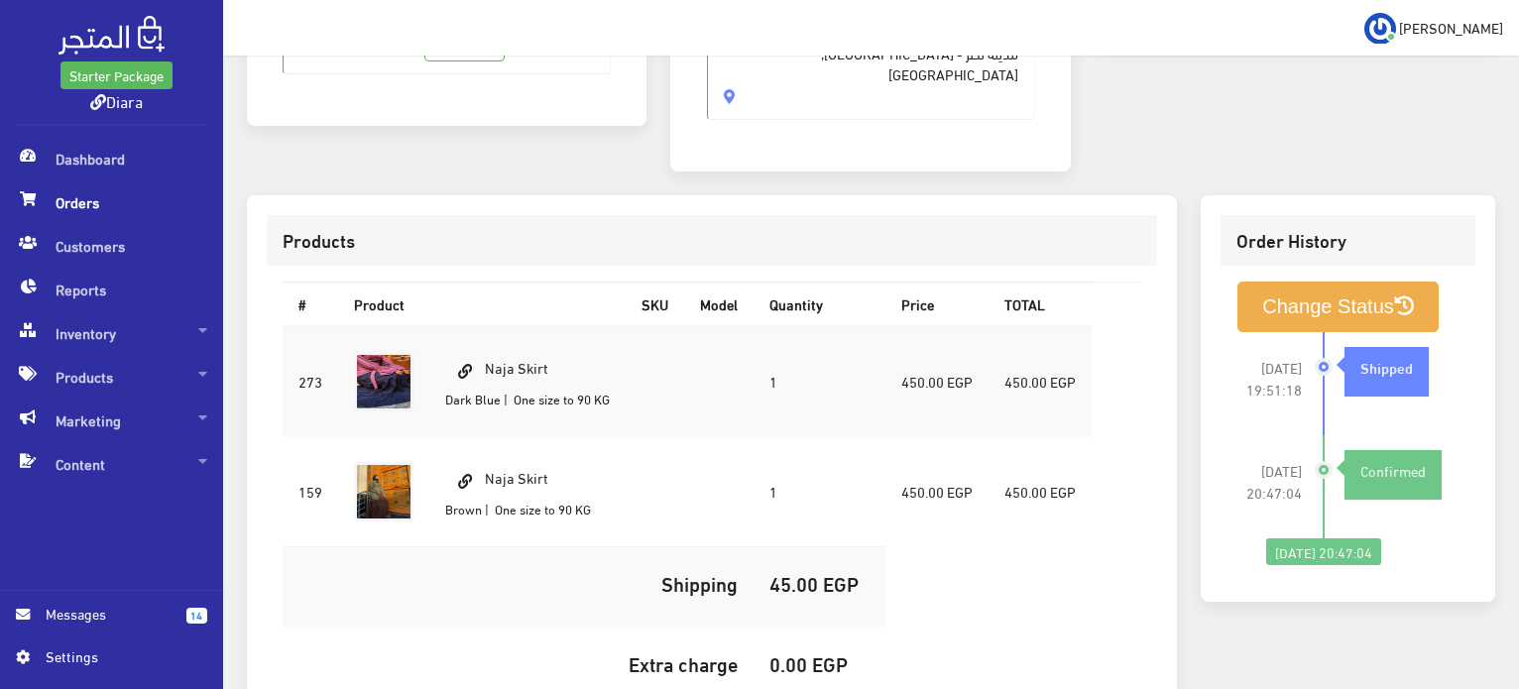
scroll to position [496, 0]
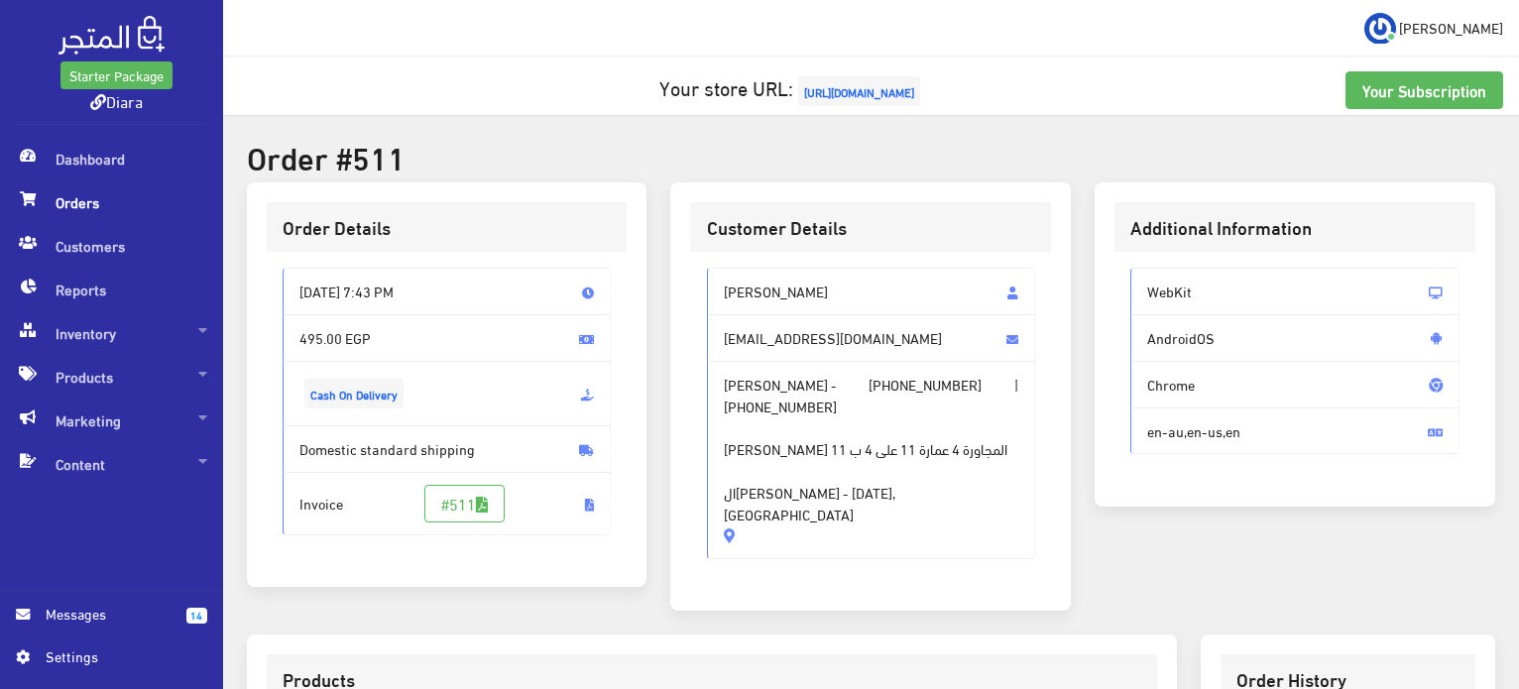
click at [756, 304] on span "[PERSON_NAME]" at bounding box center [871, 292] width 329 height 48
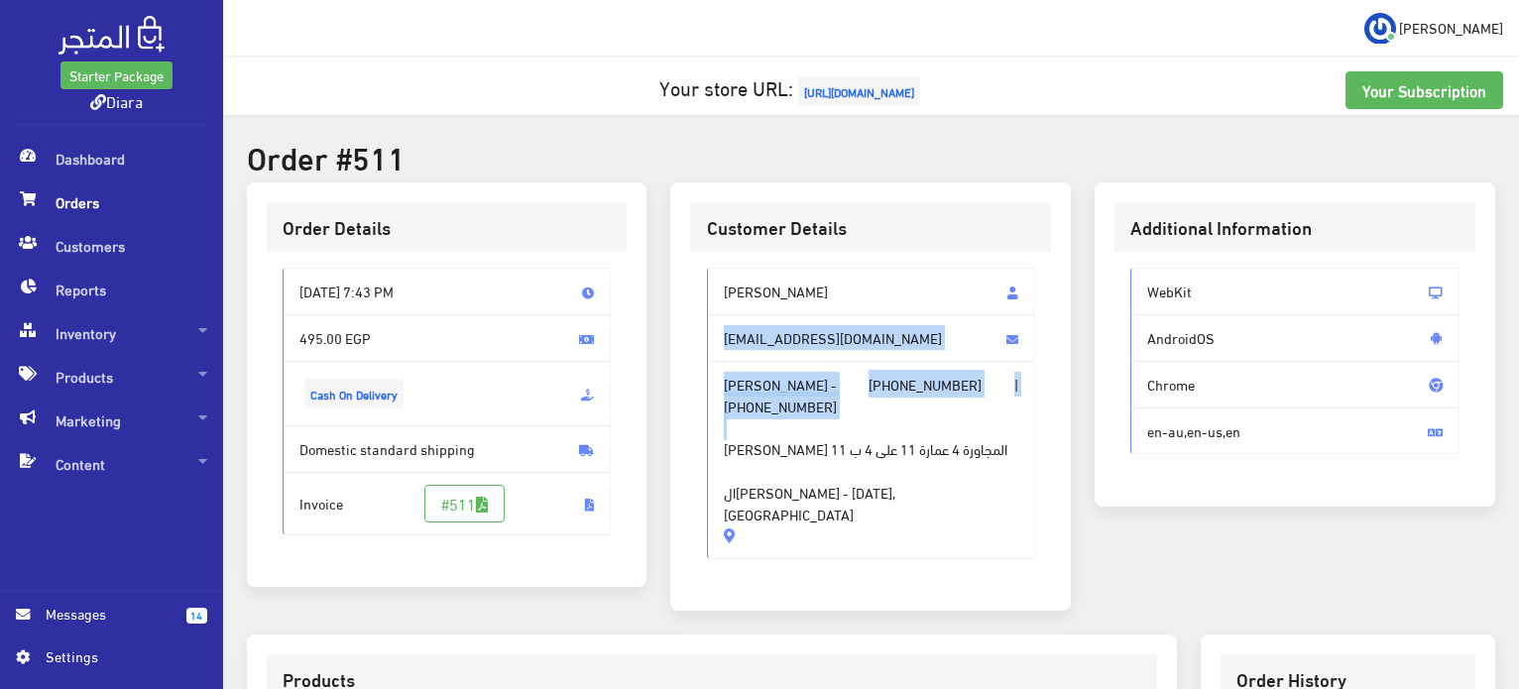
drag, startPoint x: 756, startPoint y: 304, endPoint x: 786, endPoint y: 417, distance: 116.9
click at [786, 421] on div "[PERSON_NAME] [EMAIL_ADDRESS][DOMAIN_NAME] [PERSON_NAME] - [PHONE_NUMBER] | [PH…" at bounding box center [871, 414] width 329 height 292
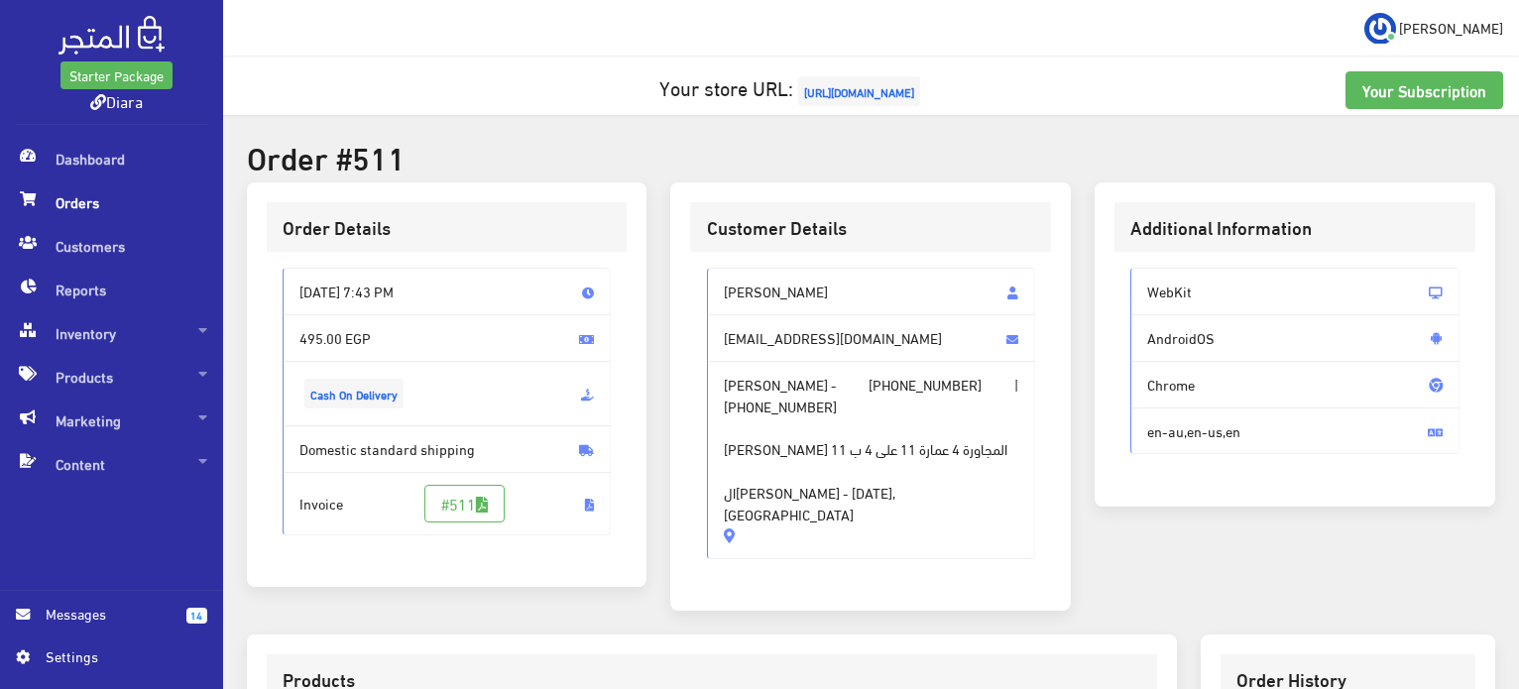
click at [746, 254] on div "[PERSON_NAME] [EMAIL_ADDRESS][DOMAIN_NAME] [PERSON_NAME] - [PHONE_NUMBER] | [PH…" at bounding box center [870, 421] width 361 height 339
drag, startPoint x: 746, startPoint y: 254, endPoint x: 818, endPoint y: 531, distance: 286.0
click at [818, 531] on div "[PERSON_NAME] [EMAIL_ADDRESS][DOMAIN_NAME] [PERSON_NAME] - [PHONE_NUMBER] | [PH…" at bounding box center [870, 421] width 361 height 339
copy div "Menna Khalid [EMAIL_ADDRESS][DOMAIN_NAME] [PERSON_NAME] - [PHONE_NUMBER] | [PHO…"
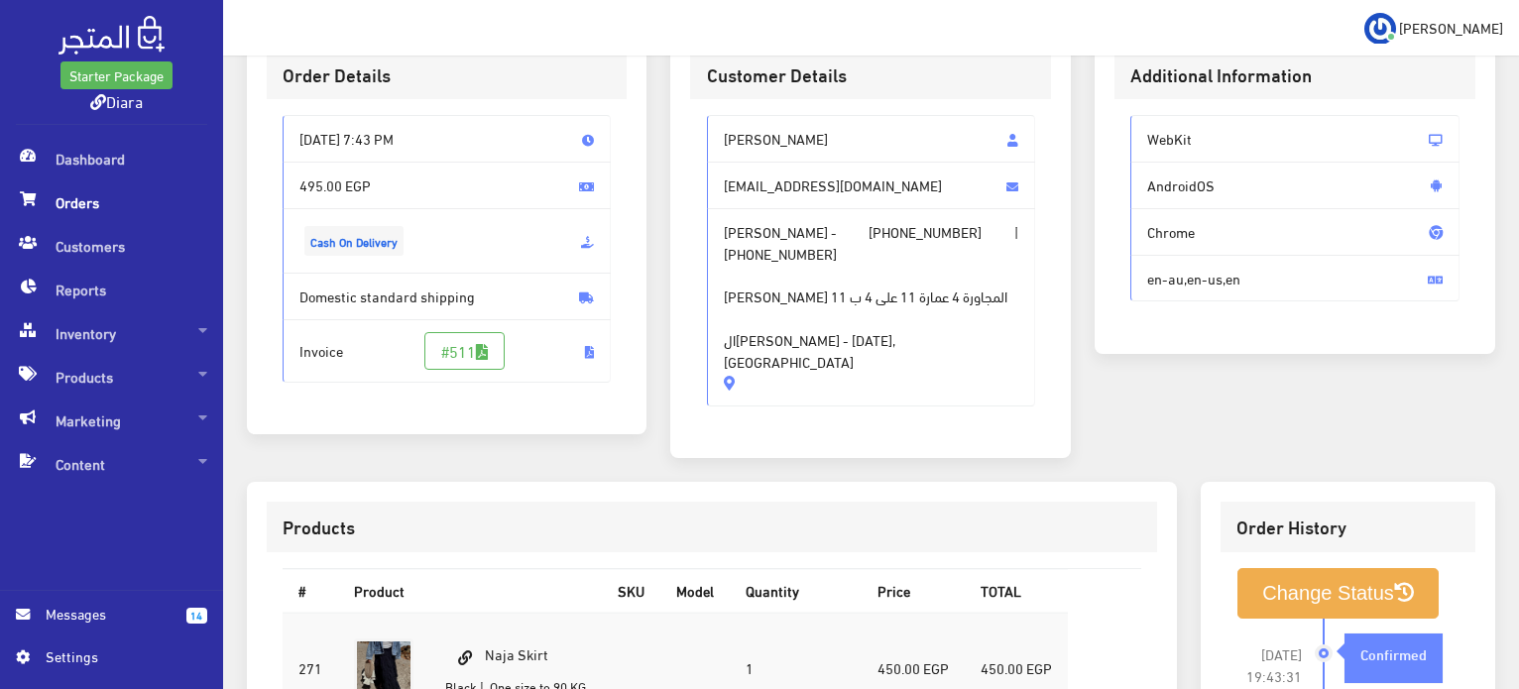
scroll to position [298, 0]
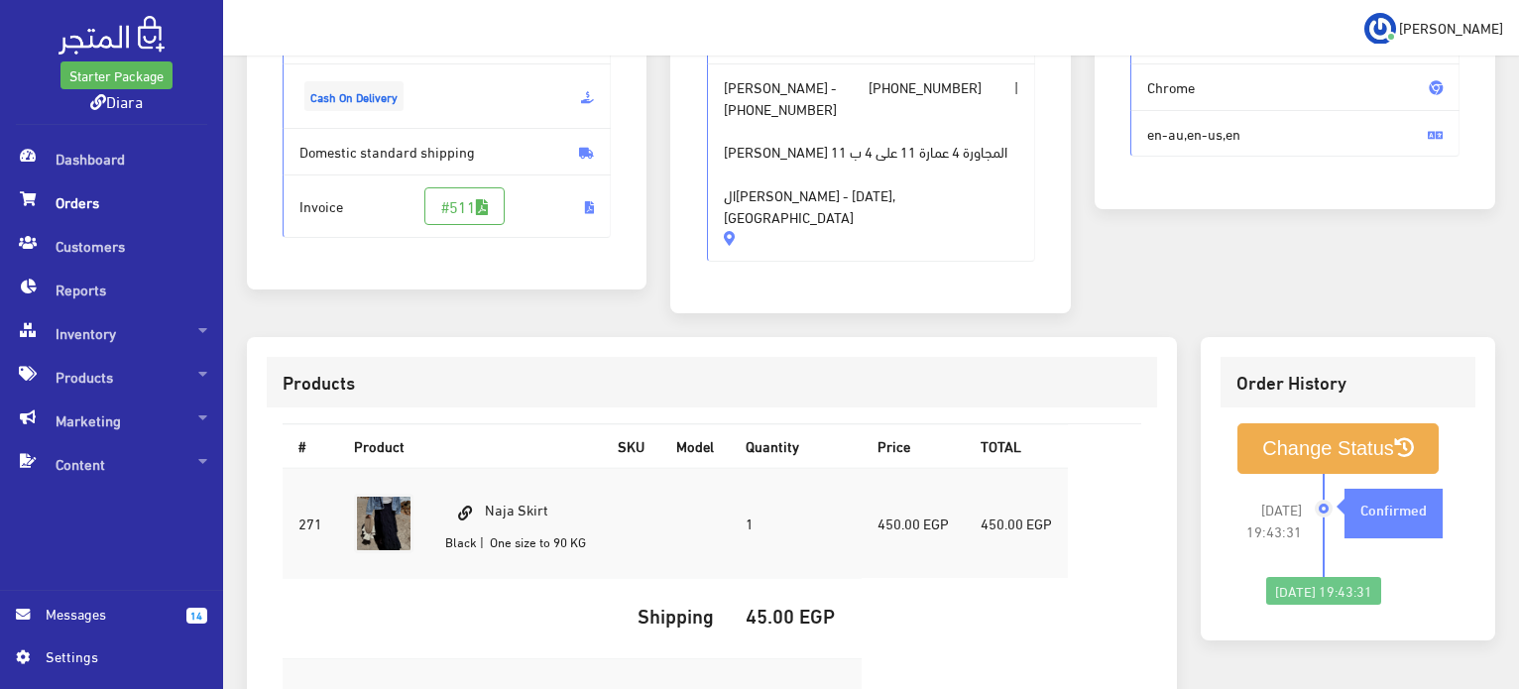
click at [556, 479] on td "Naja Skirt Black | One size to 90 KG" at bounding box center [515, 523] width 173 height 111
click at [558, 478] on td "Naja Skirt Black | One size to 90 KG" at bounding box center [515, 523] width 173 height 111
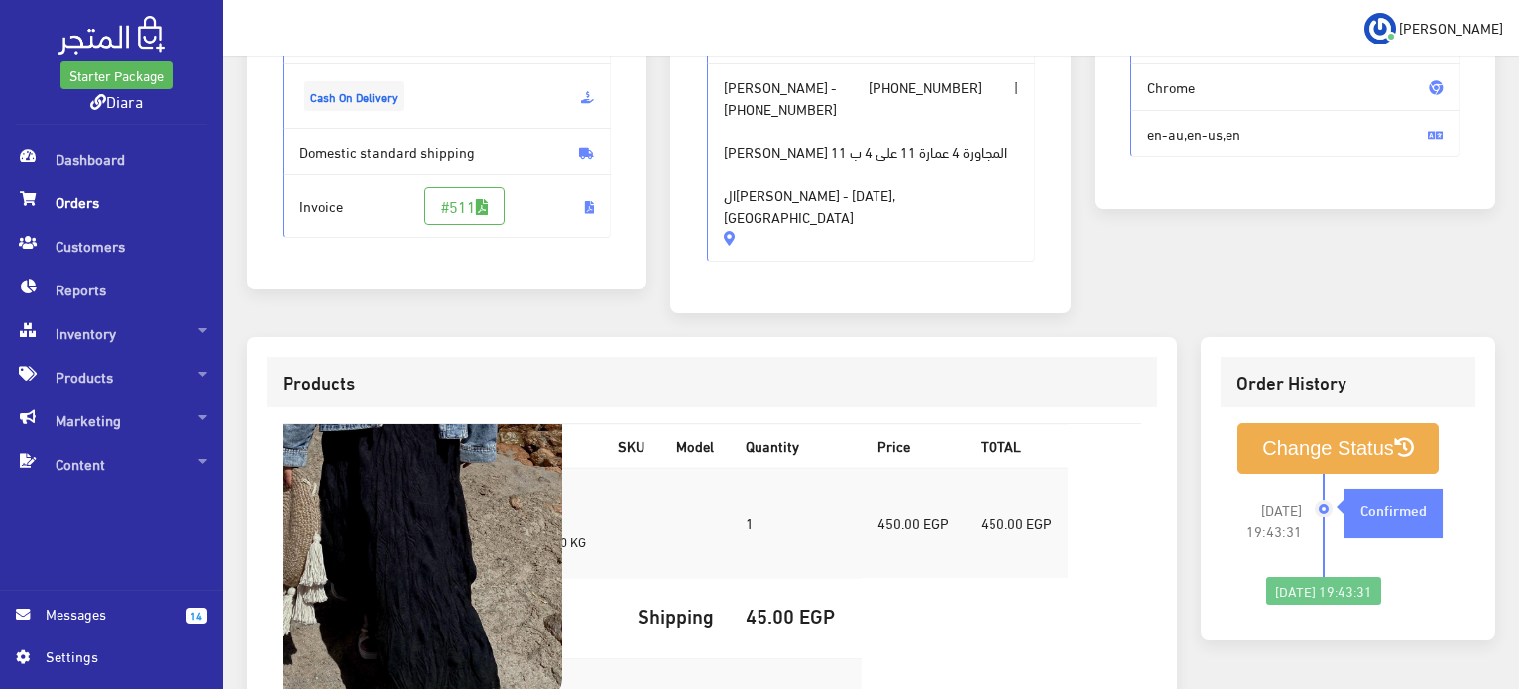
copy td "Naja Skirt"
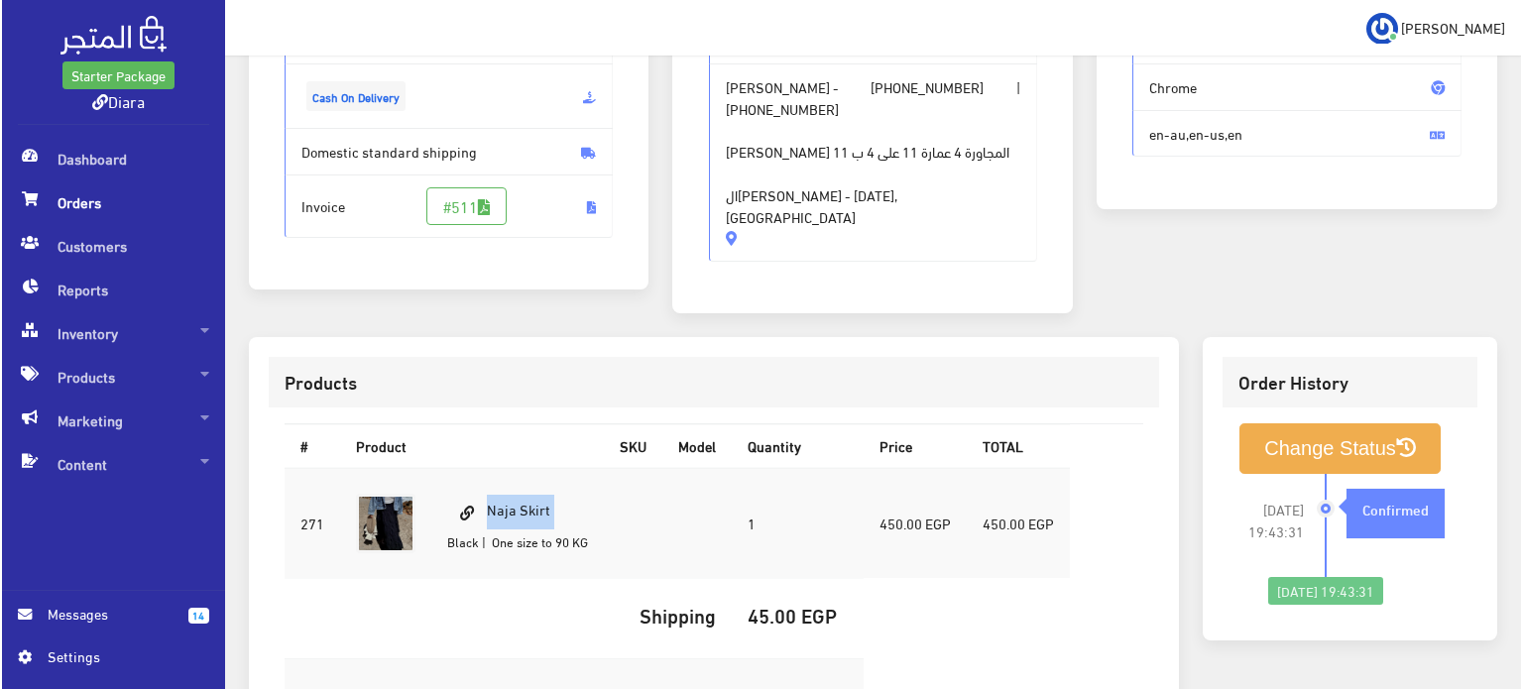
scroll to position [561, 0]
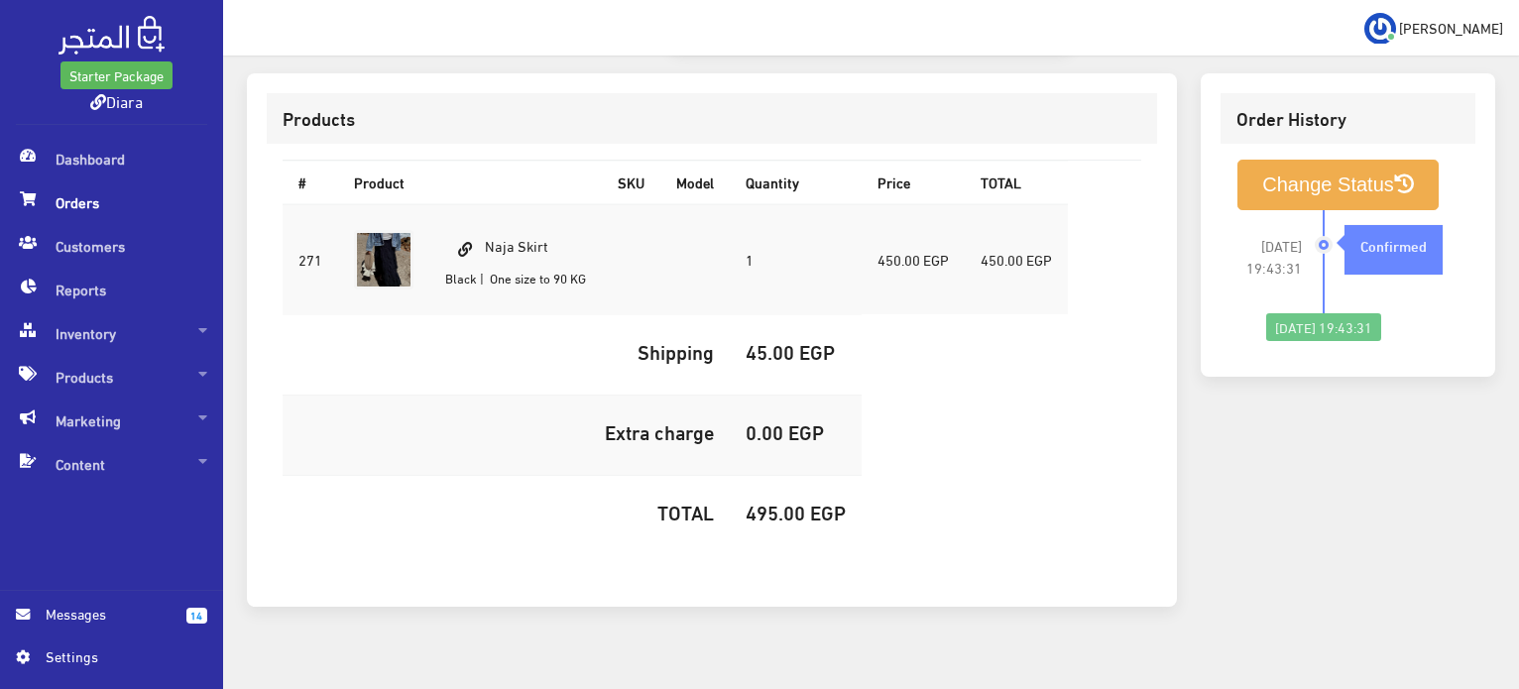
click at [804, 501] on h5 "495.00 EGP" at bounding box center [796, 512] width 100 height 22
click at [805, 501] on h5 "495.00 EGP" at bounding box center [796, 512] width 100 height 22
click at [798, 501] on h5 "495.00 EGP" at bounding box center [796, 512] width 100 height 22
copy h5 "495.00"
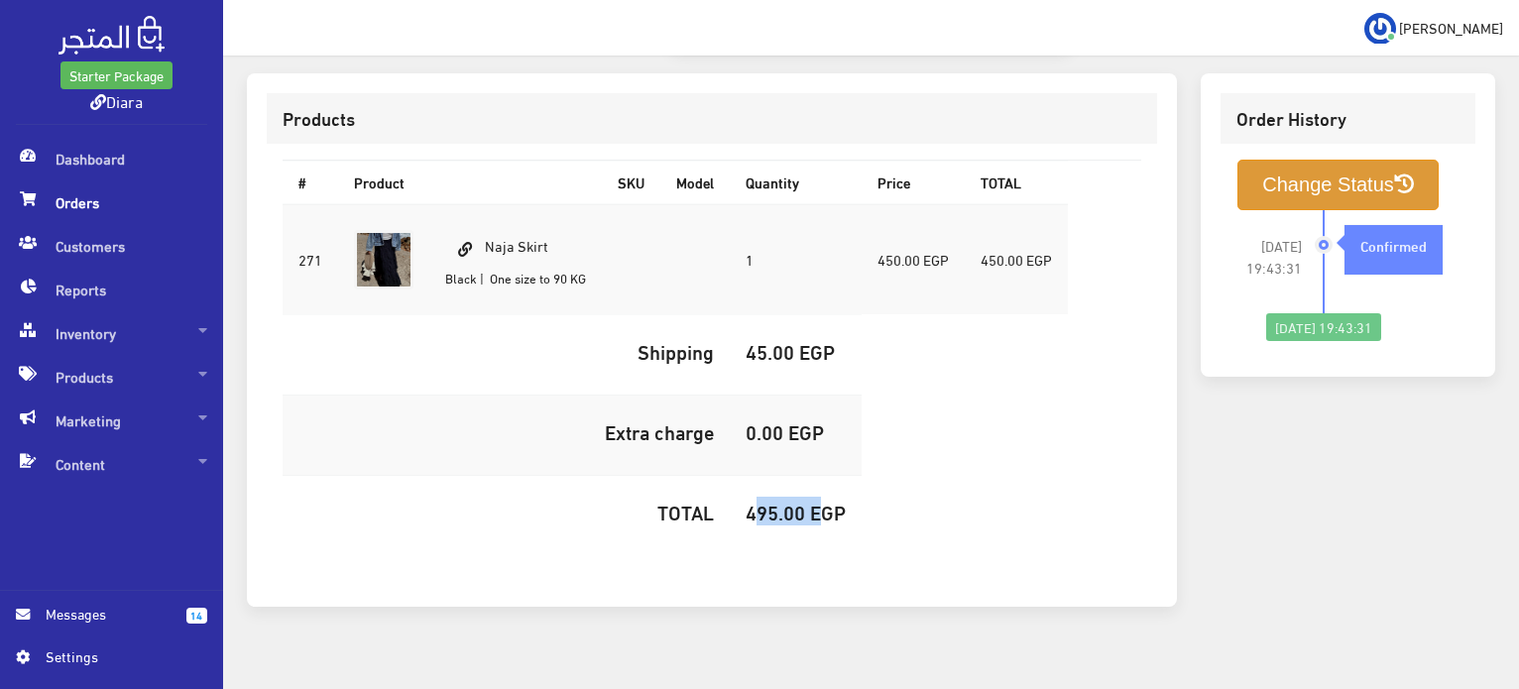
click at [1306, 160] on button "Change Status" at bounding box center [1338, 185] width 201 height 51
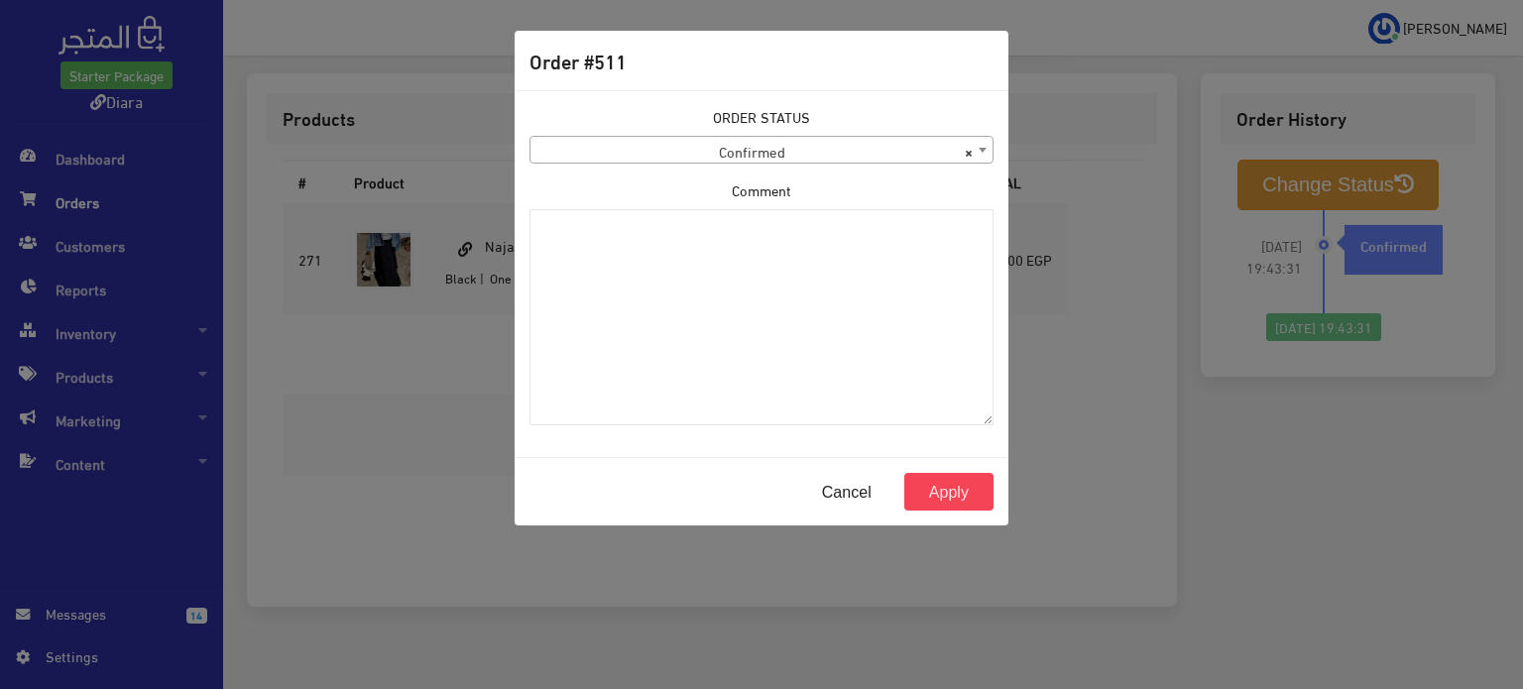
click at [864, 153] on span "× Confirmed" at bounding box center [762, 151] width 462 height 28
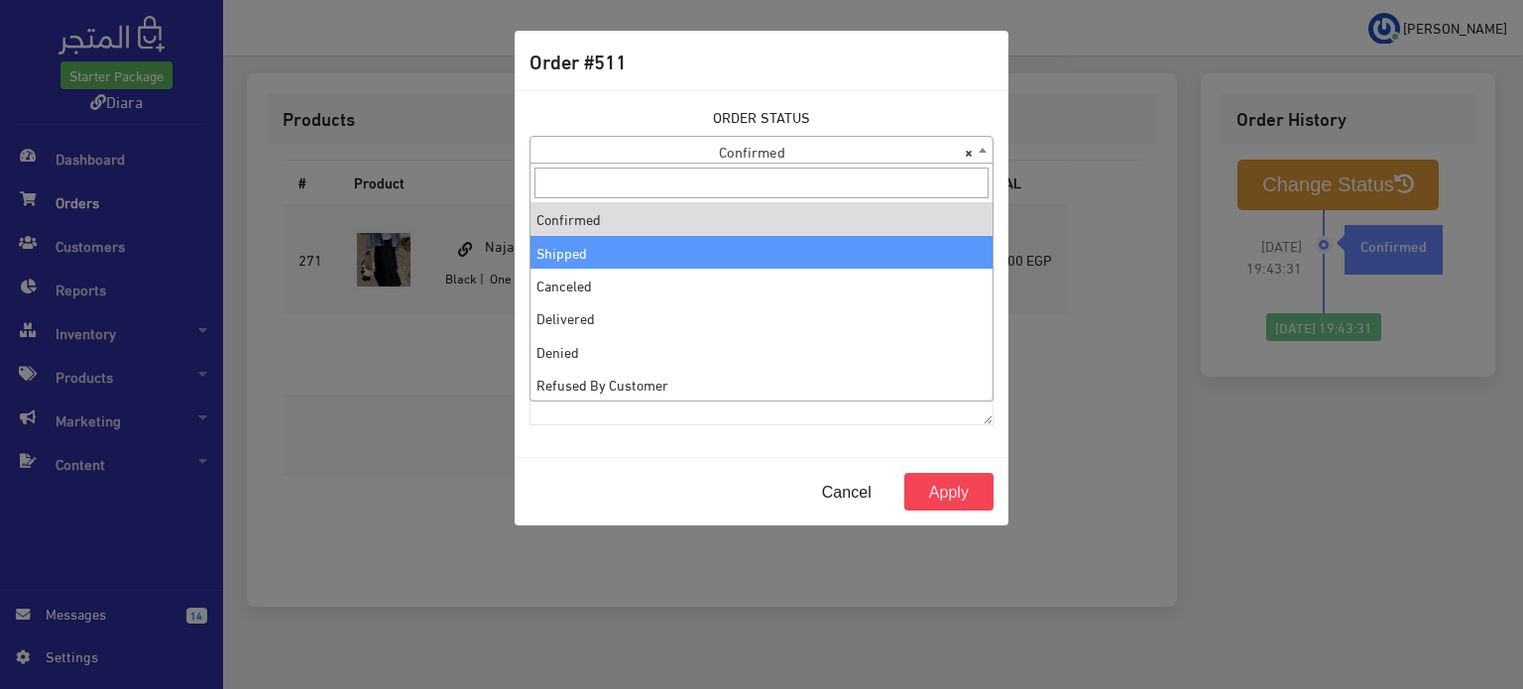
select select "2"
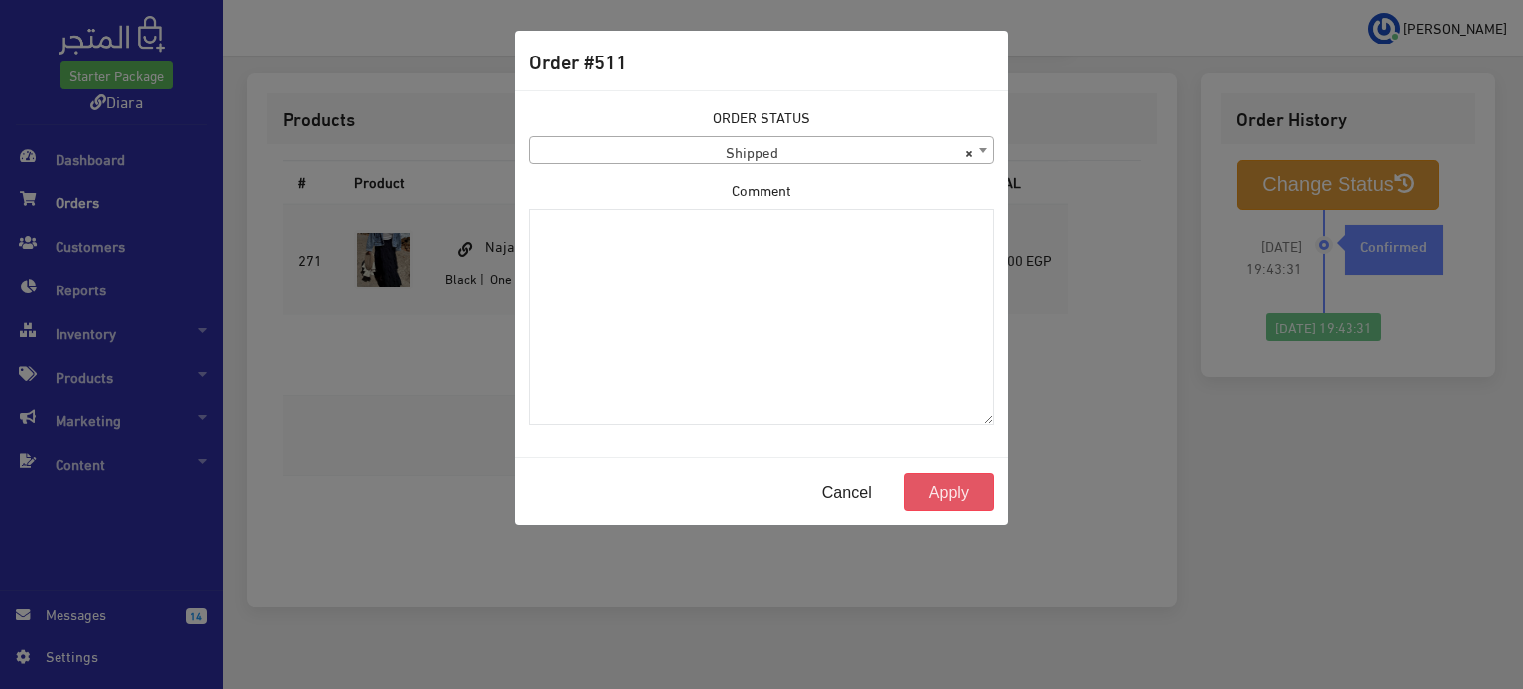
click at [952, 485] on button "Apply" at bounding box center [949, 492] width 89 height 38
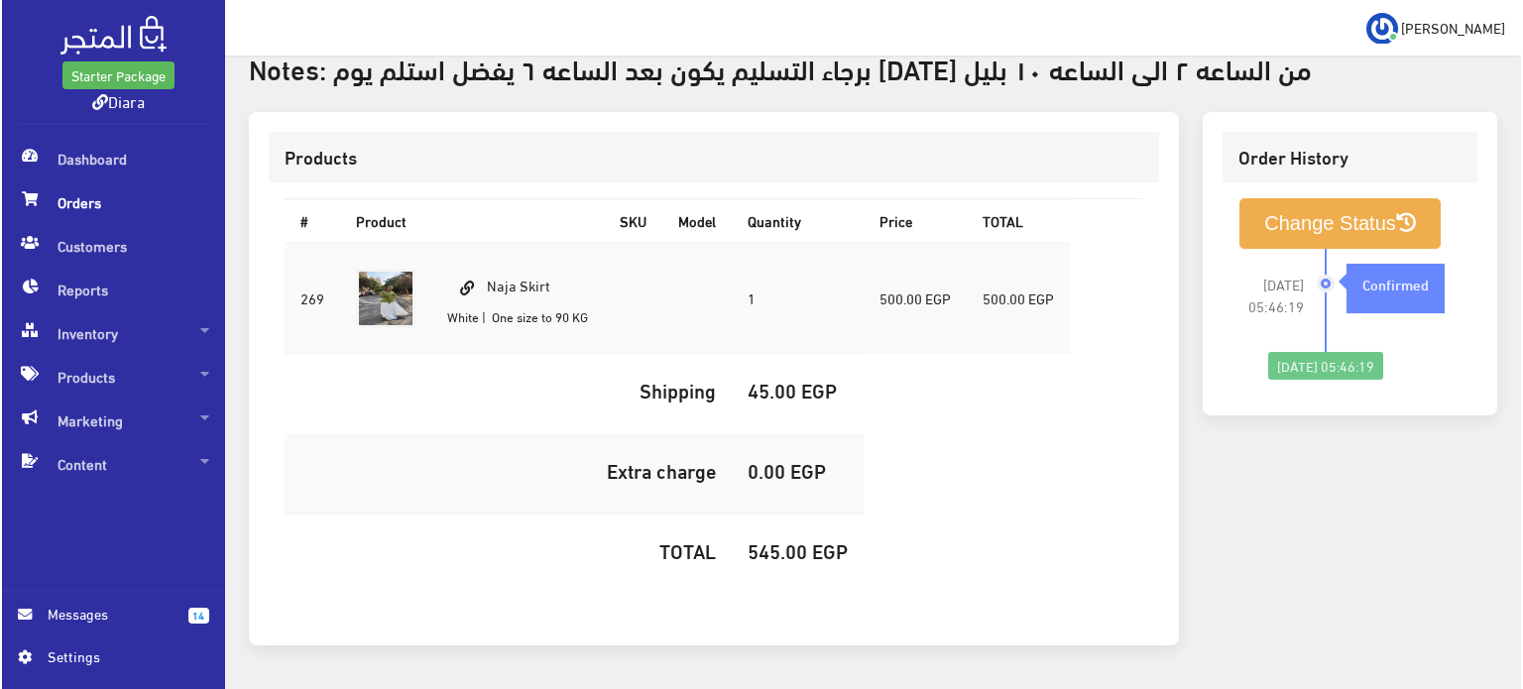
scroll to position [595, 0]
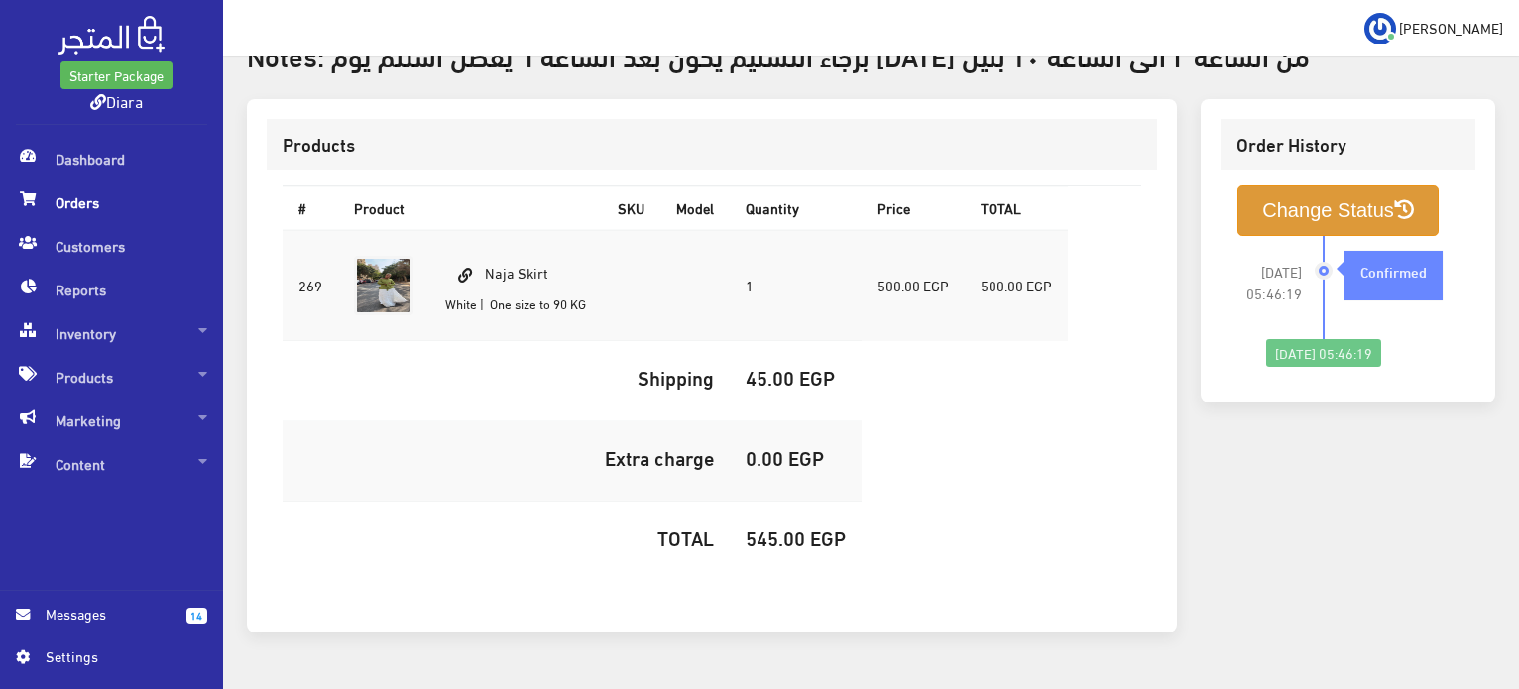
click at [1344, 200] on button "Change Status" at bounding box center [1338, 210] width 201 height 51
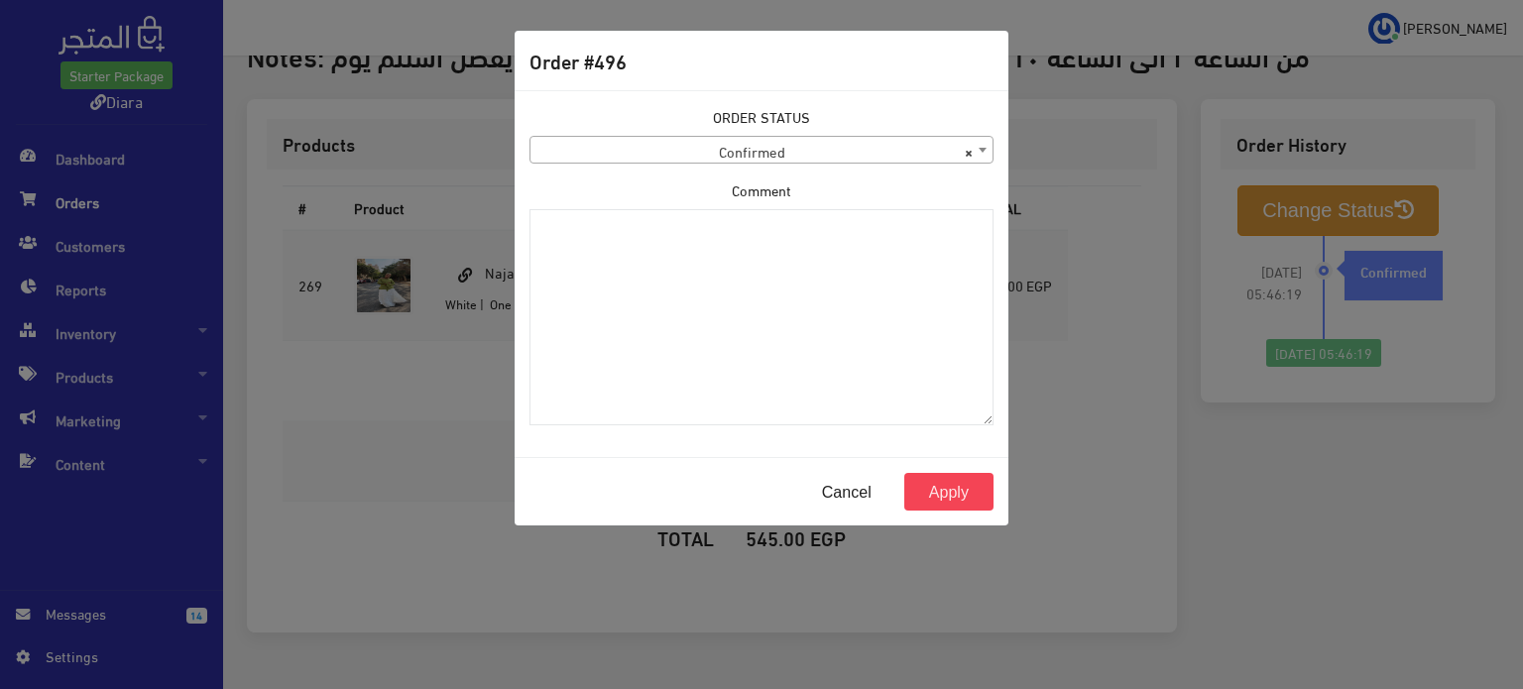
click at [640, 170] on div "ORDER STATUS Confirmed Shipped Canceled Delivered Denied Refused By Customer Pe…" at bounding box center [762, 273] width 488 height 335
click at [639, 168] on div "ORDER STATUS Confirmed Shipped Canceled Delivered Denied Refused By Customer Pe…" at bounding box center [762, 273] width 488 height 335
click at [651, 148] on span "× Confirmed" at bounding box center [762, 151] width 462 height 28
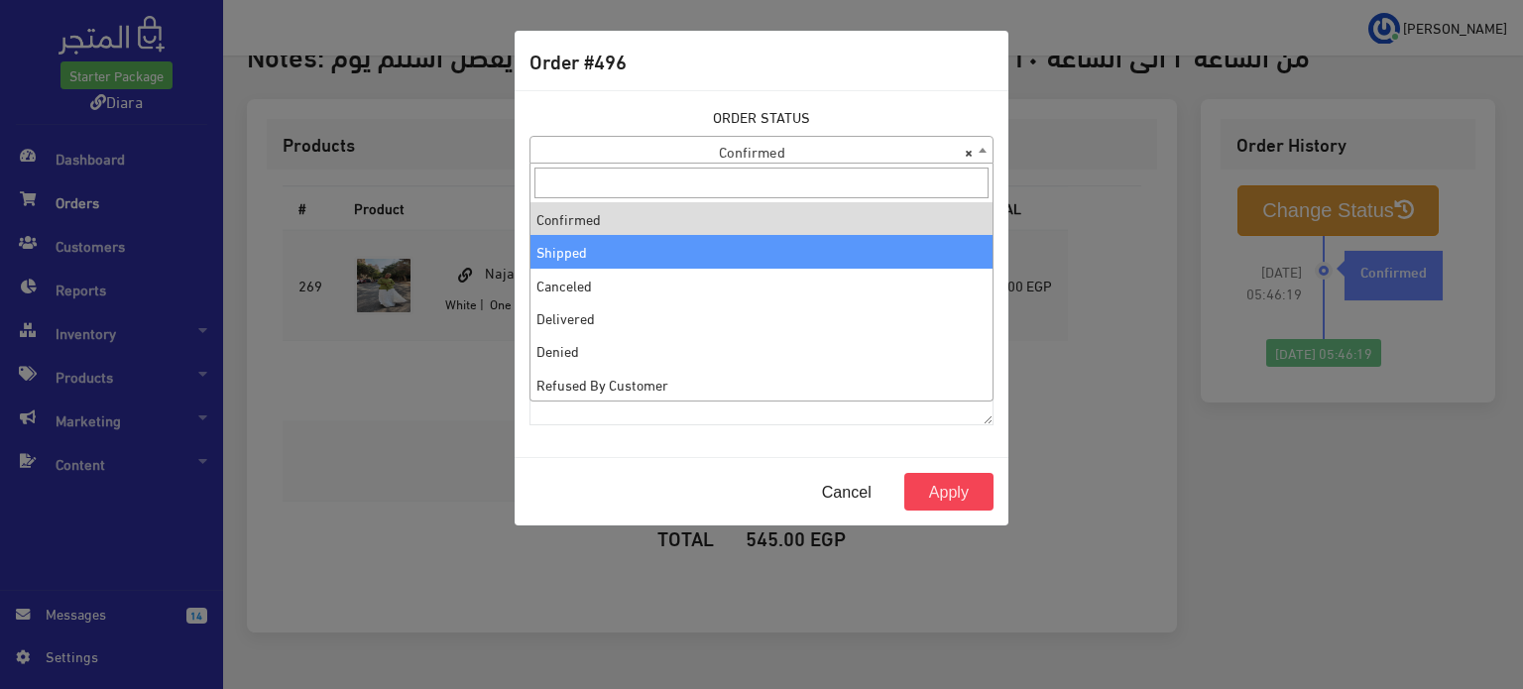
select select "2"
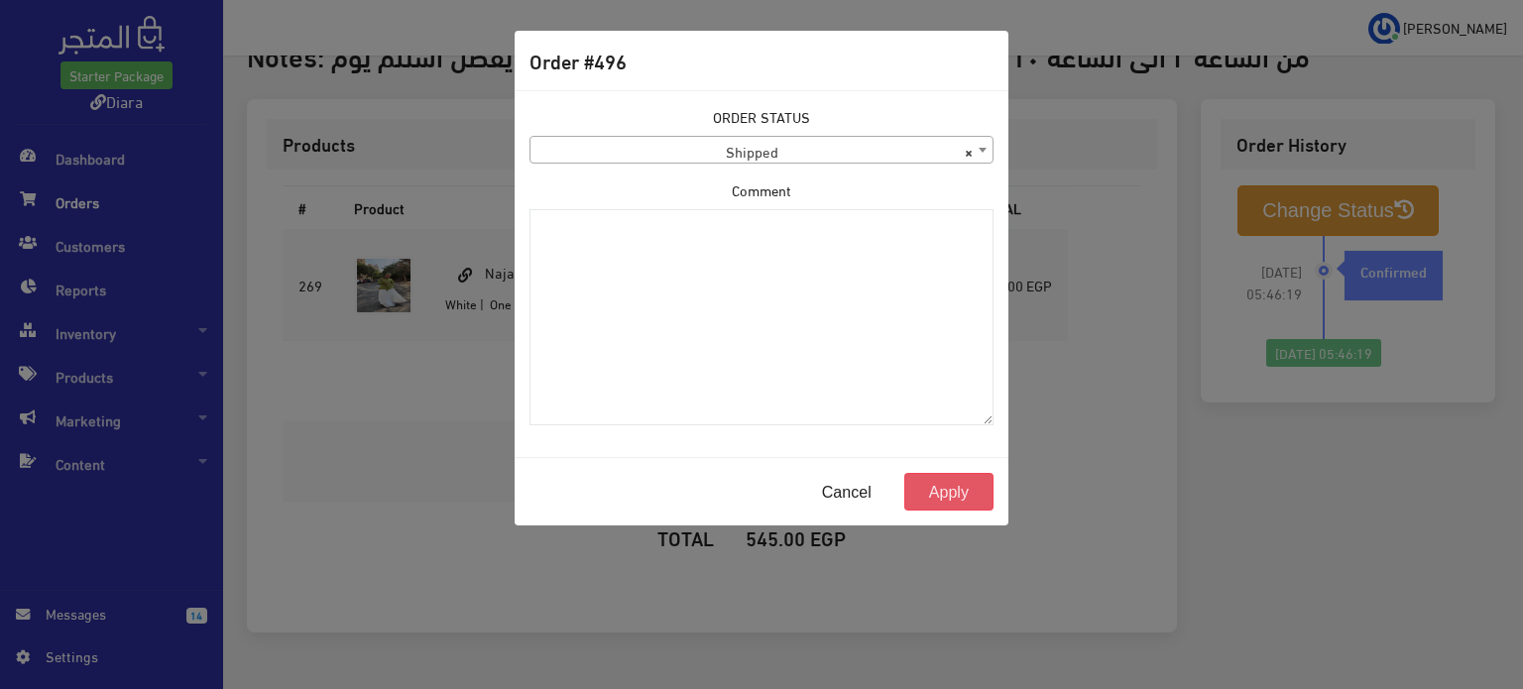
drag, startPoint x: 955, startPoint y: 493, endPoint x: 950, endPoint y: 481, distance: 12.9
click at [955, 491] on button "Apply" at bounding box center [949, 492] width 89 height 38
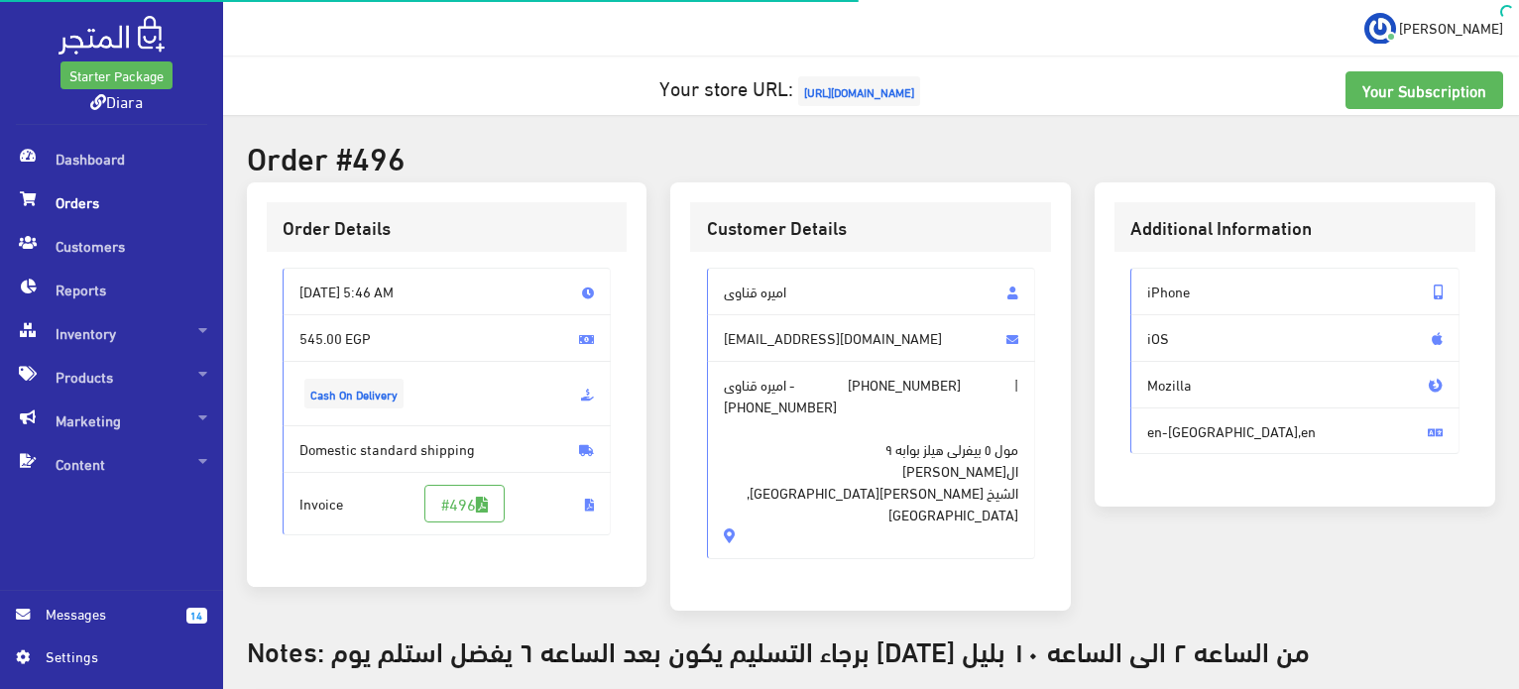
click at [763, 285] on span "اميره قناوى" at bounding box center [871, 292] width 329 height 48
drag, startPoint x: 763, startPoint y: 285, endPoint x: 780, endPoint y: 463, distance: 179.3
click at [781, 464] on div "اميره قناوى amirakenawy91@gmail.com اميره قناوى - +201006251398 | +201006251398…" at bounding box center [871, 414] width 329 height 292
copy div "اميره قناوى amirakenawy91@gmail.com اميره قناوى - +201006251398 | +201006251398…"
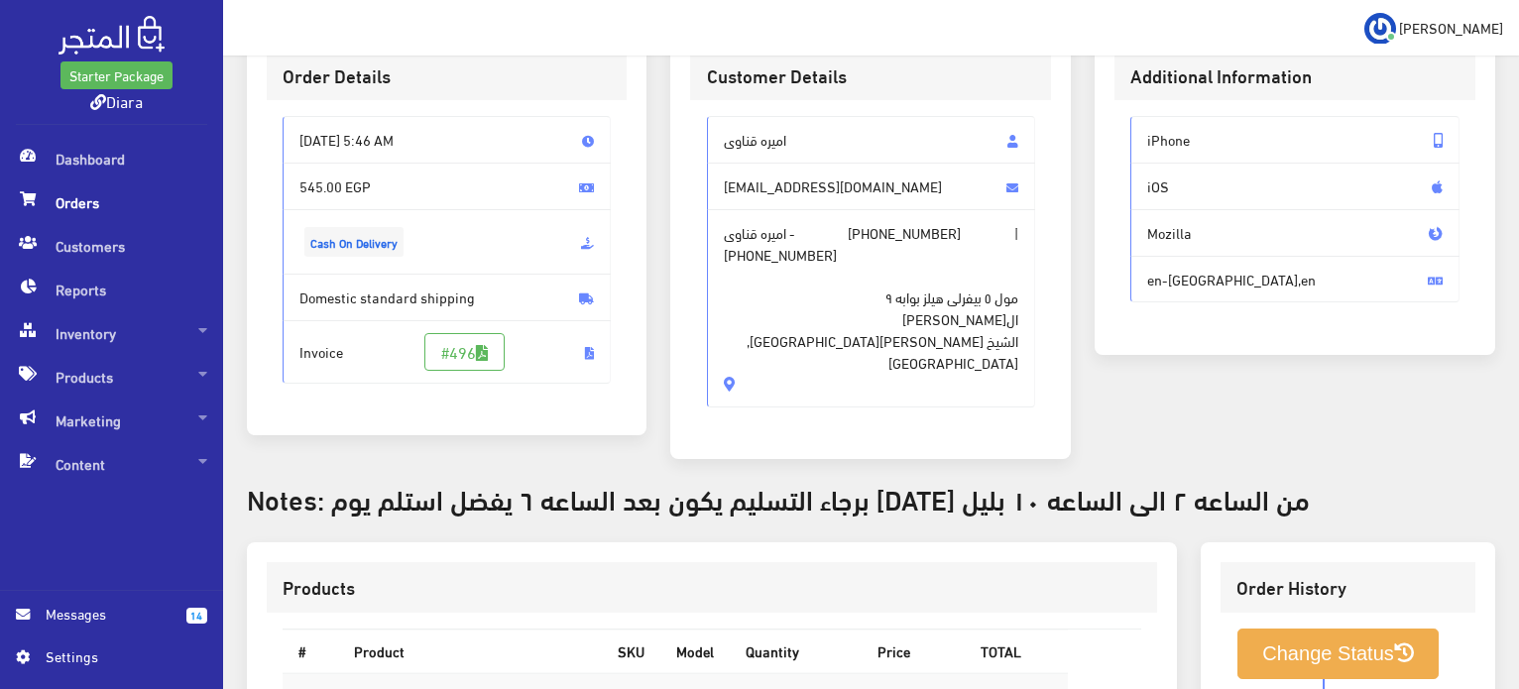
scroll to position [298, 0]
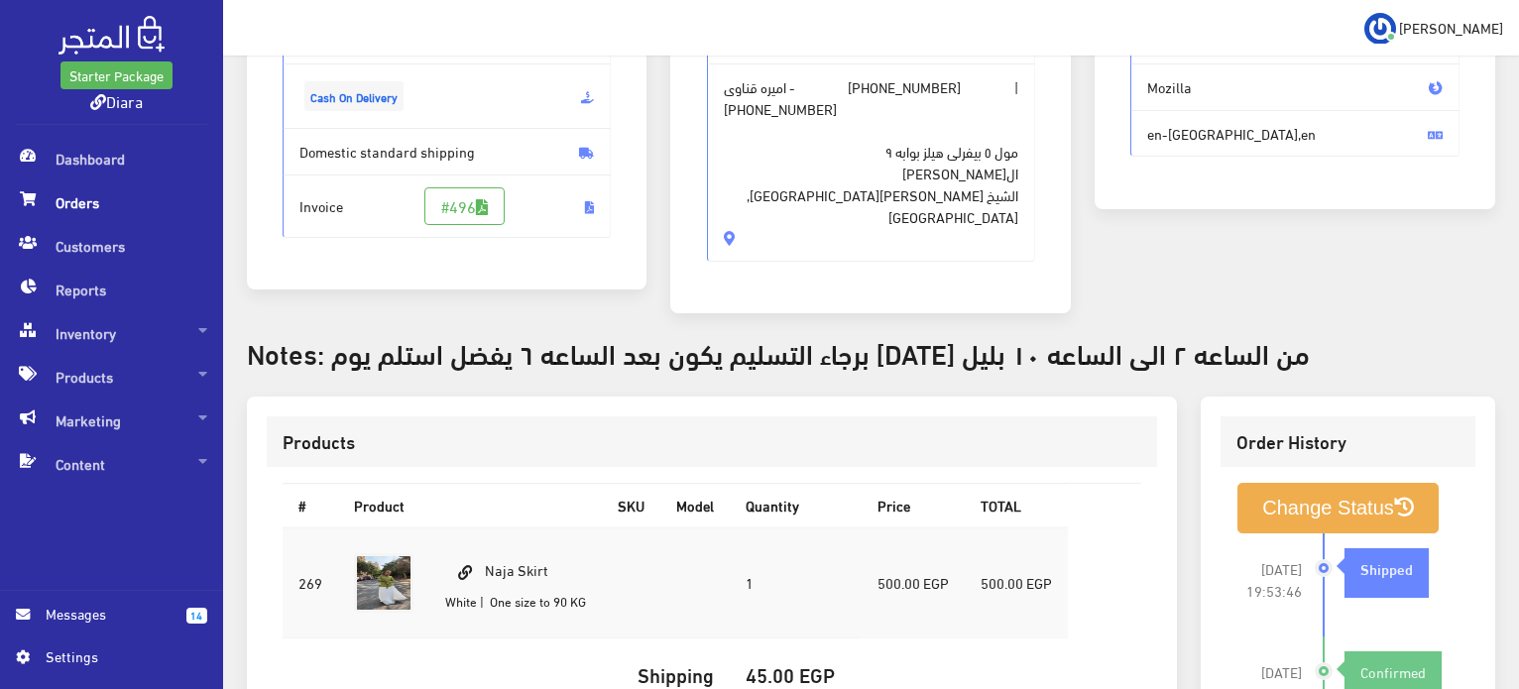
click at [509, 553] on td "Naja Skirt White | One size to 90 KG" at bounding box center [515, 583] width 173 height 111
click at [511, 553] on td "Naja Skirt White | One size to 90 KG" at bounding box center [515, 583] width 173 height 111
copy td "Naja Skirt"
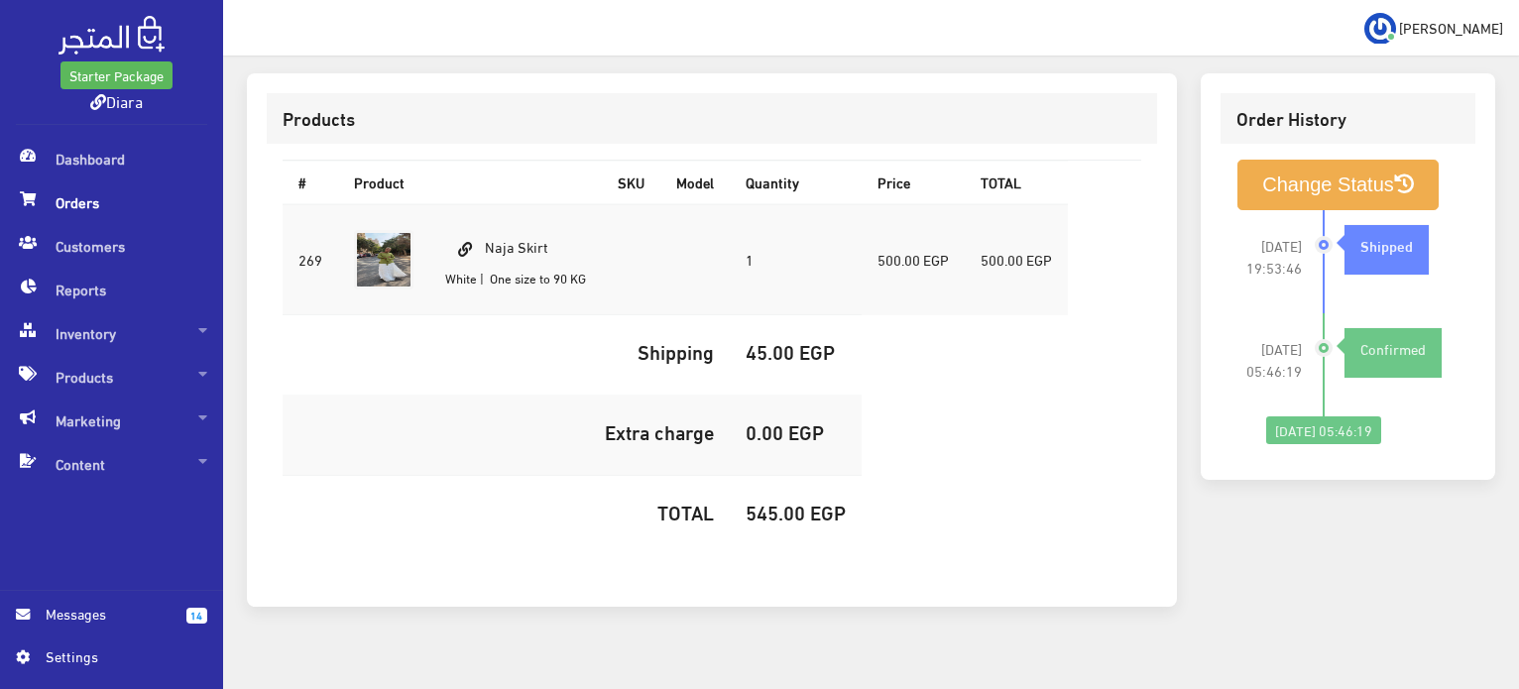
click at [790, 501] on h5 "545.00 EGP" at bounding box center [796, 512] width 100 height 22
copy h5 "545.00"
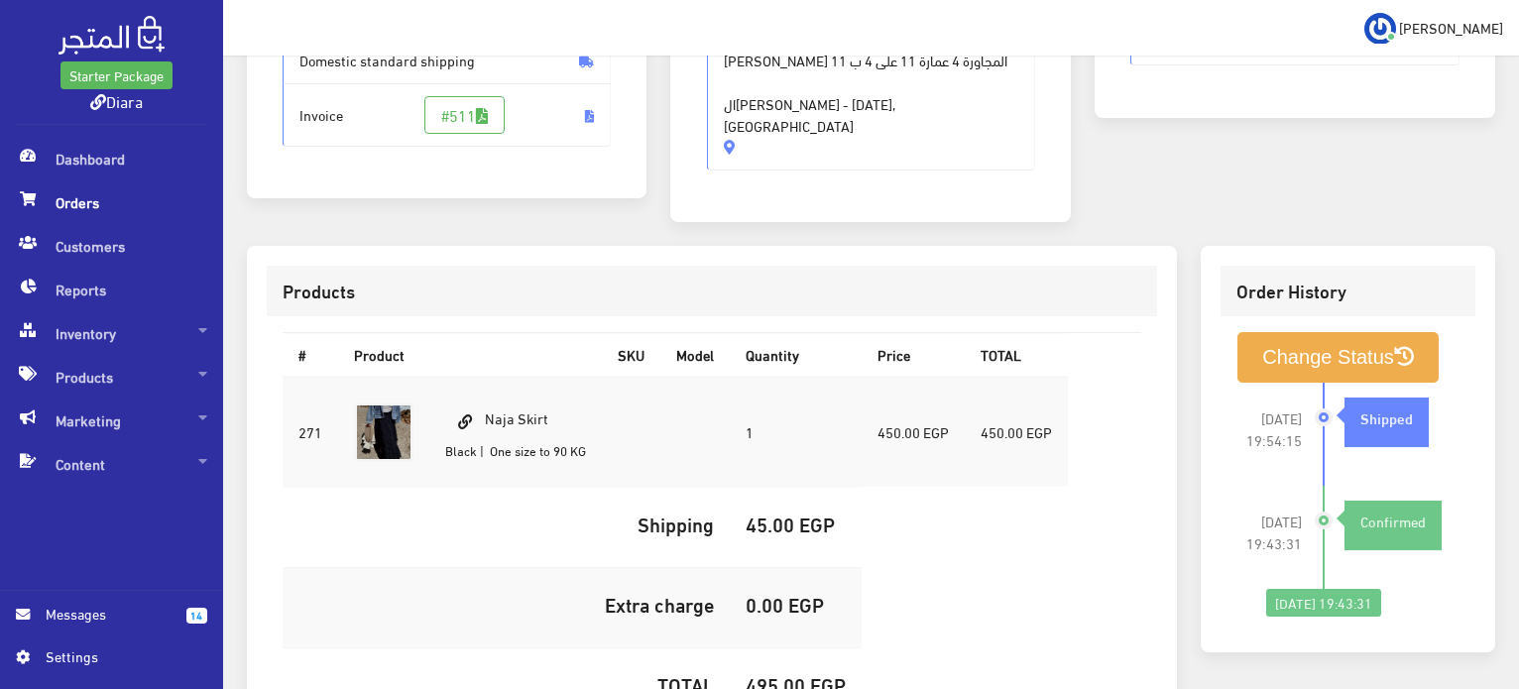
scroll to position [561, 0]
